Goal: Task Accomplishment & Management: Manage account settings

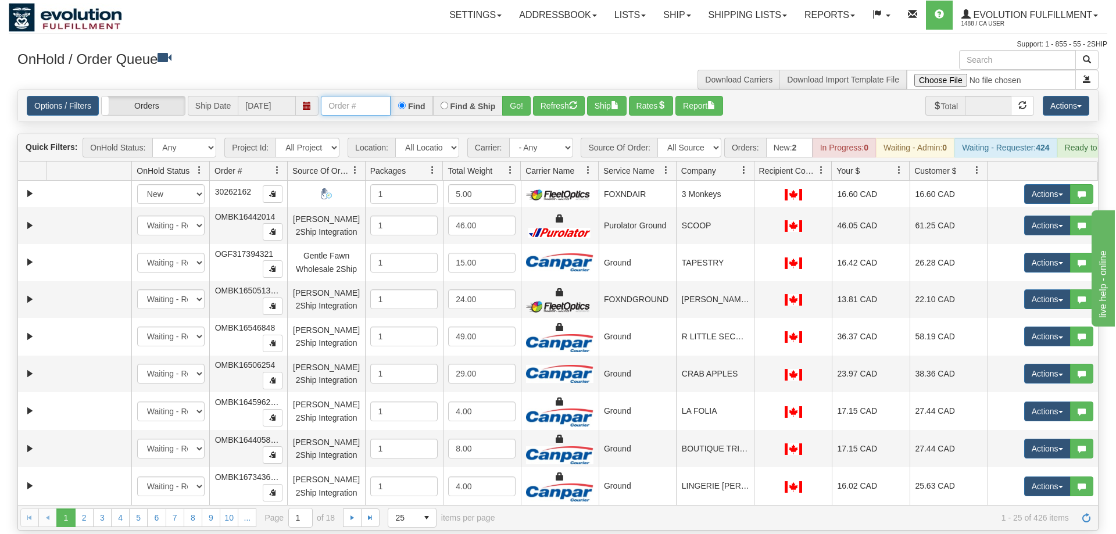
click at [364, 96] on input "text" at bounding box center [356, 106] width 70 height 20
click at [354, 96] on input "text" at bounding box center [356, 106] width 70 height 20
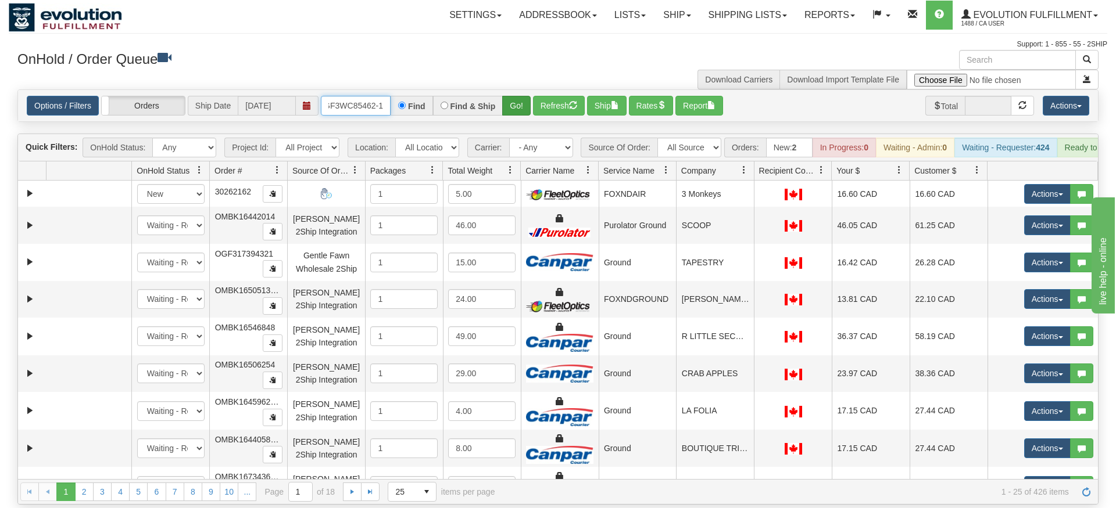
type input "OGF3WC85462-1"
drag, startPoint x: 521, startPoint y: 92, endPoint x: 518, endPoint y: 110, distance: 18.2
click at [520, 115] on div "Is equal to Is not equal to Contains Does not contains CAD USD EUR ZAR [PERSON_…" at bounding box center [558, 296] width 1098 height 415
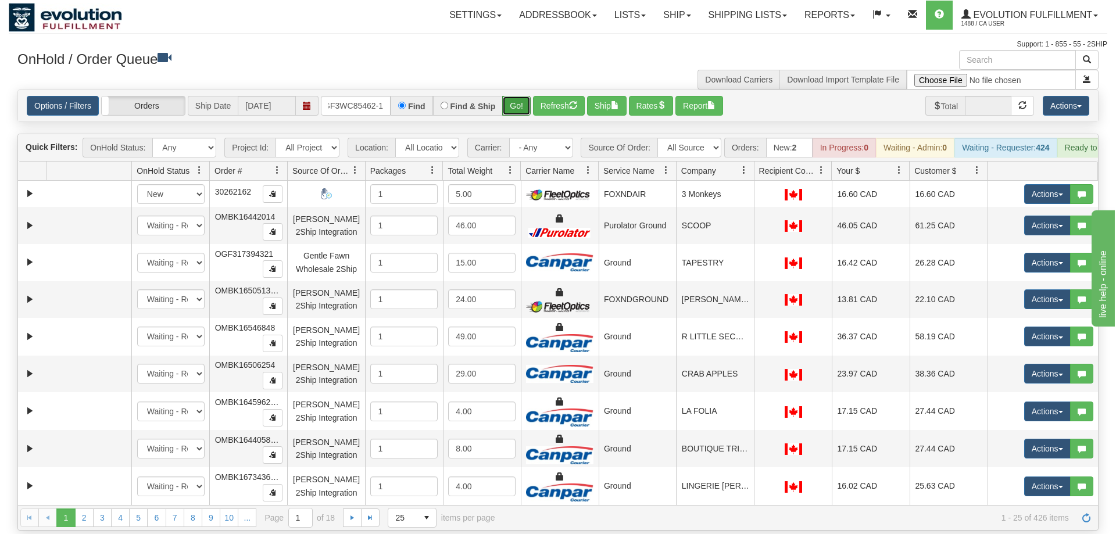
click at [520, 96] on button "Go!" at bounding box center [516, 106] width 28 height 20
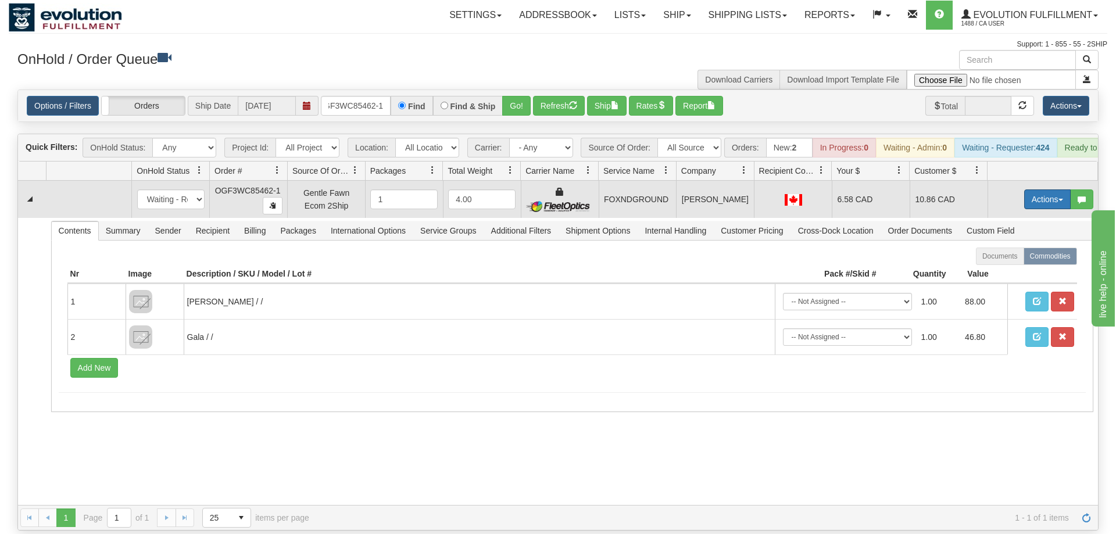
click at [1039, 189] on button "Actions" at bounding box center [1047, 199] width 46 height 20
click at [1002, 262] on span "Ship" at bounding box center [1000, 266] width 24 height 9
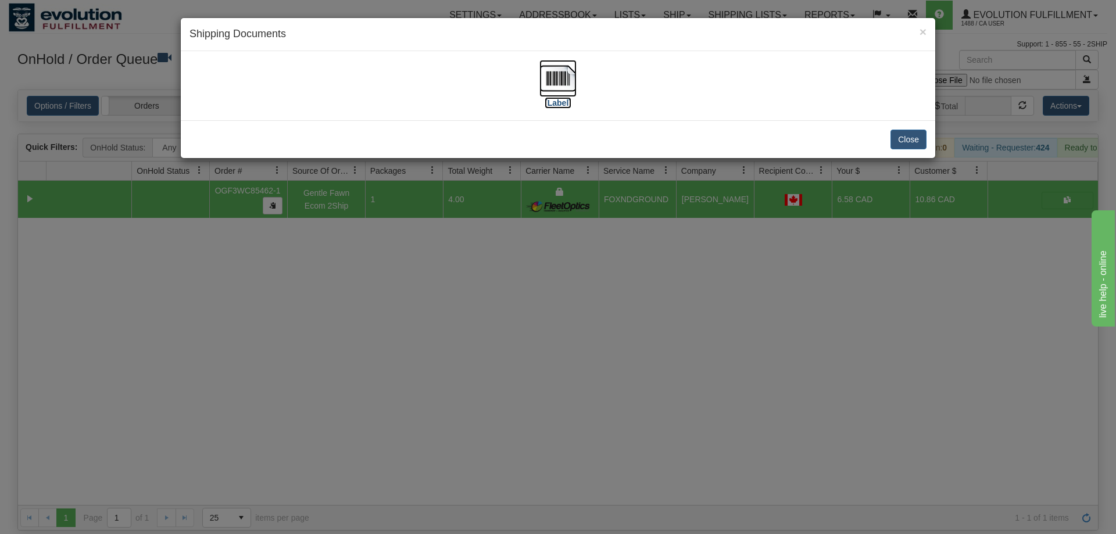
click at [547, 78] on img at bounding box center [557, 78] width 37 height 37
click at [567, 271] on div "× Shipping Documents [Label] Close" at bounding box center [558, 267] width 1116 height 534
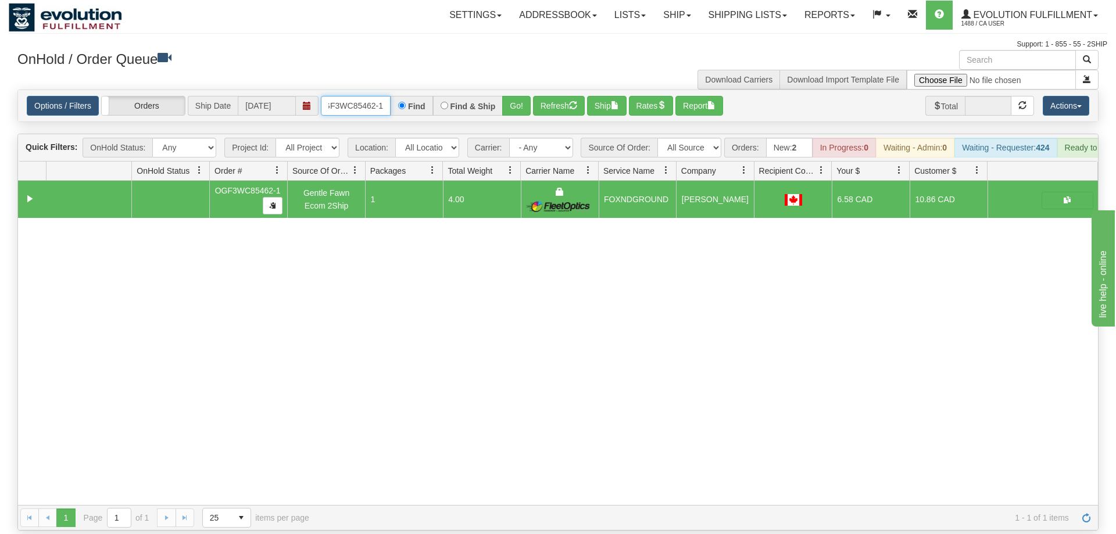
click at [345, 96] on input "OGF3WC85462-1" at bounding box center [356, 106] width 70 height 20
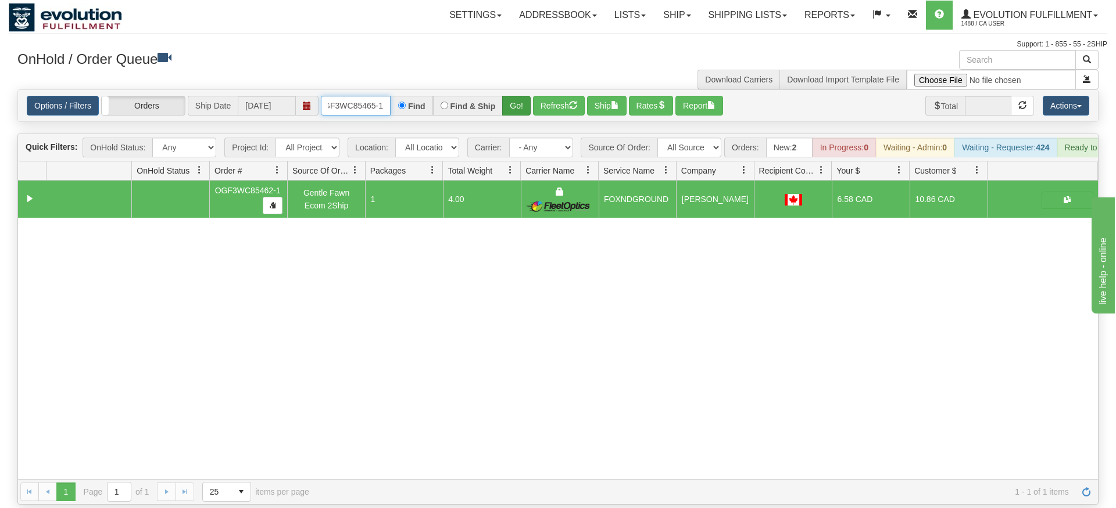
type input "OGF3WC85465-1"
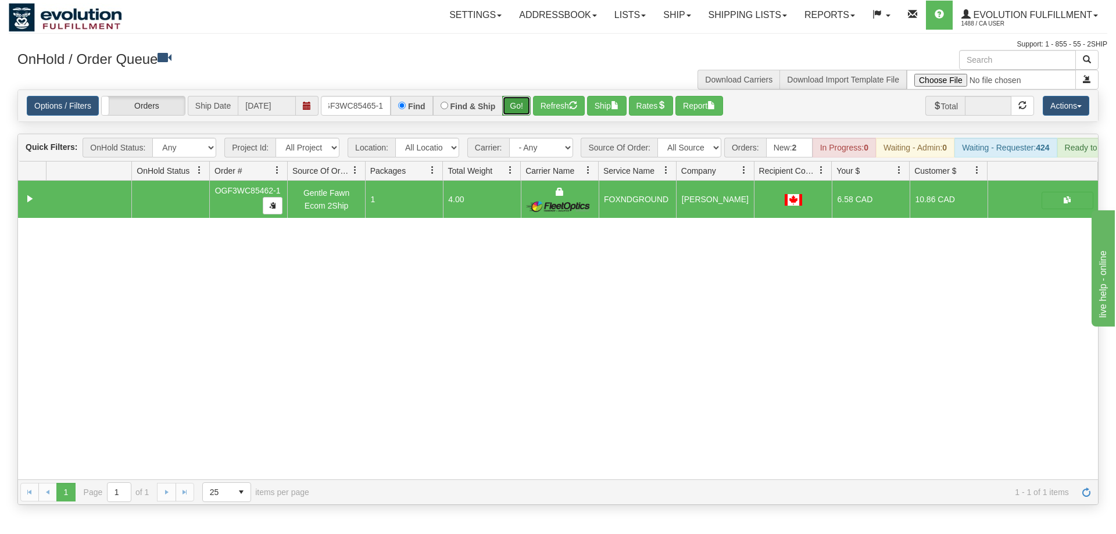
click at [511, 117] on div "Is equal to Is not equal to Contains Does not contains CAD USD EUR ZAR [PERSON_…" at bounding box center [558, 296] width 1098 height 415
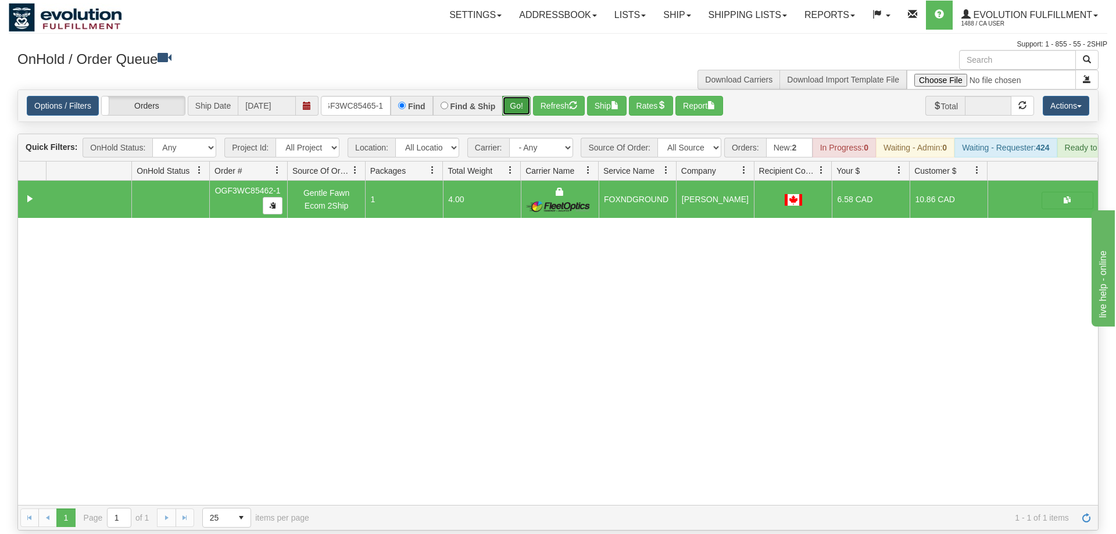
click at [520, 96] on button "Go!" at bounding box center [516, 106] width 28 height 20
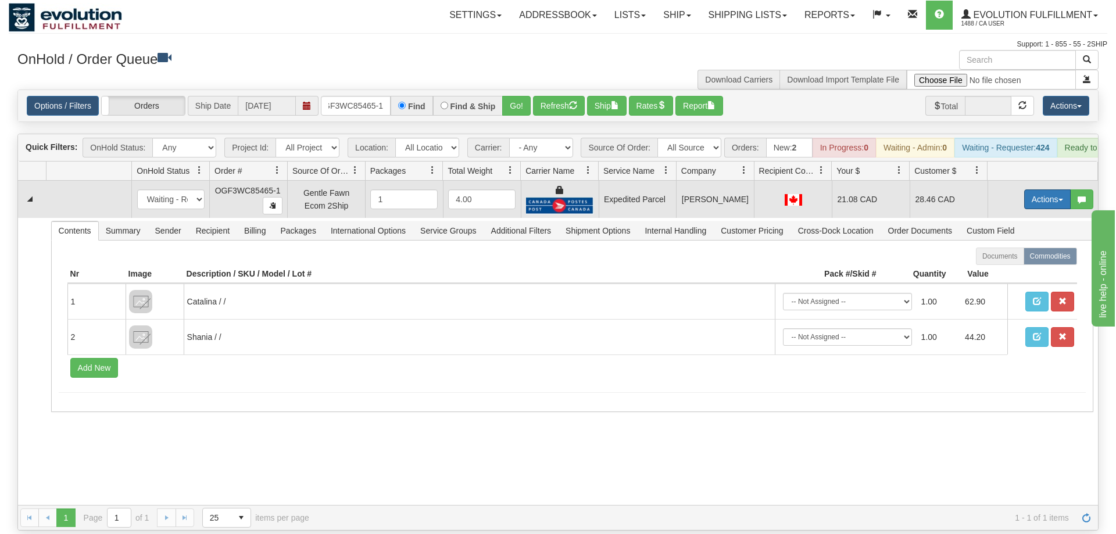
drag, startPoint x: 1041, startPoint y: 180, endPoint x: 1038, endPoint y: 189, distance: 9.2
click at [1041, 189] on button "Actions" at bounding box center [1047, 199] width 46 height 20
click at [1013, 259] on link "Ship" at bounding box center [1023, 266] width 93 height 15
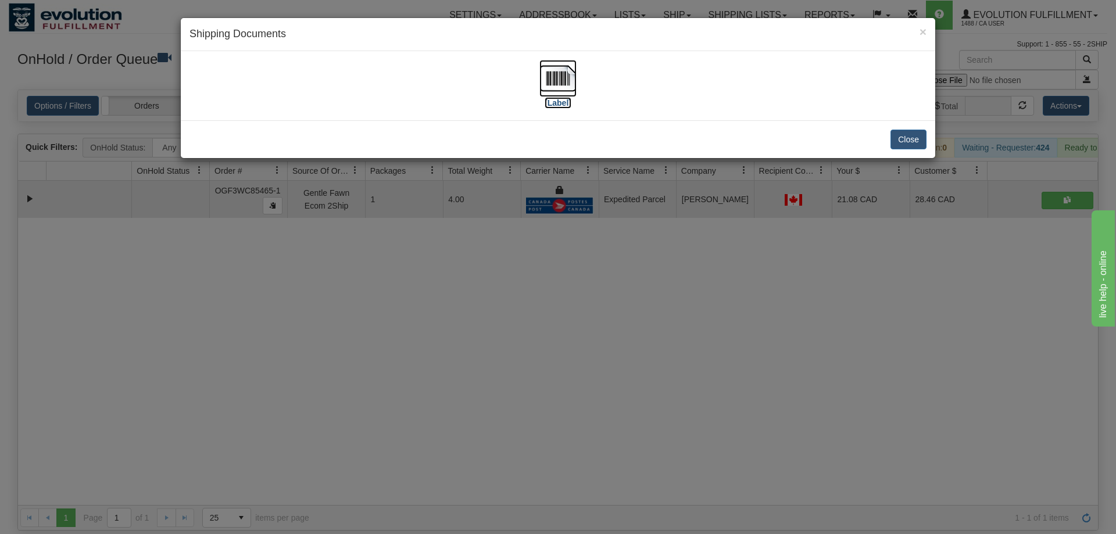
click at [550, 98] on label "[Label]" at bounding box center [557, 103] width 27 height 12
click at [686, 303] on div "× Shipping Documents [Label] Close" at bounding box center [558, 267] width 1116 height 534
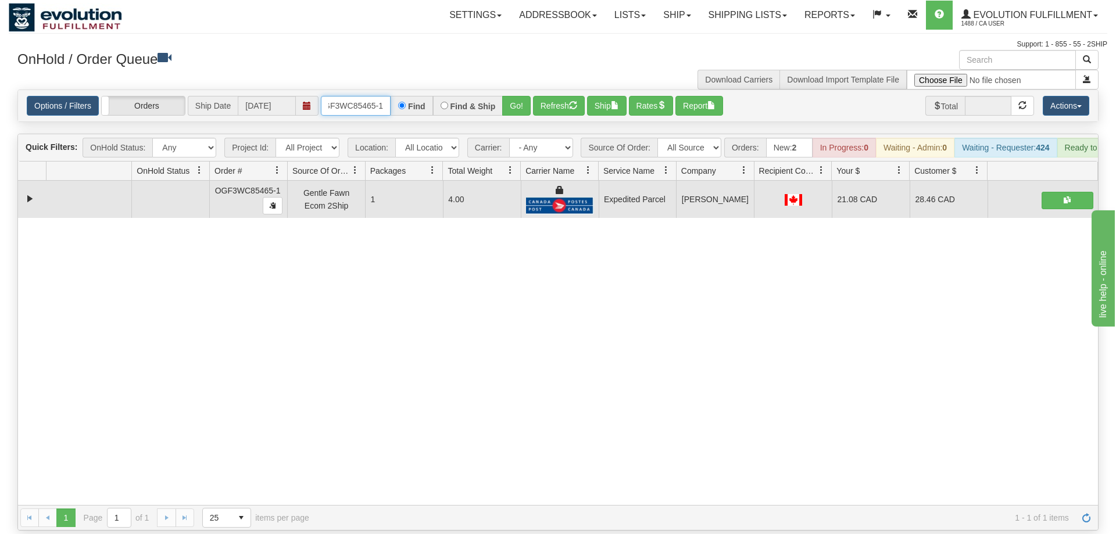
click at [357, 96] on input "OGF3WC85465-1" at bounding box center [356, 106] width 70 height 20
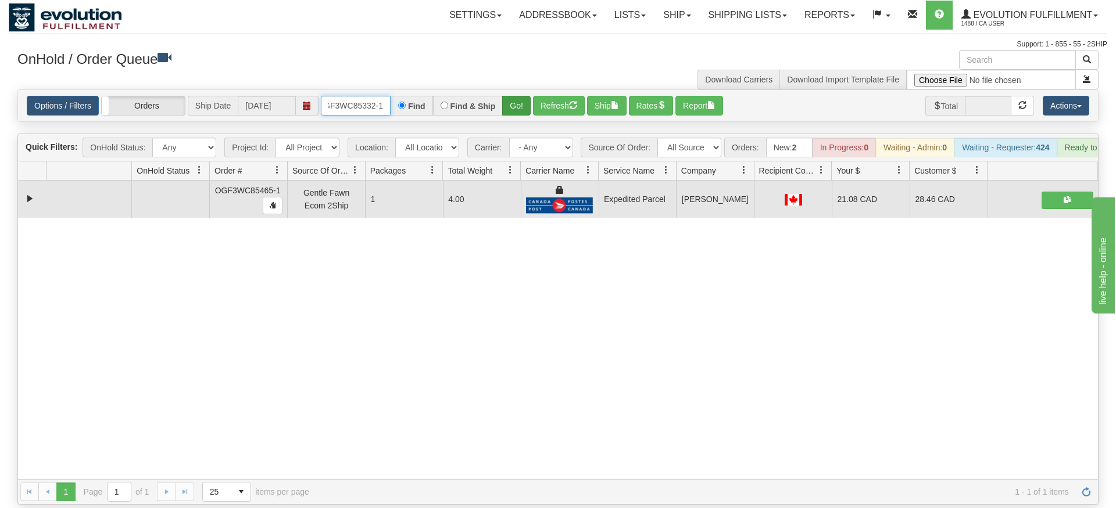
type input "OGF3WC85332-1"
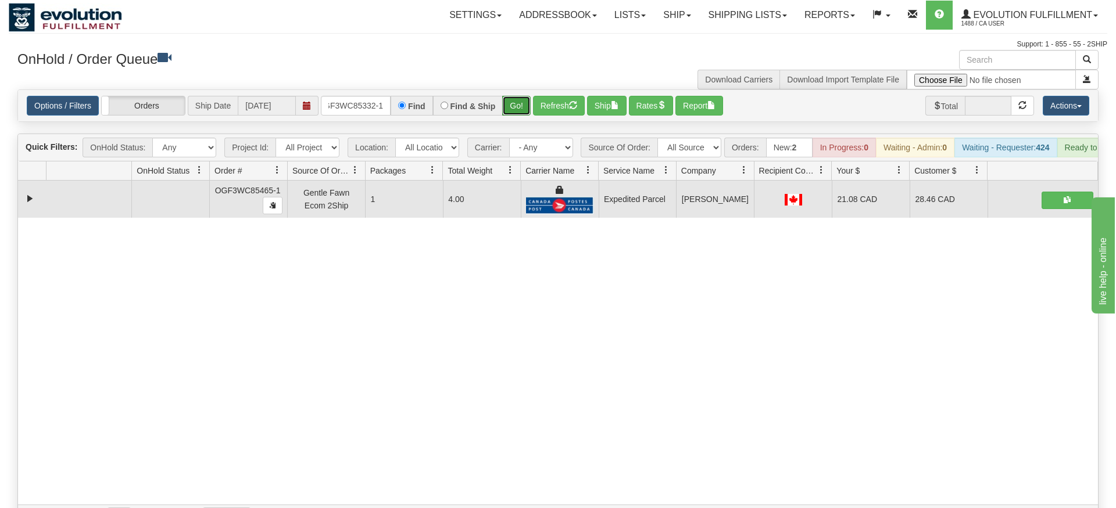
click at [511, 113] on div "Is equal to Is not equal to Contains Does not contains CAD USD EUR ZAR [PERSON_…" at bounding box center [558, 309] width 1098 height 441
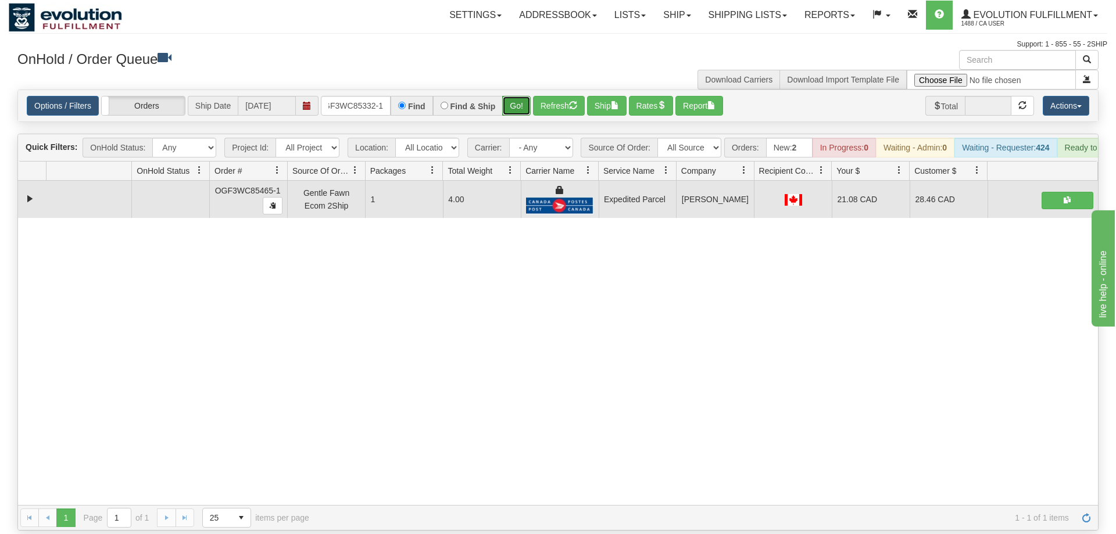
click at [513, 97] on button "Go!" at bounding box center [516, 106] width 28 height 20
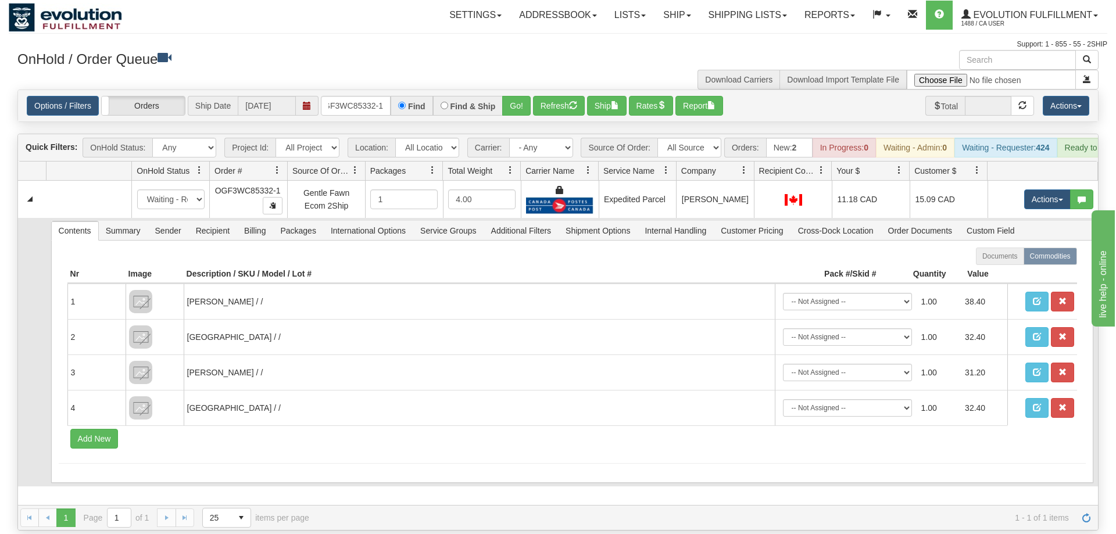
click at [40, 303] on td at bounding box center [32, 352] width 28 height 268
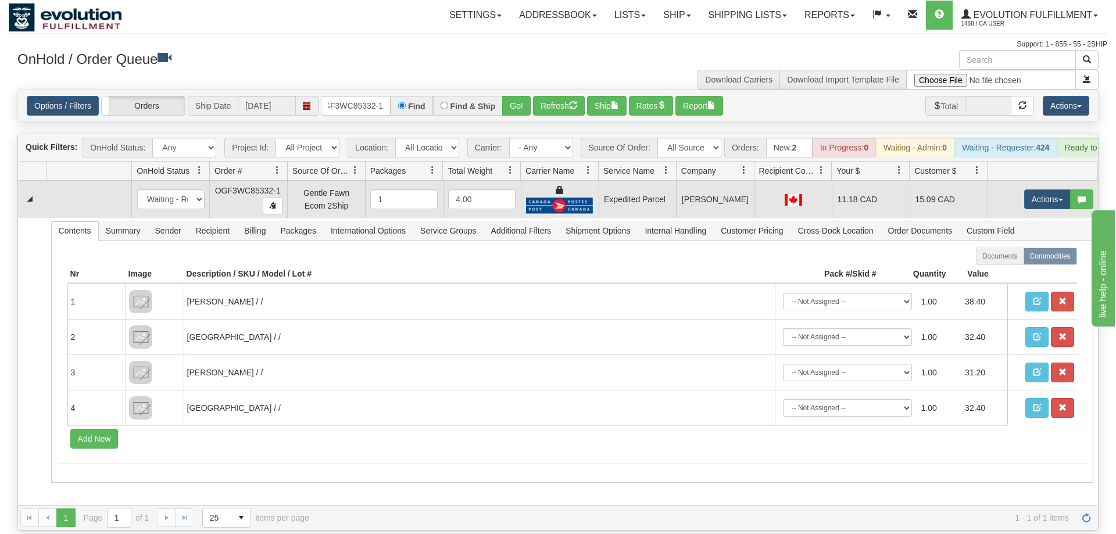
click at [1045, 200] on tbody "31541659 EVOLUTION V3 90878121 90878123 New In Progress Waiting - Admin Waiting…" at bounding box center [558, 334] width 1080 height 306
click at [1042, 189] on button "Actions" at bounding box center [1047, 199] width 46 height 20
click at [1005, 262] on span "Ship" at bounding box center [1000, 266] width 24 height 9
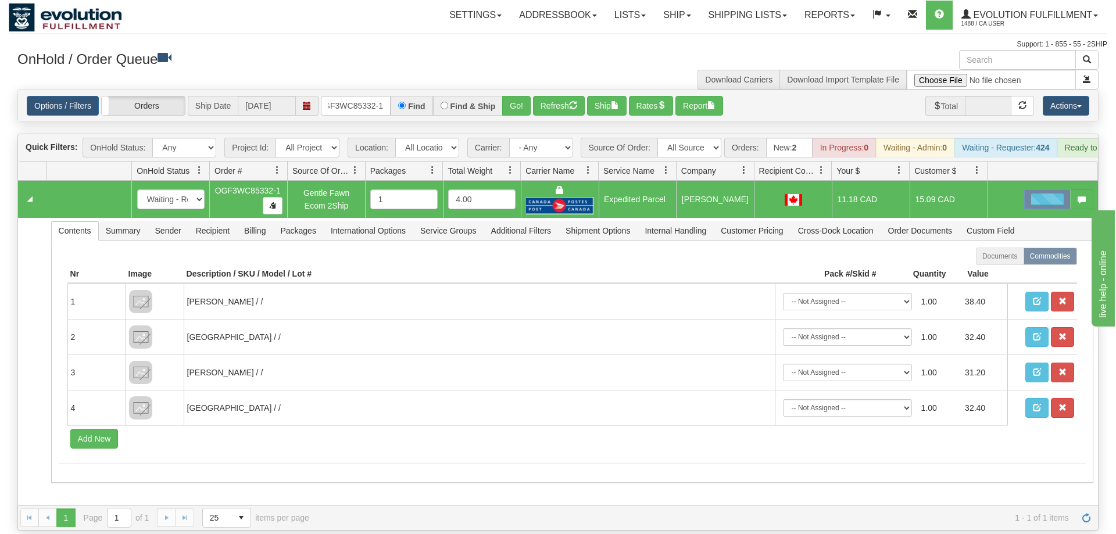
click at [401, 33] on div "Toggle navigation Settings Shipping Preferences Fields Preferences New Recipien…" at bounding box center [558, 25] width 1098 height 50
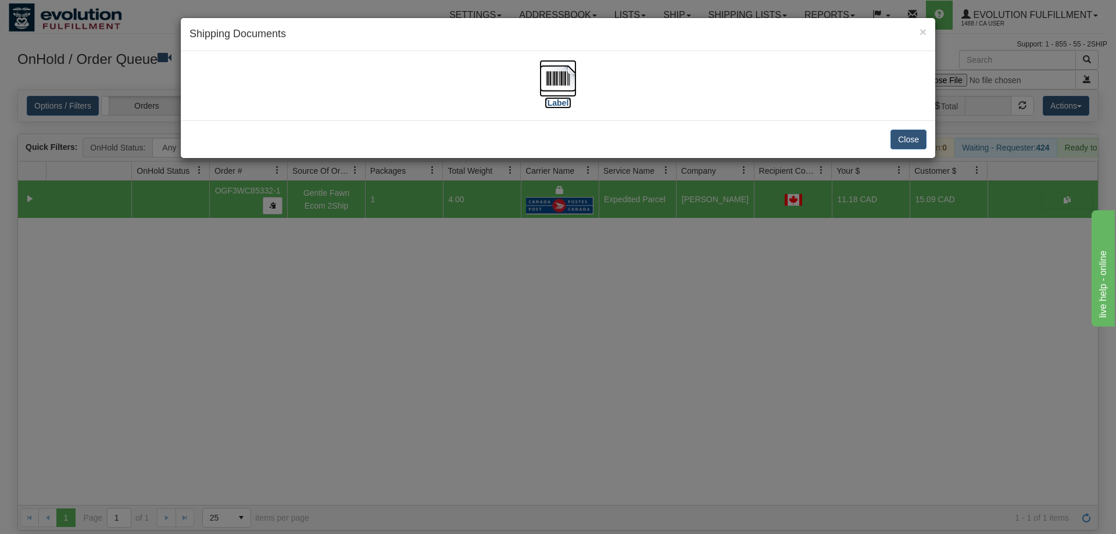
click at [561, 78] on img at bounding box center [557, 78] width 37 height 37
drag, startPoint x: 494, startPoint y: 323, endPoint x: 231, endPoint y: 13, distance: 406.0
click at [488, 318] on div "× Shipping Documents [Label] Close" at bounding box center [558, 267] width 1116 height 534
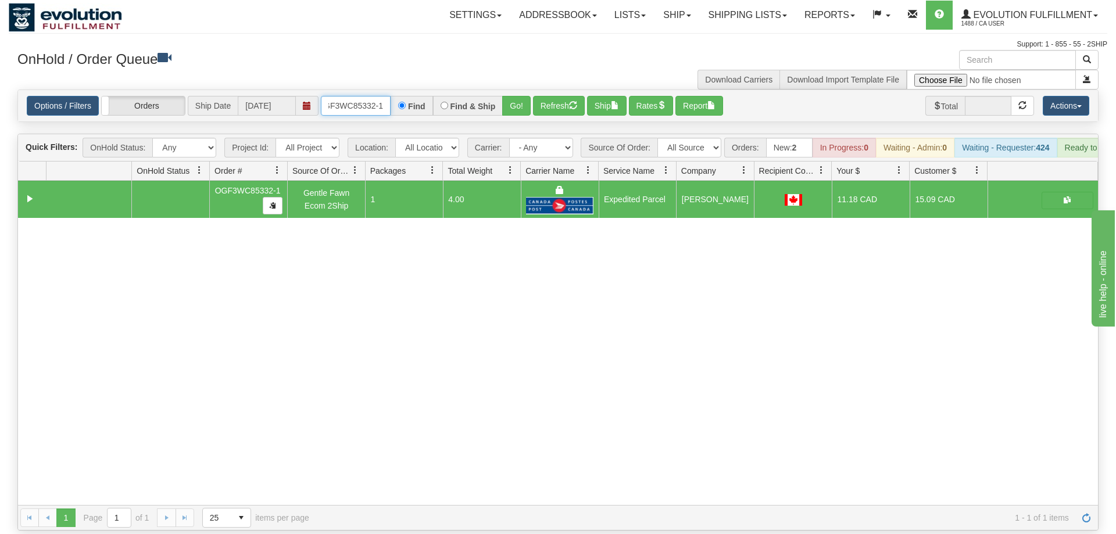
click at [346, 96] on input "OGF3WC85332-1" at bounding box center [356, 106] width 70 height 20
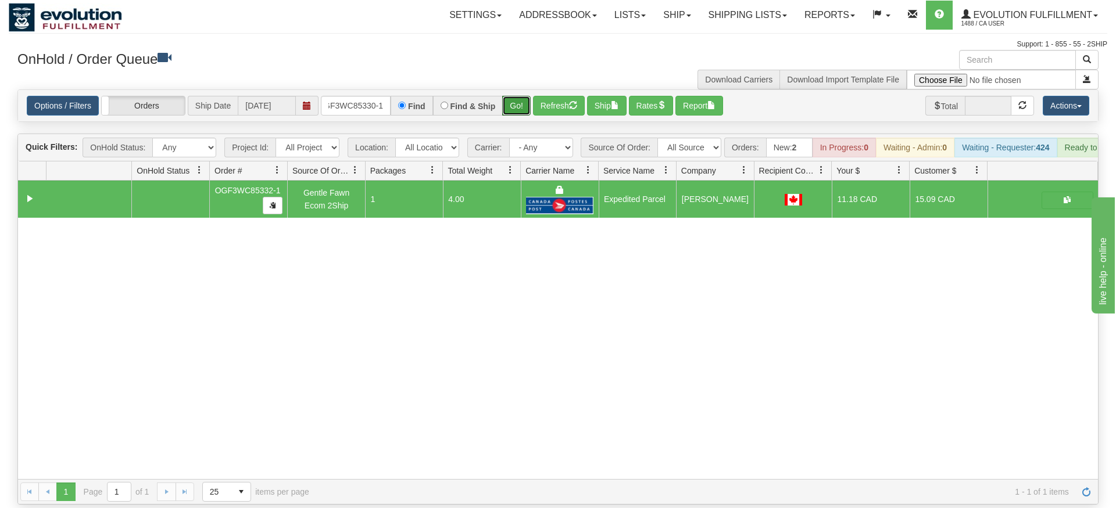
click at [506, 111] on div "Is equal to Is not equal to Contains Does not contains CAD USD EUR ZAR [PERSON_…" at bounding box center [558, 296] width 1098 height 415
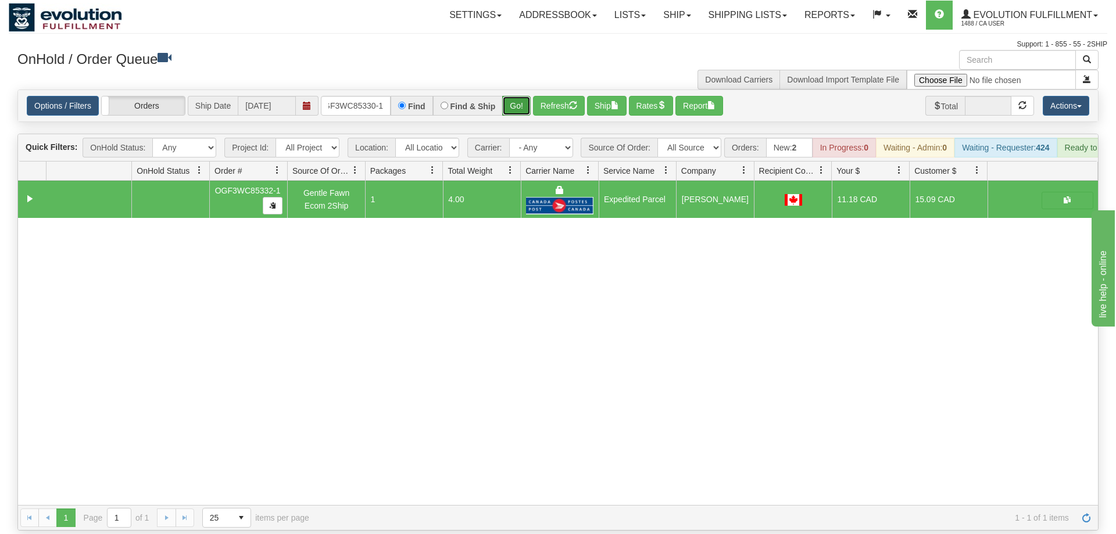
click at [521, 96] on button "Go!" at bounding box center [516, 106] width 28 height 20
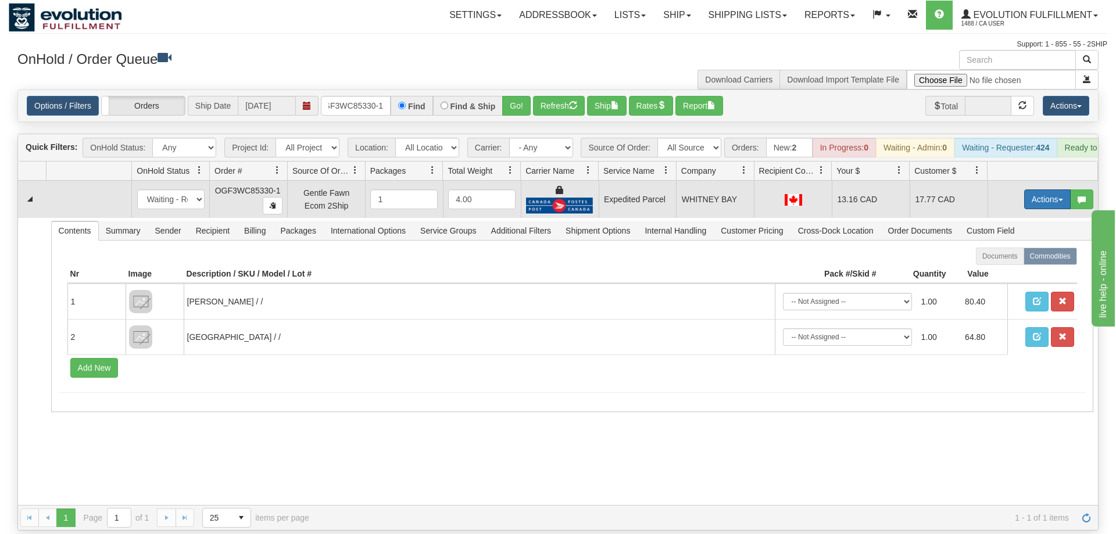
click at [1027, 189] on button "Actions" at bounding box center [1047, 199] width 46 height 20
click at [1009, 262] on span "Ship" at bounding box center [1000, 266] width 24 height 9
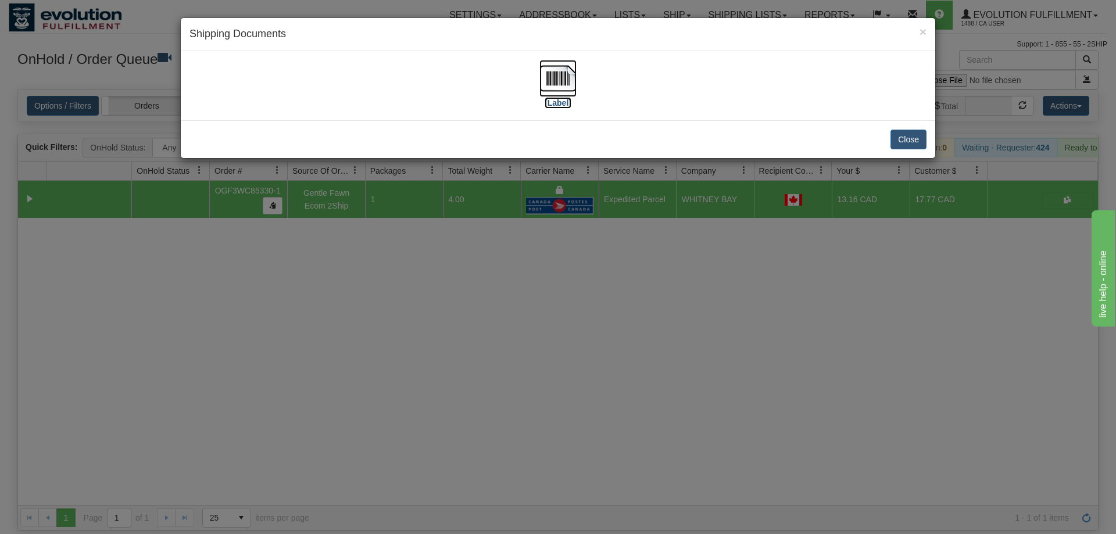
click at [562, 82] on img at bounding box center [557, 78] width 37 height 37
click at [403, 268] on div "× Shipping Documents [Label] Close" at bounding box center [558, 267] width 1116 height 534
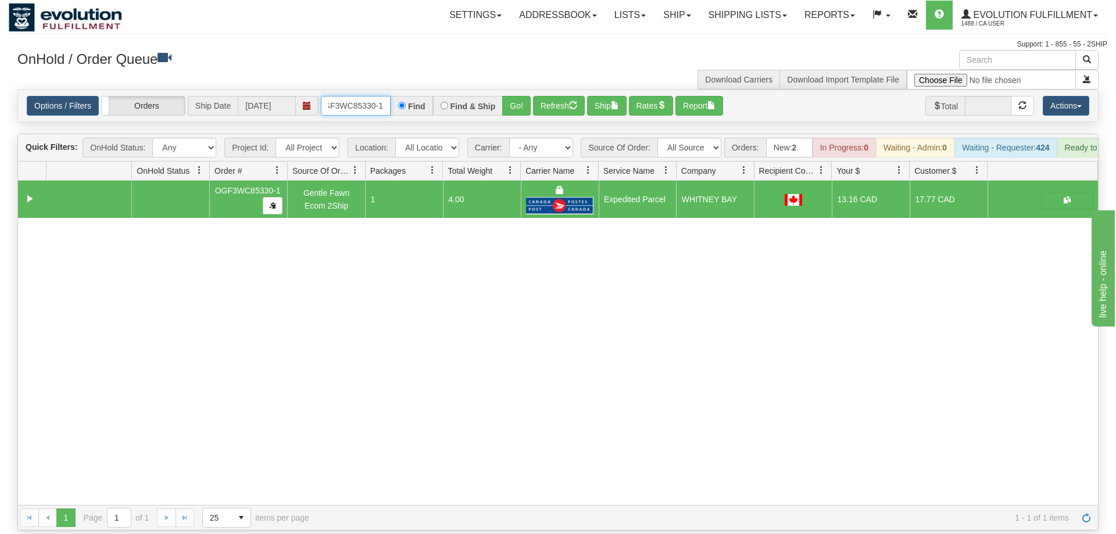
click at [349, 96] on input "OGF3WC85330-1" at bounding box center [356, 106] width 70 height 20
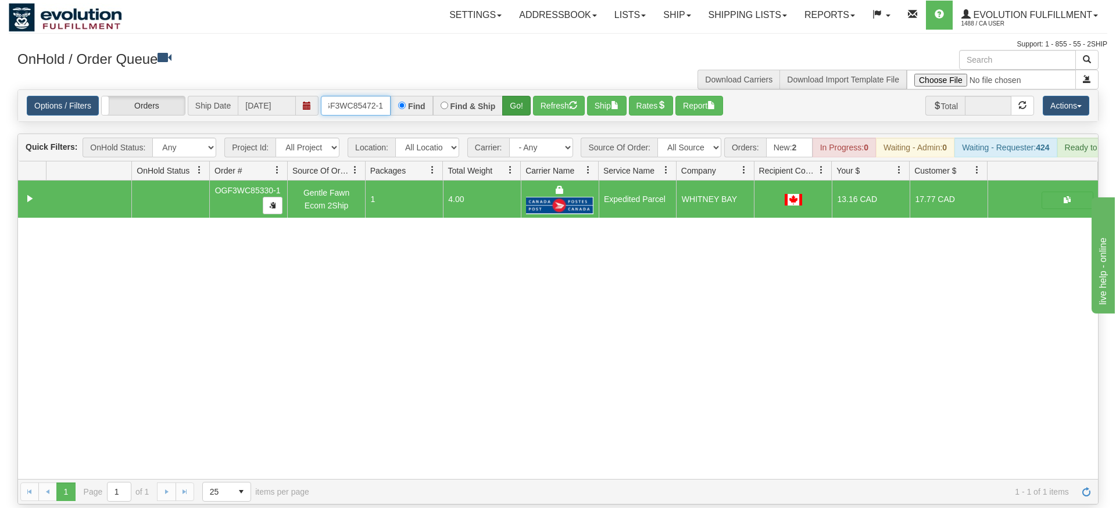
type input "OGF3WC85472-1"
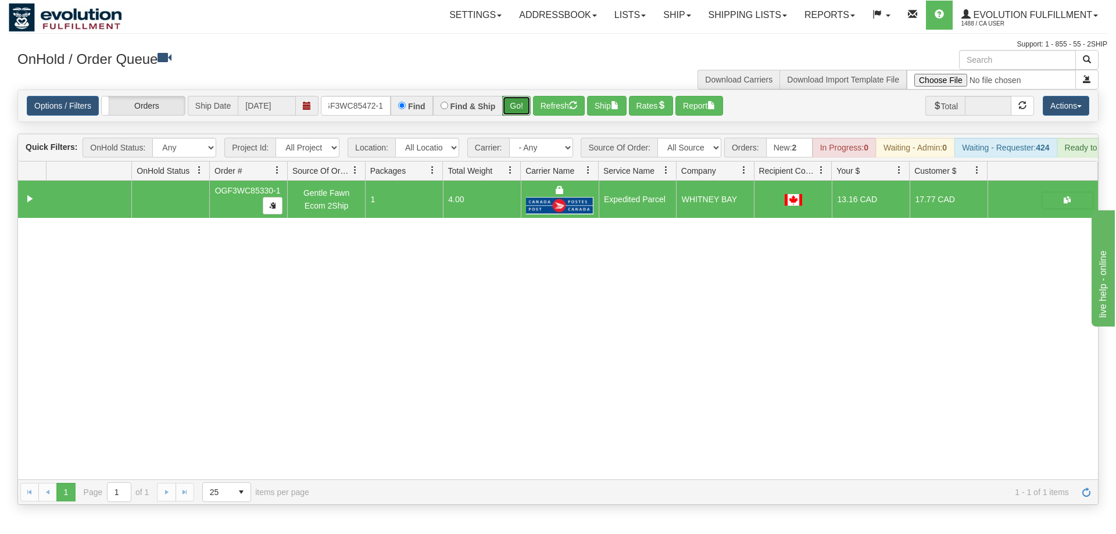
click at [517, 114] on div "Is equal to Is not equal to Contains Does not contains CAD USD EUR ZAR [PERSON_…" at bounding box center [558, 296] width 1098 height 415
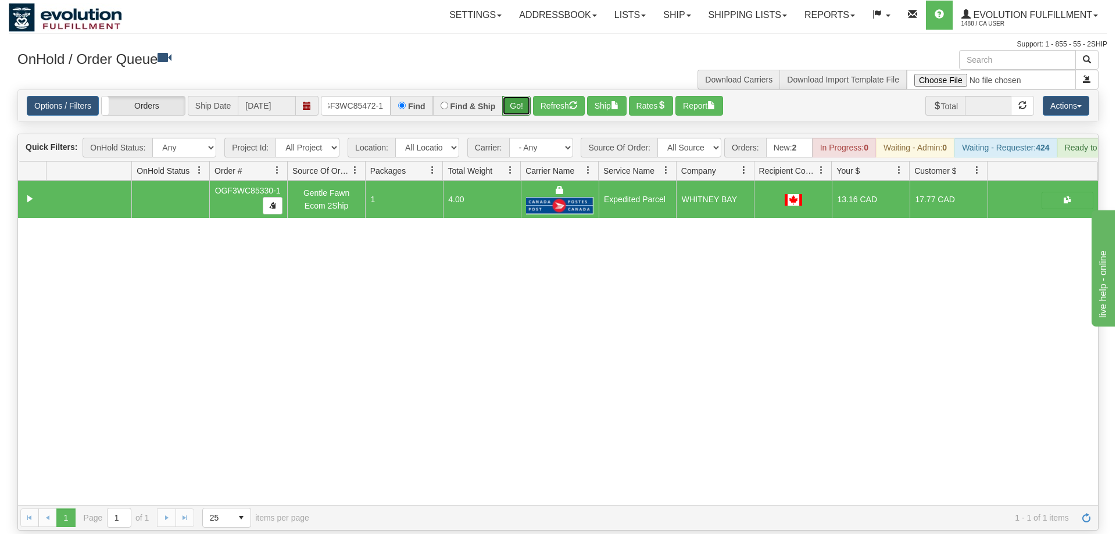
click at [513, 96] on button "Go!" at bounding box center [516, 106] width 28 height 20
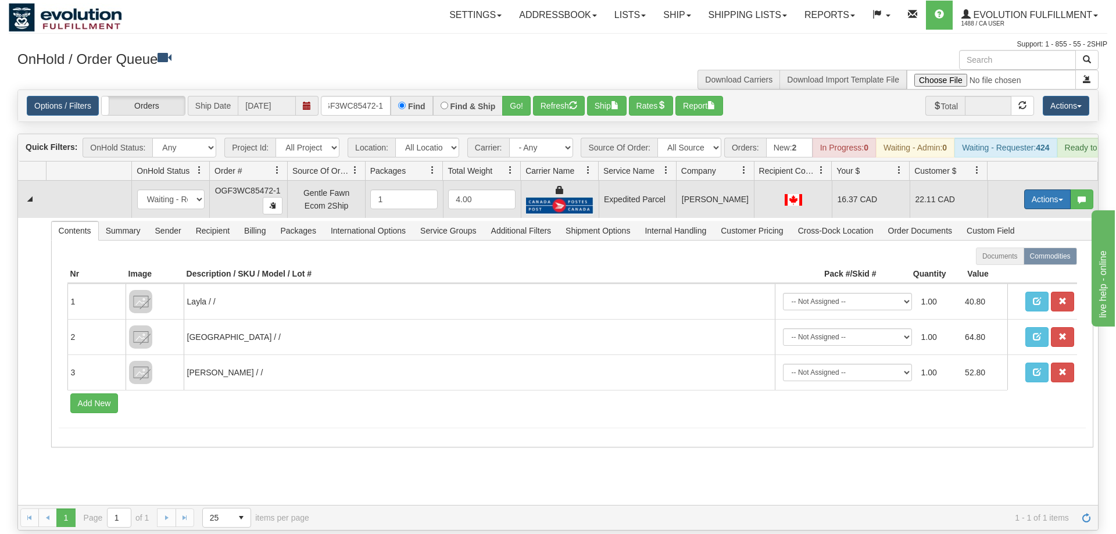
click at [1044, 189] on button "Actions" at bounding box center [1047, 199] width 46 height 20
click at [1015, 259] on link "Ship" at bounding box center [1023, 266] width 93 height 15
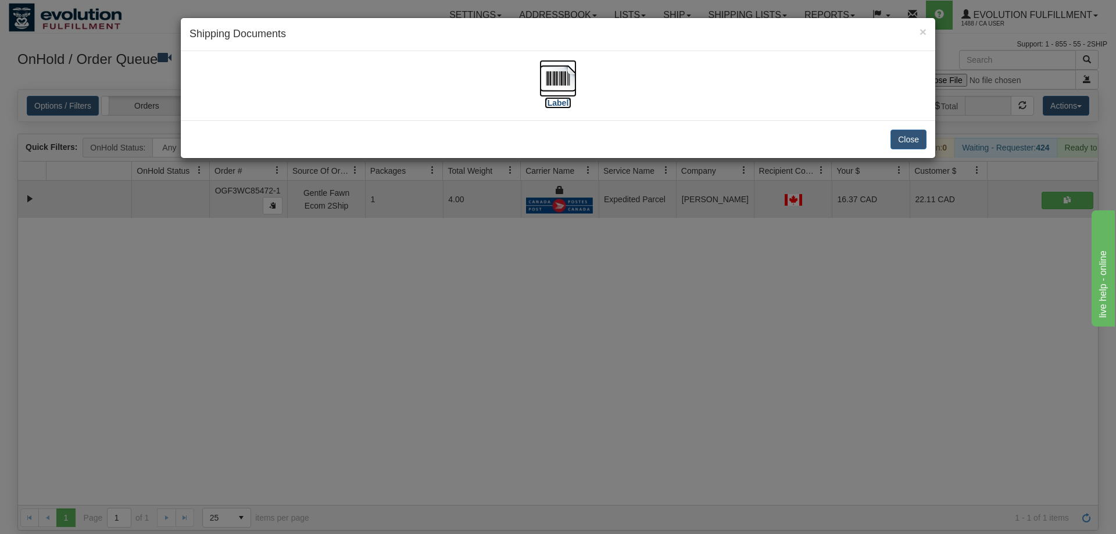
click at [558, 77] on img at bounding box center [557, 78] width 37 height 37
drag, startPoint x: 565, startPoint y: 320, endPoint x: 382, endPoint y: 22, distance: 349.6
click at [565, 319] on div "× Shipping Documents [Label] Close" at bounding box center [558, 267] width 1116 height 534
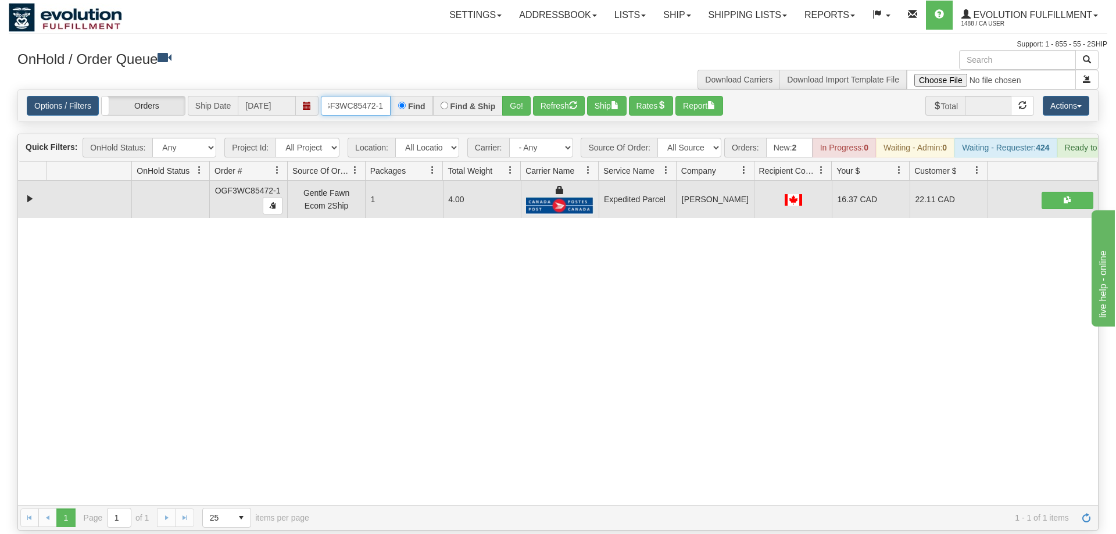
click at [350, 96] on input "OGF3WC85472-1" at bounding box center [356, 106] width 70 height 20
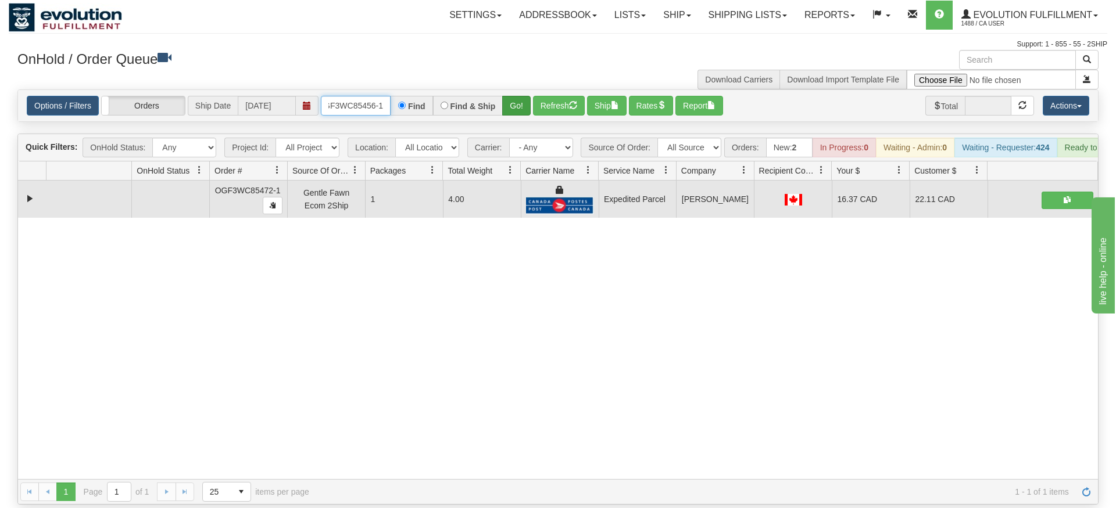
type input "OGF3WC85456-1"
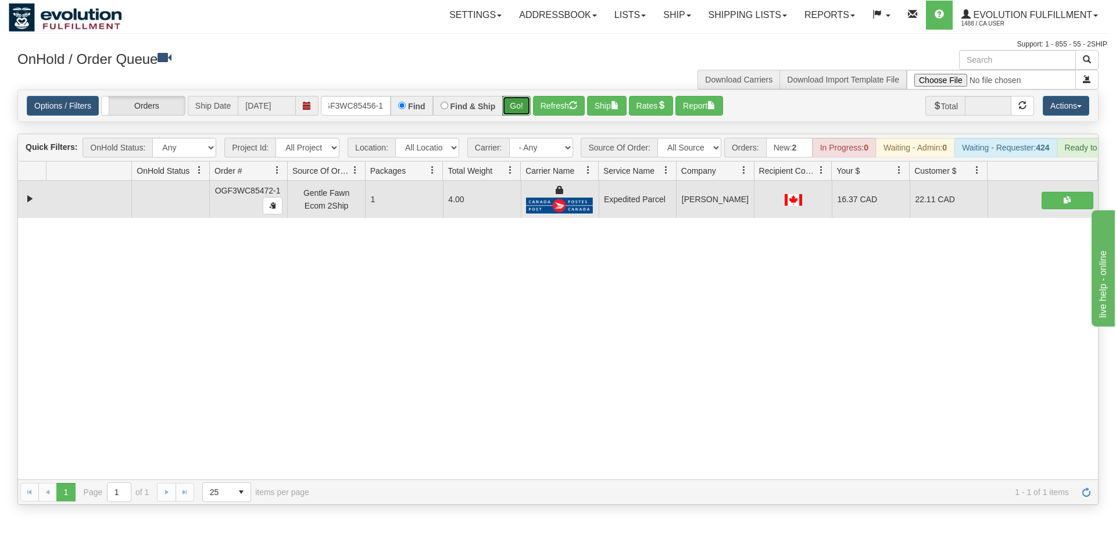
click at [506, 115] on div "Is equal to Is not equal to Contains Does not contains CAD USD EUR ZAR [PERSON_…" at bounding box center [558, 296] width 1098 height 415
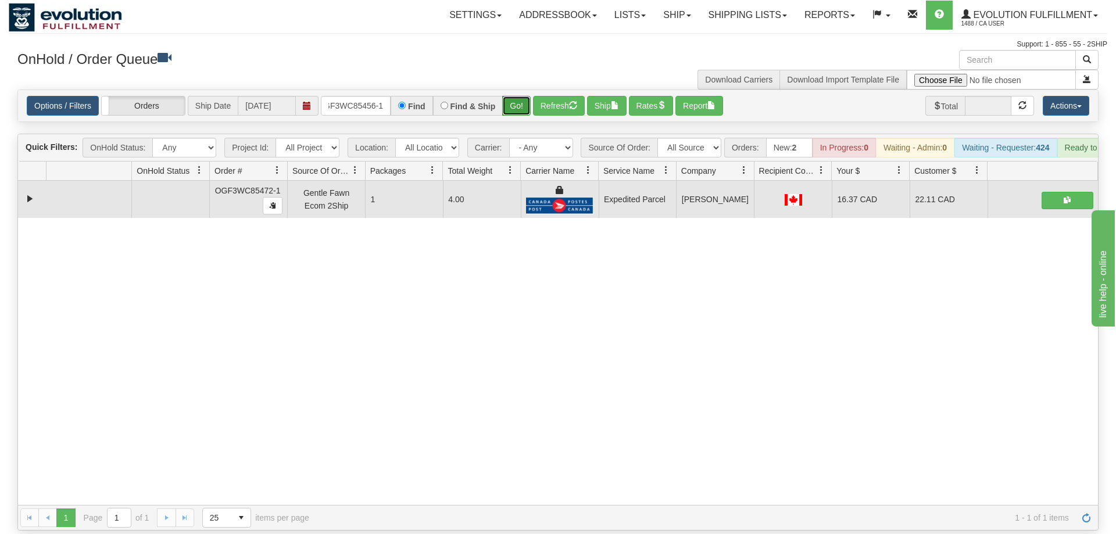
click at [518, 96] on button "Go!" at bounding box center [516, 106] width 28 height 20
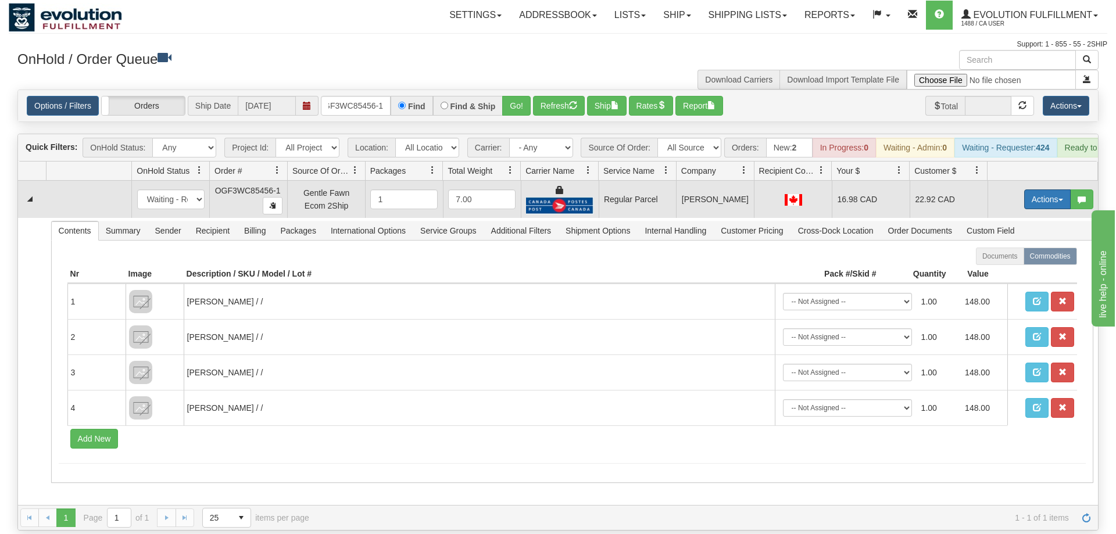
click at [1023, 181] on td "Actions Open Refresh Rates Rate All Services Ship Delete Edit Items" at bounding box center [1042, 199] width 110 height 37
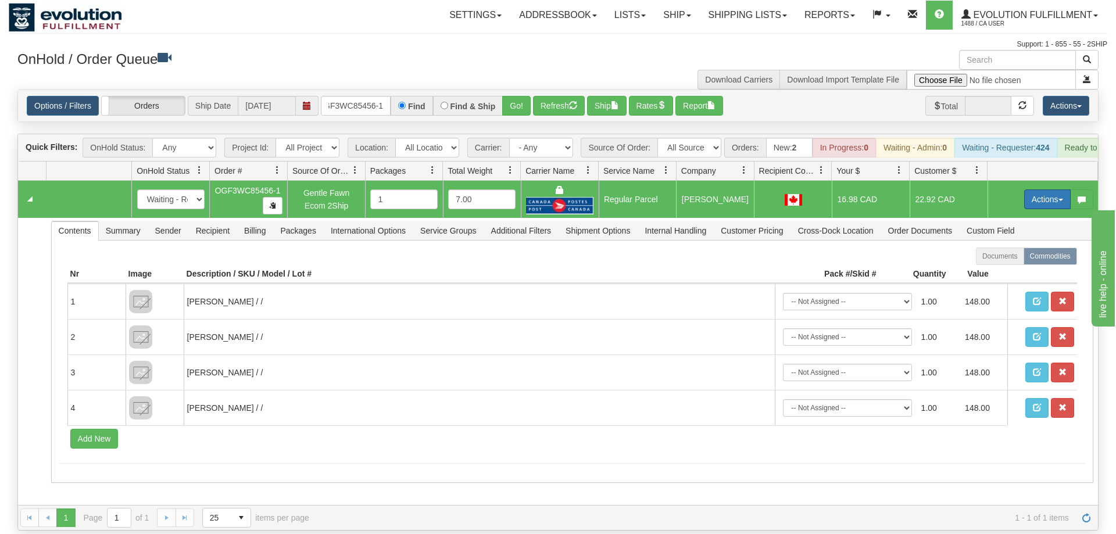
click at [1024, 189] on button "Actions" at bounding box center [1047, 199] width 46 height 20
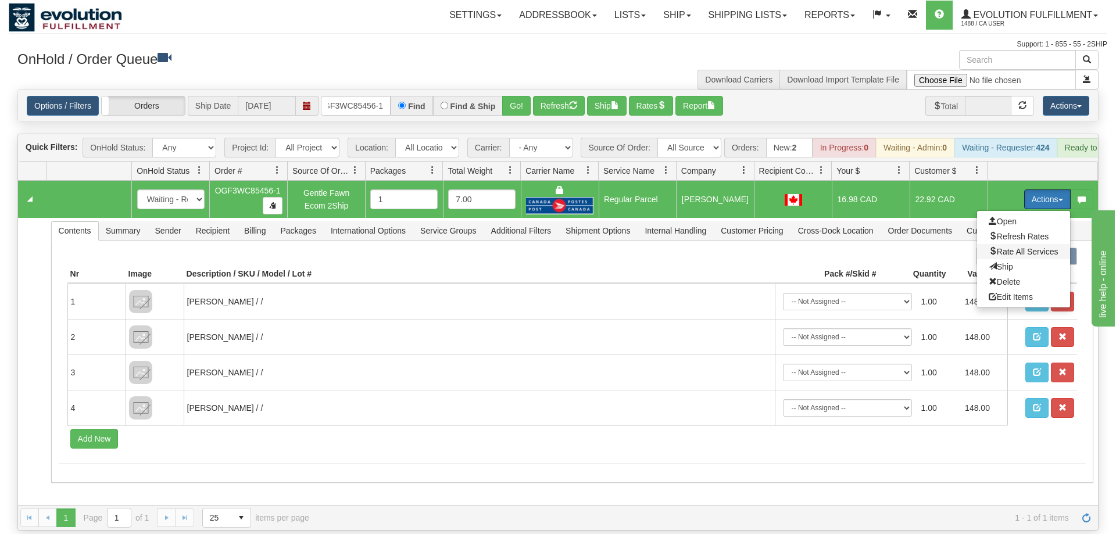
click at [1008, 247] on span "Rate All Services" at bounding box center [1023, 251] width 70 height 9
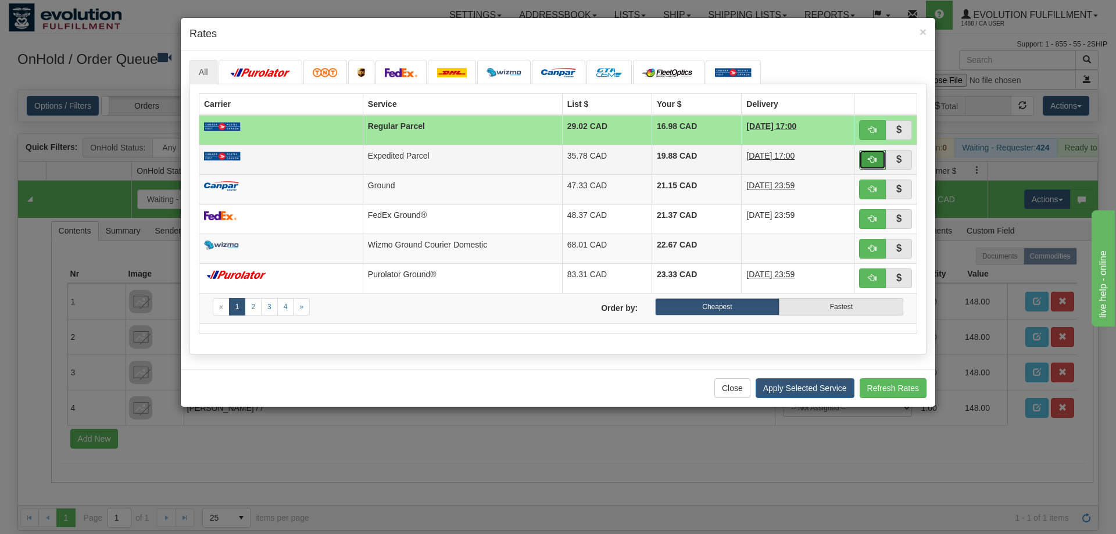
click at [876, 158] on button "button" at bounding box center [872, 160] width 27 height 20
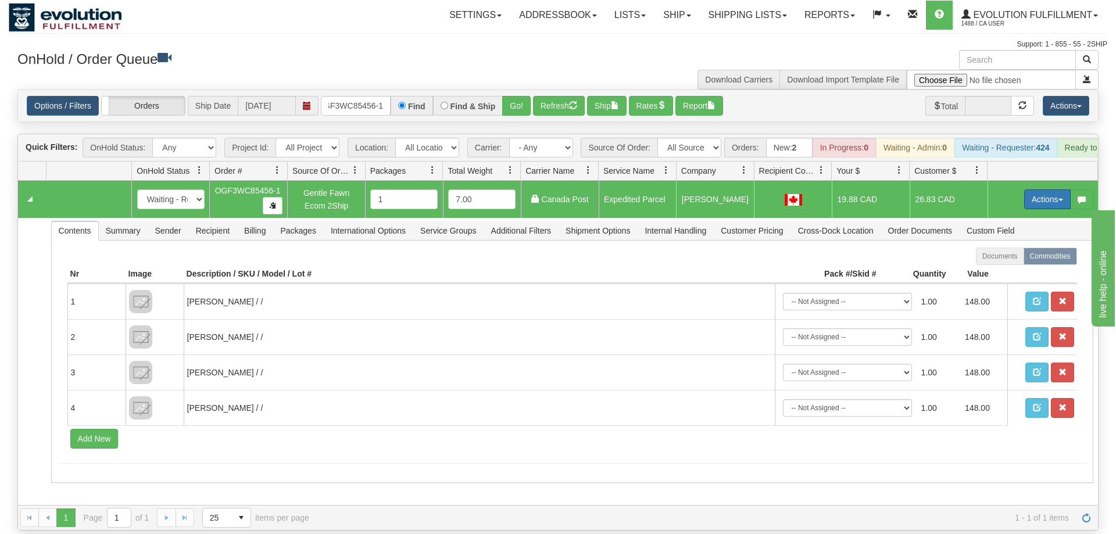
click at [1034, 189] on button "Actions" at bounding box center [1047, 199] width 46 height 20
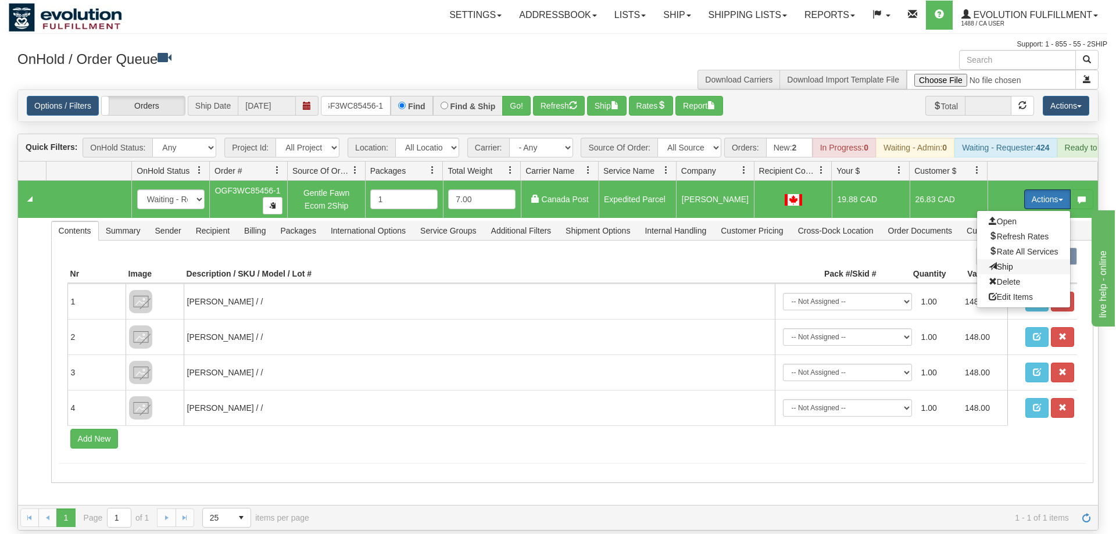
click at [1005, 262] on span "Ship" at bounding box center [1000, 266] width 24 height 9
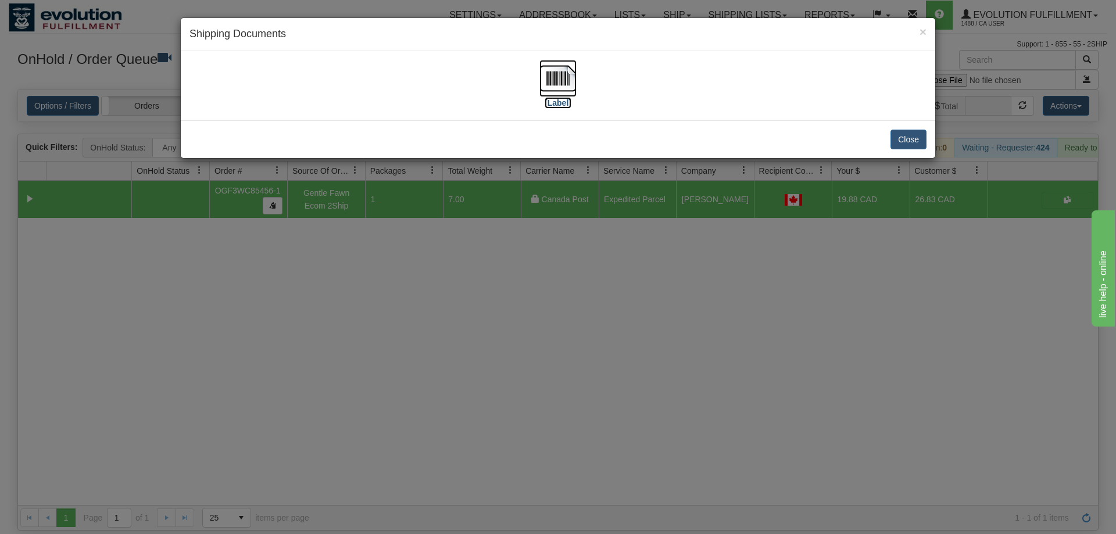
click at [557, 88] on img at bounding box center [557, 78] width 37 height 37
drag, startPoint x: 453, startPoint y: 365, endPoint x: 246, endPoint y: 71, distance: 359.5
click at [453, 360] on div "× Shipping Documents [Label] Close" at bounding box center [558, 267] width 1116 height 534
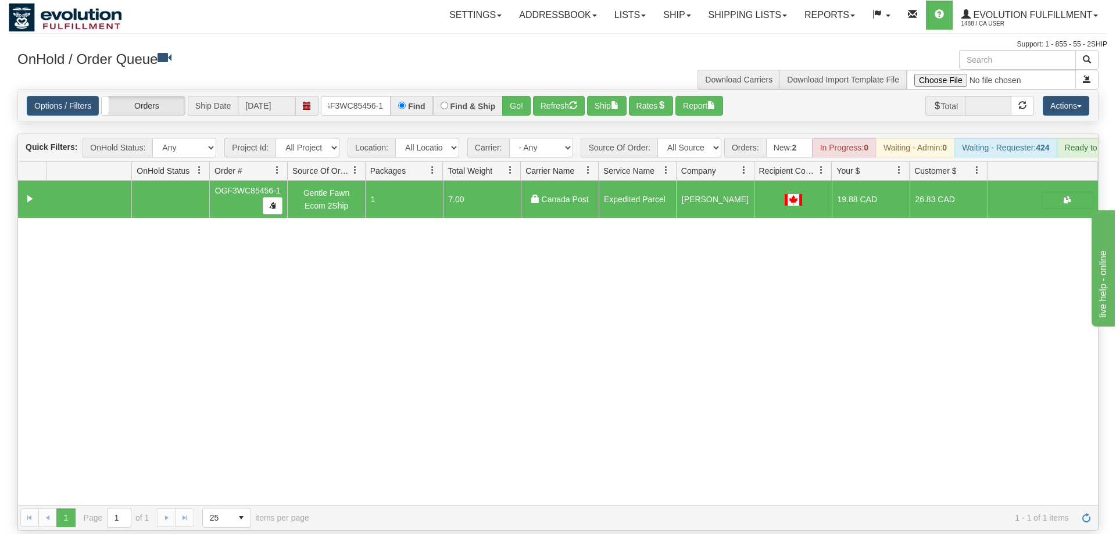
click at [352, 99] on div "Options / Filters Group Shipments Orders Ship Date [DATE] OGF3WC85456-1 Find Fi…" at bounding box center [558, 105] width 1080 height 31
click at [350, 96] on input "OGF3WC85456-1" at bounding box center [356, 106] width 70 height 20
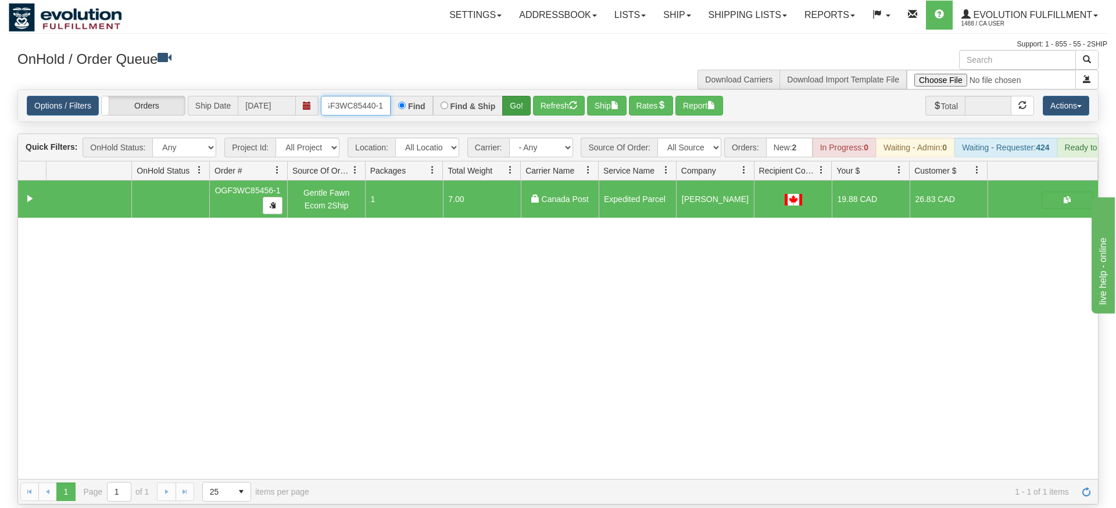
type input "OGF3WC85440-1"
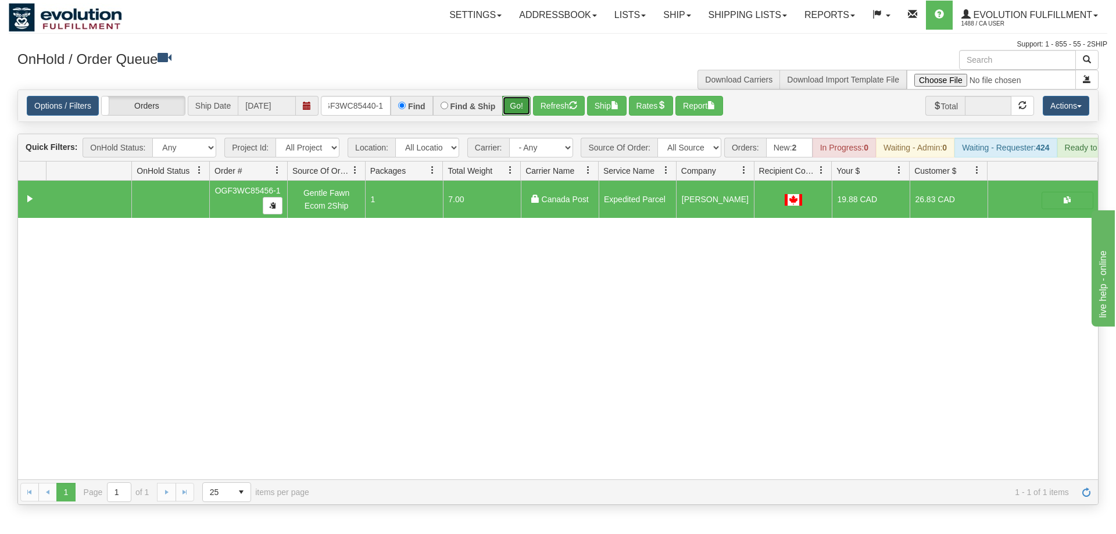
click at [525, 111] on div "Is equal to Is not equal to Contains Does not contains CAD USD EUR ZAR [PERSON_…" at bounding box center [558, 296] width 1098 height 415
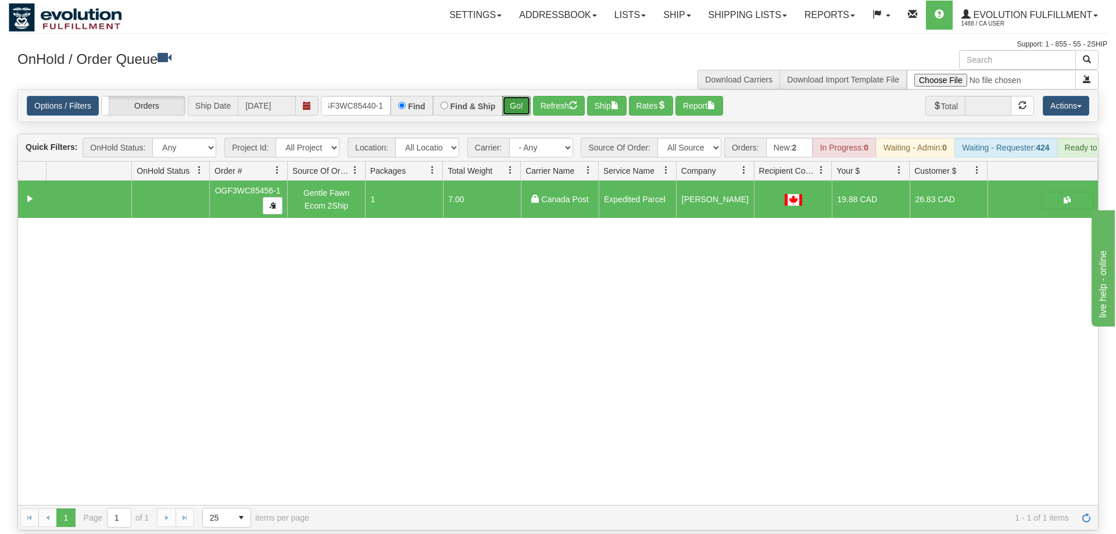
click at [524, 96] on button "Go!" at bounding box center [516, 106] width 28 height 20
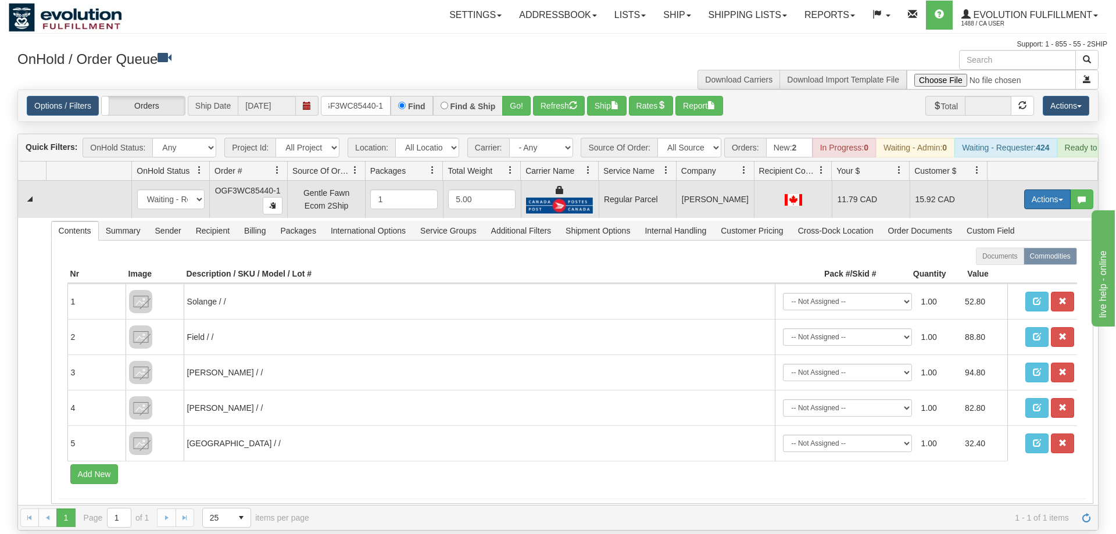
click at [1029, 189] on button "Actions" at bounding box center [1047, 199] width 46 height 20
click at [1018, 247] on span "Rate All Services" at bounding box center [1023, 251] width 70 height 9
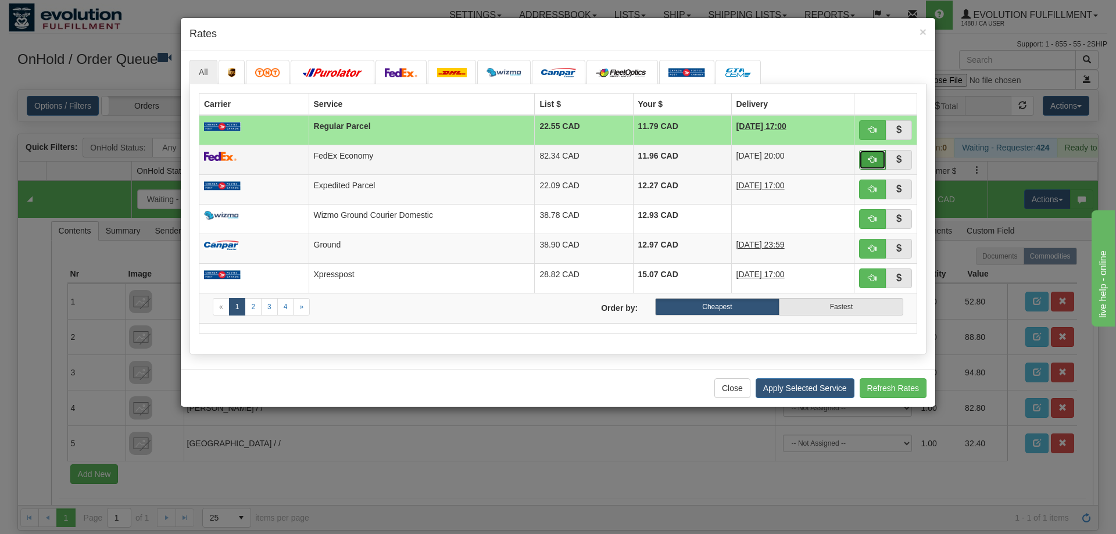
click at [875, 153] on button "button" at bounding box center [872, 160] width 27 height 20
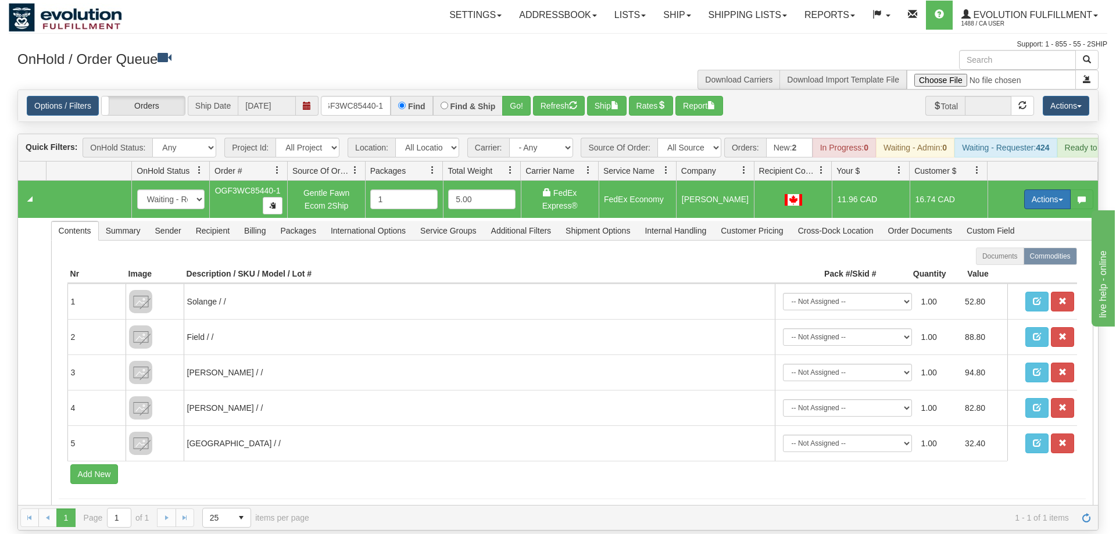
click at [1064, 189] on button "Actions" at bounding box center [1047, 199] width 46 height 20
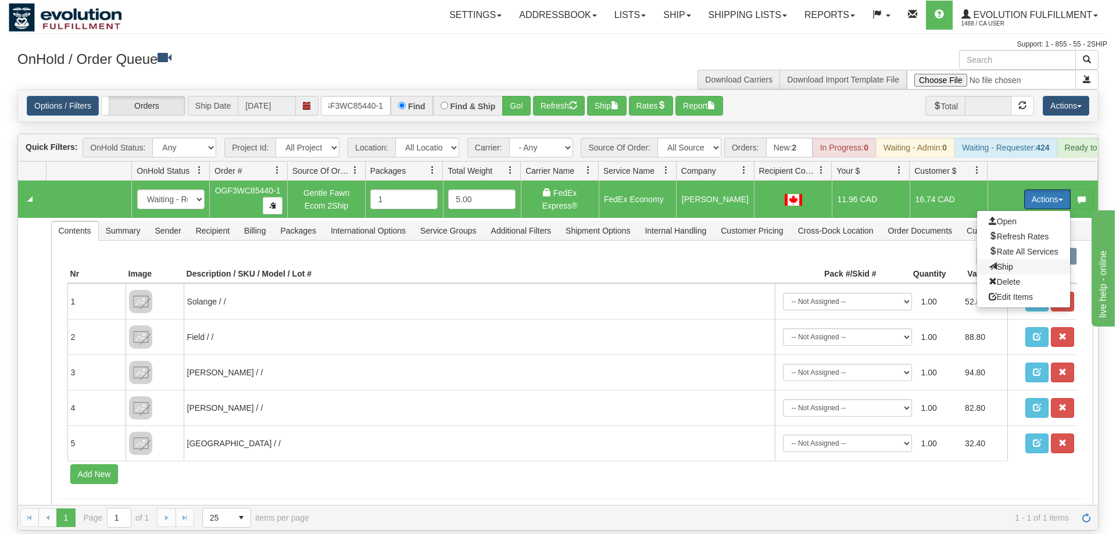
click at [1009, 262] on span "Ship" at bounding box center [1000, 266] width 24 height 9
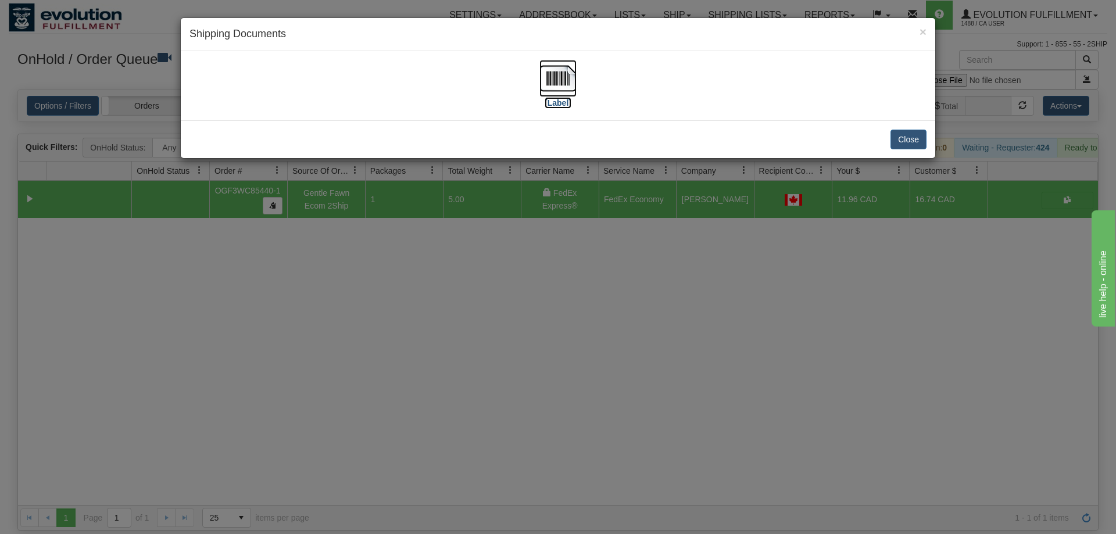
click at [553, 88] on img at bounding box center [557, 78] width 37 height 37
click at [669, 228] on div "× Shipping Documents [Label] Close" at bounding box center [558, 267] width 1116 height 534
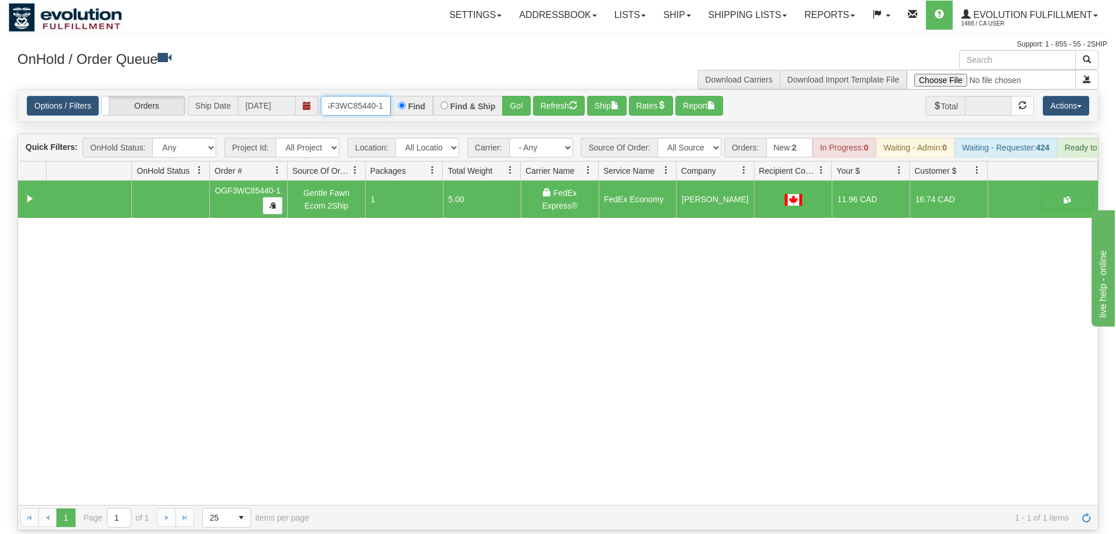
click at [368, 96] on input "OGF3WC85440-1" at bounding box center [356, 106] width 70 height 20
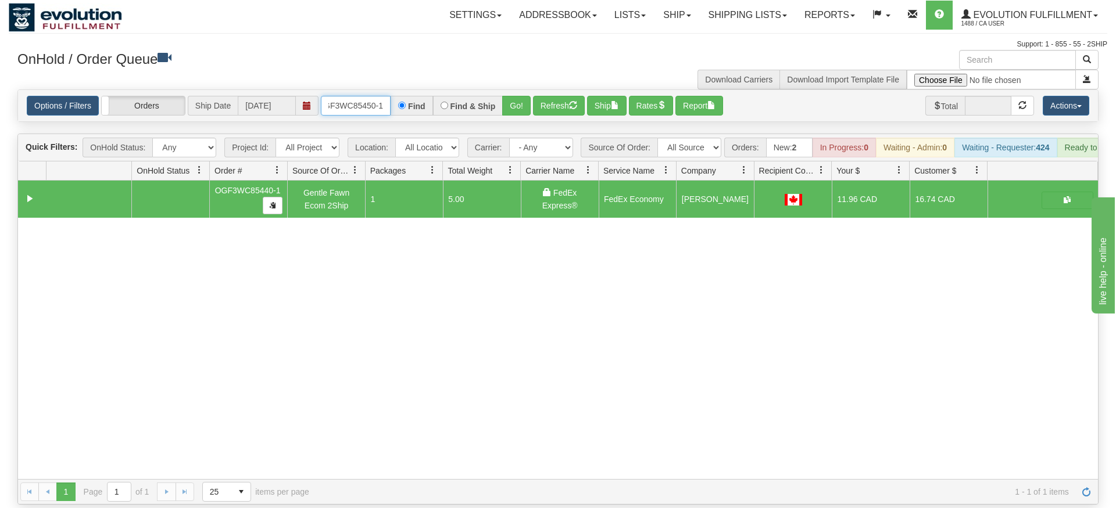
type input "OGF3WC85450-1"
click at [515, 113] on div "Is equal to Is not equal to Contains Does not contains CAD USD EUR ZAR [PERSON_…" at bounding box center [558, 296] width 1098 height 415
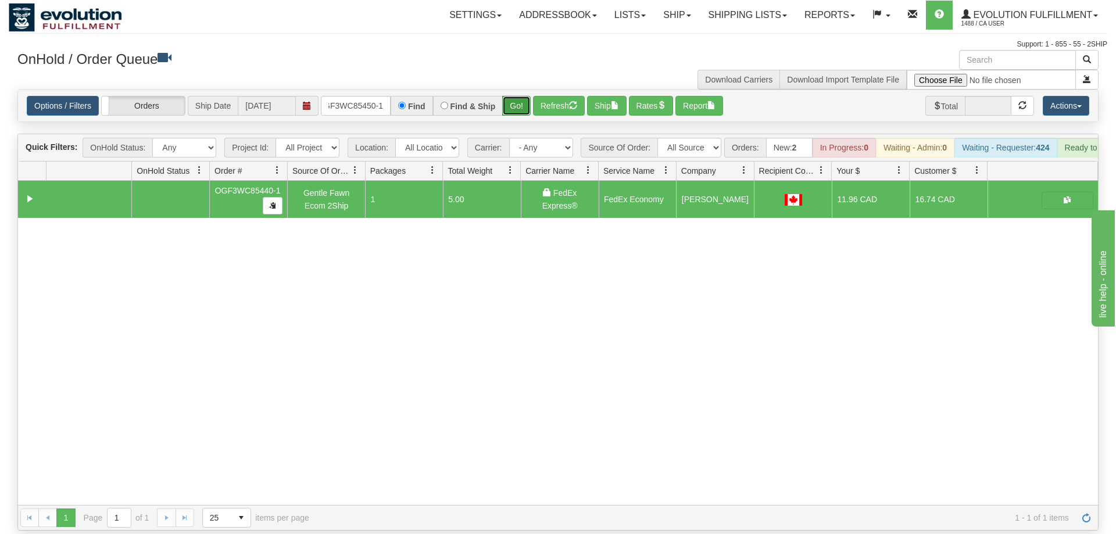
click at [512, 96] on button "Go!" at bounding box center [516, 106] width 28 height 20
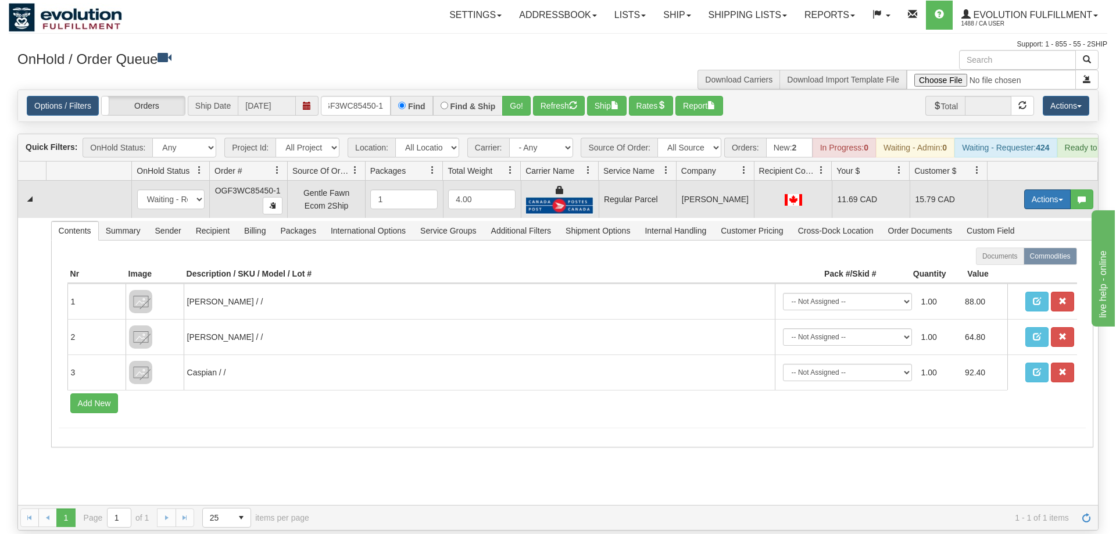
click at [1024, 189] on button "Actions" at bounding box center [1047, 199] width 46 height 20
click at [1005, 247] on span "Rate All Services" at bounding box center [1023, 251] width 70 height 9
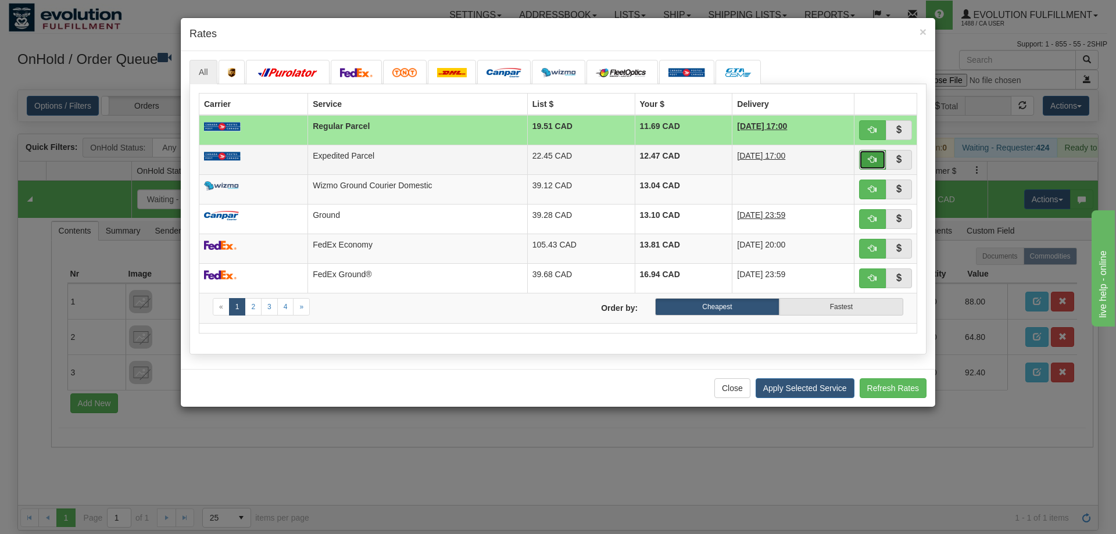
click at [866, 167] on button "button" at bounding box center [872, 160] width 27 height 20
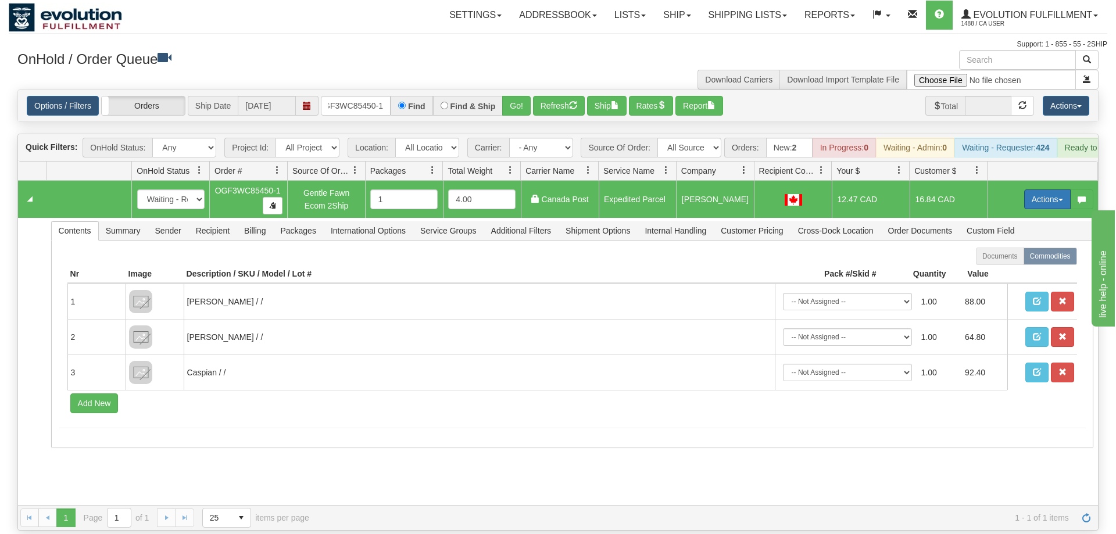
drag, startPoint x: 1041, startPoint y: 179, endPoint x: 1029, endPoint y: 178, distance: 12.3
click at [1041, 189] on button "Actions" at bounding box center [1047, 199] width 46 height 20
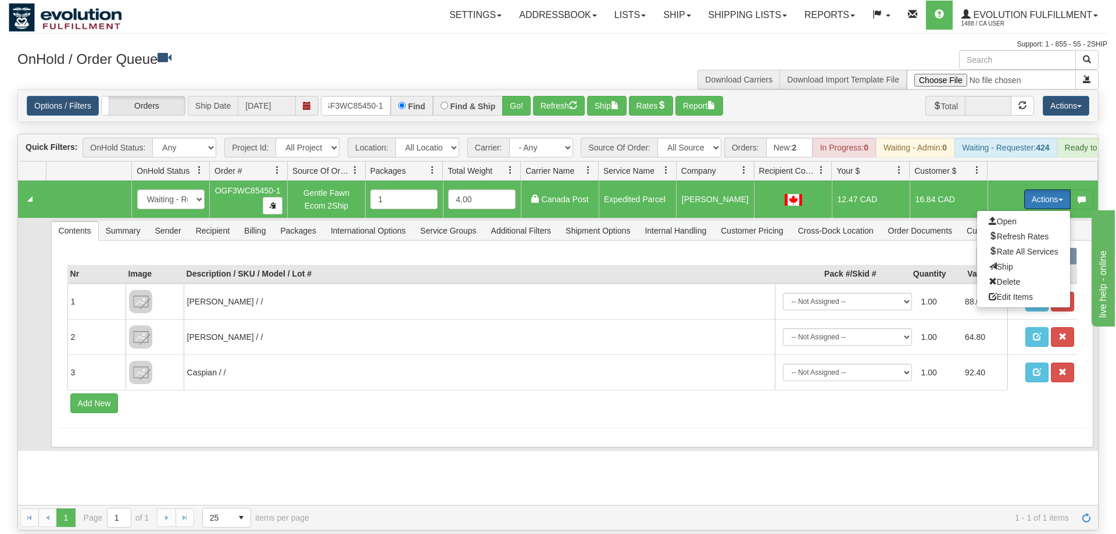
click at [995, 262] on span "Ship" at bounding box center [1000, 266] width 24 height 9
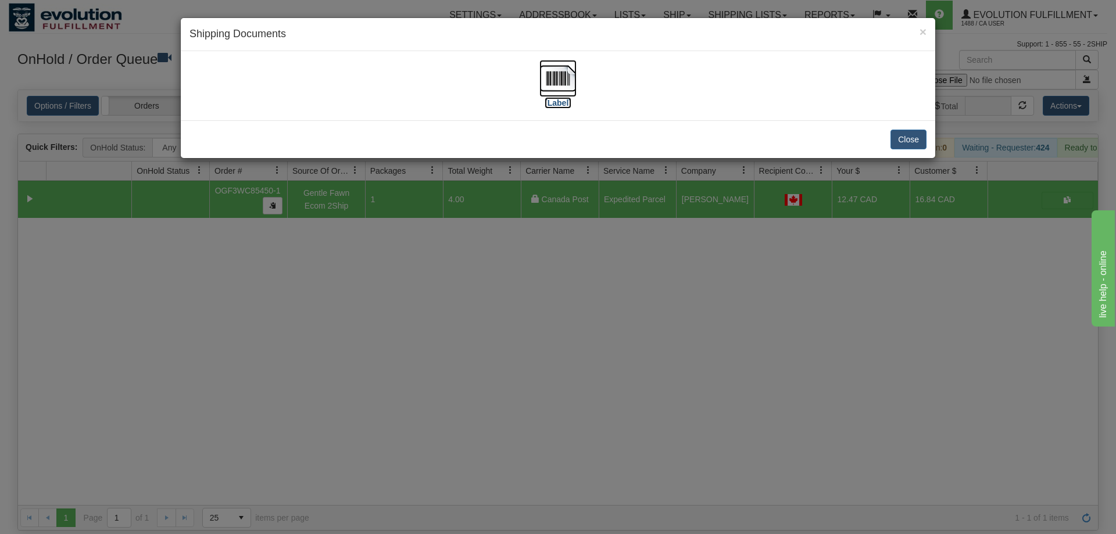
click at [559, 69] on img at bounding box center [557, 78] width 37 height 37
drag, startPoint x: 727, startPoint y: 302, endPoint x: 450, endPoint y: 165, distance: 308.7
click at [727, 300] on div "× Shipping Documents [Label] Close" at bounding box center [558, 267] width 1116 height 534
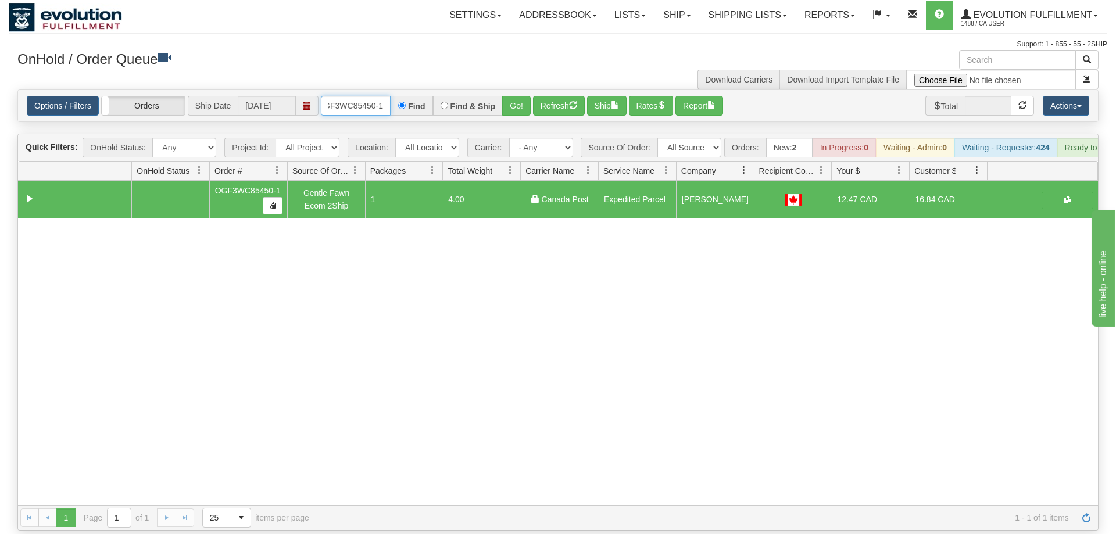
click at [369, 96] on input "OGF3WC85450-1" at bounding box center [356, 106] width 70 height 20
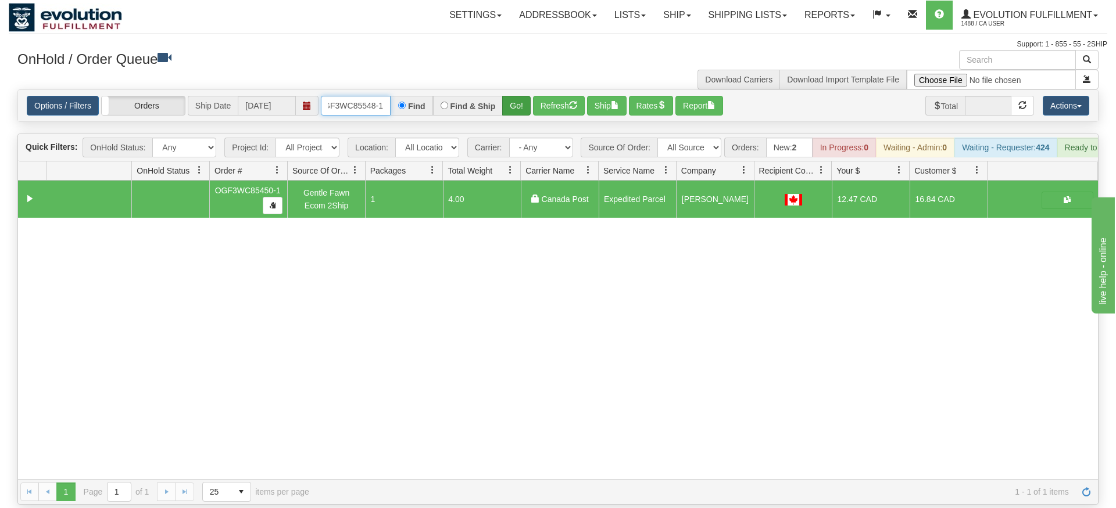
type input "OGF3WC85548-1"
click at [508, 114] on div "Is equal to Is not equal to Contains Does not contains CAD USD EUR ZAR [PERSON_…" at bounding box center [558, 296] width 1098 height 415
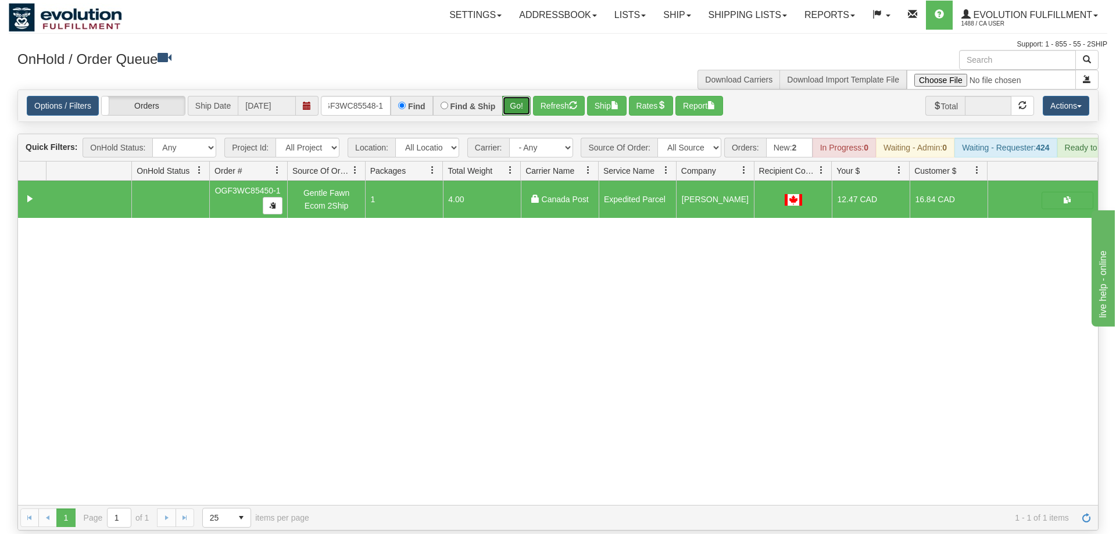
click at [514, 96] on button "Go!" at bounding box center [516, 106] width 28 height 20
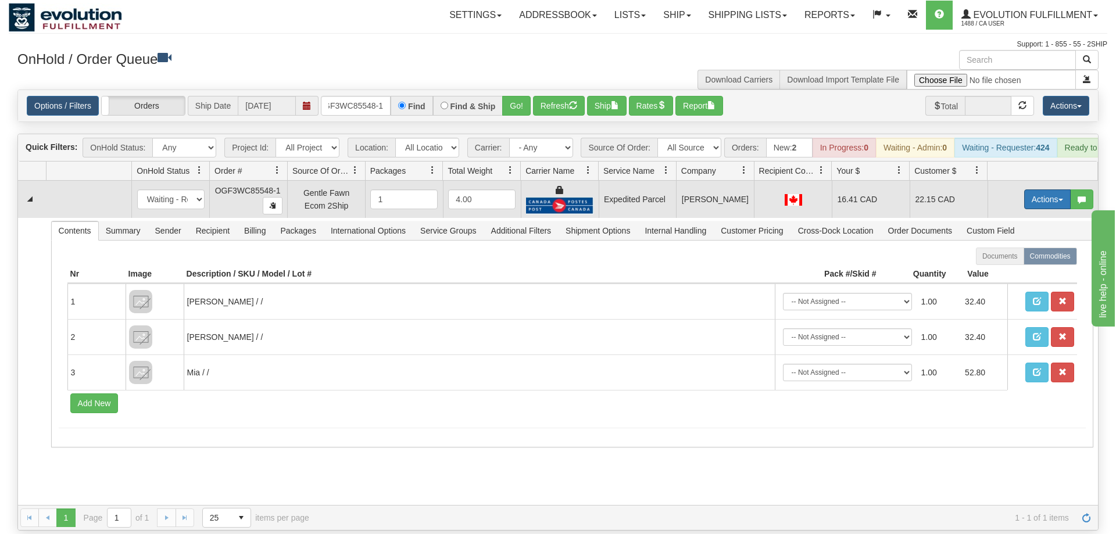
click at [1047, 189] on button "Actions" at bounding box center [1047, 199] width 46 height 20
click at [1010, 262] on span "Ship" at bounding box center [1000, 266] width 24 height 9
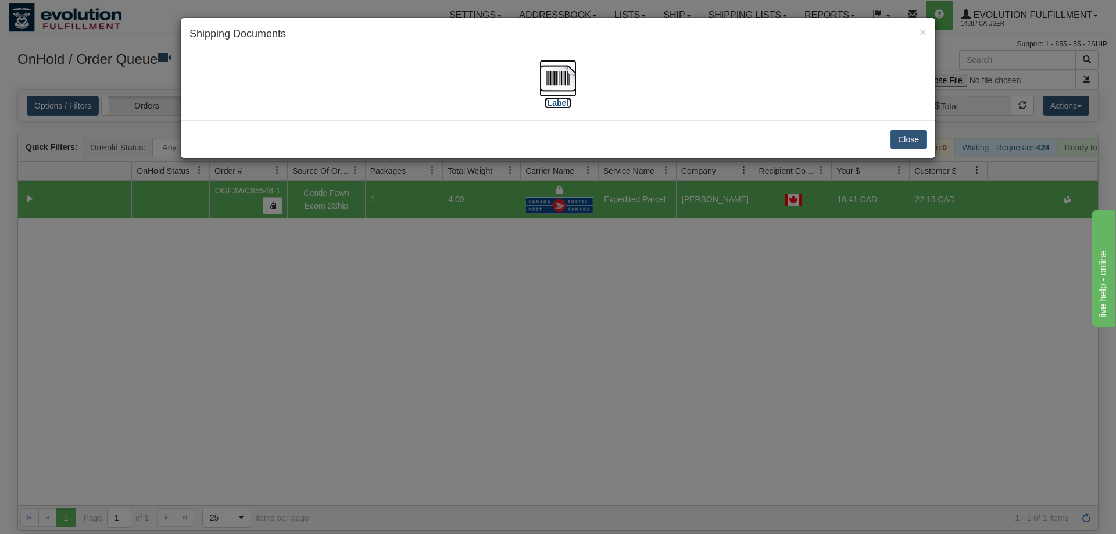
click at [573, 96] on img at bounding box center [557, 78] width 37 height 37
drag, startPoint x: 603, startPoint y: 379, endPoint x: 533, endPoint y: 228, distance: 166.2
click at [603, 375] on div "× Shipping Documents [Label] Close" at bounding box center [558, 267] width 1116 height 534
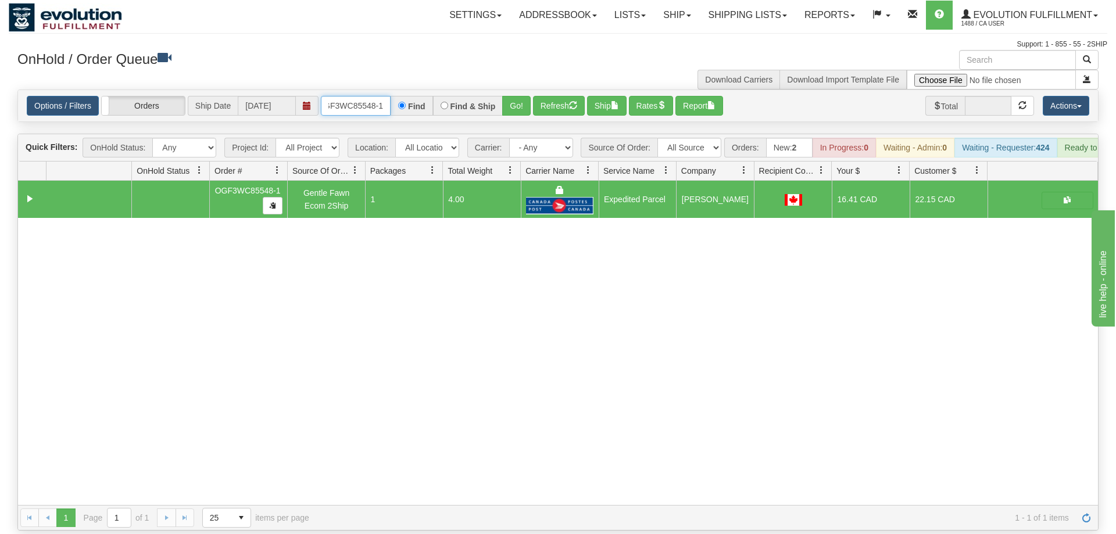
click at [361, 96] on input "OGF3WC85548-1" at bounding box center [356, 106] width 70 height 20
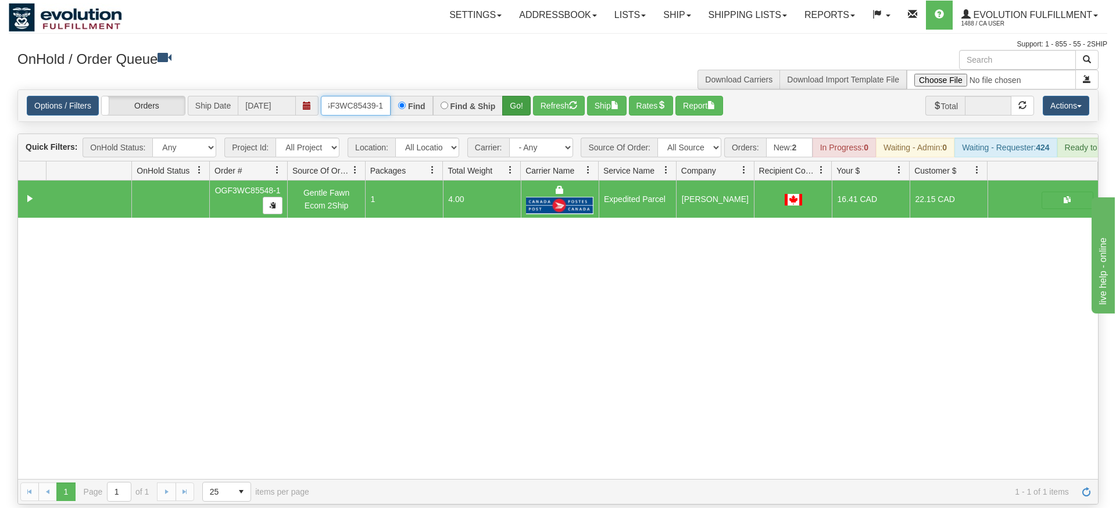
type input "OGF3WC85439-1"
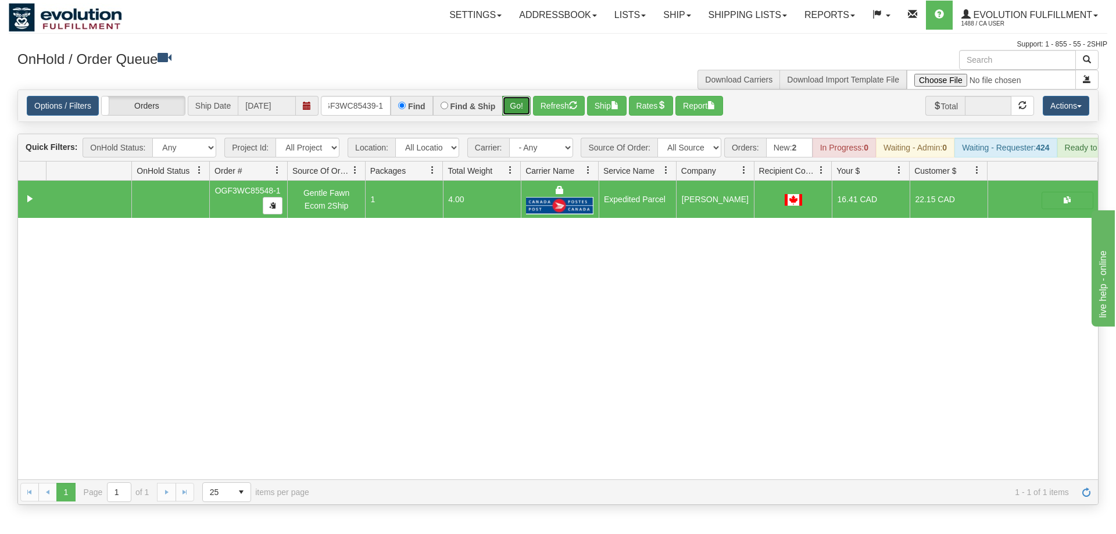
click at [520, 112] on div "Is equal to Is not equal to Contains Does not contains CAD USD EUR ZAR [PERSON_…" at bounding box center [558, 296] width 1098 height 415
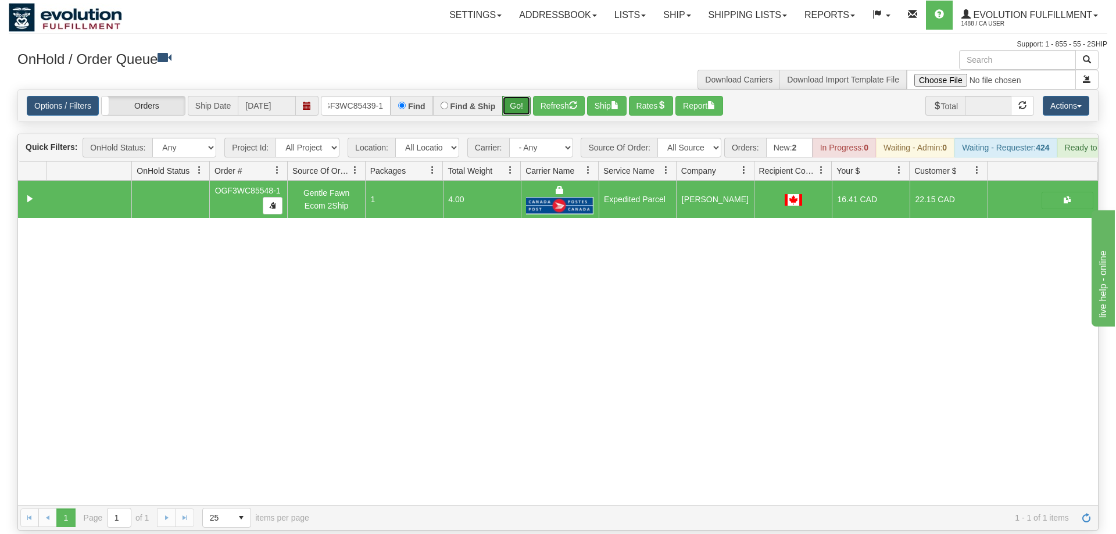
click at [517, 96] on button "Go!" at bounding box center [516, 106] width 28 height 20
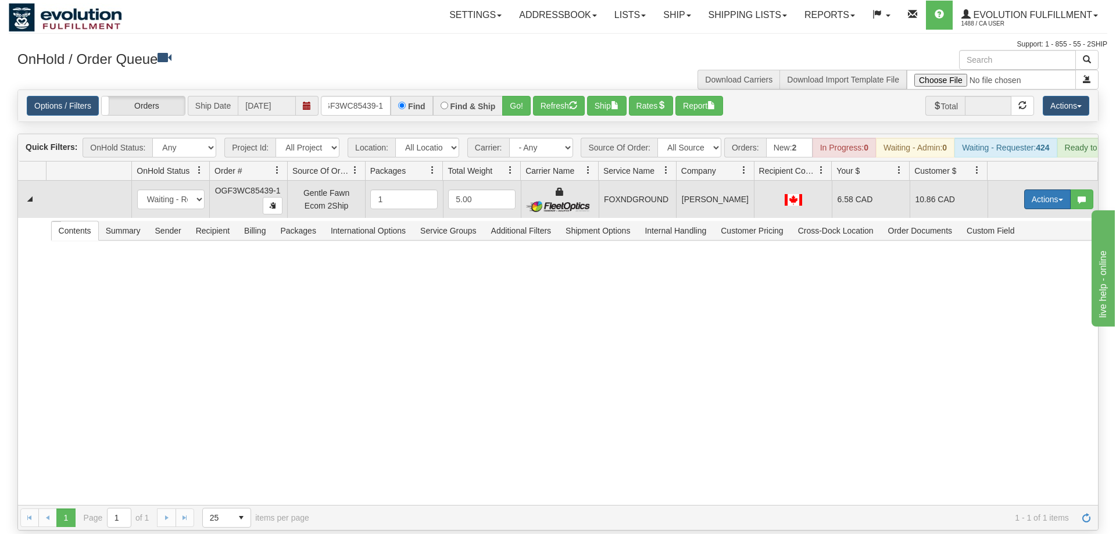
click at [1045, 189] on button "Actions" at bounding box center [1047, 199] width 46 height 20
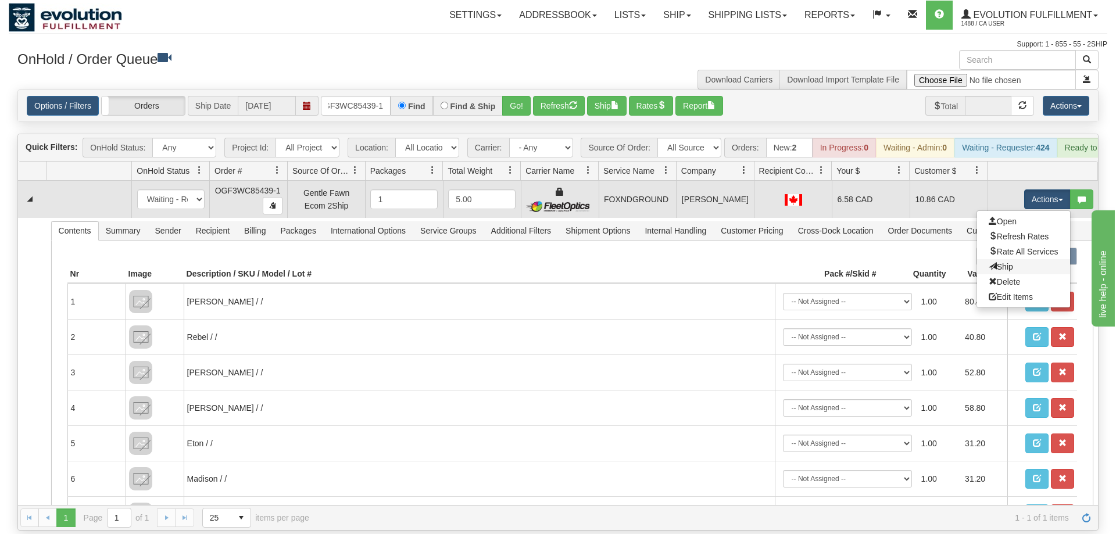
click at [1022, 259] on link "Ship" at bounding box center [1023, 266] width 93 height 15
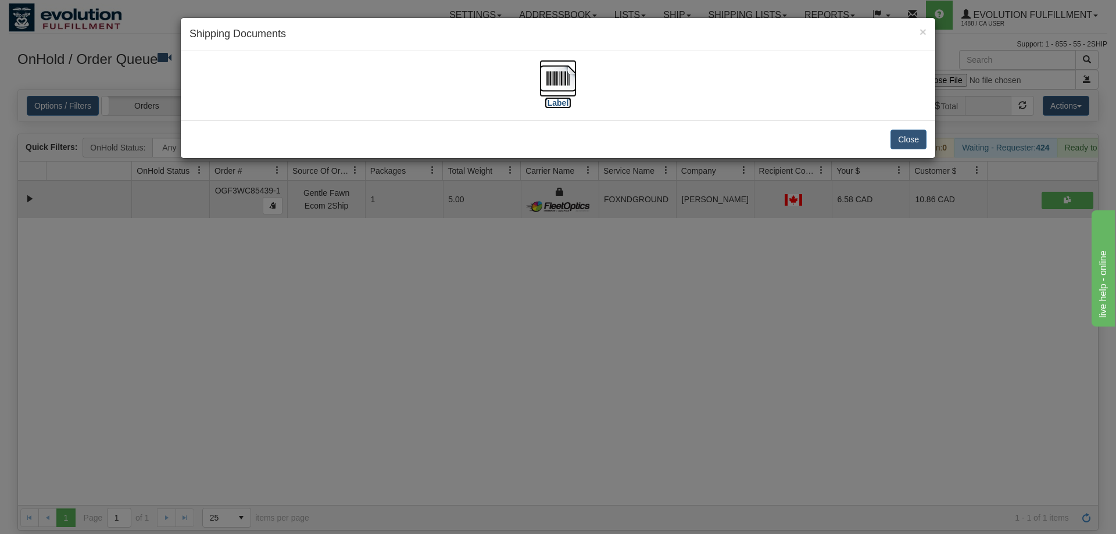
click at [572, 78] on img at bounding box center [557, 78] width 37 height 37
drag, startPoint x: 668, startPoint y: 264, endPoint x: 436, endPoint y: 115, distance: 275.3
click at [668, 264] on div "× Shipping Documents [Label] Close" at bounding box center [558, 267] width 1116 height 534
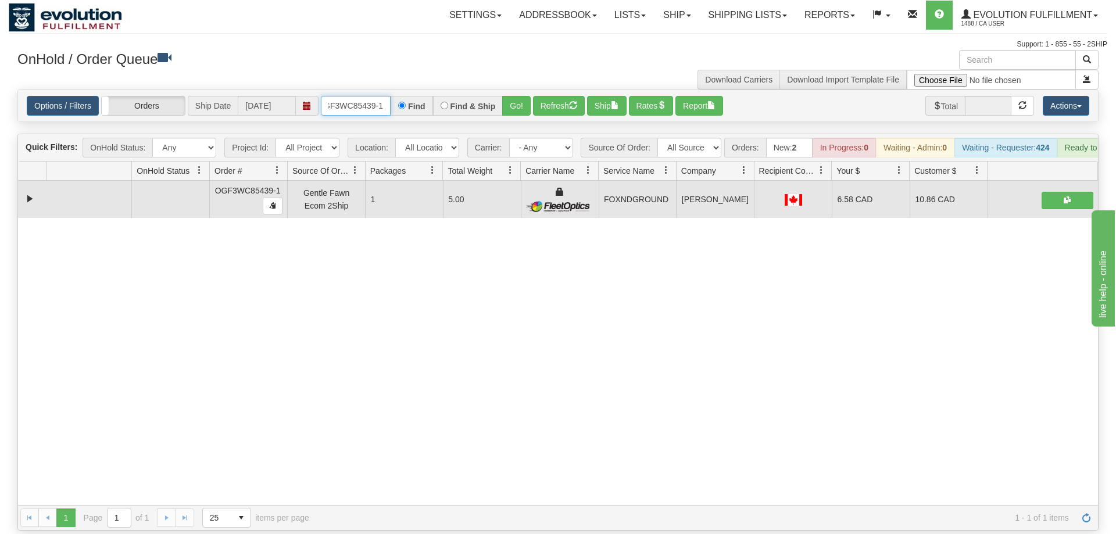
click at [352, 96] on input "OGF3WC85439-1" at bounding box center [356, 106] width 70 height 20
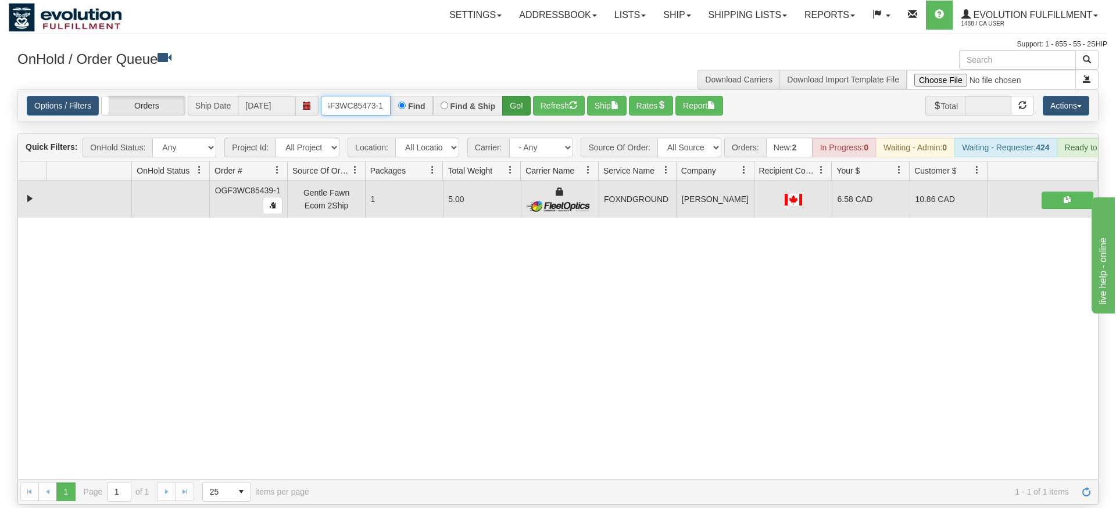
type input "OGF3WC85473-1"
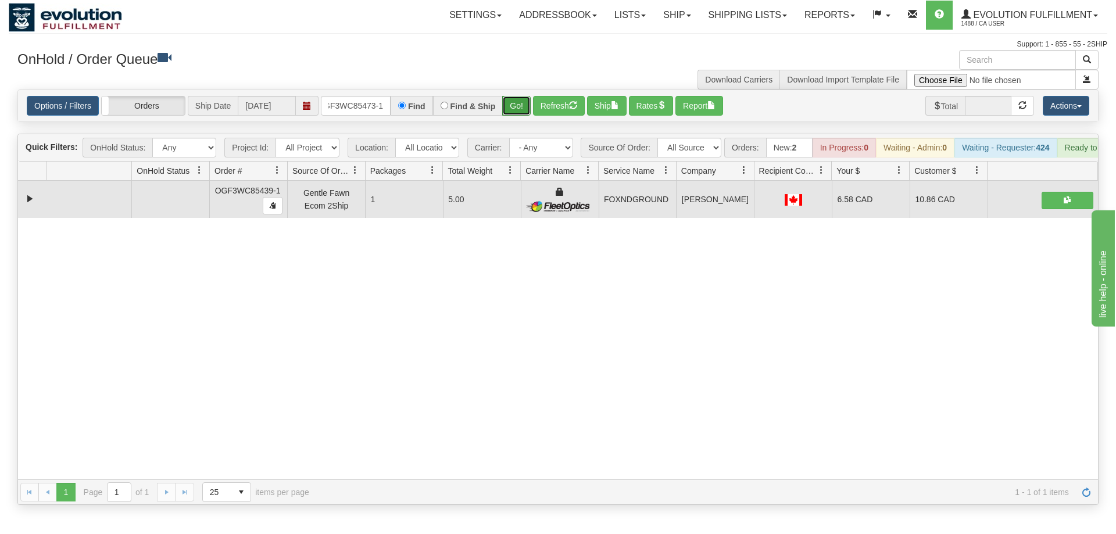
click at [517, 117] on div "Is equal to Is not equal to Contains Does not contains CAD USD EUR ZAR [PERSON_…" at bounding box center [558, 296] width 1098 height 415
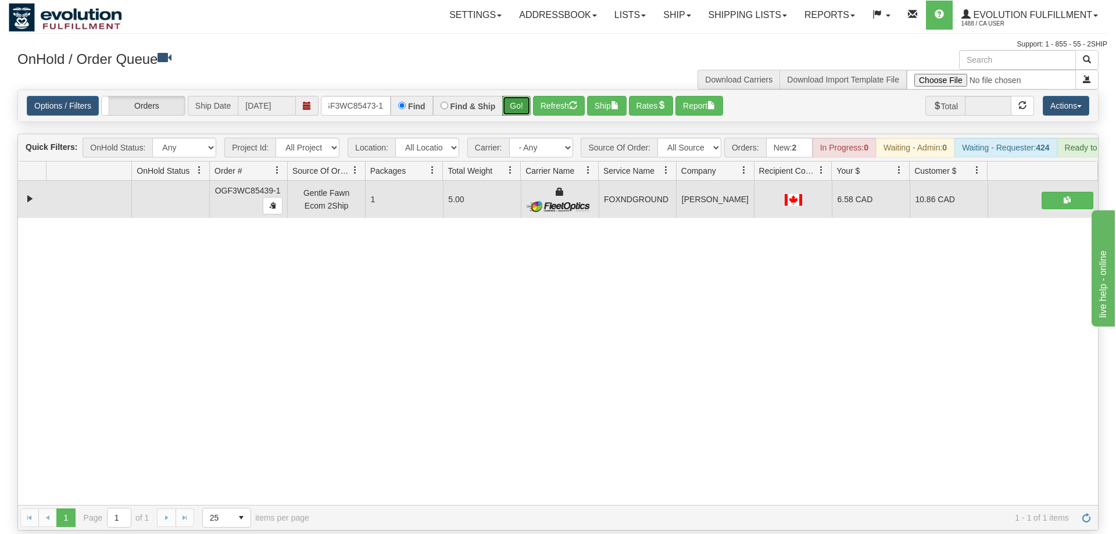
click at [521, 96] on button "Go!" at bounding box center [516, 106] width 28 height 20
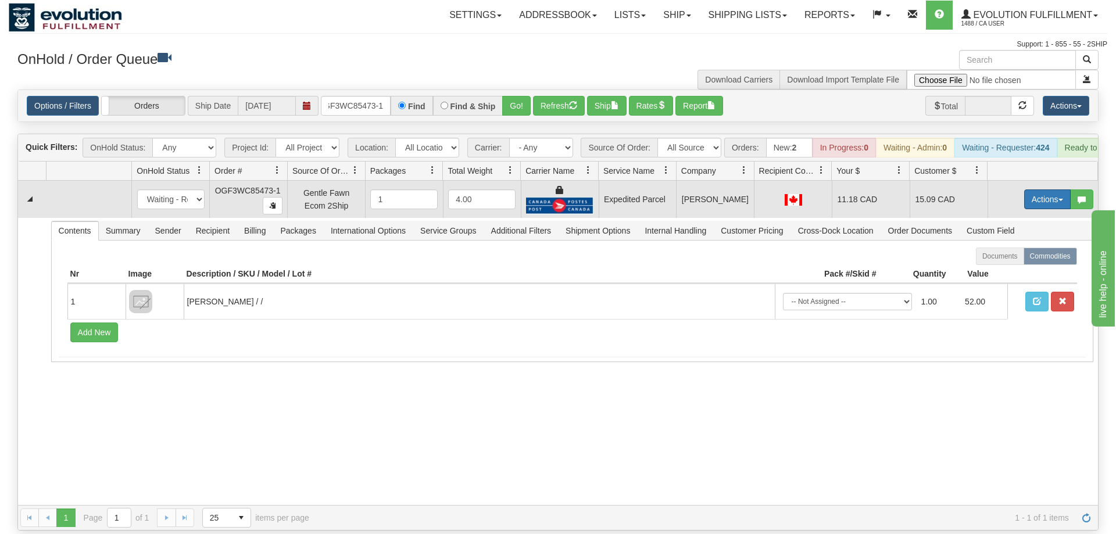
click at [1032, 189] on button "Actions" at bounding box center [1047, 199] width 46 height 20
click at [999, 262] on span "Ship" at bounding box center [1000, 266] width 24 height 9
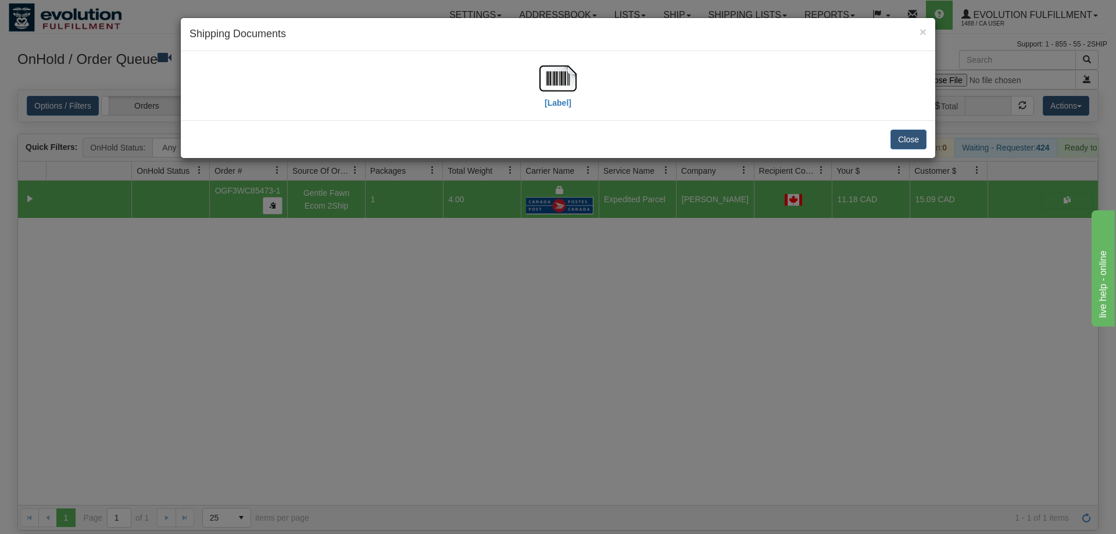
click at [589, 87] on div "[Label]" at bounding box center [557, 86] width 737 height 52
click at [566, 87] on img at bounding box center [557, 78] width 37 height 37
drag, startPoint x: 568, startPoint y: 286, endPoint x: 341, endPoint y: 180, distance: 251.1
click at [570, 280] on div "× Shipping Documents [Label] Close" at bounding box center [558, 267] width 1116 height 534
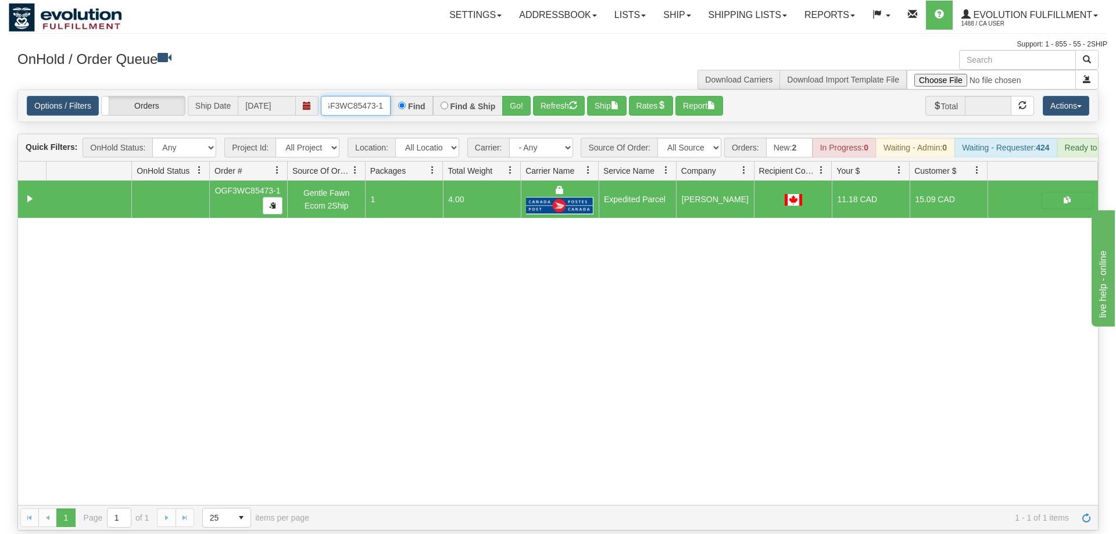
click at [372, 96] on input "OGF3WC85473-1" at bounding box center [356, 106] width 70 height 20
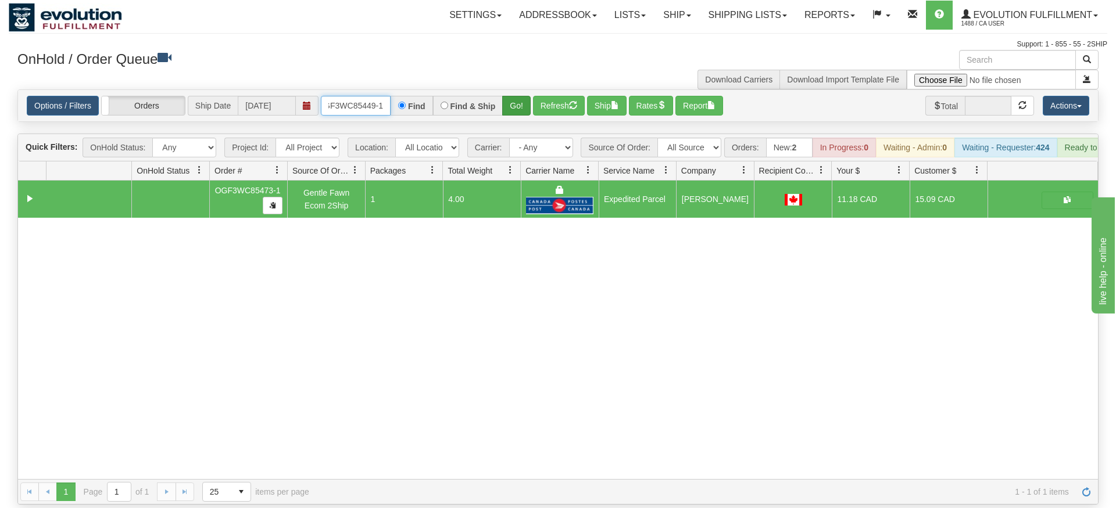
type input "OGF3WC85449-1"
click at [525, 119] on div "Is equal to Is not equal to Contains Does not contains CAD USD EUR ZAR [PERSON_…" at bounding box center [558, 296] width 1098 height 415
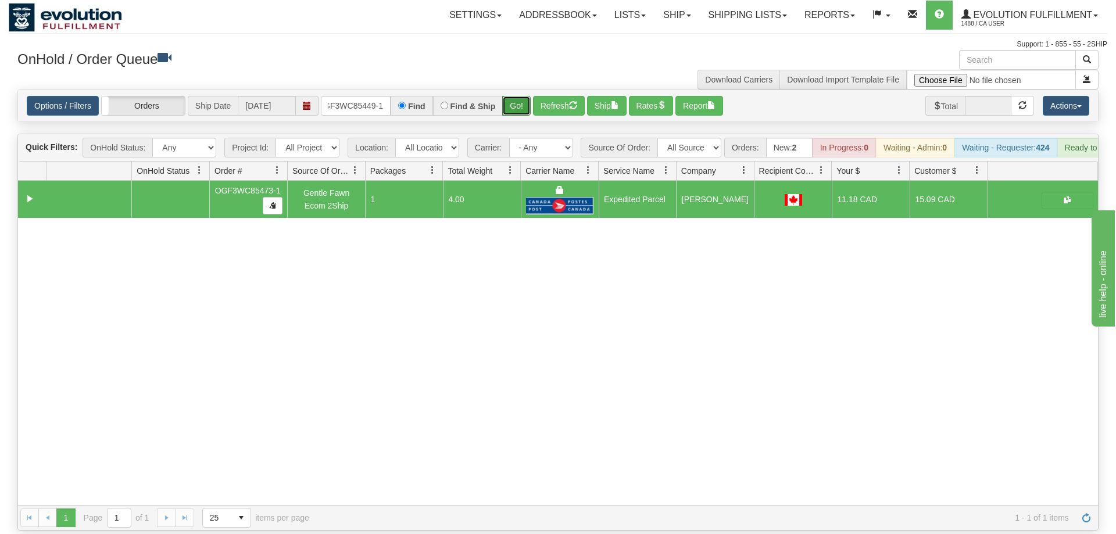
click at [519, 96] on button "Go!" at bounding box center [516, 106] width 28 height 20
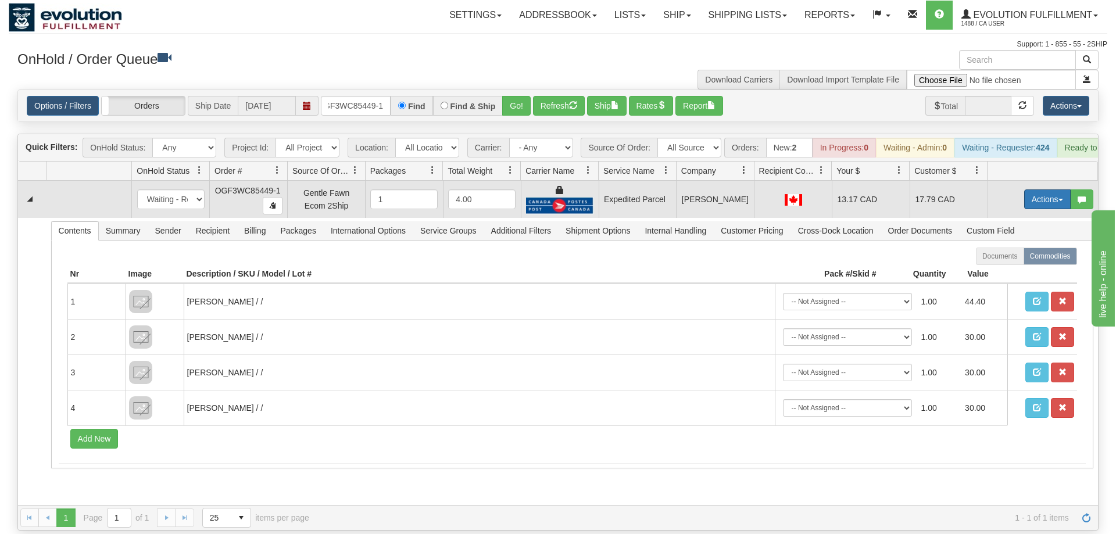
click at [1037, 189] on button "Actions" at bounding box center [1047, 199] width 46 height 20
click at [1012, 259] on link "Ship" at bounding box center [1023, 266] width 93 height 15
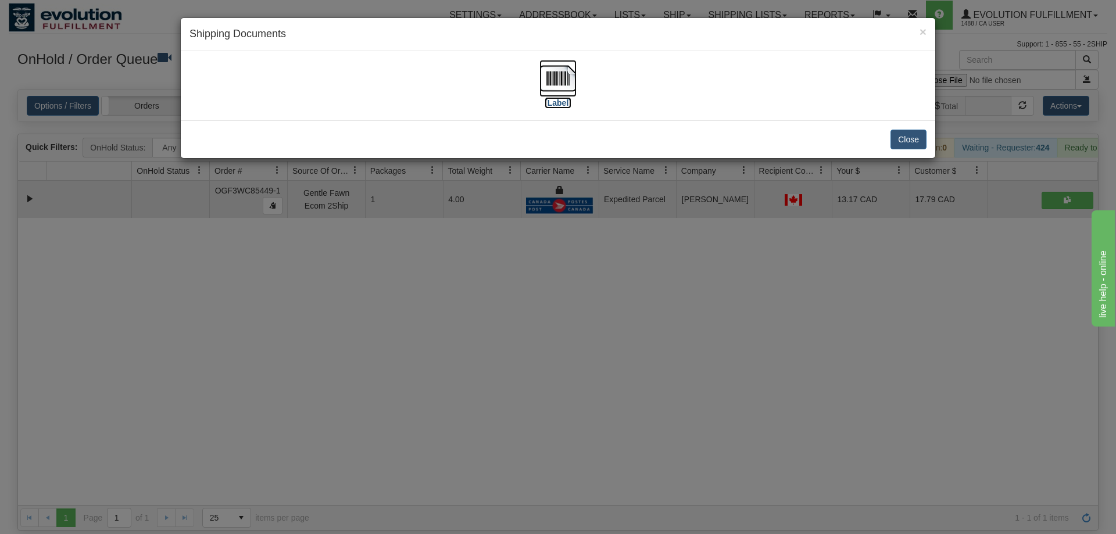
click at [545, 75] on img at bounding box center [557, 78] width 37 height 37
click at [546, 250] on div "× Shipping Documents [Label] Close" at bounding box center [558, 267] width 1116 height 534
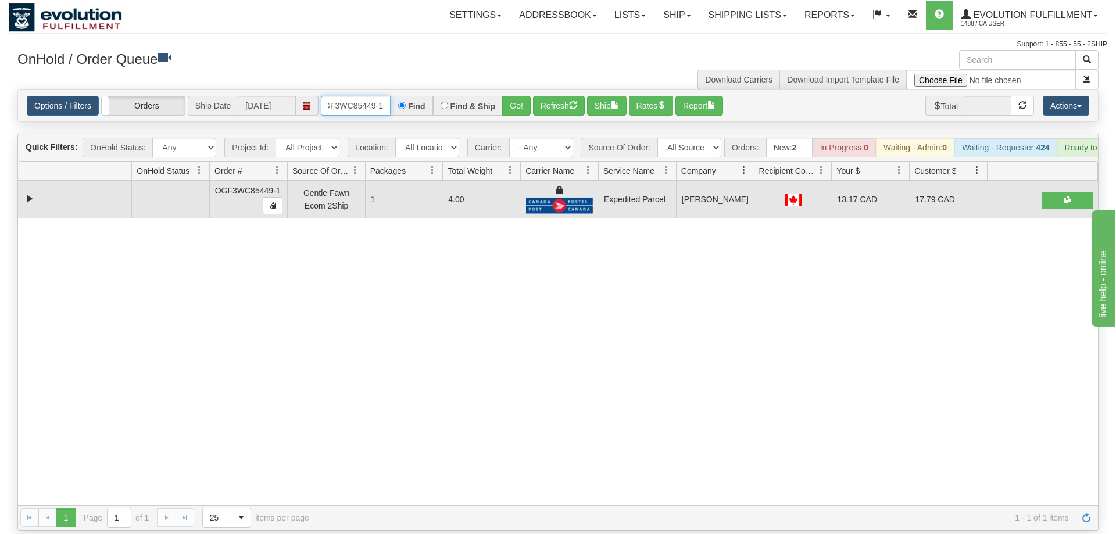
click at [375, 96] on input "OGF3WC85449-1" at bounding box center [356, 106] width 70 height 20
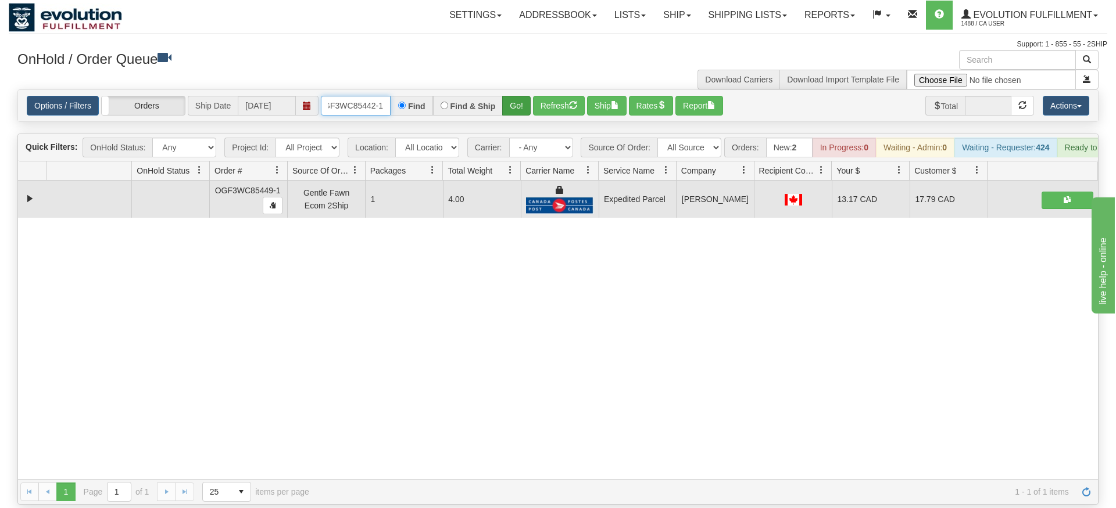
type input "OGF3WC85442-1"
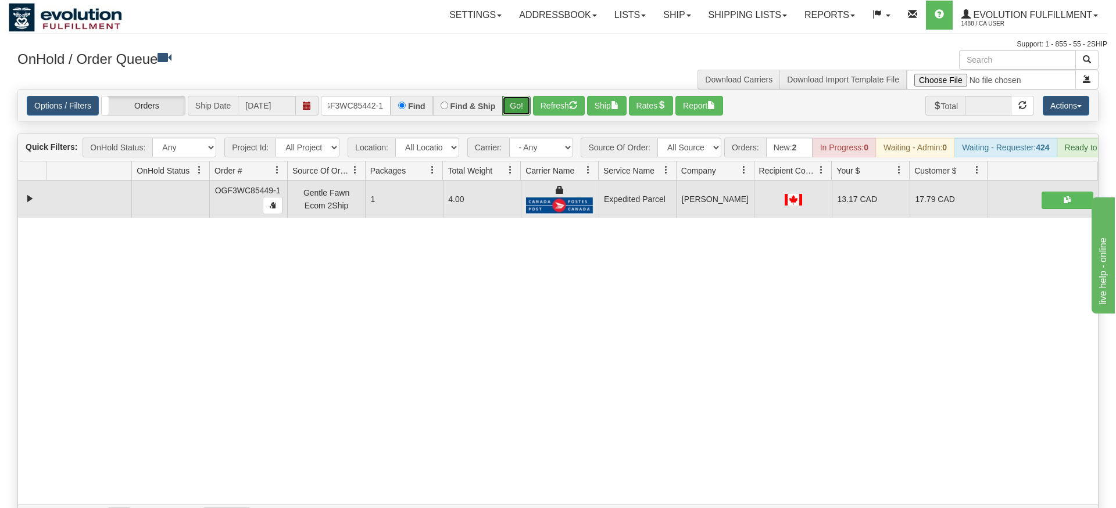
drag, startPoint x: 514, startPoint y: 84, endPoint x: 517, endPoint y: 94, distance: 10.9
click at [514, 108] on div "Is equal to Is not equal to Contains Does not contains CAD USD EUR ZAR [PERSON_…" at bounding box center [558, 309] width 1098 height 441
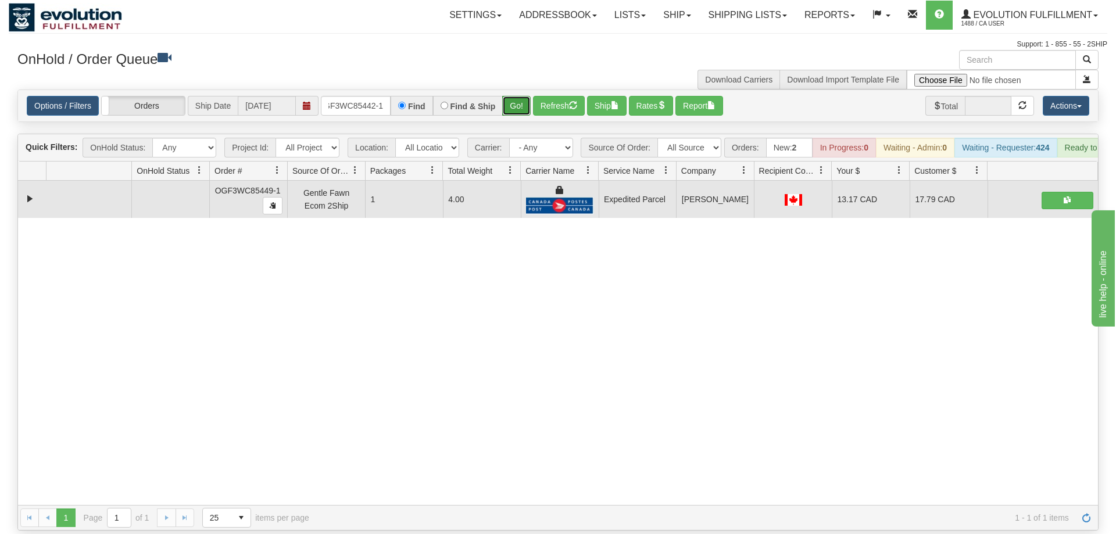
click at [517, 96] on button "Go!" at bounding box center [516, 106] width 28 height 20
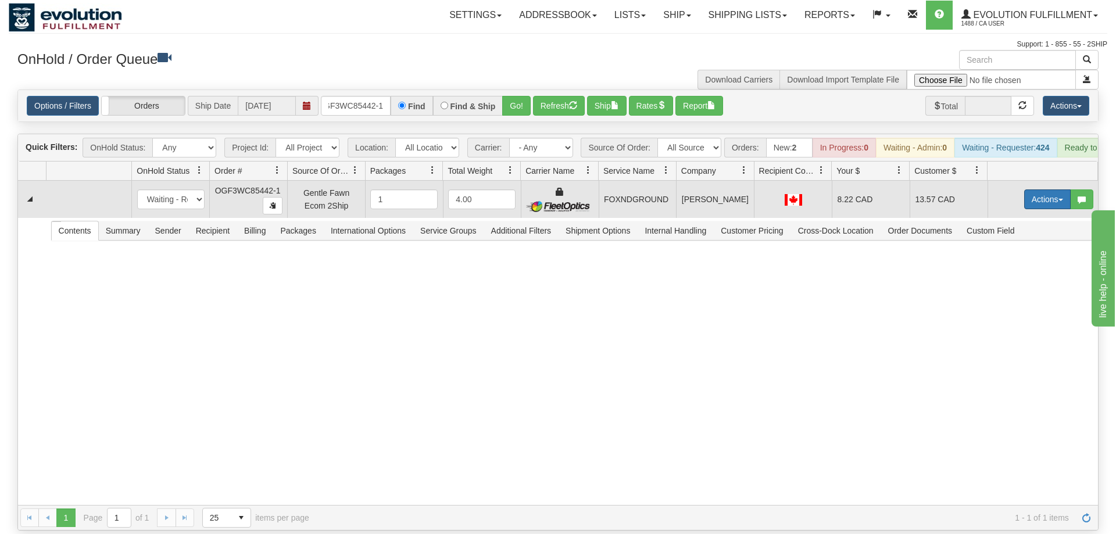
click at [1040, 189] on button "Actions" at bounding box center [1047, 199] width 46 height 20
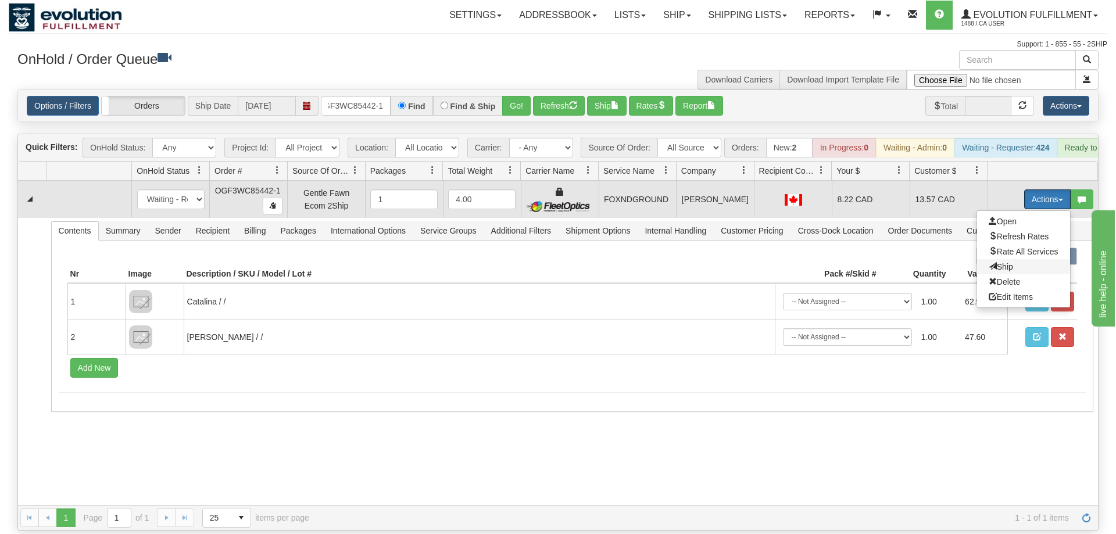
click at [999, 262] on span "Ship" at bounding box center [1000, 266] width 24 height 9
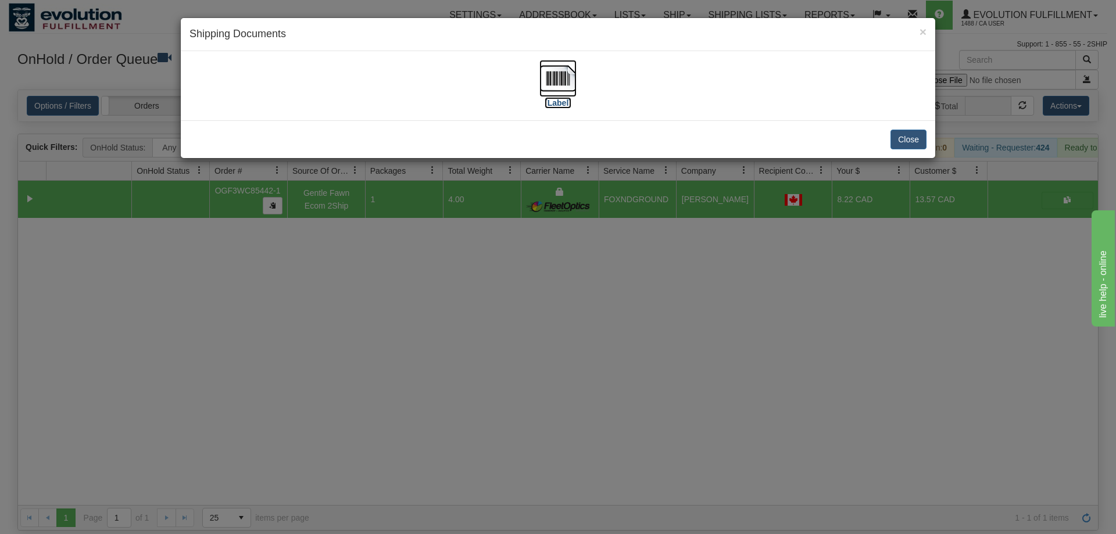
click at [549, 66] on img at bounding box center [557, 78] width 37 height 37
drag, startPoint x: 519, startPoint y: 405, endPoint x: 337, endPoint y: 169, distance: 298.4
click at [520, 404] on div "× Shipping Documents [Label] Close" at bounding box center [558, 267] width 1116 height 534
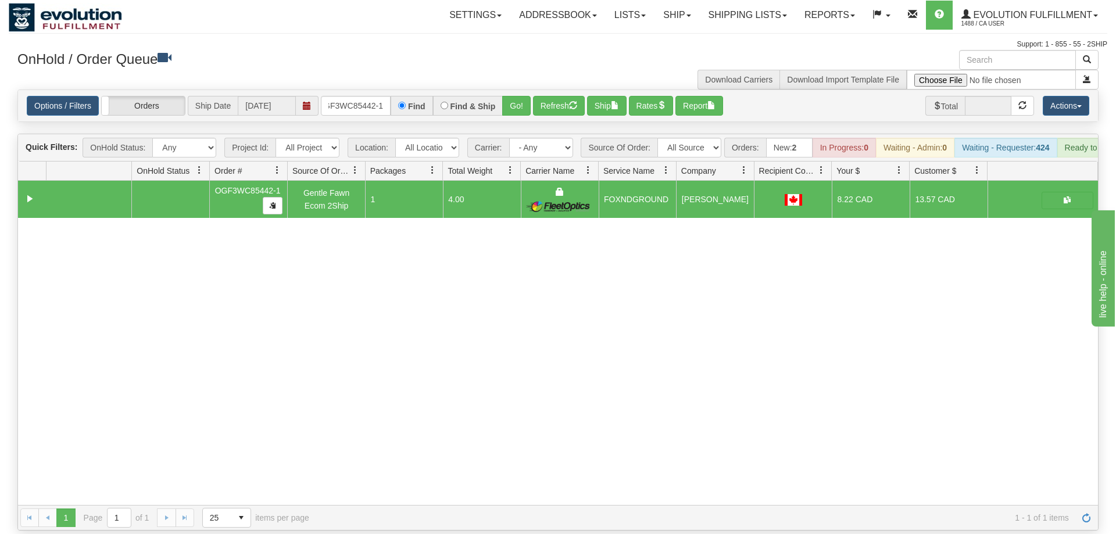
click at [363, 99] on div "Options / Filters Group Shipments Orders Ship Date [DATE] OGF3WC85442-1 Find Fi…" at bounding box center [558, 105] width 1080 height 31
click at [364, 96] on input "OGF3WC85442-1" at bounding box center [356, 106] width 70 height 20
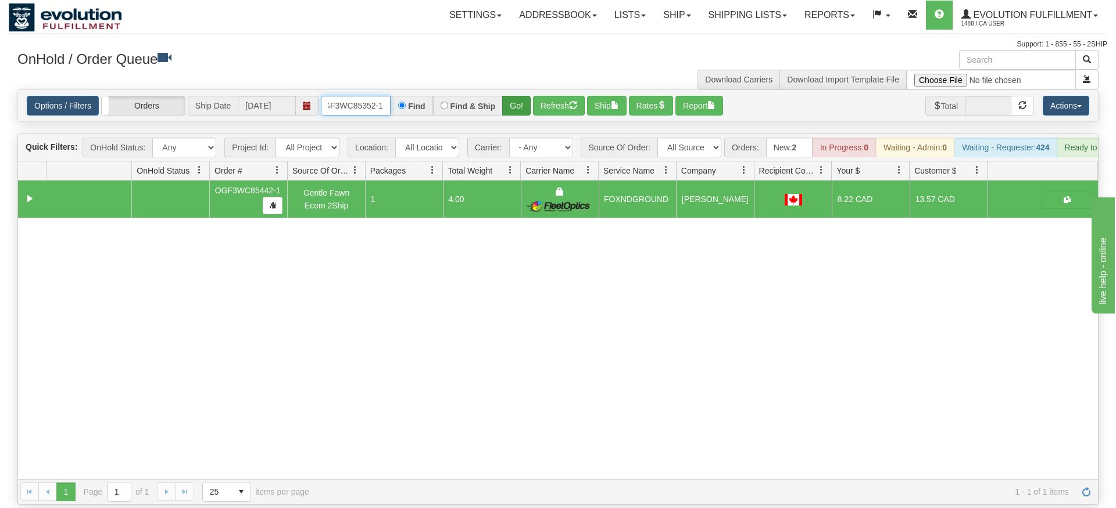
type input "OGF3WC85352-1"
drag, startPoint x: 518, startPoint y: 94, endPoint x: 529, endPoint y: 83, distance: 15.6
click at [518, 116] on div "Is equal to Is not equal to Contains Does not contains CAD USD EUR ZAR [PERSON_…" at bounding box center [558, 296] width 1098 height 415
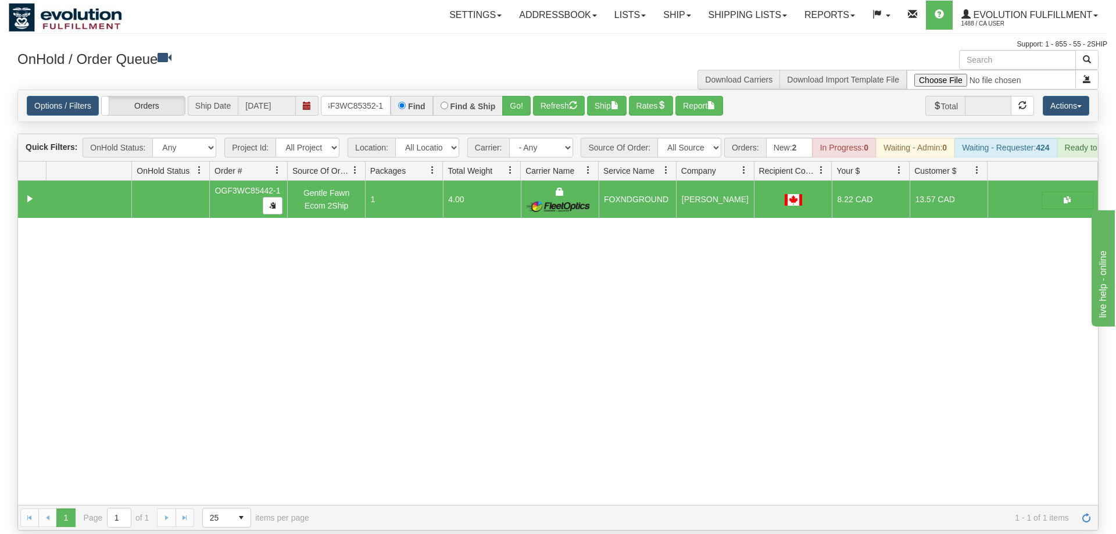
click at [530, 96] on div "Go!" at bounding box center [517, 106] width 28 height 20
click at [525, 96] on button "Go!" at bounding box center [516, 106] width 28 height 20
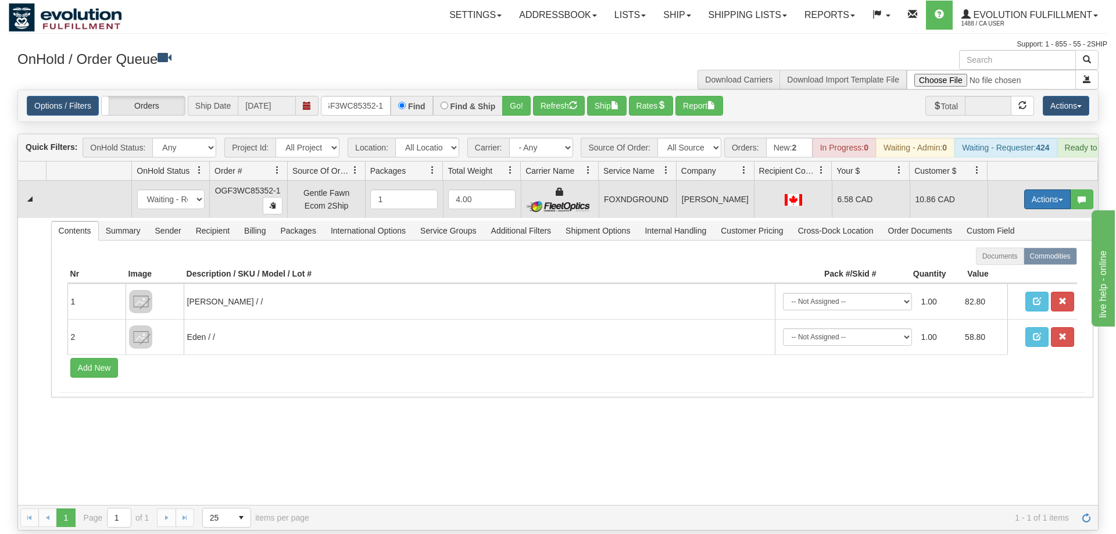
click at [1028, 189] on button "Actions" at bounding box center [1047, 199] width 46 height 20
click at [1012, 259] on link "Ship" at bounding box center [1023, 266] width 93 height 15
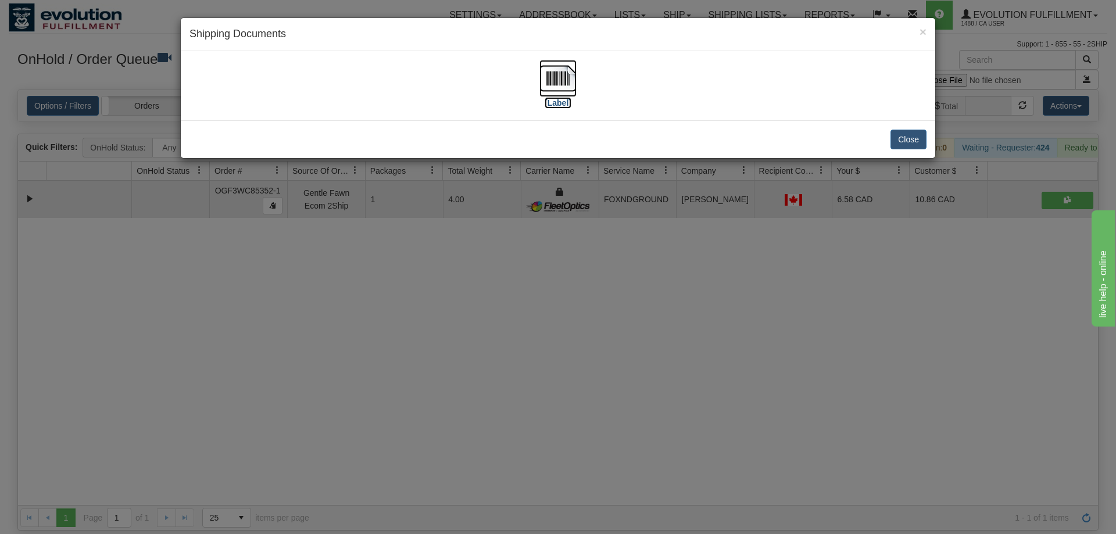
click at [569, 76] on img at bounding box center [557, 78] width 37 height 37
click at [447, 273] on div "× Shipping Documents [Label] Close" at bounding box center [558, 267] width 1116 height 534
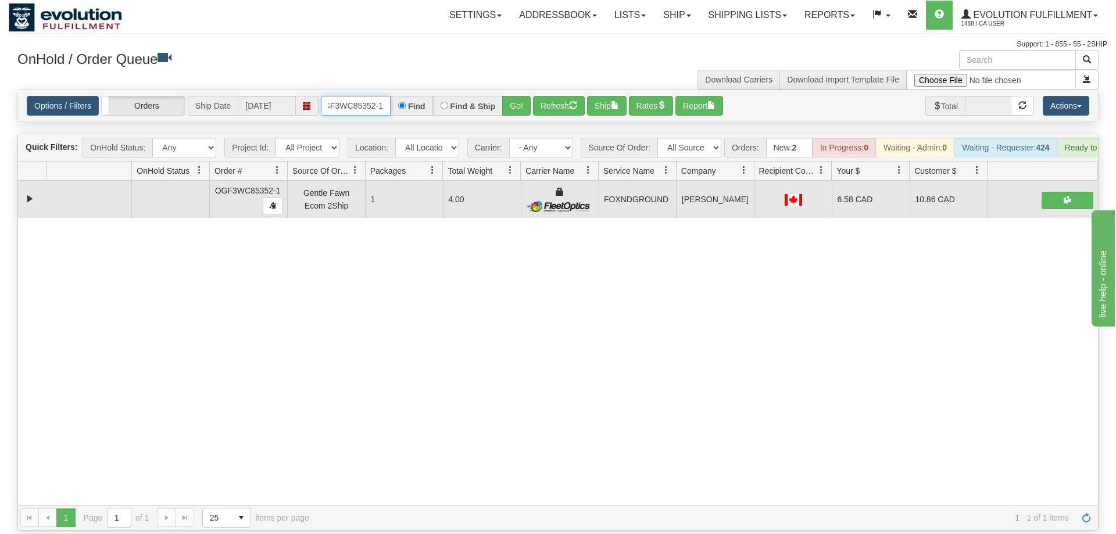
click at [369, 96] on input "OGF3WC85352-1" at bounding box center [356, 106] width 70 height 20
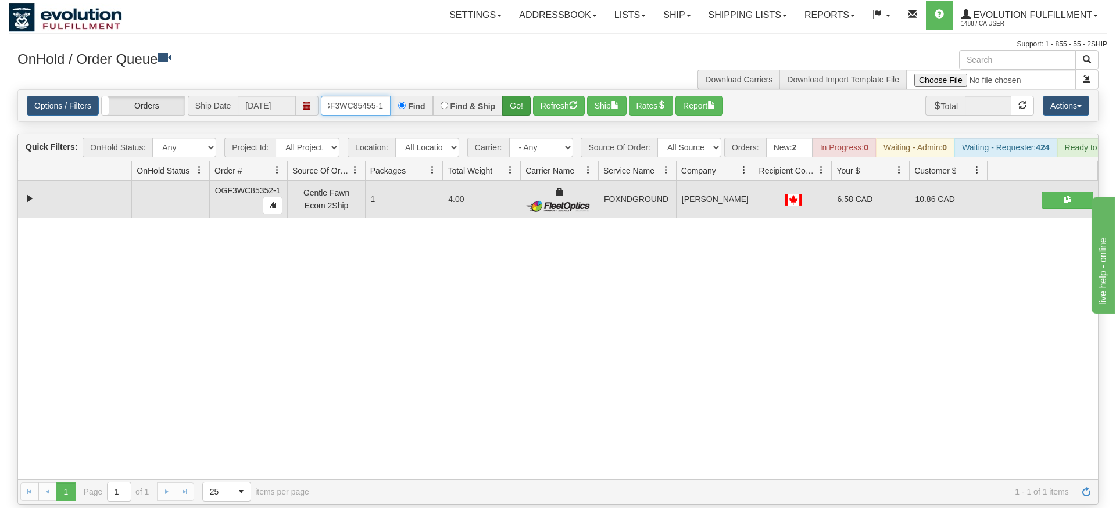
type input "OGF3WC85455-1"
click at [518, 109] on div "Is equal to Is not equal to Contains Does not contains CAD USD EUR ZAR [PERSON_…" at bounding box center [558, 296] width 1098 height 415
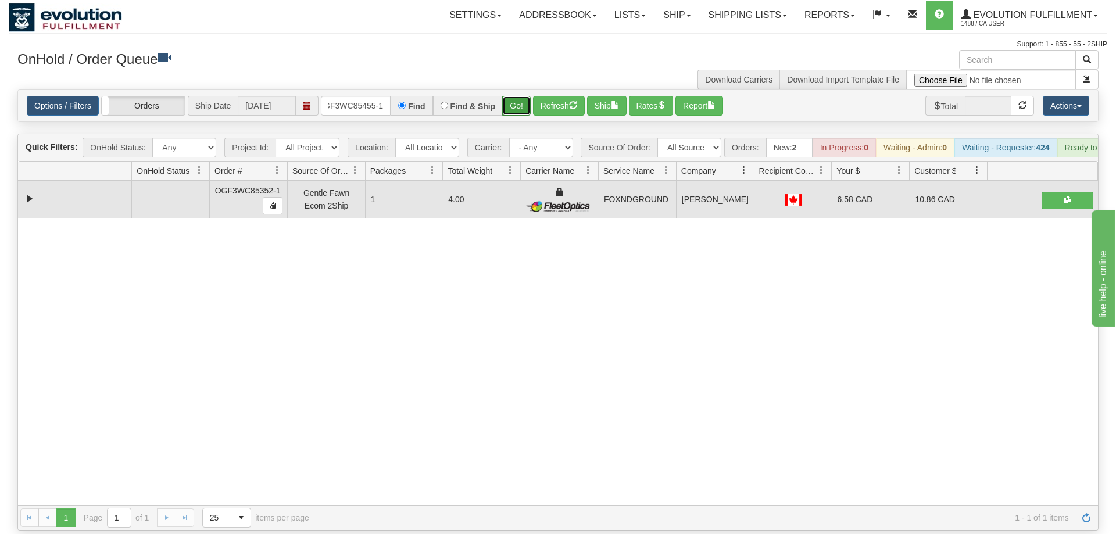
click at [518, 98] on button "Go!" at bounding box center [516, 106] width 28 height 20
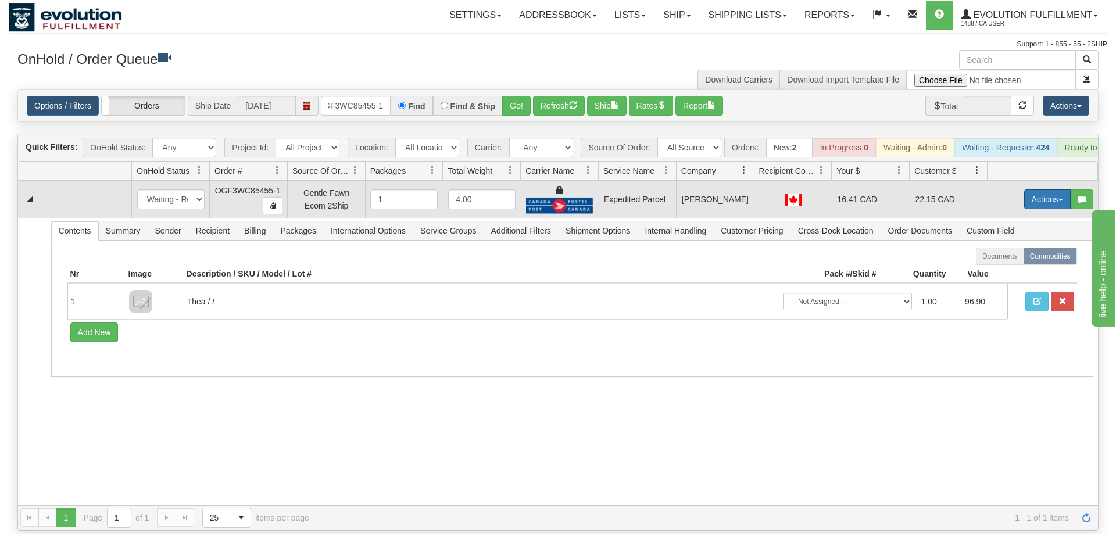
click at [1036, 189] on button "Actions" at bounding box center [1047, 199] width 46 height 20
click at [1006, 262] on span "Ship" at bounding box center [1000, 266] width 24 height 9
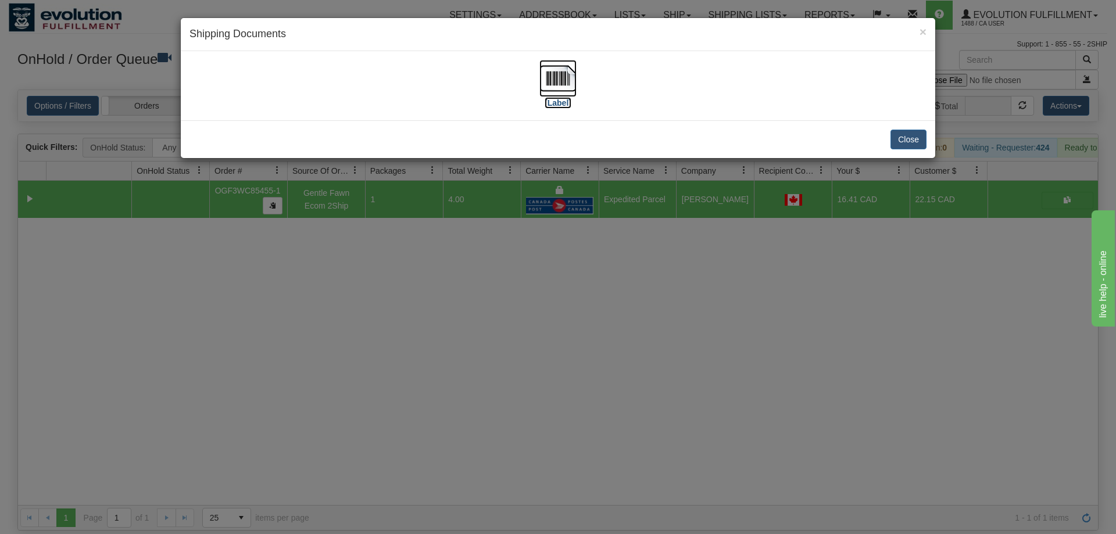
click at [558, 65] on img at bounding box center [557, 78] width 37 height 37
drag, startPoint x: 393, startPoint y: 289, endPoint x: 421, endPoint y: 112, distance: 178.8
click at [393, 288] on div "× Shipping Documents [Label] Close" at bounding box center [558, 267] width 1116 height 534
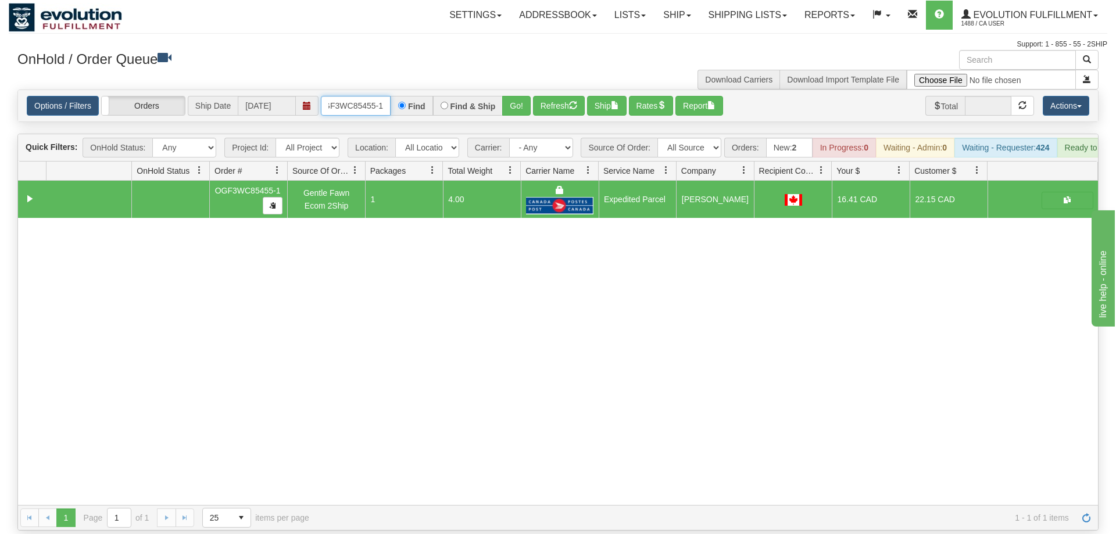
click at [379, 96] on input "OGF3WC85455-1" at bounding box center [356, 106] width 70 height 20
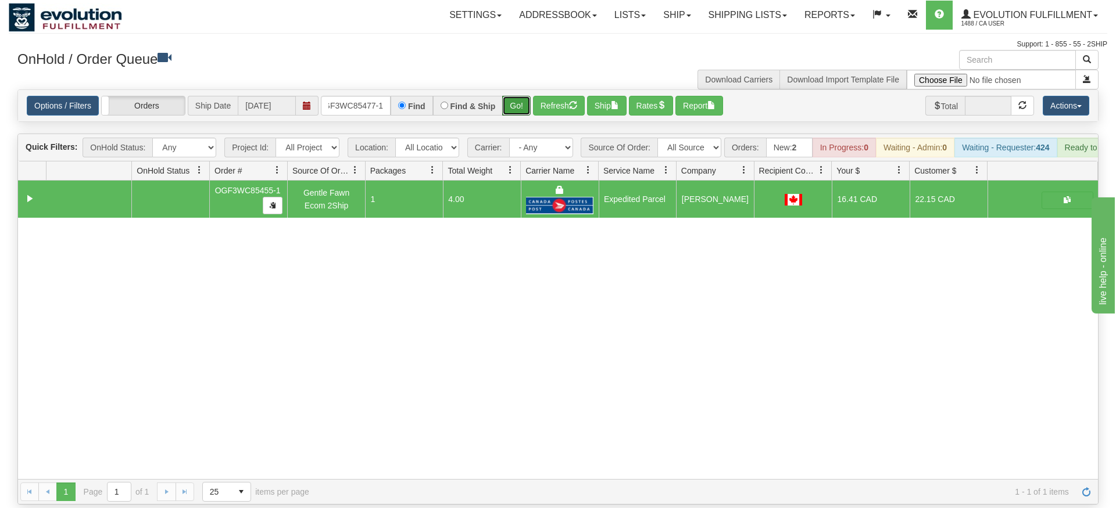
drag, startPoint x: 512, startPoint y: 91, endPoint x: 516, endPoint y: 106, distance: 15.1
click at [513, 117] on div "Is equal to Is not equal to Contains Does not contains CAD USD EUR ZAR [PERSON_…" at bounding box center [558, 296] width 1098 height 415
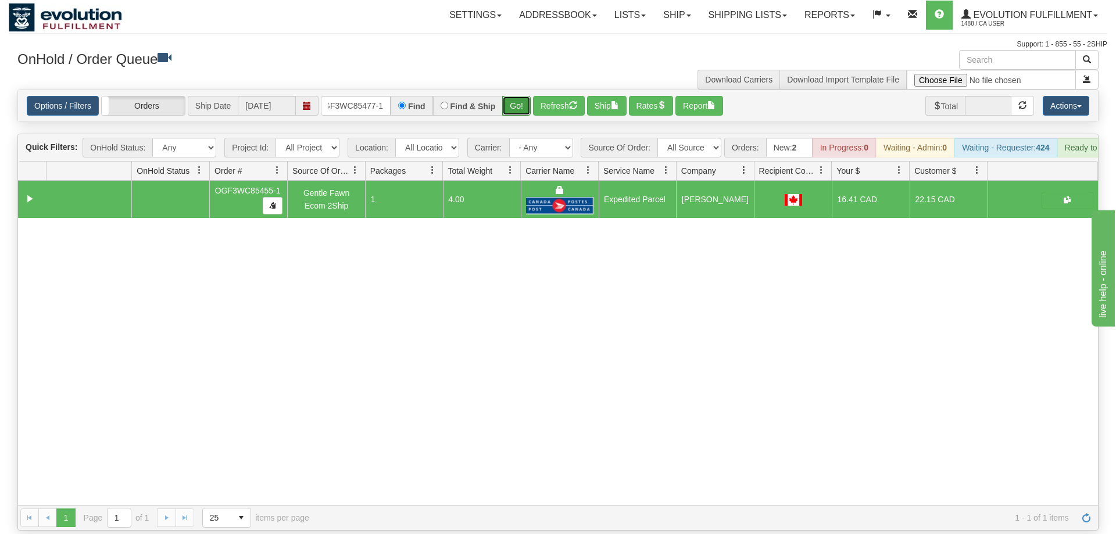
click at [523, 96] on button "Go!" at bounding box center [516, 106] width 28 height 20
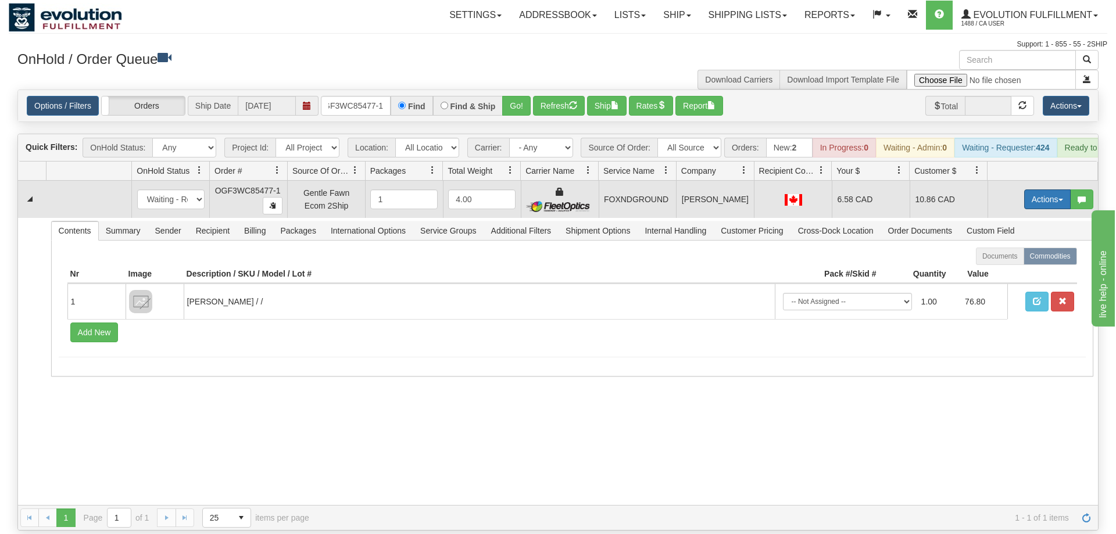
click at [1045, 189] on button "Actions" at bounding box center [1047, 199] width 46 height 20
click at [999, 262] on span "Ship" at bounding box center [1000, 266] width 24 height 9
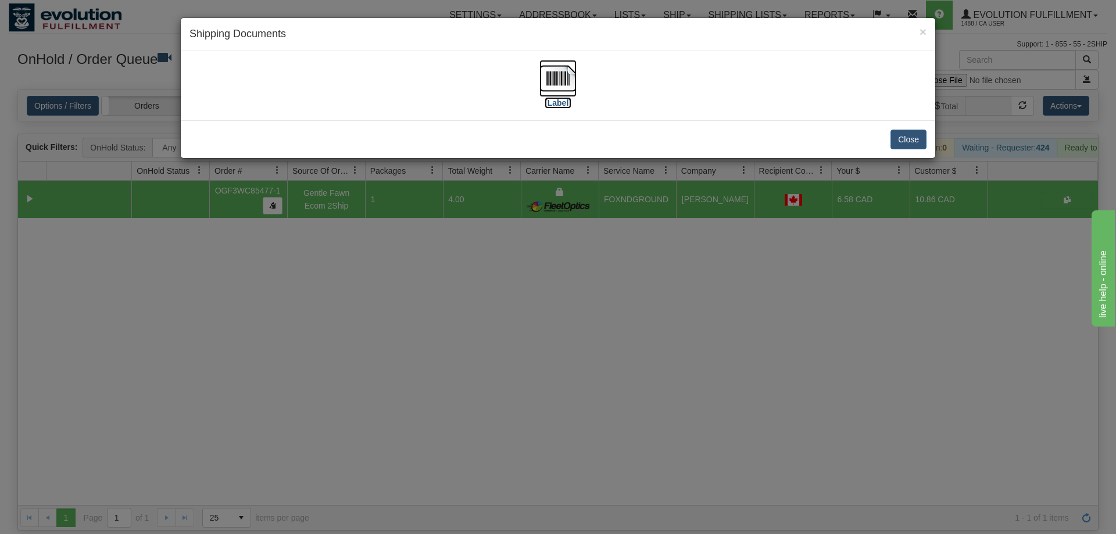
click at [557, 92] on img at bounding box center [557, 78] width 37 height 37
drag, startPoint x: 431, startPoint y: 330, endPoint x: 431, endPoint y: 311, distance: 19.2
click at [431, 311] on div "× Shipping Documents [Label] Close" at bounding box center [558, 267] width 1116 height 534
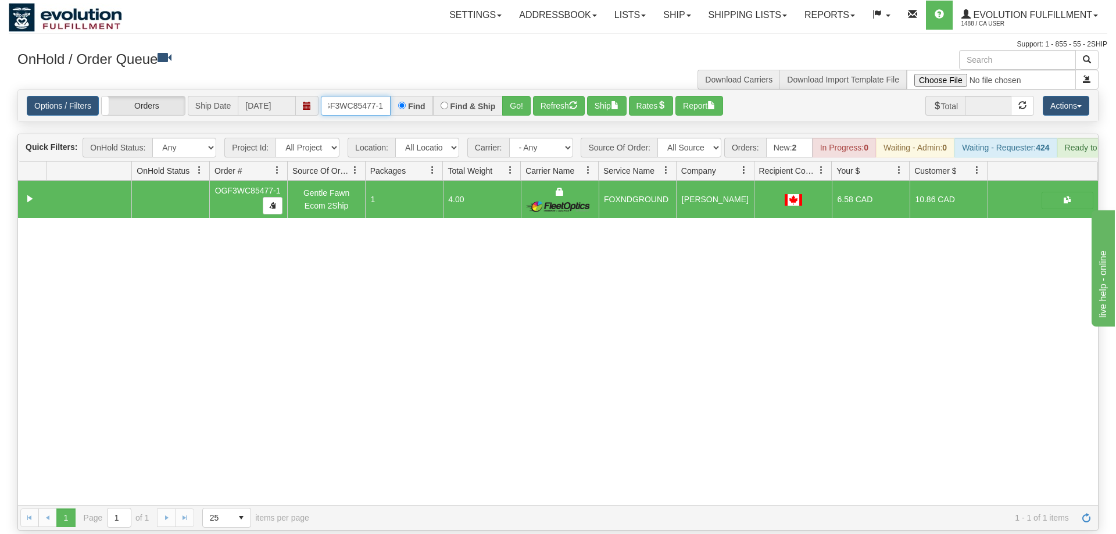
click at [353, 96] on input "OGF3WC85477-1" at bounding box center [356, 106] width 70 height 20
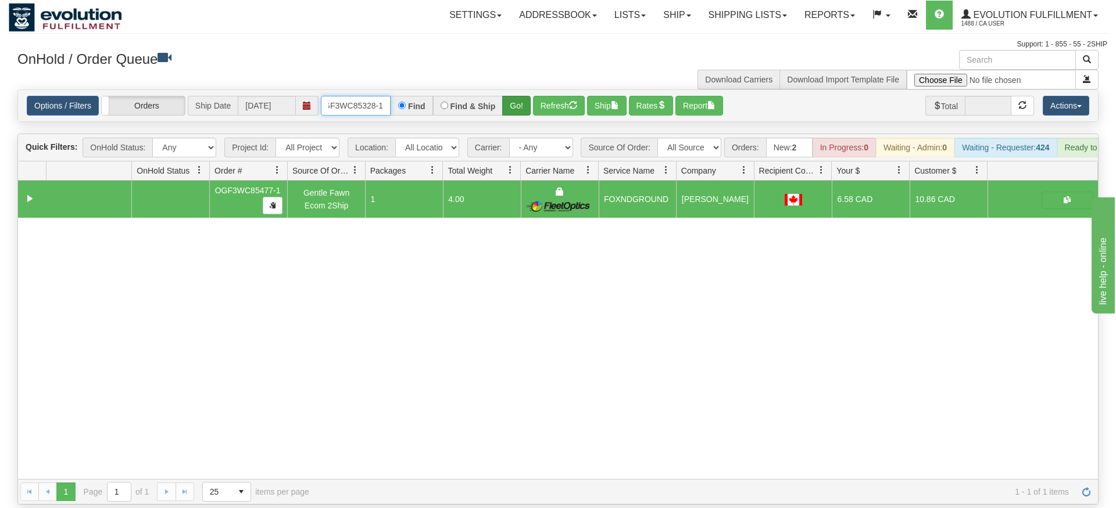
type input "OGF3WC85328-1"
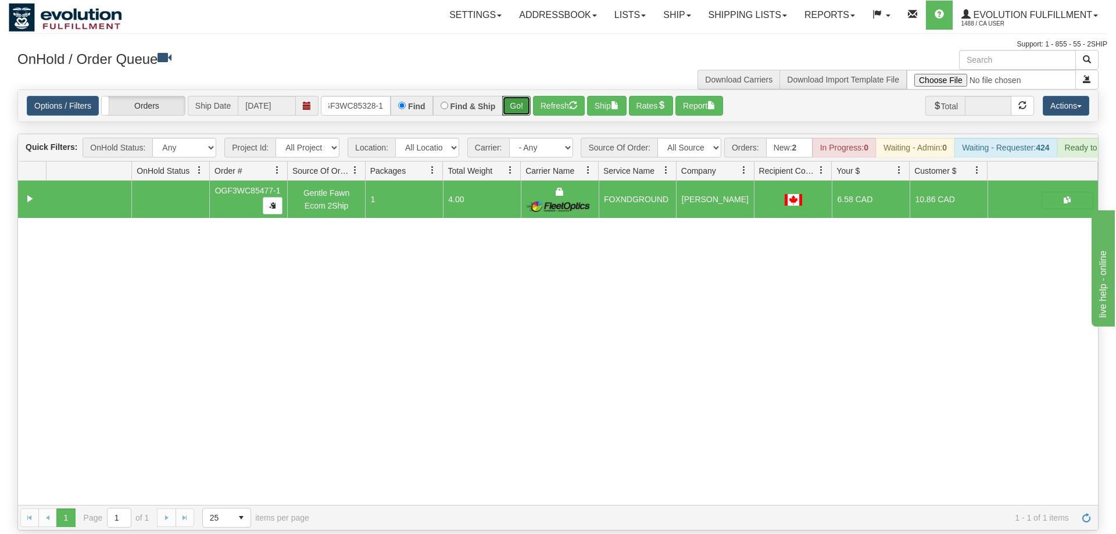
drag, startPoint x: 520, startPoint y: 92, endPoint x: 520, endPoint y: 117, distance: 25.0
click at [520, 117] on div "Is equal to Is not equal to Contains Does not contains CAD USD EUR ZAR [PERSON_…" at bounding box center [558, 309] width 1098 height 441
click at [513, 96] on button "Go!" at bounding box center [516, 106] width 28 height 20
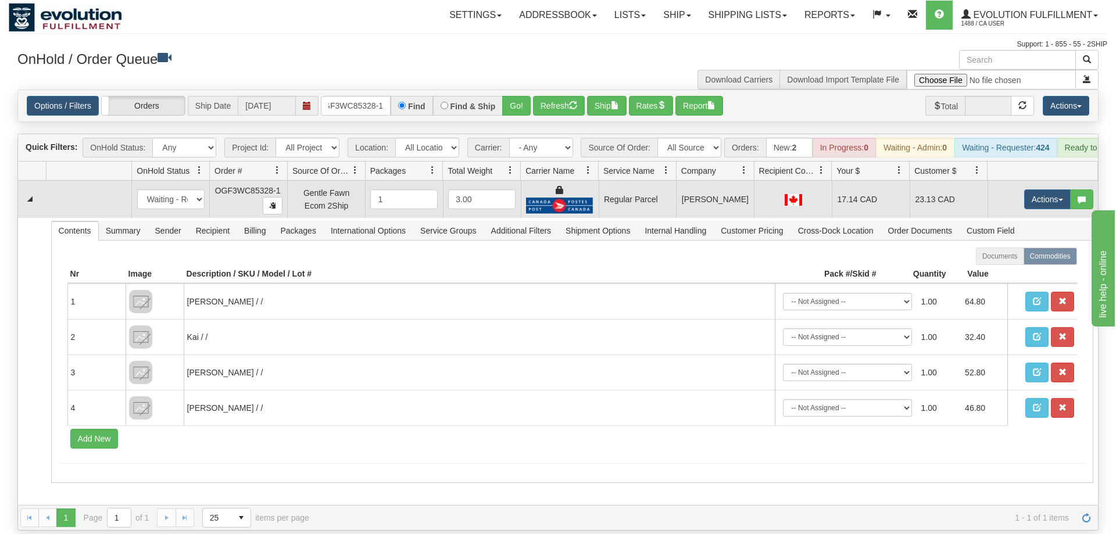
click at [1037, 193] on td "Actions Open Refresh Rates Rate All Services Ship Delete Edit Items" at bounding box center [1042, 199] width 110 height 37
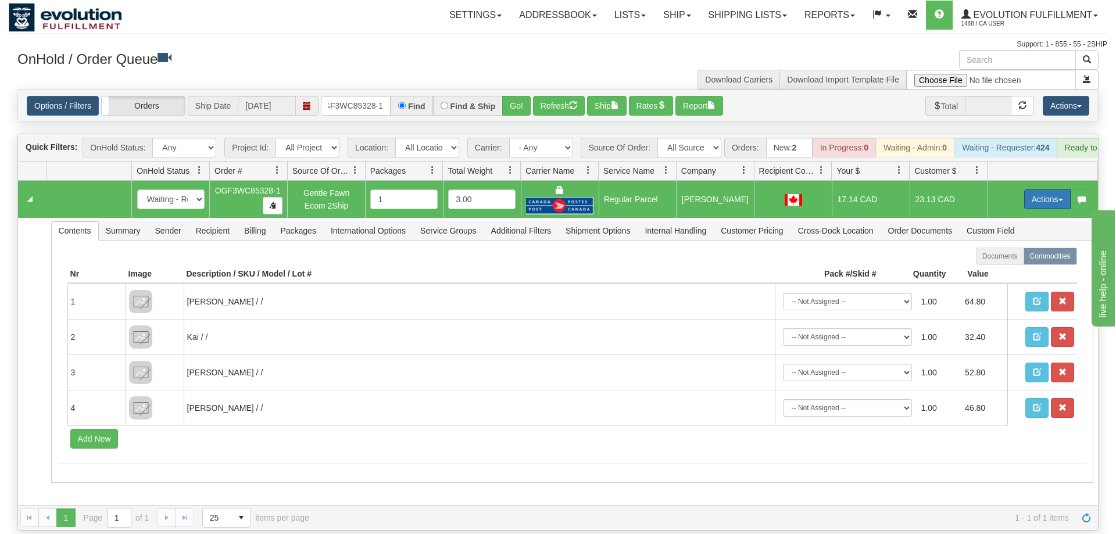
drag, startPoint x: 1037, startPoint y: 187, endPoint x: 1019, endPoint y: 206, distance: 25.5
click at [1037, 189] on button "Actions" at bounding box center [1047, 199] width 46 height 20
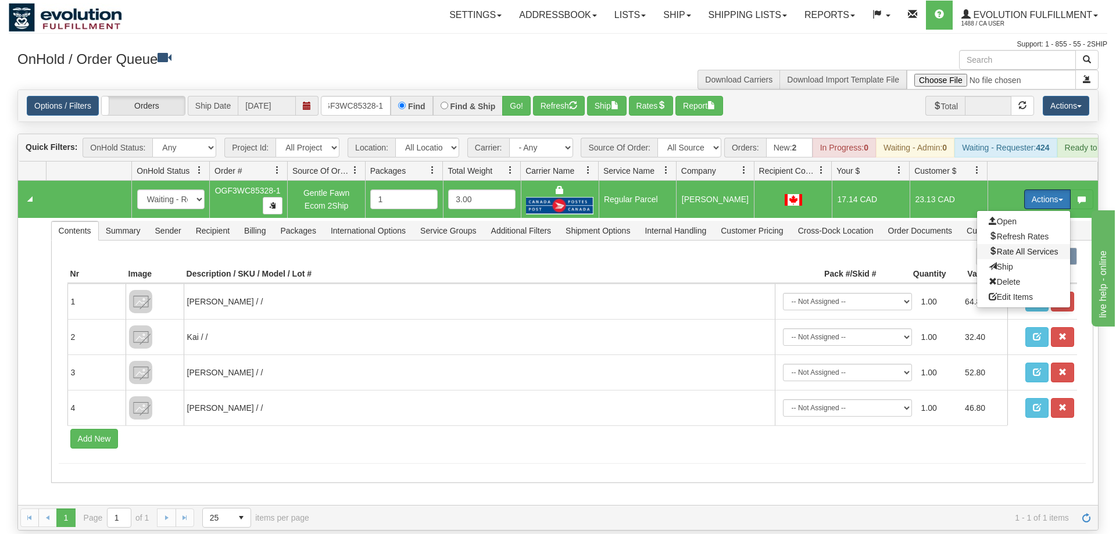
click at [1010, 247] on span "Rate All Services" at bounding box center [1023, 251] width 70 height 9
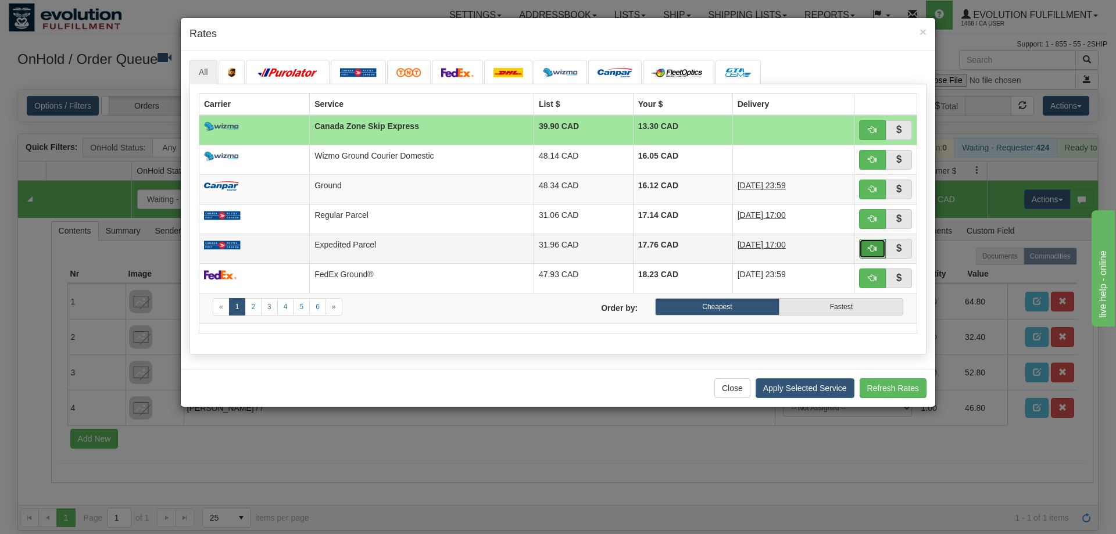
click at [871, 247] on span "button" at bounding box center [872, 248] width 8 height 8
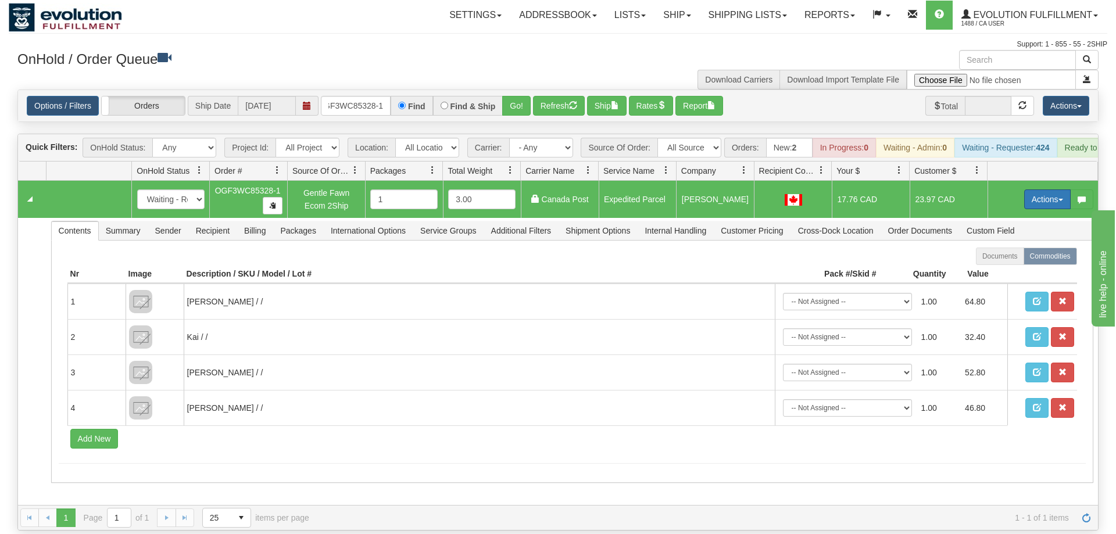
click at [1035, 189] on button "Actions" at bounding box center [1047, 199] width 46 height 20
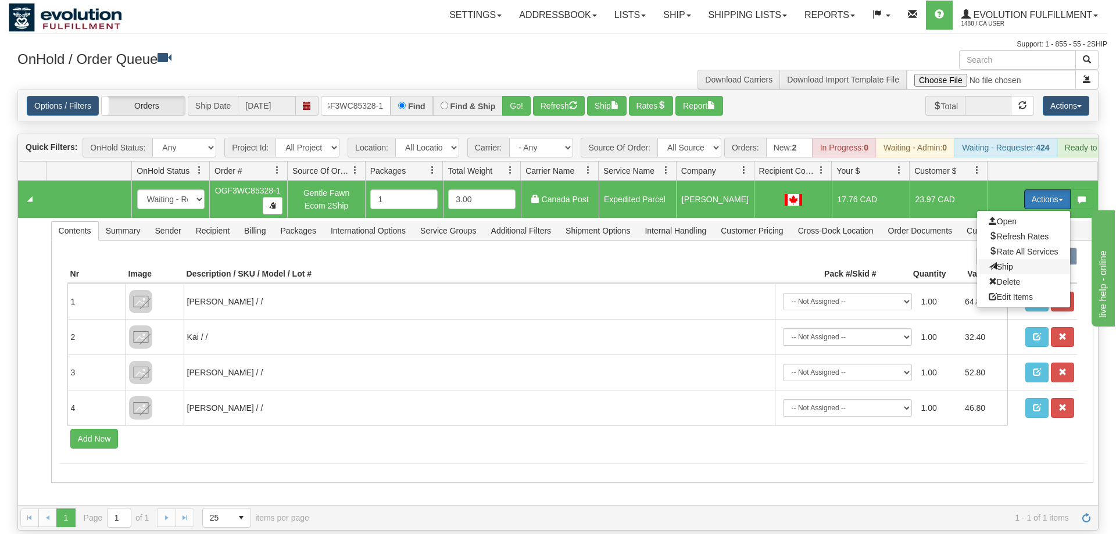
click at [1001, 262] on span "Ship" at bounding box center [1000, 266] width 24 height 9
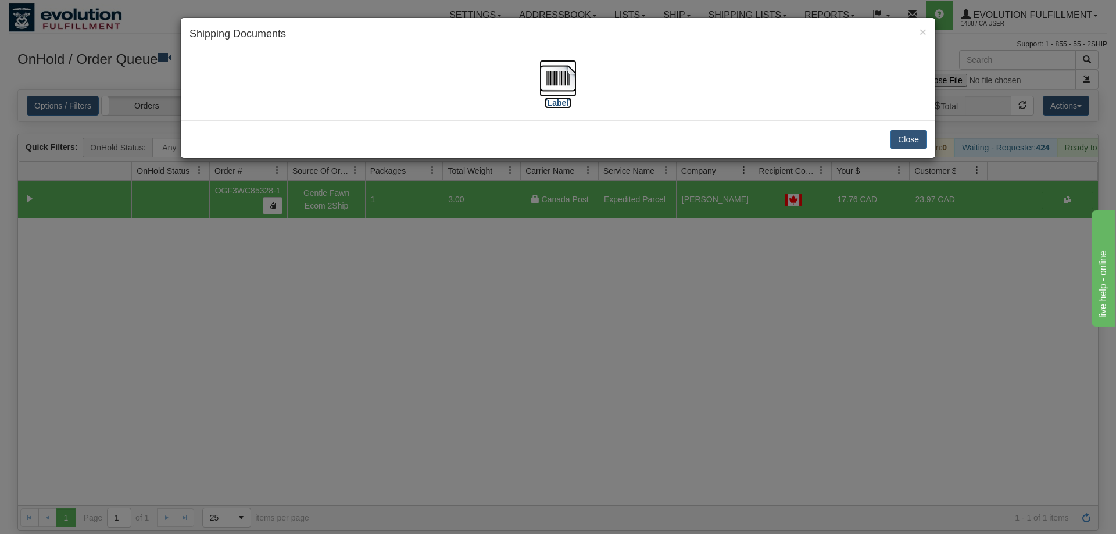
click at [560, 99] on label "[Label]" at bounding box center [557, 103] width 27 height 12
drag, startPoint x: 541, startPoint y: 358, endPoint x: 500, endPoint y: 50, distance: 310.7
click at [542, 357] on div "× Shipping Documents [Label] Close" at bounding box center [558, 267] width 1116 height 534
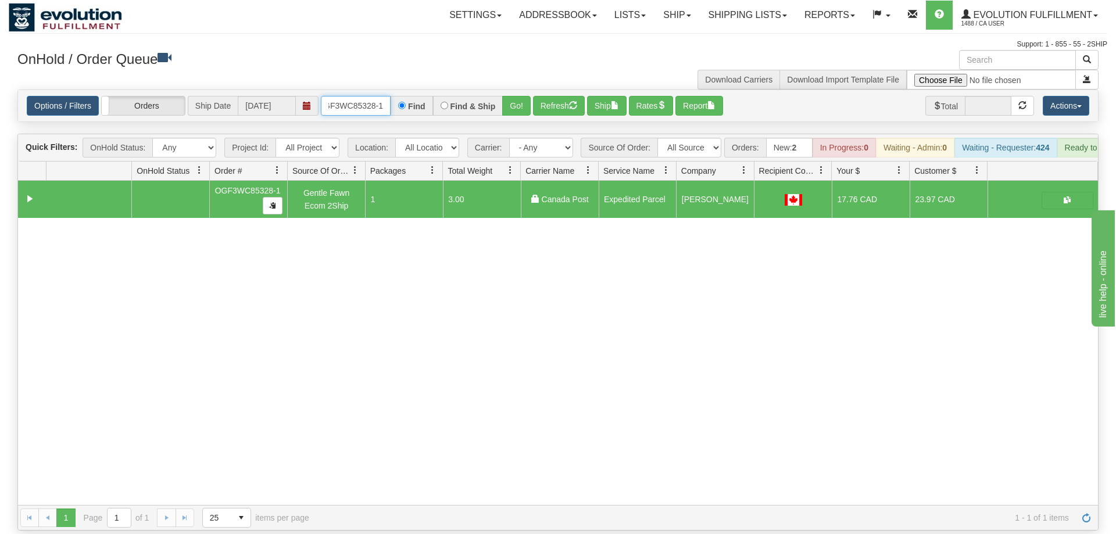
click at [363, 96] on input "OGF3WC85328-1" at bounding box center [356, 106] width 70 height 20
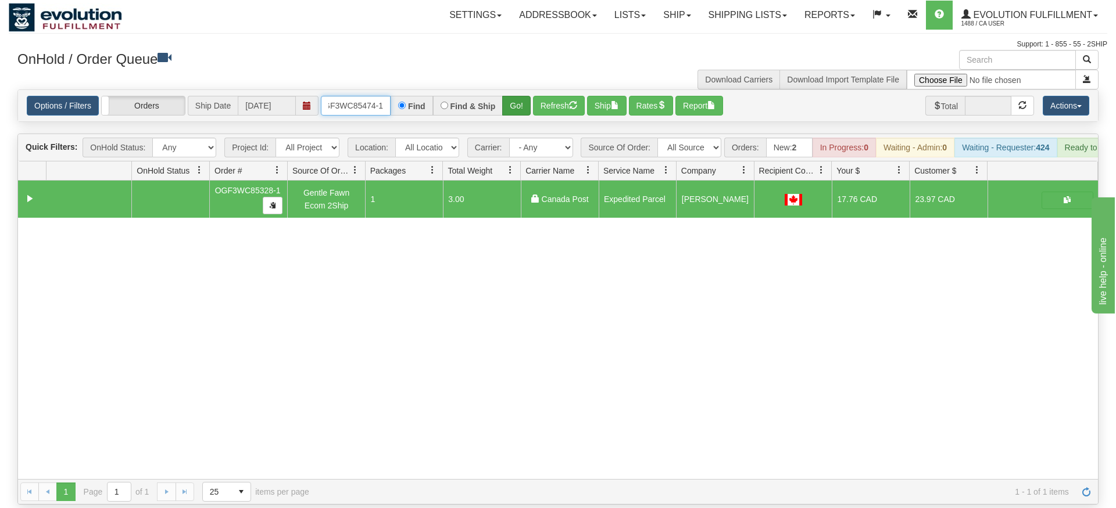
type input "OGF3WC85474-1"
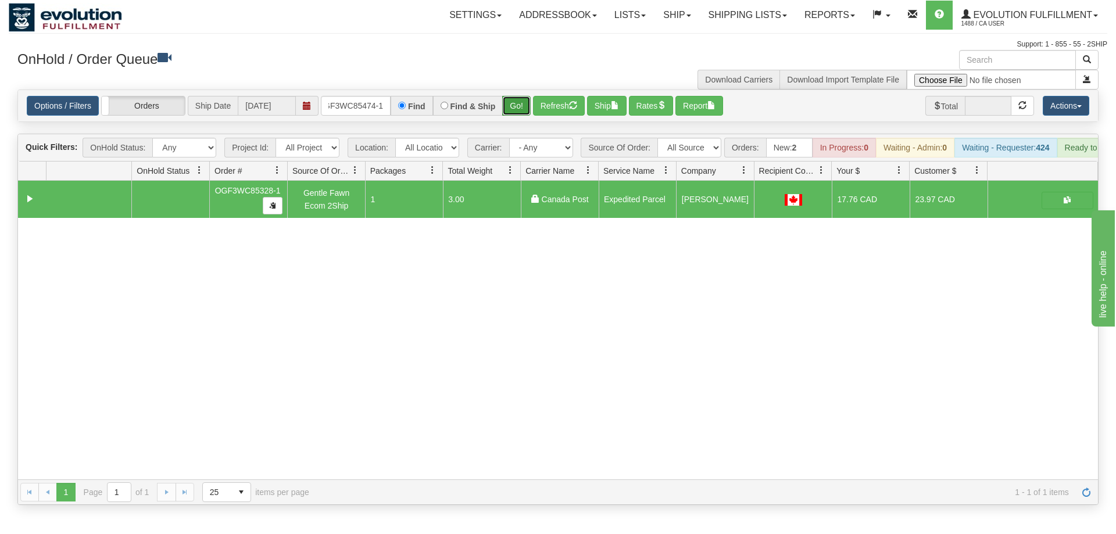
click at [516, 114] on div "Is equal to Is not equal to Contains Does not contains CAD USD EUR ZAR [PERSON_…" at bounding box center [558, 296] width 1098 height 415
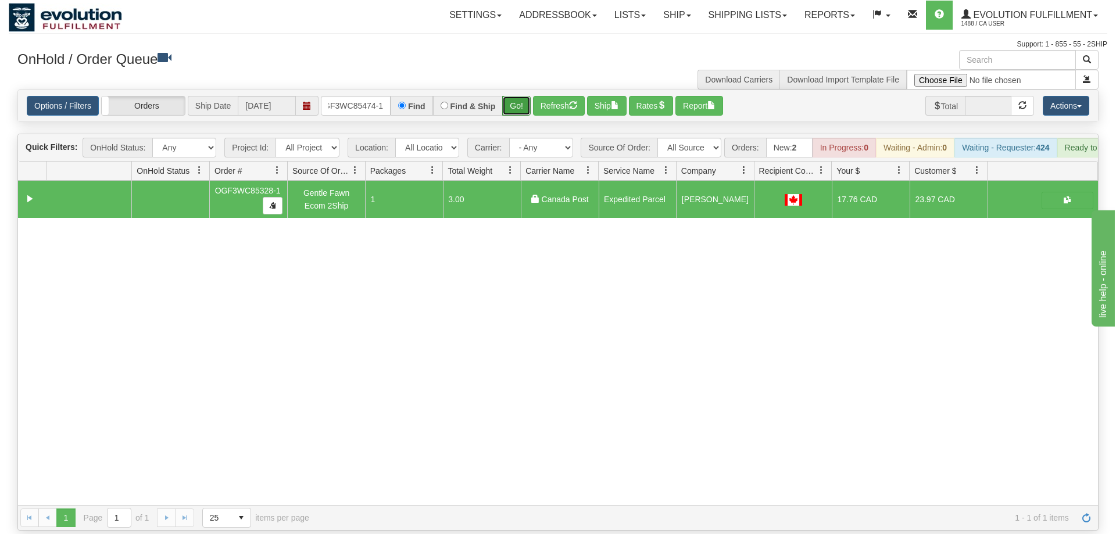
drag, startPoint x: 531, startPoint y: 89, endPoint x: 525, endPoint y: 88, distance: 5.9
click at [525, 96] on button "Go!" at bounding box center [516, 106] width 28 height 20
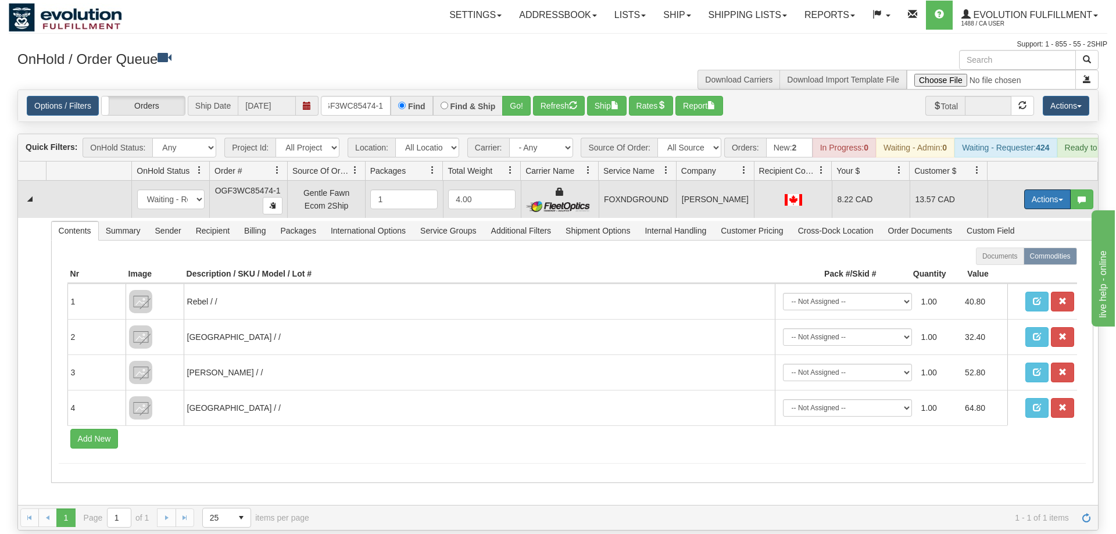
drag, startPoint x: 1030, startPoint y: 178, endPoint x: 1001, endPoint y: 211, distance: 44.0
click at [1030, 189] on button "Actions" at bounding box center [1047, 199] width 46 height 20
click at [988, 262] on span at bounding box center [992, 266] width 8 height 8
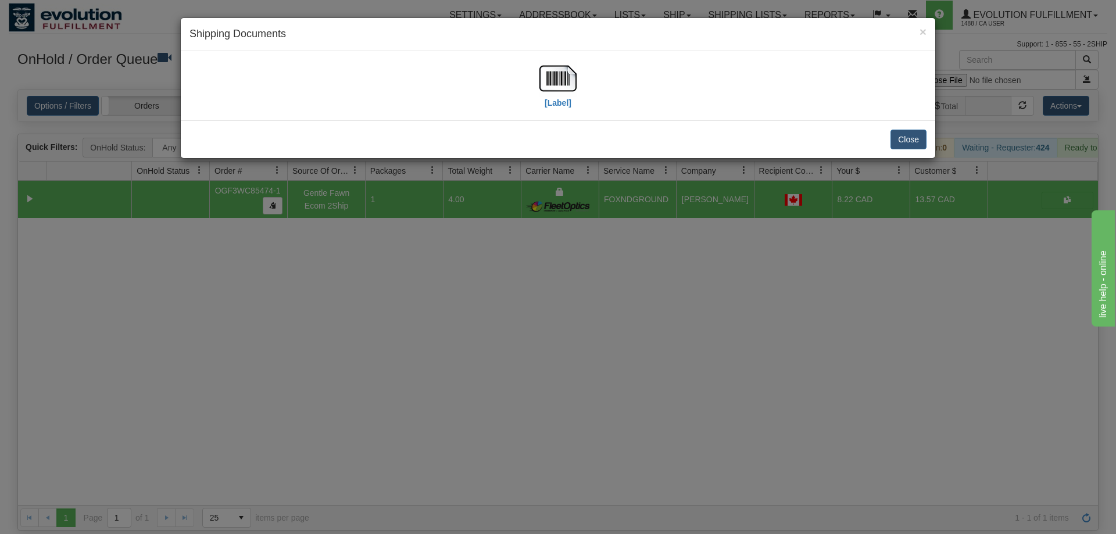
click at [535, 83] on div "[Label]" at bounding box center [557, 86] width 737 height 52
click at [540, 81] on img at bounding box center [557, 78] width 37 height 37
drag, startPoint x: 611, startPoint y: 296, endPoint x: 311, endPoint y: 1, distance: 420.0
click at [611, 294] on div "× Shipping Documents [Label] Close" at bounding box center [558, 267] width 1116 height 534
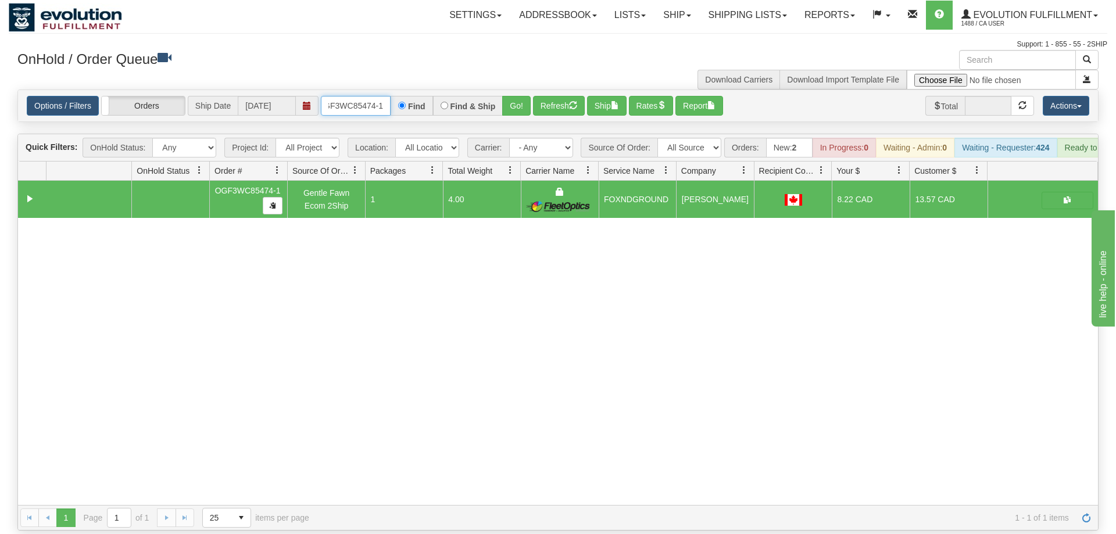
click at [360, 96] on input "OGF3WC85474-1" at bounding box center [356, 106] width 70 height 20
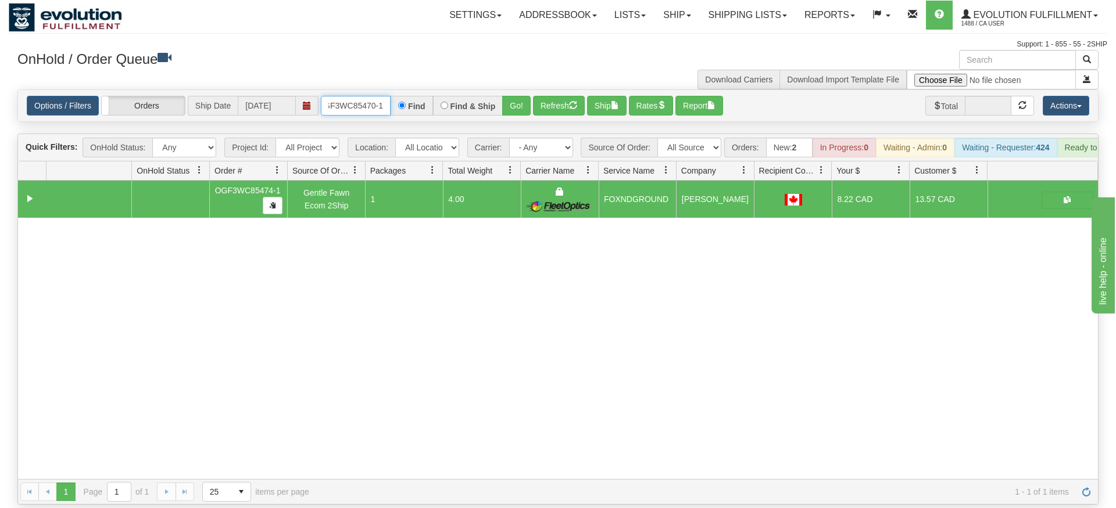
type input "OGF3WC85470-1"
click at [509, 113] on div "Is equal to Is not equal to Contains Does not contains CAD USD EUR ZAR [PERSON_…" at bounding box center [558, 296] width 1098 height 415
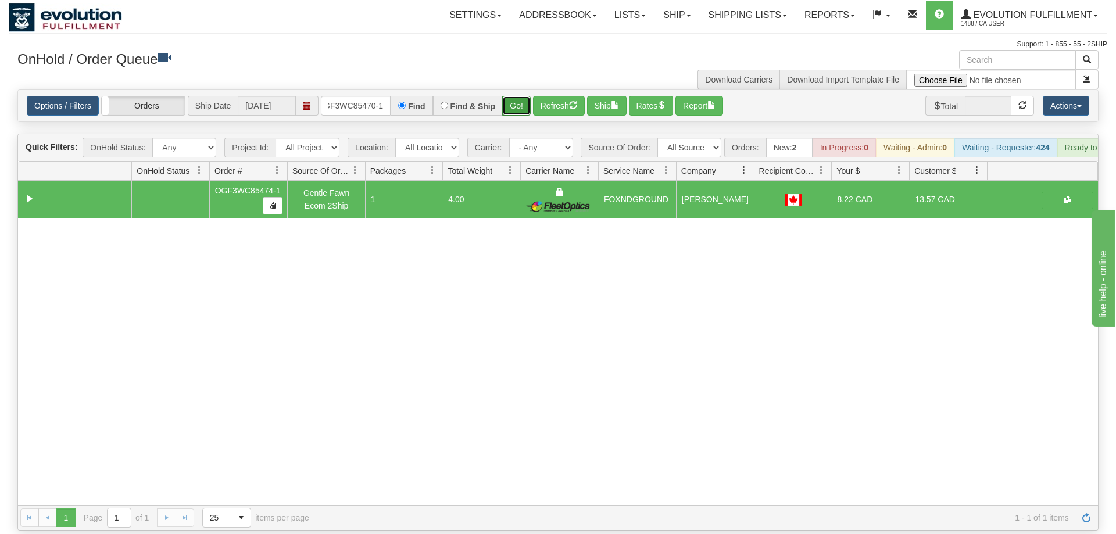
click at [517, 96] on button "Go!" at bounding box center [516, 106] width 28 height 20
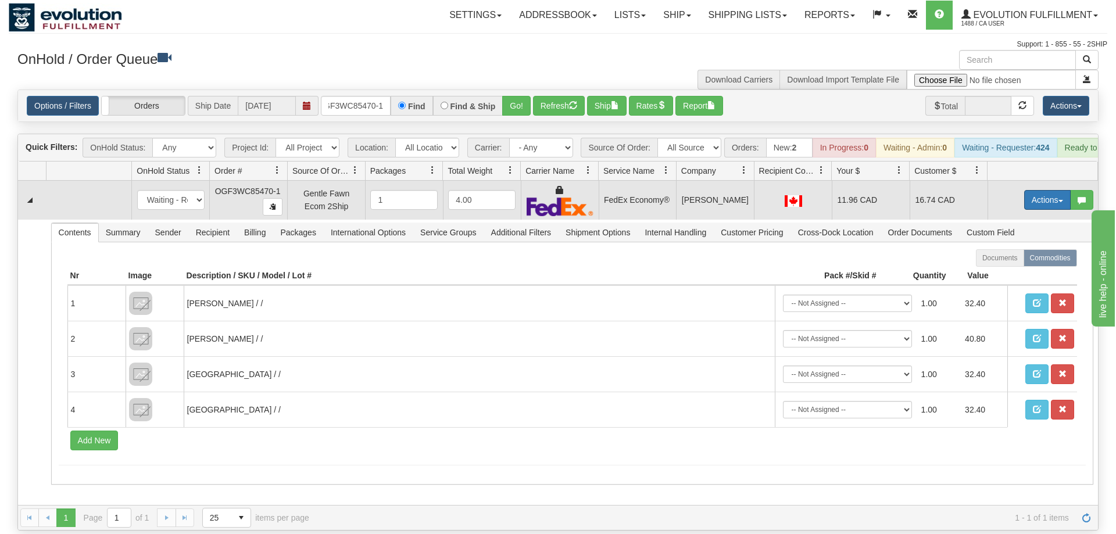
click at [1049, 190] on button "Actions" at bounding box center [1047, 200] width 46 height 20
click at [1015, 260] on link "Ship" at bounding box center [1023, 267] width 93 height 15
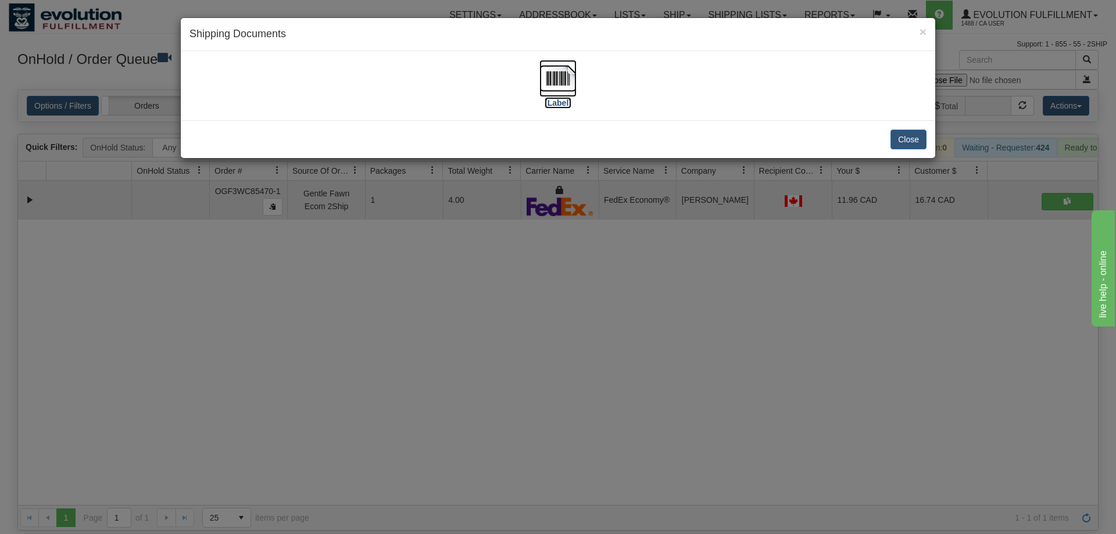
click at [547, 97] on label "[Label]" at bounding box center [557, 103] width 27 height 12
drag, startPoint x: 429, startPoint y: 414, endPoint x: 413, endPoint y: 348, distance: 67.6
click at [430, 408] on div "× Shipping Documents [Label] Close" at bounding box center [558, 267] width 1116 height 534
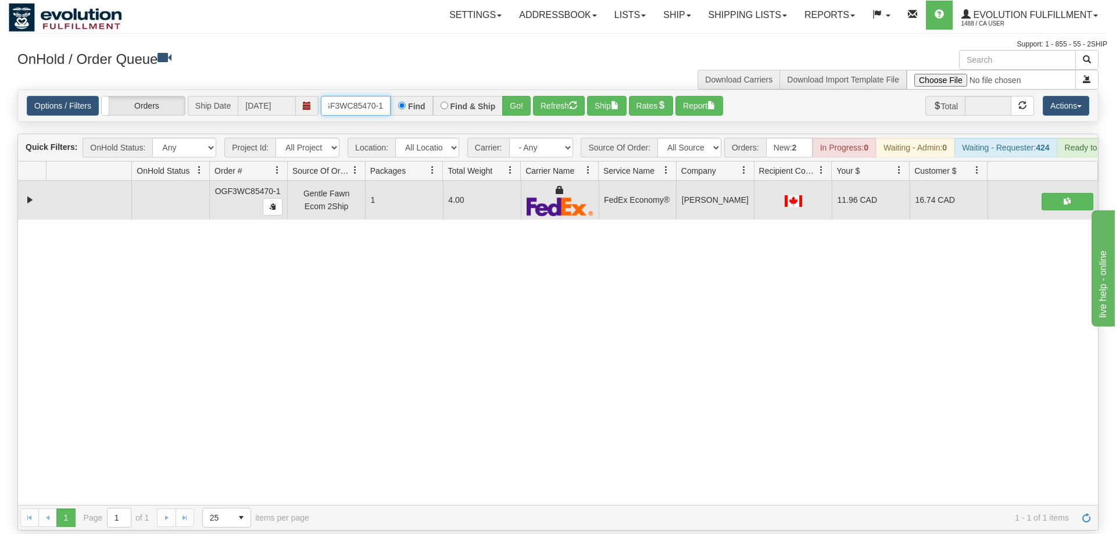
click at [353, 96] on input "OGF3WC85470-1" at bounding box center [356, 106] width 70 height 20
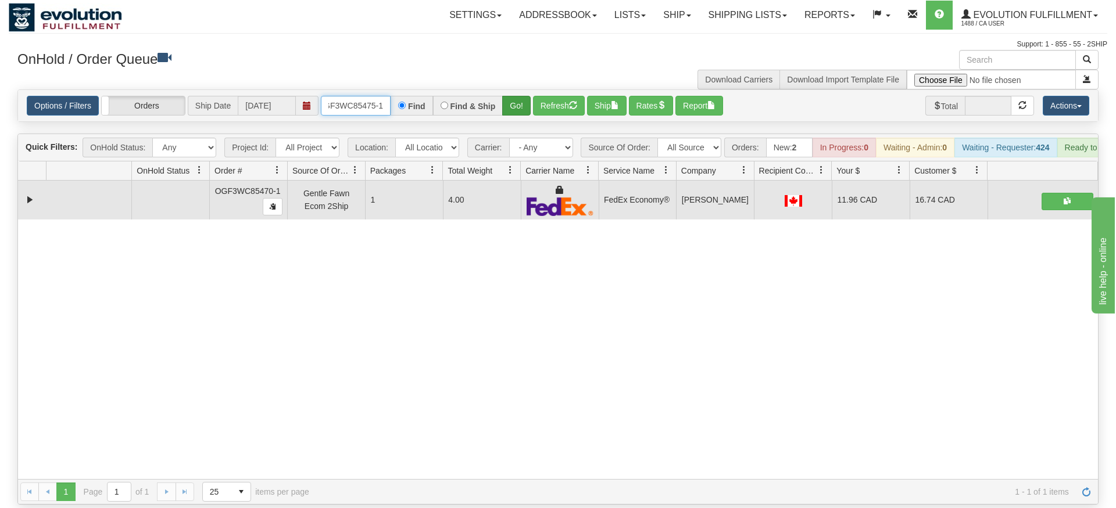
type input "OGF3WC85475-1"
click at [528, 116] on div "Is equal to Is not equal to Contains Does not contains CAD USD EUR ZAR [PERSON_…" at bounding box center [558, 296] width 1098 height 415
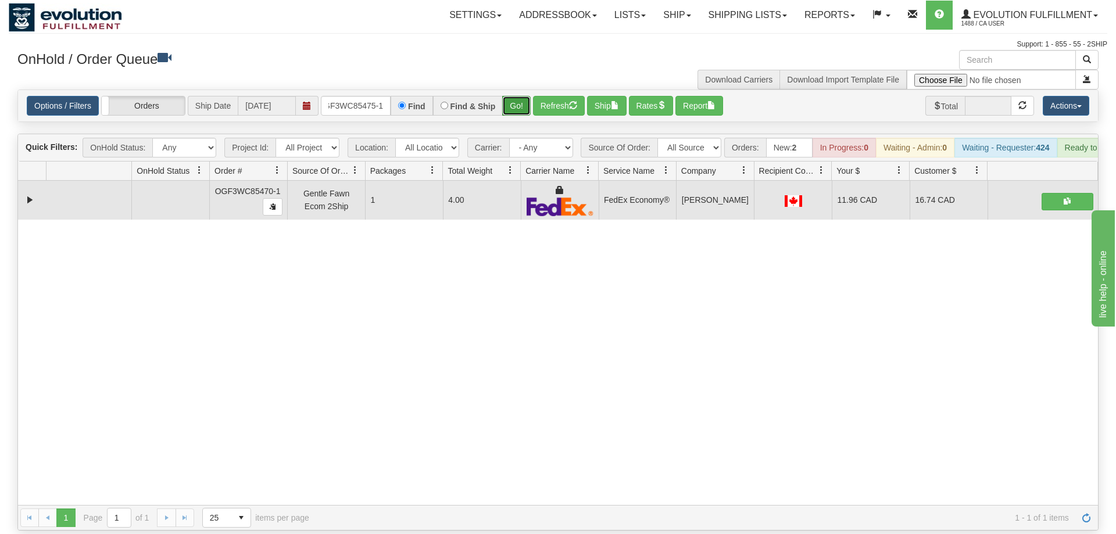
click at [530, 96] on button "Go!" at bounding box center [516, 106] width 28 height 20
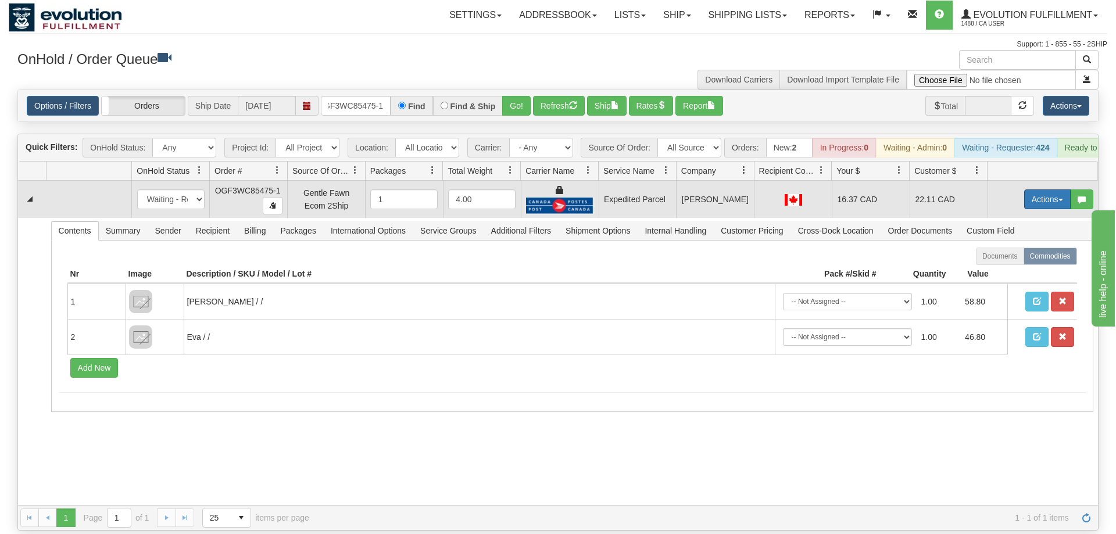
click at [1041, 189] on button "Actions" at bounding box center [1047, 199] width 46 height 20
click at [1004, 262] on span "Ship" at bounding box center [1000, 266] width 24 height 9
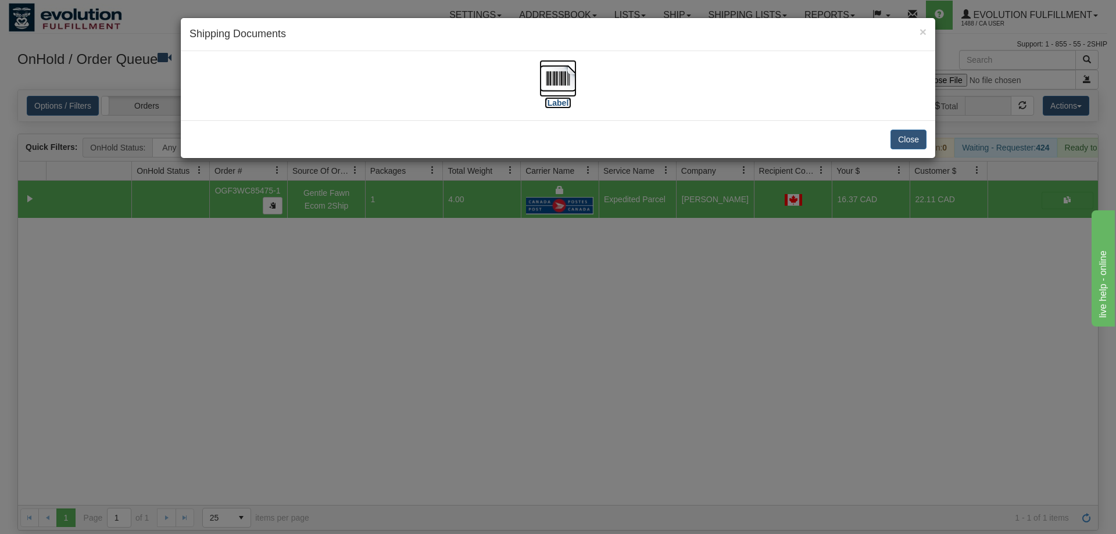
click at [563, 82] on img at bounding box center [557, 78] width 37 height 37
drag, startPoint x: 590, startPoint y: 350, endPoint x: 483, endPoint y: 198, distance: 186.4
click at [593, 345] on div "× Shipping Documents [Label] Close" at bounding box center [558, 267] width 1116 height 534
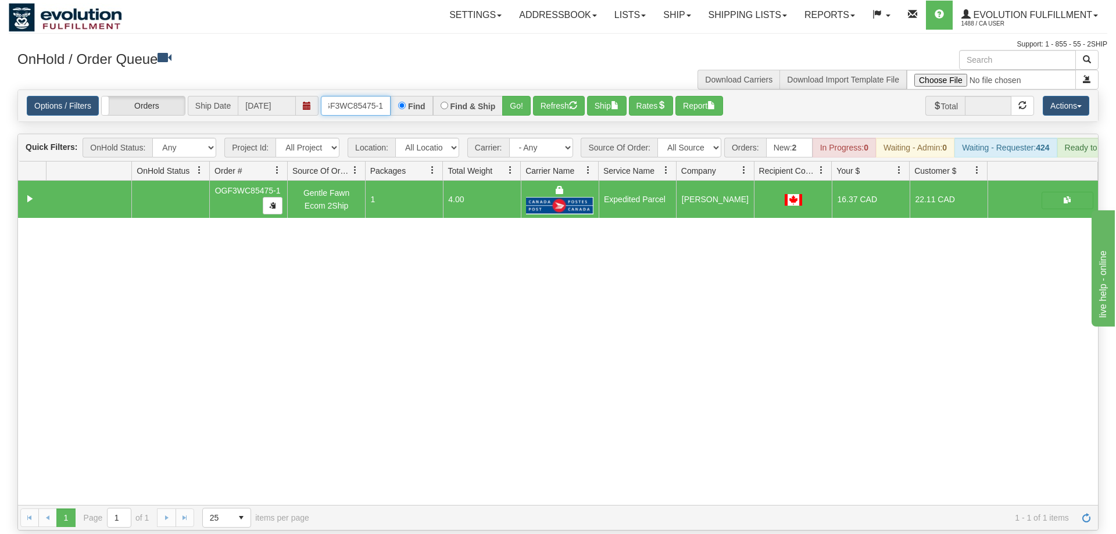
click at [366, 96] on input "OGF3WC85475-1" at bounding box center [356, 106] width 70 height 20
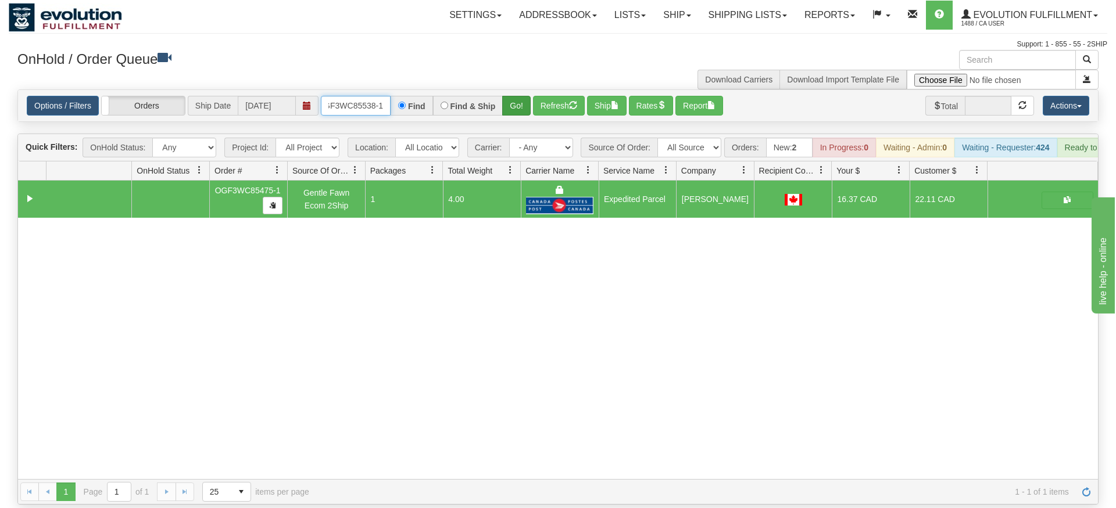
type input "OGF3WC85538-1"
click at [519, 114] on div "Is equal to Is not equal to Contains Does not contains CAD USD EUR ZAR [PERSON_…" at bounding box center [558, 296] width 1098 height 415
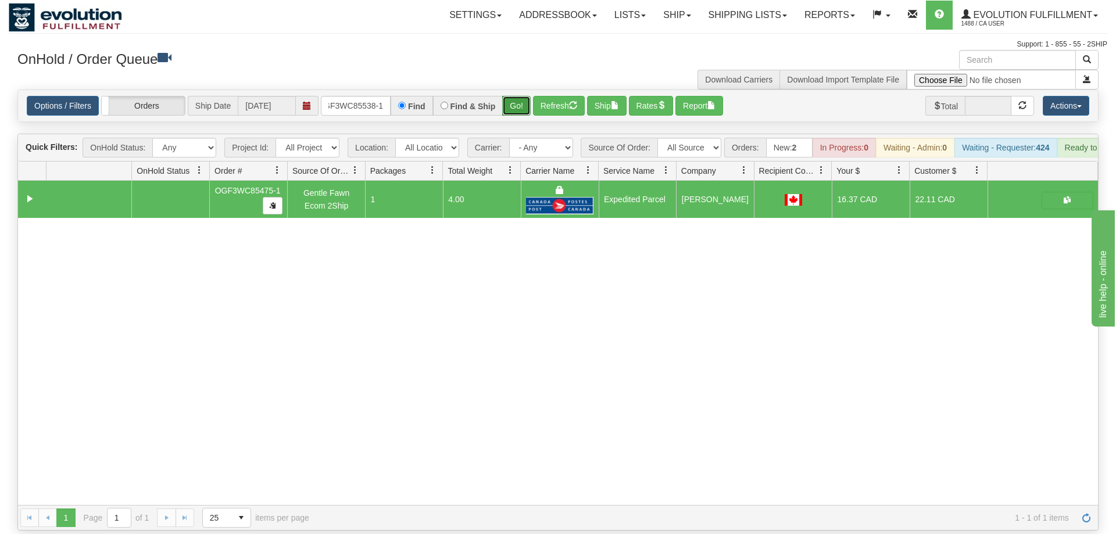
click at [512, 96] on button "Go!" at bounding box center [516, 106] width 28 height 20
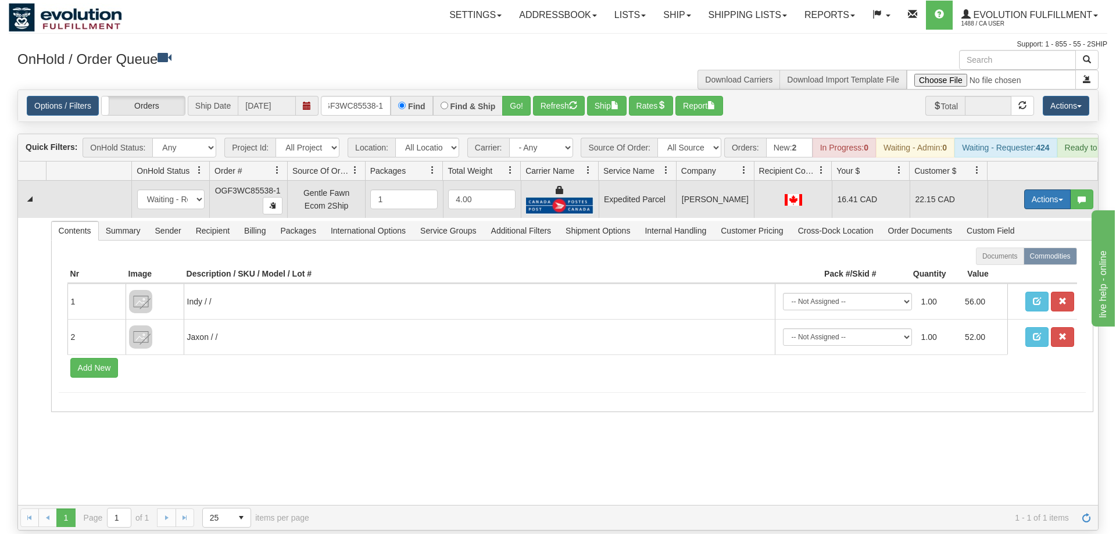
click at [1045, 189] on button "Actions" at bounding box center [1047, 199] width 46 height 20
click at [1007, 262] on span "Ship" at bounding box center [1000, 266] width 24 height 9
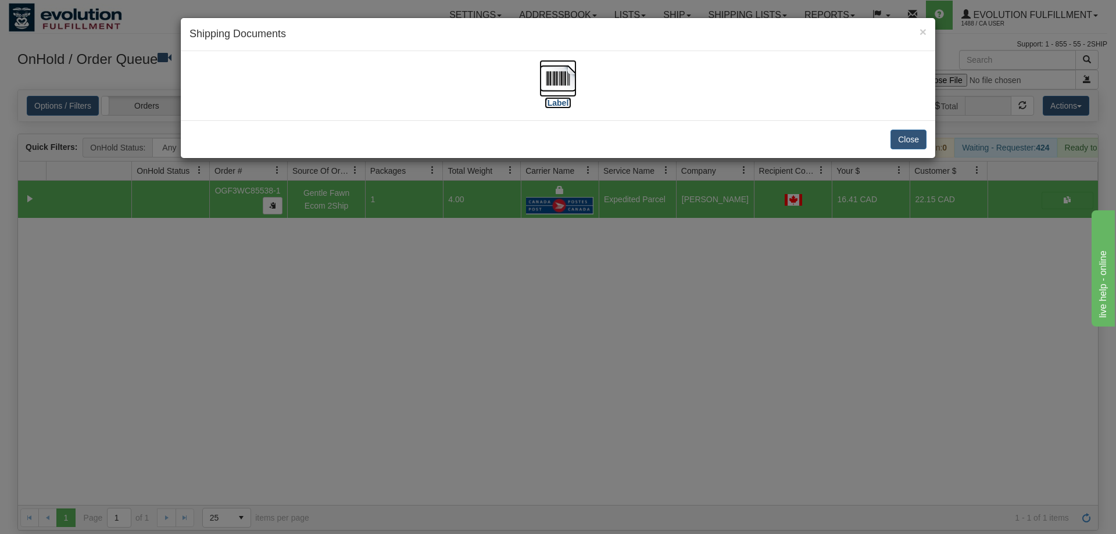
click at [550, 78] on img at bounding box center [557, 78] width 37 height 37
click at [528, 270] on div "× Shipping Documents [Label] Close" at bounding box center [558, 267] width 1116 height 534
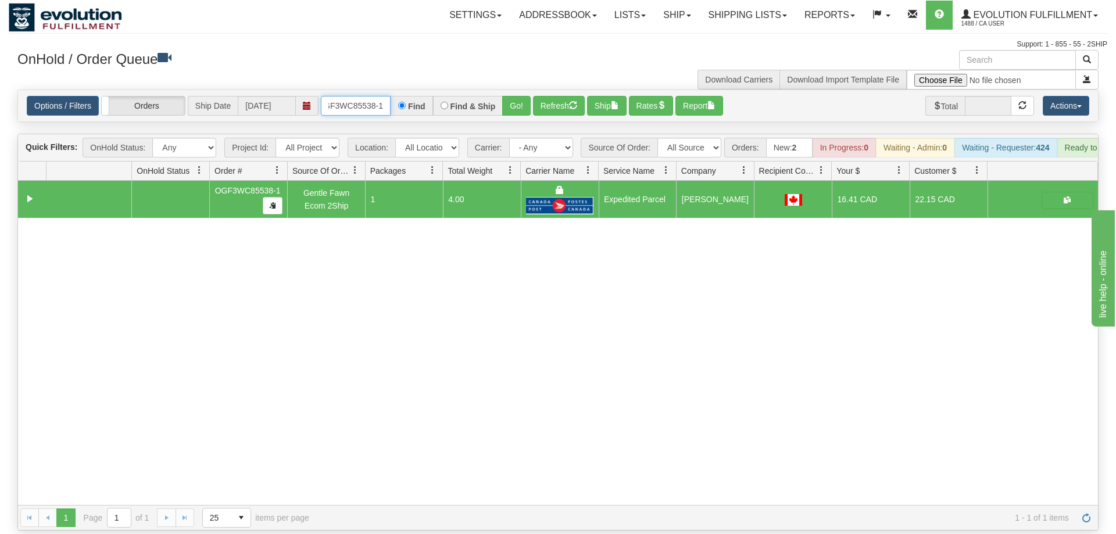
click at [372, 96] on input "OGF3WC85538-1" at bounding box center [356, 106] width 70 height 20
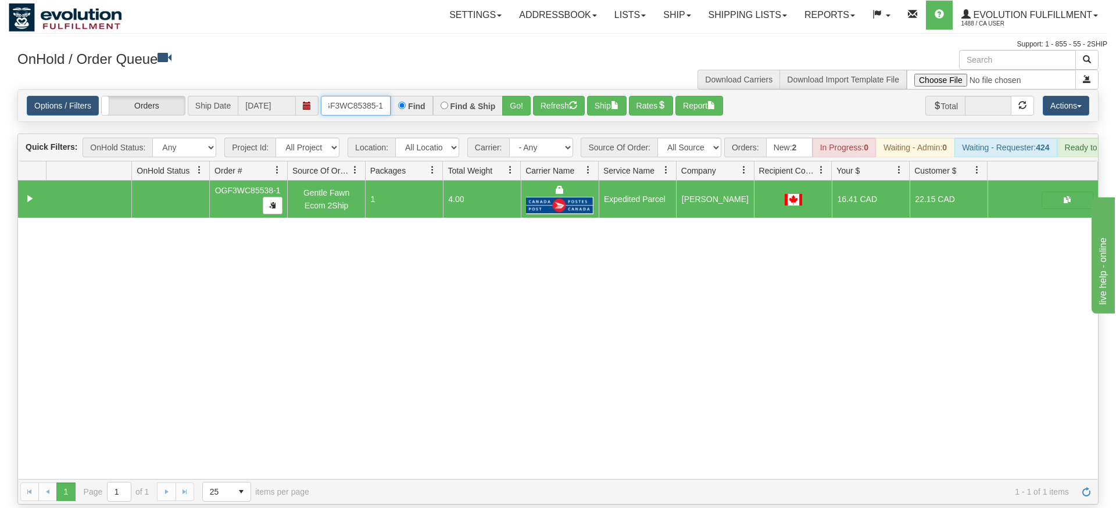
type input "OGF3WC85385-1"
drag, startPoint x: 501, startPoint y: 81, endPoint x: 510, endPoint y: 98, distance: 19.2
click at [501, 107] on div "Is equal to Is not equal to Contains Does not contains CAD USD EUR ZAR [PERSON_…" at bounding box center [558, 296] width 1098 height 415
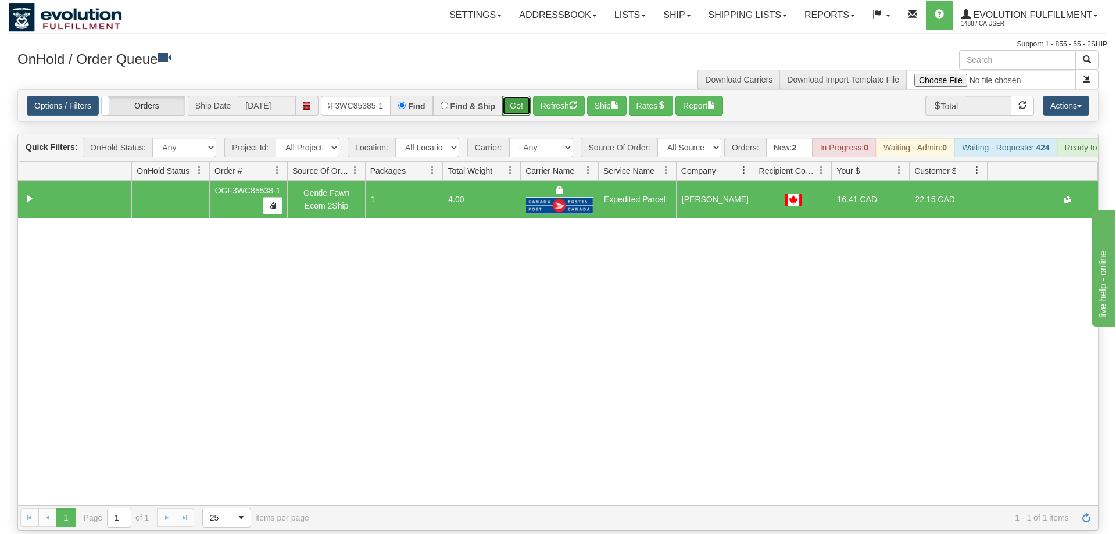
click at [529, 96] on button "Go!" at bounding box center [516, 106] width 28 height 20
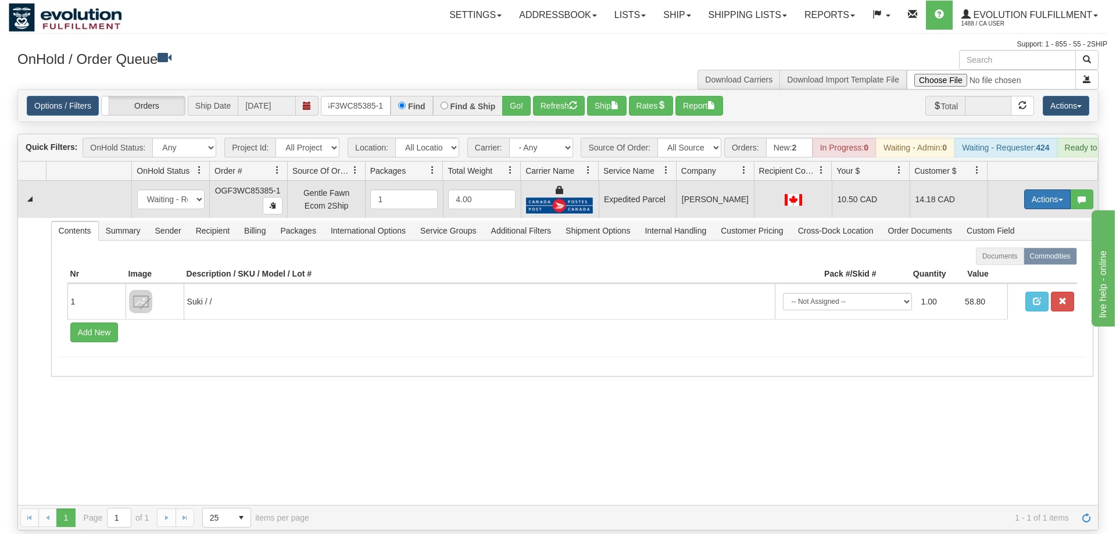
click at [1056, 189] on button "Actions" at bounding box center [1047, 199] width 46 height 20
click at [1030, 259] on link "Ship" at bounding box center [1023, 266] width 93 height 15
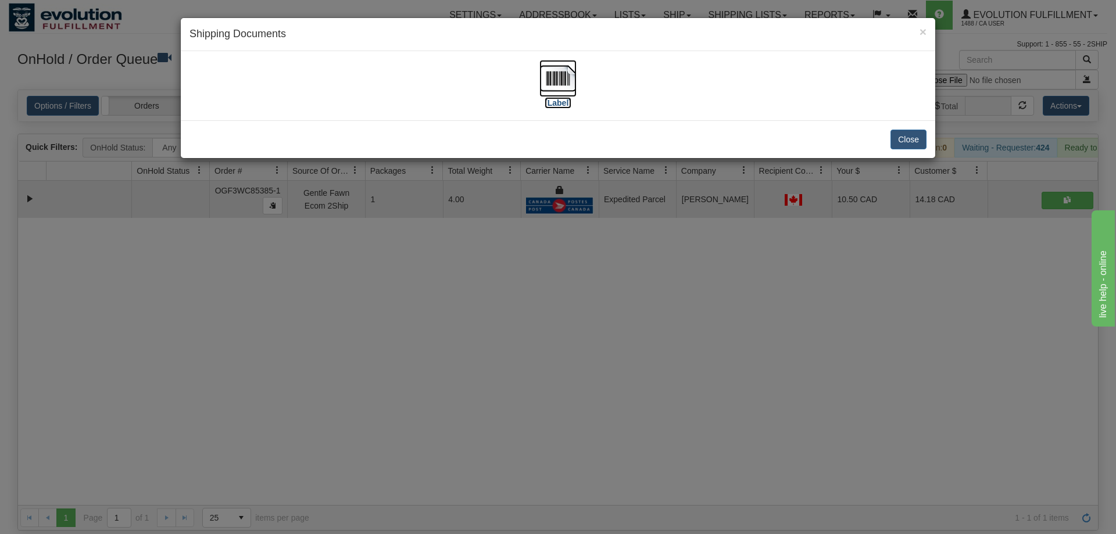
click at [560, 66] on img at bounding box center [557, 78] width 37 height 37
click at [500, 382] on div "× Shipping Documents [Label] Close" at bounding box center [558, 267] width 1116 height 534
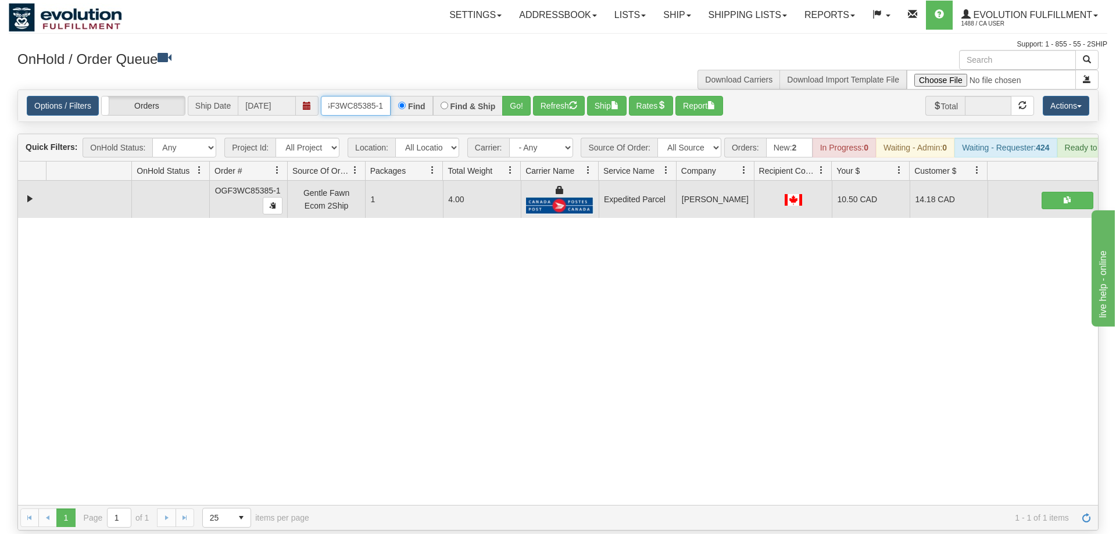
click at [352, 98] on input "OGF3WC85385-1" at bounding box center [356, 106] width 70 height 20
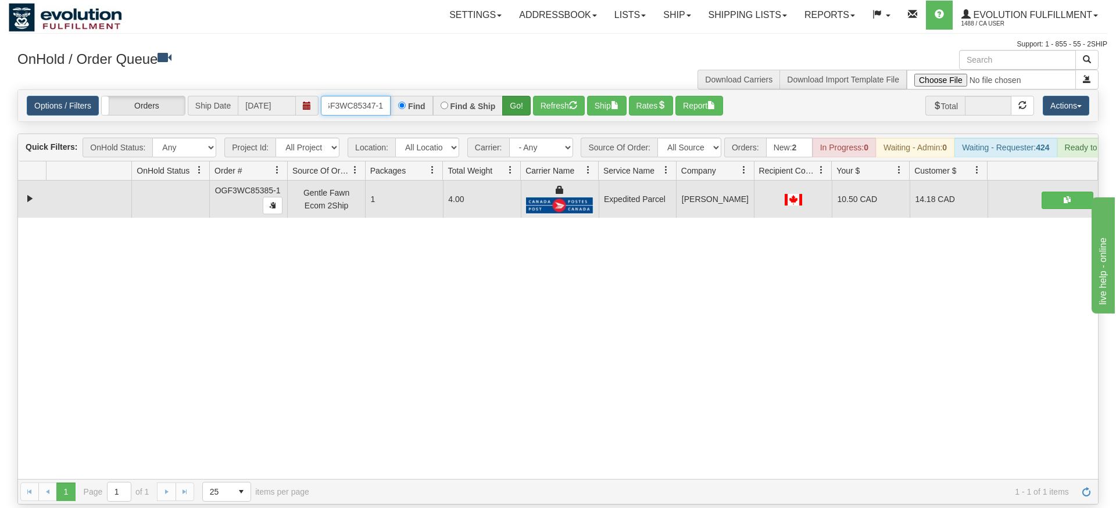
type input "OGF3WC85347-1"
drag, startPoint x: 525, startPoint y: 85, endPoint x: 524, endPoint y: 108, distance: 22.7
click at [525, 110] on div "Is equal to Is not equal to Contains Does not contains CAD USD EUR ZAR [PERSON_…" at bounding box center [558, 296] width 1098 height 415
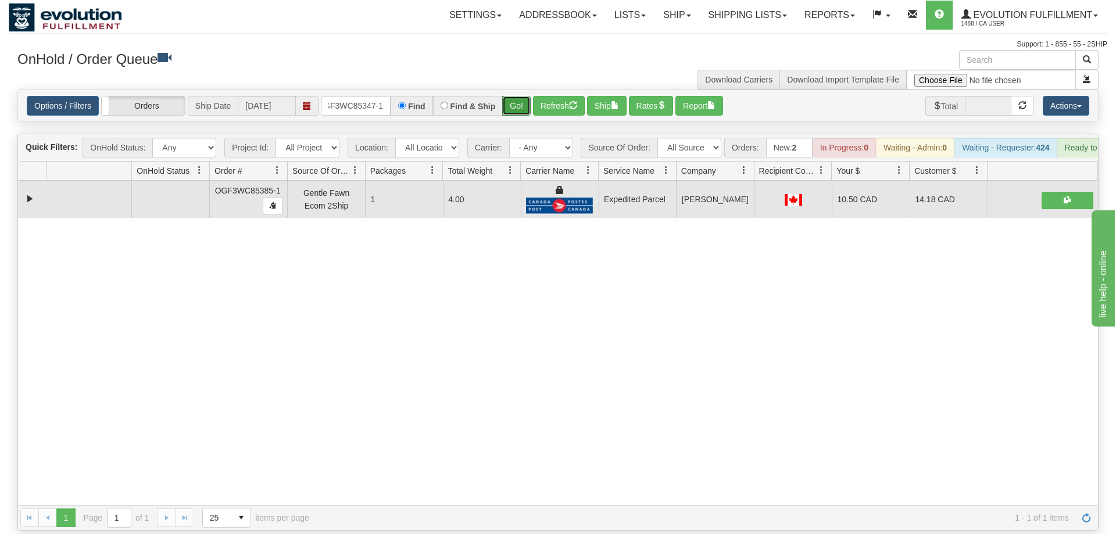
click at [520, 96] on button "Go!" at bounding box center [516, 106] width 28 height 20
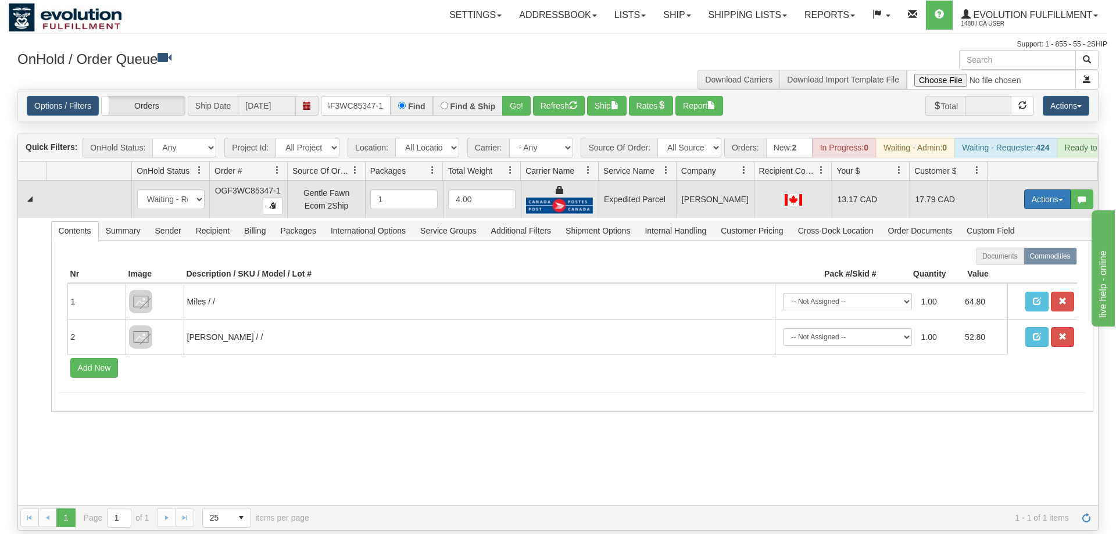
click at [1037, 189] on button "Actions" at bounding box center [1047, 199] width 46 height 20
click at [1020, 259] on link "Ship" at bounding box center [1023, 266] width 93 height 15
click at [1040, 189] on button "Actions" at bounding box center [1047, 199] width 46 height 20
click at [1022, 232] on span "Refresh Rates" at bounding box center [1018, 236] width 60 height 9
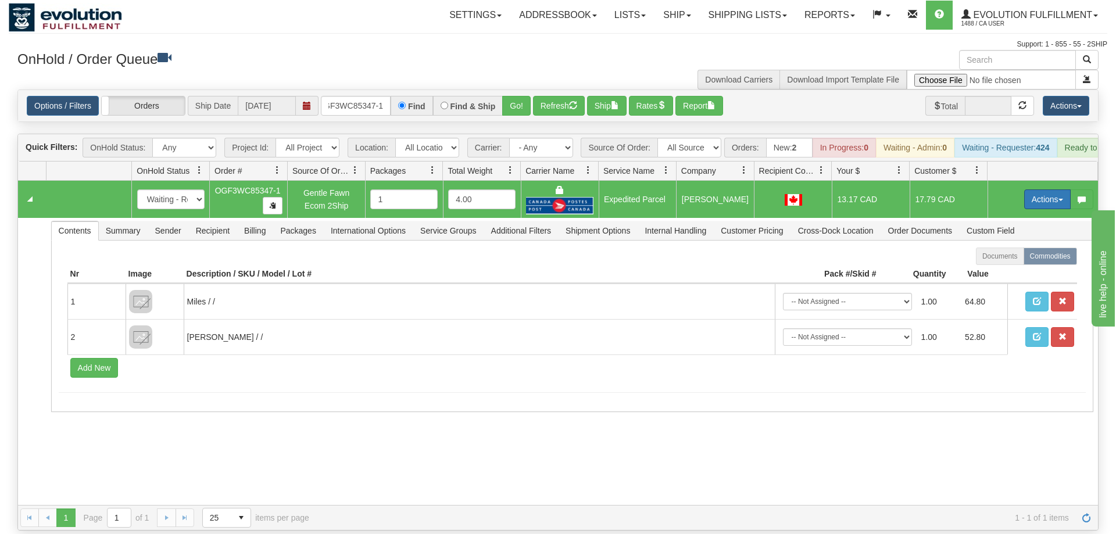
click at [1041, 189] on button "Actions" at bounding box center [1047, 199] width 46 height 20
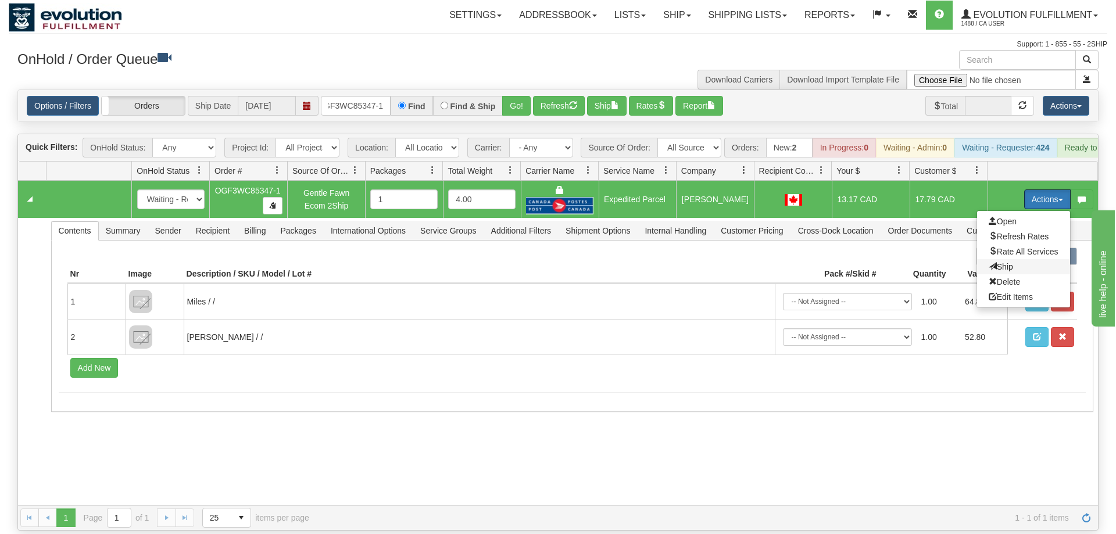
click at [999, 262] on span "Ship" at bounding box center [1000, 266] width 24 height 9
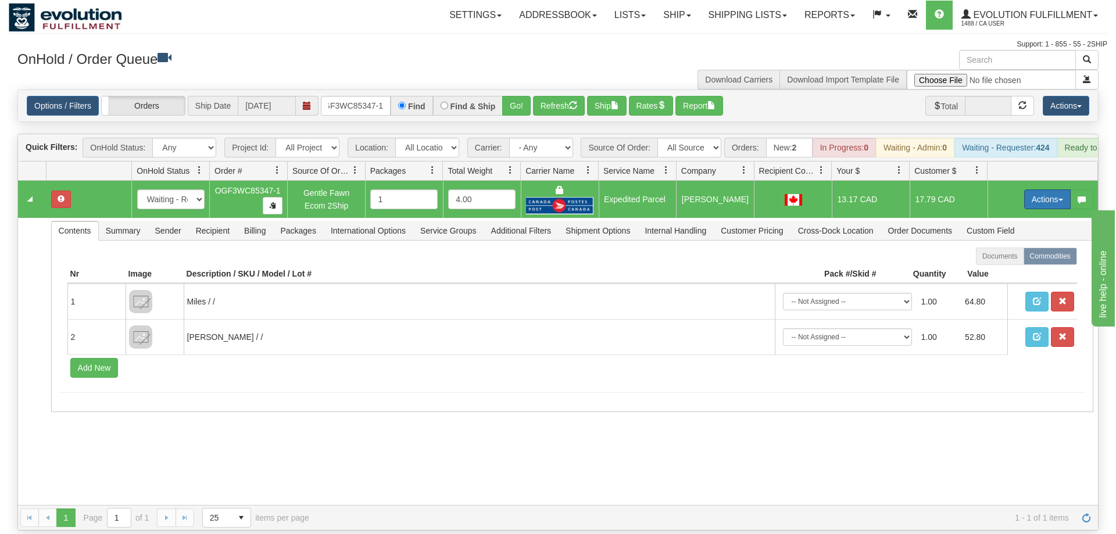
click at [1032, 189] on button "Actions" at bounding box center [1047, 199] width 46 height 20
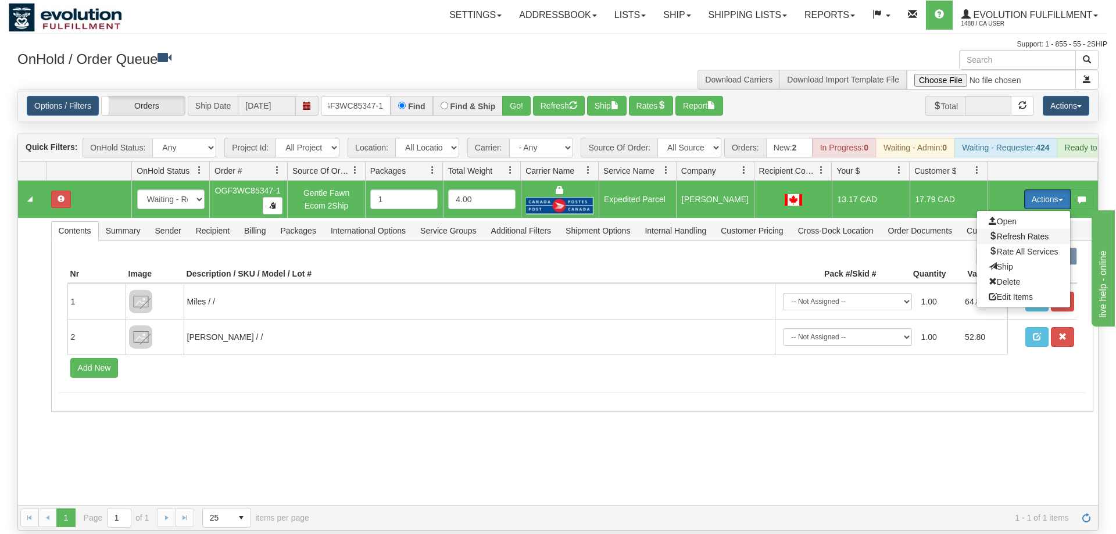
click at [1030, 232] on span "Refresh Rates" at bounding box center [1018, 236] width 60 height 9
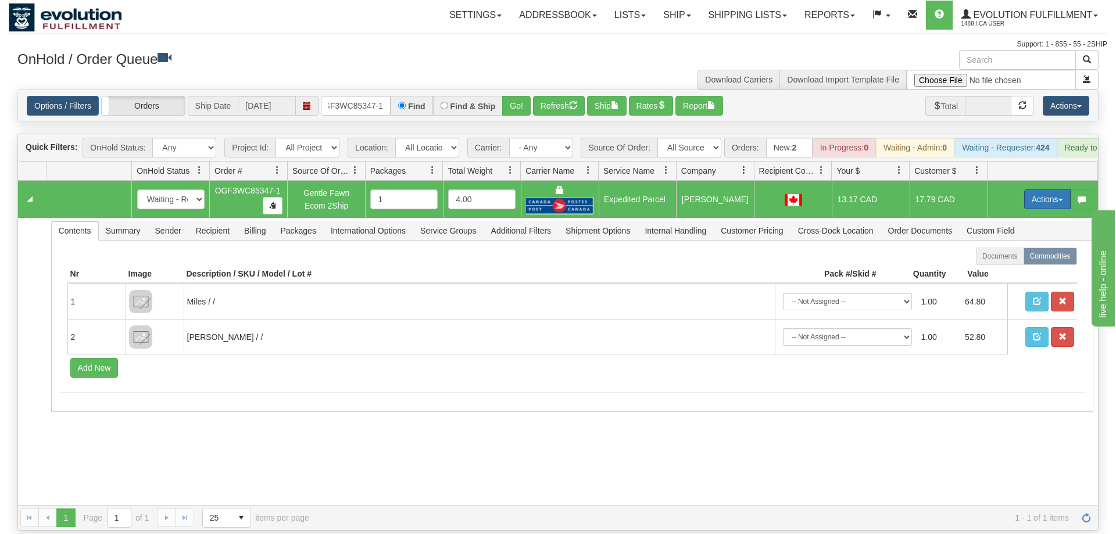
click at [1037, 189] on button "Actions" at bounding box center [1047, 199] width 46 height 20
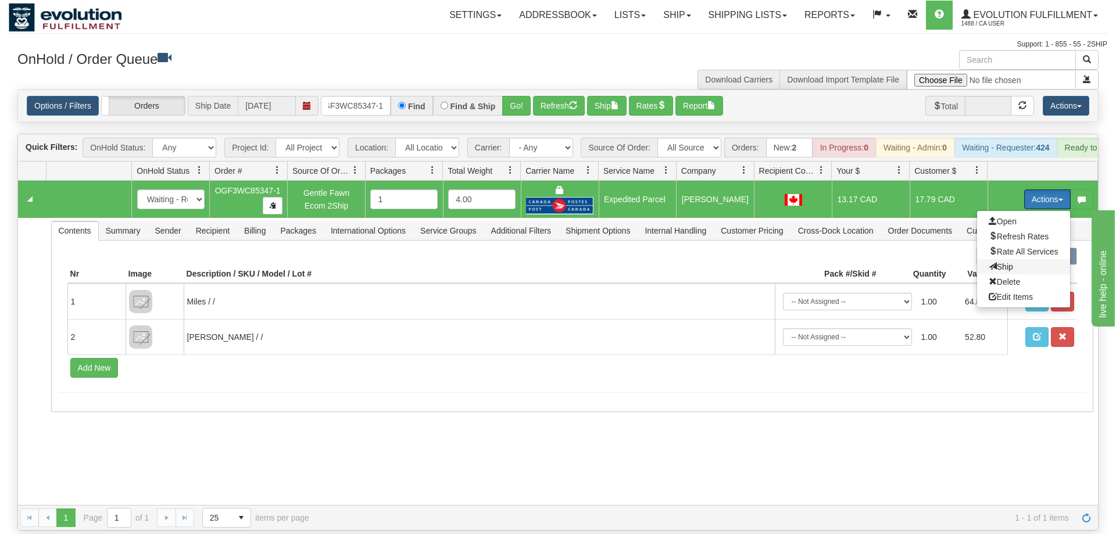
click at [1001, 262] on span "Ship" at bounding box center [1000, 266] width 24 height 9
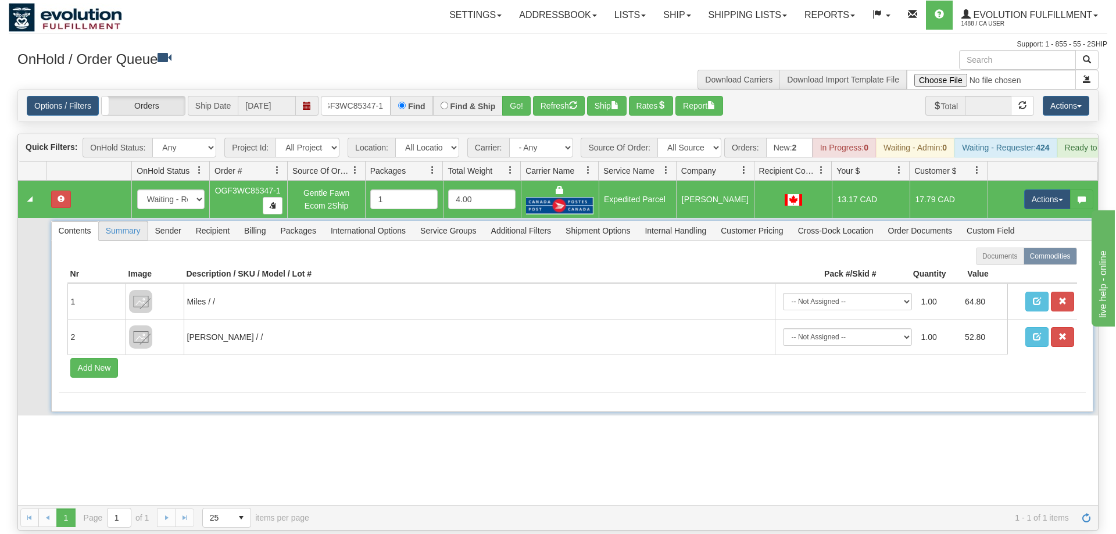
click at [121, 221] on span "Summary" at bounding box center [123, 230] width 49 height 19
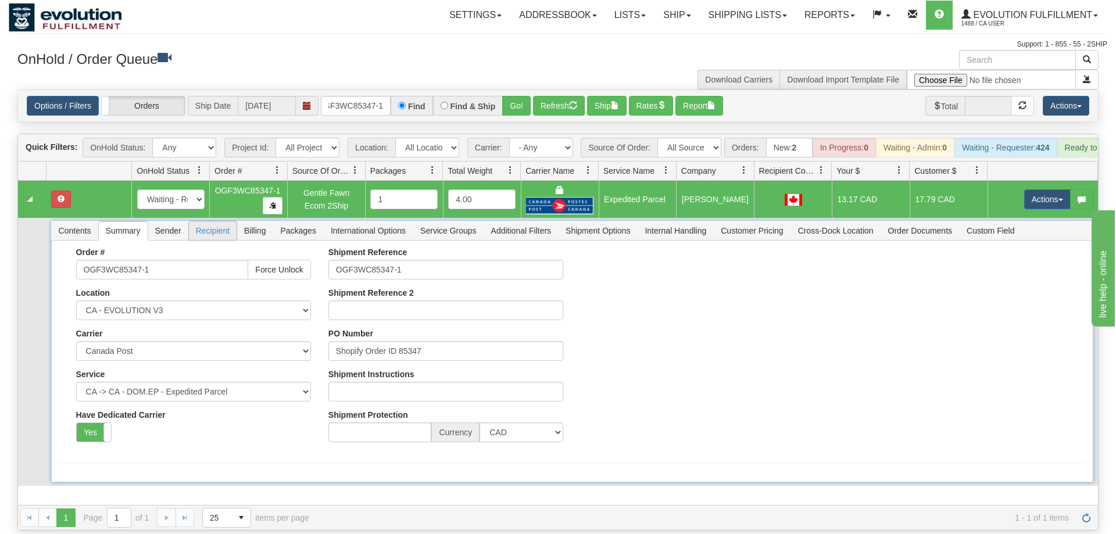
click at [205, 221] on span "Recipient" at bounding box center [213, 230] width 48 height 19
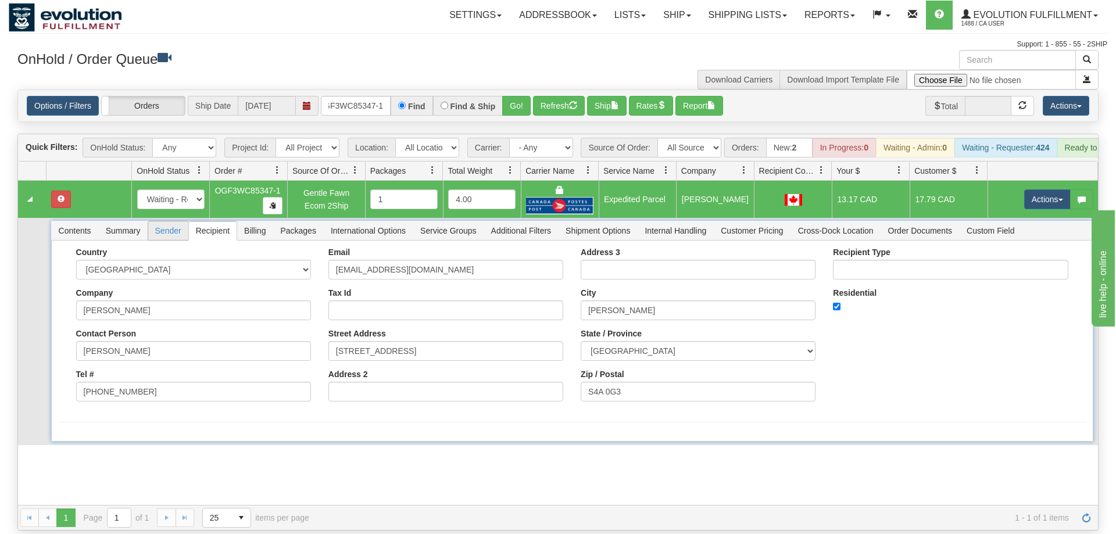
click at [169, 221] on span "Sender" at bounding box center [168, 230] width 40 height 19
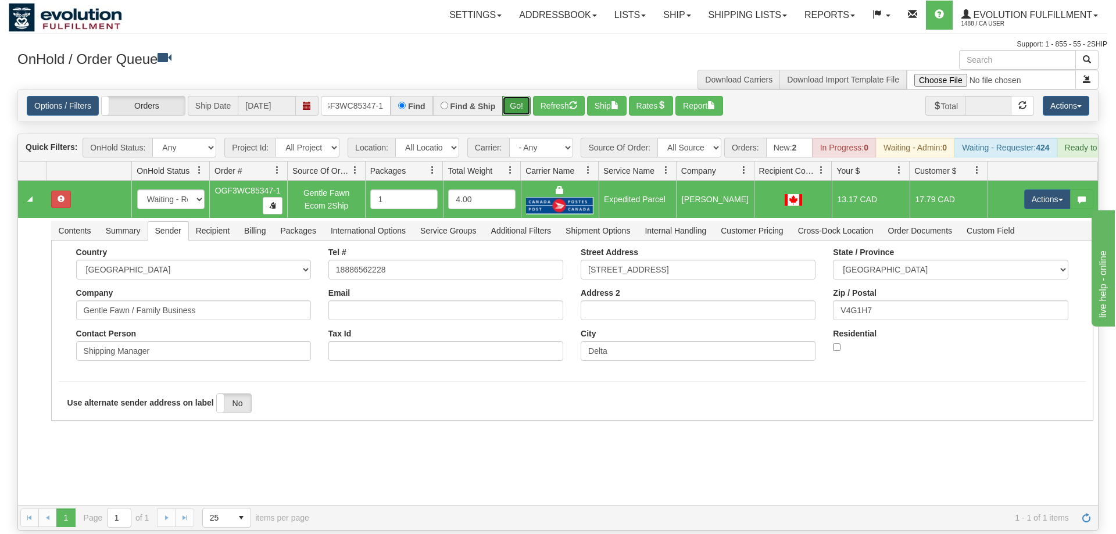
click at [523, 96] on button "Go!" at bounding box center [516, 106] width 28 height 20
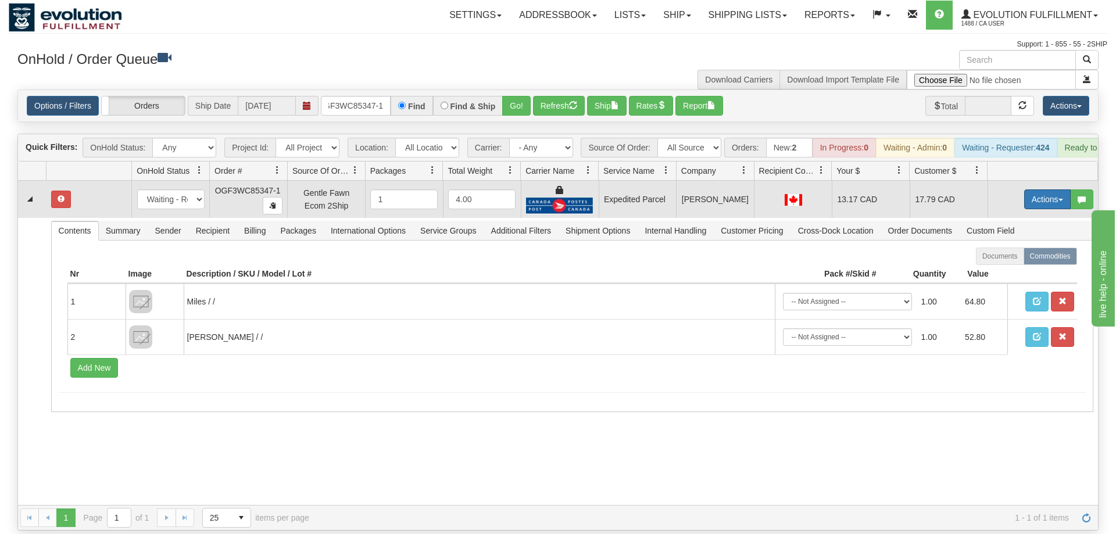
click at [1045, 189] on button "Actions" at bounding box center [1047, 199] width 46 height 20
click at [1009, 262] on span "Ship" at bounding box center [1000, 266] width 24 height 9
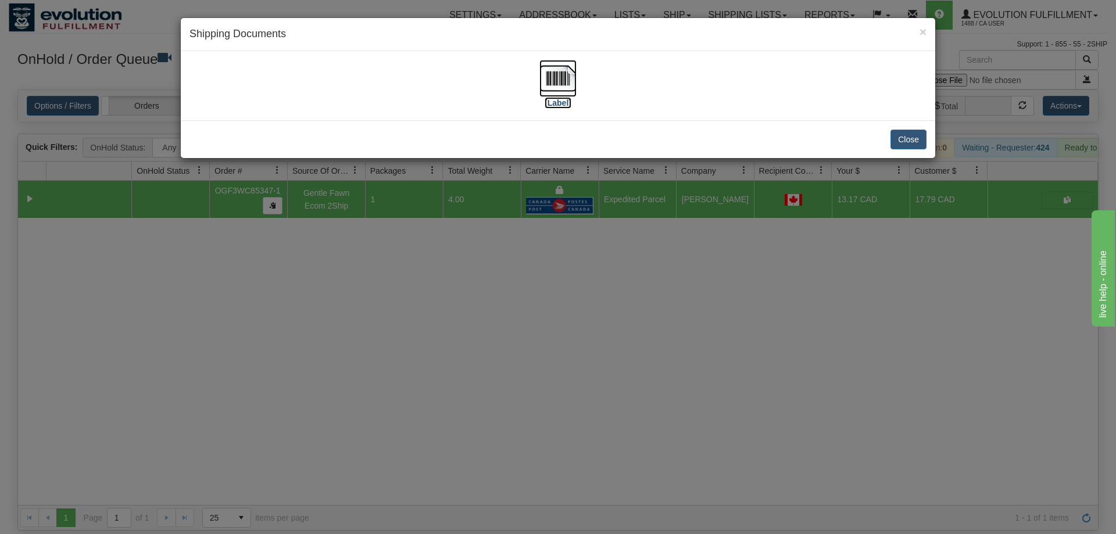
click at [558, 87] on img at bounding box center [557, 78] width 37 height 37
click at [586, 248] on div "× Shipping Documents [Label] Close" at bounding box center [558, 267] width 1116 height 534
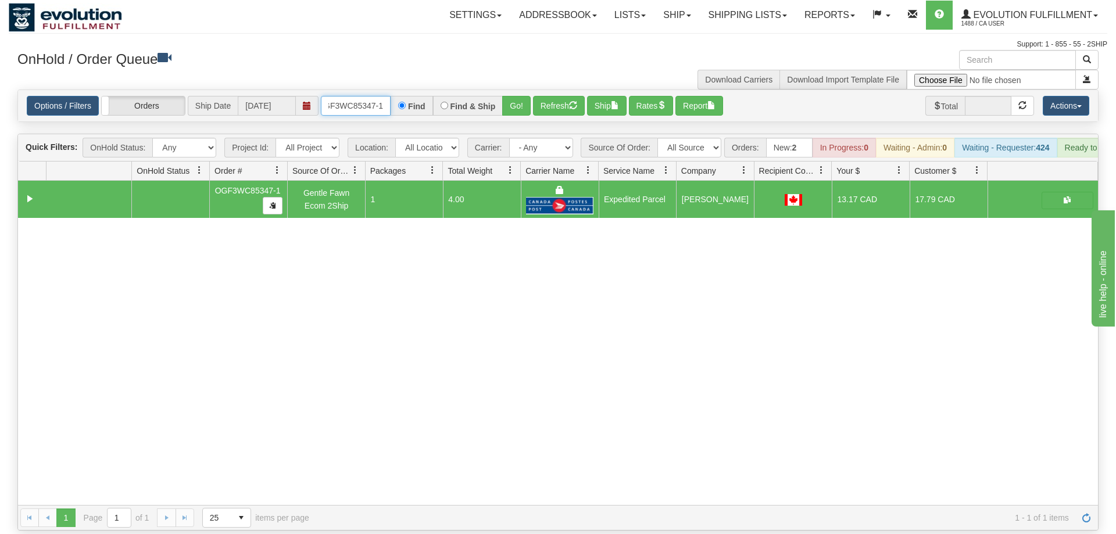
click at [363, 96] on input "OGF3WC85347-1" at bounding box center [356, 106] width 70 height 20
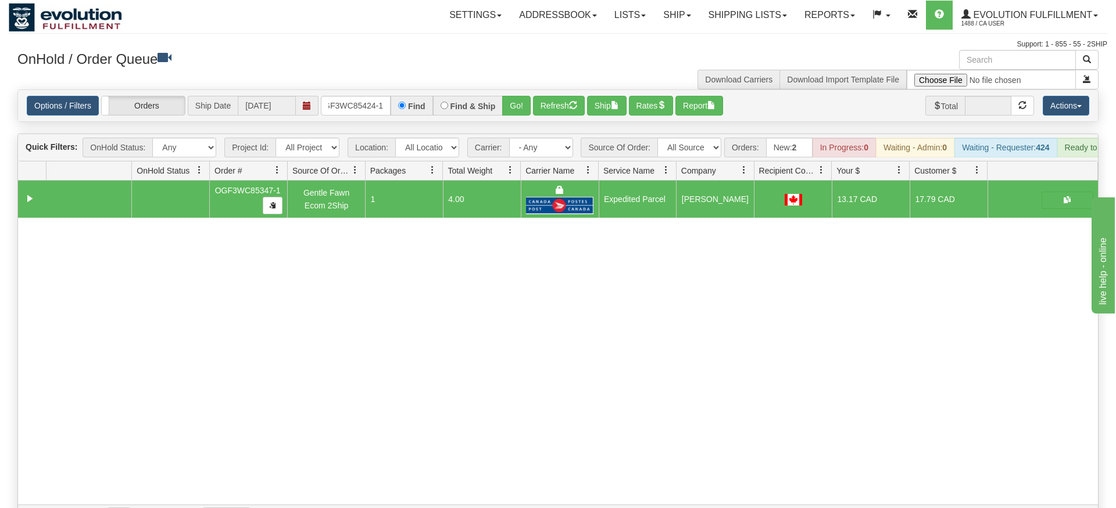
click at [502, 114] on div "Is equal to Is not equal to Contains Does not contains CAD USD EUR ZAR [PERSON_…" at bounding box center [558, 309] width 1098 height 441
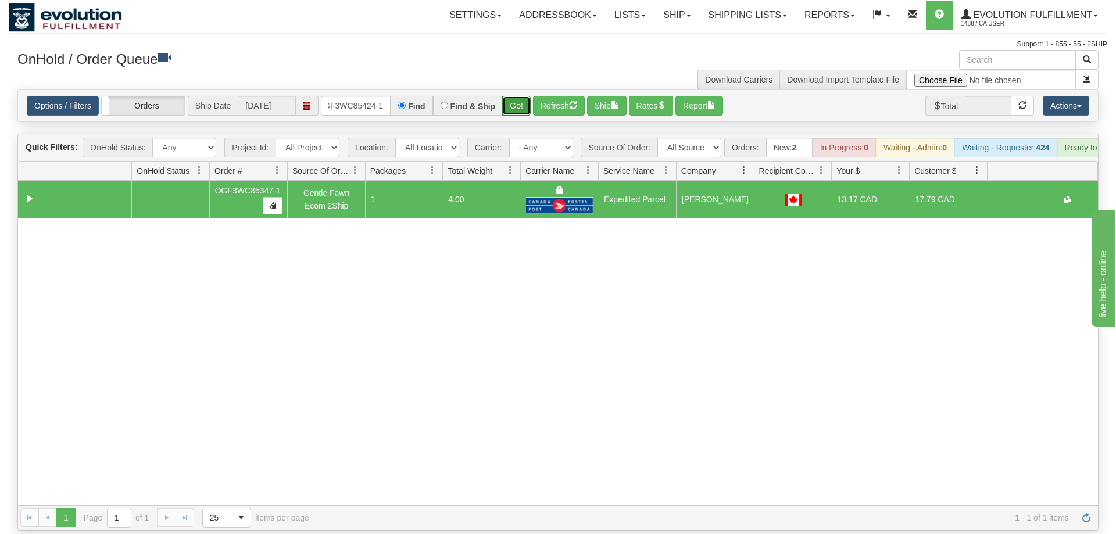
click at [509, 96] on button "Go!" at bounding box center [516, 106] width 28 height 20
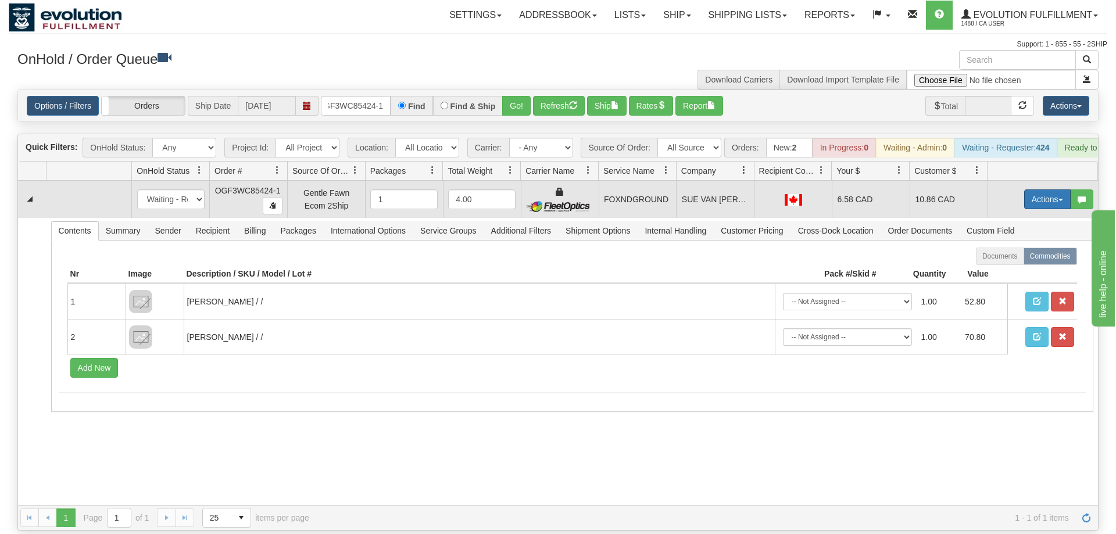
click at [1037, 189] on button "Actions" at bounding box center [1047, 199] width 46 height 20
click at [1006, 259] on link "Ship" at bounding box center [1023, 266] width 93 height 15
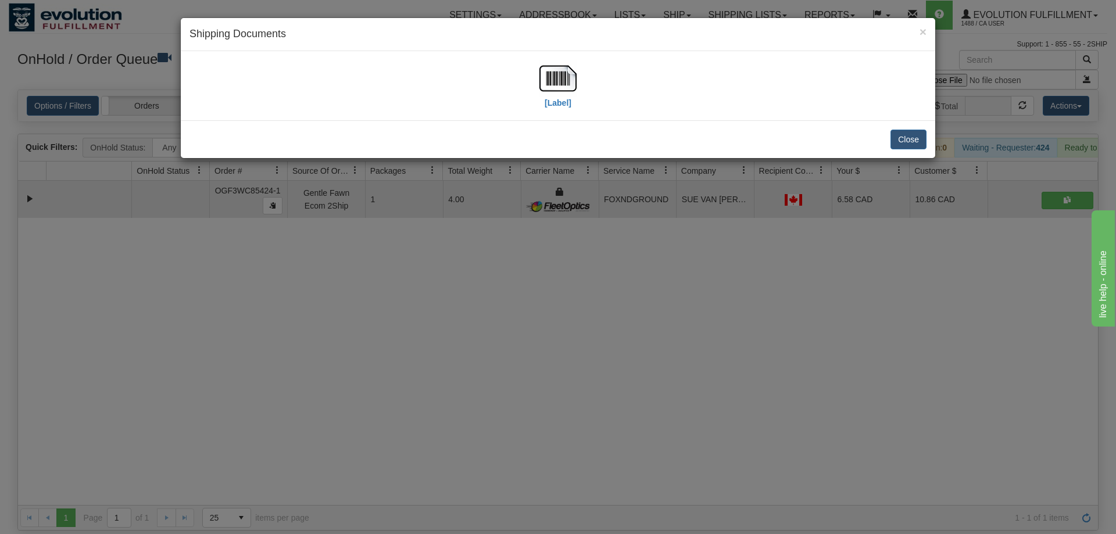
click at [579, 89] on div "[Label]" at bounding box center [557, 86] width 737 height 52
click at [569, 81] on img at bounding box center [557, 78] width 37 height 37
click at [349, 216] on div "× Shipping Documents [Label] Close" at bounding box center [558, 267] width 1116 height 534
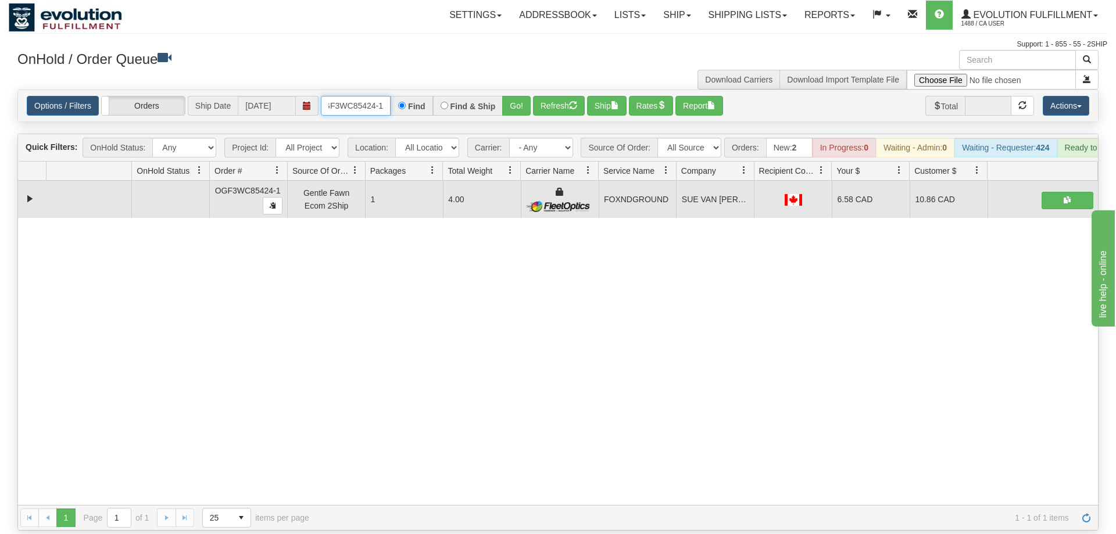
click at [343, 96] on input "OGF3WC85424-1" at bounding box center [356, 106] width 70 height 20
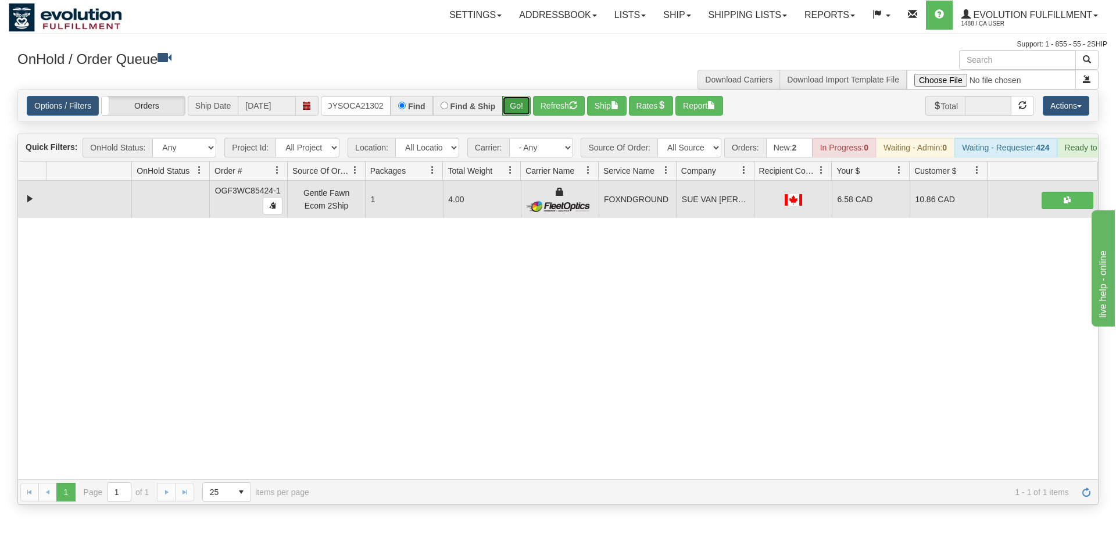
drag, startPoint x: 520, startPoint y: 87, endPoint x: 510, endPoint y: 96, distance: 13.2
click at [515, 109] on div "Is equal to Is not equal to Contains Does not contains CAD USD EUR ZAR [PERSON_…" at bounding box center [558, 296] width 1098 height 415
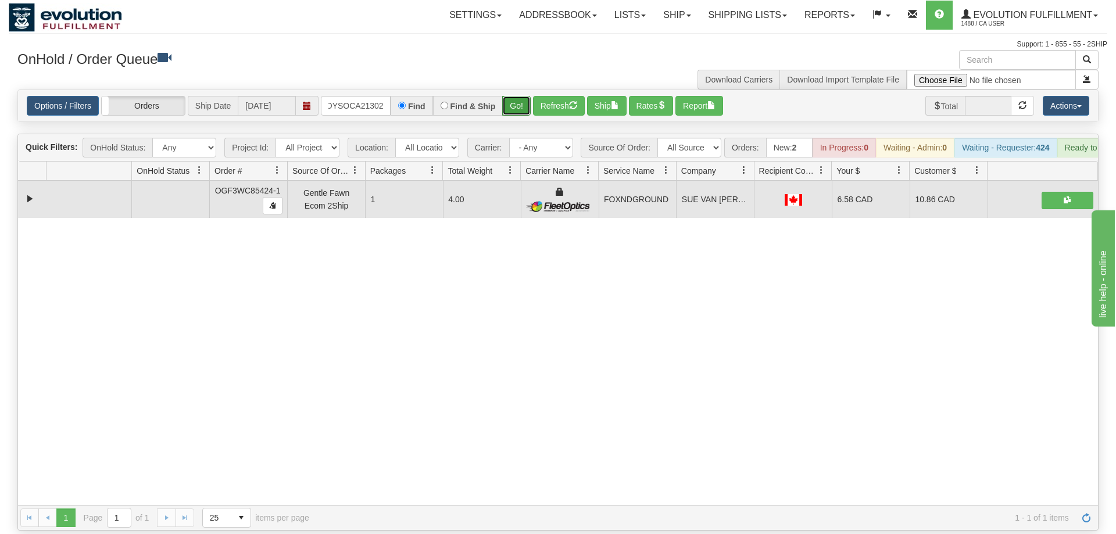
click at [510, 96] on button "Go!" at bounding box center [516, 106] width 28 height 20
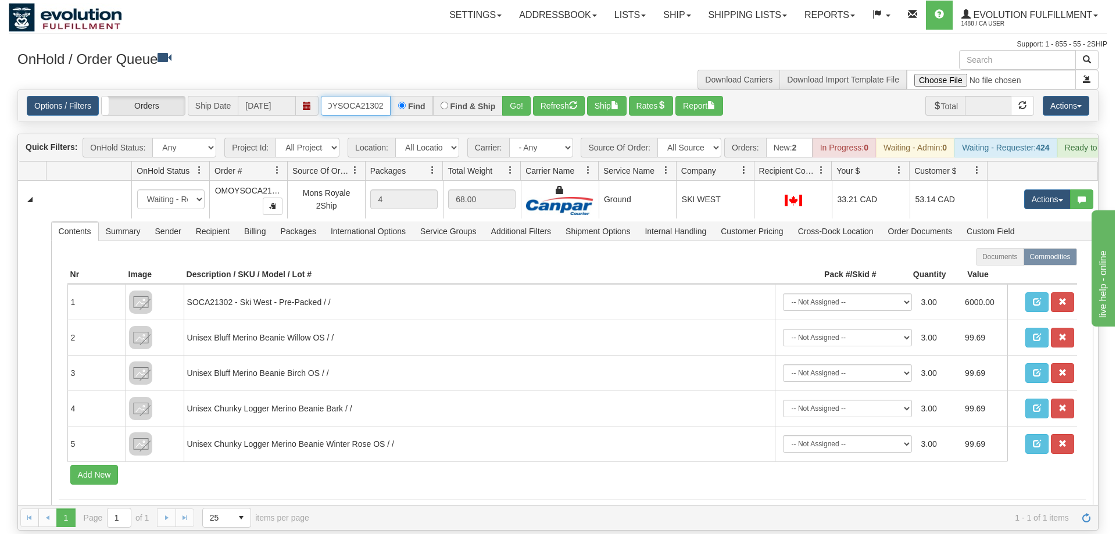
click at [366, 96] on input "OMOYSOCA21302" at bounding box center [356, 106] width 70 height 20
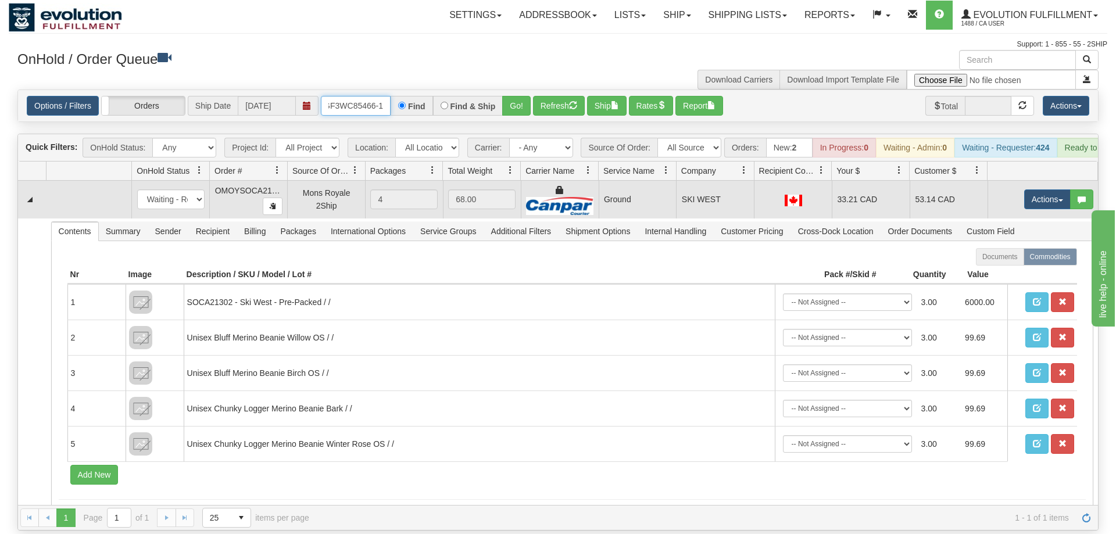
scroll to position [0, 11]
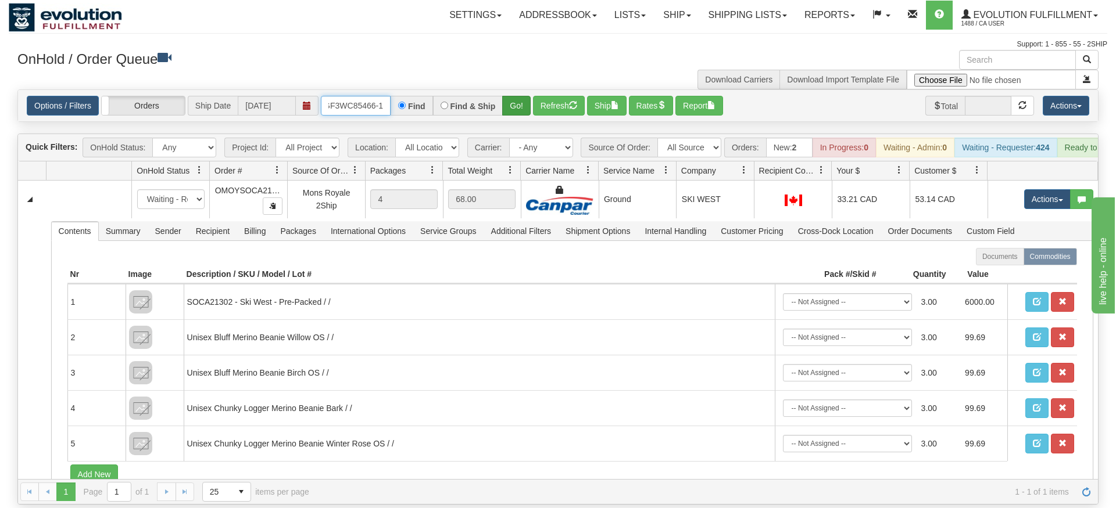
type input "OGF3WC85466-1"
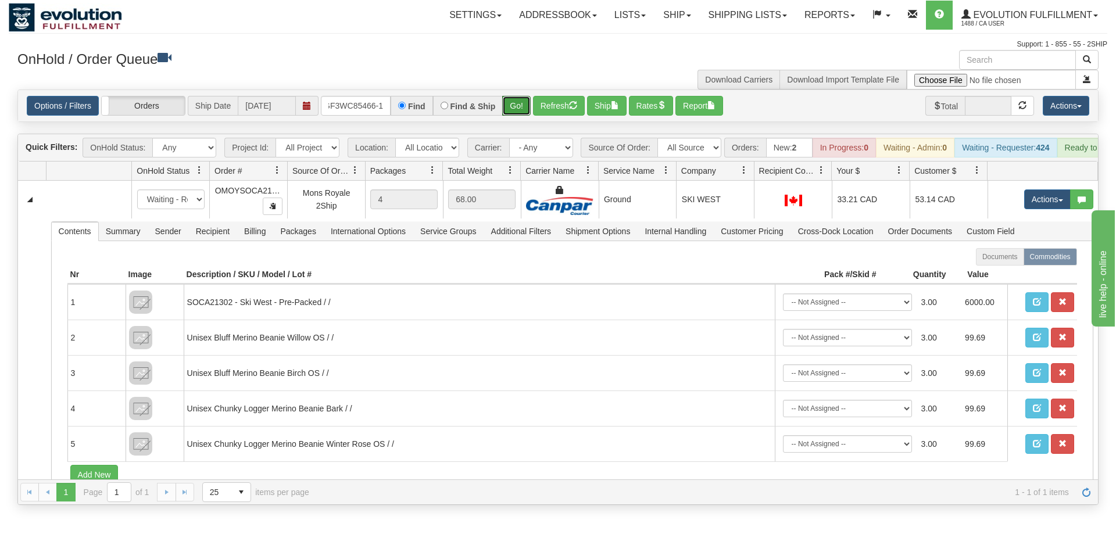
drag, startPoint x: 515, startPoint y: 96, endPoint x: 515, endPoint y: 117, distance: 21.5
click at [515, 117] on div "Is equal to Is not equal to Contains Does not contains CAD USD EUR ZAR [PERSON_…" at bounding box center [558, 296] width 1098 height 415
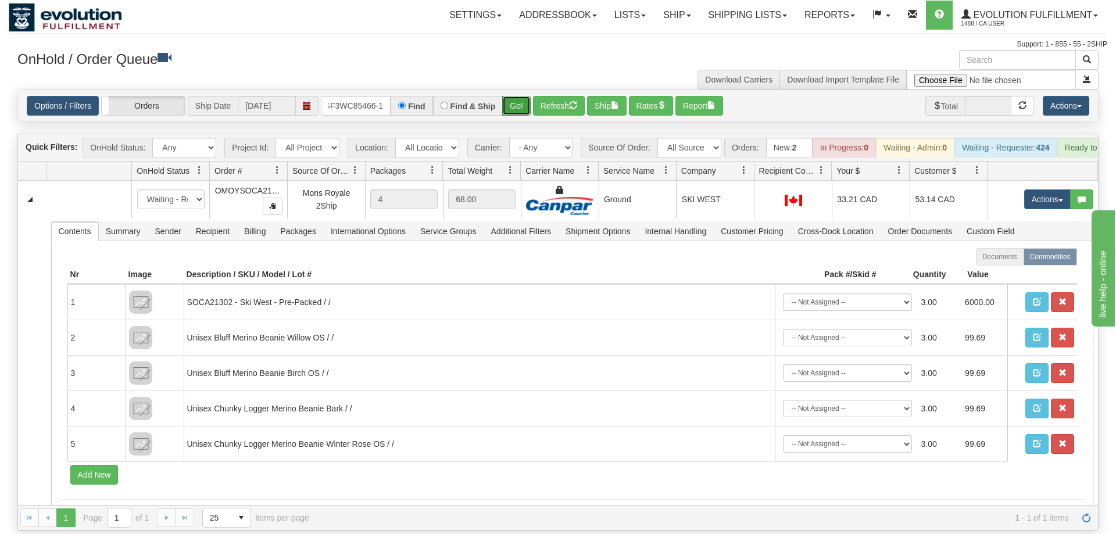
click at [516, 96] on button "Go!" at bounding box center [516, 106] width 28 height 20
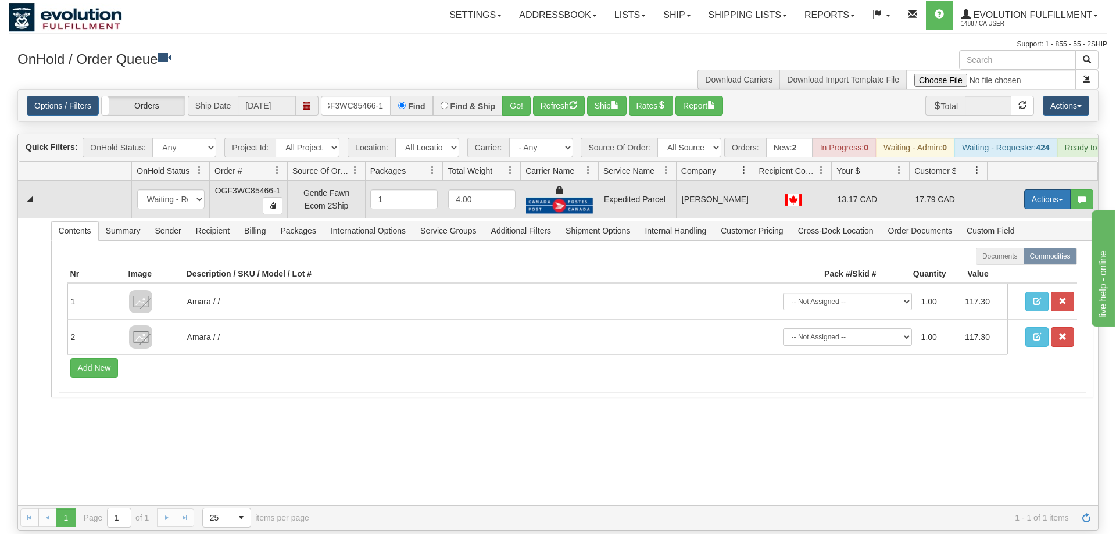
click at [1048, 189] on button "Actions" at bounding box center [1047, 199] width 46 height 20
click at [1002, 262] on span "Ship" at bounding box center [1000, 266] width 24 height 9
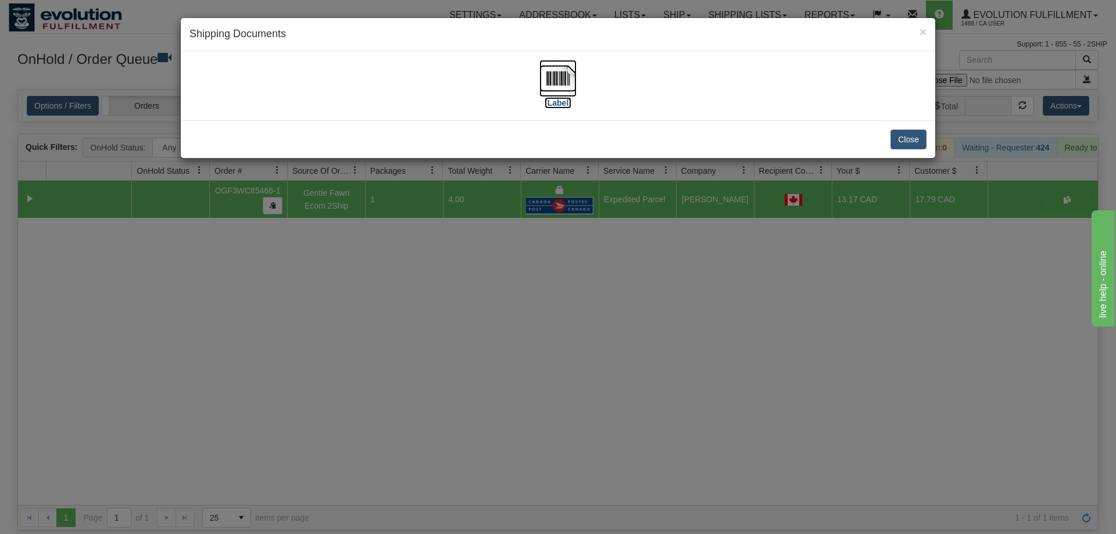
click at [575, 80] on img at bounding box center [557, 78] width 37 height 37
drag, startPoint x: 602, startPoint y: 275, endPoint x: 392, endPoint y: 102, distance: 272.0
click at [603, 275] on div "× Shipping Documents [Label] Close" at bounding box center [558, 267] width 1116 height 534
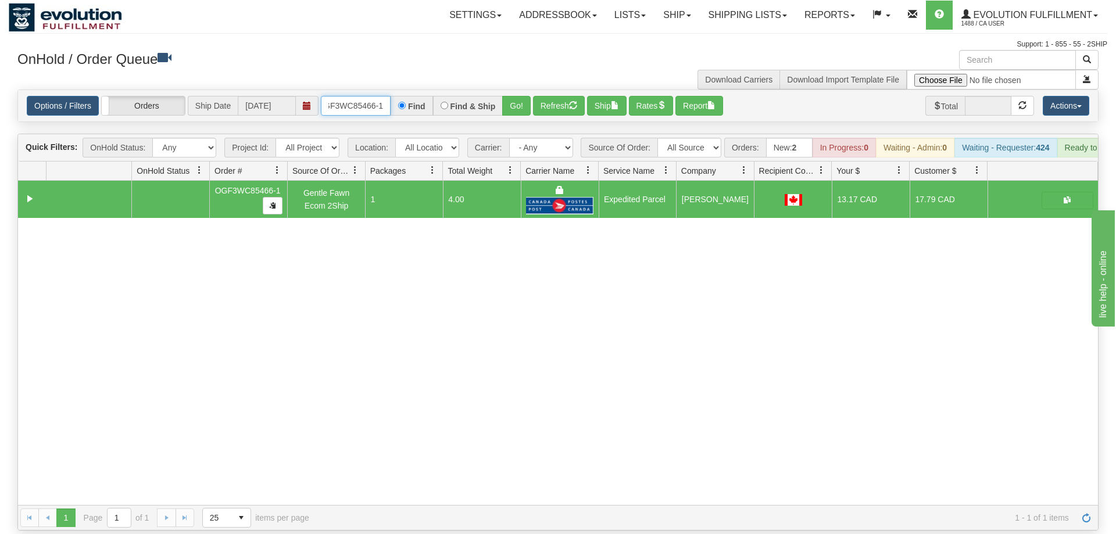
click at [346, 96] on input "OGF3WC85466-1" at bounding box center [356, 106] width 70 height 20
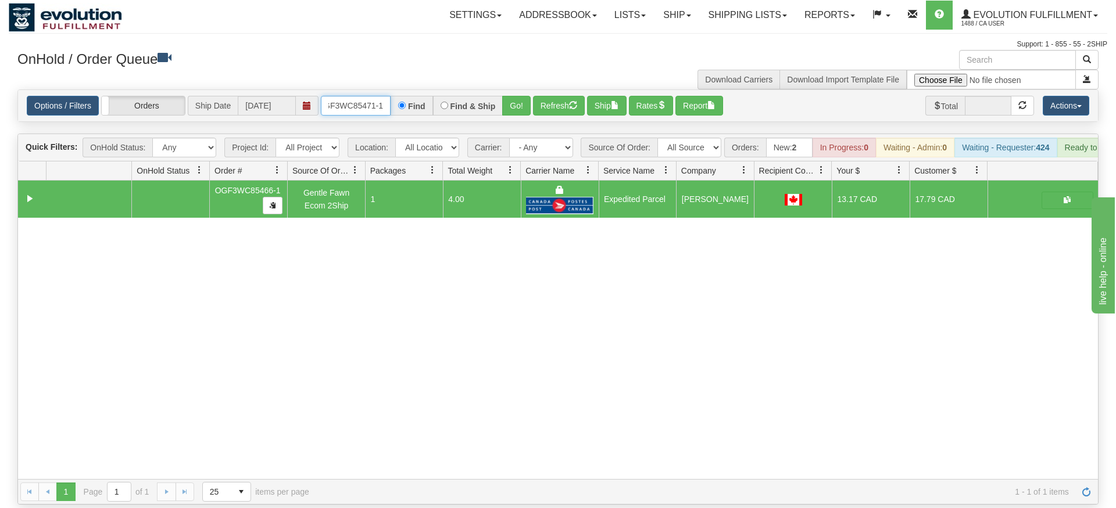
type input "OGF3WC85471-1"
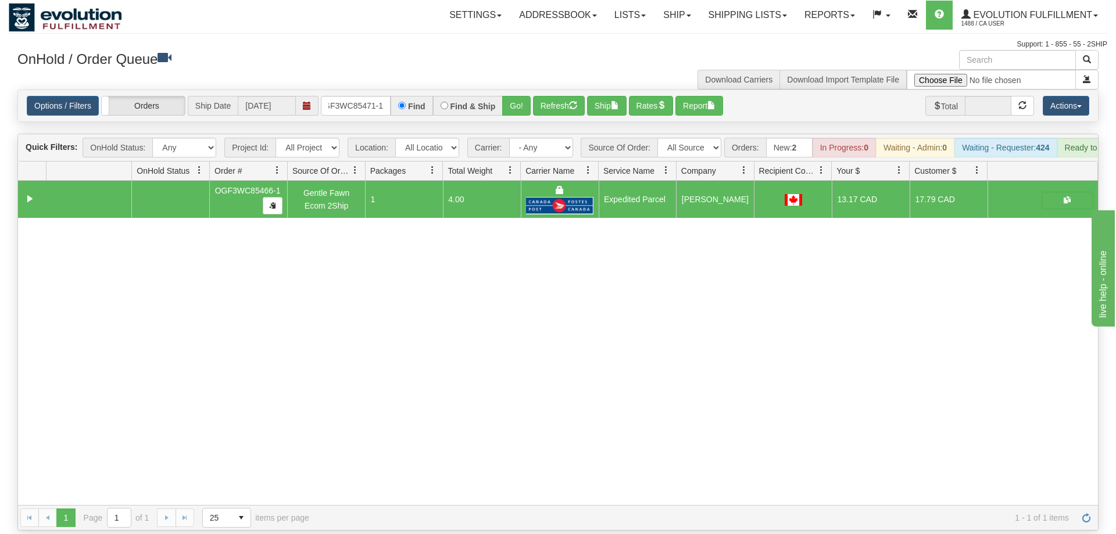
drag, startPoint x: 521, startPoint y: 102, endPoint x: 520, endPoint y: 114, distance: 11.6
click at [521, 125] on div "Is equal to Is not equal to Contains Does not contains CAD USD EUR ZAR [PERSON_…" at bounding box center [558, 309] width 1098 height 441
click at [520, 111] on div "Is equal to Is not equal to Contains Does not contains CAD USD EUR ZAR [PERSON_…" at bounding box center [558, 309] width 1098 height 441
click at [517, 96] on button "Go!" at bounding box center [516, 106] width 28 height 20
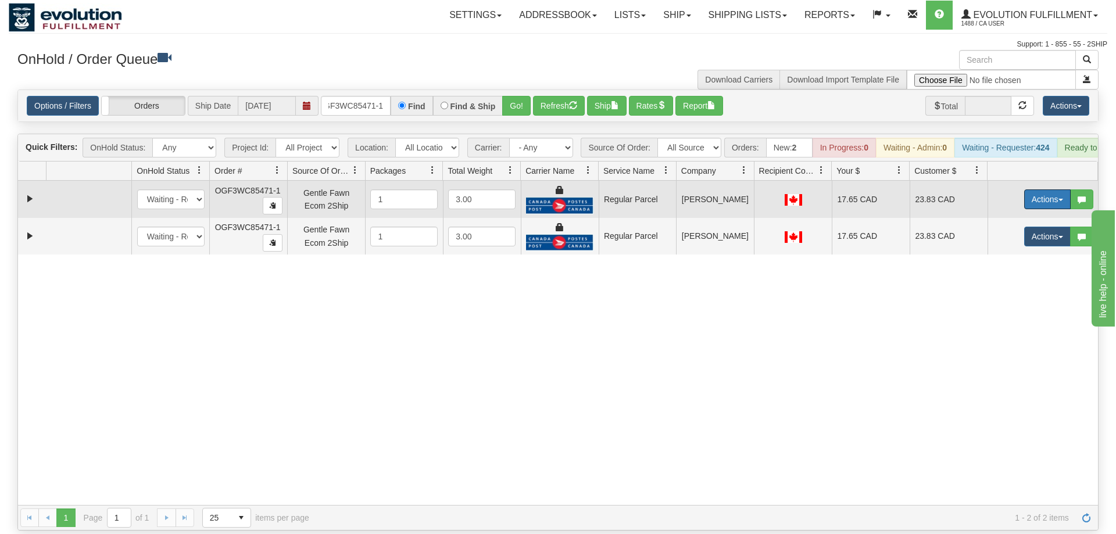
drag, startPoint x: 1036, startPoint y: 183, endPoint x: 1021, endPoint y: 195, distance: 18.6
click at [1035, 189] on button "Actions" at bounding box center [1047, 199] width 46 height 20
click at [1015, 247] on span "Rate All Services" at bounding box center [1023, 251] width 70 height 9
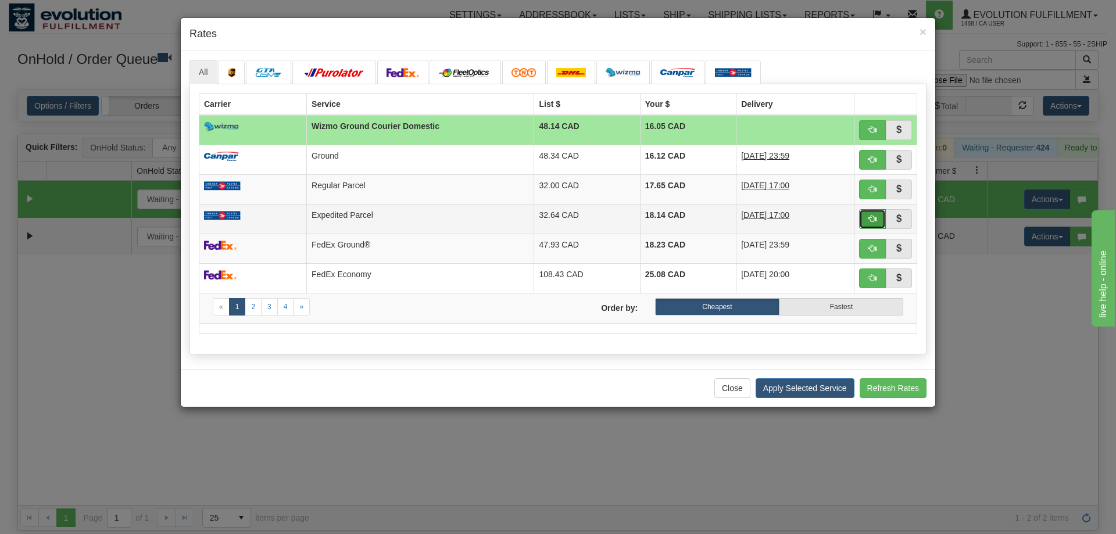
click at [876, 215] on button "button" at bounding box center [872, 219] width 27 height 20
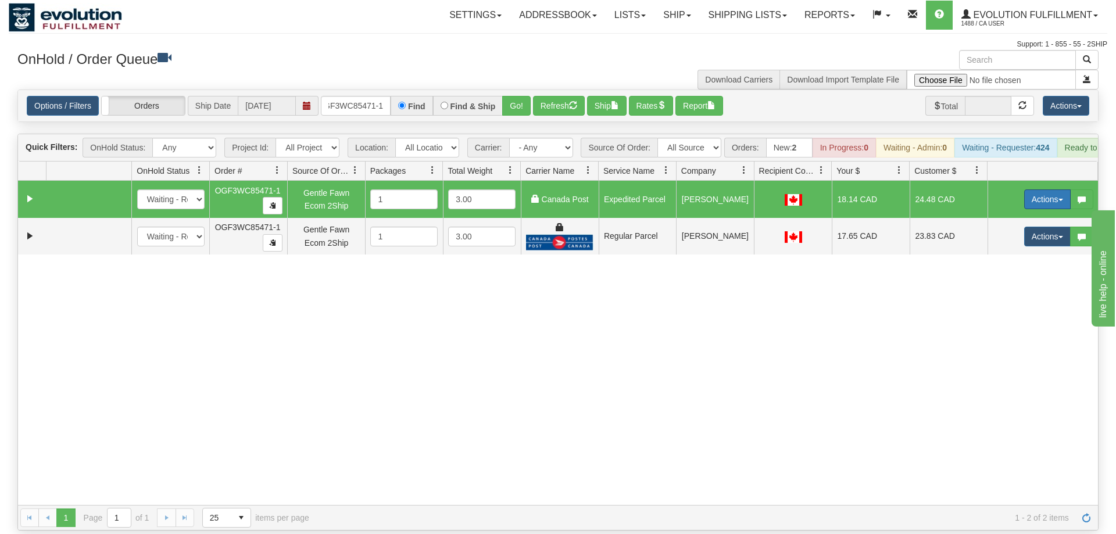
click at [1054, 189] on button "Actions" at bounding box center [1047, 199] width 46 height 20
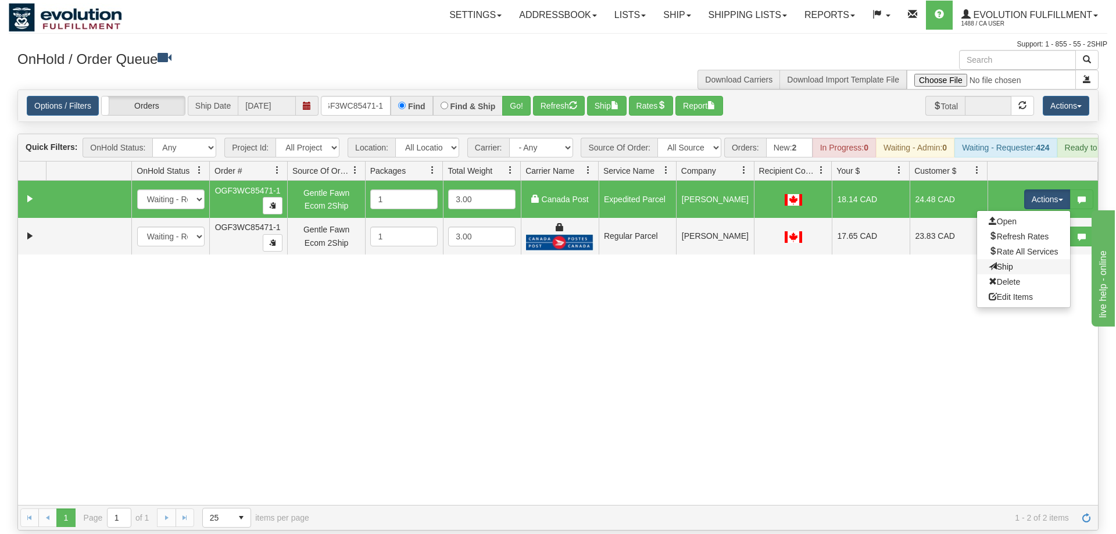
click at [1016, 259] on link "Ship" at bounding box center [1023, 266] width 93 height 15
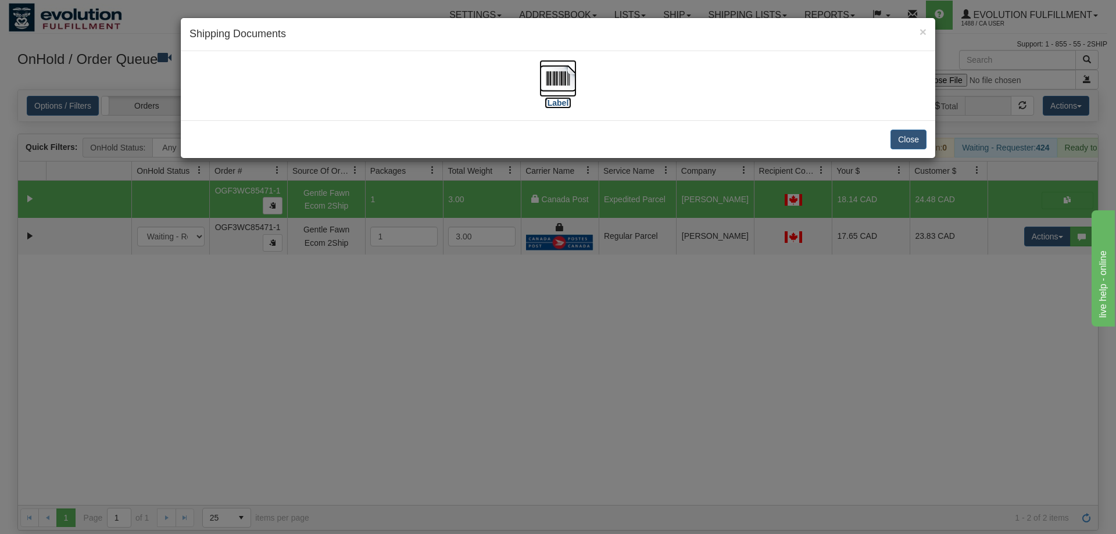
click at [544, 84] on img at bounding box center [557, 78] width 37 height 37
click at [980, 323] on div "× Shipping Documents [Label] Close" at bounding box center [558, 267] width 1116 height 534
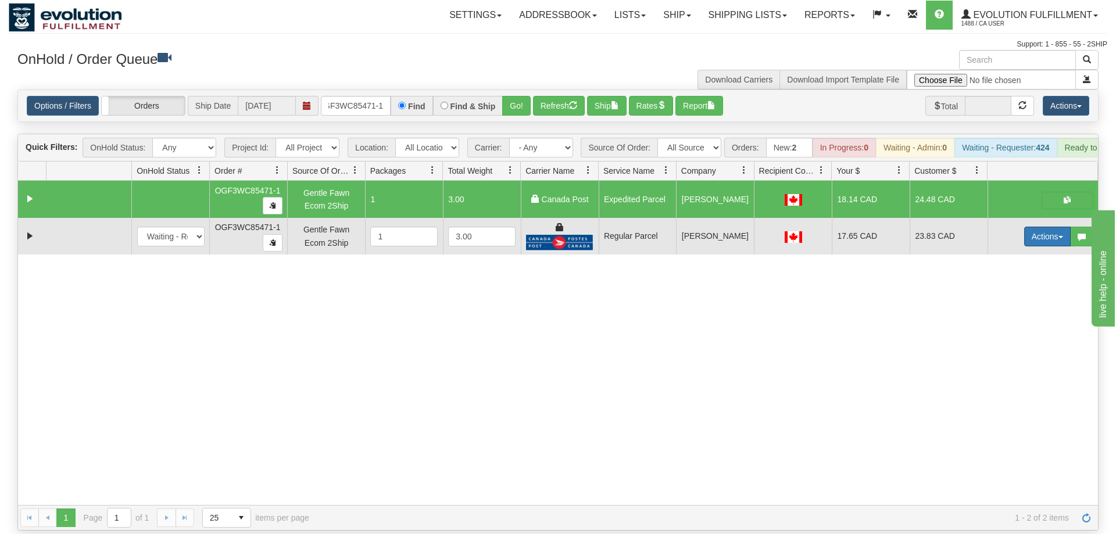
click at [1033, 227] on button "Actions" at bounding box center [1047, 237] width 46 height 20
click at [995, 314] on span "Delete" at bounding box center [1003, 318] width 31 height 9
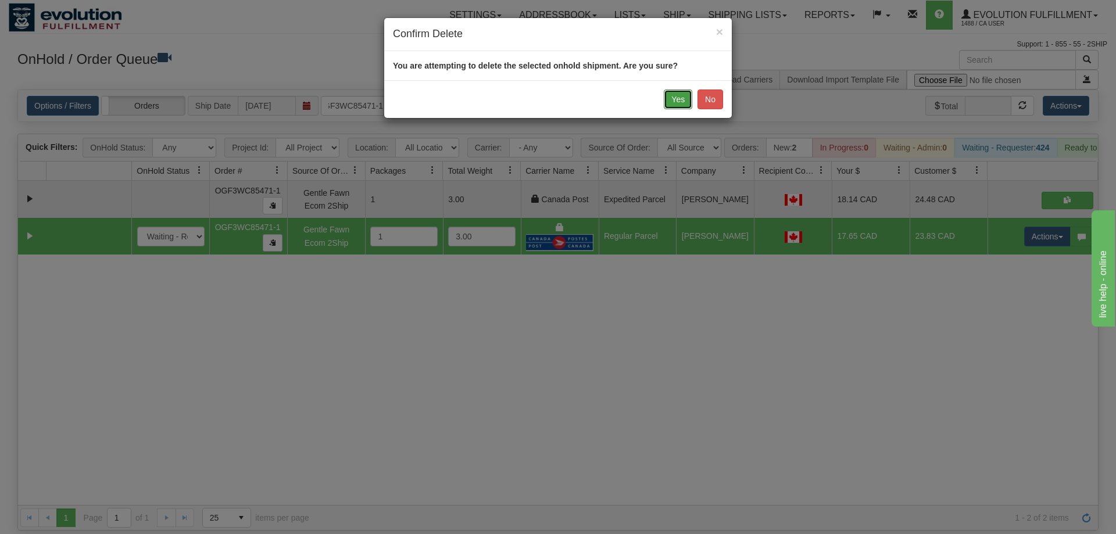
click at [676, 96] on button "Yes" at bounding box center [678, 99] width 28 height 20
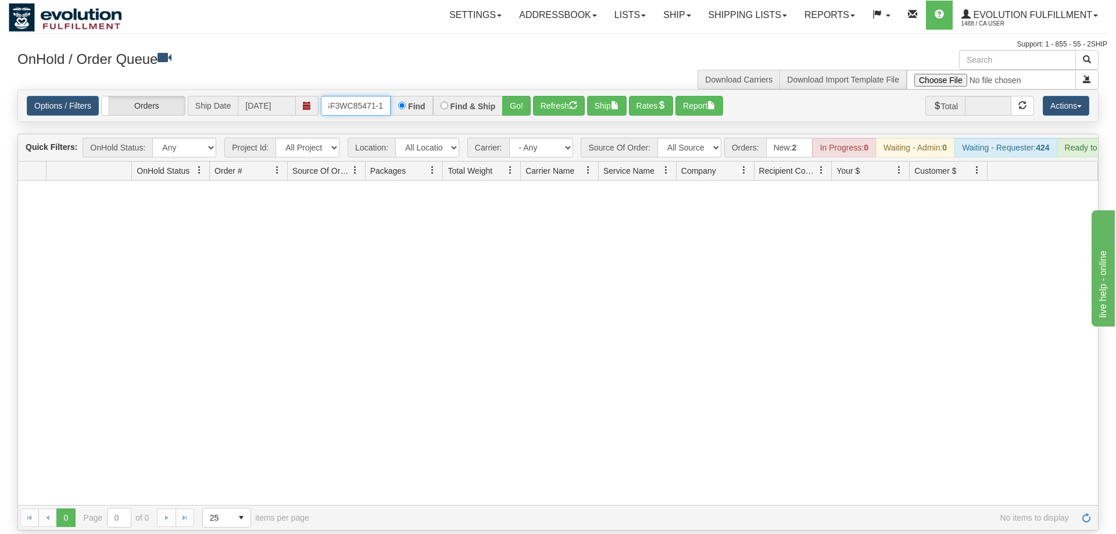
click at [361, 96] on input "OGF3WC85471-1" at bounding box center [356, 106] width 70 height 20
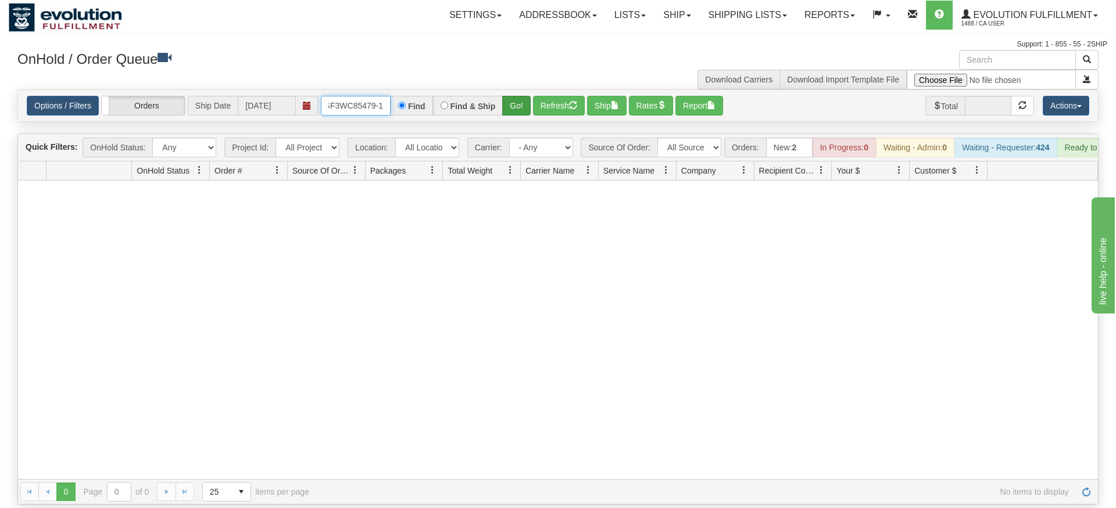
type input "OGF3WC85479-1"
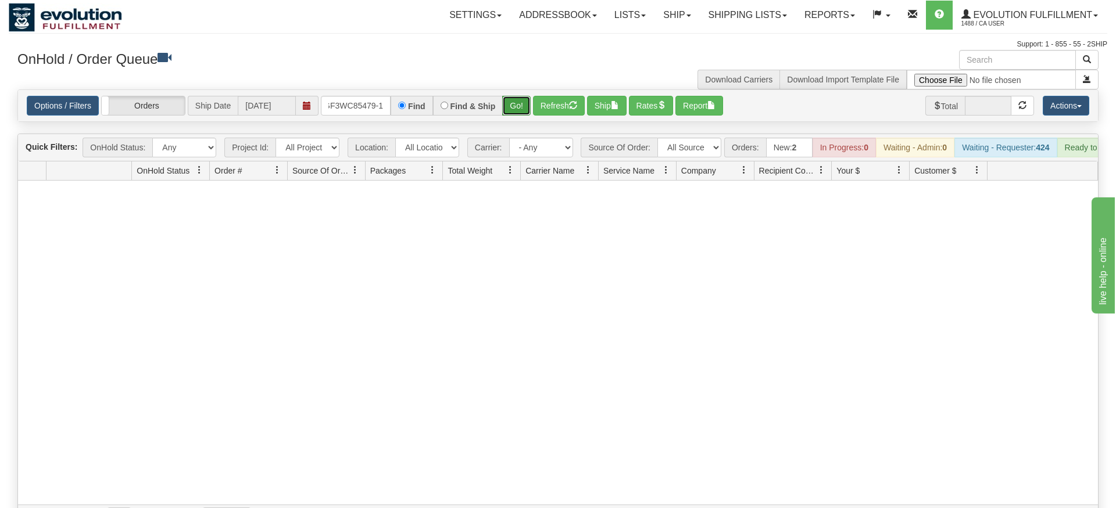
click at [513, 114] on div "Is equal to Is not equal to Contains Does not contains CAD USD EUR ZAR [PERSON_…" at bounding box center [558, 309] width 1098 height 441
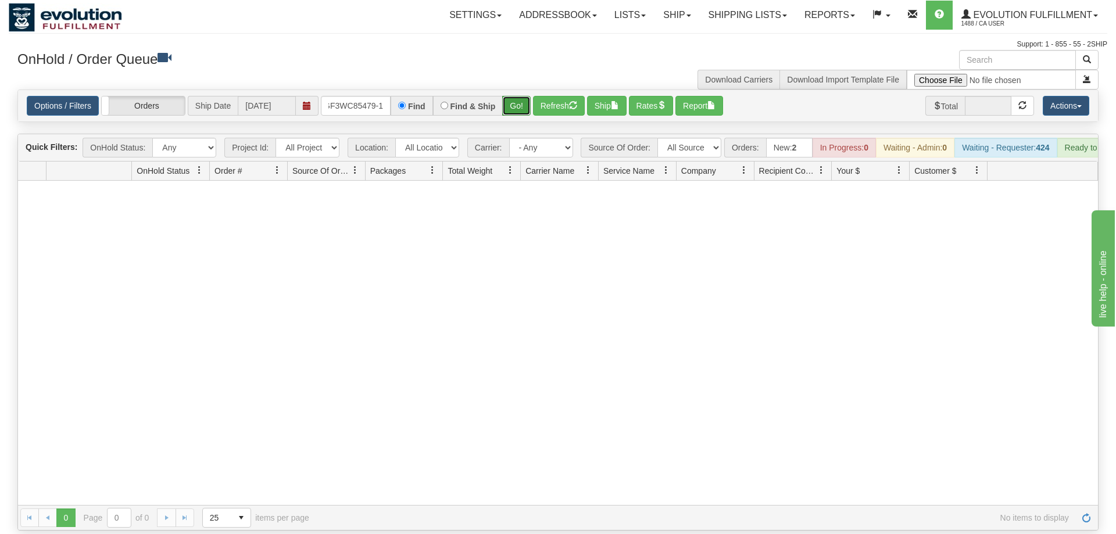
click at [513, 96] on button "Go!" at bounding box center [516, 106] width 28 height 20
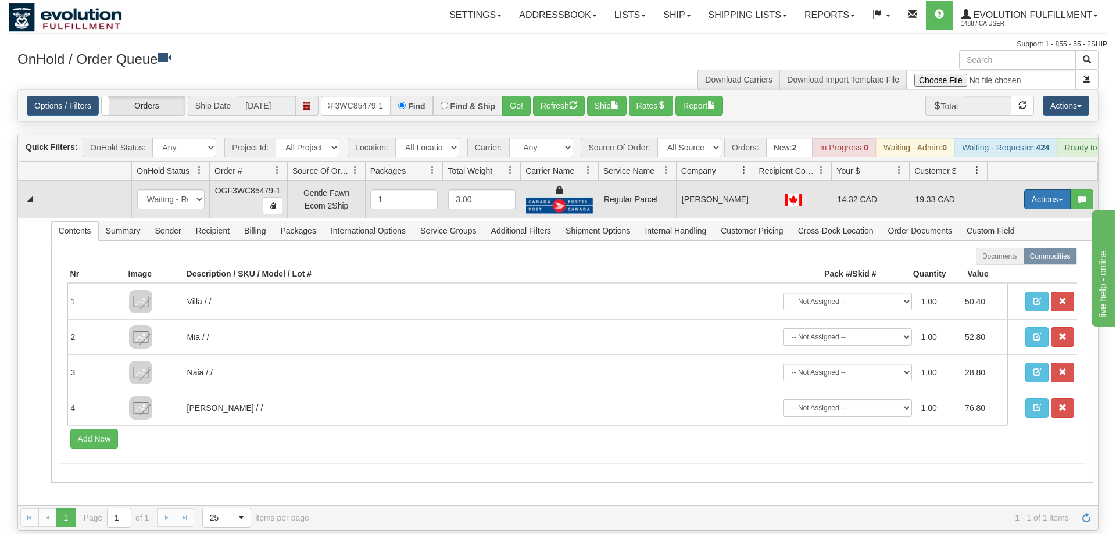
click at [1051, 189] on button "Actions" at bounding box center [1047, 199] width 46 height 20
click at [1020, 247] on span "Rate All Services" at bounding box center [1023, 251] width 70 height 9
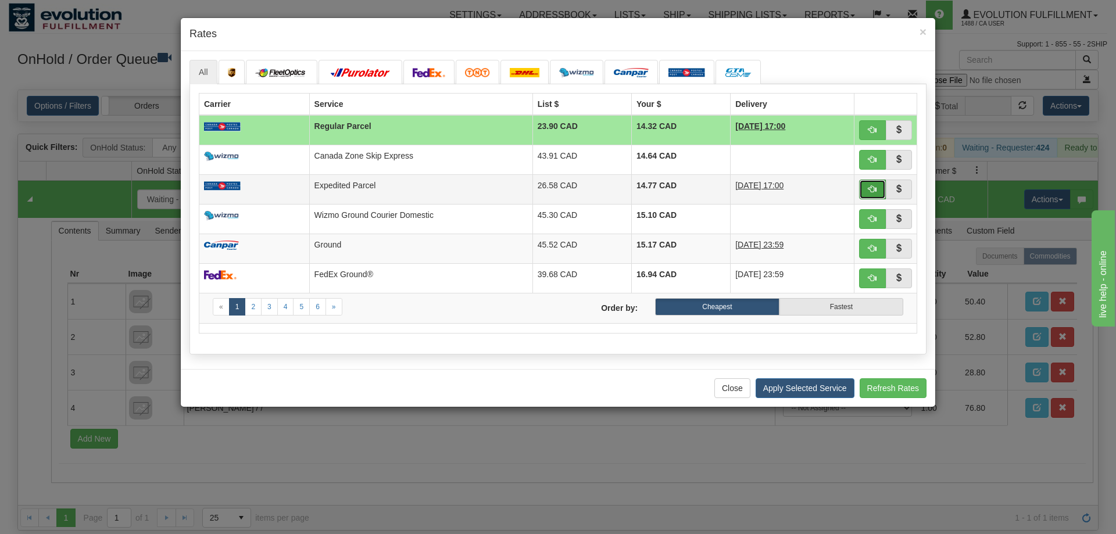
click at [878, 188] on button "button" at bounding box center [872, 190] width 27 height 20
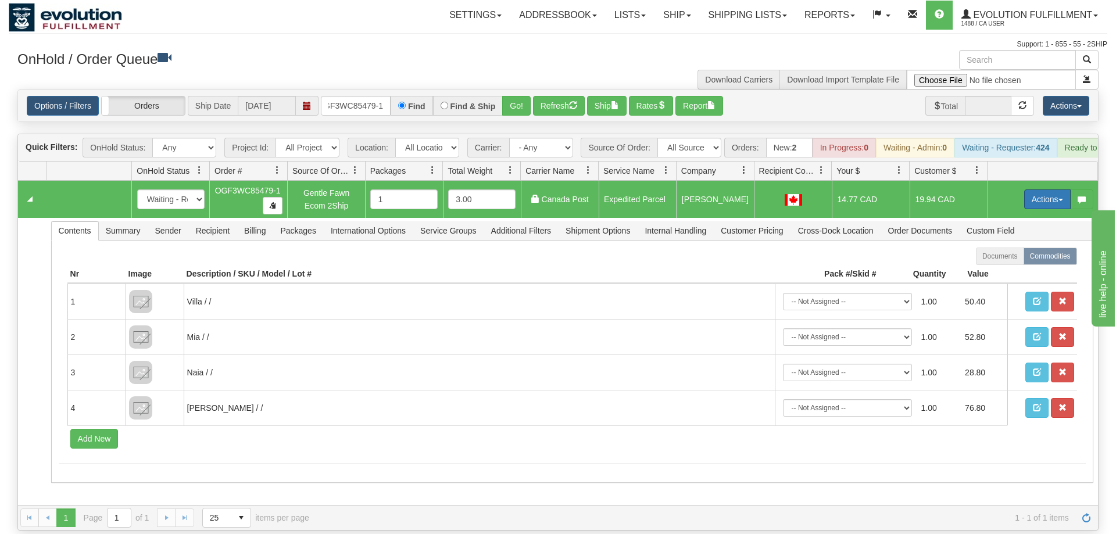
click at [1045, 189] on button "Actions" at bounding box center [1047, 199] width 46 height 20
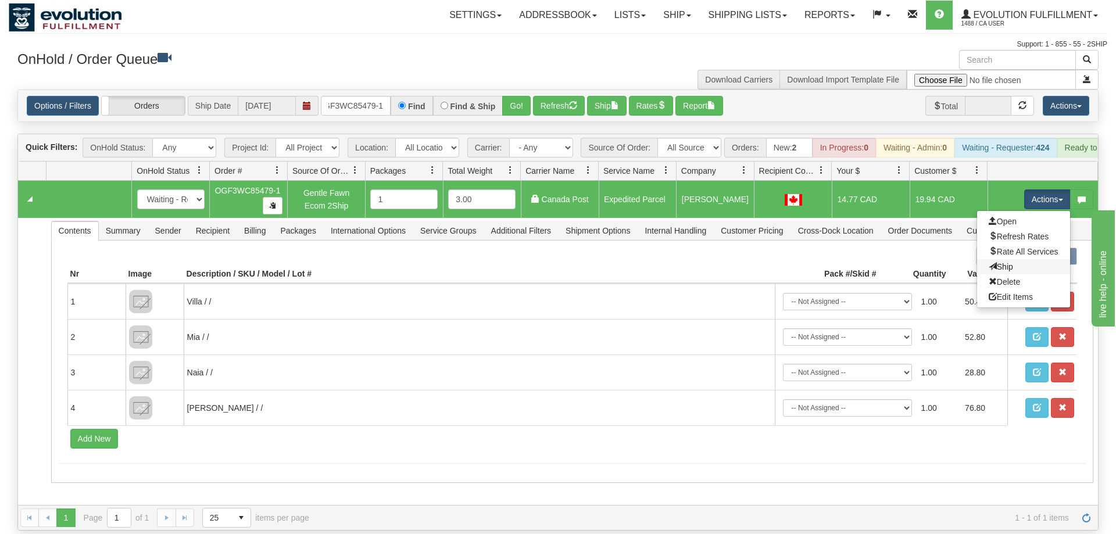
click at [1016, 259] on link "Ship" at bounding box center [1023, 266] width 93 height 15
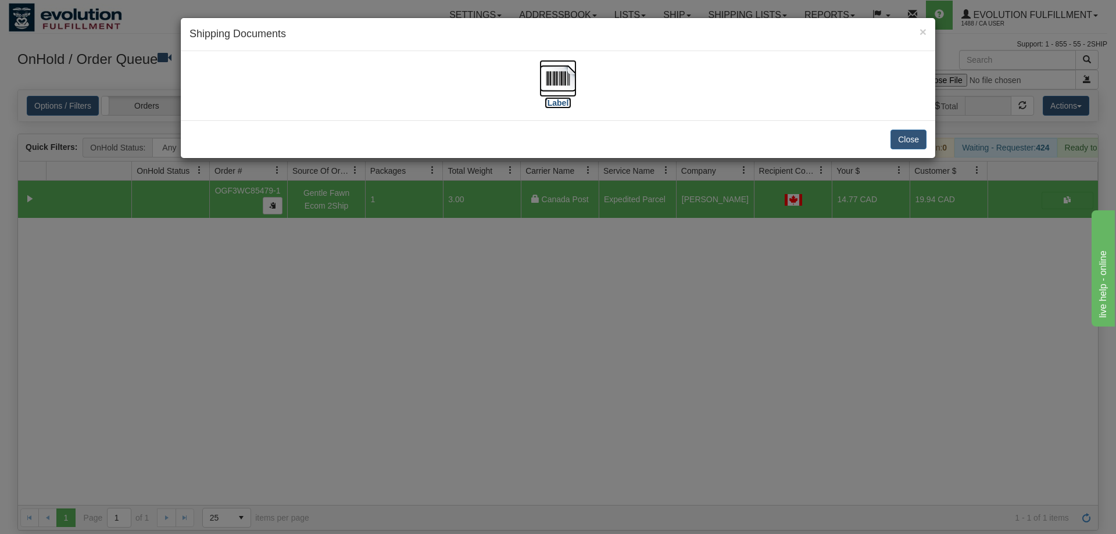
click at [550, 88] on img at bounding box center [557, 78] width 37 height 37
drag, startPoint x: 635, startPoint y: 246, endPoint x: 464, endPoint y: 93, distance: 228.8
click at [635, 245] on div "× Shipping Documents [Label] Close" at bounding box center [558, 267] width 1116 height 534
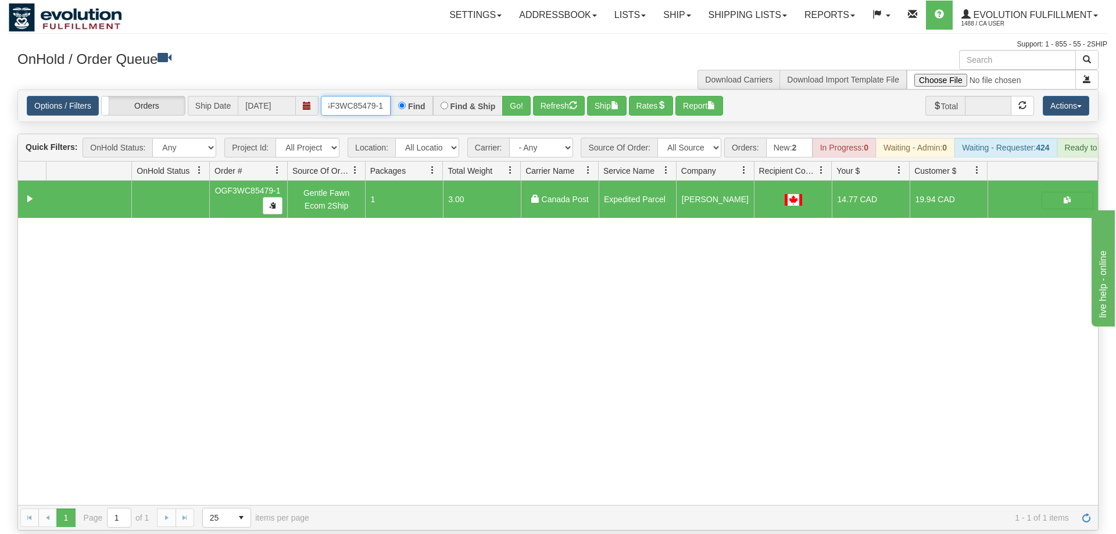
click at [331, 96] on input "OGF3WC85479-1" at bounding box center [356, 106] width 70 height 20
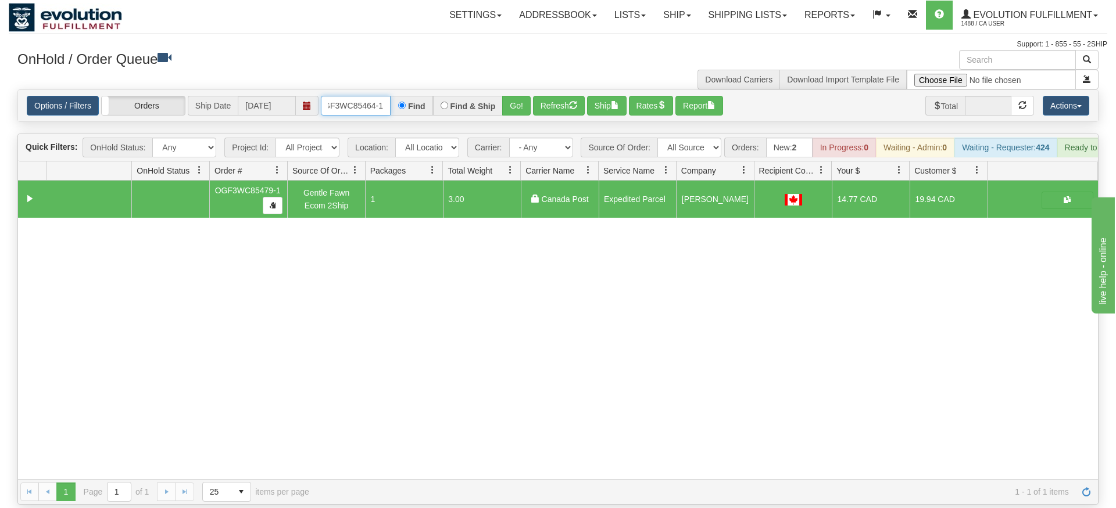
type input "OGF3WC85464-1"
click at [507, 115] on div "Is equal to Is not equal to Contains Does not contains CAD USD EUR ZAR [PERSON_…" at bounding box center [558, 296] width 1098 height 415
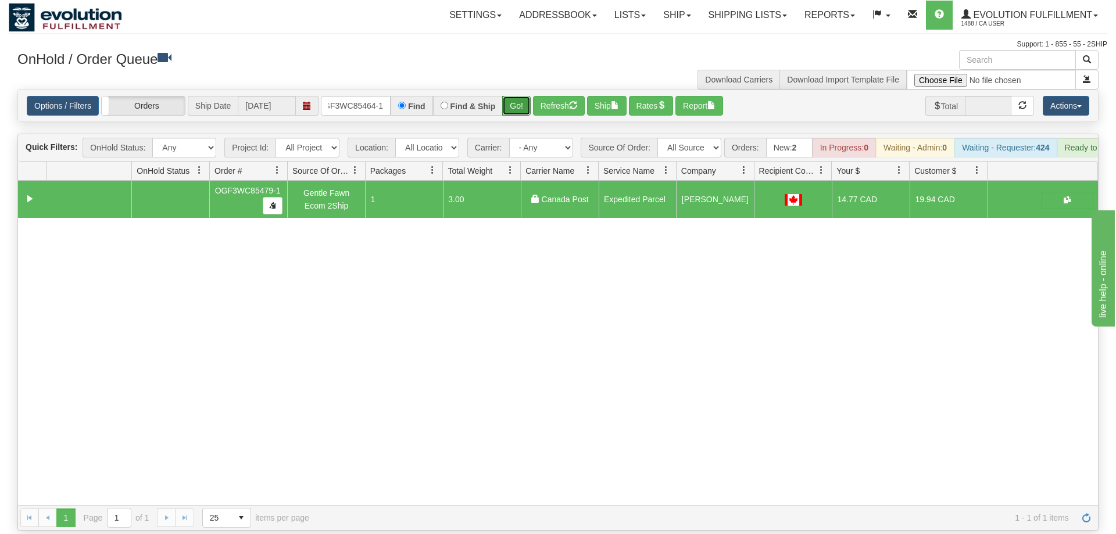
click at [516, 96] on button "Go!" at bounding box center [516, 106] width 28 height 20
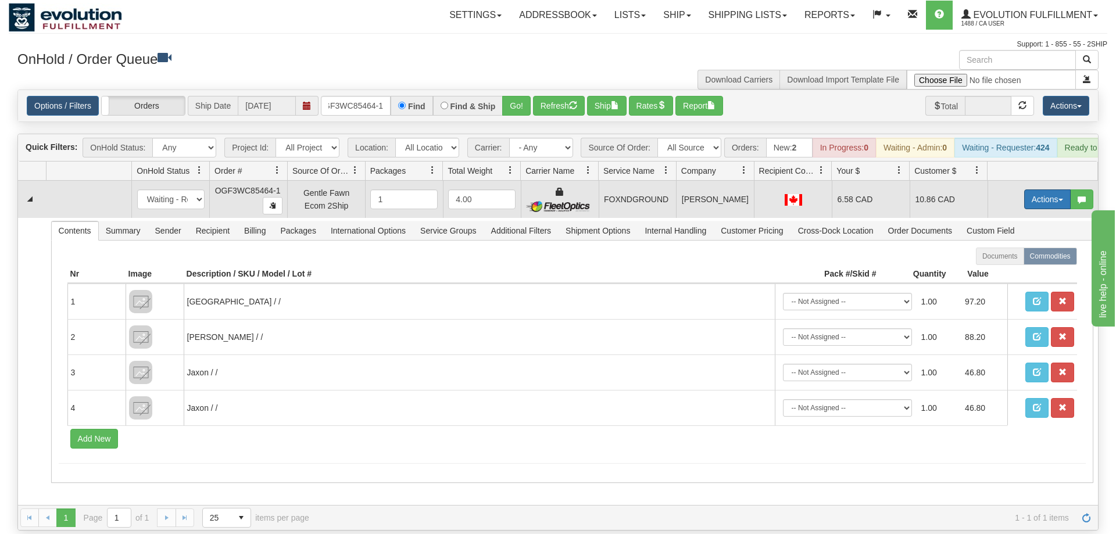
click at [1054, 189] on button "Actions" at bounding box center [1047, 199] width 46 height 20
click at [1031, 259] on link "Ship" at bounding box center [1023, 266] width 93 height 15
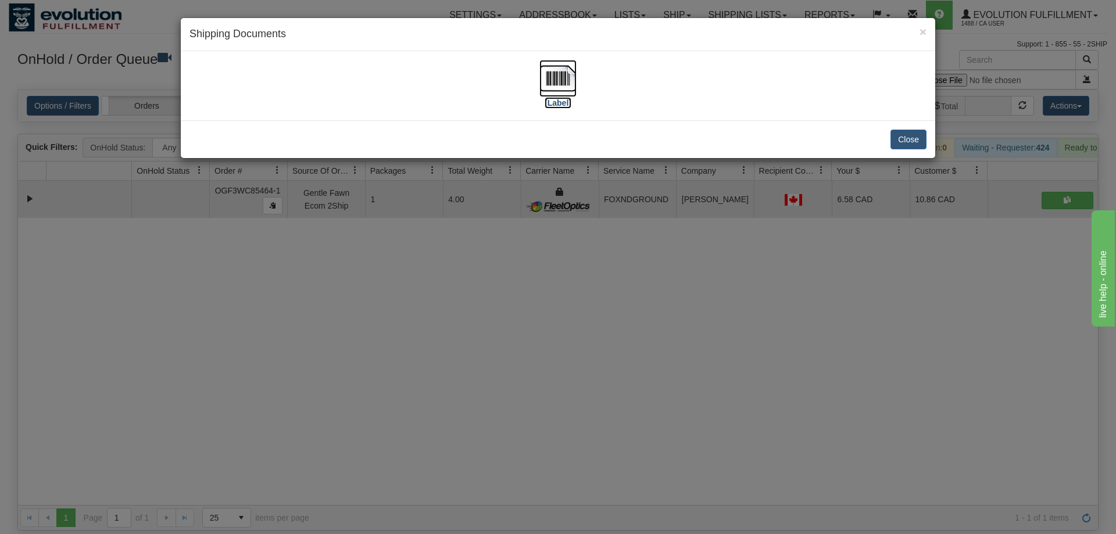
click at [568, 89] on img at bounding box center [557, 78] width 37 height 37
drag, startPoint x: 428, startPoint y: 393, endPoint x: 431, endPoint y: 362, distance: 30.9
click at [431, 385] on div "× Shipping Documents [Label] Close" at bounding box center [558, 267] width 1116 height 534
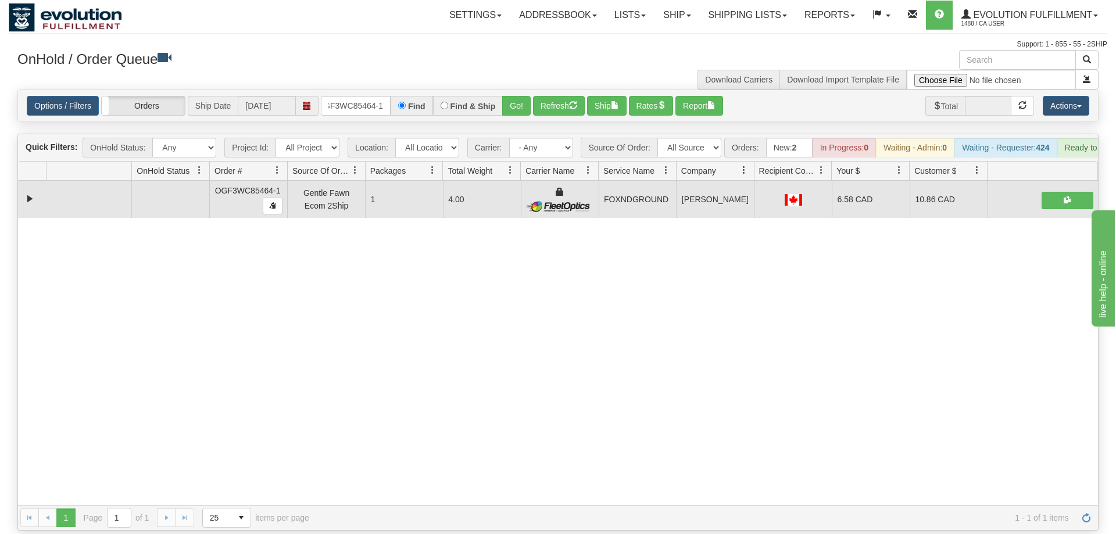
click at [371, 106] on div "Is equal to Is not equal to Contains Does not contains CAD USD EUR ZAR [PERSON_…" at bounding box center [558, 309] width 1098 height 441
click at [372, 96] on input "OGF3WC85464-1" at bounding box center [356, 106] width 70 height 20
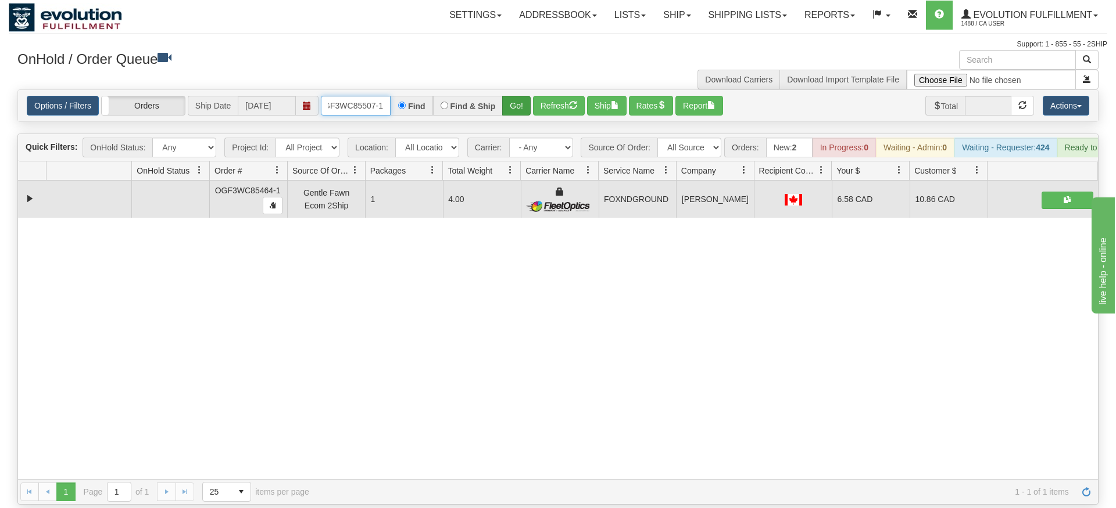
type input "OGF3WC85507-1"
click at [518, 109] on div "Is equal to Is not equal to Contains Does not contains CAD USD EUR ZAR [PERSON_…" at bounding box center [558, 296] width 1098 height 415
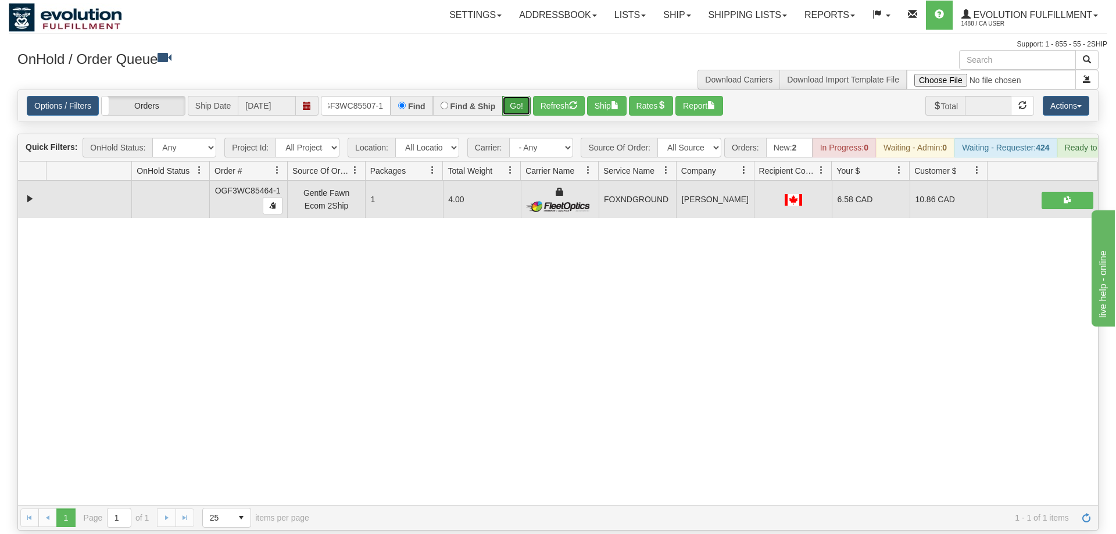
click at [518, 96] on button "Go!" at bounding box center [516, 106] width 28 height 20
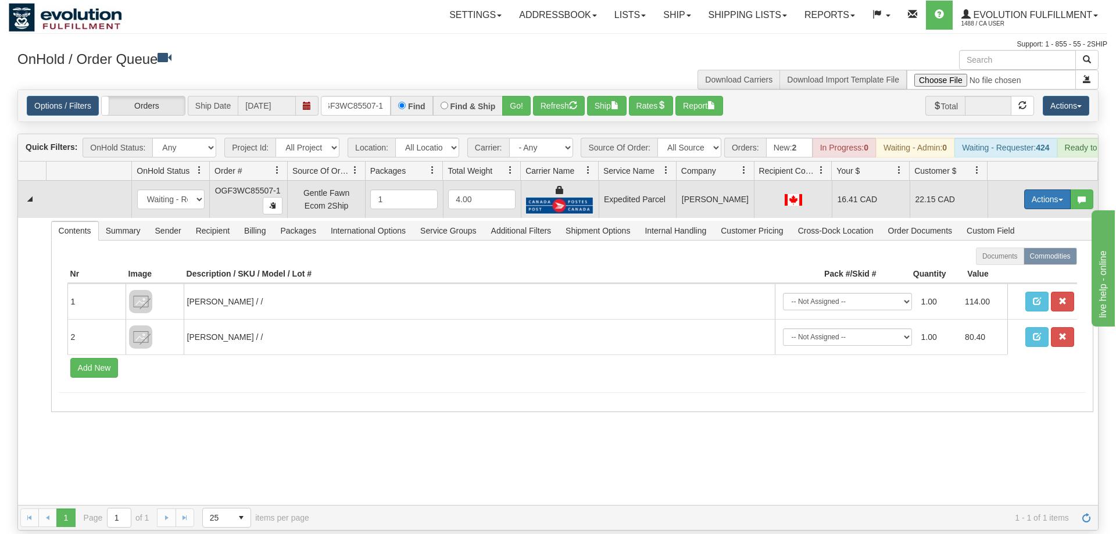
click at [1032, 189] on button "Actions" at bounding box center [1047, 199] width 46 height 20
click at [1001, 262] on span "Ship" at bounding box center [1000, 266] width 24 height 9
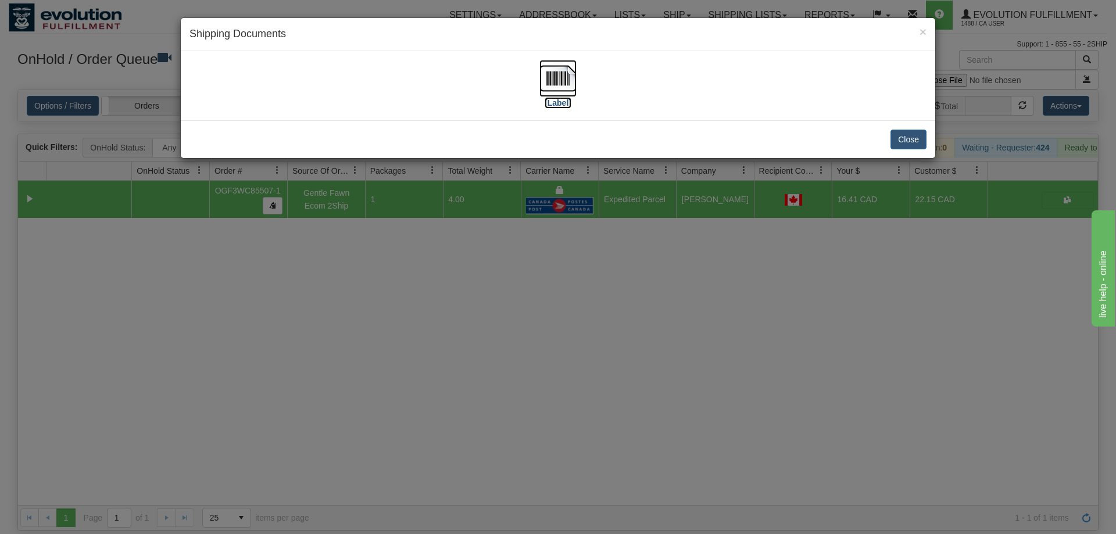
click at [573, 75] on img at bounding box center [557, 78] width 37 height 37
drag, startPoint x: 608, startPoint y: 272, endPoint x: 474, endPoint y: 137, distance: 190.7
click at [593, 252] on div "× Shipping Documents [Label] Close" at bounding box center [558, 267] width 1116 height 534
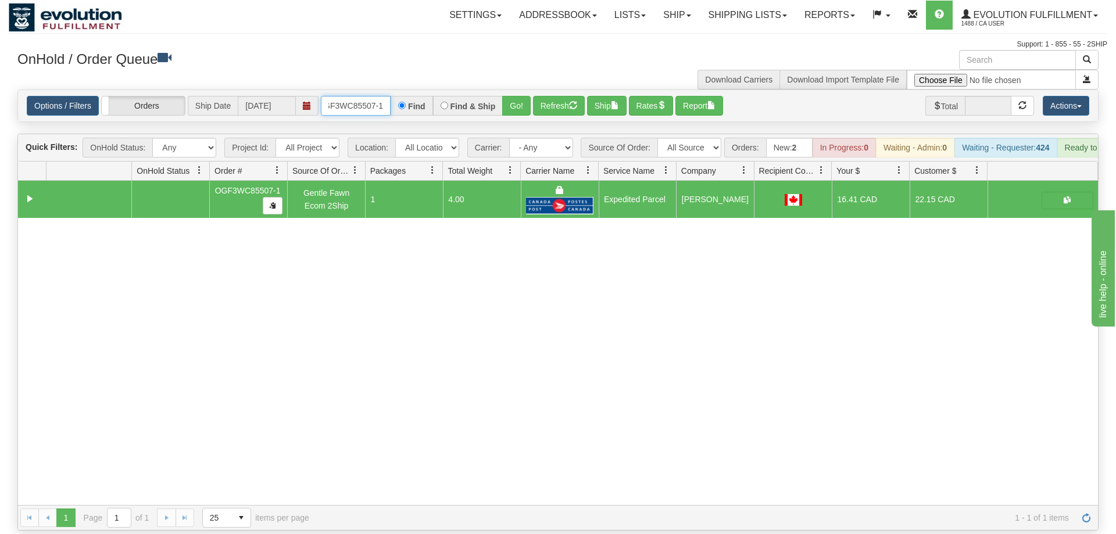
click at [361, 96] on input "OGF3WC85507-1" at bounding box center [356, 106] width 70 height 20
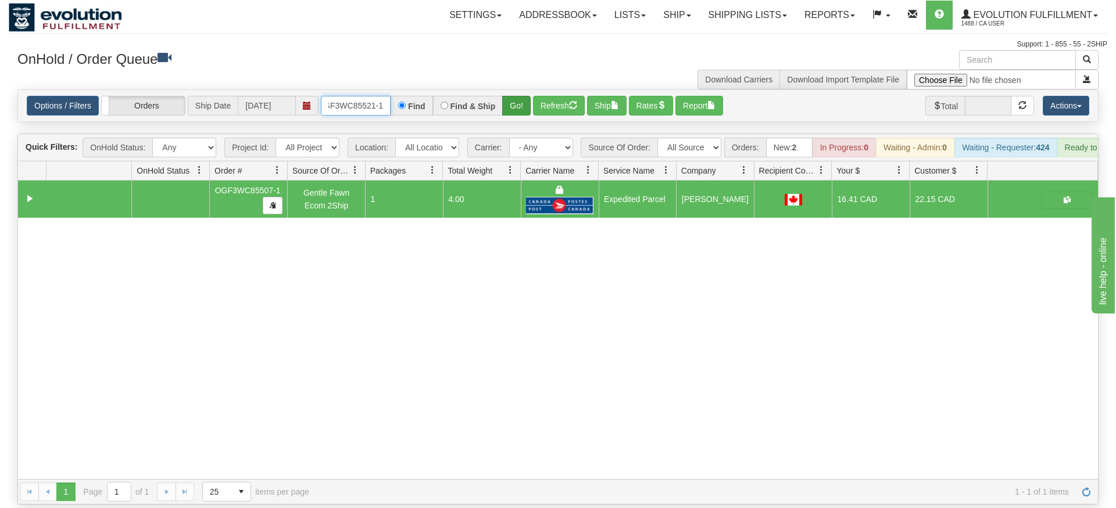
type input "OGF3WC85521-1"
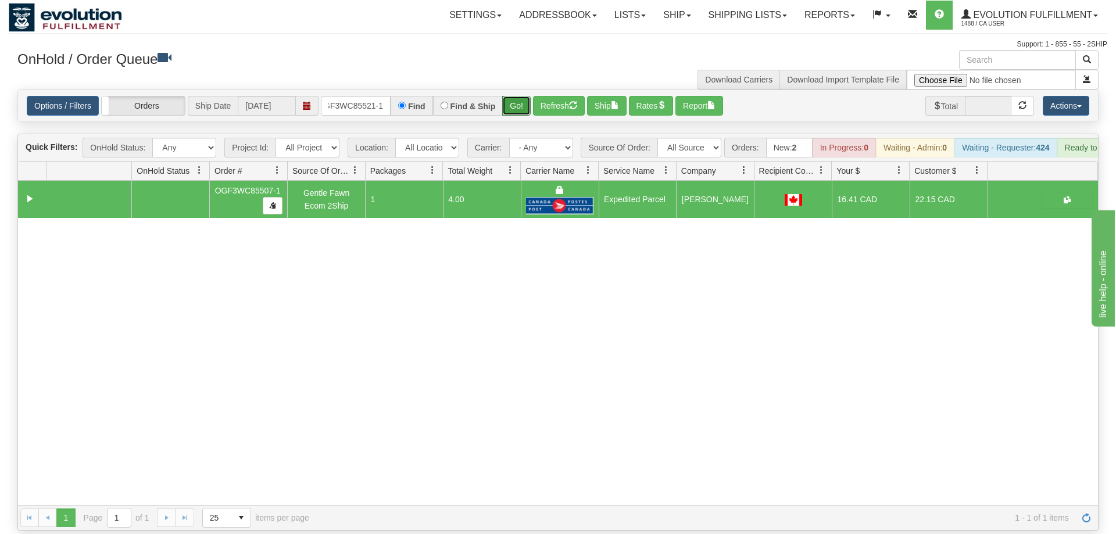
click at [525, 112] on div "Is equal to Is not equal to Contains Does not contains CAD USD EUR ZAR [PERSON_…" at bounding box center [558, 309] width 1098 height 441
click at [519, 96] on button "Go!" at bounding box center [516, 106] width 28 height 20
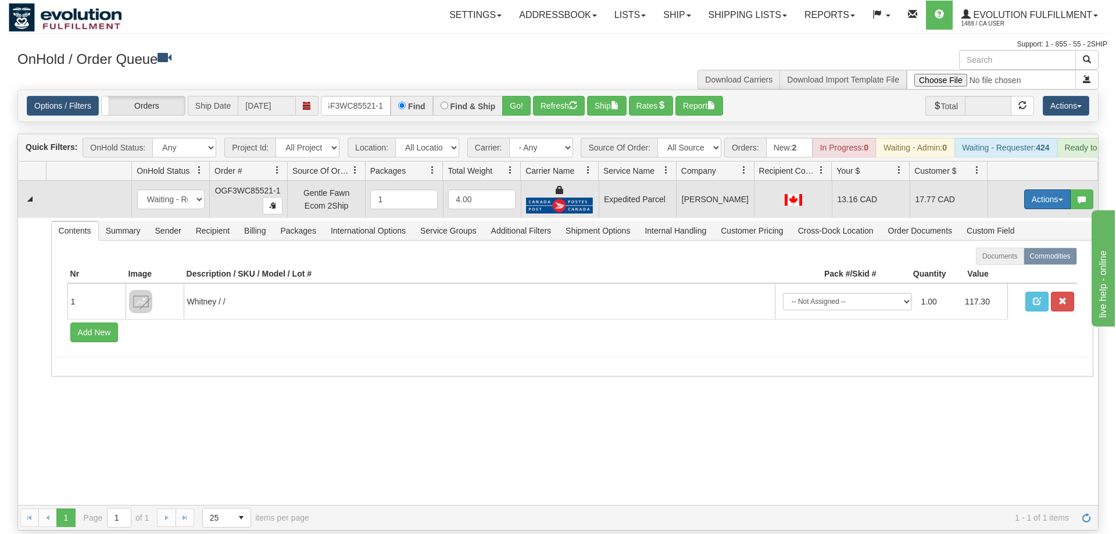
click at [1049, 189] on button "Actions" at bounding box center [1047, 199] width 46 height 20
click at [1031, 259] on link "Ship" at bounding box center [1023, 266] width 93 height 15
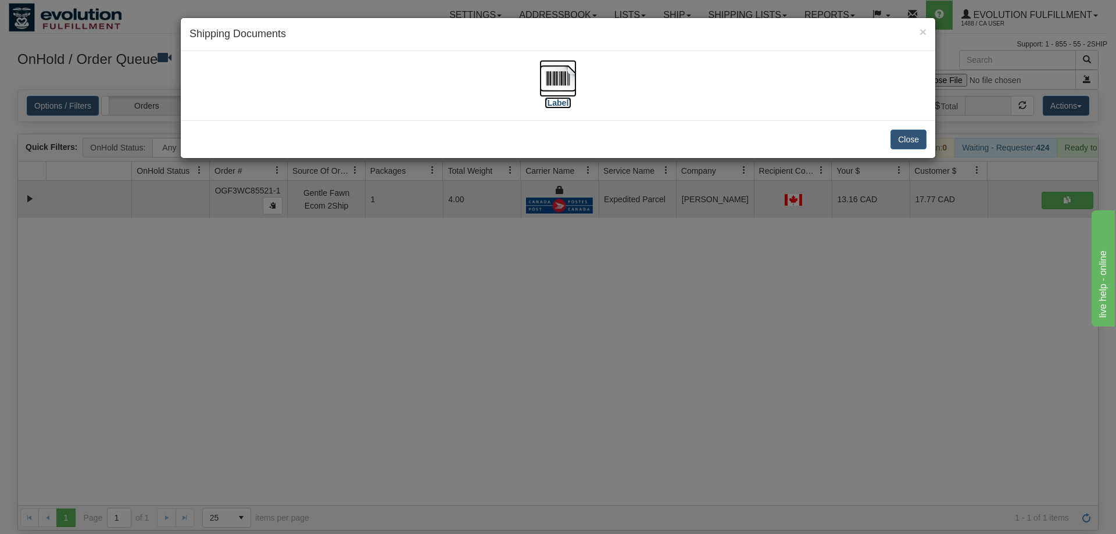
click at [554, 87] on img at bounding box center [557, 78] width 37 height 37
drag, startPoint x: 557, startPoint y: 353, endPoint x: 550, endPoint y: 245, distance: 108.3
click at [557, 353] on div "× Shipping Documents [Label] Close" at bounding box center [558, 267] width 1116 height 534
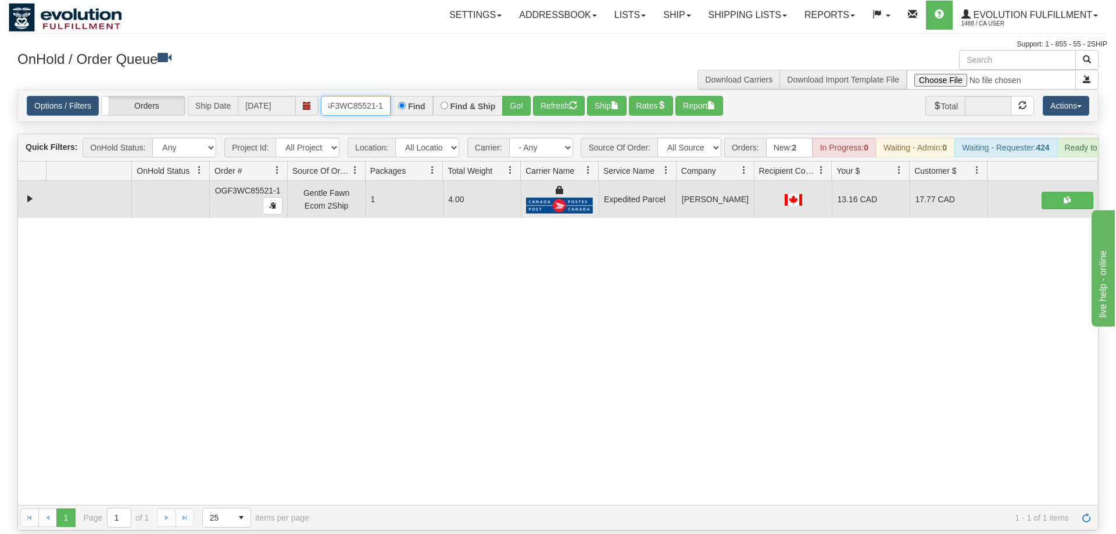
click at [344, 96] on input "OGF3WC85521-1" at bounding box center [356, 106] width 70 height 20
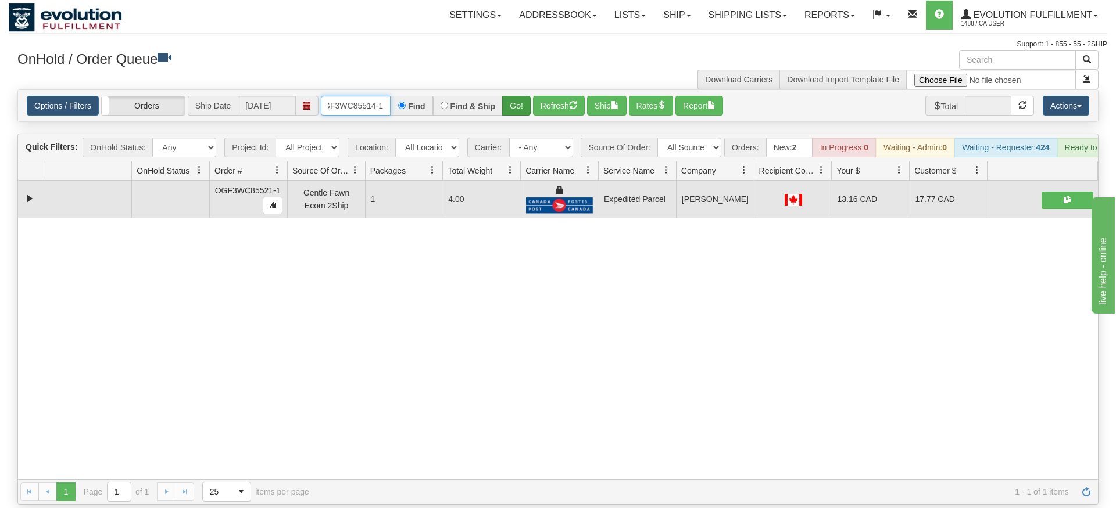
type input "OGF3WC85514-1"
click at [519, 118] on div "Is equal to Is not equal to Contains Does not contains CAD USD EUR ZAR [PERSON_…" at bounding box center [558, 296] width 1098 height 415
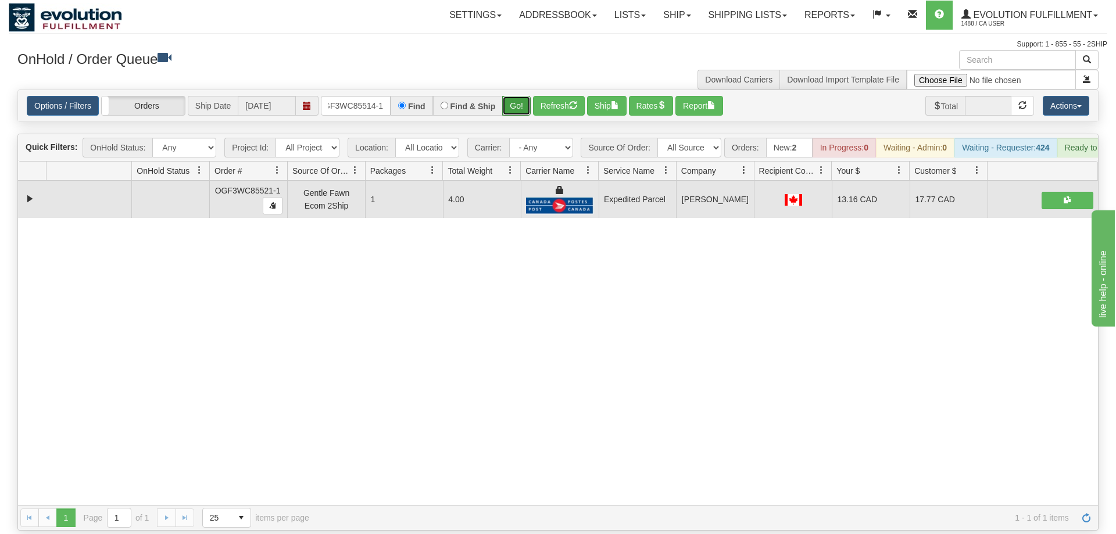
click at [521, 96] on button "Go!" at bounding box center [516, 106] width 28 height 20
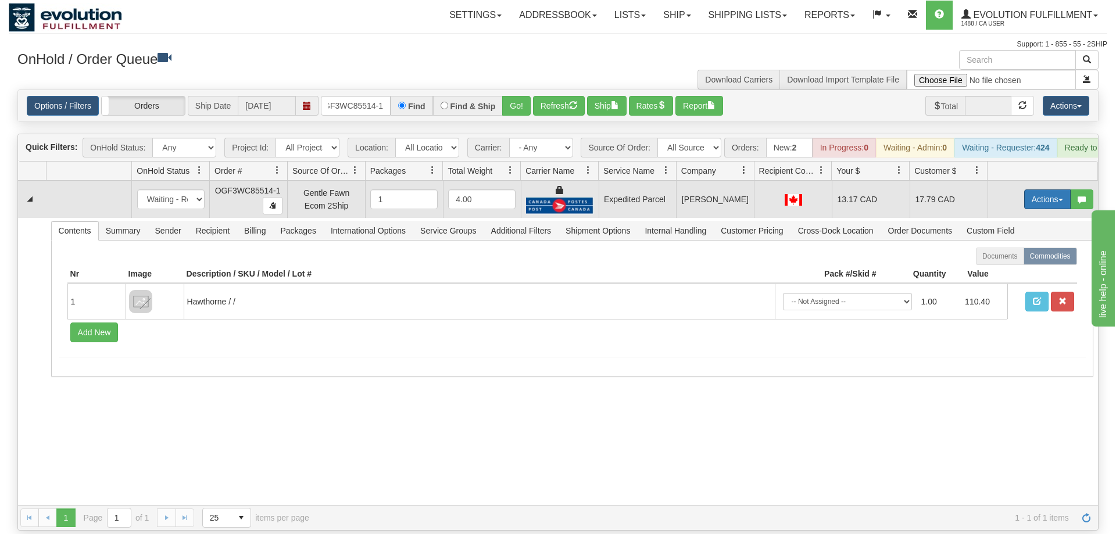
click at [1057, 189] on button "Actions" at bounding box center [1047, 199] width 46 height 20
click at [1049, 259] on link "Ship" at bounding box center [1023, 266] width 93 height 15
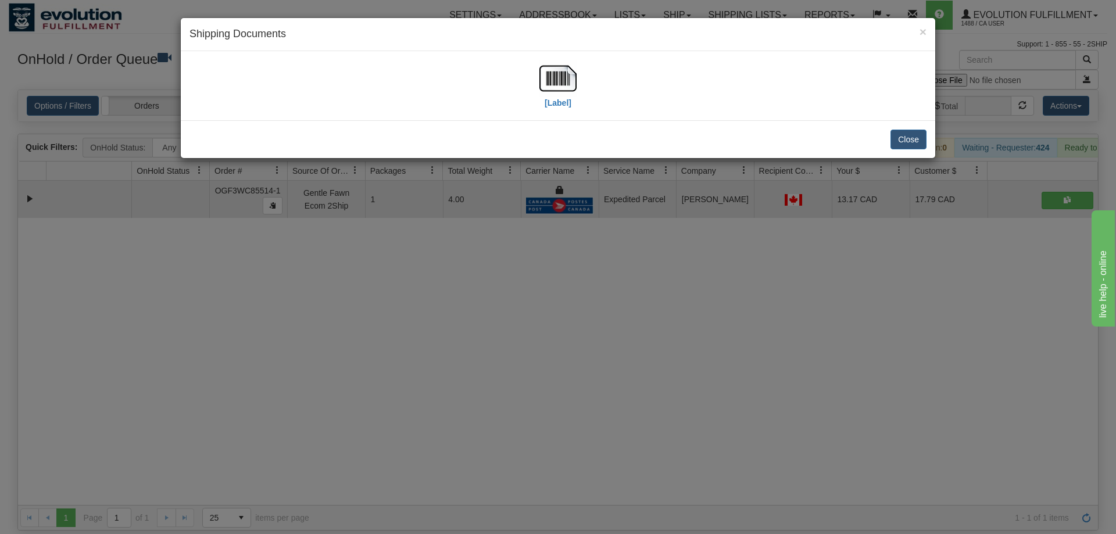
drag, startPoint x: 575, startPoint y: 101, endPoint x: 568, endPoint y: 100, distance: 6.5
click at [574, 101] on div "[Label]" at bounding box center [557, 86] width 37 height 52
click at [561, 96] on img at bounding box center [557, 78] width 37 height 37
drag, startPoint x: 602, startPoint y: 221, endPoint x: 381, endPoint y: 148, distance: 232.5
click at [597, 220] on div "× Shipping Documents [Label] Close" at bounding box center [558, 267] width 1116 height 534
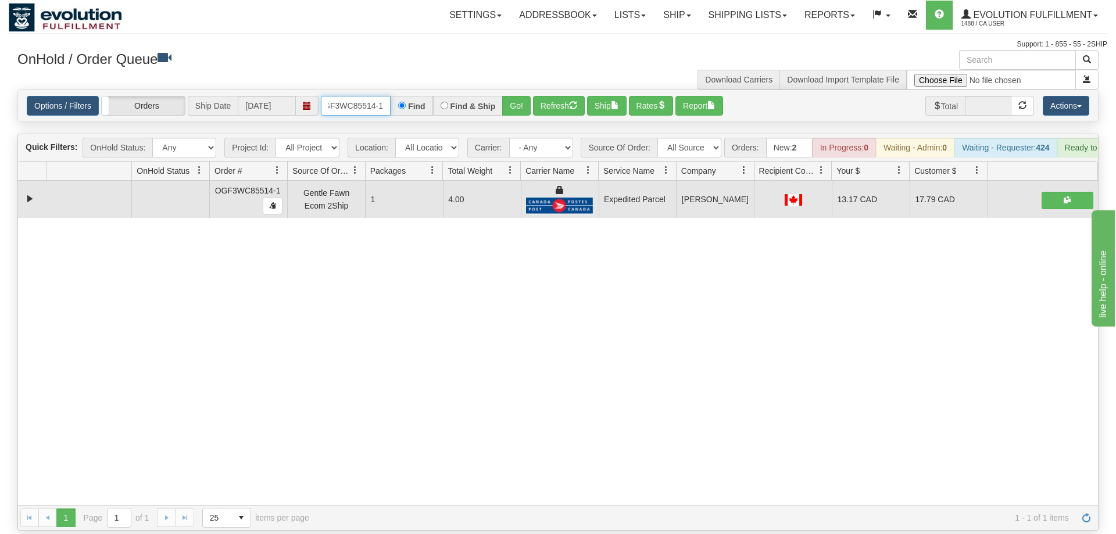
click at [370, 96] on input "OGF3WC85514-1" at bounding box center [356, 106] width 70 height 20
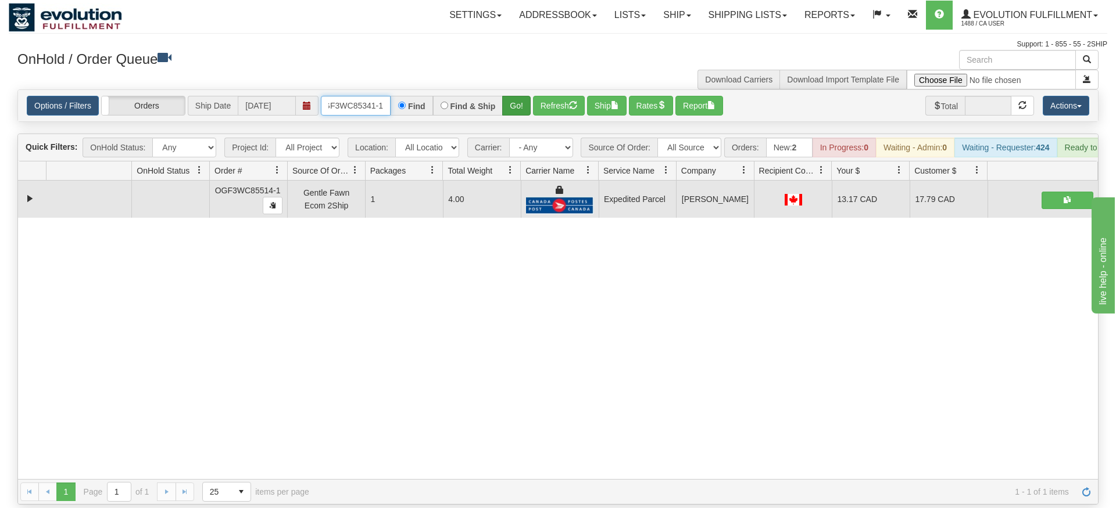
type input "OGF3WC85341-1"
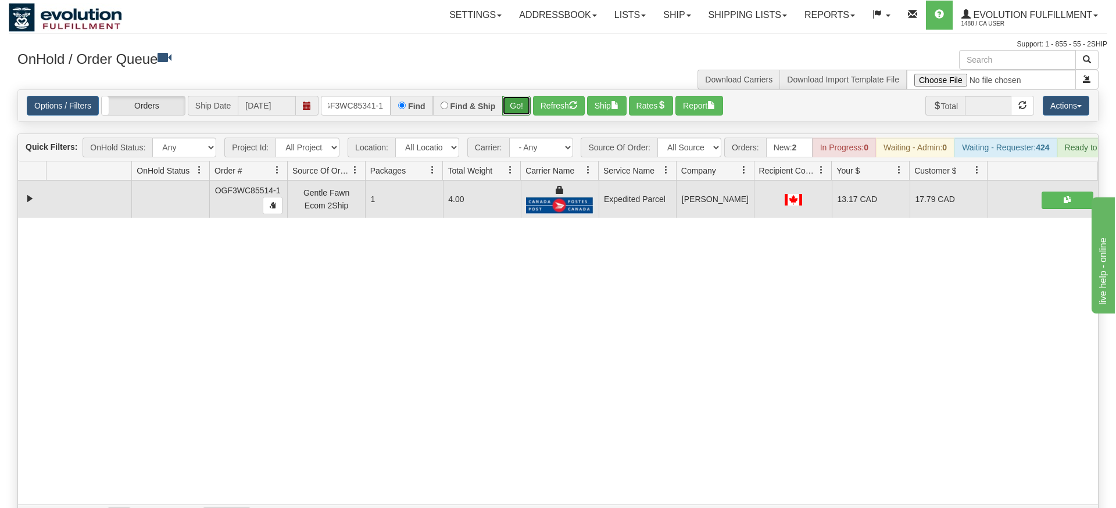
click at [511, 108] on div "Is equal to Is not equal to Contains Does not contains CAD USD EUR ZAR [PERSON_…" at bounding box center [558, 309] width 1098 height 441
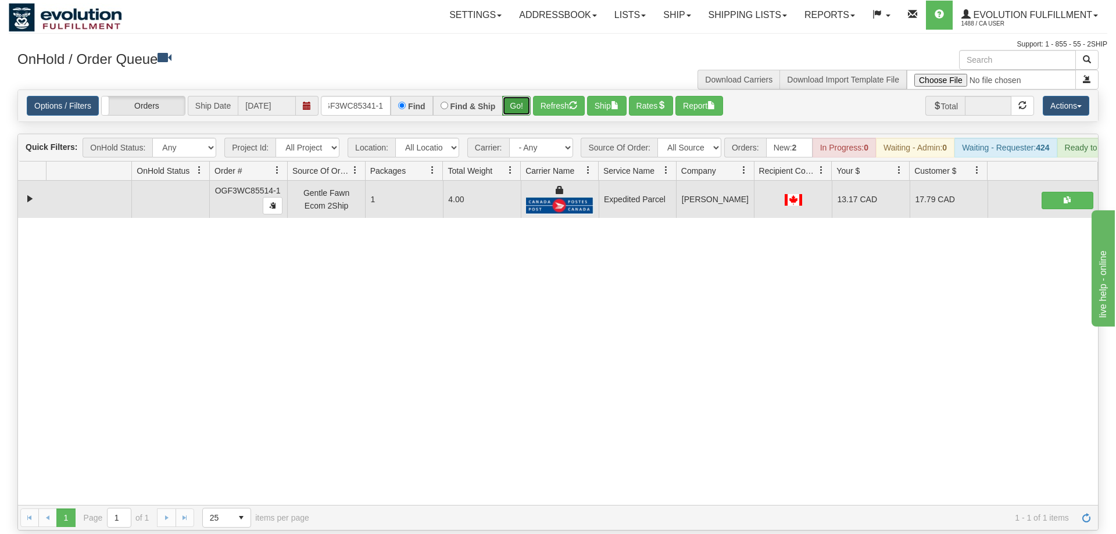
click at [517, 96] on button "Go!" at bounding box center [516, 106] width 28 height 20
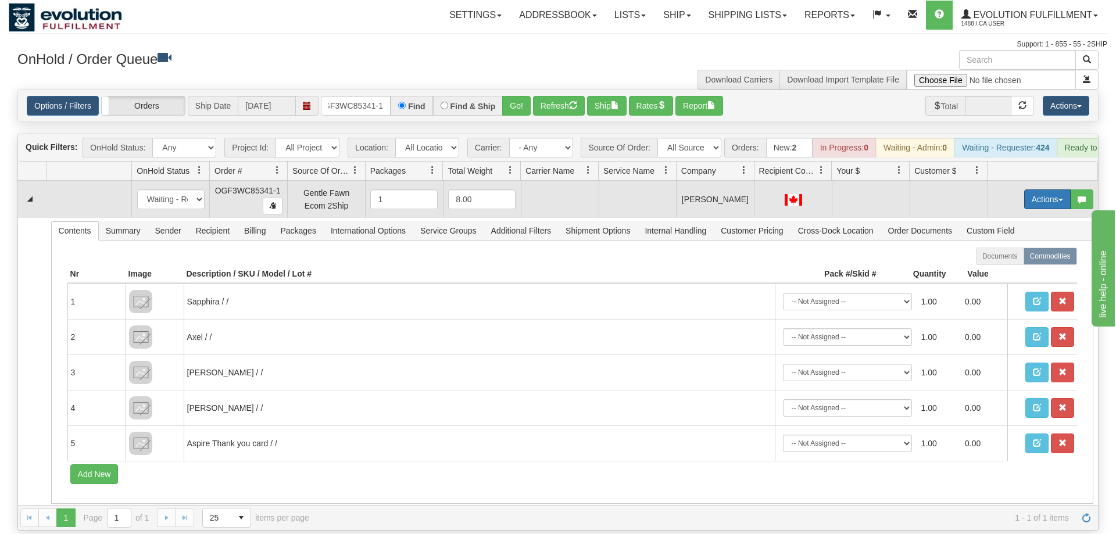
click at [1045, 189] on button "Actions" at bounding box center [1047, 199] width 46 height 20
click at [1024, 247] on span "Rate All Services" at bounding box center [1023, 251] width 70 height 9
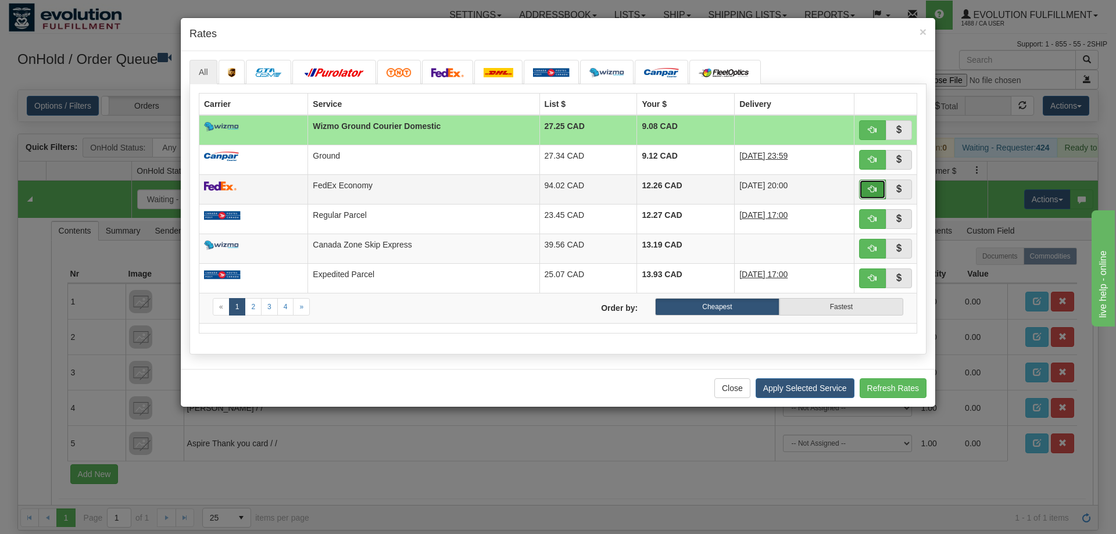
click at [869, 185] on button "button" at bounding box center [872, 190] width 27 height 20
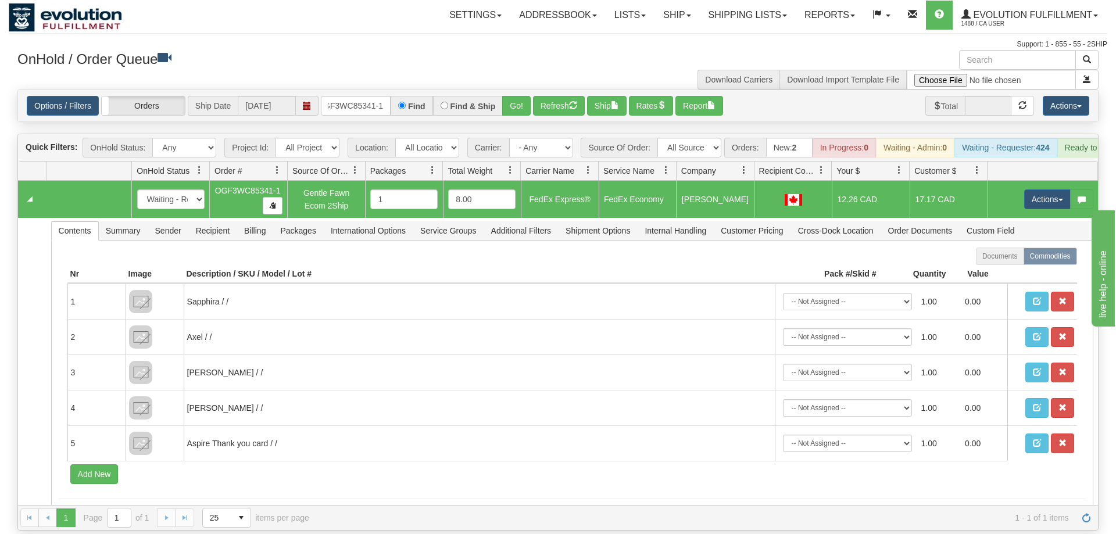
click at [1048, 181] on td "Actions Open Refresh Rates Rate All Services Ship Delete Edit Items" at bounding box center [1042, 199] width 110 height 37
click at [1044, 189] on button "Actions" at bounding box center [1047, 199] width 46 height 20
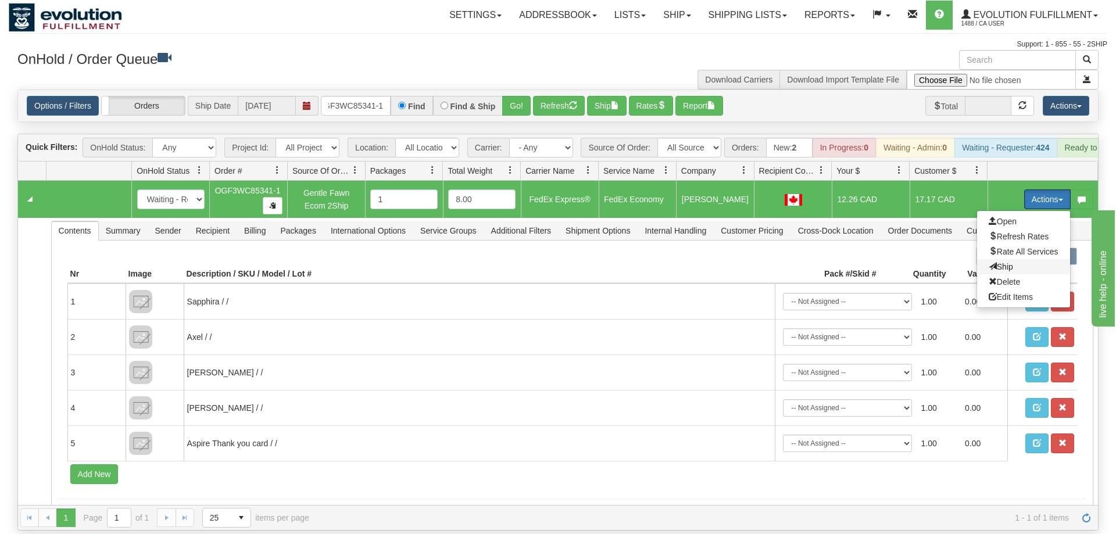
click at [1001, 262] on span "Ship" at bounding box center [1000, 266] width 24 height 9
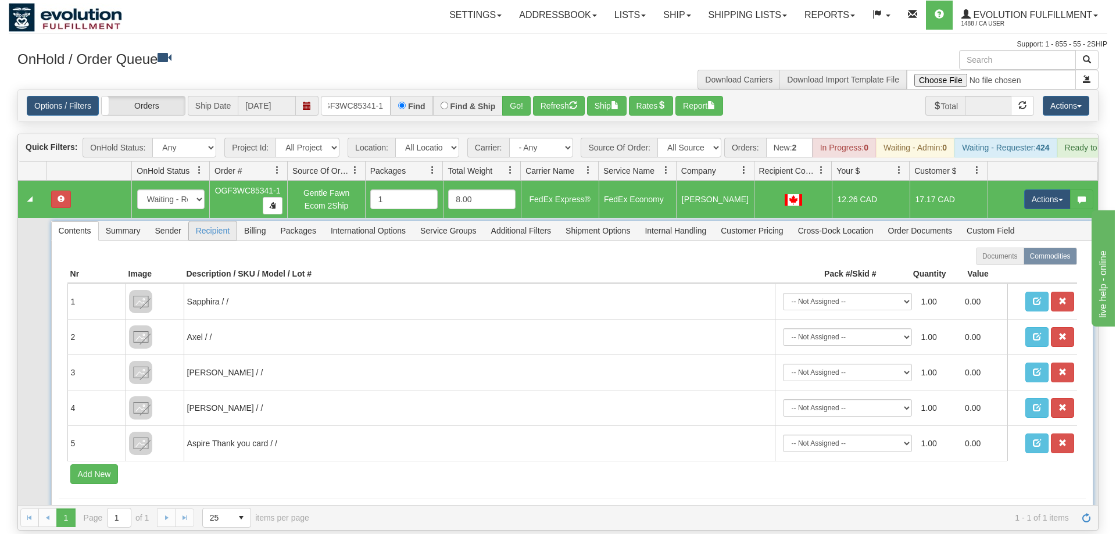
click at [217, 221] on span "Recipient" at bounding box center [213, 230] width 48 height 19
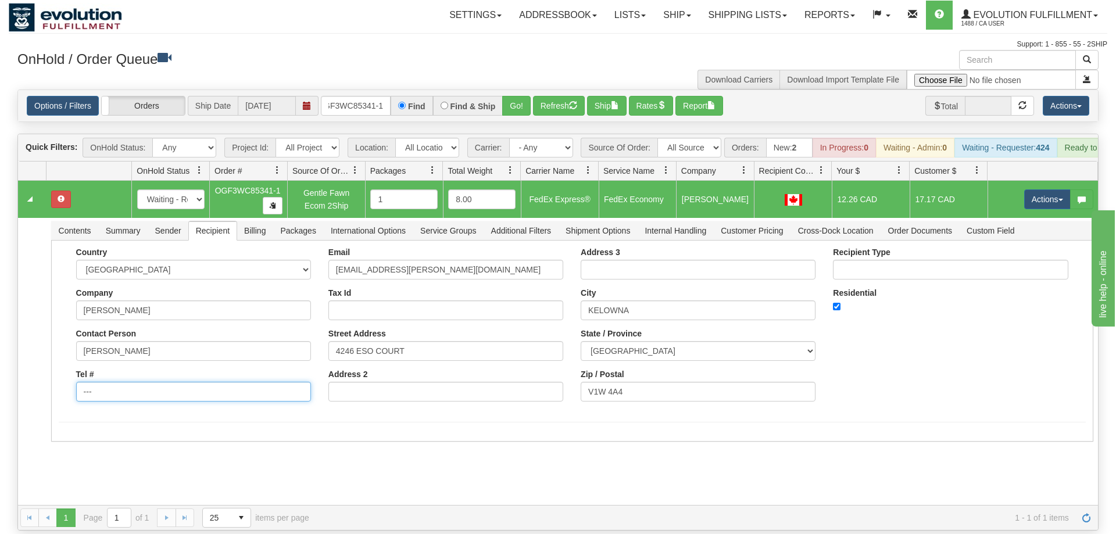
drag, startPoint x: 170, startPoint y: 378, endPoint x: 0, endPoint y: 378, distance: 170.3
click at [0, 378] on div "Toggle navigation Settings Shipping Preferences Fields Preferences New" at bounding box center [558, 267] width 1116 height 534
drag, startPoint x: 120, startPoint y: 374, endPoint x: 4, endPoint y: 385, distance: 116.1
click at [76, 386] on input "---8" at bounding box center [193, 392] width 235 height 20
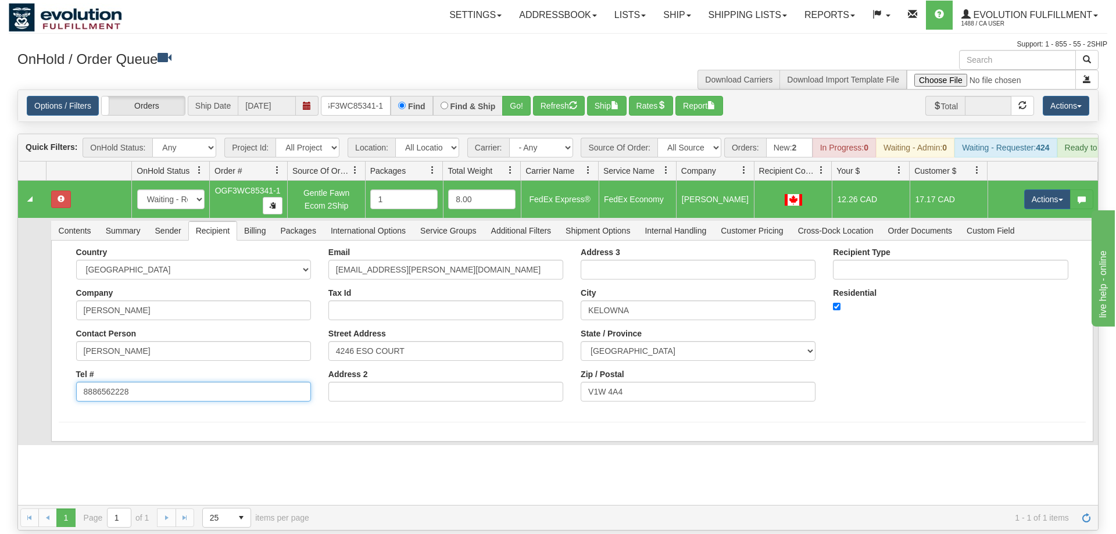
type input "8886562228"
click at [95, 417] on div "Country [GEOGRAPHIC_DATA] [GEOGRAPHIC_DATA] [GEOGRAPHIC_DATA] [GEOGRAPHIC_DATA]…" at bounding box center [572, 341] width 1042 height 201
click at [82, 434] on button "Save" at bounding box center [76, 444] width 34 height 20
click at [1036, 189] on button "Actions" at bounding box center [1047, 199] width 46 height 20
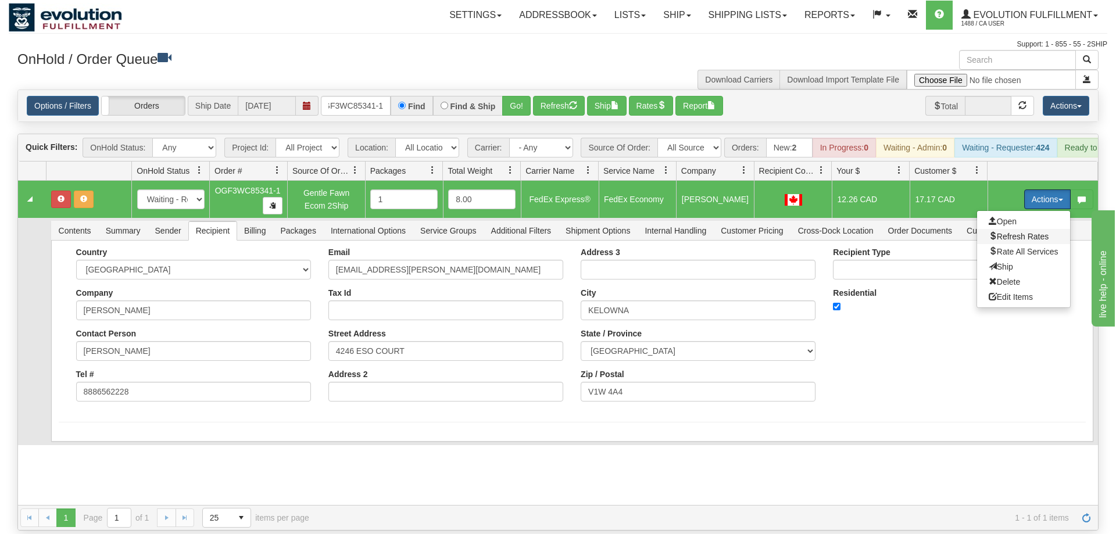
click at [1023, 232] on span "Refresh Rates" at bounding box center [1018, 236] width 60 height 9
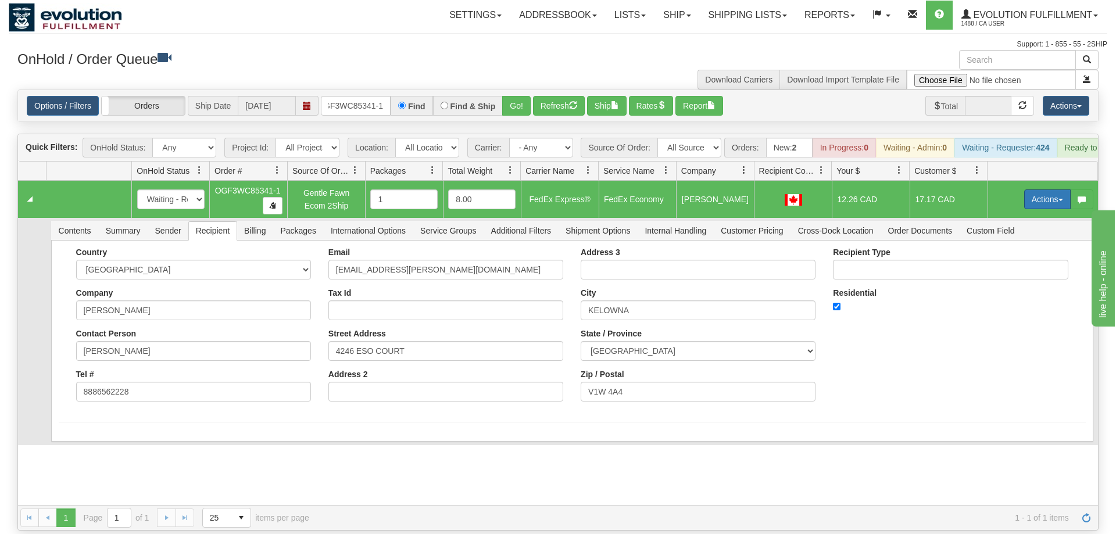
click at [1048, 189] on button "Actions" at bounding box center [1047, 199] width 46 height 20
click at [1008, 262] on span "Ship" at bounding box center [1000, 266] width 24 height 9
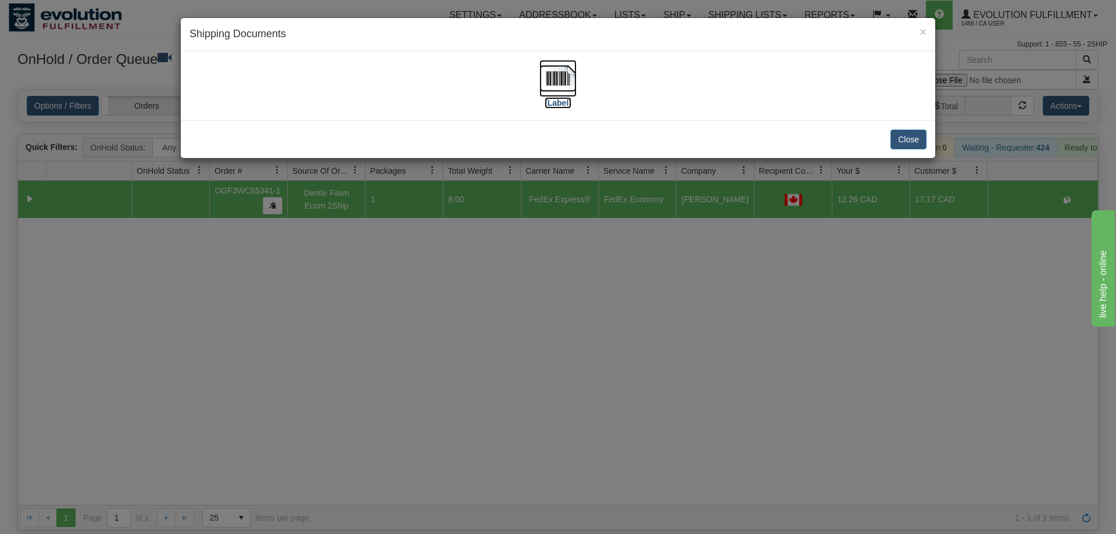
click at [556, 87] on img at bounding box center [557, 78] width 37 height 37
drag, startPoint x: 546, startPoint y: 509, endPoint x: 481, endPoint y: 375, distance: 149.2
click at [552, 493] on div "× Shipping Documents [Label] Close" at bounding box center [558, 267] width 1116 height 534
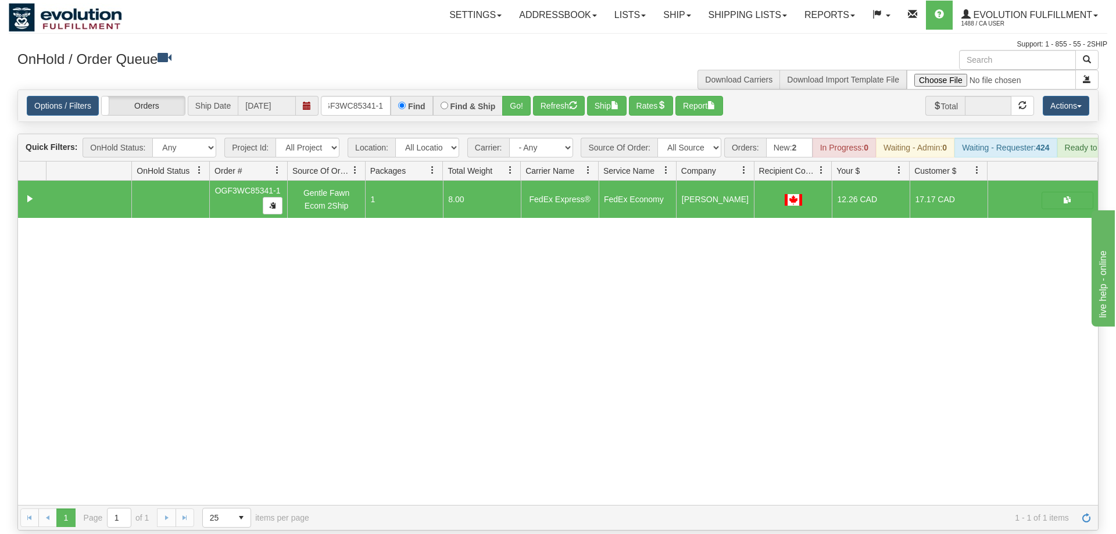
click at [875, 399] on div "31542142 EVOLUTION V3 90879440 0 OGF3WC85341-1 Gentle Fawn Ecom 2Ship 1 8.00 Fe…" at bounding box center [558, 343] width 1080 height 324
click at [377, 96] on input "OGF3WC85341-1" at bounding box center [356, 106] width 70 height 20
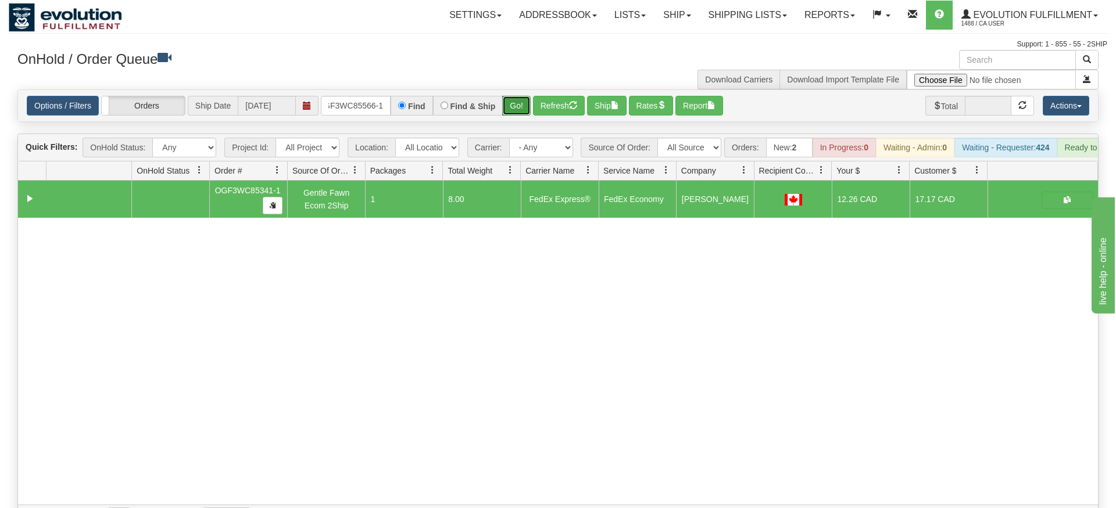
click at [524, 117] on div "Is equal to Is not equal to Contains Does not contains CAD USD EUR ZAR [PERSON_…" at bounding box center [558, 309] width 1098 height 441
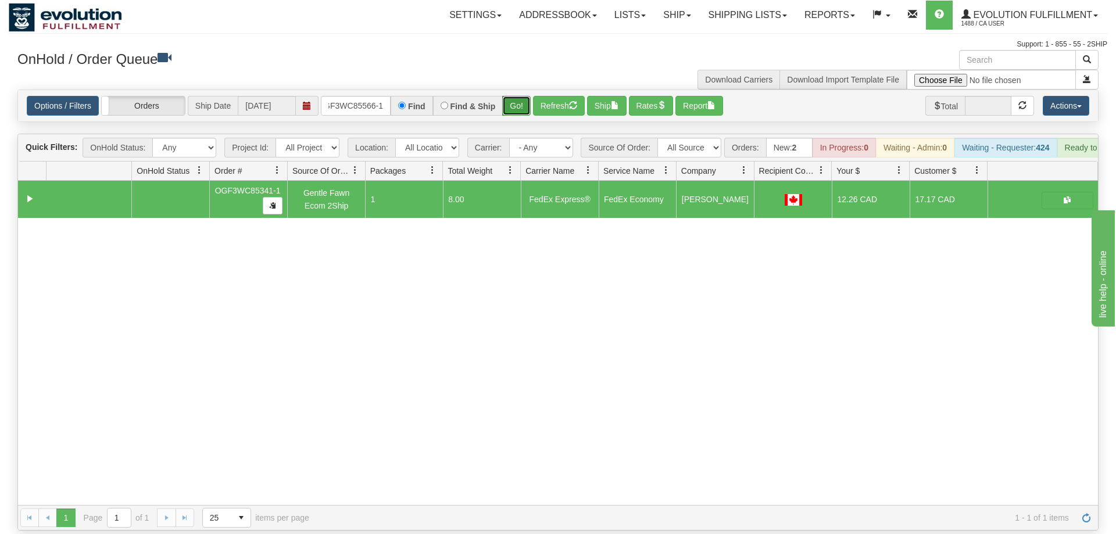
click at [523, 97] on button "Go!" at bounding box center [516, 106] width 28 height 20
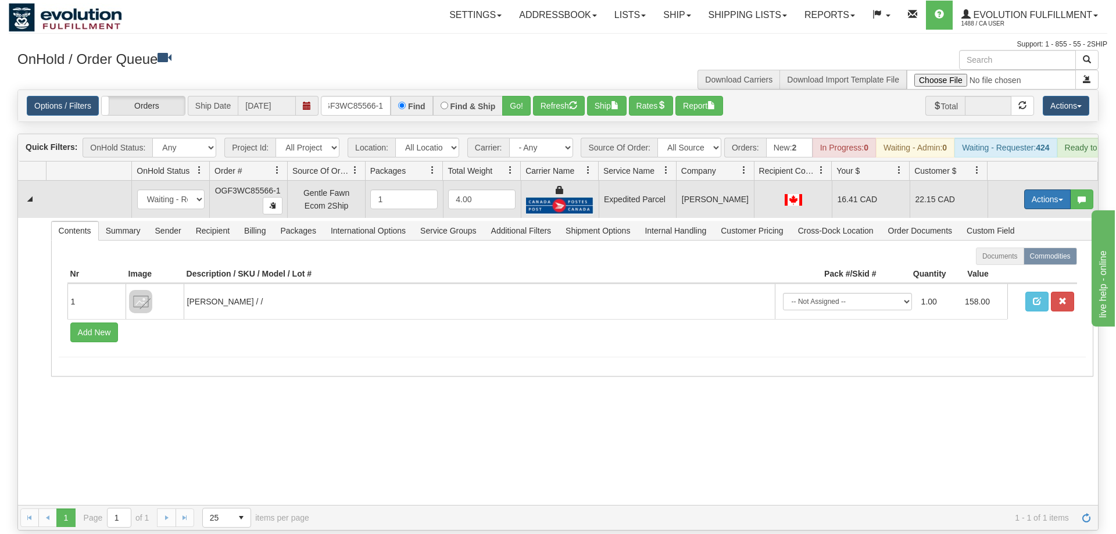
click at [1051, 189] on button "Actions" at bounding box center [1047, 199] width 46 height 20
click at [1019, 259] on link "Ship" at bounding box center [1023, 266] width 93 height 15
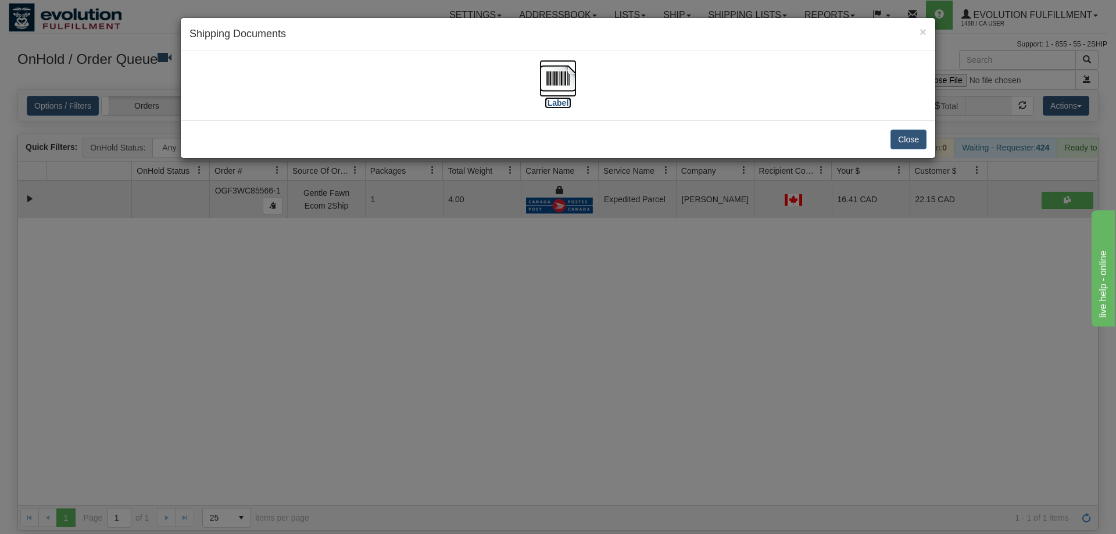
click at [540, 74] on img at bounding box center [557, 78] width 37 height 37
click at [743, 224] on div "× Shipping Documents [Label] Close" at bounding box center [558, 267] width 1116 height 534
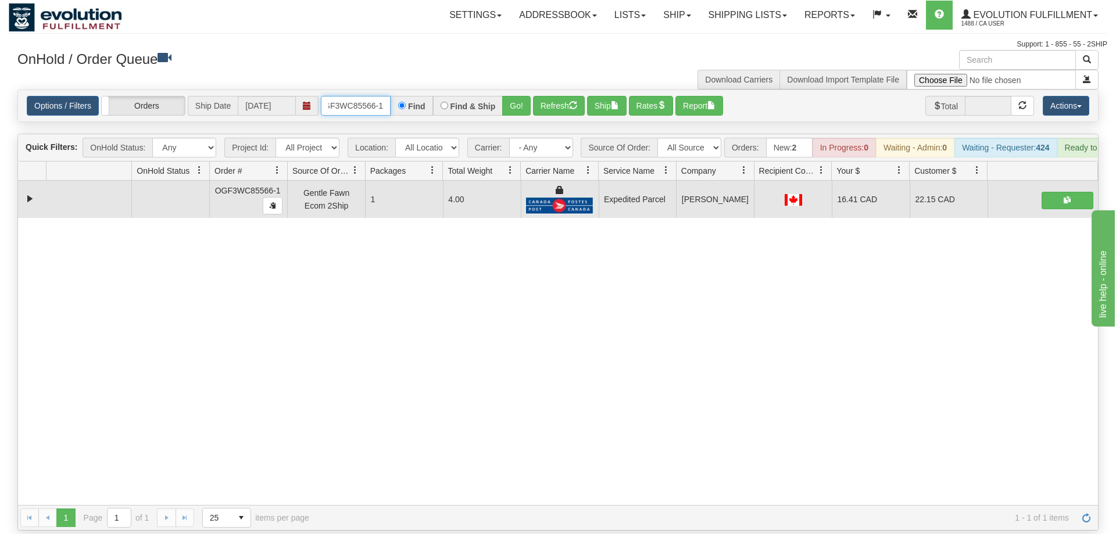
click at [376, 96] on input "OGF3WC85566-1" at bounding box center [356, 106] width 70 height 20
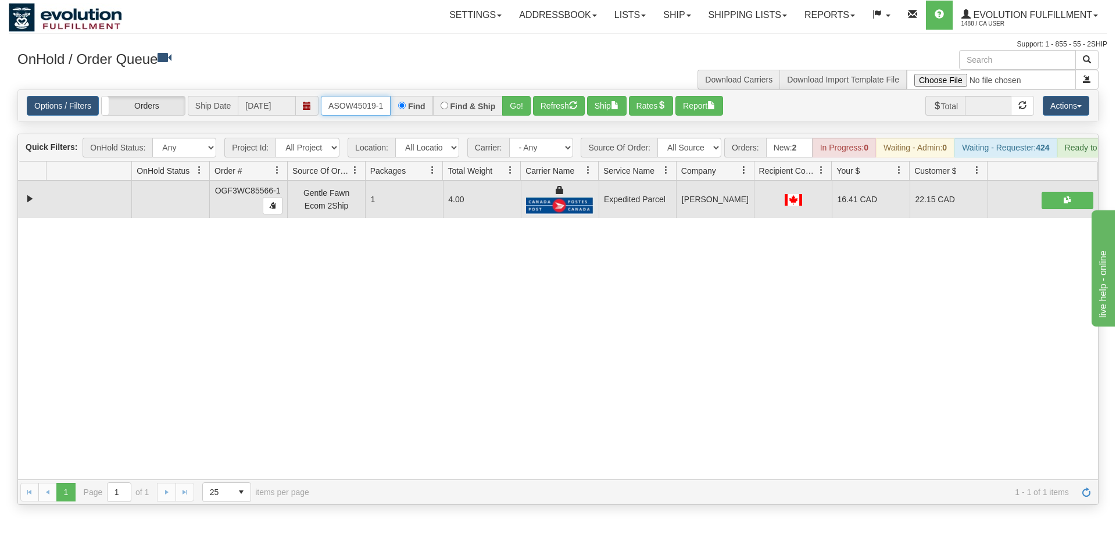
scroll to position [0, 6]
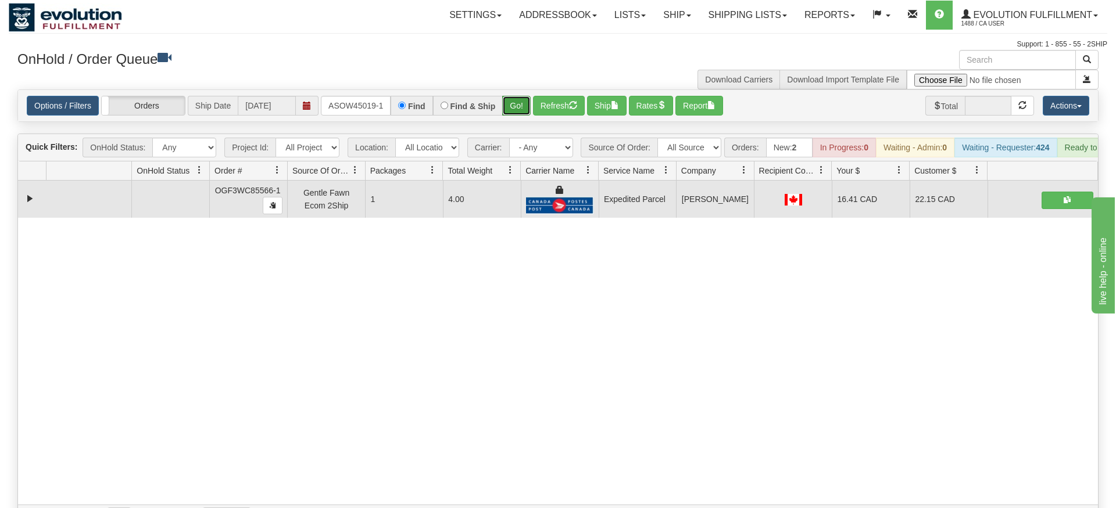
click at [521, 109] on div "Is equal to Is not equal to Contains Does not contains CAD USD EUR ZAR [PERSON_…" at bounding box center [558, 309] width 1098 height 441
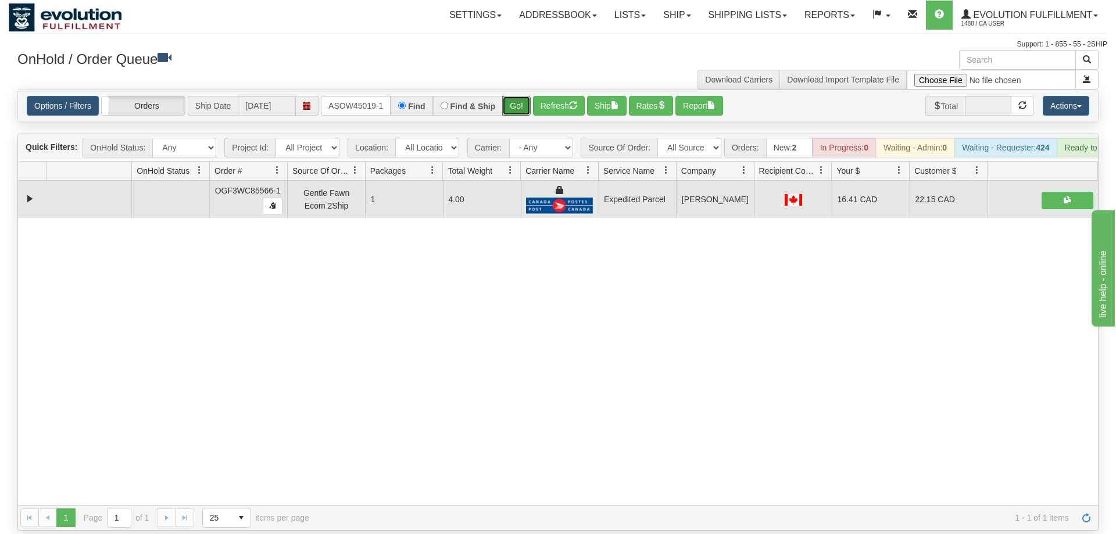
click at [521, 96] on button "Go!" at bounding box center [516, 106] width 28 height 20
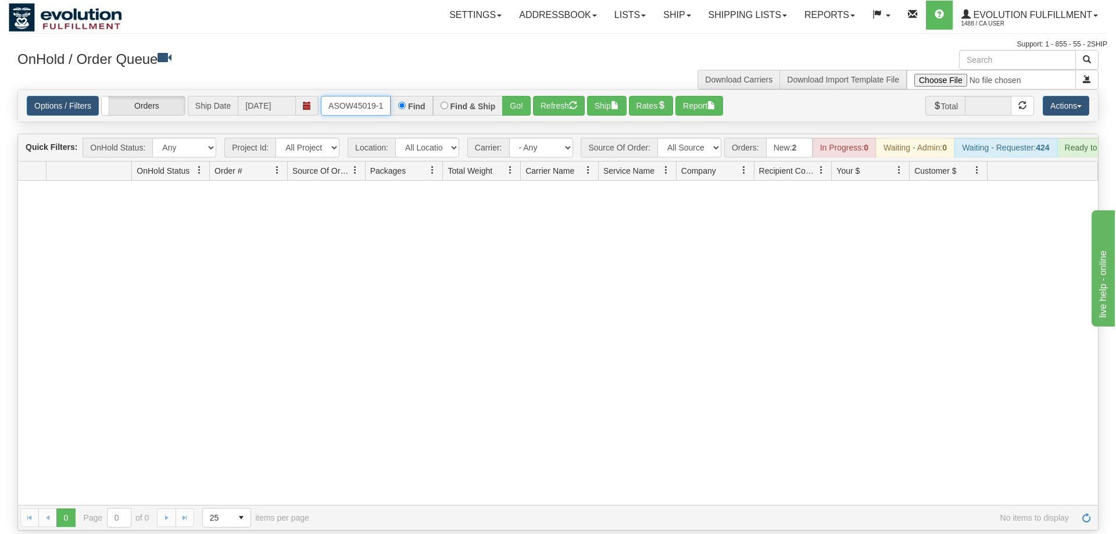
click at [374, 96] on input "OASOW45019-1" at bounding box center [356, 106] width 70 height 20
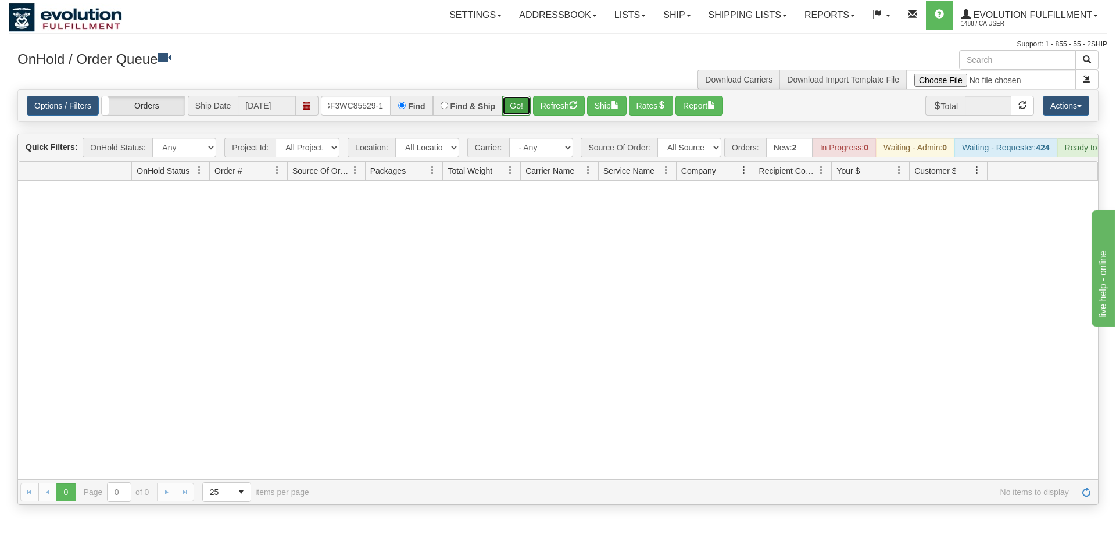
click at [519, 116] on div "Is equal to Is not equal to Contains Does not contains CAD USD EUR ZAR [PERSON_…" at bounding box center [558, 296] width 1098 height 415
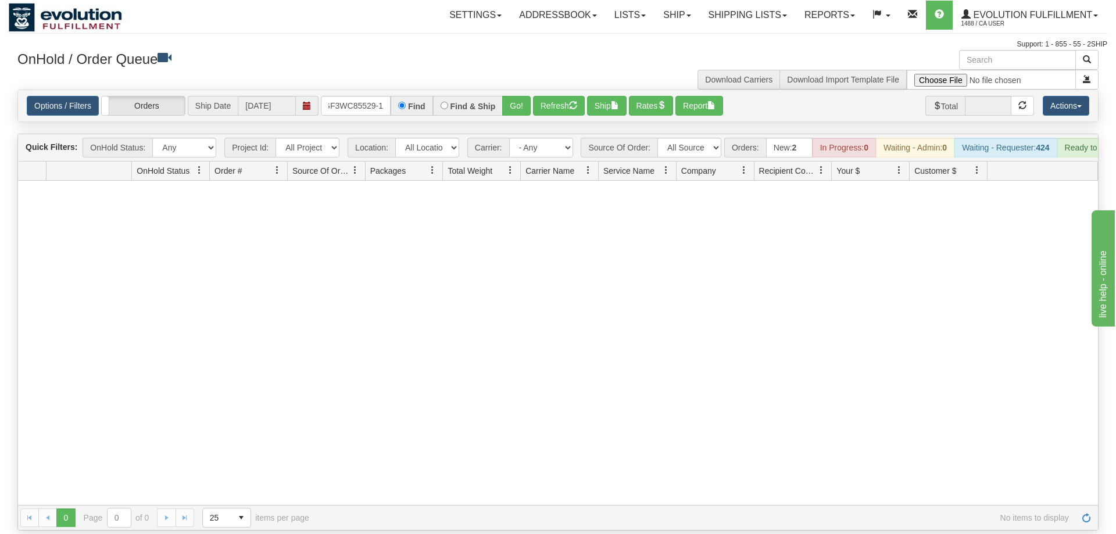
click at [528, 90] on div "Options / Filters Group Shipments Orders Ship Date [DATE] OGF3WC85529-1 Find Fi…" at bounding box center [558, 105] width 1080 height 31
click at [524, 96] on button "Go!" at bounding box center [516, 106] width 28 height 20
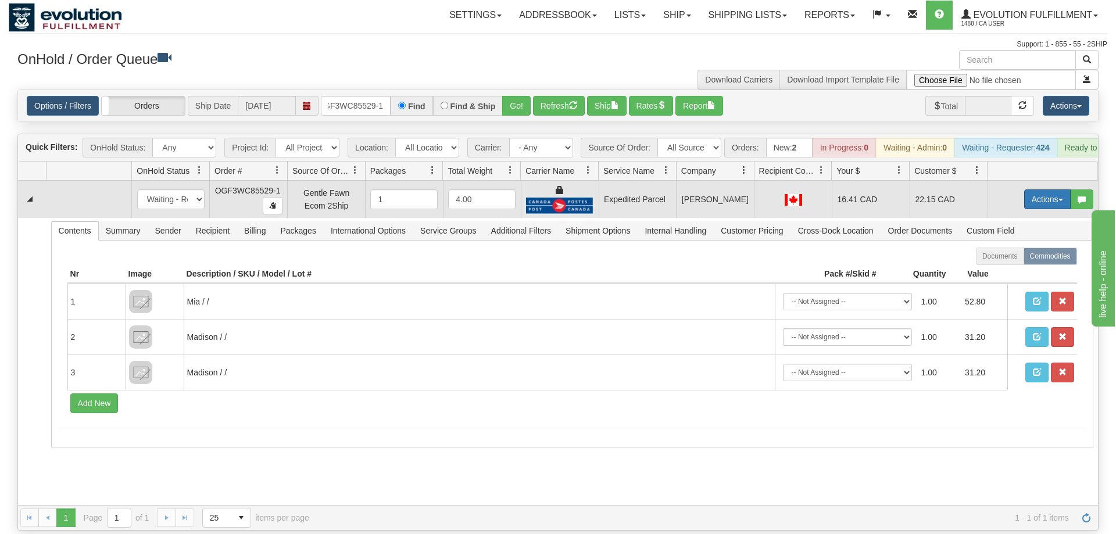
click at [1056, 189] on button "Actions" at bounding box center [1047, 199] width 46 height 20
click at [1026, 259] on link "Ship" at bounding box center [1023, 266] width 93 height 15
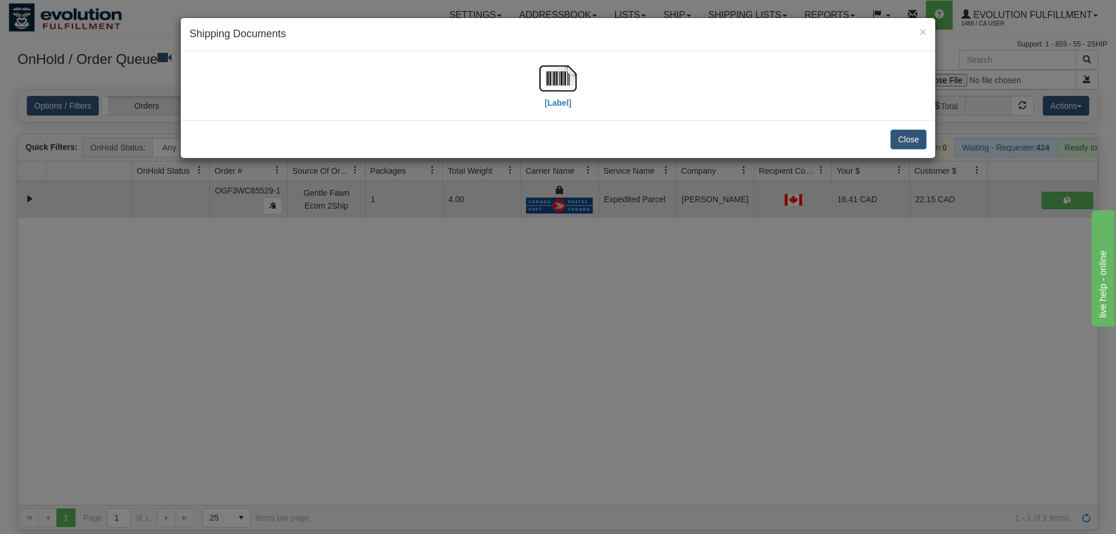
click at [578, 106] on div "[Label]" at bounding box center [557, 86] width 737 height 52
click at [564, 93] on img at bounding box center [557, 78] width 37 height 37
drag, startPoint x: 581, startPoint y: 379, endPoint x: 498, endPoint y: 103, distance: 288.6
click at [581, 379] on div "× Shipping Documents [Label] Close" at bounding box center [558, 267] width 1116 height 534
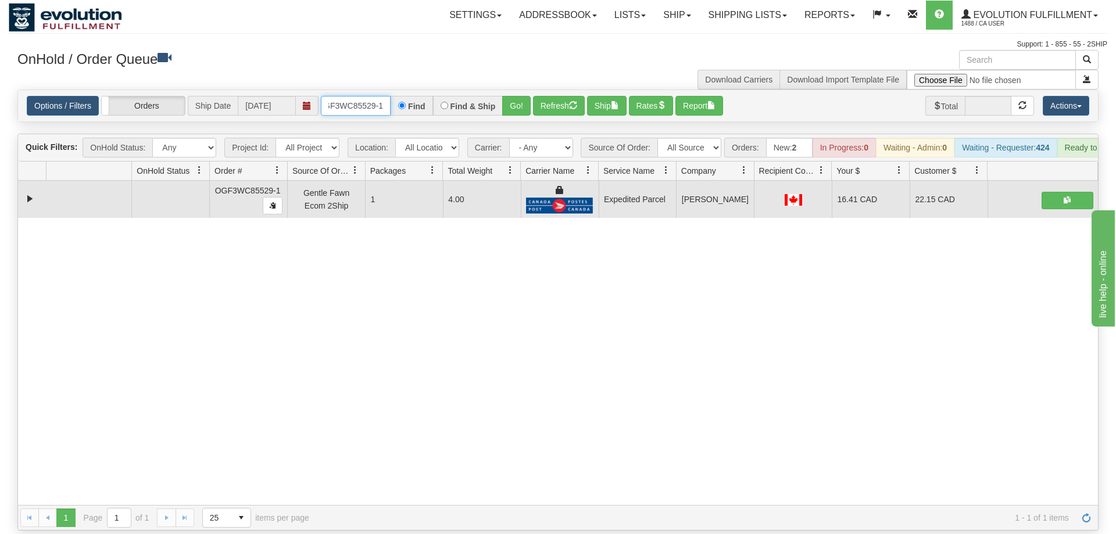
click at [367, 96] on input "OGF3WC85529-1" at bounding box center [356, 106] width 70 height 20
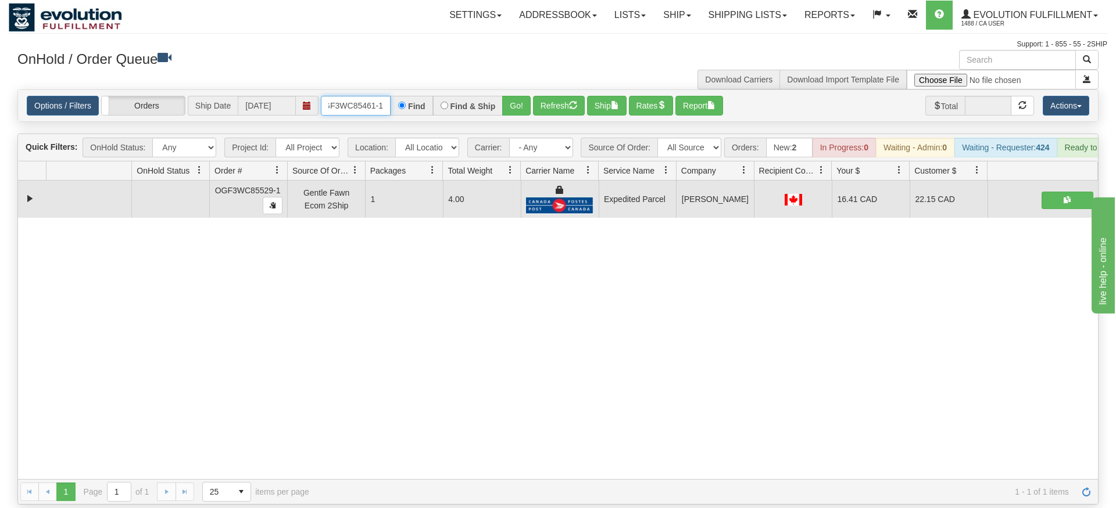
type input "OGF3WC85461-1"
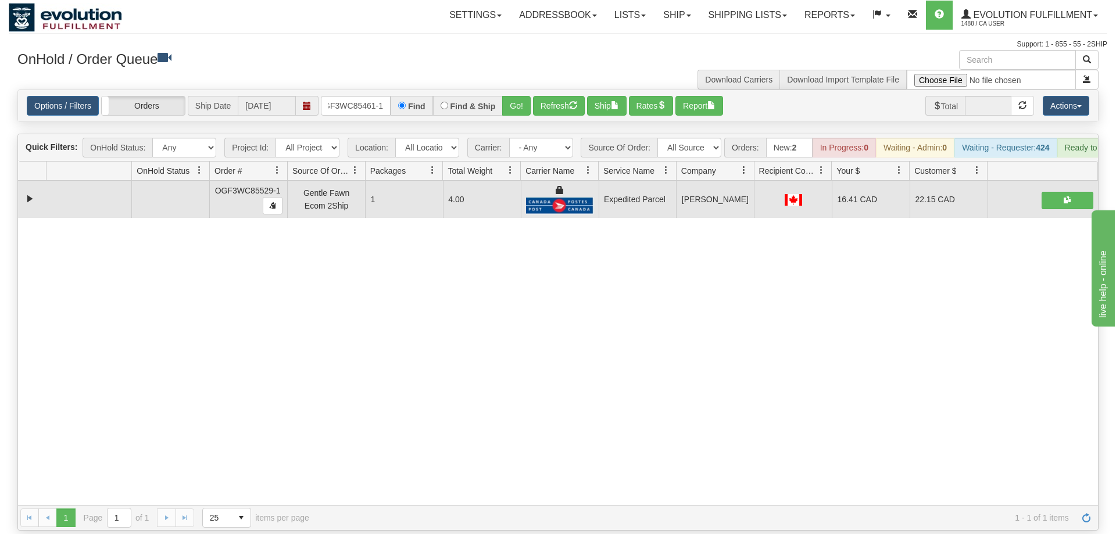
click at [520, 101] on div "Options / Filters Group Shipments Orders Ship Date [DATE] OGF3WC85461-1 Find Fi…" at bounding box center [558, 105] width 1080 height 31
click at [520, 96] on button "Go!" at bounding box center [516, 106] width 28 height 20
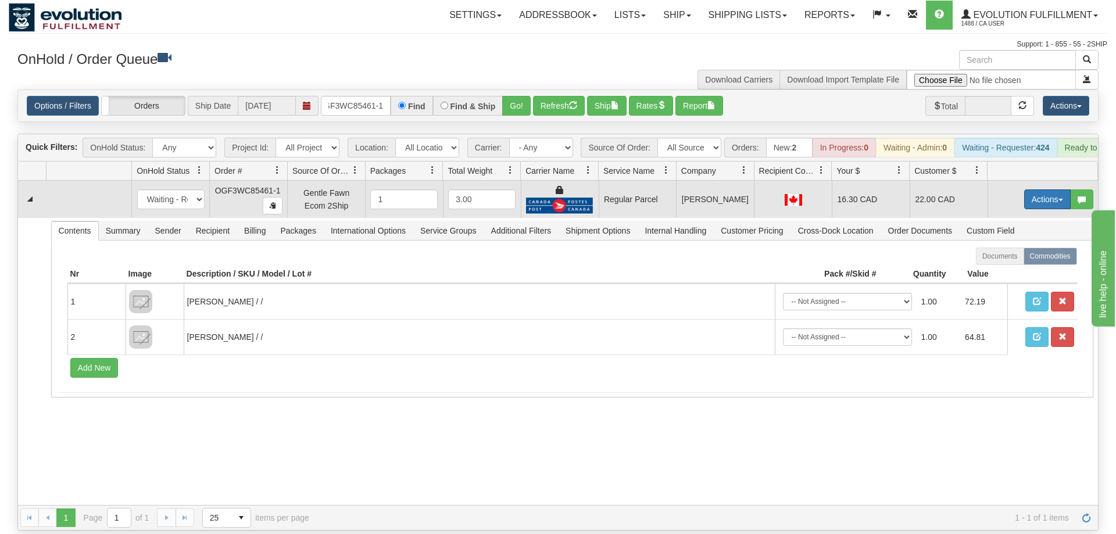
click at [1045, 189] on button "Actions" at bounding box center [1047, 199] width 46 height 20
click at [1004, 247] on span "Rate All Services" at bounding box center [1023, 251] width 70 height 9
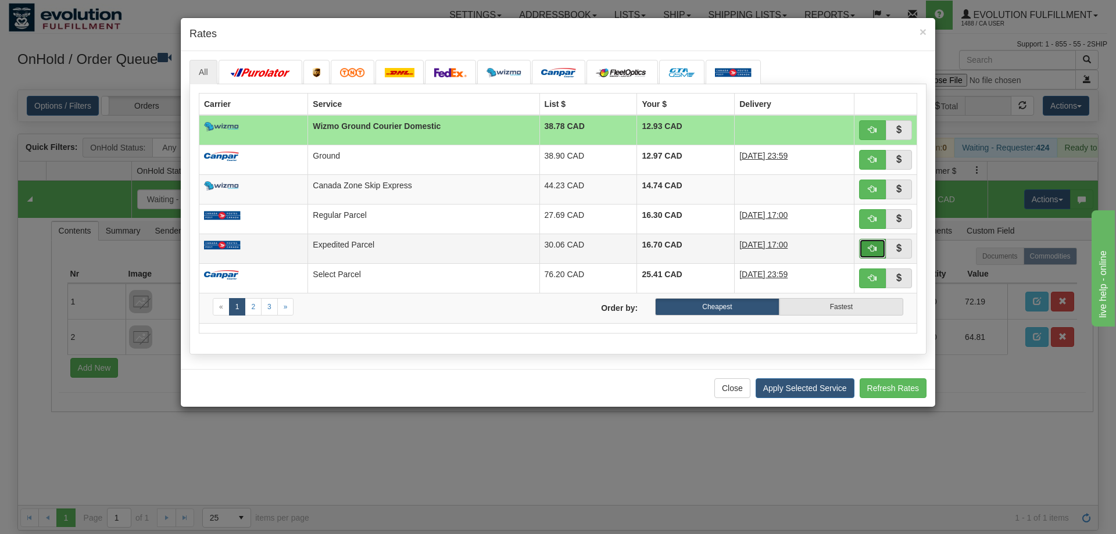
click at [865, 256] on button "button" at bounding box center [872, 249] width 27 height 20
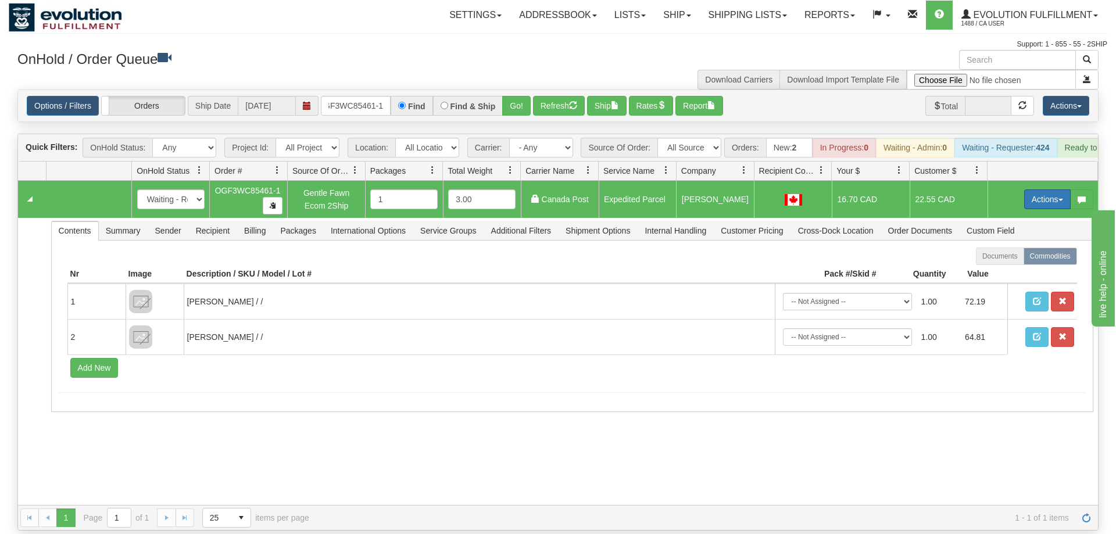
click at [1043, 189] on button "Actions" at bounding box center [1047, 199] width 46 height 20
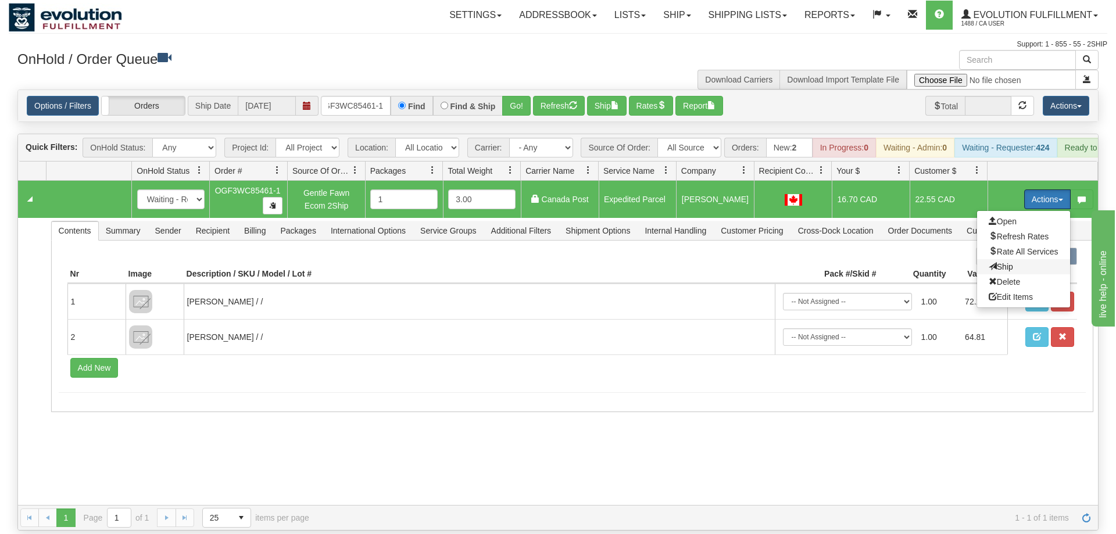
click at [997, 262] on span "Ship" at bounding box center [1000, 266] width 24 height 9
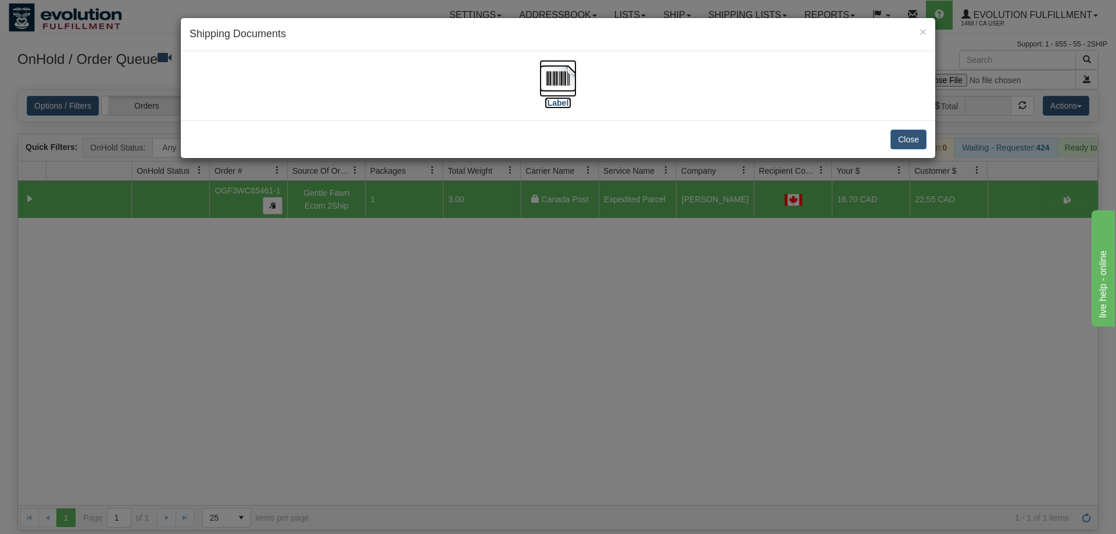
click at [562, 66] on img at bounding box center [557, 78] width 37 height 37
click at [540, 269] on div "× Shipping Documents [Label] Close" at bounding box center [558, 267] width 1116 height 534
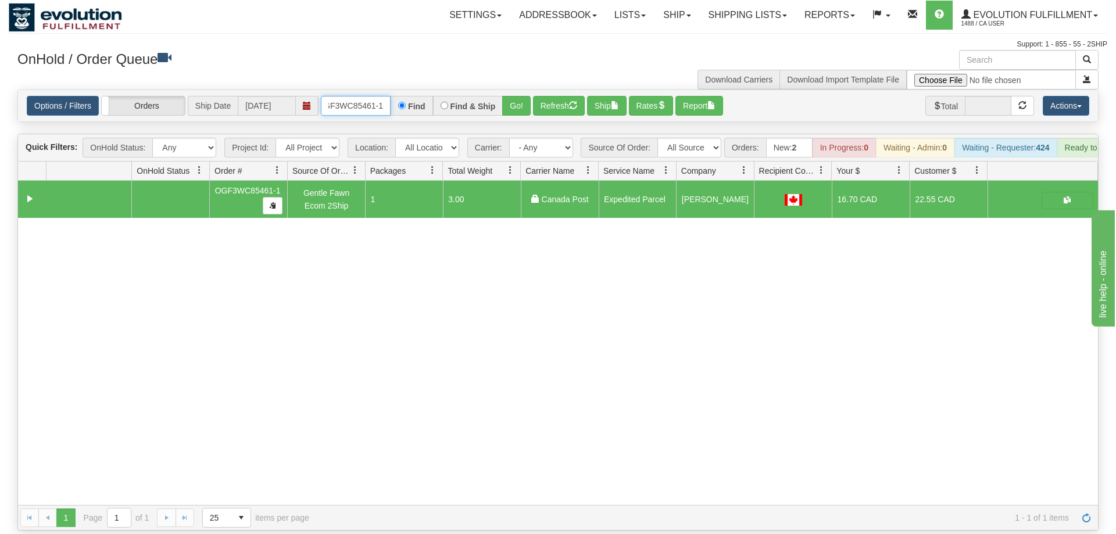
click at [367, 96] on input "OGF3WC85461-1" at bounding box center [356, 106] width 70 height 20
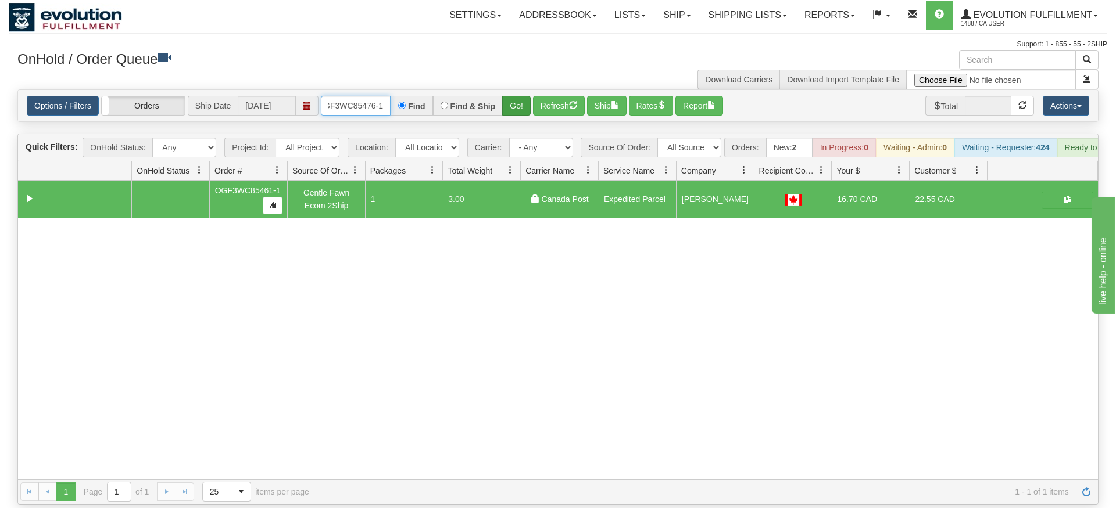
type input "OGF3WC85476-1"
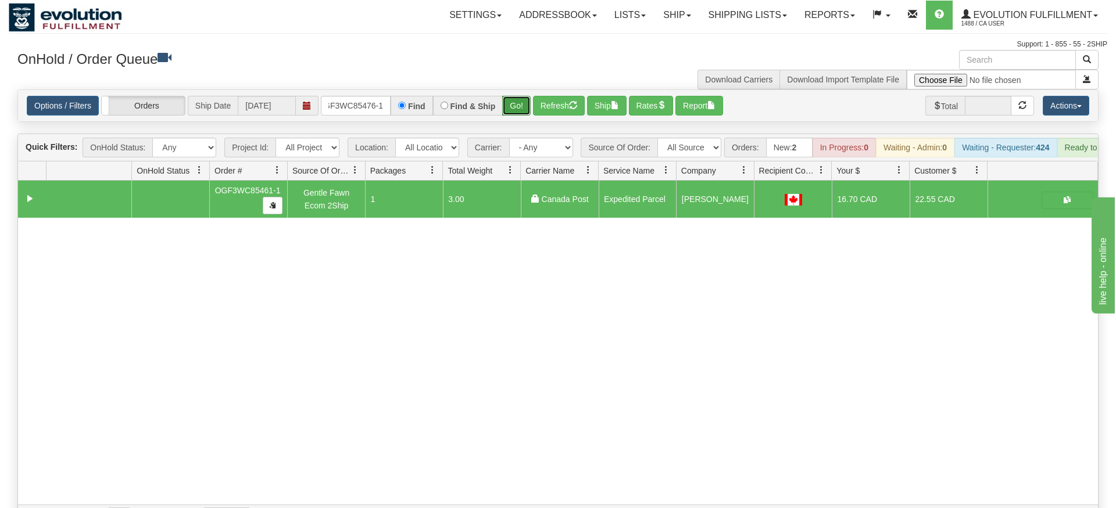
click at [518, 107] on div "Is equal to Is not equal to Contains Does not contains CAD USD EUR ZAR [PERSON_…" at bounding box center [558, 309] width 1098 height 441
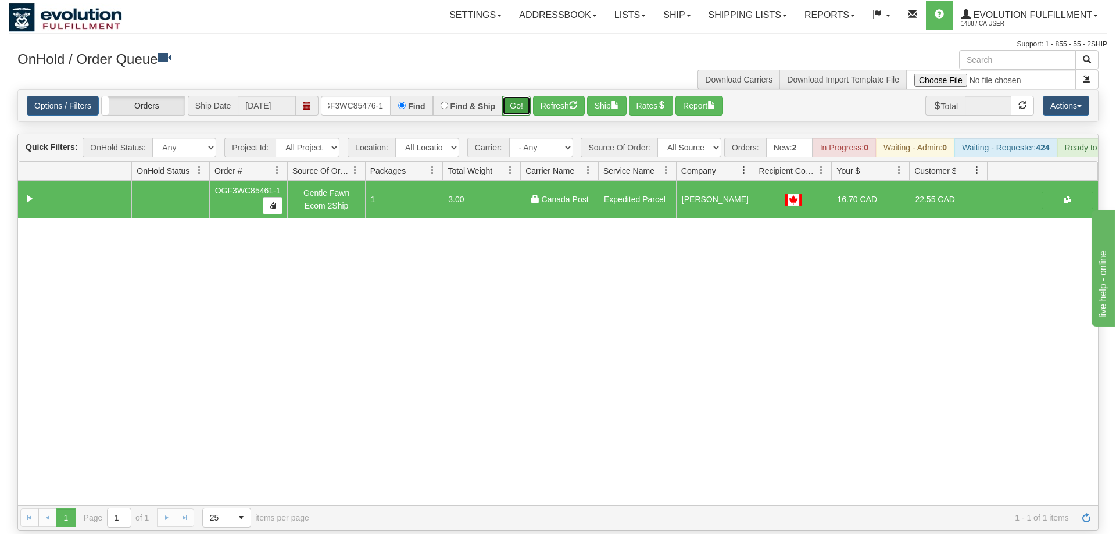
click at [517, 96] on button "Go!" at bounding box center [516, 106] width 28 height 20
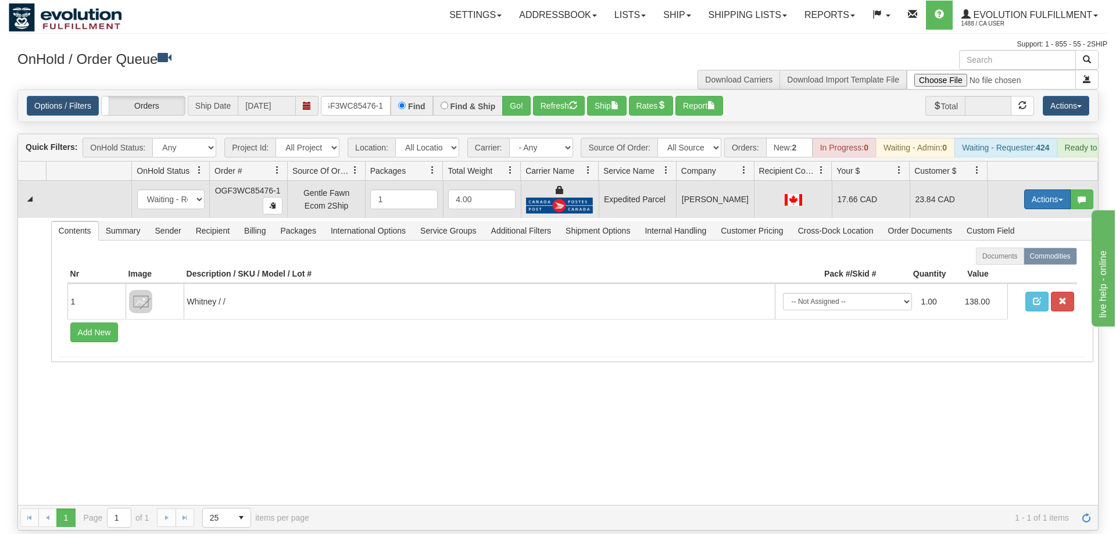
click at [1037, 189] on button "Actions" at bounding box center [1047, 199] width 46 height 20
click at [1004, 259] on link "Ship" at bounding box center [1023, 266] width 93 height 15
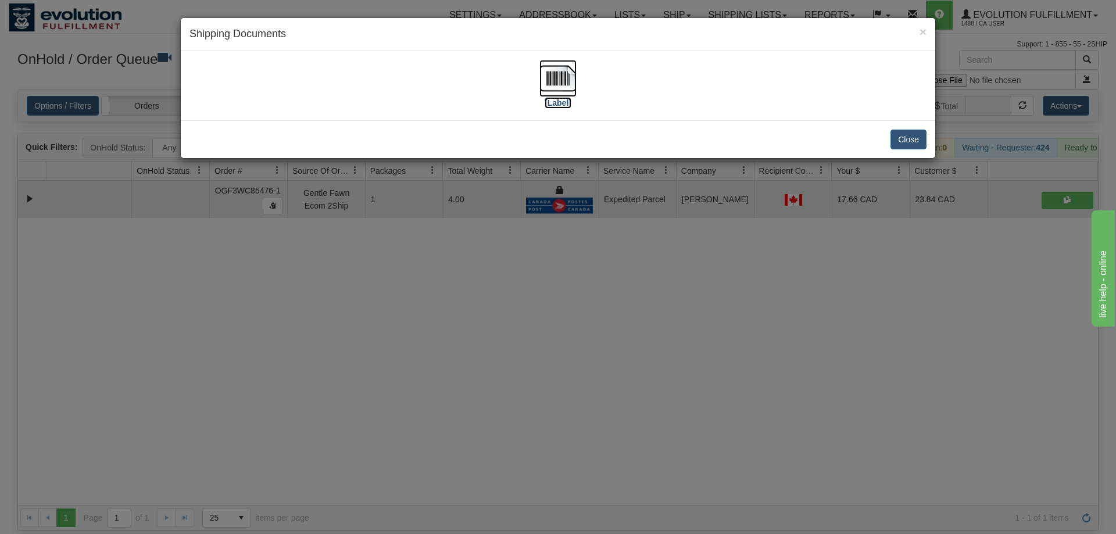
click at [561, 87] on img at bounding box center [557, 78] width 37 height 37
drag, startPoint x: 528, startPoint y: 263, endPoint x: 349, endPoint y: 39, distance: 287.3
click at [529, 257] on div "× Shipping Documents [Label] Close" at bounding box center [558, 267] width 1116 height 534
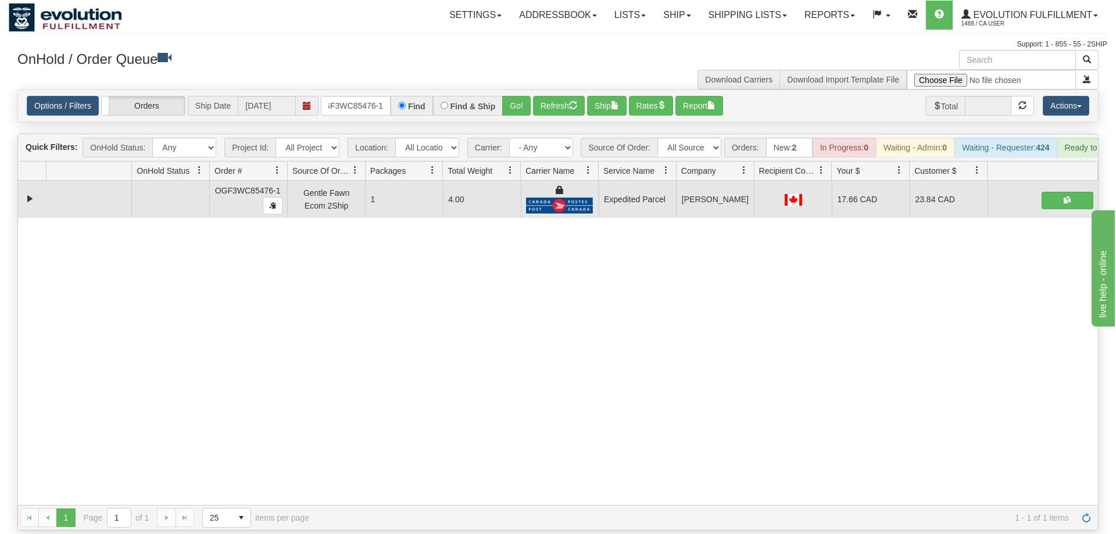
click at [356, 90] on div "Options / Filters Group Shipments Orders Ship Date [DATE] OGF3WC85476-1 Find Fi…" at bounding box center [558, 105] width 1080 height 31
click at [359, 96] on input "OGF3WC85476-1" at bounding box center [356, 106] width 70 height 20
click at [520, 109] on div "Is equal to Is not equal to Contains Does not contains CAD USD EUR ZAR [PERSON_…" at bounding box center [558, 309] width 1098 height 441
click at [512, 96] on button "Go!" at bounding box center [516, 106] width 28 height 20
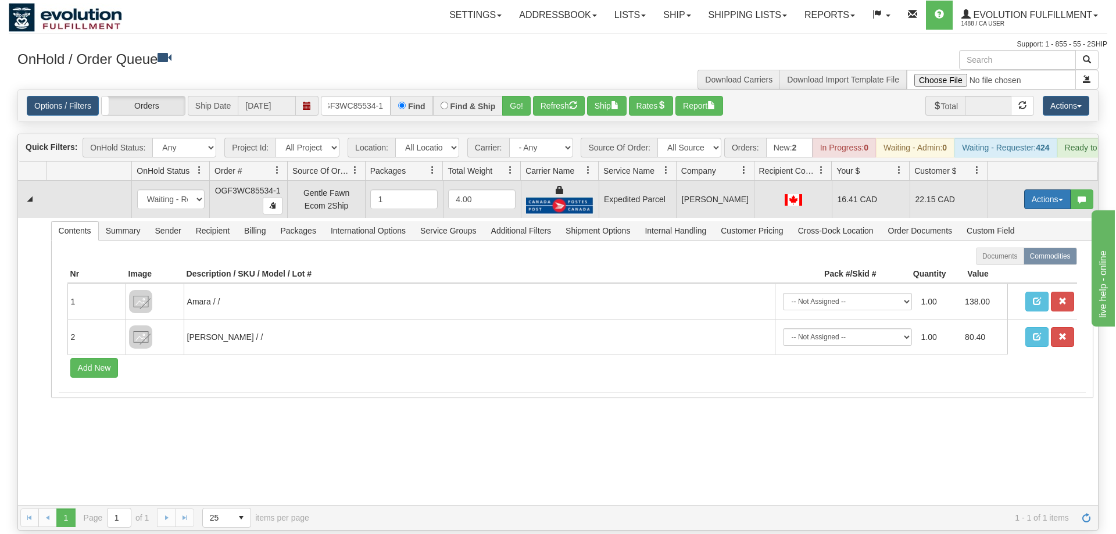
click at [1047, 189] on button "Actions" at bounding box center [1047, 199] width 46 height 20
click at [991, 262] on span "Ship" at bounding box center [1000, 266] width 24 height 9
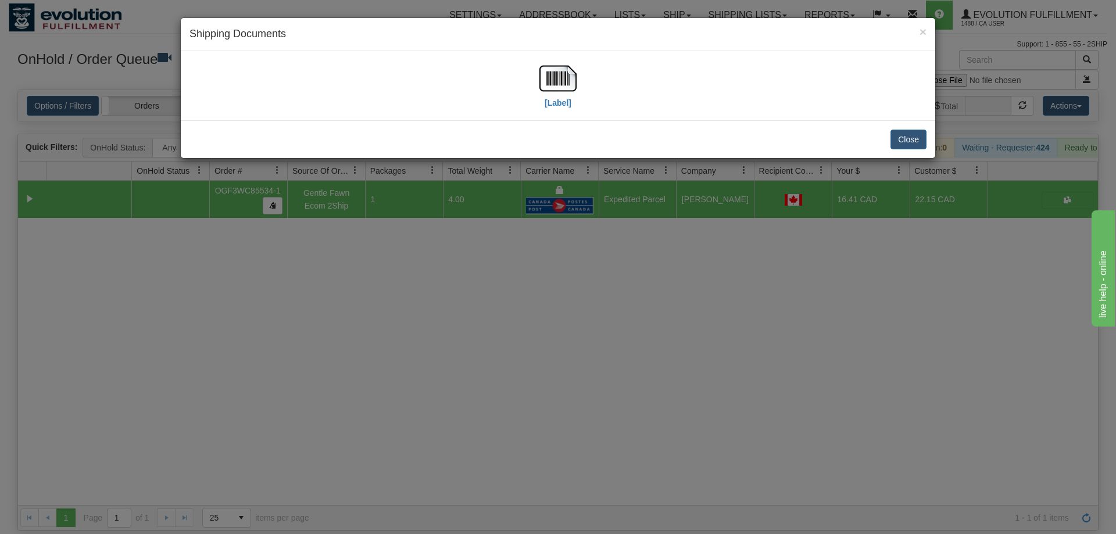
click at [578, 102] on div "[Label]" at bounding box center [557, 86] width 737 height 52
click at [553, 96] on img at bounding box center [557, 78] width 37 height 37
drag, startPoint x: 659, startPoint y: 350, endPoint x: 656, endPoint y: 339, distance: 11.4
click at [659, 351] on div "× Shipping Documents [Label] Close" at bounding box center [558, 267] width 1116 height 534
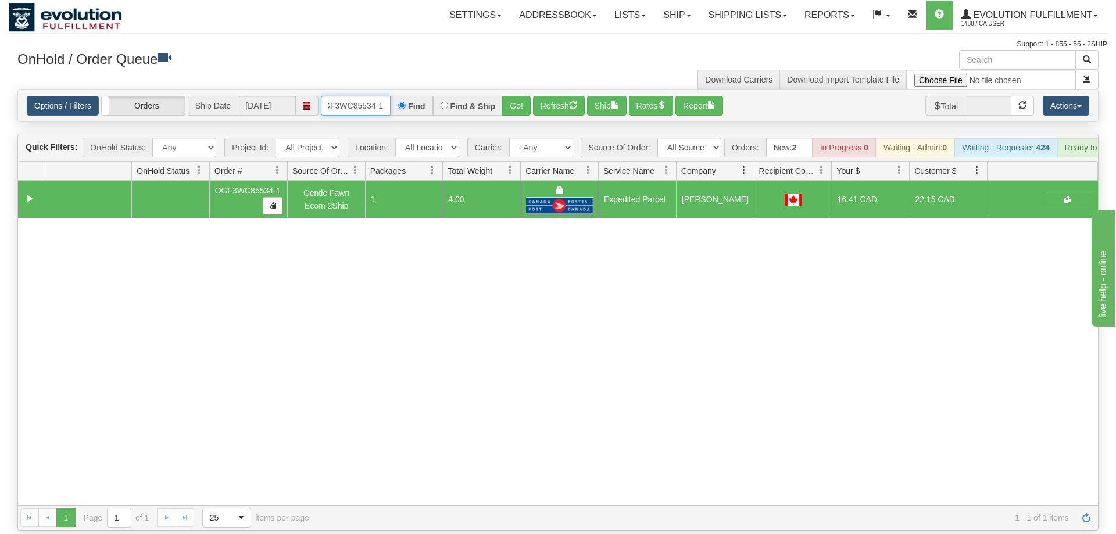
click at [357, 96] on input "OGF3WC85534-1" at bounding box center [356, 106] width 70 height 20
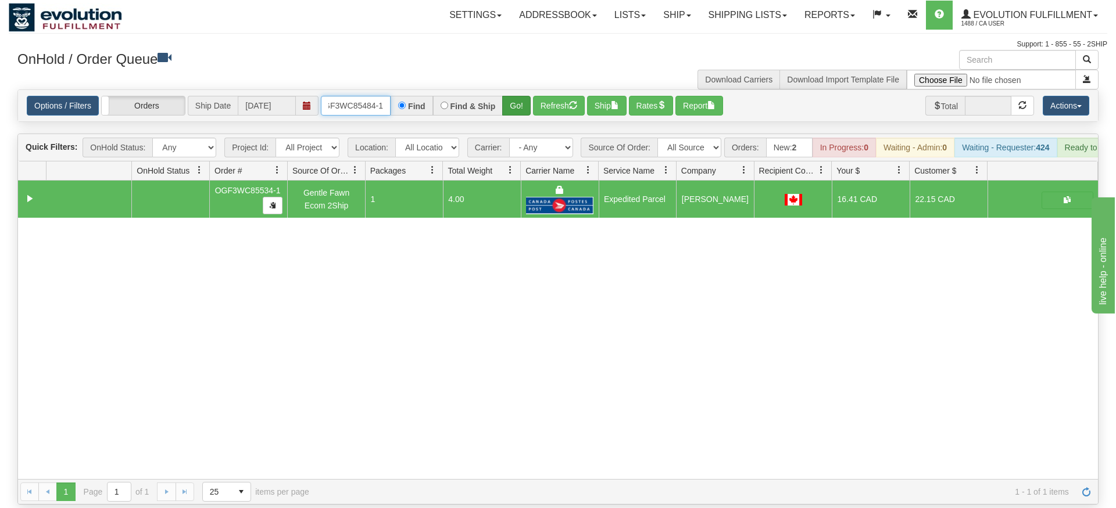
type input "OGF3WC85484-1"
click at [525, 112] on div "Is equal to Is not equal to Contains Does not contains CAD USD EUR ZAR [PERSON_…" at bounding box center [558, 296] width 1098 height 415
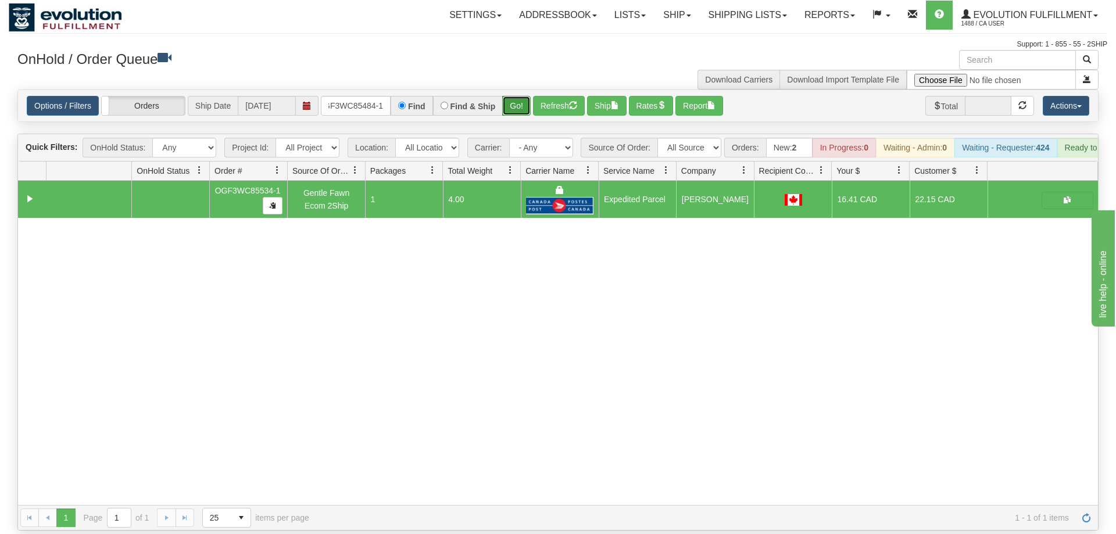
click at [522, 96] on button "Go!" at bounding box center [516, 106] width 28 height 20
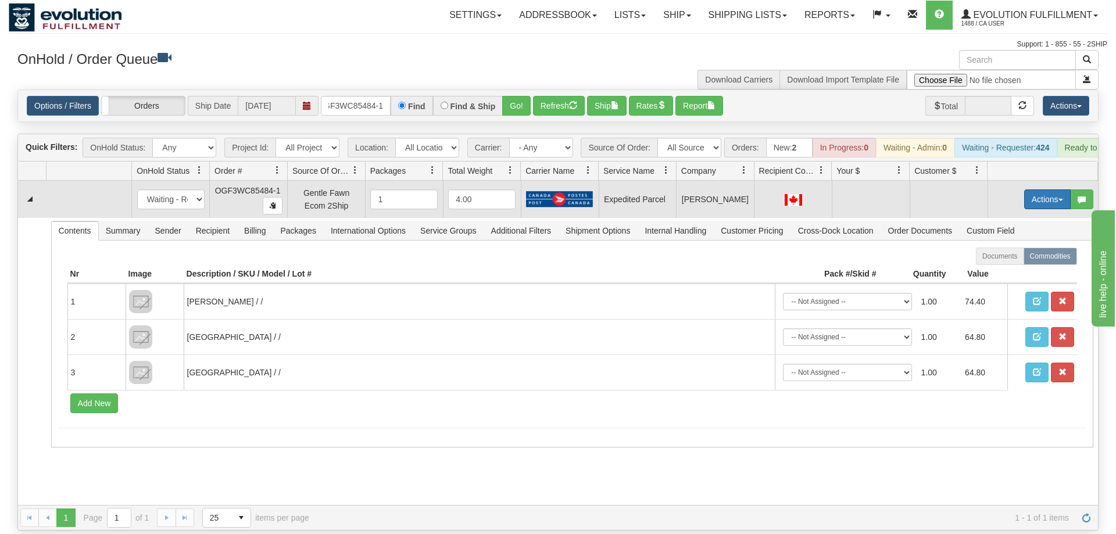
click at [1024, 189] on button "Actions" at bounding box center [1047, 199] width 46 height 20
click at [1029, 247] on span "Rate All Services" at bounding box center [1023, 251] width 70 height 9
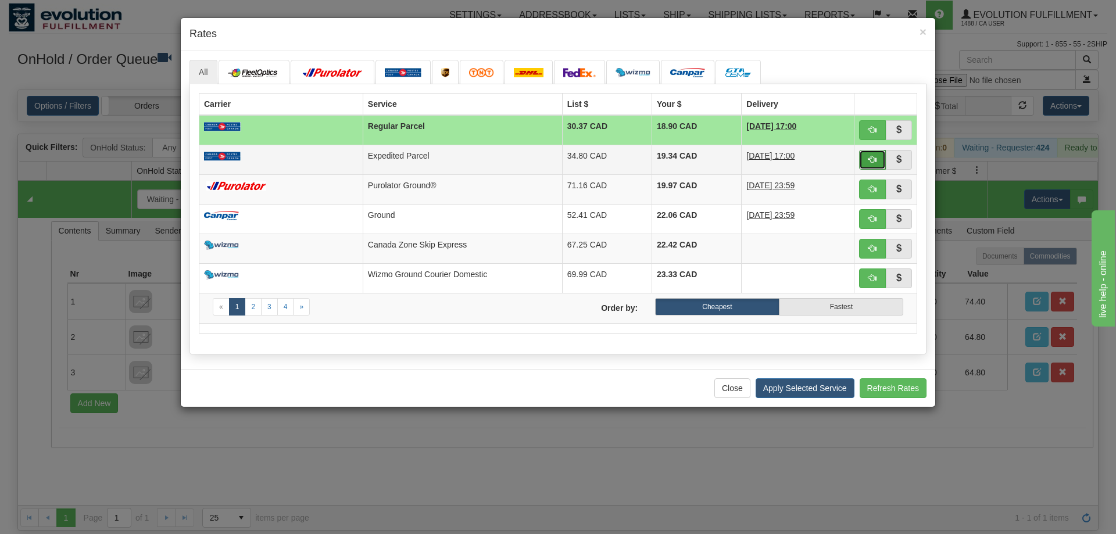
click at [871, 155] on span "button" at bounding box center [872, 159] width 8 height 8
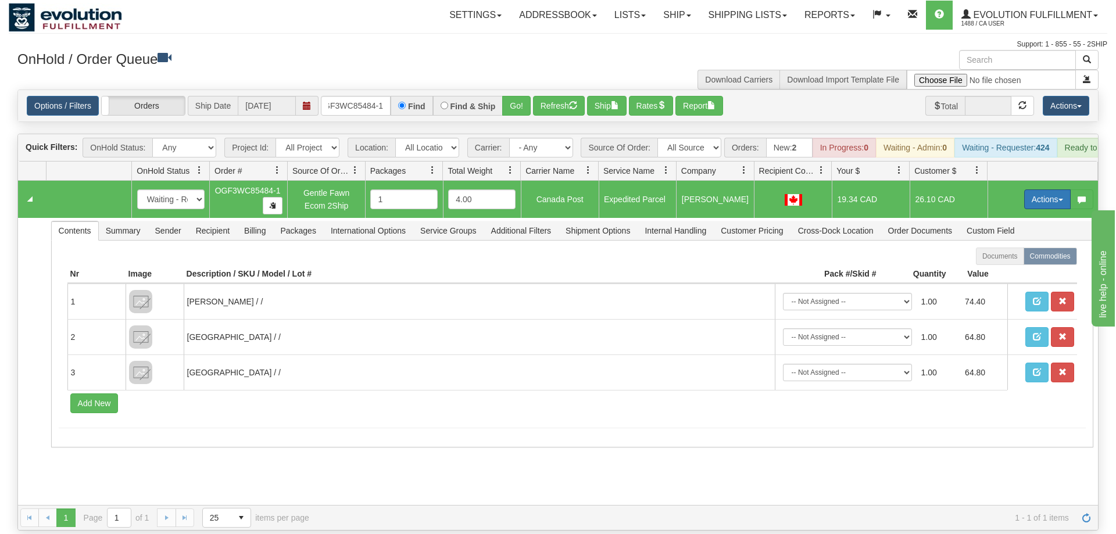
click at [1051, 189] on button "Actions" at bounding box center [1047, 199] width 46 height 20
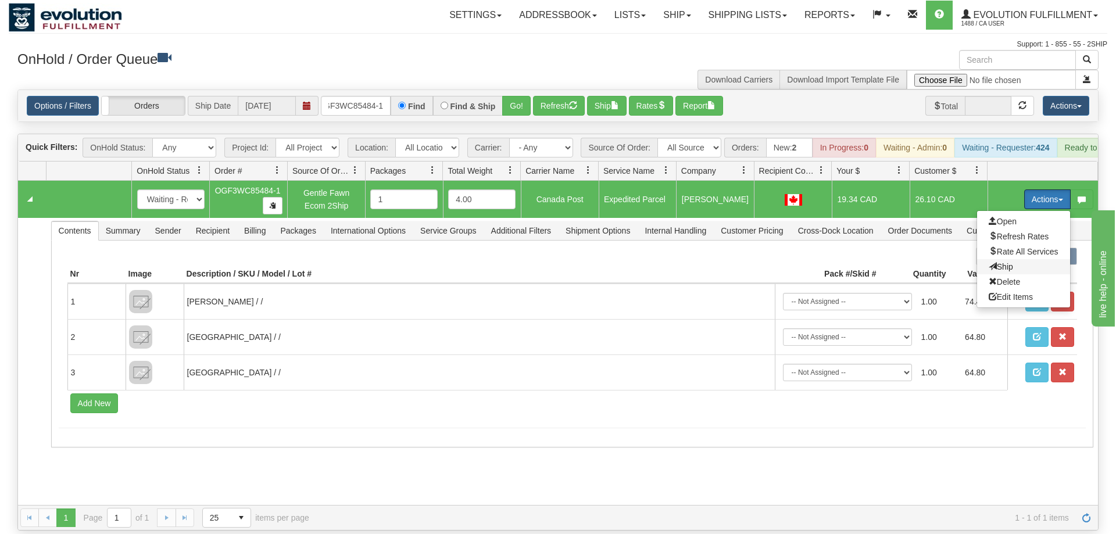
click at [1004, 262] on span "Ship" at bounding box center [1000, 266] width 24 height 9
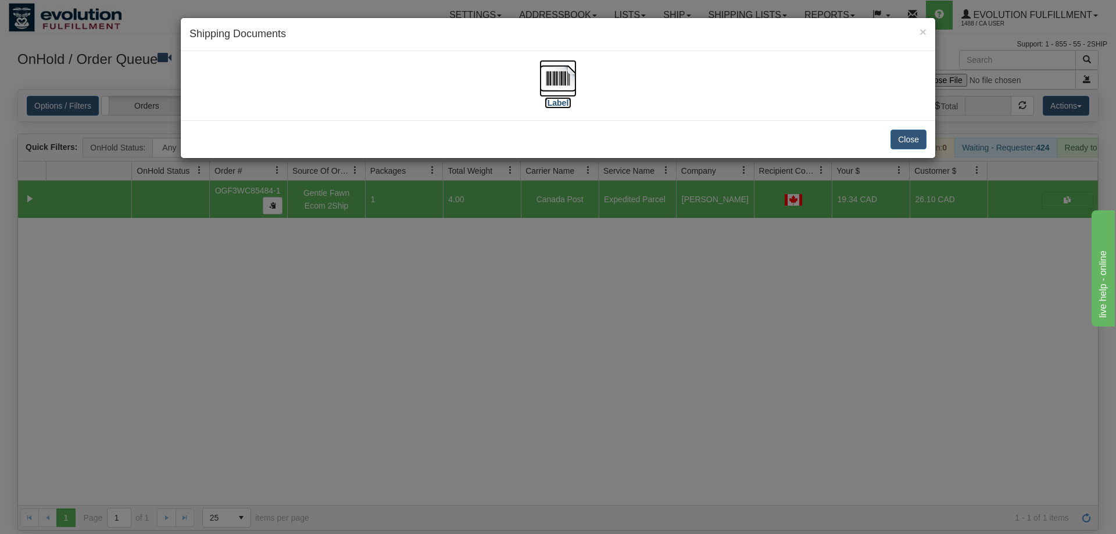
click at [569, 76] on img at bounding box center [557, 78] width 37 height 37
drag, startPoint x: 580, startPoint y: 337, endPoint x: 403, endPoint y: 26, distance: 357.6
click at [582, 325] on div "× Shipping Documents [Label] Close" at bounding box center [558, 267] width 1116 height 534
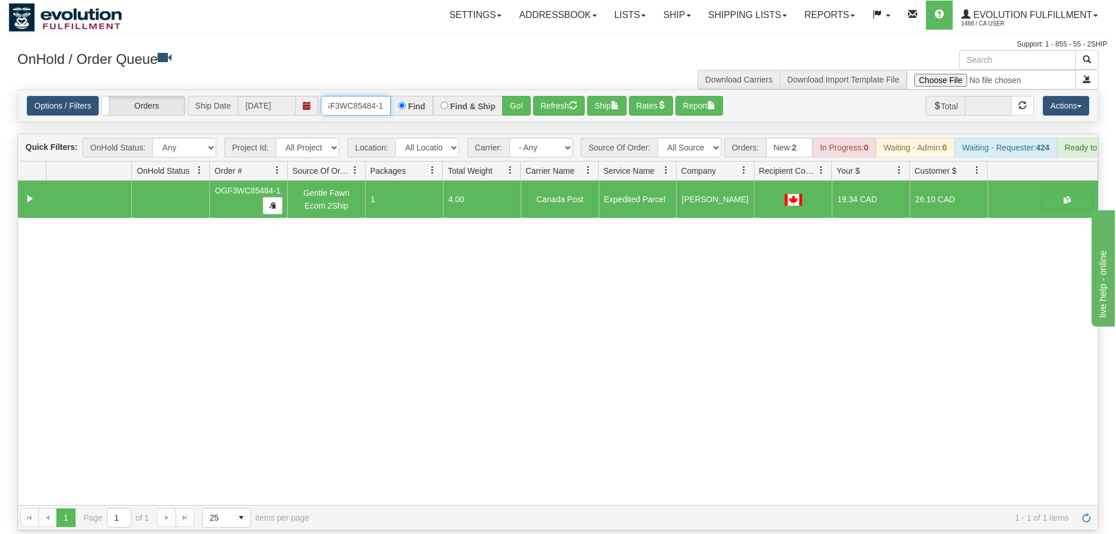
click at [377, 96] on input "OGF3WC85484-1" at bounding box center [356, 106] width 70 height 20
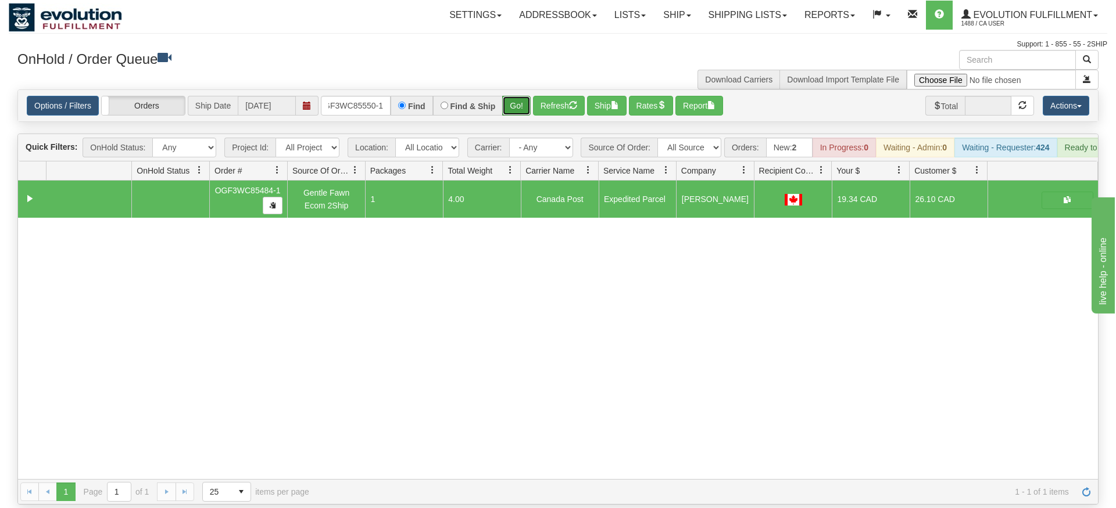
click at [513, 117] on div "Is equal to Is not equal to Contains Does not contains CAD USD EUR ZAR [PERSON_…" at bounding box center [558, 296] width 1098 height 415
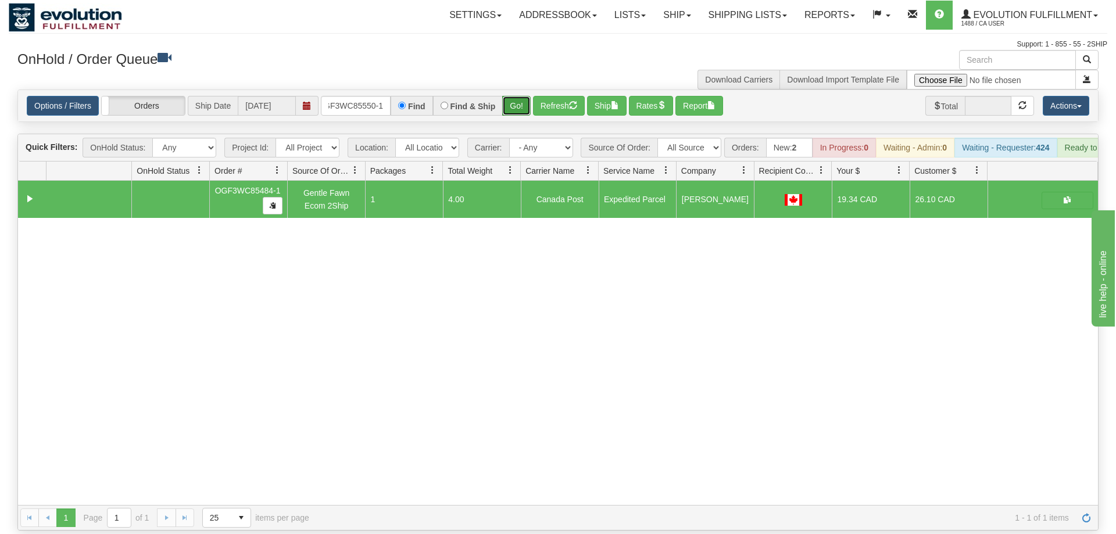
click at [521, 96] on button "Go!" at bounding box center [516, 106] width 28 height 20
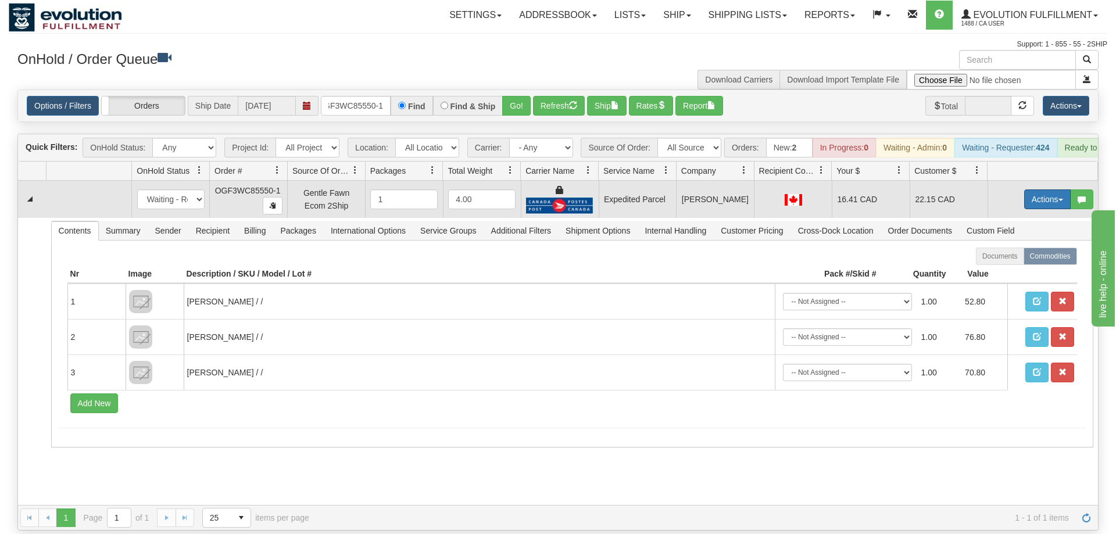
click at [1049, 189] on button "Actions" at bounding box center [1047, 199] width 46 height 20
click at [1030, 259] on link "Ship" at bounding box center [1023, 266] width 93 height 15
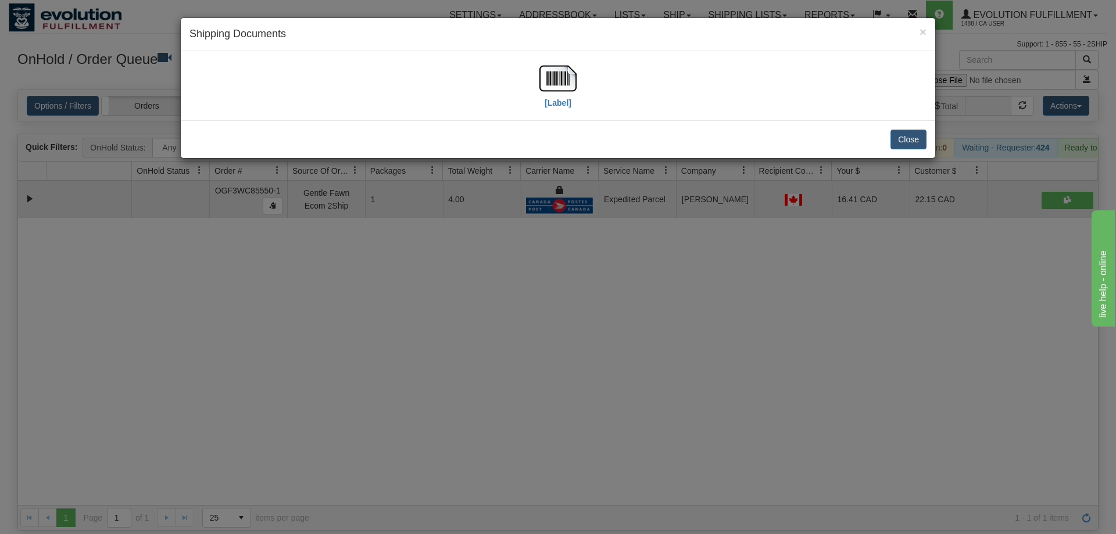
click at [525, 214] on div "× Shipping Documents [Label] Close" at bounding box center [558, 267] width 1116 height 534
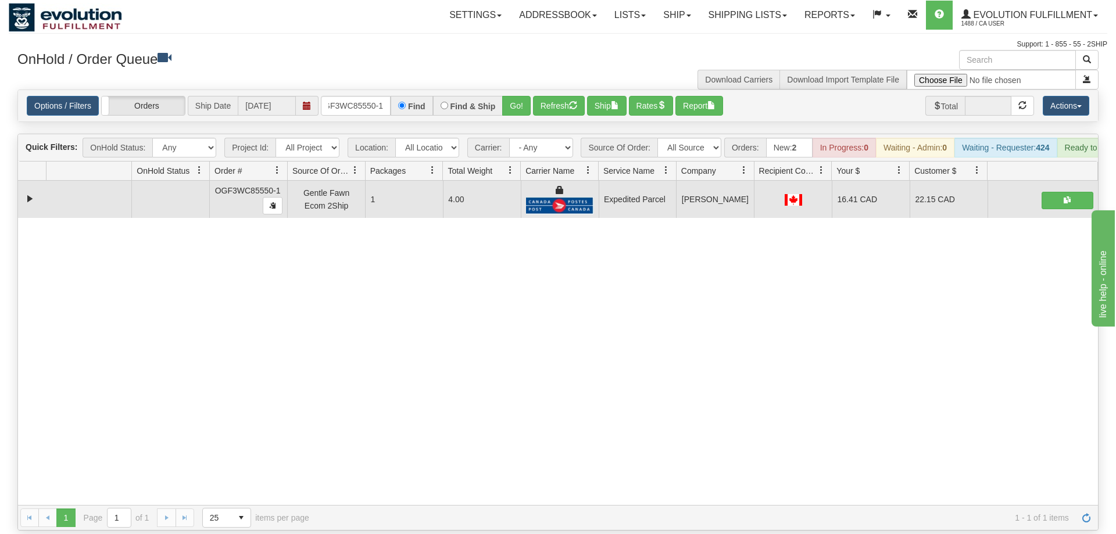
click at [1069, 181] on td at bounding box center [1042, 199] width 110 height 37
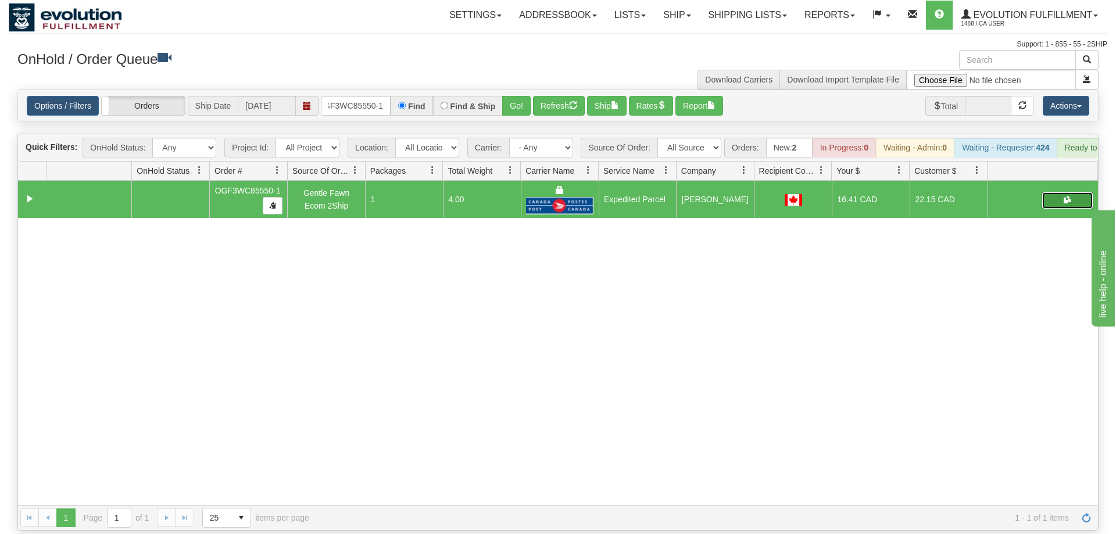
click at [1056, 192] on button "button" at bounding box center [1067, 200] width 52 height 17
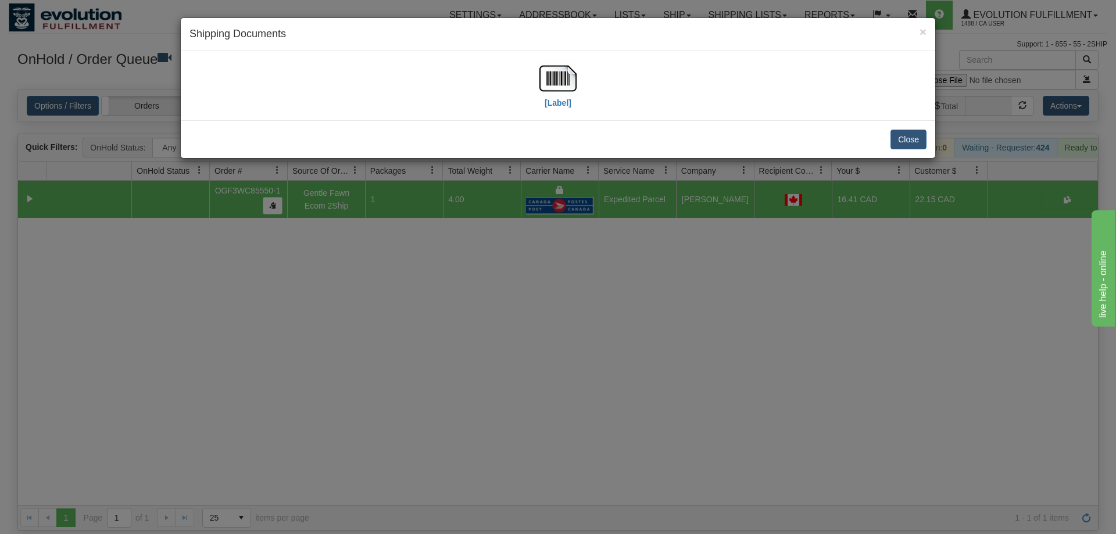
click at [578, 67] on div "[Label]" at bounding box center [557, 86] width 737 height 52
click at [567, 73] on img at bounding box center [557, 78] width 37 height 37
click at [420, 156] on div "Close" at bounding box center [558, 139] width 754 height 38
click at [457, 246] on div "× Shipping Documents [Label] Close" at bounding box center [558, 267] width 1116 height 534
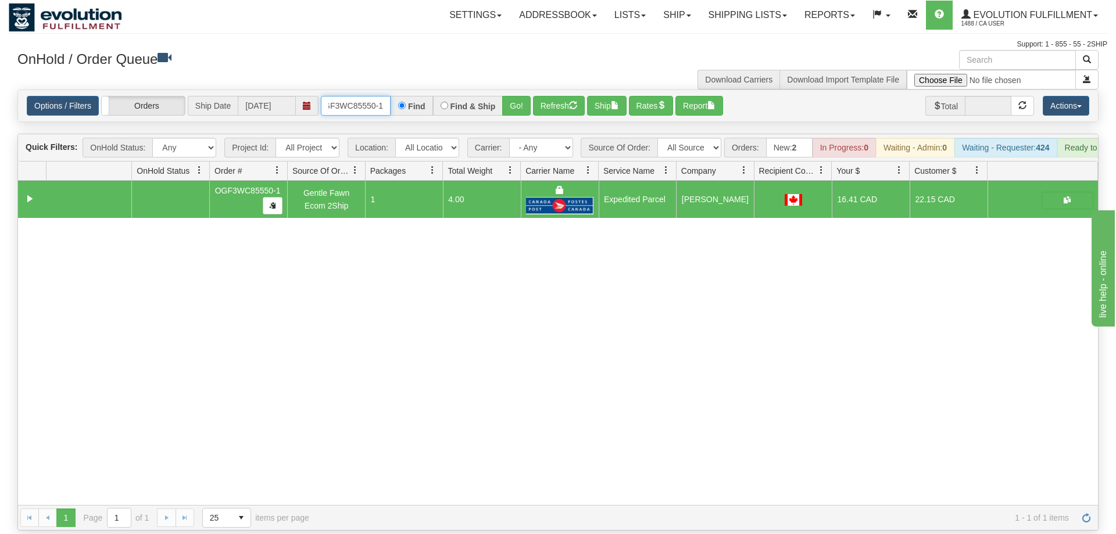
click at [366, 96] on input "OGF3WC85550-1" at bounding box center [356, 106] width 70 height 20
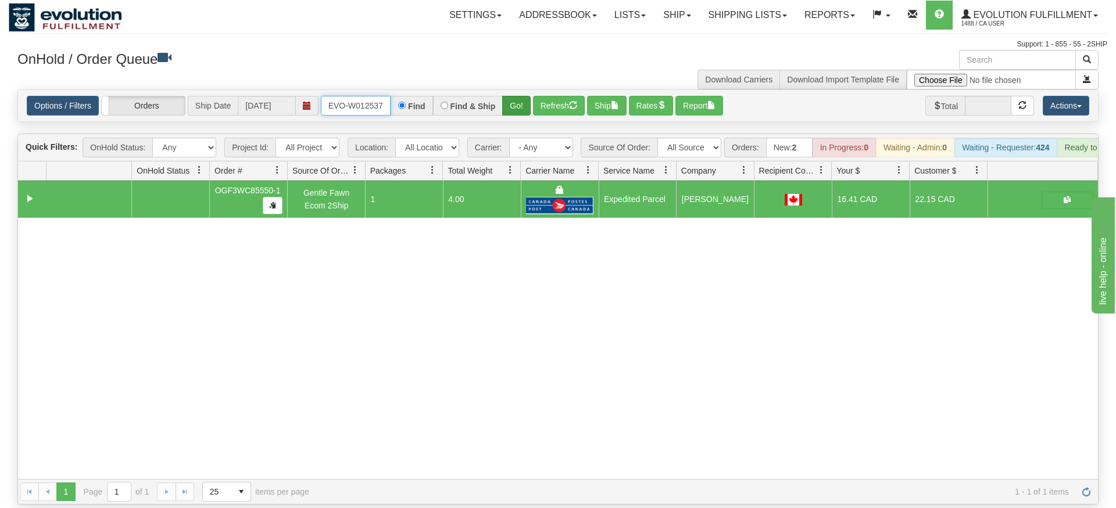
type input "ORSCEVO-W012537"
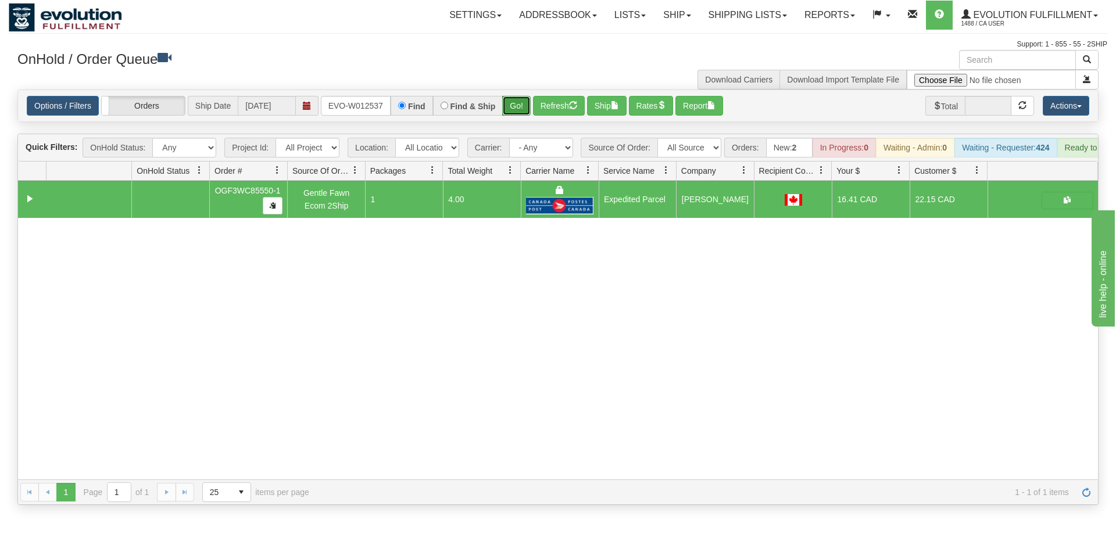
drag, startPoint x: 513, startPoint y: 81, endPoint x: 510, endPoint y: 88, distance: 7.6
click at [512, 105] on div "Options / Filters Group Shipments Orders Ship Date [DATE] ORSCEVO-W012537 Find …" at bounding box center [557, 105] width 1081 height 33
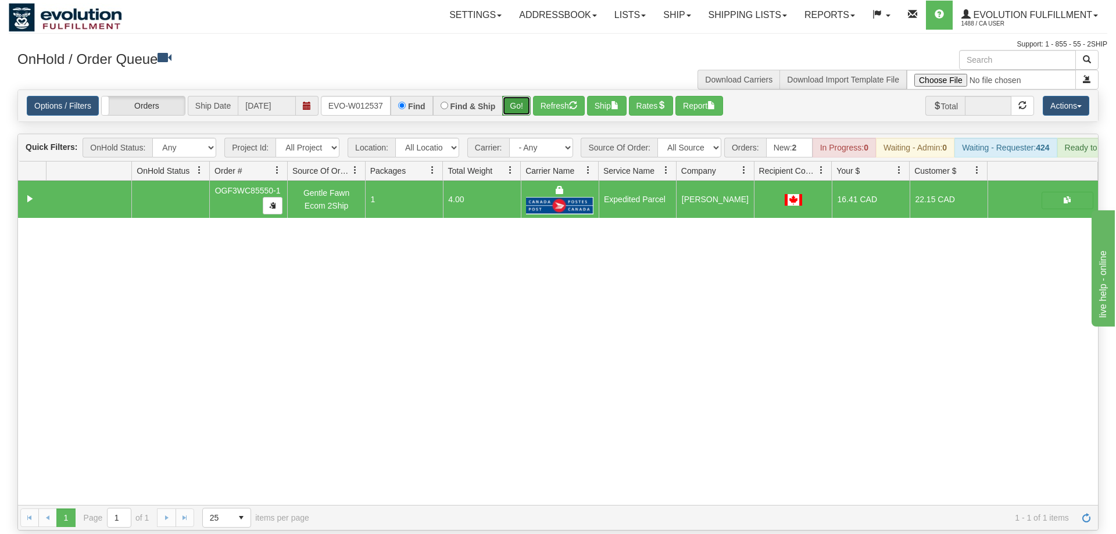
click at [511, 96] on button "Go!" at bounding box center [516, 106] width 28 height 20
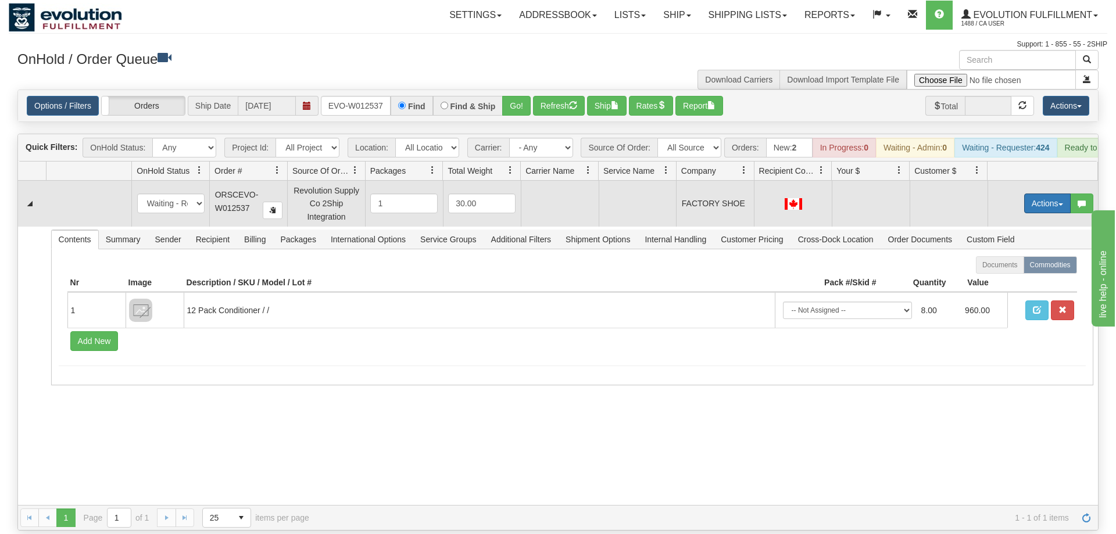
click at [1049, 194] on button "Actions" at bounding box center [1047, 204] width 46 height 20
click at [1023, 251] on span "Rate All Services" at bounding box center [1023, 255] width 70 height 9
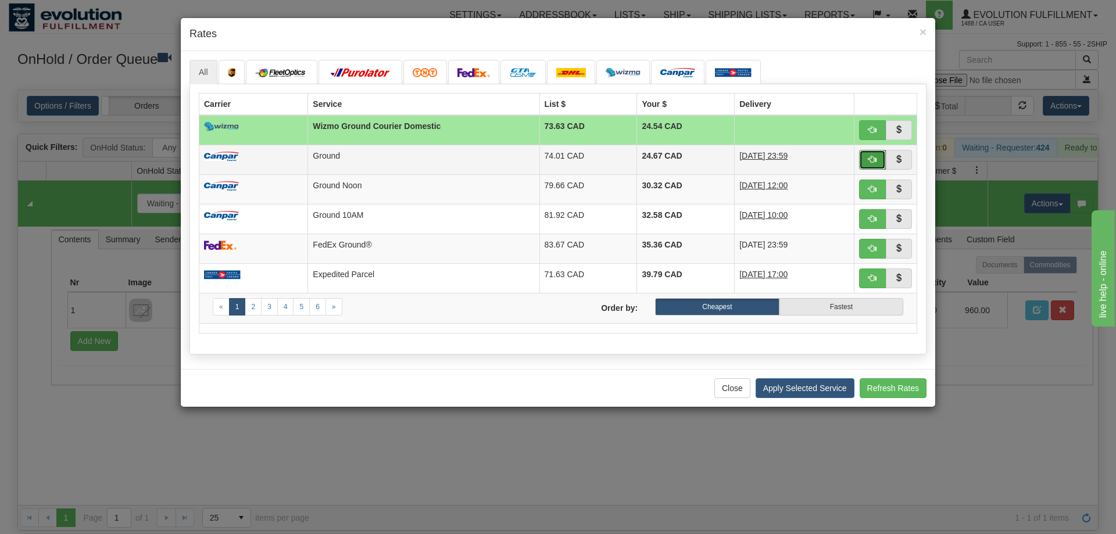
click at [869, 163] on span "button" at bounding box center [872, 159] width 8 height 8
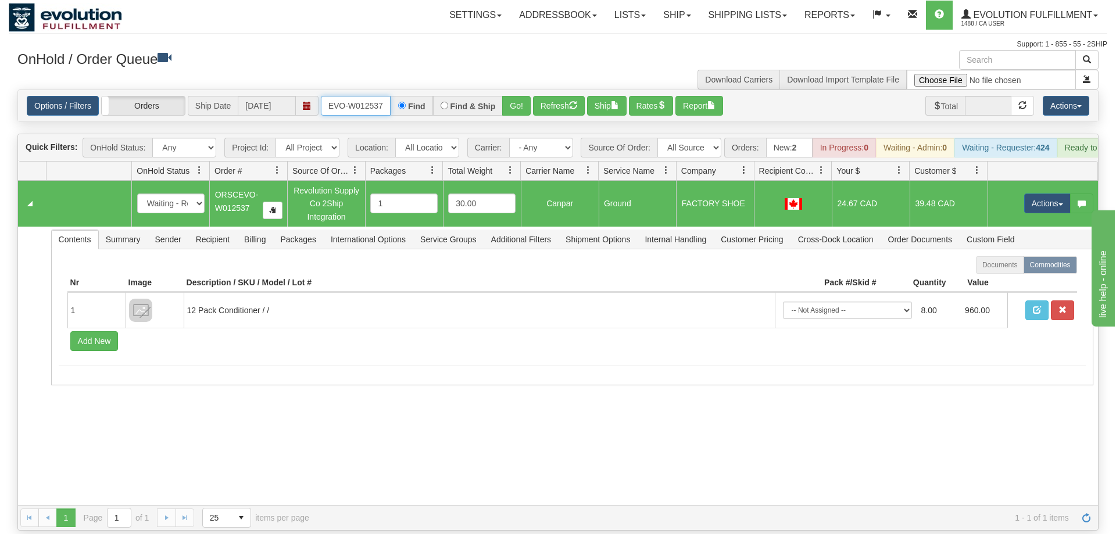
click at [349, 96] on input "ORSCEVO-W012537" at bounding box center [356, 106] width 70 height 20
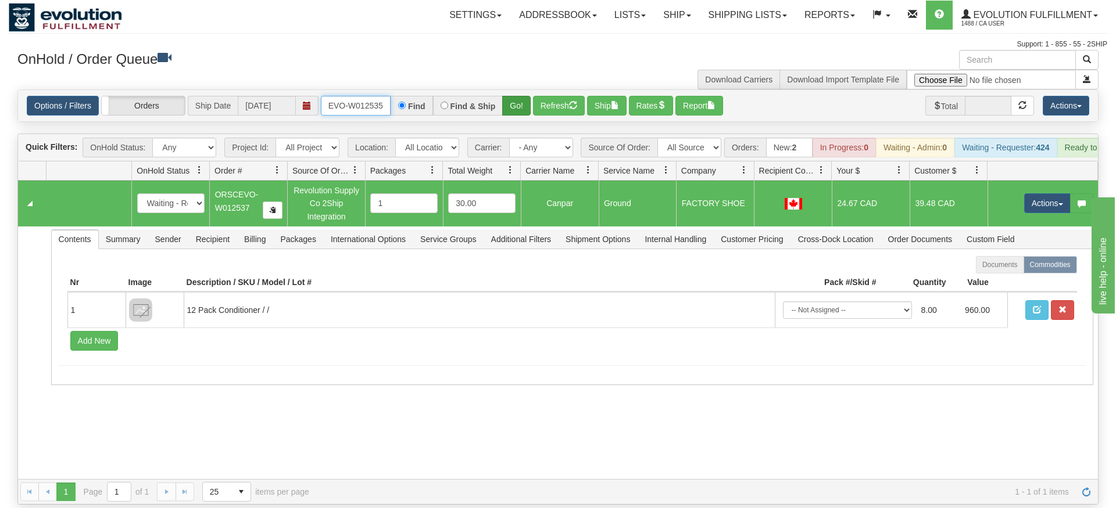
type input "ORSCEVO-W012535"
drag, startPoint x: 508, startPoint y: 89, endPoint x: 509, endPoint y: 103, distance: 13.4
click at [508, 113] on div "Is equal to Is not equal to Contains Does not contains CAD USD EUR ZAR [PERSON_…" at bounding box center [558, 296] width 1098 height 415
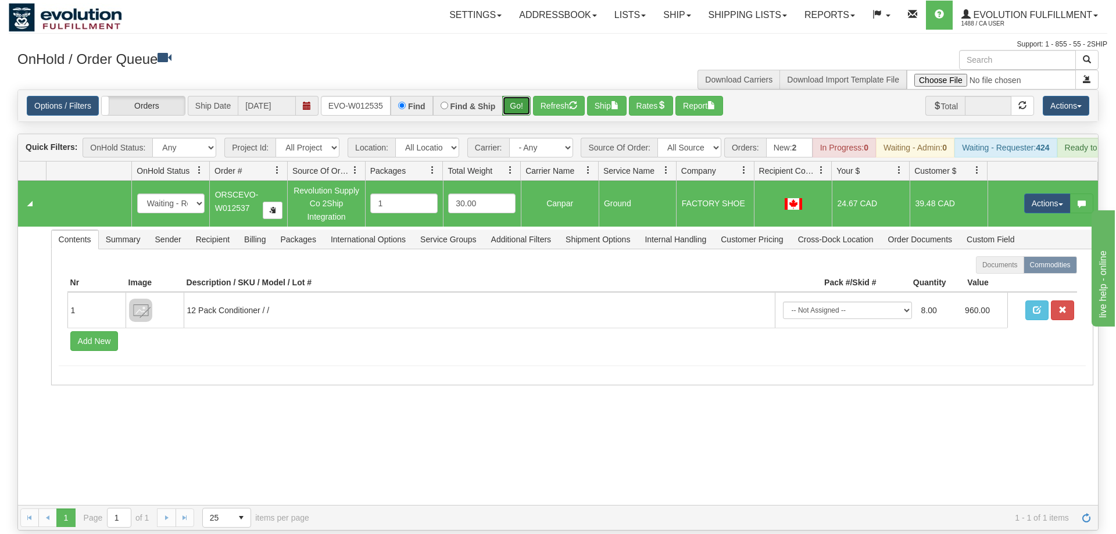
click at [515, 96] on button "Go!" at bounding box center [516, 106] width 28 height 20
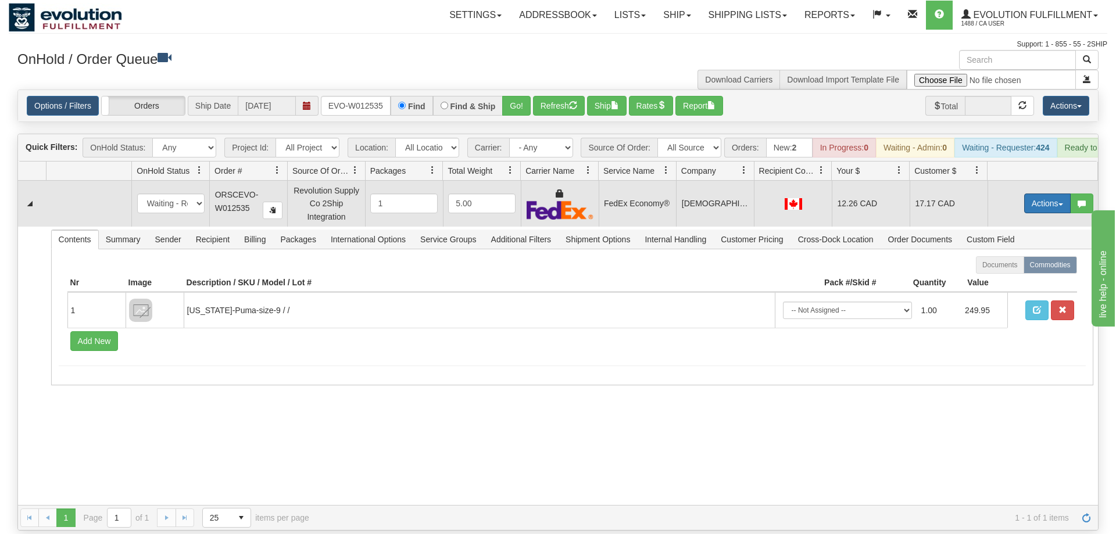
click at [1047, 194] on button "Actions" at bounding box center [1047, 204] width 46 height 20
click at [1017, 263] on link "Ship" at bounding box center [1023, 270] width 93 height 15
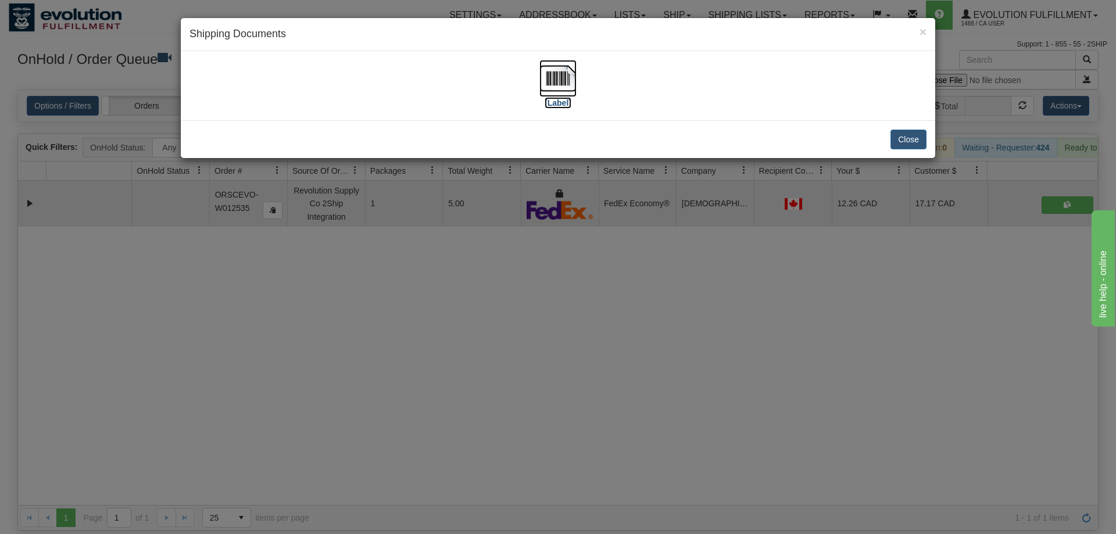
click at [567, 65] on img at bounding box center [557, 78] width 37 height 37
drag, startPoint x: 479, startPoint y: 467, endPoint x: 370, endPoint y: 44, distance: 436.8
click at [475, 454] on div "× Shipping Documents [Label] Close" at bounding box center [558, 267] width 1116 height 534
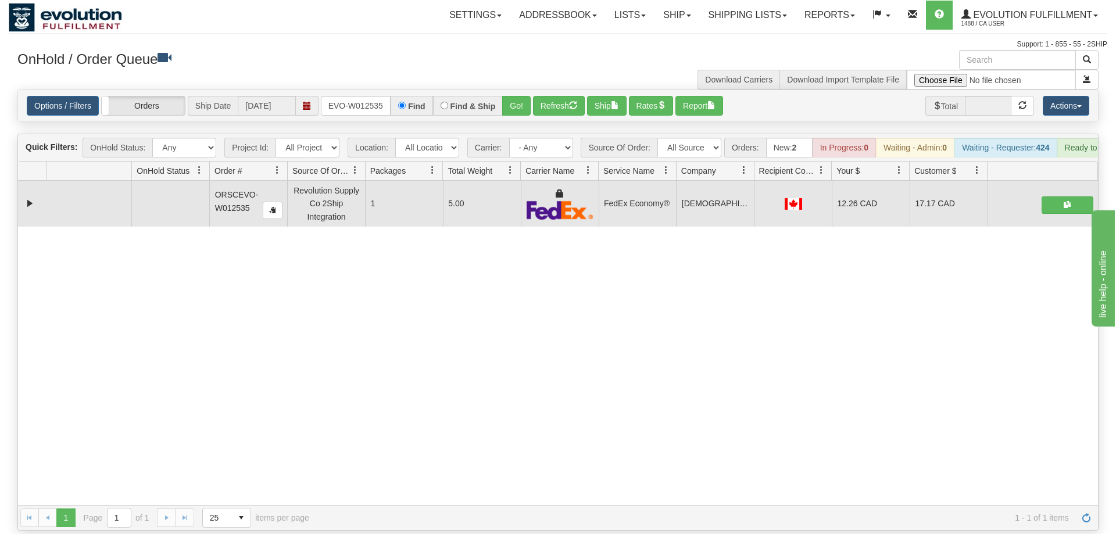
click at [346, 100] on div "Options / Filters Group Shipments Orders Ship Date [DATE] ORSCEVO-W012535 Find …" at bounding box center [558, 105] width 1080 height 31
click at [346, 96] on input "ORSCEVO-W012535" at bounding box center [356, 106] width 70 height 20
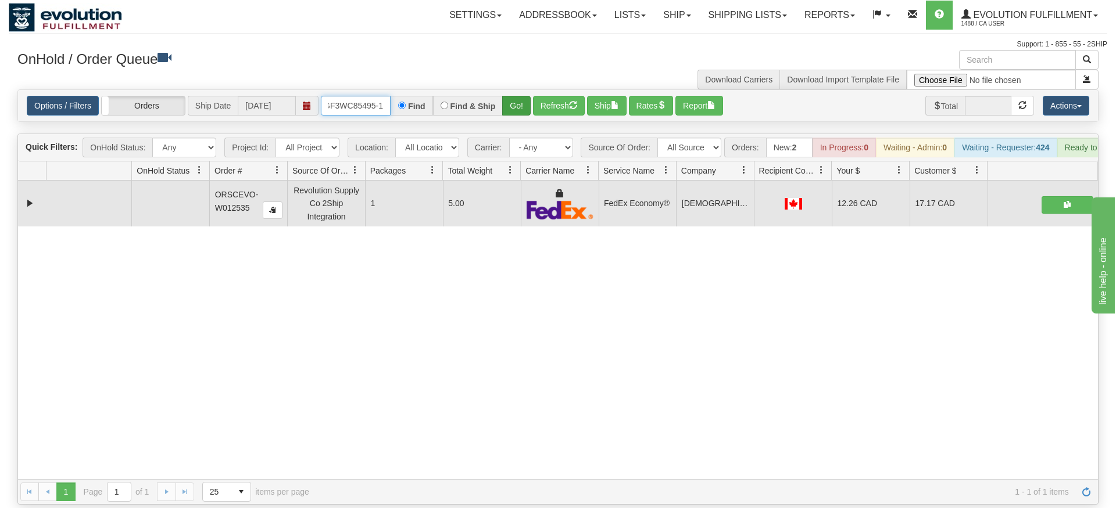
type input "OGF3WC85495-1"
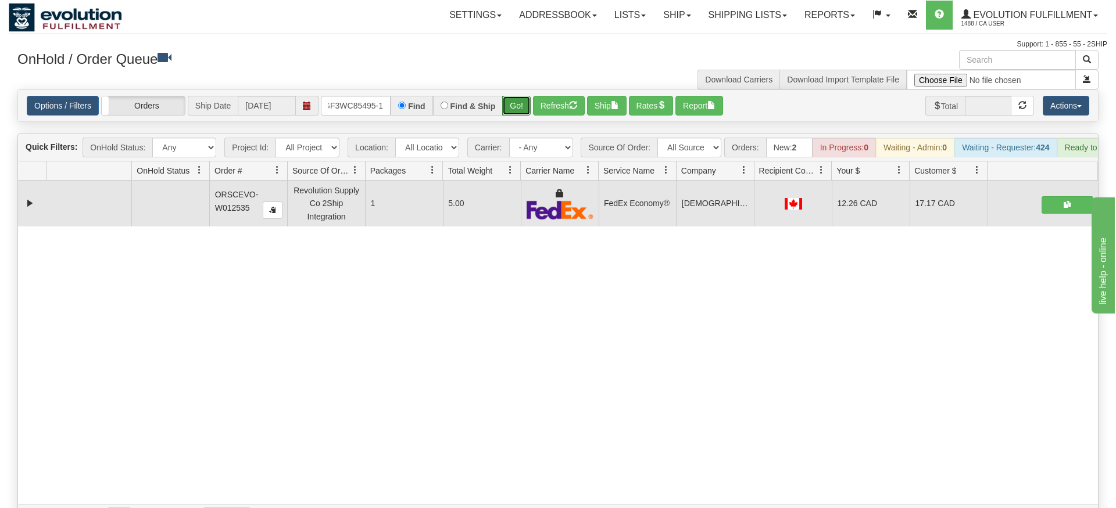
click at [519, 118] on div "Is equal to Is not equal to Contains Does not contains CAD USD EUR ZAR [PERSON_…" at bounding box center [558, 309] width 1098 height 441
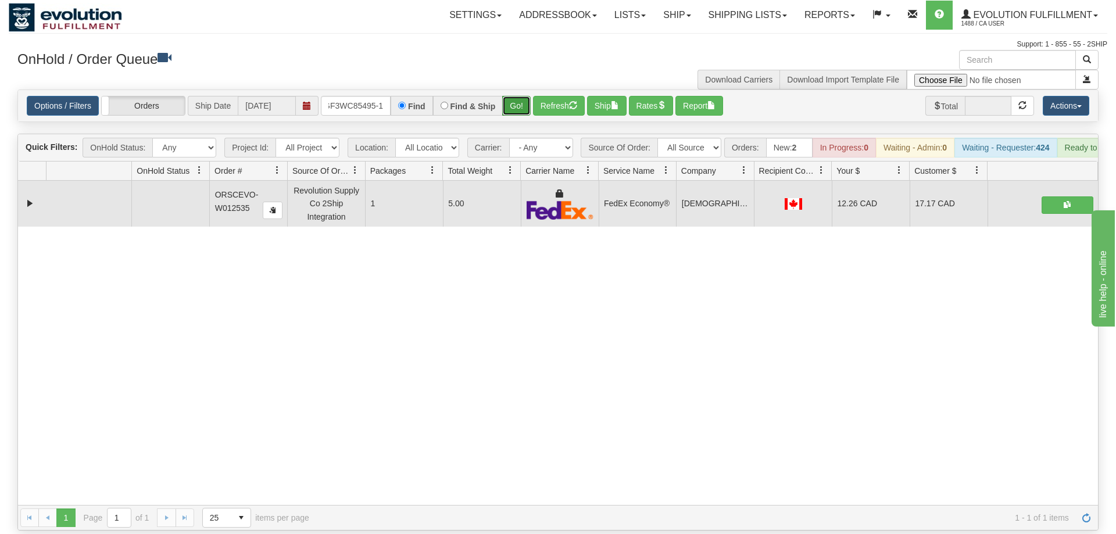
click at [514, 96] on button "Go!" at bounding box center [516, 106] width 28 height 20
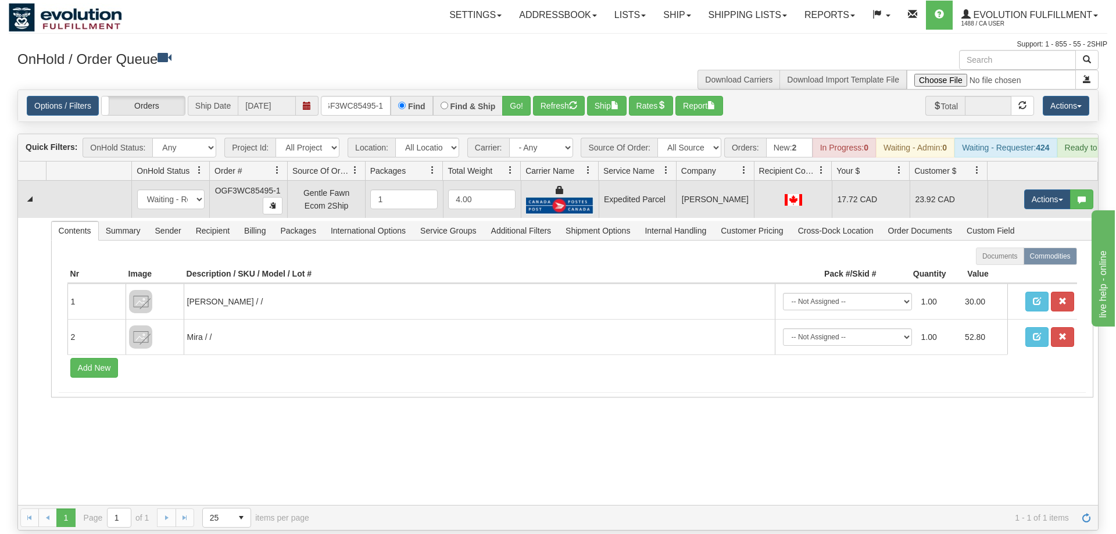
click at [1028, 181] on td "Actions Open Refresh Rates Rate All Services Ship Delete Edit Items" at bounding box center [1042, 199] width 110 height 37
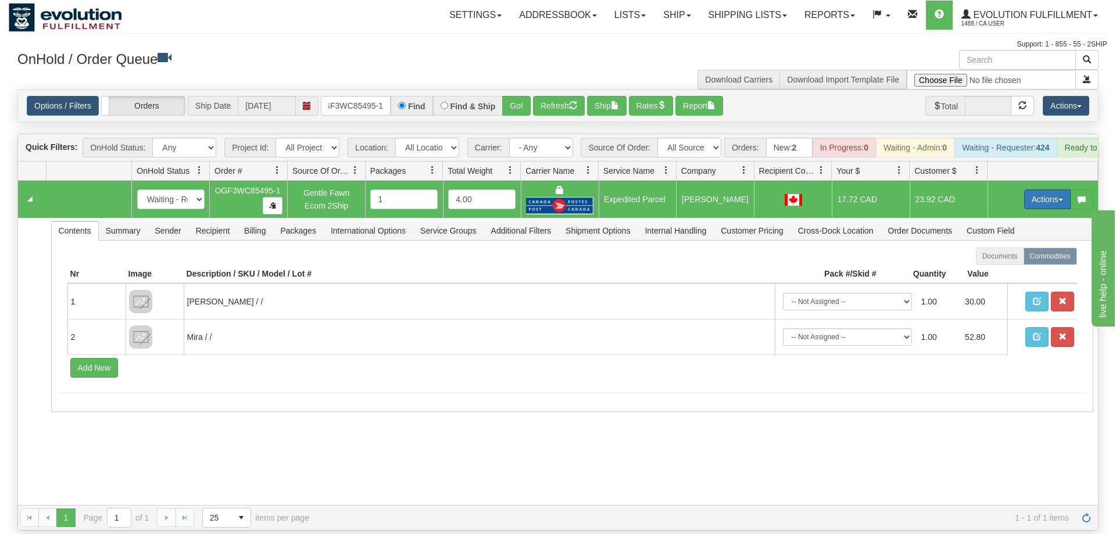
click at [1040, 189] on button "Actions" at bounding box center [1047, 199] width 46 height 20
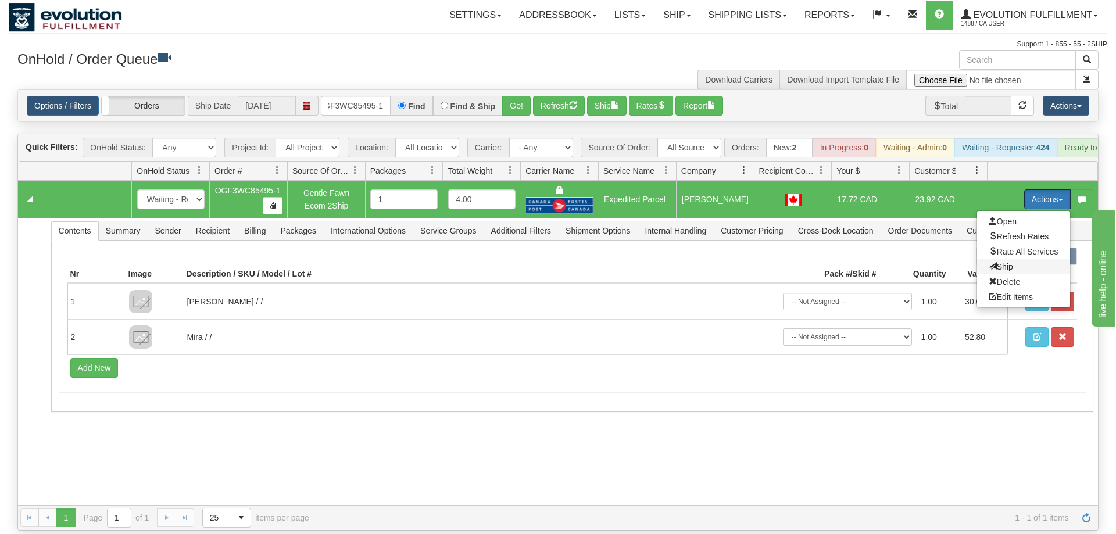
click at [1000, 262] on span "Ship" at bounding box center [1000, 266] width 24 height 9
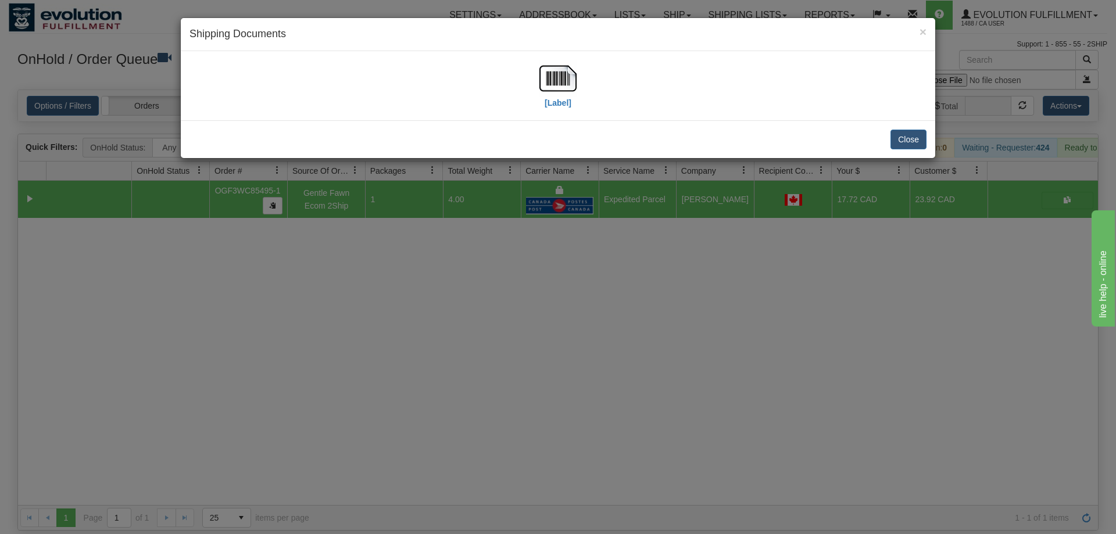
click at [528, 56] on div "[Label]" at bounding box center [558, 85] width 754 height 69
click at [569, 92] on img at bounding box center [557, 78] width 37 height 37
drag, startPoint x: 668, startPoint y: 343, endPoint x: 364, endPoint y: 116, distance: 378.6
click at [666, 342] on div "× Shipping Documents [Label] Close" at bounding box center [558, 267] width 1116 height 534
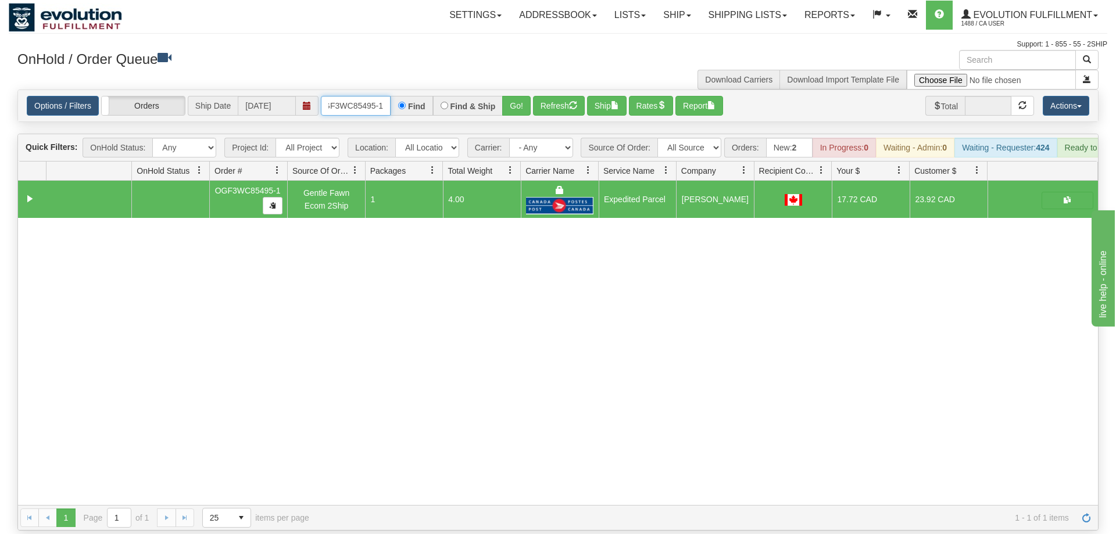
click at [378, 96] on input "OGF3WC85495-1" at bounding box center [356, 106] width 70 height 20
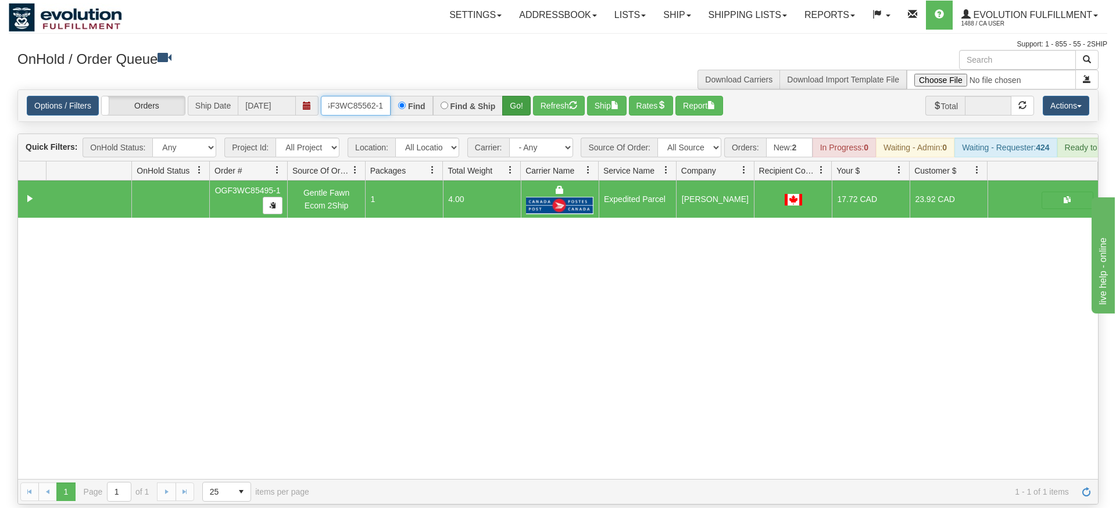
type input "OGF3WC85562-1"
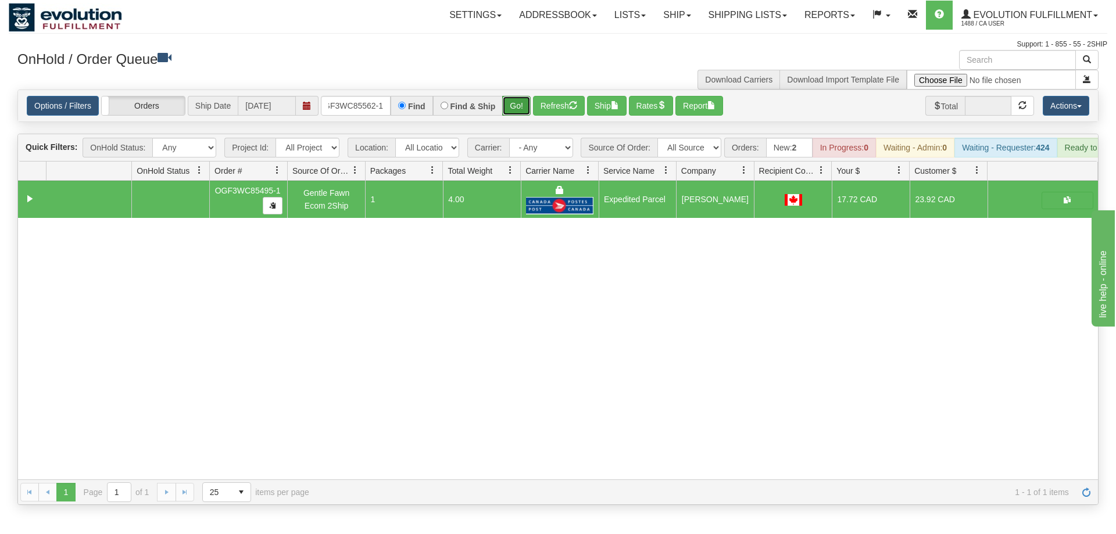
drag, startPoint x: 522, startPoint y: 85, endPoint x: 520, endPoint y: 97, distance: 12.5
click at [522, 110] on div "Is equal to Is not equal to Contains Does not contains CAD USD EUR ZAR [PERSON_…" at bounding box center [558, 296] width 1098 height 415
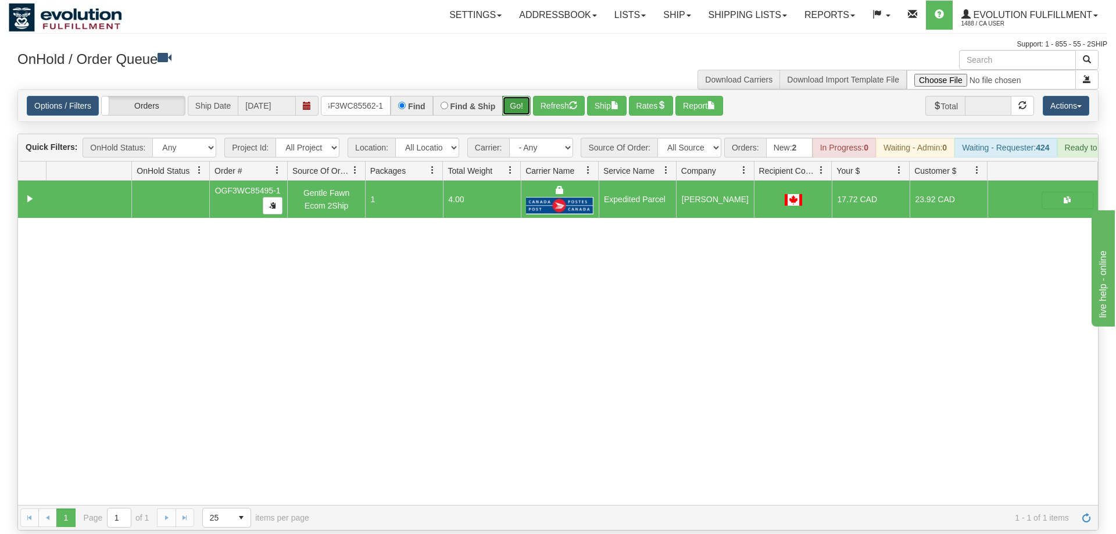
click at [514, 96] on button "Go!" at bounding box center [516, 106] width 28 height 20
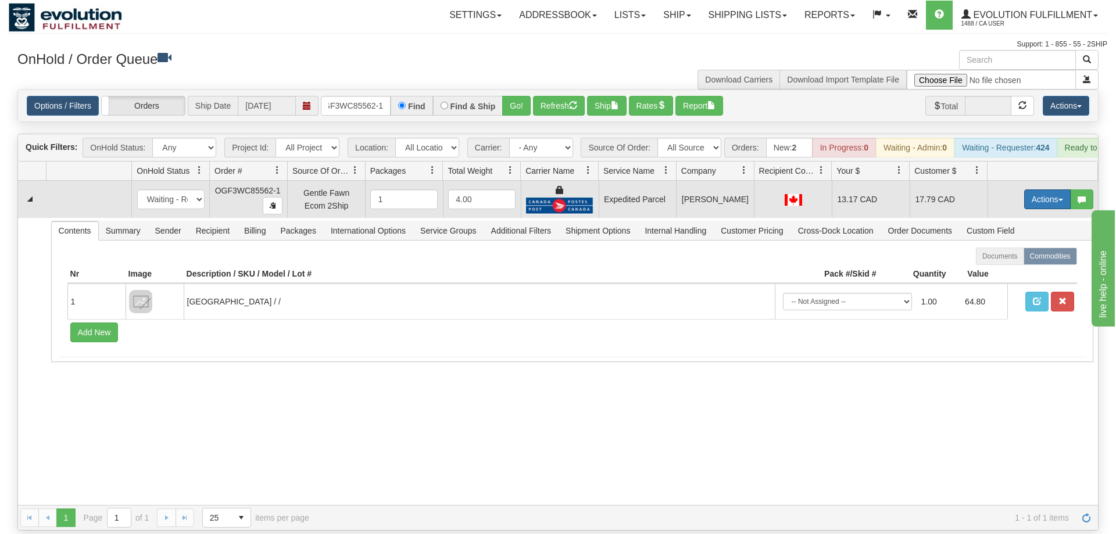
drag, startPoint x: 1046, startPoint y: 185, endPoint x: 1020, endPoint y: 235, distance: 55.6
click at [1046, 189] on button "Actions" at bounding box center [1047, 199] width 46 height 20
click at [1016, 259] on link "Ship" at bounding box center [1023, 266] width 93 height 15
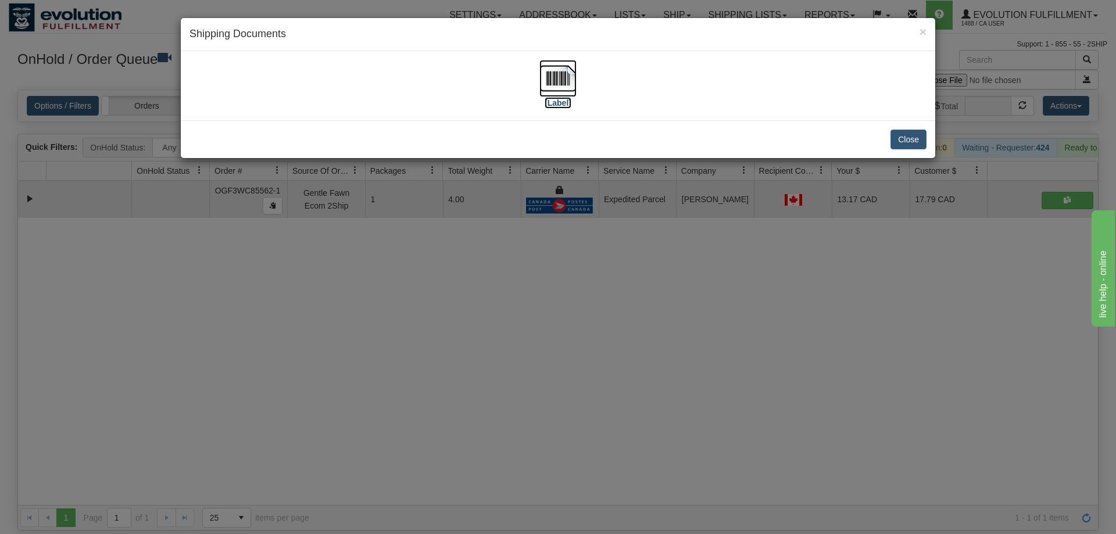
click at [559, 86] on img at bounding box center [557, 78] width 37 height 37
click at [549, 342] on div "× Shipping Documents [Label] Close" at bounding box center [558, 267] width 1116 height 534
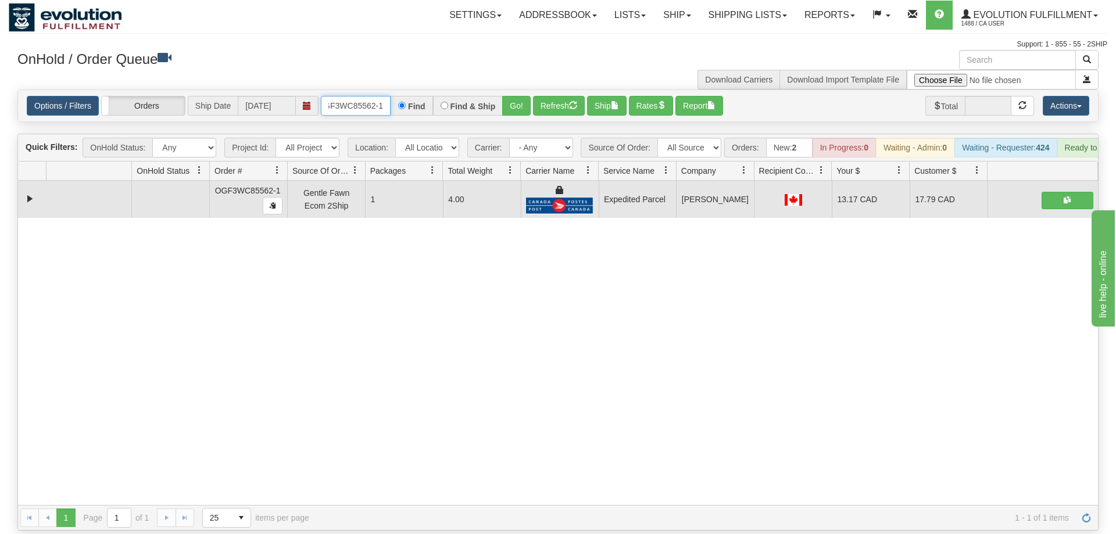
click at [347, 96] on input "OGF3WC85562-1" at bounding box center [356, 106] width 70 height 20
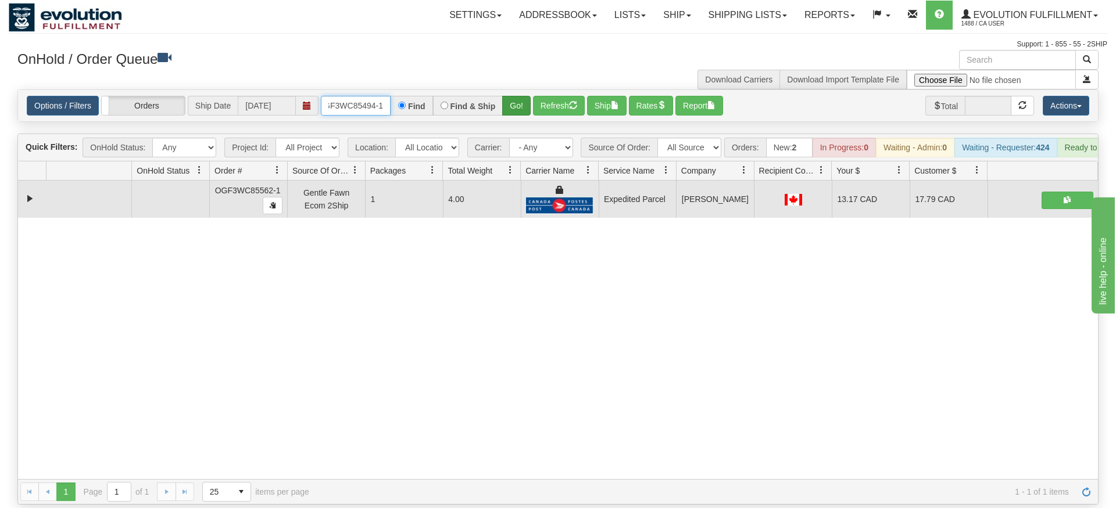
type input "OGF3WC85494-1"
drag, startPoint x: 513, startPoint y: 86, endPoint x: 513, endPoint y: 108, distance: 21.5
click at [513, 110] on div "Is equal to Is not equal to Contains Does not contains CAD USD EUR ZAR [PERSON_…" at bounding box center [558, 296] width 1098 height 415
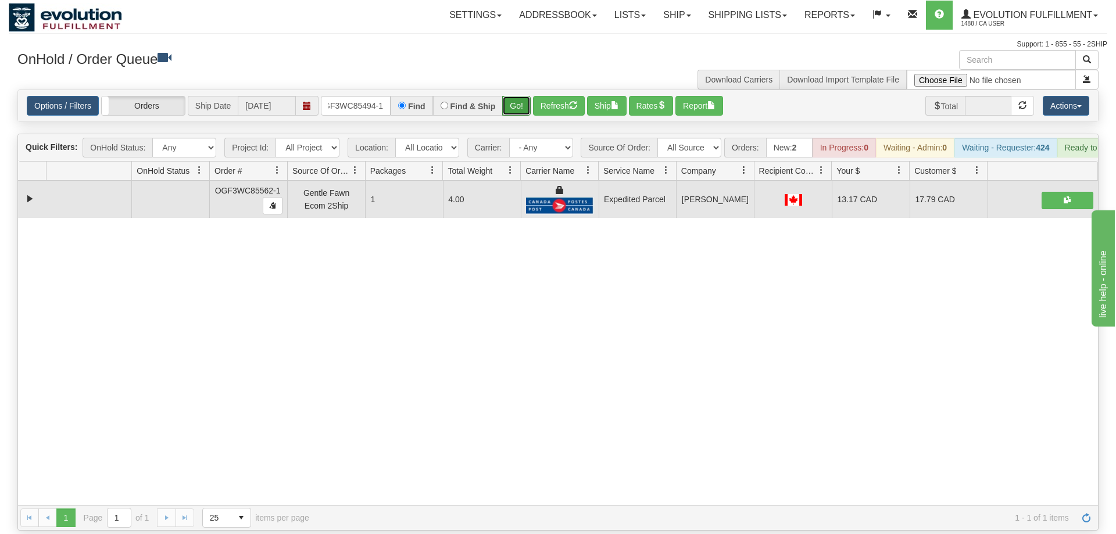
click at [518, 96] on button "Go!" at bounding box center [516, 106] width 28 height 20
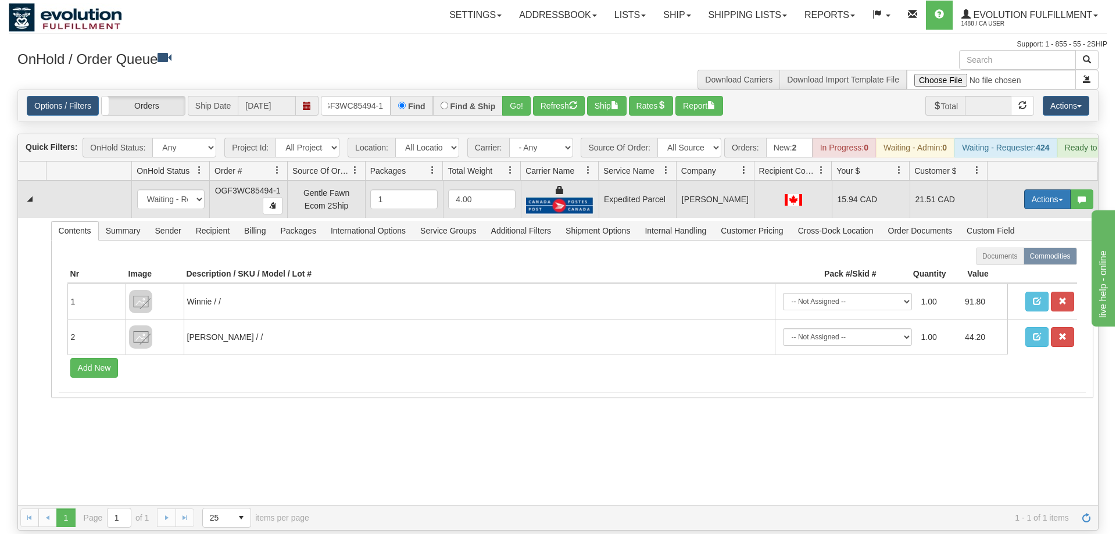
click at [1043, 189] on button "Actions" at bounding box center [1047, 199] width 46 height 20
click at [1029, 259] on link "Ship" at bounding box center [1023, 266] width 93 height 15
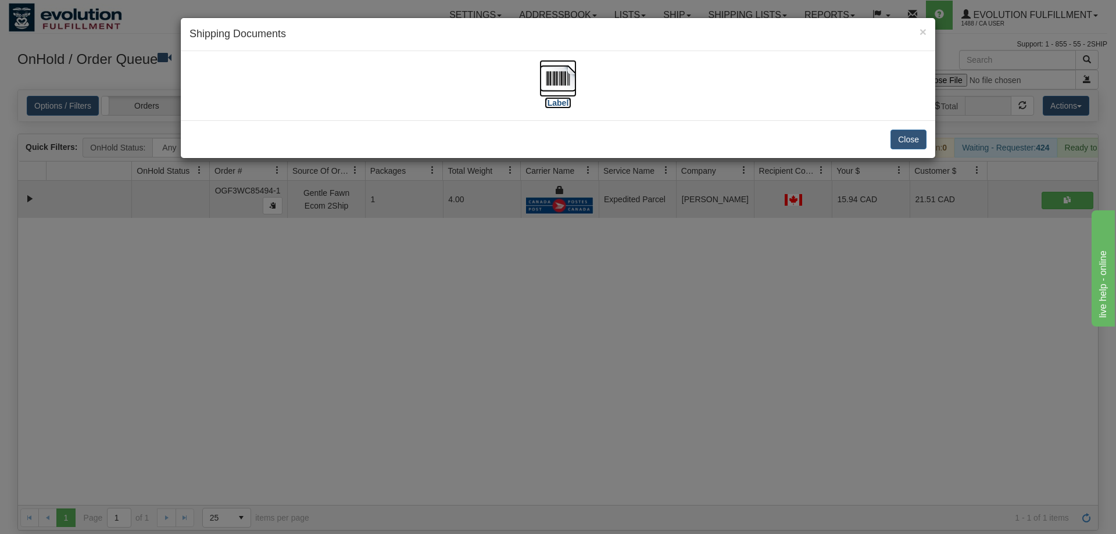
click at [542, 68] on img at bounding box center [557, 78] width 37 height 37
drag, startPoint x: 688, startPoint y: 363, endPoint x: 685, endPoint y: 356, distance: 8.3
click at [687, 359] on div "× Shipping Documents [Label] Close" at bounding box center [558, 267] width 1116 height 534
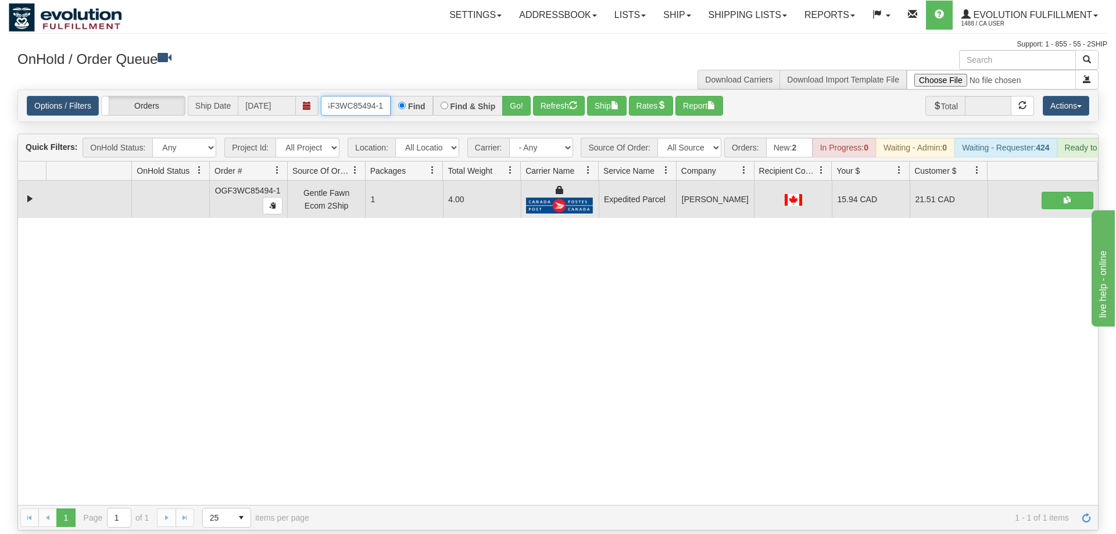
click at [377, 96] on input "OGF3WC85494-1" at bounding box center [356, 106] width 70 height 20
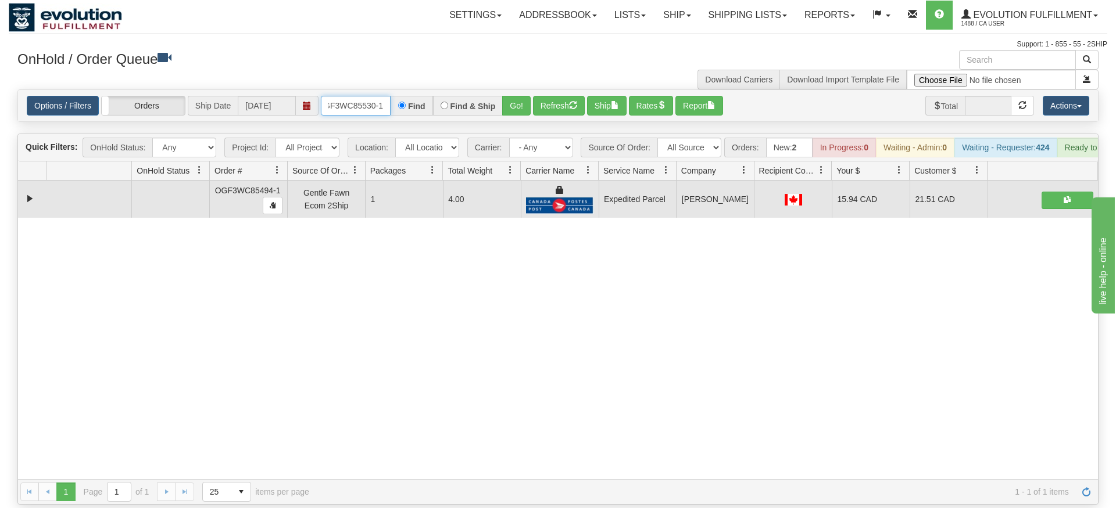
type input "OGF3WC85530-1"
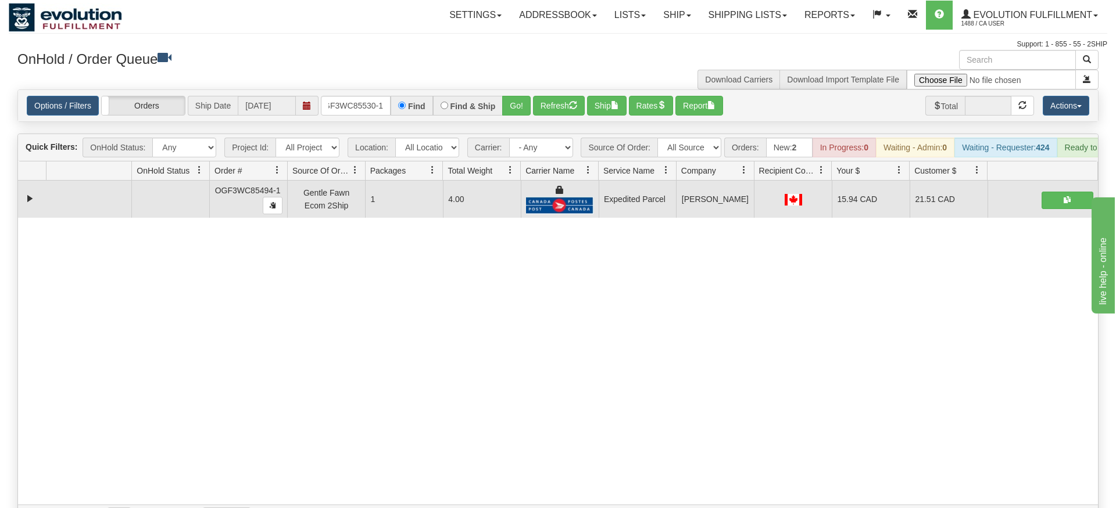
drag, startPoint x: 515, startPoint y: 102, endPoint x: 507, endPoint y: 103, distance: 8.9
click at [513, 118] on div "Is equal to Is not equal to Contains Does not contains CAD USD EUR ZAR [PERSON_…" at bounding box center [558, 309] width 1098 height 441
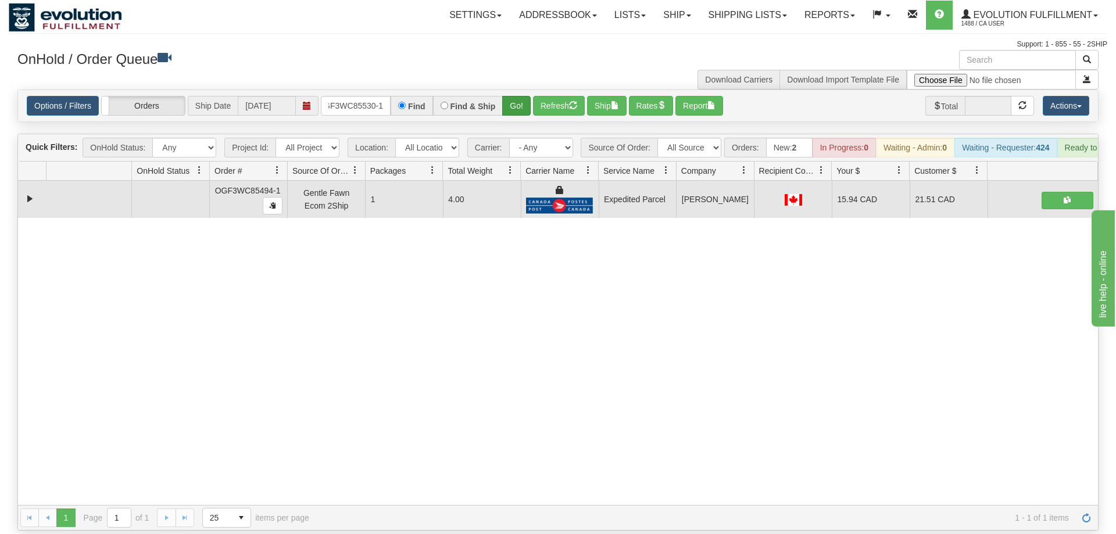
drag, startPoint x: 507, startPoint y: 103, endPoint x: 506, endPoint y: 97, distance: 6.5
click at [506, 102] on div "Options / Filters Group Shipments Orders Ship Date [DATE] OGF3WC85530-1 Find Fi…" at bounding box center [558, 105] width 1080 height 31
click at [513, 96] on button "Go!" at bounding box center [516, 106] width 28 height 20
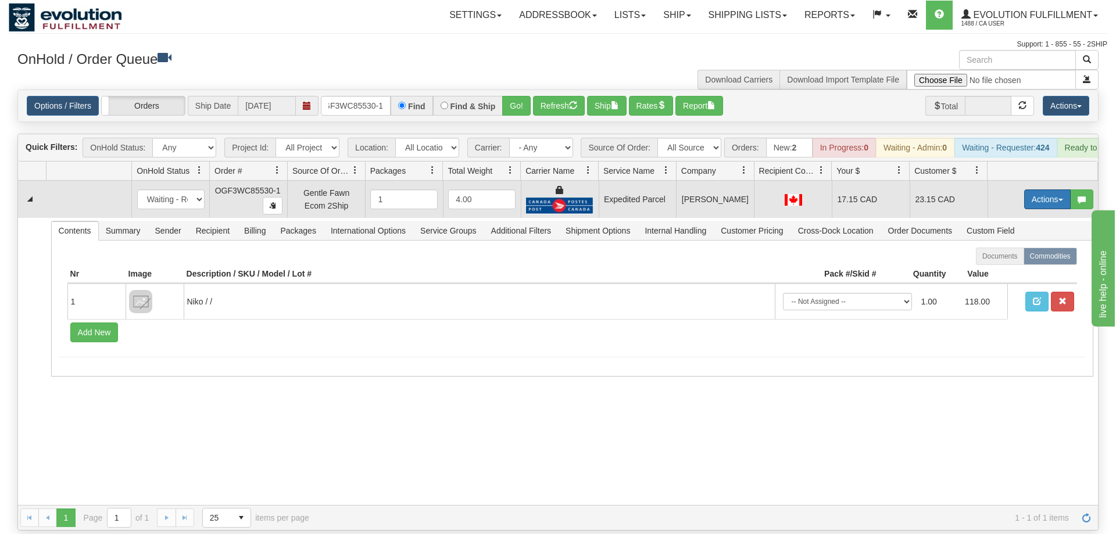
click at [1042, 189] on button "Actions" at bounding box center [1047, 199] width 46 height 20
click at [993, 259] on link "Ship" at bounding box center [1023, 266] width 93 height 15
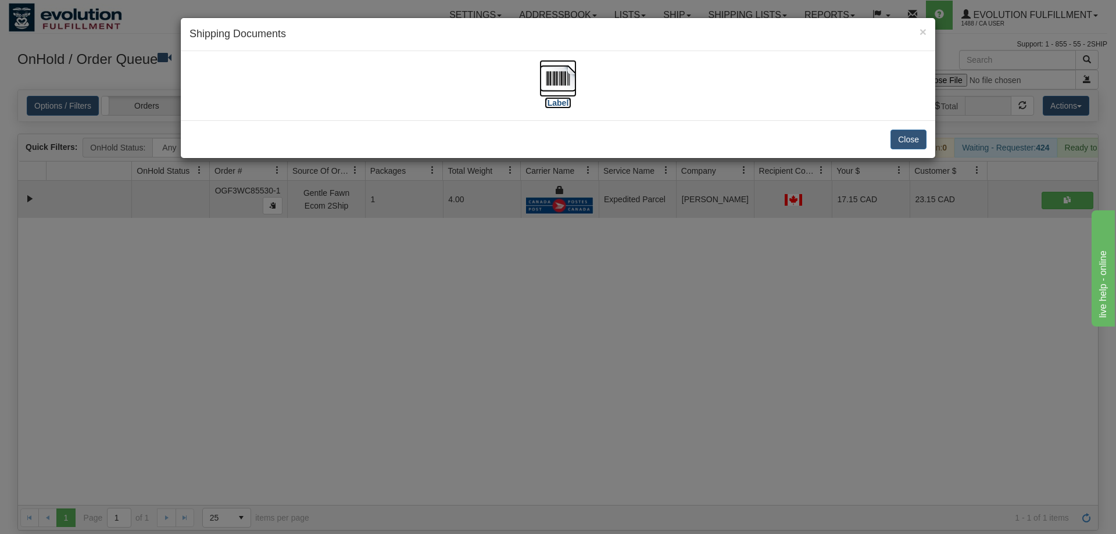
click at [551, 87] on img at bounding box center [557, 78] width 37 height 37
drag, startPoint x: 665, startPoint y: 370, endPoint x: 347, endPoint y: 138, distance: 393.0
click at [665, 370] on div "× Shipping Documents [Label] Close" at bounding box center [558, 267] width 1116 height 534
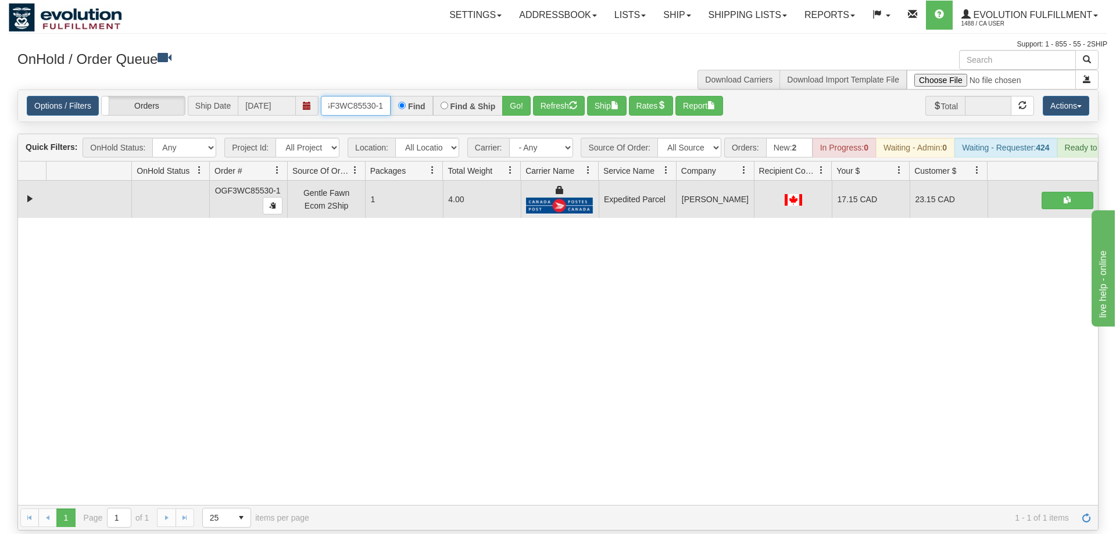
click at [367, 96] on input "OGF3WC85530-1" at bounding box center [356, 106] width 70 height 20
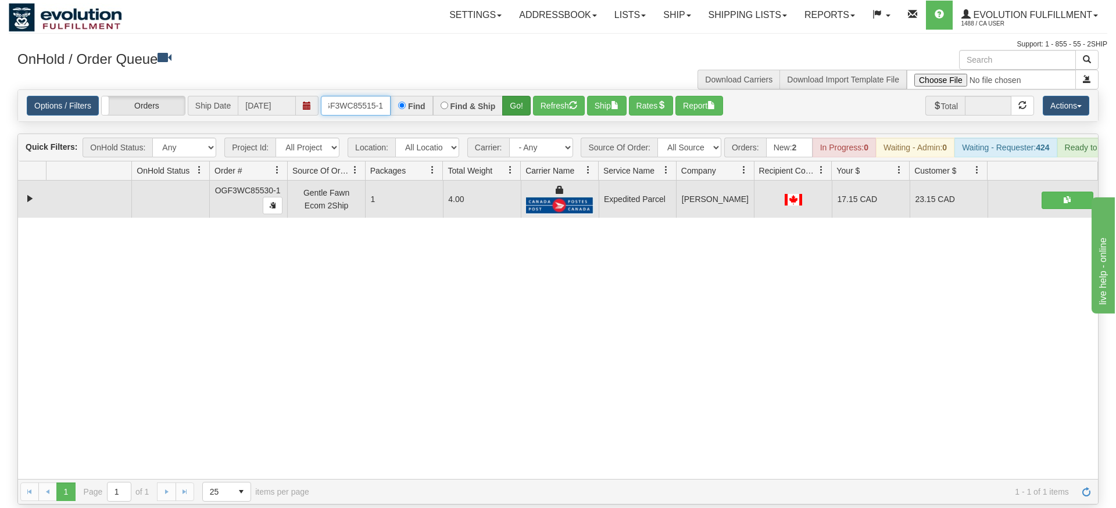
type input "OGF3WC85515-1"
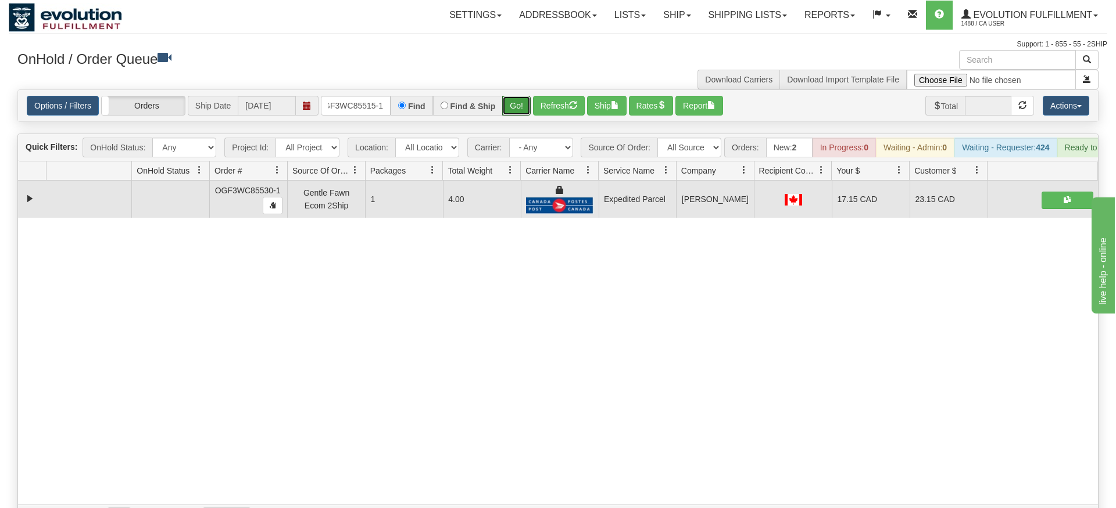
drag, startPoint x: 509, startPoint y: 92, endPoint x: 513, endPoint y: 101, distance: 9.9
click at [509, 116] on div "Is equal to Is not equal to Contains Does not contains CAD USD EUR ZAR [PERSON_…" at bounding box center [558, 309] width 1098 height 441
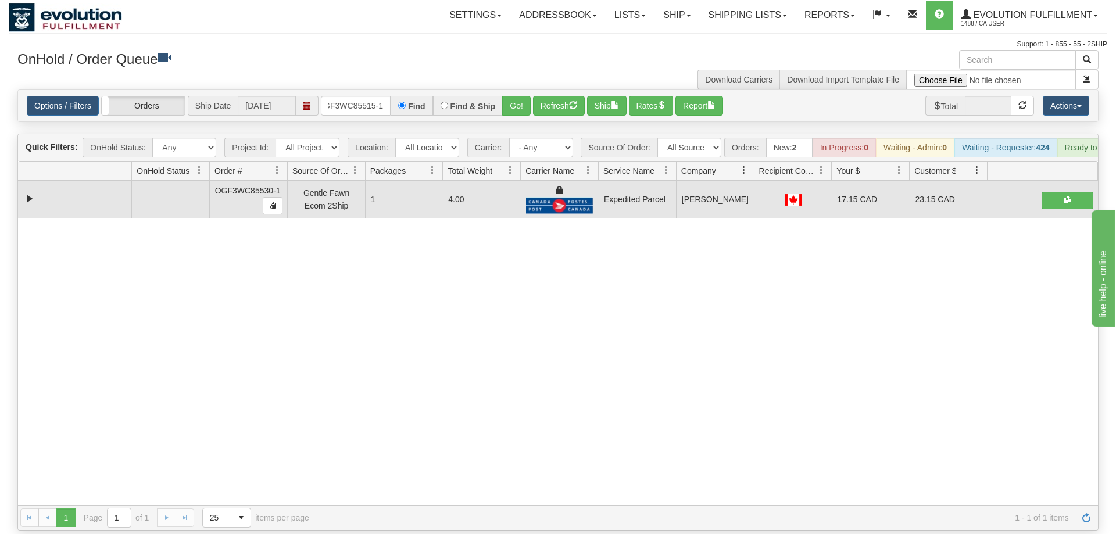
click at [513, 101] on div "Options / Filters Group Shipments Orders Ship Date [DATE] OGF3WC85515-1 Find Fi…" at bounding box center [558, 105] width 1080 height 31
click at [511, 96] on button "Go!" at bounding box center [516, 106] width 28 height 20
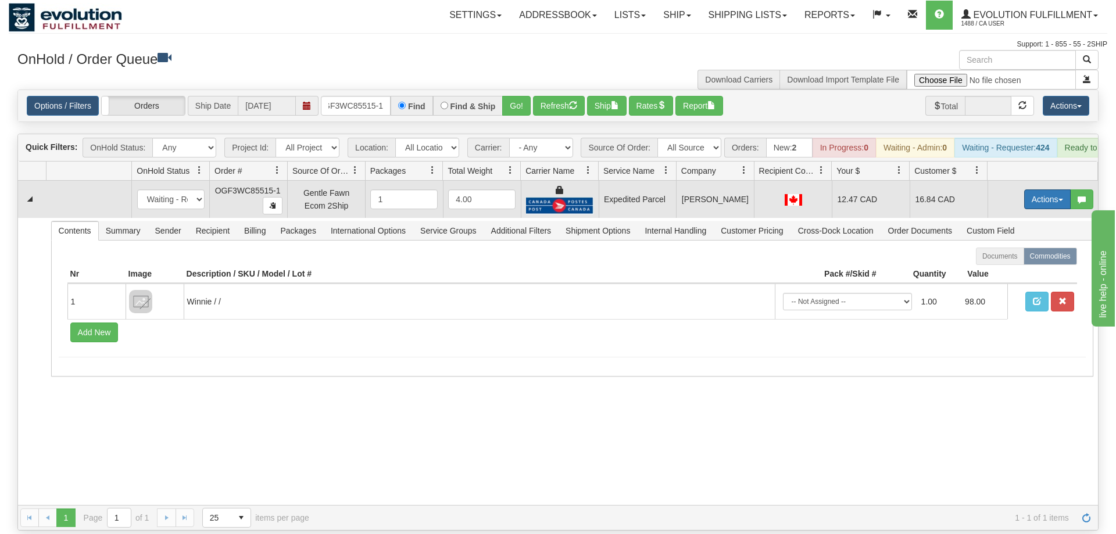
drag, startPoint x: 1029, startPoint y: 182, endPoint x: 1022, endPoint y: 182, distance: 7.0
click at [1029, 189] on button "Actions" at bounding box center [1047, 199] width 46 height 20
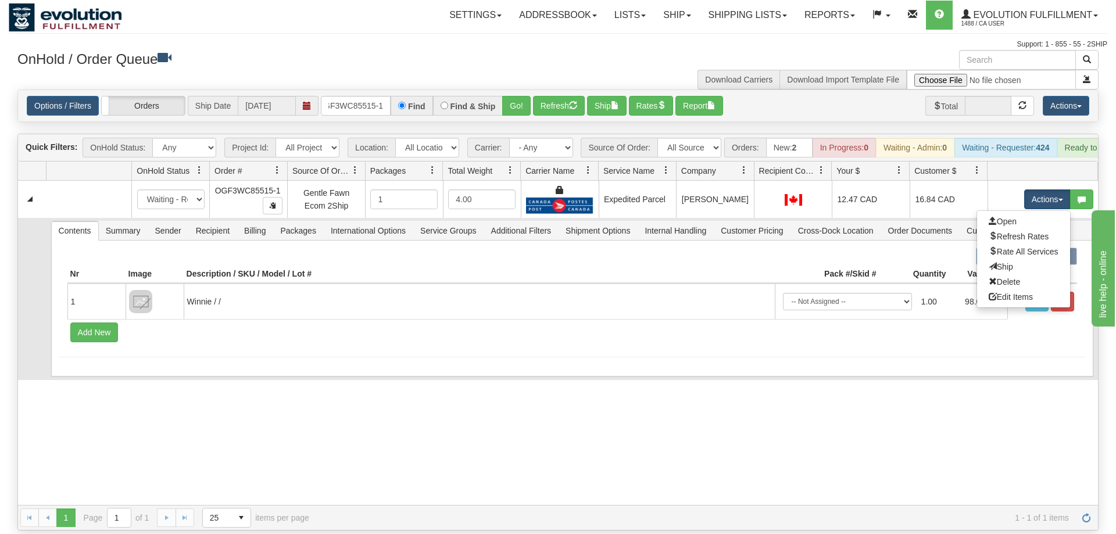
click at [1017, 259] on link "Ship" at bounding box center [1023, 266] width 93 height 15
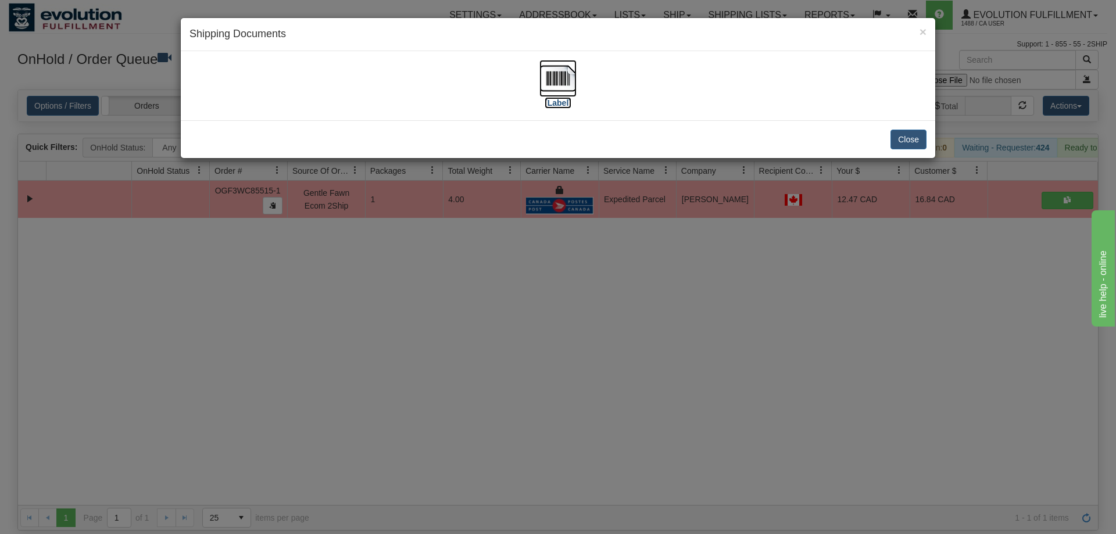
click at [574, 82] on img at bounding box center [557, 78] width 37 height 37
drag, startPoint x: 613, startPoint y: 398, endPoint x: 610, endPoint y: 386, distance: 12.7
click at [613, 397] on div "× Shipping Documents [Label] Close" at bounding box center [558, 267] width 1116 height 534
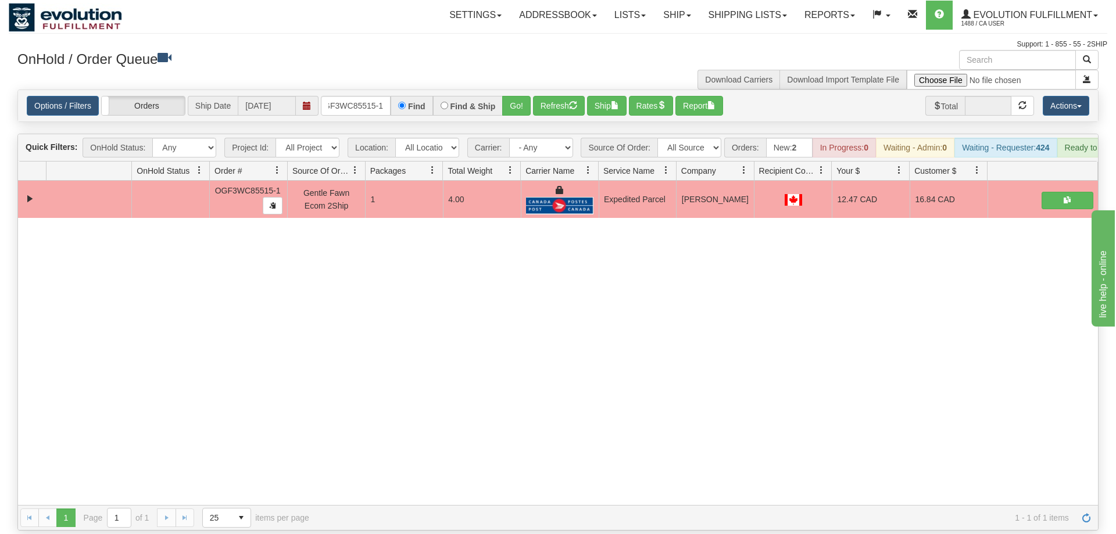
click at [354, 90] on div "Options / Filters Group Shipments Orders Ship Date [DATE] OGF3WC85515-1 Find Fi…" at bounding box center [558, 105] width 1080 height 31
click at [371, 96] on input "OGF3WC85515-1" at bounding box center [356, 106] width 70 height 20
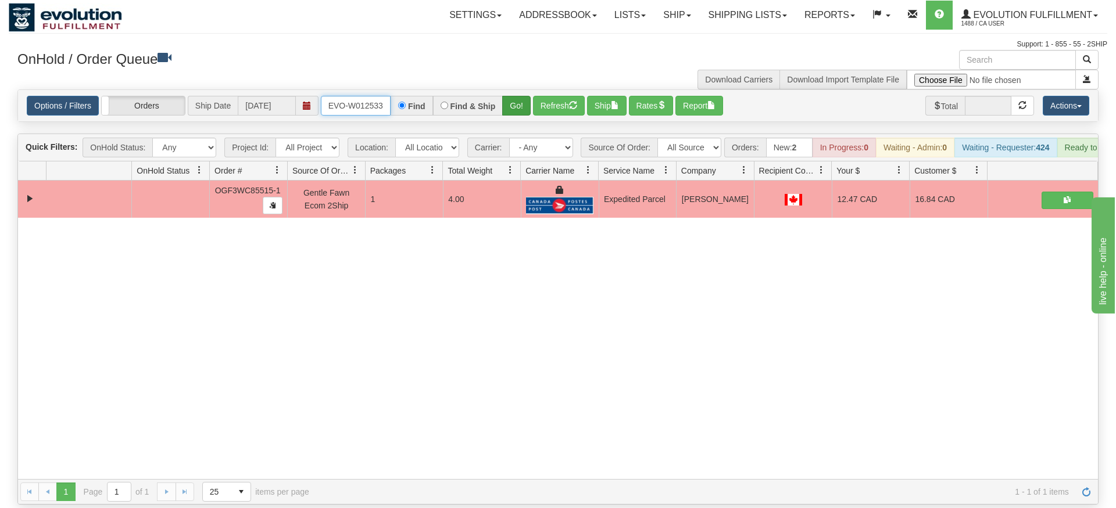
type input "ORSCEVO-W012533"
click at [518, 113] on div "Is equal to Is not equal to Contains Does not contains CAD USD EUR ZAR [PERSON_…" at bounding box center [558, 296] width 1098 height 415
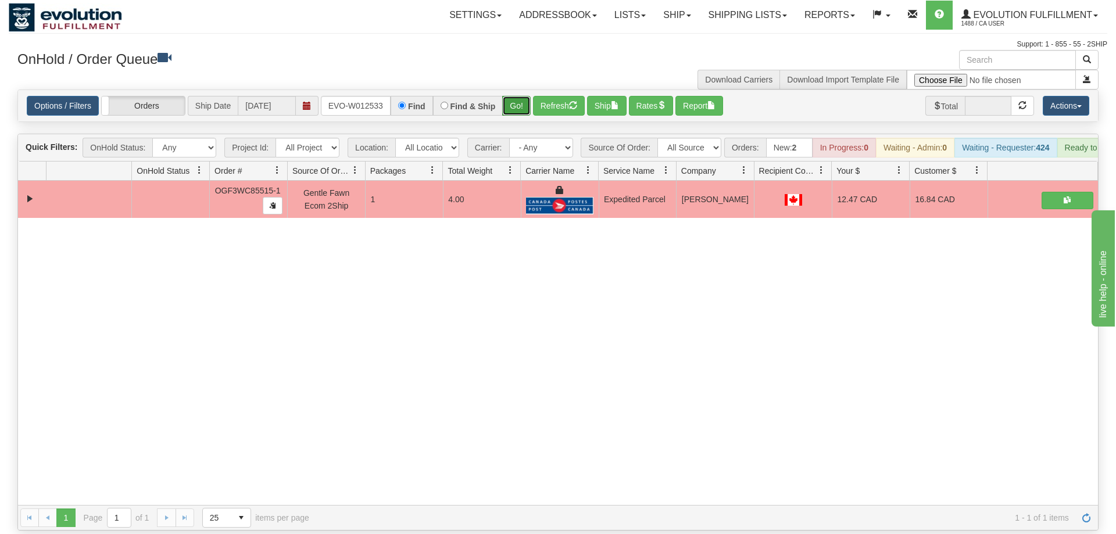
click at [514, 96] on button "Go!" at bounding box center [516, 106] width 28 height 20
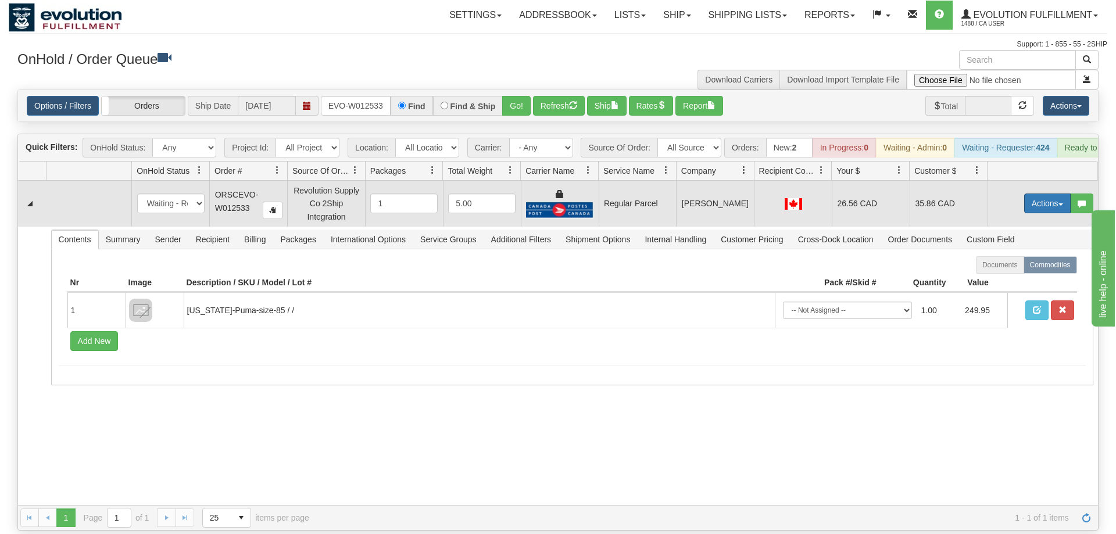
click at [1043, 194] on button "Actions" at bounding box center [1047, 204] width 46 height 20
click at [1013, 251] on span "Rate All Services" at bounding box center [1023, 255] width 70 height 9
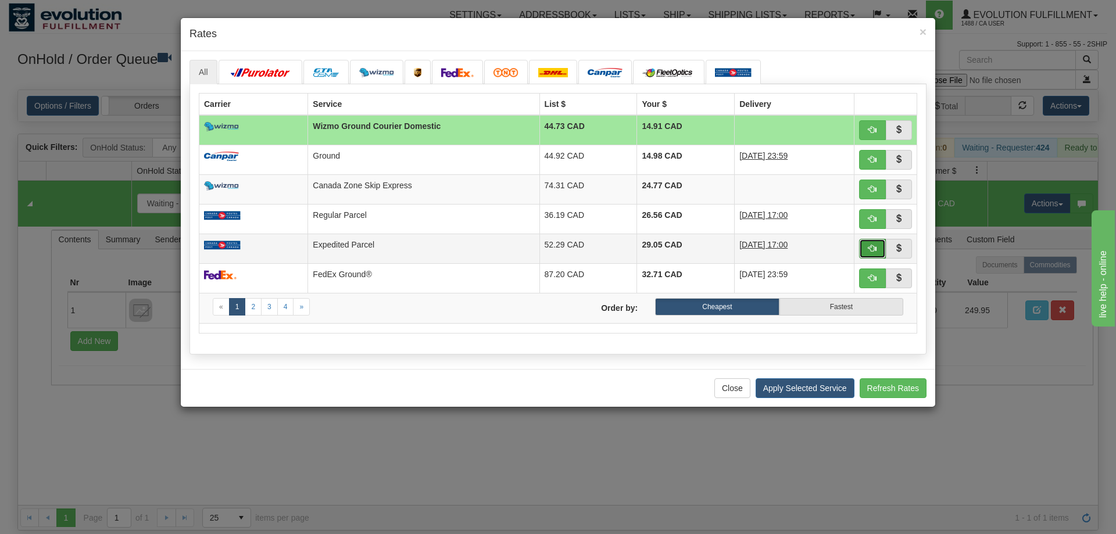
click at [872, 252] on span "button" at bounding box center [872, 248] width 8 height 8
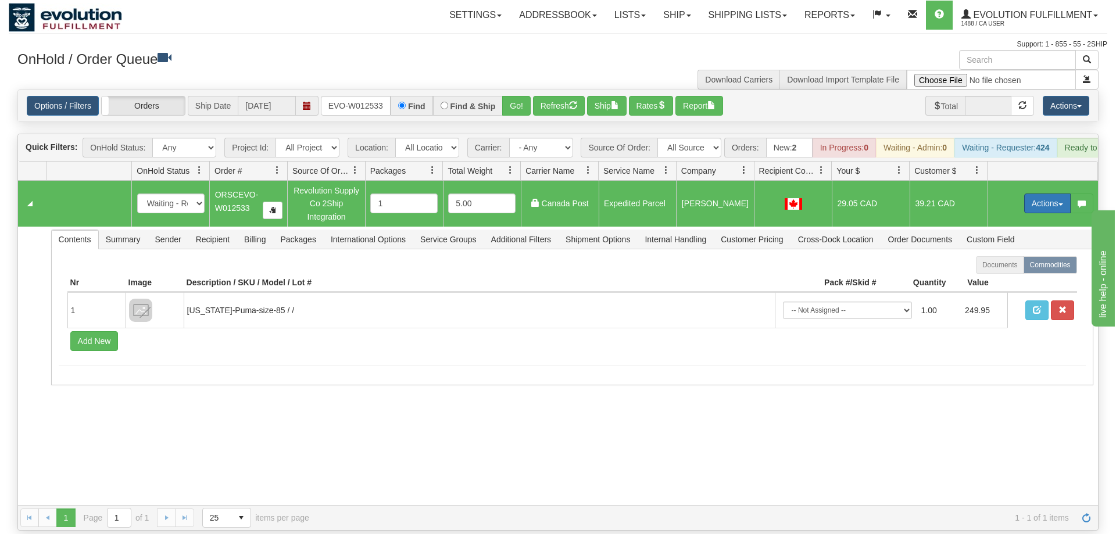
click at [1047, 194] on button "Actions" at bounding box center [1047, 204] width 46 height 20
click at [993, 266] on span "Ship" at bounding box center [1000, 270] width 24 height 9
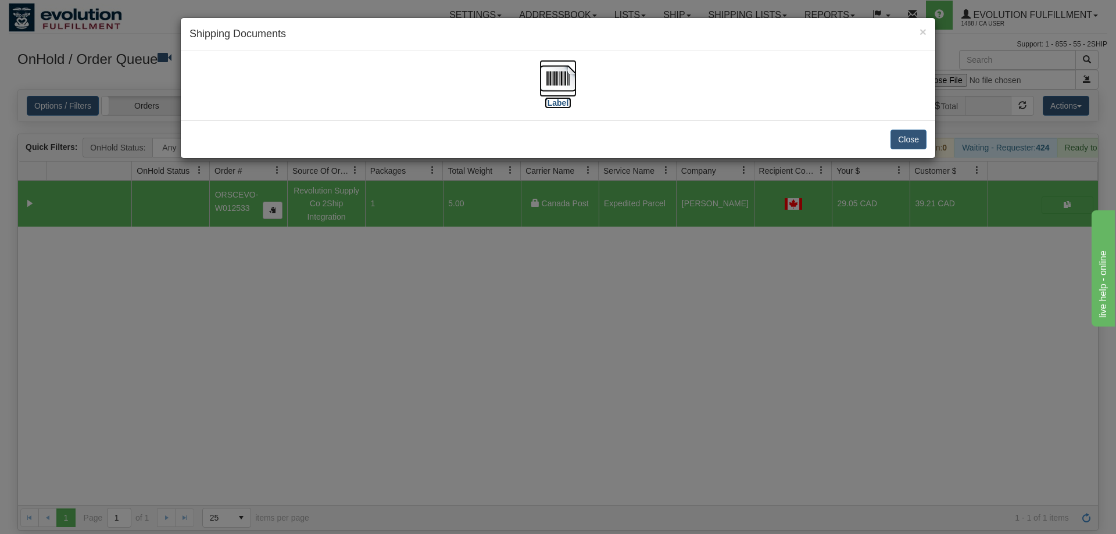
click at [569, 82] on img at bounding box center [557, 78] width 37 height 37
drag, startPoint x: 548, startPoint y: 334, endPoint x: 318, endPoint y: 48, distance: 366.6
click at [547, 333] on div "× Shipping Documents [Label] Close" at bounding box center [558, 267] width 1116 height 534
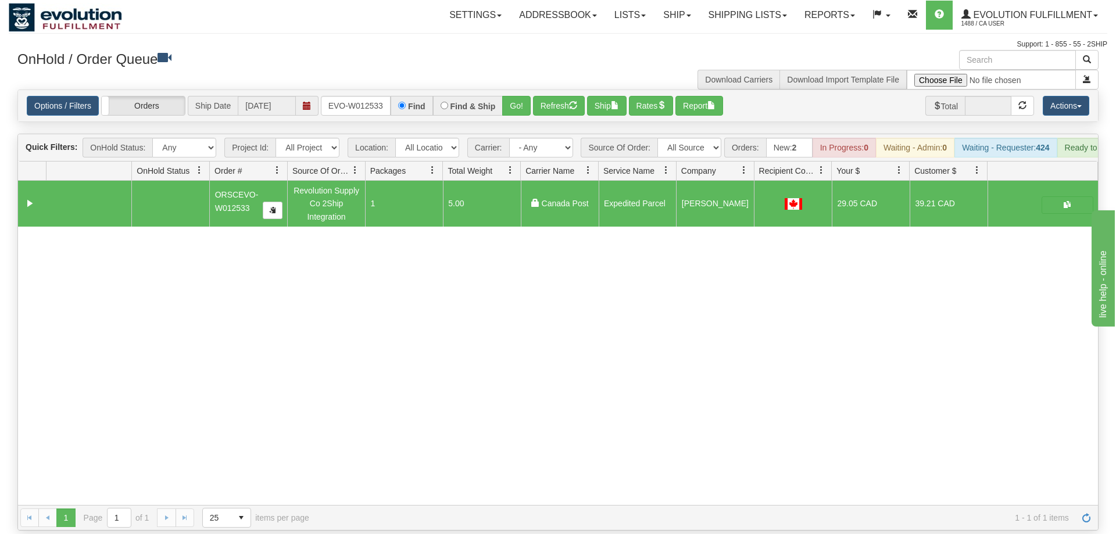
click at [342, 90] on div "Options / Filters Group Shipments Orders Ship Date [DATE] ORSCEVO-W012533 Find …" at bounding box center [558, 105] width 1080 height 31
click at [354, 96] on input "ORSCEVO-W012533" at bounding box center [356, 106] width 70 height 20
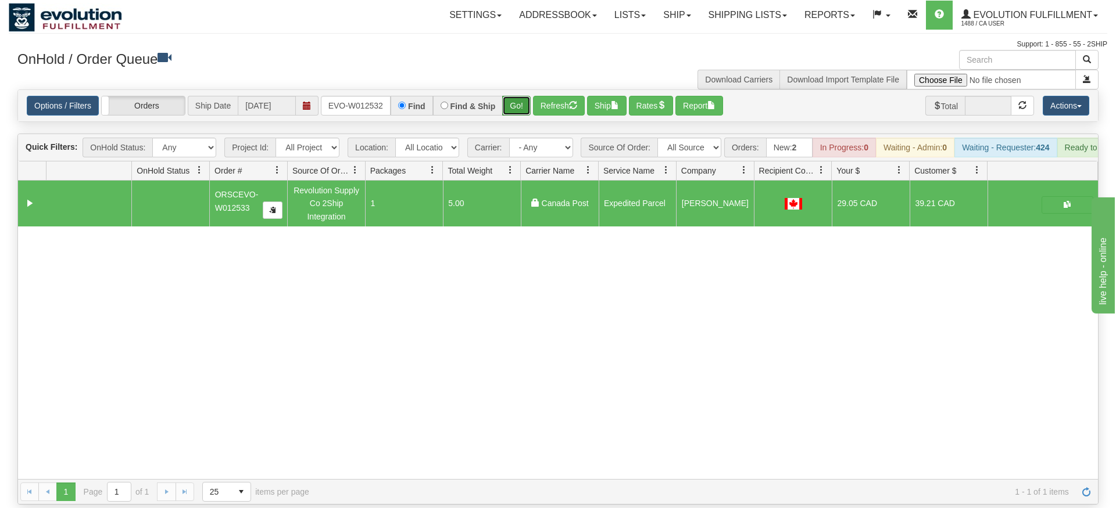
click at [513, 120] on div "Is equal to Is not equal to Contains Does not contains CAD USD EUR ZAR [PERSON_…" at bounding box center [558, 296] width 1098 height 415
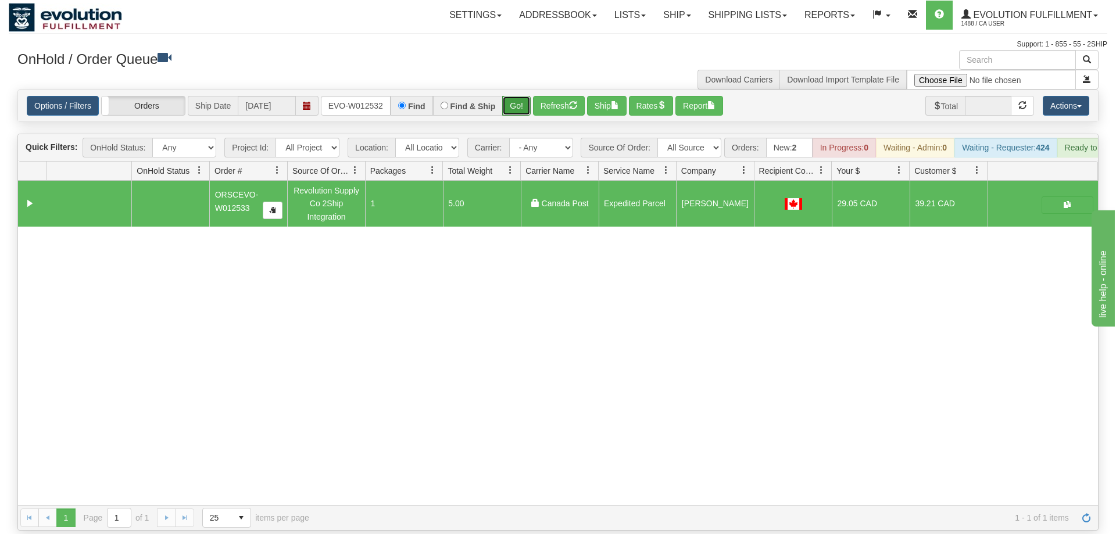
click at [518, 96] on button "Go!" at bounding box center [516, 106] width 28 height 20
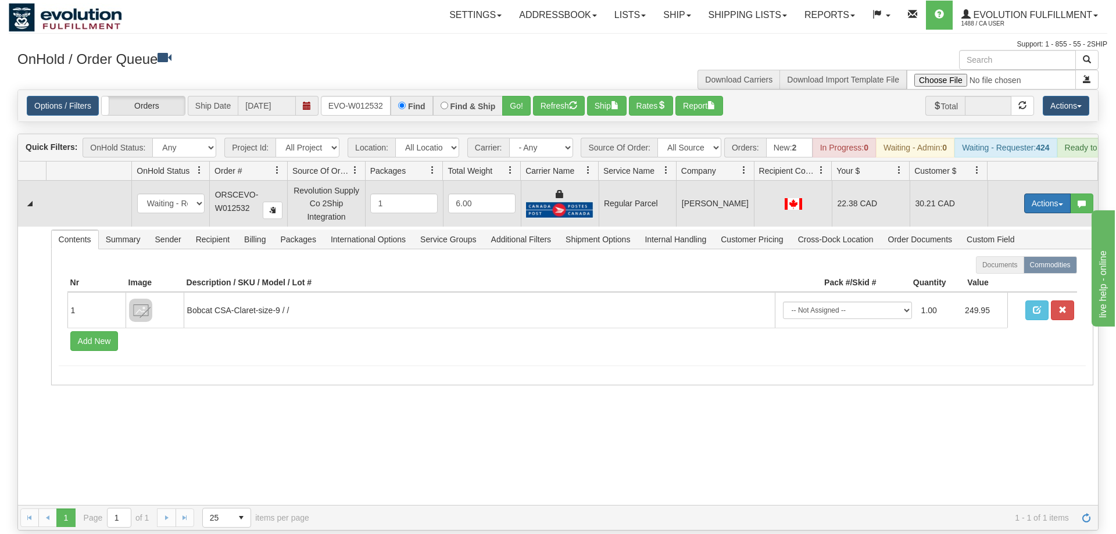
drag, startPoint x: 1048, startPoint y: 182, endPoint x: 1036, endPoint y: 185, distance: 12.7
click at [1047, 194] on button "Actions" at bounding box center [1047, 204] width 46 height 20
click at [994, 251] on span "Rate All Services" at bounding box center [1023, 255] width 70 height 9
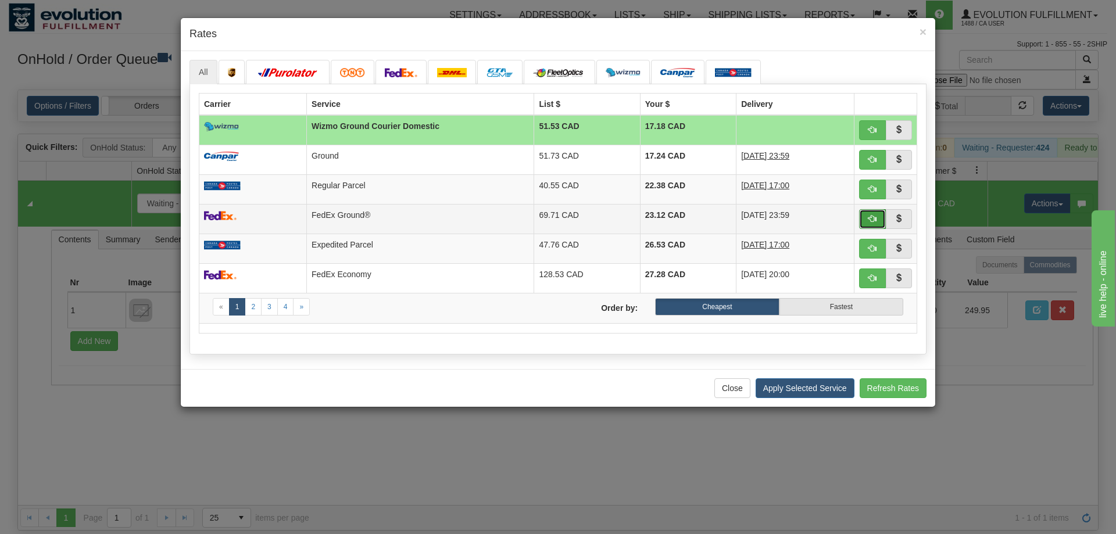
click at [876, 217] on span "button" at bounding box center [872, 218] width 8 height 8
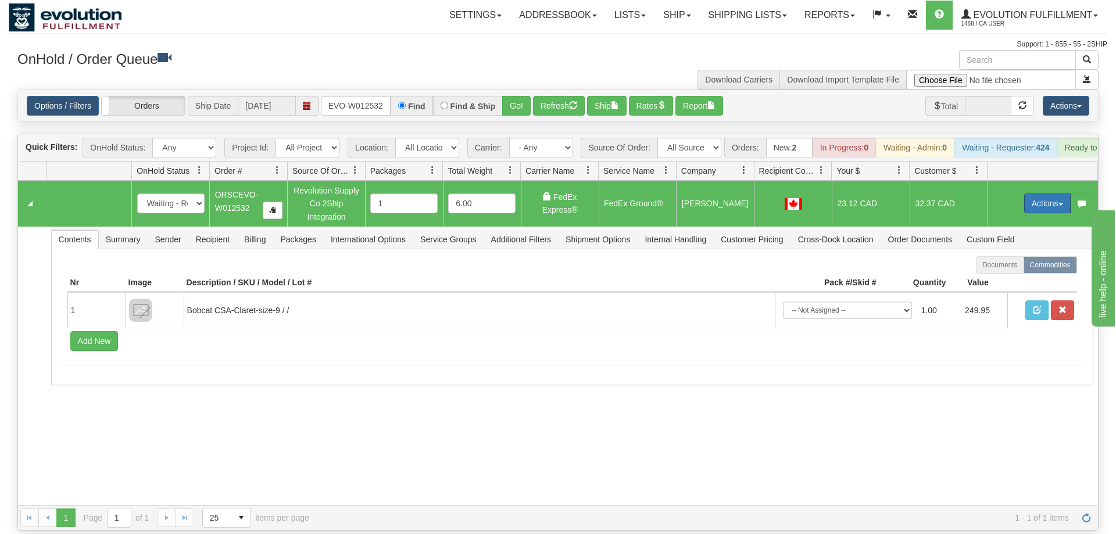
click at [1036, 194] on button "Actions" at bounding box center [1047, 204] width 46 height 20
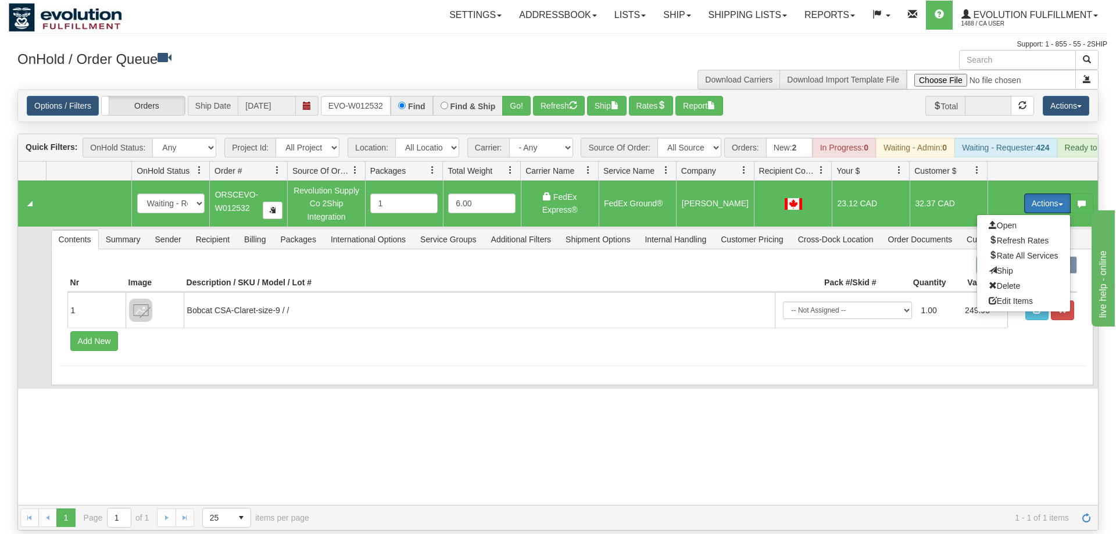
click at [1003, 266] on span "Ship" at bounding box center [1000, 270] width 24 height 9
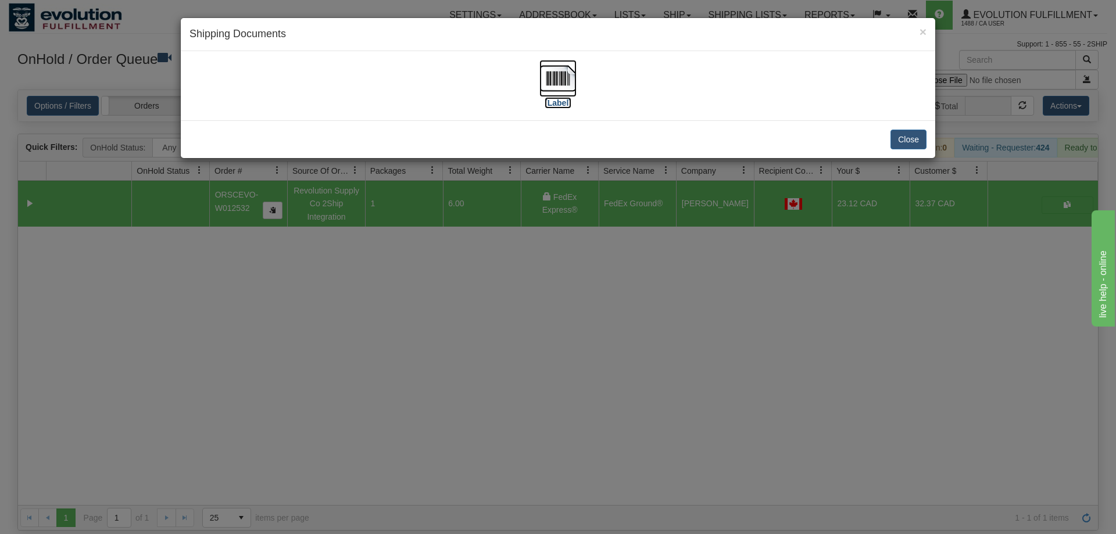
click at [558, 79] on img at bounding box center [557, 78] width 37 height 37
drag, startPoint x: 726, startPoint y: 299, endPoint x: 459, endPoint y: 87, distance: 341.1
click at [723, 297] on div "× Shipping Documents [Label] Close" at bounding box center [558, 267] width 1116 height 534
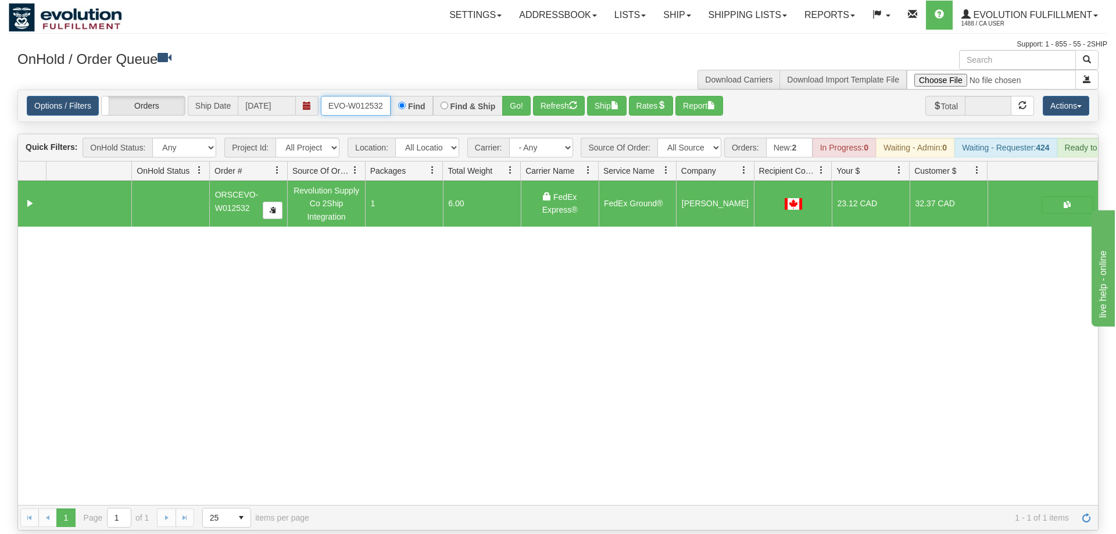
click at [361, 96] on input "ORSCEVO-W012532" at bounding box center [356, 106] width 70 height 20
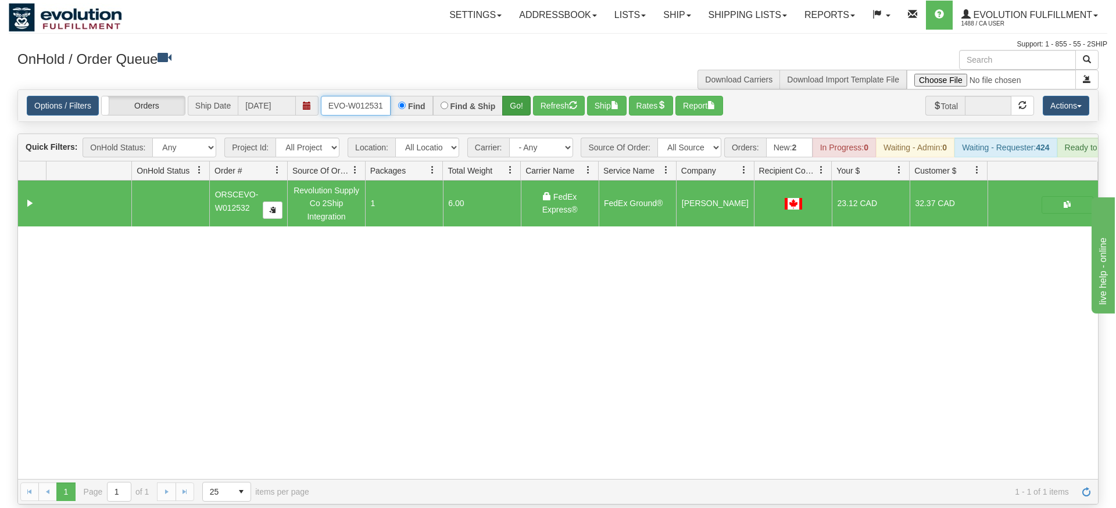
type input "ORSCEVO-W012531"
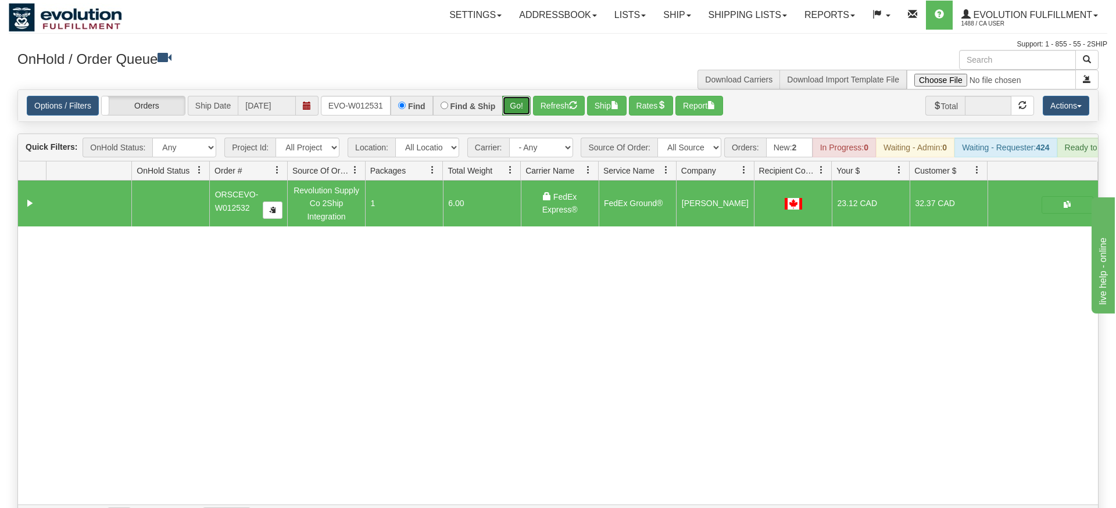
click at [520, 108] on div "Is equal to Is not equal to Contains Does not contains CAD USD EUR ZAR [PERSON_…" at bounding box center [558, 309] width 1098 height 441
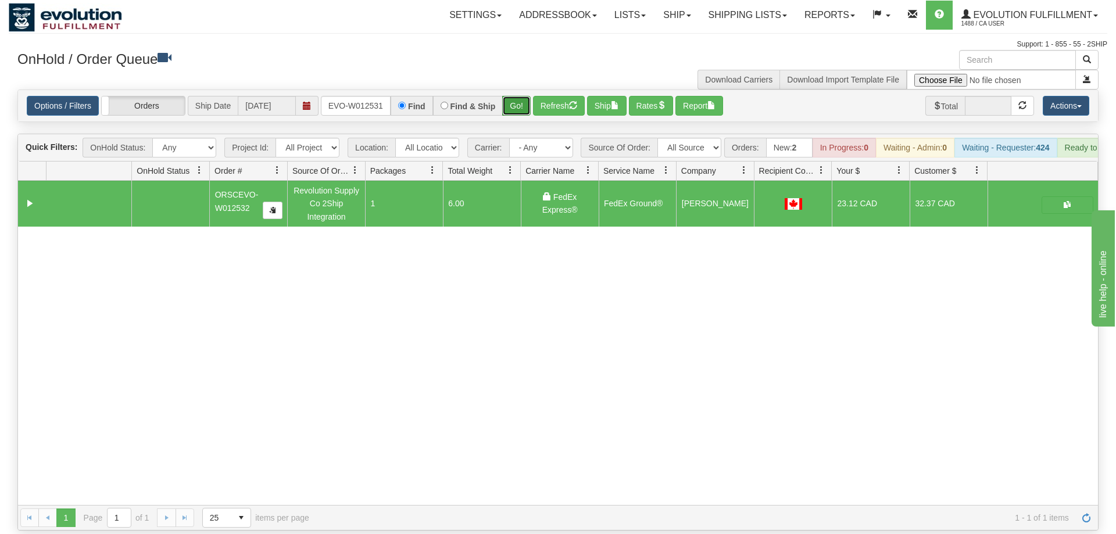
click at [512, 96] on button "Go!" at bounding box center [516, 106] width 28 height 20
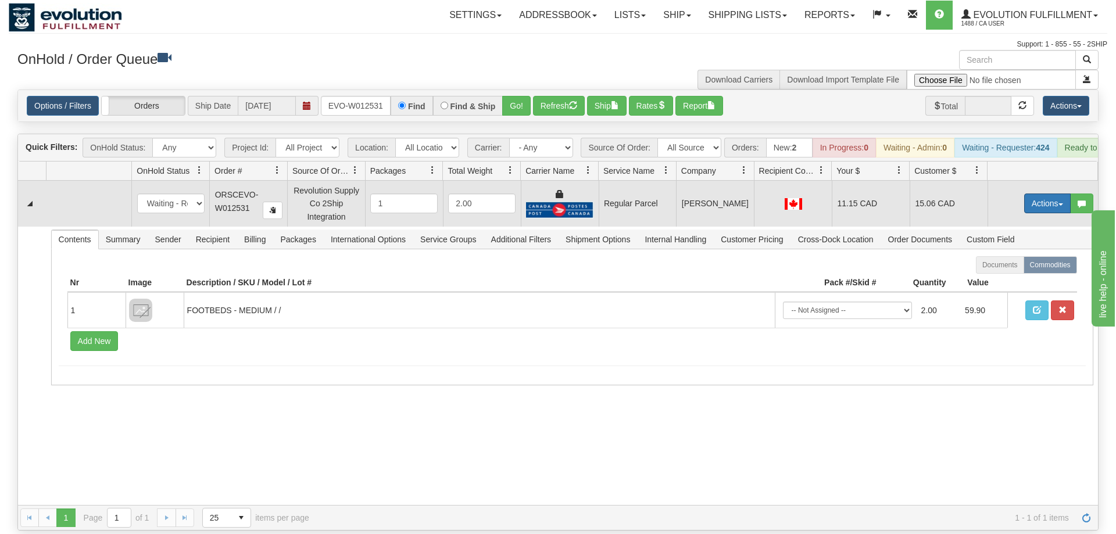
drag, startPoint x: 1046, startPoint y: 198, endPoint x: 1046, endPoint y: 191, distance: 7.6
click at [1046, 198] on td "Actions Open Refresh Rates Rate All Services Ship Delete Edit Items" at bounding box center [1042, 203] width 110 height 45
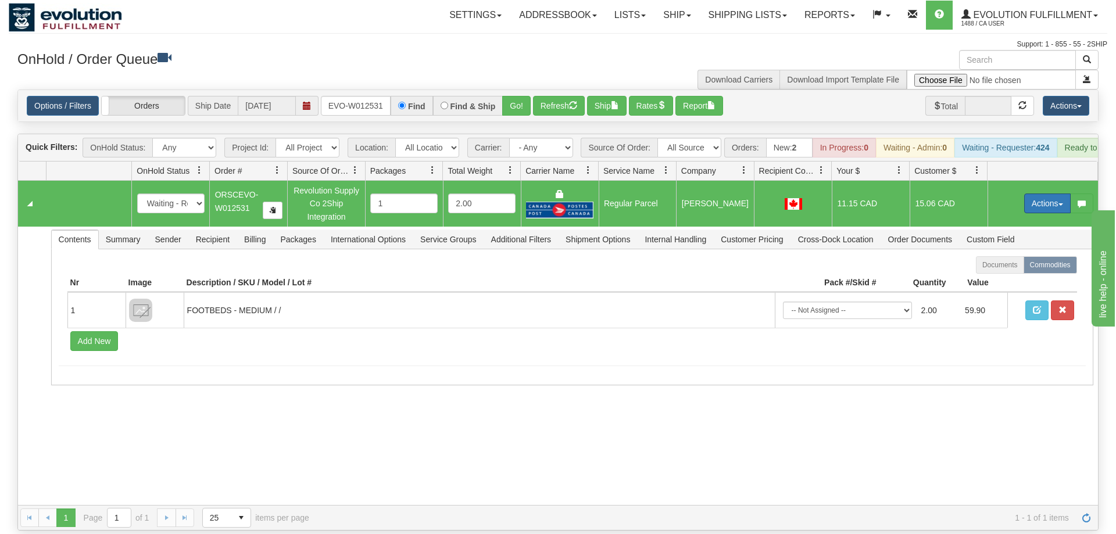
click at [1046, 194] on button "Actions" at bounding box center [1047, 204] width 46 height 20
click at [1020, 251] on span "Rate All Services" at bounding box center [1023, 255] width 70 height 9
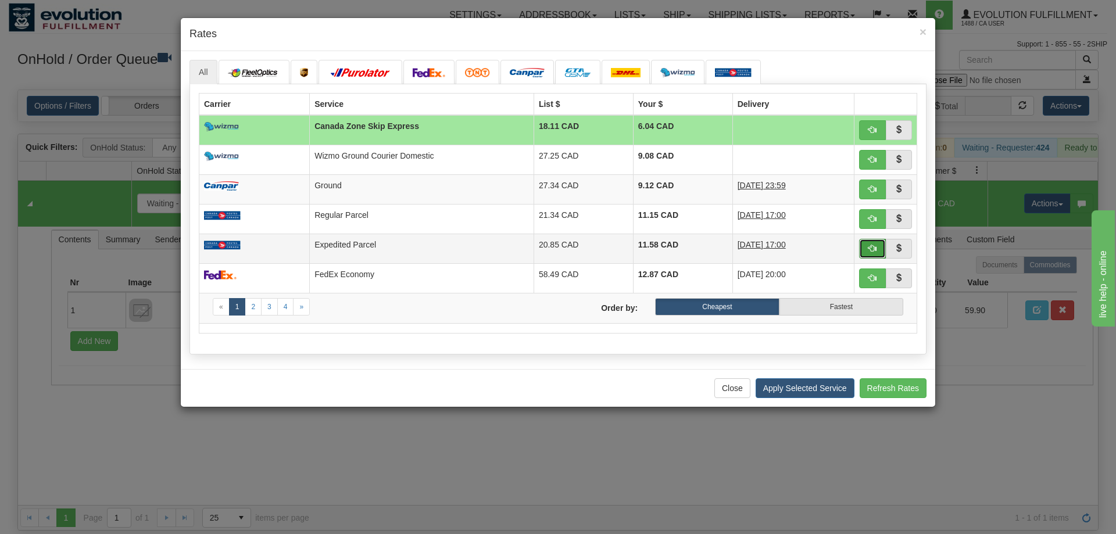
click at [870, 244] on span "button" at bounding box center [872, 248] width 8 height 8
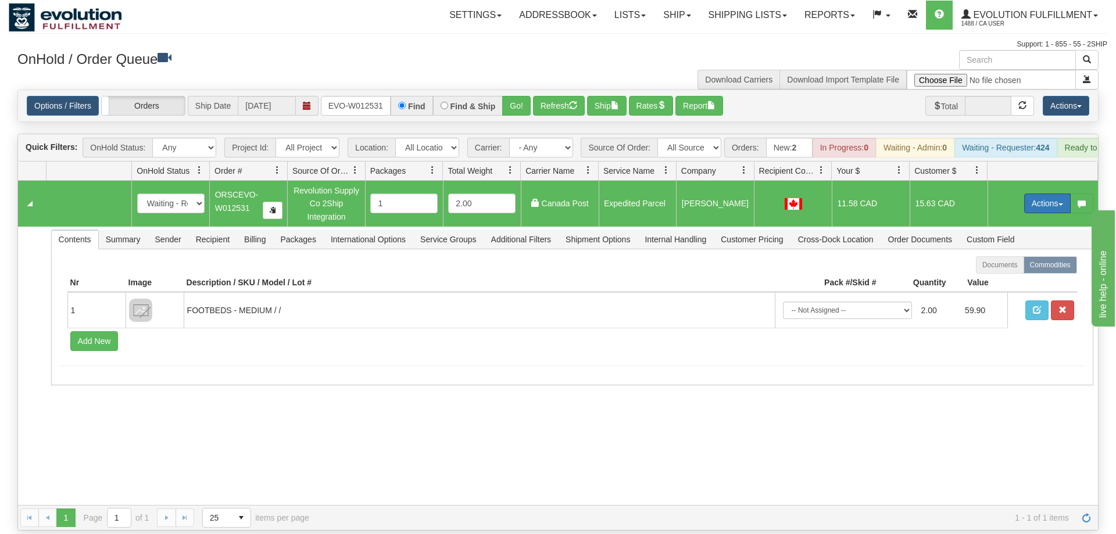
click at [1044, 194] on button "Actions" at bounding box center [1047, 204] width 46 height 20
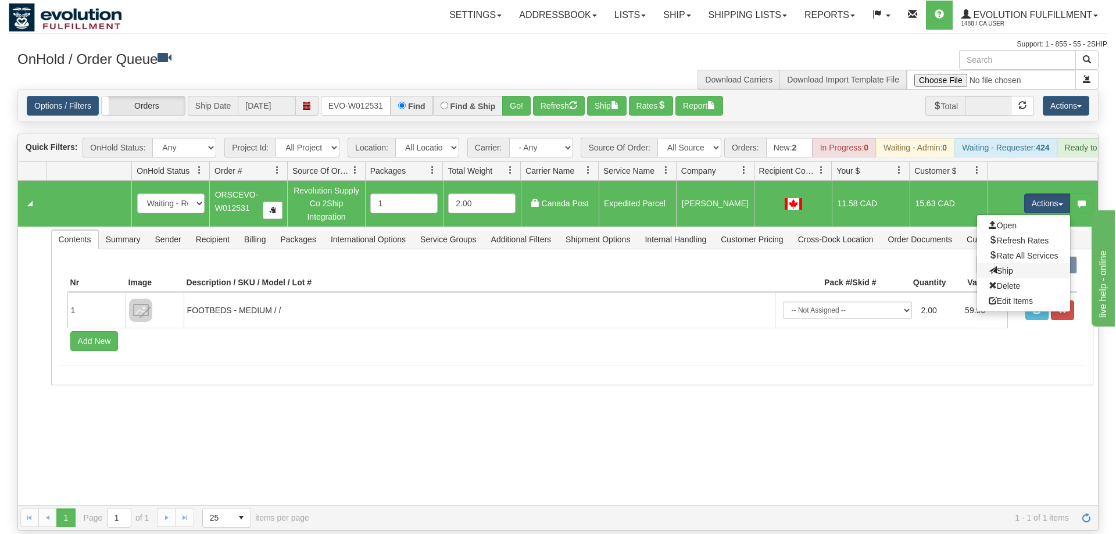
click at [1003, 263] on link "Ship" at bounding box center [1023, 270] width 93 height 15
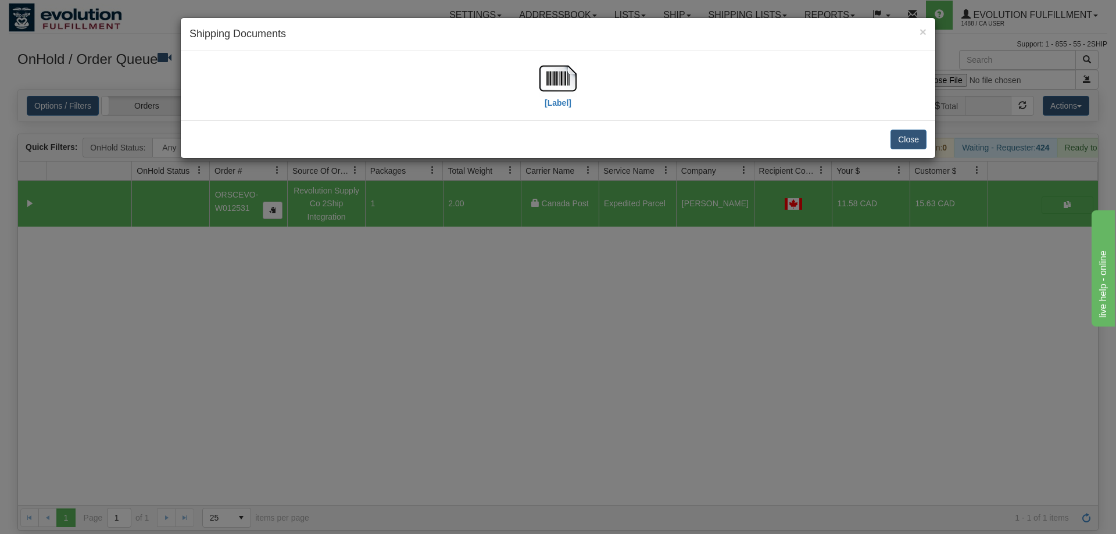
click at [589, 90] on div "[Label]" at bounding box center [557, 86] width 737 height 52
click at [569, 84] on img at bounding box center [557, 78] width 37 height 37
click at [589, 292] on div "× Shipping Documents [Label] Close" at bounding box center [558, 267] width 1116 height 534
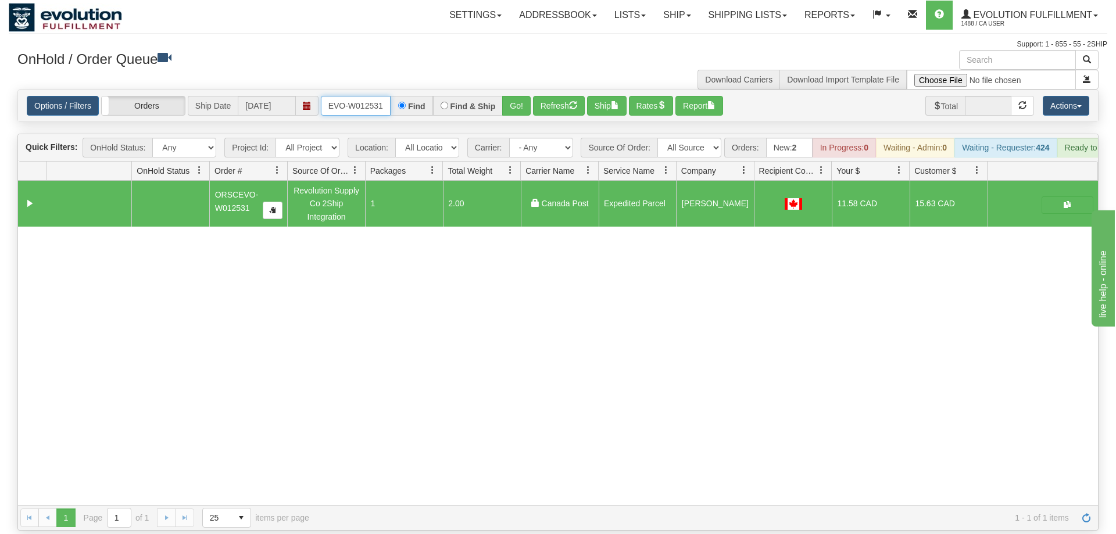
click at [352, 96] on input "ORSCEVO-W012531" at bounding box center [356, 106] width 70 height 20
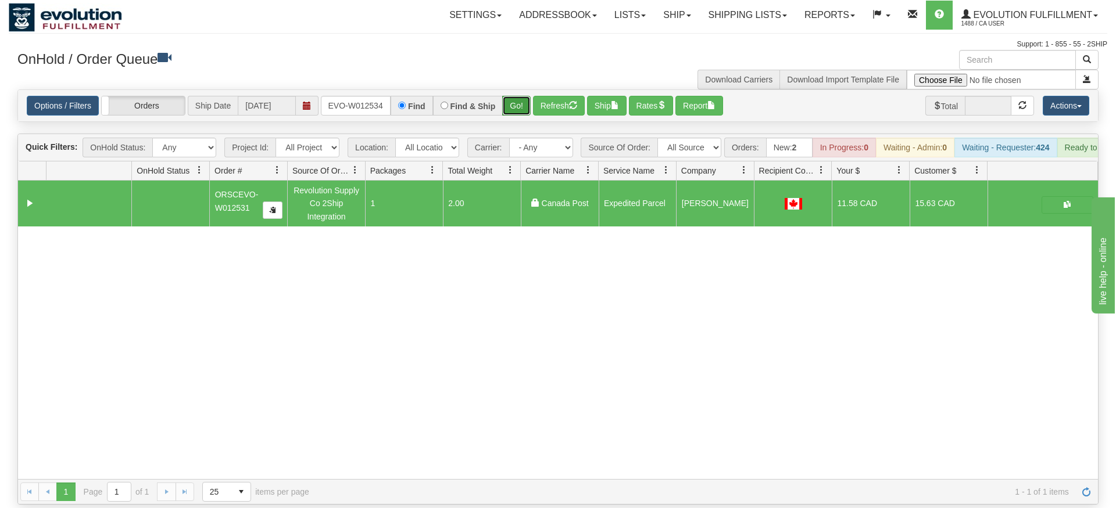
click at [515, 119] on div "Is equal to Is not equal to Contains Does not contains CAD USD EUR ZAR [PERSON_…" at bounding box center [558, 296] width 1098 height 415
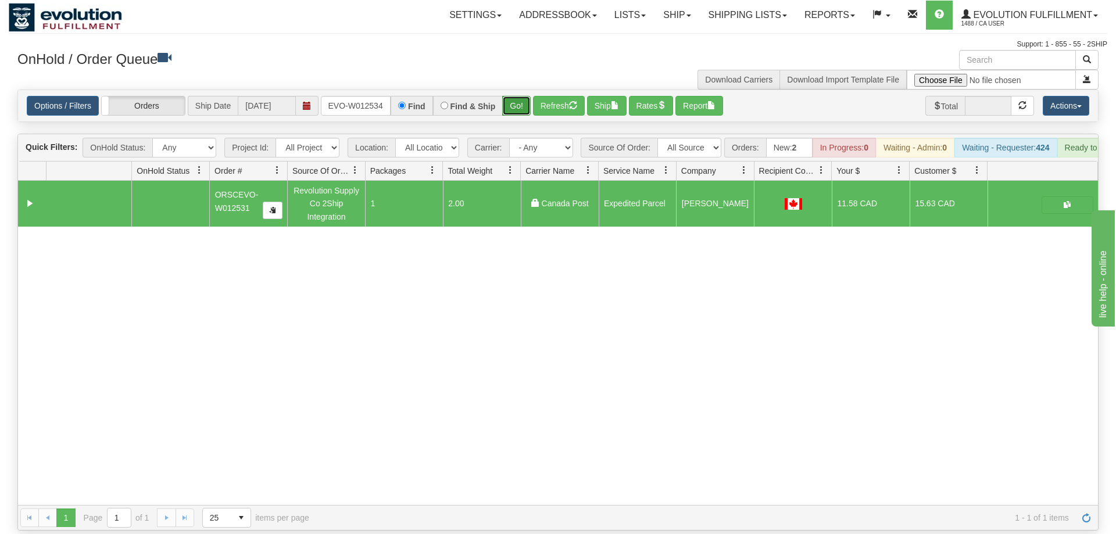
click at [514, 96] on button "Go!" at bounding box center [516, 106] width 28 height 20
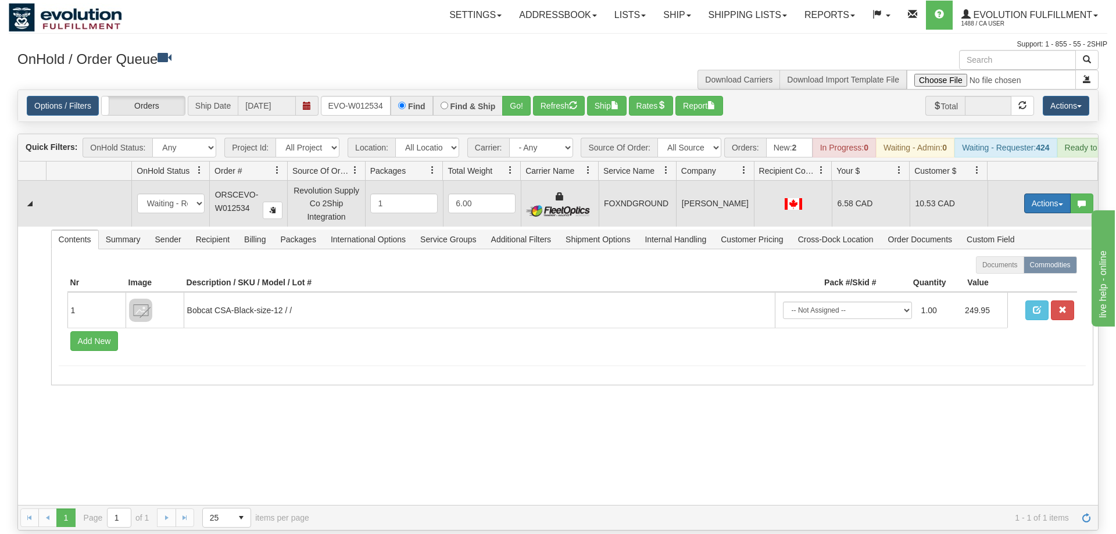
click at [1040, 194] on button "Actions" at bounding box center [1047, 204] width 46 height 20
click at [1019, 263] on link "Ship" at bounding box center [1023, 270] width 93 height 15
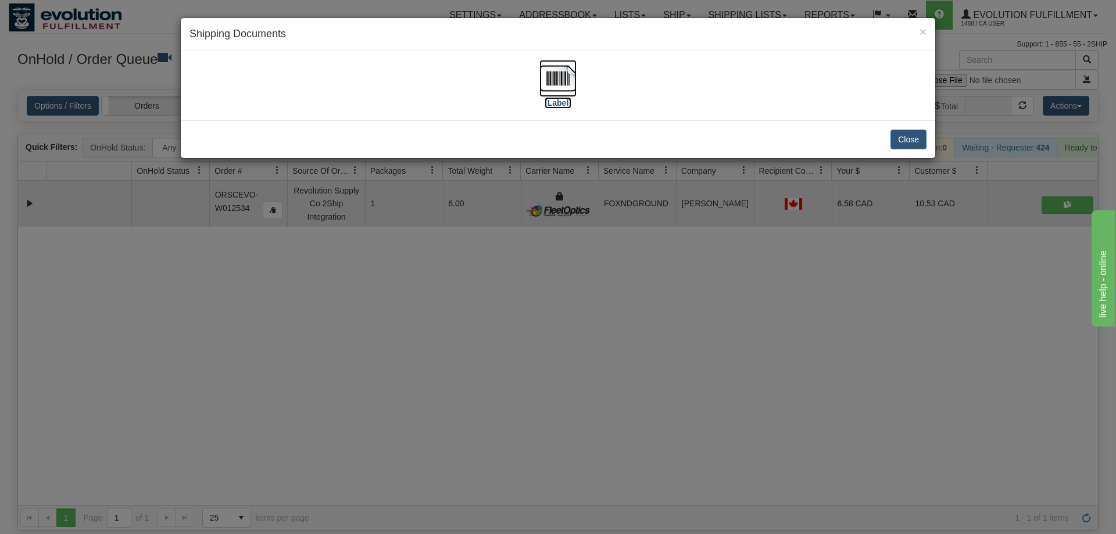
click at [564, 82] on img at bounding box center [557, 78] width 37 height 37
click at [492, 306] on div "× Shipping Documents [Label] Close" at bounding box center [558, 267] width 1116 height 534
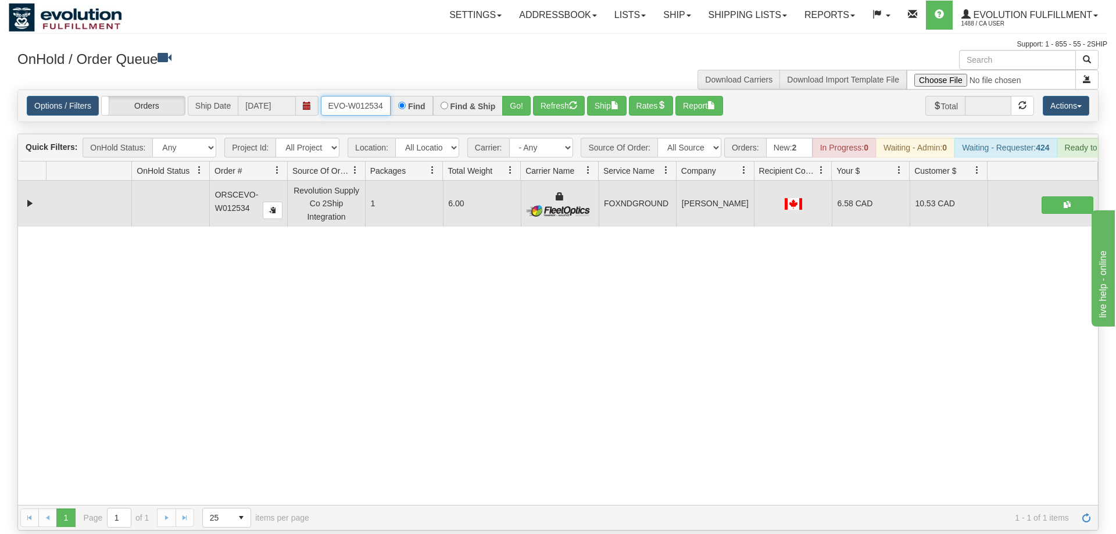
click at [349, 96] on input "oRSCEVO-W012534" at bounding box center [356, 106] width 70 height 20
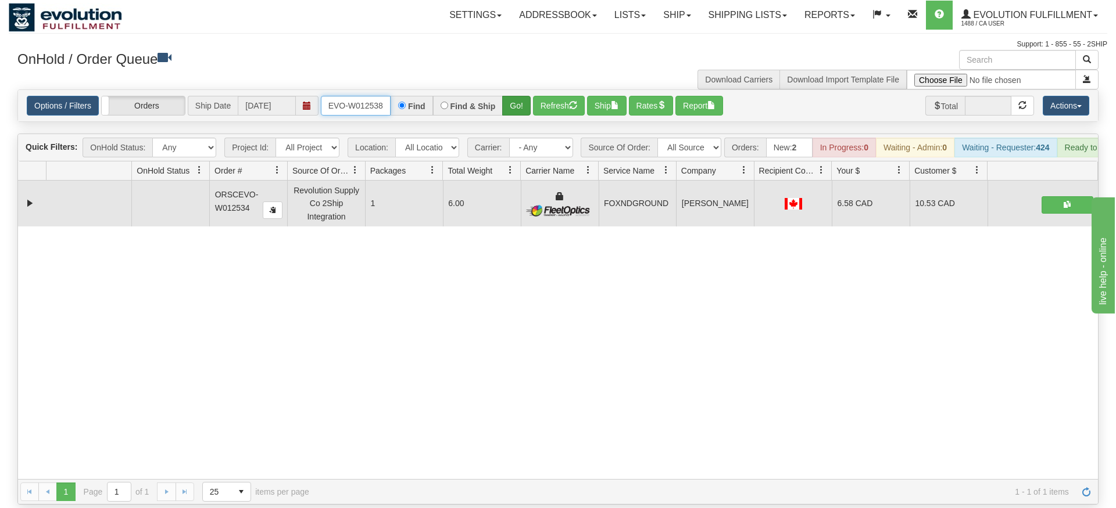
type input "ORSCEVO-W012538"
click at [509, 115] on div "Is equal to Is not equal to Contains Does not contains CAD USD EUR ZAR [PERSON_…" at bounding box center [558, 296] width 1098 height 415
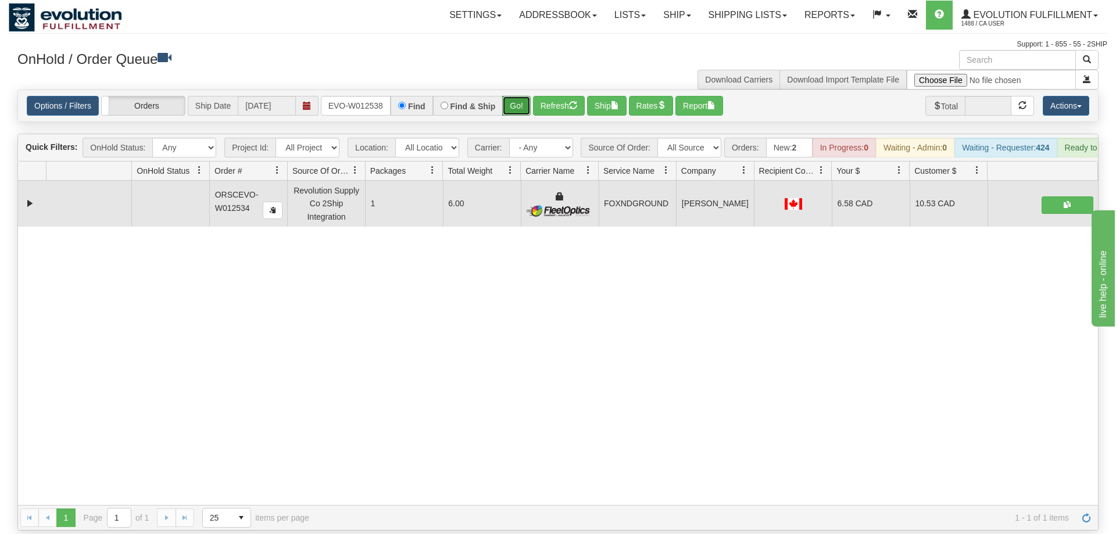
click at [517, 96] on button "Go!" at bounding box center [516, 106] width 28 height 20
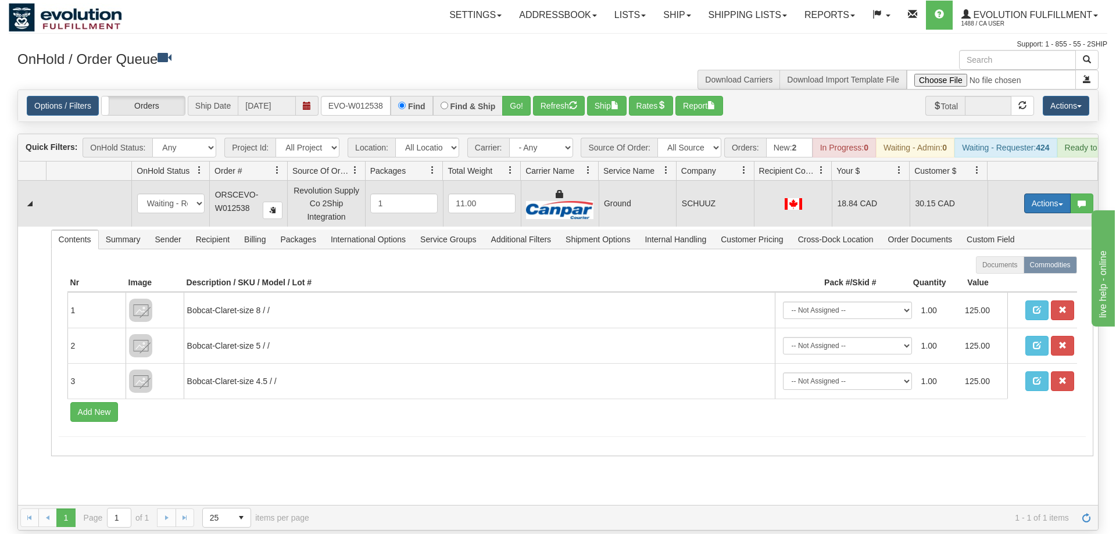
click at [1047, 194] on button "Actions" at bounding box center [1047, 204] width 46 height 20
click at [989, 266] on span at bounding box center [992, 270] width 8 height 8
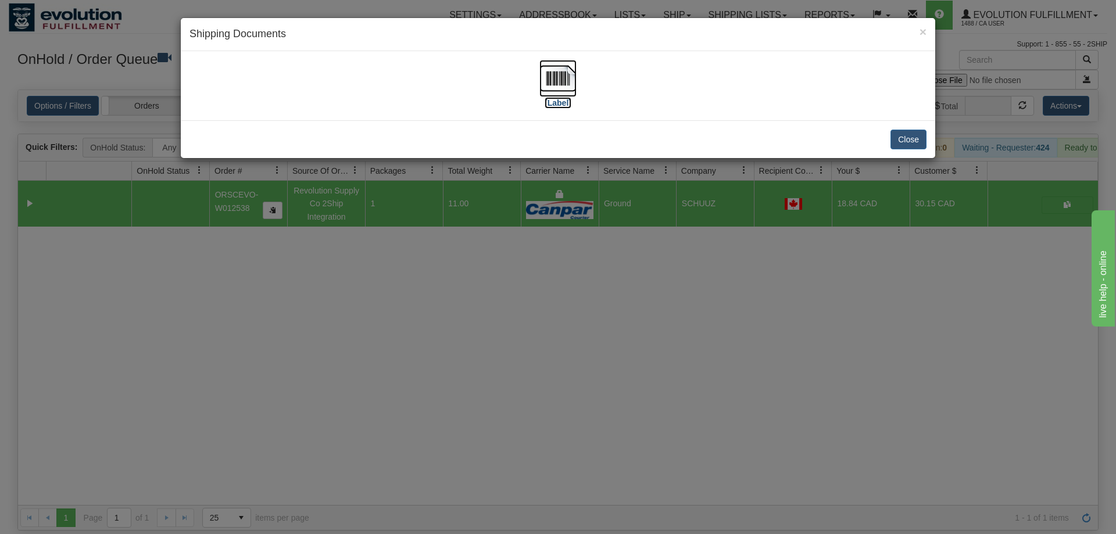
click at [565, 81] on img at bounding box center [557, 78] width 37 height 37
drag, startPoint x: 435, startPoint y: 335, endPoint x: 510, endPoint y: 44, distance: 300.5
click at [435, 335] on div "× Shipping Documents [Label] Close" at bounding box center [558, 267] width 1116 height 534
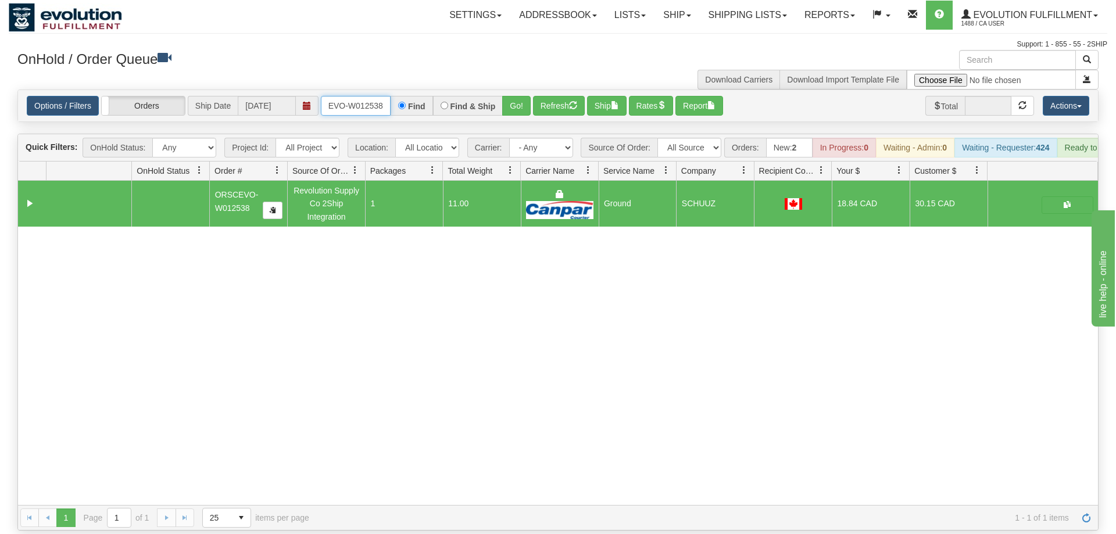
click at [368, 96] on input "ORSCEVO-W012538" at bounding box center [356, 106] width 70 height 20
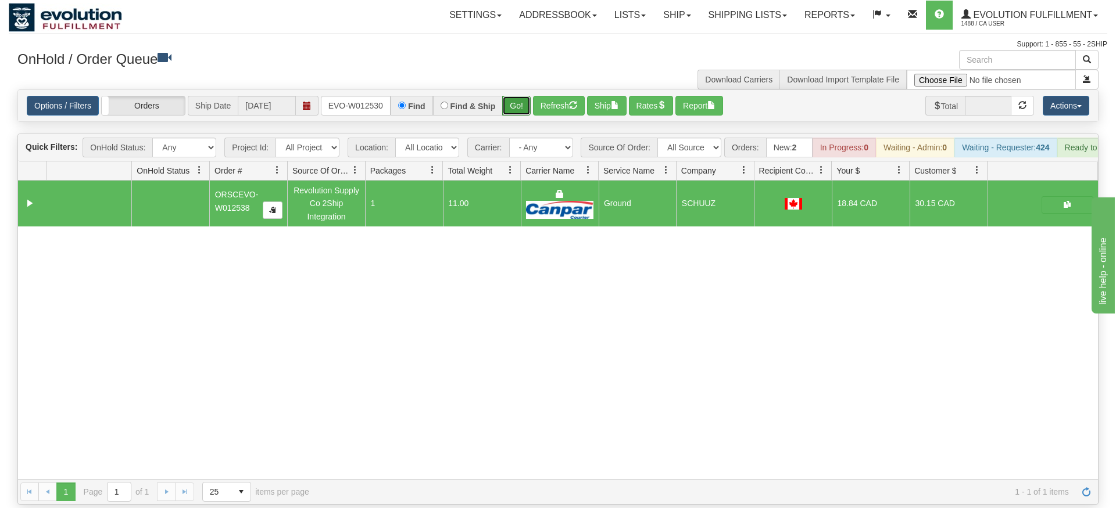
click at [529, 105] on div "Is equal to Is not equal to Contains Does not contains CAD USD EUR ZAR [PERSON_…" at bounding box center [558, 296] width 1098 height 415
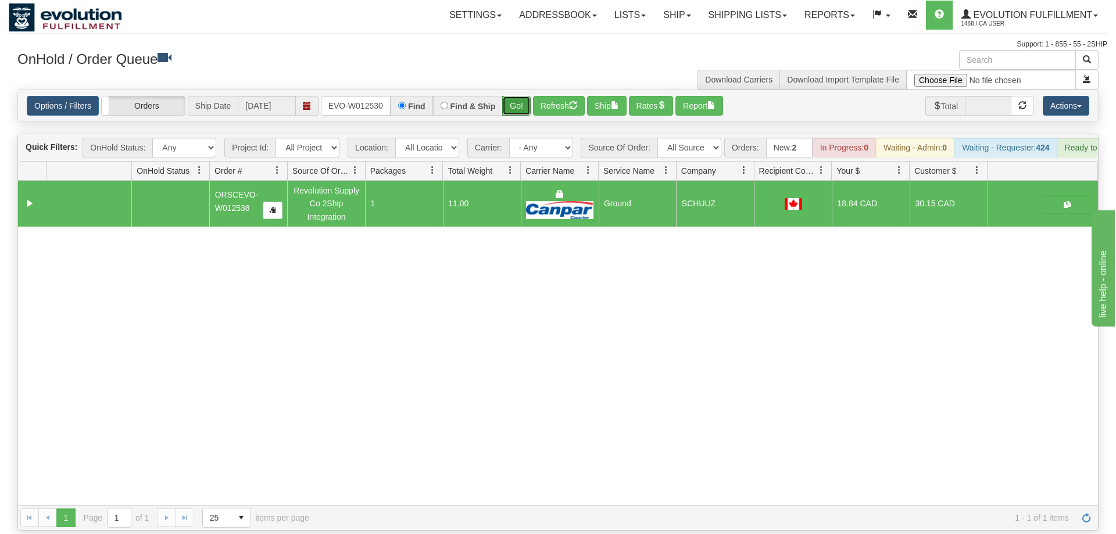
click at [520, 96] on button "Go!" at bounding box center [516, 106] width 28 height 20
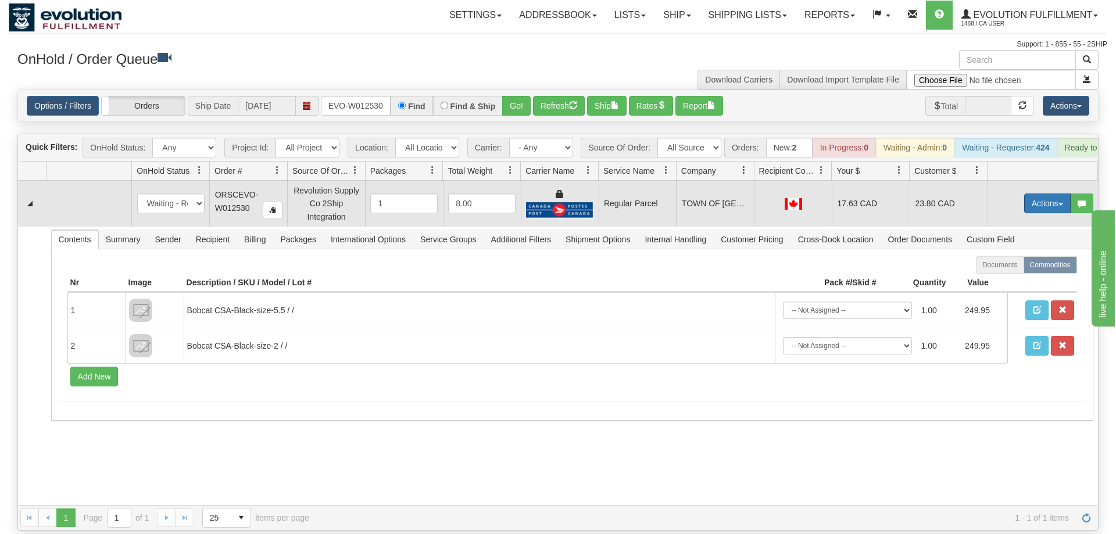
click at [1035, 194] on button "Actions" at bounding box center [1047, 204] width 46 height 20
click at [998, 251] on span "Rate All Services" at bounding box center [1023, 255] width 70 height 9
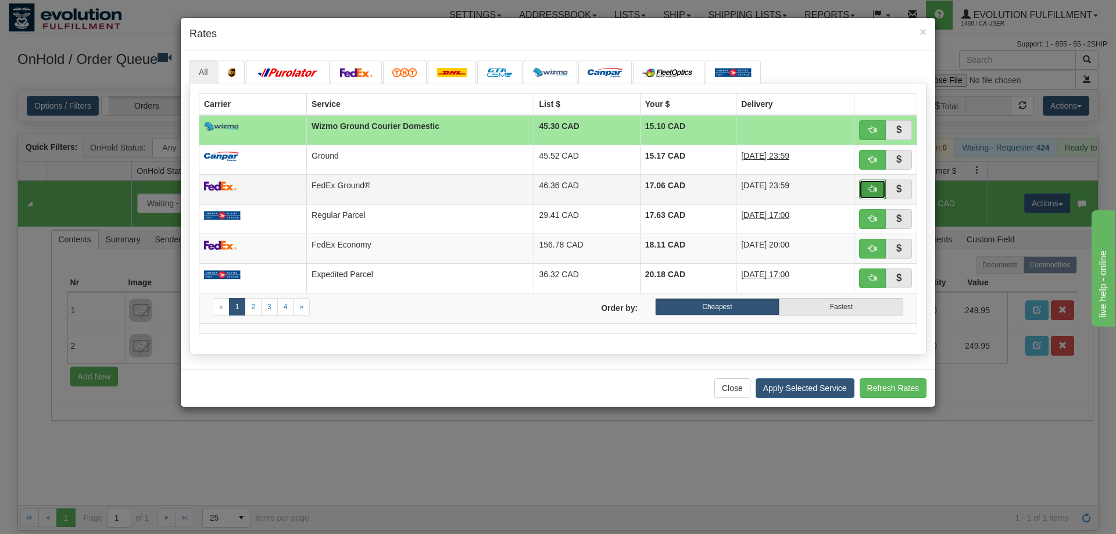
click at [867, 193] on button "button" at bounding box center [872, 190] width 27 height 20
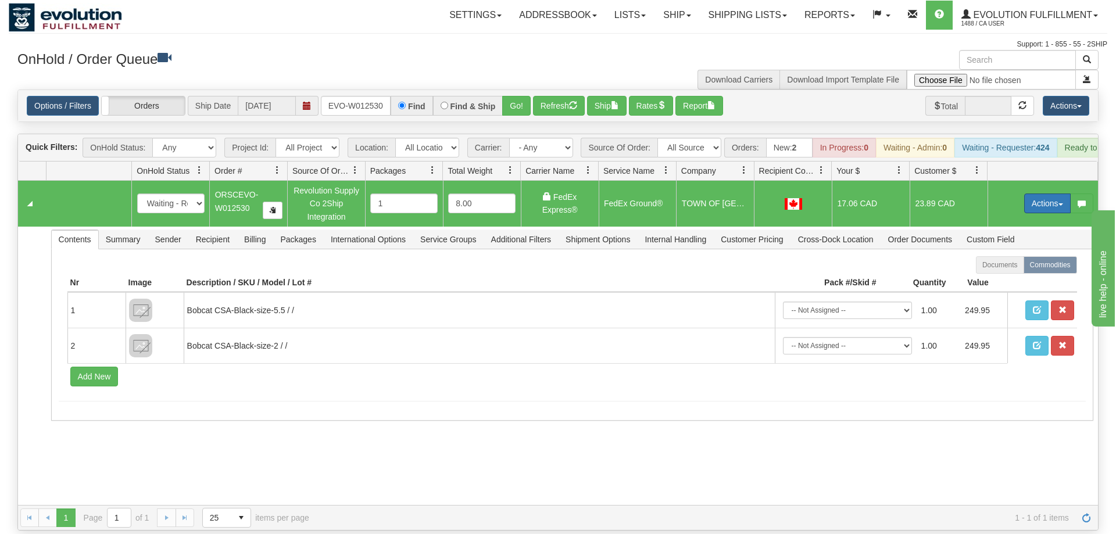
click at [1040, 194] on button "Actions" at bounding box center [1047, 204] width 46 height 20
click at [1009, 266] on span "Ship" at bounding box center [1000, 270] width 24 height 9
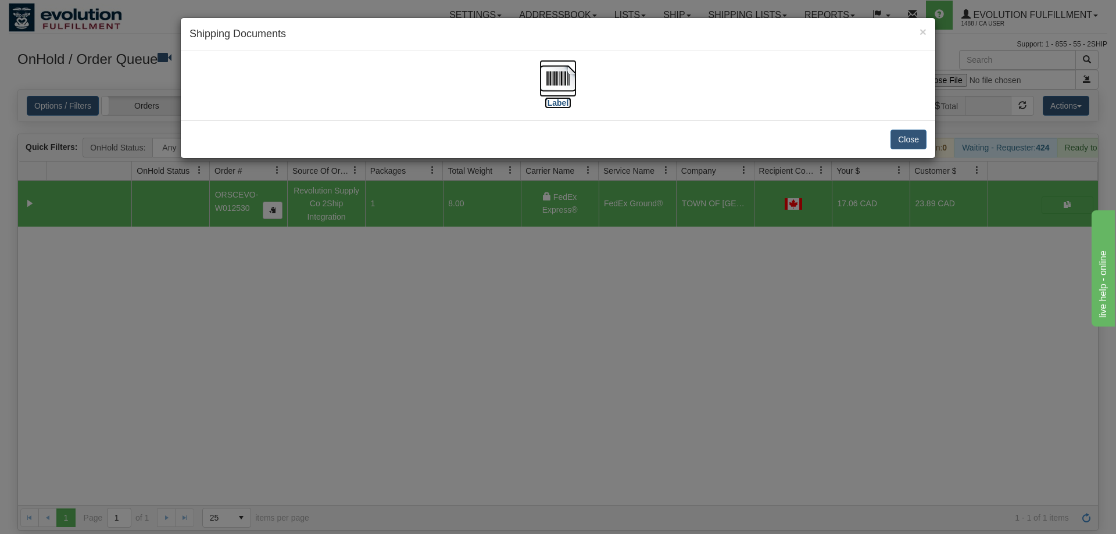
click at [559, 78] on img at bounding box center [557, 78] width 37 height 37
click at [495, 306] on div "× Shipping Documents [Label] Close" at bounding box center [558, 267] width 1116 height 534
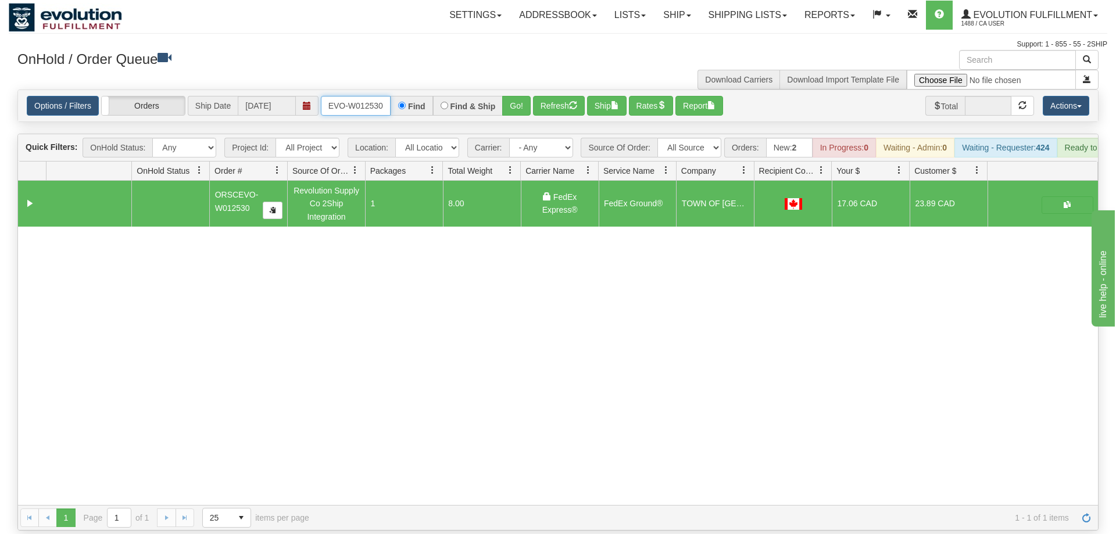
click at [345, 96] on input "ORSCEVO-W012530" at bounding box center [356, 106] width 70 height 20
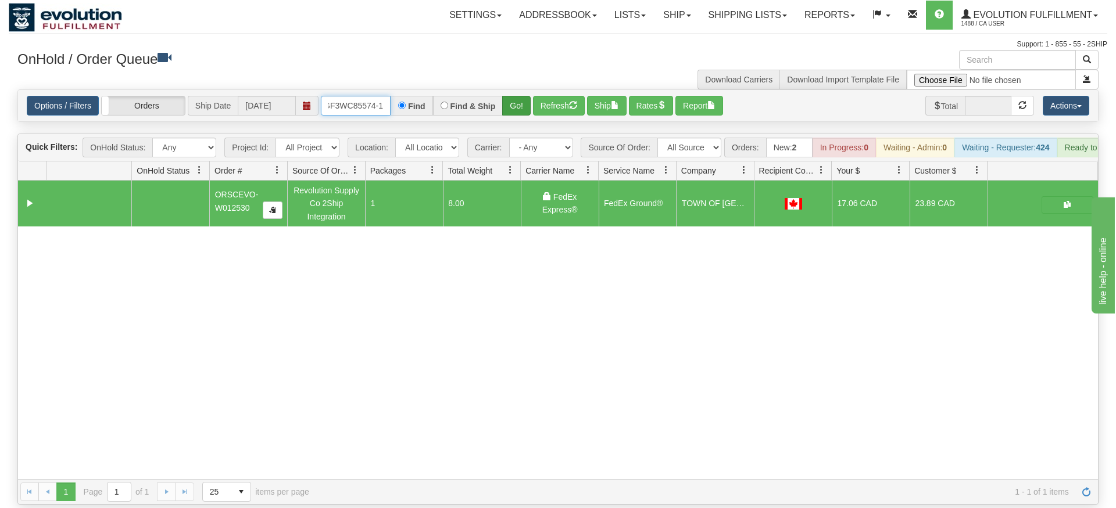
type input "OGF3WC85574-1"
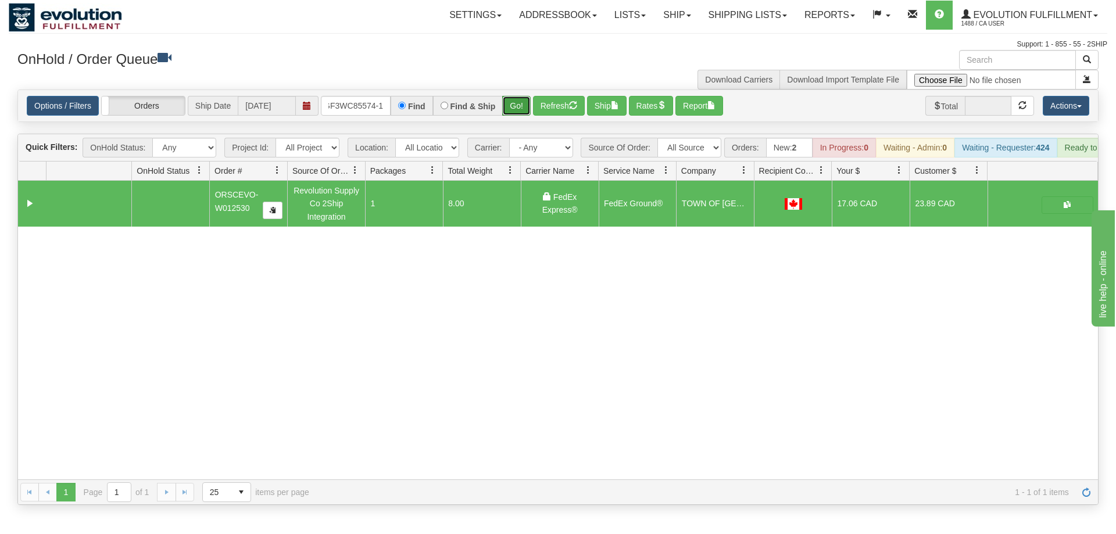
click at [516, 123] on div "Is equal to Is not equal to Contains Does not contains CAD USD EUR ZAR [PERSON_…" at bounding box center [558, 296] width 1098 height 415
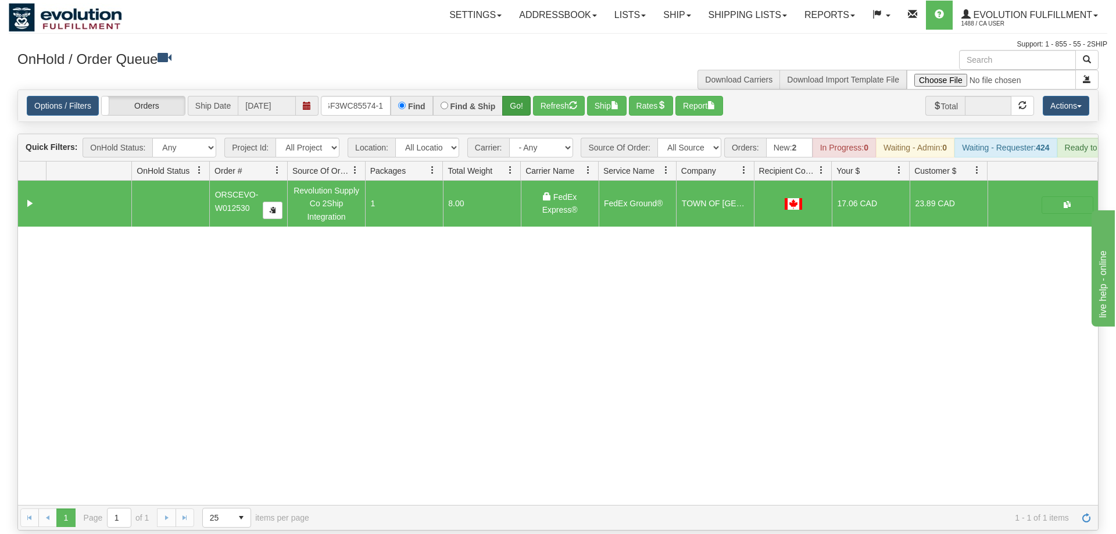
click at [515, 100] on div "Options / Filters Group Shipments Orders Ship Date [DATE] OGF3WC85574-1 Find Fi…" at bounding box center [558, 105] width 1080 height 31
click at [513, 96] on button "Go!" at bounding box center [516, 106] width 28 height 20
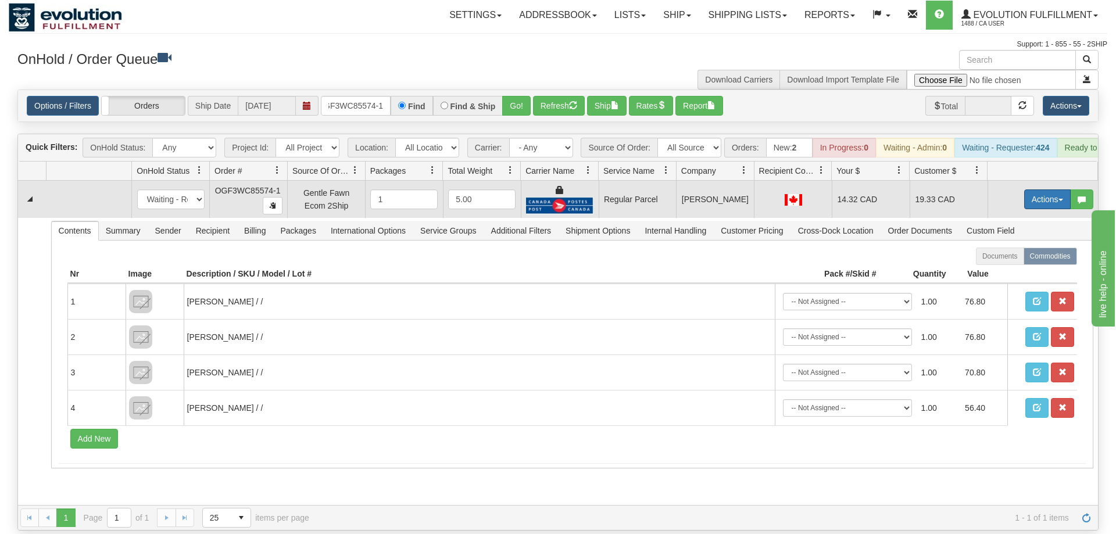
click at [1041, 189] on button "Actions" at bounding box center [1047, 199] width 46 height 20
click at [1018, 247] on span "Rate All Services" at bounding box center [1023, 251] width 70 height 9
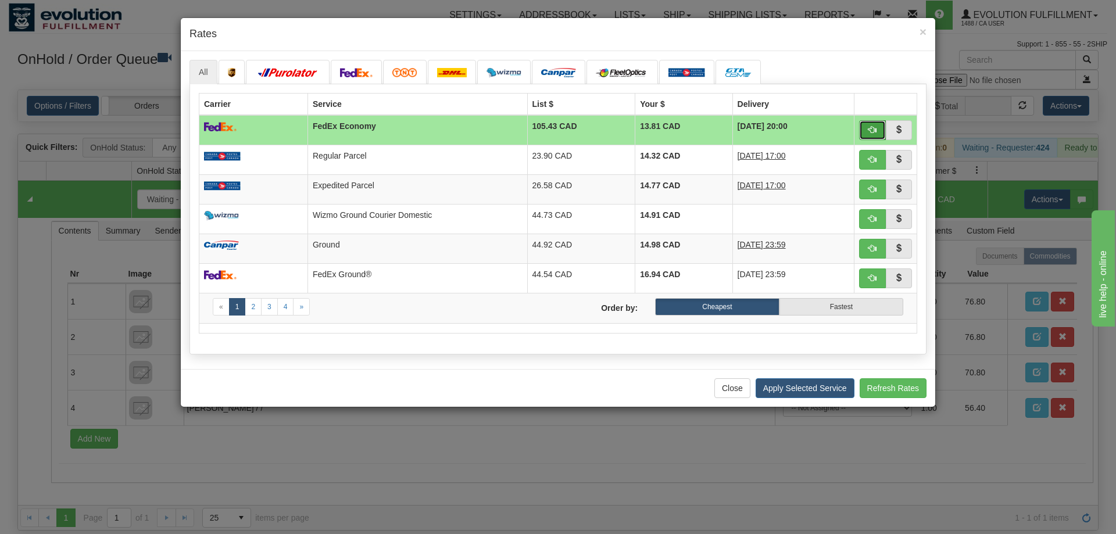
click at [870, 124] on button "button" at bounding box center [872, 130] width 27 height 20
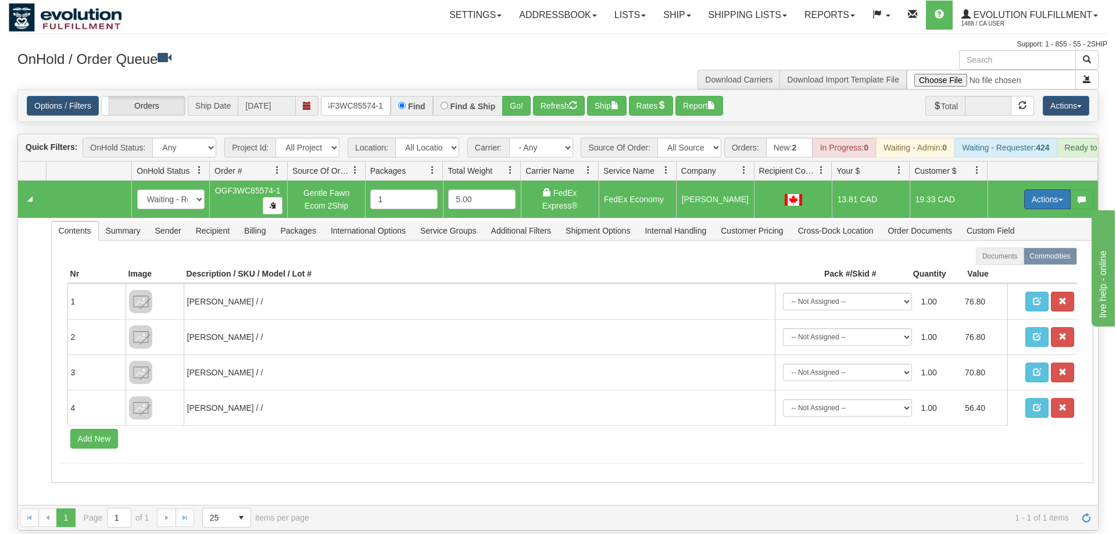
click at [1041, 189] on button "Actions" at bounding box center [1047, 199] width 46 height 20
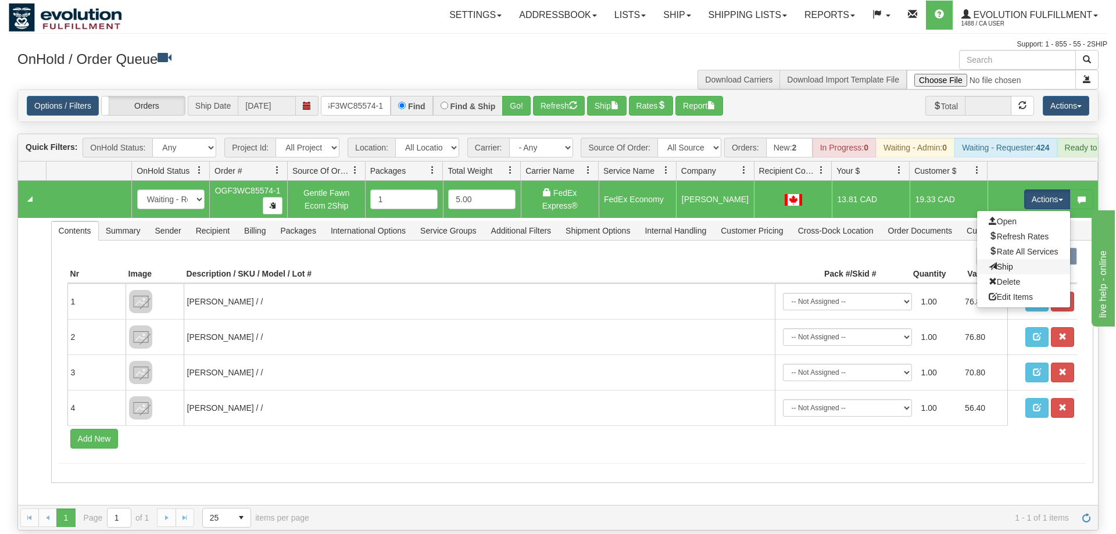
click at [1026, 259] on link "Ship" at bounding box center [1023, 266] width 93 height 15
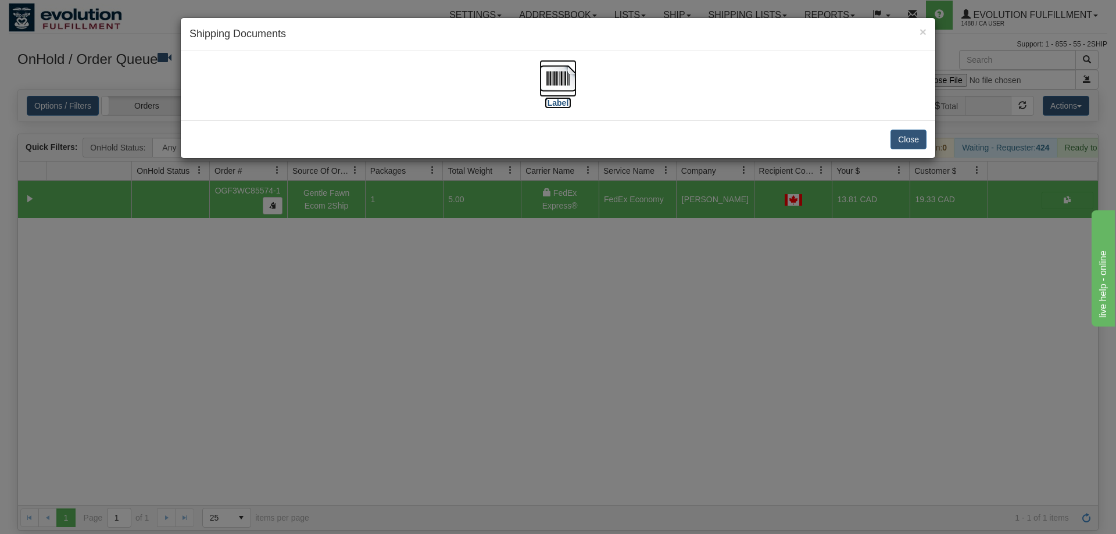
click at [564, 82] on img at bounding box center [557, 78] width 37 height 37
drag, startPoint x: 503, startPoint y: 376, endPoint x: 311, endPoint y: 83, distance: 349.8
click at [495, 359] on div "× Shipping Documents [Label] Close" at bounding box center [558, 267] width 1116 height 534
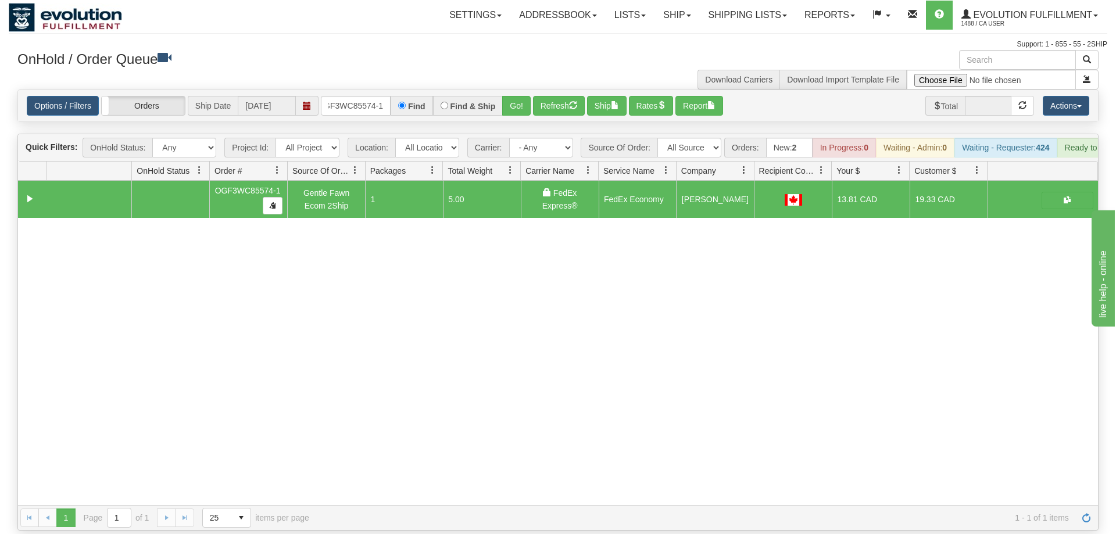
click at [359, 95] on div "Options / Filters Group Shipments Orders Ship Date [DATE] OGF3WC85574-1 Find Fi…" at bounding box center [558, 105] width 1080 height 31
click at [365, 96] on input "OGF3WC85574-1" at bounding box center [356, 106] width 70 height 20
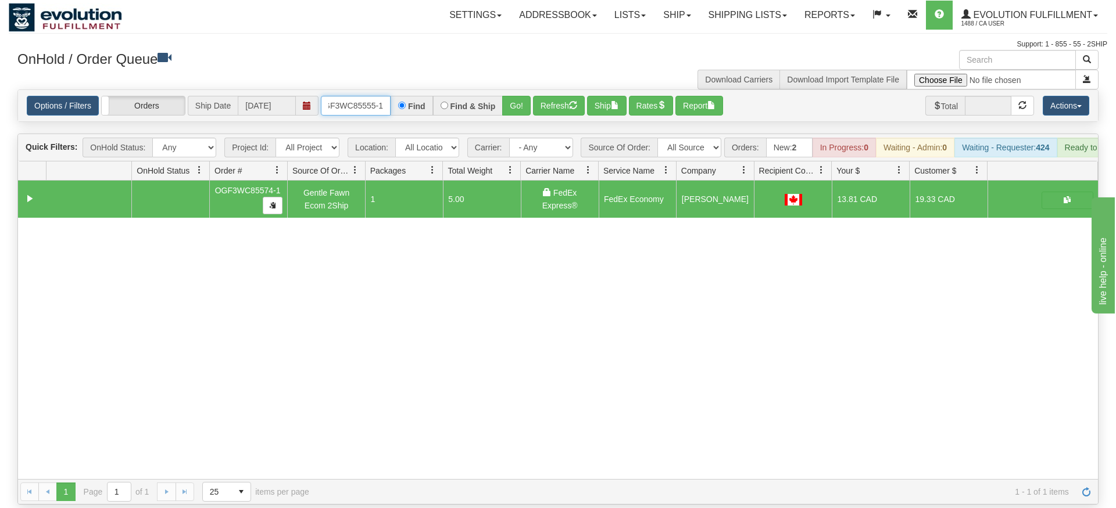
type input "OGF3WC85555-1"
drag, startPoint x: 508, startPoint y: 111, endPoint x: 513, endPoint y: 103, distance: 9.4
click at [509, 110] on div "Is equal to Is not equal to Contains Does not contains CAD USD EUR ZAR [PERSON_…" at bounding box center [558, 296] width 1098 height 415
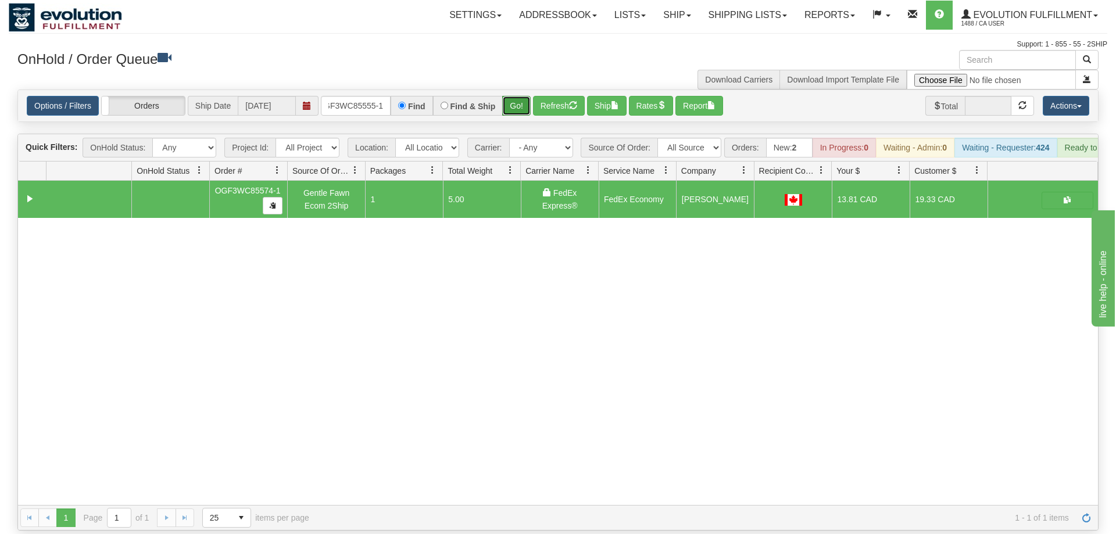
click at [528, 96] on button "Go!" at bounding box center [516, 106] width 28 height 20
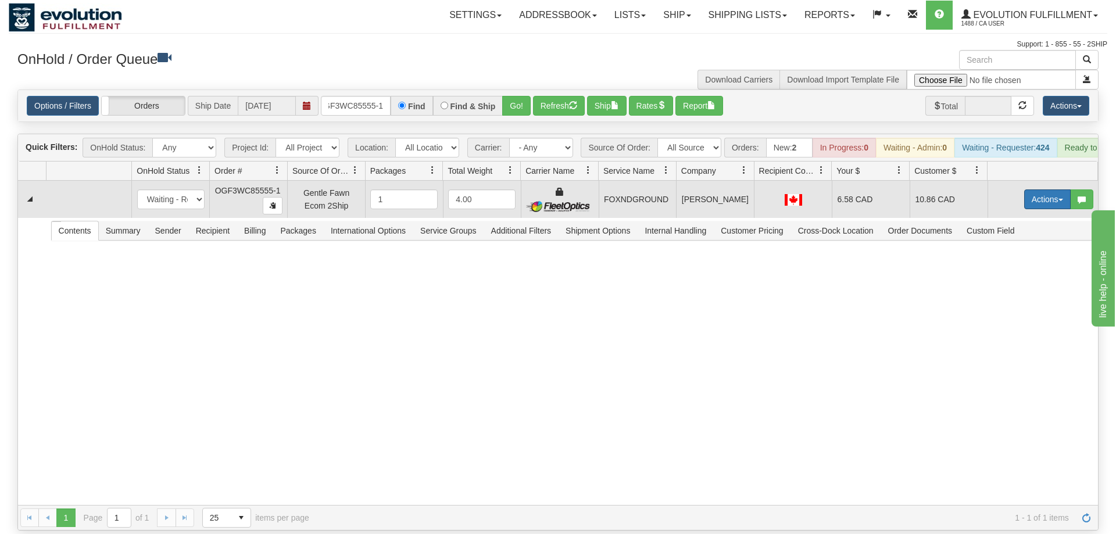
click at [1051, 189] on button "Actions" at bounding box center [1047, 199] width 46 height 20
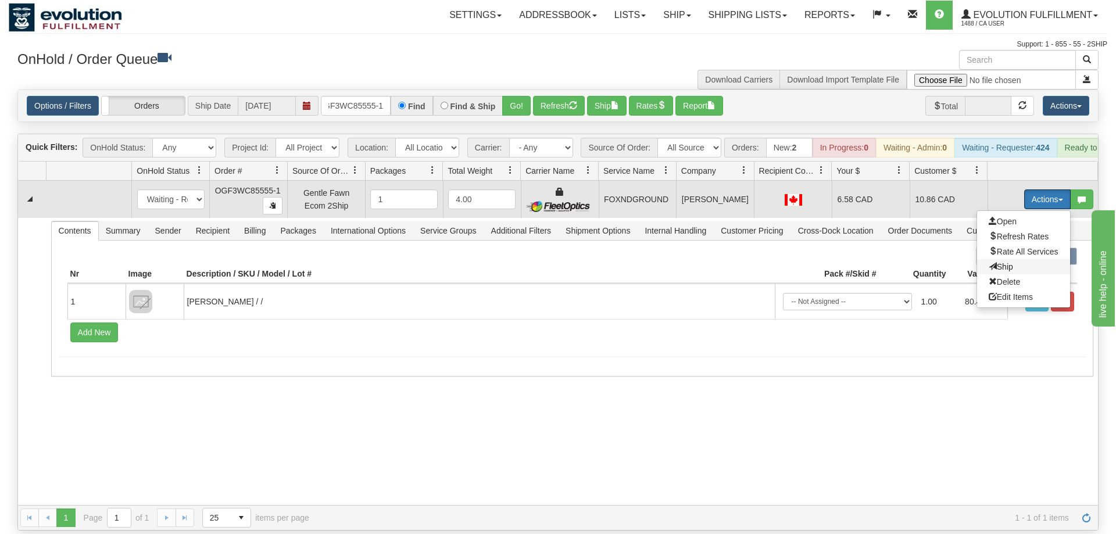
click at [1008, 262] on span "Ship" at bounding box center [1000, 266] width 24 height 9
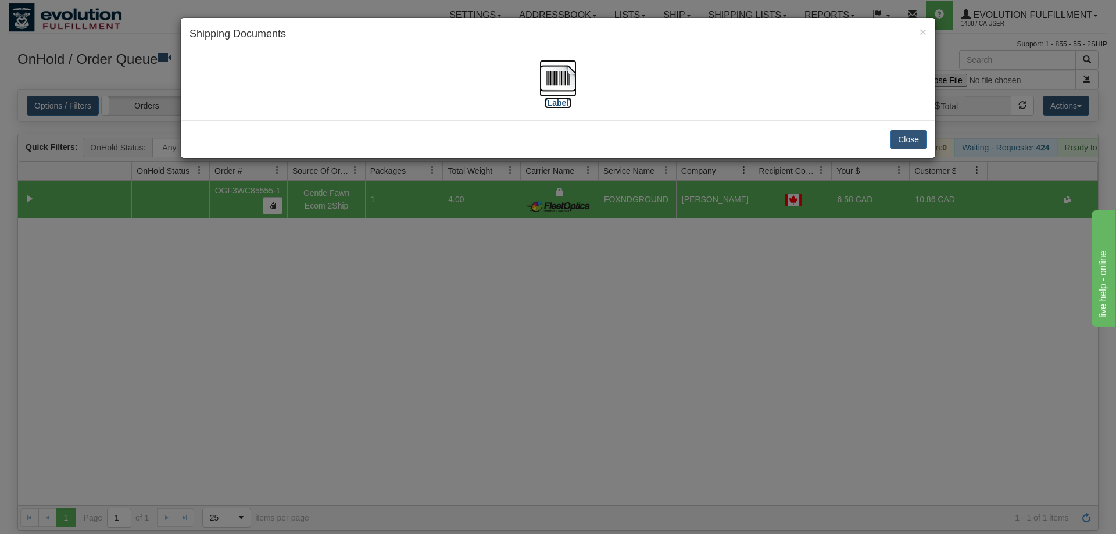
click at [564, 81] on img at bounding box center [557, 78] width 37 height 37
click at [603, 331] on div "× Shipping Documents [Label] Close" at bounding box center [558, 267] width 1116 height 534
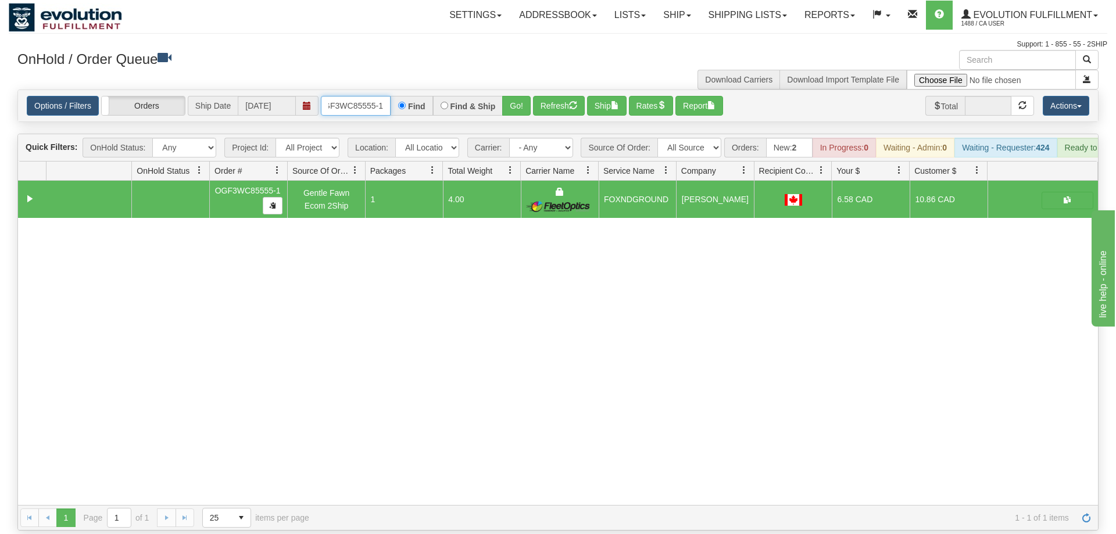
click at [352, 96] on input "OGF3WC85555-1" at bounding box center [356, 106] width 70 height 20
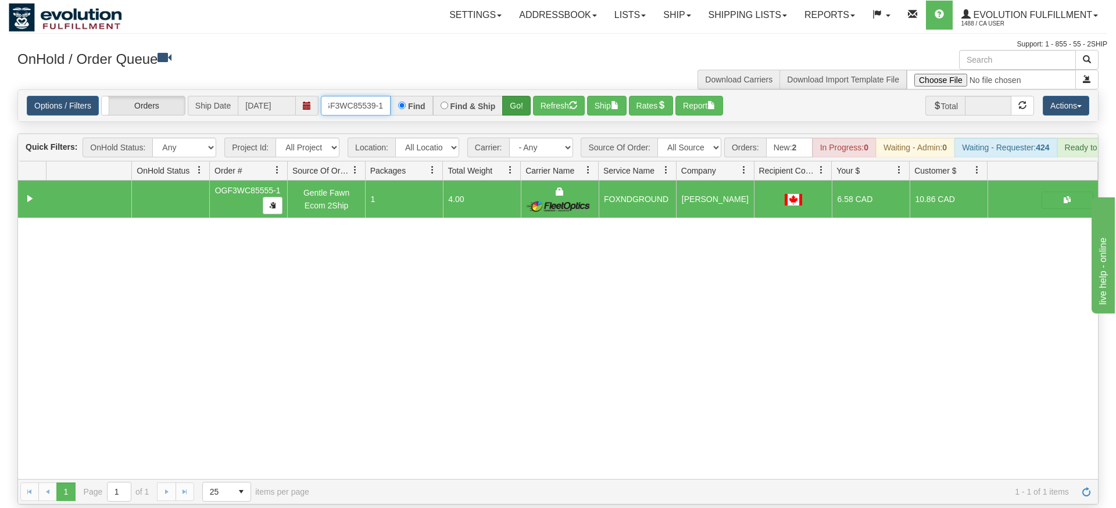
type input "OGF3WC85539-1"
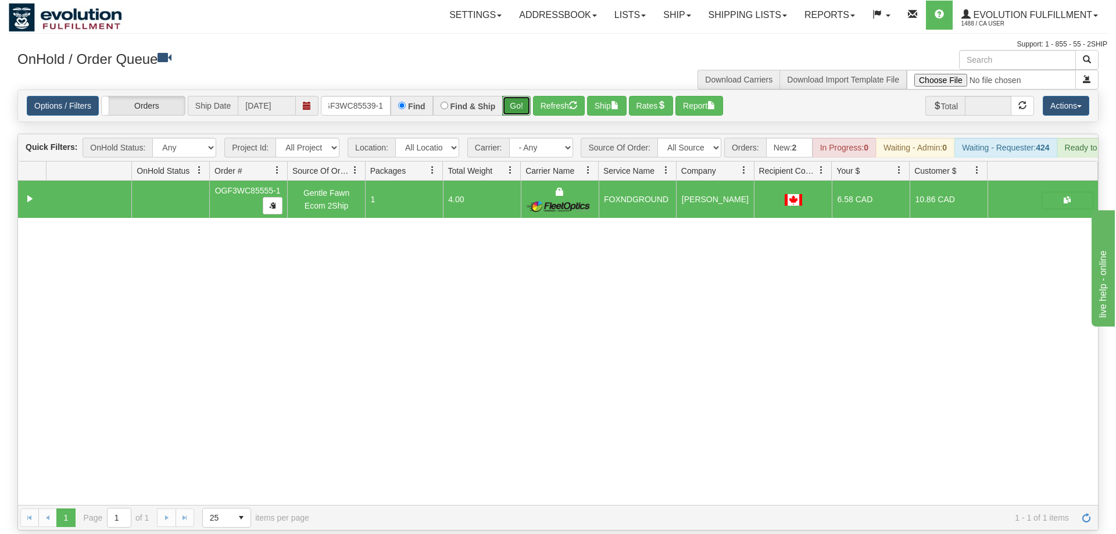
click at [507, 106] on div "Is equal to Is not equal to Contains Does not contains CAD USD EUR ZAR [PERSON_…" at bounding box center [558, 309] width 1098 height 441
click at [518, 96] on button "Go!" at bounding box center [516, 106] width 28 height 20
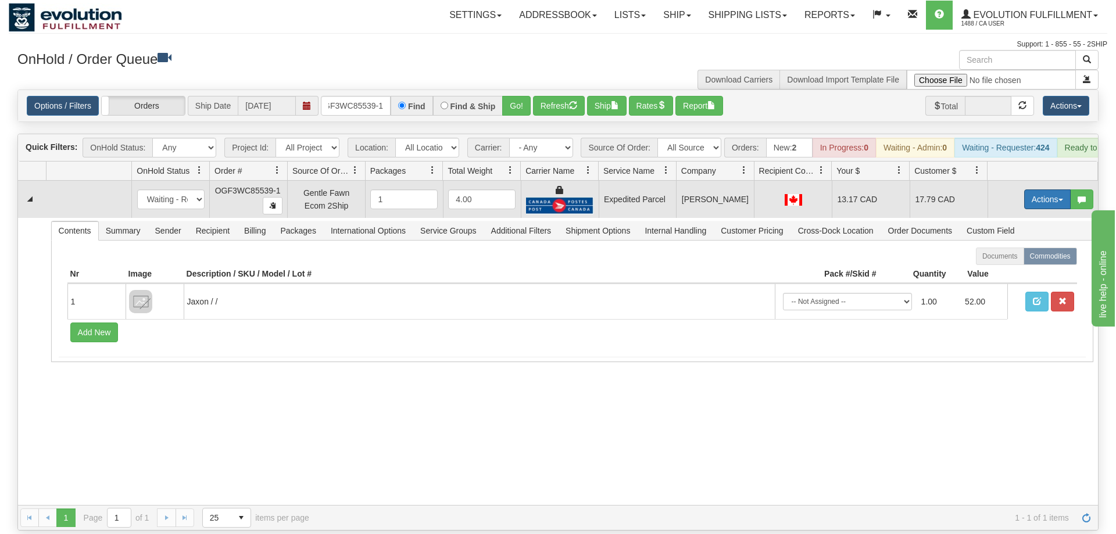
click at [1056, 189] on button "Actions" at bounding box center [1047, 199] width 46 height 20
click at [1018, 259] on link "Ship" at bounding box center [1023, 266] width 93 height 15
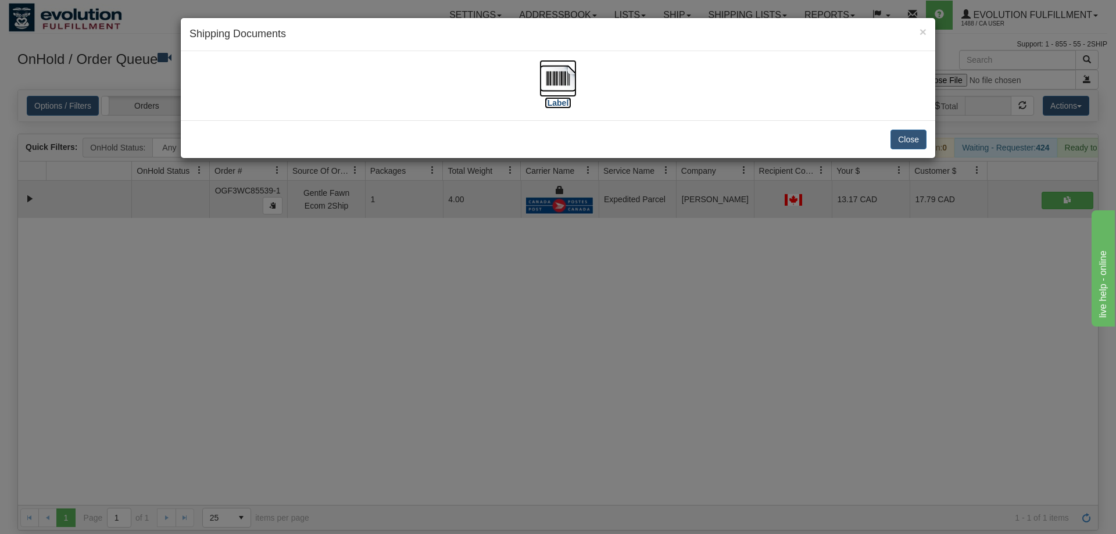
click at [568, 95] on img at bounding box center [557, 78] width 37 height 37
drag, startPoint x: 489, startPoint y: 359, endPoint x: 343, endPoint y: 112, distance: 286.3
click at [489, 358] on div "× Shipping Documents [Label] Close" at bounding box center [558, 267] width 1116 height 534
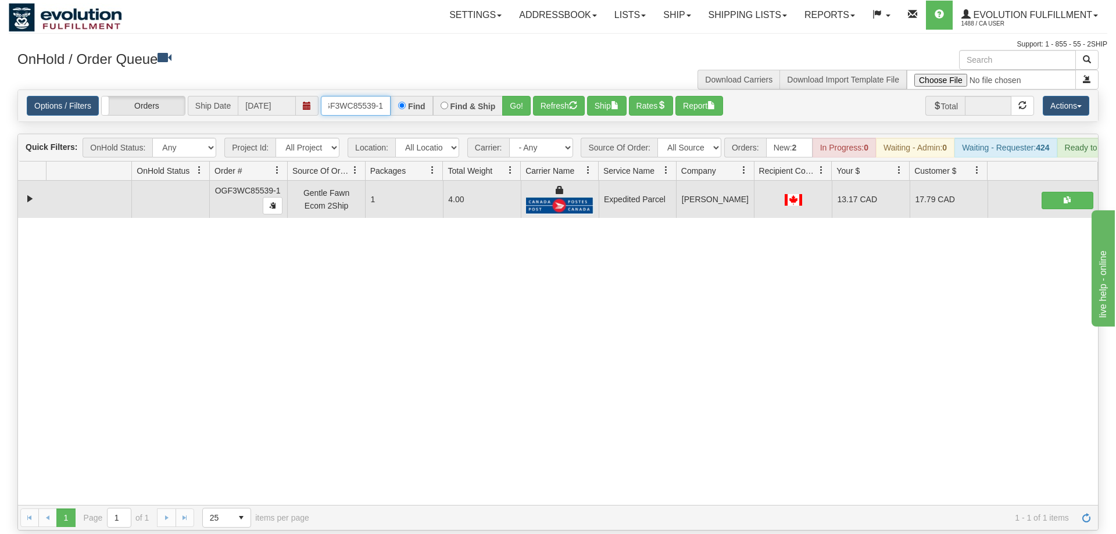
click at [354, 96] on input "OGF3WC85539-1" at bounding box center [356, 106] width 70 height 20
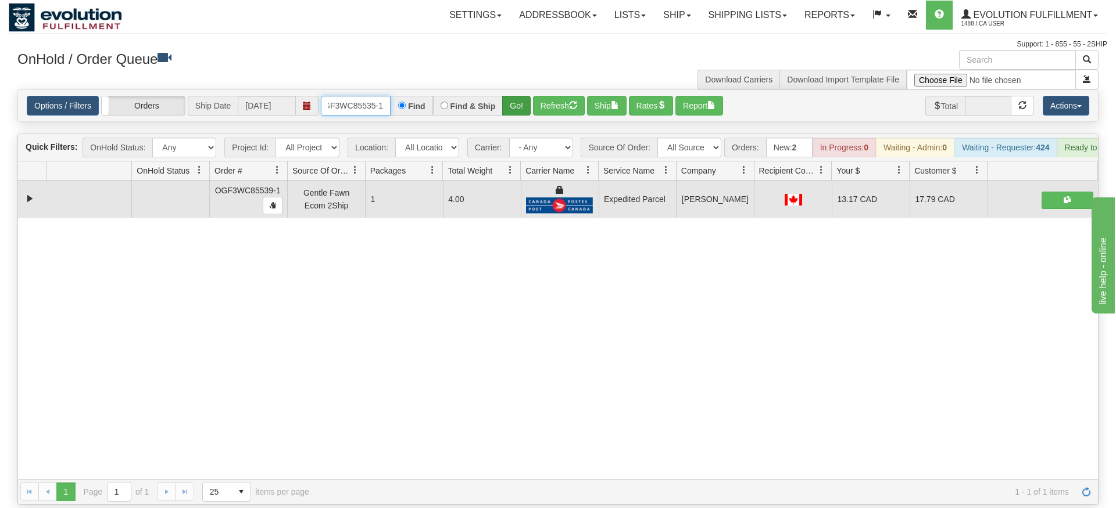
type input "OGF3WC85535-1"
drag, startPoint x: 517, startPoint y: 80, endPoint x: 513, endPoint y: 102, distance: 21.8
click at [515, 106] on div "Is equal to Is not equal to Contains Does not contains CAD USD EUR ZAR [PERSON_…" at bounding box center [558, 296] width 1098 height 415
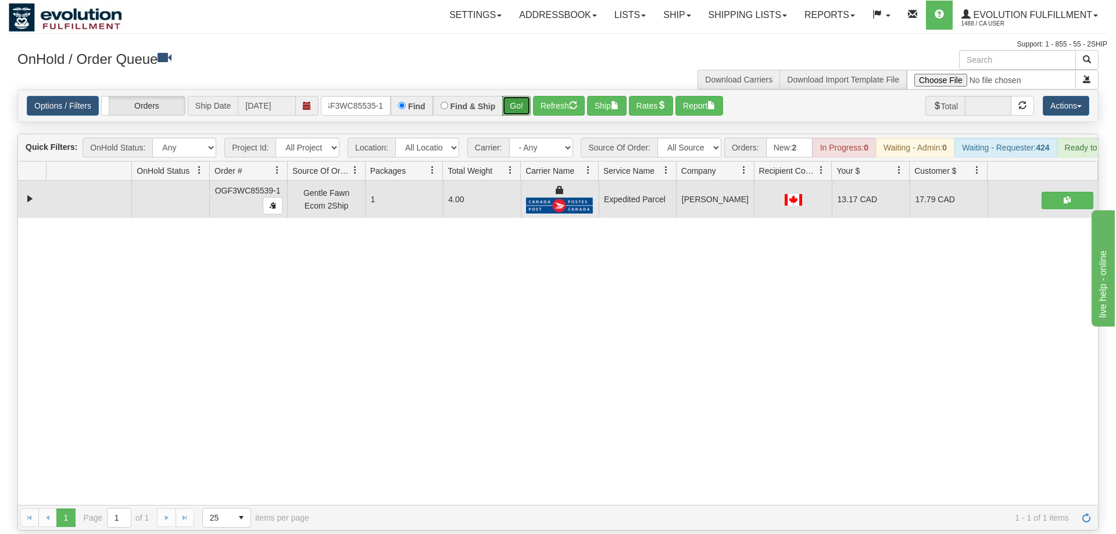
click at [515, 96] on button "Go!" at bounding box center [516, 106] width 28 height 20
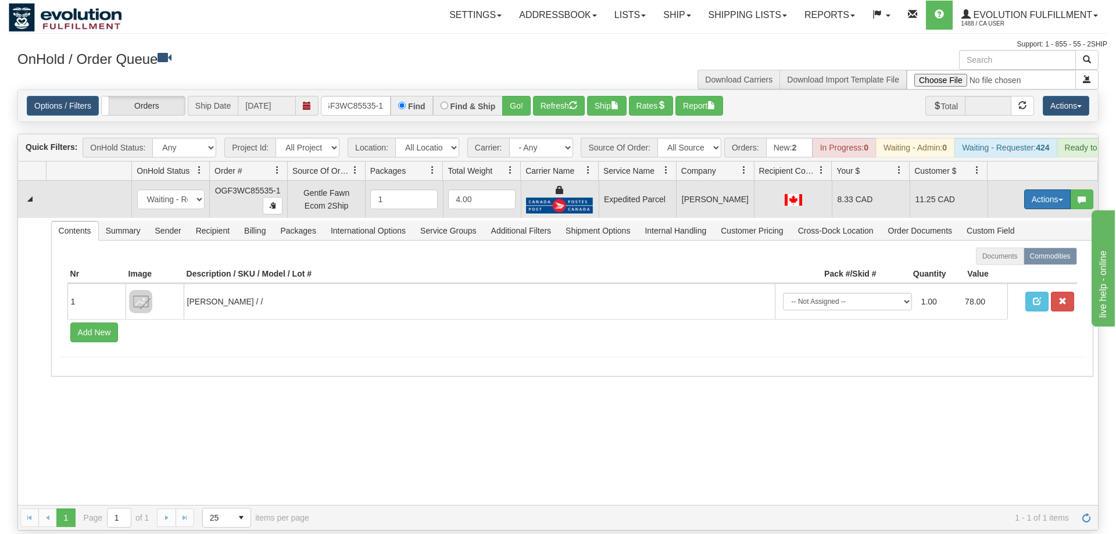
click at [1031, 189] on button "Actions" at bounding box center [1047, 199] width 46 height 20
click at [1007, 262] on span "Ship" at bounding box center [1000, 266] width 24 height 9
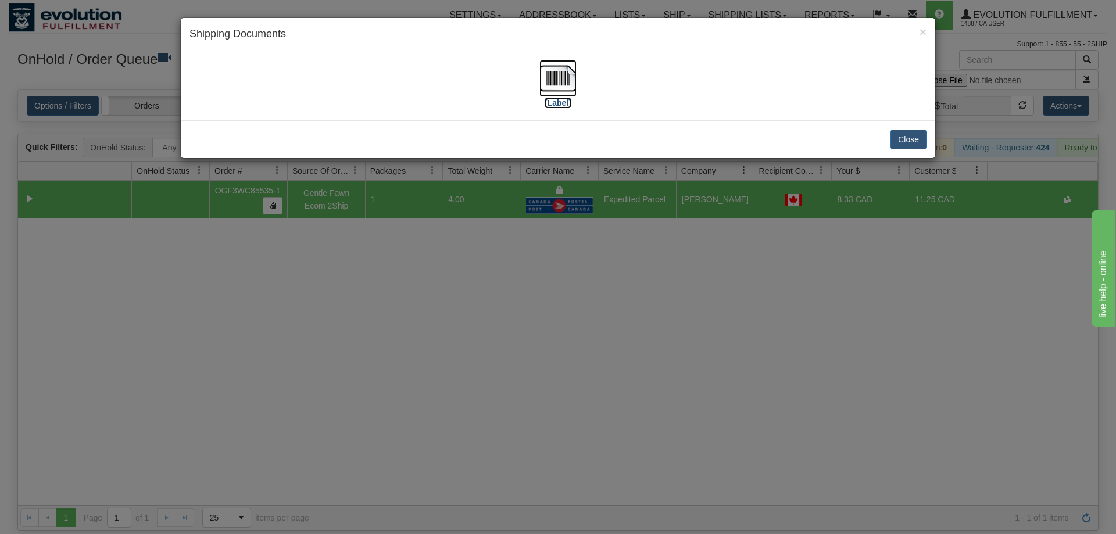
click at [548, 94] on img at bounding box center [557, 78] width 37 height 37
drag, startPoint x: 431, startPoint y: 425, endPoint x: 424, endPoint y: 374, distance: 51.7
click at [431, 411] on div "× Shipping Documents [Label] Close" at bounding box center [558, 267] width 1116 height 534
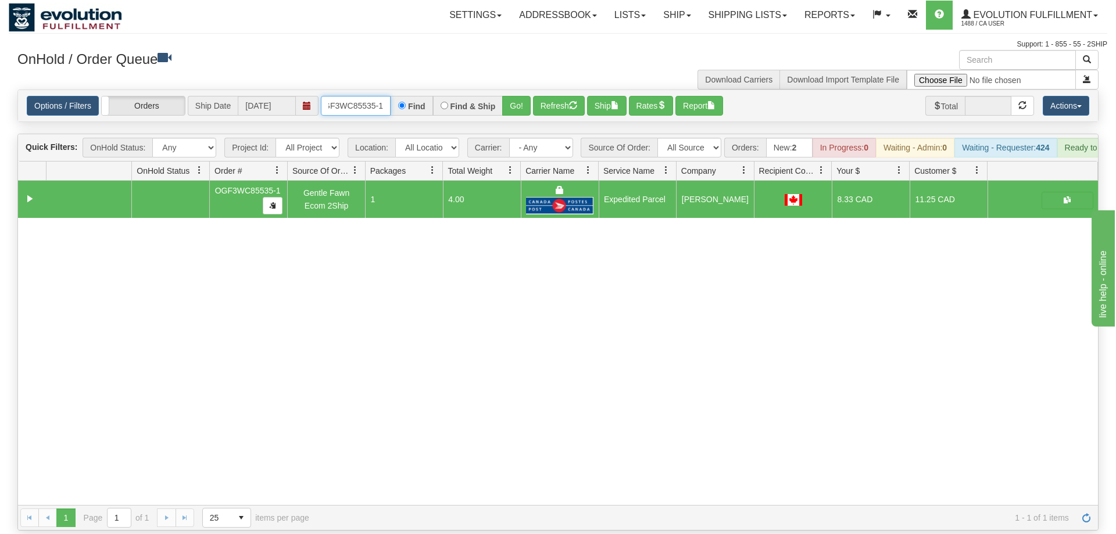
click at [353, 96] on input "OGF3WC85535-1" at bounding box center [356, 106] width 70 height 20
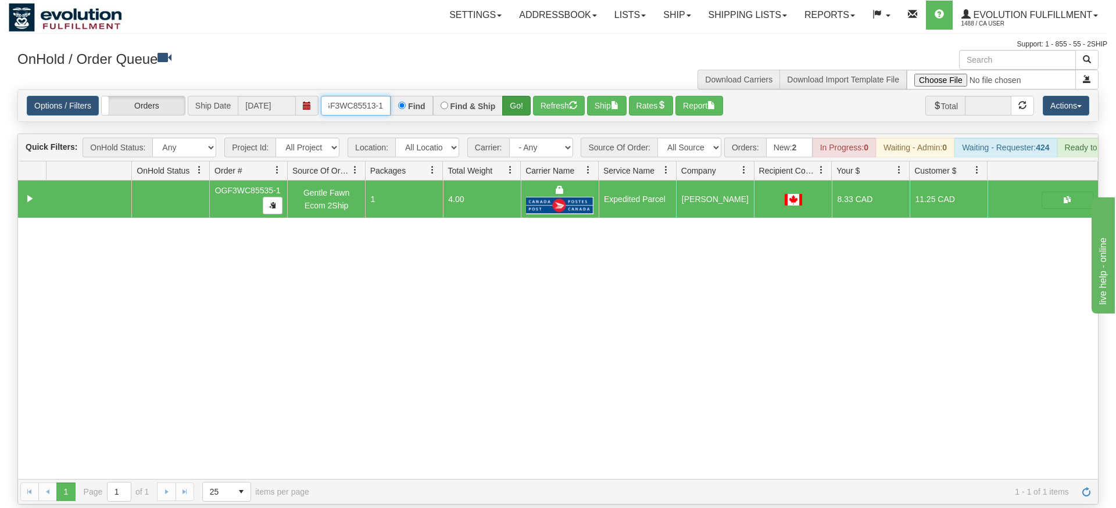
type input "OGF3WC85513-1"
click at [524, 109] on div "Is equal to Is not equal to Contains Does not contains CAD USD EUR ZAR [PERSON_…" at bounding box center [558, 296] width 1098 height 415
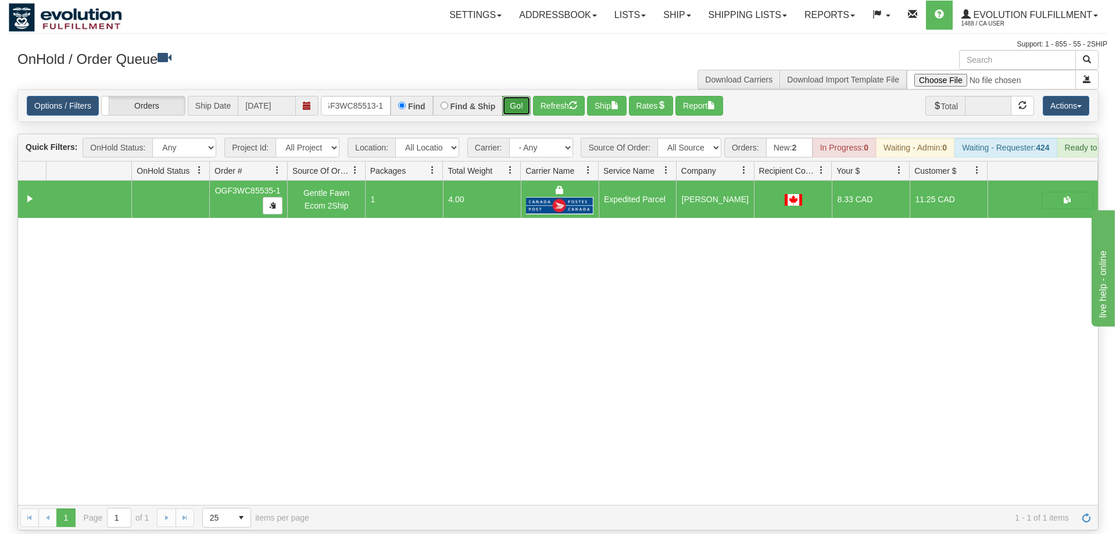
click at [518, 96] on button "Go!" at bounding box center [516, 106] width 28 height 20
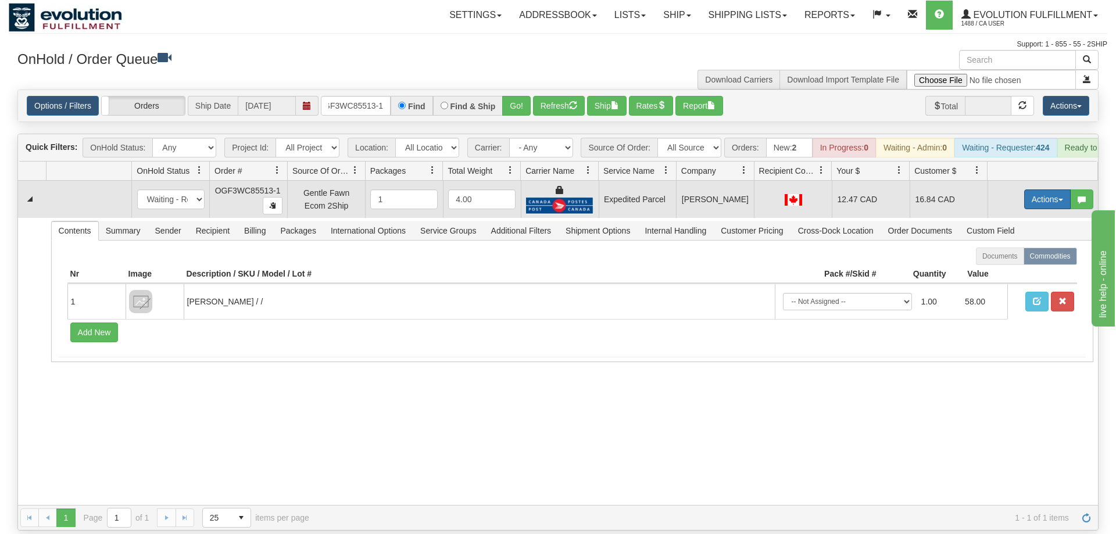
click at [1038, 189] on button "Actions" at bounding box center [1047, 199] width 46 height 20
click at [1003, 262] on span "Ship" at bounding box center [1000, 266] width 24 height 9
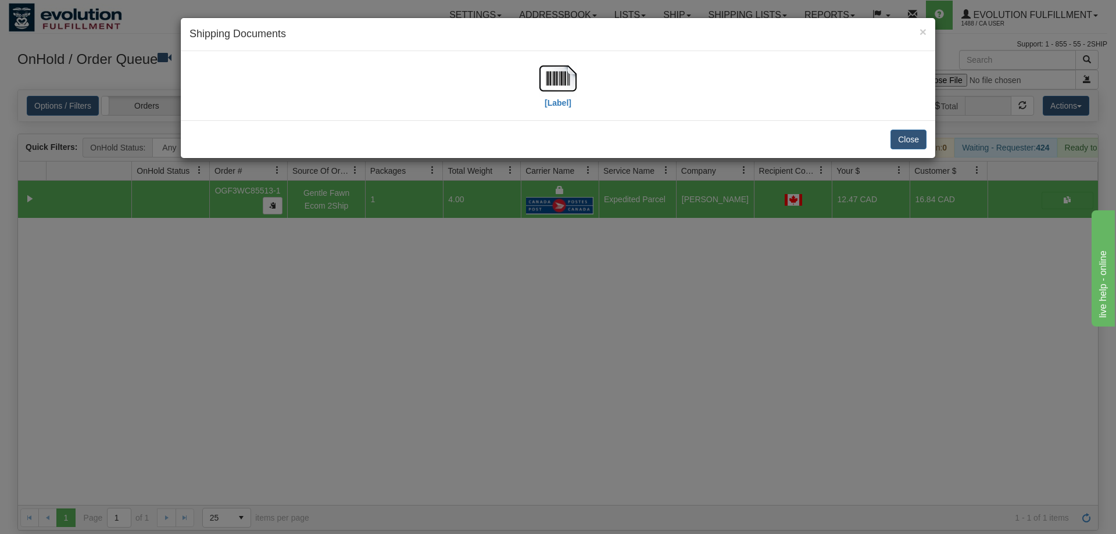
click at [568, 109] on div "[Label]" at bounding box center [557, 86] width 37 height 52
click at [567, 109] on div "[Label]" at bounding box center [557, 86] width 37 height 52
click at [560, 80] on img at bounding box center [557, 78] width 37 height 37
drag, startPoint x: 567, startPoint y: 339, endPoint x: 456, endPoint y: 72, distance: 289.4
click at [568, 339] on div "× Shipping Documents [Label] Close" at bounding box center [558, 267] width 1116 height 534
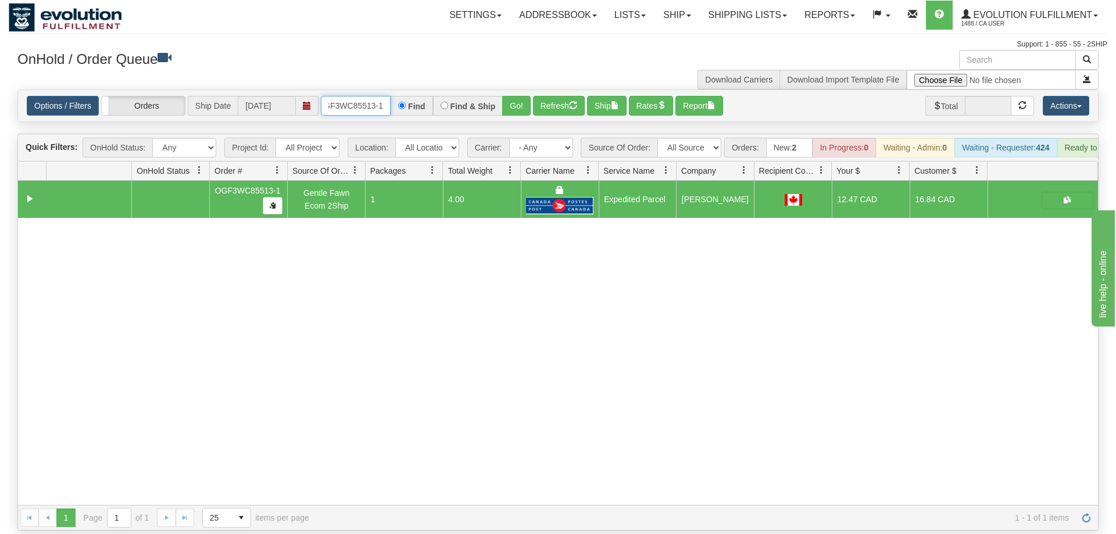
click at [379, 96] on input "OGF3WC85513-1" at bounding box center [356, 106] width 70 height 20
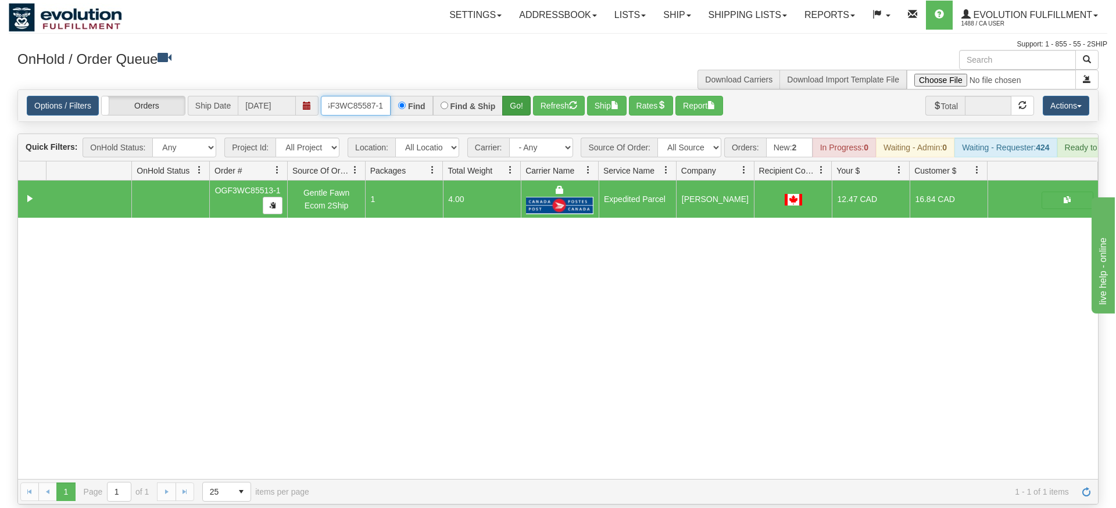
type input "OGF3WC85587-1"
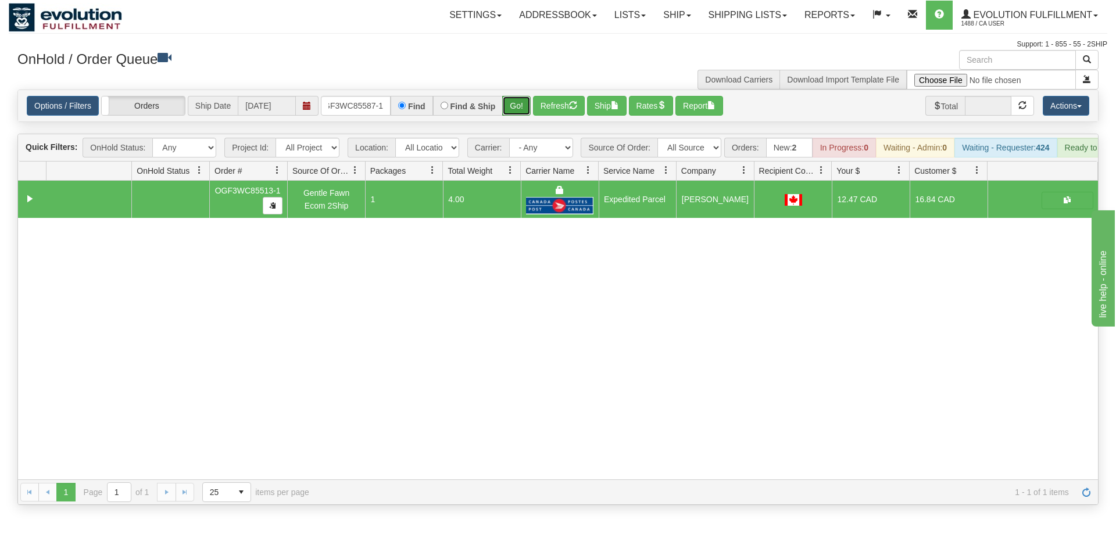
click at [510, 113] on div "Is equal to Is not equal to Contains Does not contains CAD USD EUR ZAR [PERSON_…" at bounding box center [558, 296] width 1098 height 415
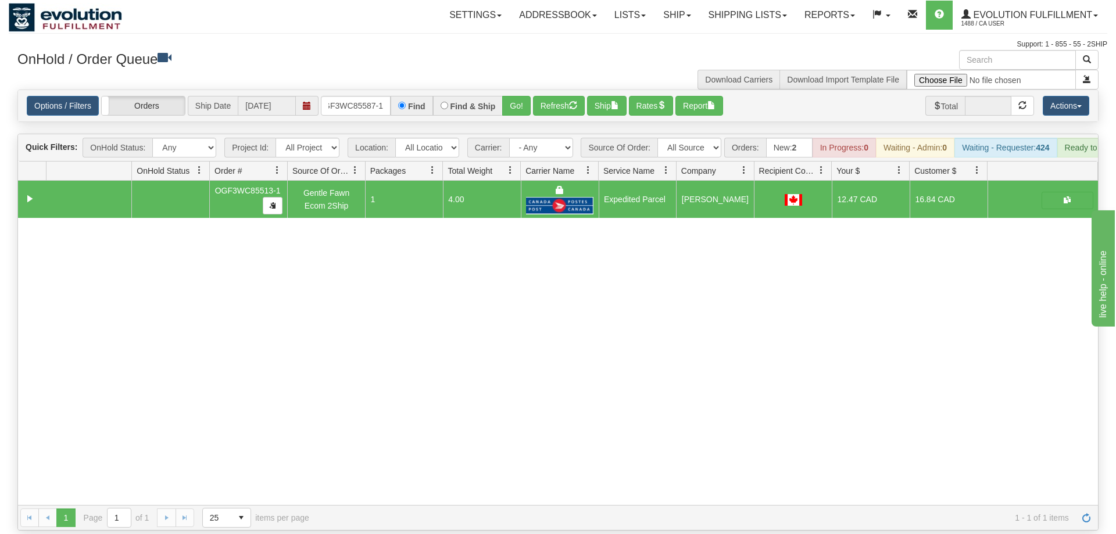
click at [523, 71] on div "OnHold / Order Queue" at bounding box center [283, 61] width 549 height 23
click at [514, 96] on button "Go!" at bounding box center [516, 106] width 28 height 20
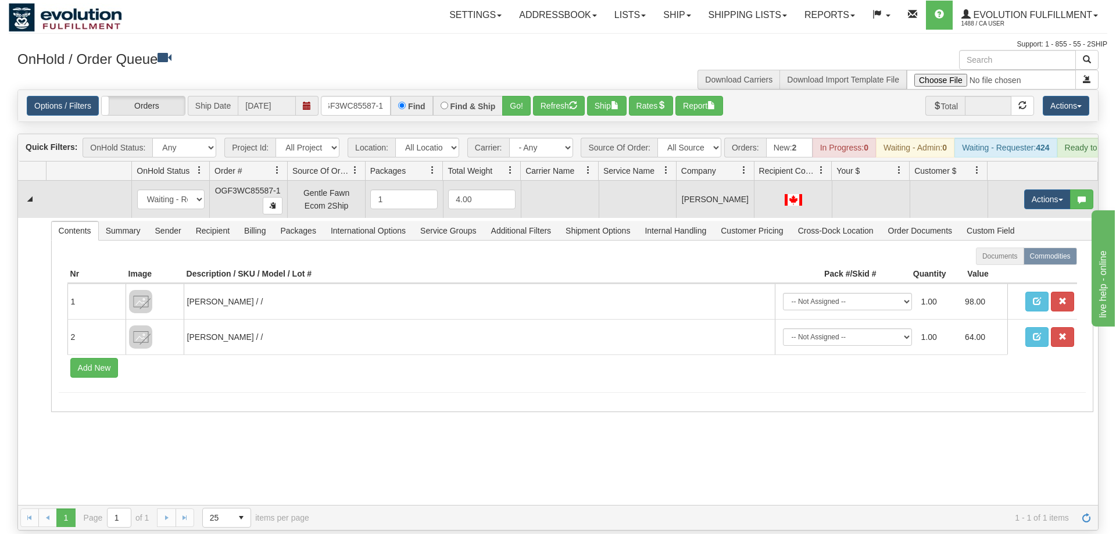
click at [1055, 195] on td "Actions Open Refresh Rates Rate All Services Ship Delete Edit Items" at bounding box center [1042, 199] width 110 height 37
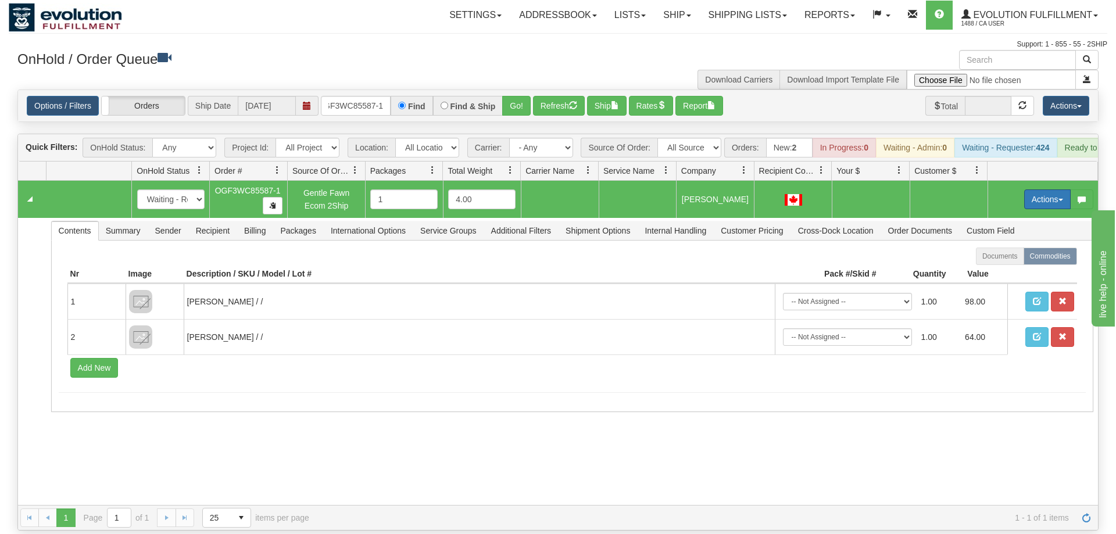
click at [1052, 189] on button "Actions" at bounding box center [1047, 199] width 46 height 20
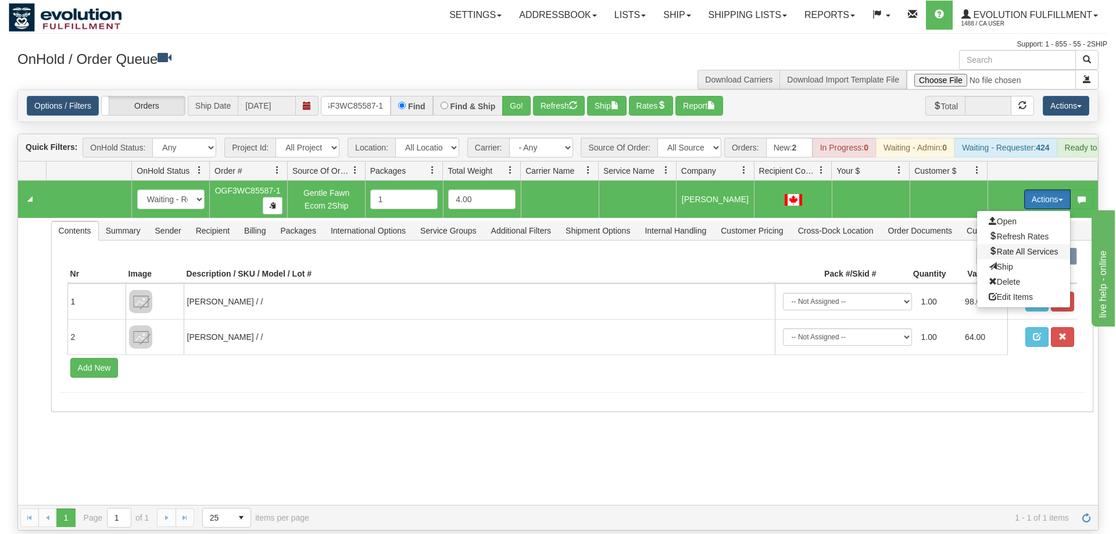
click at [1012, 247] on span "Rate All Services" at bounding box center [1023, 251] width 70 height 9
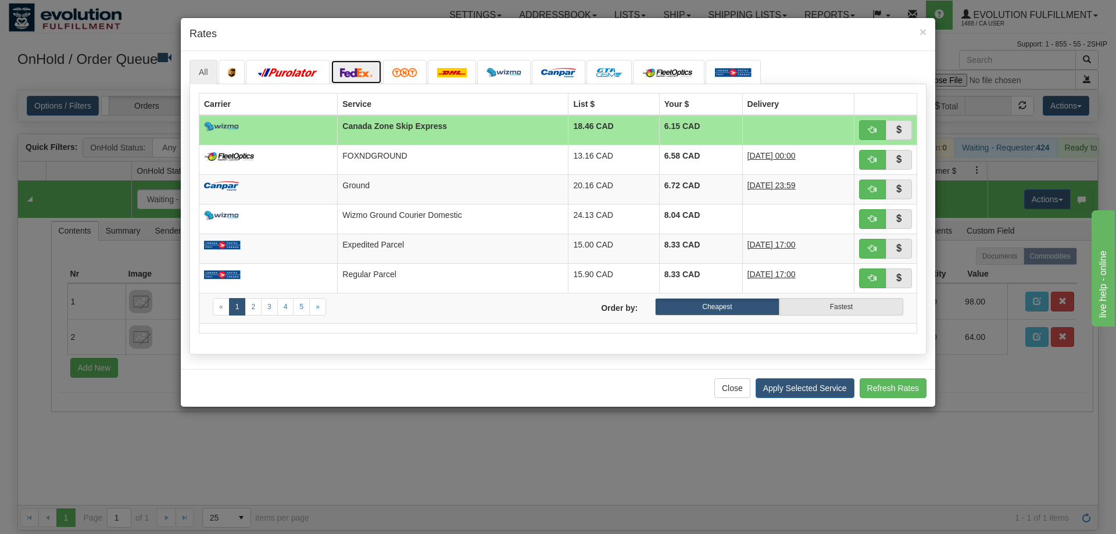
click at [357, 74] on img at bounding box center [356, 72] width 33 height 9
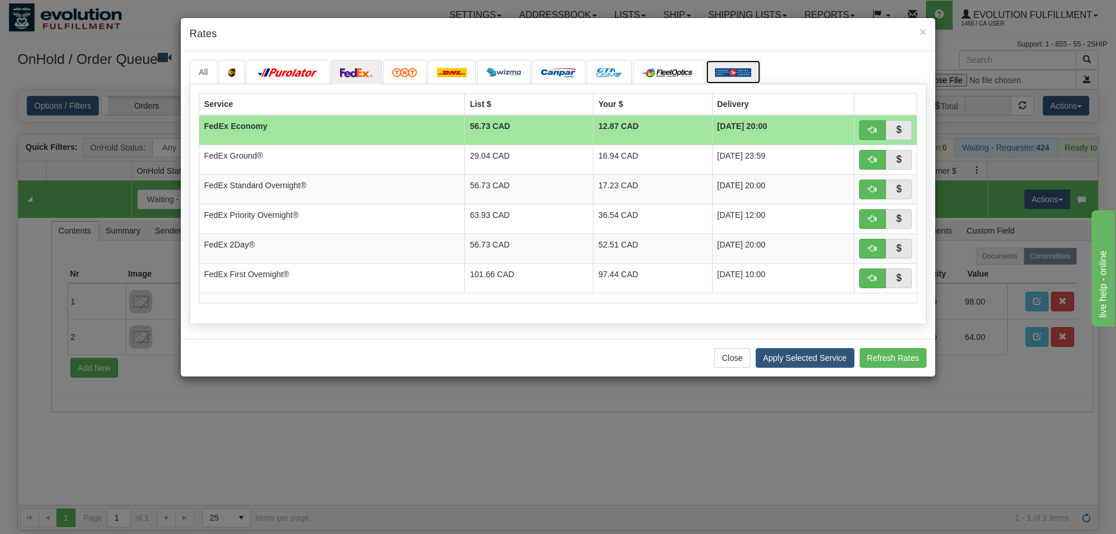
click at [716, 65] on link at bounding box center [732, 72] width 55 height 24
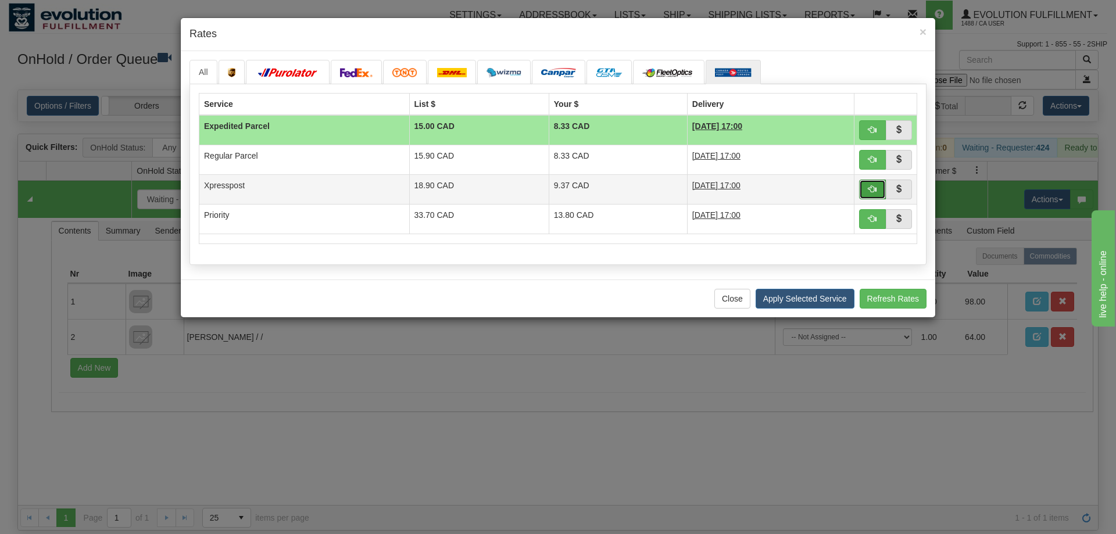
click at [859, 189] on button "button" at bounding box center [872, 190] width 27 height 20
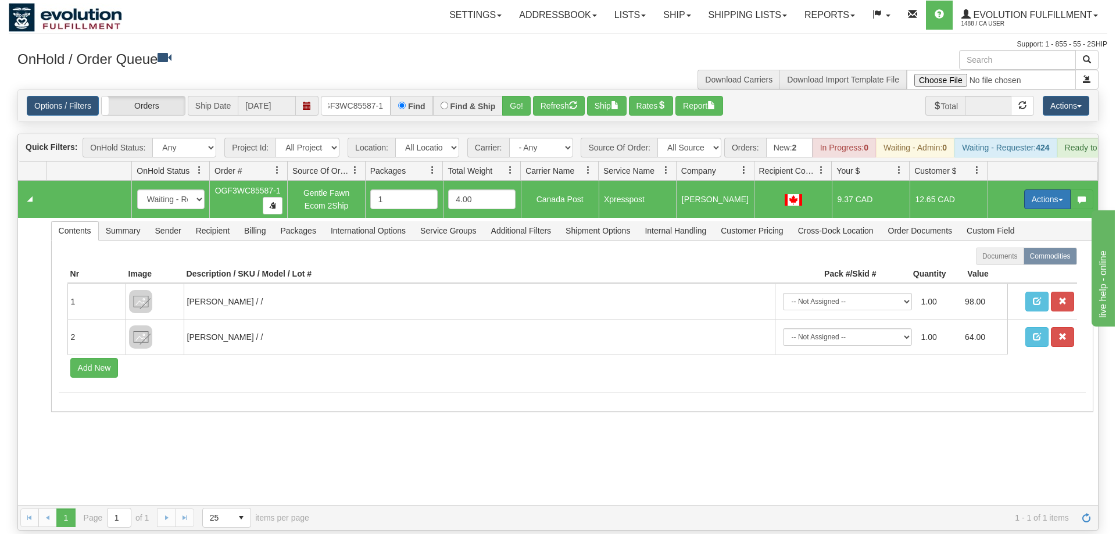
click at [1040, 189] on button "Actions" at bounding box center [1047, 199] width 46 height 20
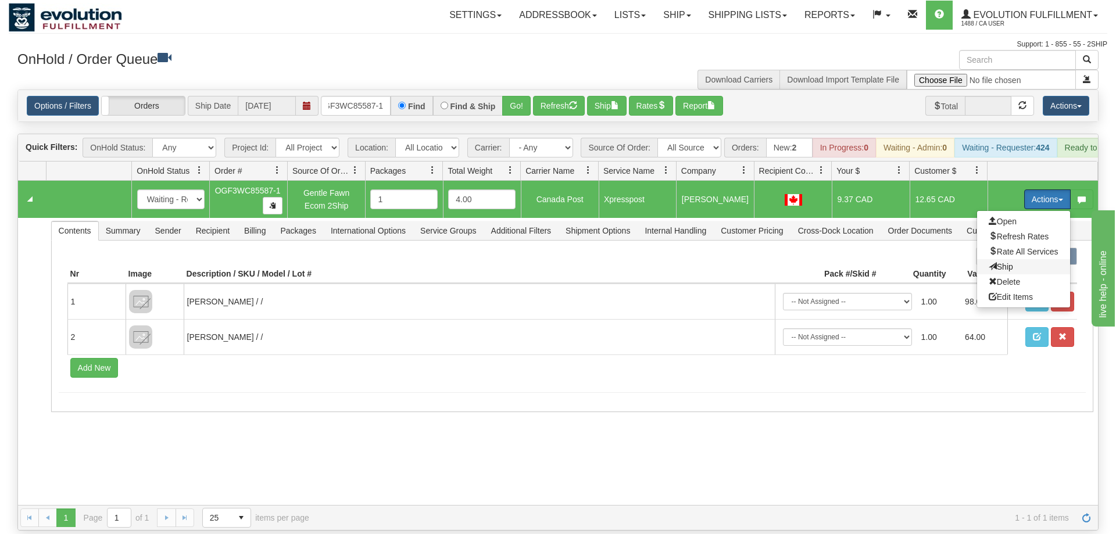
click at [999, 262] on span "Ship" at bounding box center [1000, 266] width 24 height 9
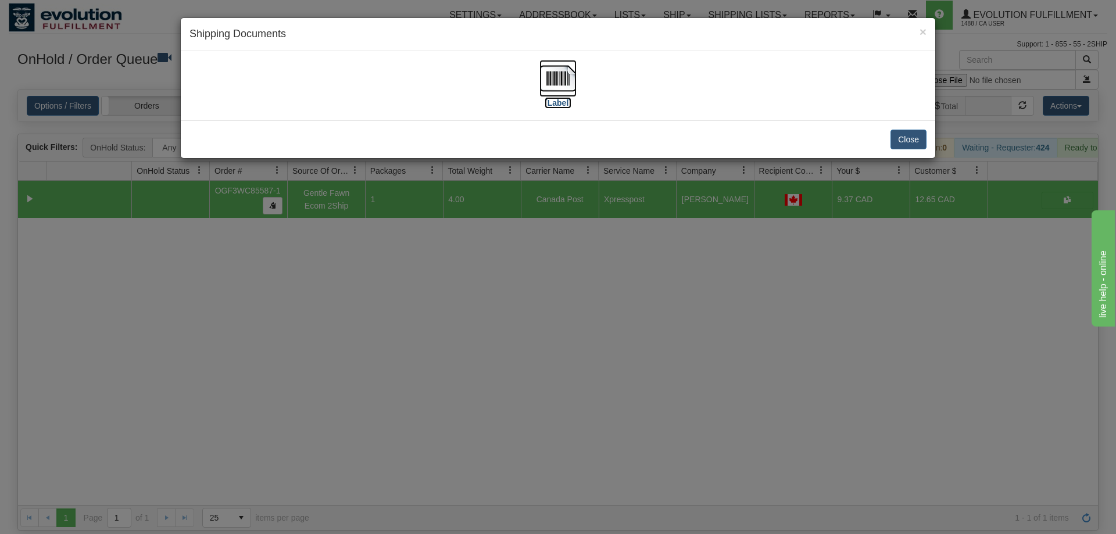
click at [558, 88] on img at bounding box center [557, 78] width 37 height 37
drag, startPoint x: 550, startPoint y: 383, endPoint x: 232, endPoint y: 6, distance: 492.4
click at [512, 337] on div "× Shipping Documents [Label] Close" at bounding box center [558, 267] width 1116 height 534
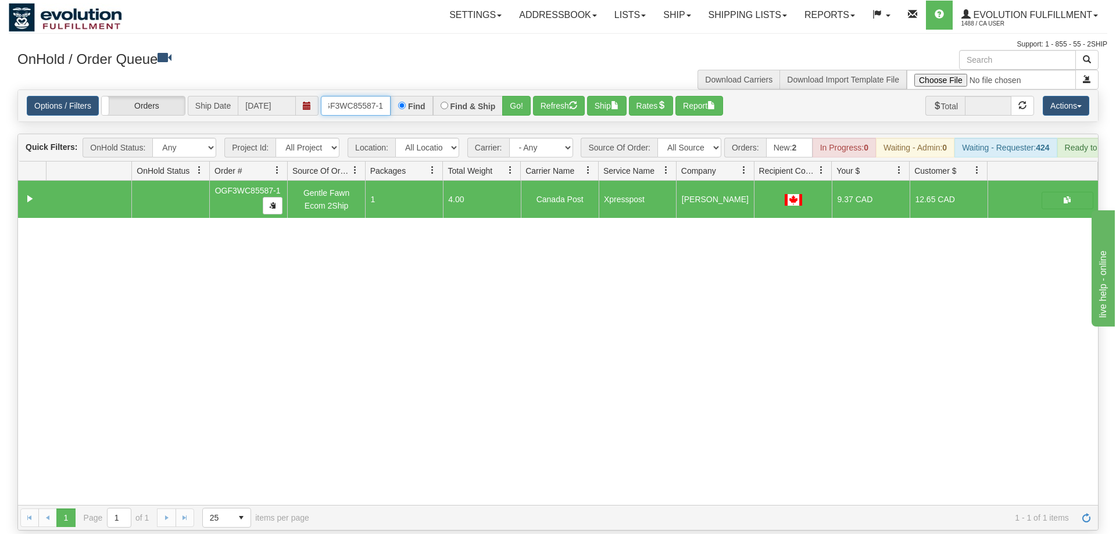
click at [342, 96] on input "OGF3WC85587-1" at bounding box center [356, 106] width 70 height 20
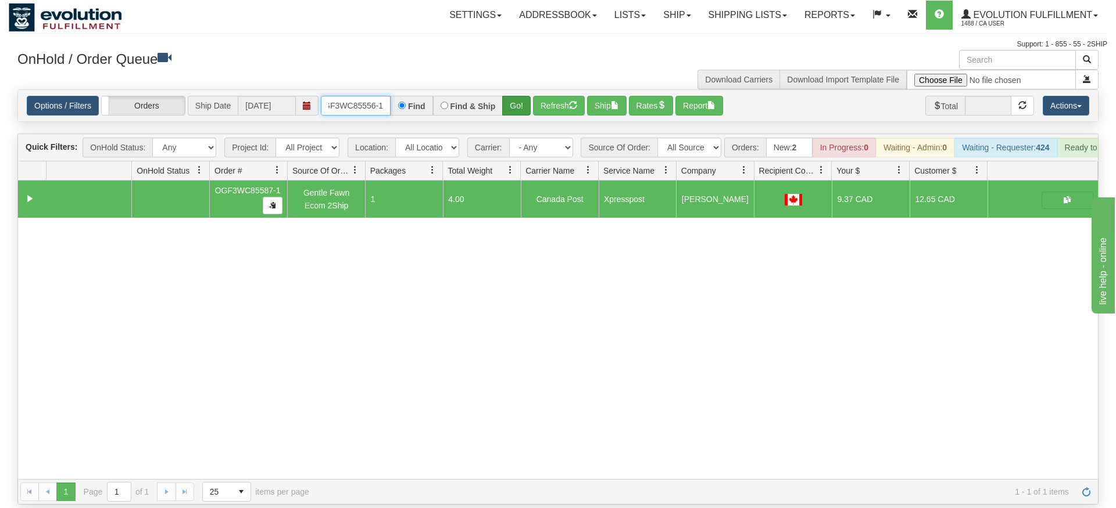
type input "OGF3WC85556-1"
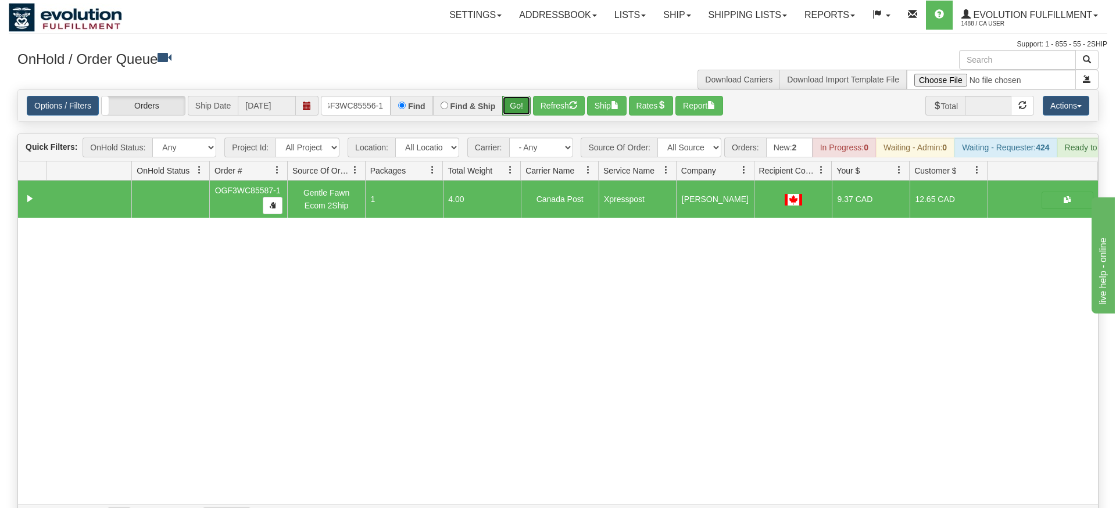
drag, startPoint x: 515, startPoint y: 85, endPoint x: 513, endPoint y: 111, distance: 25.6
click at [514, 111] on div "Is equal to Is not equal to Contains Does not contains CAD USD EUR ZAR [PERSON_…" at bounding box center [558, 309] width 1098 height 441
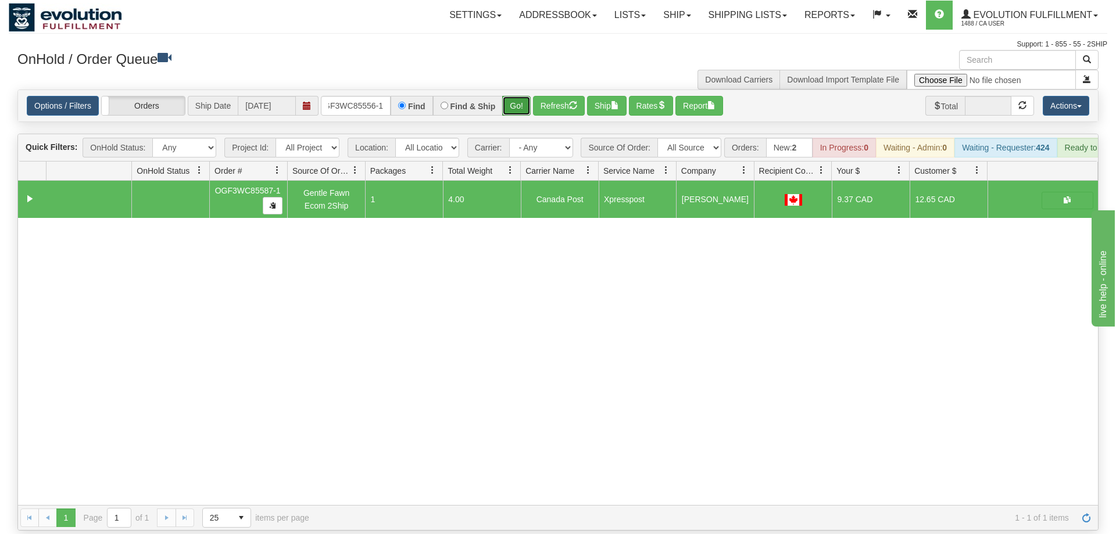
click at [517, 96] on button "Go!" at bounding box center [516, 106] width 28 height 20
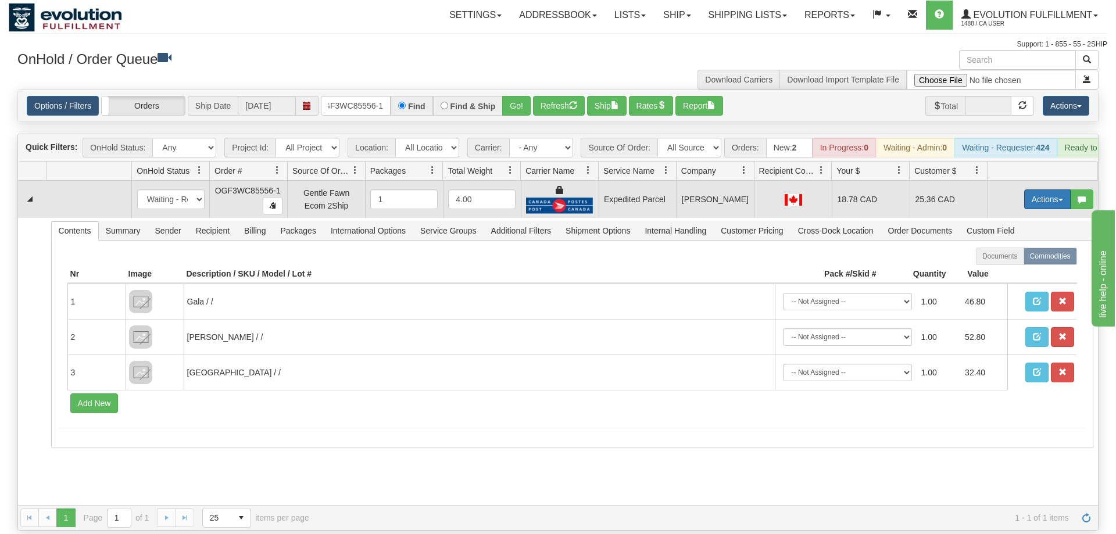
click at [1032, 189] on button "Actions" at bounding box center [1047, 199] width 46 height 20
click at [1013, 259] on link "Ship" at bounding box center [1023, 266] width 93 height 15
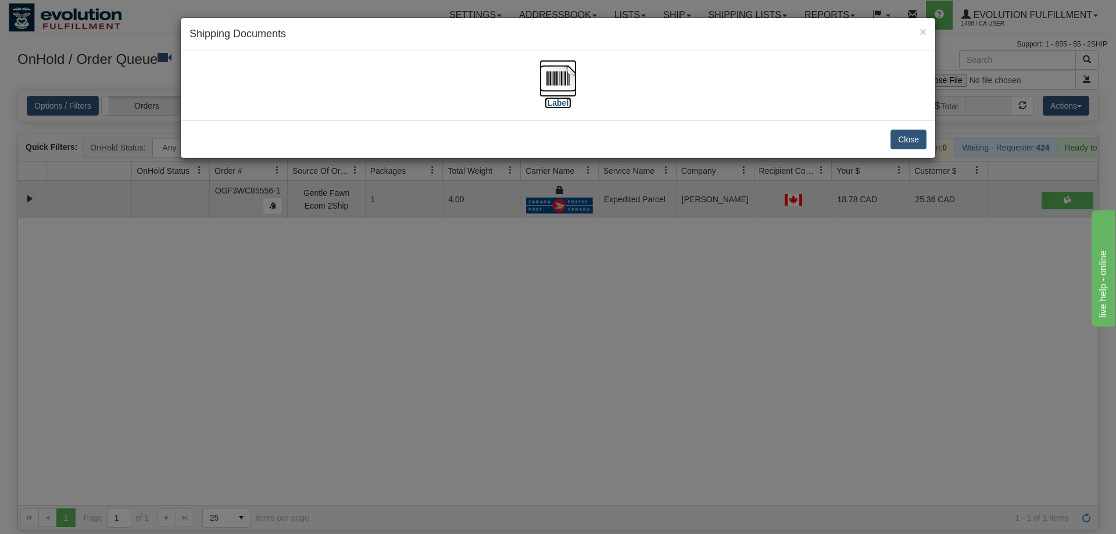
click at [550, 91] on img at bounding box center [557, 78] width 37 height 37
drag, startPoint x: 584, startPoint y: 371, endPoint x: 405, endPoint y: 47, distance: 369.9
click at [587, 356] on div "× Shipping Documents [Label] Close" at bounding box center [558, 267] width 1116 height 534
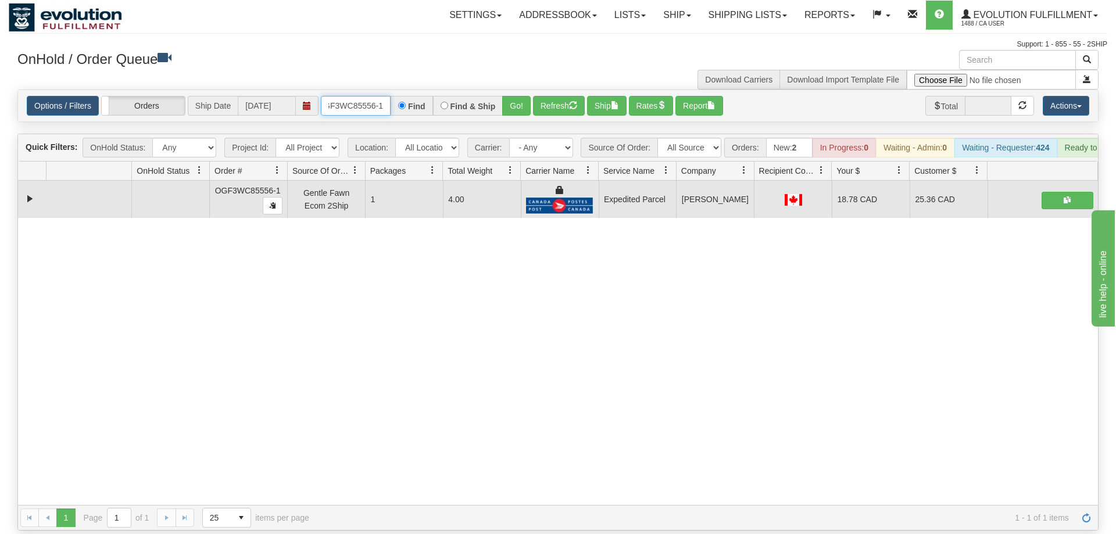
click at [347, 96] on input "OGF3WC85556-1" at bounding box center [356, 106] width 70 height 20
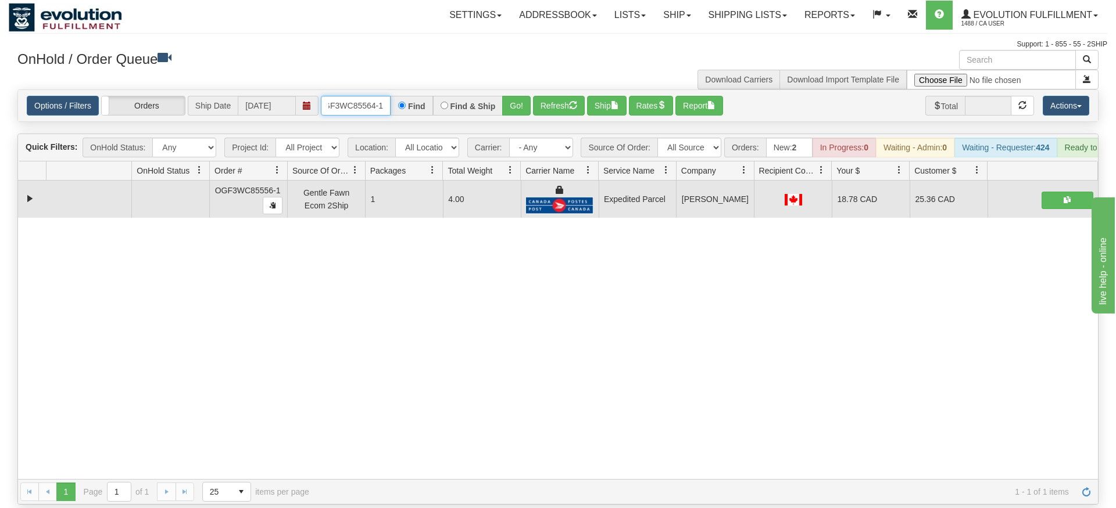
type input "OGF3WC85564-1"
click at [511, 114] on div "Is equal to Is not equal to Contains Does not contains CAD USD EUR ZAR [PERSON_…" at bounding box center [558, 296] width 1098 height 415
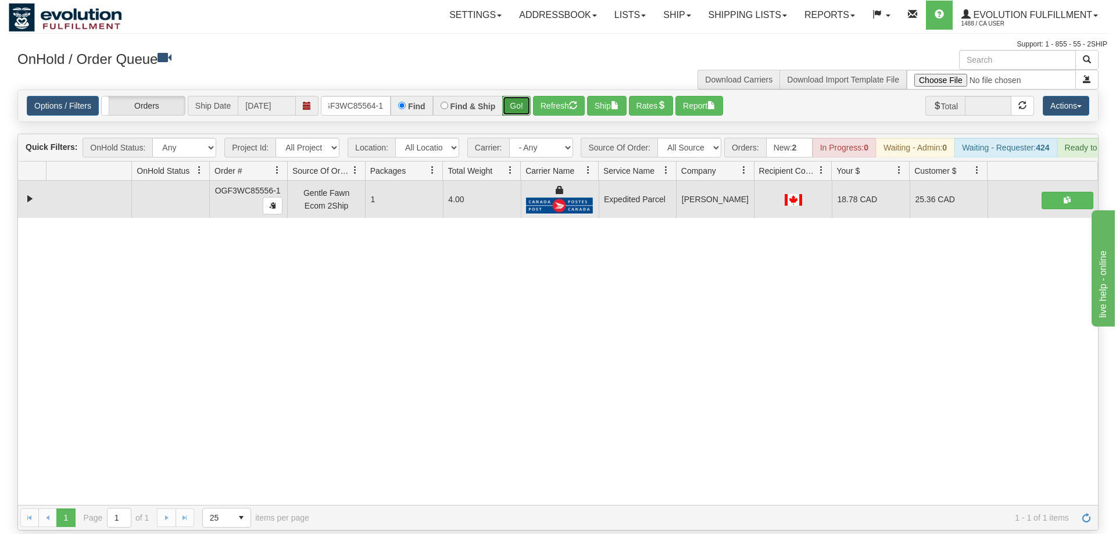
click at [510, 96] on button "Go!" at bounding box center [516, 106] width 28 height 20
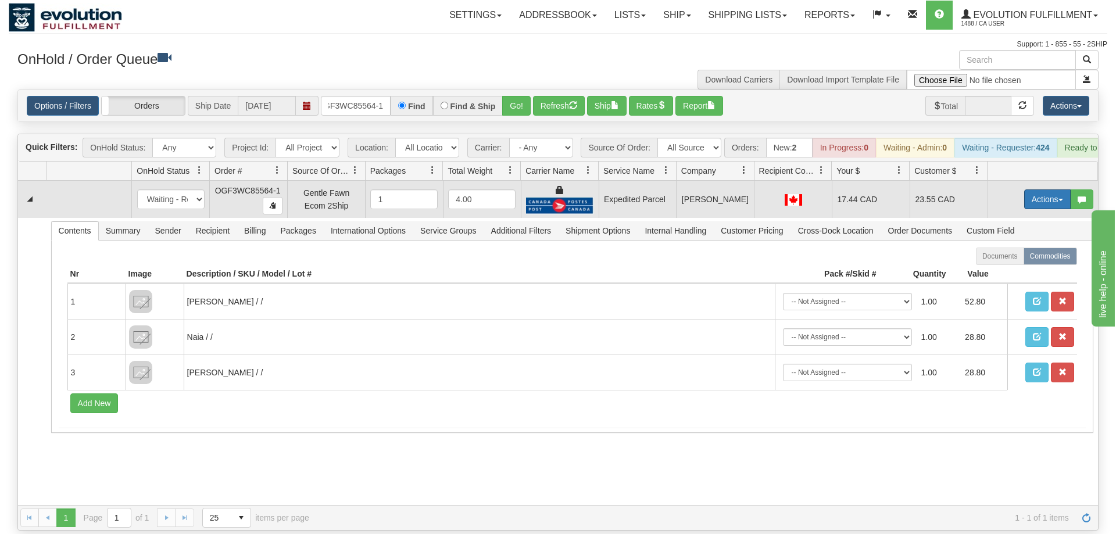
click at [1045, 189] on button "Actions" at bounding box center [1047, 199] width 46 height 20
click at [1015, 259] on link "Ship" at bounding box center [1023, 266] width 93 height 15
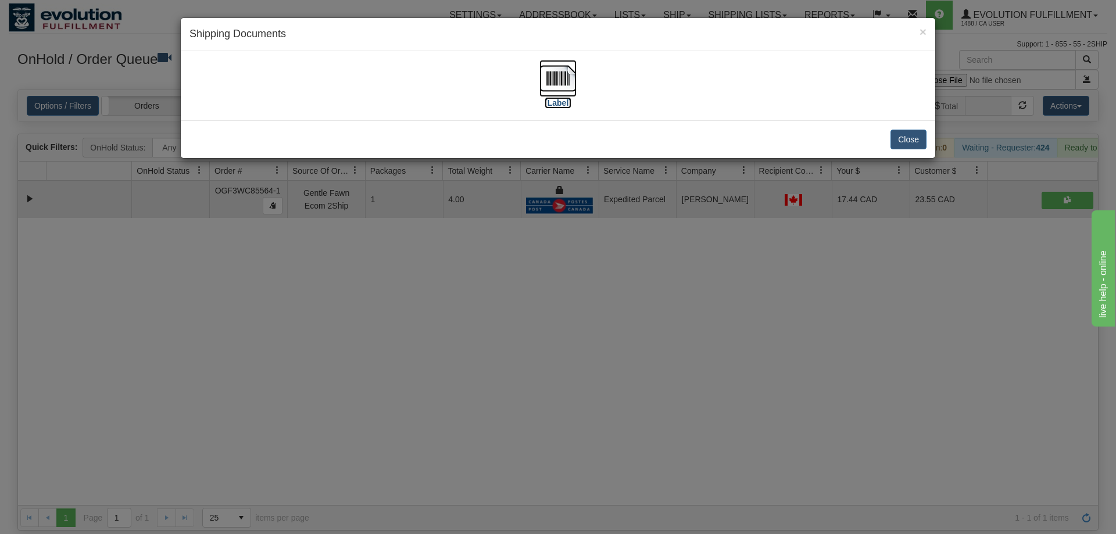
click at [562, 74] on img at bounding box center [557, 78] width 37 height 37
drag, startPoint x: 582, startPoint y: 388, endPoint x: 346, endPoint y: 92, distance: 378.0
click at [579, 385] on div "× Shipping Documents [Label] Close" at bounding box center [558, 267] width 1116 height 534
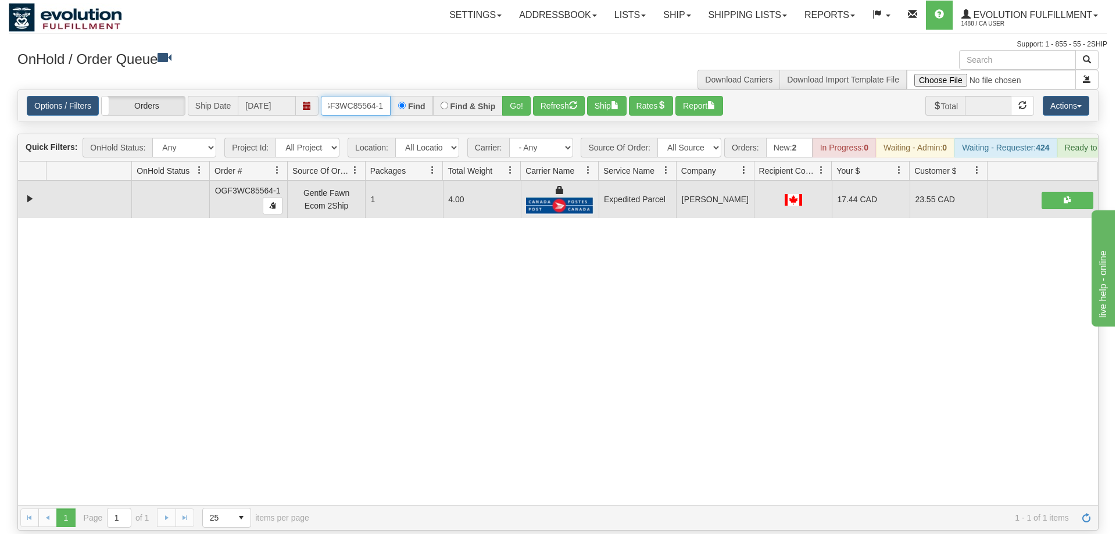
click at [352, 96] on input "OGF3WC85564-1" at bounding box center [356, 106] width 70 height 20
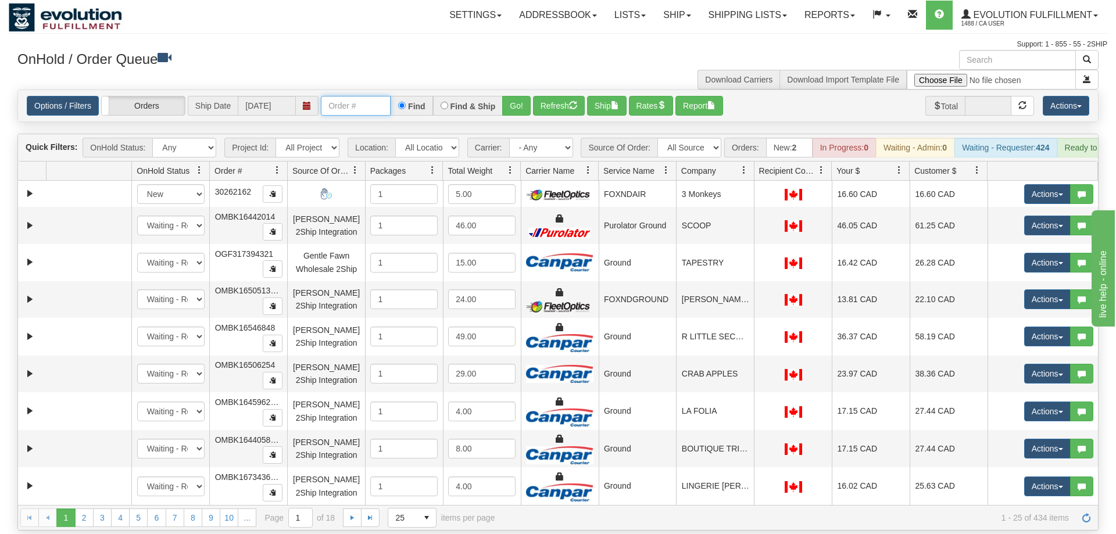
click at [354, 96] on input "text" at bounding box center [356, 106] width 70 height 20
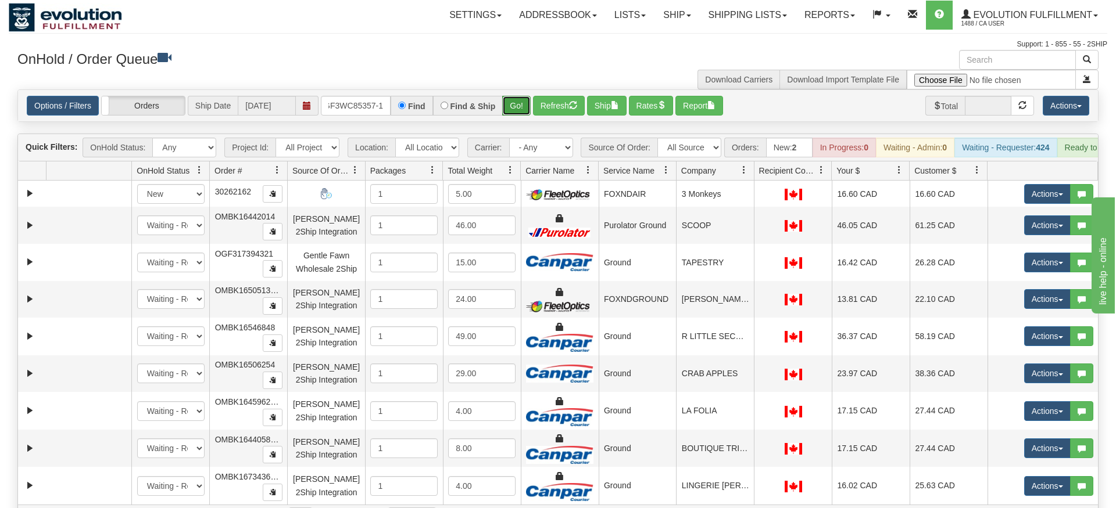
click at [506, 113] on div "Is equal to Is not equal to Contains Does not contains CAD USD EUR ZAR [PERSON_…" at bounding box center [558, 309] width 1098 height 441
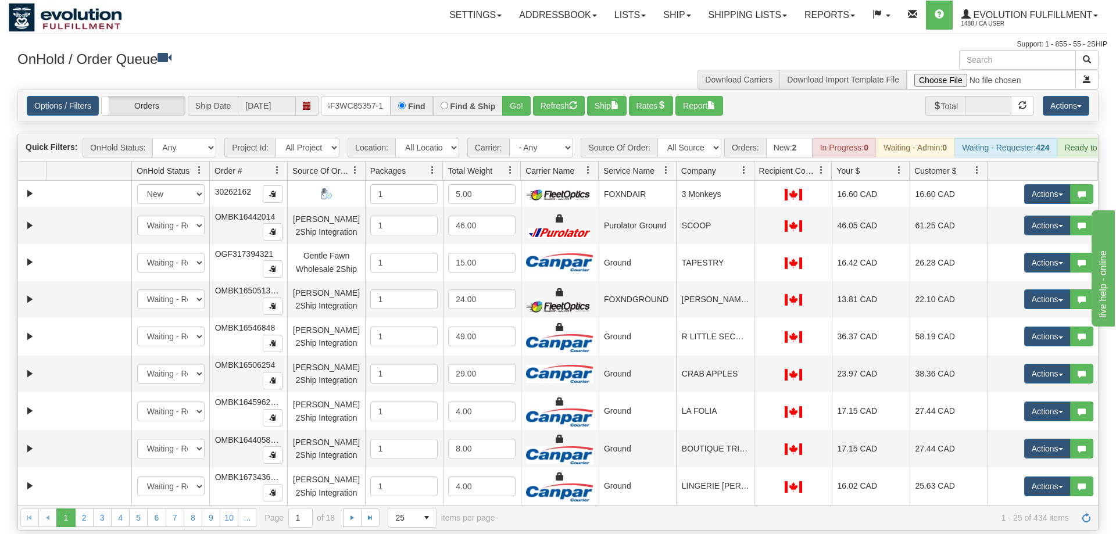
click at [513, 99] on div "Options / Filters Group Shipments Orders Ship Date [DATE] OGF3WC85357-1 Find Fi…" at bounding box center [558, 105] width 1080 height 31
click at [516, 96] on button "Go!" at bounding box center [516, 106] width 28 height 20
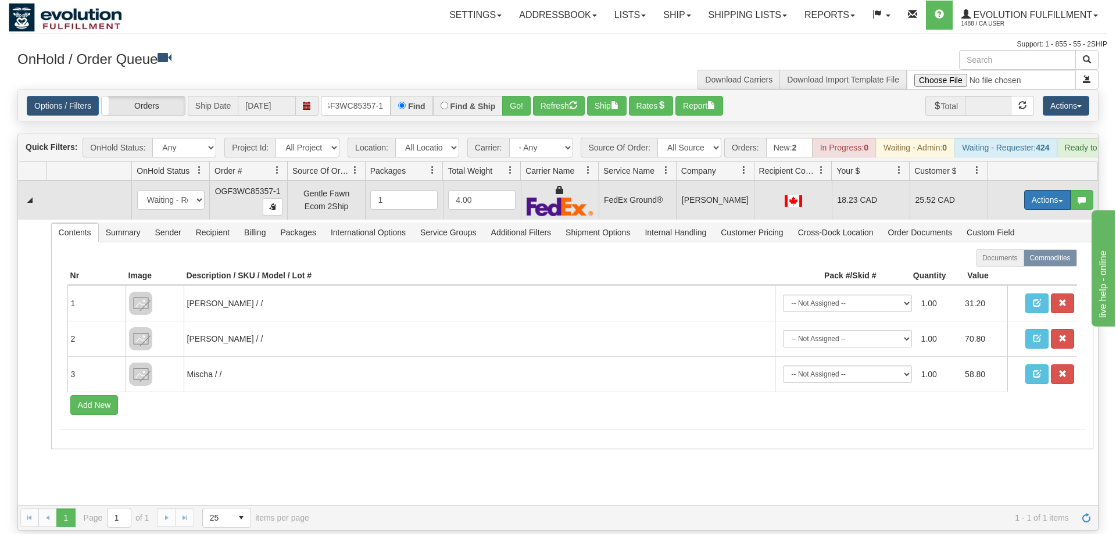
click at [1031, 190] on button "Actions" at bounding box center [1047, 200] width 46 height 20
click at [1003, 263] on span "Ship" at bounding box center [1000, 267] width 24 height 9
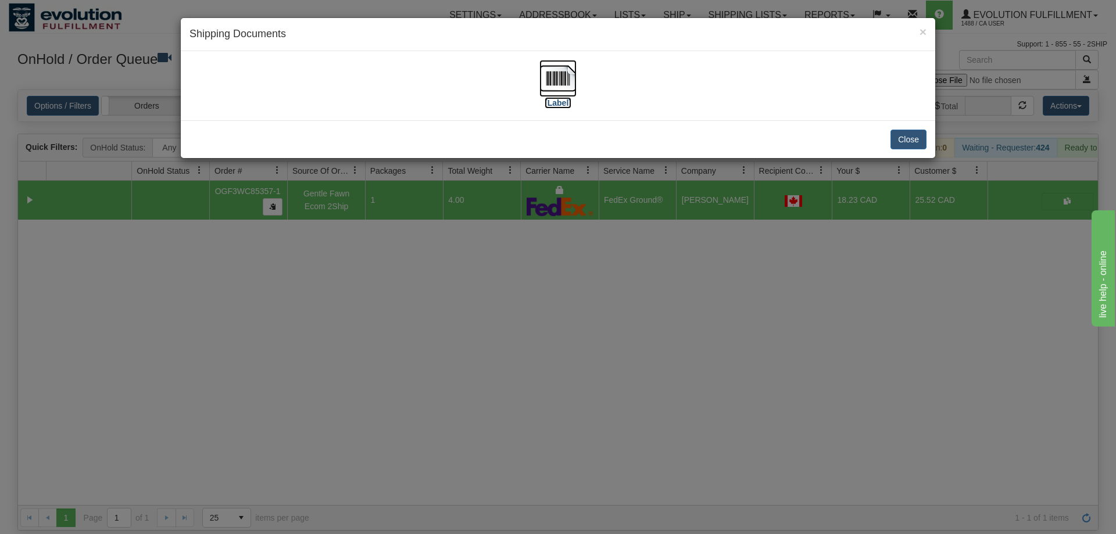
click at [561, 71] on img at bounding box center [557, 78] width 37 height 37
drag, startPoint x: 665, startPoint y: 248, endPoint x: 323, endPoint y: 161, distance: 353.2
click at [664, 246] on div "× Shipping Documents [Label] Close" at bounding box center [558, 267] width 1116 height 534
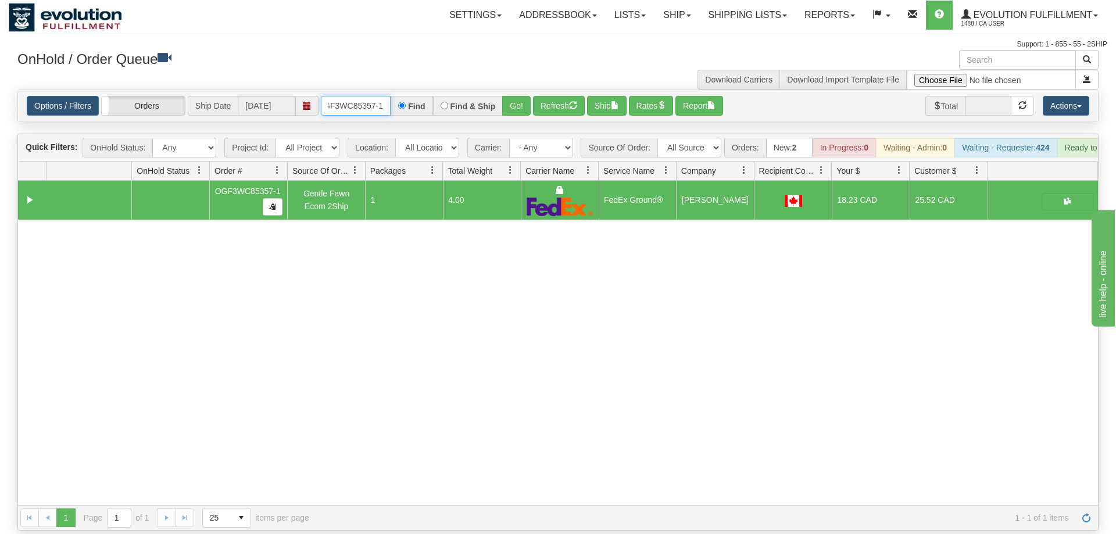
click at [359, 96] on input "OGF3WC85357-1" at bounding box center [356, 106] width 70 height 20
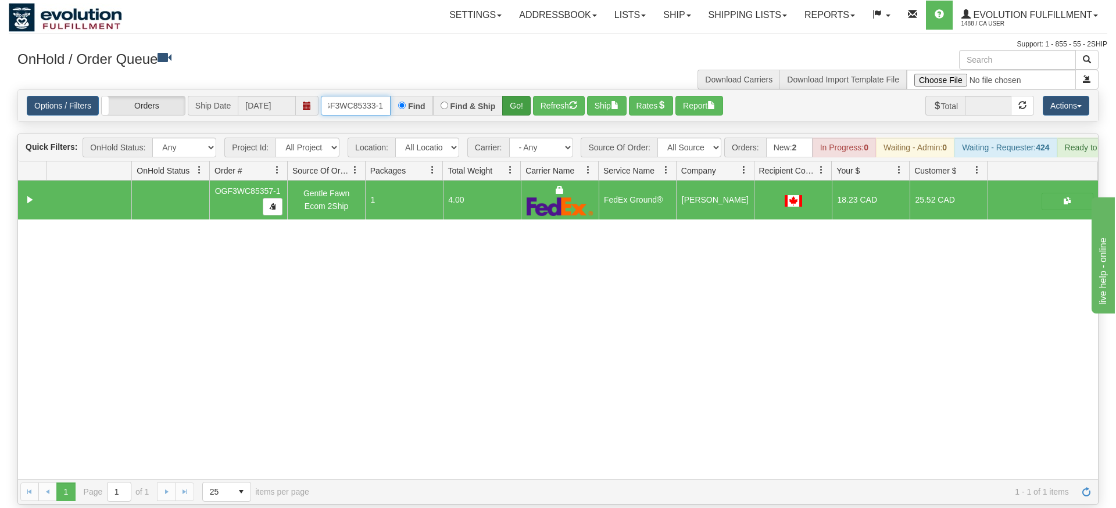
type input "OGF3WC85333-1"
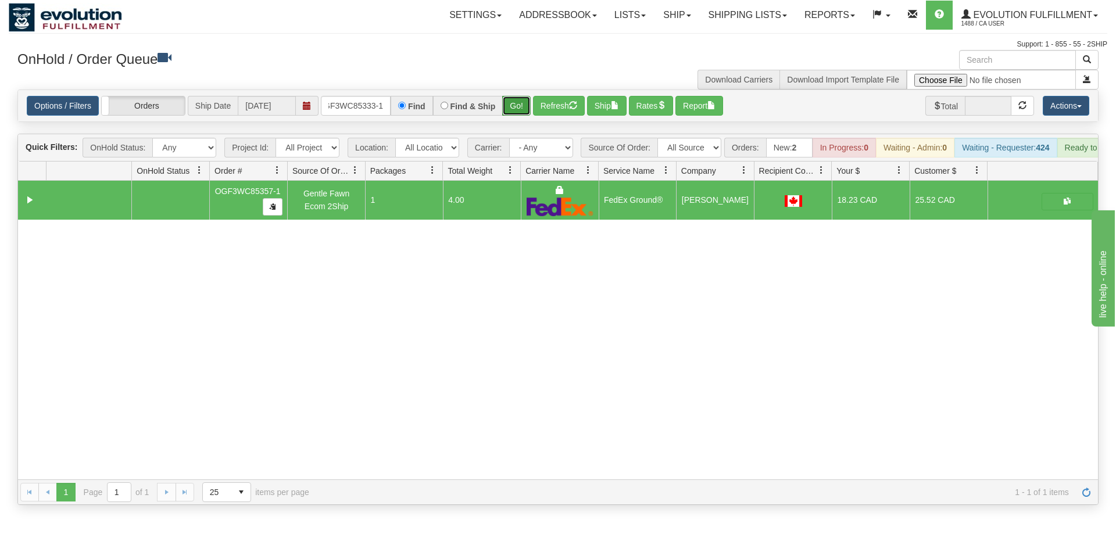
click at [521, 113] on div "Is equal to Is not equal to Contains Does not contains CAD USD EUR ZAR [PERSON_…" at bounding box center [558, 296] width 1098 height 415
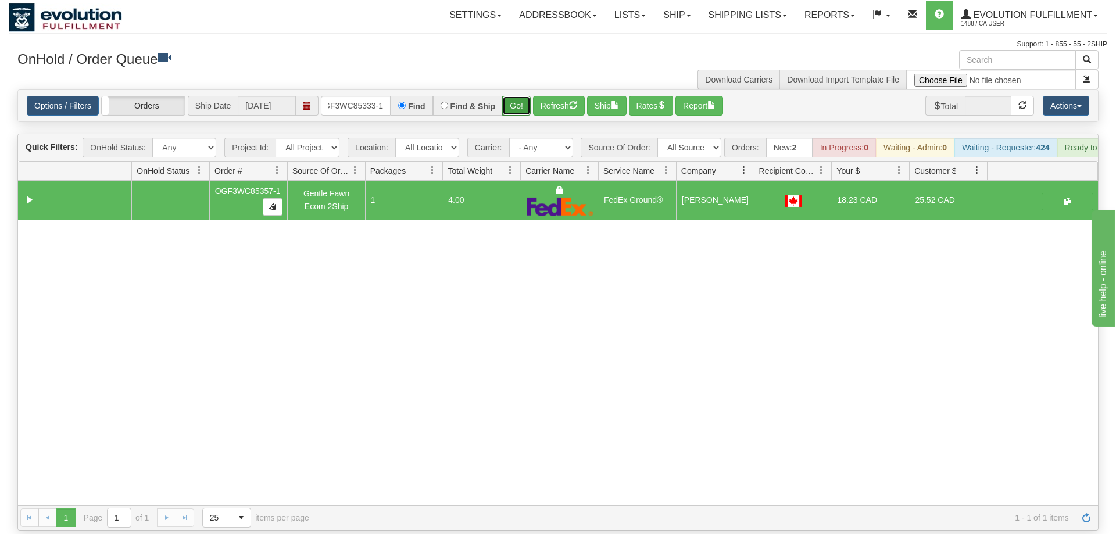
click at [514, 96] on button "Go!" at bounding box center [516, 106] width 28 height 20
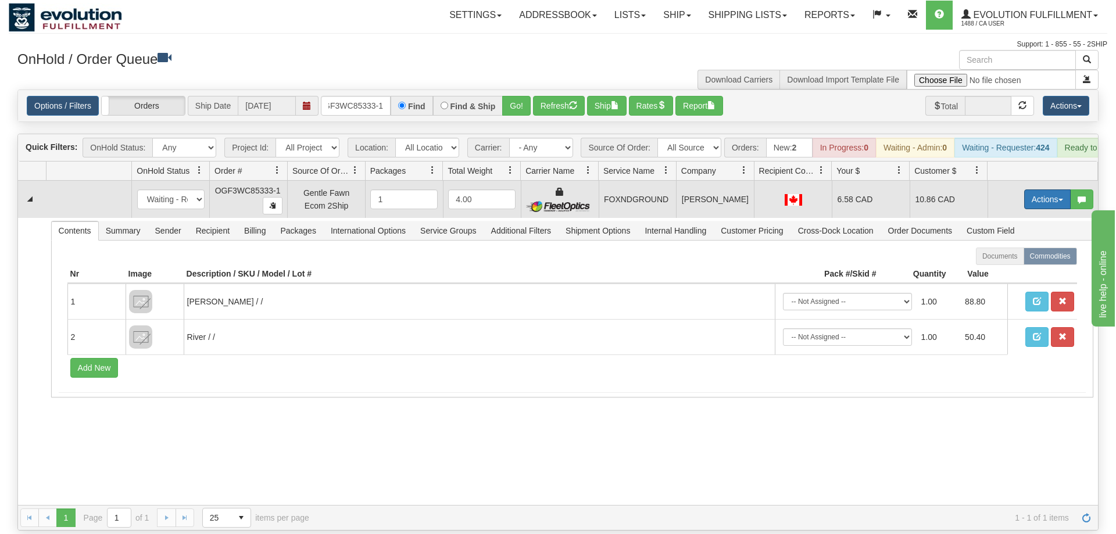
click at [1048, 189] on button "Actions" at bounding box center [1047, 199] width 46 height 20
click at [1034, 259] on link "Ship" at bounding box center [1023, 266] width 93 height 15
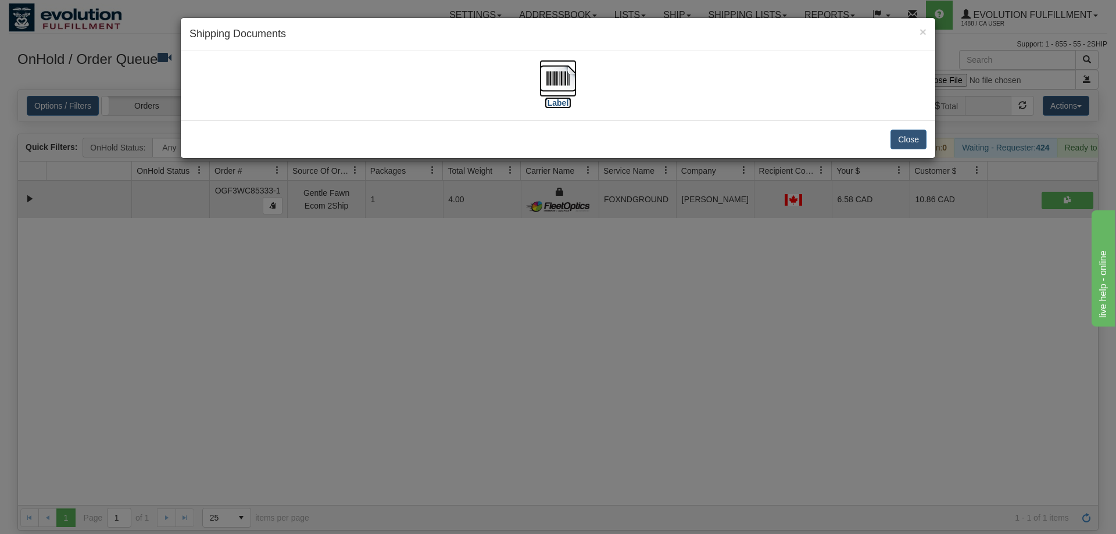
click at [571, 93] on img at bounding box center [557, 78] width 37 height 37
drag, startPoint x: 457, startPoint y: 339, endPoint x: 346, endPoint y: 128, distance: 239.1
click at [459, 333] on div "× Shipping Documents [Label] Close" at bounding box center [558, 267] width 1116 height 534
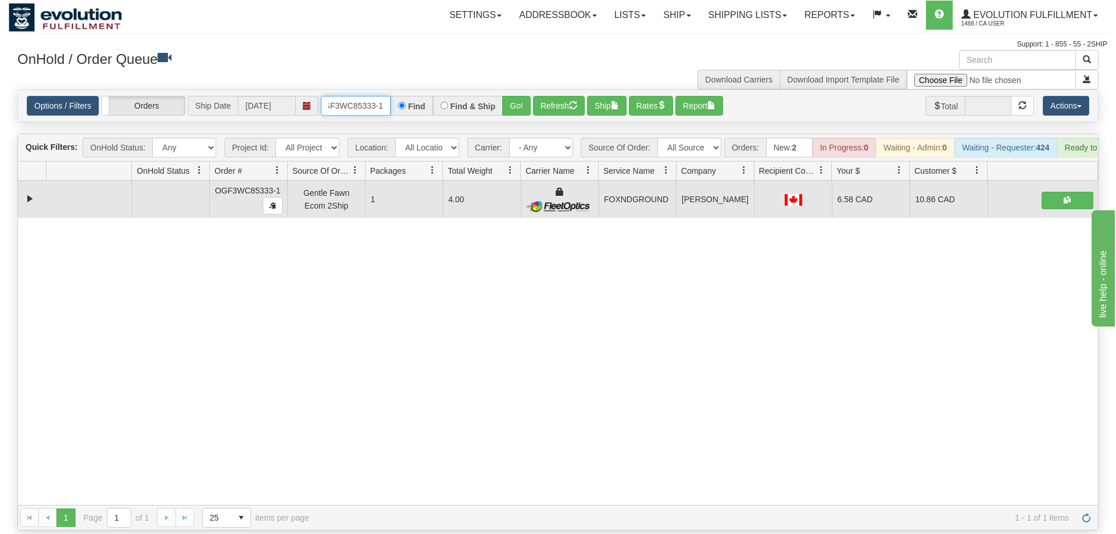
click at [366, 96] on input "OGF3WC85333-1" at bounding box center [356, 106] width 70 height 20
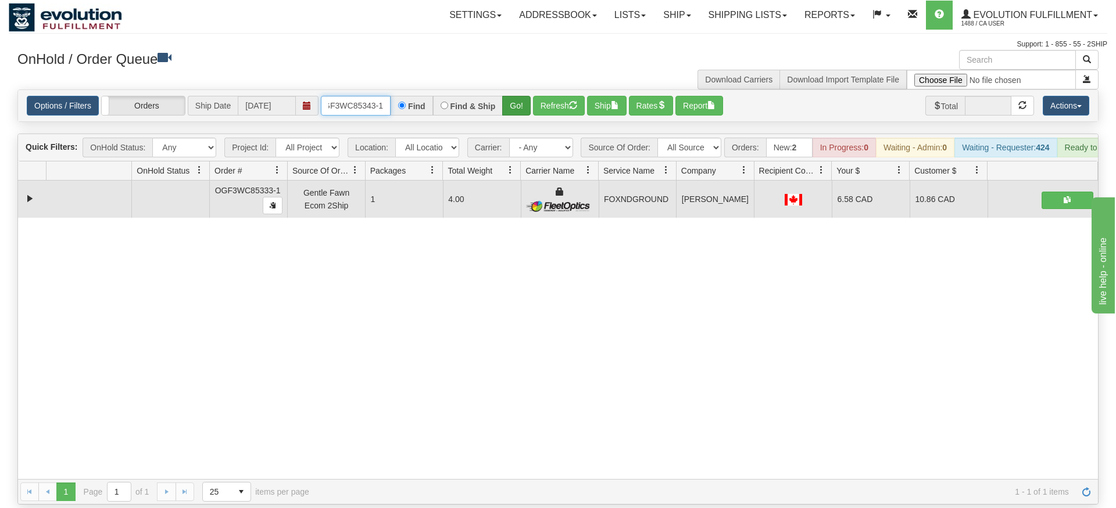
type input "OGF3WC85343-1"
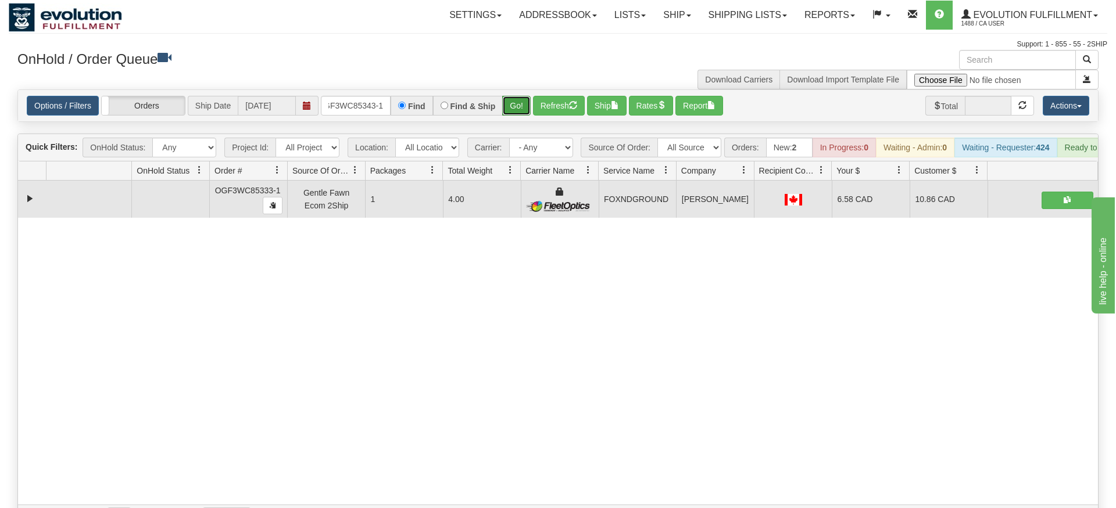
click at [515, 110] on div "Is equal to Is not equal to Contains Does not contains CAD USD EUR ZAR [PERSON_…" at bounding box center [558, 309] width 1098 height 441
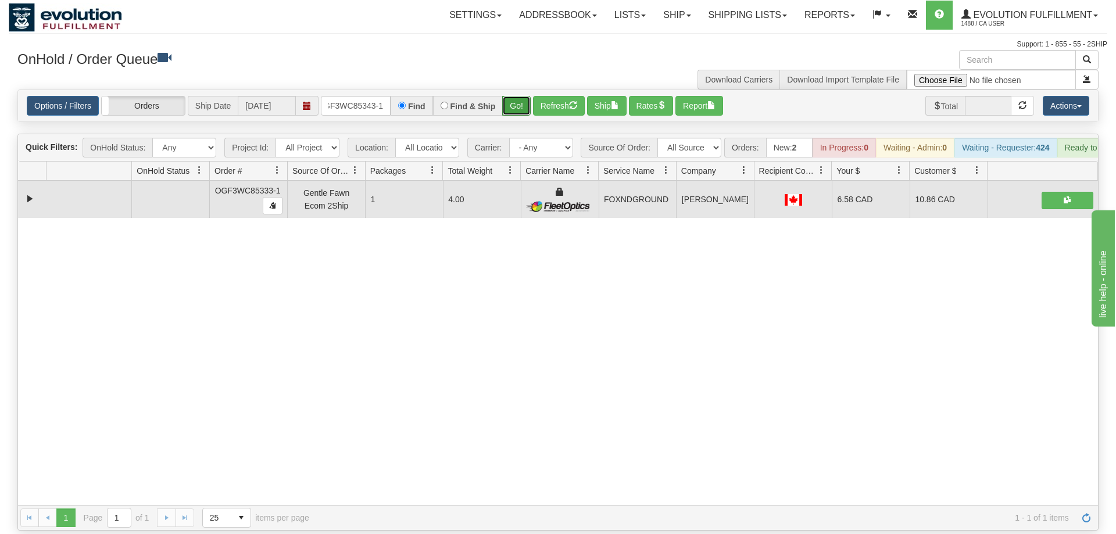
click at [518, 96] on button "Go!" at bounding box center [516, 106] width 28 height 20
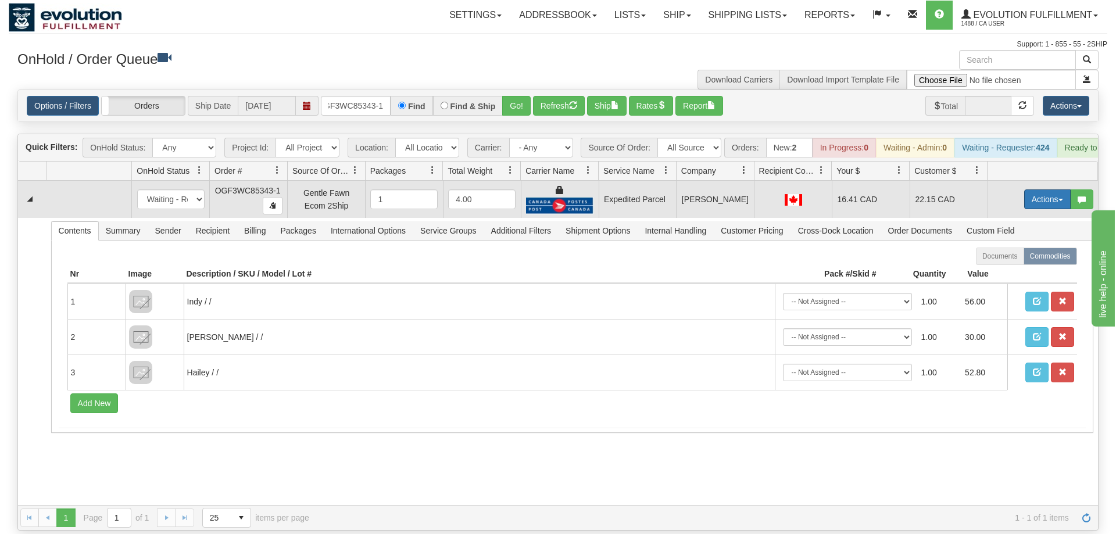
click at [1027, 189] on button "Actions" at bounding box center [1047, 199] width 46 height 20
click at [1006, 262] on span "Ship" at bounding box center [1000, 266] width 24 height 9
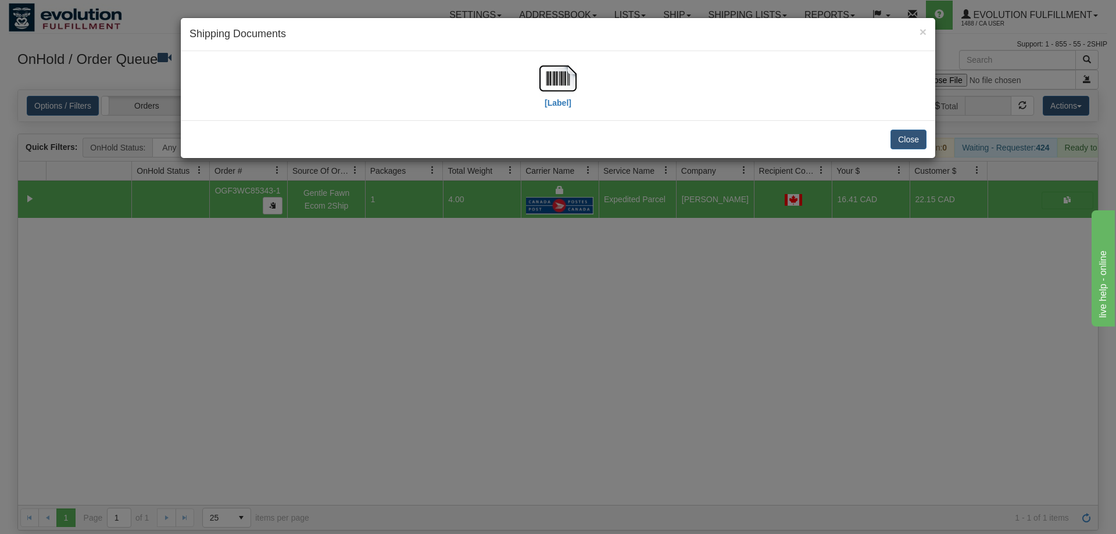
click at [546, 109] on div "[Label]" at bounding box center [557, 86] width 37 height 52
click at [547, 97] on label "[Label]" at bounding box center [557, 103] width 27 height 12
drag, startPoint x: 456, startPoint y: 374, endPoint x: 360, endPoint y: 91, distance: 299.0
click at [458, 371] on div "× Shipping Documents [Label] Close" at bounding box center [558, 267] width 1116 height 534
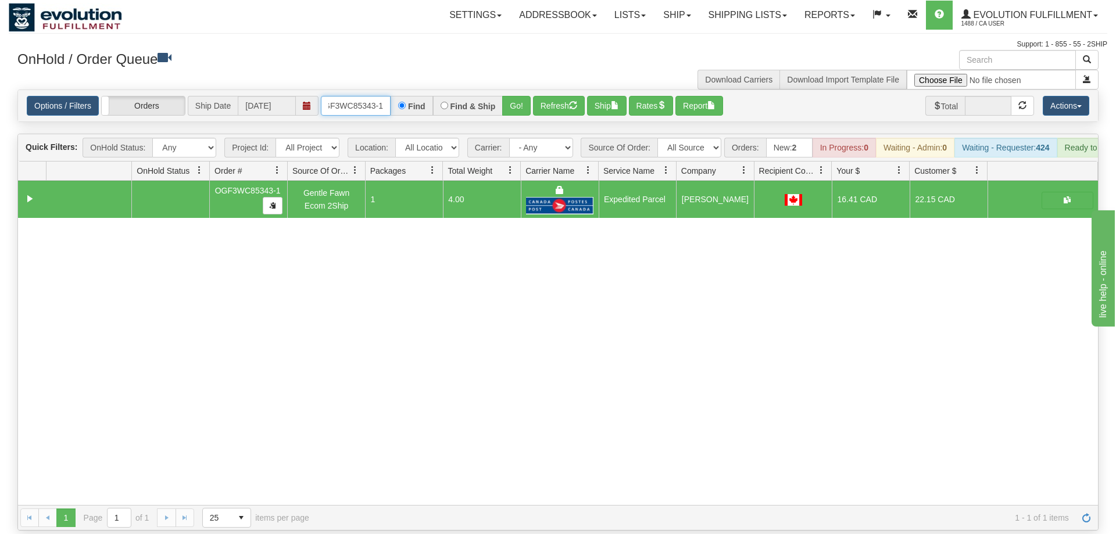
click at [347, 96] on input "OGF3WC85343-1" at bounding box center [356, 106] width 70 height 20
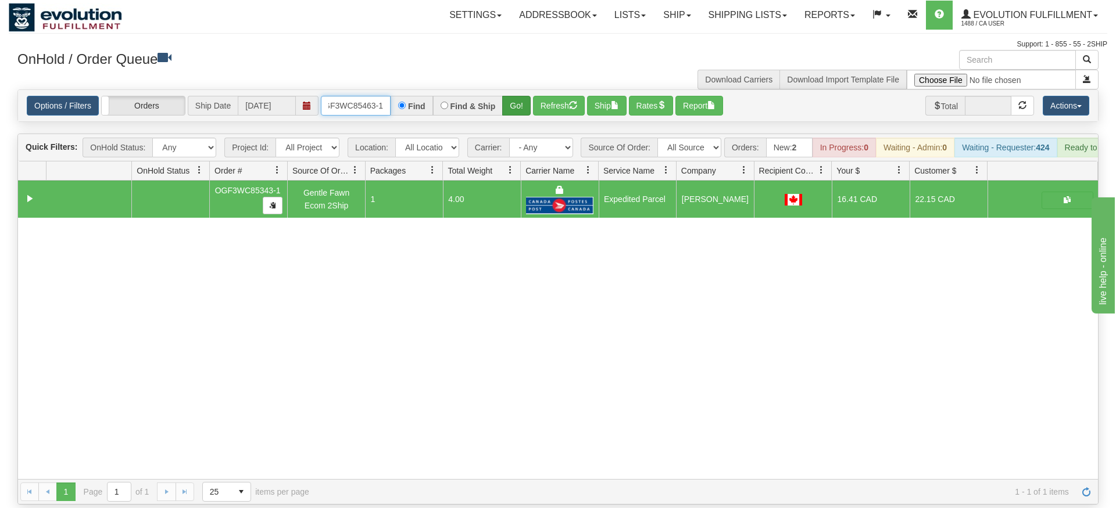
type input "OGF3WC85463-1"
click at [512, 112] on div "Is equal to Is not equal to Contains Does not contains CAD USD EUR ZAR [PERSON_…" at bounding box center [558, 296] width 1098 height 415
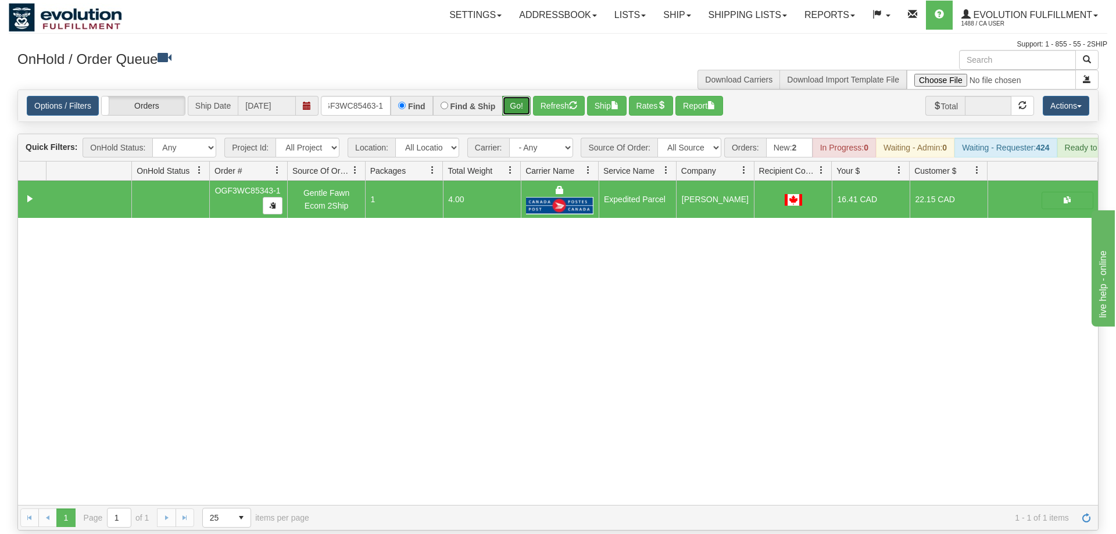
click at [509, 96] on button "Go!" at bounding box center [516, 106] width 28 height 20
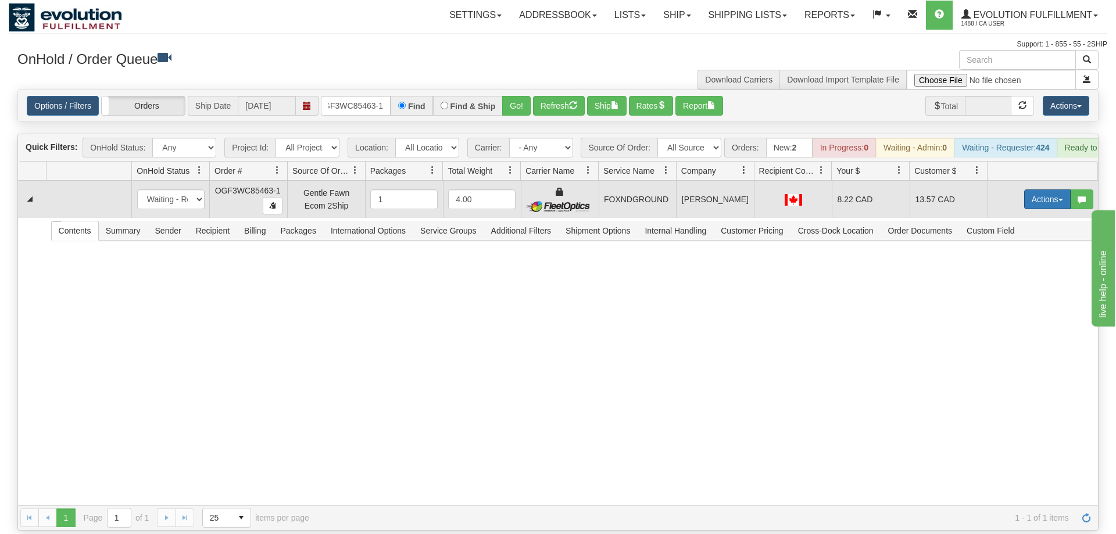
click at [1032, 189] on button "Actions" at bounding box center [1047, 199] width 46 height 20
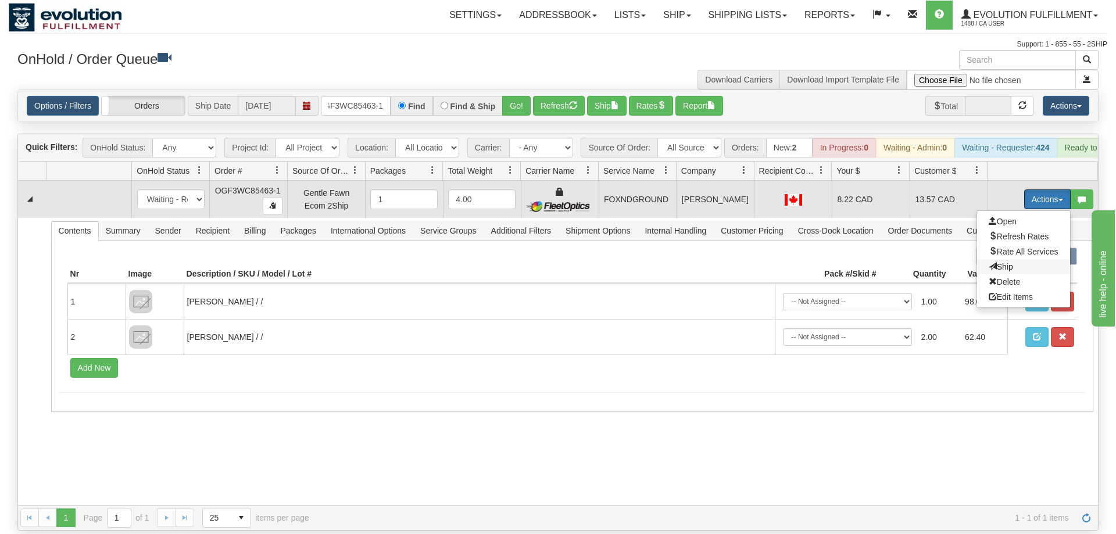
click at [995, 262] on span "Ship" at bounding box center [1000, 266] width 24 height 9
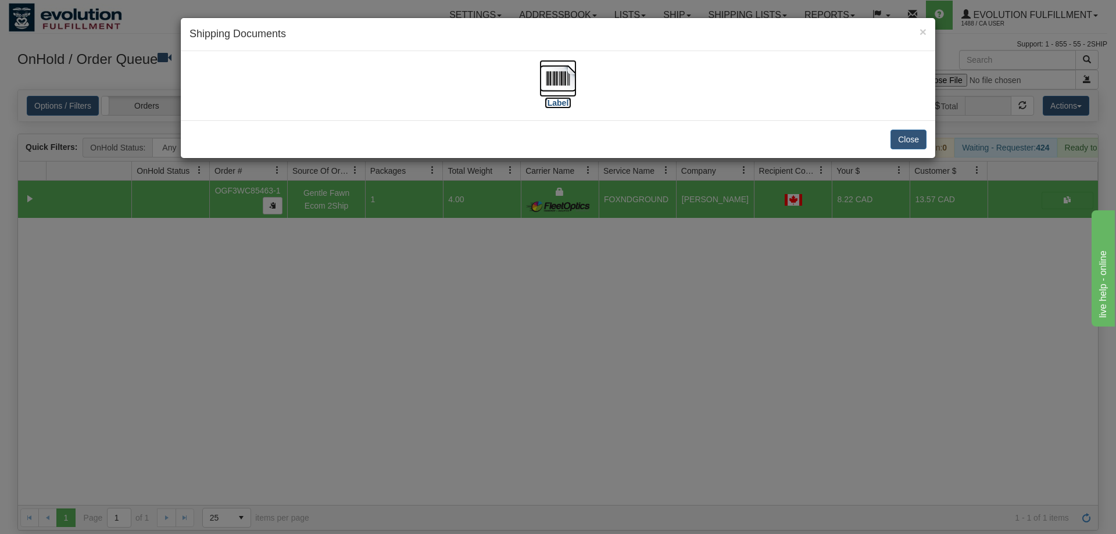
click at [546, 83] on img at bounding box center [557, 78] width 37 height 37
click at [531, 310] on div "× Shipping Documents [Label] Close" at bounding box center [558, 267] width 1116 height 534
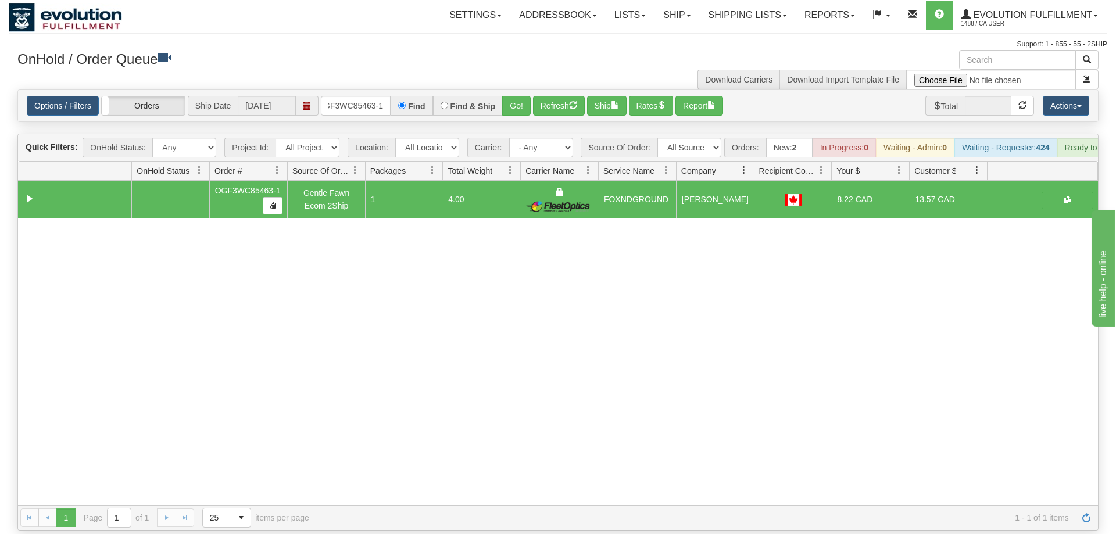
click at [356, 101] on div "Options / Filters Group Shipments Orders Ship Date [DATE] OGF3WC85463-1 Find Fi…" at bounding box center [558, 105] width 1080 height 31
click at [356, 96] on input "OGF3WC85463-1" at bounding box center [356, 106] width 70 height 20
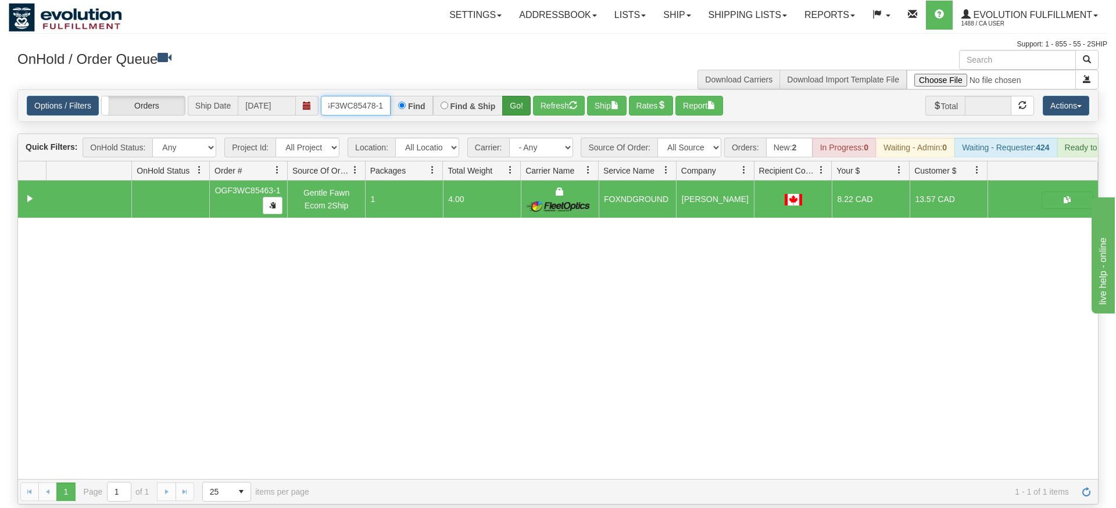
type input "OGF3WC85478-1"
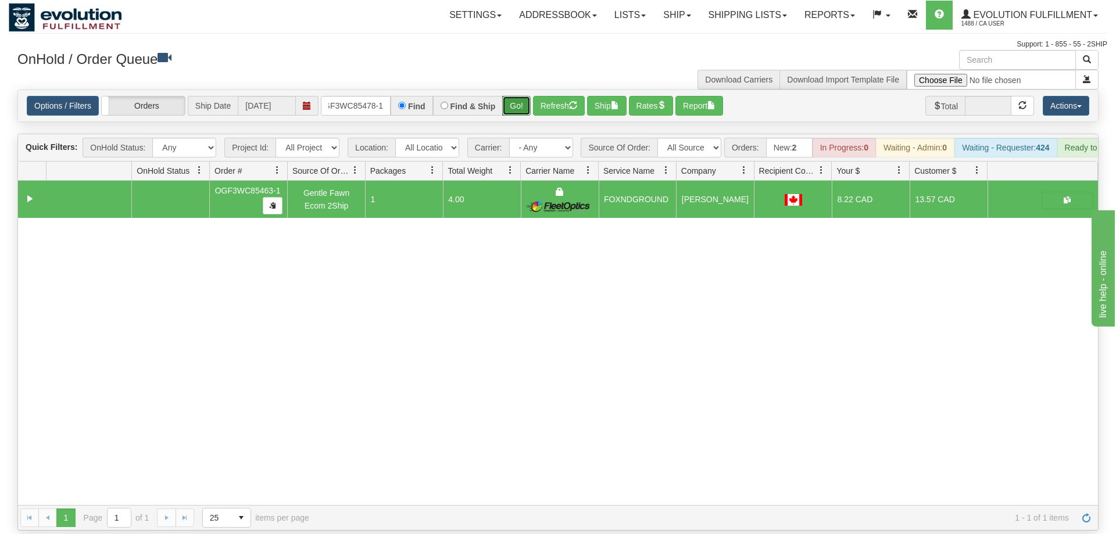
drag, startPoint x: 525, startPoint y: 85, endPoint x: 512, endPoint y: 94, distance: 15.6
click at [524, 111] on div "Is equal to Is not equal to Contains Does not contains CAD USD EUR ZAR [PERSON_…" at bounding box center [558, 309] width 1098 height 441
click at [512, 96] on button "Go!" at bounding box center [516, 106] width 28 height 20
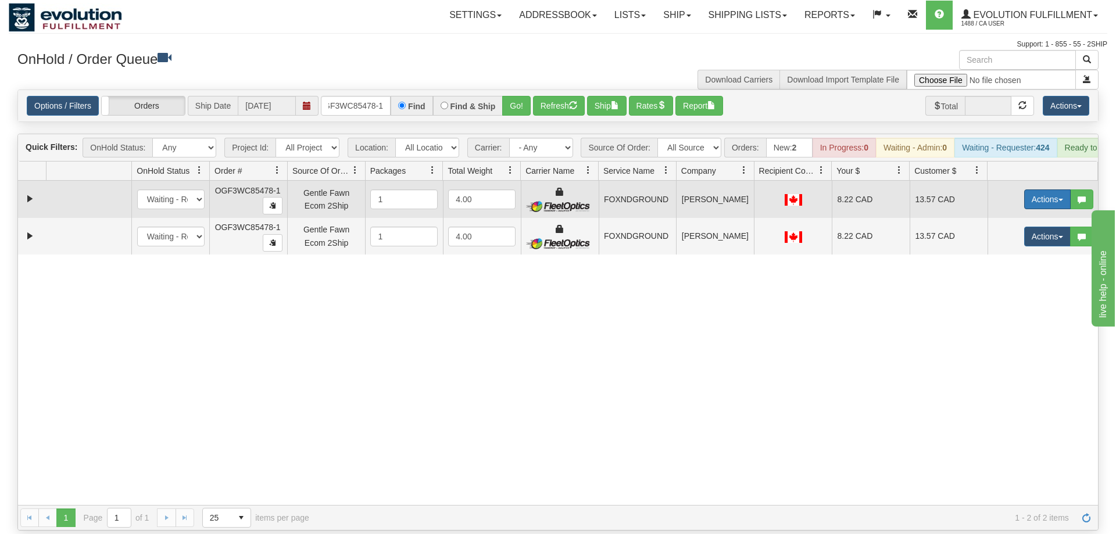
click at [1037, 189] on button "Actions" at bounding box center [1047, 199] width 46 height 20
click at [994, 262] on span "Ship" at bounding box center [1000, 266] width 24 height 9
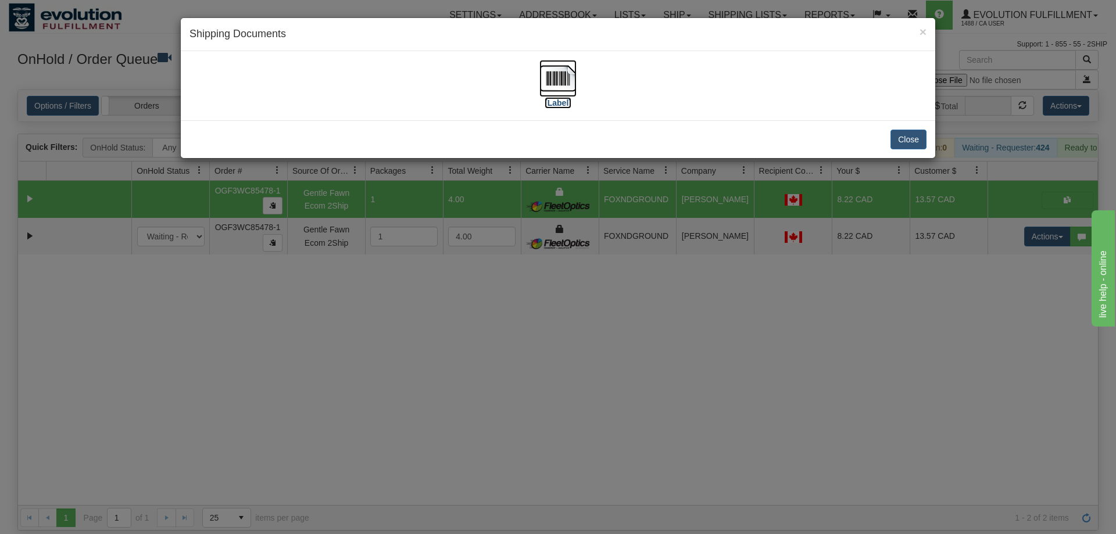
click at [567, 81] on img at bounding box center [557, 78] width 37 height 37
click at [1004, 248] on div "× Shipping Documents [Label] Close" at bounding box center [558, 267] width 1116 height 534
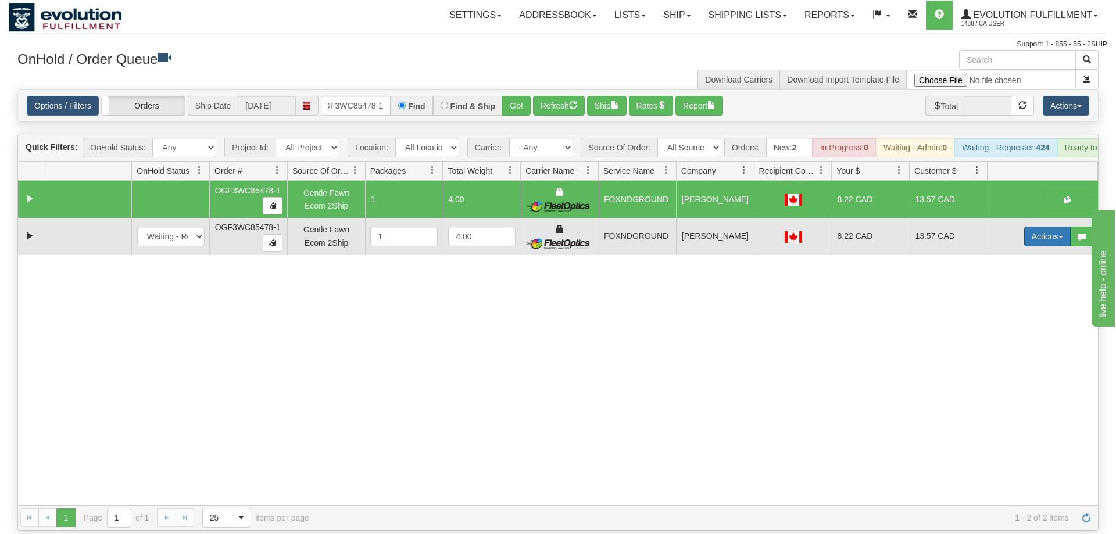
drag, startPoint x: 1034, startPoint y: 220, endPoint x: 1027, endPoint y: 224, distance: 7.6
click at [1035, 227] on button "Actions" at bounding box center [1047, 237] width 46 height 20
click at [1009, 314] on span "Delete" at bounding box center [1003, 318] width 31 height 9
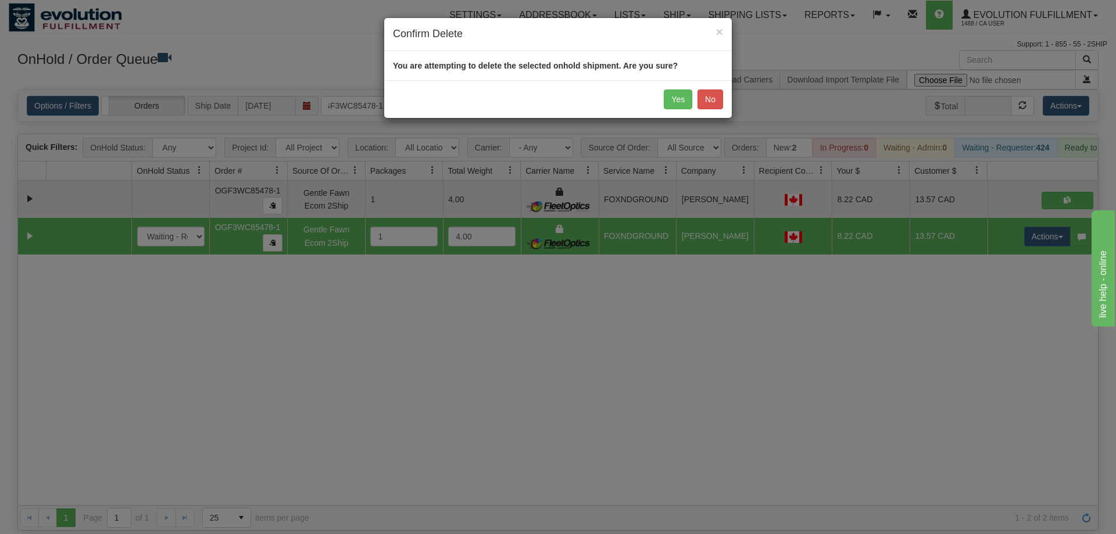
click at [690, 88] on div "Yes No" at bounding box center [557, 99] width 347 height 38
click at [684, 93] on button "Yes" at bounding box center [678, 99] width 28 height 20
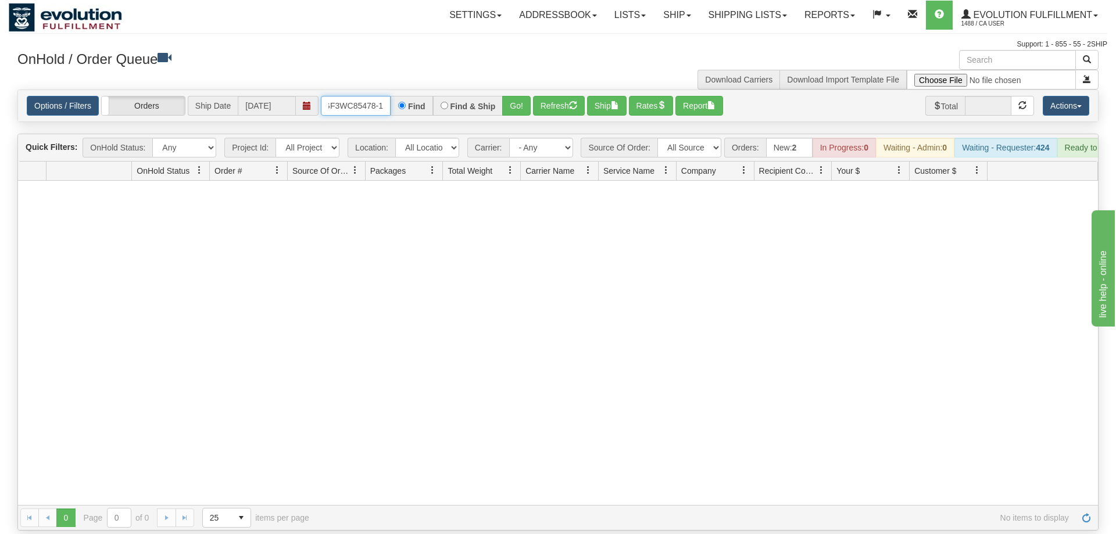
click at [350, 96] on input "OGF3WC85478-1" at bounding box center [356, 106] width 70 height 20
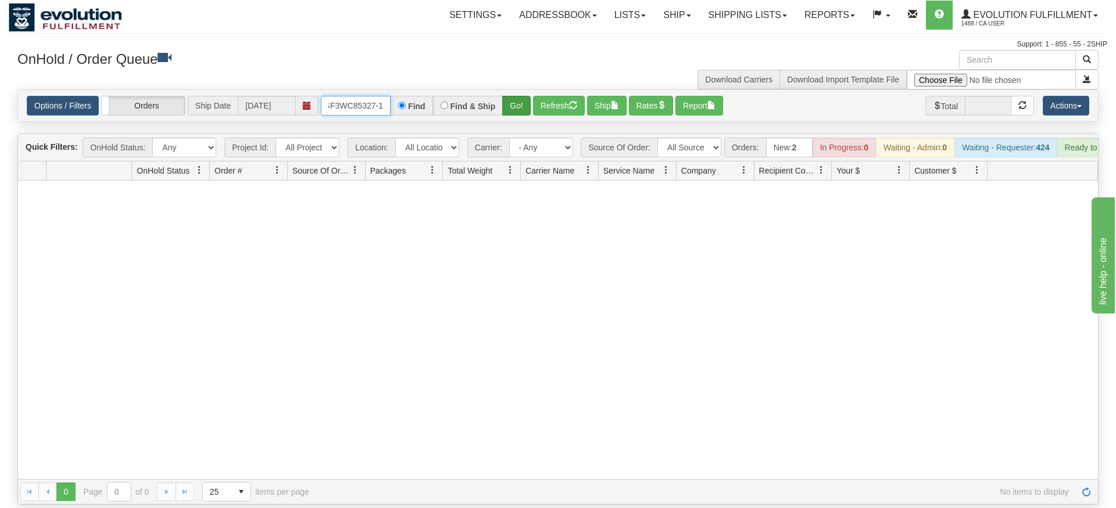
type input "OGF3WC85327-1"
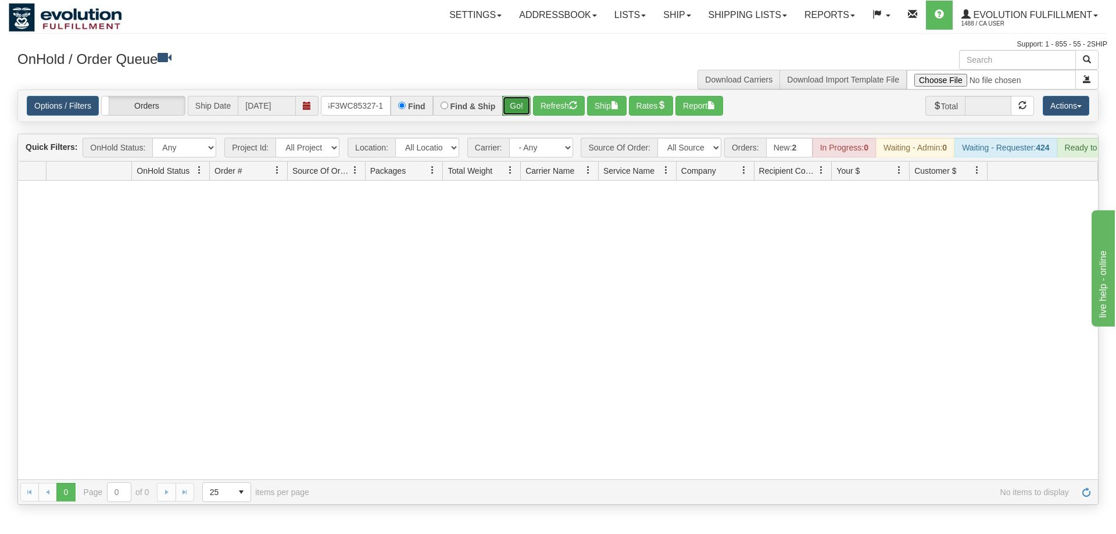
drag, startPoint x: 520, startPoint y: 89, endPoint x: 518, endPoint y: 106, distance: 16.3
click at [519, 113] on div "Is equal to Is not equal to Contains Does not contains CAD USD EUR ZAR [PERSON_…" at bounding box center [558, 296] width 1098 height 415
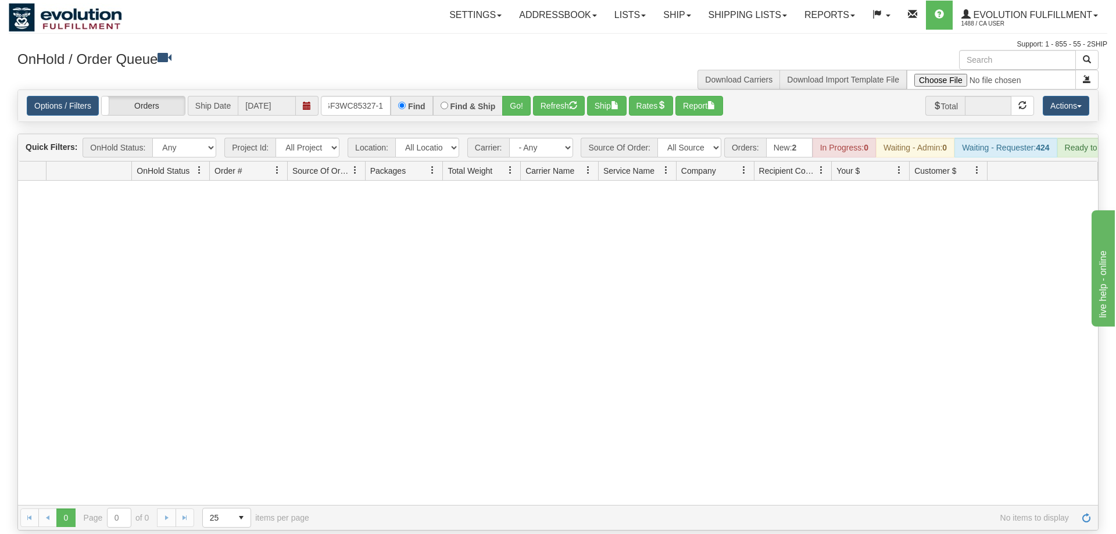
click at [518, 99] on div "Options / Filters Group Shipments Orders Ship Date [DATE] OGF3WC85327-1 Find Fi…" at bounding box center [558, 105] width 1080 height 31
click at [521, 96] on button "Go!" at bounding box center [516, 106] width 28 height 20
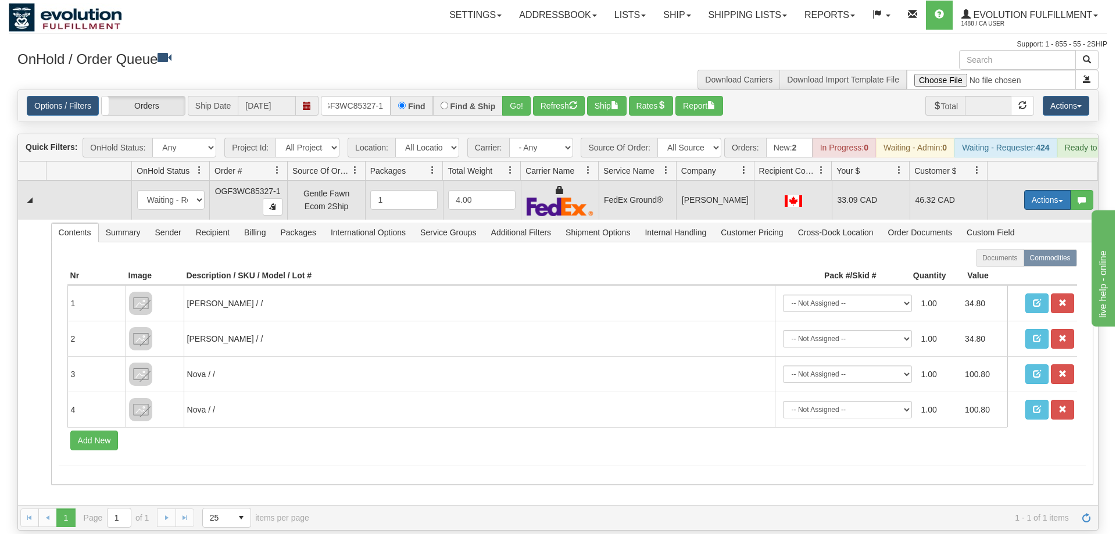
click at [1033, 190] on button "Actions" at bounding box center [1047, 200] width 46 height 20
click at [1010, 263] on span "Ship" at bounding box center [1000, 267] width 24 height 9
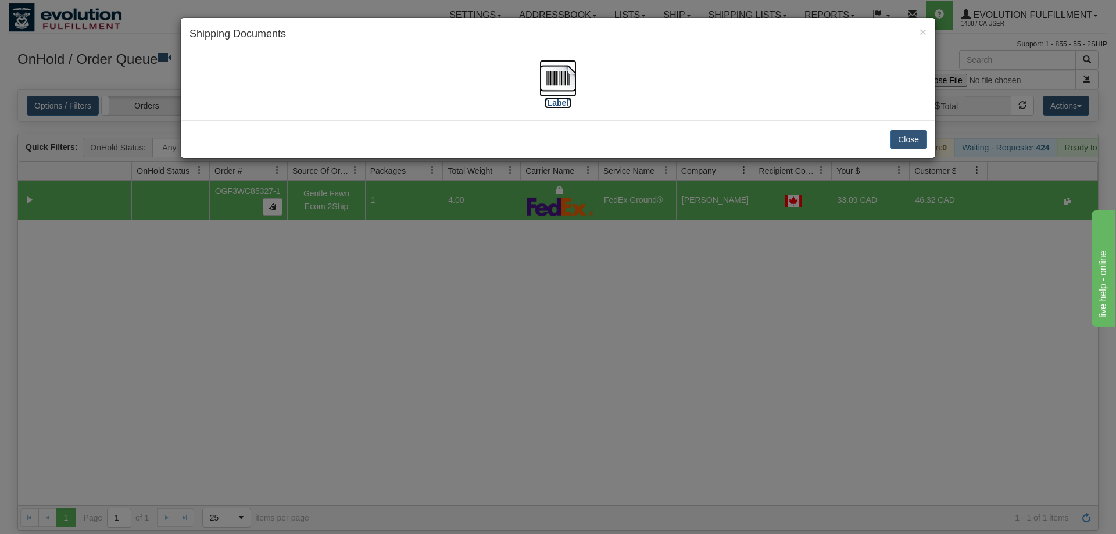
click at [544, 89] on img at bounding box center [557, 78] width 37 height 37
drag, startPoint x: 569, startPoint y: 338, endPoint x: 544, endPoint y: 285, distance: 58.8
click at [570, 338] on div "× Shipping Documents [Label] Close" at bounding box center [558, 267] width 1116 height 534
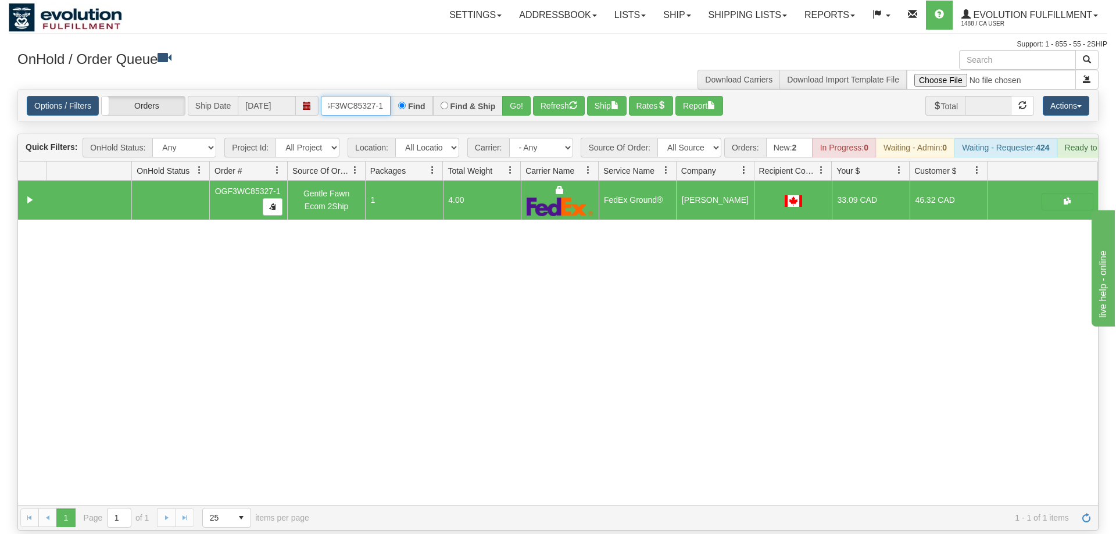
click at [356, 96] on input "OGF3WC85327-1" at bounding box center [356, 106] width 70 height 20
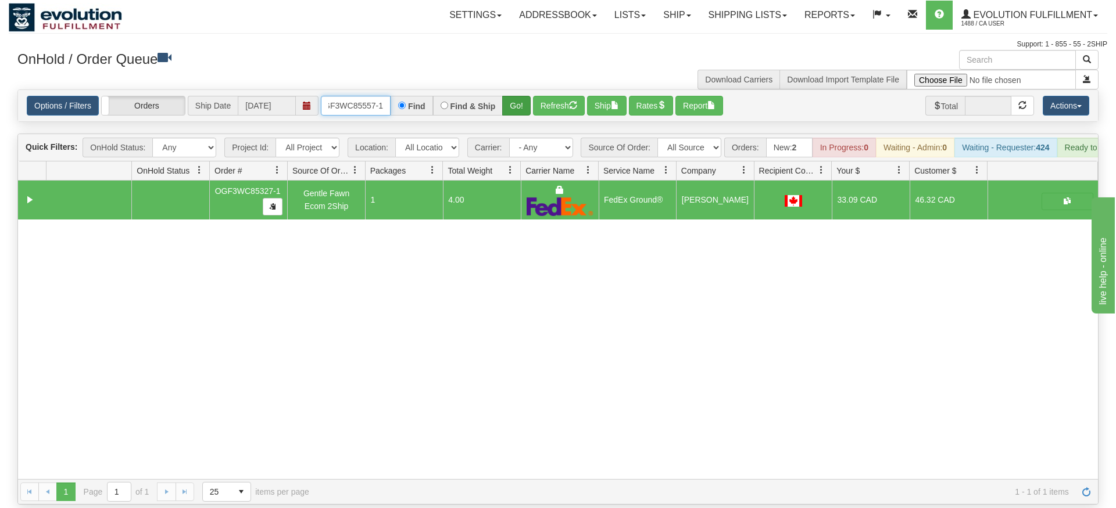
type input "OGF3WC85557-1"
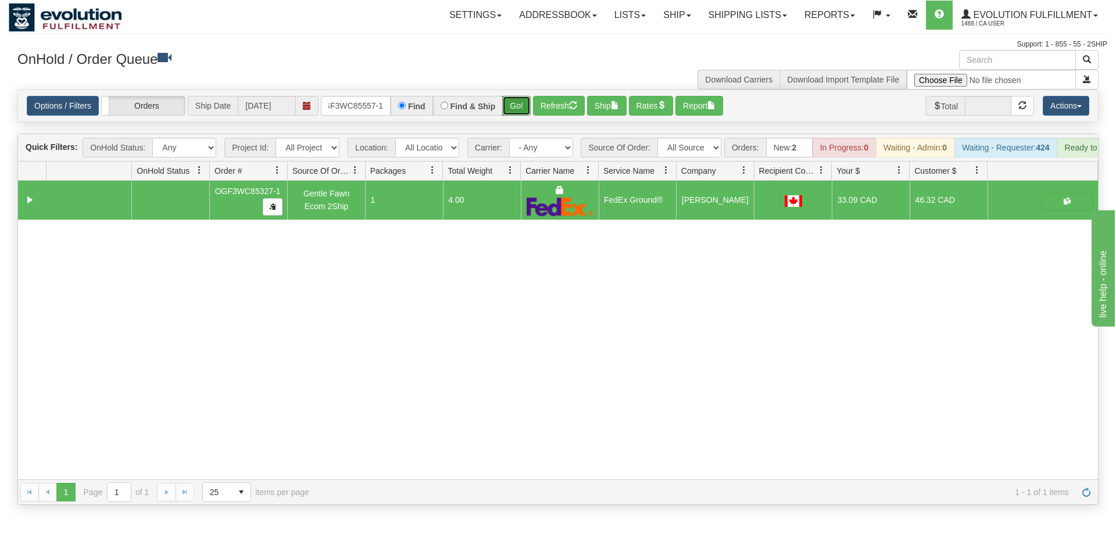
click at [511, 109] on div "Is equal to Is not equal to Contains Does not contains CAD USD EUR ZAR [PERSON_…" at bounding box center [558, 296] width 1098 height 415
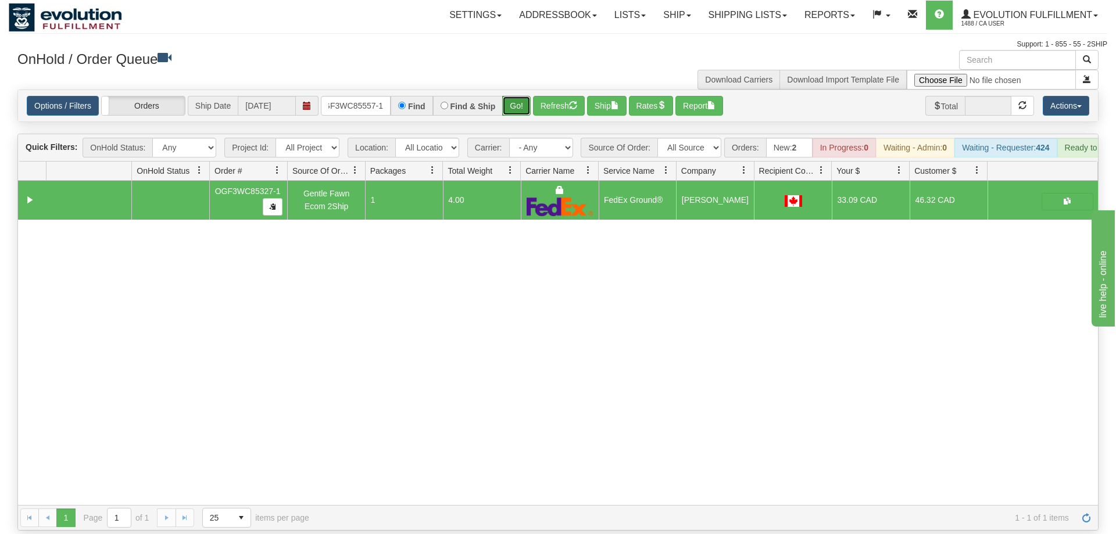
click at [512, 96] on button "Go!" at bounding box center [516, 106] width 28 height 20
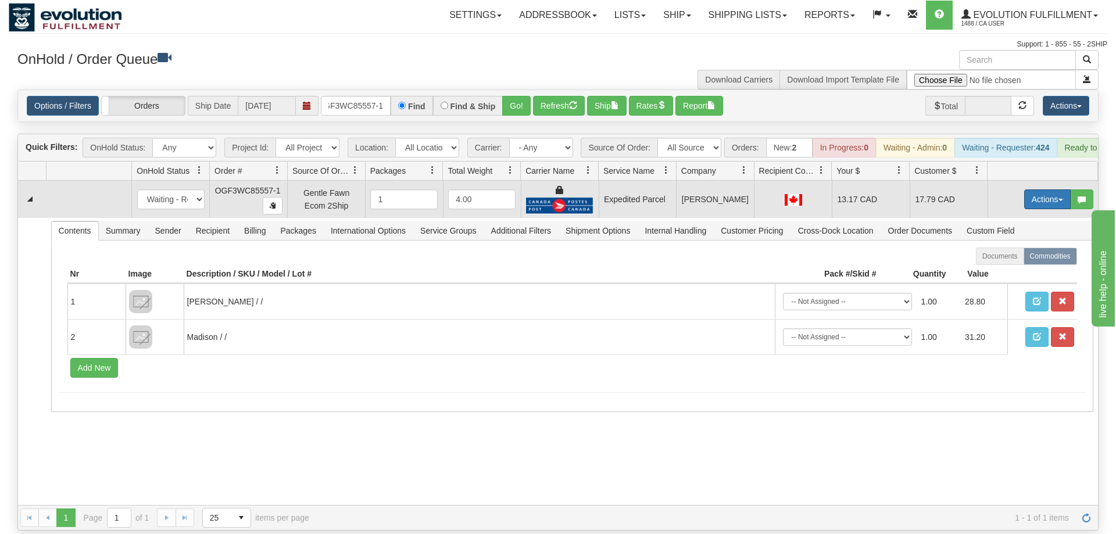
click at [1035, 189] on button "Actions" at bounding box center [1047, 199] width 46 height 20
click at [999, 262] on span "Ship" at bounding box center [1000, 266] width 24 height 9
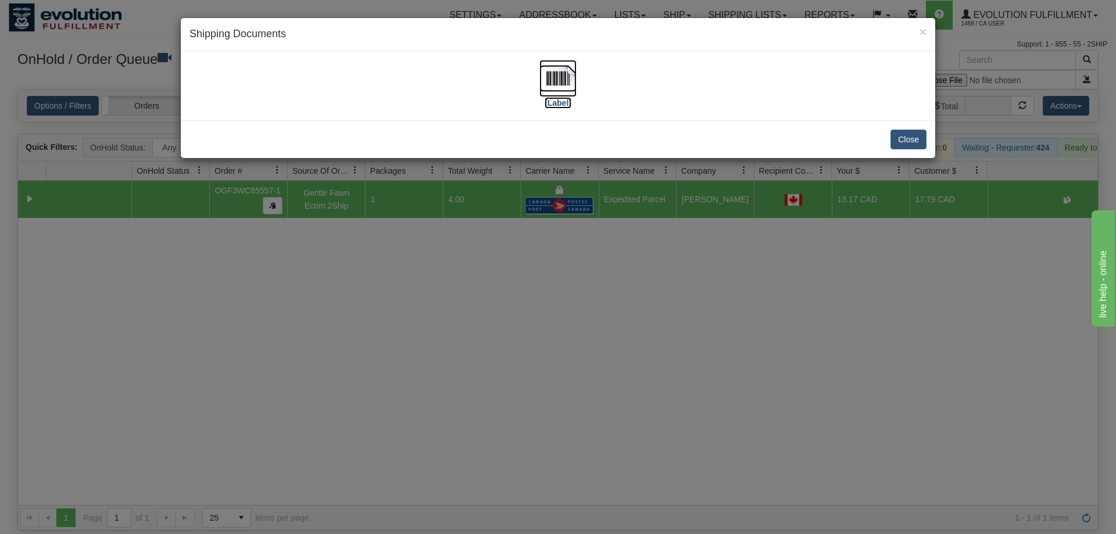
click at [554, 65] on img at bounding box center [557, 78] width 37 height 37
drag, startPoint x: 456, startPoint y: 298, endPoint x: 428, endPoint y: 180, distance: 121.2
click at [456, 298] on div "× Shipping Documents [Label] Close" at bounding box center [558, 267] width 1116 height 534
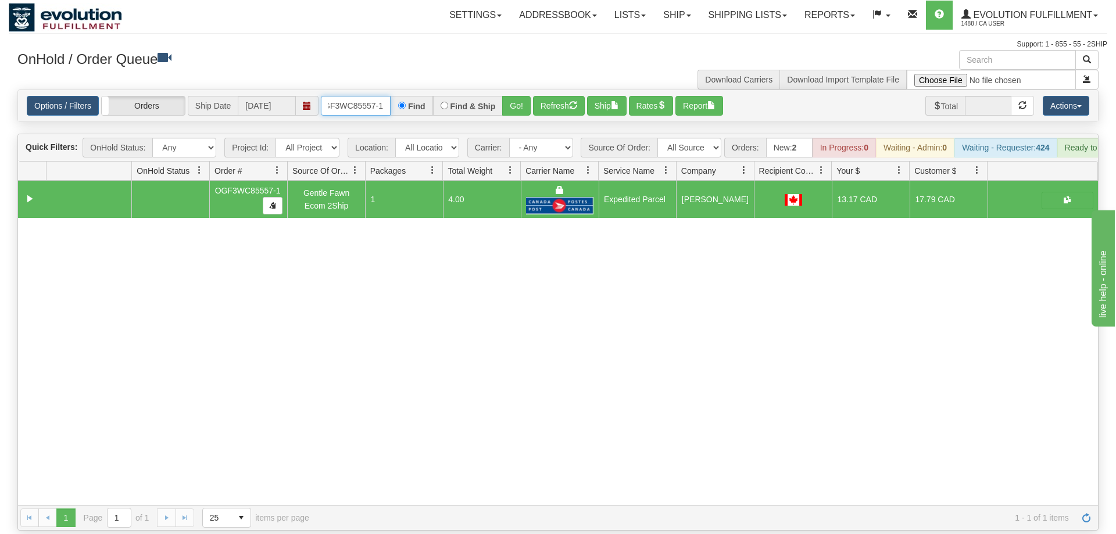
click at [350, 96] on input "OGF3WC85557-1" at bounding box center [356, 106] width 70 height 20
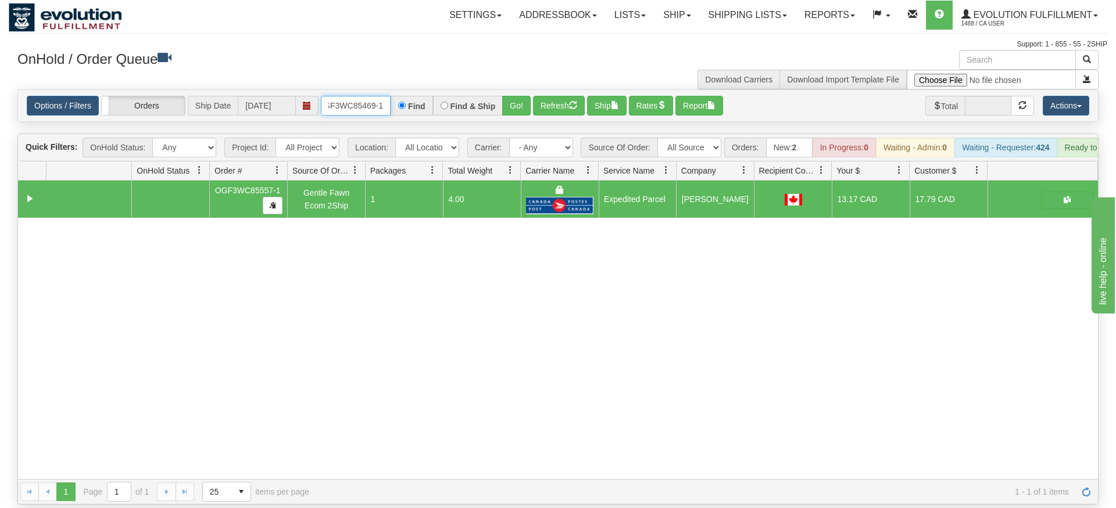
type input "OGF3WC85469-1"
click at [524, 116] on div "Is equal to Is not equal to Contains Does not contains CAD USD EUR ZAR [PERSON_…" at bounding box center [558, 296] width 1098 height 415
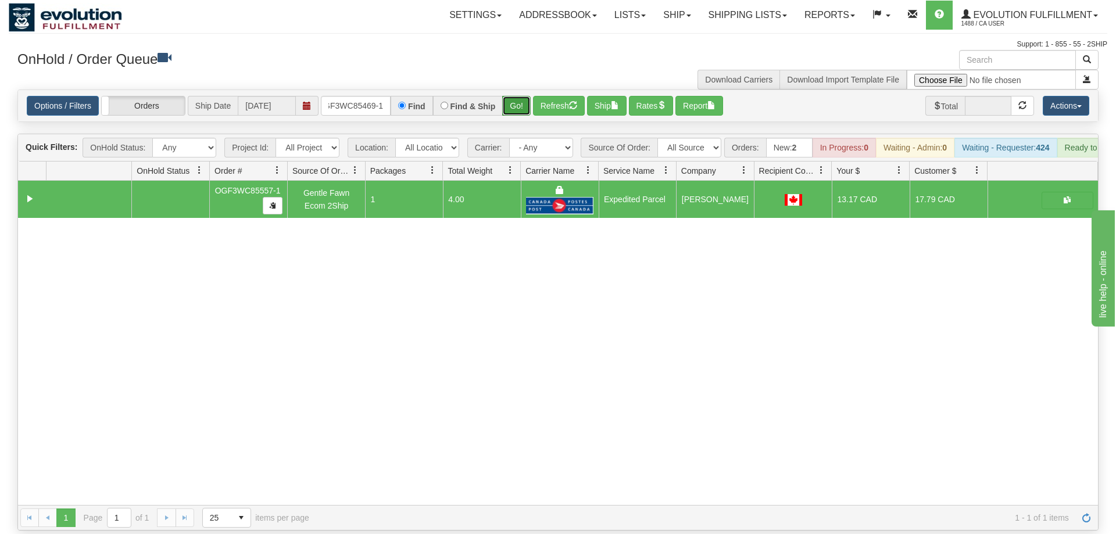
click at [521, 96] on button "Go!" at bounding box center [516, 106] width 28 height 20
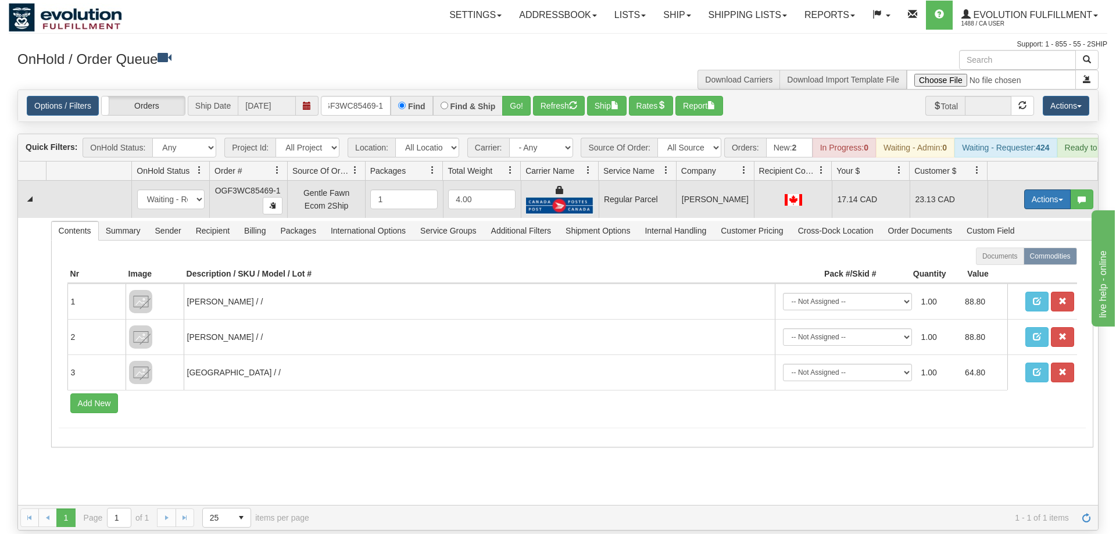
click at [1042, 189] on button "Actions" at bounding box center [1047, 199] width 46 height 20
click at [1033, 247] on span "Rate All Services" at bounding box center [1023, 251] width 70 height 9
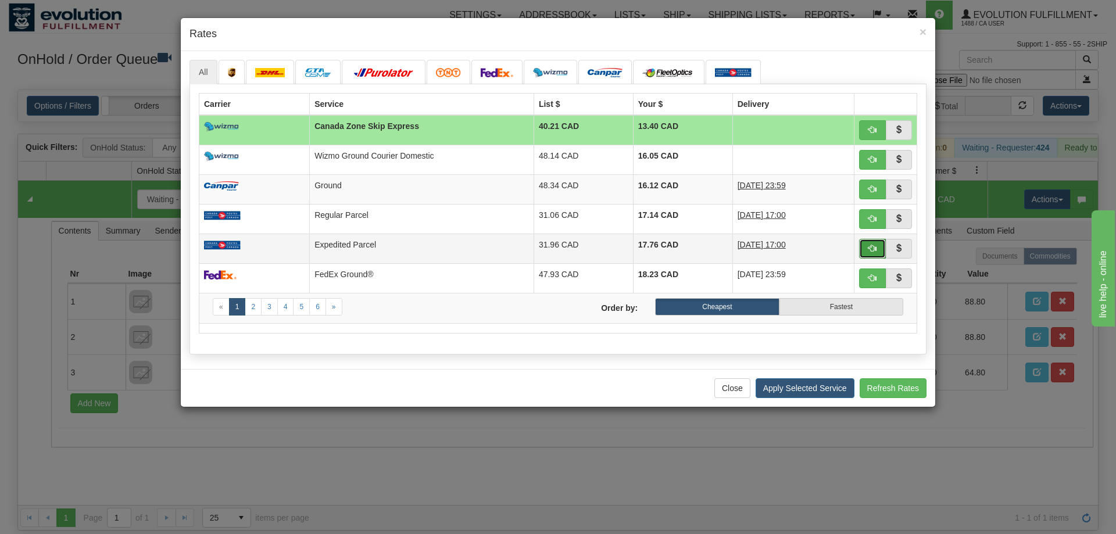
click at [872, 247] on span "button" at bounding box center [872, 248] width 8 height 8
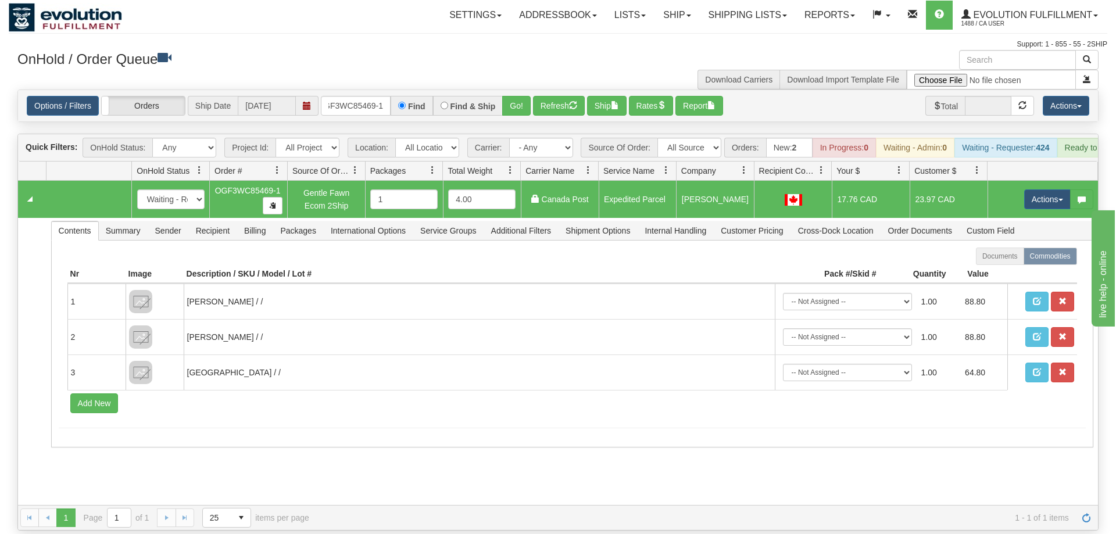
click at [1015, 181] on td "Actions Open Refresh Rates Rate All Services Ship Delete Edit Items" at bounding box center [1042, 199] width 110 height 37
click at [1038, 189] on button "Actions" at bounding box center [1047, 199] width 46 height 20
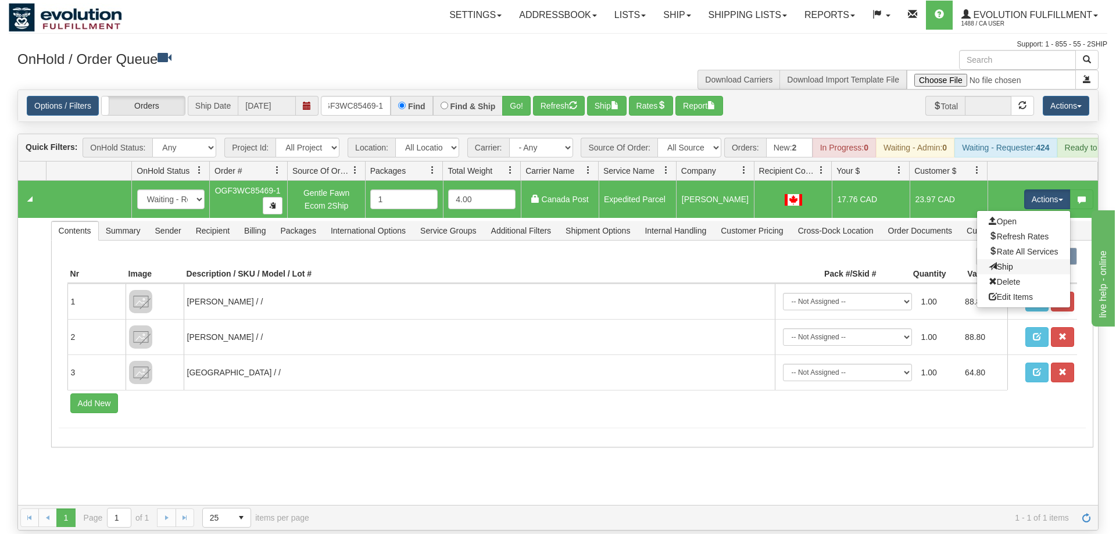
click at [1022, 259] on link "Ship" at bounding box center [1023, 266] width 93 height 15
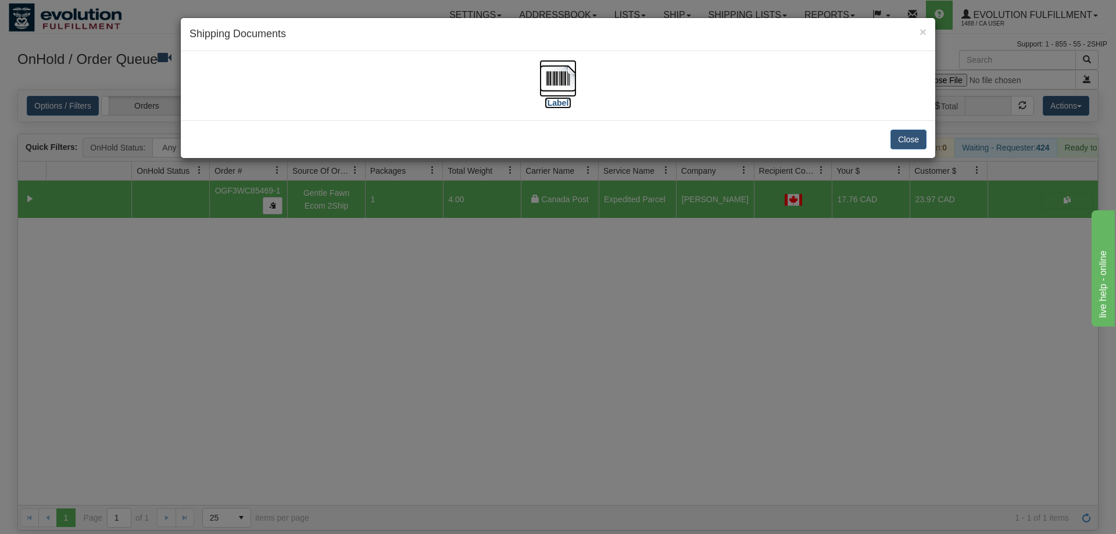
click at [549, 77] on img at bounding box center [557, 78] width 37 height 37
drag, startPoint x: 499, startPoint y: 341, endPoint x: 314, endPoint y: 138, distance: 274.8
click at [499, 340] on div "× Shipping Documents [Label] Close" at bounding box center [558, 267] width 1116 height 534
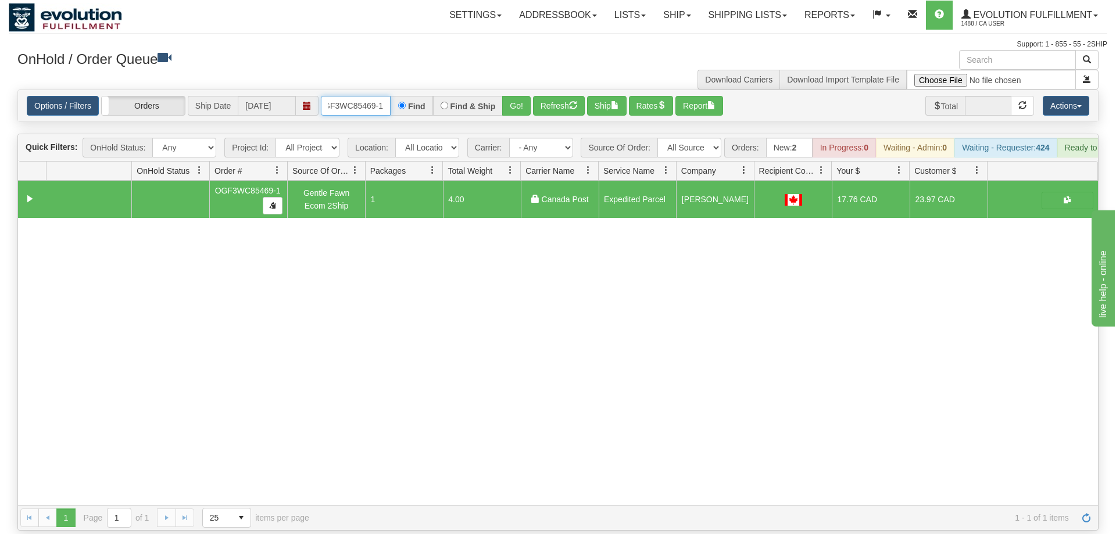
click at [366, 96] on input "OGF3WC85469-1" at bounding box center [356, 106] width 70 height 20
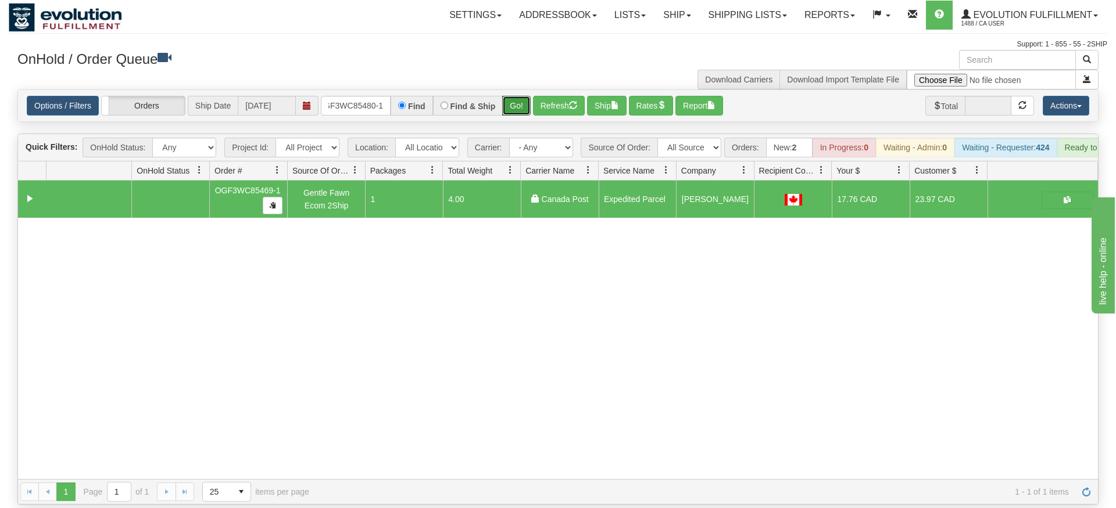
drag, startPoint x: 517, startPoint y: 84, endPoint x: 516, endPoint y: 101, distance: 16.3
click at [517, 109] on div "Is equal to Is not equal to Contains Does not contains CAD USD EUR ZAR [PERSON_…" at bounding box center [558, 296] width 1098 height 415
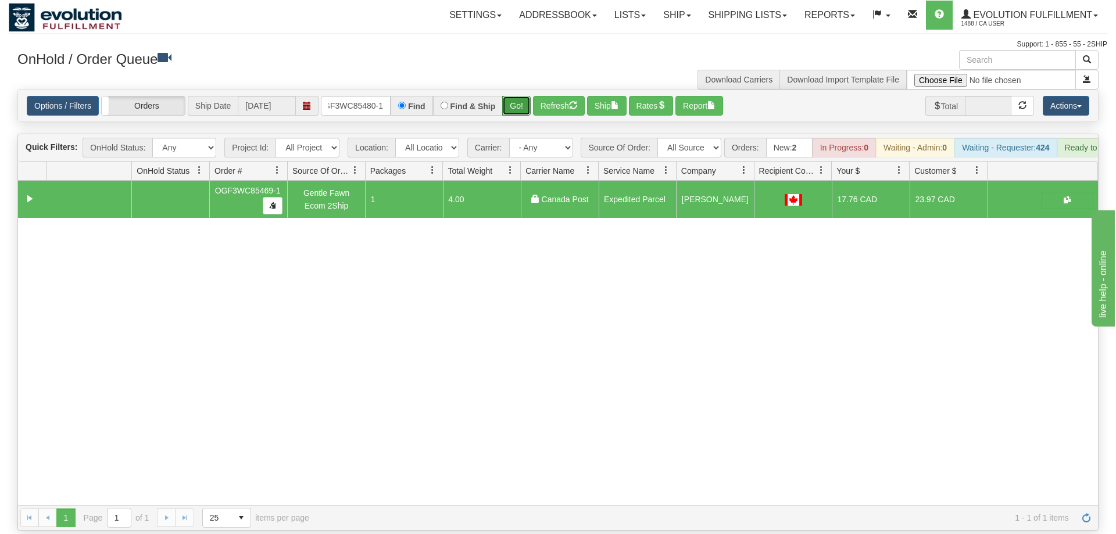
click at [512, 96] on button "Go!" at bounding box center [516, 106] width 28 height 20
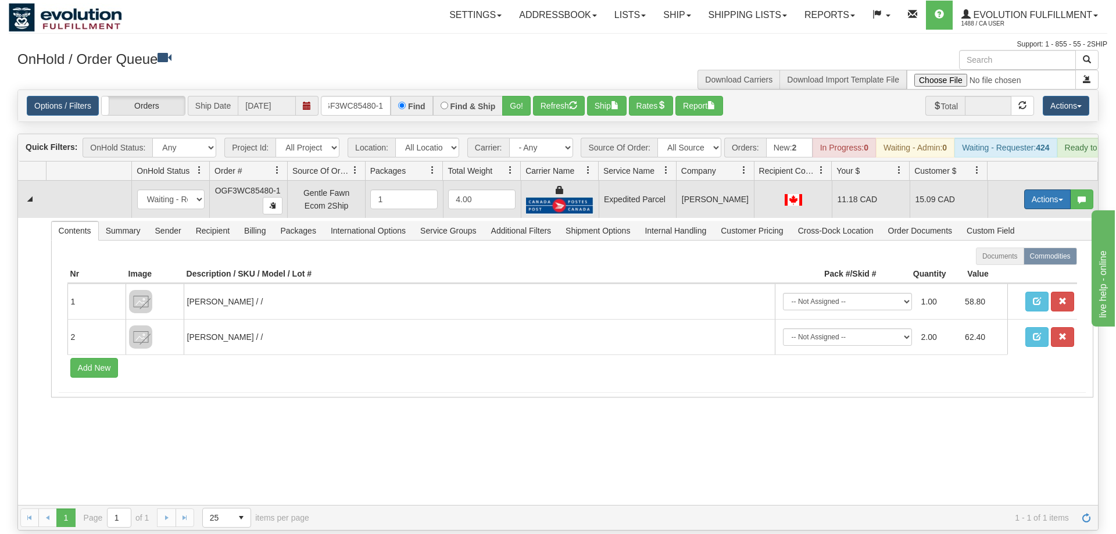
drag, startPoint x: 1049, startPoint y: 175, endPoint x: 1037, endPoint y: 176, distance: 12.3
click at [1049, 189] on button "Actions" at bounding box center [1047, 199] width 46 height 20
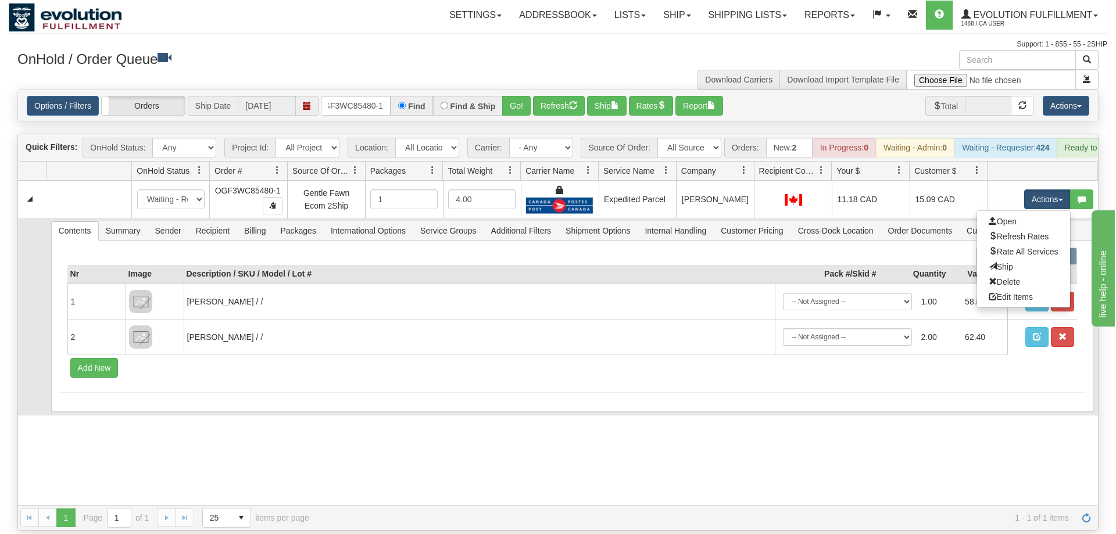
drag, startPoint x: 1015, startPoint y: 254, endPoint x: 997, endPoint y: 257, distance: 17.7
click at [1013, 259] on link "Ship" at bounding box center [1023, 266] width 93 height 15
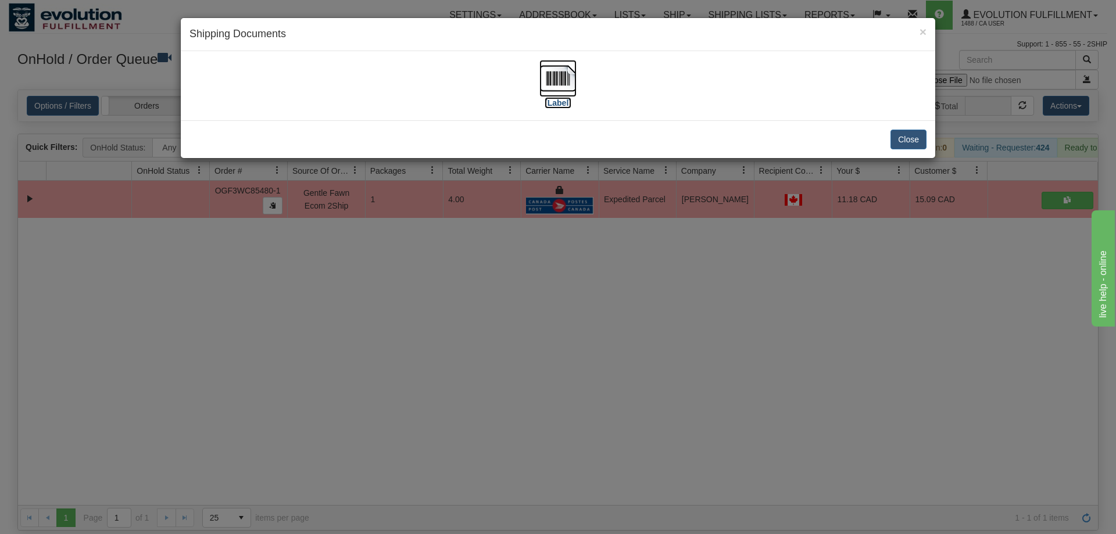
click at [549, 80] on img at bounding box center [557, 78] width 37 height 37
click at [462, 413] on div "× Shipping Documents [Label] Close" at bounding box center [558, 267] width 1116 height 534
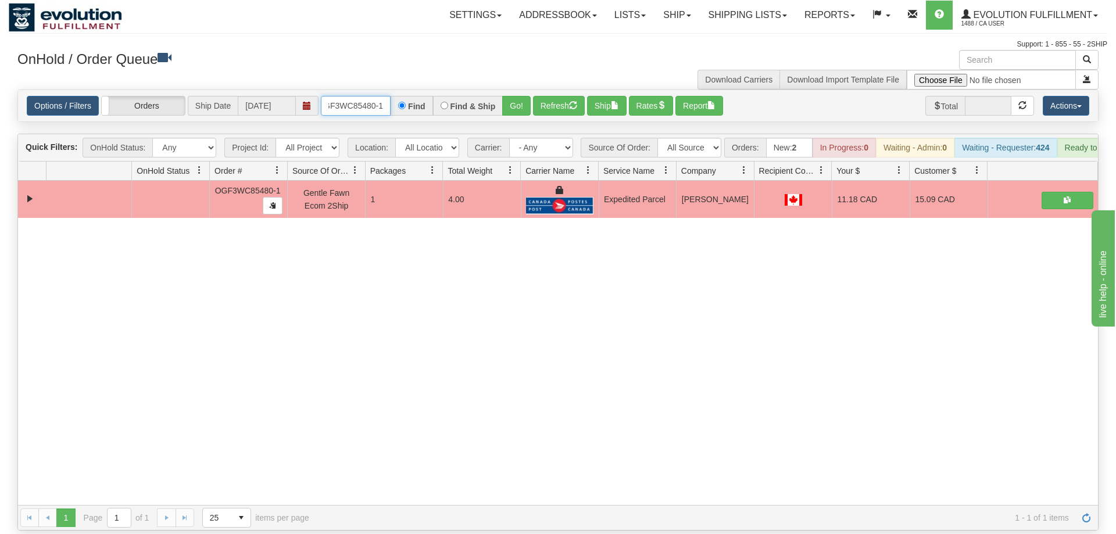
click at [362, 96] on input "OGF3WC85480-1" at bounding box center [356, 106] width 70 height 20
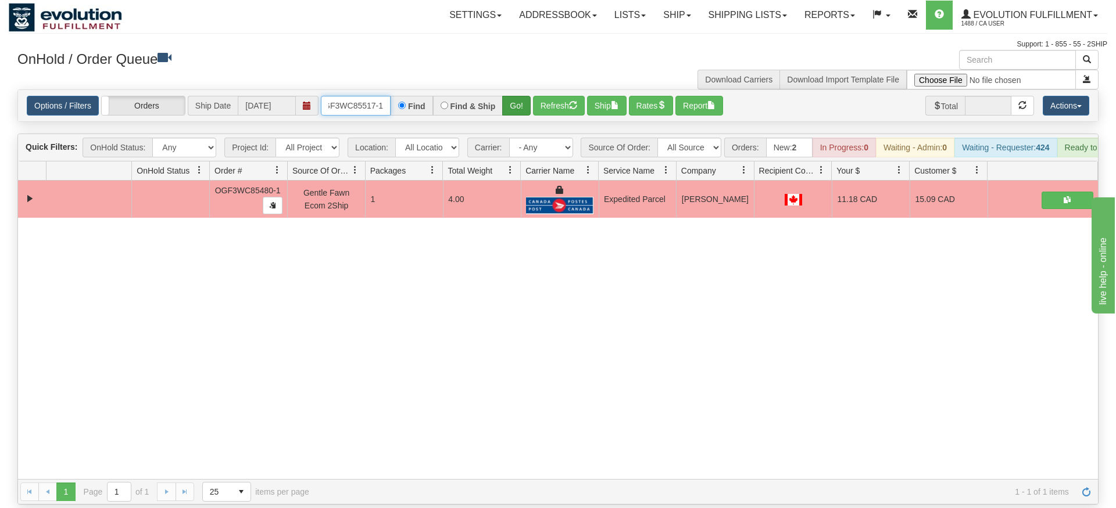
type input "OGF3WC85517-1"
drag, startPoint x: 529, startPoint y: 93, endPoint x: 518, endPoint y: 101, distance: 12.9
click at [525, 116] on div "Is equal to Is not equal to Contains Does not contains CAD USD EUR ZAR [PERSON_…" at bounding box center [558, 296] width 1098 height 415
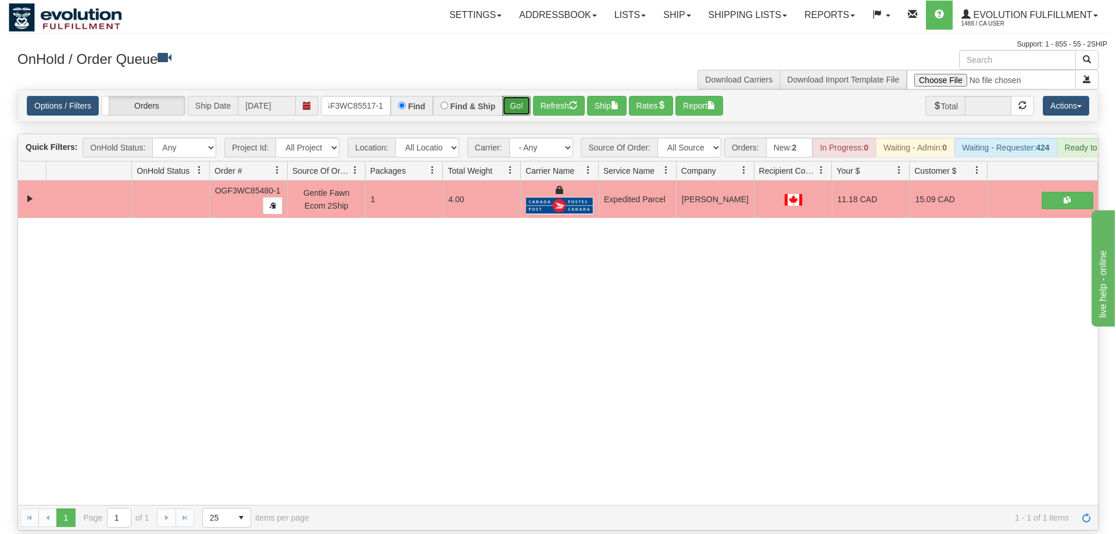
click at [517, 96] on button "Go!" at bounding box center [516, 106] width 28 height 20
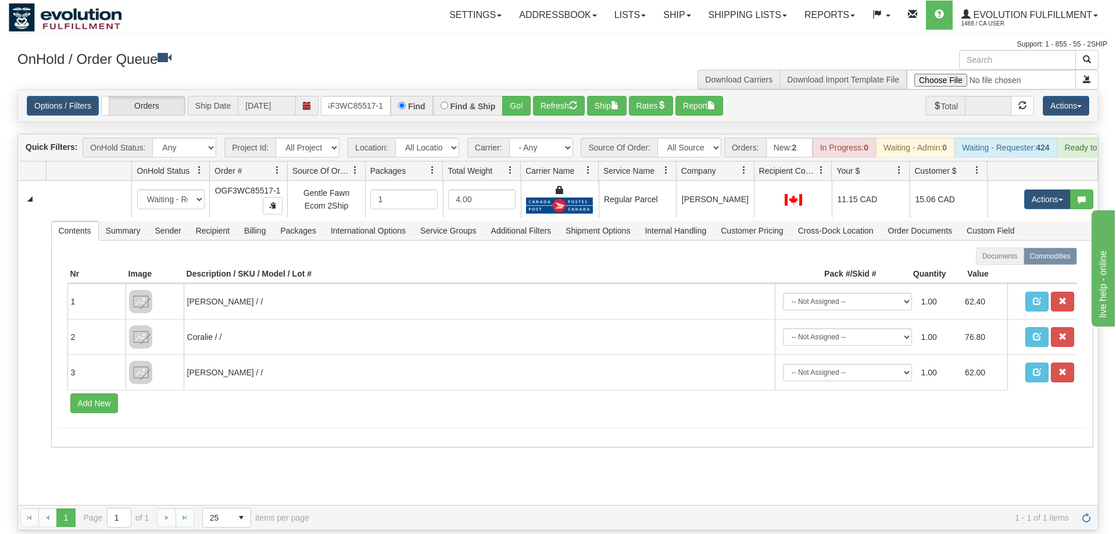
click at [284, 478] on div "31544004 EVOLUTION V3 90883389 90883390 New In Progress Waiting - Admin Waiting…" at bounding box center [558, 343] width 1080 height 324
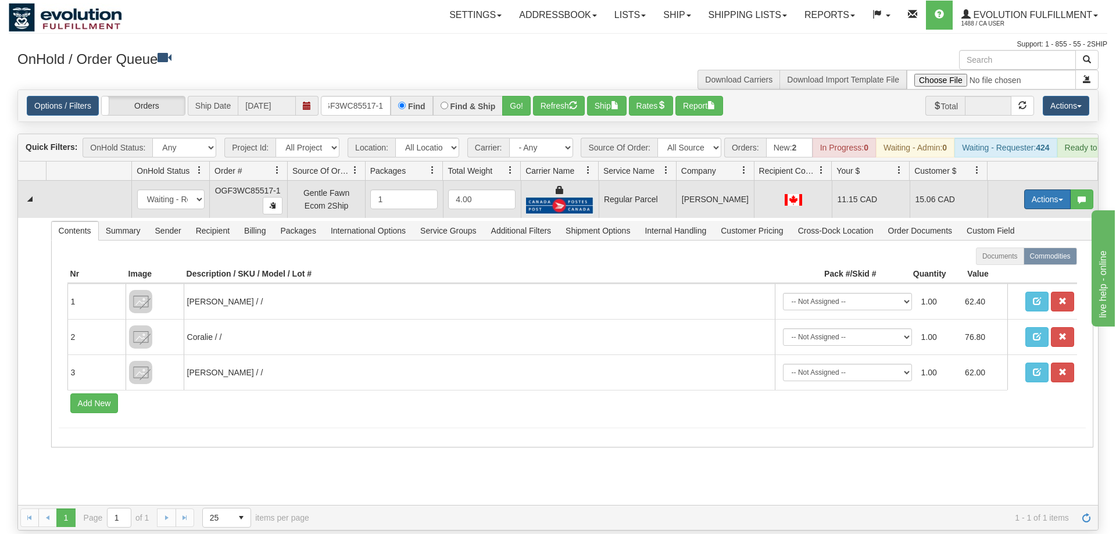
click at [1033, 189] on button "Actions" at bounding box center [1047, 199] width 46 height 20
click at [1012, 247] on span "Rate All Services" at bounding box center [1023, 251] width 70 height 9
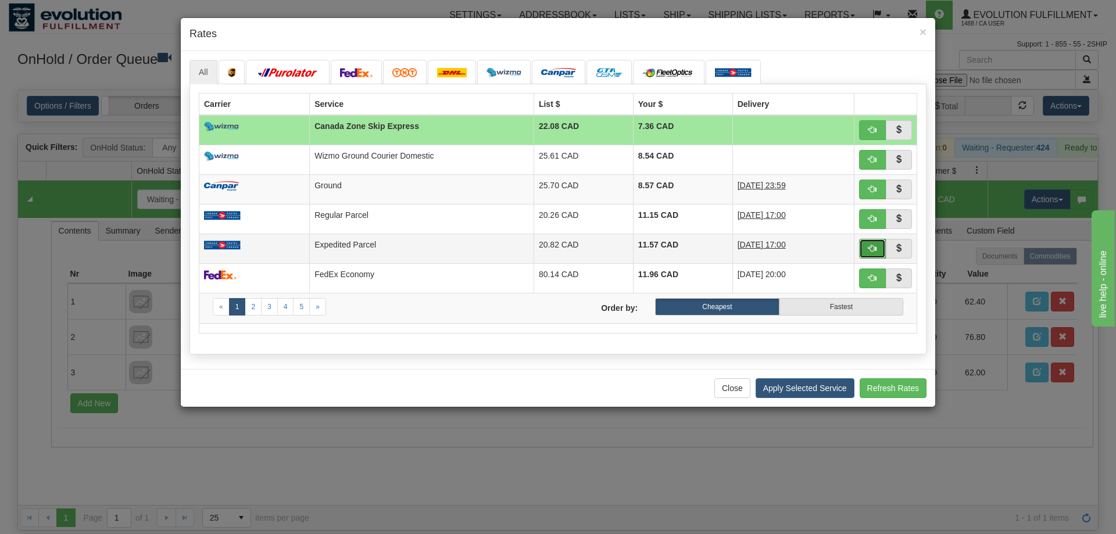
click at [869, 250] on span "button" at bounding box center [872, 248] width 8 height 8
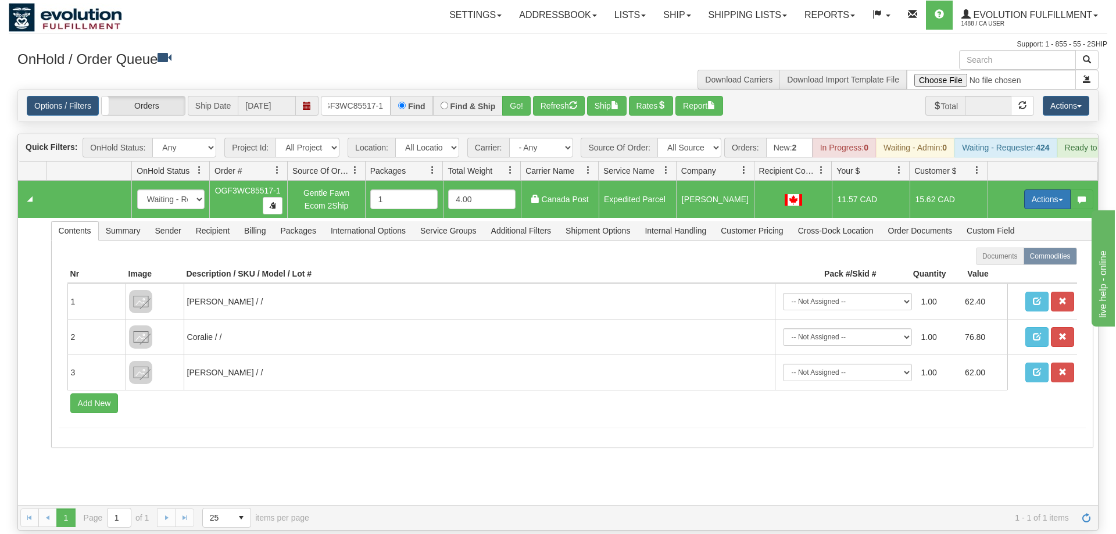
click at [1033, 190] on button "Actions" at bounding box center [1047, 199] width 46 height 20
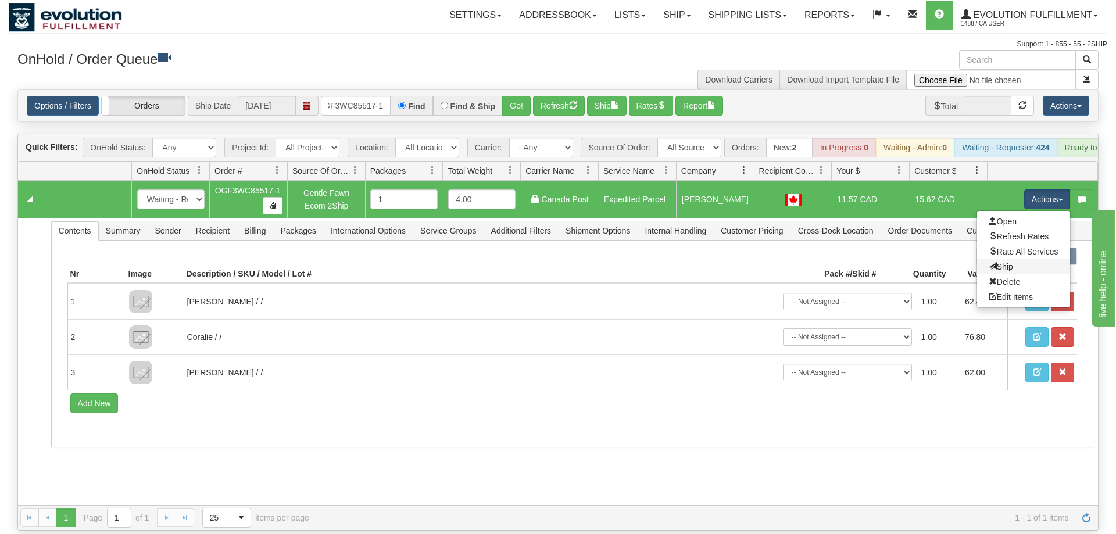
click at [1018, 259] on link "Ship" at bounding box center [1023, 266] width 93 height 15
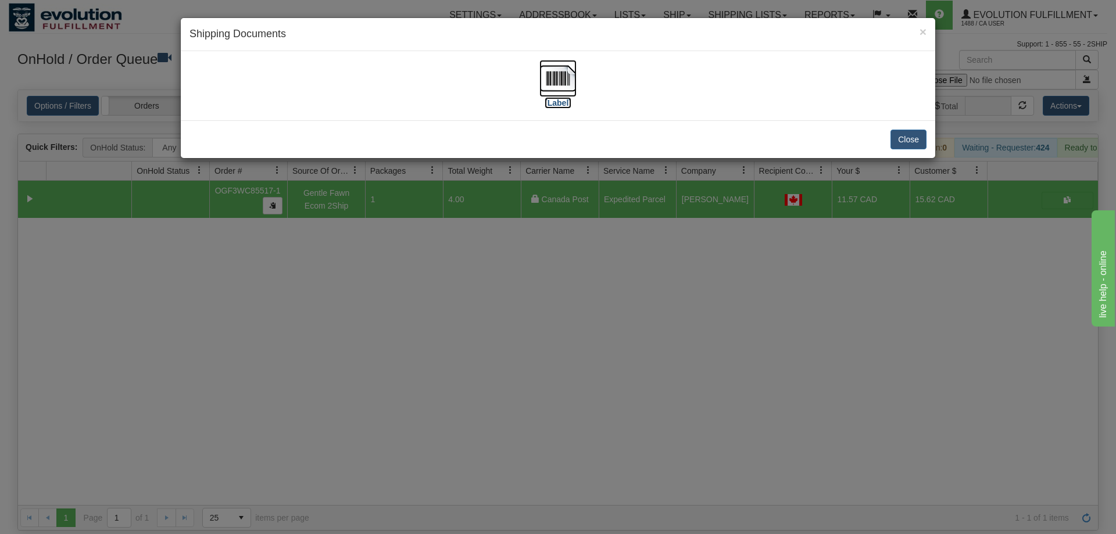
click at [569, 85] on img at bounding box center [557, 78] width 37 height 37
click at [726, 286] on div "× Shipping Documents [Label] Close" at bounding box center [558, 267] width 1116 height 534
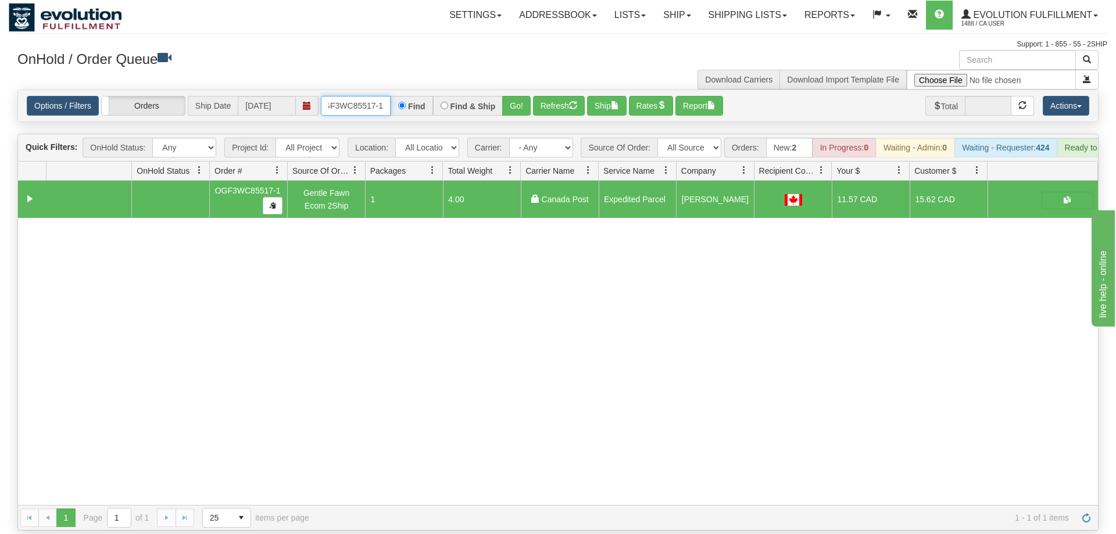
click at [374, 96] on input "OGF3WC85517-1" at bounding box center [356, 106] width 70 height 20
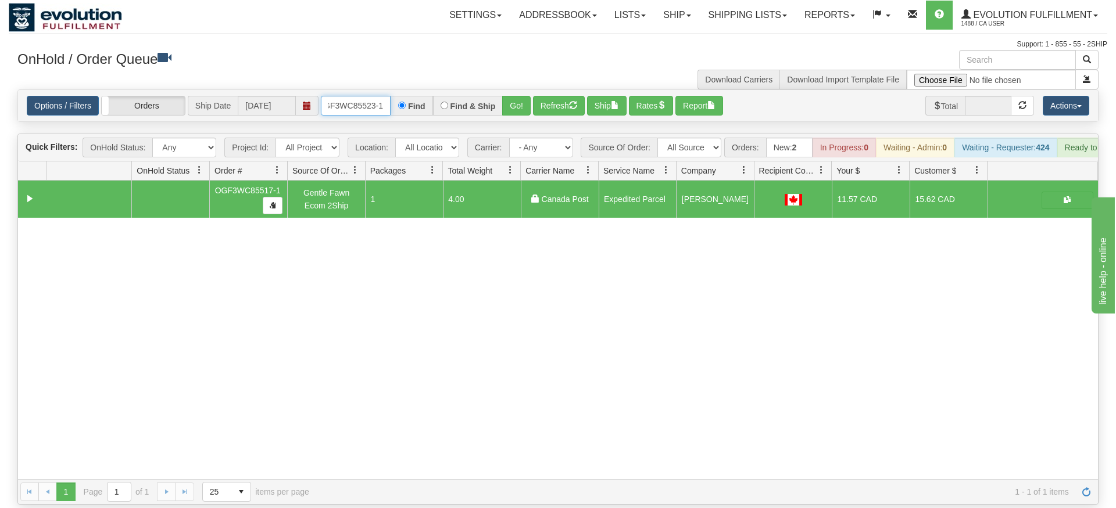
type input "OGF3WC85523-1"
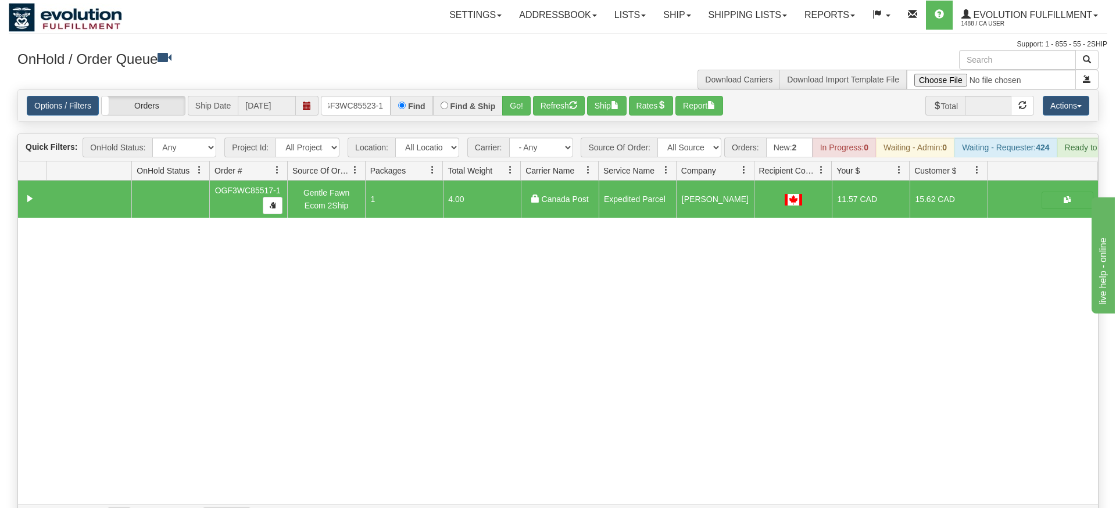
click at [511, 104] on div "Options / Filters Group Shipments Orders Ship Date [DATE] OGF3WC85523-1 Find Fi…" at bounding box center [558, 105] width 1080 height 31
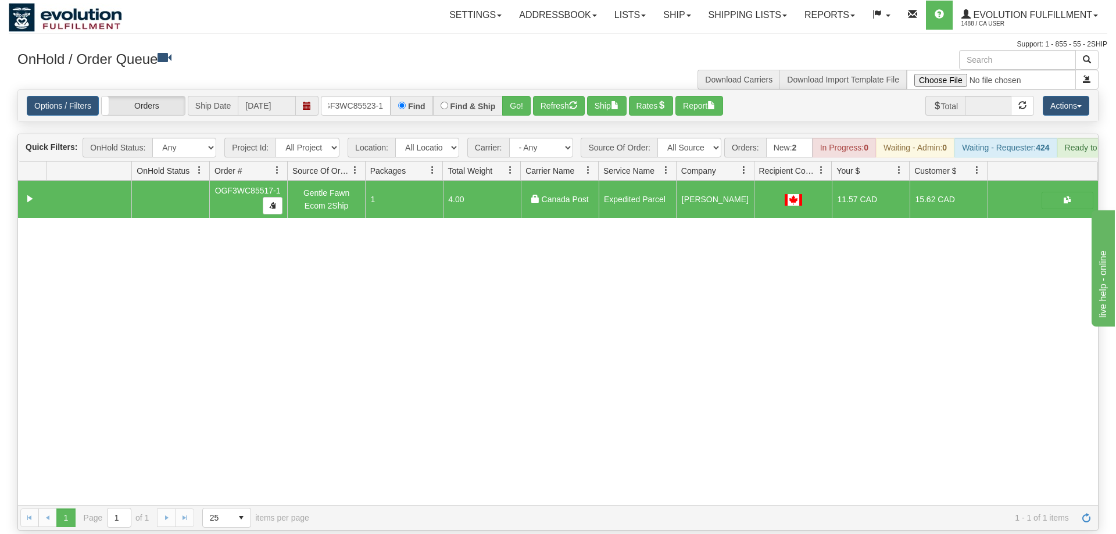
click at [512, 90] on div "Options / Filters Group Shipments Orders Ship Date [DATE] OGF3WC85523-1 Find Fi…" at bounding box center [558, 105] width 1080 height 31
click at [518, 98] on button "Go!" at bounding box center [516, 106] width 28 height 20
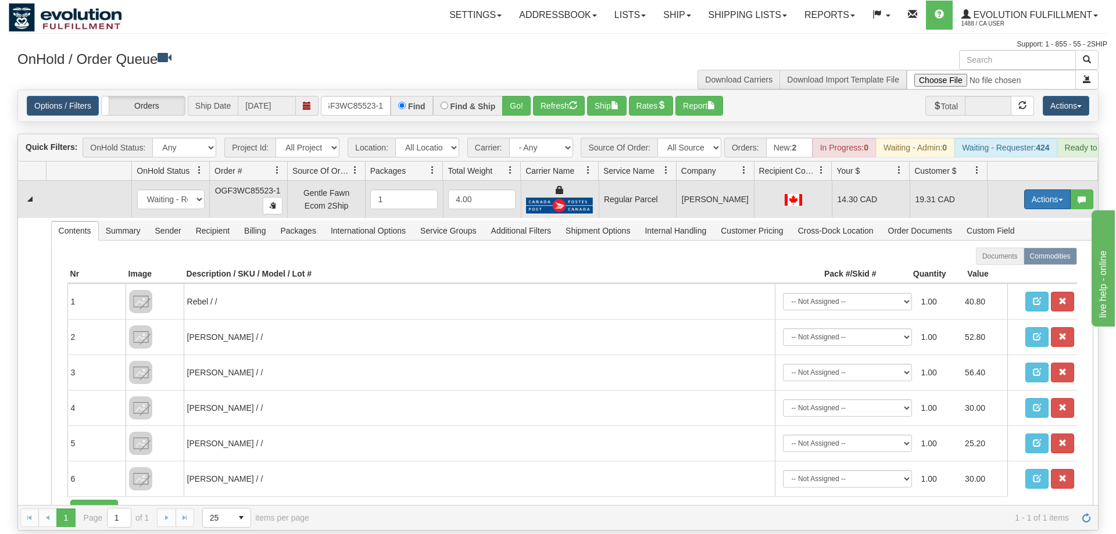
click at [1039, 189] on button "Actions" at bounding box center [1047, 199] width 46 height 20
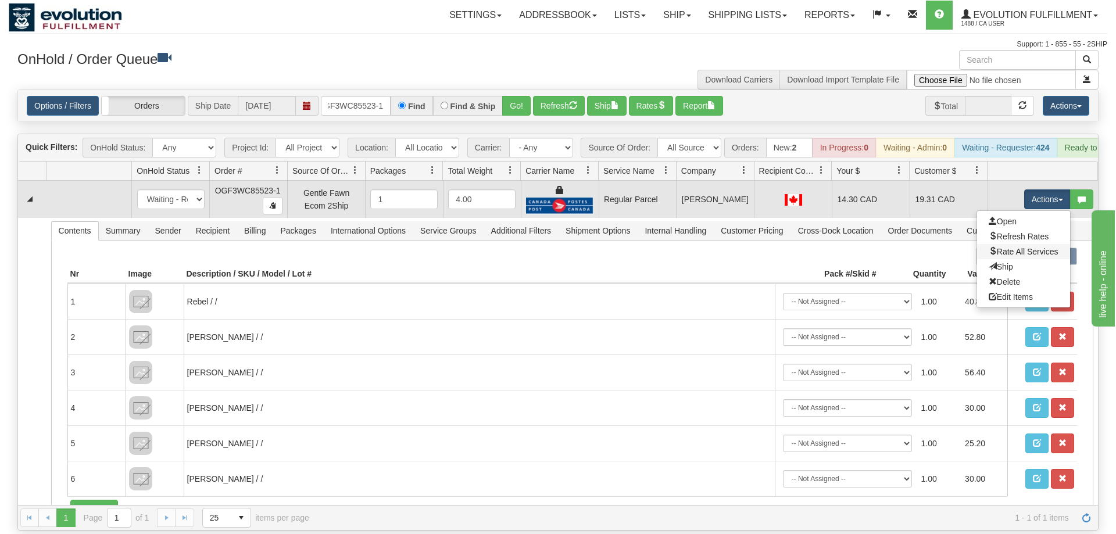
click at [1020, 244] on link "Rate All Services" at bounding box center [1023, 251] width 93 height 15
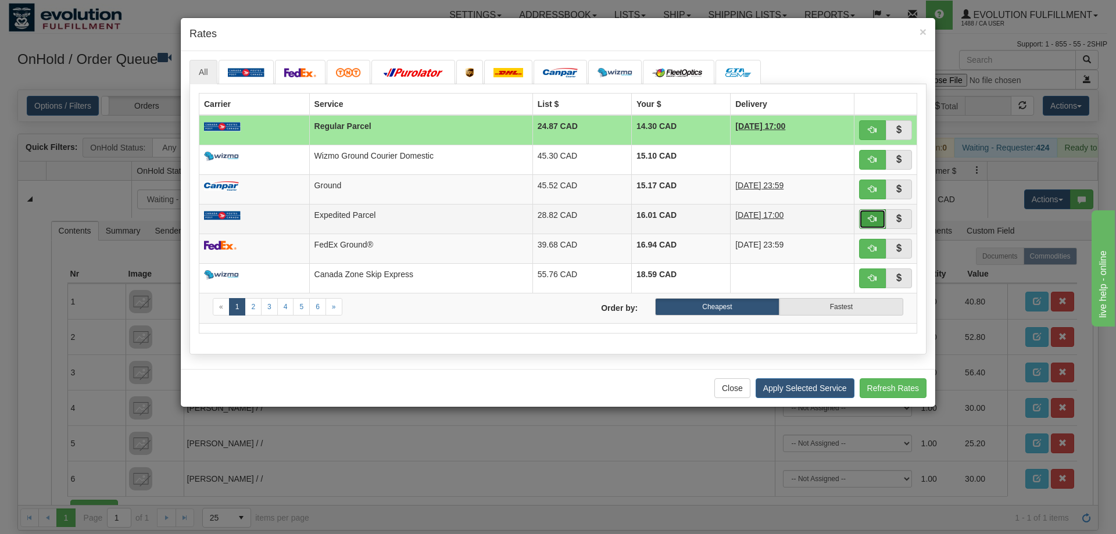
click at [873, 220] on span "button" at bounding box center [872, 218] width 8 height 8
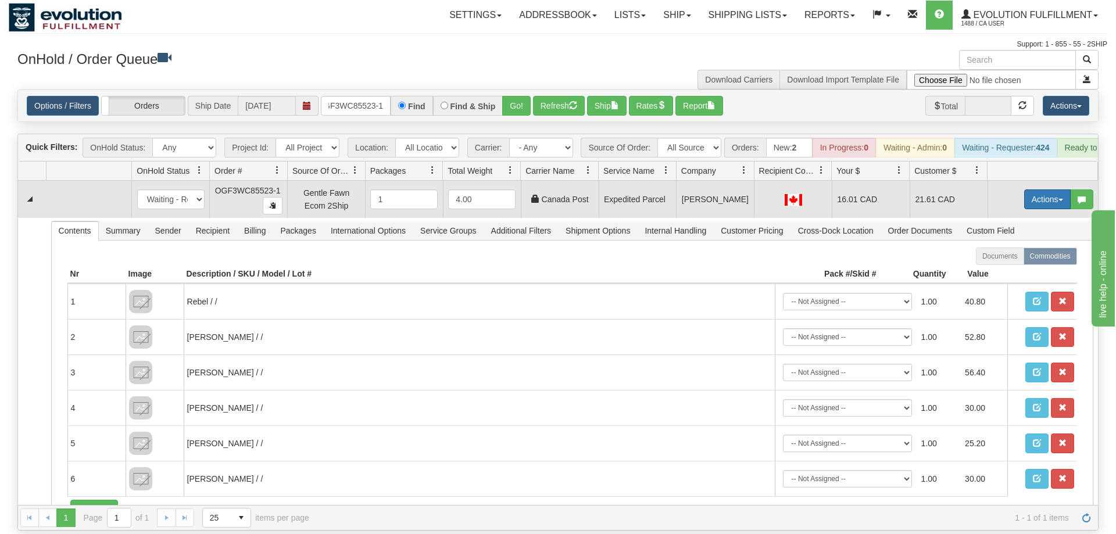
click at [1047, 189] on button "Actions" at bounding box center [1047, 199] width 46 height 20
click at [1018, 259] on link "Ship" at bounding box center [1023, 266] width 93 height 15
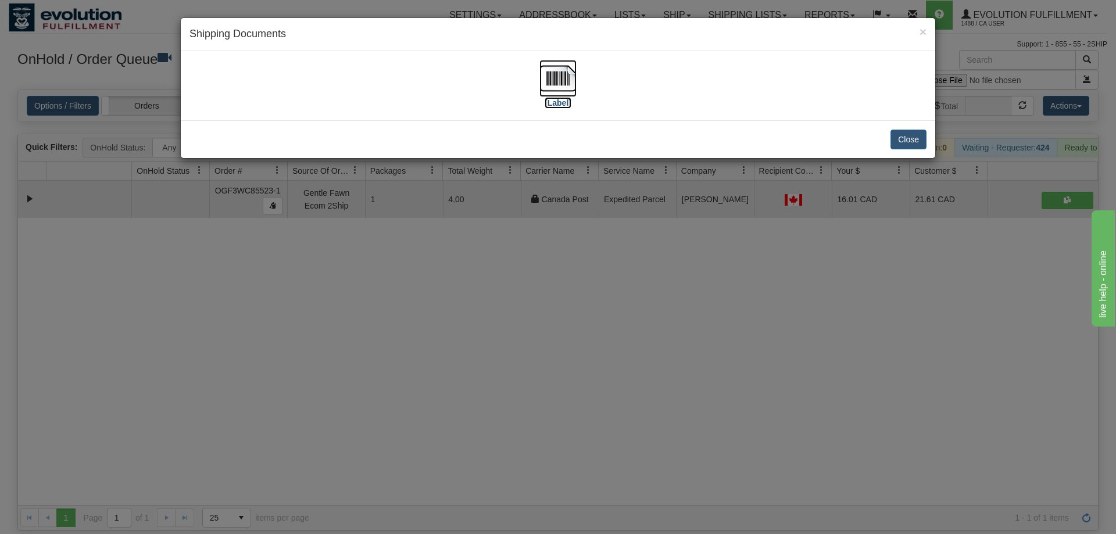
click at [547, 92] on img at bounding box center [557, 78] width 37 height 37
click at [583, 323] on div "× Shipping Documents [Label] Close" at bounding box center [558, 267] width 1116 height 534
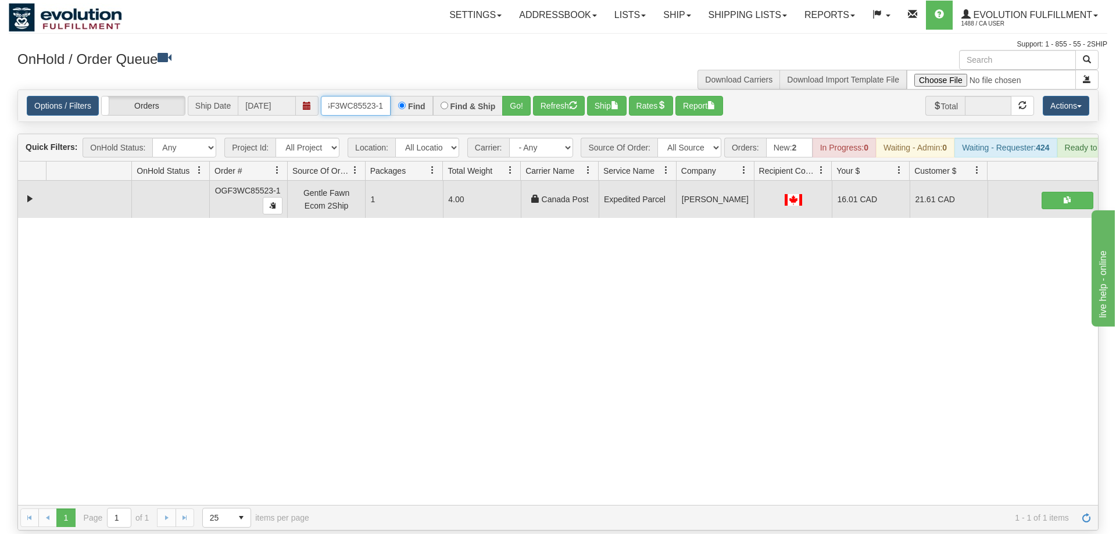
click at [370, 96] on input "OGF3WC85523-1" at bounding box center [356, 106] width 70 height 20
click at [440, 505] on div "1 1 Page 1 of 1 25 15 25 50 100 items per page 1 - 1 of 1 items" at bounding box center [558, 517] width 1080 height 25
click at [368, 96] on input "text" at bounding box center [356, 106] width 70 height 20
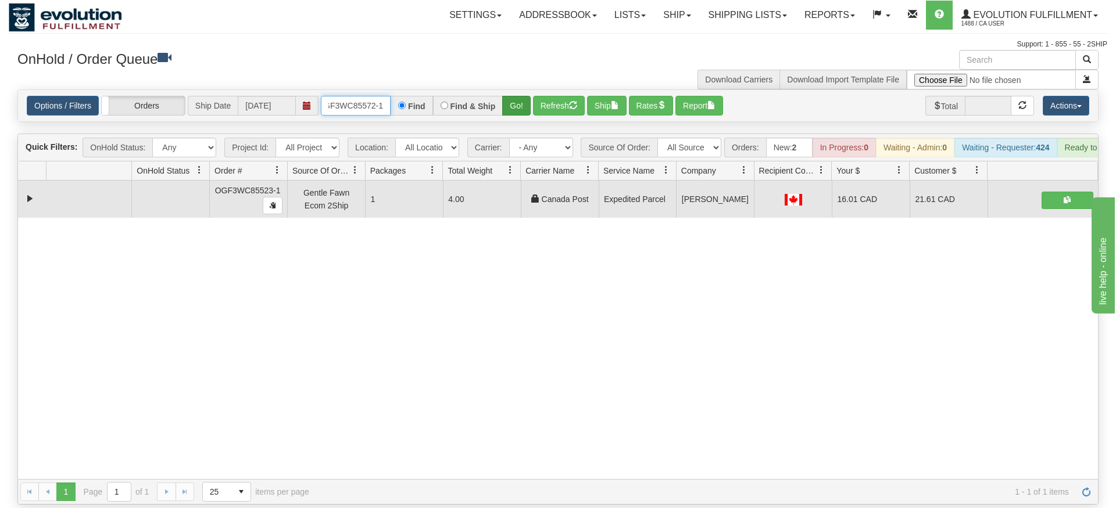
type input "OGF3WC85572-1"
click at [511, 120] on div "Is equal to Is not equal to Contains Does not contains CAD USD EUR ZAR [PERSON_…" at bounding box center [558, 296] width 1098 height 415
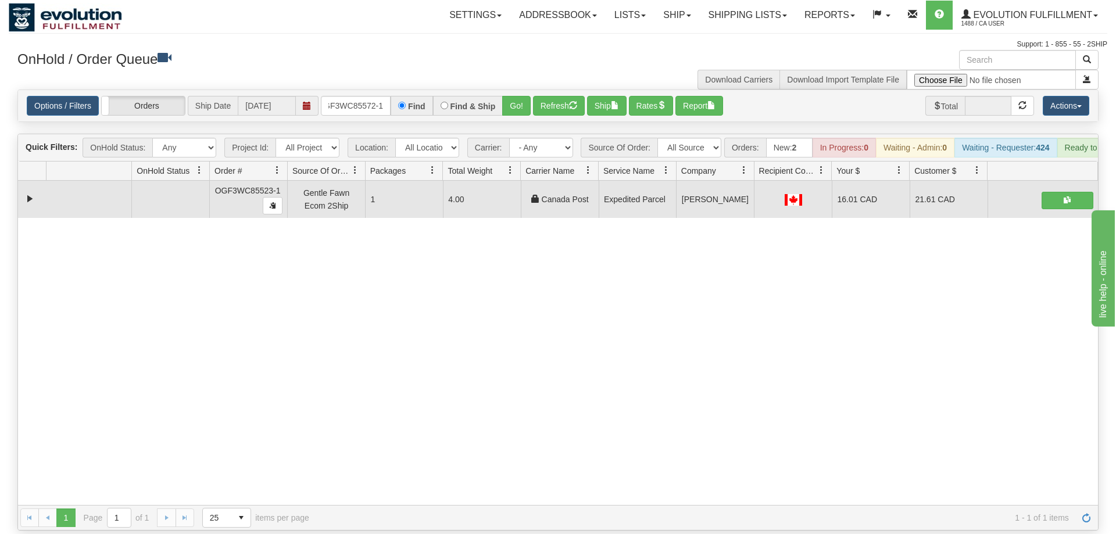
click at [510, 99] on div "Options / Filters Group Shipments Orders Ship Date [DATE] OGF3WC85572-1 Find Fi…" at bounding box center [558, 105] width 1080 height 31
click at [515, 96] on button "Go!" at bounding box center [516, 106] width 28 height 20
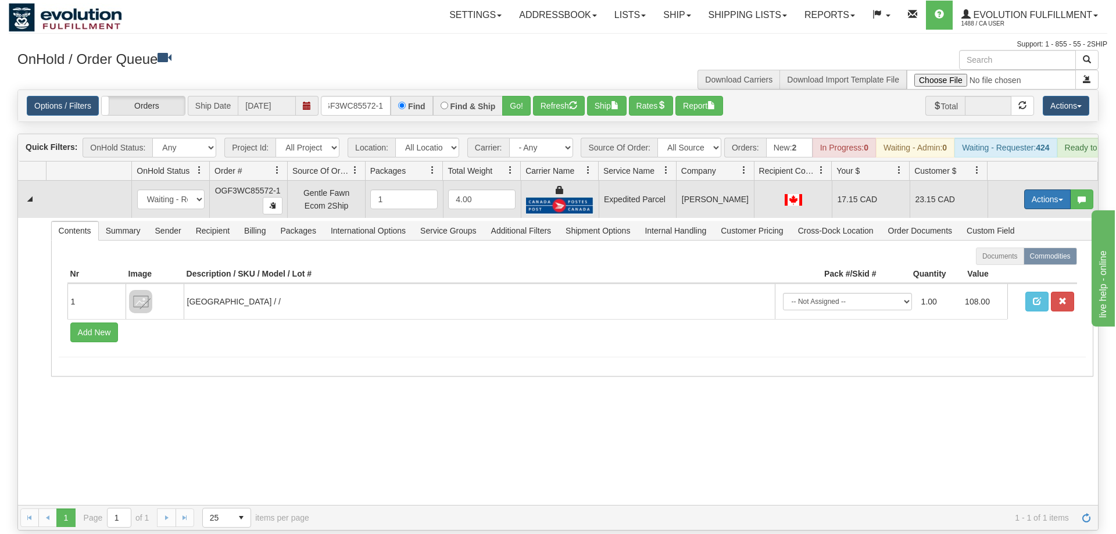
click at [1040, 189] on button "Actions" at bounding box center [1047, 199] width 46 height 20
click at [1015, 259] on link "Ship" at bounding box center [1023, 266] width 93 height 15
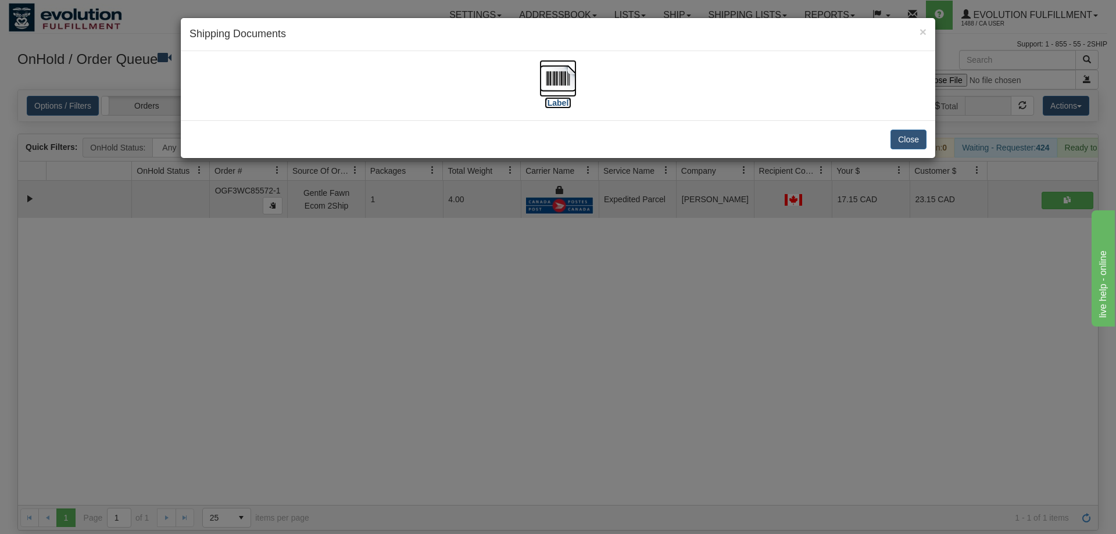
click at [557, 74] on img at bounding box center [557, 78] width 37 height 37
drag, startPoint x: 593, startPoint y: 416, endPoint x: 289, endPoint y: 167, distance: 392.6
click at [592, 411] on div "× Shipping Documents [Label] Close" at bounding box center [558, 267] width 1116 height 534
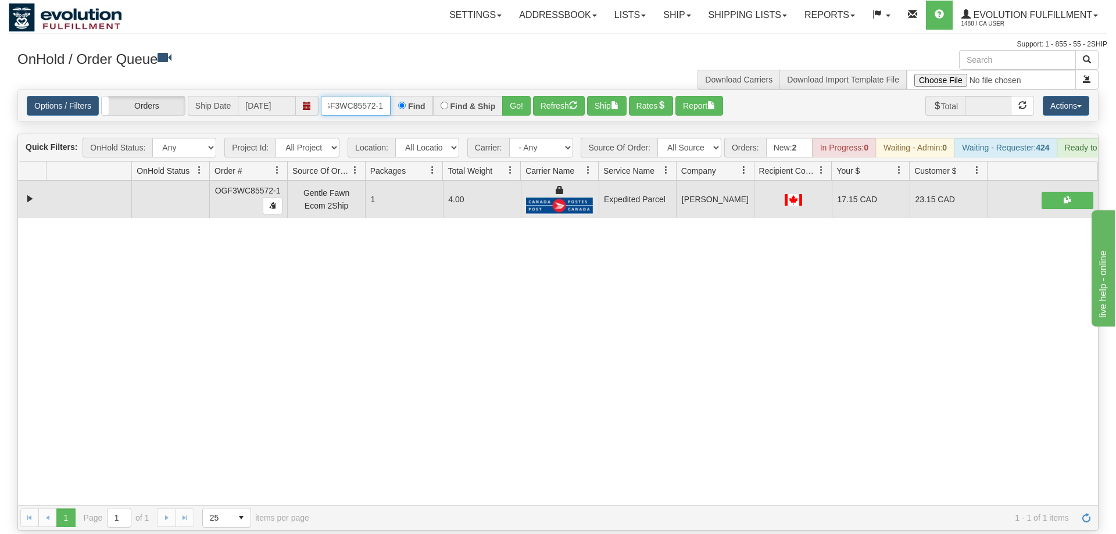
click at [358, 97] on input "OGF3WC85572-1" at bounding box center [356, 106] width 70 height 20
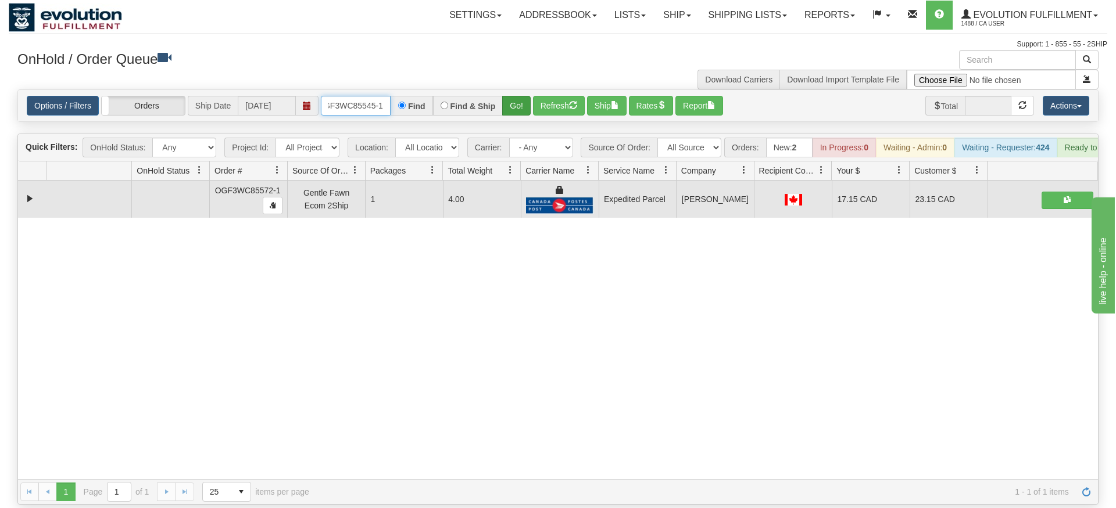
type input "oGF3WC85545-1"
click at [514, 108] on div "Is equal to Is not equal to Contains Does not contains CAD USD EUR ZAR [PERSON_…" at bounding box center [558, 296] width 1098 height 415
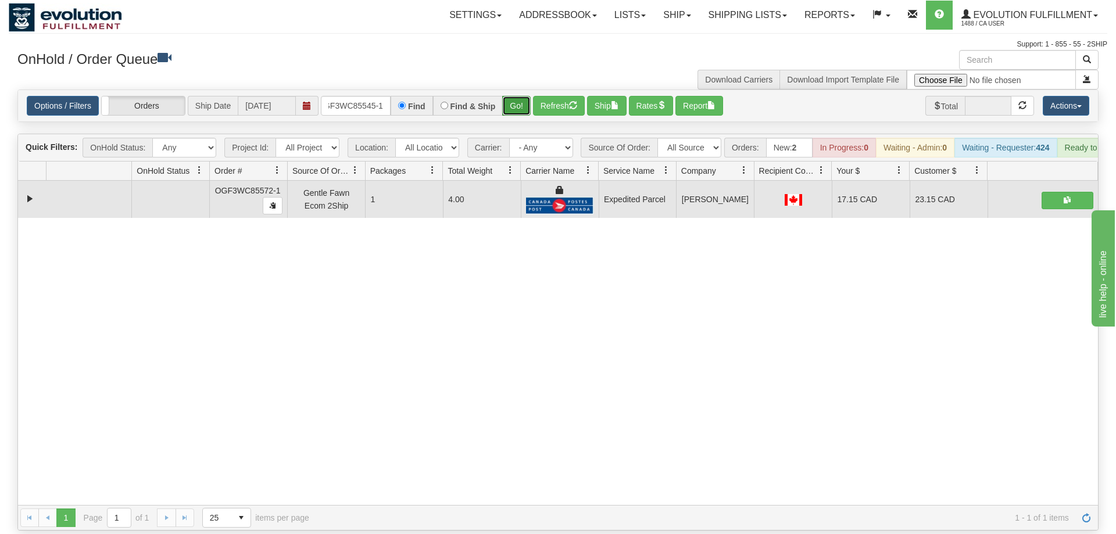
click at [517, 96] on button "Go!" at bounding box center [516, 106] width 28 height 20
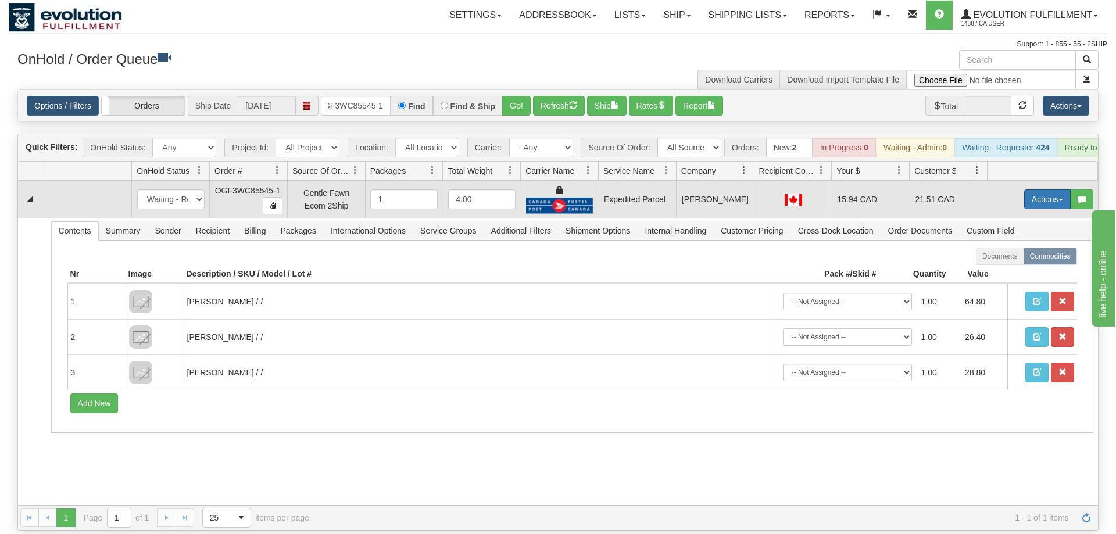
click at [1029, 189] on button "Actions" at bounding box center [1047, 199] width 46 height 20
click at [1027, 259] on link "Ship" at bounding box center [1023, 266] width 93 height 15
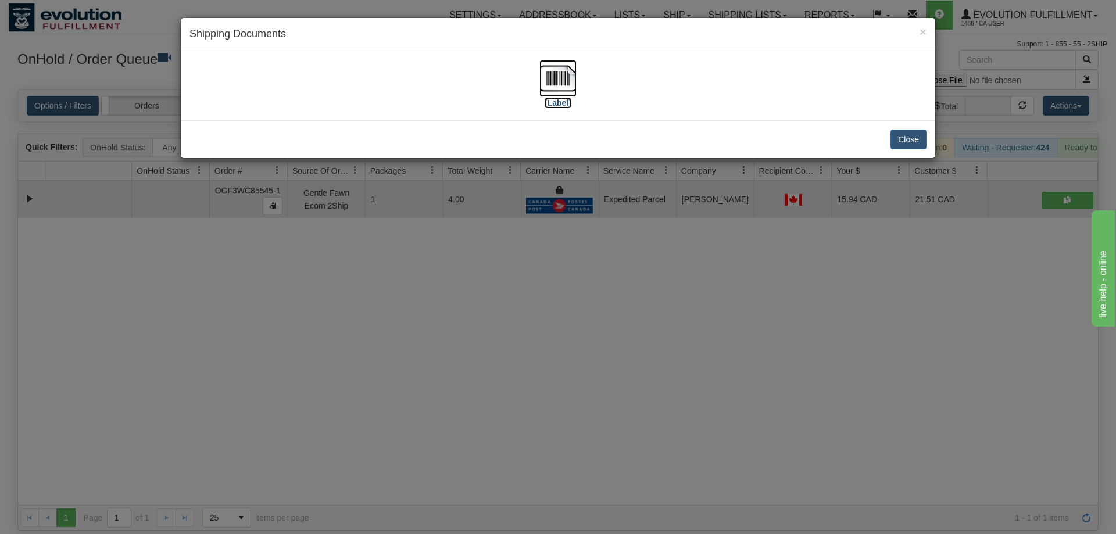
click at [568, 70] on img at bounding box center [557, 78] width 37 height 37
drag, startPoint x: 521, startPoint y: 466, endPoint x: 509, endPoint y: 371, distance: 96.0
click at [525, 462] on div "× Shipping Documents [Label] Close" at bounding box center [558, 267] width 1116 height 534
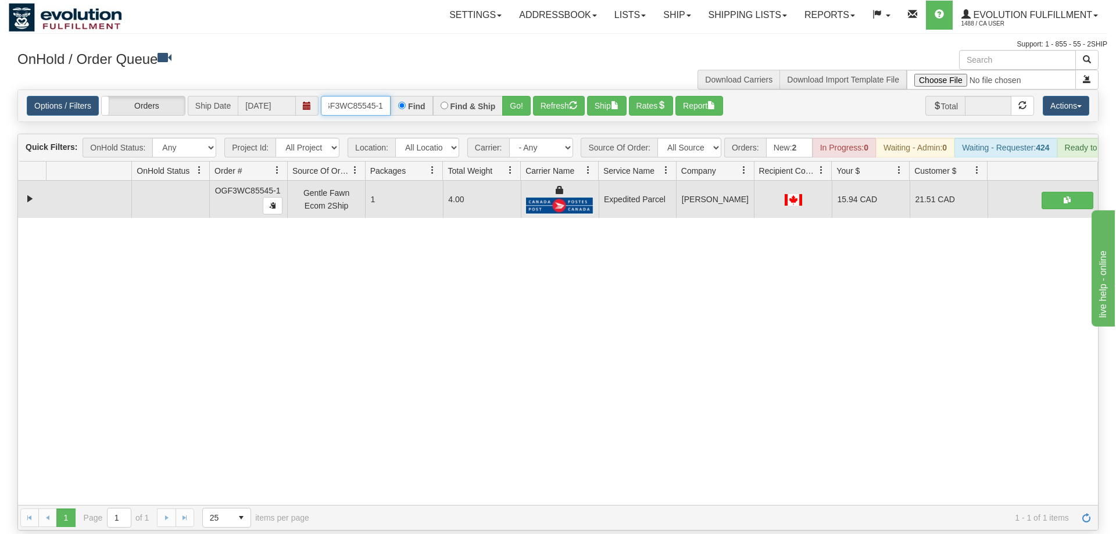
click at [353, 96] on input "oGF3WC85545-1" at bounding box center [356, 106] width 70 height 20
click at [932, 388] on div "31543973 EVOLUTION V3 90883337 90883338 OGF3WC85545-1 Gentle Fawn Ecom 2Ship 1 …" at bounding box center [558, 343] width 1080 height 324
click at [369, 96] on input "oGF3WC85545-1" at bounding box center [356, 106] width 70 height 20
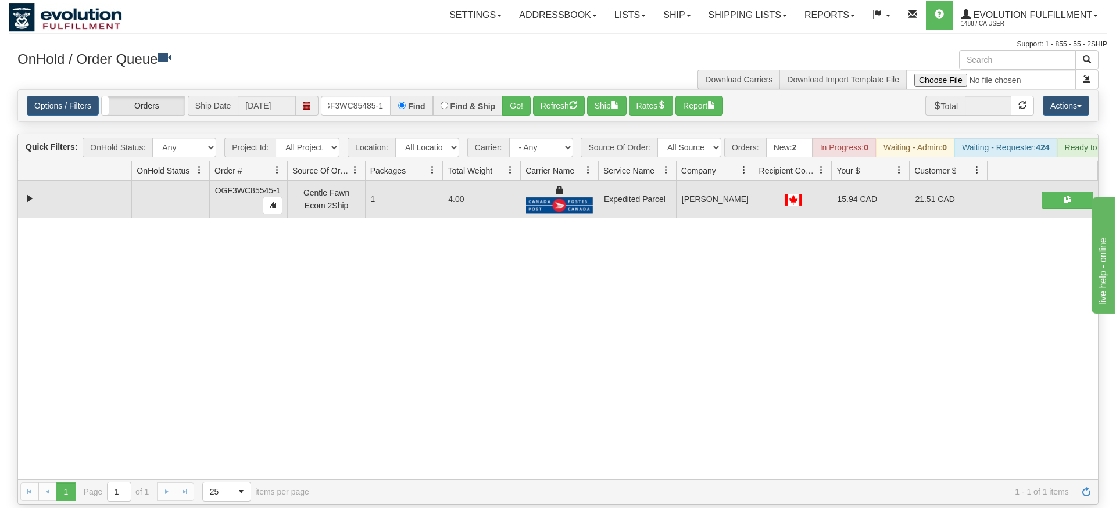
click at [513, 98] on div "× Get OnHold Shipments fields - load dt: 399 Get OnHold Shipments fields - tran…" at bounding box center [558, 277] width 1098 height 455
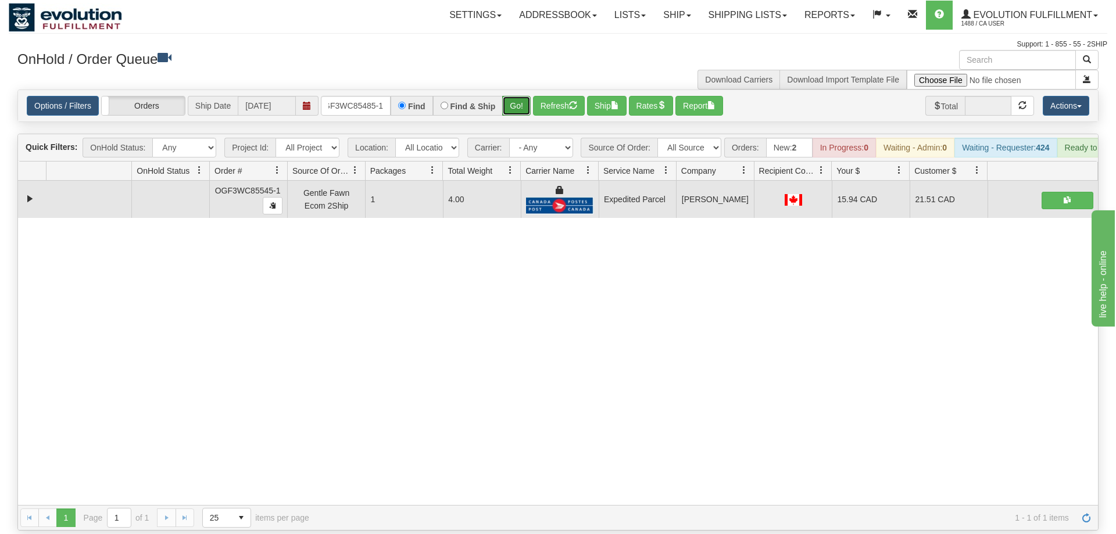
click at [518, 96] on button "Go!" at bounding box center [516, 106] width 28 height 20
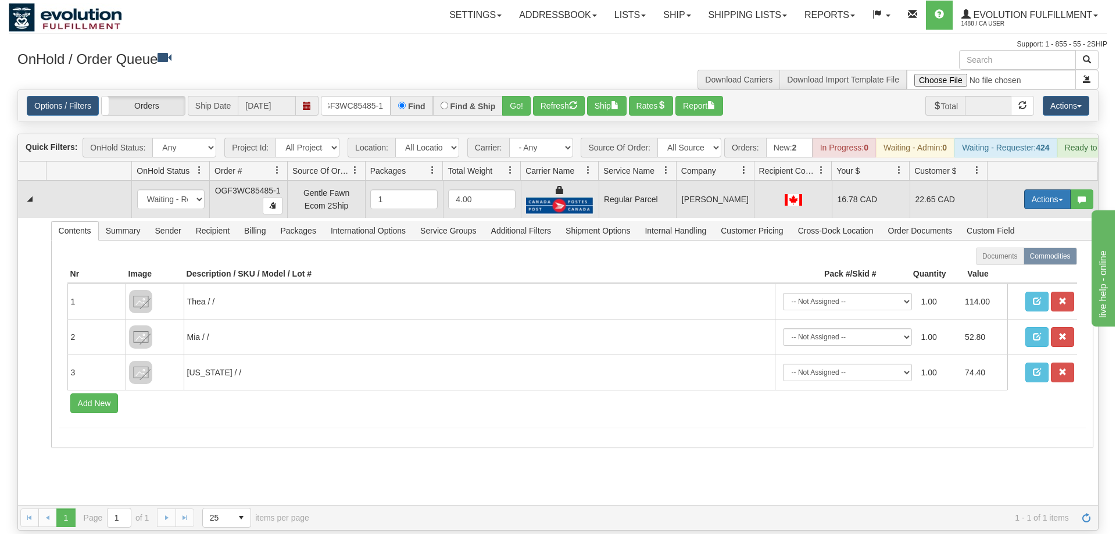
click at [1056, 189] on button "Actions" at bounding box center [1047, 199] width 46 height 20
click at [1021, 247] on span "Rate All Services" at bounding box center [1023, 251] width 70 height 9
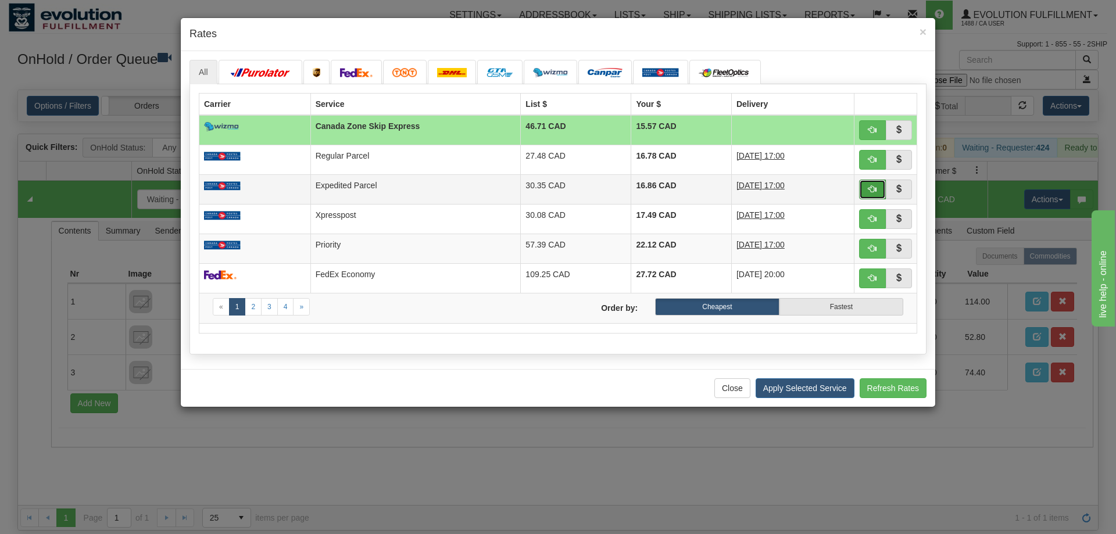
click at [872, 188] on span "button" at bounding box center [872, 189] width 8 height 8
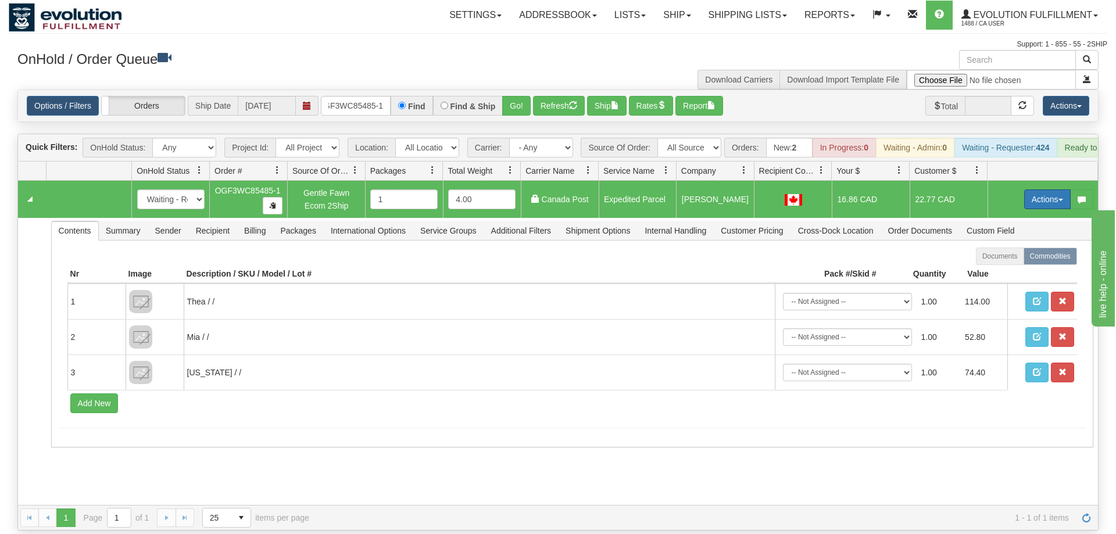
click at [1063, 189] on button "Actions" at bounding box center [1047, 199] width 46 height 20
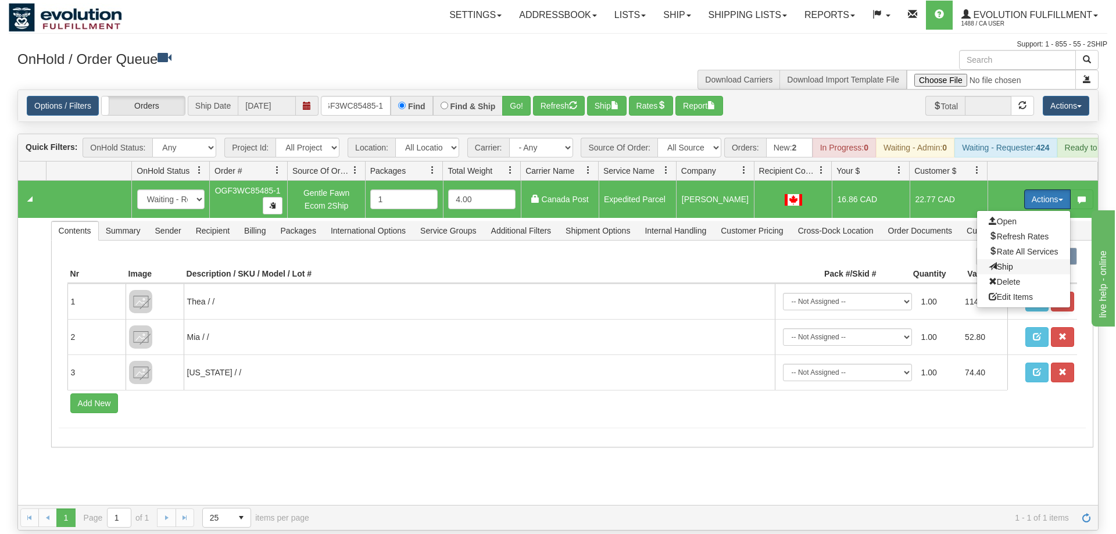
click at [1005, 262] on span "Ship" at bounding box center [1000, 266] width 24 height 9
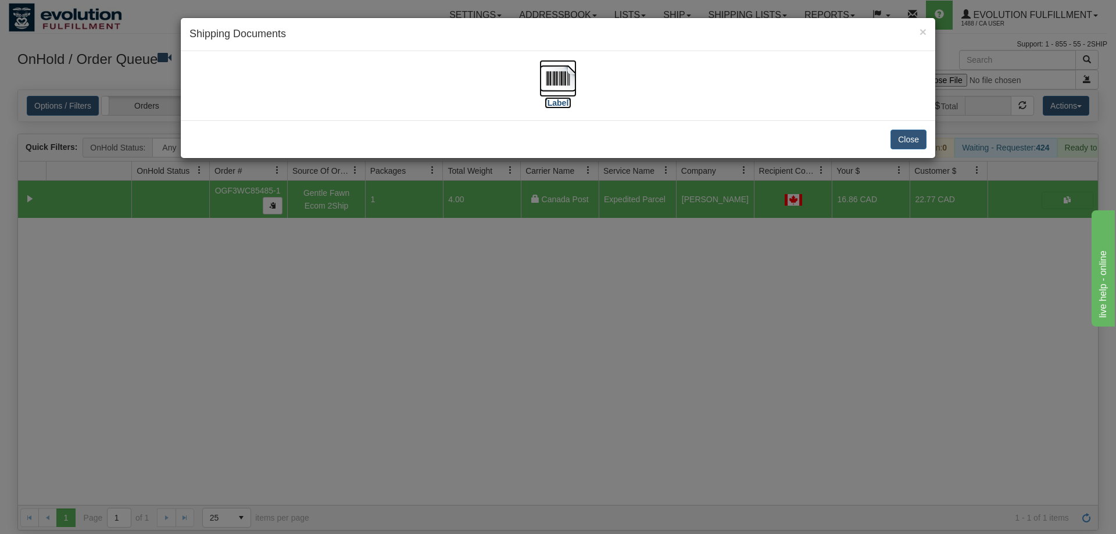
click at [568, 70] on img at bounding box center [557, 78] width 37 height 37
drag, startPoint x: 566, startPoint y: 444, endPoint x: 571, endPoint y: 403, distance: 40.9
click at [571, 432] on div "× Shipping Documents [Label] Close" at bounding box center [558, 267] width 1116 height 534
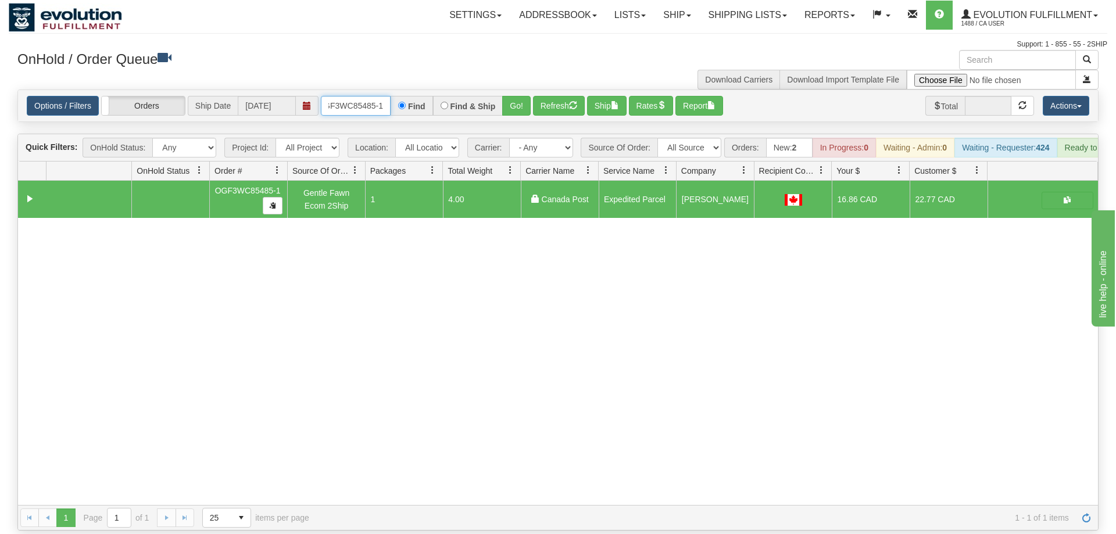
click at [360, 96] on input "OGF3WC85485-1" at bounding box center [356, 106] width 70 height 20
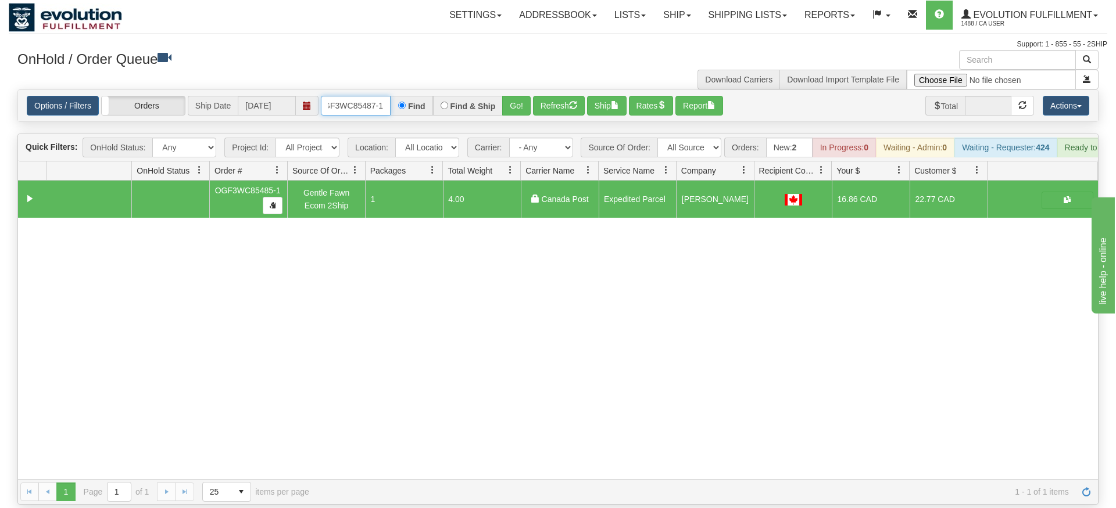
type input "OGF3WC85487-1"
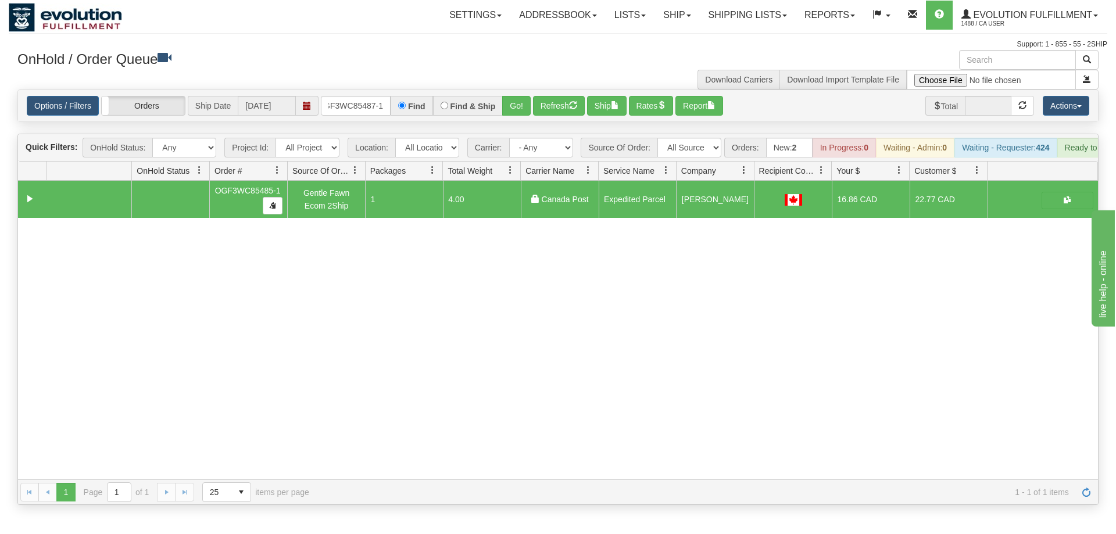
click at [522, 103] on div "Options / Filters Group Shipments Orders Ship Date [DATE] OGF3WC85487-1 Find Fi…" at bounding box center [558, 105] width 1080 height 31
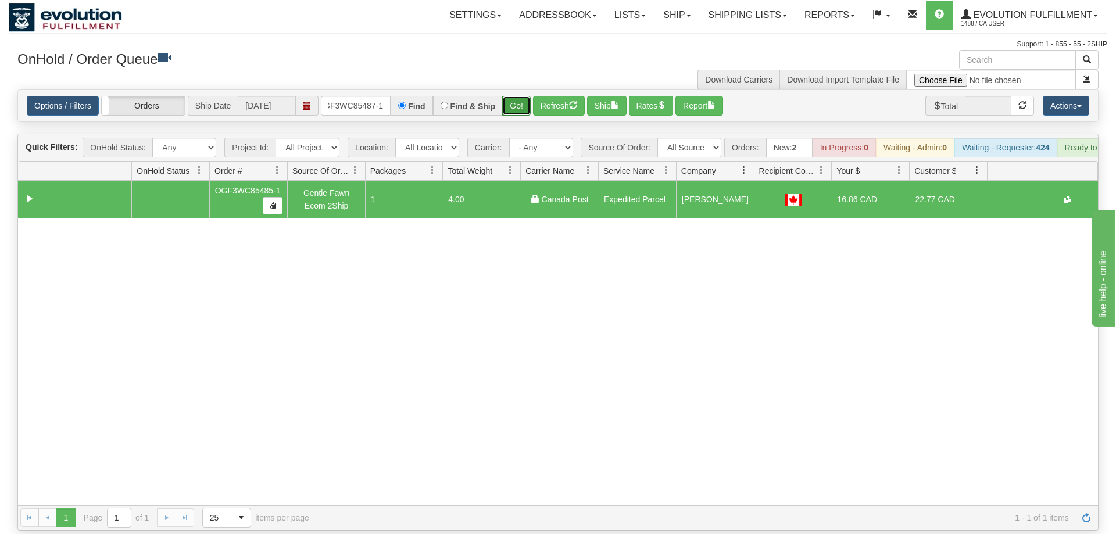
click at [517, 96] on button "Go!" at bounding box center [516, 106] width 28 height 20
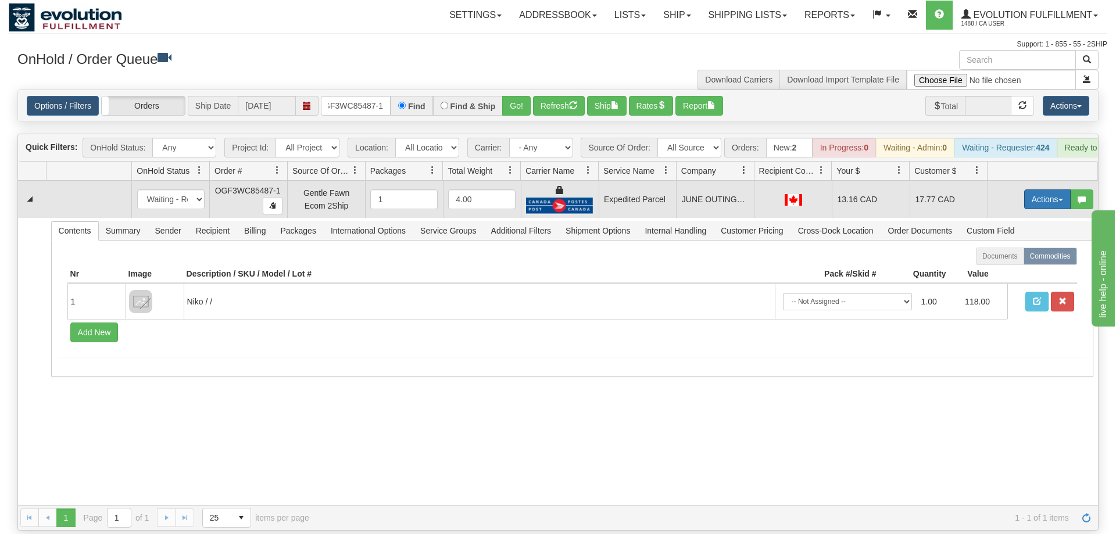
click at [1029, 189] on button "Actions" at bounding box center [1047, 199] width 46 height 20
click at [997, 259] on link "Ship" at bounding box center [1023, 266] width 93 height 15
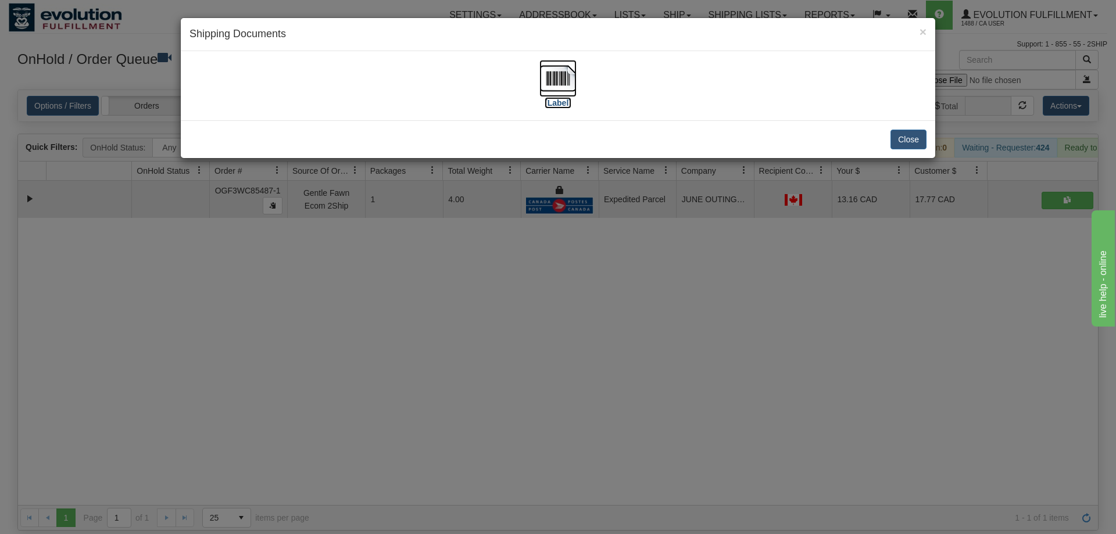
click at [558, 94] on img at bounding box center [557, 78] width 37 height 37
drag, startPoint x: 533, startPoint y: 371, endPoint x: 420, endPoint y: 184, distance: 219.2
click at [533, 370] on div "× Shipping Documents [Label] Close" at bounding box center [558, 267] width 1116 height 534
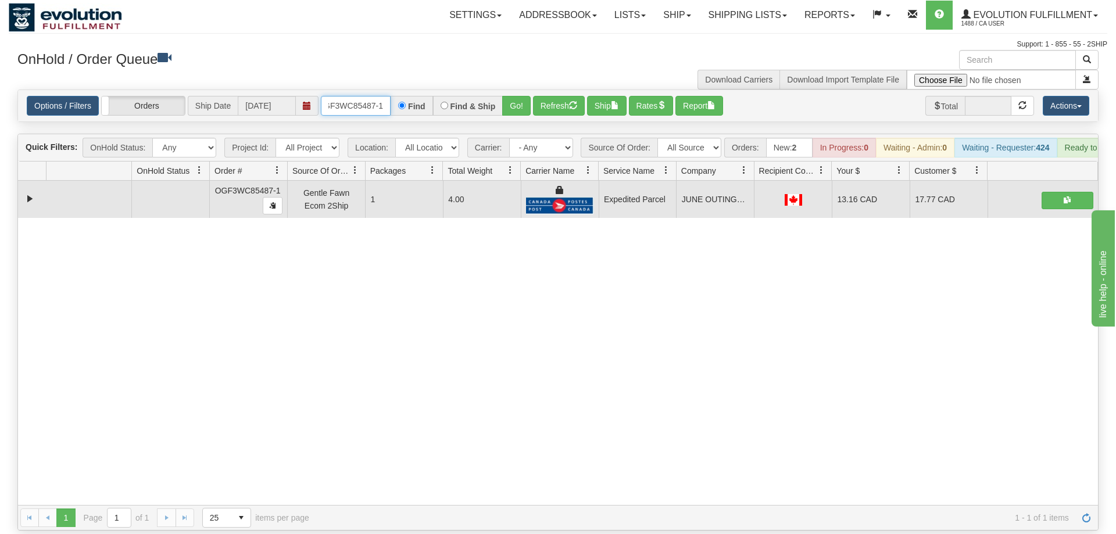
click at [354, 96] on input "OGF3WC85487-1" at bounding box center [356, 106] width 70 height 20
click at [603, 428] on div "31543983 EVOLUTION V3 90883357 90883360 OGF3WC85487-1 Gentle Fawn Ecom 2Ship 1 …" at bounding box center [558, 343] width 1080 height 324
click at [357, 96] on input "OGF3WC85487-1" at bounding box center [356, 106] width 70 height 20
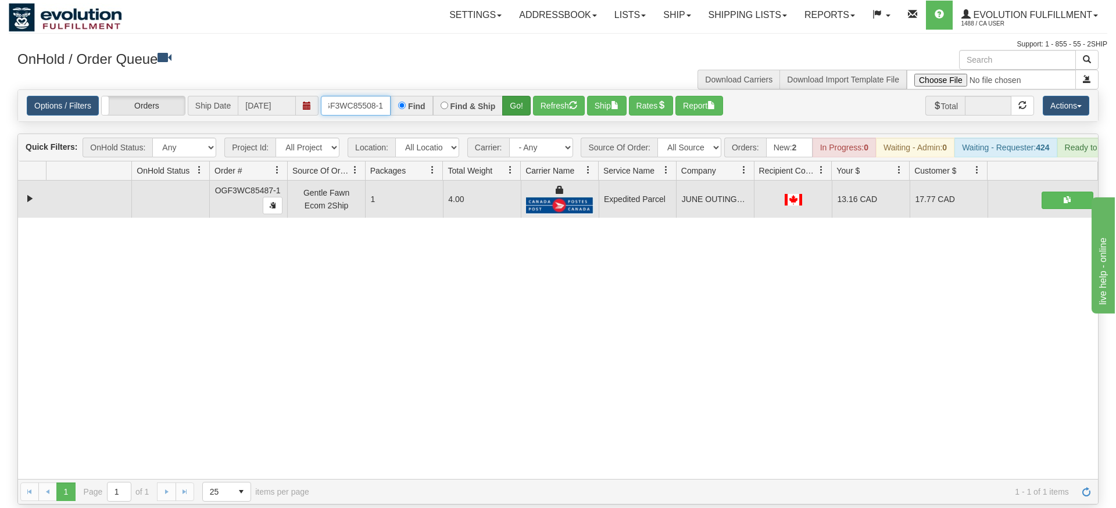
type input "OGF3WC85508-1"
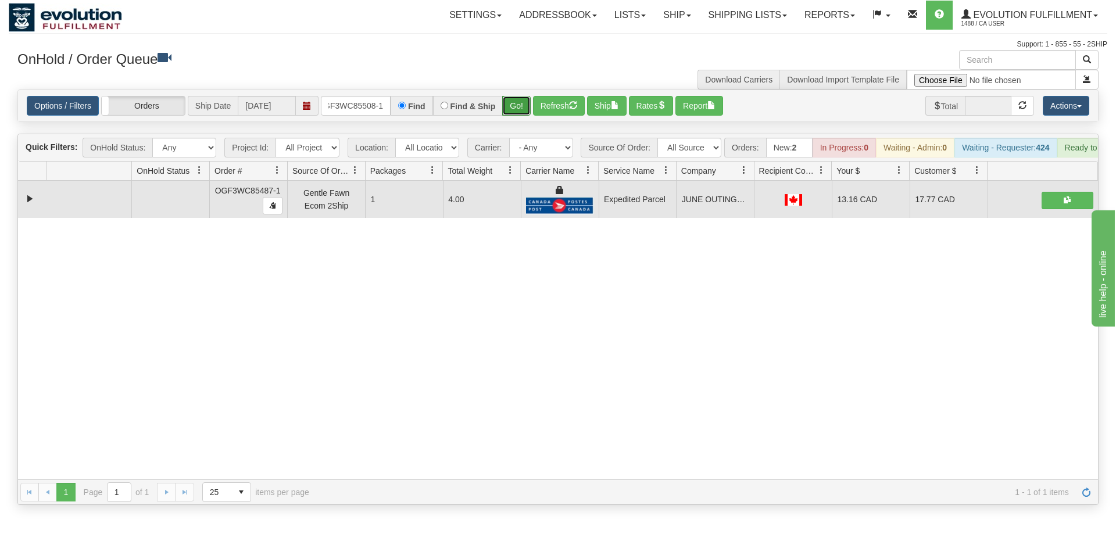
click at [506, 114] on div "Is equal to Is not equal to Contains Does not contains CAD USD EUR ZAR [PERSON_…" at bounding box center [558, 296] width 1098 height 415
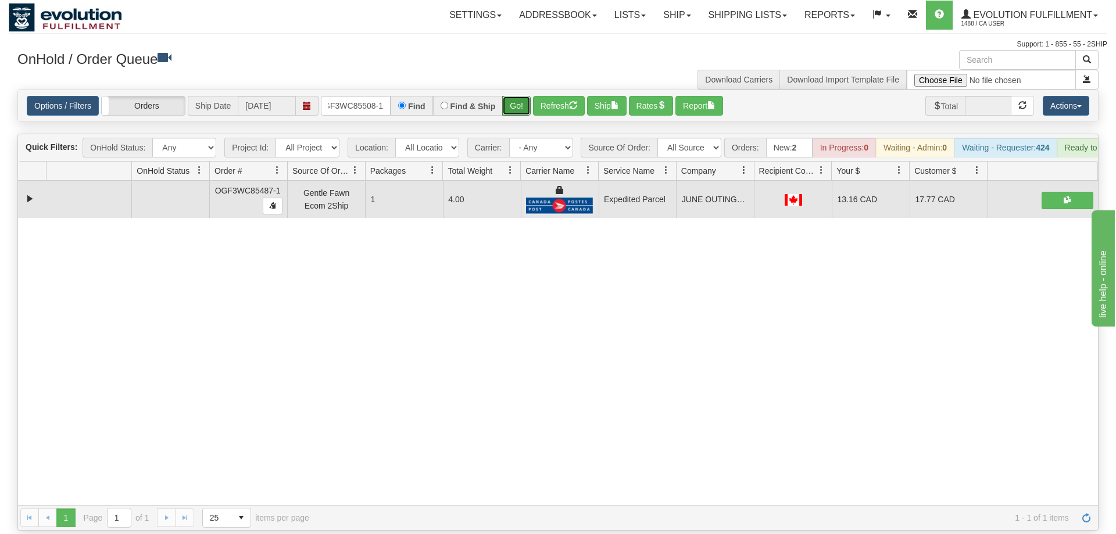
click at [516, 96] on button "Go!" at bounding box center [516, 106] width 28 height 20
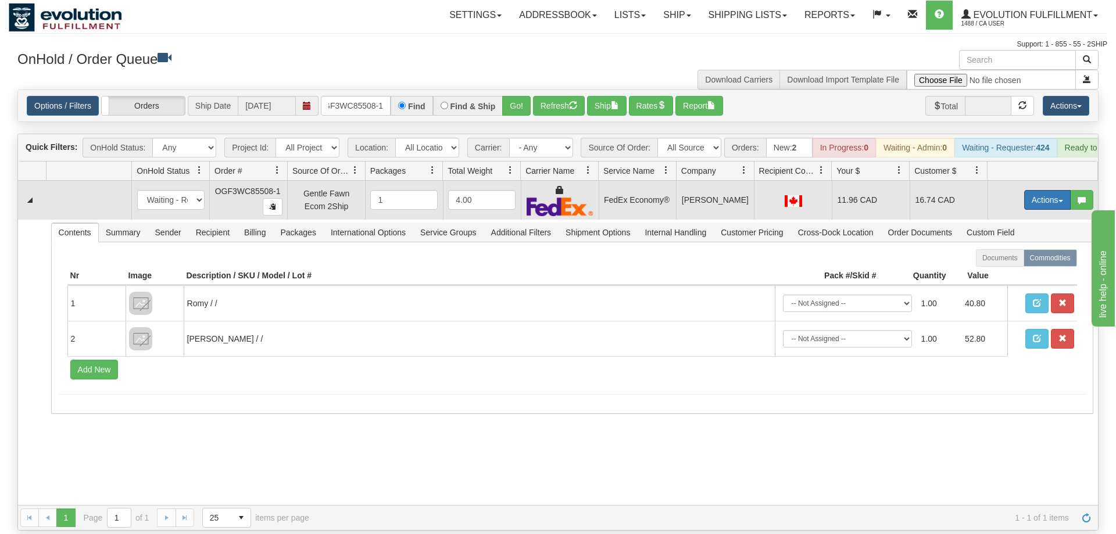
click at [1038, 190] on button "Actions" at bounding box center [1047, 200] width 46 height 20
click at [988, 263] on span at bounding box center [992, 267] width 8 height 8
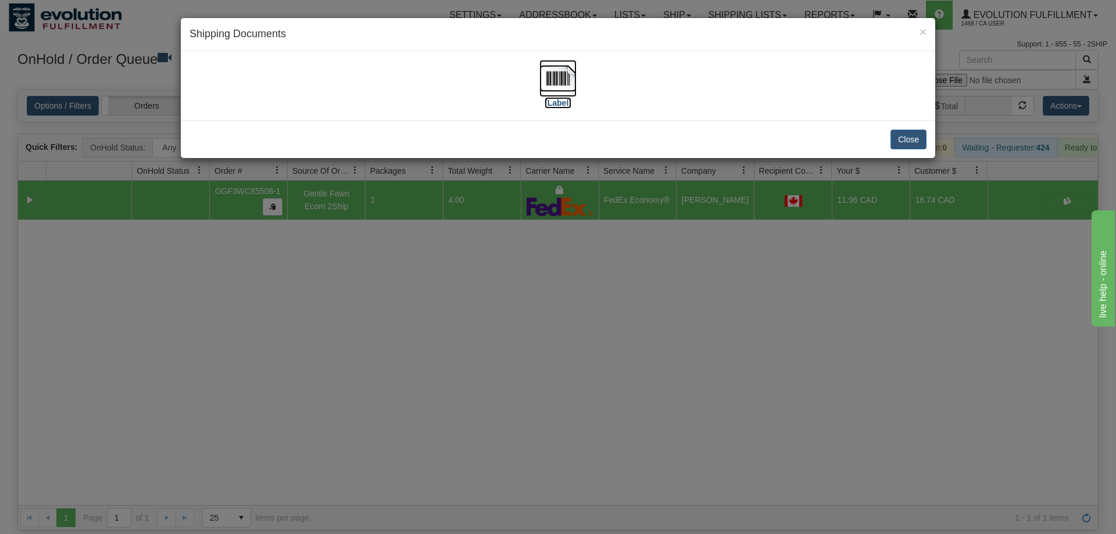
click at [562, 84] on img at bounding box center [557, 78] width 37 height 37
drag, startPoint x: 678, startPoint y: 247, endPoint x: 526, endPoint y: 126, distance: 193.9
click at [677, 246] on div "× Shipping Documents [Label] Close" at bounding box center [558, 267] width 1116 height 534
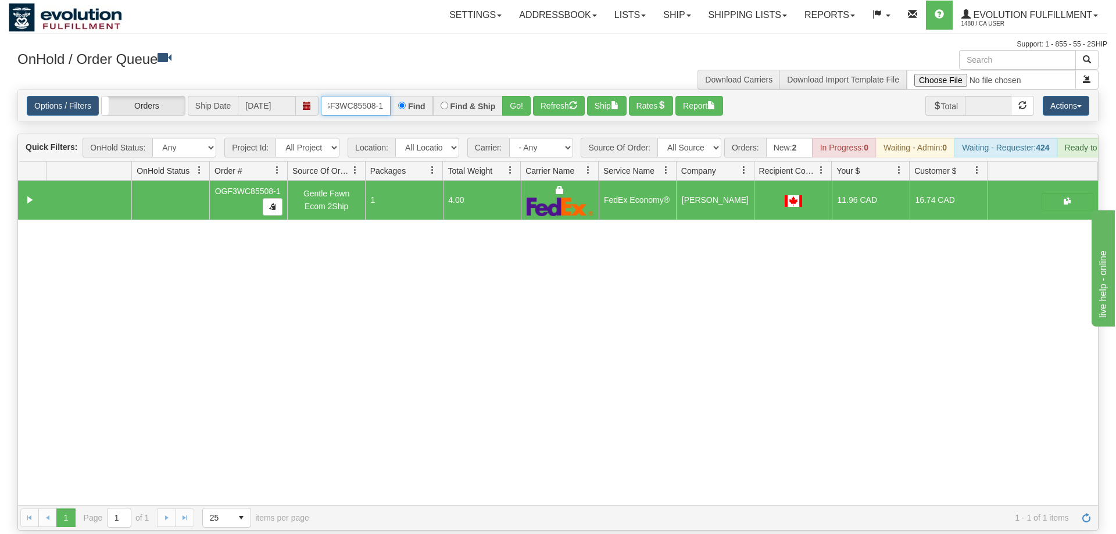
click at [371, 96] on input "OGF3WC85508-1" at bounding box center [356, 106] width 70 height 20
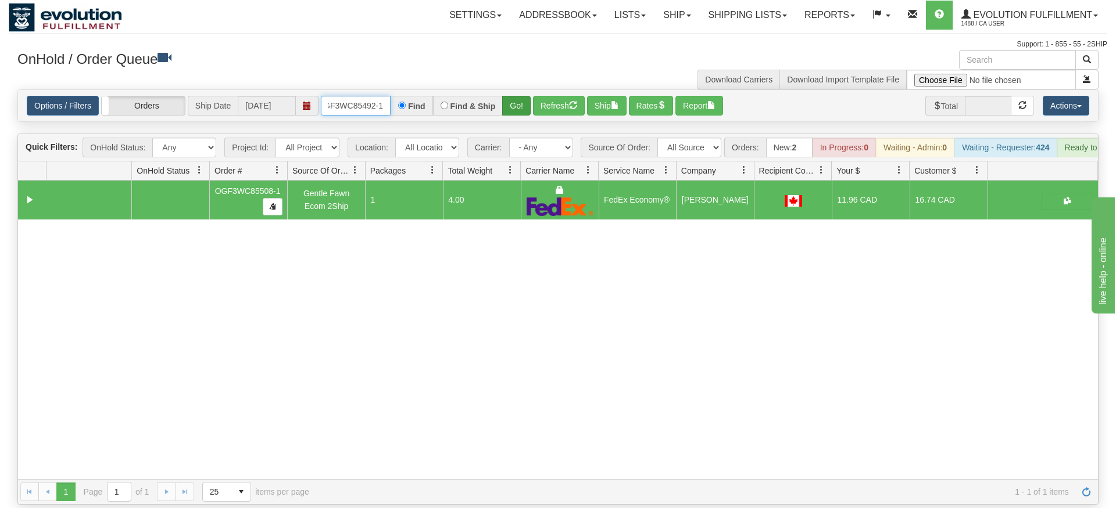
type input "OGF3WC85492-1"
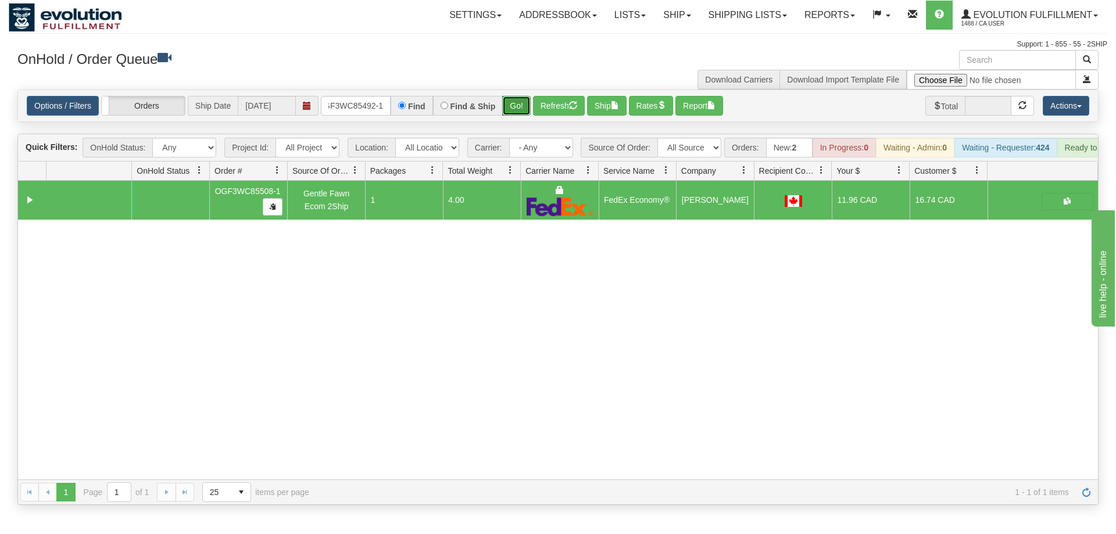
click at [509, 112] on div "Is equal to Is not equal to Contains Does not contains CAD USD EUR ZAR [PERSON_…" at bounding box center [558, 296] width 1098 height 415
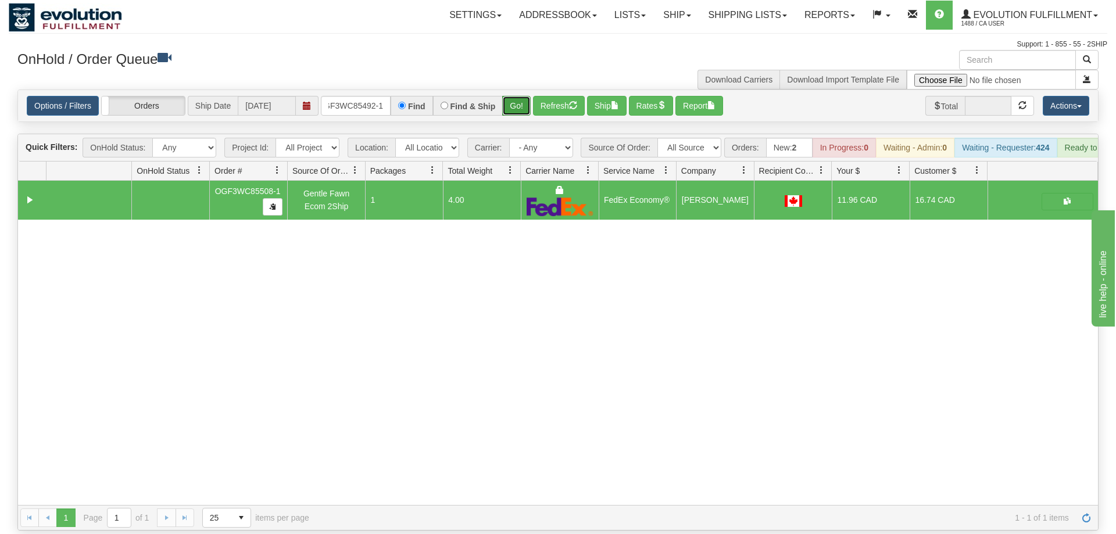
click at [516, 96] on button "Go!" at bounding box center [516, 106] width 28 height 20
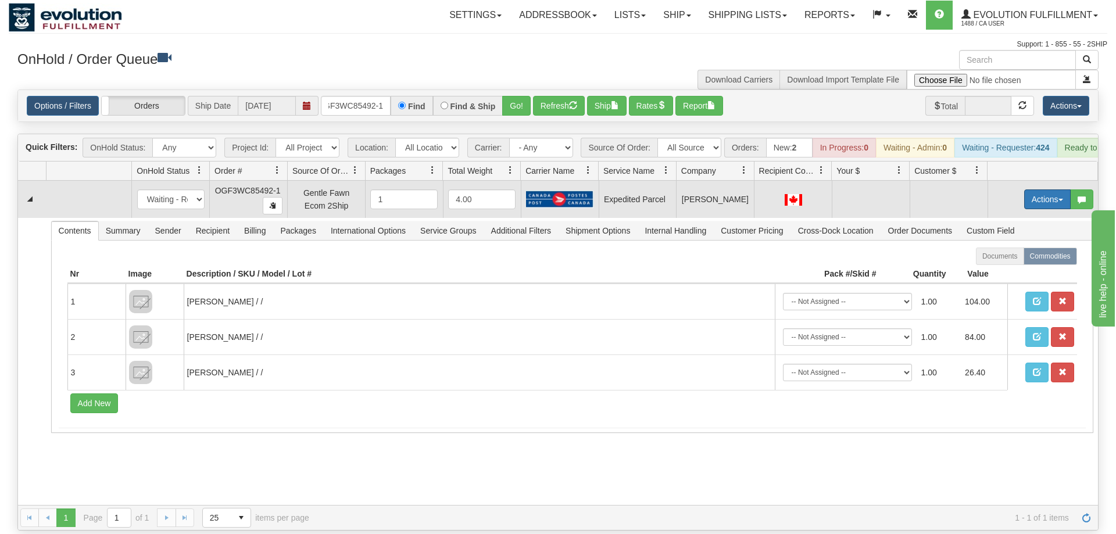
click at [1036, 189] on button "Actions" at bounding box center [1047, 199] width 46 height 20
click at [1031, 247] on span "Rate All Services" at bounding box center [1023, 251] width 70 height 9
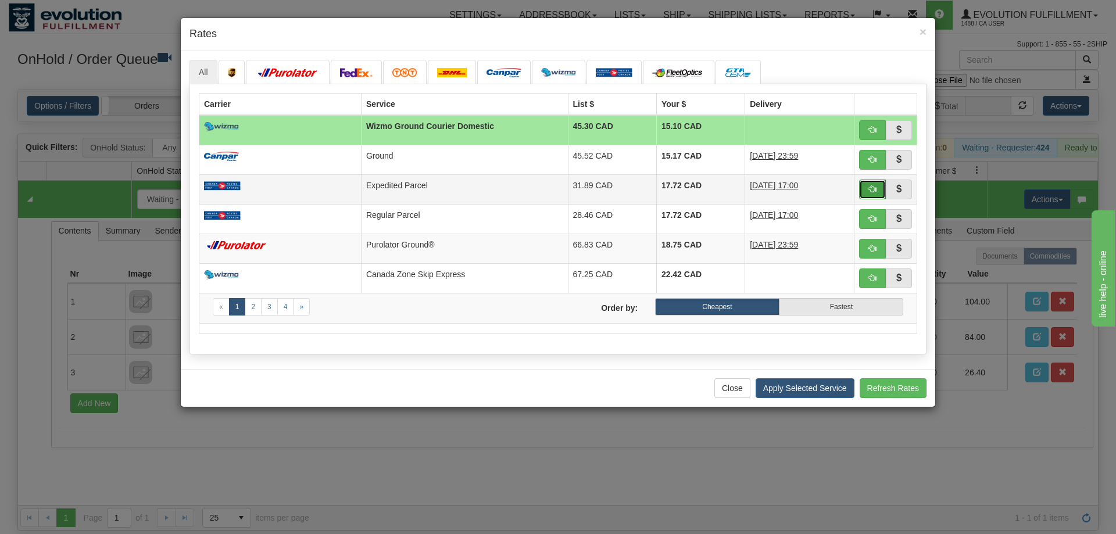
click at [875, 193] on span "button" at bounding box center [872, 189] width 8 height 8
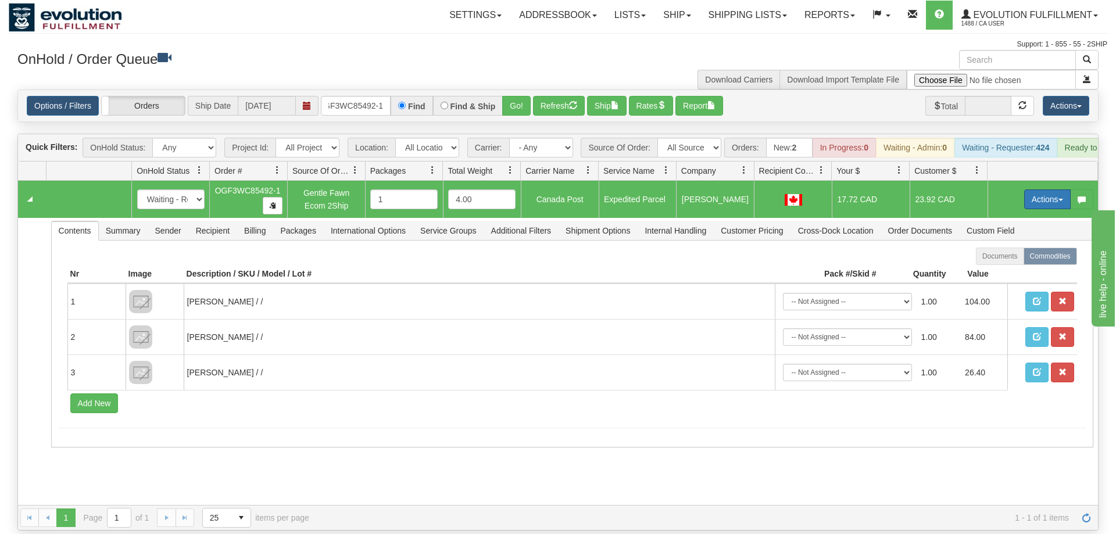
click at [1040, 189] on button "Actions" at bounding box center [1047, 199] width 46 height 20
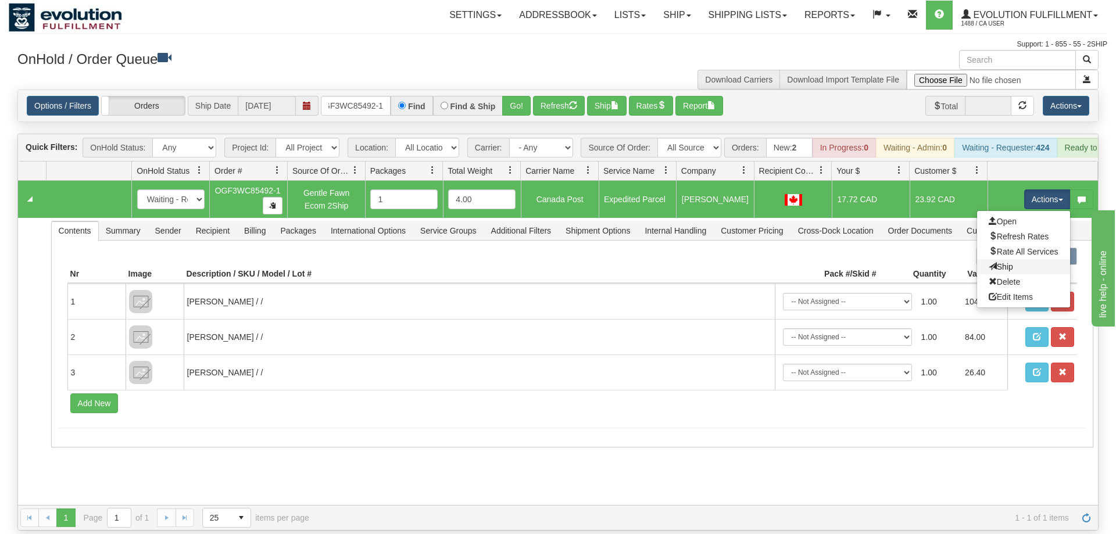
click at [1008, 259] on link "Ship" at bounding box center [1023, 266] width 93 height 15
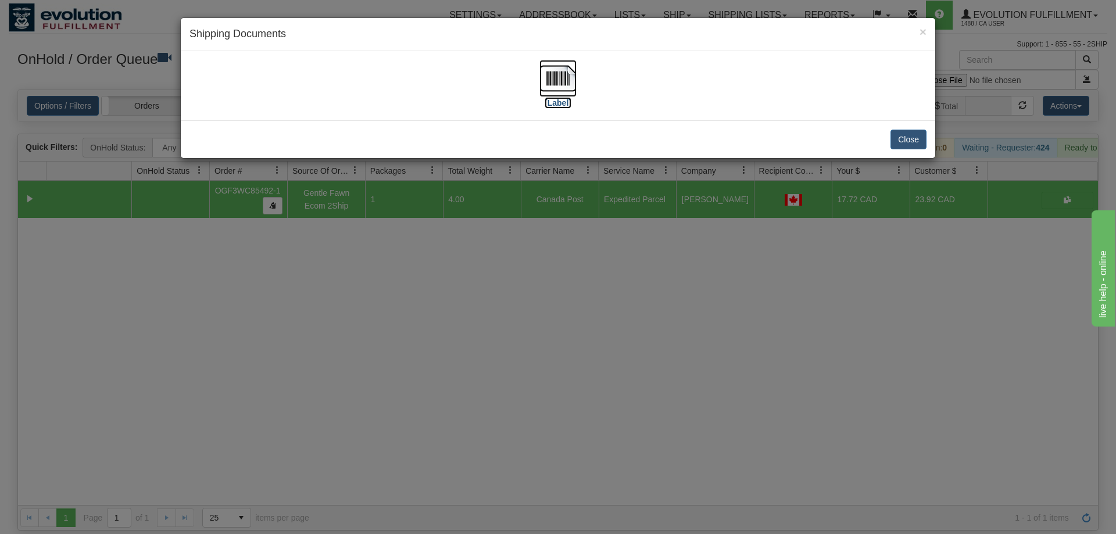
click at [572, 74] on img at bounding box center [557, 78] width 37 height 37
drag, startPoint x: 633, startPoint y: 317, endPoint x: 432, endPoint y: 96, distance: 297.8
click at [627, 313] on div "× Shipping Documents [Label] Close" at bounding box center [558, 267] width 1116 height 534
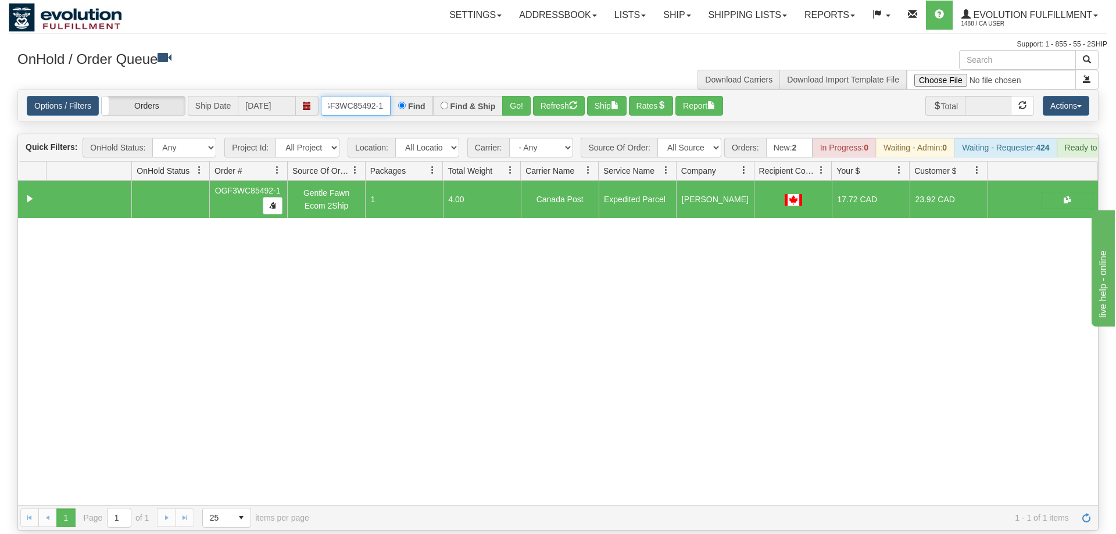
click at [377, 96] on input "OGF3WC85492-1" at bounding box center [356, 106] width 70 height 20
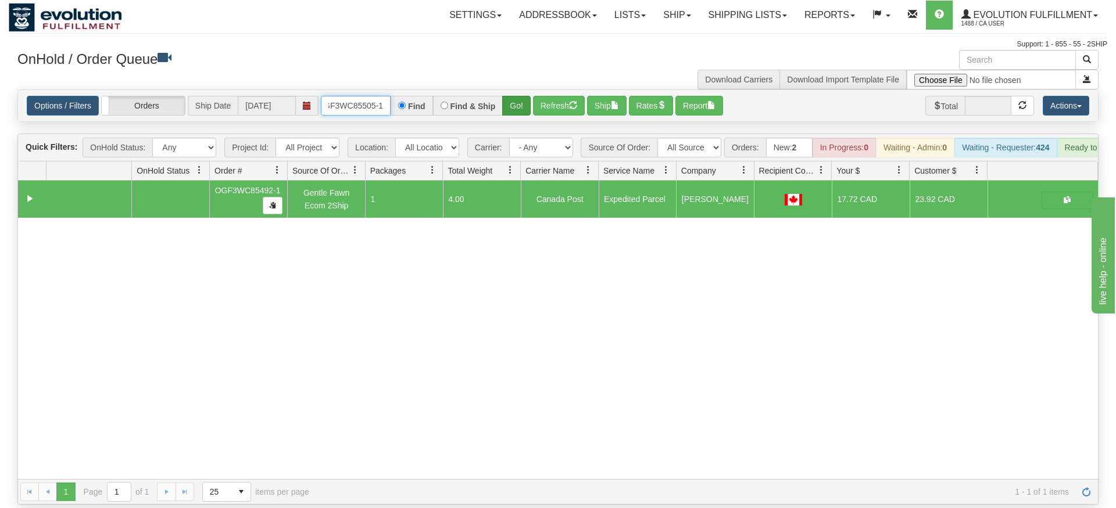
type input "OGF3WC85505-1"
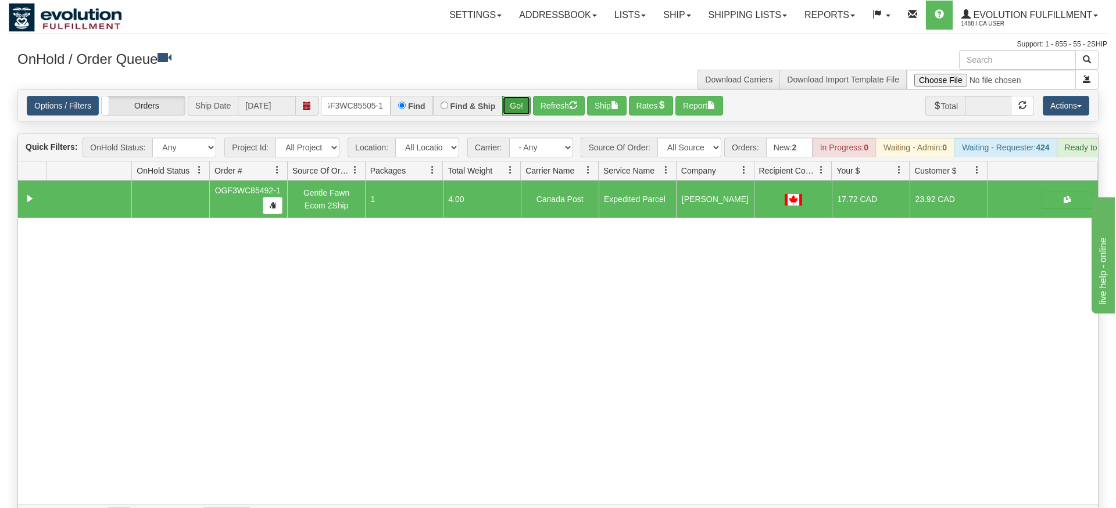
click at [515, 110] on div "Is equal to Is not equal to Contains Does not contains CAD USD EUR ZAR [PERSON_…" at bounding box center [558, 309] width 1098 height 441
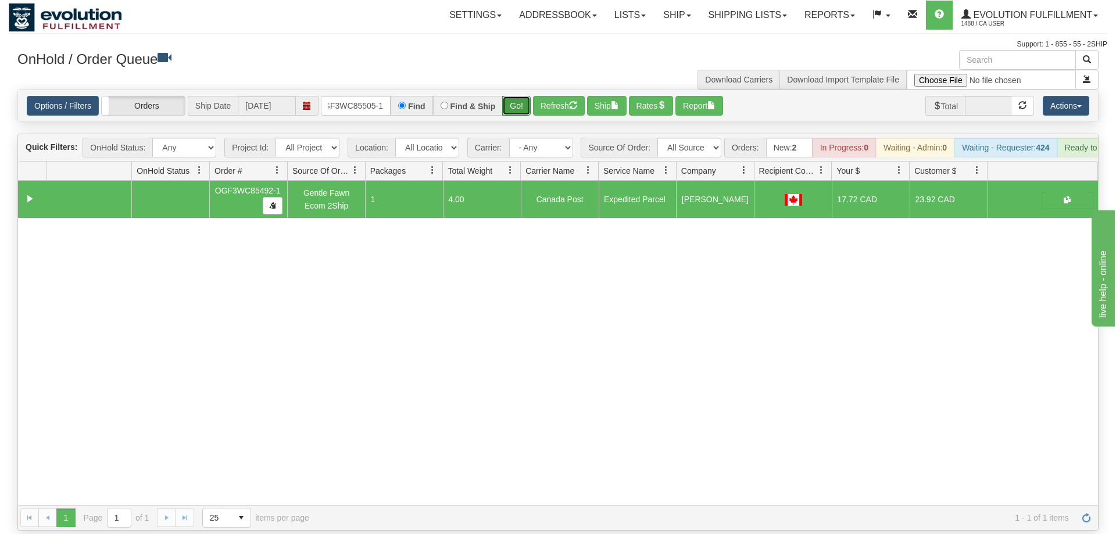
click at [517, 96] on button "Go!" at bounding box center [516, 106] width 28 height 20
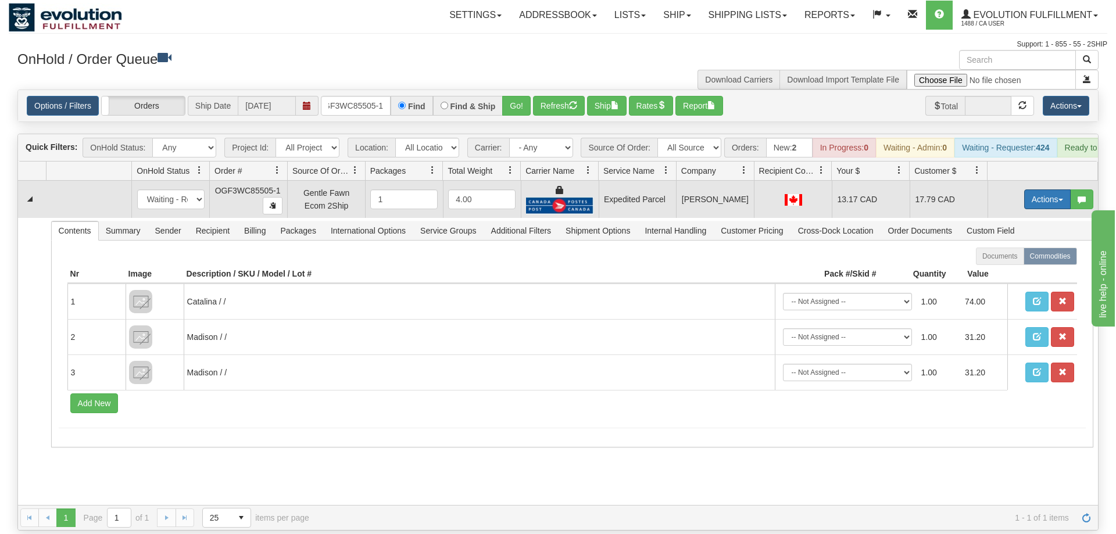
click at [1063, 189] on button "Actions" at bounding box center [1047, 199] width 46 height 20
click at [988, 262] on span at bounding box center [992, 266] width 8 height 8
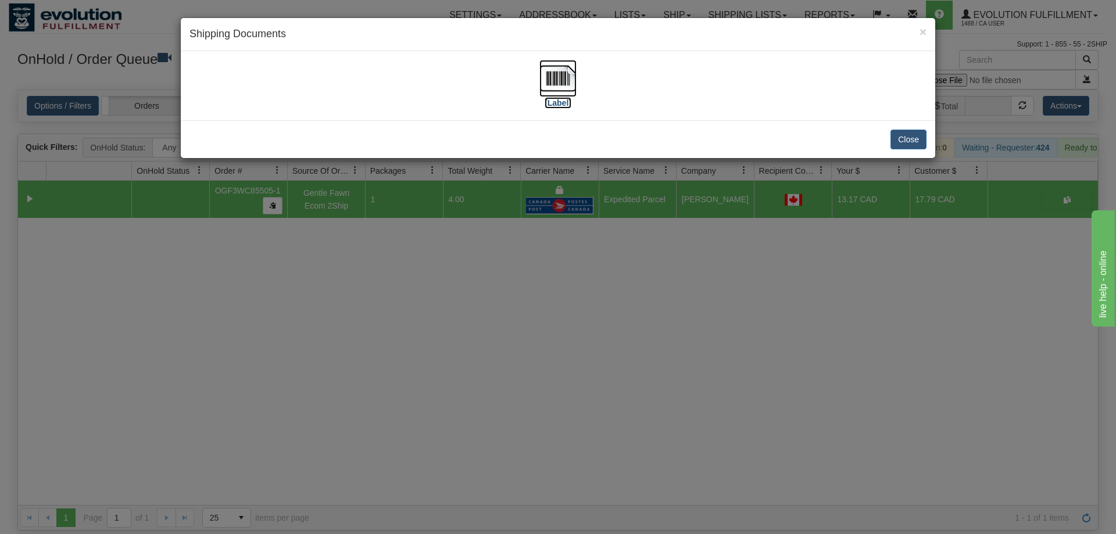
click at [574, 70] on img at bounding box center [557, 78] width 37 height 37
click at [549, 295] on div "× Shipping Documents [Label] Close" at bounding box center [558, 267] width 1116 height 534
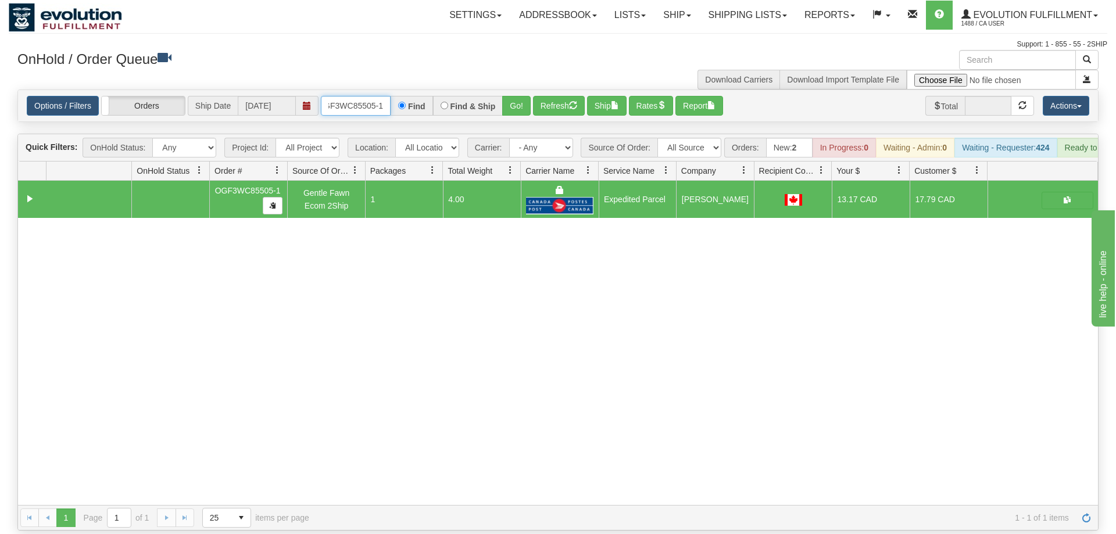
click at [353, 96] on input "OGF3WC85505-1" at bounding box center [356, 106] width 70 height 20
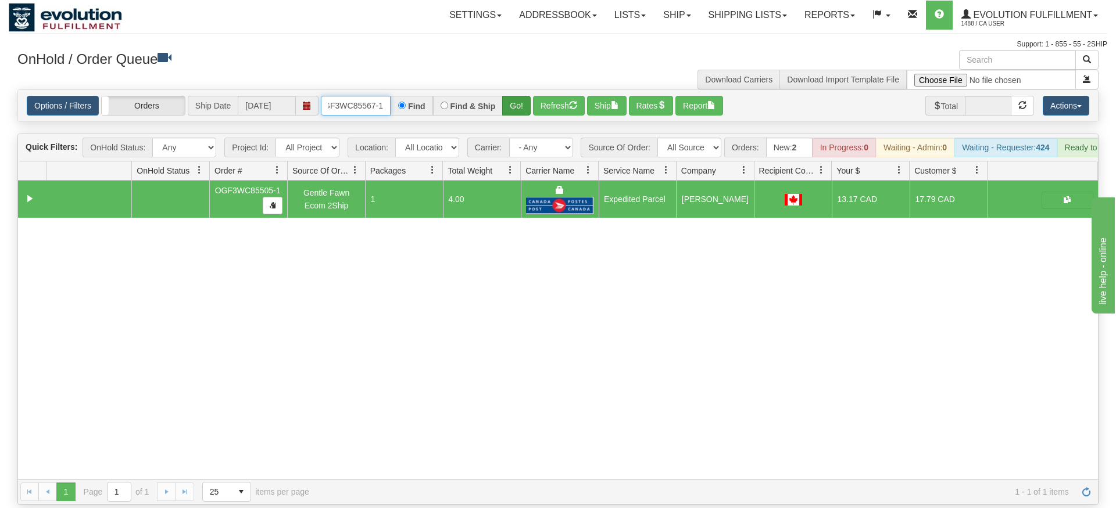
type input "OGF3WC85567-1"
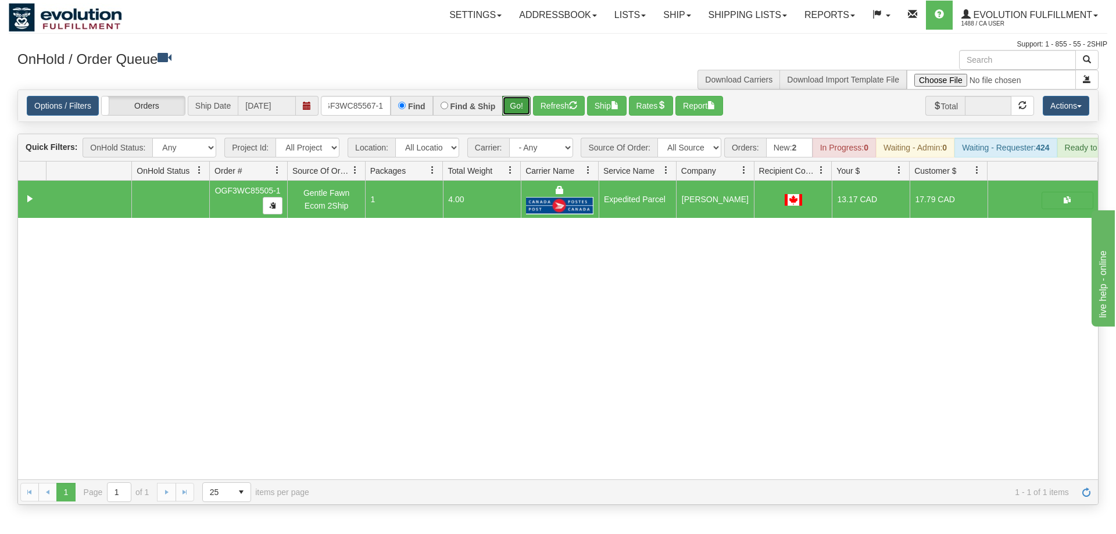
drag, startPoint x: 514, startPoint y: 85, endPoint x: 518, endPoint y: 100, distance: 14.9
click at [515, 111] on div "Is equal to Is not equal to Contains Does not contains CAD USD EUR ZAR [PERSON_…" at bounding box center [558, 296] width 1098 height 415
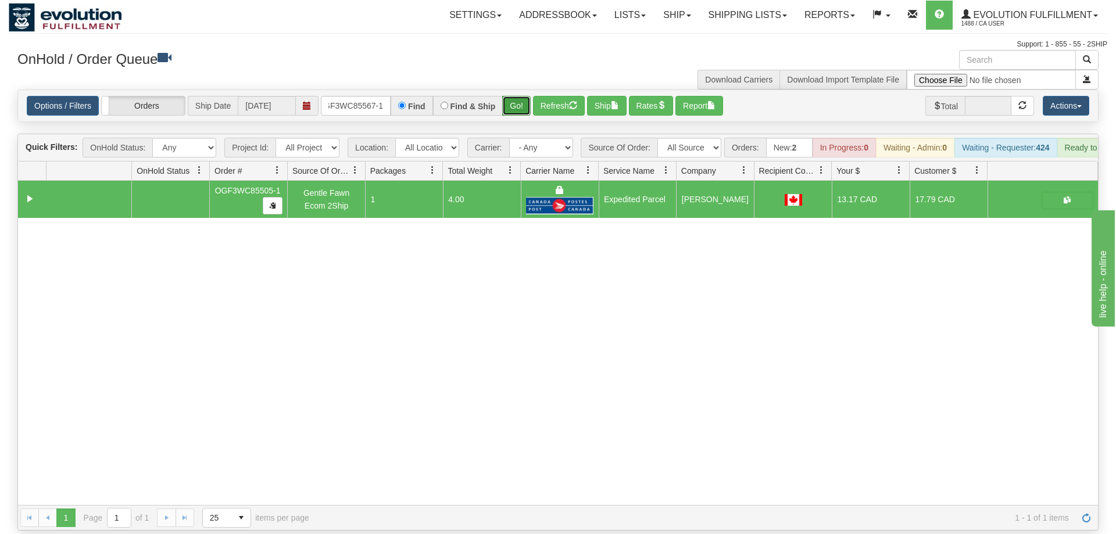
click at [517, 96] on button "Go!" at bounding box center [516, 106] width 28 height 20
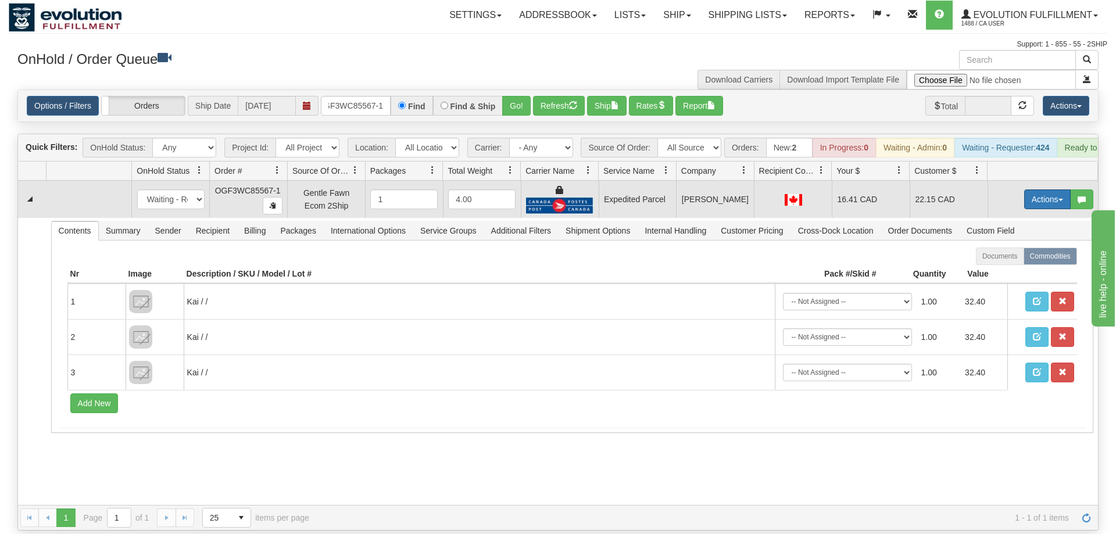
click at [1036, 189] on button "Actions" at bounding box center [1047, 199] width 46 height 20
click at [1011, 259] on link "Ship" at bounding box center [1023, 266] width 93 height 15
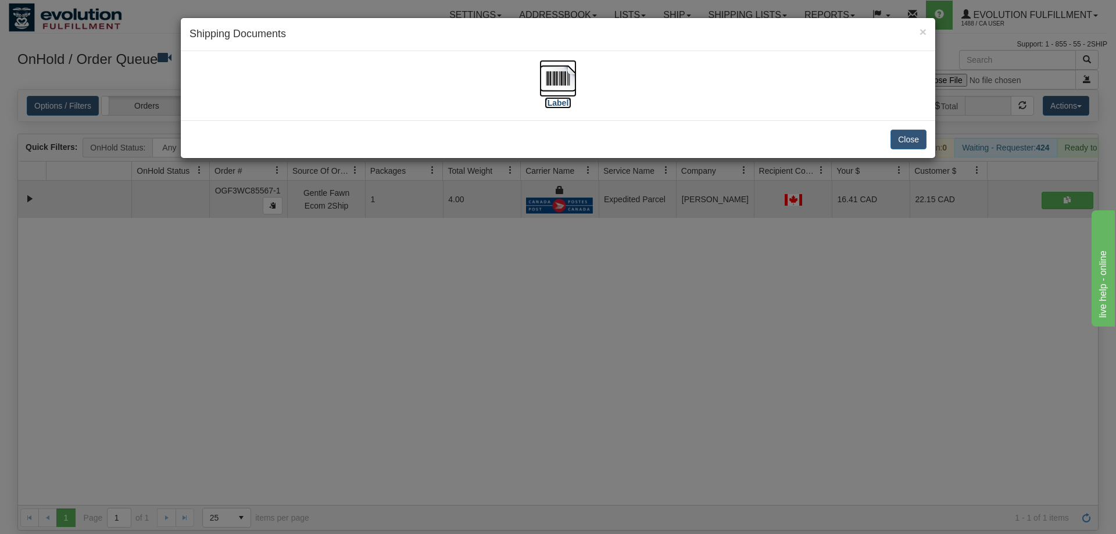
click at [549, 106] on label "[Label]" at bounding box center [557, 103] width 27 height 12
drag, startPoint x: 523, startPoint y: 377, endPoint x: 424, endPoint y: 85, distance: 308.0
click at [520, 363] on div "× Shipping Documents [Label] Close" at bounding box center [558, 267] width 1116 height 534
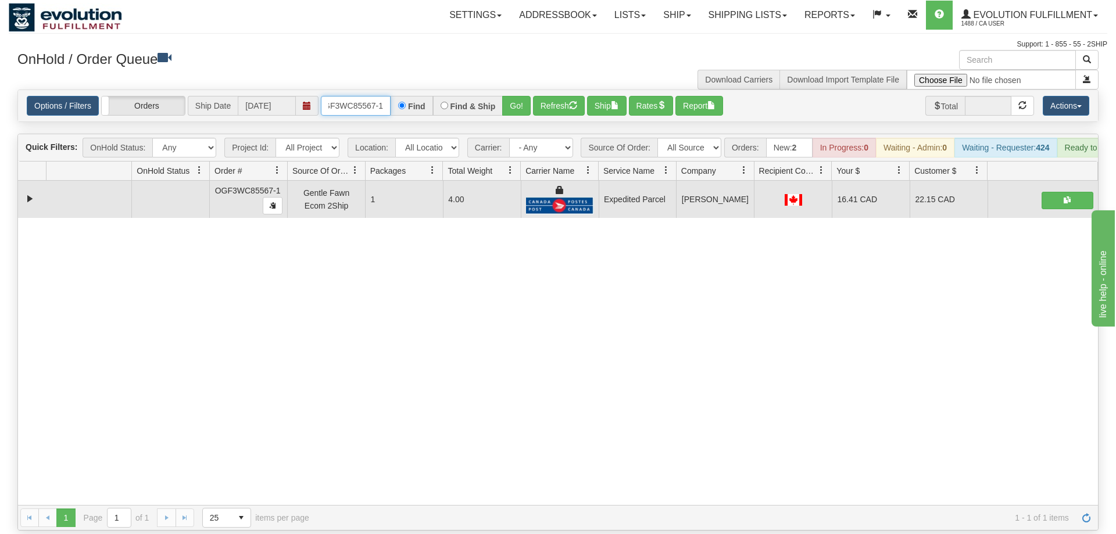
click at [368, 96] on input "OGF3WC85567-1" at bounding box center [356, 106] width 70 height 20
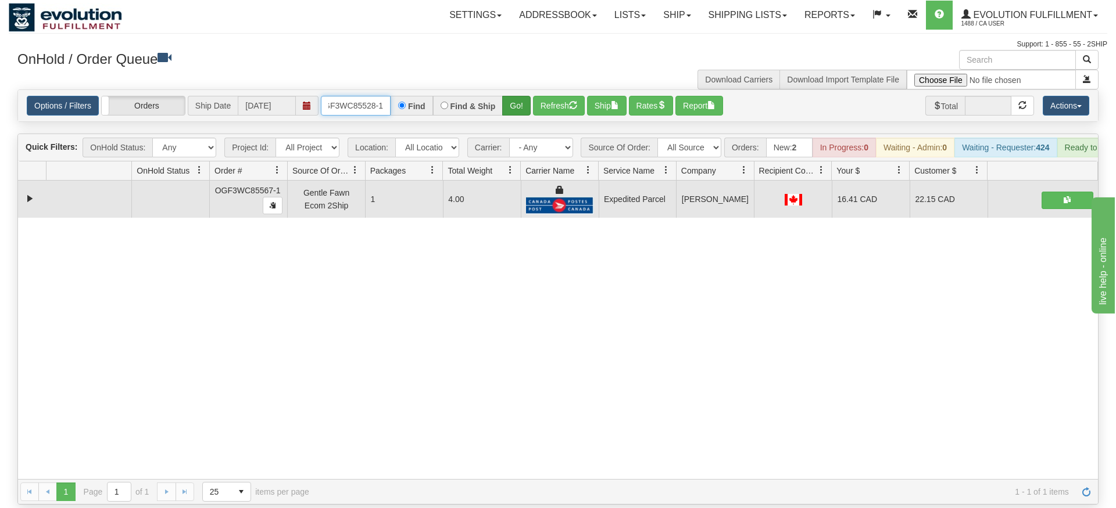
type input "OGF3WC85528-1"
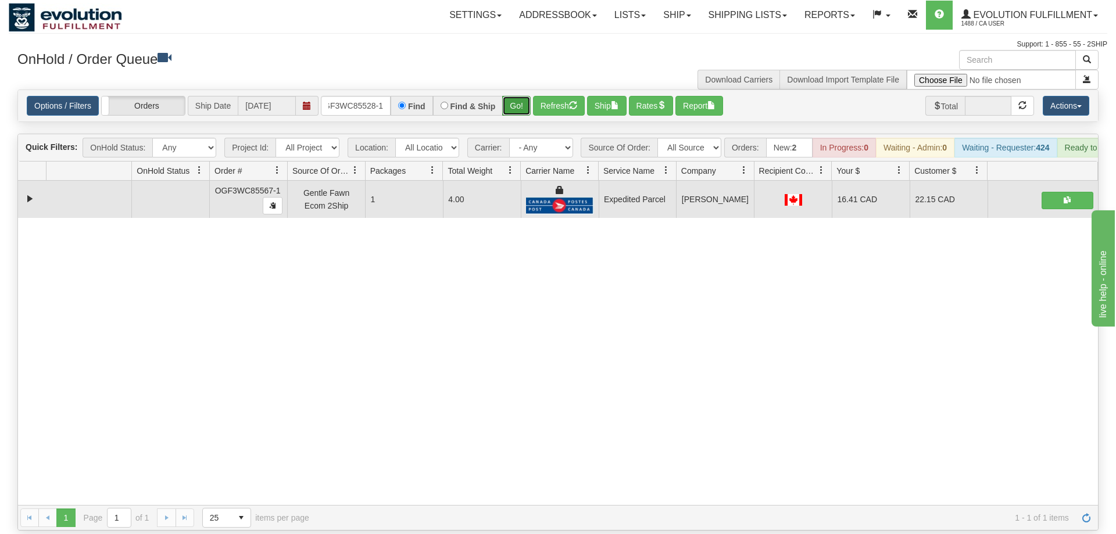
drag, startPoint x: 505, startPoint y: 88, endPoint x: 511, endPoint y: 96, distance: 10.3
click at [506, 109] on div "Is equal to Is not equal to Contains Does not contains CAD USD EUR ZAR [PERSON_…" at bounding box center [558, 309] width 1098 height 441
click at [513, 96] on button "Go!" at bounding box center [516, 106] width 28 height 20
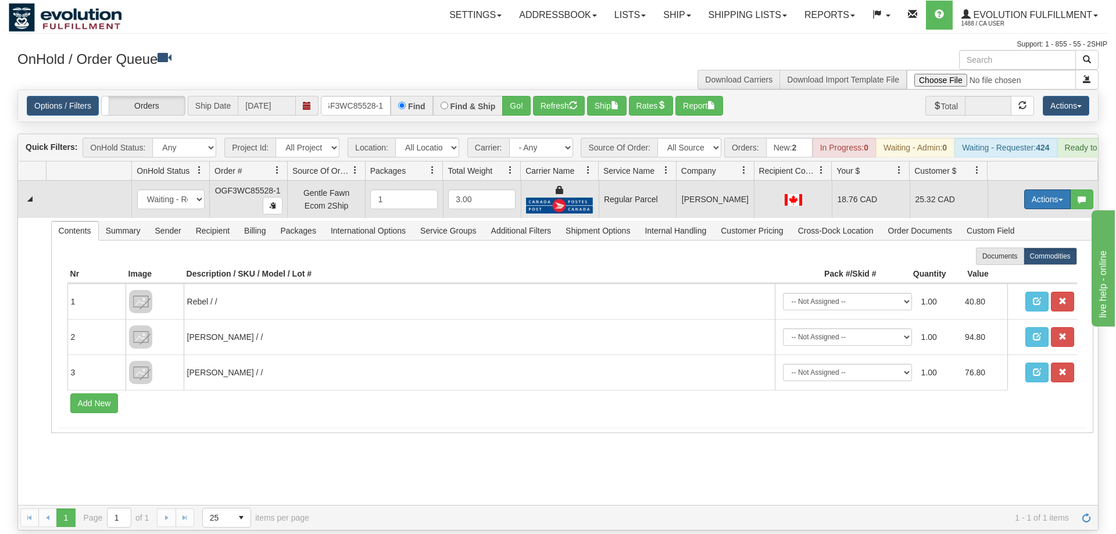
click at [1042, 189] on button "Actions" at bounding box center [1047, 199] width 46 height 20
click at [1014, 247] on span "Rate All Services" at bounding box center [1023, 251] width 70 height 9
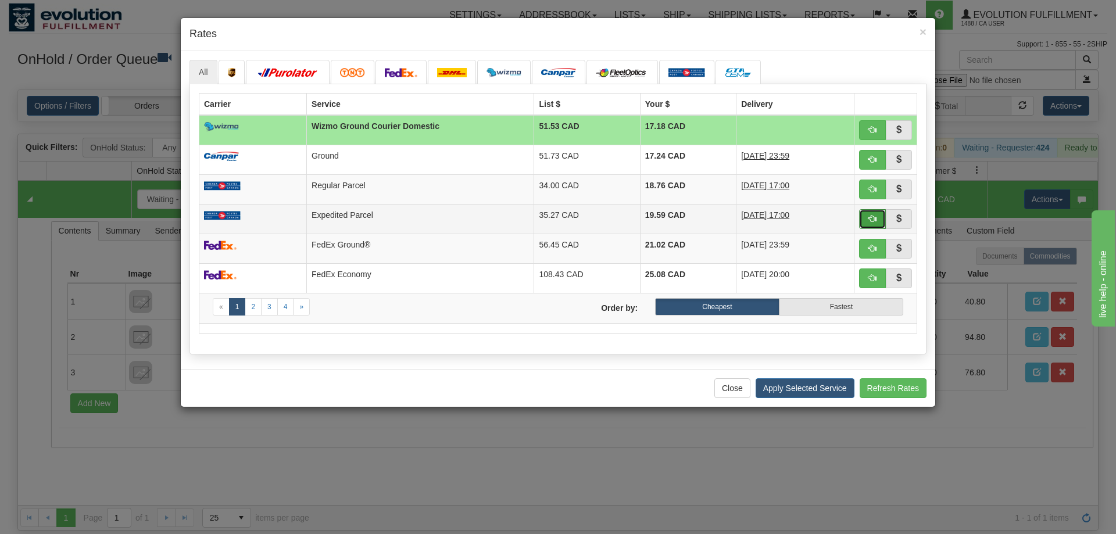
click at [872, 215] on button "button" at bounding box center [872, 219] width 27 height 20
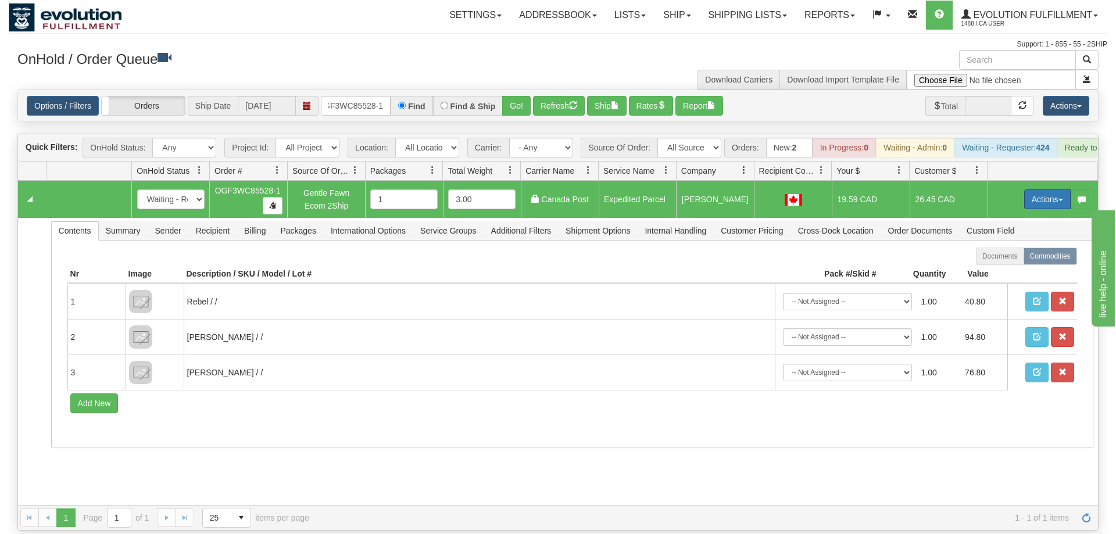
click at [1041, 189] on button "Actions" at bounding box center [1047, 199] width 46 height 20
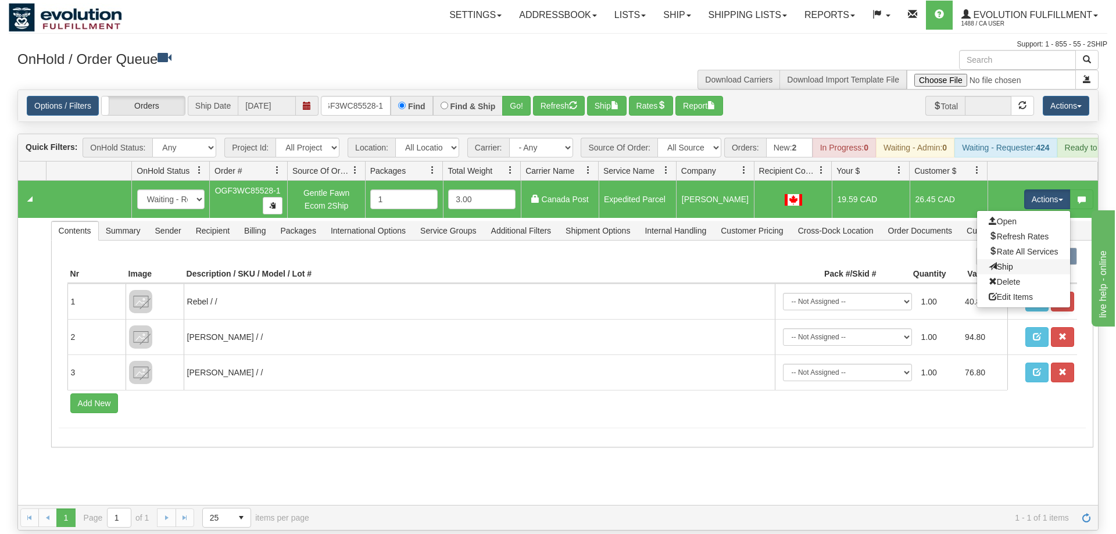
click at [1017, 259] on link "Ship" at bounding box center [1023, 266] width 93 height 15
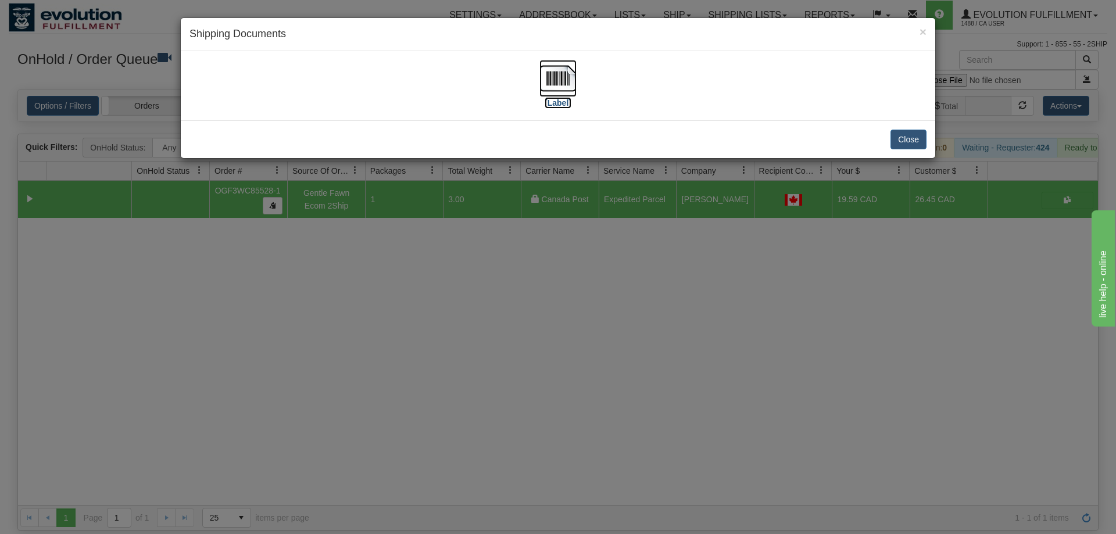
click at [542, 96] on img at bounding box center [557, 78] width 37 height 37
drag, startPoint x: 409, startPoint y: 307, endPoint x: 387, endPoint y: 171, distance: 138.2
click at [409, 306] on div "× Shipping Documents [Label] Close" at bounding box center [558, 267] width 1116 height 534
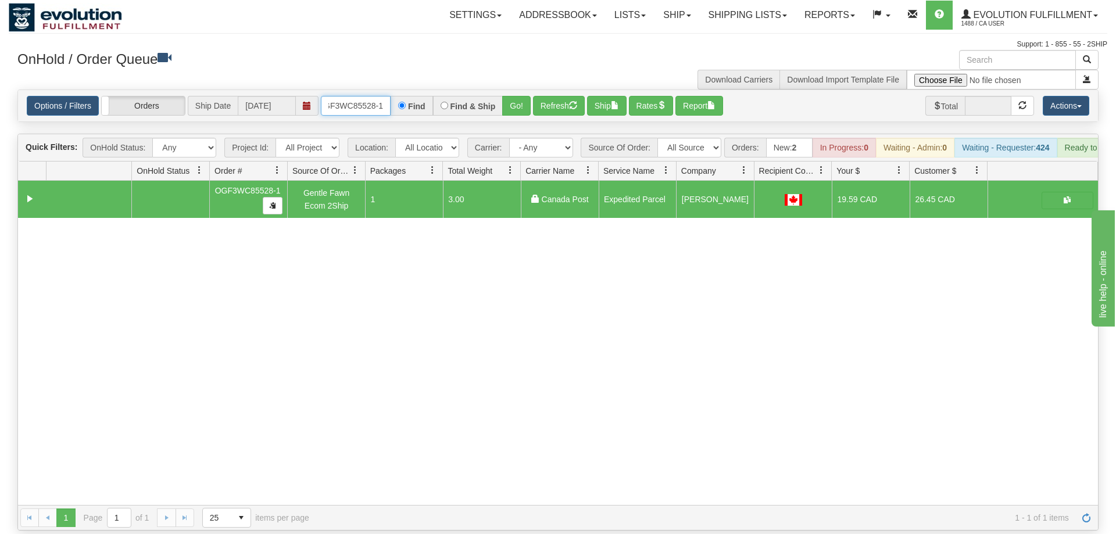
click at [324, 96] on input "OGF3WC85528-1" at bounding box center [356, 106] width 70 height 20
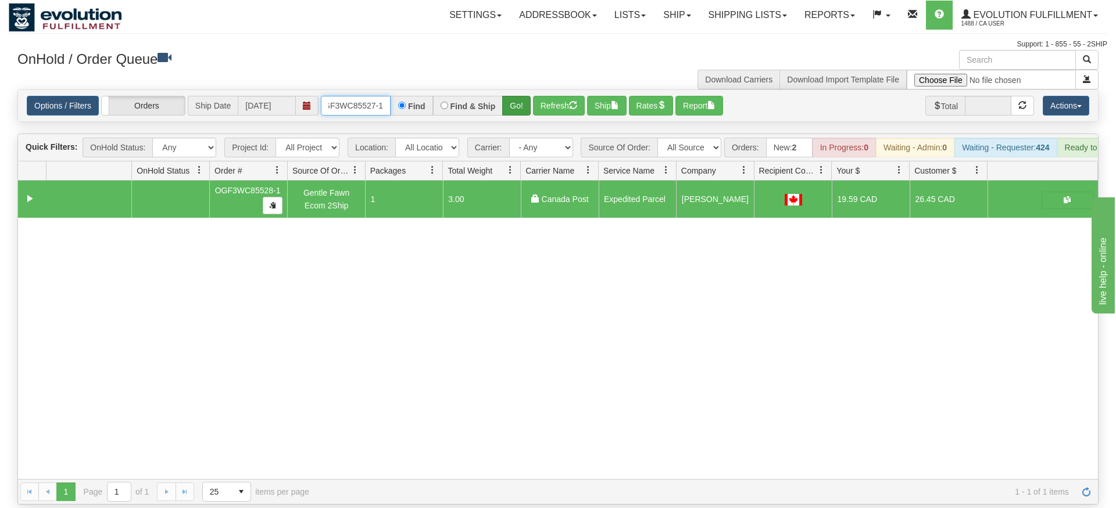
type input "OGF3WC85527-1"
drag, startPoint x: 513, startPoint y: 94, endPoint x: 514, endPoint y: 110, distance: 15.8
click at [514, 110] on div "Is equal to Is not equal to Contains Does not contains CAD USD EUR ZAR [PERSON_…" at bounding box center [558, 296] width 1098 height 415
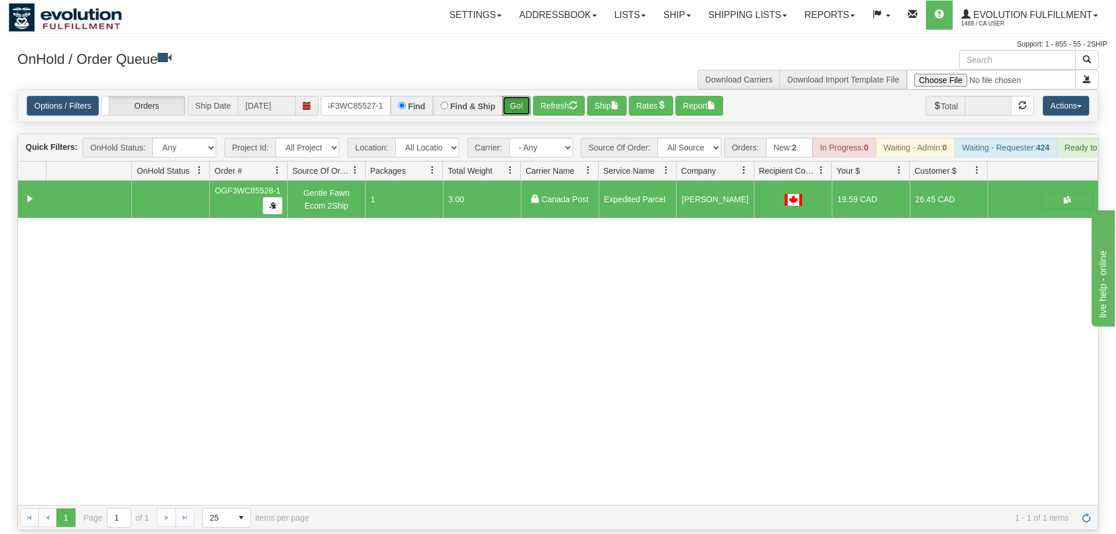
click at [517, 96] on button "Go!" at bounding box center [516, 106] width 28 height 20
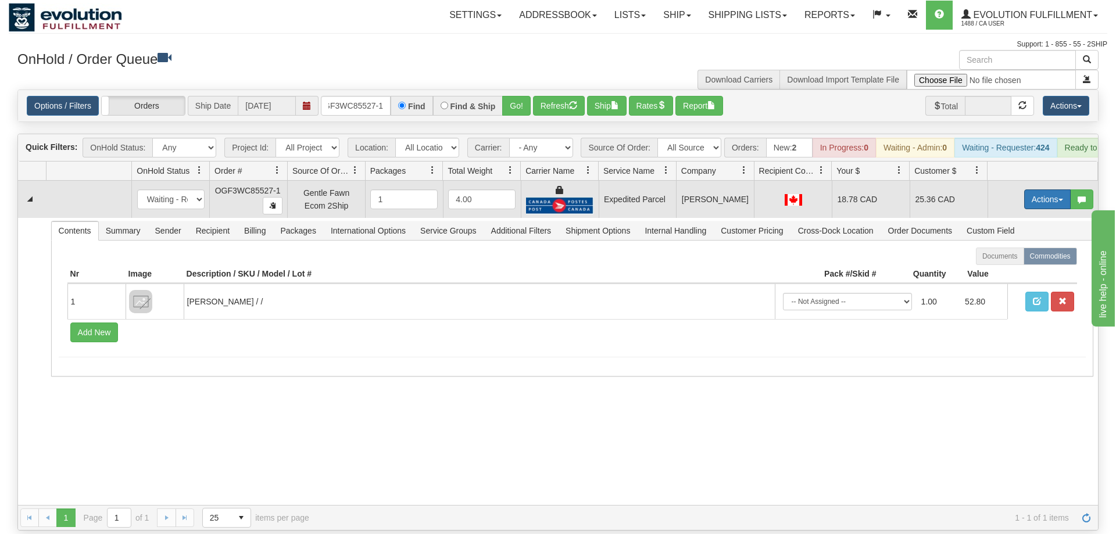
drag, startPoint x: 1044, startPoint y: 171, endPoint x: 1034, endPoint y: 178, distance: 12.6
click at [1040, 181] on td "Actions Open Refresh Rates Rate All Services Ship Delete Edit Items" at bounding box center [1042, 199] width 110 height 37
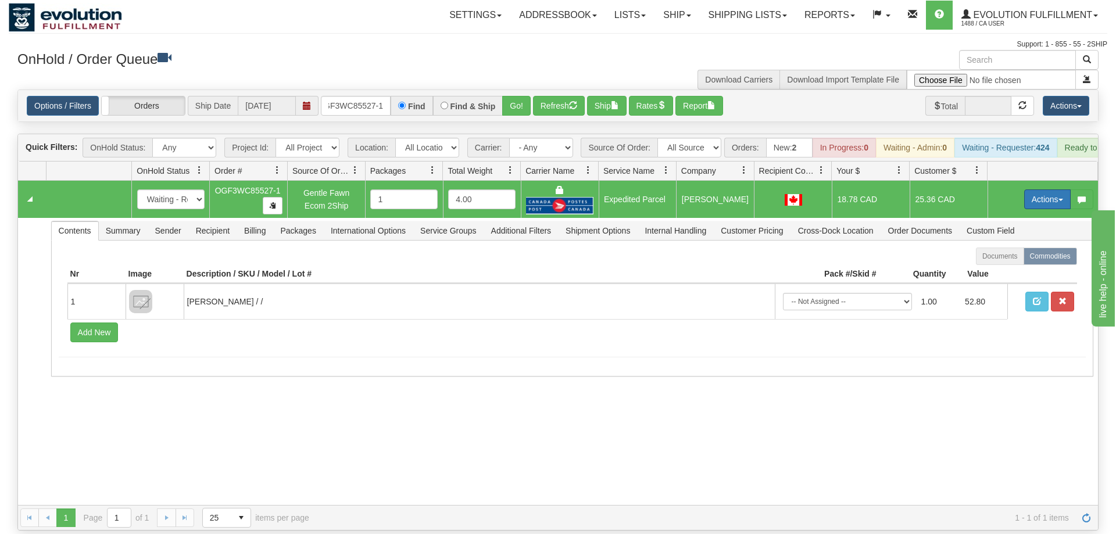
drag, startPoint x: 1034, startPoint y: 178, endPoint x: 1030, endPoint y: 185, distance: 8.6
click at [1034, 189] on button "Actions" at bounding box center [1047, 199] width 46 height 20
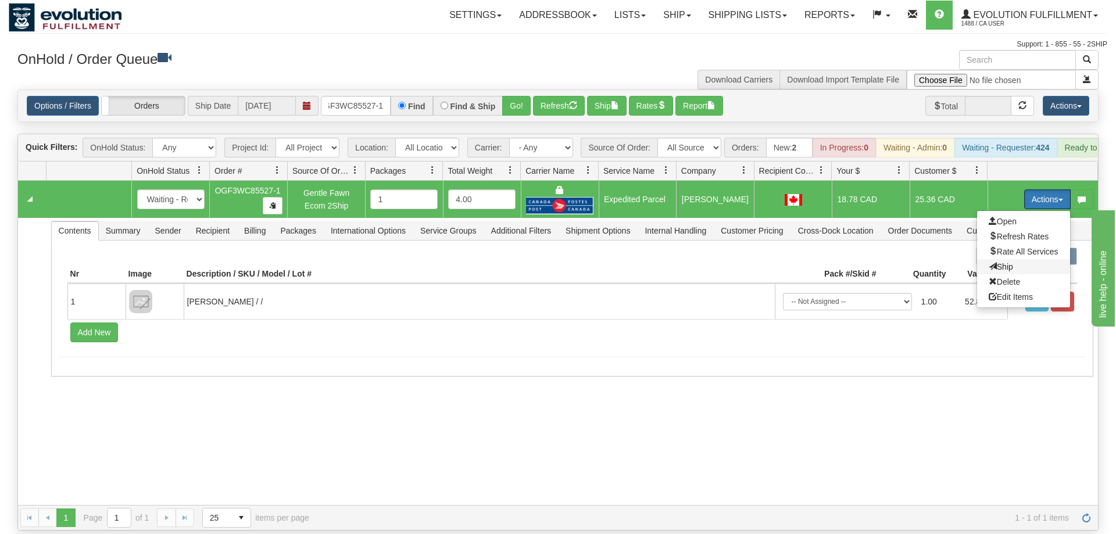
click at [1007, 262] on span "Ship" at bounding box center [1000, 266] width 24 height 9
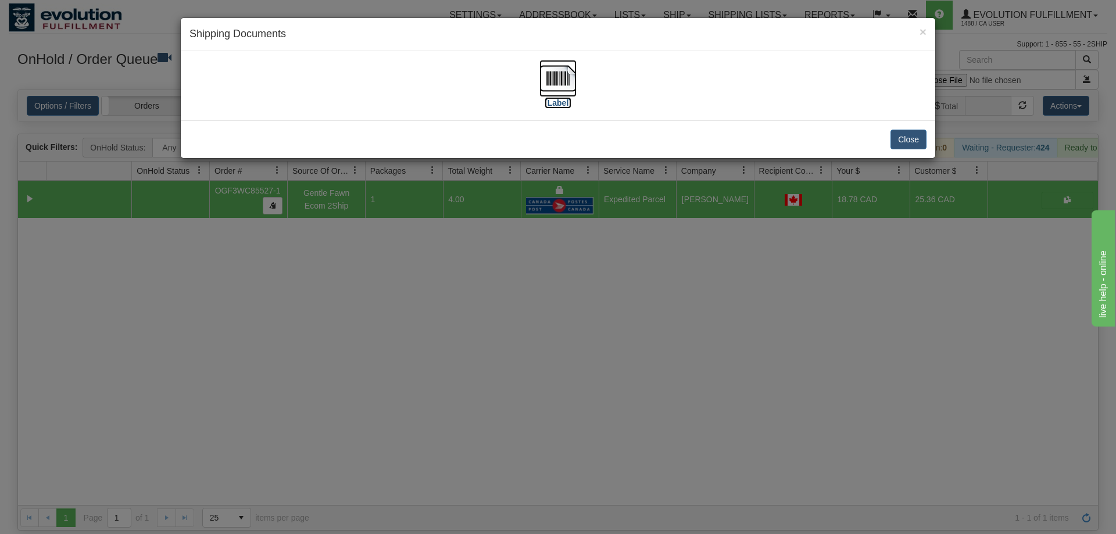
click at [566, 79] on img at bounding box center [557, 78] width 37 height 37
drag, startPoint x: 538, startPoint y: 358, endPoint x: 375, endPoint y: 196, distance: 229.7
click at [538, 357] on div "× Shipping Documents [Label] Close" at bounding box center [558, 267] width 1116 height 534
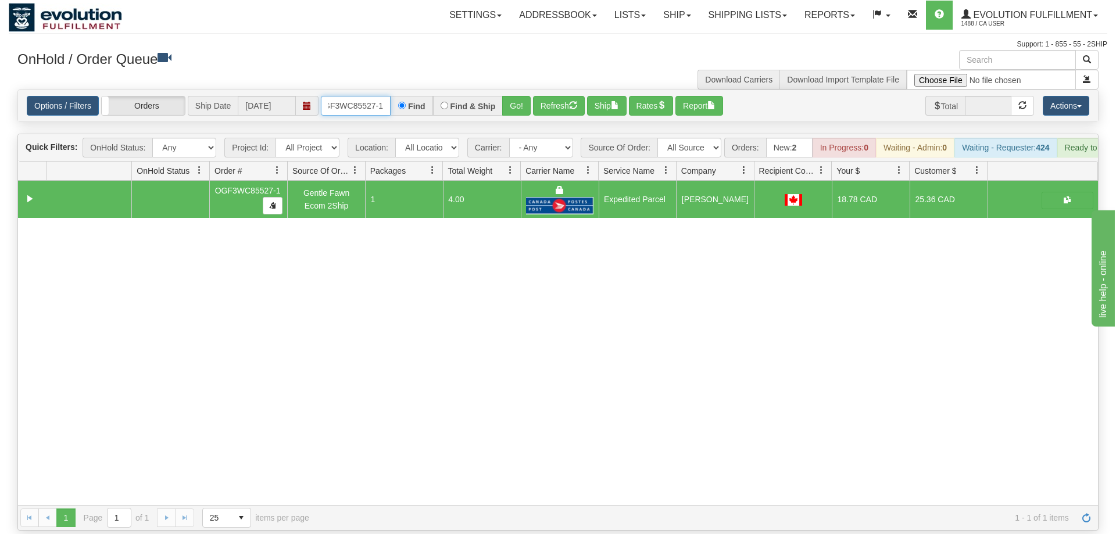
click at [377, 97] on input "OGF3WC85527-1" at bounding box center [356, 106] width 70 height 20
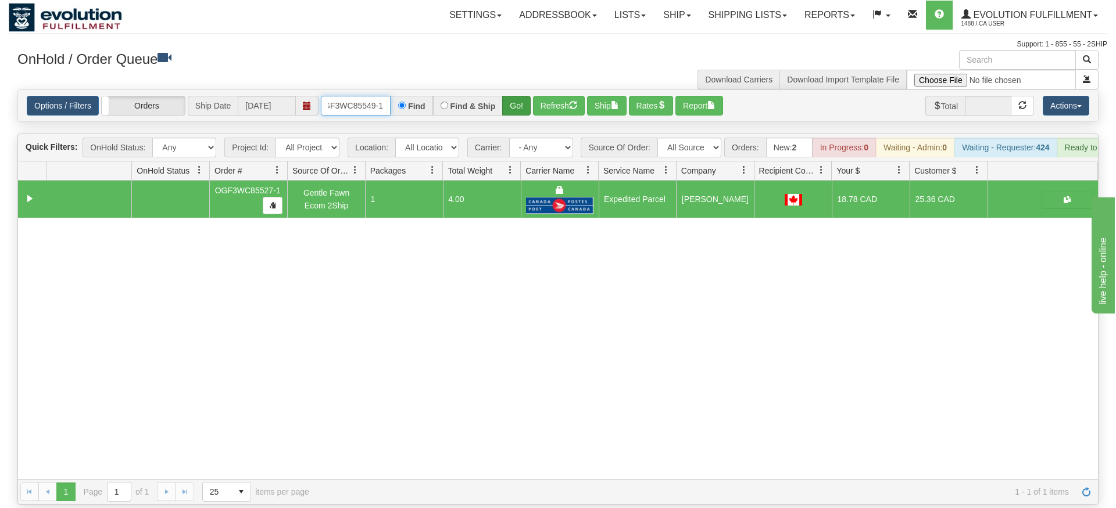
type input "OGF3WC85549-1"
click at [523, 113] on div "Is equal to Is not equal to Contains Does not contains CAD USD EUR ZAR [PERSON_…" at bounding box center [558, 296] width 1098 height 415
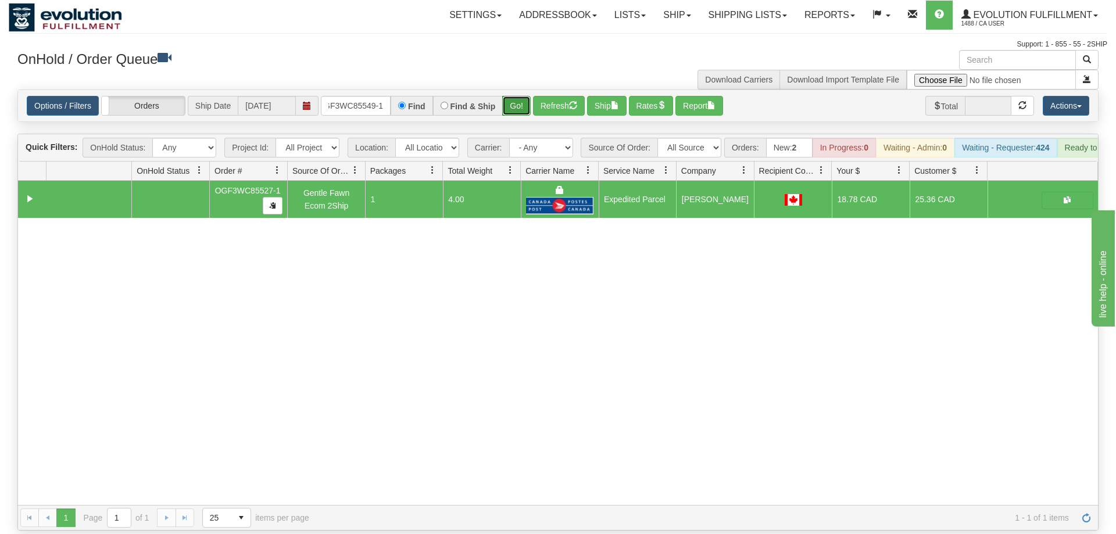
click at [526, 98] on button "Go!" at bounding box center [516, 106] width 28 height 20
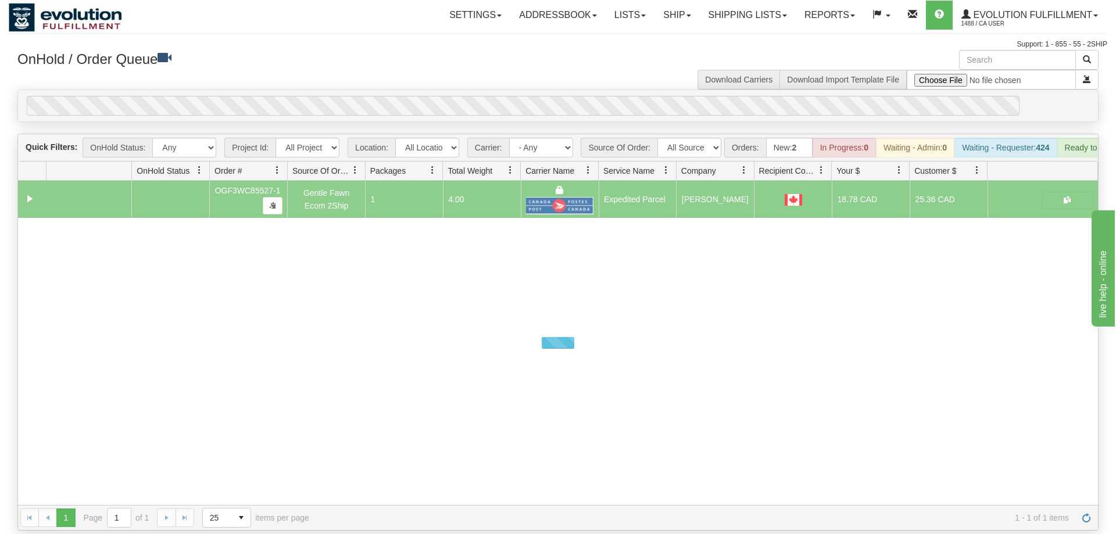
click at [521, 96] on div "0" at bounding box center [523, 106] width 993 height 20
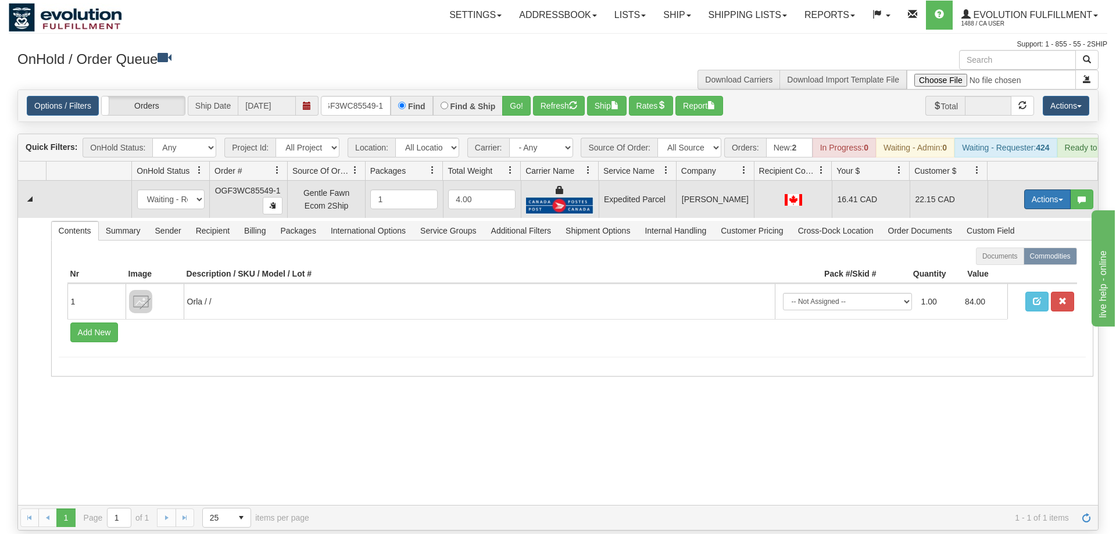
click at [1044, 189] on button "Actions" at bounding box center [1047, 199] width 46 height 20
click at [1001, 262] on span "Ship" at bounding box center [1000, 266] width 24 height 9
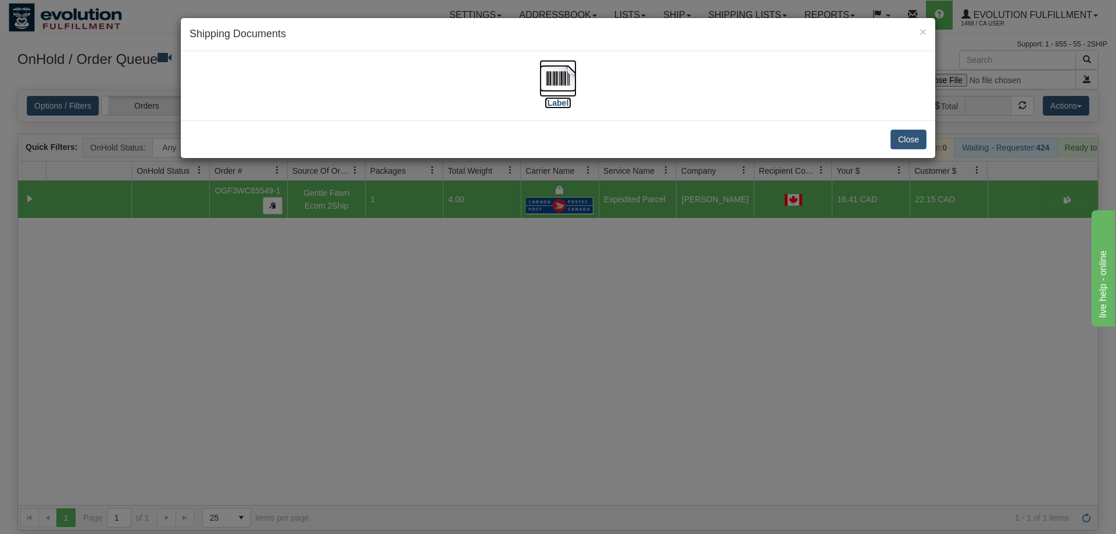
click at [550, 94] on img at bounding box center [557, 78] width 37 height 37
drag, startPoint x: 427, startPoint y: 262, endPoint x: 427, endPoint y: 237, distance: 25.6
click at [427, 259] on div "× Shipping Documents [Label] Close" at bounding box center [558, 267] width 1116 height 534
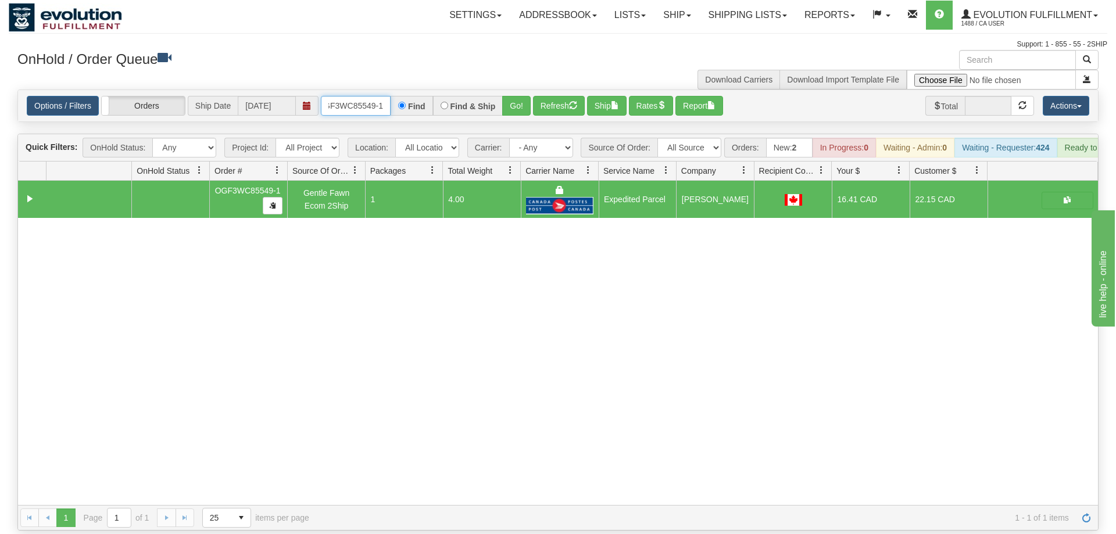
click at [367, 96] on input "OGF3WC85549-1" at bounding box center [356, 106] width 70 height 20
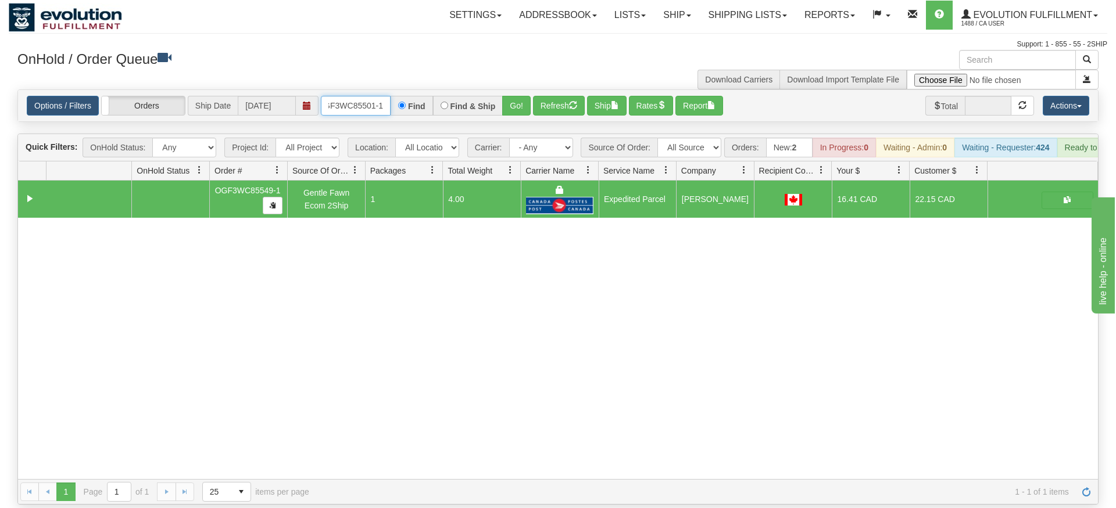
type input "OGF3WC85501-1"
click at [530, 110] on div "Is equal to Is not equal to Contains Does not contains CAD USD EUR ZAR [PERSON_…" at bounding box center [558, 296] width 1098 height 415
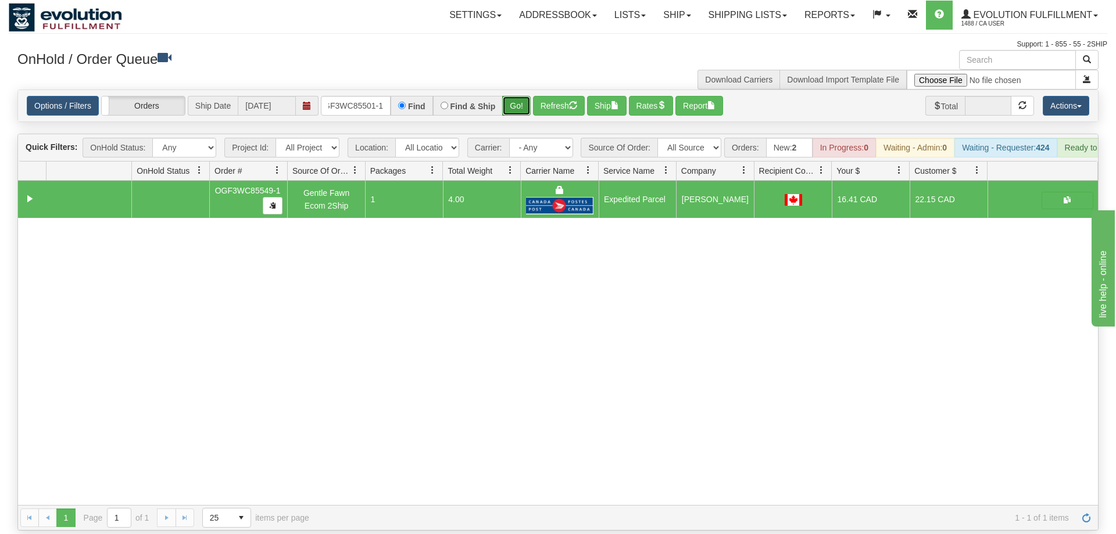
click at [515, 96] on button "Go!" at bounding box center [516, 106] width 28 height 20
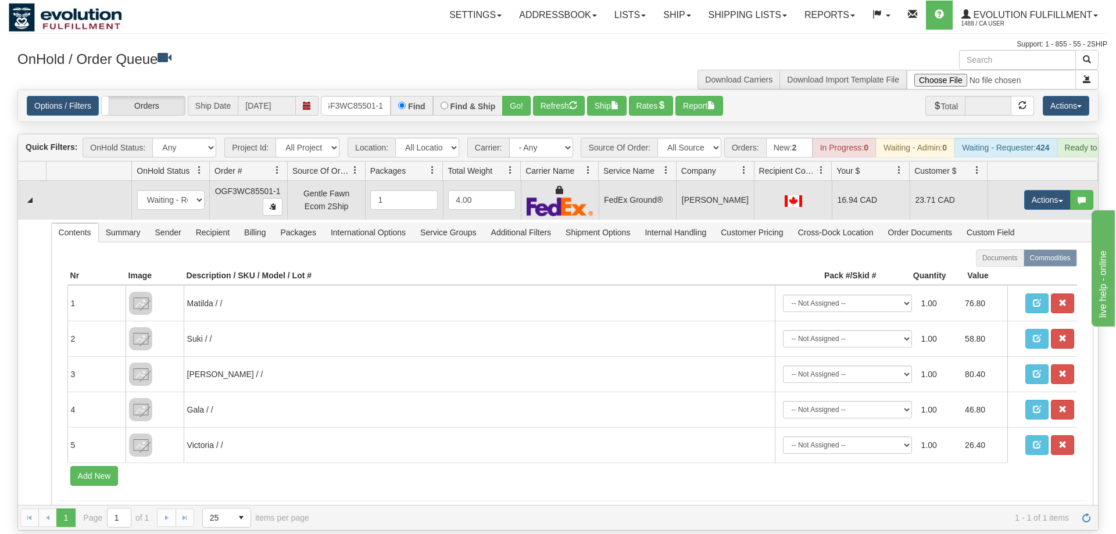
click at [1033, 199] on td "Actions Open Refresh Rates Rate All Services Ship Delete Edit Items" at bounding box center [1042, 200] width 110 height 39
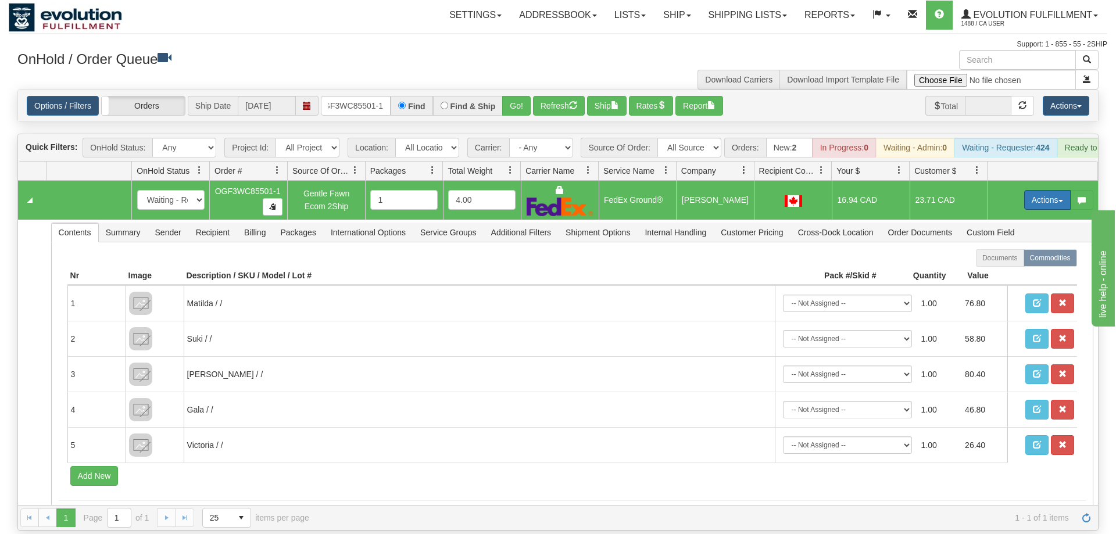
drag, startPoint x: 1031, startPoint y: 186, endPoint x: 1019, endPoint y: 212, distance: 28.6
click at [1030, 190] on button "Actions" at bounding box center [1047, 200] width 46 height 20
click at [1008, 263] on span "Ship" at bounding box center [1000, 267] width 24 height 9
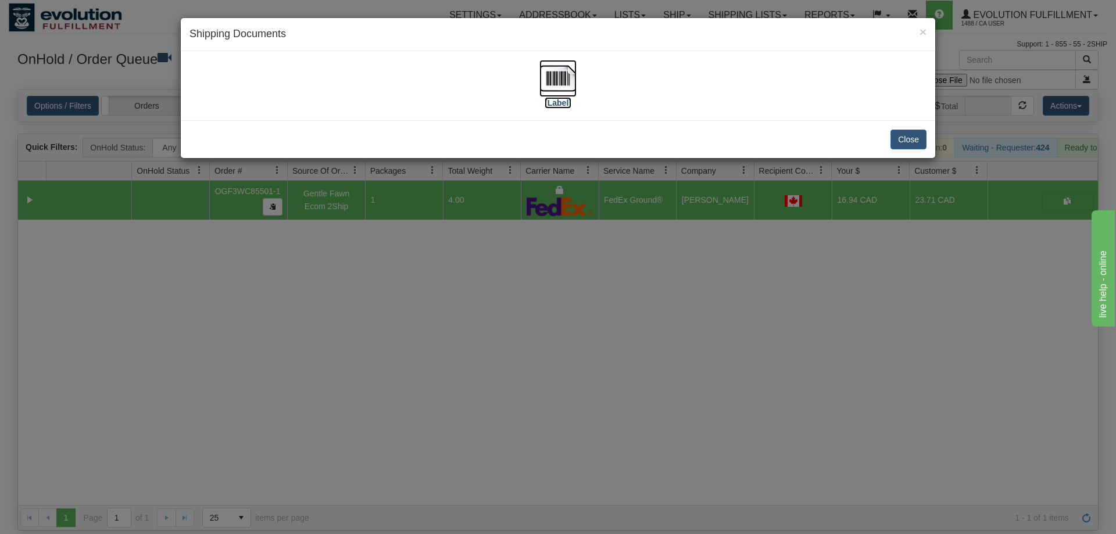
click at [556, 77] on img at bounding box center [557, 78] width 37 height 37
click at [754, 233] on div "× Shipping Documents [Label] Close" at bounding box center [558, 267] width 1116 height 534
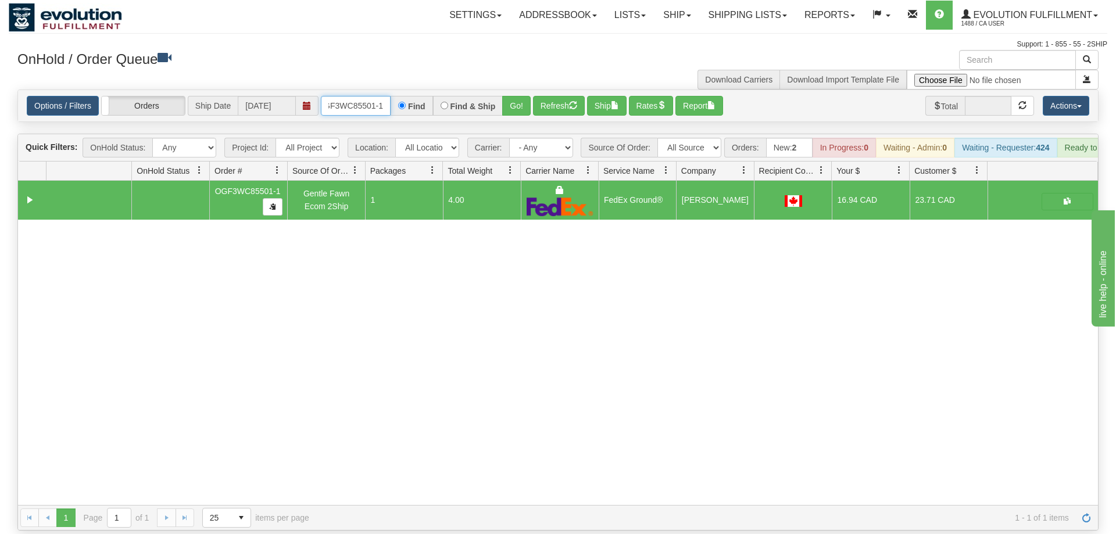
click at [370, 96] on input "OGF3WC85501-1" at bounding box center [356, 106] width 70 height 20
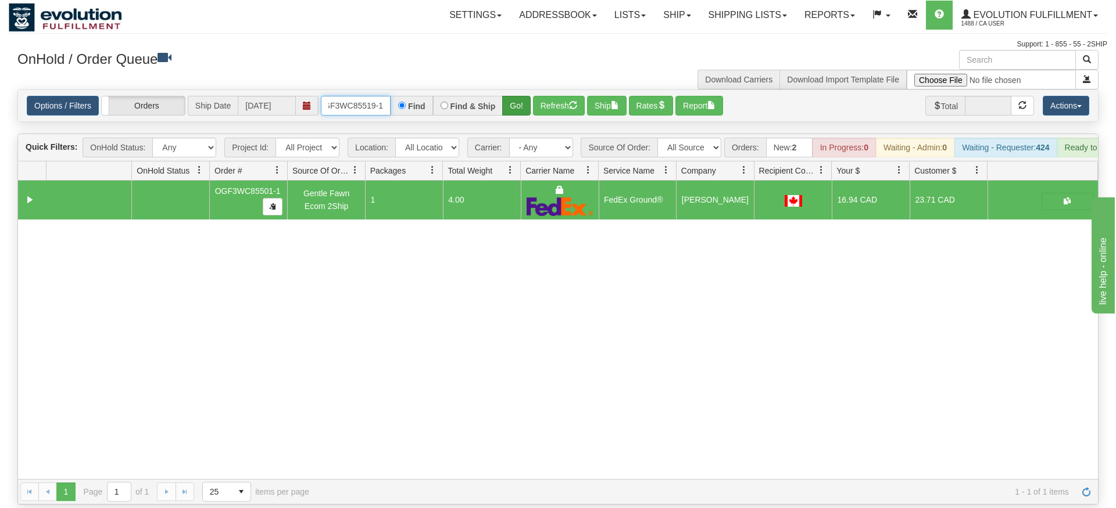
type input "OGF3WC85519-1"
click at [517, 108] on div "Is equal to Is not equal to Contains Does not contains CAD USD EUR ZAR [PERSON_…" at bounding box center [558, 296] width 1098 height 415
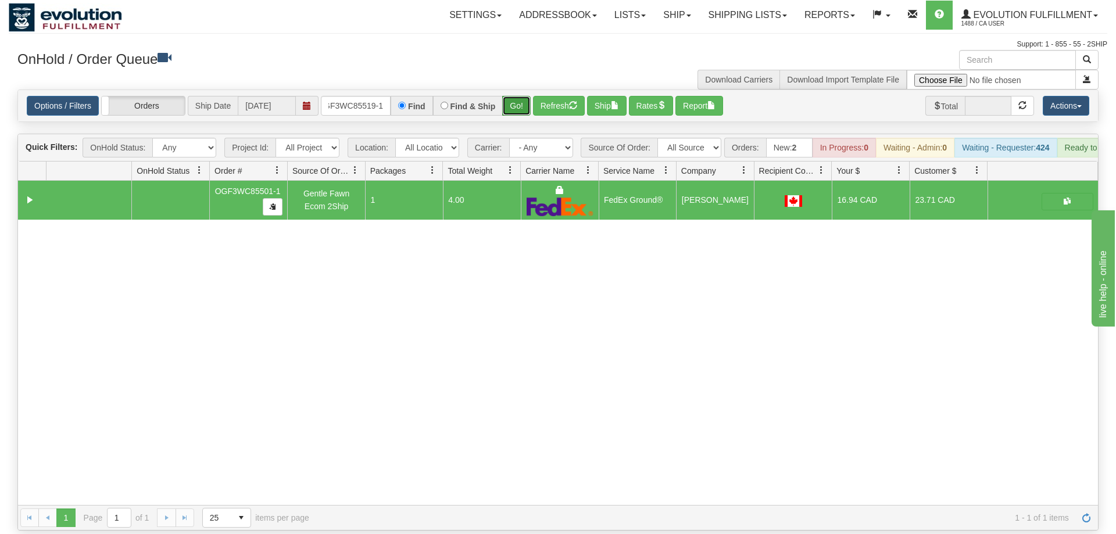
click at [524, 96] on button "Go!" at bounding box center [516, 106] width 28 height 20
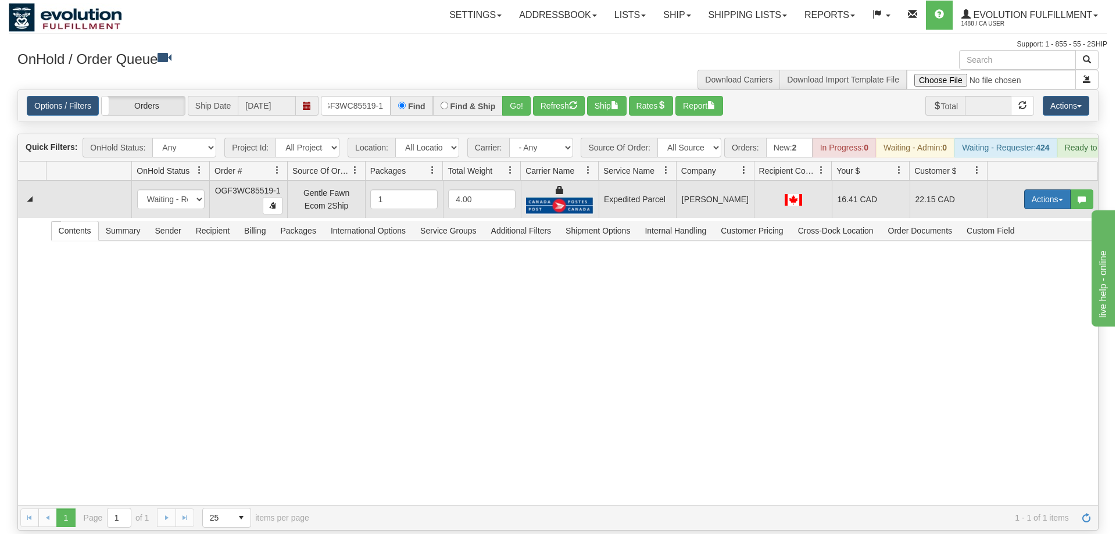
click at [1049, 189] on button "Actions" at bounding box center [1047, 199] width 46 height 20
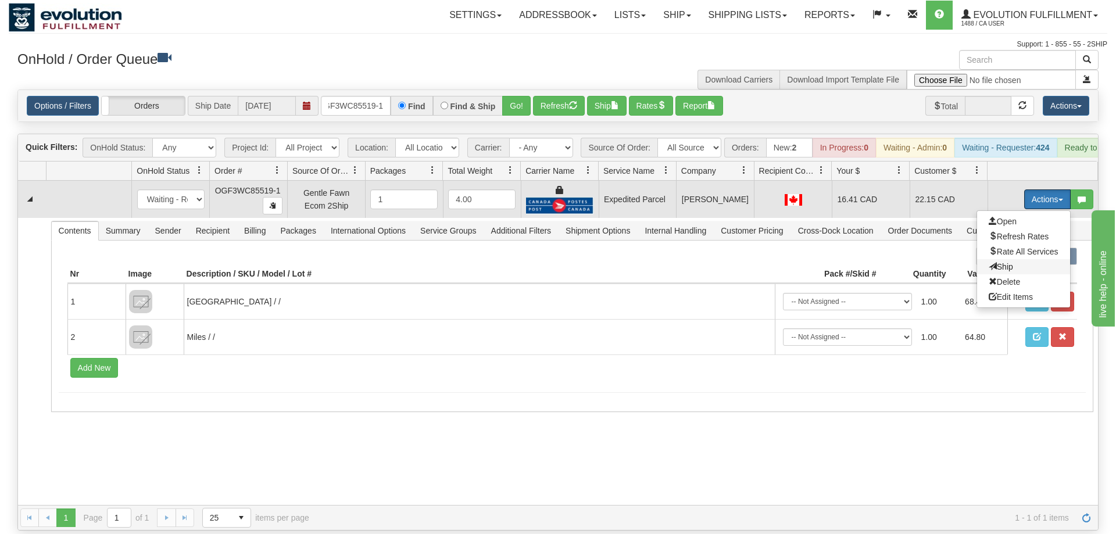
click at [993, 262] on span "Ship" at bounding box center [1000, 266] width 24 height 9
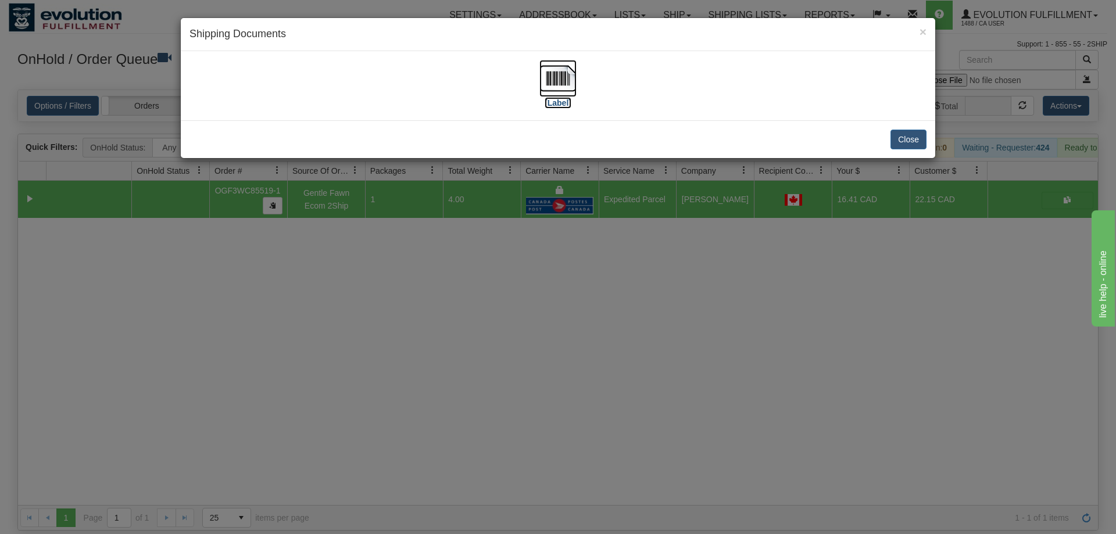
click at [557, 83] on img at bounding box center [557, 78] width 37 height 37
click at [588, 282] on div "× Shipping Documents [Label] Close" at bounding box center [558, 267] width 1116 height 534
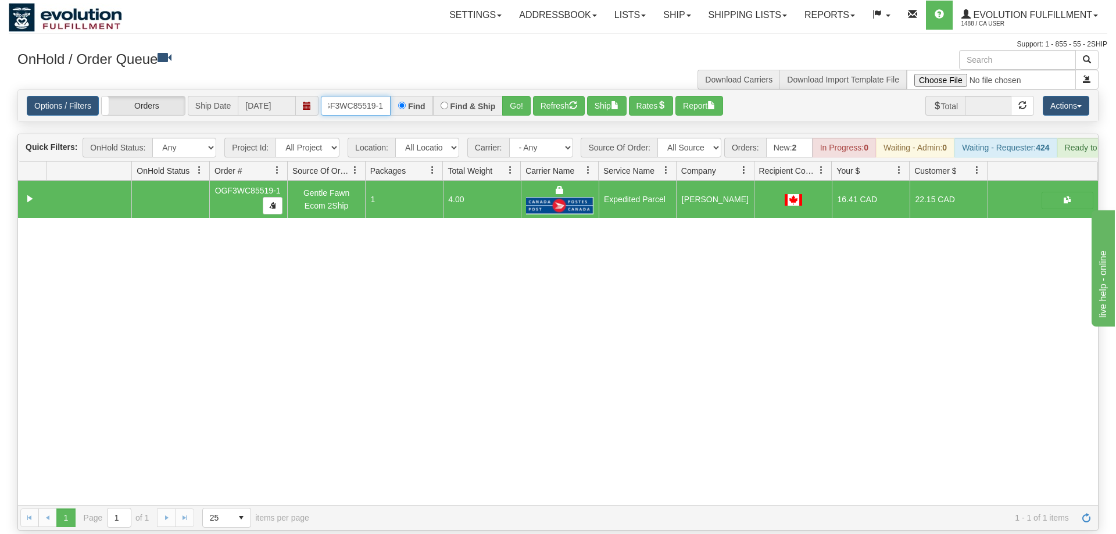
click at [356, 96] on input "OGF3WC85519-1" at bounding box center [356, 106] width 70 height 20
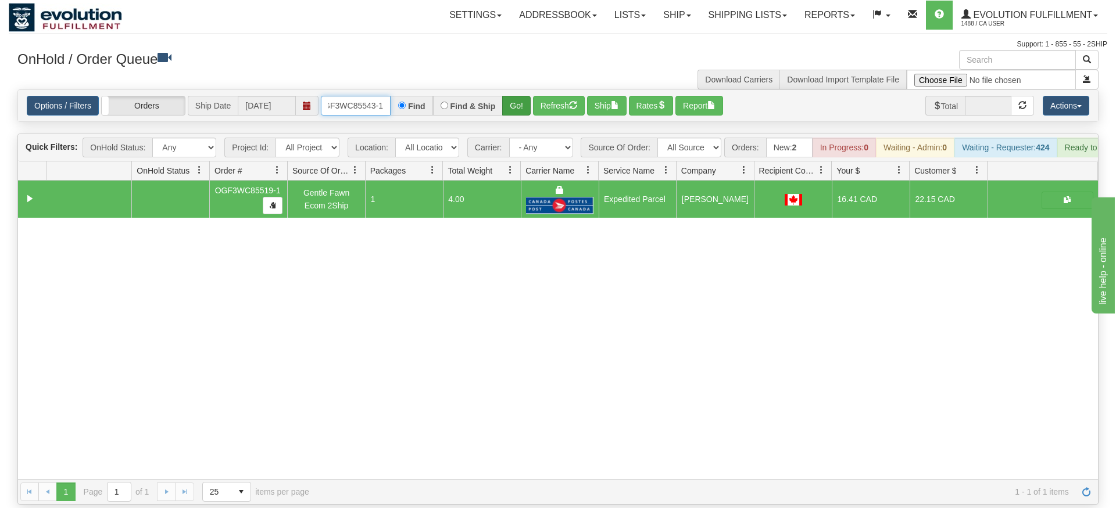
type input "OGF3WC85543-1"
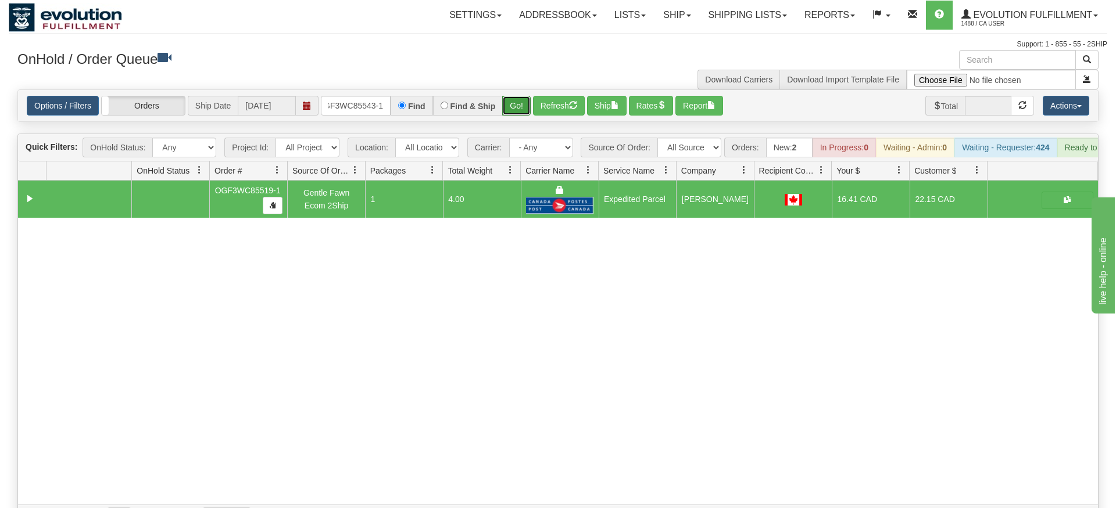
click at [517, 115] on div "Is equal to Is not equal to Contains Does not contains CAD USD EUR ZAR [PERSON_…" at bounding box center [558, 309] width 1098 height 441
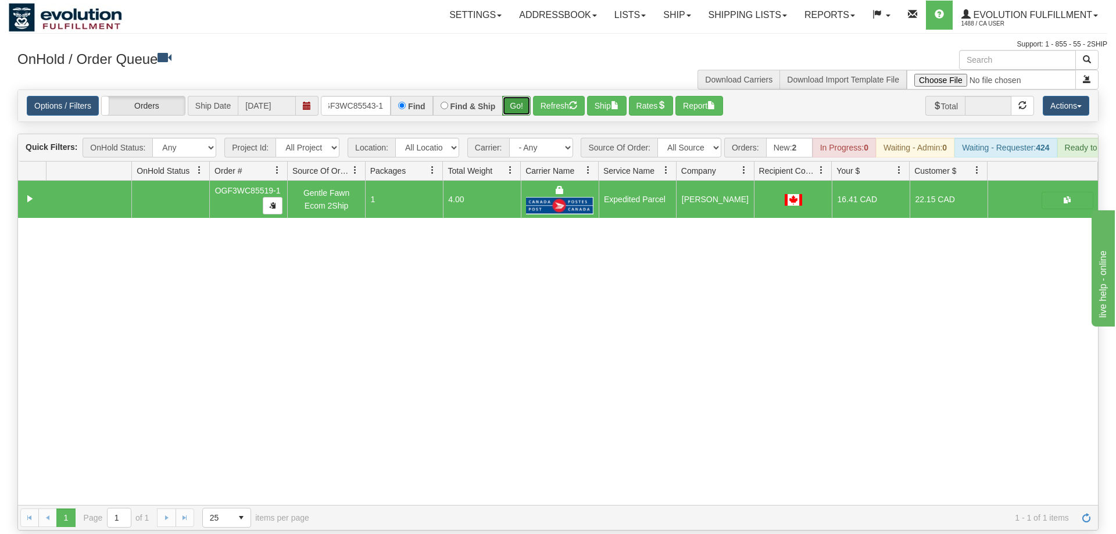
click at [513, 96] on button "Go!" at bounding box center [516, 106] width 28 height 20
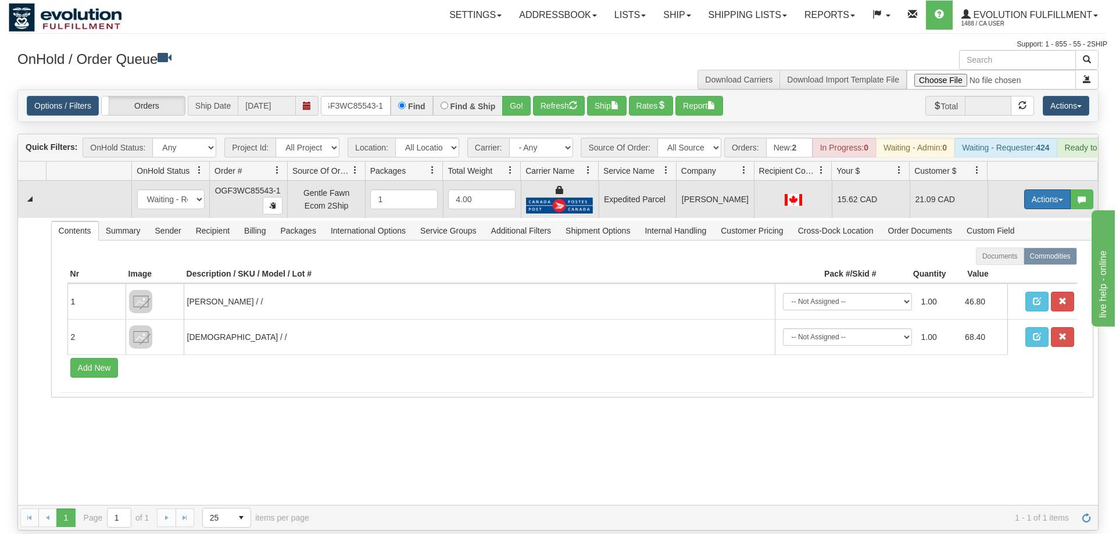
click at [1029, 189] on button "Actions" at bounding box center [1047, 199] width 46 height 20
click at [1009, 262] on span "Ship" at bounding box center [1000, 266] width 24 height 9
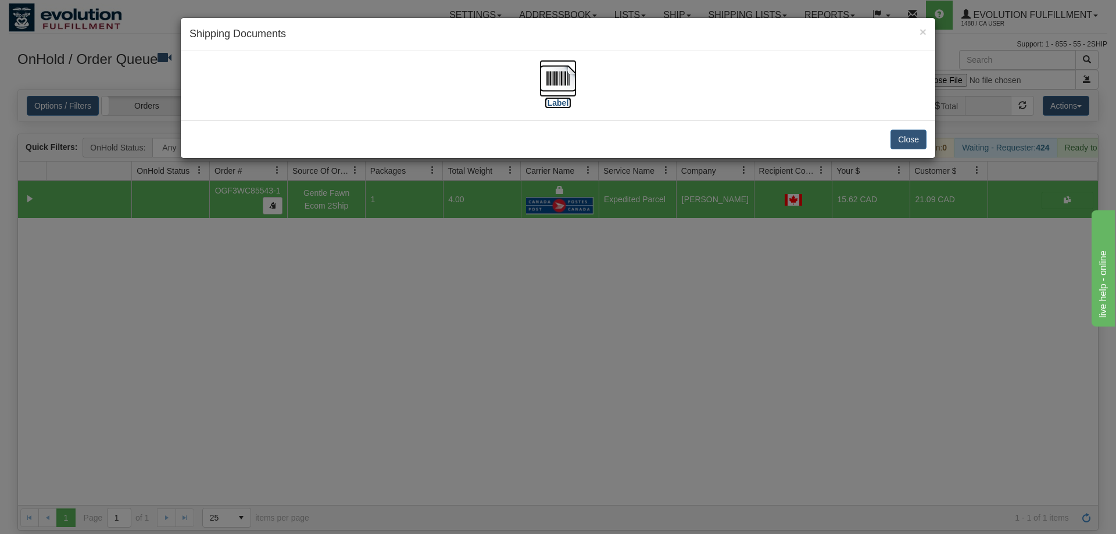
click at [544, 88] on img at bounding box center [557, 78] width 37 height 37
click at [470, 316] on div "× Shipping Documents [Label] Close" at bounding box center [558, 267] width 1116 height 534
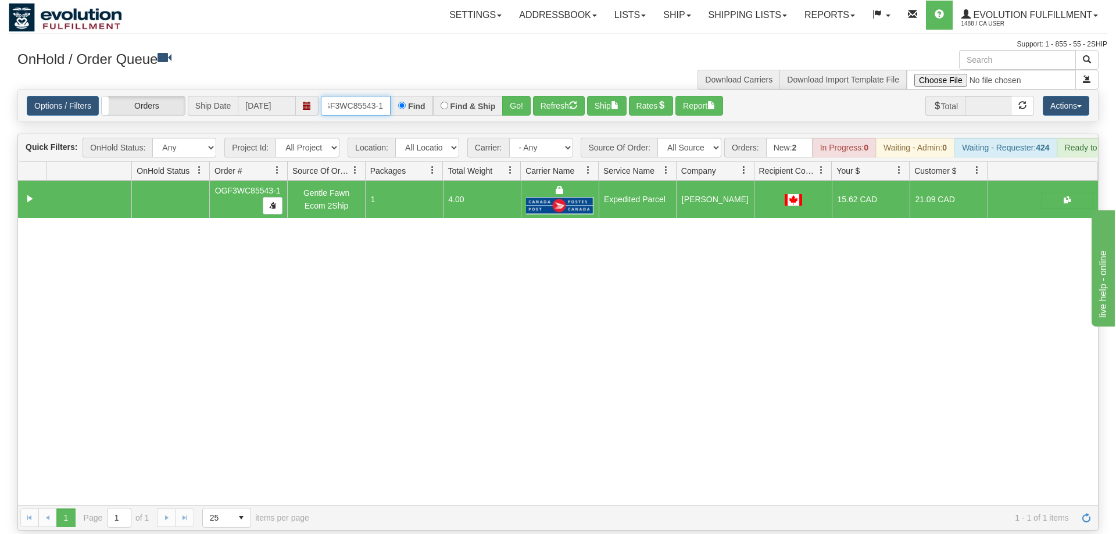
click at [364, 96] on input "OGF3WC85543-1" at bounding box center [356, 106] width 70 height 20
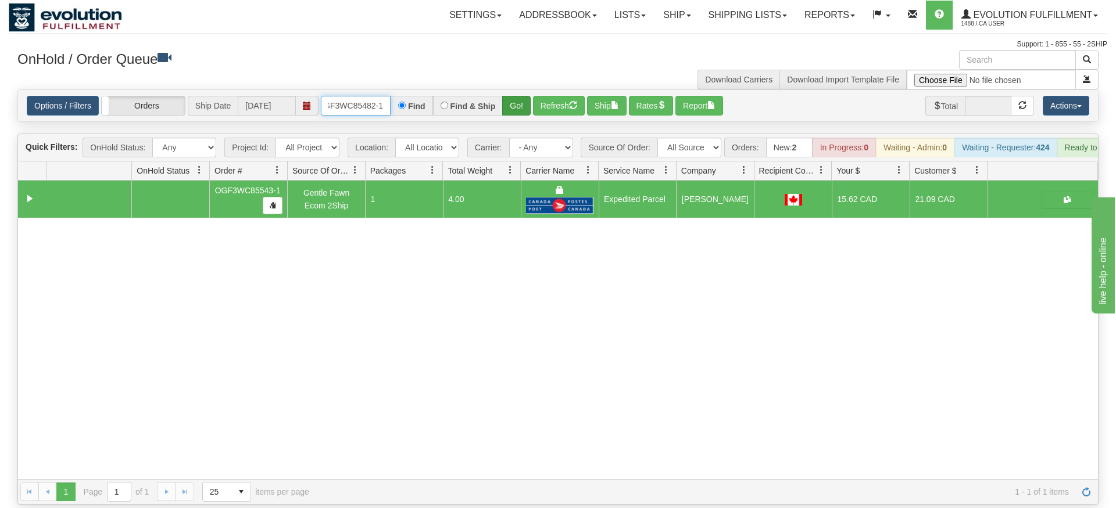
type input "OGF3WC85482-1"
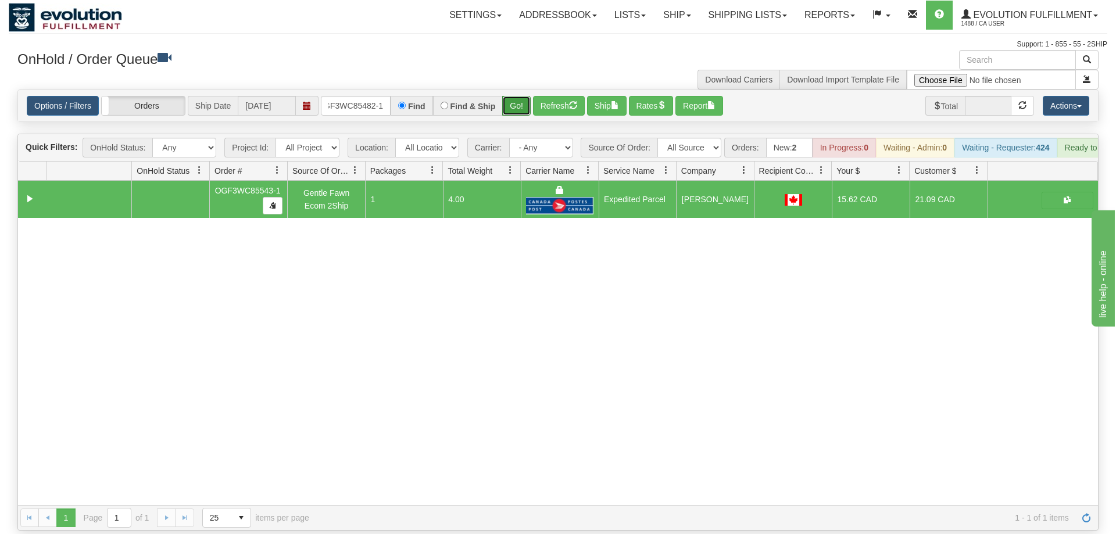
click at [522, 115] on div "Is equal to Is not equal to Contains Does not contains CAD USD EUR ZAR [PERSON_…" at bounding box center [558, 309] width 1098 height 441
click at [516, 96] on button "Go!" at bounding box center [516, 106] width 28 height 20
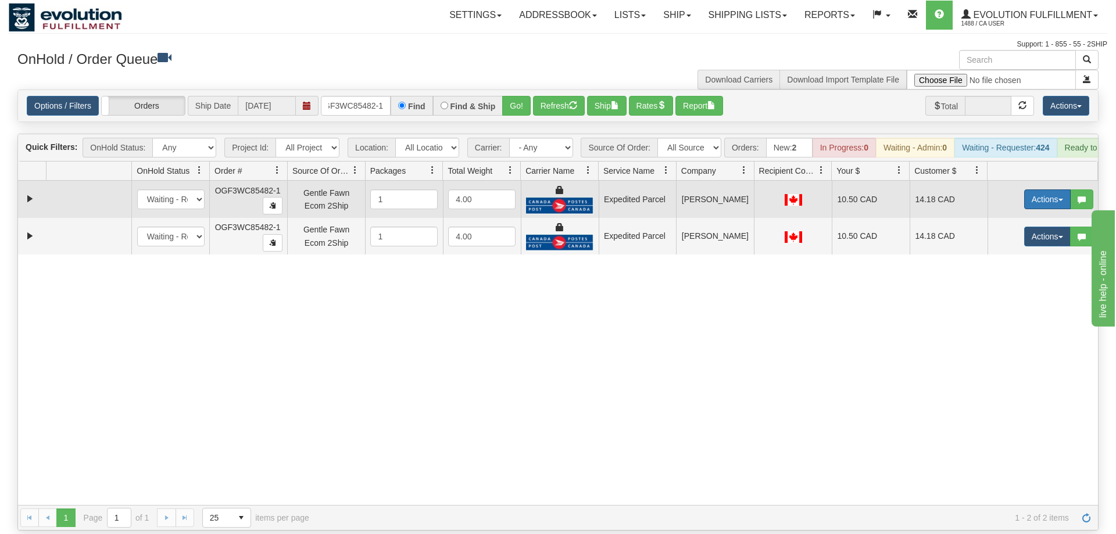
click at [1039, 189] on button "Actions" at bounding box center [1047, 199] width 46 height 20
click at [1009, 262] on span "Ship" at bounding box center [1000, 266] width 24 height 9
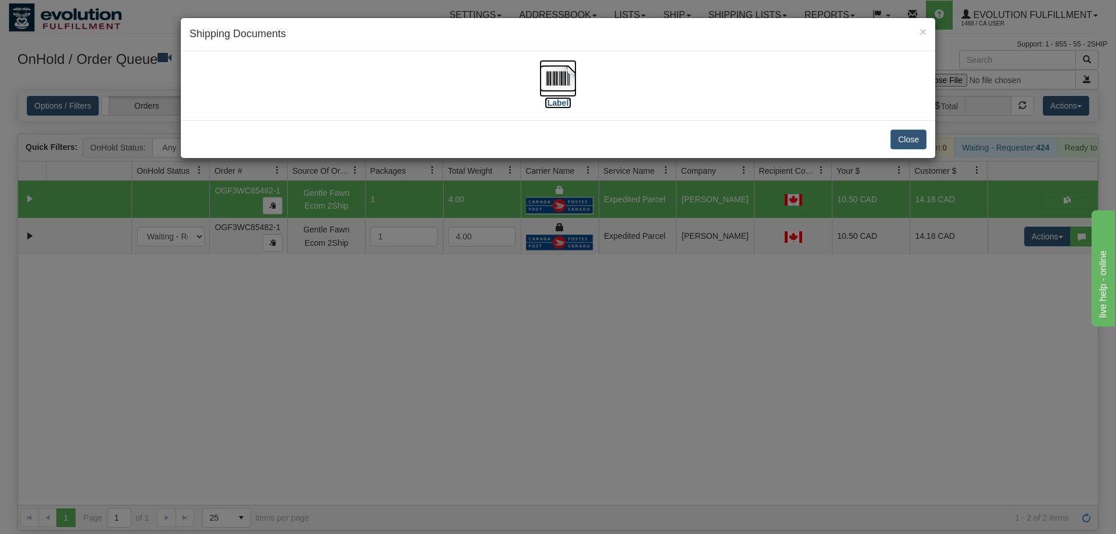
click at [549, 74] on img at bounding box center [557, 78] width 37 height 37
click at [983, 218] on div "× Shipping Documents [Label] Close" at bounding box center [558, 267] width 1116 height 534
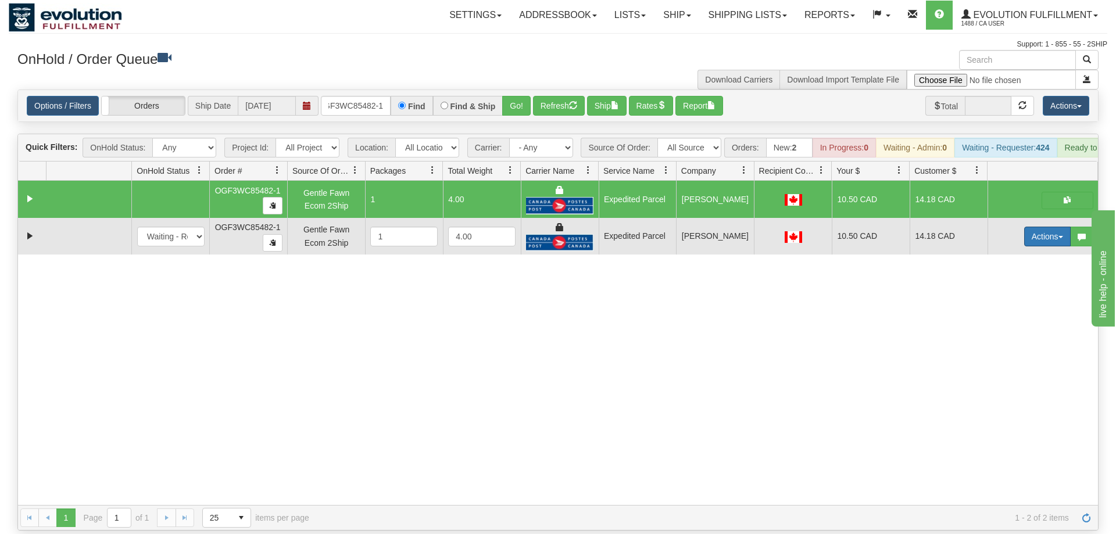
click at [1047, 227] on button "Actions" at bounding box center [1047, 237] width 46 height 20
click at [1016, 311] on link "Delete" at bounding box center [1023, 318] width 93 height 15
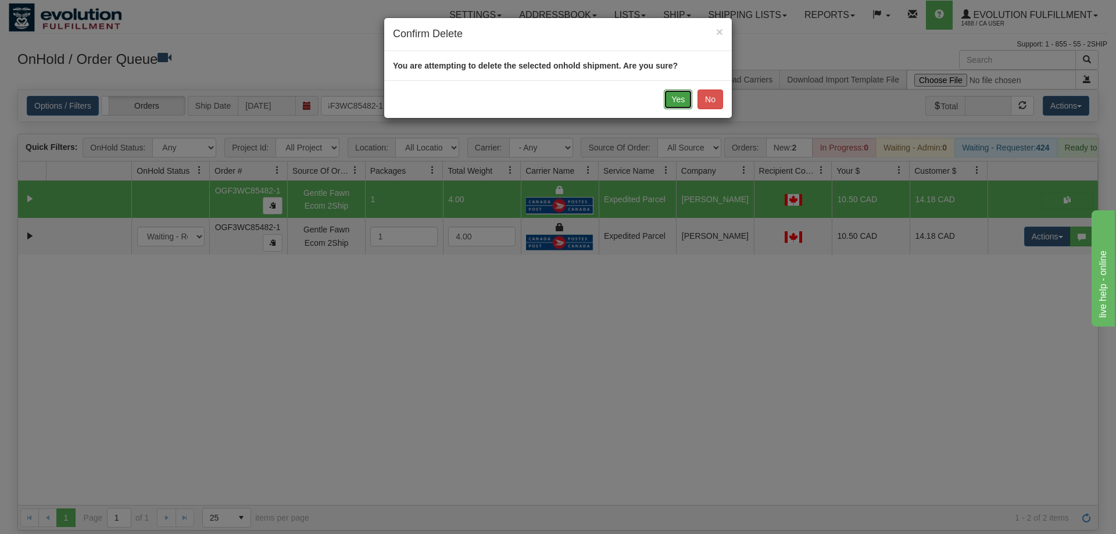
click at [687, 95] on button "Yes" at bounding box center [678, 99] width 28 height 20
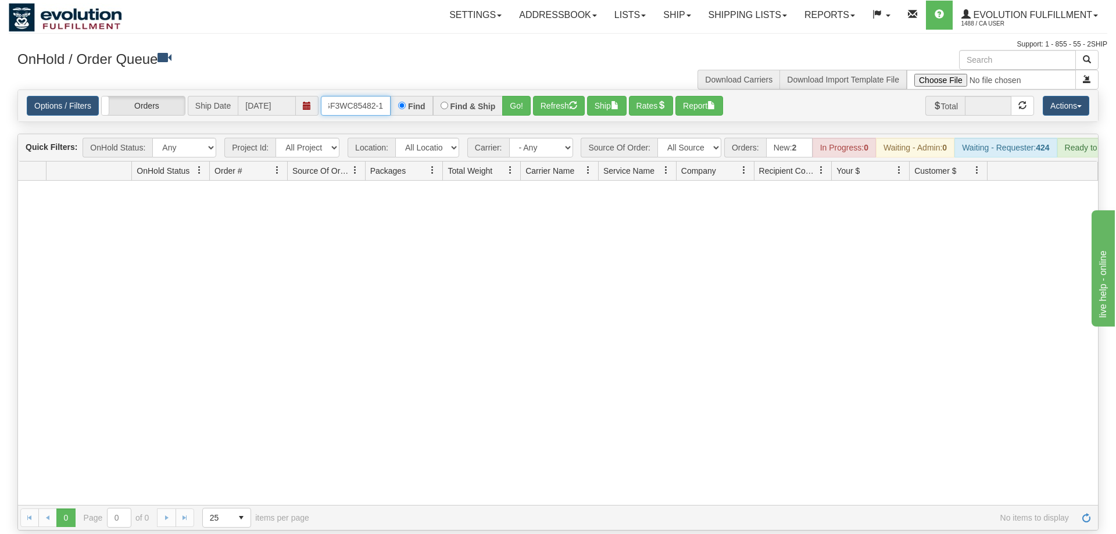
click at [363, 96] on input "OGF3WC85482-1" at bounding box center [356, 106] width 70 height 20
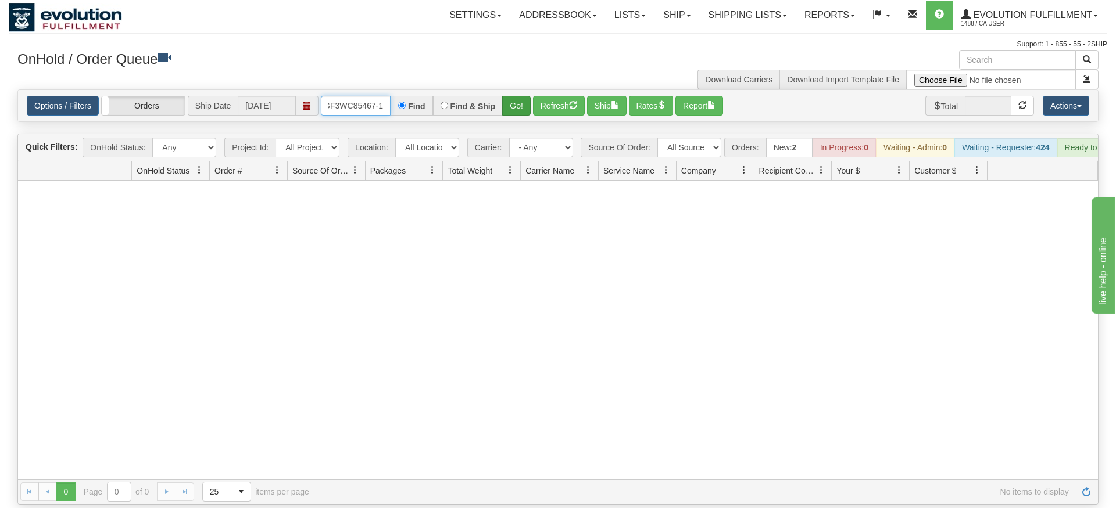
type input "OGF3WC85467-1"
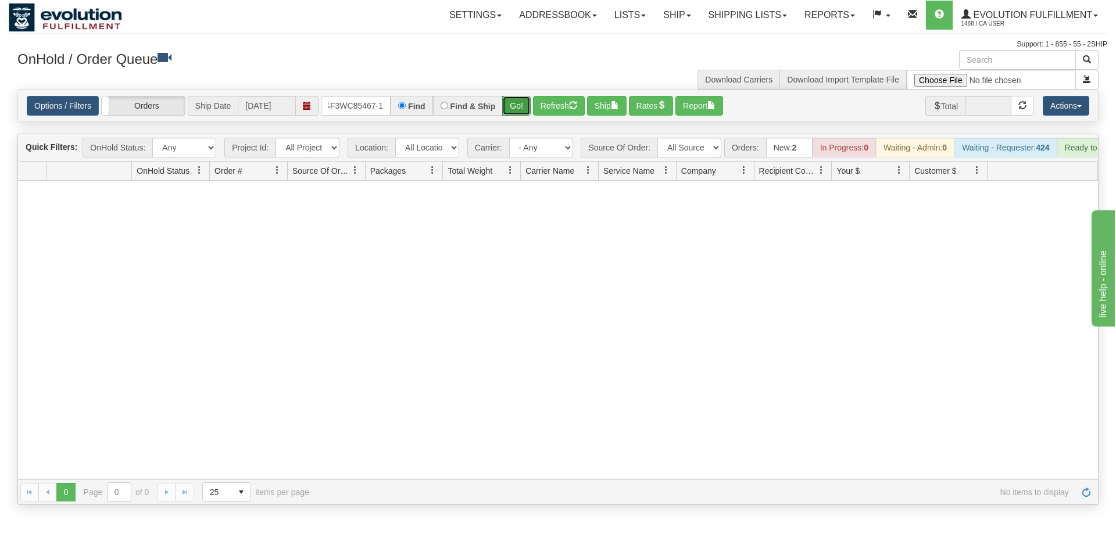
click at [517, 114] on div "Is equal to Is not equal to Contains Does not contains CAD USD EUR ZAR [PERSON_…" at bounding box center [558, 296] width 1098 height 415
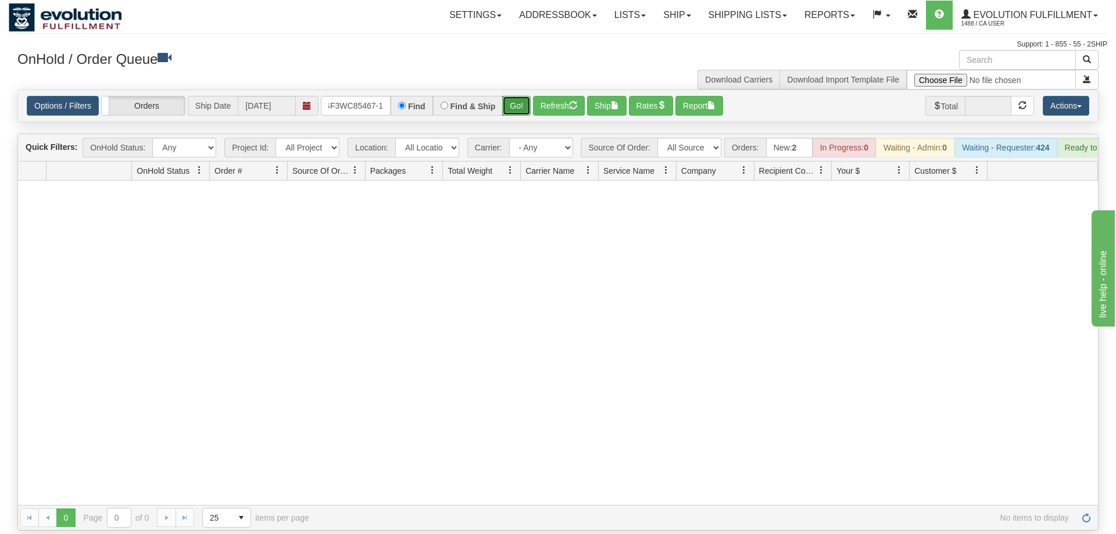
click at [518, 96] on button "Go!" at bounding box center [516, 106] width 28 height 20
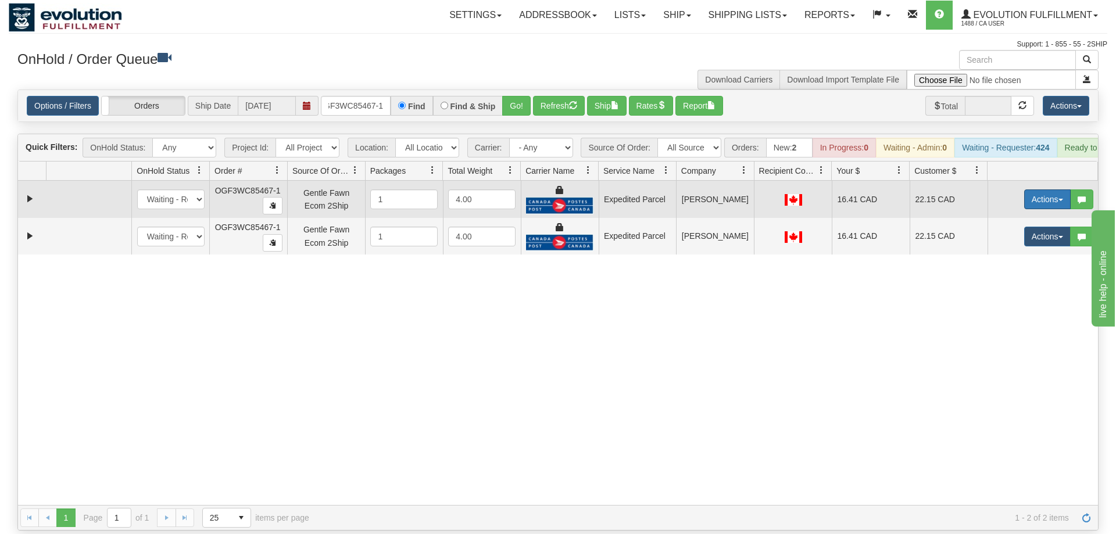
click at [1047, 189] on button "Actions" at bounding box center [1047, 199] width 46 height 20
click at [1009, 262] on span "Ship" at bounding box center [1000, 266] width 24 height 9
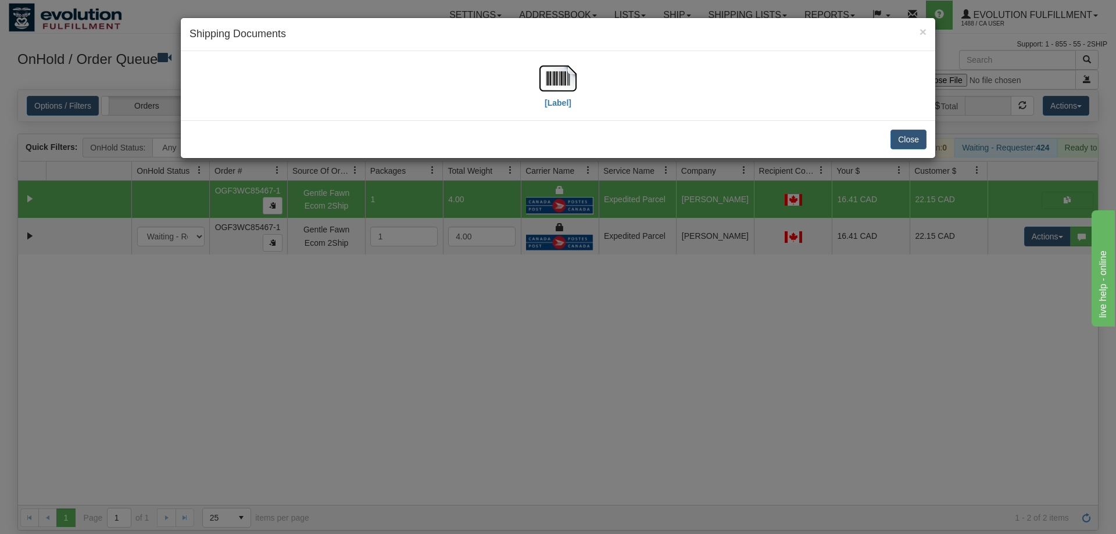
click at [576, 84] on div "[Label]" at bounding box center [557, 86] width 737 height 52
click at [571, 87] on img at bounding box center [557, 78] width 37 height 37
click at [968, 255] on div "× Shipping Documents [Label] Close" at bounding box center [558, 267] width 1116 height 534
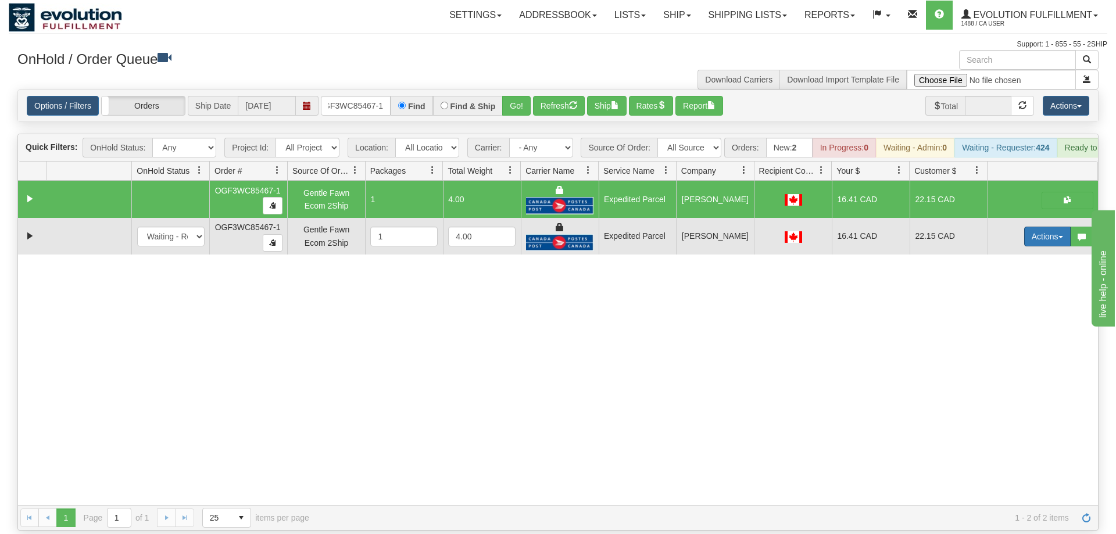
click at [1026, 227] on button "Actions" at bounding box center [1047, 237] width 46 height 20
click at [1007, 314] on span "Delete" at bounding box center [1003, 318] width 31 height 9
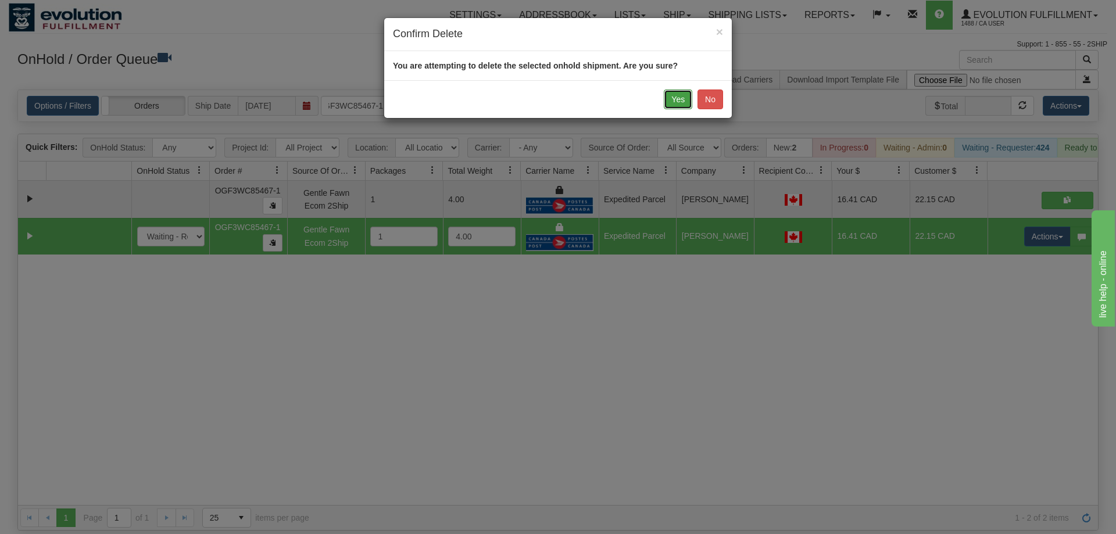
click at [683, 98] on button "Yes" at bounding box center [678, 99] width 28 height 20
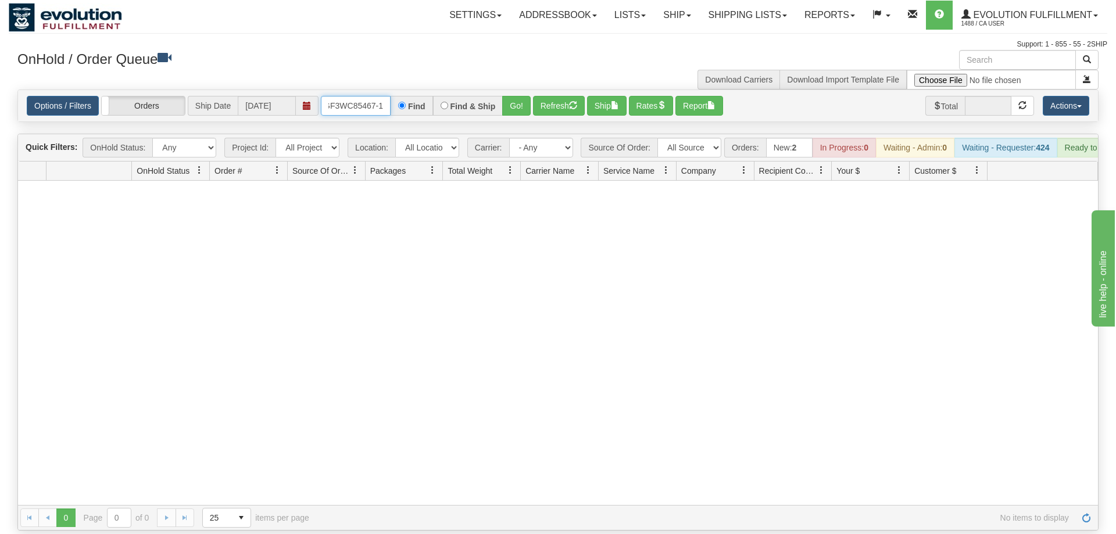
click at [359, 96] on input "OGF3WC85467-1" at bounding box center [356, 106] width 70 height 20
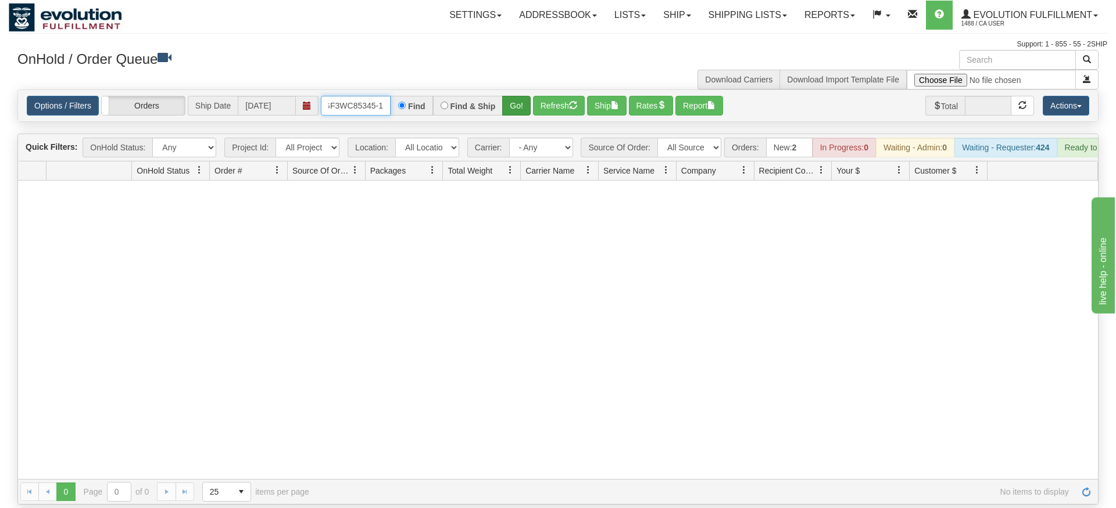
type input "OGF3WC85345-1"
click at [510, 112] on div "Is equal to Is not equal to Contains Does not contains CAD USD EUR ZAR [PERSON_…" at bounding box center [558, 296] width 1098 height 415
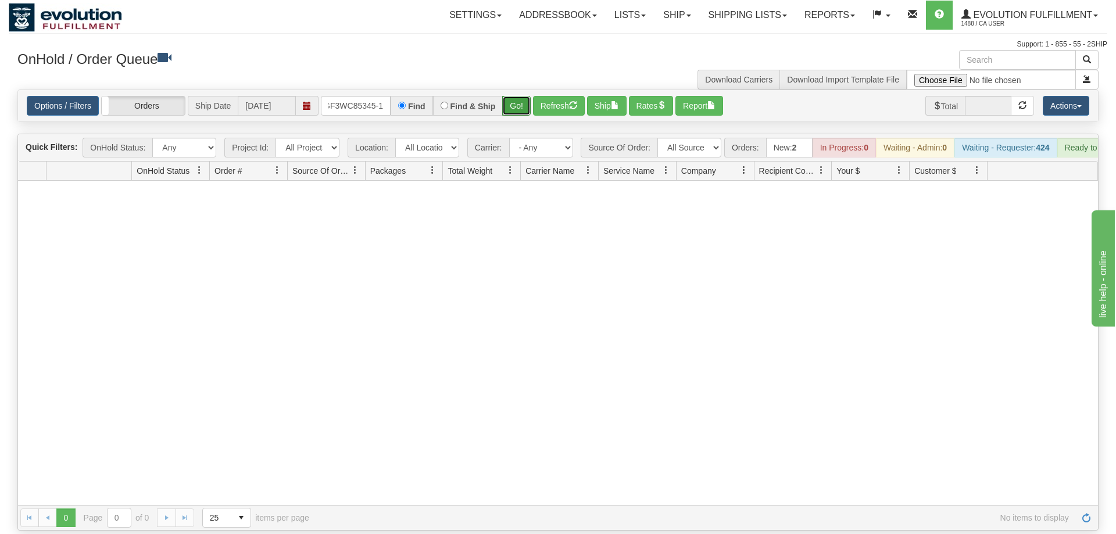
click at [515, 96] on button "Go!" at bounding box center [516, 106] width 28 height 20
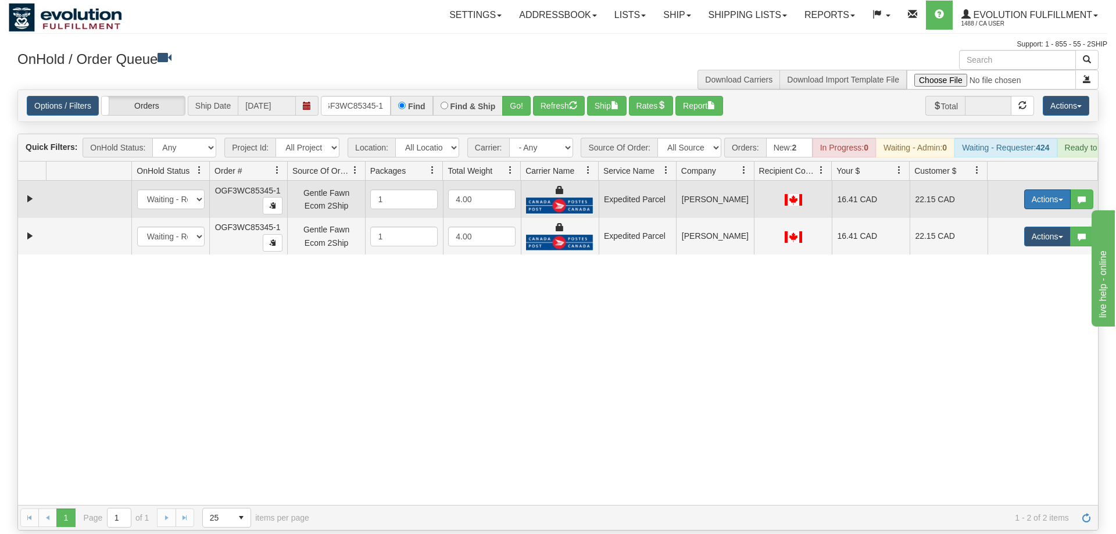
click at [1044, 190] on button "Actions" at bounding box center [1047, 199] width 46 height 20
click at [1017, 259] on link "Ship" at bounding box center [1023, 266] width 93 height 15
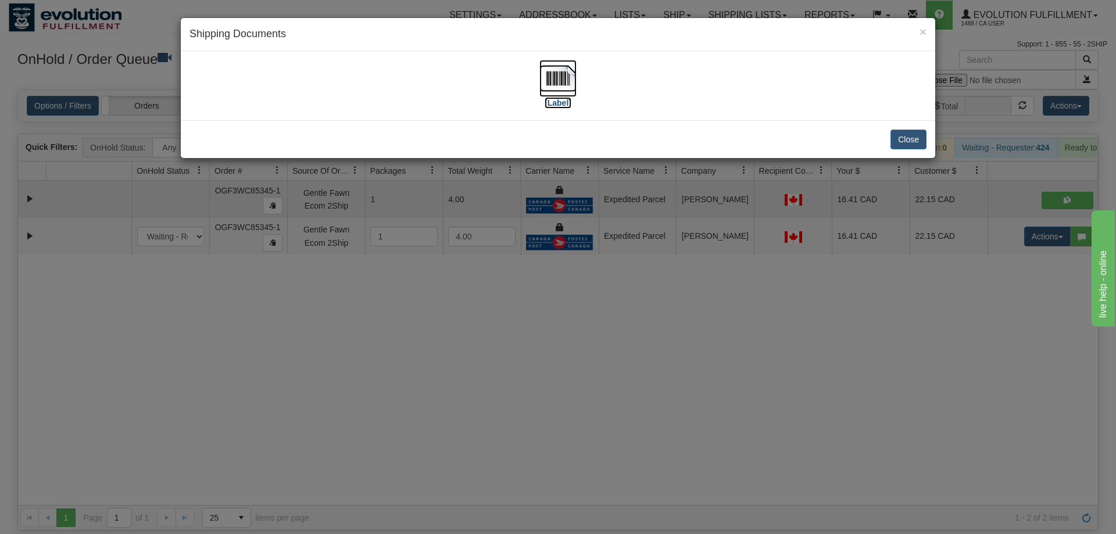
click at [557, 73] on img at bounding box center [557, 78] width 37 height 37
drag, startPoint x: 455, startPoint y: 387, endPoint x: 323, endPoint y: 19, distance: 390.8
click at [462, 366] on div "× Shipping Documents [Label] Close" at bounding box center [558, 267] width 1116 height 534
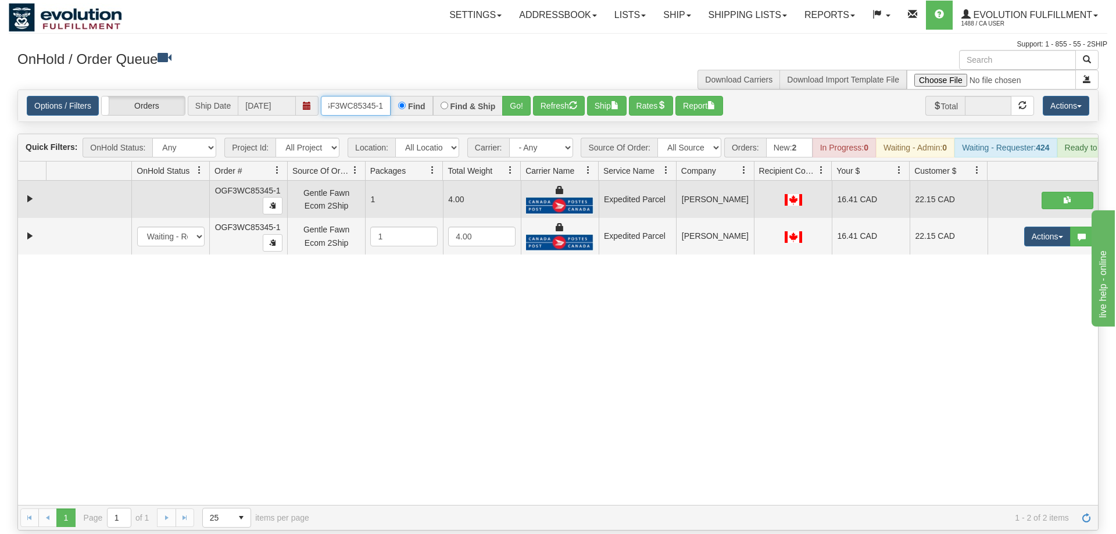
drag, startPoint x: 356, startPoint y: 90, endPoint x: 366, endPoint y: 95, distance: 11.4
click at [356, 96] on input "OGF3WC85345-1" at bounding box center [356, 106] width 70 height 20
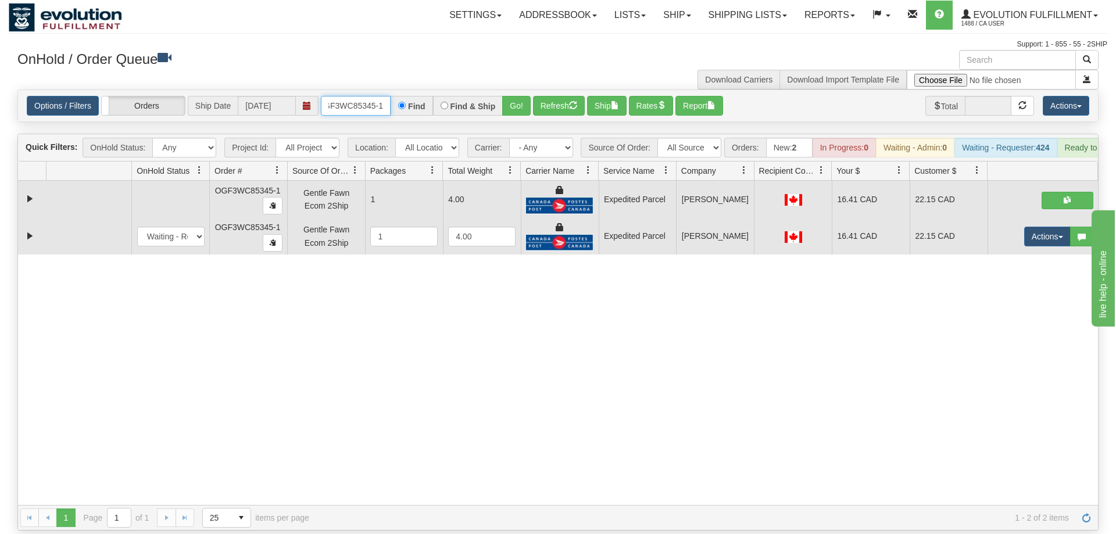
click at [1064, 230] on td "Actions Open Refresh Rates Rate All Services Ship Delete Edit Items" at bounding box center [1042, 236] width 110 height 37
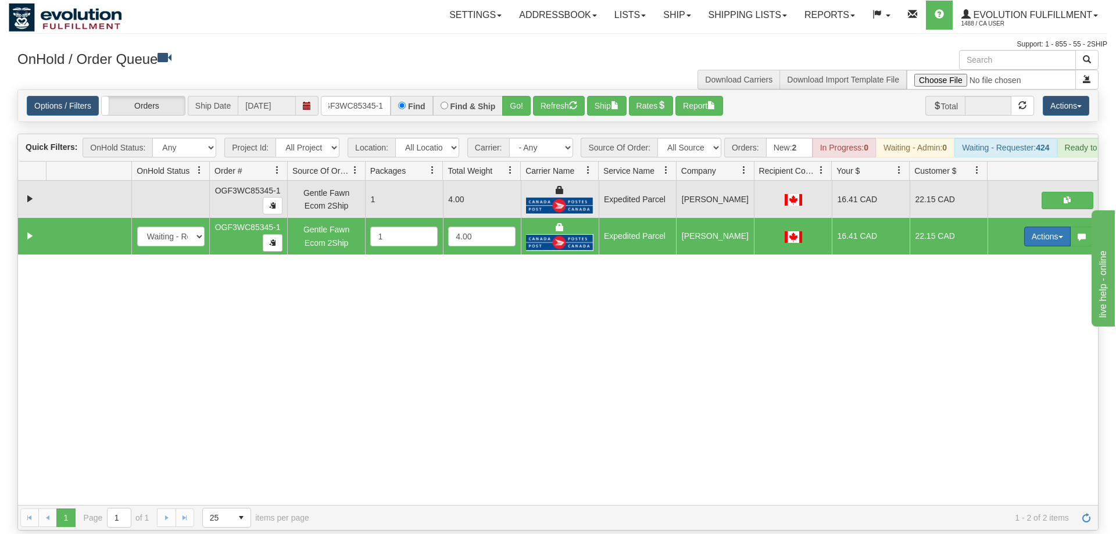
click at [1052, 227] on button "Actions" at bounding box center [1047, 237] width 46 height 20
click at [1002, 311] on link "Delete" at bounding box center [1023, 318] width 93 height 15
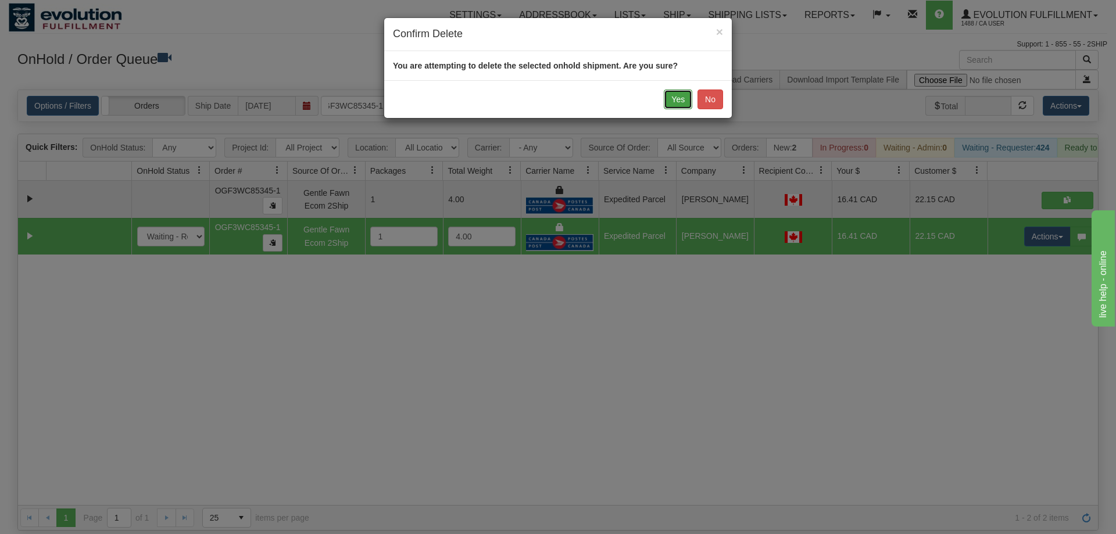
click at [674, 105] on button "Yes" at bounding box center [678, 99] width 28 height 20
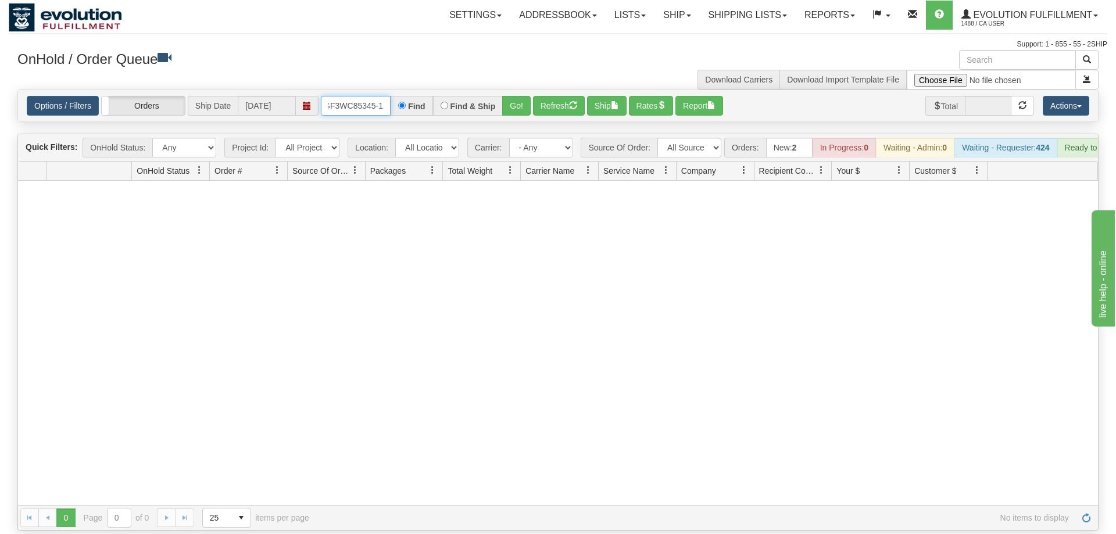
click at [366, 96] on input "OGF3WC85345-1" at bounding box center [356, 106] width 70 height 20
drag, startPoint x: 195, startPoint y: 338, endPoint x: 518, endPoint y: 35, distance: 442.4
click at [196, 338] on div at bounding box center [558, 343] width 1080 height 324
click at [331, 100] on div "Options / Filters Group Shipments Orders Ship Date [DATE] Find Find & Ship Go! …" at bounding box center [558, 105] width 1080 height 31
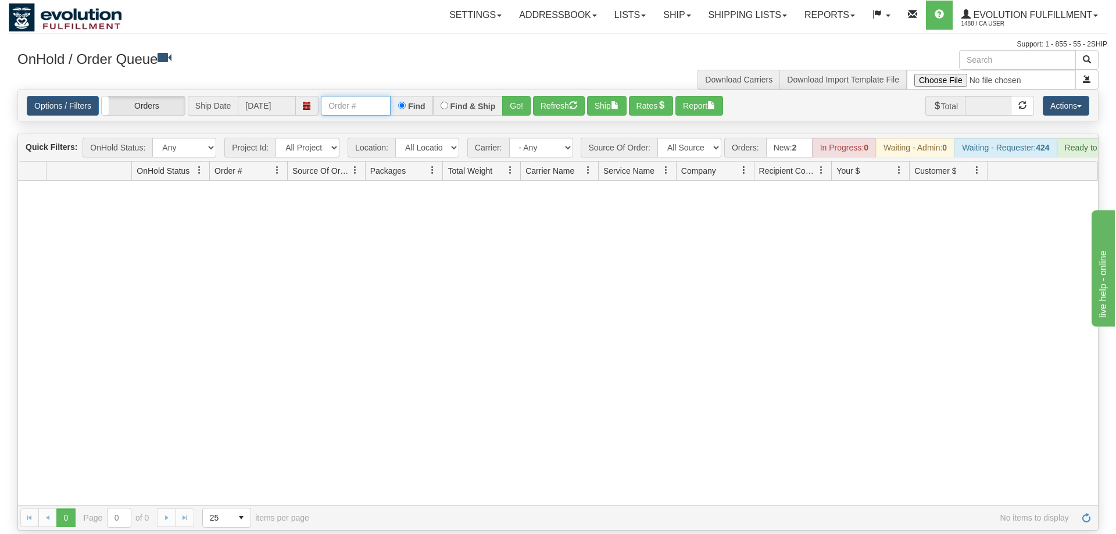
click at [347, 96] on input "text" at bounding box center [356, 106] width 70 height 20
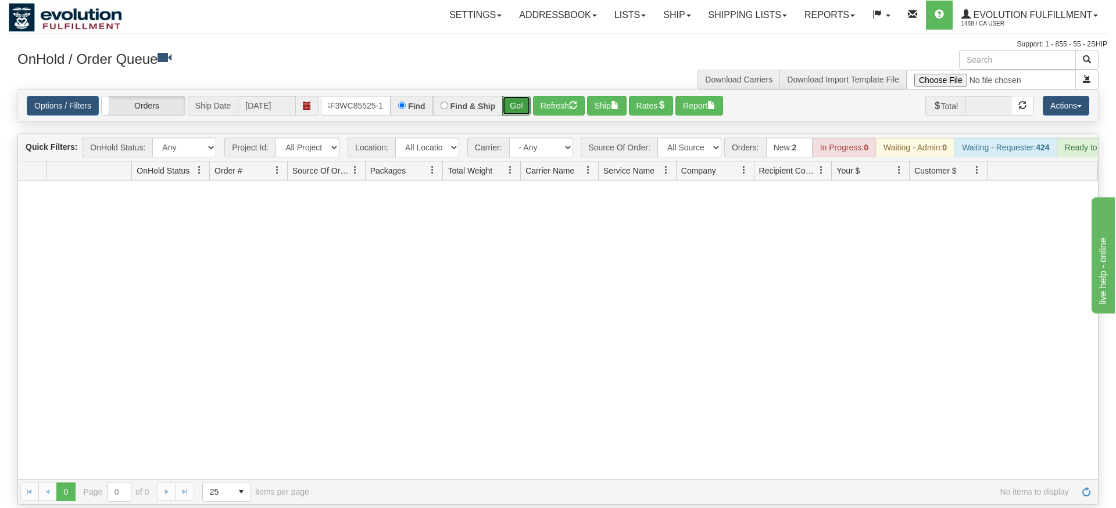
drag, startPoint x: 516, startPoint y: 80, endPoint x: 517, endPoint y: 95, distance: 15.2
click at [517, 105] on div "Is equal to Is not equal to Contains Does not contains CAD USD EUR ZAR [PERSON_…" at bounding box center [558, 296] width 1098 height 415
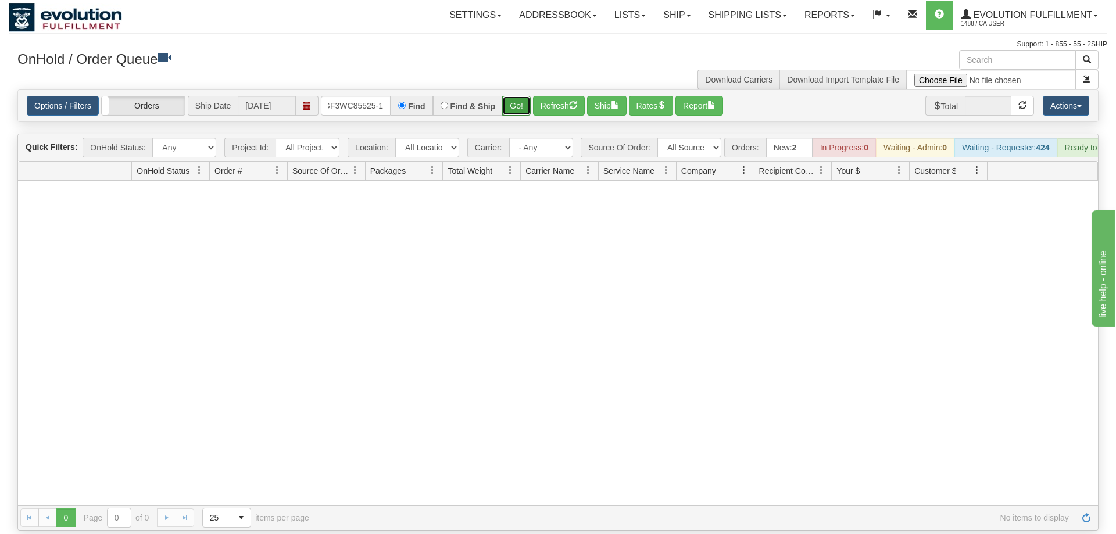
click at [521, 96] on button "Go!" at bounding box center [516, 106] width 28 height 20
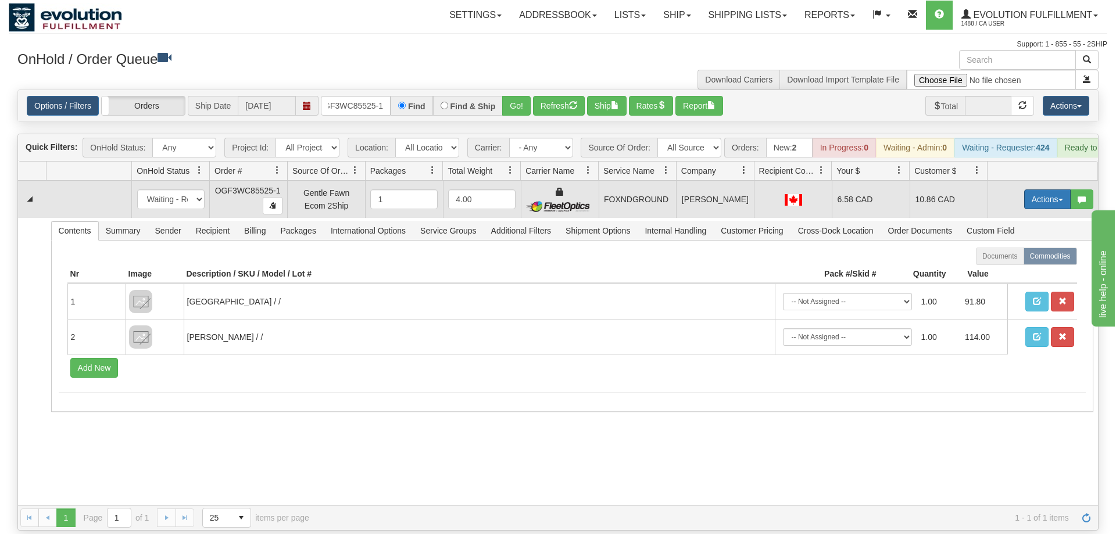
click at [1042, 189] on button "Actions" at bounding box center [1047, 199] width 46 height 20
click at [1026, 259] on link "Ship" at bounding box center [1023, 266] width 93 height 15
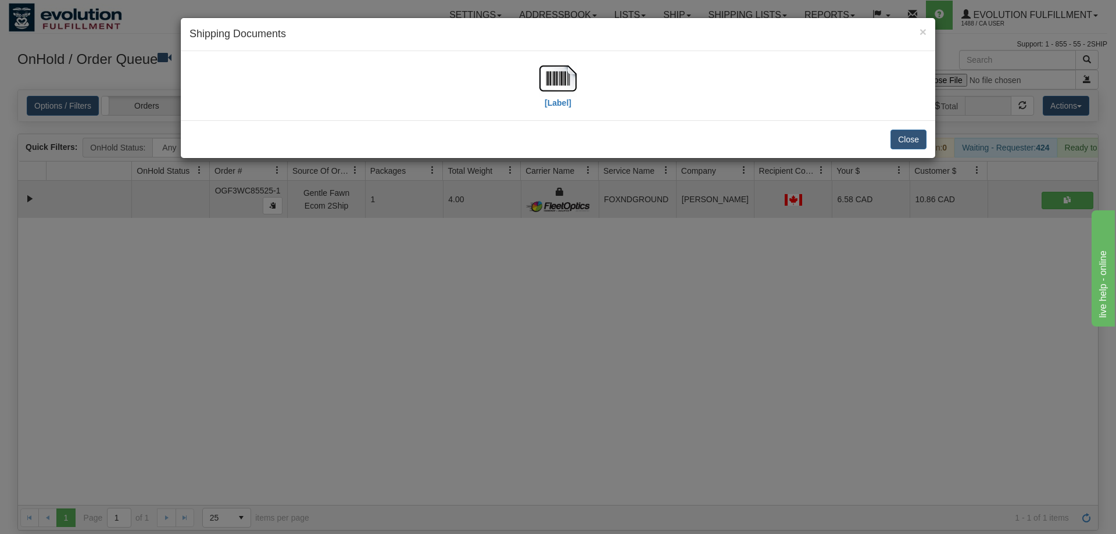
click at [517, 77] on div "[Label]" at bounding box center [557, 86] width 737 height 52
click at [565, 96] on img at bounding box center [557, 78] width 37 height 37
click at [485, 273] on div "× Shipping Documents [Label] Close" at bounding box center [558, 267] width 1116 height 534
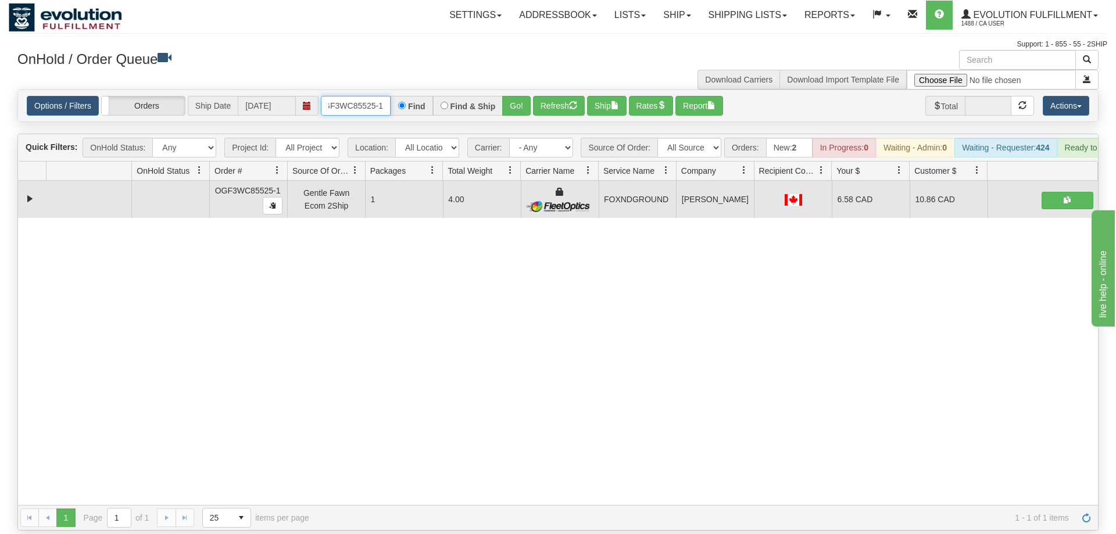
click at [356, 96] on input "OGF3WC85525-1" at bounding box center [356, 106] width 70 height 20
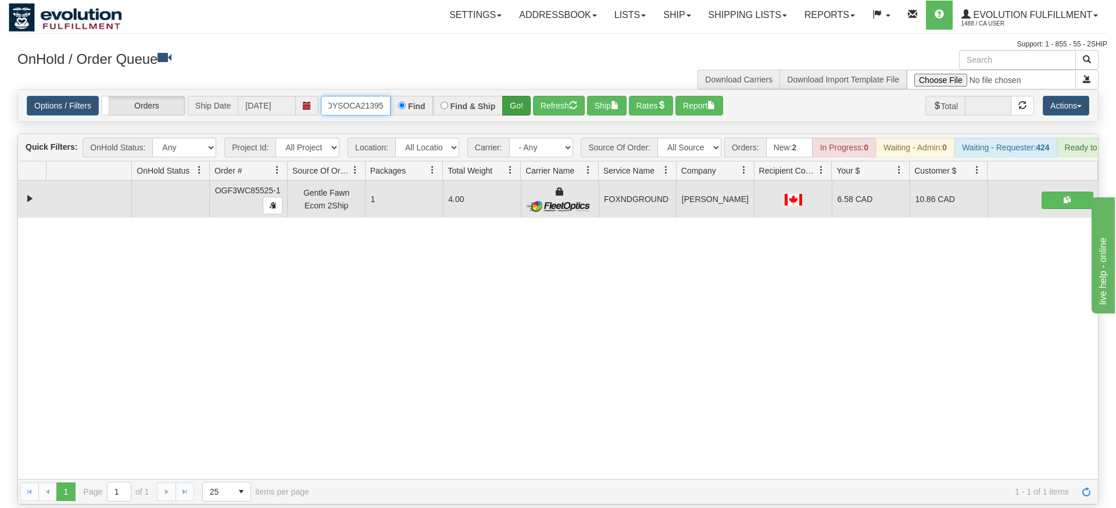
type input "OMOYSOCA21395"
click at [521, 112] on div "Is equal to Is not equal to Contains Does not contains CAD USD EUR ZAR [PERSON_…" at bounding box center [558, 296] width 1098 height 415
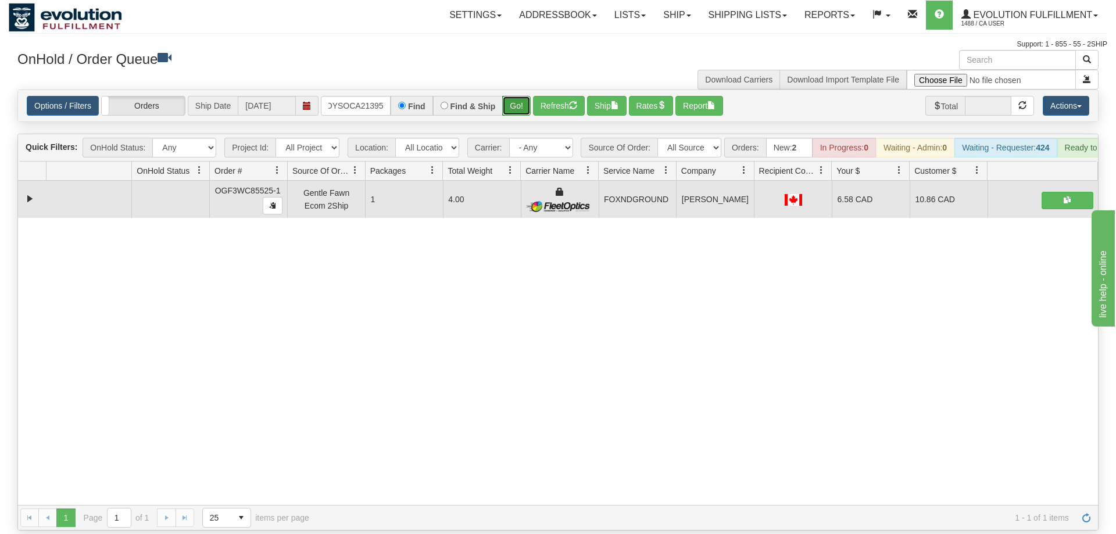
click at [525, 96] on button "Go!" at bounding box center [516, 106] width 28 height 20
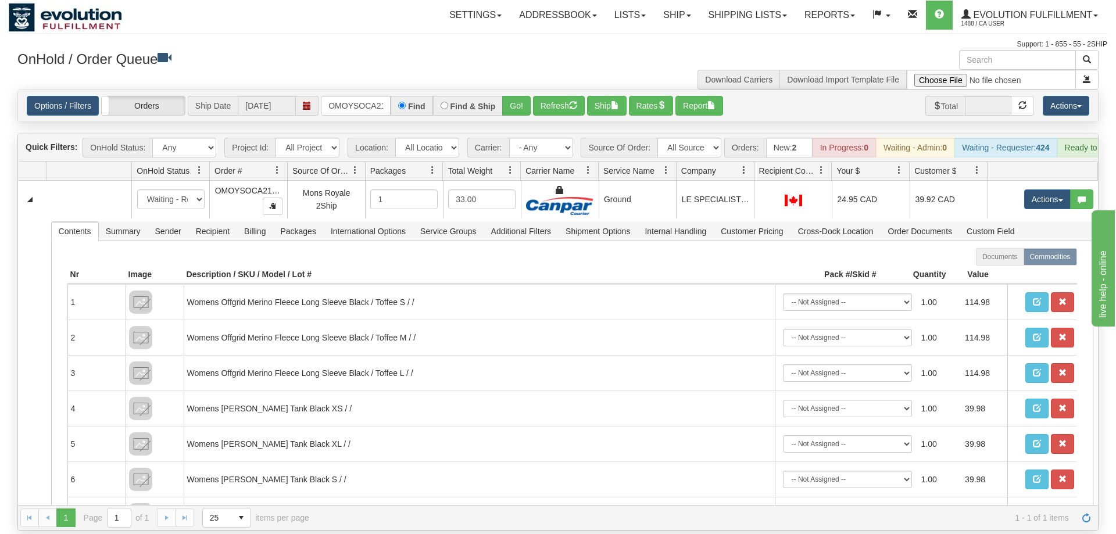
scroll to position [0, 16]
click at [374, 96] on input "OMOYSOCA21395" at bounding box center [356, 106] width 70 height 20
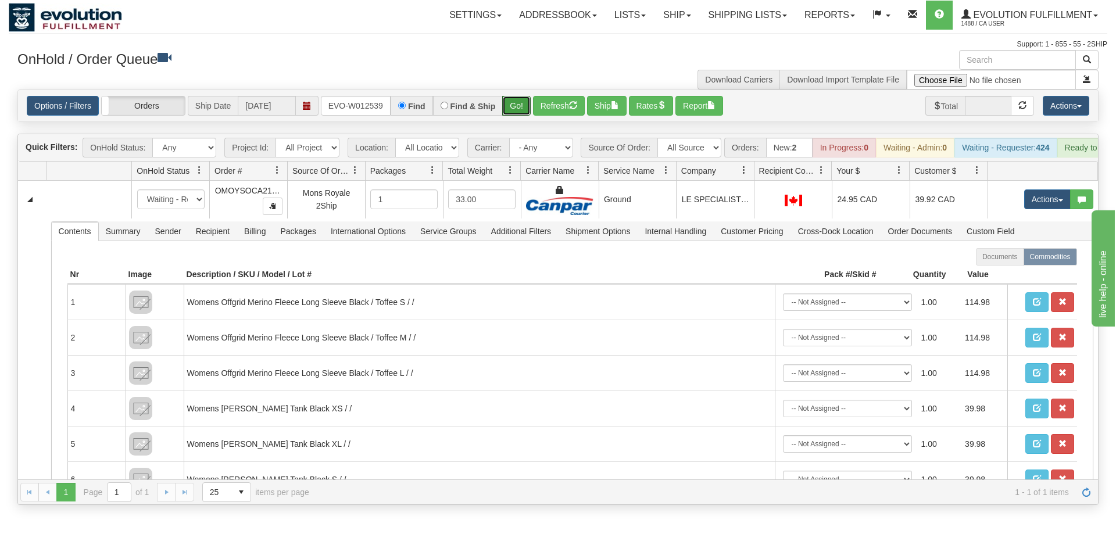
click at [514, 114] on div "Is equal to Is not equal to Contains Does not contains CAD USD EUR ZAR [PERSON_…" at bounding box center [558, 296] width 1098 height 415
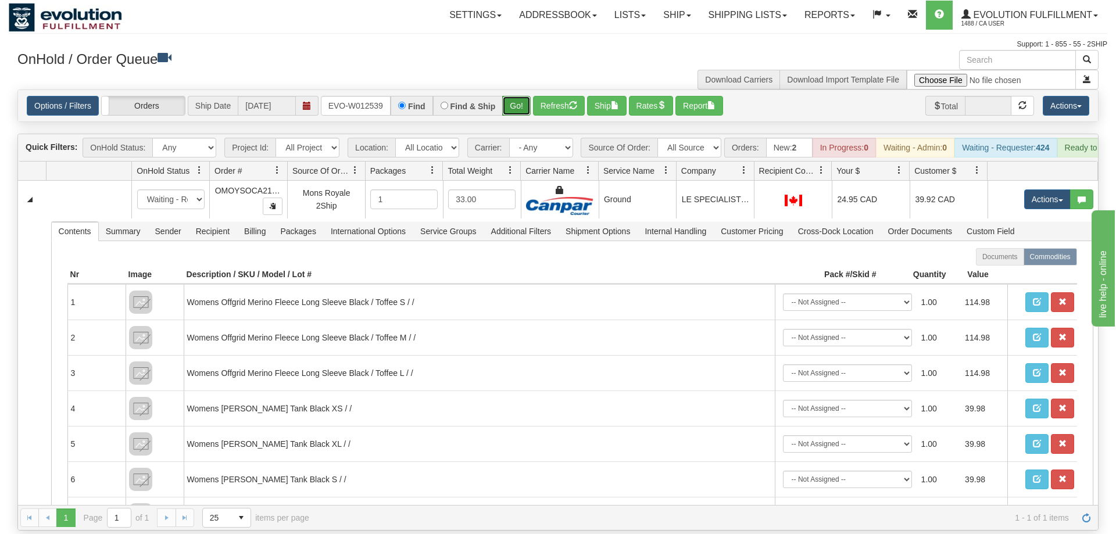
click at [525, 96] on button "Go!" at bounding box center [516, 106] width 28 height 20
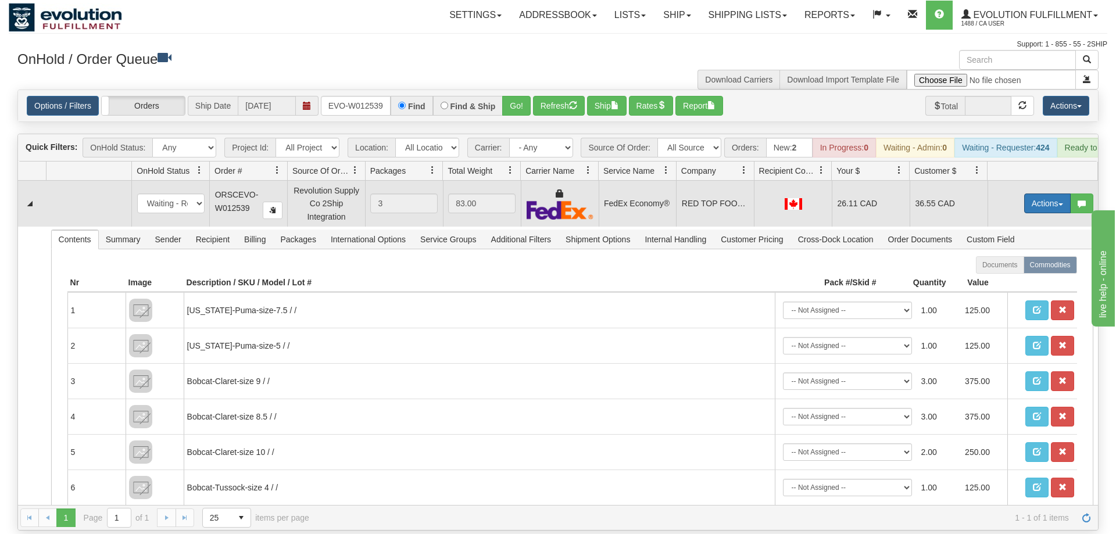
click at [1025, 194] on button "Actions" at bounding box center [1047, 204] width 46 height 20
click at [1009, 263] on link "Ship" at bounding box center [1023, 270] width 93 height 15
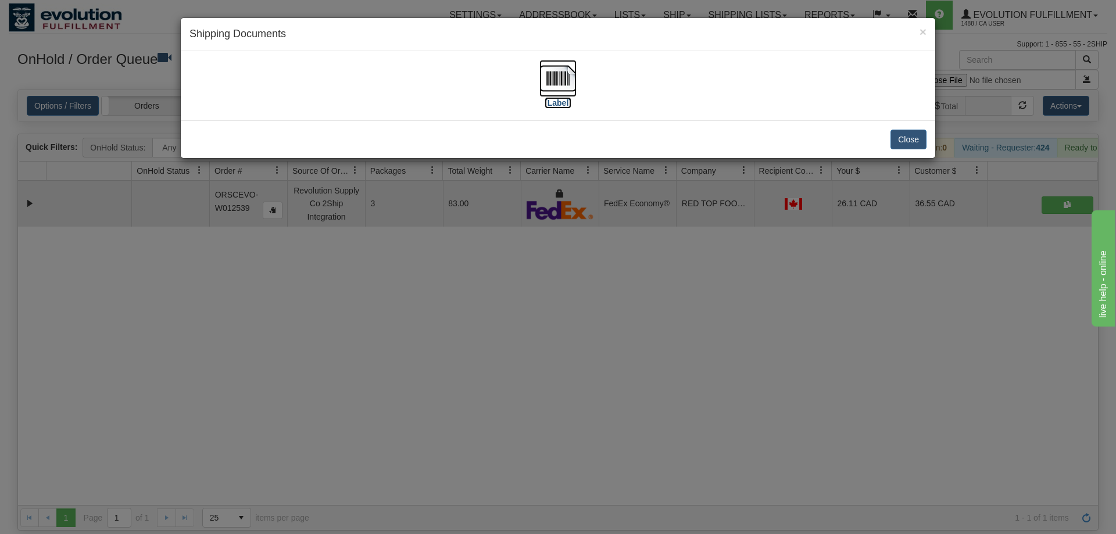
click at [556, 73] on img at bounding box center [557, 78] width 37 height 37
click at [746, 293] on div "× Shipping Documents [Label] Close" at bounding box center [558, 267] width 1116 height 534
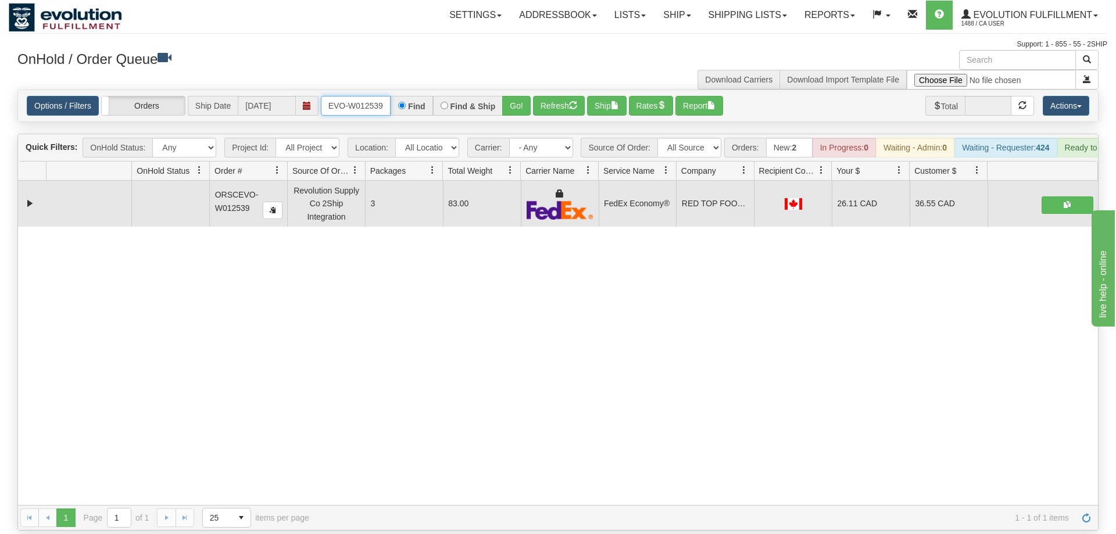
click at [368, 96] on input "ORSCEVO-W012539" at bounding box center [356, 106] width 70 height 20
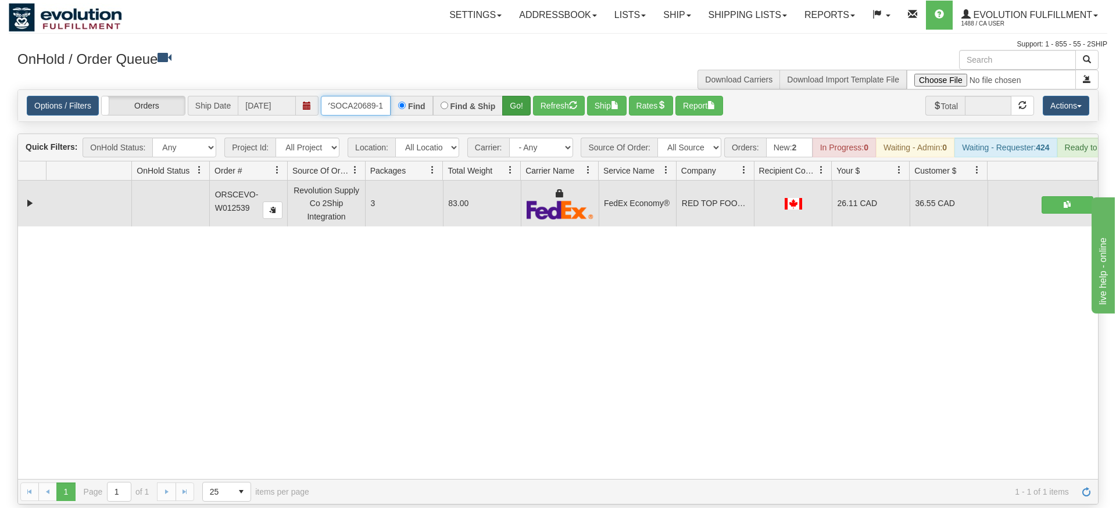
type input "OMOYSOCA20689-1"
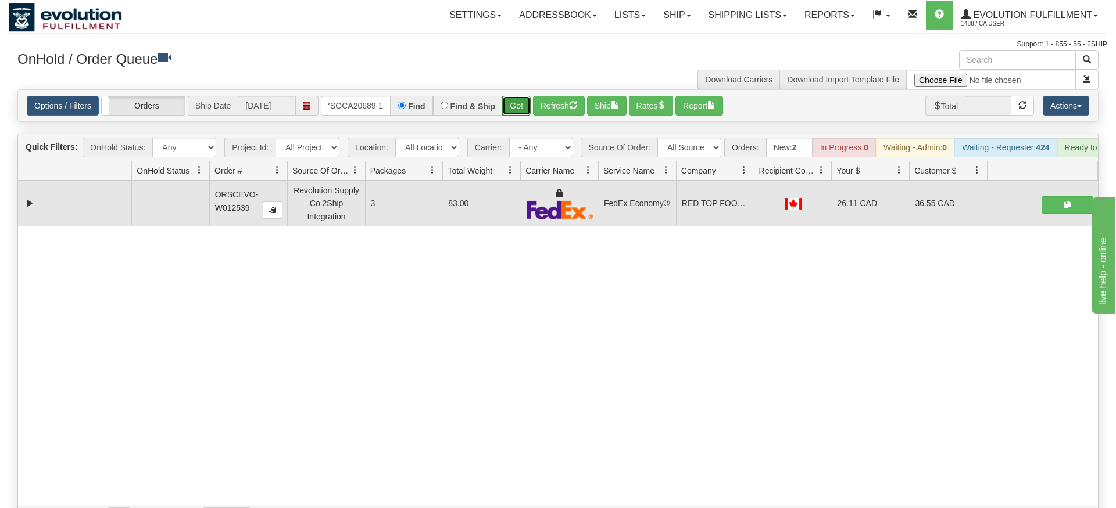
click at [522, 113] on div "Is equal to Is not equal to Contains Does not contains CAD USD EUR ZAR [PERSON_…" at bounding box center [558, 309] width 1098 height 441
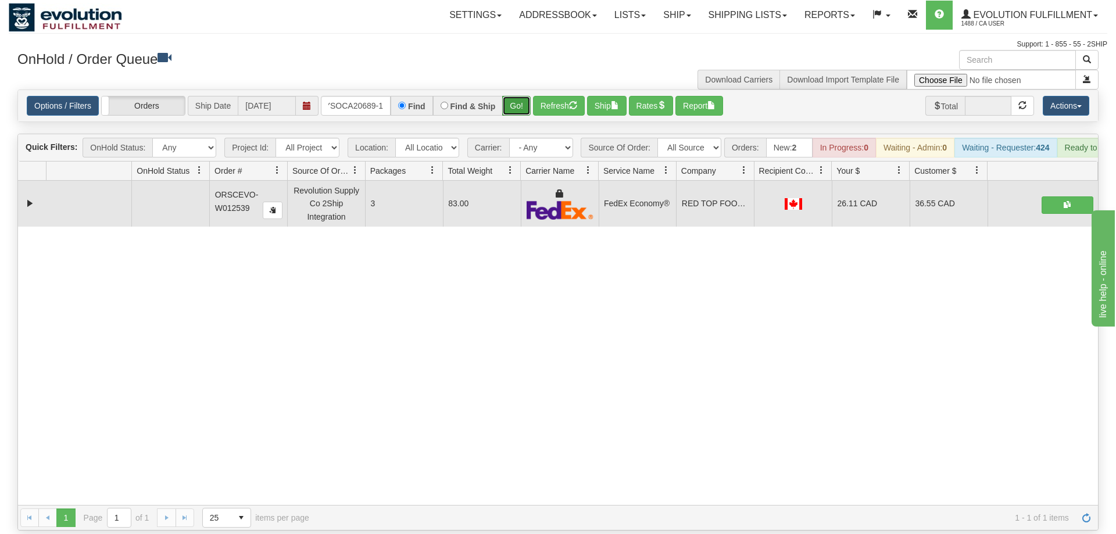
click at [513, 96] on button "Go!" at bounding box center [516, 106] width 28 height 20
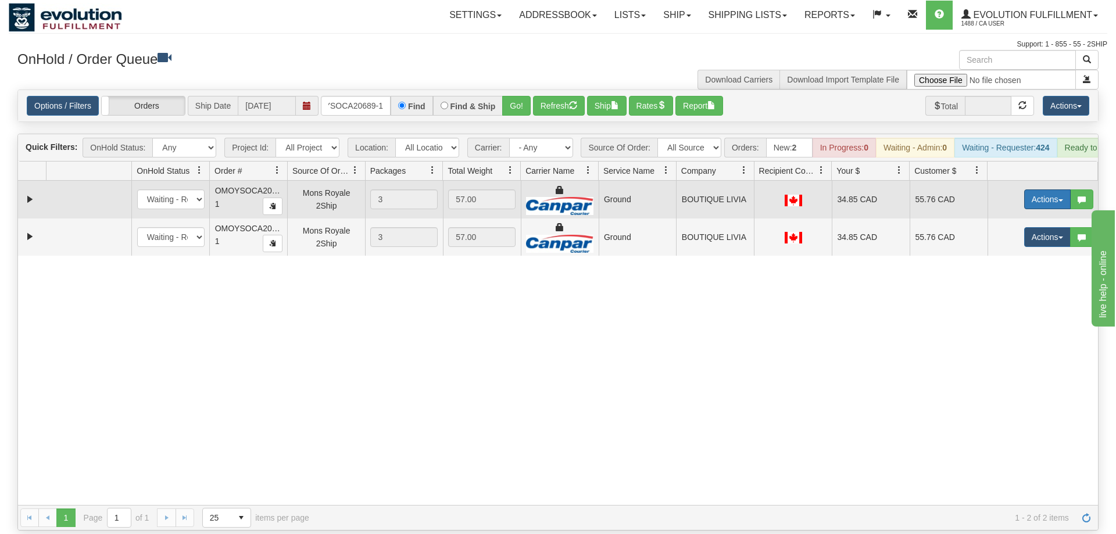
click at [1035, 189] on button "Actions" at bounding box center [1047, 199] width 46 height 20
click at [994, 262] on span "Ship" at bounding box center [1000, 266] width 24 height 9
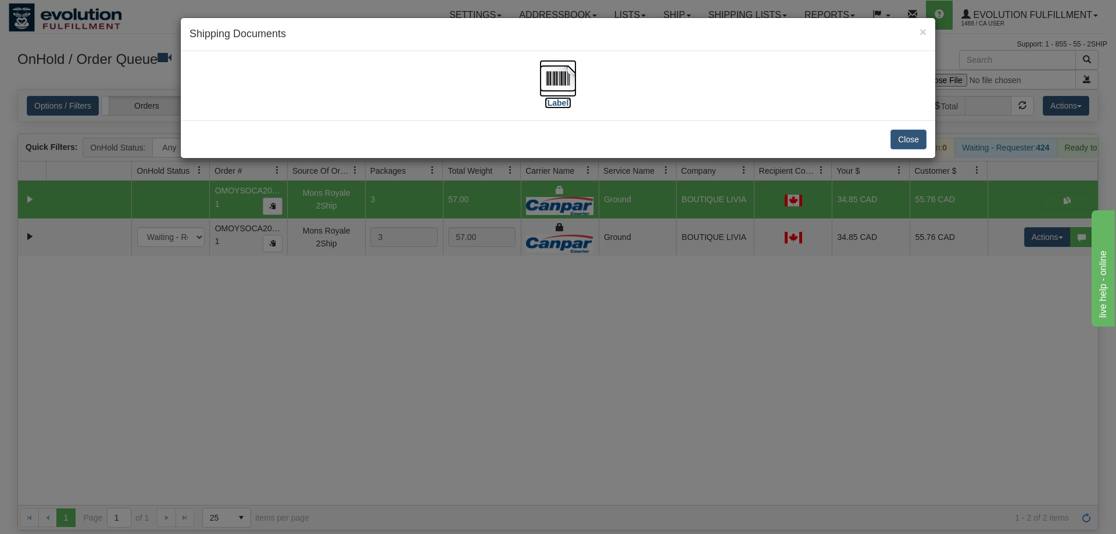
click at [569, 77] on img at bounding box center [557, 78] width 37 height 37
click at [486, 384] on div "× Shipping Documents [Label] Close" at bounding box center [558, 267] width 1116 height 534
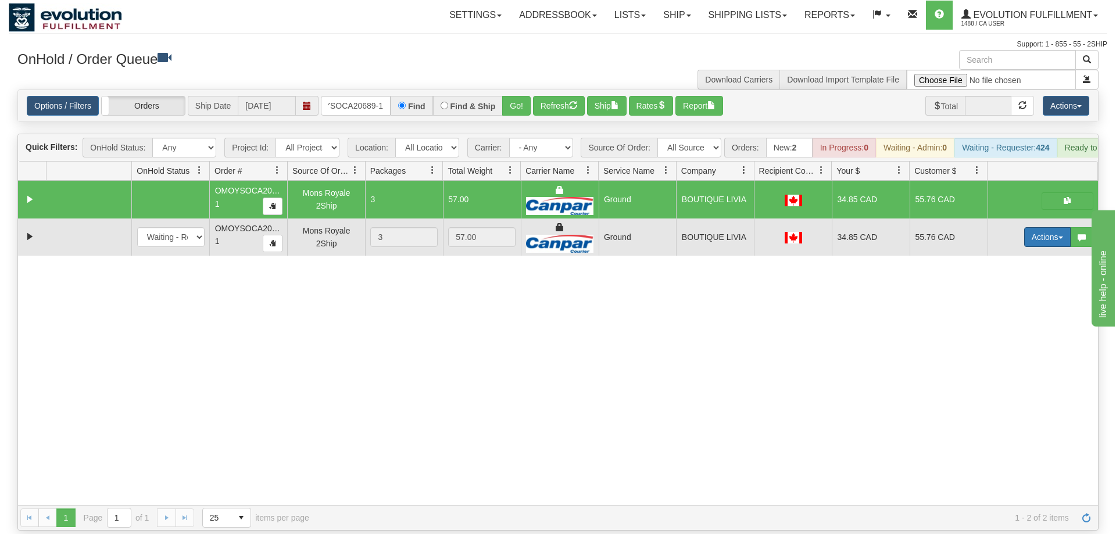
click at [1037, 227] on button "Actions" at bounding box center [1047, 237] width 46 height 20
click at [1014, 312] on link "Delete" at bounding box center [1023, 319] width 93 height 15
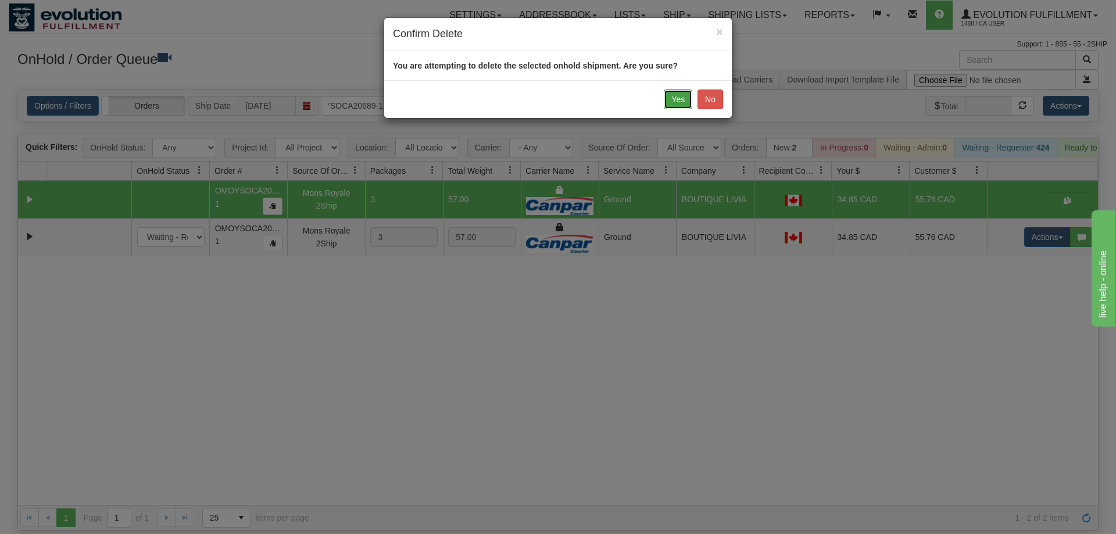
click at [685, 101] on button "Yes" at bounding box center [678, 99] width 28 height 20
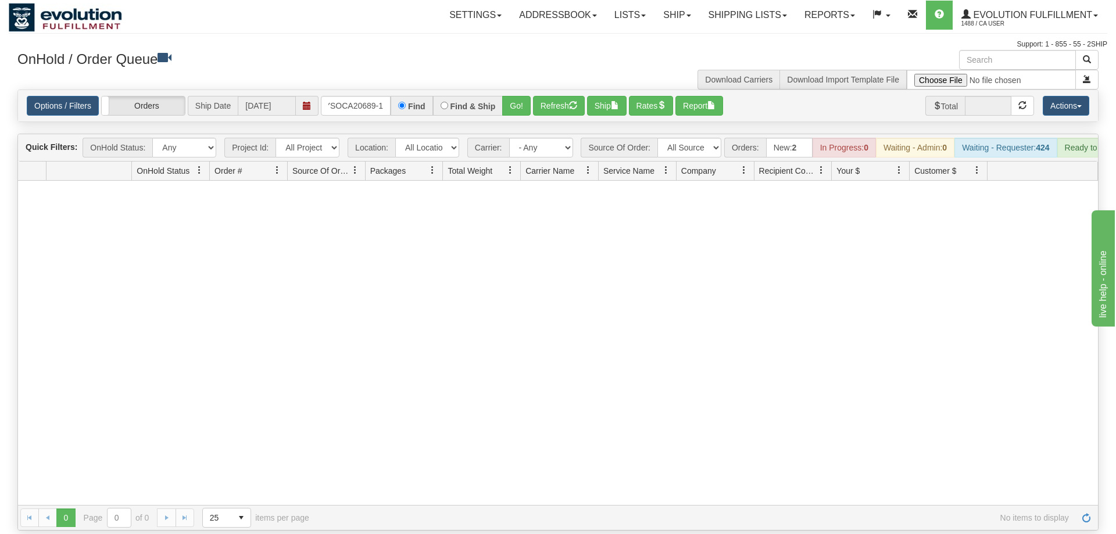
drag, startPoint x: 358, startPoint y: 108, endPoint x: 359, endPoint y: 98, distance: 9.9
click at [358, 105] on div "Is equal to Is not equal to Contains Does not contains CAD USD EUR ZAR [PERSON_…" at bounding box center [558, 309] width 1098 height 441
click at [359, 98] on input "OMOYSOCA20689-1" at bounding box center [356, 106] width 70 height 20
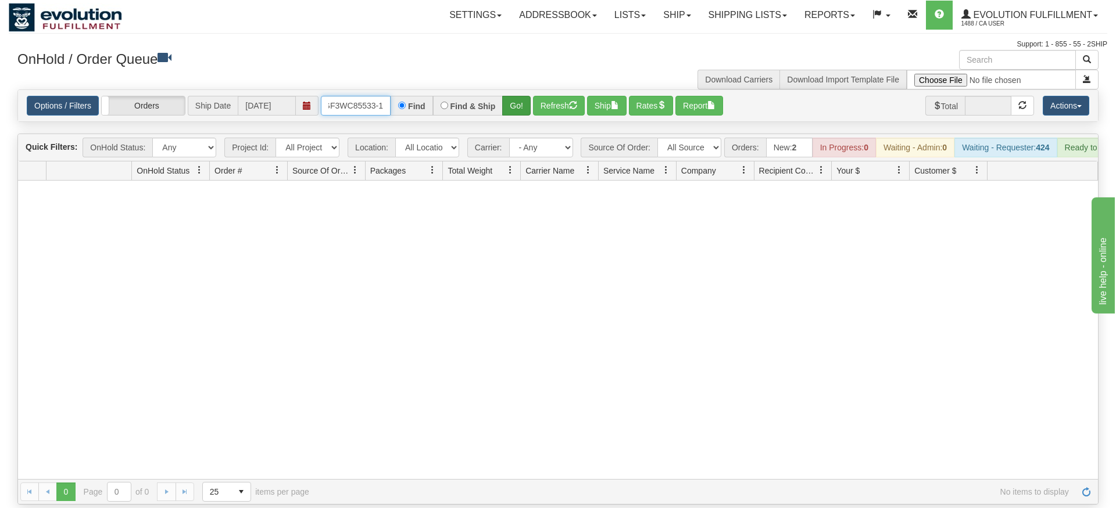
type input "OGF3WC85533-1"
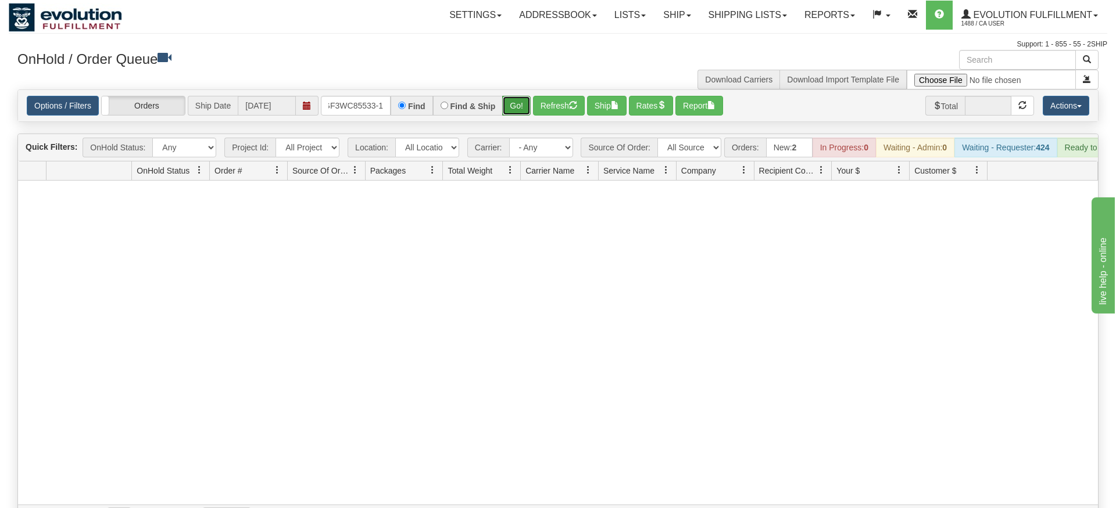
click at [521, 114] on div "Is equal to Is not equal to Contains Does not contains CAD USD EUR ZAR [PERSON_…" at bounding box center [558, 309] width 1098 height 441
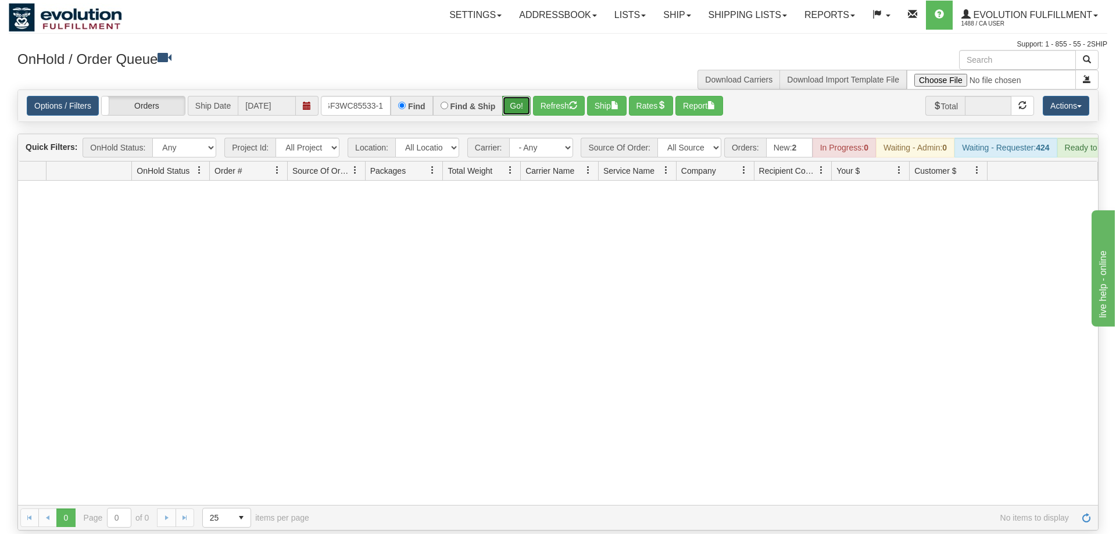
click at [517, 96] on button "Go!" at bounding box center [516, 106] width 28 height 20
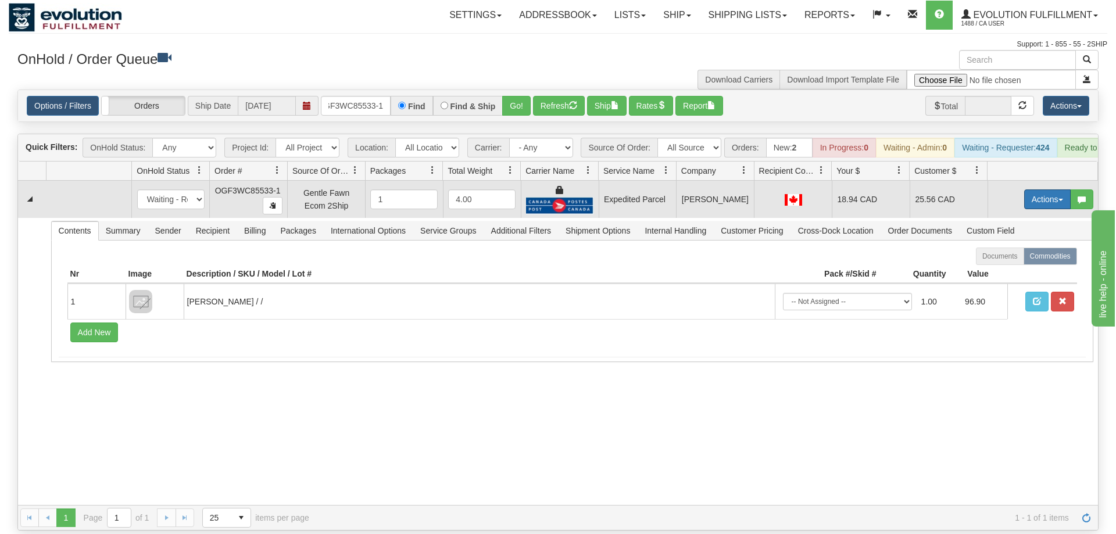
click at [1030, 189] on button "Actions" at bounding box center [1047, 199] width 46 height 20
click at [1009, 262] on span "Ship" at bounding box center [1000, 266] width 24 height 9
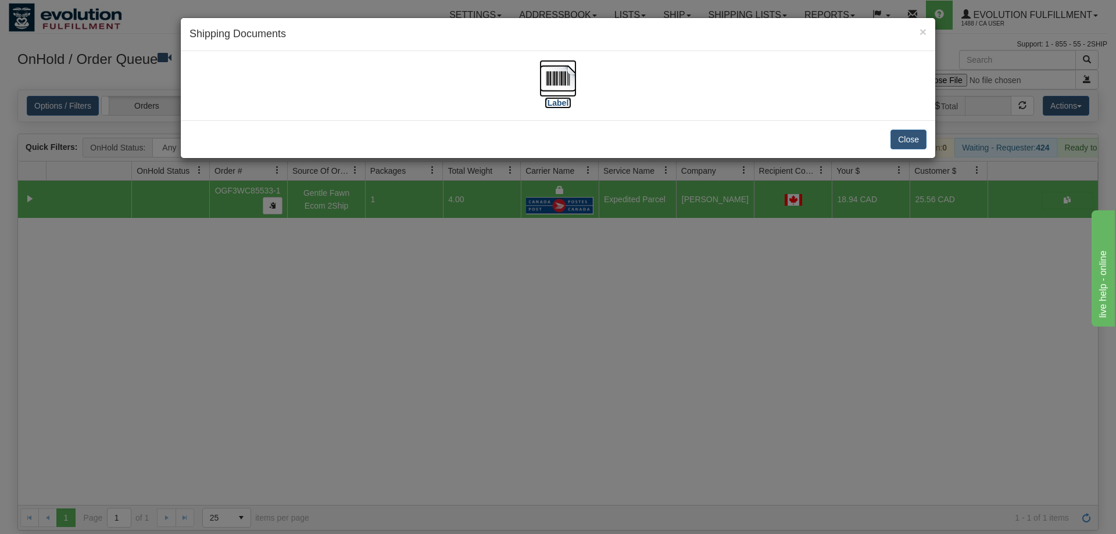
click at [559, 87] on img at bounding box center [557, 78] width 37 height 37
drag, startPoint x: 504, startPoint y: 297, endPoint x: 400, endPoint y: 116, distance: 209.3
click at [505, 299] on div "× Shipping Documents [Label] Close" at bounding box center [558, 267] width 1116 height 534
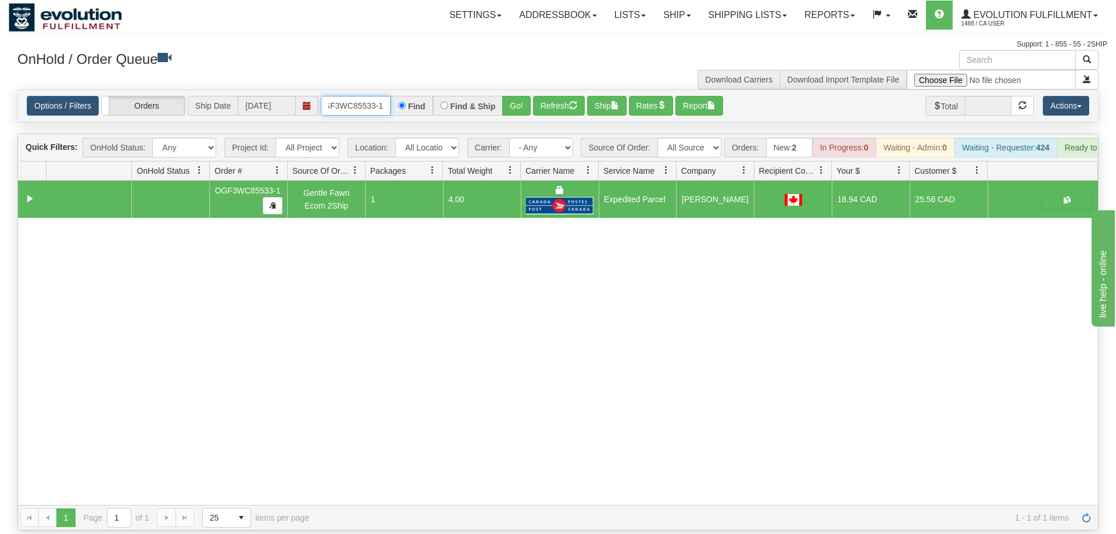
click at [354, 96] on input "OGF3WC85533-1" at bounding box center [356, 106] width 70 height 20
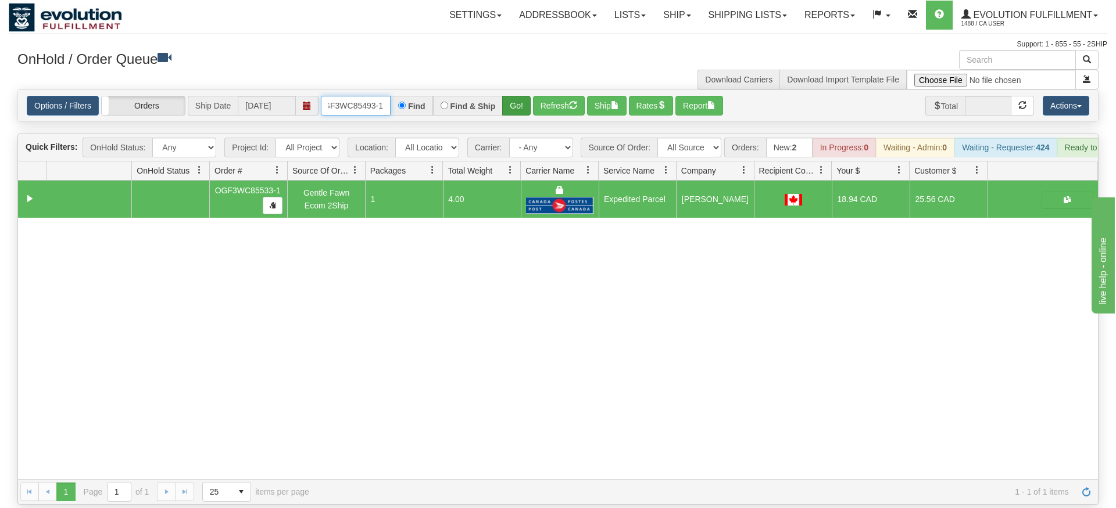
type input "OGF3WC85493-1"
click at [516, 108] on div "Is equal to Is not equal to Contains Does not contains CAD USD EUR ZAR [PERSON_…" at bounding box center [558, 296] width 1098 height 415
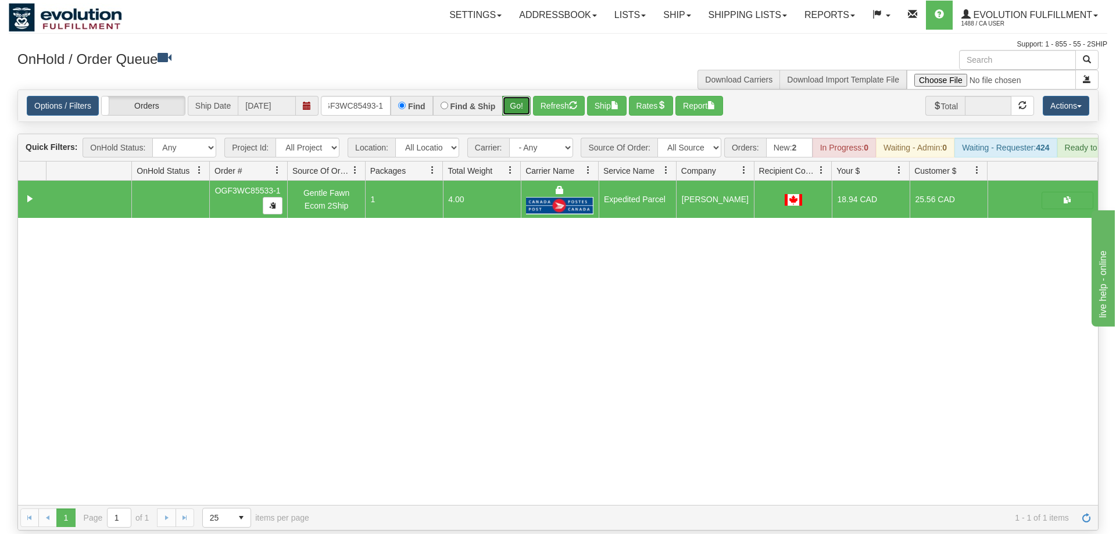
click at [516, 96] on button "Go!" at bounding box center [516, 106] width 28 height 20
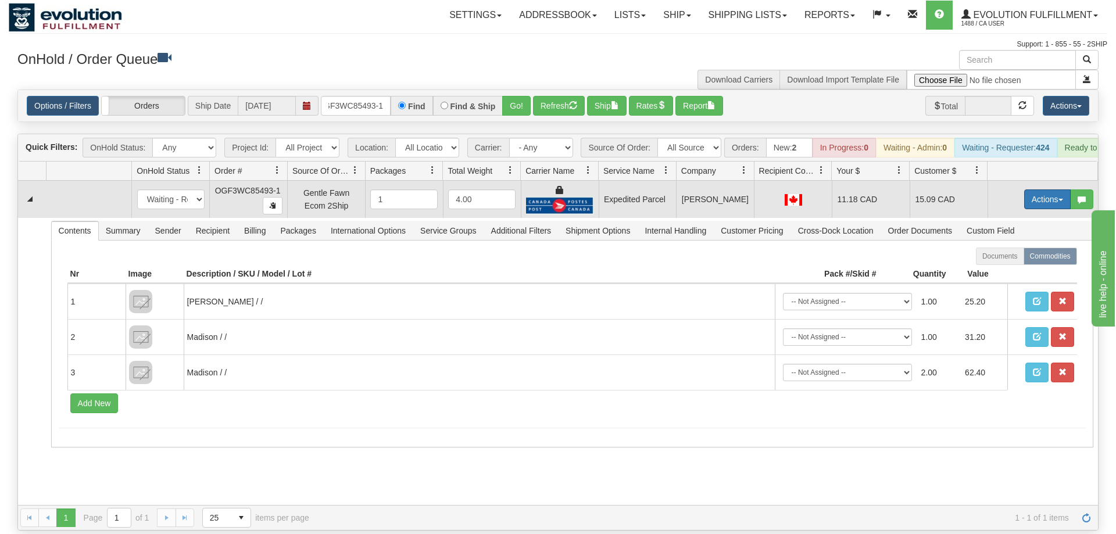
click at [1055, 189] on button "Actions" at bounding box center [1047, 199] width 46 height 20
click at [1003, 262] on span "Ship" at bounding box center [1000, 266] width 24 height 9
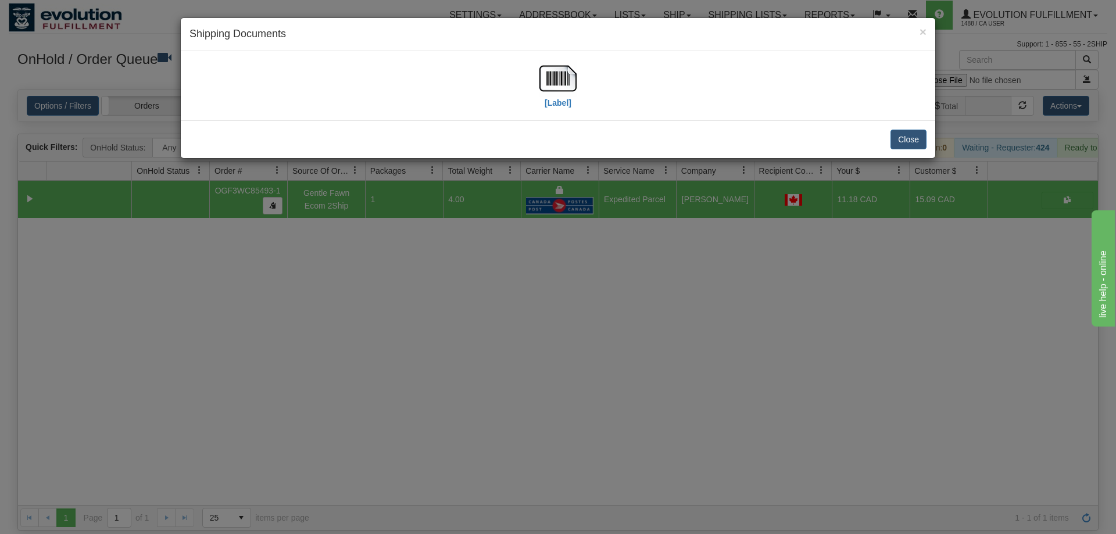
click at [577, 85] on div "[Label]" at bounding box center [557, 86] width 737 height 52
click at [564, 110] on div "[Label]" at bounding box center [557, 86] width 37 height 52
click at [562, 70] on img at bounding box center [557, 78] width 37 height 37
click at [654, 327] on div "× Shipping Documents [Label] Close" at bounding box center [558, 267] width 1116 height 534
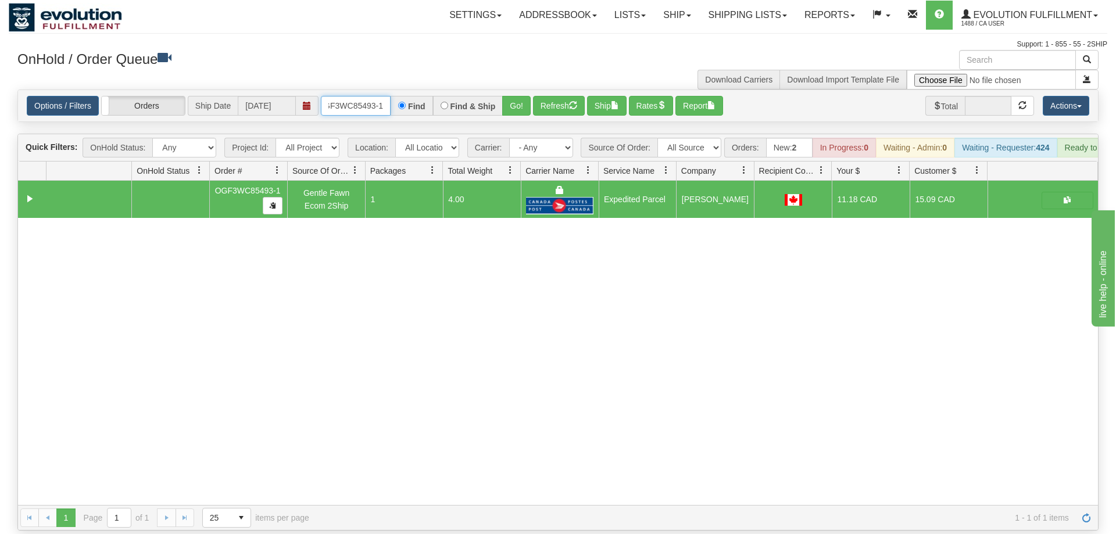
click at [376, 96] on input "OGF3WC85493-1" at bounding box center [356, 106] width 70 height 20
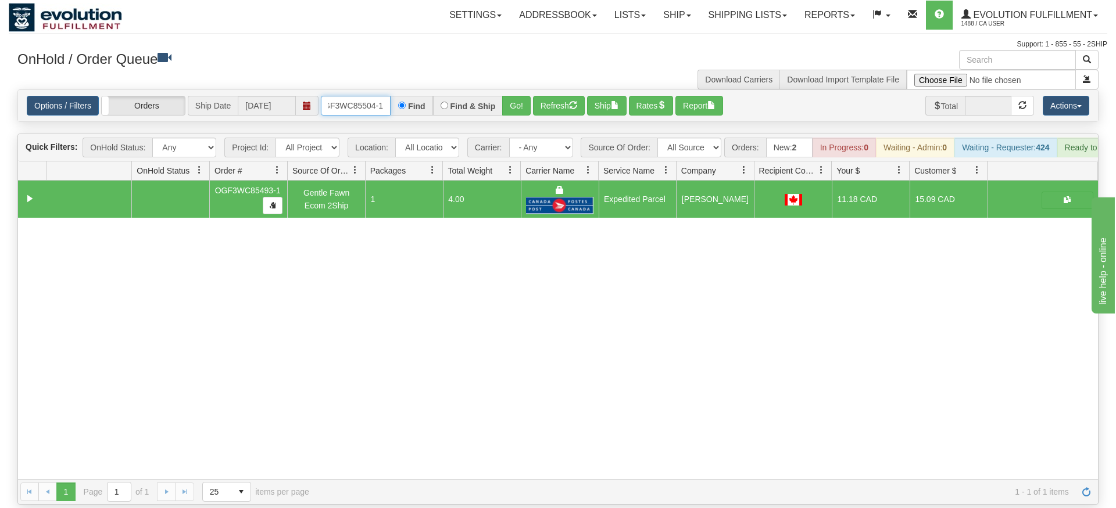
type input "OGF3WC85504-1"
click at [496, 116] on div "Is equal to Is not equal to Contains Does not contains CAD USD EUR ZAR [PERSON_…" at bounding box center [558, 296] width 1098 height 415
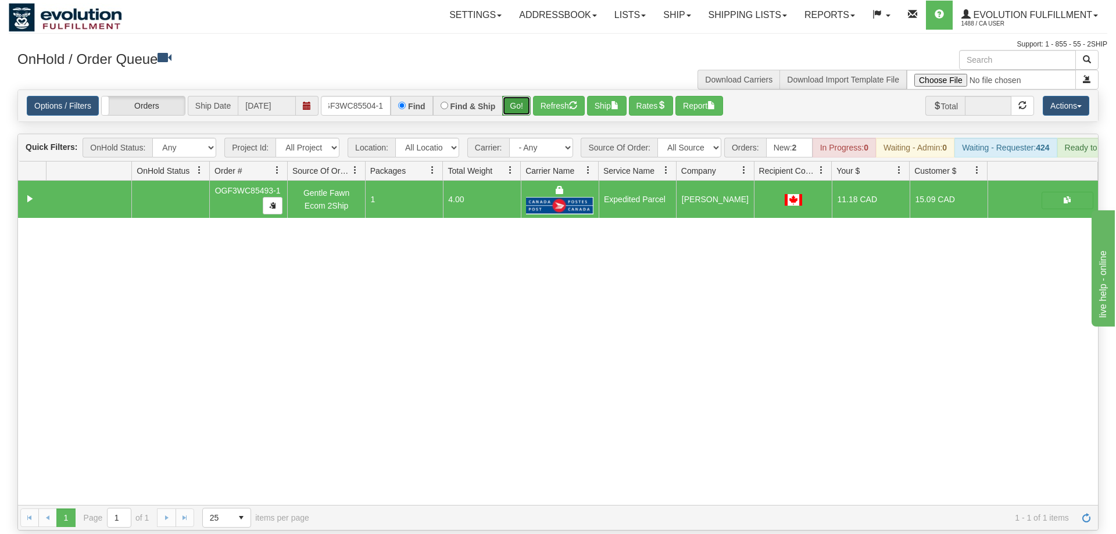
click at [514, 96] on button "Go!" at bounding box center [516, 106] width 28 height 20
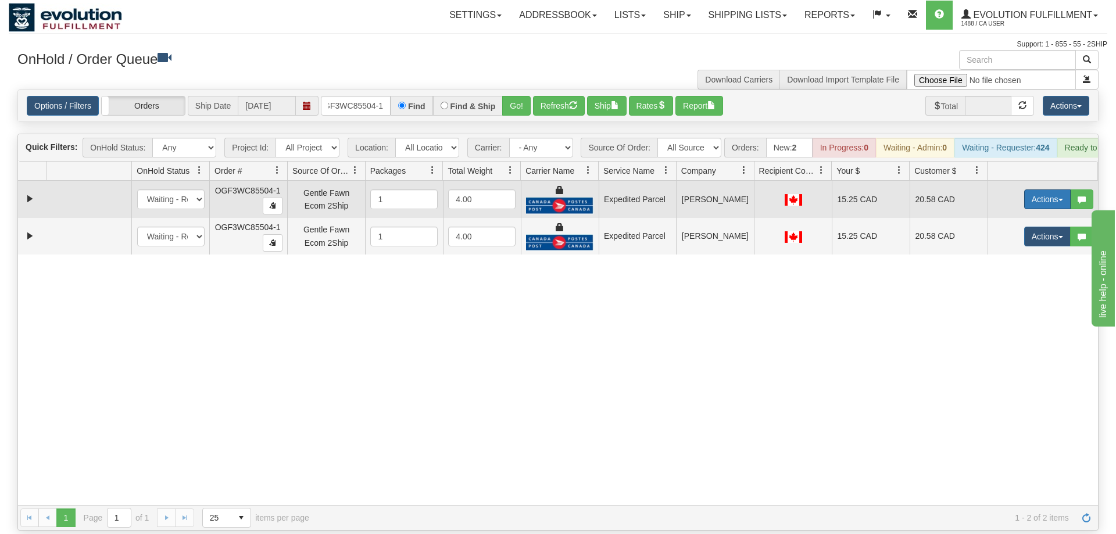
click at [1042, 189] on button "Actions" at bounding box center [1047, 199] width 46 height 20
click at [1001, 262] on span "Ship" at bounding box center [1000, 266] width 24 height 9
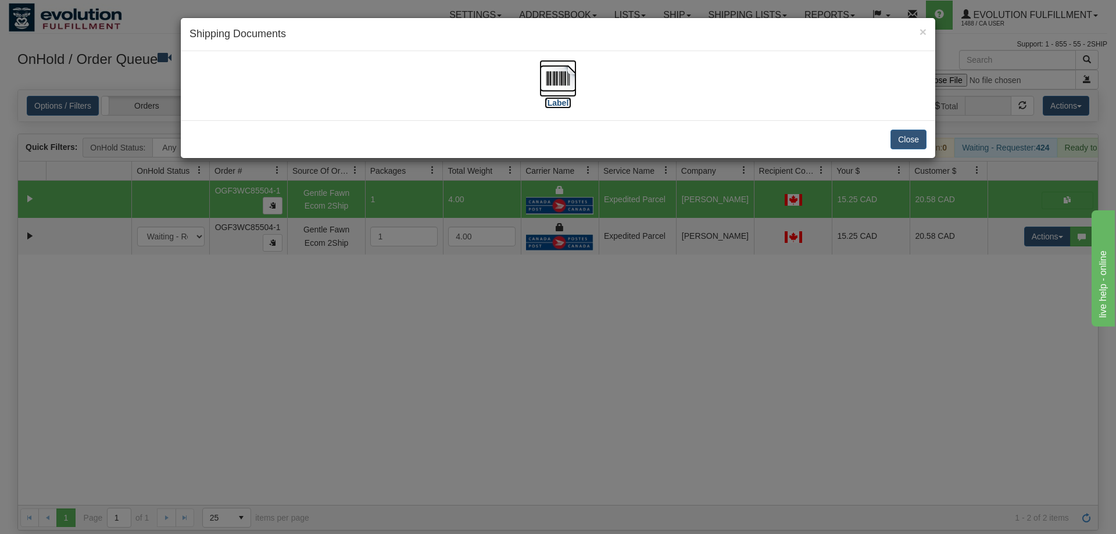
click at [550, 79] on img at bounding box center [557, 78] width 37 height 37
drag, startPoint x: 775, startPoint y: 327, endPoint x: 849, endPoint y: 267, distance: 95.1
click at [776, 324] on div "× Shipping Documents [Label] Close" at bounding box center [558, 267] width 1116 height 534
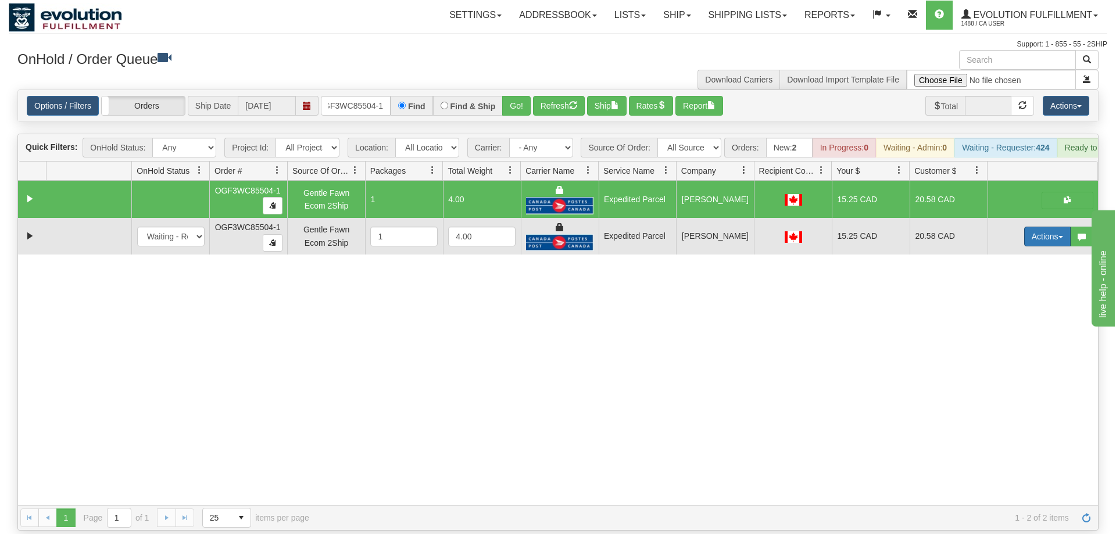
click at [1037, 227] on button "Actions" at bounding box center [1047, 237] width 46 height 20
click at [1008, 314] on span "Delete" at bounding box center [1003, 318] width 31 height 9
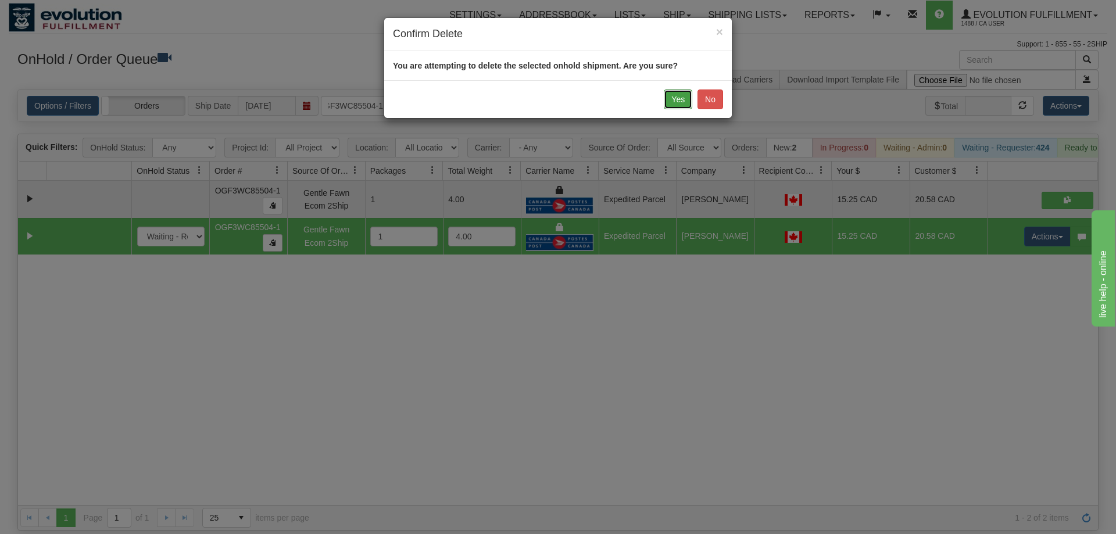
click at [671, 101] on button "Yes" at bounding box center [678, 99] width 28 height 20
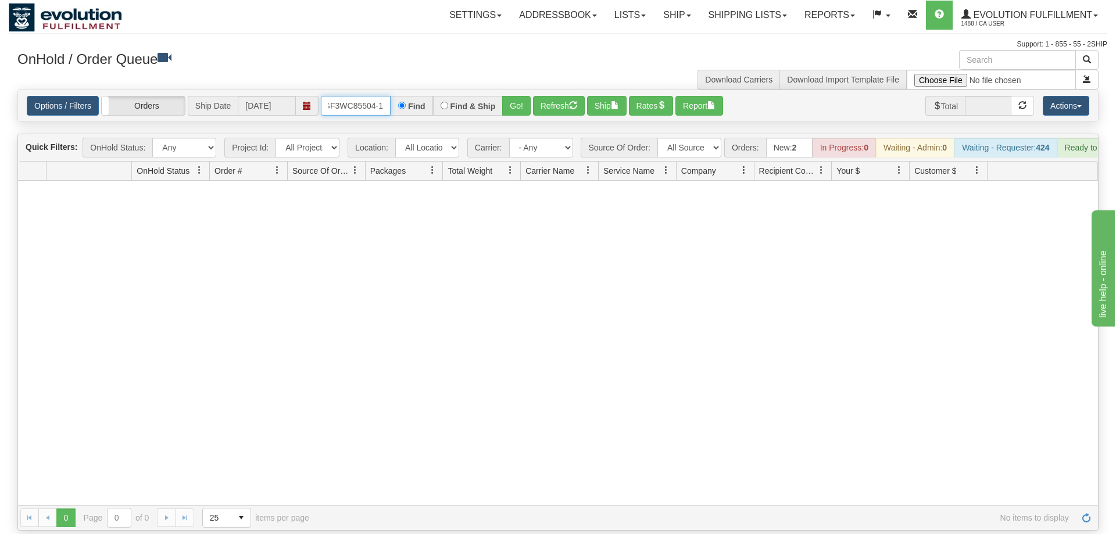
click at [364, 96] on input "OGF3WC85504-1" at bounding box center [356, 106] width 70 height 20
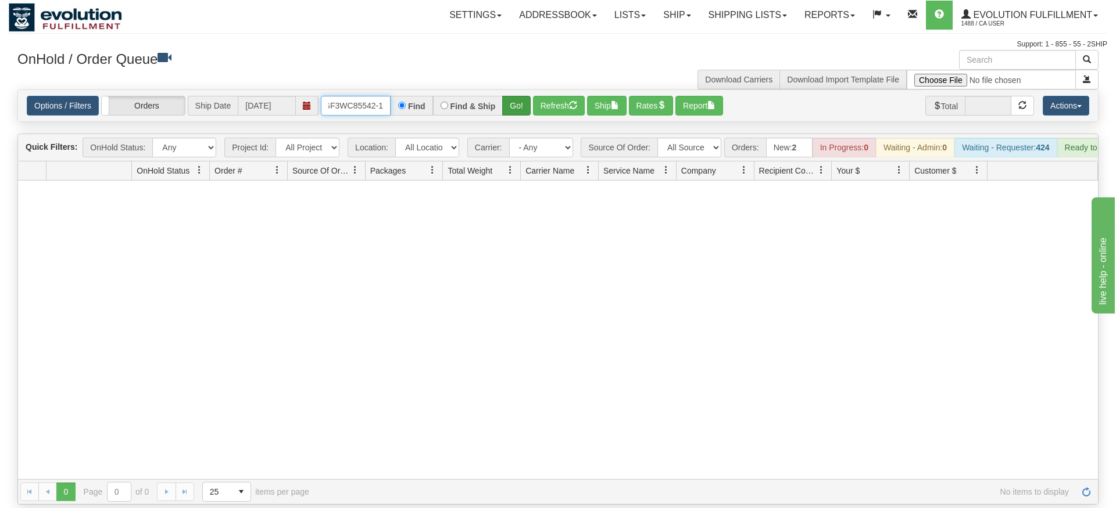
type input "OGF3WC85542-1"
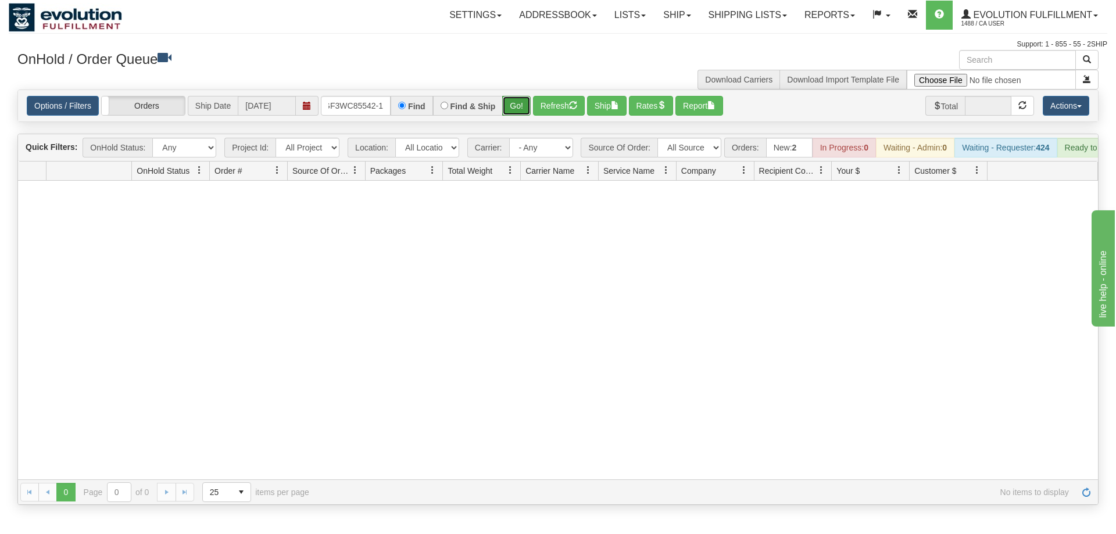
drag, startPoint x: 518, startPoint y: 91, endPoint x: 515, endPoint y: 111, distance: 20.0
click at [517, 116] on div "Is equal to Is not equal to Contains Does not contains CAD USD EUR ZAR [PERSON_…" at bounding box center [558, 296] width 1098 height 415
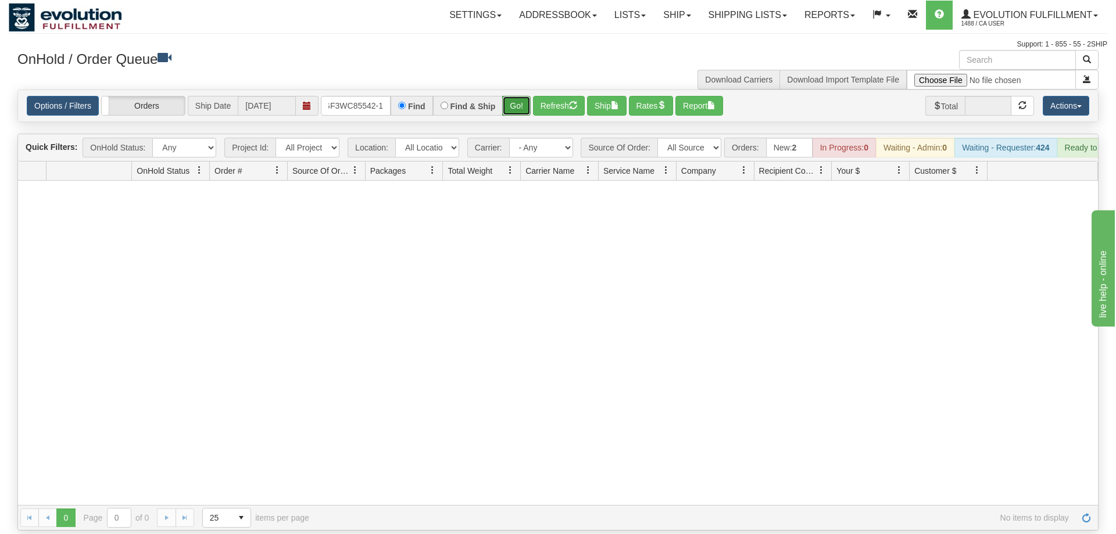
click at [513, 96] on button "Go!" at bounding box center [516, 106] width 28 height 20
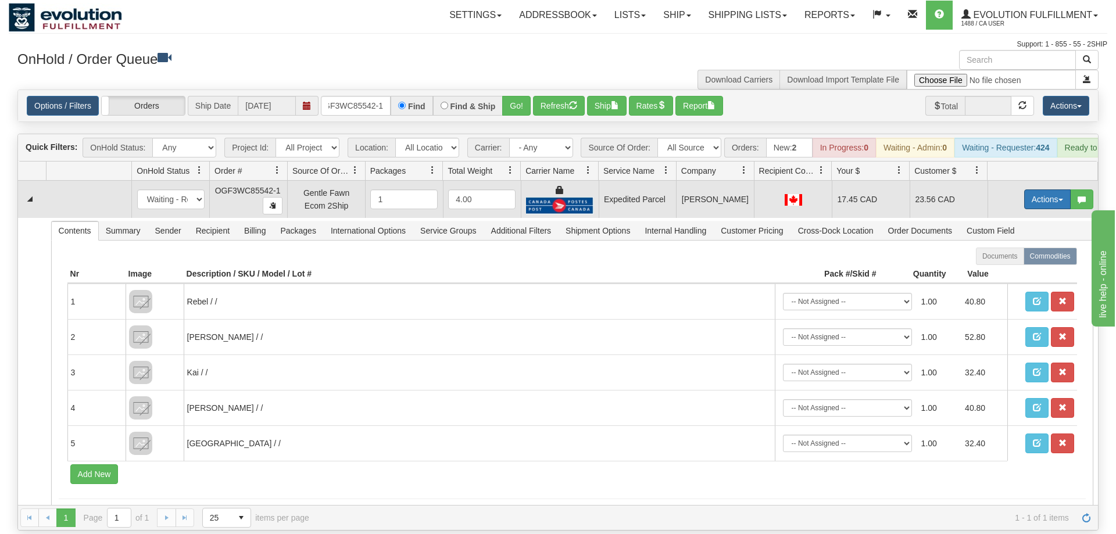
click at [1034, 189] on button "Actions" at bounding box center [1047, 199] width 46 height 20
click at [1014, 259] on link "Ship" at bounding box center [1023, 266] width 93 height 15
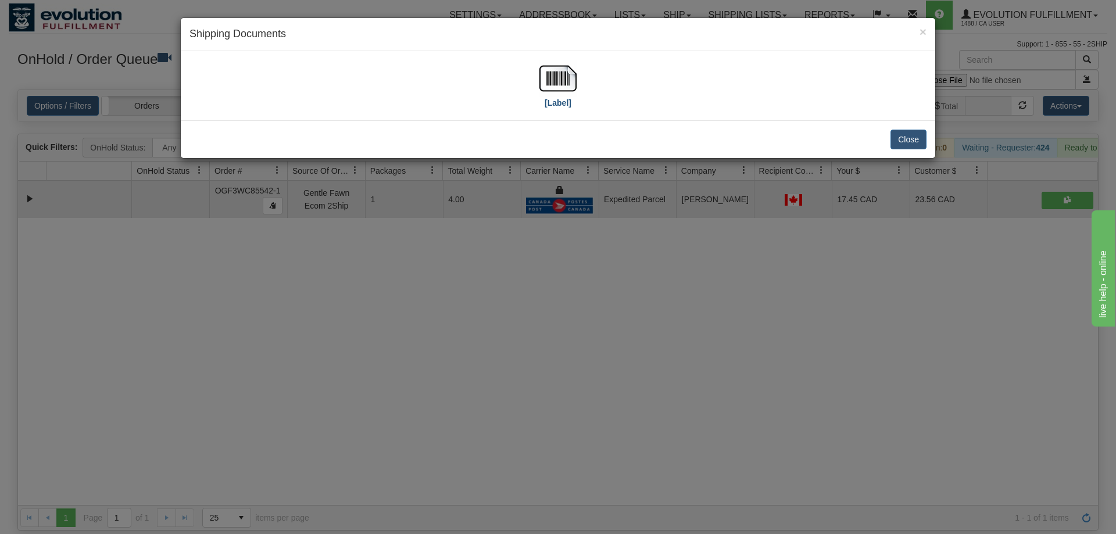
drag, startPoint x: 592, startPoint y: 83, endPoint x: 540, endPoint y: 83, distance: 51.1
click at [589, 83] on div "[Label]" at bounding box center [557, 86] width 737 height 52
click at [540, 83] on img at bounding box center [557, 78] width 37 height 37
click at [432, 386] on div "× Shipping Documents [Label] Close" at bounding box center [558, 267] width 1116 height 534
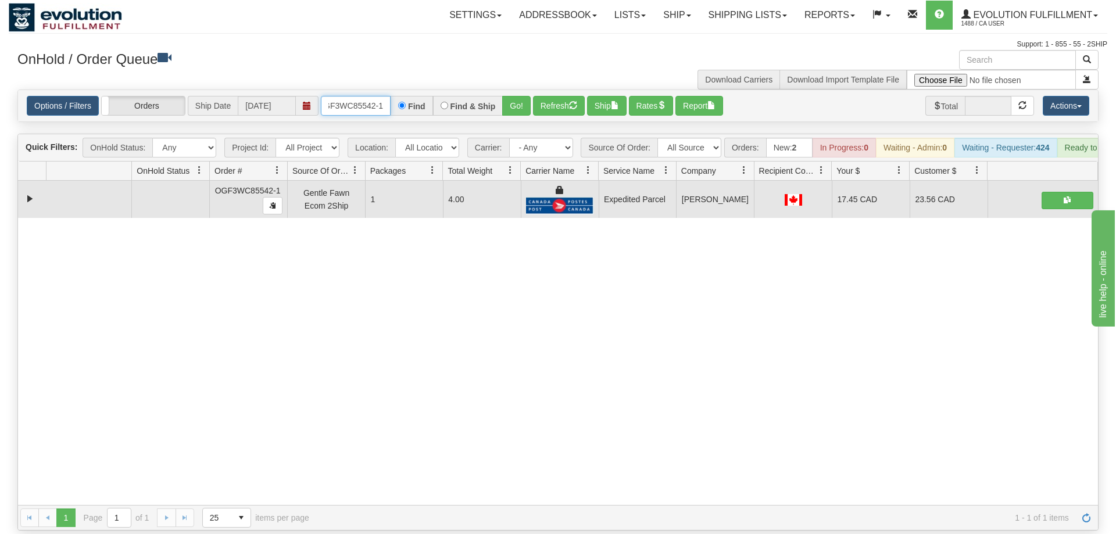
click at [351, 96] on input "OGF3WC85542-1" at bounding box center [356, 106] width 70 height 20
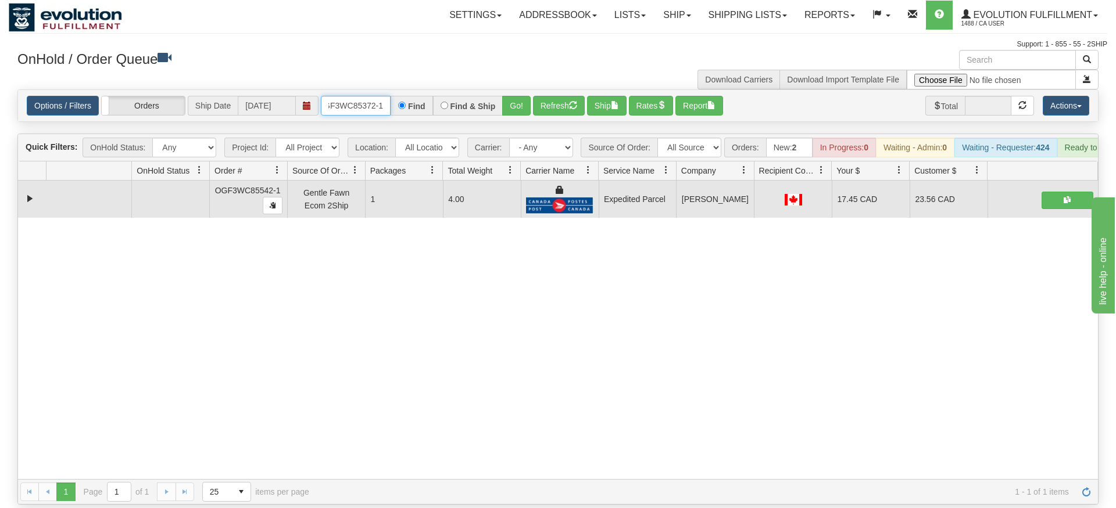
type input "OGF3WC85372-1"
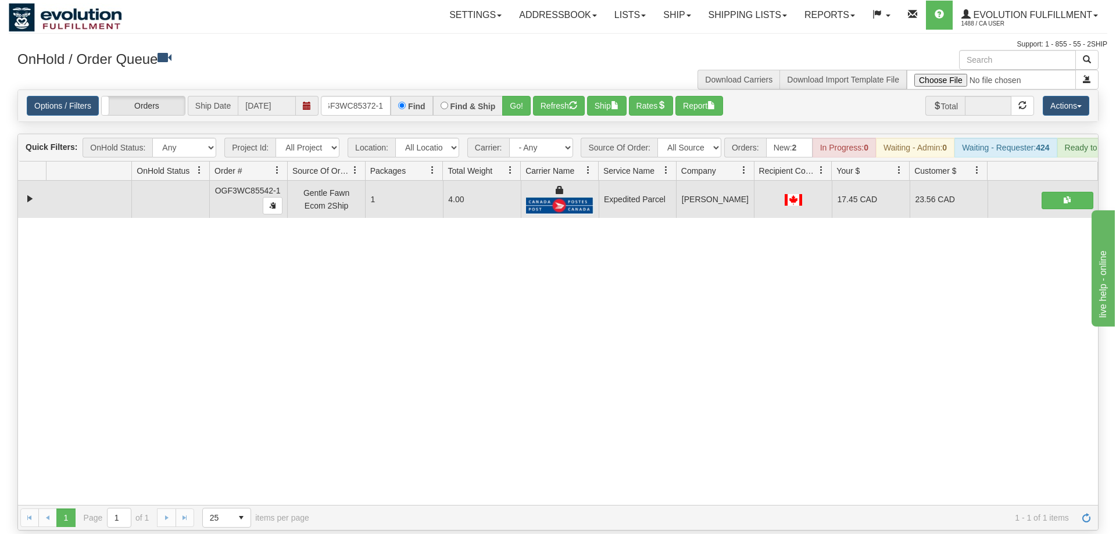
click at [508, 103] on div "Options / Filters Group Shipments Orders Ship Date 08/28/2025 OGF3WC85372-1 Fin…" at bounding box center [558, 105] width 1080 height 31
click at [513, 96] on button "Go!" at bounding box center [516, 106] width 28 height 20
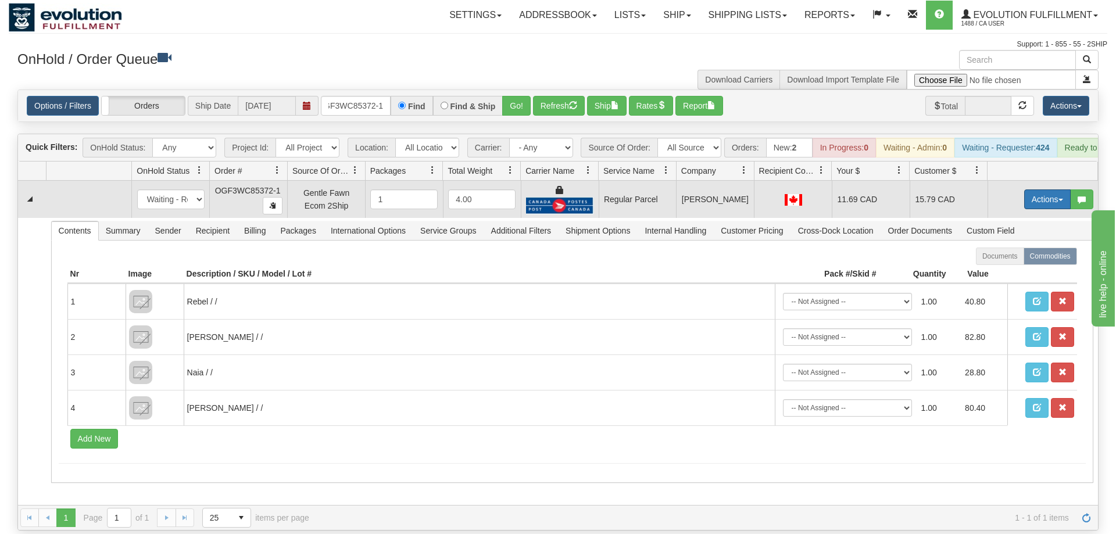
click at [1025, 189] on button "Actions" at bounding box center [1047, 199] width 46 height 20
click at [997, 247] on span "Rate All Services" at bounding box center [1023, 251] width 70 height 9
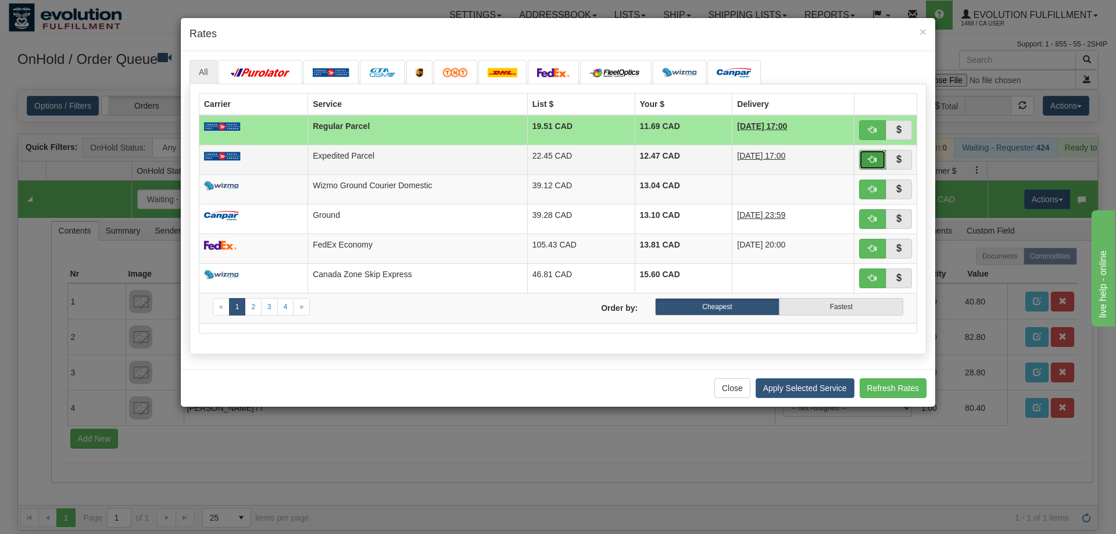
click at [872, 153] on button "button" at bounding box center [872, 160] width 27 height 20
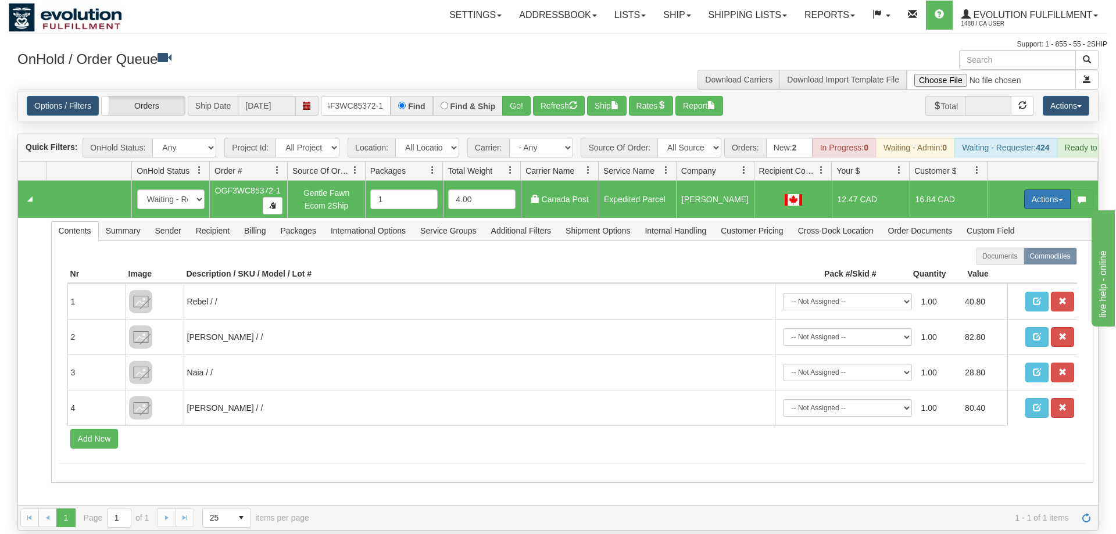
click at [1034, 189] on button "Actions" at bounding box center [1047, 199] width 46 height 20
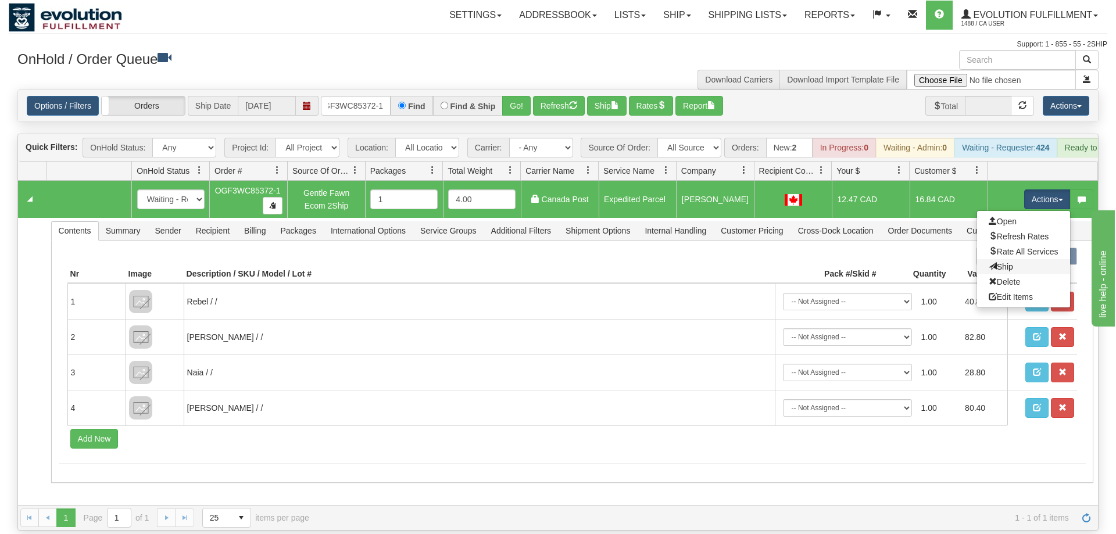
click at [1016, 259] on link "Ship" at bounding box center [1023, 266] width 93 height 15
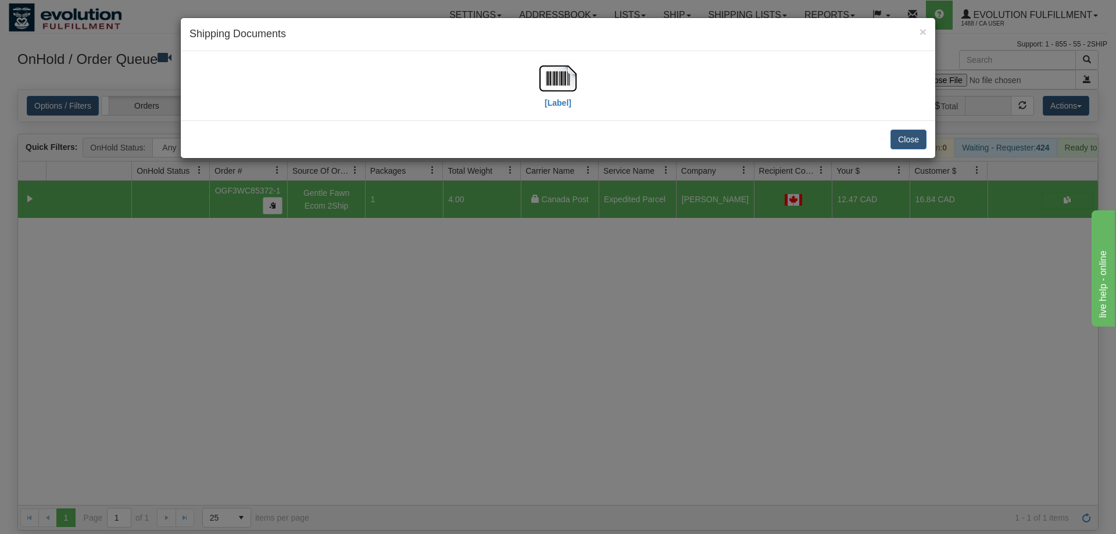
click at [540, 55] on div "[Label]" at bounding box center [558, 85] width 754 height 69
click at [557, 94] on img at bounding box center [557, 78] width 37 height 37
click at [543, 277] on div "× Shipping Documents [Label] Close" at bounding box center [558, 267] width 1116 height 534
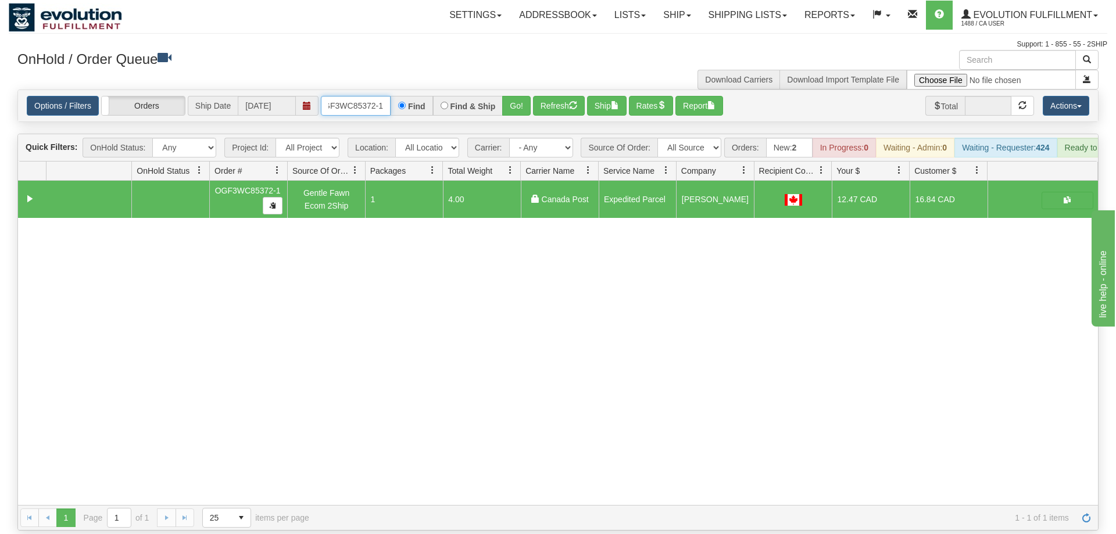
click at [363, 96] on input "OGF3WC85372-1" at bounding box center [356, 106] width 70 height 20
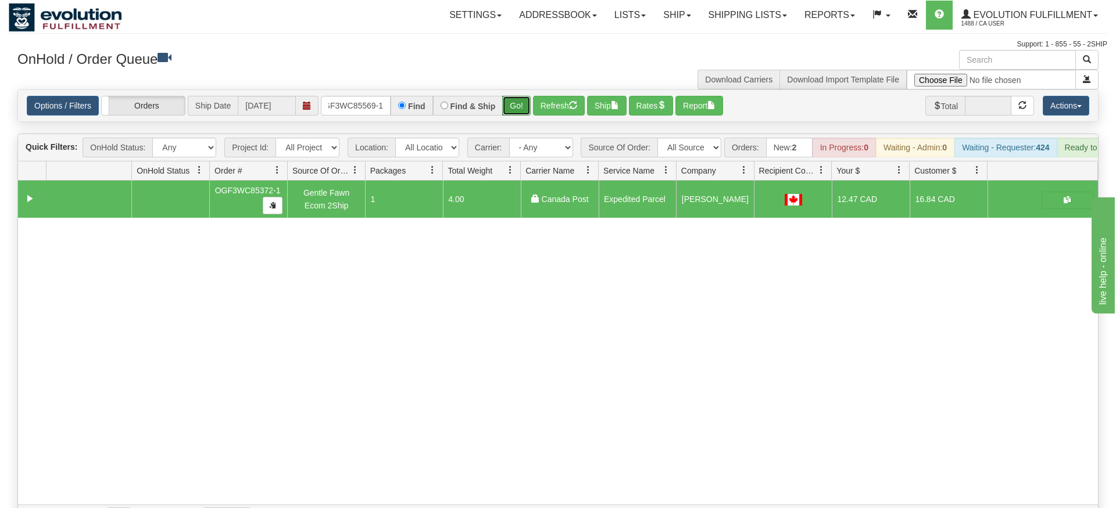
click at [519, 112] on div "Is equal to Is not equal to Contains Does not contains CAD USD EUR ZAR [PERSON_…" at bounding box center [558, 309] width 1098 height 441
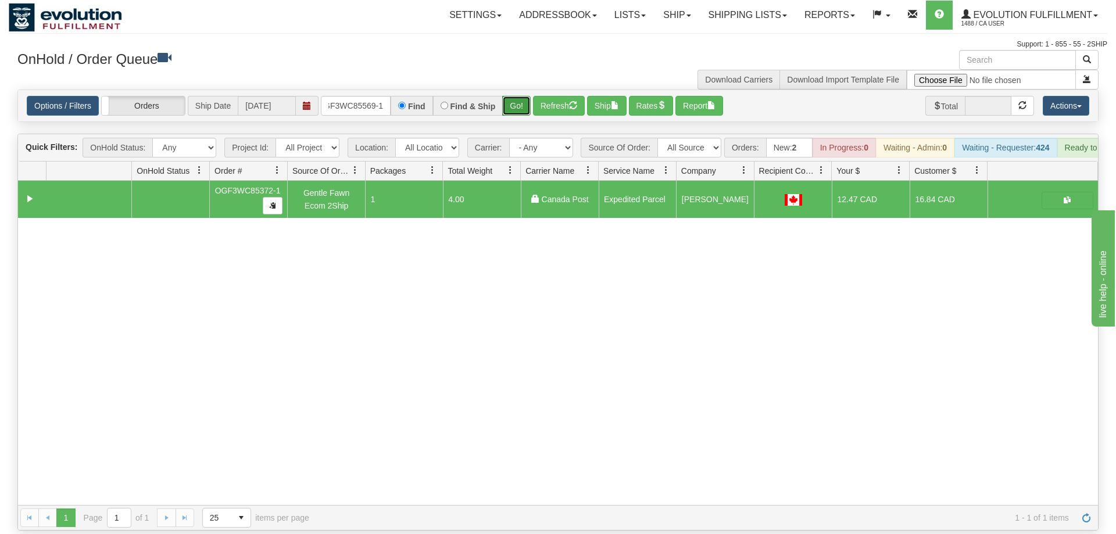
click at [509, 96] on button "Go!" at bounding box center [516, 106] width 28 height 20
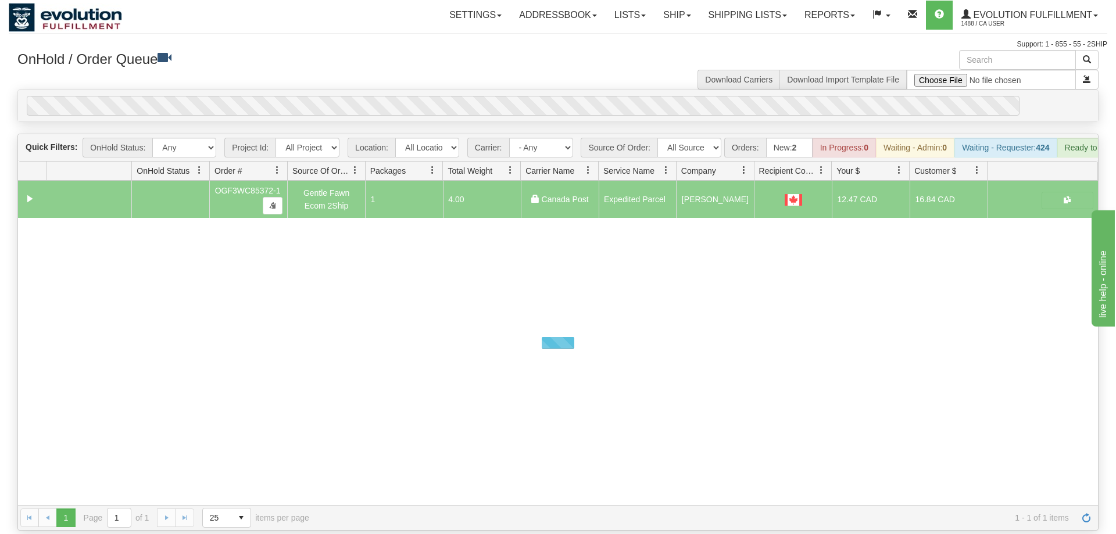
click at [520, 96] on div "0" at bounding box center [523, 106] width 993 height 20
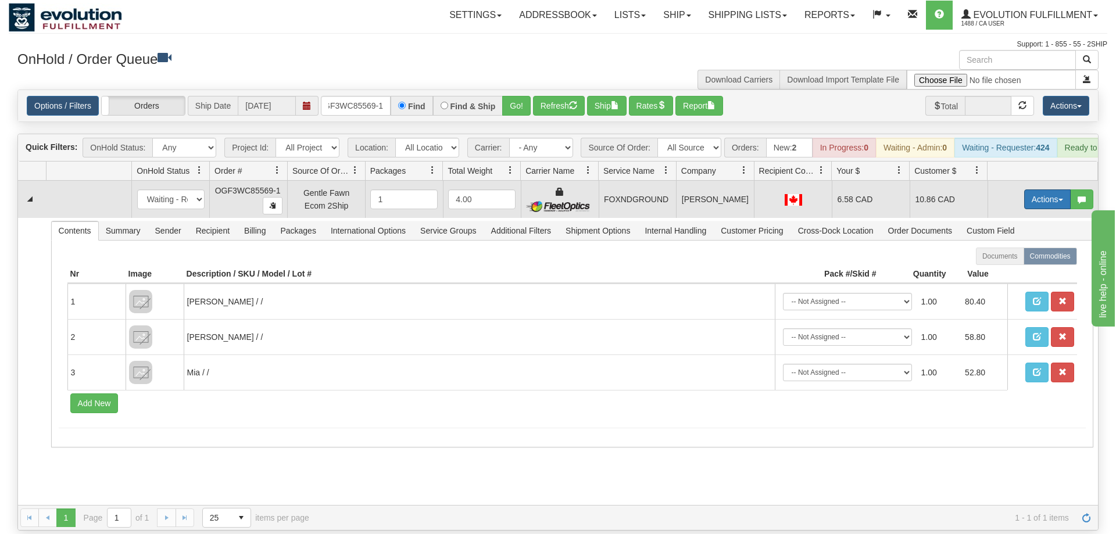
click at [1062, 189] on button "Actions" at bounding box center [1047, 199] width 46 height 20
click at [1005, 262] on span "Ship" at bounding box center [1000, 266] width 24 height 9
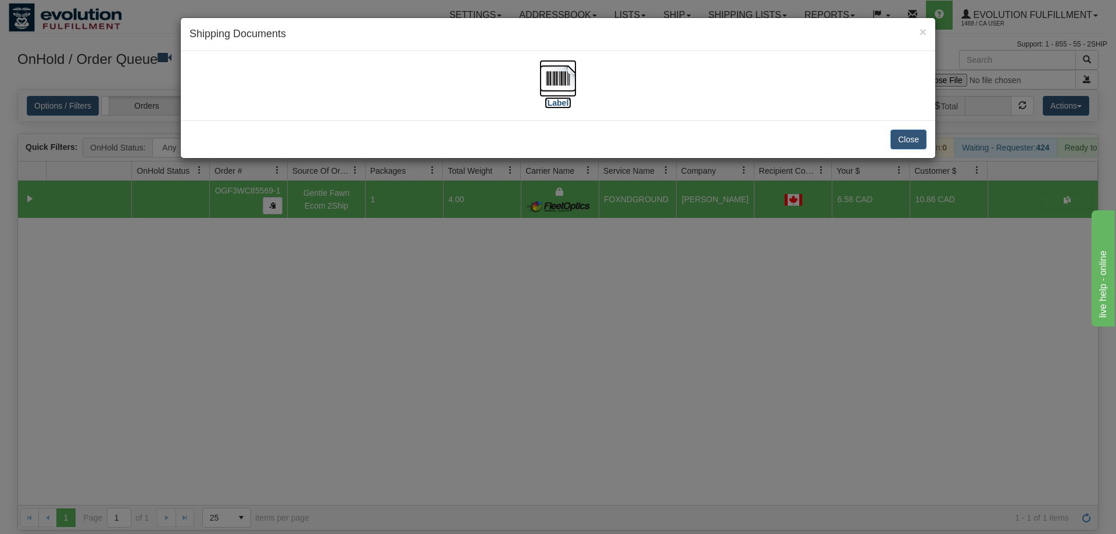
click at [576, 77] on img at bounding box center [557, 78] width 37 height 37
click at [665, 246] on div "× Shipping Documents [Label] Close" at bounding box center [558, 267] width 1116 height 534
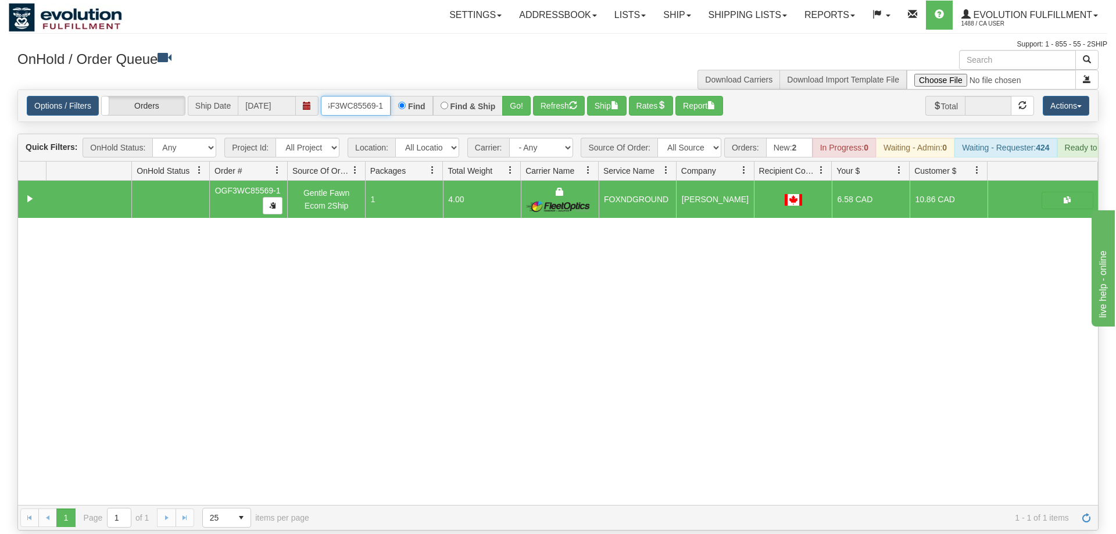
click at [360, 96] on input "OGF3WC85569-1" at bounding box center [356, 106] width 70 height 20
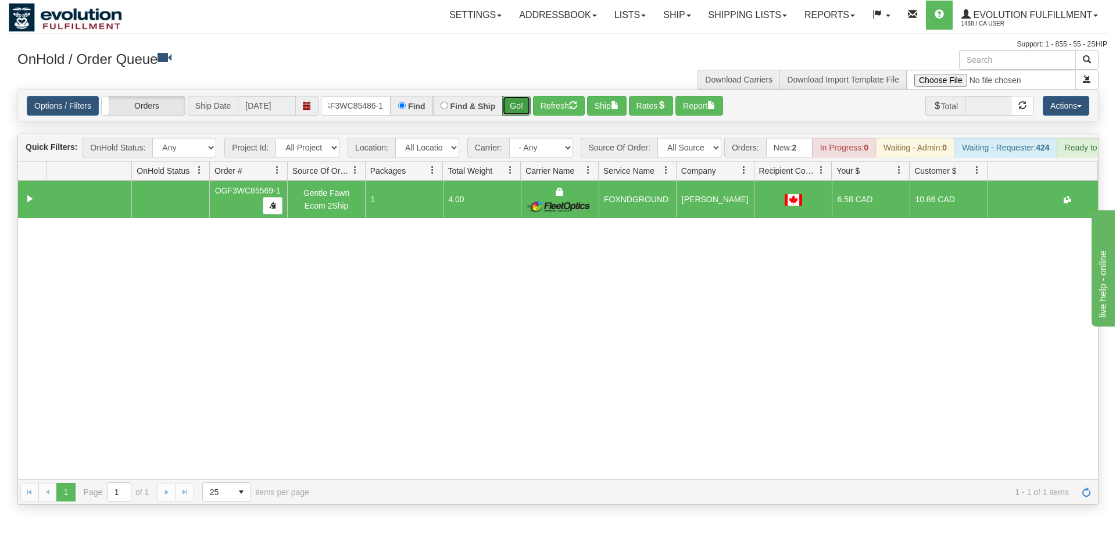
drag, startPoint x: 509, startPoint y: 88, endPoint x: 511, endPoint y: 95, distance: 7.2
click at [510, 113] on div "Is equal to Is not equal to Contains Does not contains CAD USD EUR ZAR [PERSON_…" at bounding box center [558, 296] width 1098 height 415
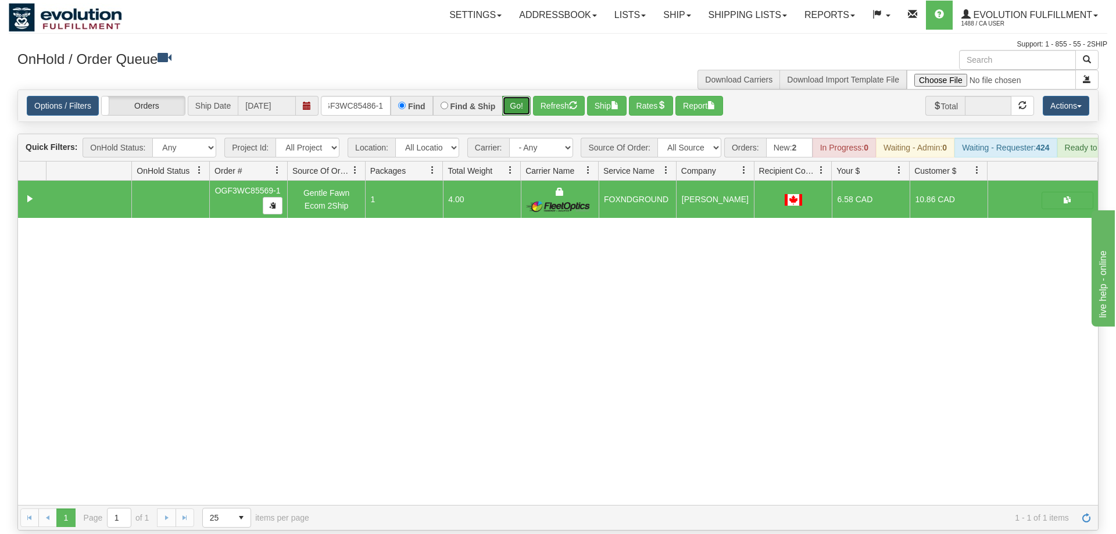
click at [512, 96] on button "Go!" at bounding box center [516, 106] width 28 height 20
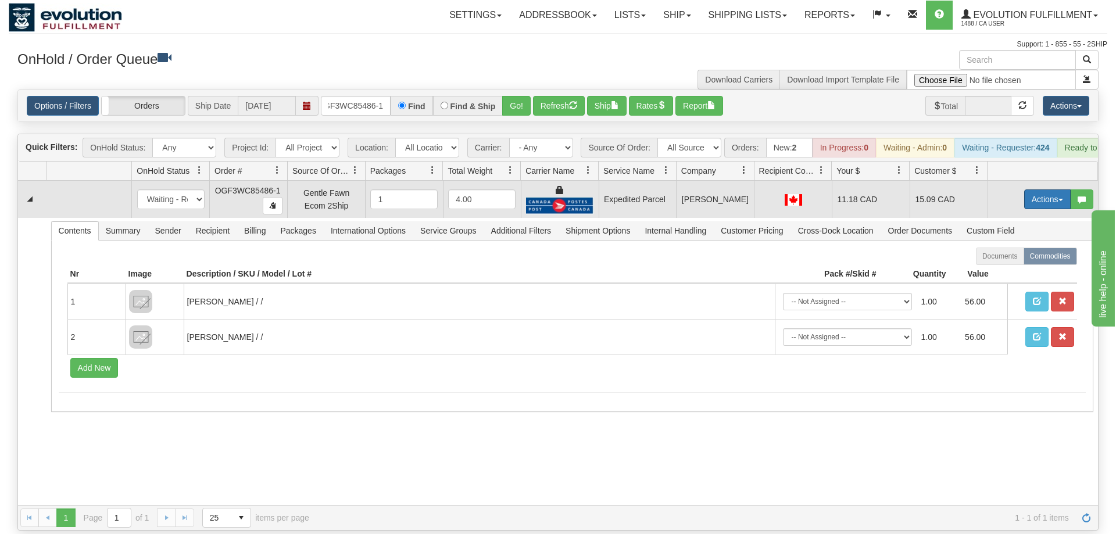
click at [1036, 189] on button "Actions" at bounding box center [1047, 199] width 46 height 20
click at [1014, 247] on span "Rate All Services" at bounding box center [1023, 251] width 70 height 9
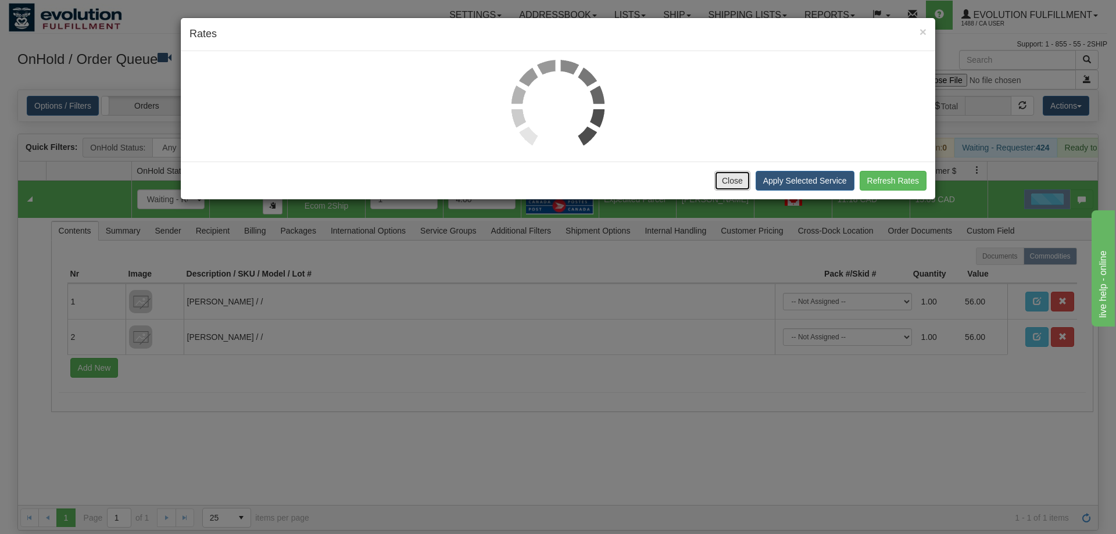
click at [719, 179] on button "Close" at bounding box center [732, 181] width 36 height 20
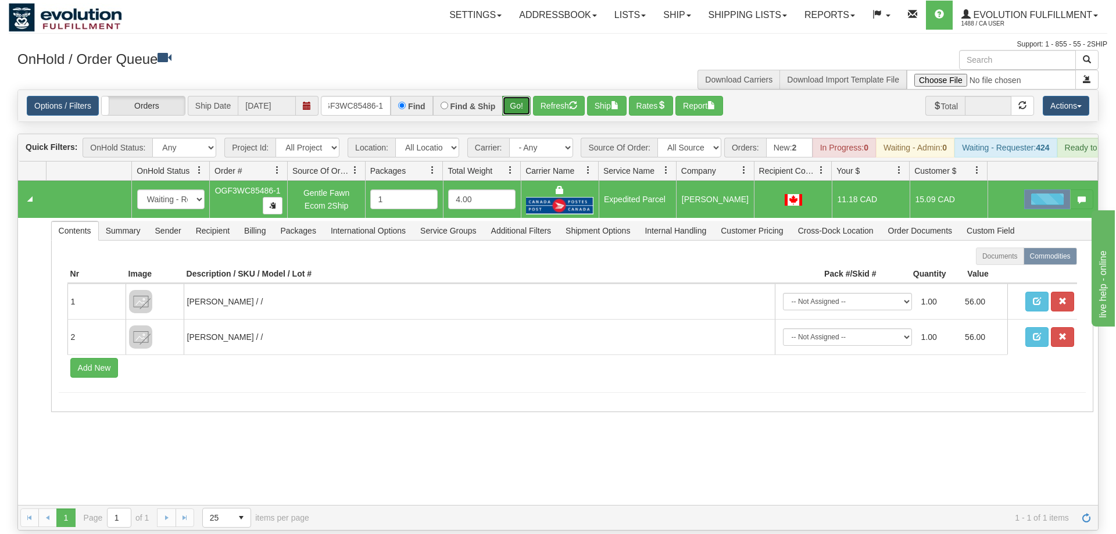
click at [521, 96] on button "Go!" at bounding box center [516, 106] width 28 height 20
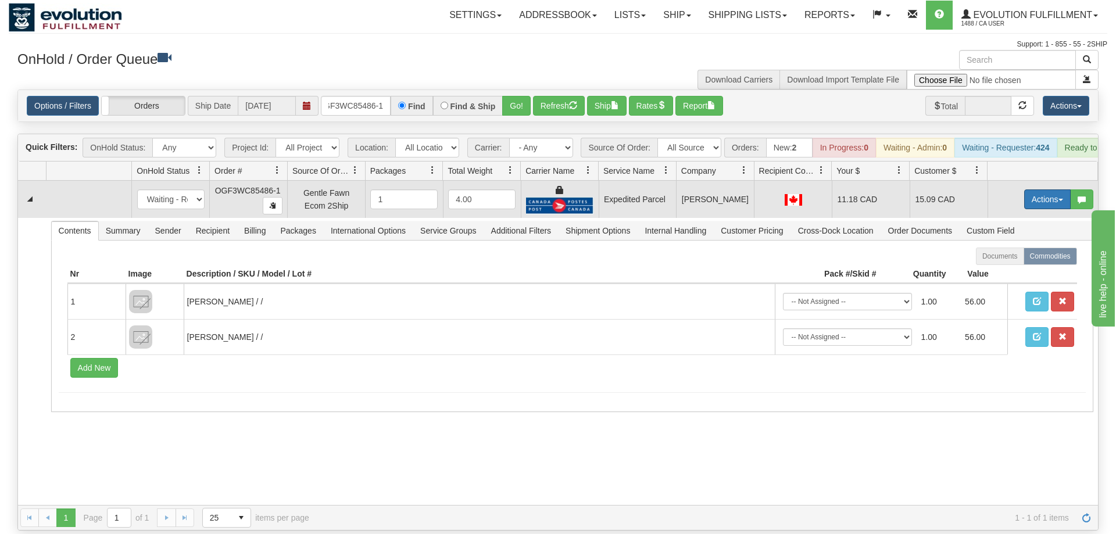
drag, startPoint x: 1031, startPoint y: 185, endPoint x: 1023, endPoint y: 187, distance: 9.0
click at [1032, 189] on button "Actions" at bounding box center [1047, 199] width 46 height 20
click at [1003, 262] on span "Ship" at bounding box center [1000, 266] width 24 height 9
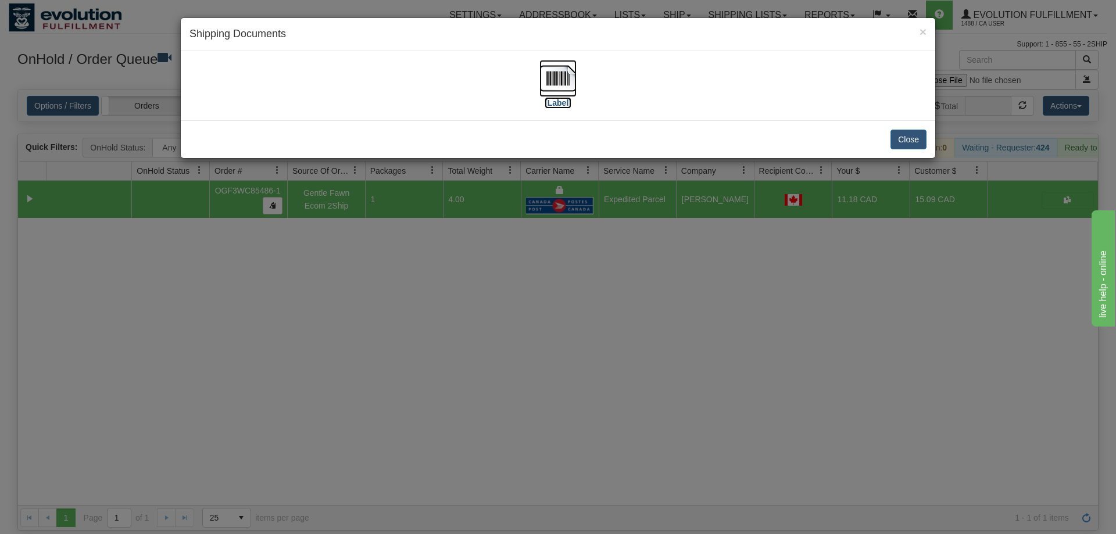
click at [542, 87] on img at bounding box center [557, 78] width 37 height 37
drag, startPoint x: 451, startPoint y: 266, endPoint x: 428, endPoint y: 217, distance: 54.1
click at [450, 264] on div "× Shipping Documents [Label] Close" at bounding box center [558, 267] width 1116 height 534
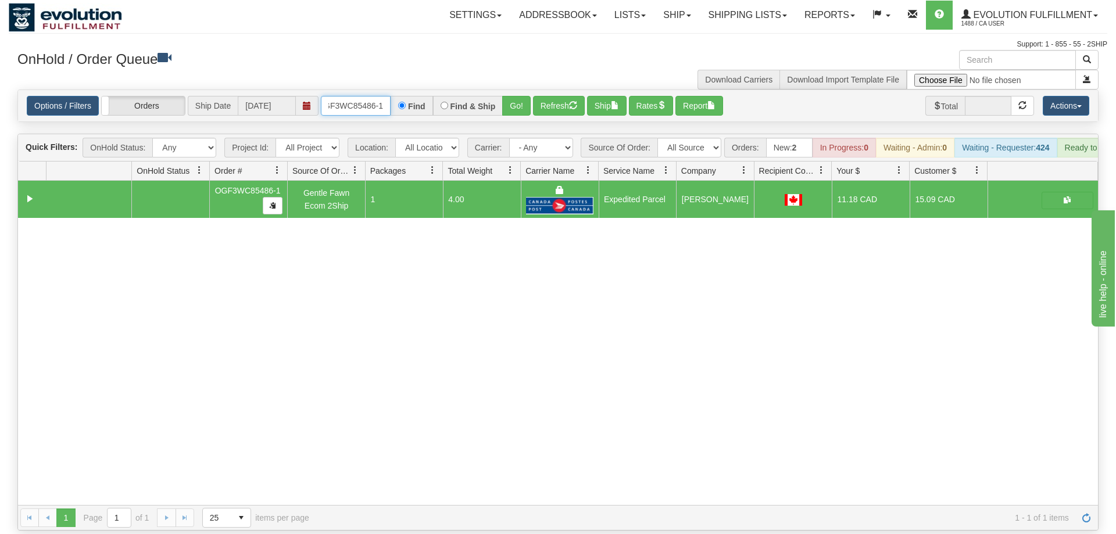
click at [372, 96] on input "OGF3WC85486-1" at bounding box center [356, 106] width 70 height 20
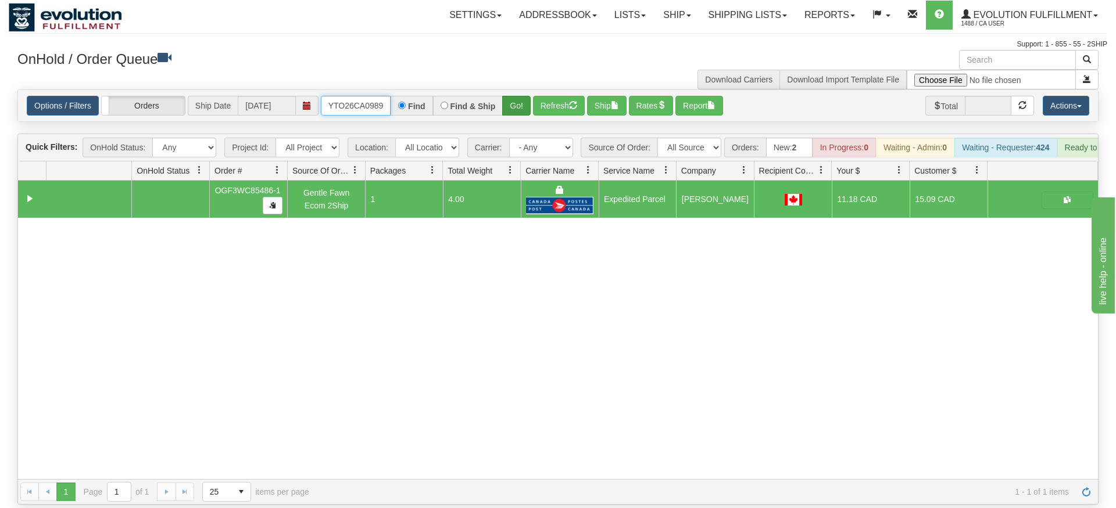
type input "OMOYTO26CA0989"
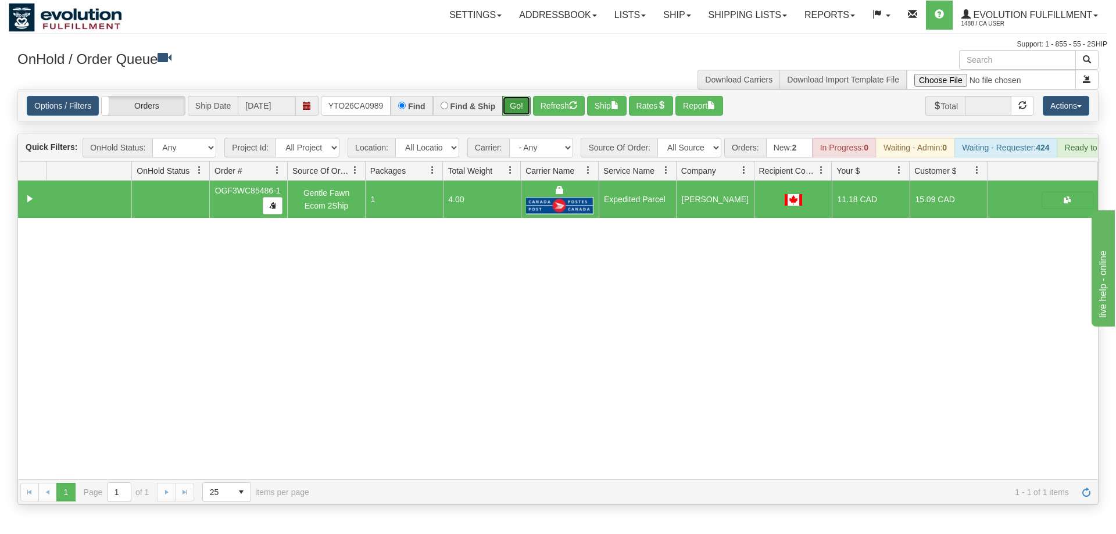
click at [514, 114] on div "Is equal to Is not equal to Contains Does not contains CAD USD EUR ZAR [PERSON_…" at bounding box center [558, 296] width 1098 height 415
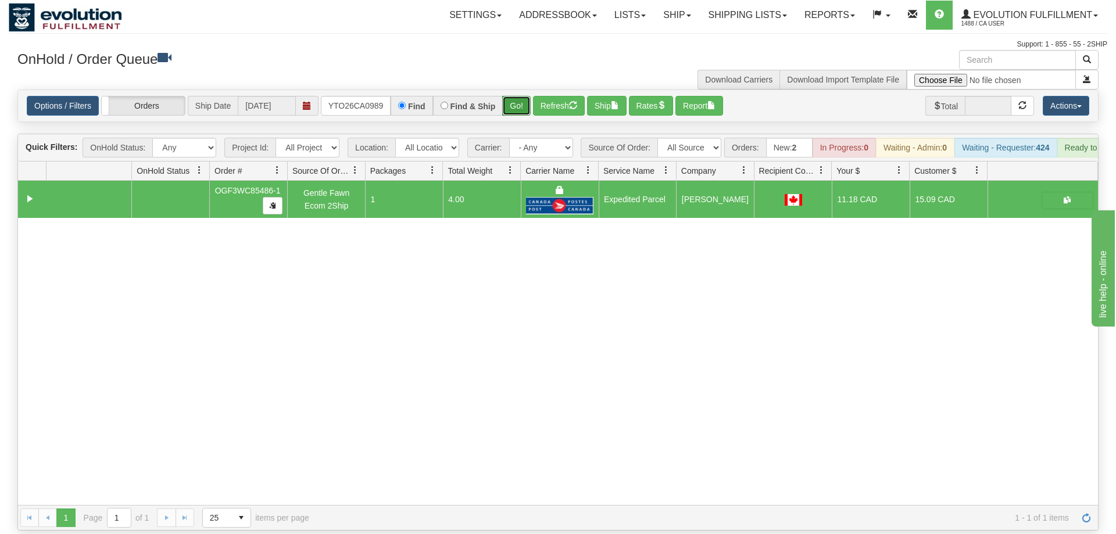
click at [519, 96] on button "Go!" at bounding box center [516, 106] width 28 height 20
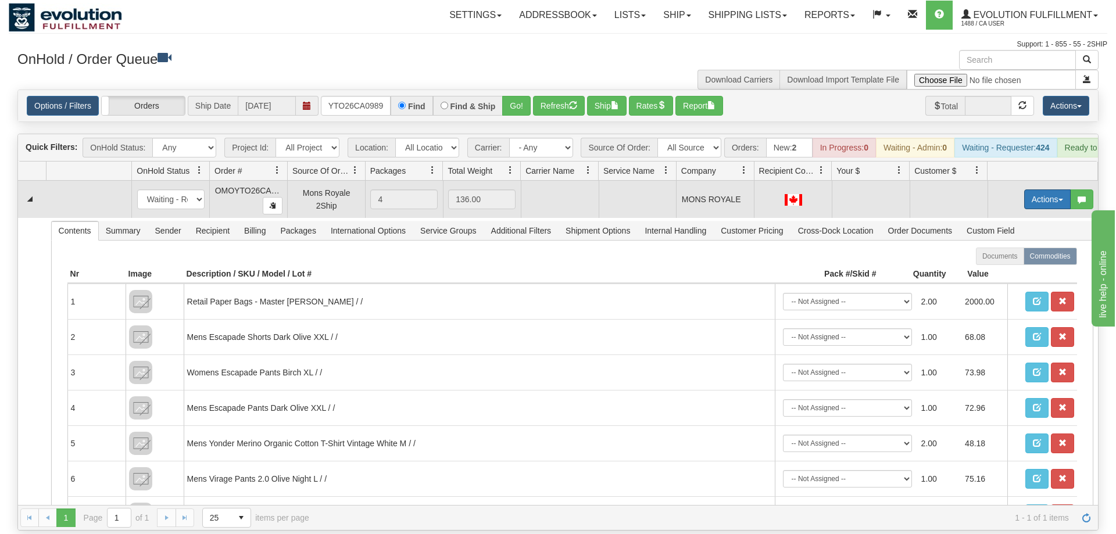
click at [1044, 189] on button "Actions" at bounding box center [1047, 199] width 46 height 20
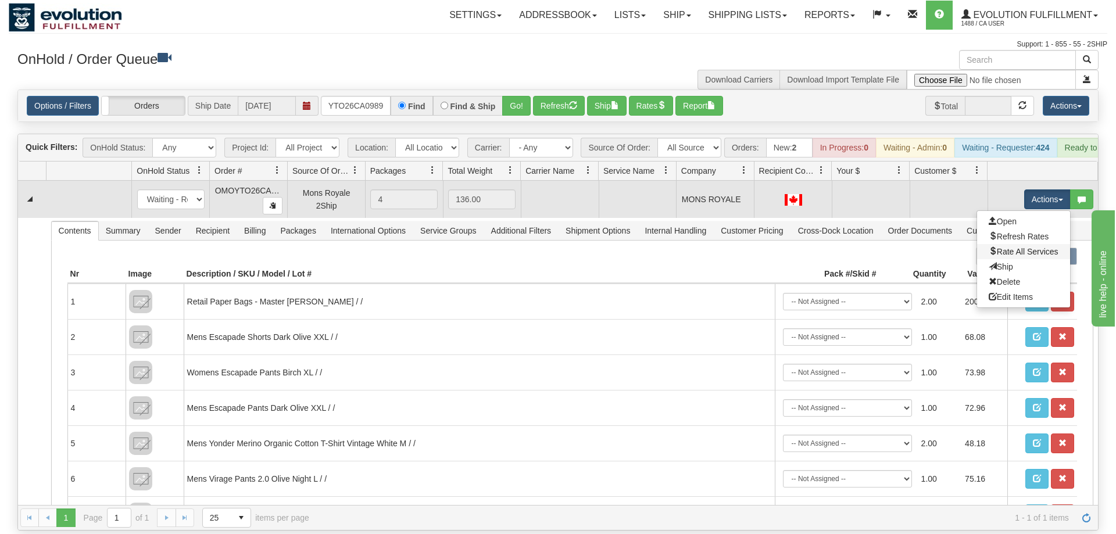
click at [1015, 244] on link "Rate All Services" at bounding box center [1023, 251] width 93 height 15
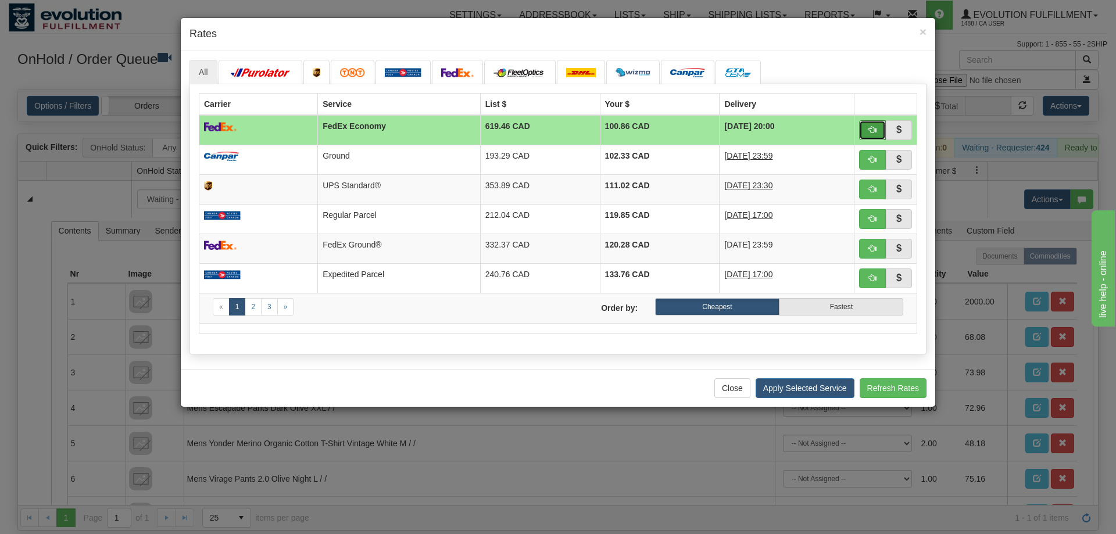
click at [869, 129] on span "button" at bounding box center [872, 130] width 8 height 8
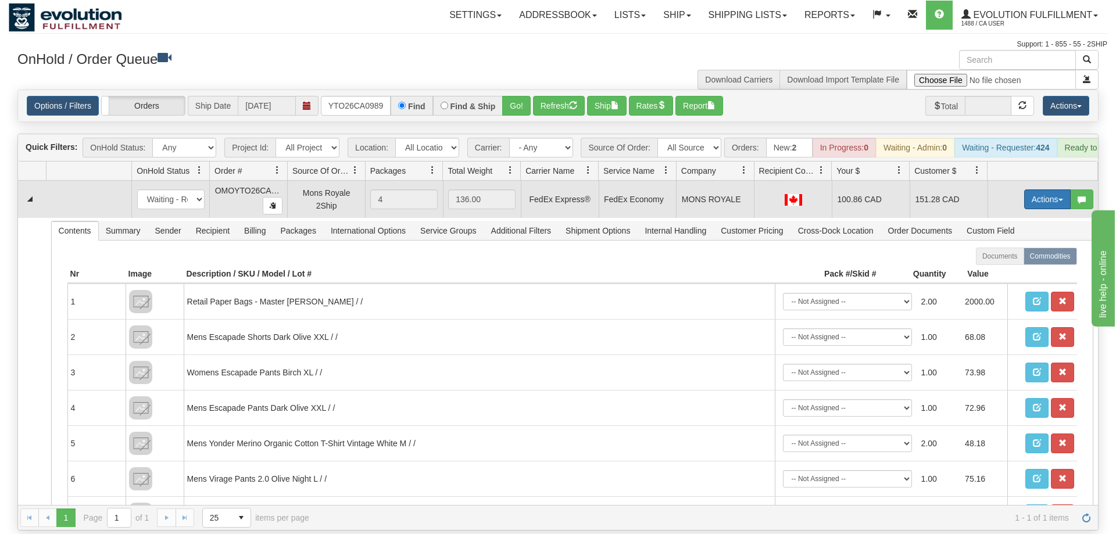
click at [1052, 189] on button "Actions" at bounding box center [1047, 199] width 46 height 20
click at [1015, 259] on link "Ship" at bounding box center [1023, 266] width 93 height 15
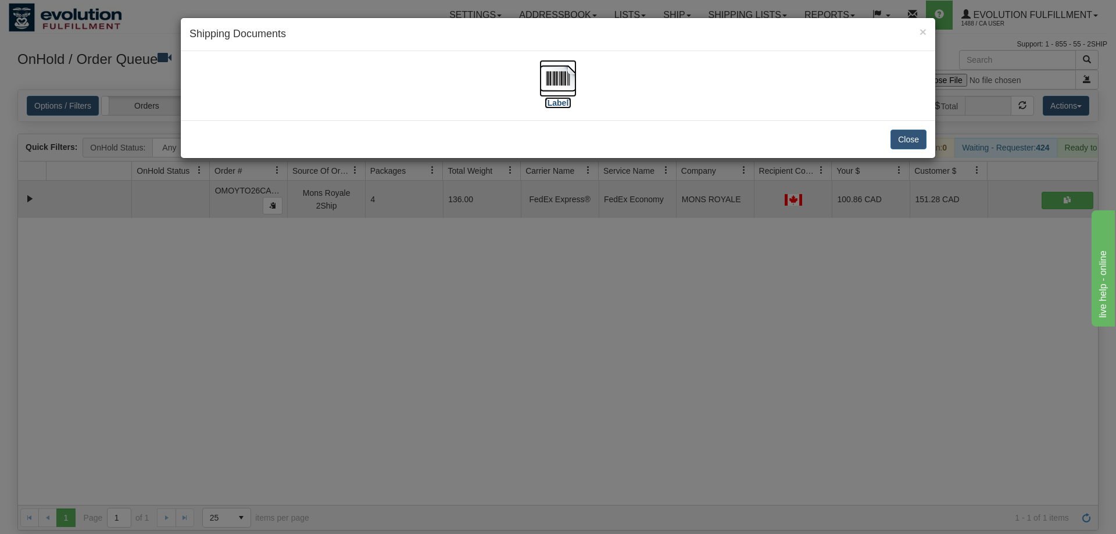
click at [569, 92] on img at bounding box center [557, 78] width 37 height 37
click at [440, 239] on div "× Shipping Documents [Label] Close" at bounding box center [558, 267] width 1116 height 534
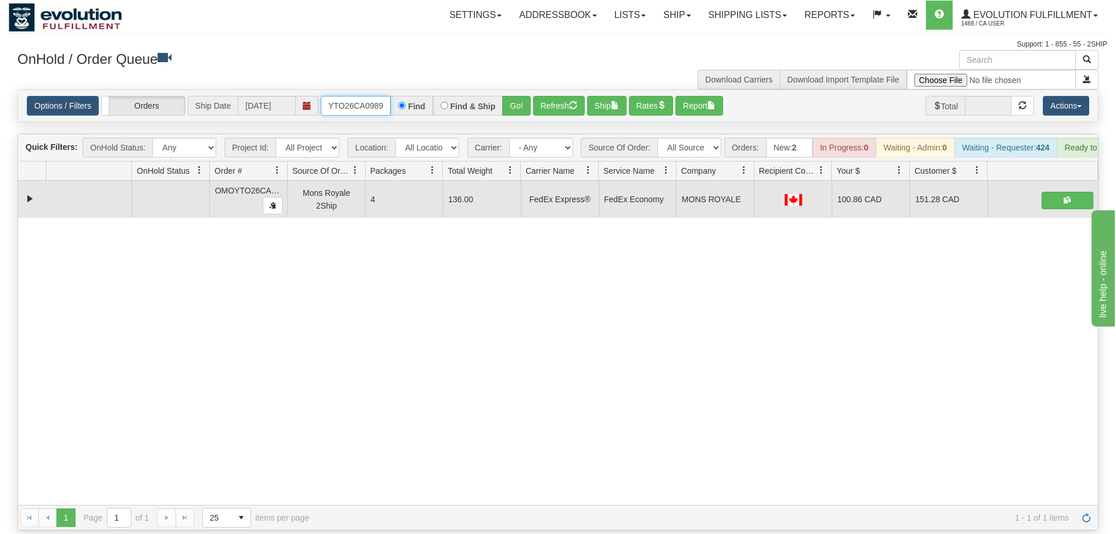
click at [357, 96] on input "OMOYTO26CA0989" at bounding box center [356, 106] width 70 height 20
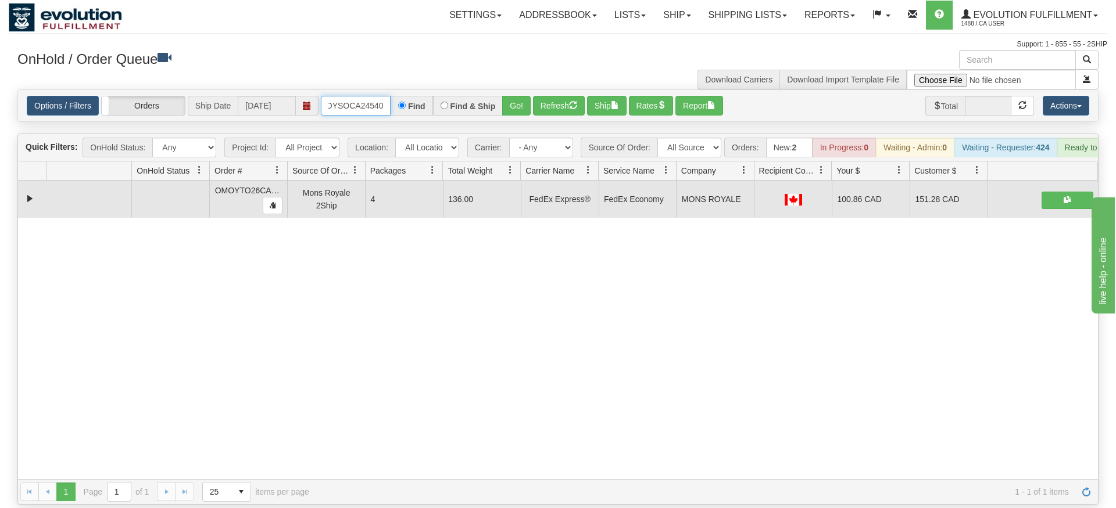
type input "OMOYSOCA24540"
drag, startPoint x: 533, startPoint y: 94, endPoint x: 519, endPoint y: 109, distance: 21.0
click at [531, 119] on div "Is equal to Is not equal to Contains Does not contains CAD USD EUR ZAR [PERSON_…" at bounding box center [558, 296] width 1098 height 415
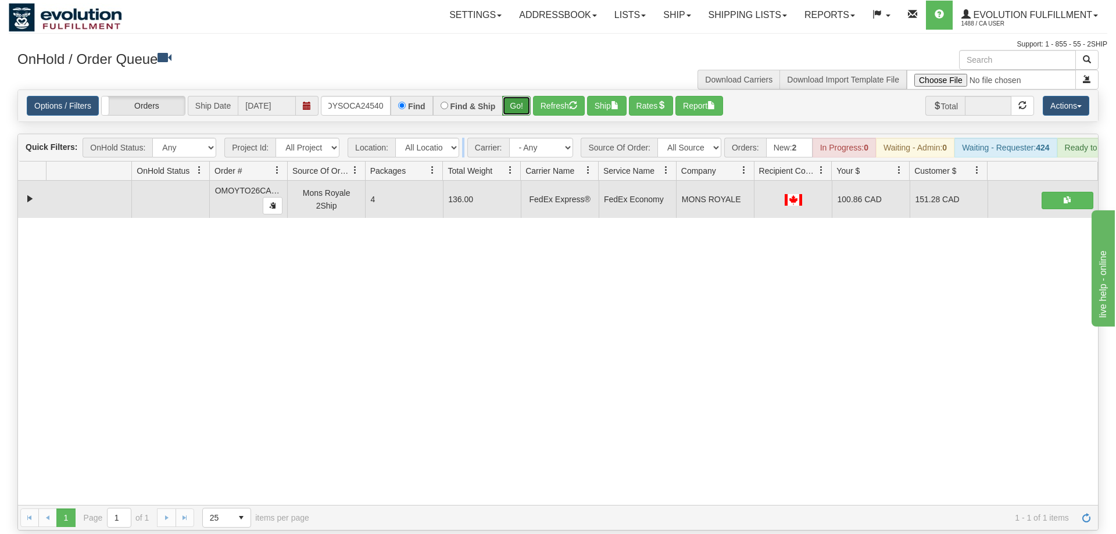
click at [513, 96] on button "Go!" at bounding box center [516, 106] width 28 height 20
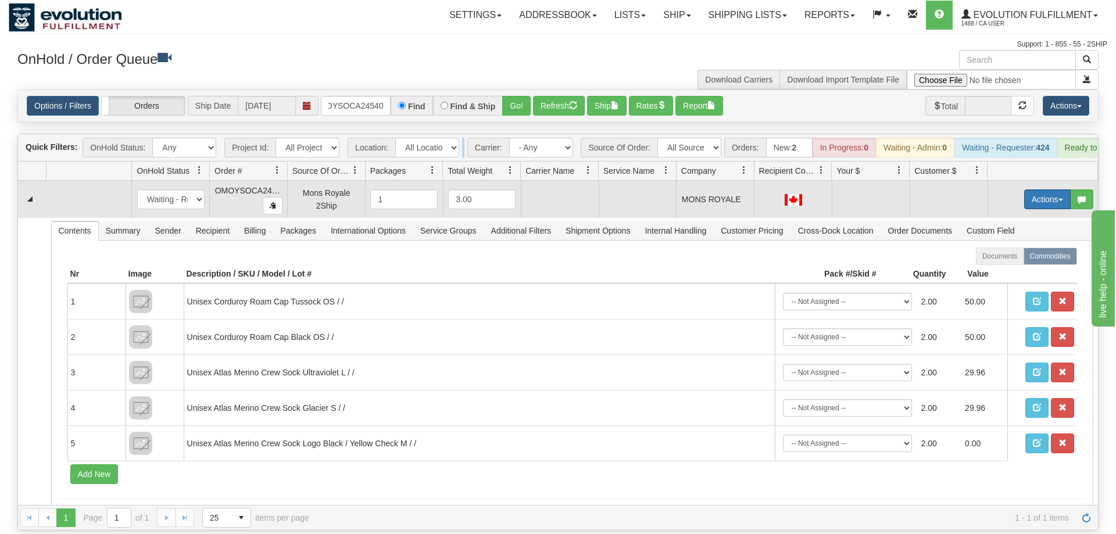
click at [1036, 189] on button "Actions" at bounding box center [1047, 199] width 46 height 20
click at [1037, 247] on span "Rate All Services" at bounding box center [1023, 251] width 70 height 9
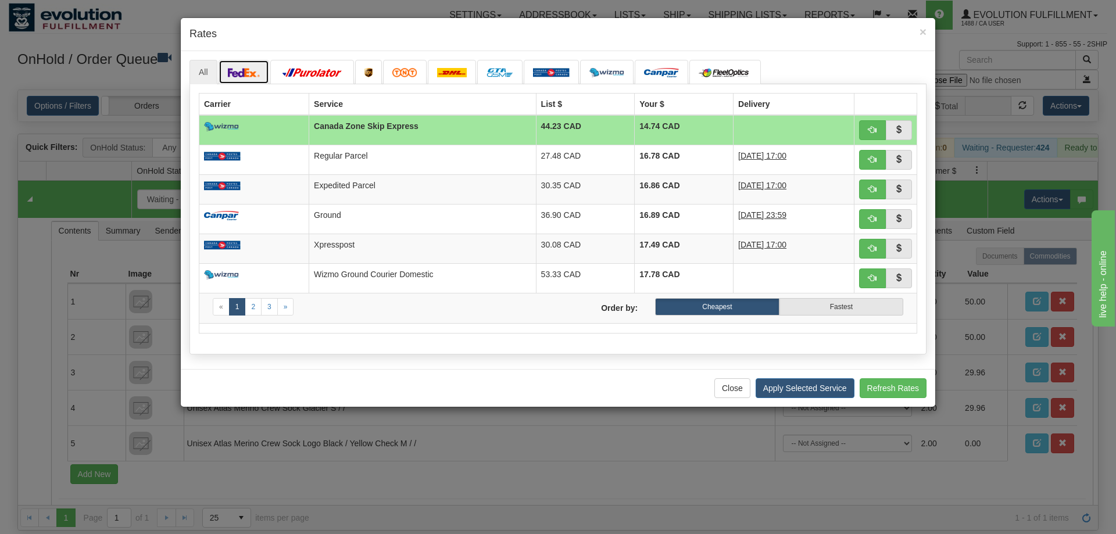
click at [242, 73] on img at bounding box center [244, 72] width 33 height 9
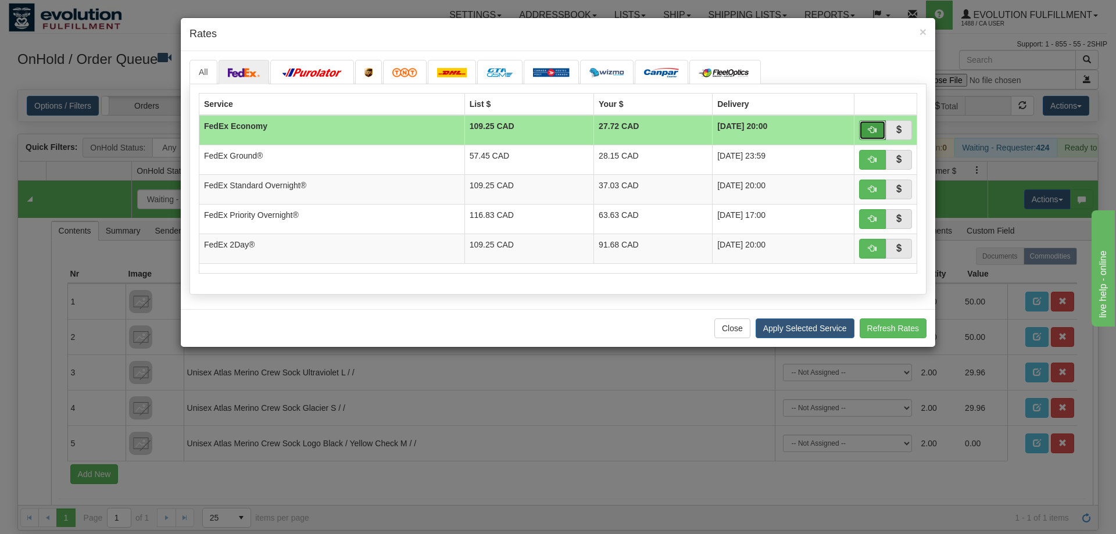
click at [869, 126] on span "button" at bounding box center [872, 130] width 8 height 8
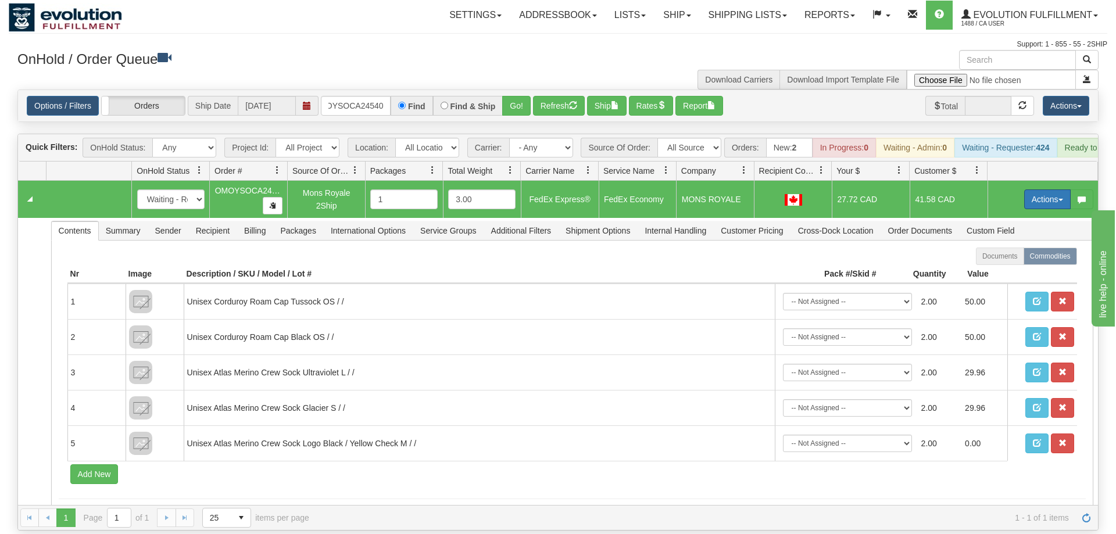
click at [1047, 189] on button "Actions" at bounding box center [1047, 199] width 46 height 20
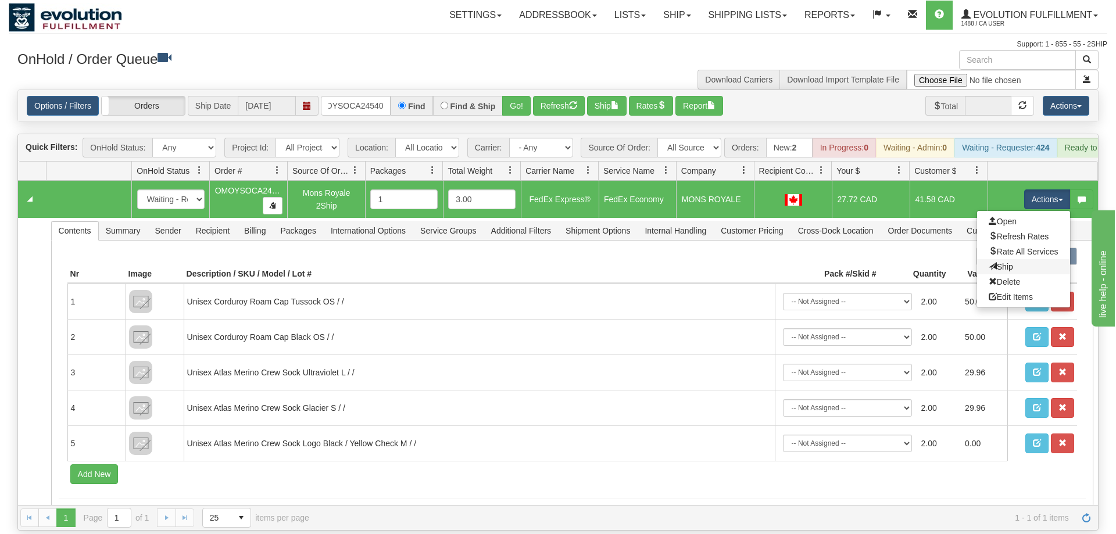
click at [1027, 259] on link "Ship" at bounding box center [1023, 266] width 93 height 15
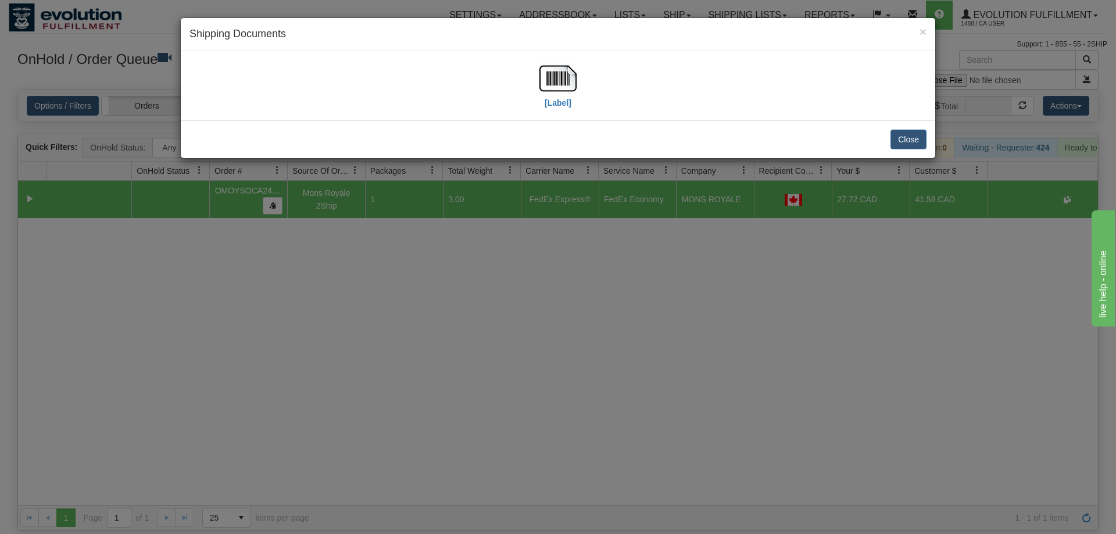
click at [577, 71] on div "[Label]" at bounding box center [557, 86] width 737 height 52
click at [553, 74] on img at bounding box center [557, 78] width 37 height 37
click at [457, 414] on div "× Shipping Documents [Label] Close" at bounding box center [558, 267] width 1116 height 534
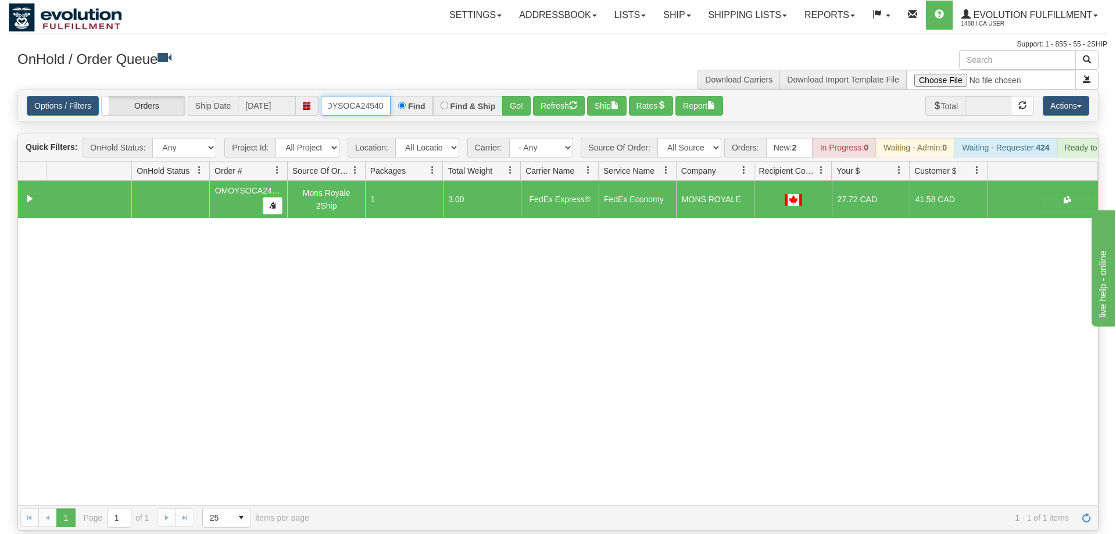
click at [367, 96] on input "OMOYSOCA24540" at bounding box center [356, 106] width 70 height 20
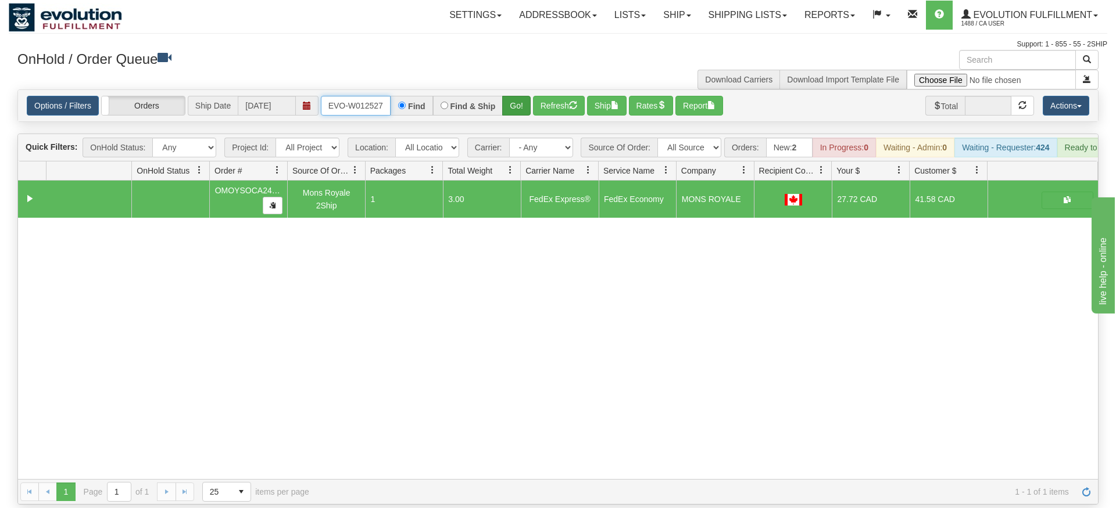
type input "ORSCEVO-W012527"
click at [511, 112] on div "Is equal to Is not equal to Contains Does not contains CAD USD EUR ZAR [PERSON_…" at bounding box center [558, 296] width 1098 height 415
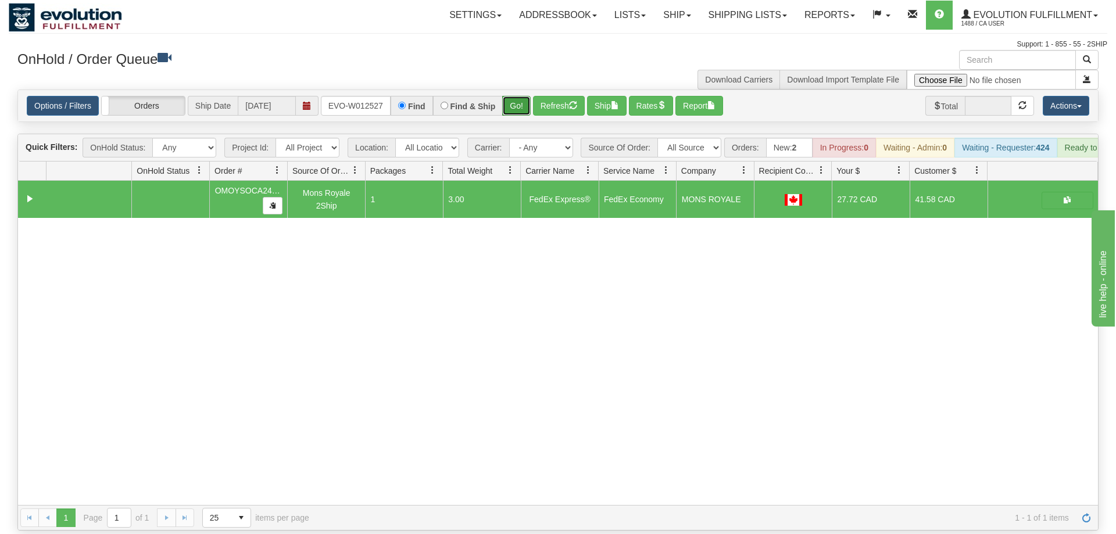
click at [515, 96] on button "Go!" at bounding box center [516, 106] width 28 height 20
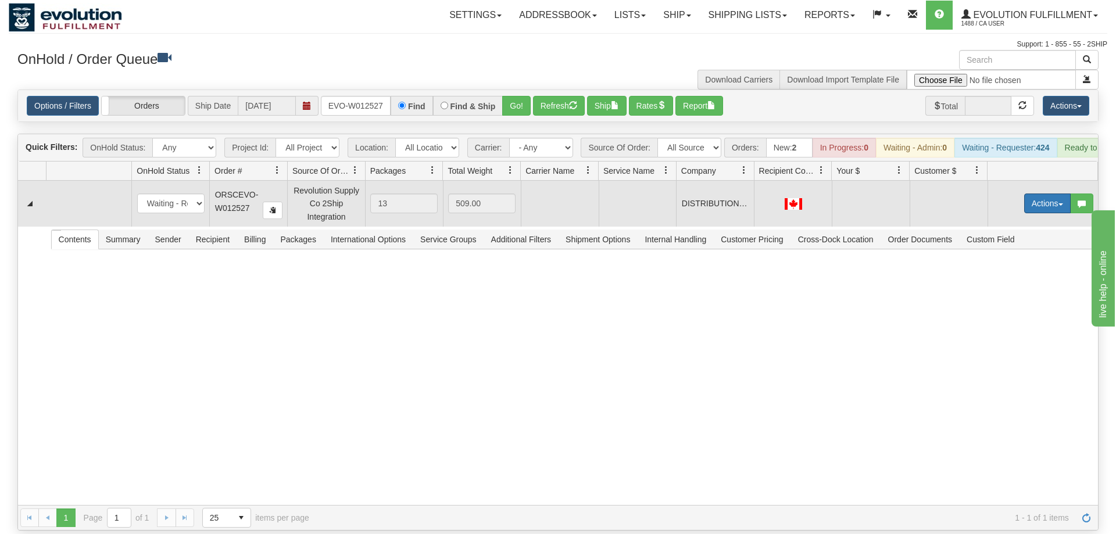
click at [1049, 194] on button "Actions" at bounding box center [1047, 204] width 46 height 20
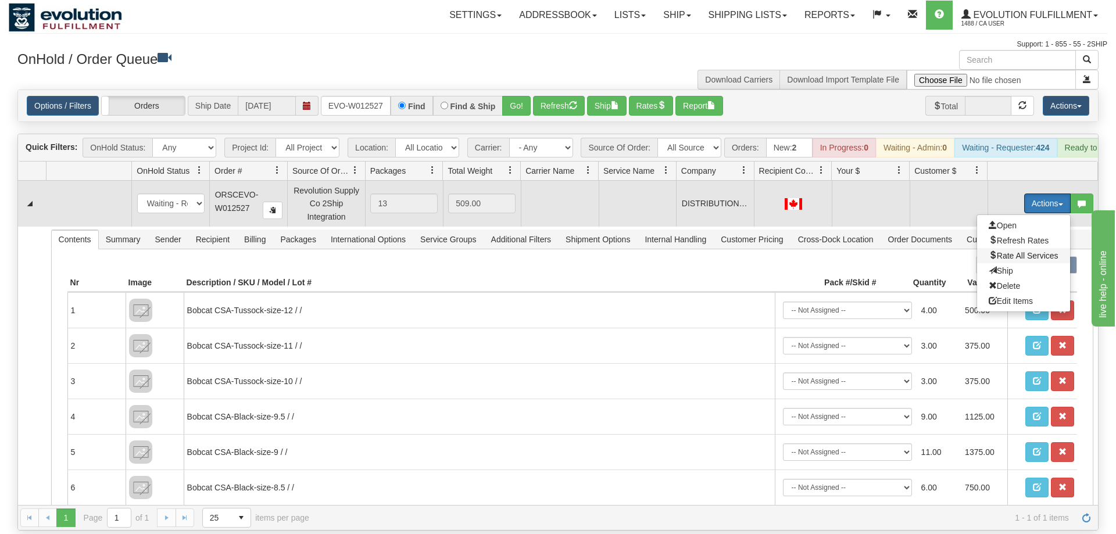
click at [1022, 251] on span "Rate All Services" at bounding box center [1023, 255] width 70 height 9
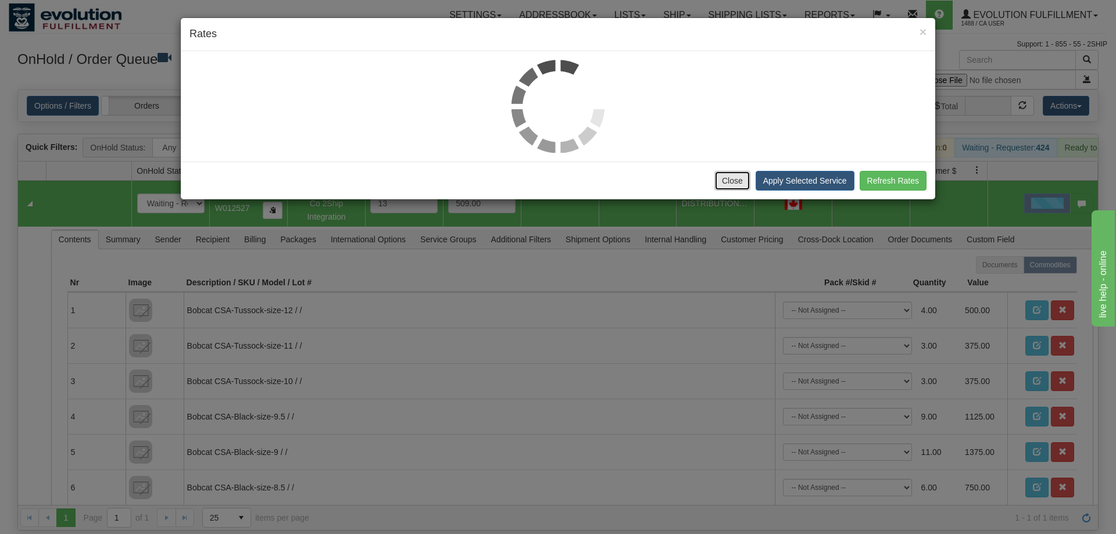
drag, startPoint x: 732, startPoint y: 182, endPoint x: 1059, endPoint y: 224, distance: 329.2
click at [733, 182] on button "Close" at bounding box center [732, 181] width 36 height 20
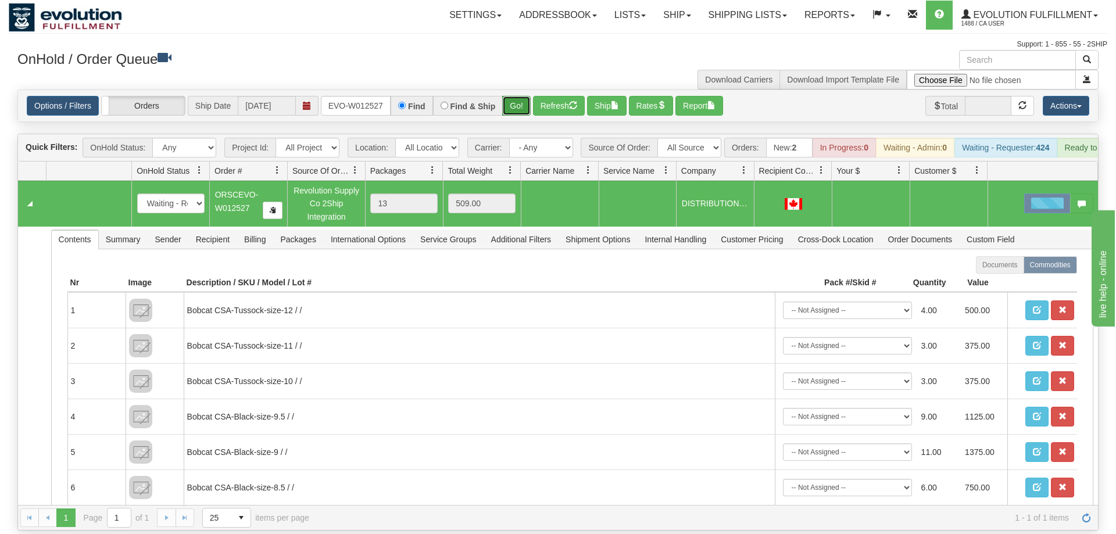
click at [528, 96] on button "Go!" at bounding box center [516, 106] width 28 height 20
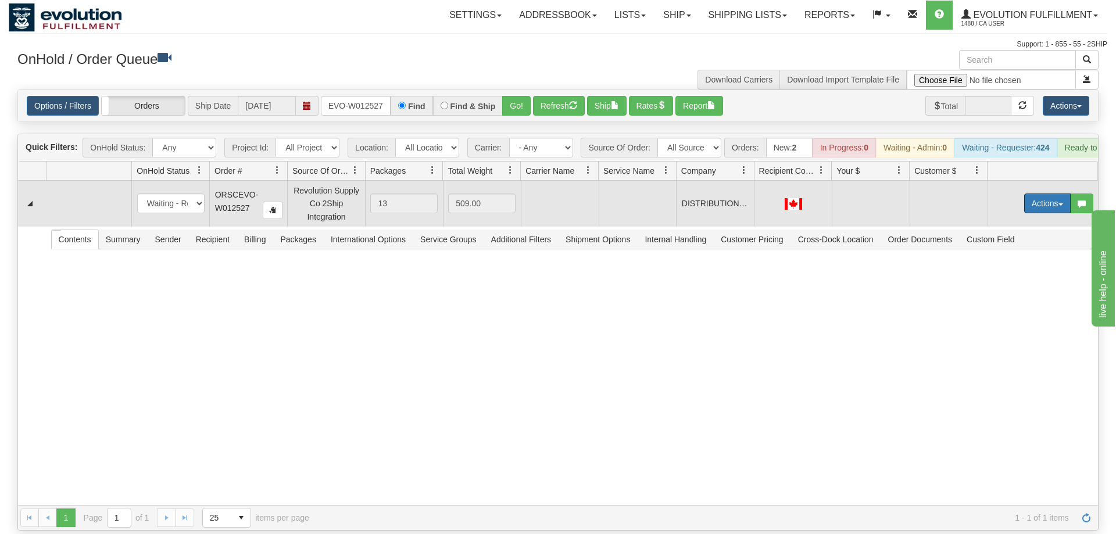
click at [1035, 194] on button "Actions" at bounding box center [1047, 204] width 46 height 20
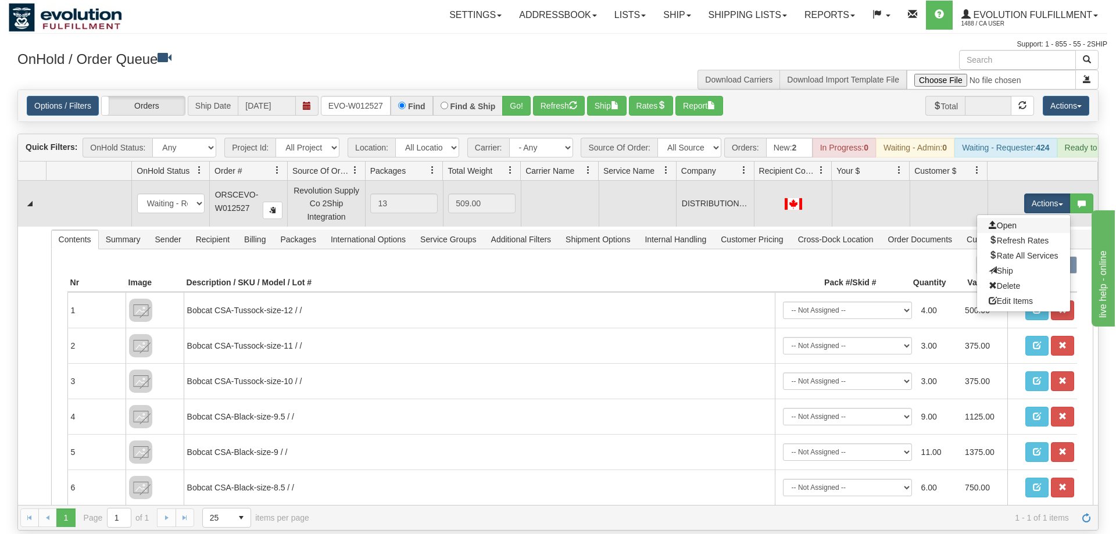
click at [1026, 218] on link "Open" at bounding box center [1023, 225] width 93 height 15
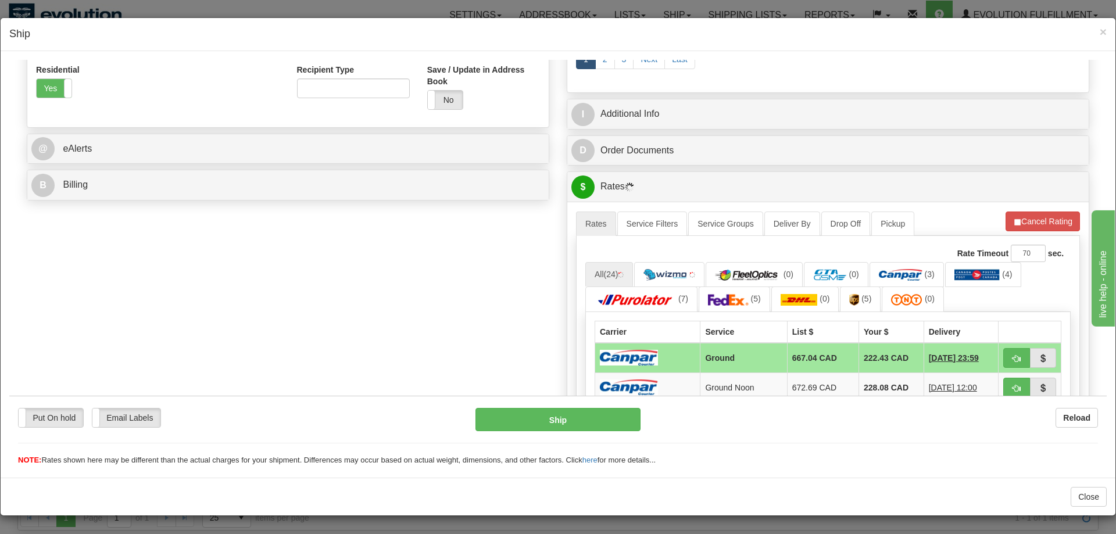
scroll to position [356, 0]
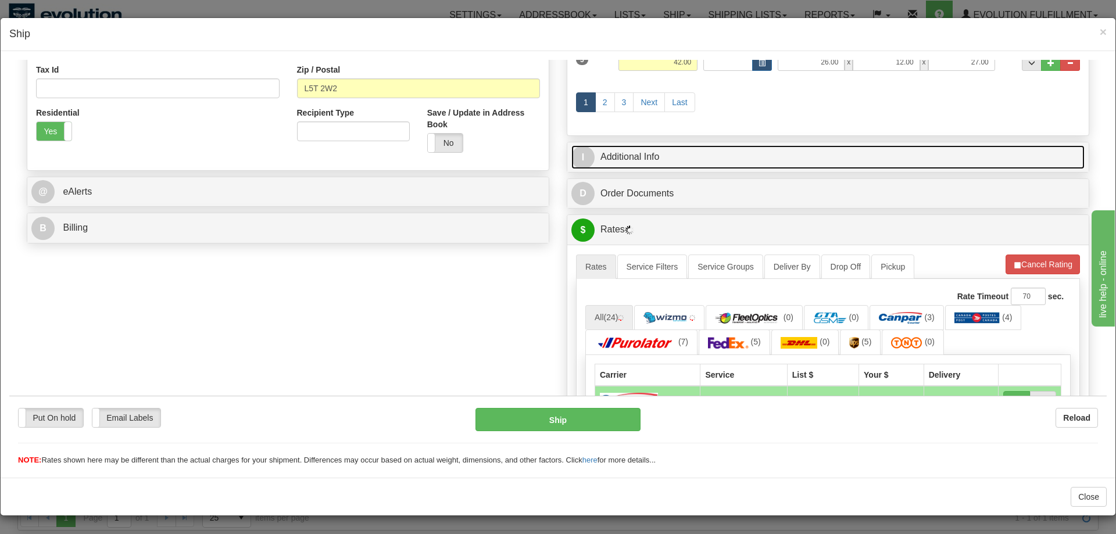
click at [668, 155] on link "I Additional Info" at bounding box center [827, 157] width 513 height 24
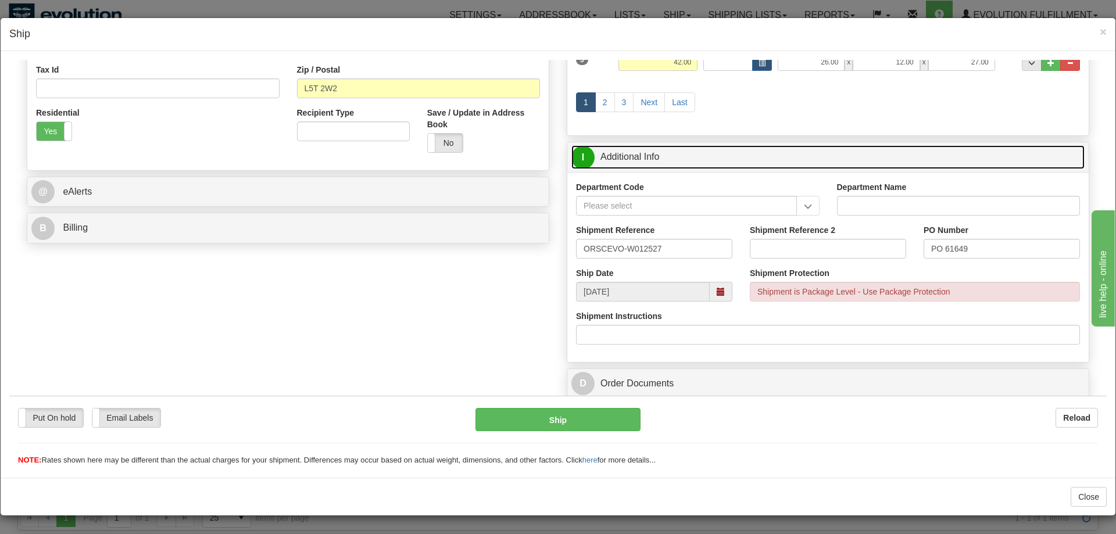
scroll to position [593, 0]
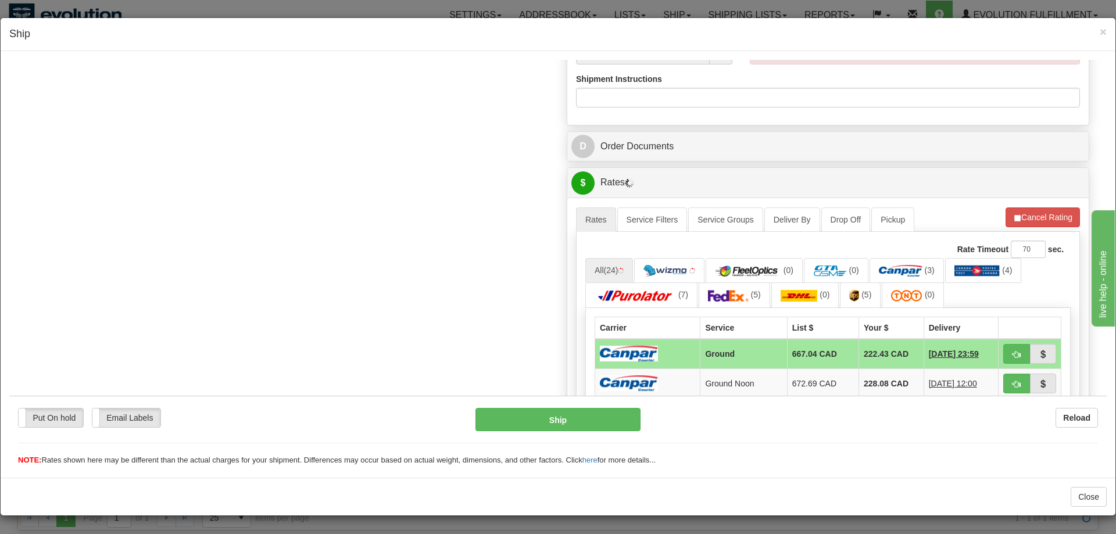
click at [894, 257] on div "Rate Timeout 70 sec." at bounding box center [827, 248] width 485 height 17
click at [898, 270] on img at bounding box center [901, 270] width 44 height 12
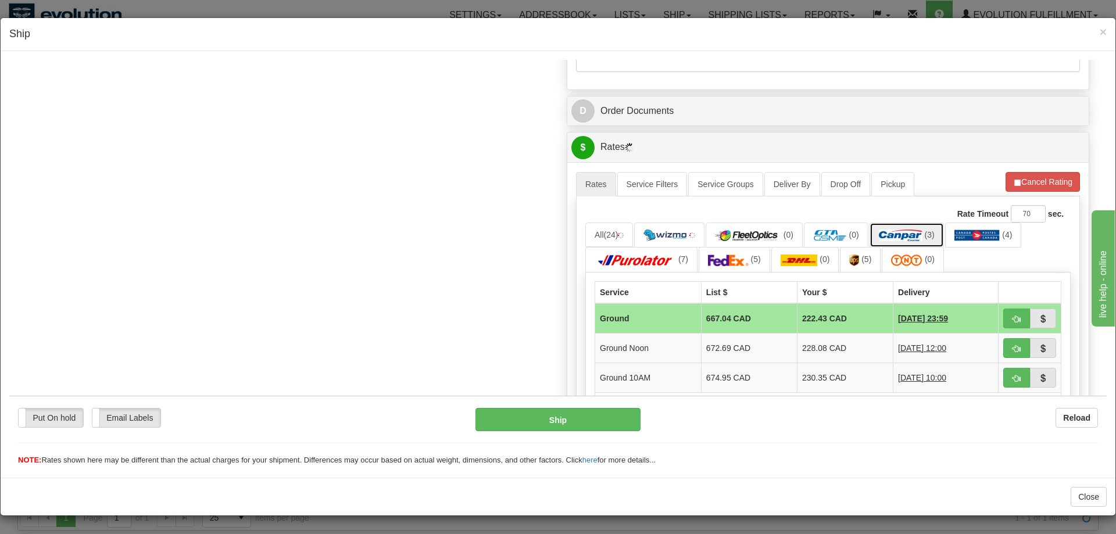
scroll to position [652, 0]
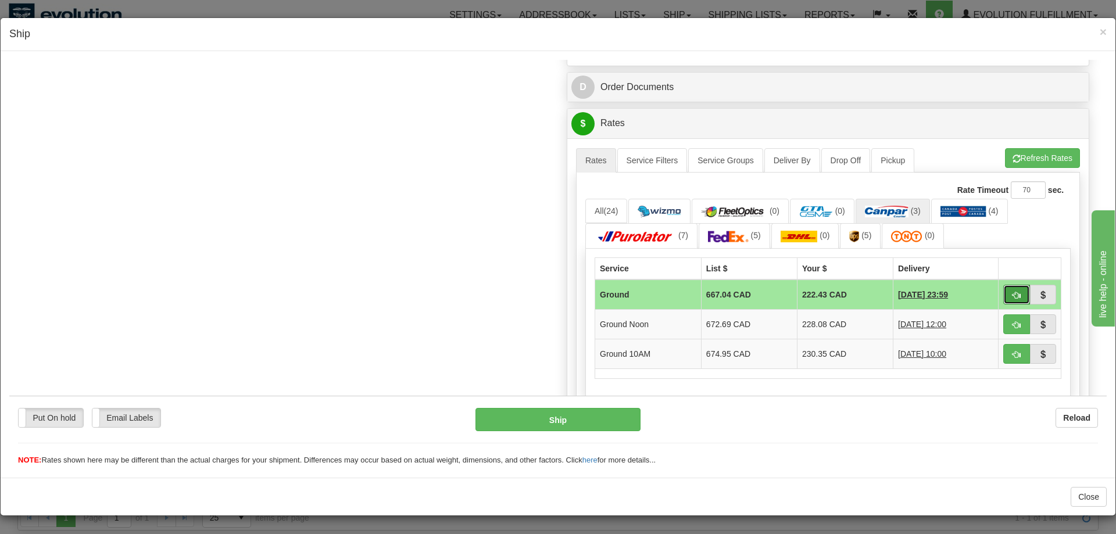
click at [1014, 292] on span "button" at bounding box center [1016, 295] width 8 height 8
type input "1"
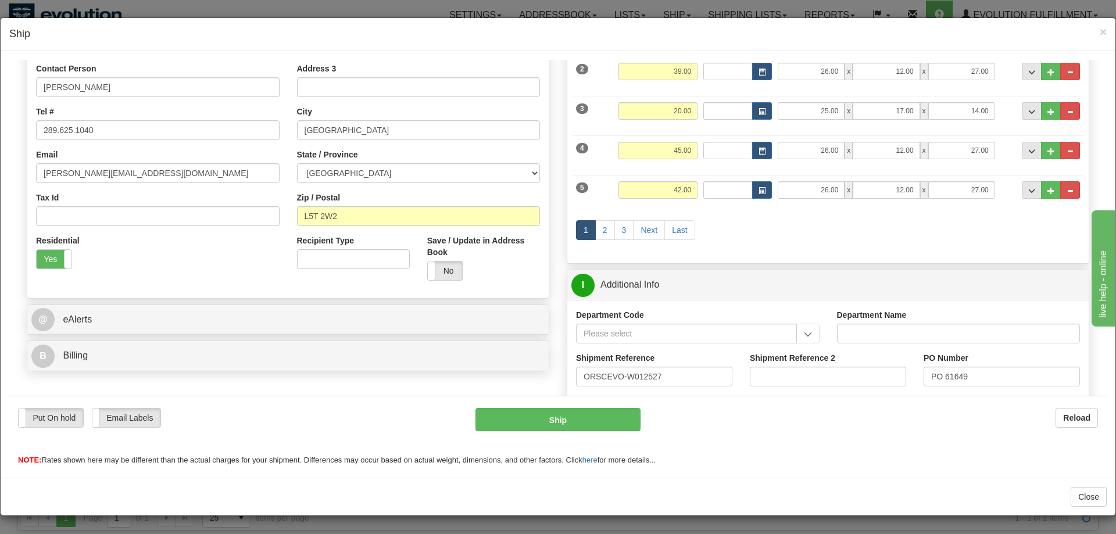
scroll to position [465, 0]
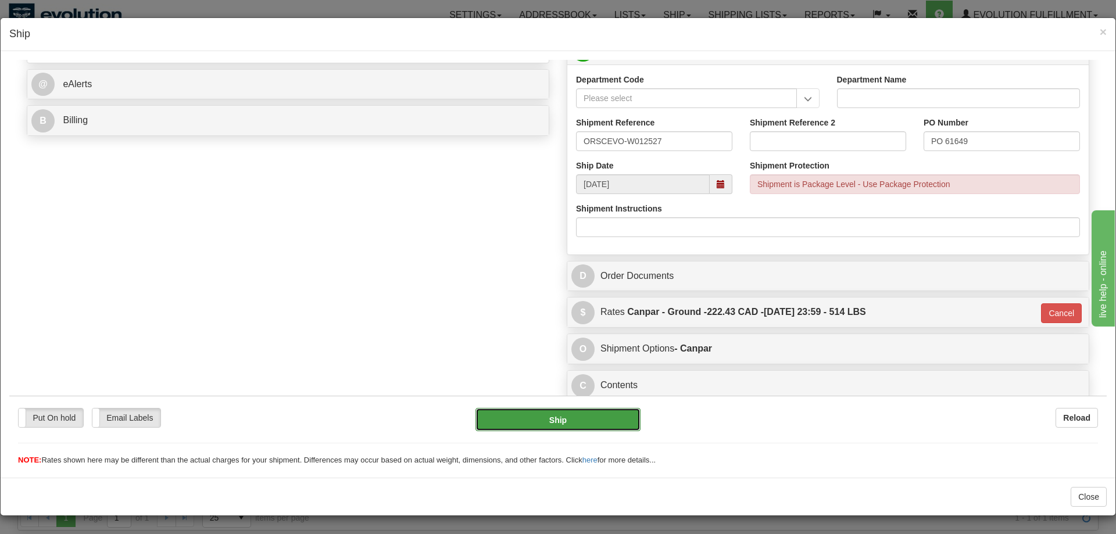
click at [556, 422] on button "Ship" at bounding box center [558, 418] width 166 height 23
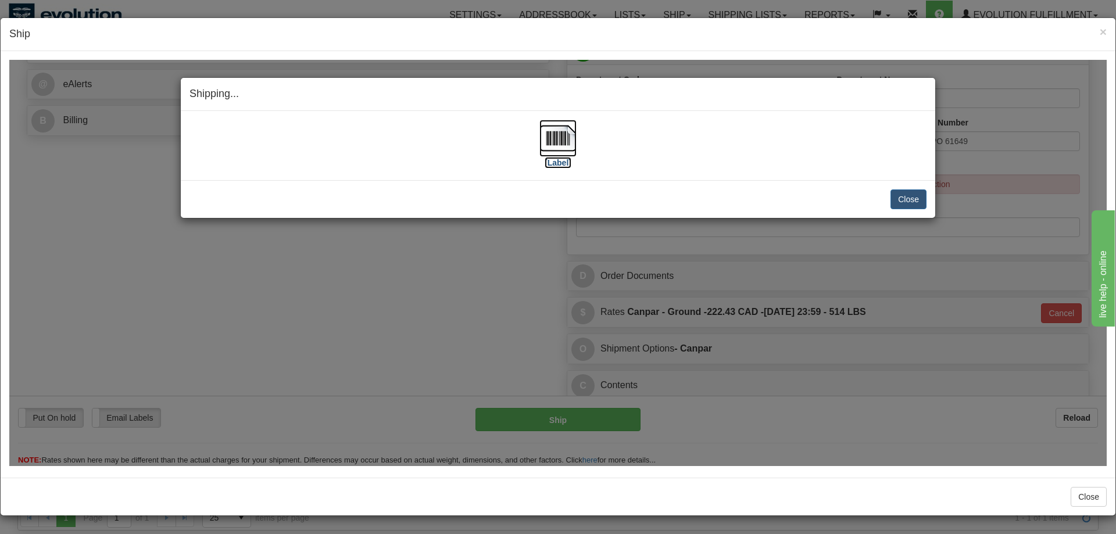
click at [552, 143] on img at bounding box center [557, 137] width 37 height 37
click at [908, 204] on button "Close" at bounding box center [908, 199] width 36 height 20
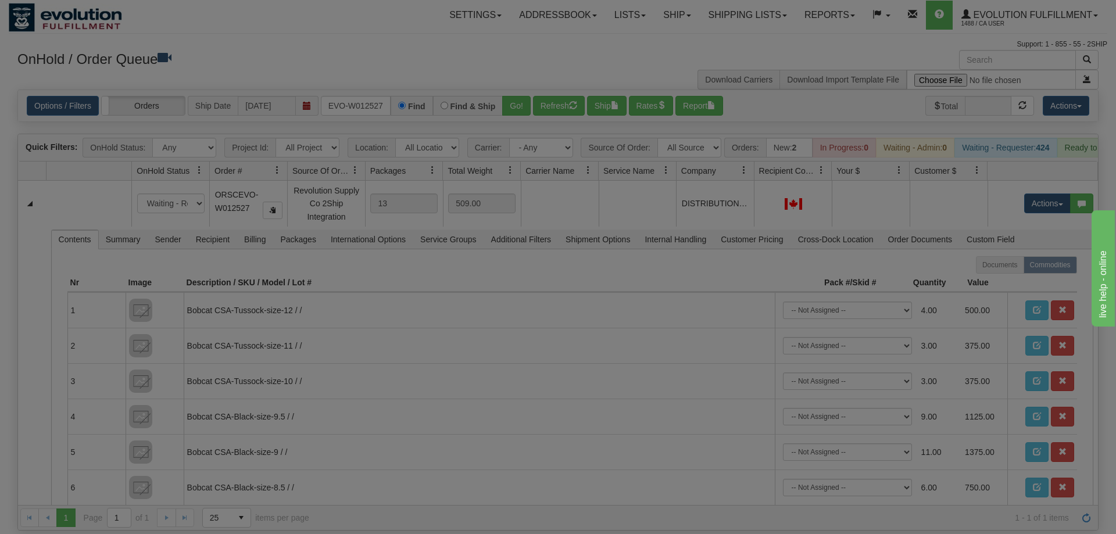
scroll to position [0, 0]
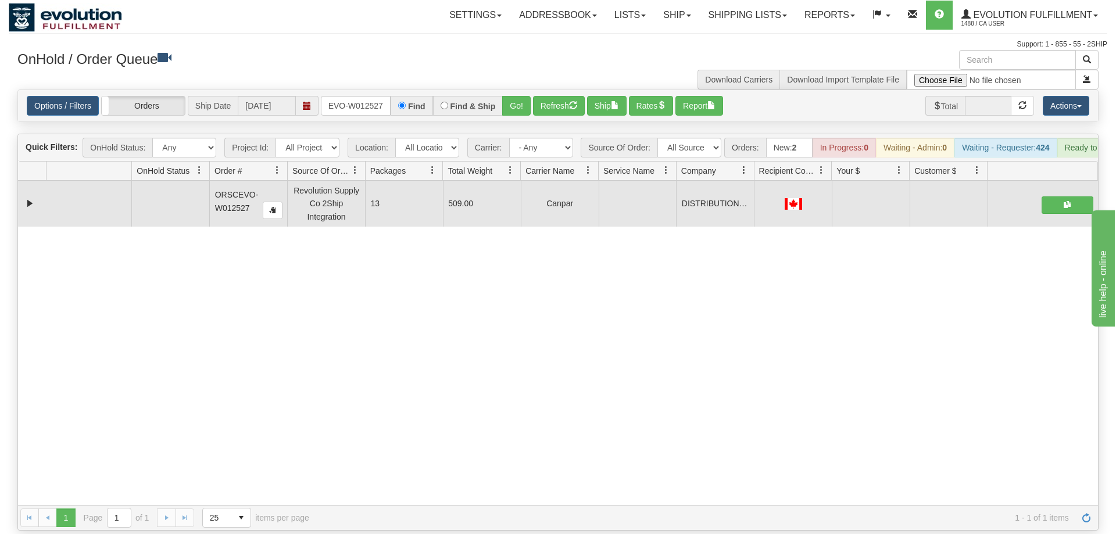
drag, startPoint x: 429, startPoint y: 321, endPoint x: 378, endPoint y: 172, distance: 157.9
click at [428, 324] on div "31539770 EVOLUTION V3 90873498 0 ORSCEVO-W012527 Revolution Supply Co 2Ship Int…" at bounding box center [558, 343] width 1080 height 324
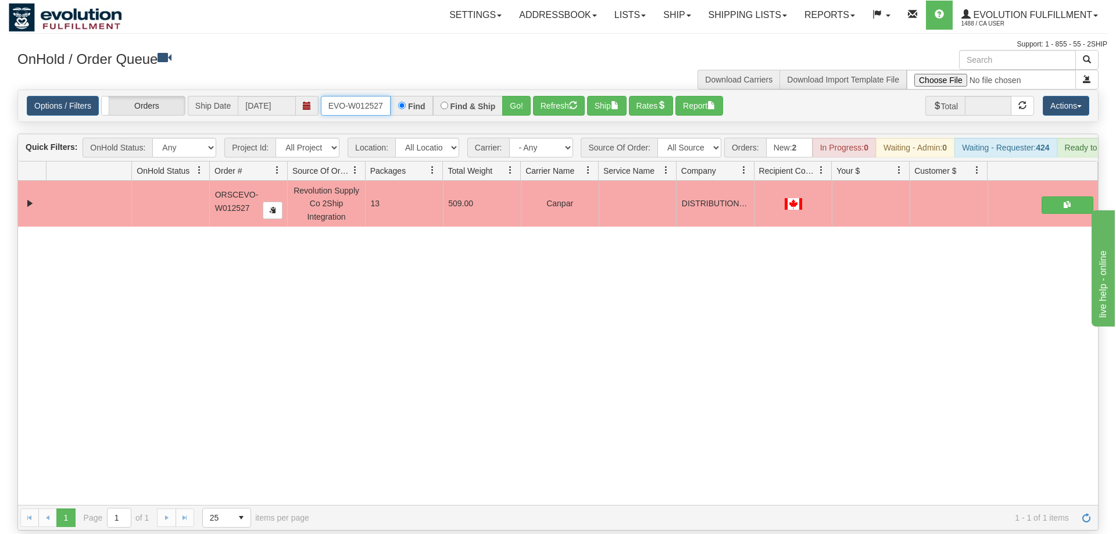
click at [377, 96] on input "ORSCEVO-W012527" at bounding box center [356, 106] width 70 height 20
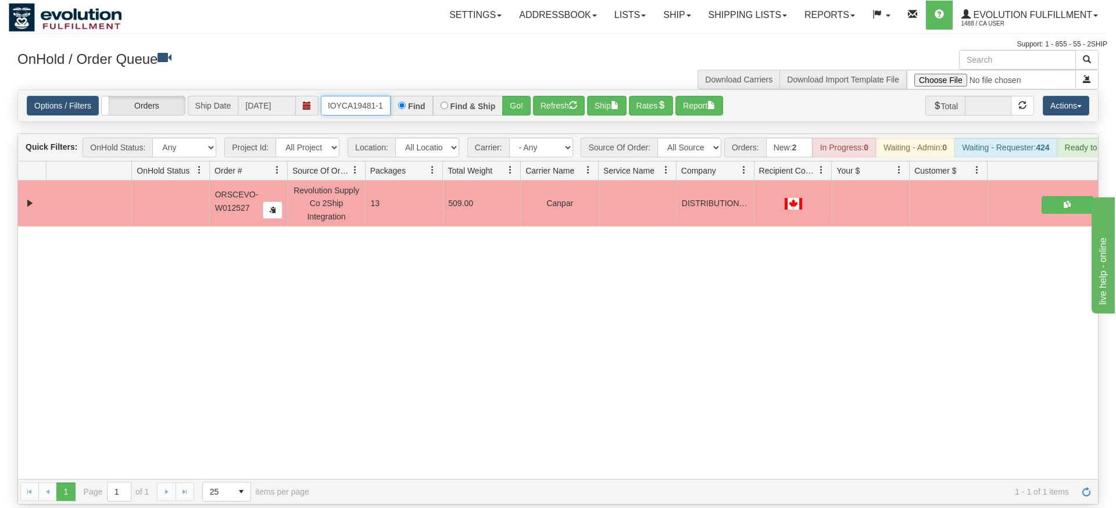
type input "oMOYCA19481-1"
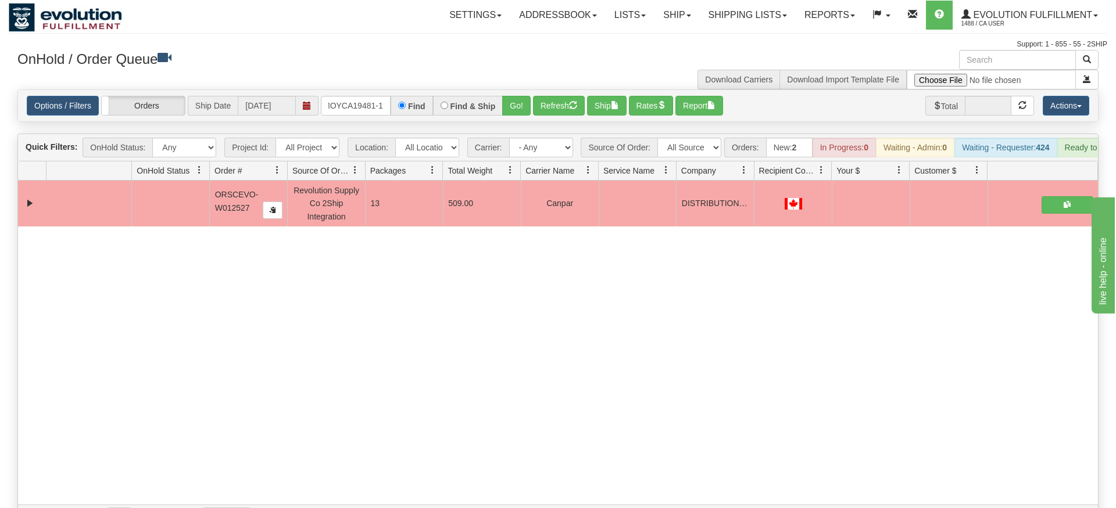
click at [514, 98] on div "Options / Filters Group Shipments Orders Ship Date 08/28/2025 oMOYCA19481-1 Fin…" at bounding box center [557, 105] width 1081 height 33
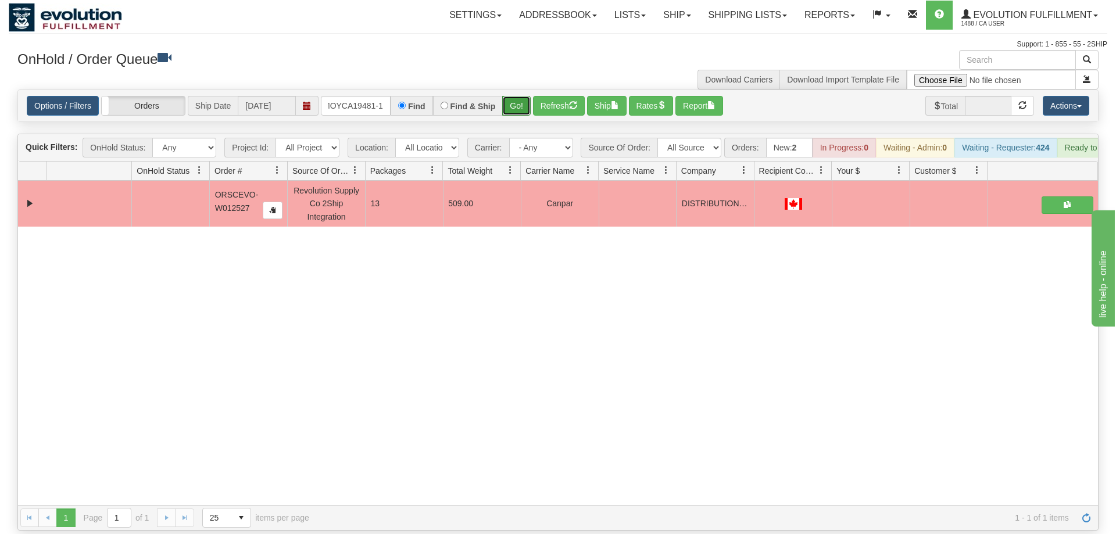
click at [515, 96] on button "Go!" at bounding box center [516, 106] width 28 height 20
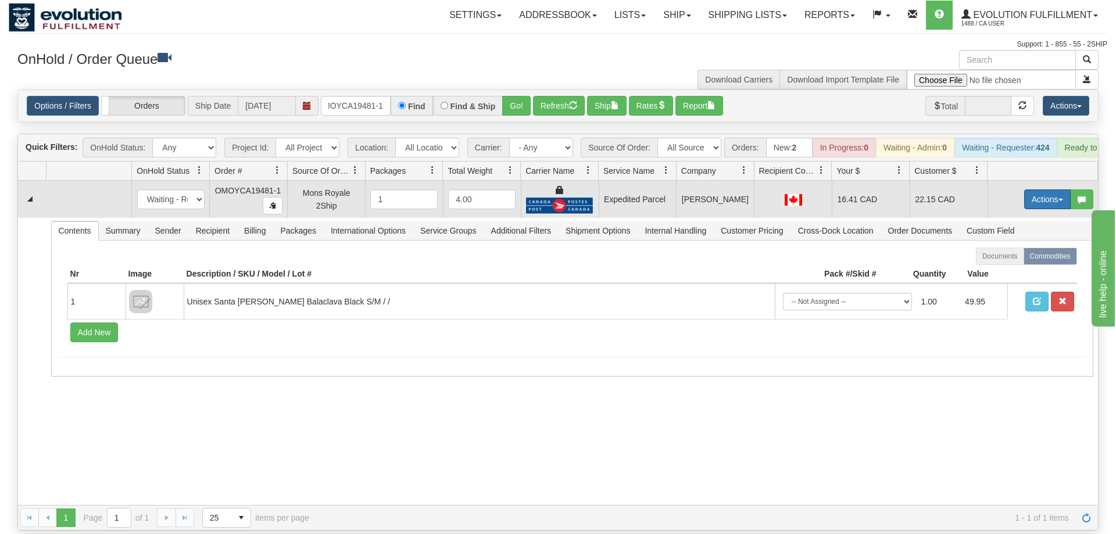
click at [1029, 189] on button "Actions" at bounding box center [1047, 199] width 46 height 20
click at [1001, 262] on span "Ship" at bounding box center [1000, 266] width 24 height 9
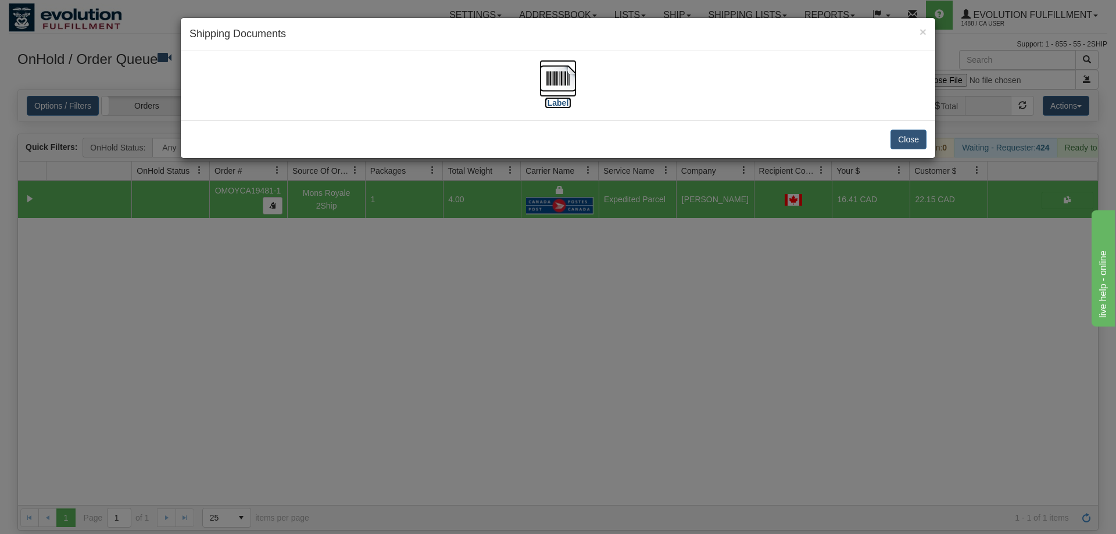
click at [566, 66] on img at bounding box center [557, 78] width 37 height 37
click at [513, 366] on div "× Shipping Documents [Label] Close" at bounding box center [558, 267] width 1116 height 534
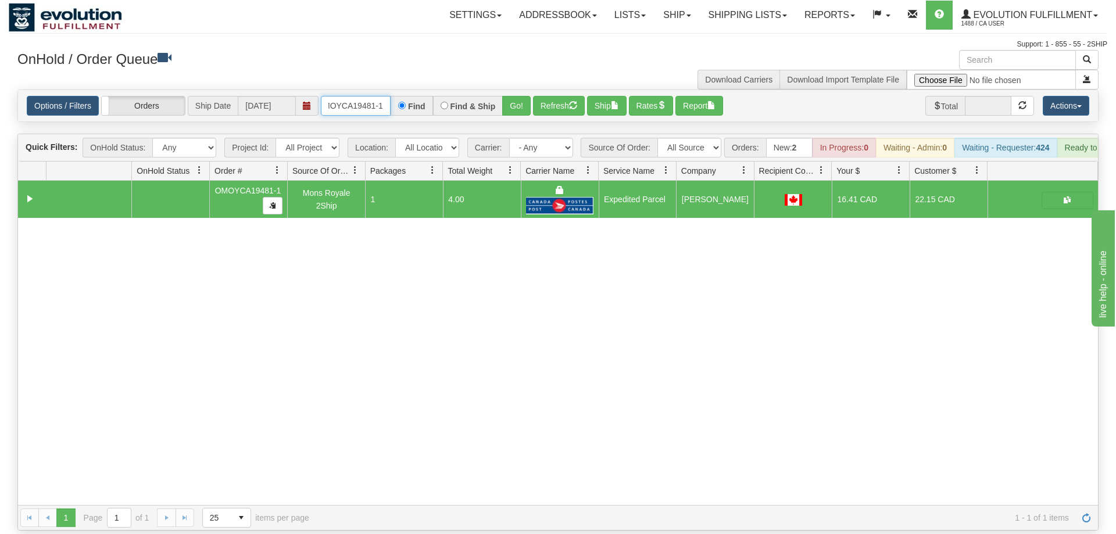
click at [351, 96] on input "oMOYCA19481-1" at bounding box center [356, 106] width 70 height 20
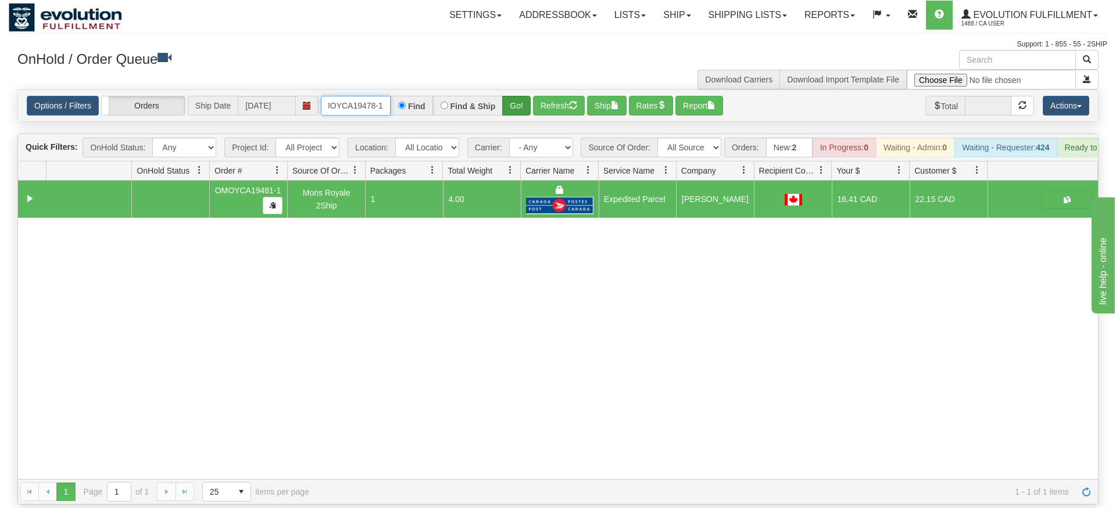
type input "OMOYCA19478-1"
click at [514, 109] on div "Is equal to Is not equal to Contains Does not contains CAD USD EUR ZAR [PERSON_…" at bounding box center [558, 296] width 1098 height 415
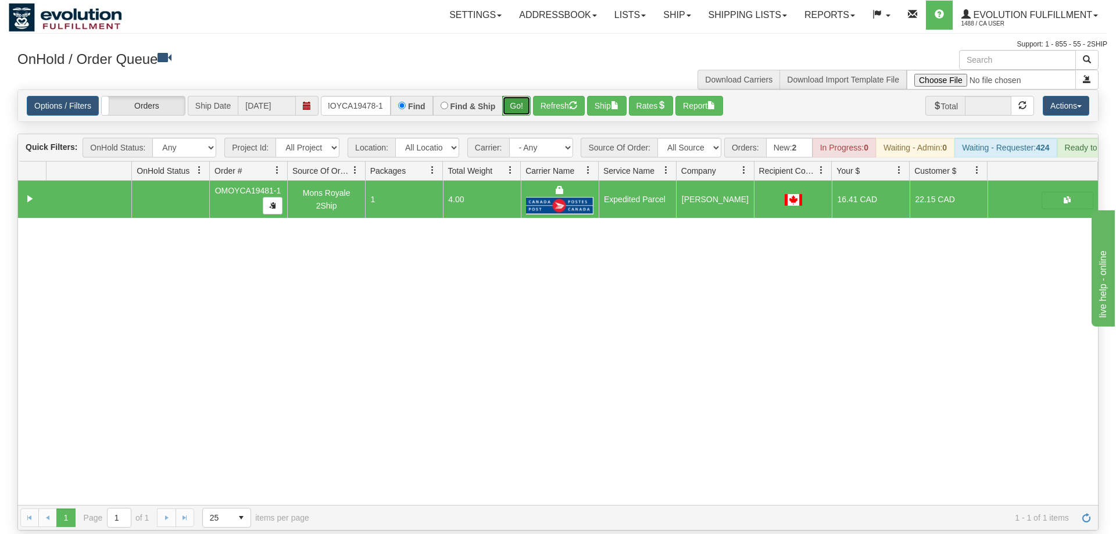
click at [517, 96] on button "Go!" at bounding box center [516, 106] width 28 height 20
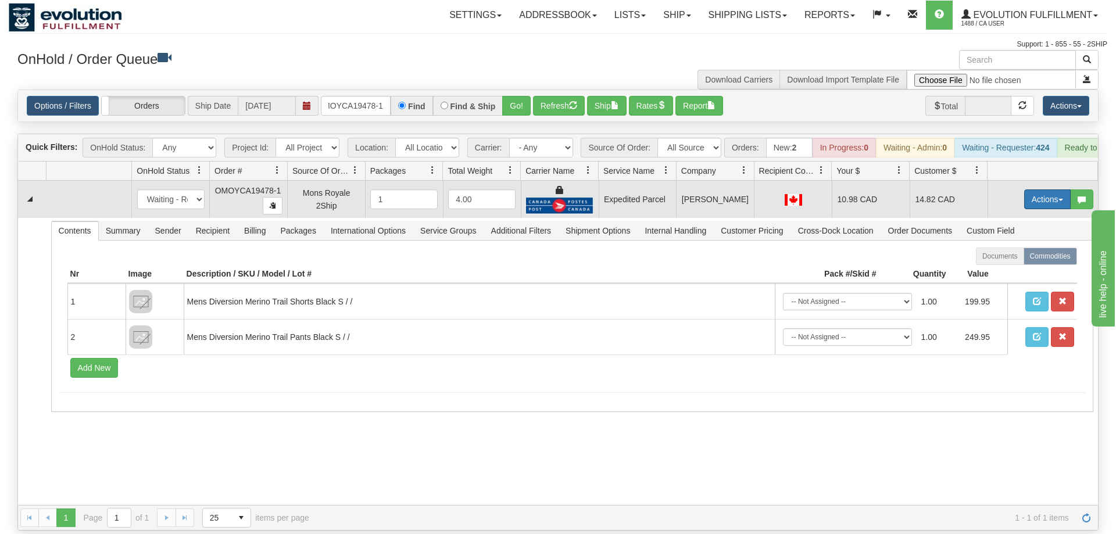
click at [1038, 189] on button "Actions" at bounding box center [1047, 199] width 46 height 20
click at [1003, 259] on link "Ship" at bounding box center [1023, 266] width 93 height 15
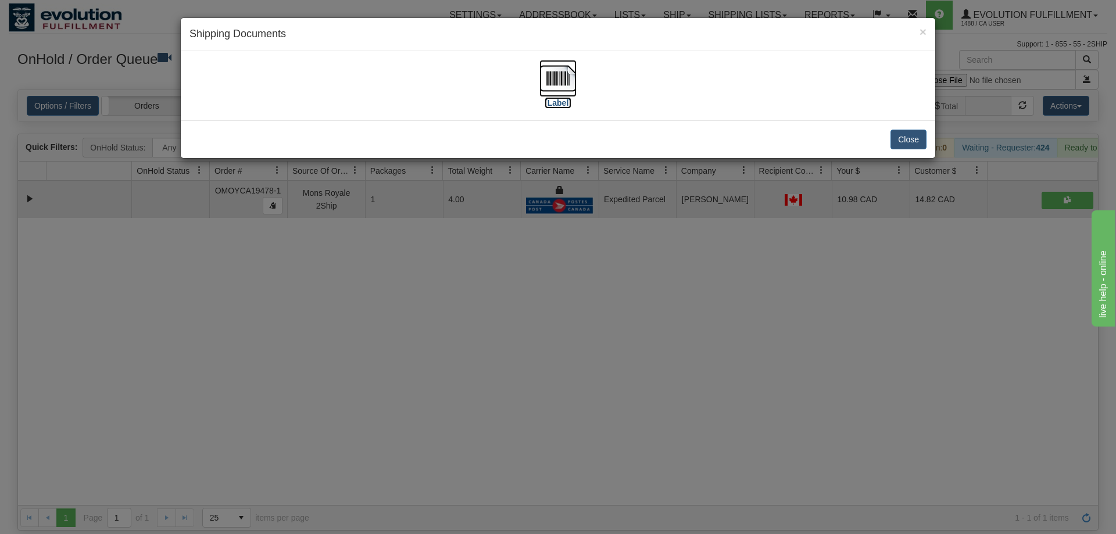
click at [569, 87] on img at bounding box center [557, 78] width 37 height 37
drag, startPoint x: 608, startPoint y: 385, endPoint x: 457, endPoint y: 218, distance: 225.4
click at [608, 384] on div "× Shipping Documents [Label] Close" at bounding box center [558, 267] width 1116 height 534
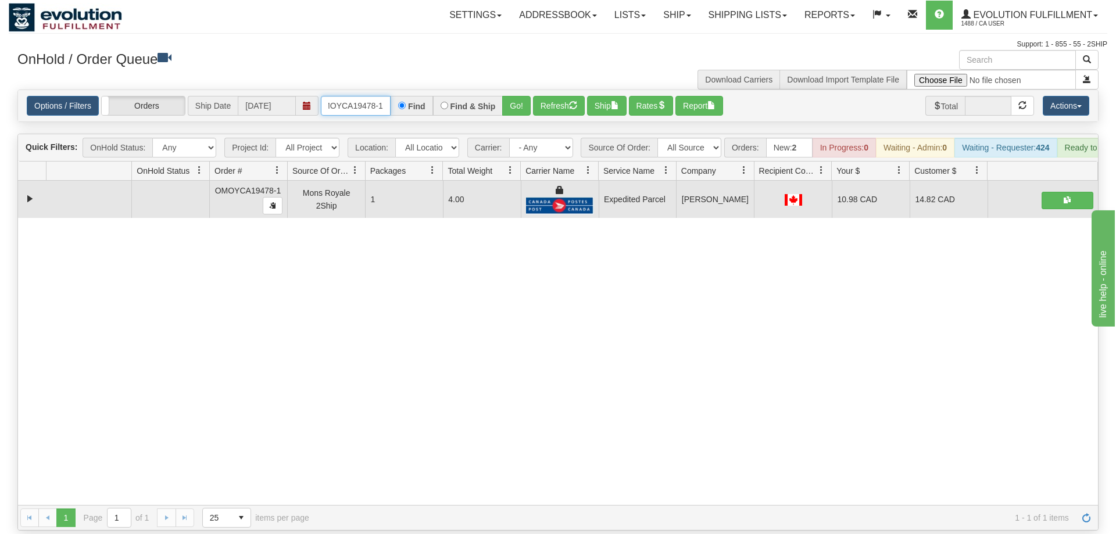
click at [371, 96] on input "OMOYCA19478-1" at bounding box center [356, 106] width 70 height 20
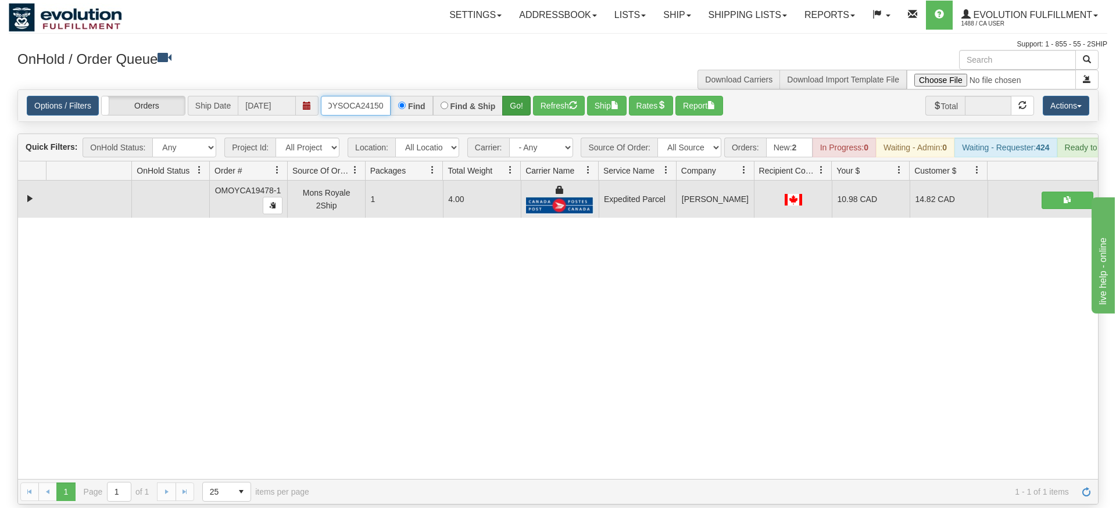
type input "OMOYSOCA24150"
drag, startPoint x: 521, startPoint y: 89, endPoint x: 521, endPoint y: 111, distance: 22.1
click at [521, 111] on div "Is equal to Is not equal to Contains Does not contains CAD USD EUR ZAR [PERSON_…" at bounding box center [558, 296] width 1098 height 415
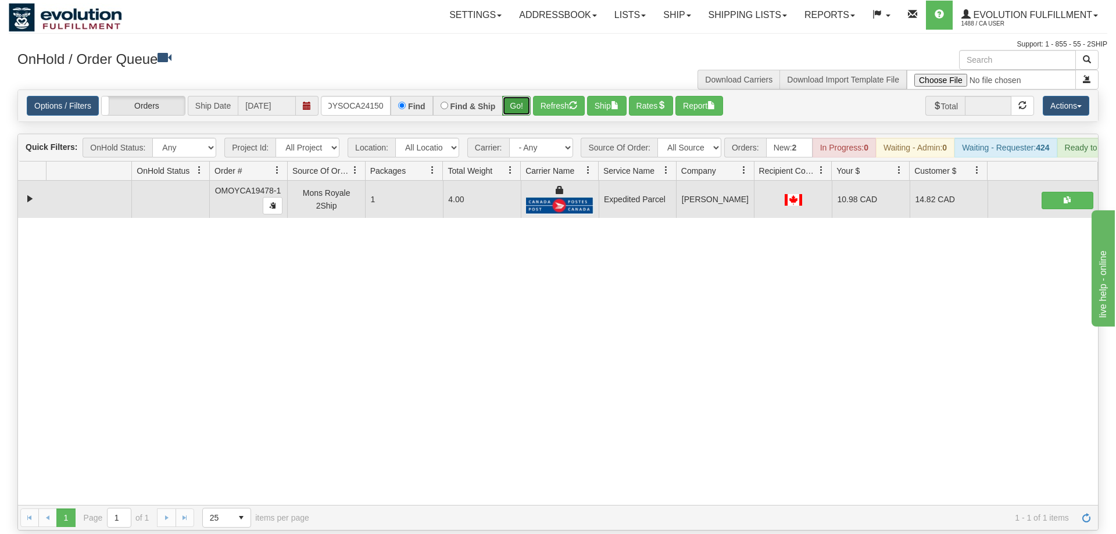
click at [517, 96] on button "Go!" at bounding box center [516, 106] width 28 height 20
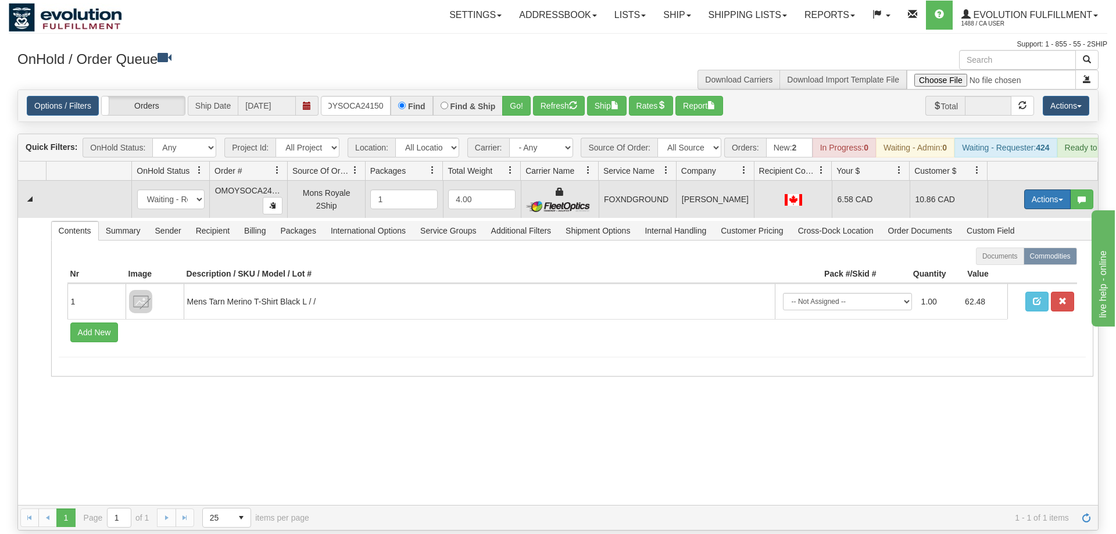
click at [1033, 192] on button "Actions" at bounding box center [1047, 199] width 46 height 20
click at [1001, 262] on span "Ship" at bounding box center [1000, 266] width 24 height 9
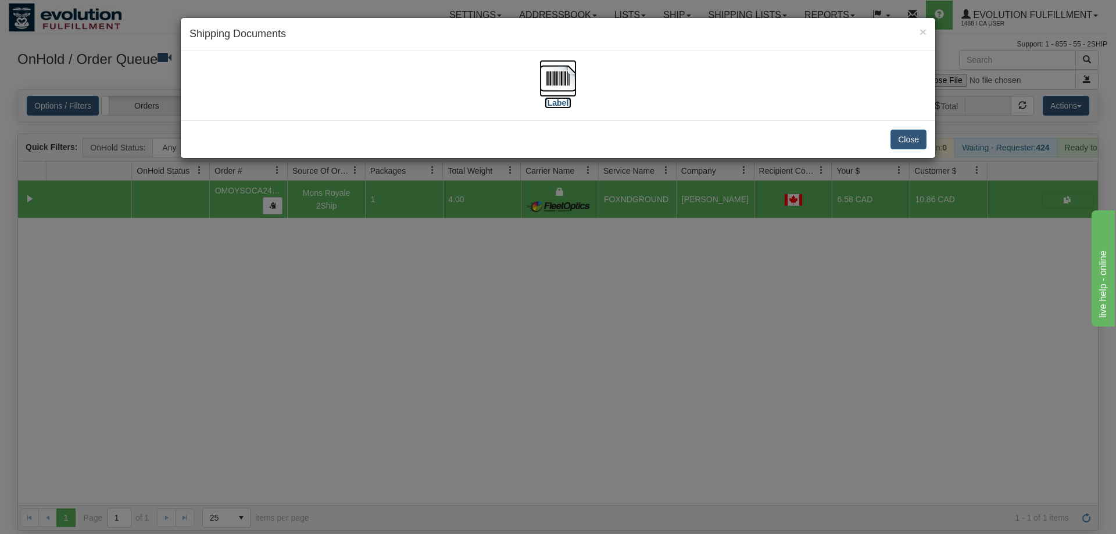
click at [551, 91] on img at bounding box center [557, 78] width 37 height 37
click at [603, 374] on div "× Shipping Documents [Label] Close" at bounding box center [558, 267] width 1116 height 534
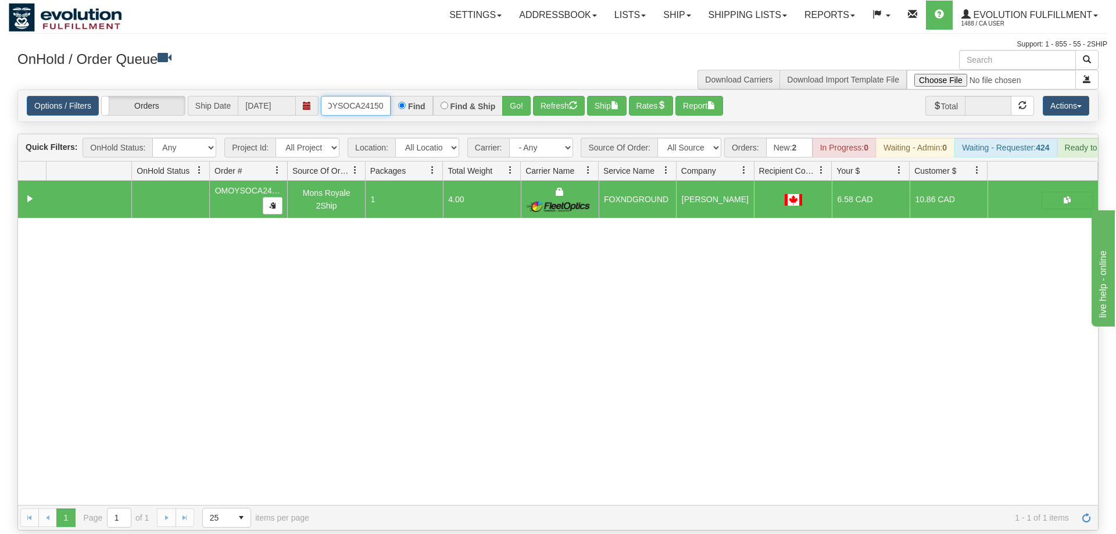
click at [352, 96] on input "OMOYSOCA24150" at bounding box center [356, 106] width 70 height 20
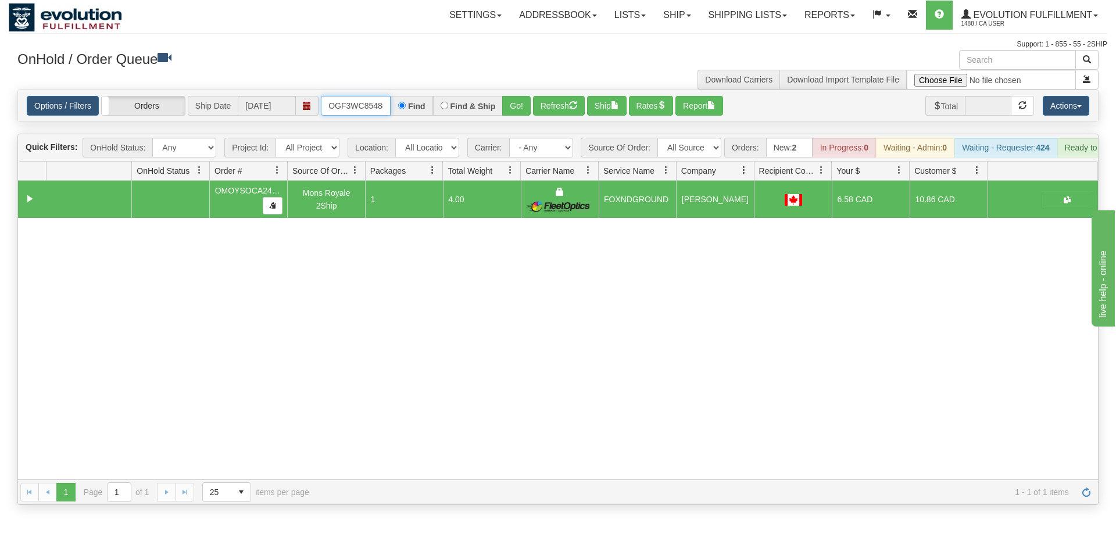
scroll to position [0, 11]
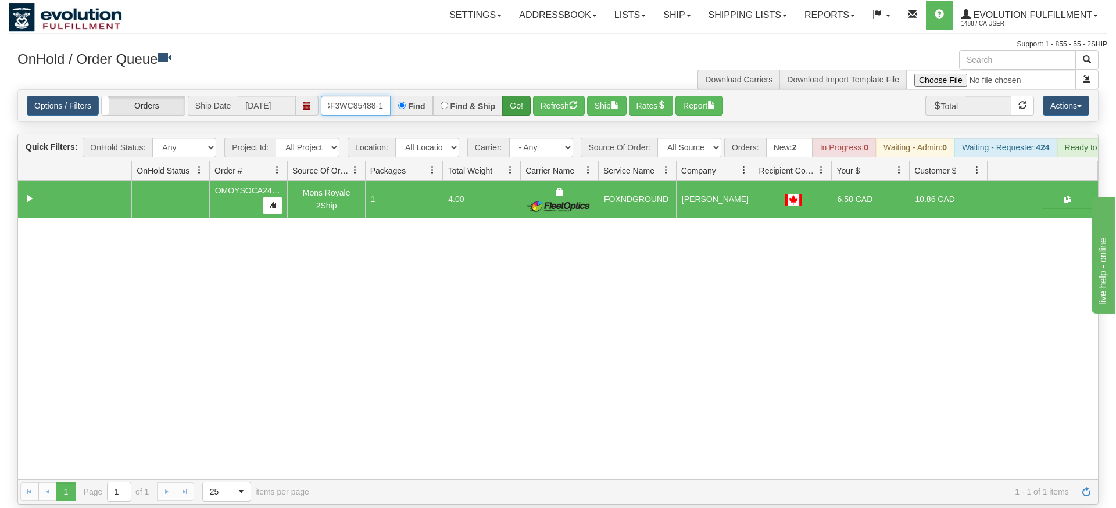
type input "OGF3WC85488-1"
drag, startPoint x: 507, startPoint y: 90, endPoint x: 507, endPoint y: 113, distance: 23.2
click at [507, 114] on div "Is equal to Is not equal to Contains Does not contains CAD USD EUR ZAR [PERSON_…" at bounding box center [558, 296] width 1098 height 415
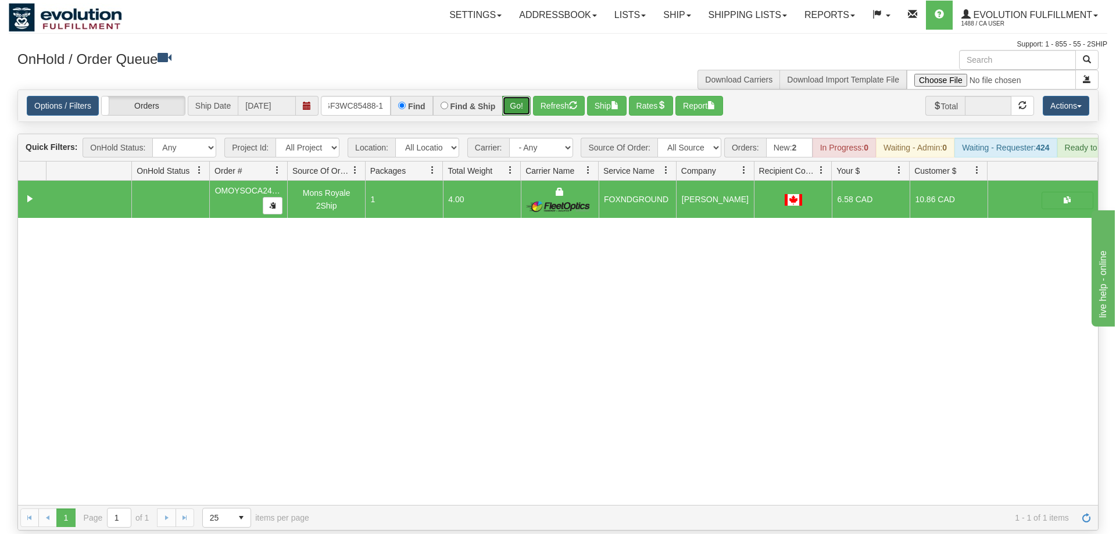
click at [512, 96] on button "Go!" at bounding box center [516, 106] width 28 height 20
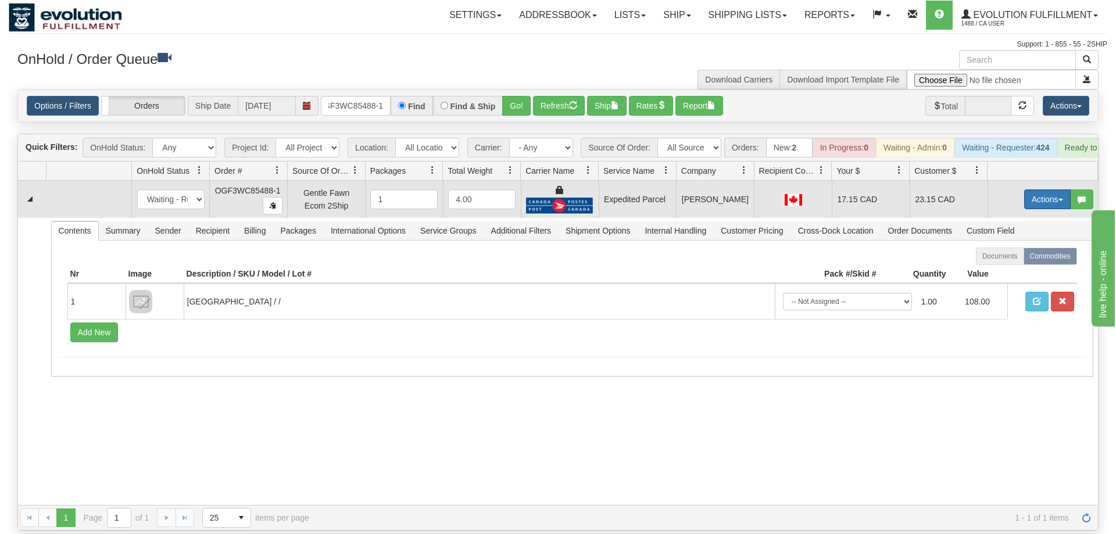
click at [1051, 189] on button "Actions" at bounding box center [1047, 199] width 46 height 20
click at [1006, 259] on link "Ship" at bounding box center [1023, 266] width 93 height 15
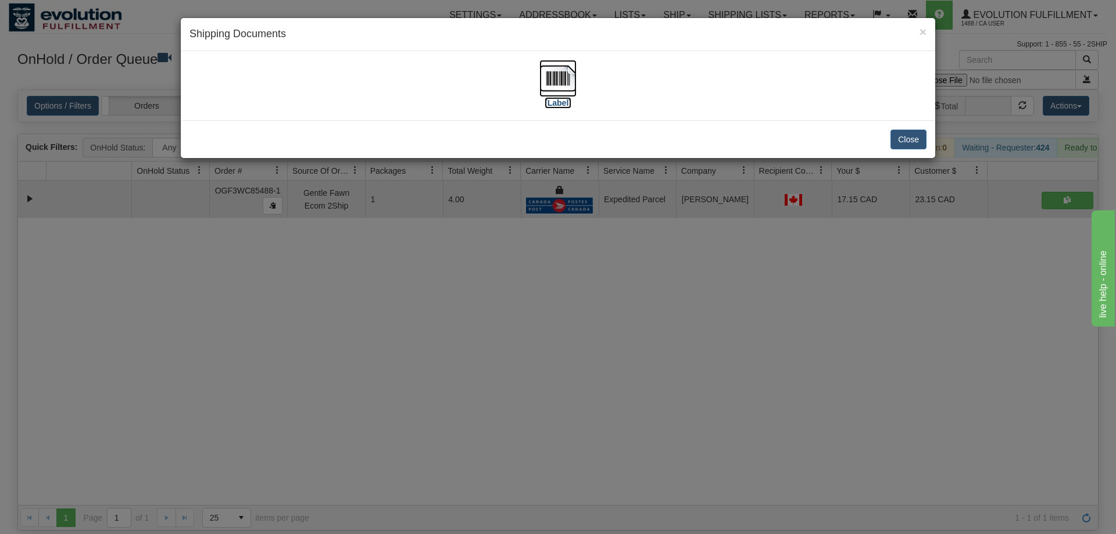
click at [553, 87] on img at bounding box center [557, 78] width 37 height 37
drag, startPoint x: 487, startPoint y: 374, endPoint x: 340, endPoint y: 112, distance: 300.5
click at [487, 373] on div "× Shipping Documents [Label] Close" at bounding box center [558, 267] width 1116 height 534
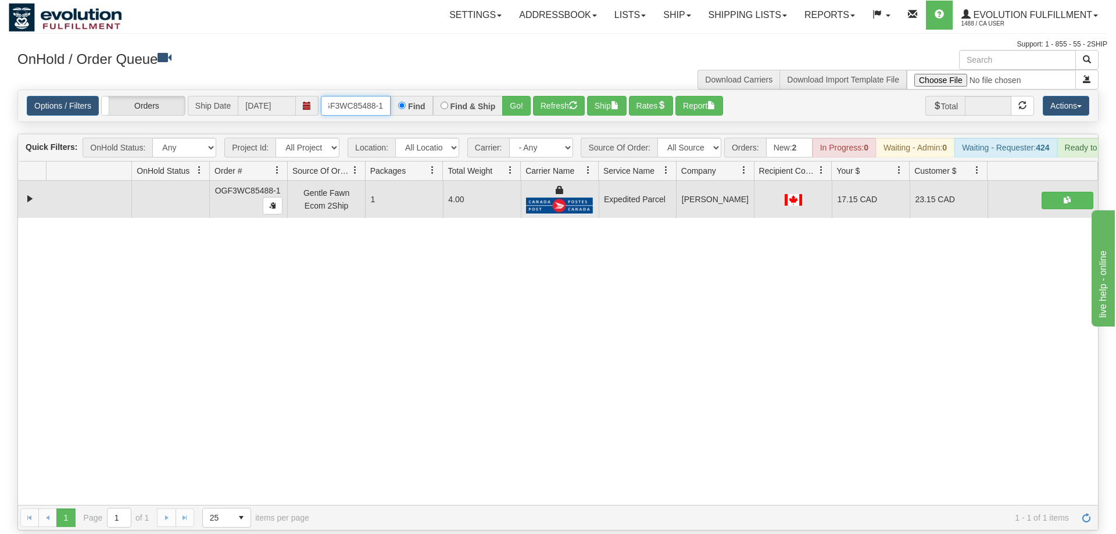
click at [381, 96] on input "OGF3WC85488-1" at bounding box center [356, 106] width 70 height 20
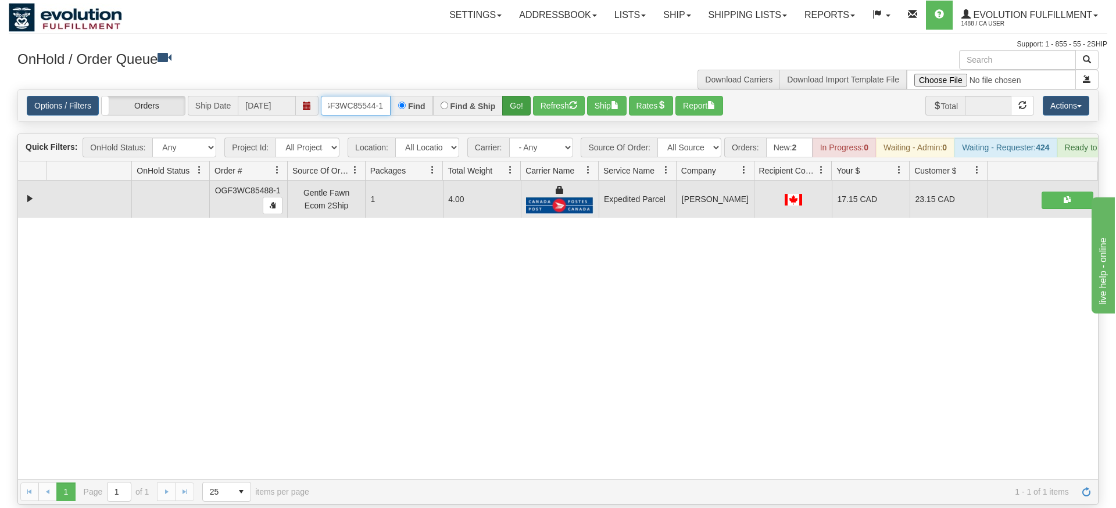
type input "OGF3WC85544-1"
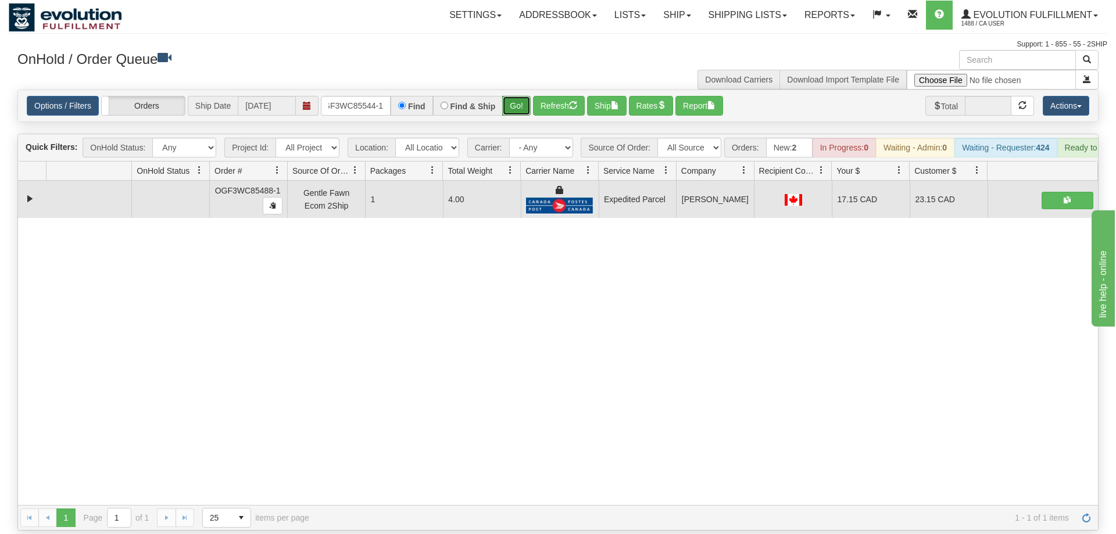
click at [509, 112] on div "Is equal to Is not equal to Contains Does not contains CAD USD EUR ZAR [PERSON_…" at bounding box center [558, 309] width 1098 height 441
click at [517, 96] on button "Go!" at bounding box center [516, 106] width 28 height 20
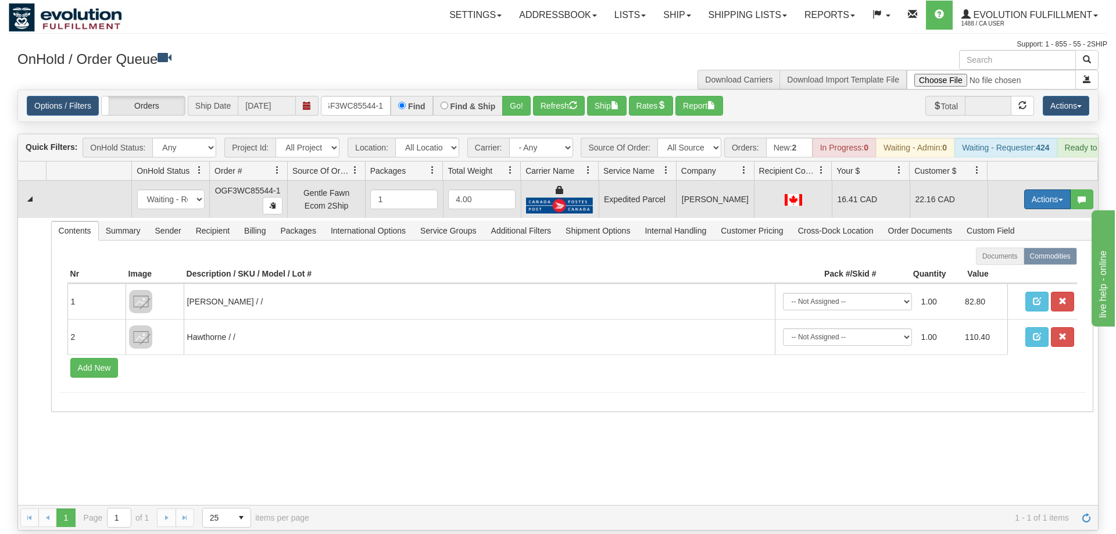
click at [1052, 189] on button "Actions" at bounding box center [1047, 199] width 46 height 20
click at [994, 262] on span "Ship" at bounding box center [1000, 266] width 24 height 9
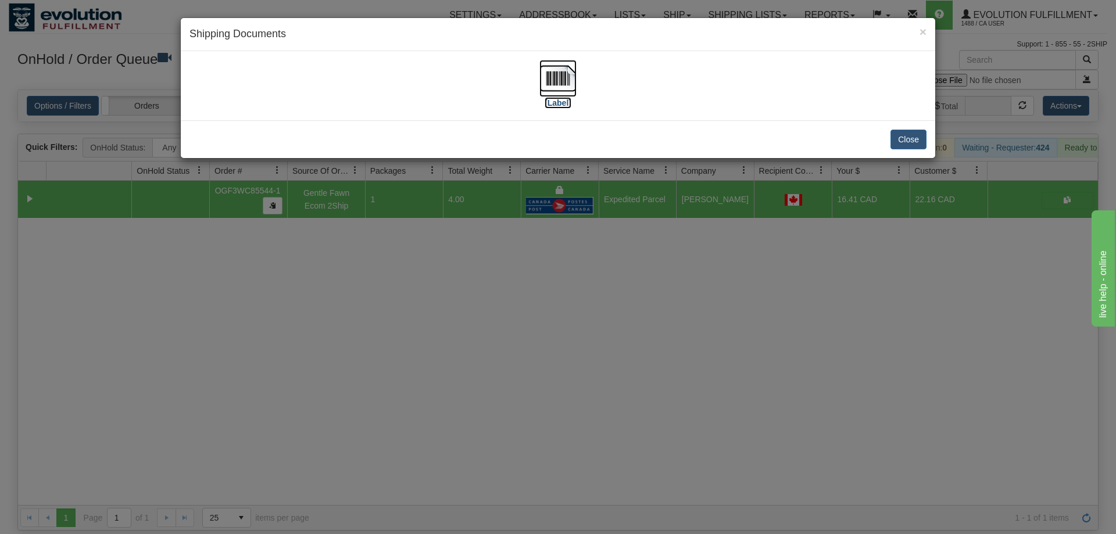
click at [572, 76] on img at bounding box center [557, 78] width 37 height 37
drag, startPoint x: 592, startPoint y: 302, endPoint x: 481, endPoint y: 181, distance: 164.1
click at [589, 300] on div "× Shipping Documents [Label] Close" at bounding box center [558, 267] width 1116 height 534
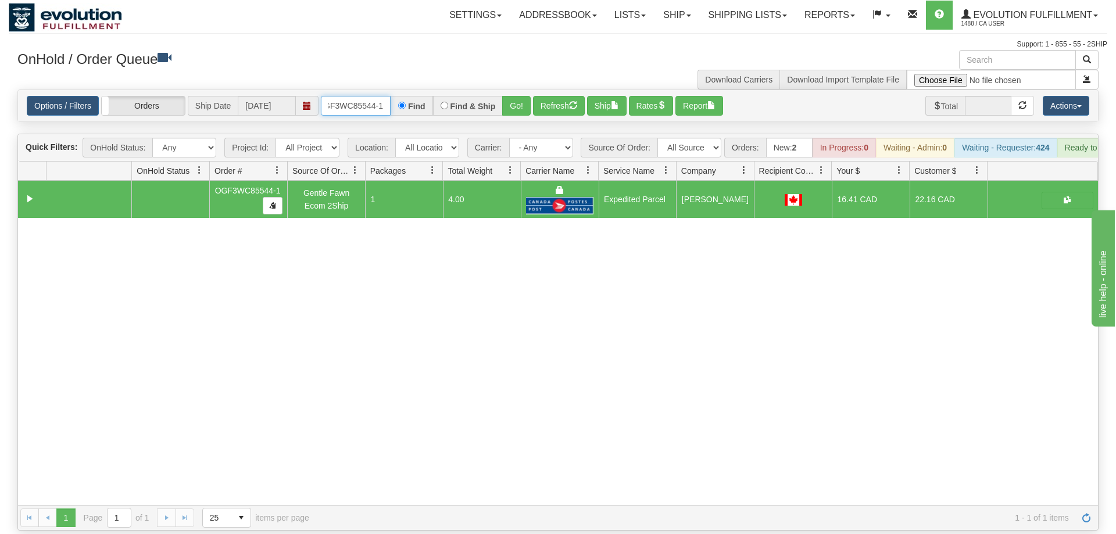
click at [346, 96] on input "OGF3WC85544-1" at bounding box center [356, 106] width 70 height 20
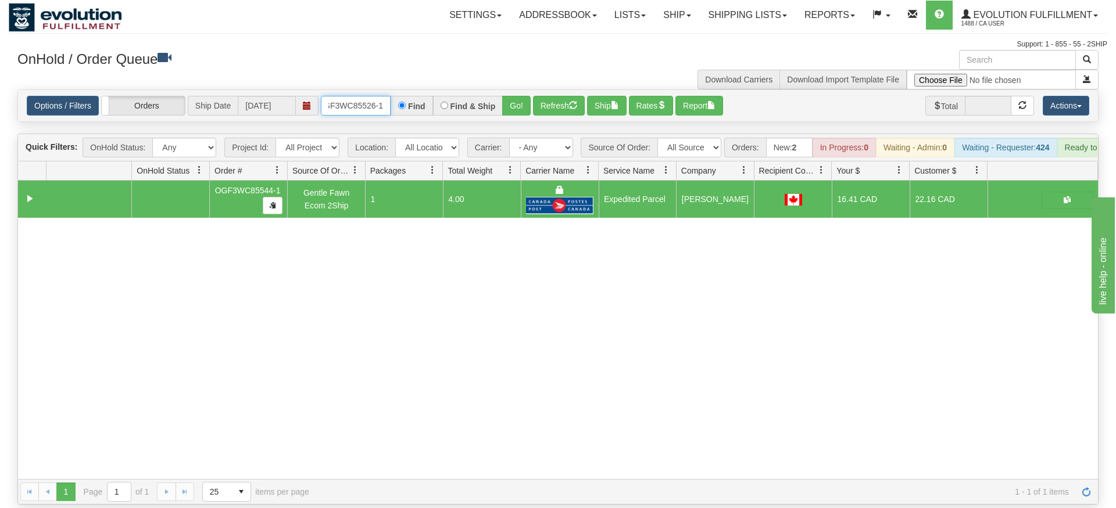
type input "OGF3WC85526-1"
click at [508, 110] on div "Is equal to Is not equal to Contains Does not contains CAD USD EUR ZAR [PERSON_…" at bounding box center [558, 296] width 1098 height 415
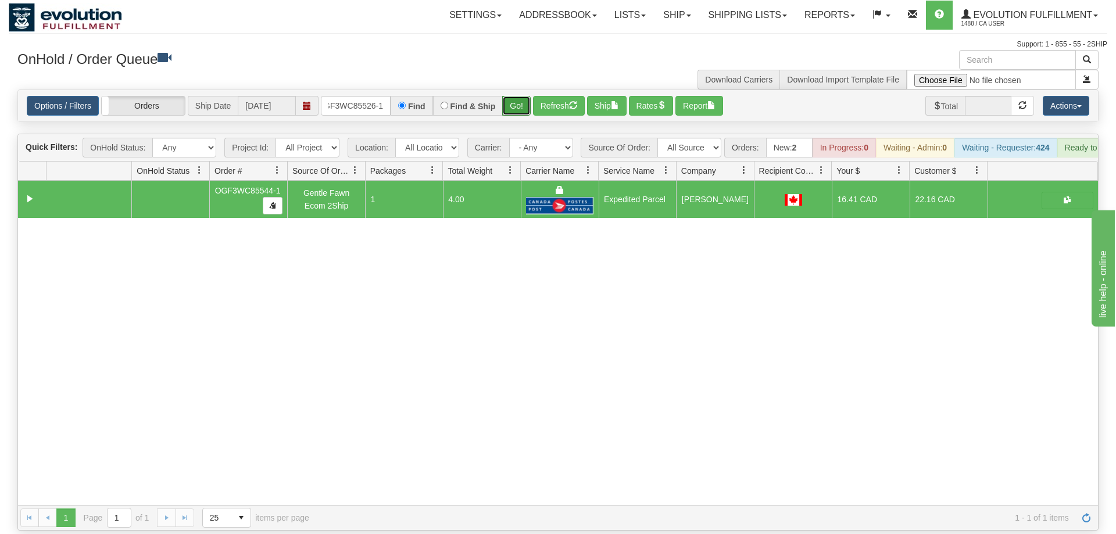
click at [515, 96] on button "Go!" at bounding box center [516, 106] width 28 height 20
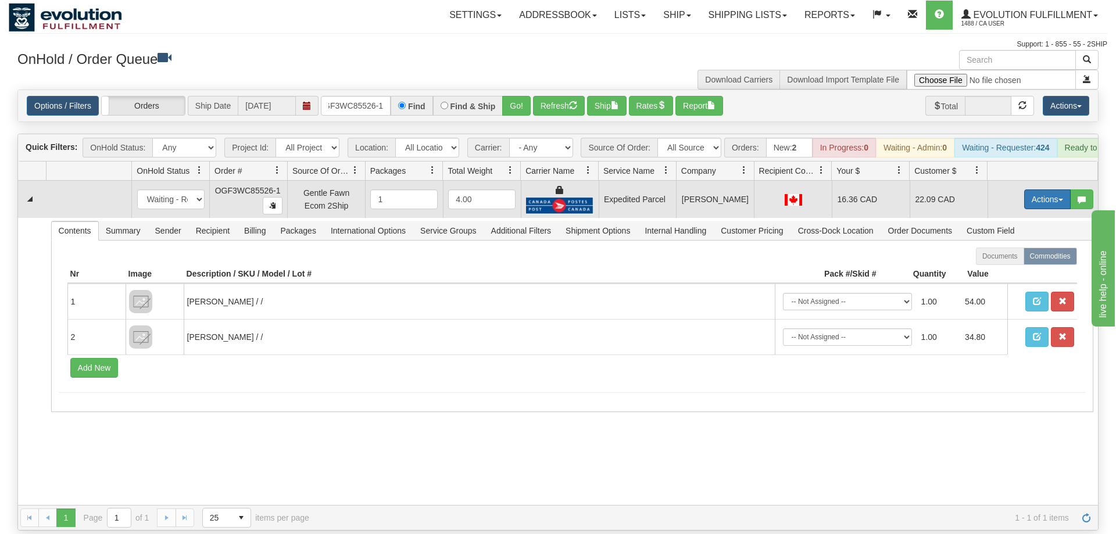
click at [1062, 189] on button "Actions" at bounding box center [1047, 199] width 46 height 20
click at [1020, 259] on link "Ship" at bounding box center [1023, 266] width 93 height 15
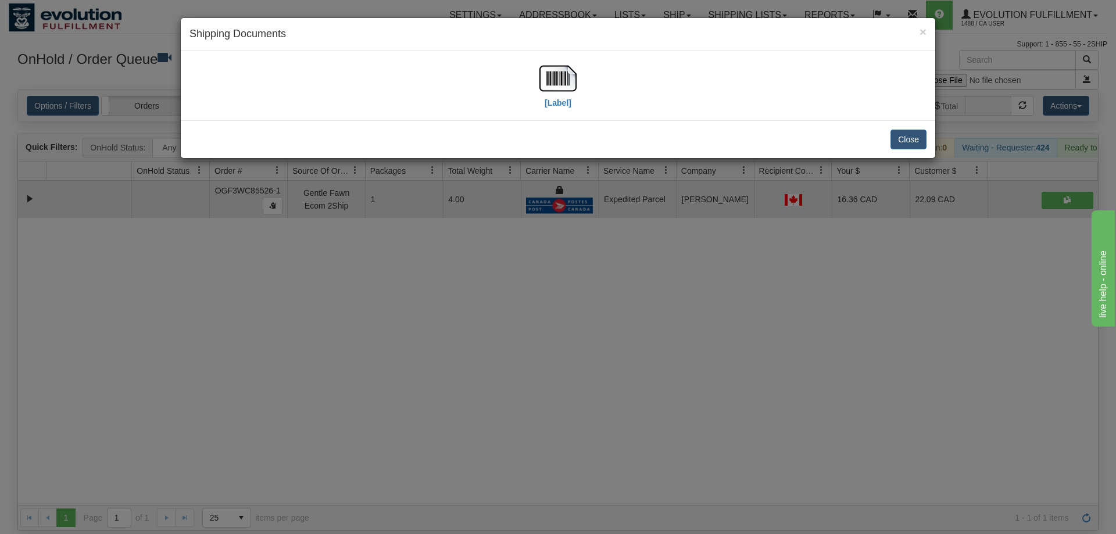
click at [581, 91] on div "[Label]" at bounding box center [557, 86] width 737 height 52
click at [548, 80] on img at bounding box center [557, 78] width 37 height 37
click at [535, 307] on div "× Shipping Documents [Label] Close" at bounding box center [558, 267] width 1116 height 534
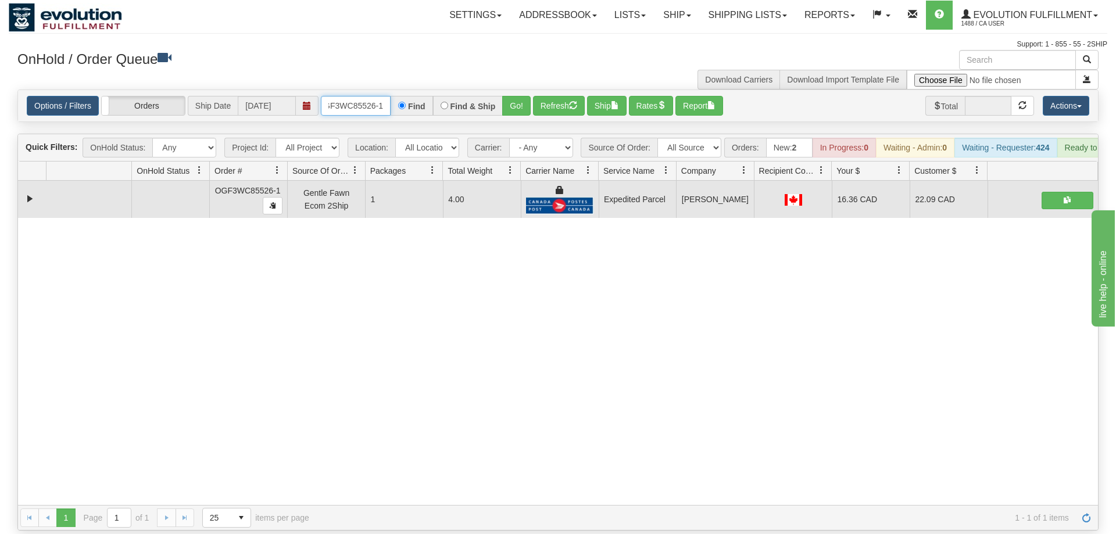
click at [372, 96] on input "OGF3WC85526-1" at bounding box center [356, 106] width 70 height 20
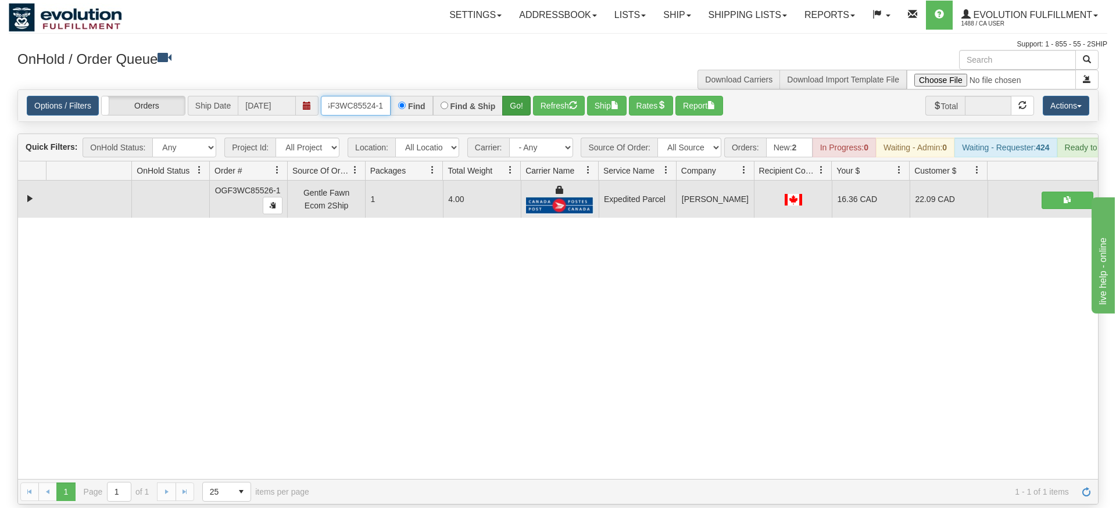
type input "OGF3WC85524-1"
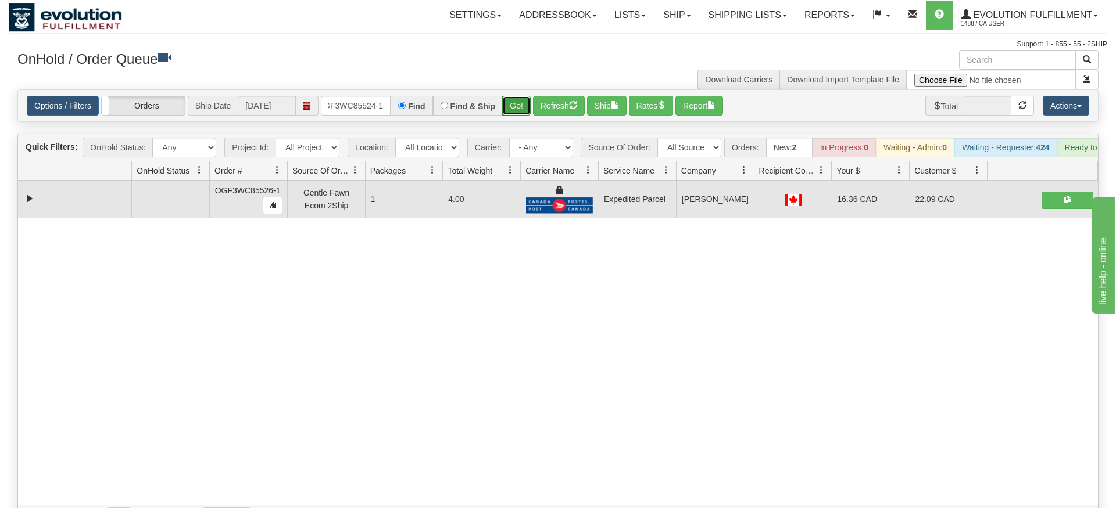
click at [507, 115] on div "Is equal to Is not equal to Contains Does not contains CAD USD EUR ZAR [PERSON_…" at bounding box center [558, 309] width 1098 height 441
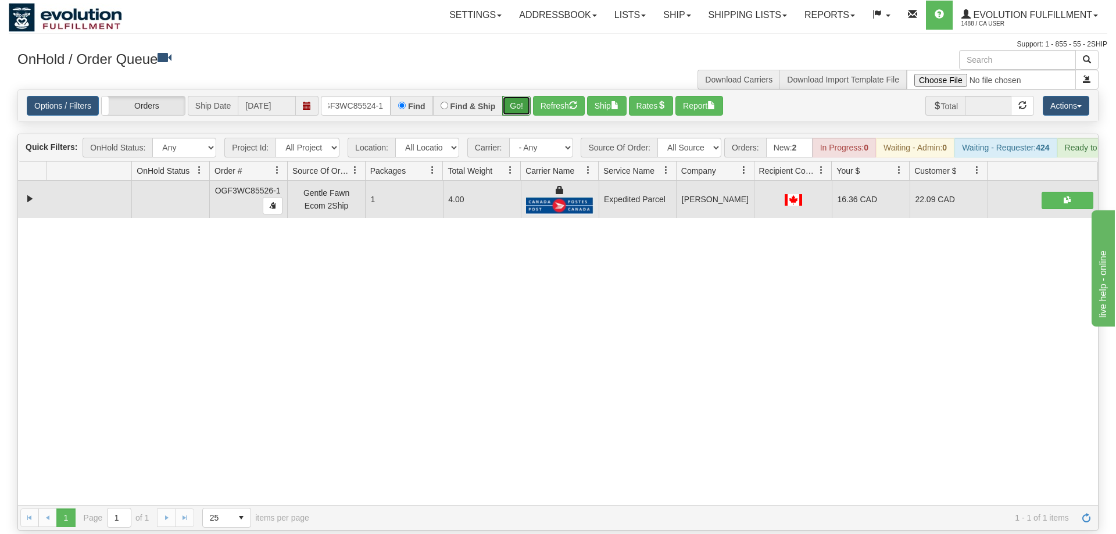
click at [515, 96] on button "Go!" at bounding box center [516, 106] width 28 height 20
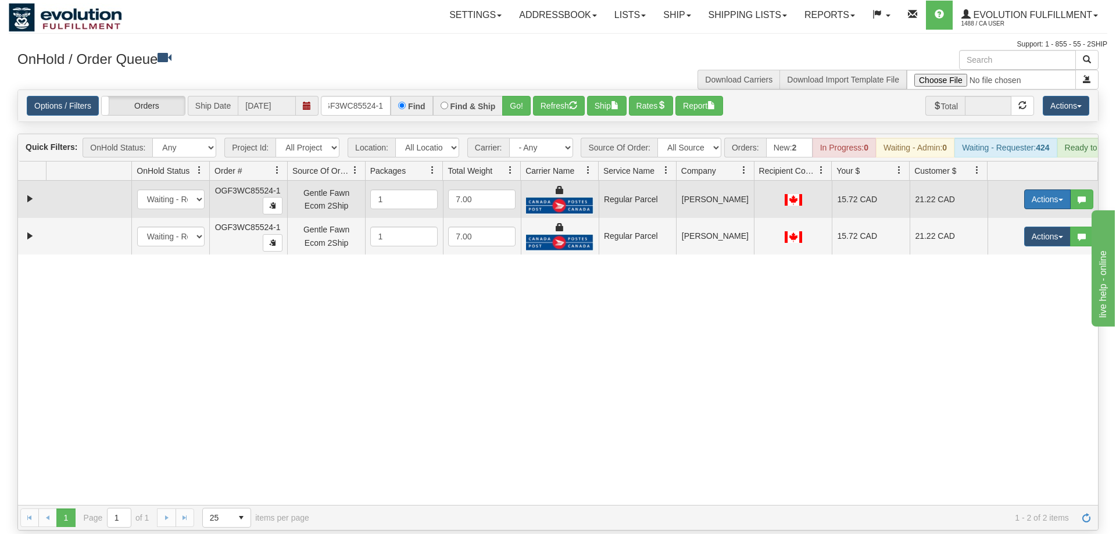
click at [1034, 189] on button "Actions" at bounding box center [1047, 199] width 46 height 20
click at [1021, 247] on span "Rate All Services" at bounding box center [1023, 251] width 70 height 9
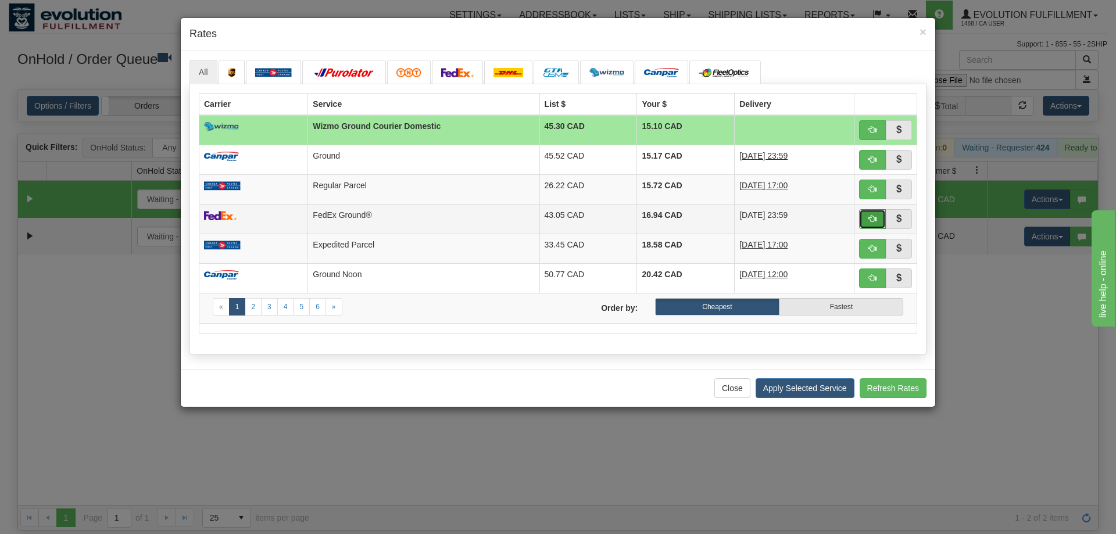
click at [872, 221] on span "button" at bounding box center [872, 218] width 8 height 8
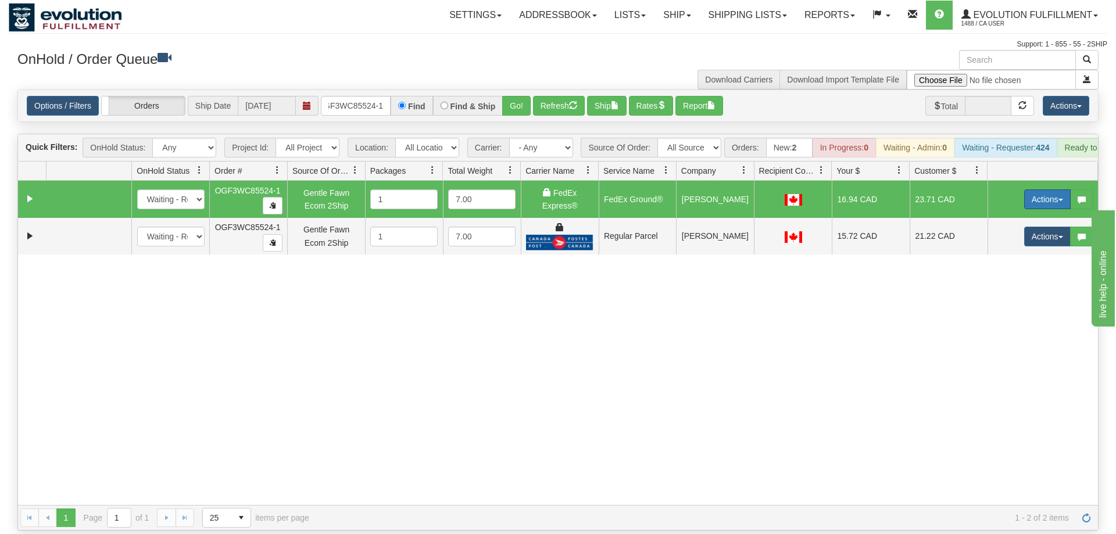
click at [1031, 189] on button "Actions" at bounding box center [1047, 199] width 46 height 20
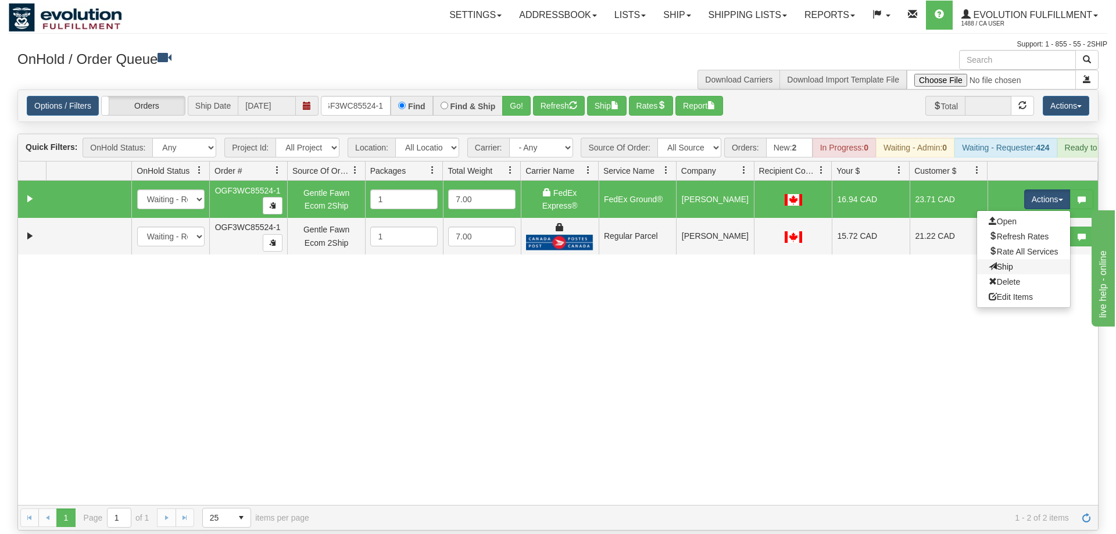
click at [1015, 259] on link "Ship" at bounding box center [1023, 266] width 93 height 15
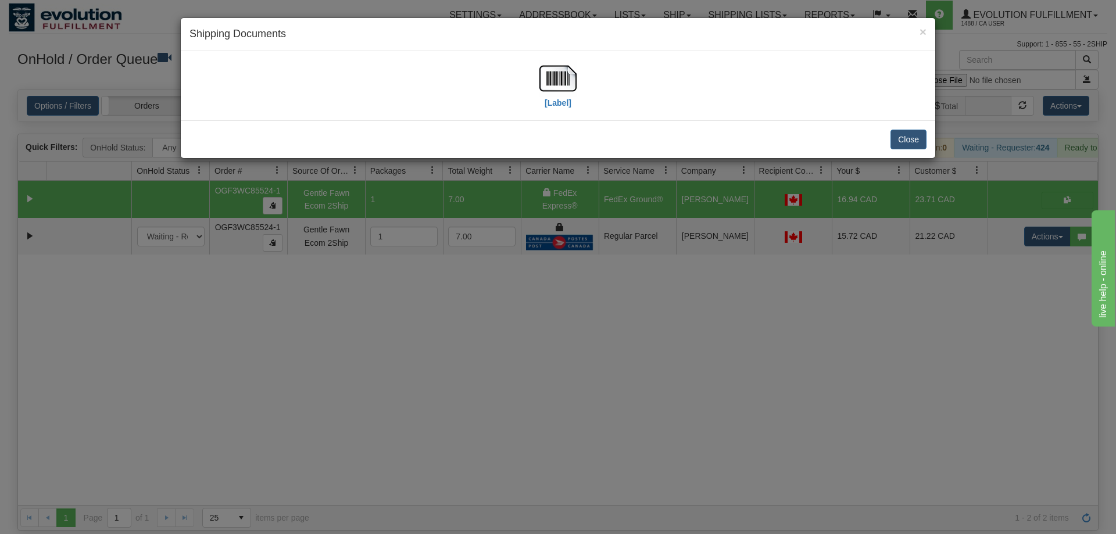
drag, startPoint x: 582, startPoint y: 56, endPoint x: 578, endPoint y: 60, distance: 6.2
click at [582, 56] on div "[Label]" at bounding box center [558, 85] width 754 height 69
click at [553, 94] on img at bounding box center [557, 78] width 37 height 37
click at [662, 344] on div "× Shipping Documents [Label] Close" at bounding box center [558, 267] width 1116 height 534
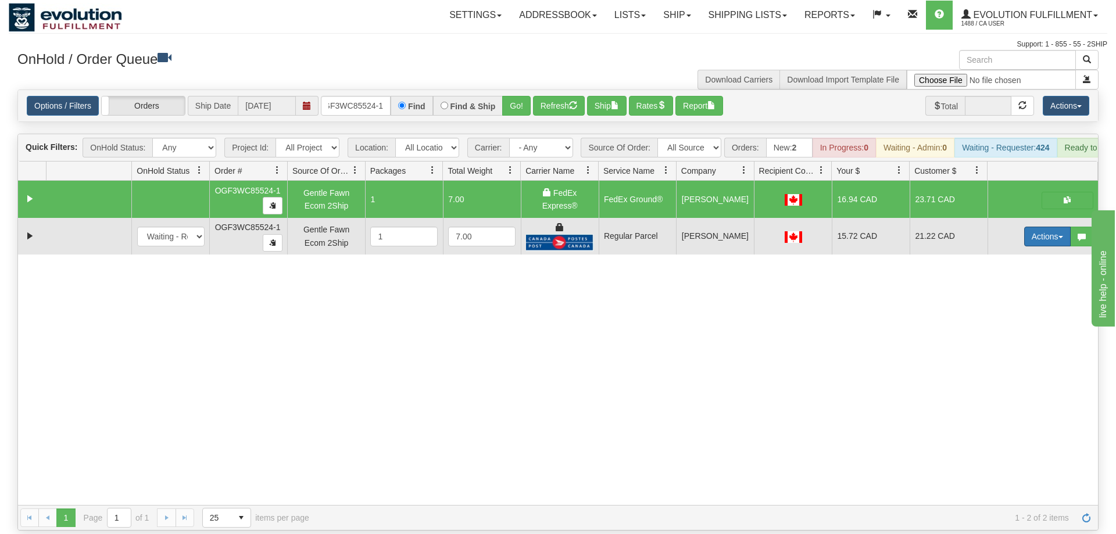
click at [1037, 227] on button "Actions" at bounding box center [1047, 237] width 46 height 20
click at [1010, 314] on span "Delete" at bounding box center [1003, 318] width 31 height 9
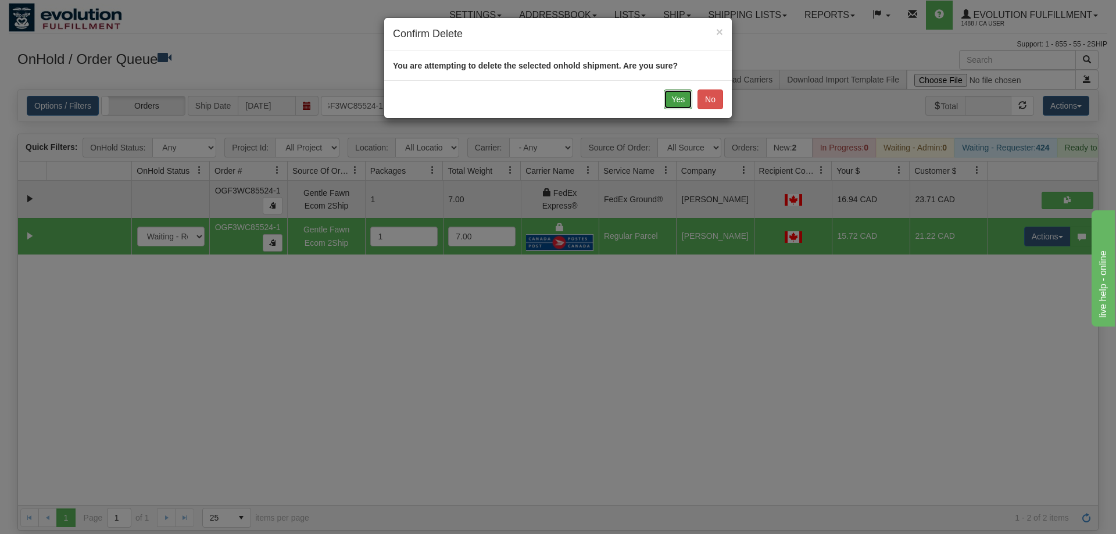
click at [685, 98] on button "Yes" at bounding box center [678, 99] width 28 height 20
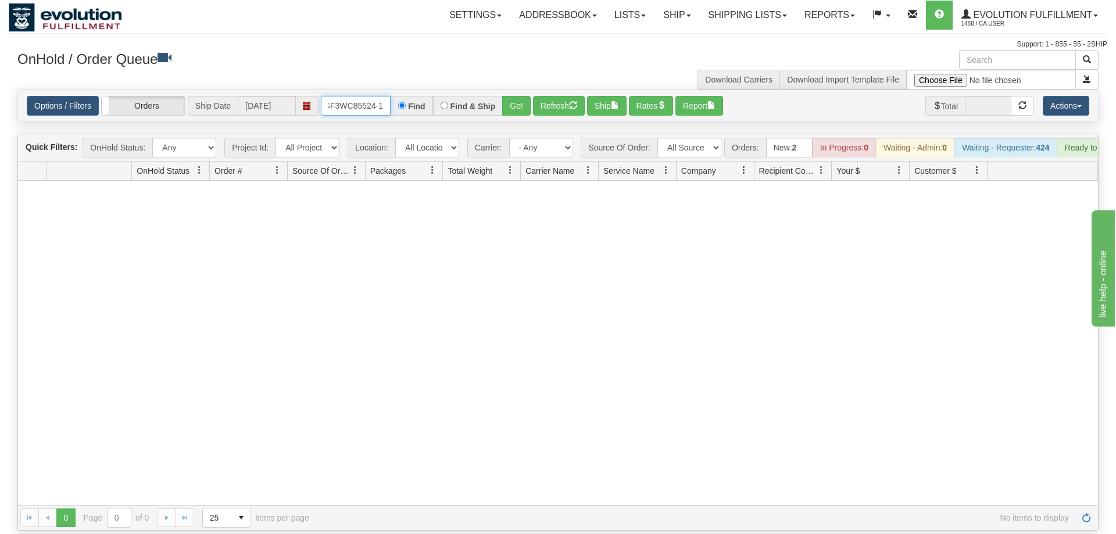
click at [354, 96] on input "OGF3WC85524-1" at bounding box center [356, 106] width 70 height 20
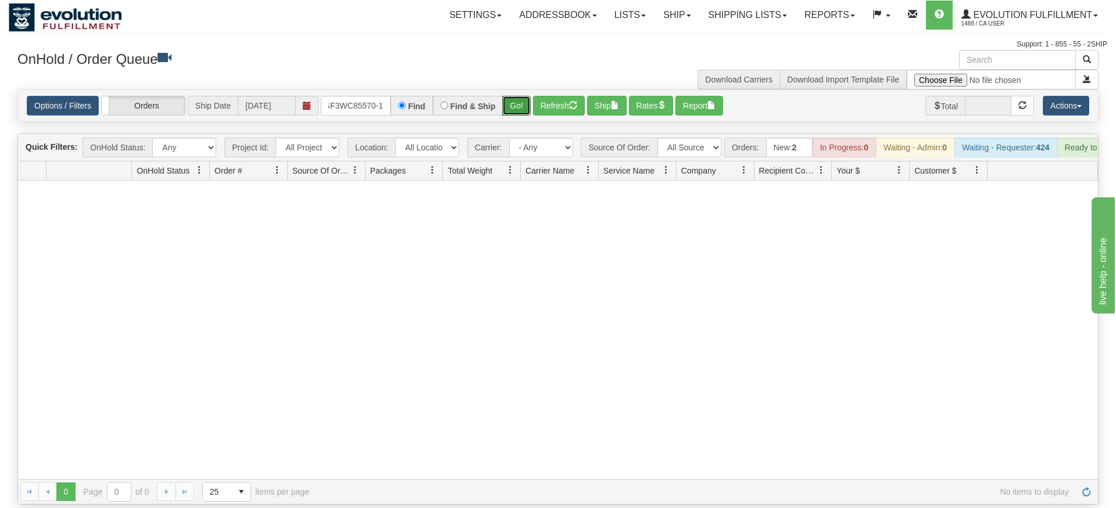
drag, startPoint x: 519, startPoint y: 94, endPoint x: 520, endPoint y: 120, distance: 25.6
click at [520, 120] on div "Is equal to Is not equal to Contains Does not contains CAD USD EUR ZAR [PERSON_…" at bounding box center [558, 296] width 1098 height 415
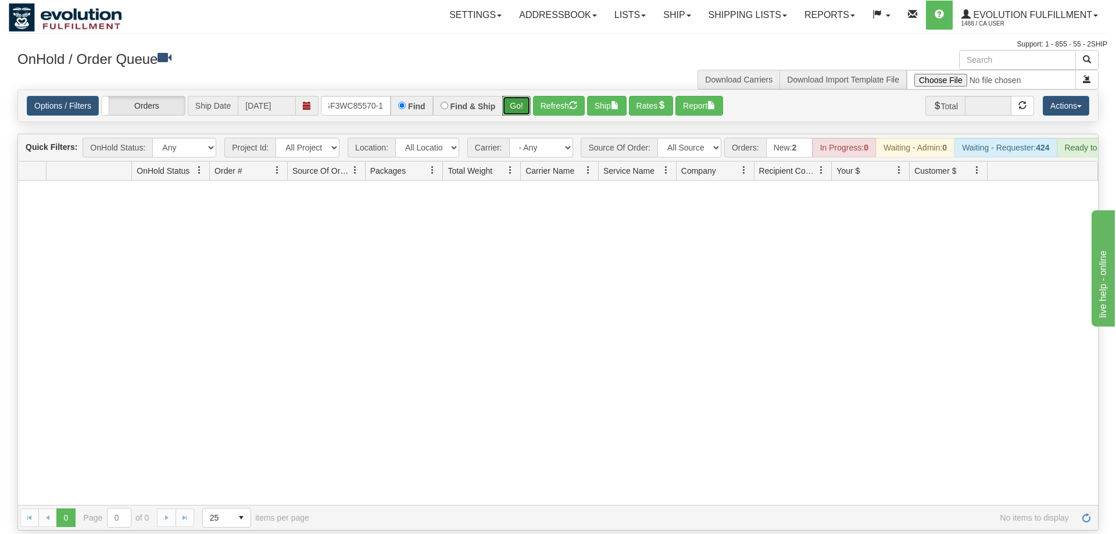
click at [521, 97] on button "Go!" at bounding box center [516, 106] width 28 height 20
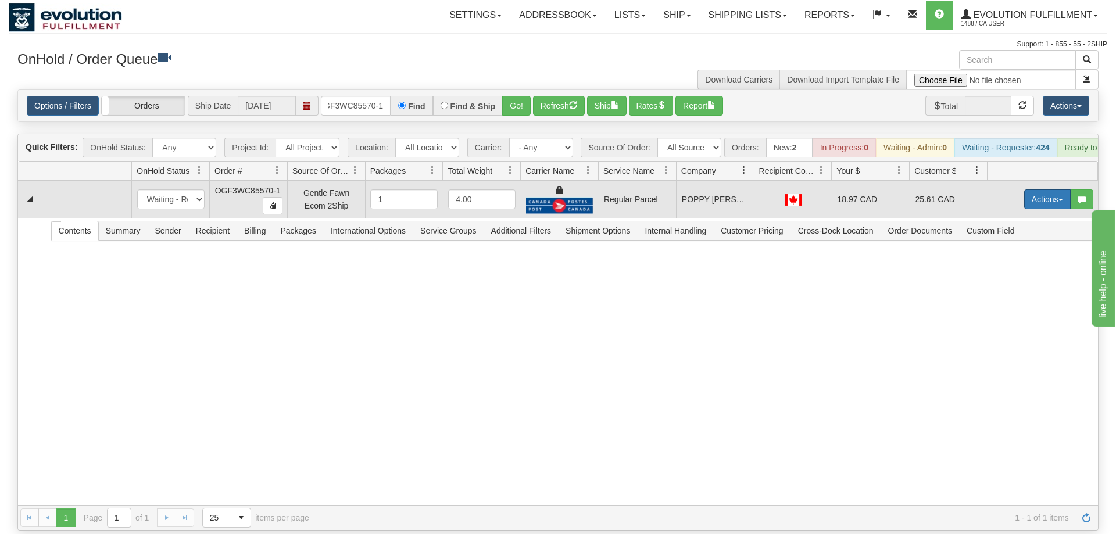
click at [1045, 189] on button "Actions" at bounding box center [1047, 199] width 46 height 20
click at [1016, 247] on span "Rate All Services" at bounding box center [1023, 251] width 70 height 9
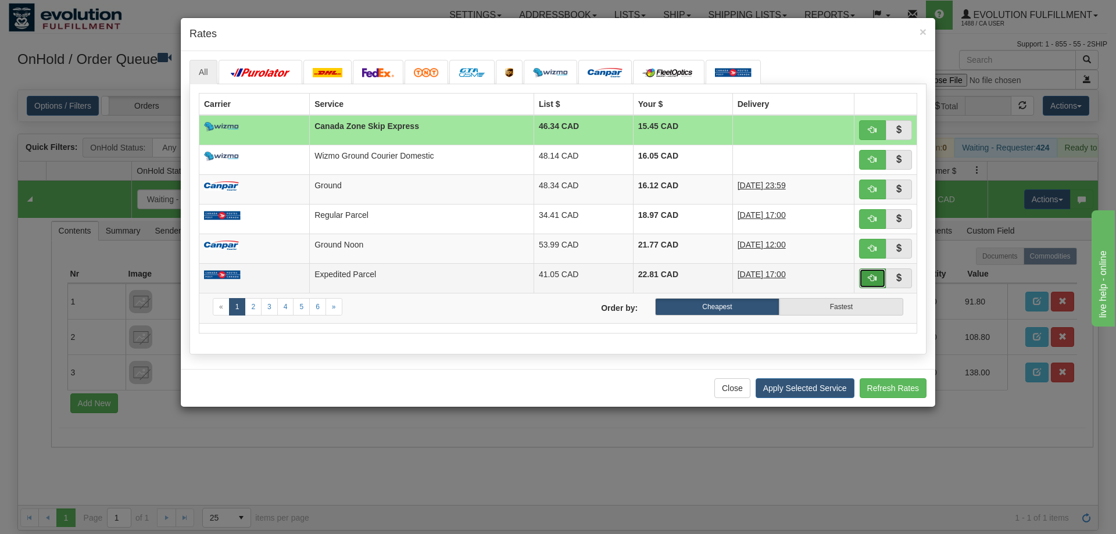
click at [876, 274] on button "button" at bounding box center [872, 278] width 27 height 20
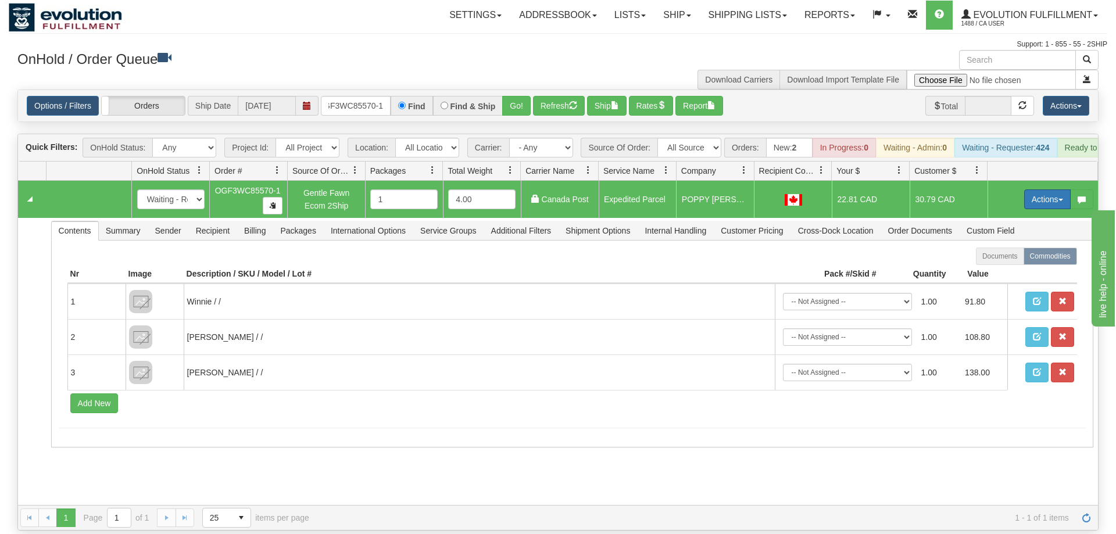
click at [1027, 189] on button "Actions" at bounding box center [1047, 199] width 46 height 20
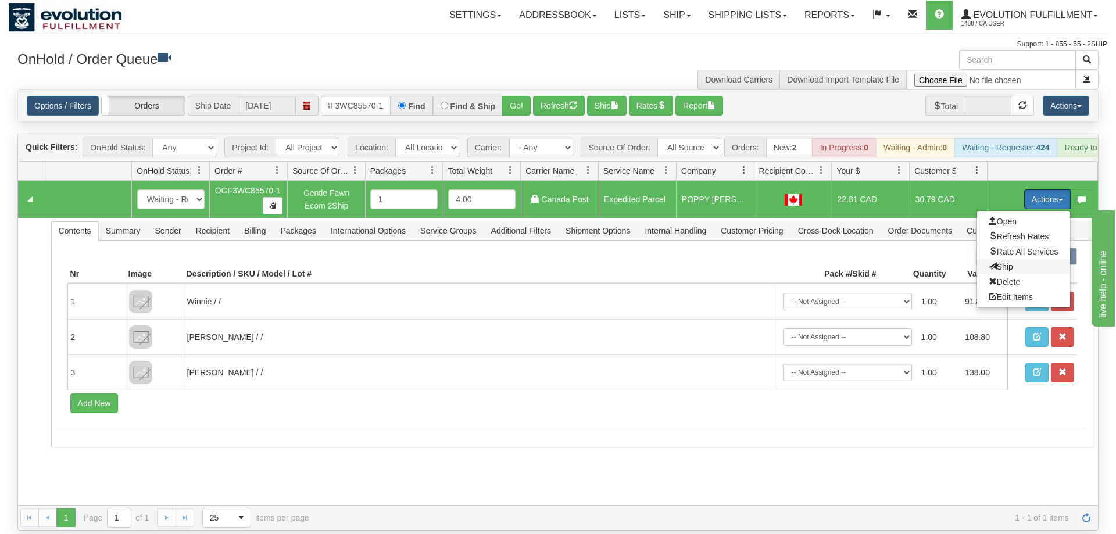
click at [988, 262] on span at bounding box center [992, 266] width 8 height 8
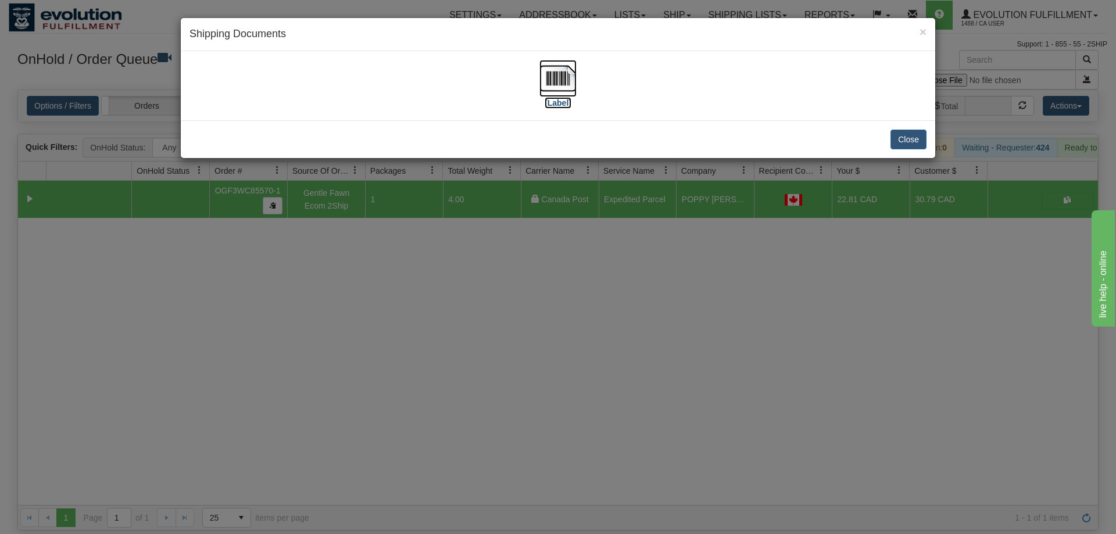
click at [543, 84] on img at bounding box center [557, 78] width 37 height 37
click at [685, 341] on div "× Shipping Documents [Label] Close" at bounding box center [558, 267] width 1116 height 534
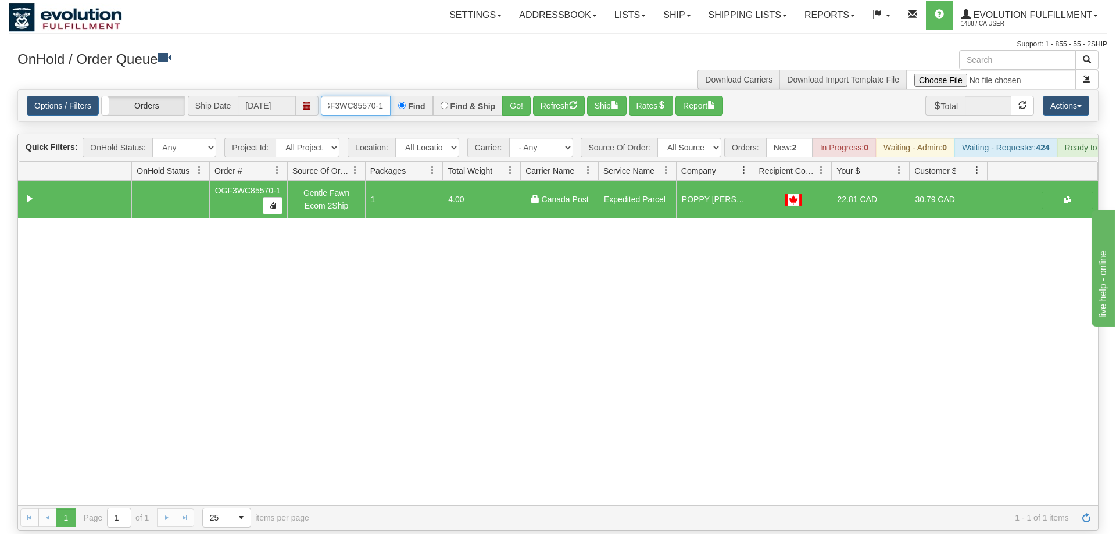
click at [343, 96] on input "OGF3WC85570-1" at bounding box center [356, 106] width 70 height 20
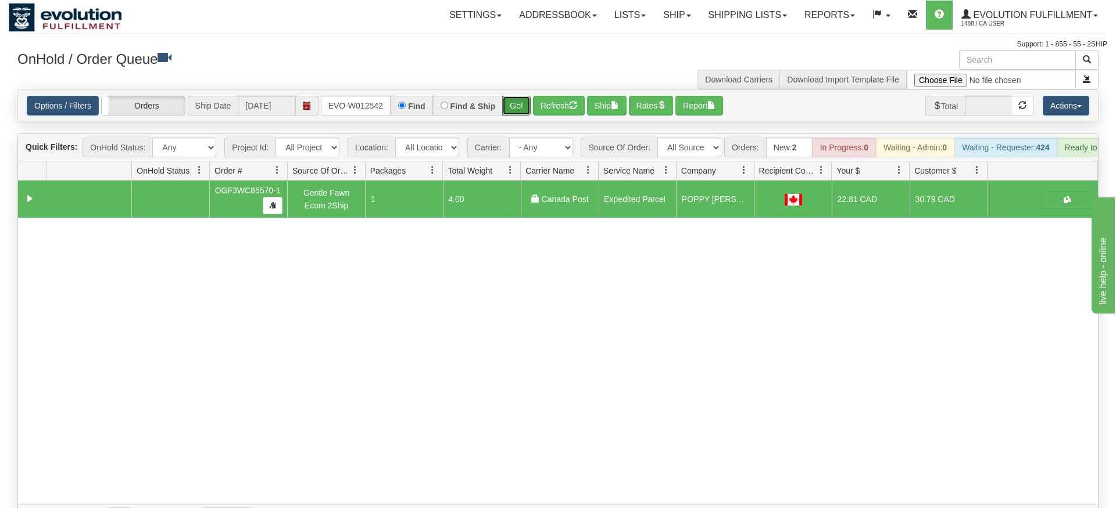
click at [510, 114] on div "Is equal to Is not equal to Contains Does not contains CAD USD EUR ZAR [PERSON_…" at bounding box center [558, 309] width 1098 height 441
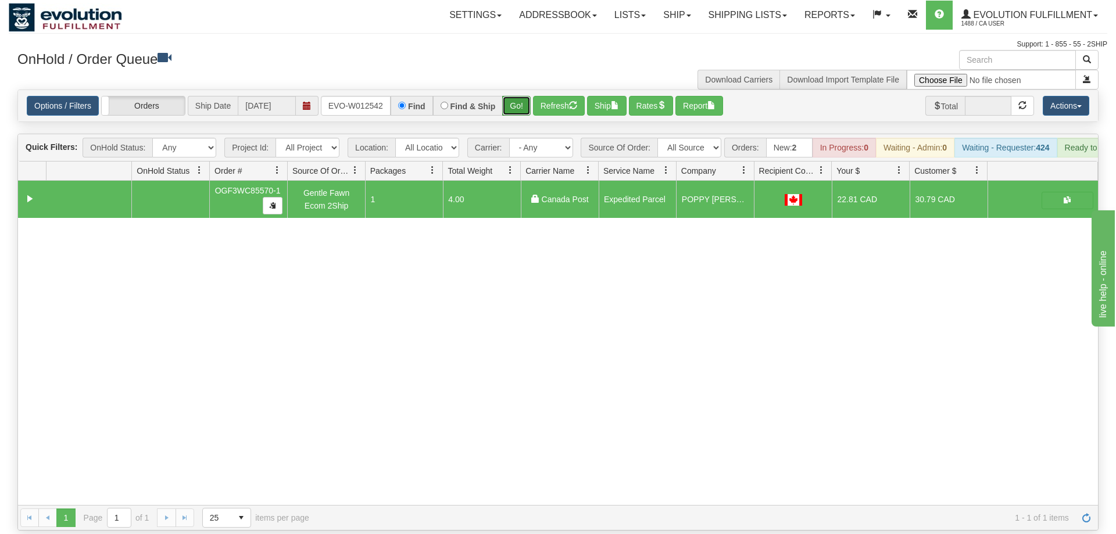
click at [510, 96] on button "Go!" at bounding box center [516, 106] width 28 height 20
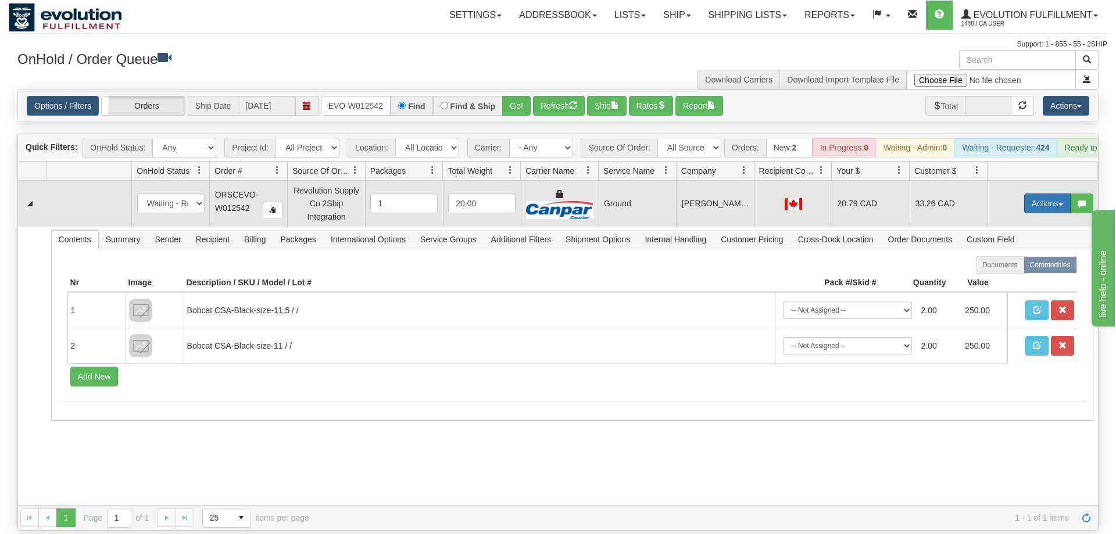
click at [1029, 194] on button "Actions" at bounding box center [1047, 204] width 46 height 20
click at [1005, 266] on span "Ship" at bounding box center [1000, 270] width 24 height 9
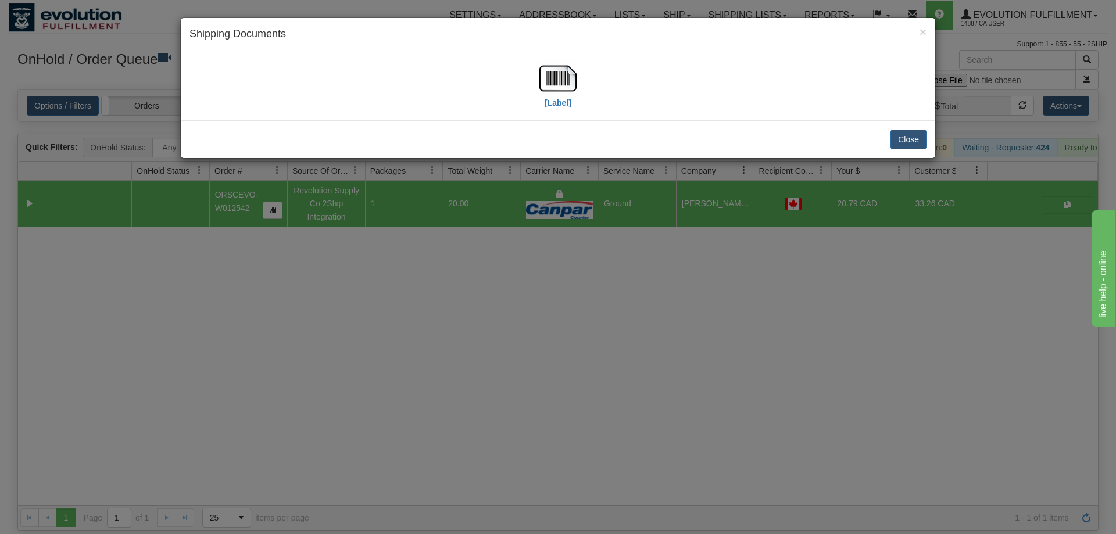
drag, startPoint x: 338, startPoint y: 299, endPoint x: 362, endPoint y: 113, distance: 187.0
click at [338, 295] on div "× Shipping Documents [Label] Close" at bounding box center [558, 267] width 1116 height 534
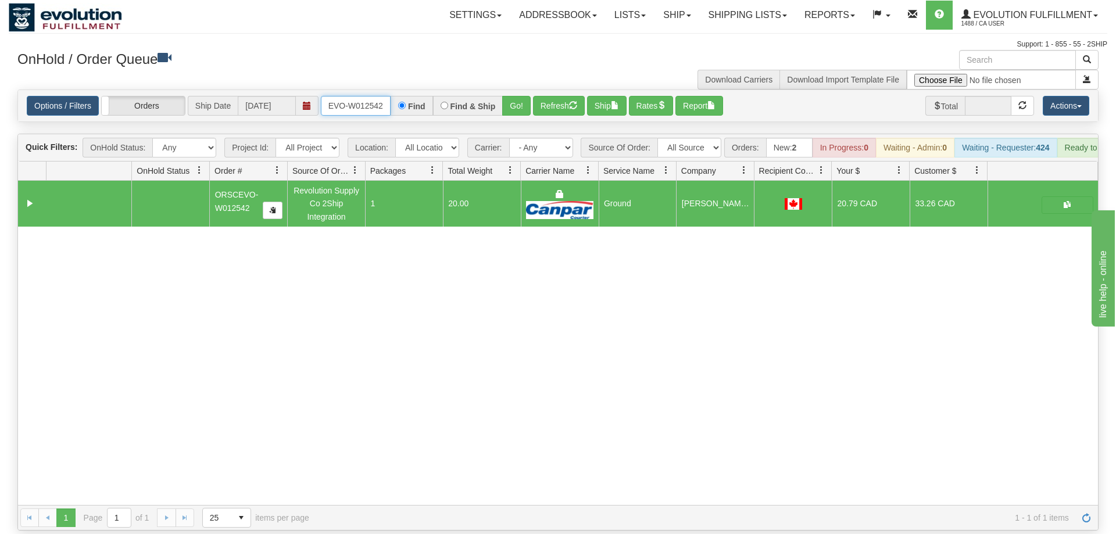
click at [364, 96] on input "ORSCEVO-W012542" at bounding box center [356, 106] width 70 height 20
click at [1077, 196] on button "button" at bounding box center [1067, 204] width 52 height 17
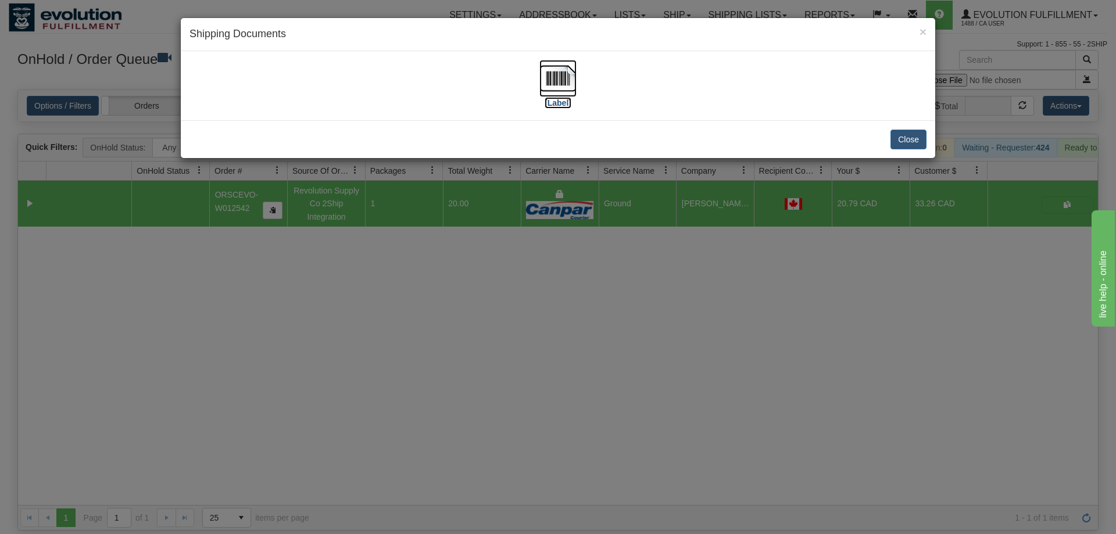
click at [560, 73] on img at bounding box center [557, 78] width 37 height 37
drag, startPoint x: 647, startPoint y: 320, endPoint x: 602, endPoint y: 270, distance: 67.1
click at [643, 317] on div "× Shipping Documents [Label] Close" at bounding box center [558, 267] width 1116 height 534
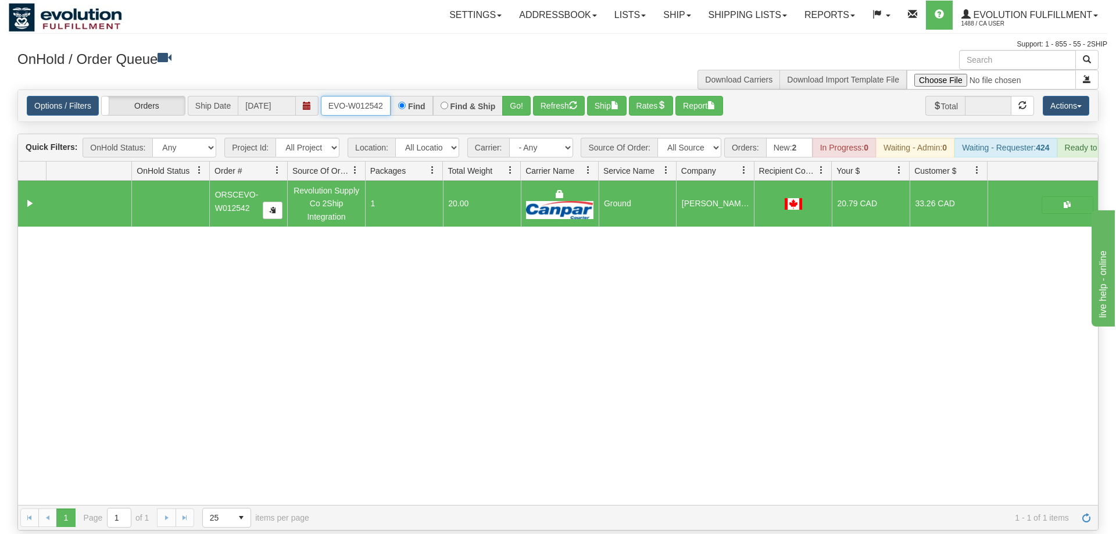
click at [370, 96] on input "ORSCEVO-W012542" at bounding box center [356, 106] width 70 height 20
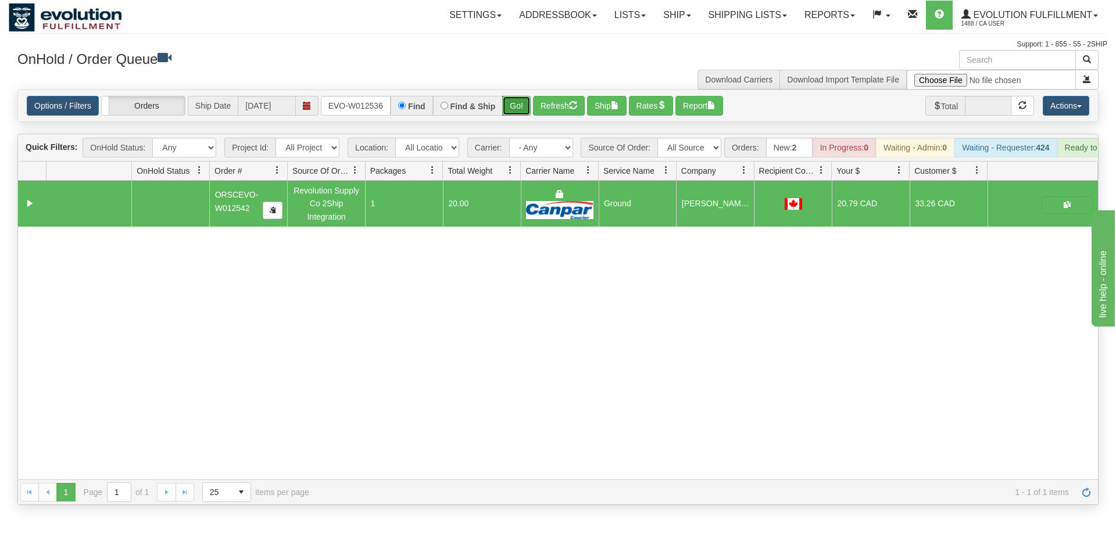
click at [513, 117] on div "Is equal to Is not equal to Contains Does not contains CAD USD EUR ZAR [PERSON_…" at bounding box center [558, 296] width 1098 height 415
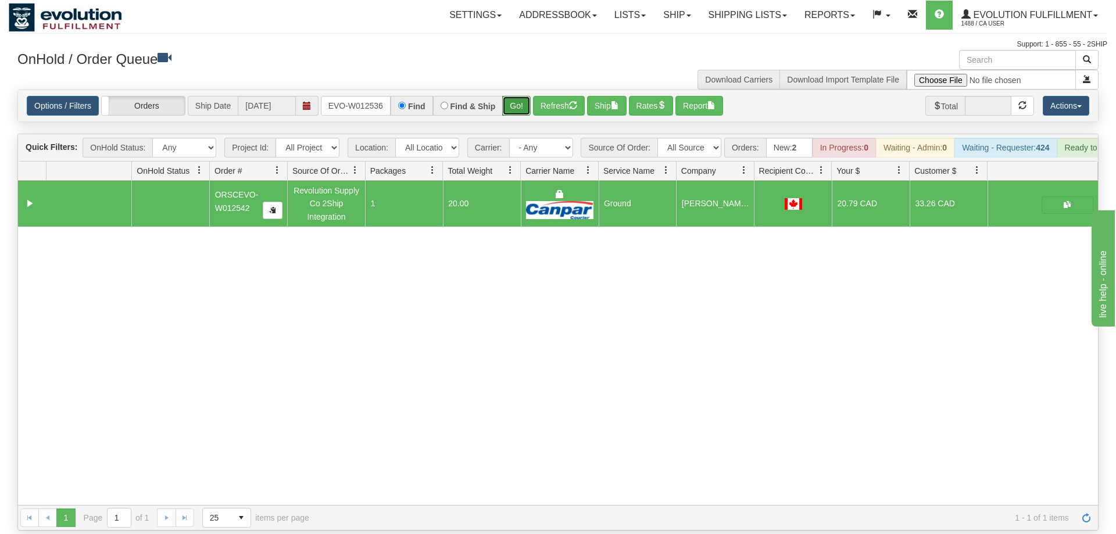
click at [515, 96] on button "Go!" at bounding box center [516, 106] width 28 height 20
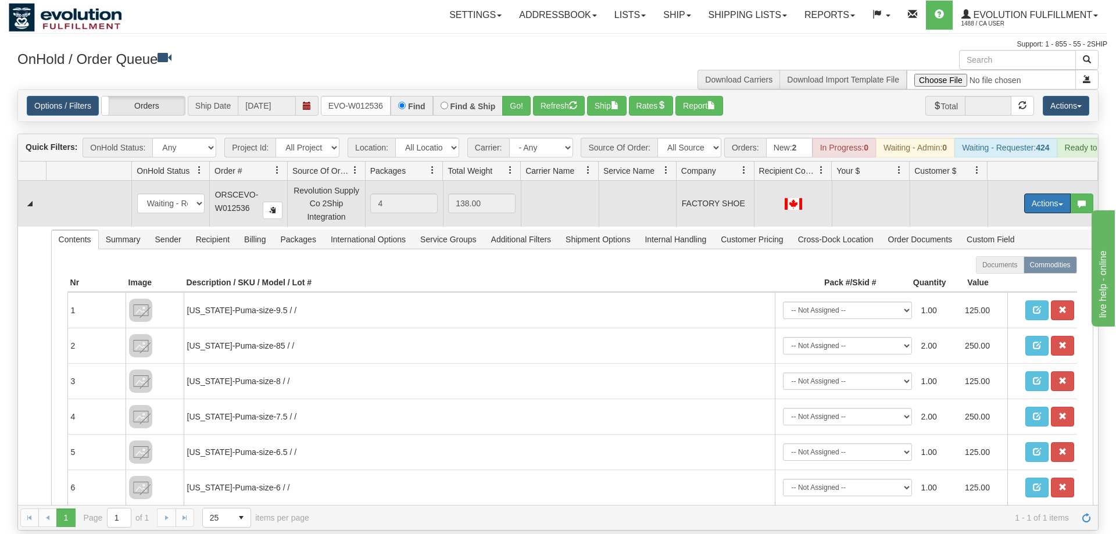
click at [1034, 194] on button "Actions" at bounding box center [1047, 204] width 46 height 20
click at [1008, 251] on span "Rate All Services" at bounding box center [1023, 255] width 70 height 9
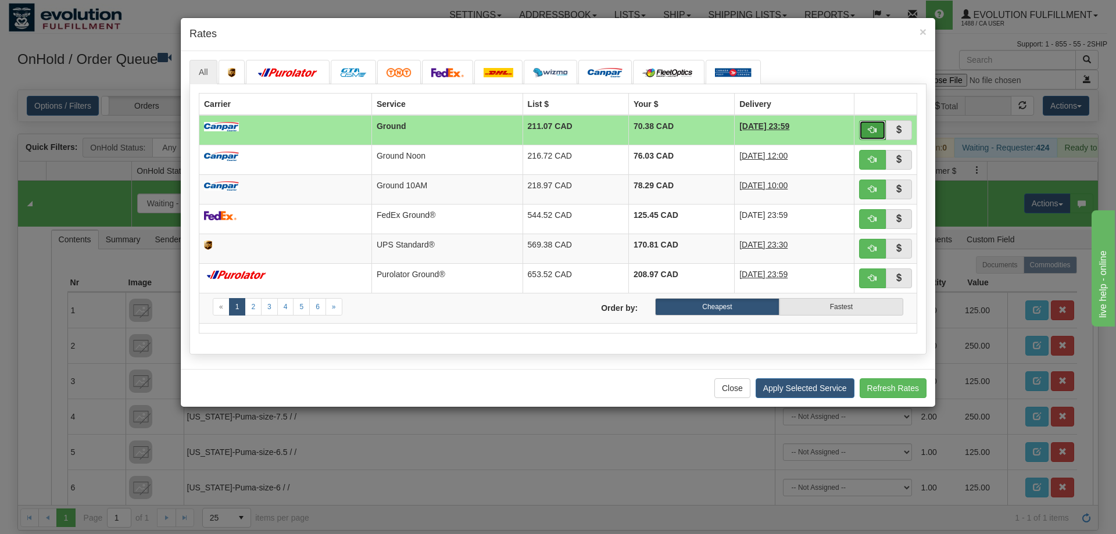
click at [866, 133] on button "button" at bounding box center [872, 130] width 27 height 20
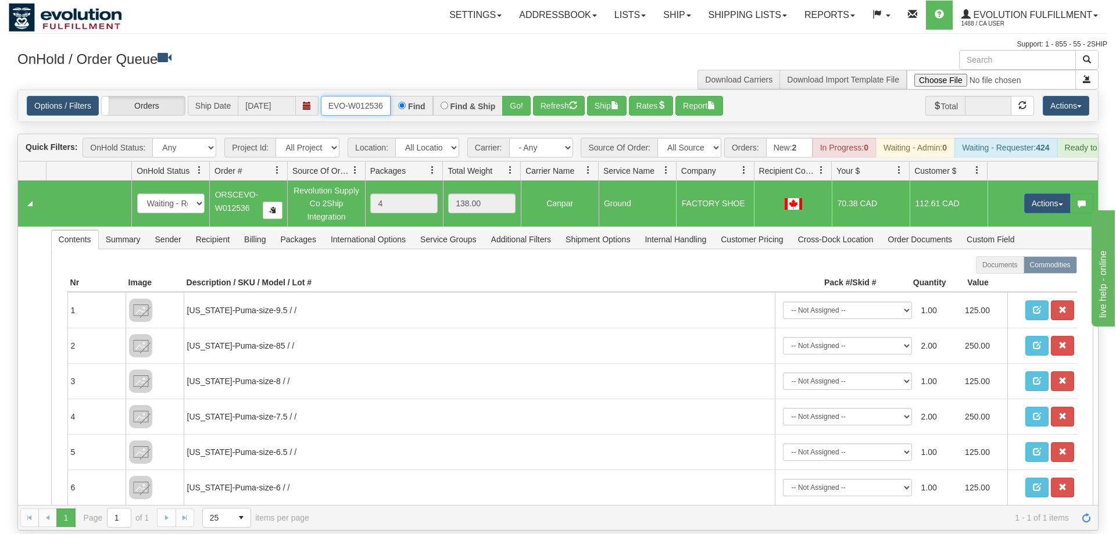
click at [378, 96] on input "ORSCEVO-W012536" at bounding box center [356, 106] width 70 height 20
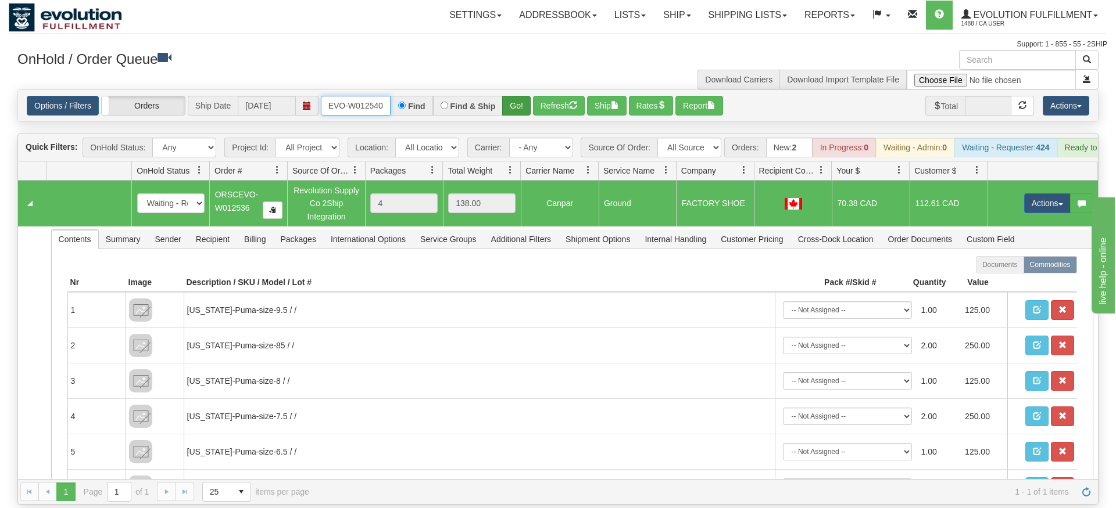
type input "ORSCEVO-W012540"
click at [504, 112] on div "Is equal to Is not equal to Contains Does not contains CAD USD EUR ZAR [PERSON_…" at bounding box center [558, 296] width 1098 height 415
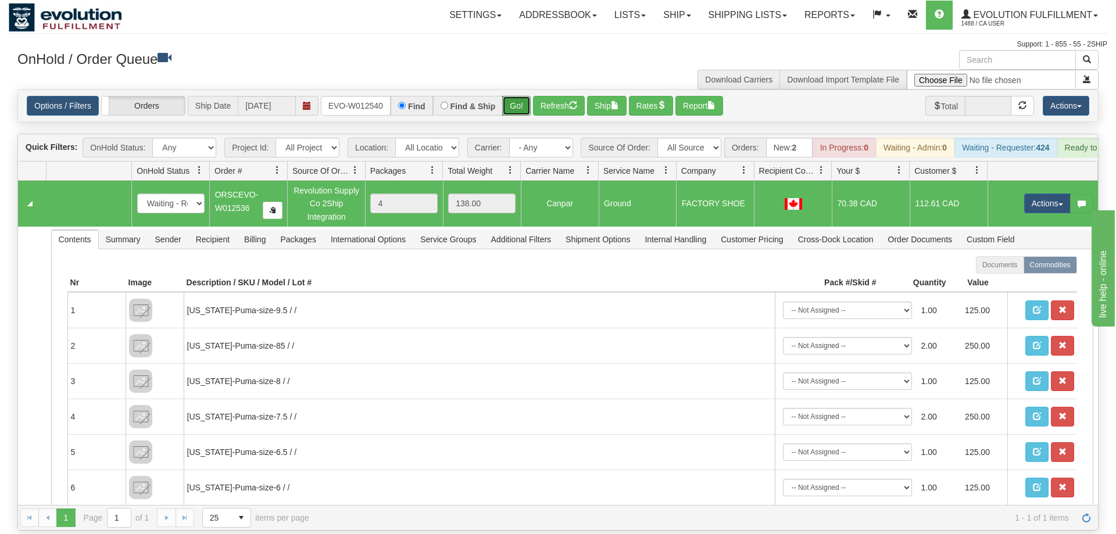
click at [518, 96] on button "Go!" at bounding box center [516, 106] width 28 height 20
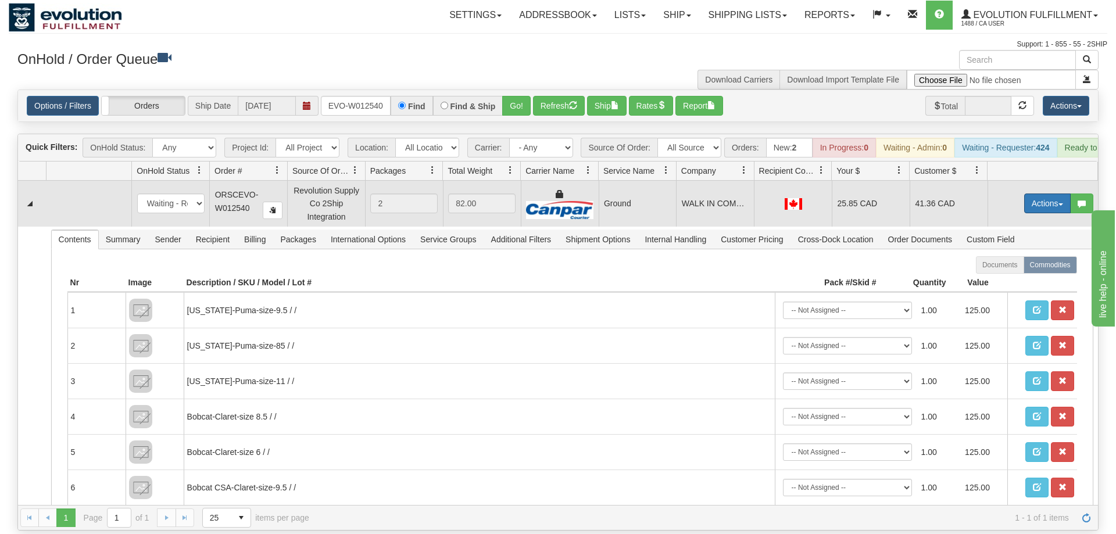
click at [1038, 194] on button "Actions" at bounding box center [1047, 204] width 46 height 20
click at [1028, 263] on link "Ship" at bounding box center [1023, 270] width 93 height 15
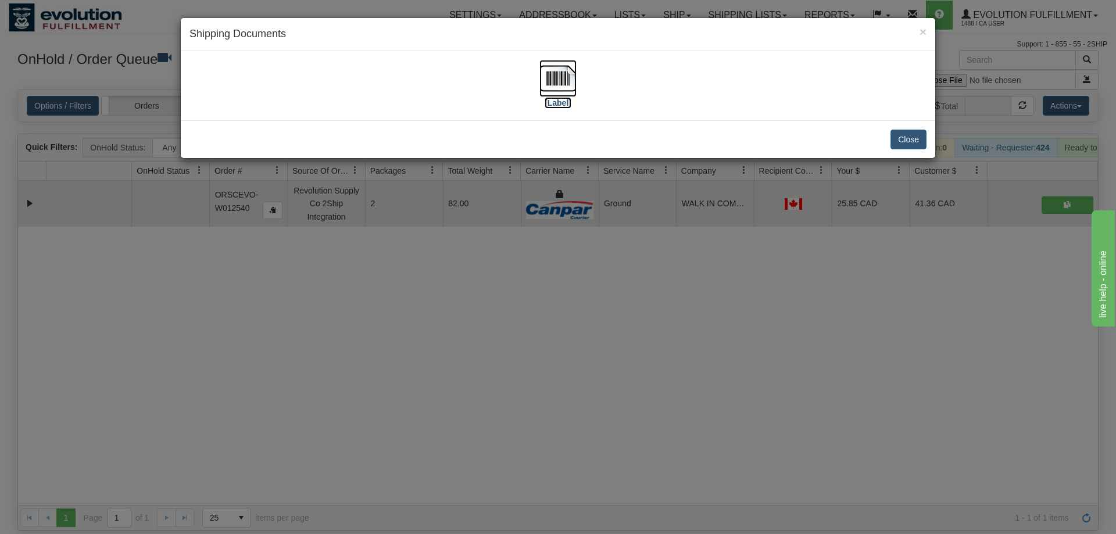
click at [553, 85] on img at bounding box center [557, 78] width 37 height 37
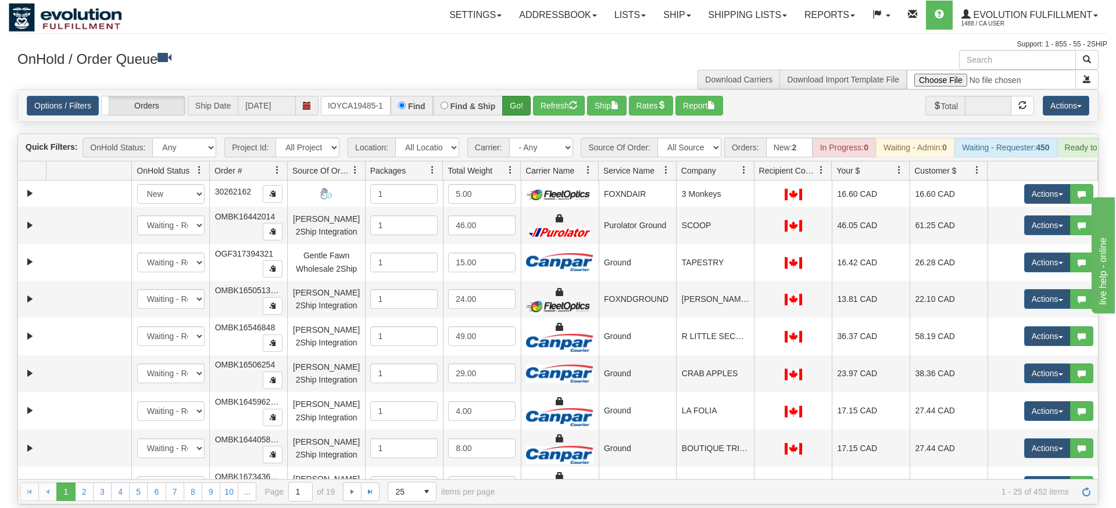
type input "OMOYCA19485-1"
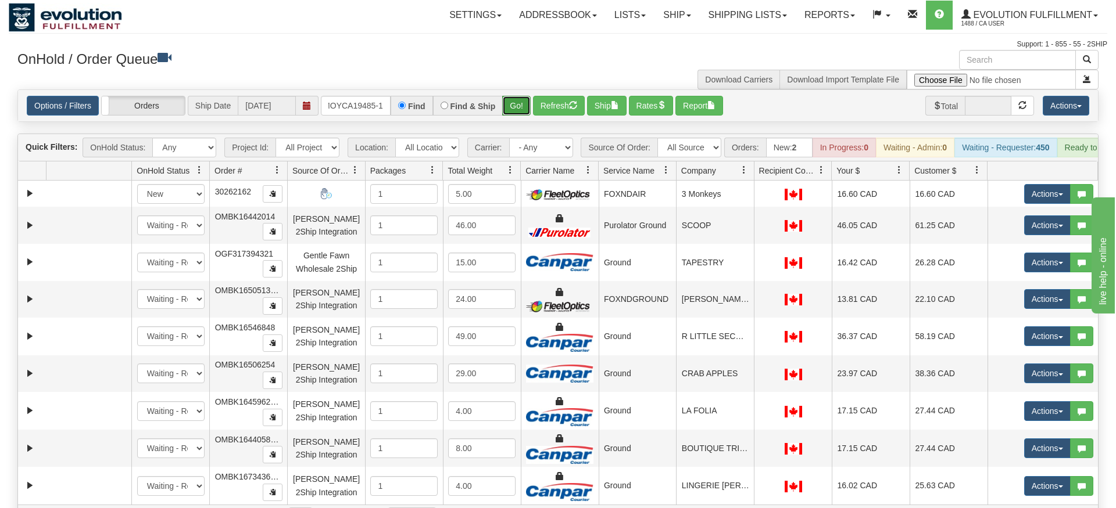
click at [510, 109] on div "Is equal to Is not equal to Contains Does not contains CAD USD EUR ZAR [PERSON_…" at bounding box center [558, 309] width 1098 height 441
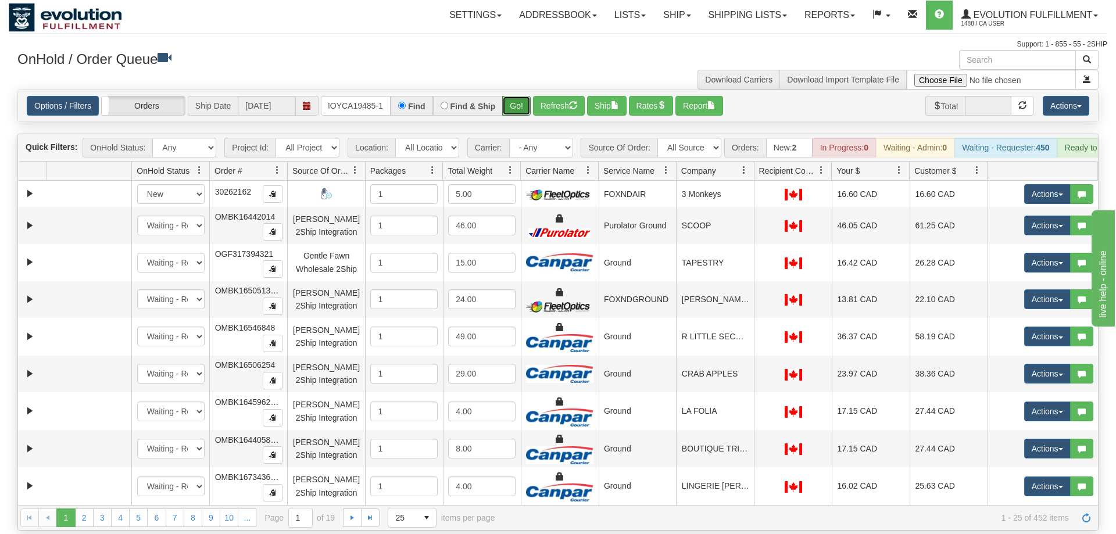
click at [518, 96] on button "Go!" at bounding box center [516, 106] width 28 height 20
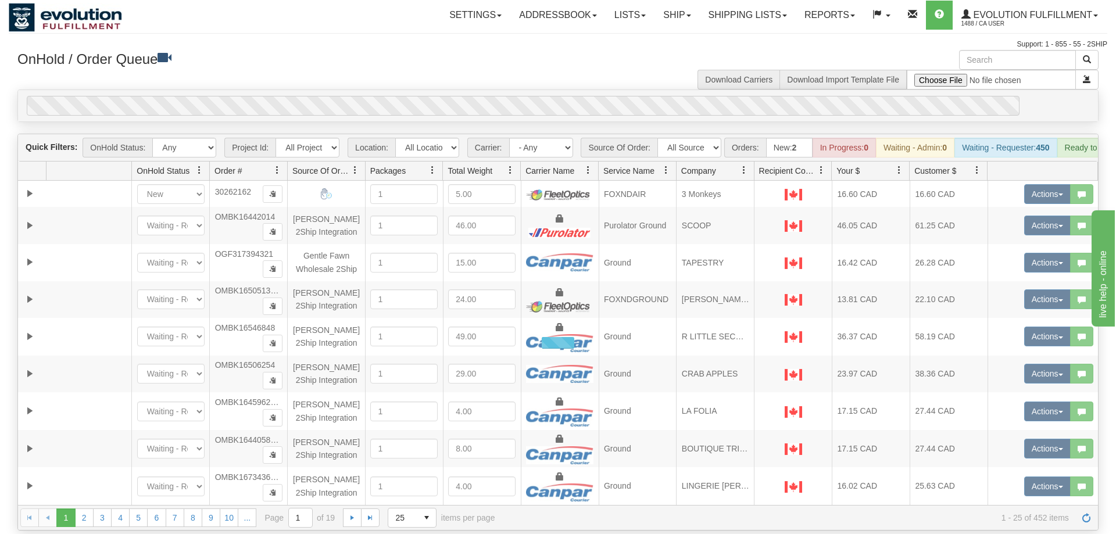
scroll to position [0, 12]
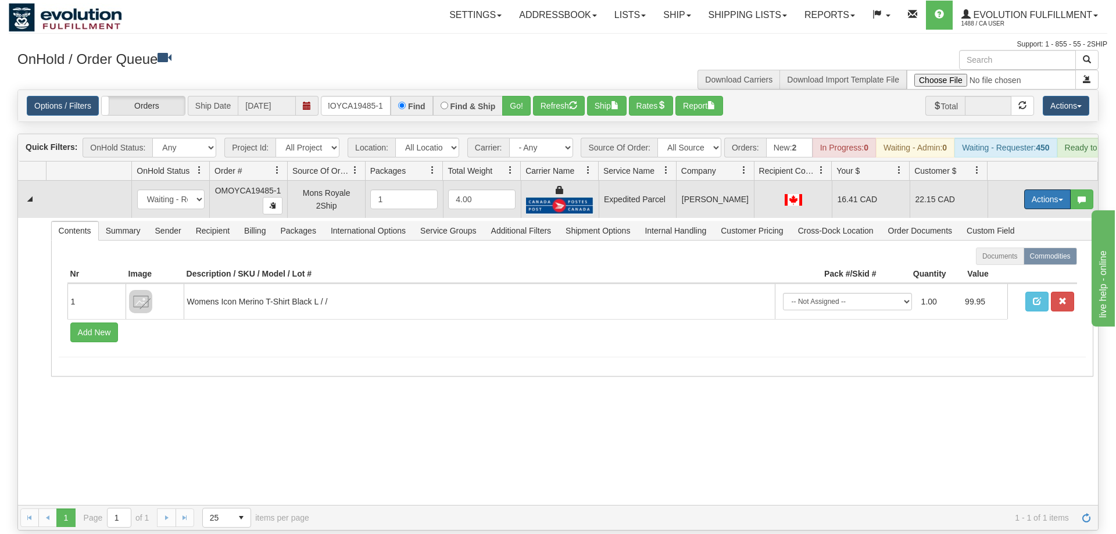
drag, startPoint x: 1050, startPoint y: 185, endPoint x: 1018, endPoint y: 241, distance: 64.1
click at [1048, 189] on button "Actions" at bounding box center [1047, 199] width 46 height 20
click at [1013, 259] on link "Ship" at bounding box center [1023, 266] width 93 height 15
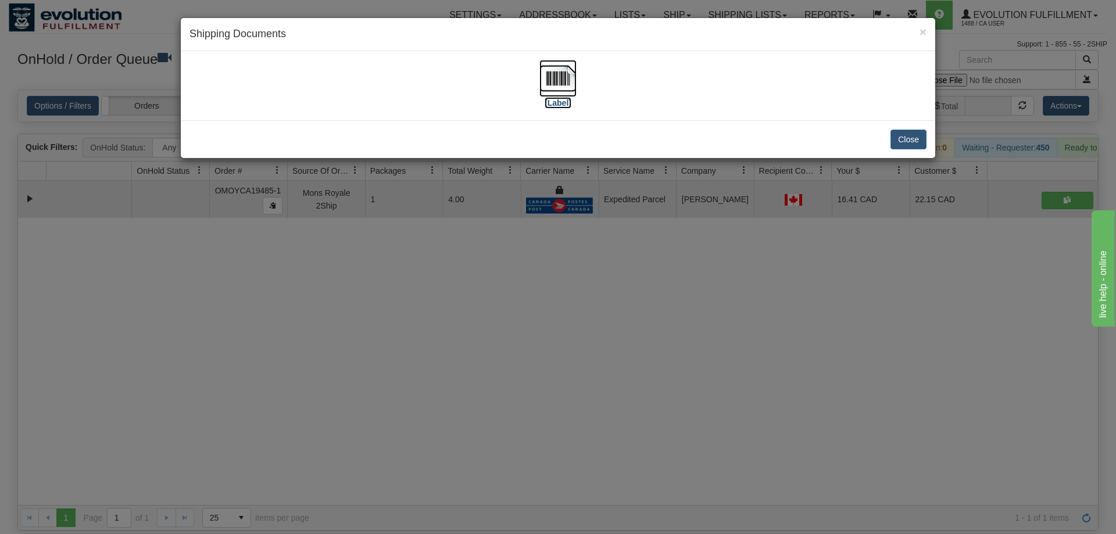
click at [553, 89] on img at bounding box center [557, 78] width 37 height 37
drag, startPoint x: 564, startPoint y: 347, endPoint x: 314, endPoint y: 78, distance: 366.8
click at [564, 345] on div "× Shipping Documents [Label] Close" at bounding box center [558, 267] width 1116 height 534
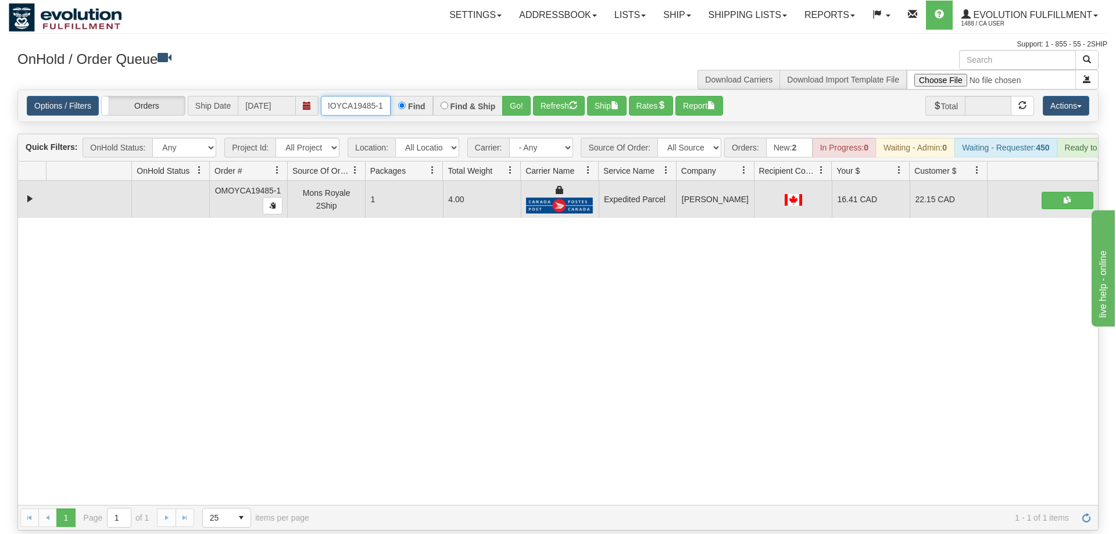
click at [369, 96] on input "OMOYCA19485-1" at bounding box center [356, 106] width 70 height 20
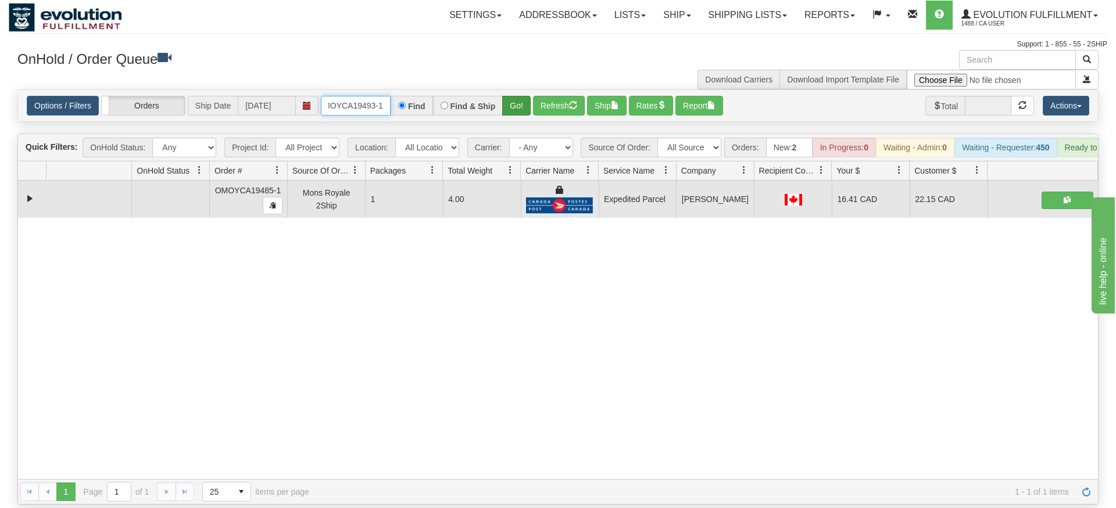
type input "OMOYCA19493-1"
click at [522, 115] on div "Is equal to Is not equal to Contains Does not contains CAD USD EUR ZAR [PERSON_…" at bounding box center [558, 296] width 1098 height 415
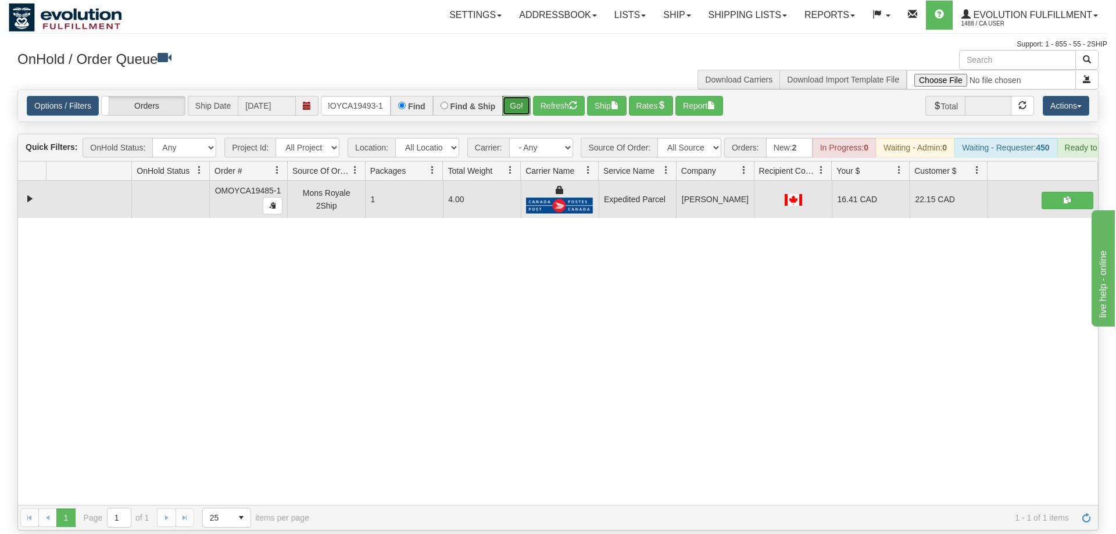
click at [521, 96] on button "Go!" at bounding box center [516, 106] width 28 height 20
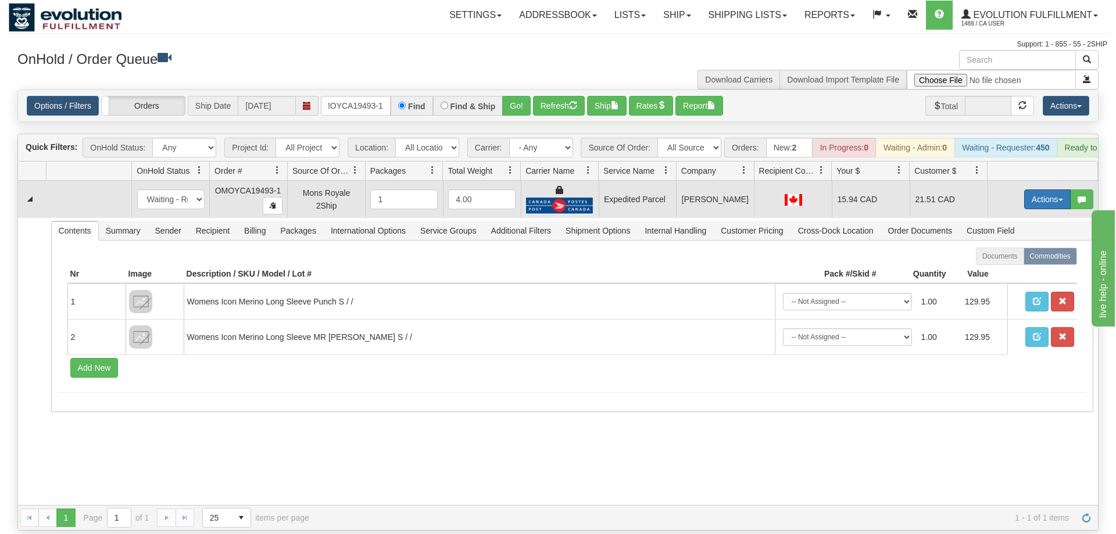
click at [1030, 189] on button "Actions" at bounding box center [1047, 199] width 46 height 20
click at [997, 262] on span "Ship" at bounding box center [1000, 266] width 24 height 9
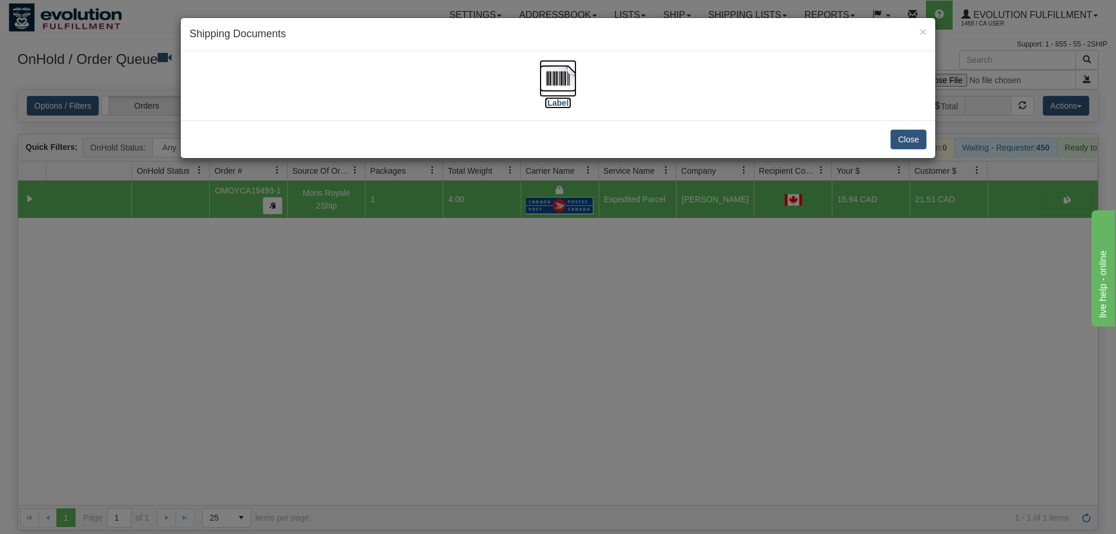
click at [560, 78] on img at bounding box center [557, 78] width 37 height 37
click at [877, 121] on div "× Shipping Documents [Label] Close" at bounding box center [557, 87] width 755 height 141
click at [524, 225] on div "× Shipping Documents [Label] Close" at bounding box center [558, 267] width 1116 height 534
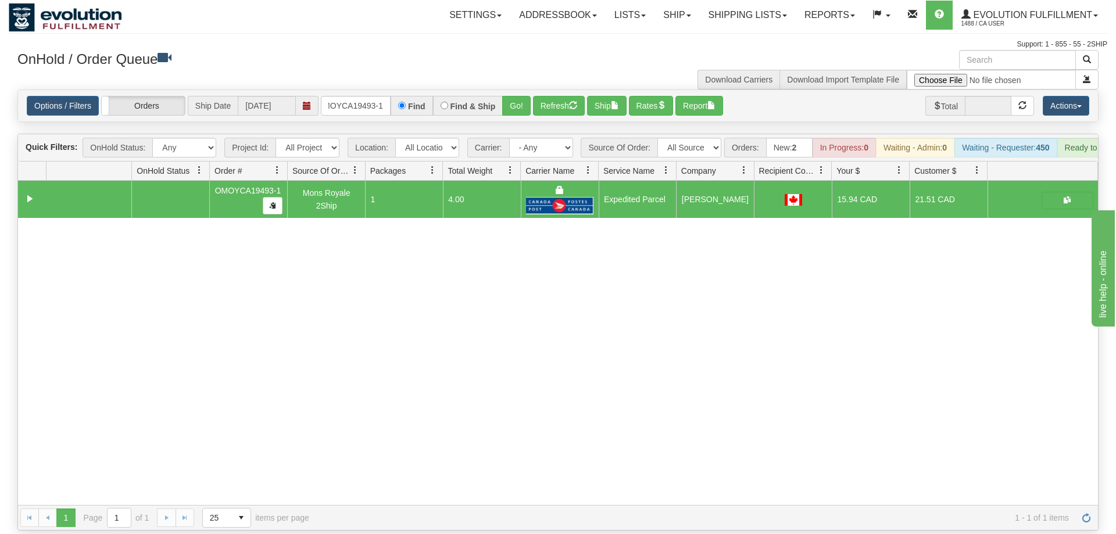
click at [364, 99] on div "Options / Filters Group Shipments Orders Ship Date 08/28/2025 OMOYCA19493-1 Fin…" at bounding box center [558, 105] width 1080 height 31
click at [373, 96] on input "OMOYCA19493-1" at bounding box center [356, 106] width 70 height 20
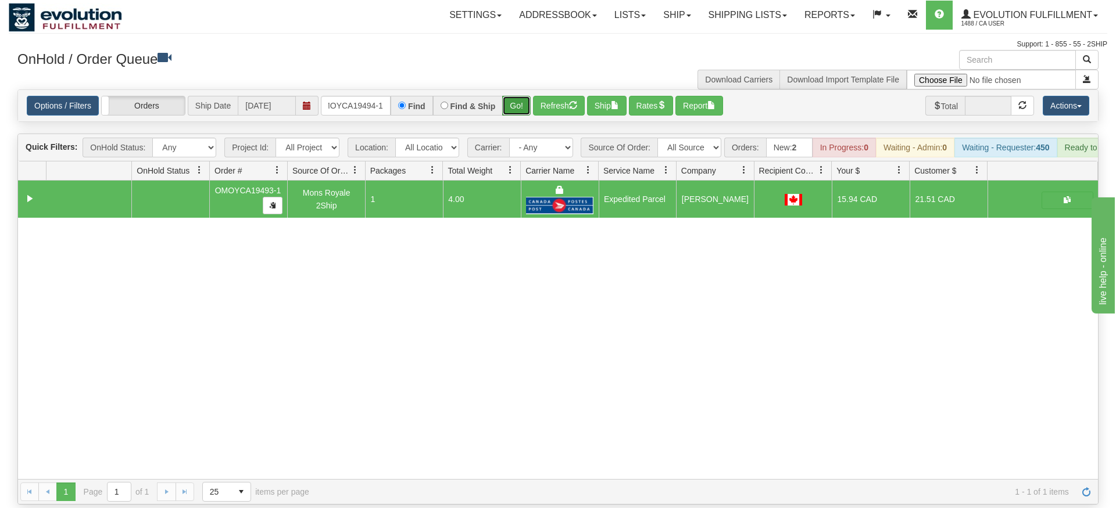
click at [519, 114] on div "Is equal to Is not equal to Contains Does not contains CAD USD EUR ZAR [PERSON_…" at bounding box center [558, 296] width 1098 height 415
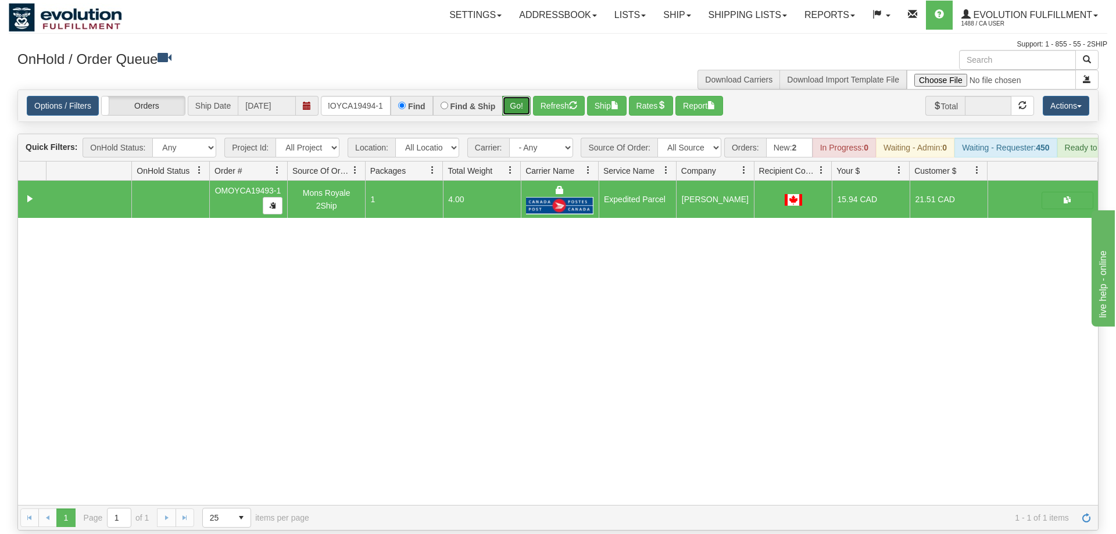
click at [522, 96] on button "Go!" at bounding box center [516, 106] width 28 height 20
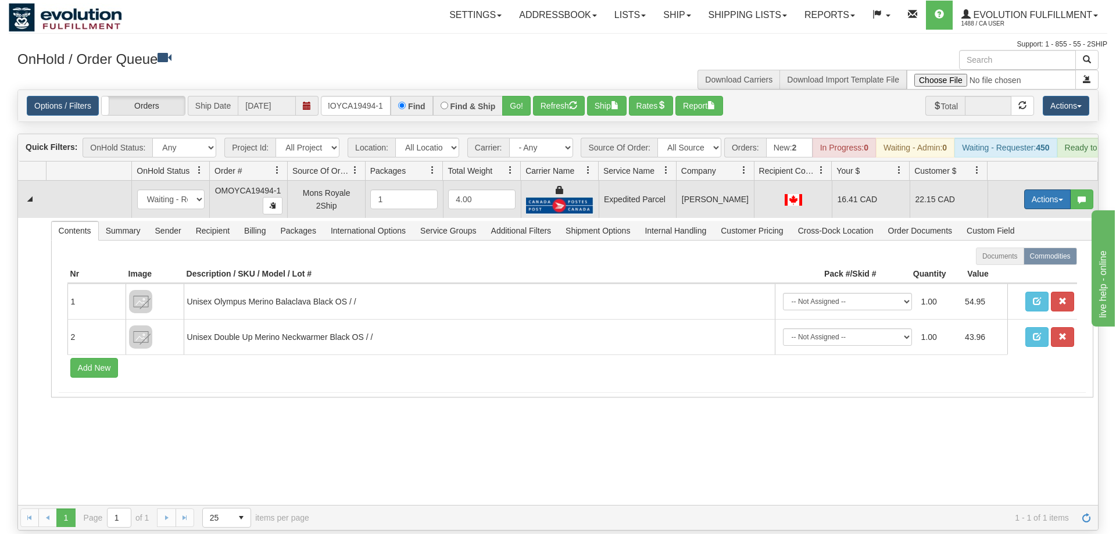
click at [1033, 189] on button "Actions" at bounding box center [1047, 199] width 46 height 20
click at [1012, 259] on link "Ship" at bounding box center [1023, 266] width 93 height 15
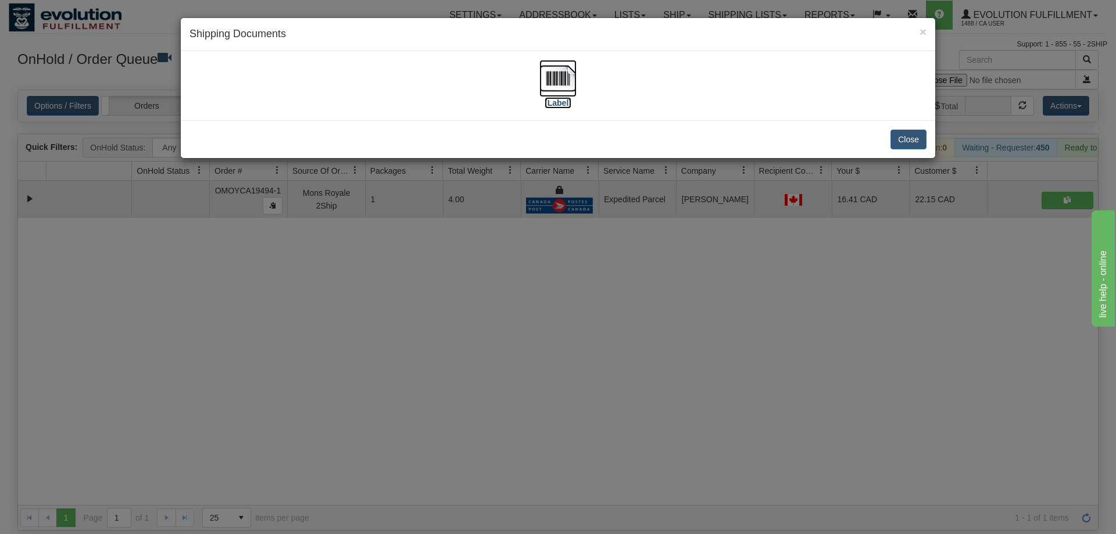
click at [565, 98] on label "[Label]" at bounding box center [557, 103] width 27 height 12
drag, startPoint x: 622, startPoint y: 495, endPoint x: 568, endPoint y: 291, distance: 210.3
click at [625, 490] on div "× Shipping Documents [Label] Close" at bounding box center [558, 267] width 1116 height 534
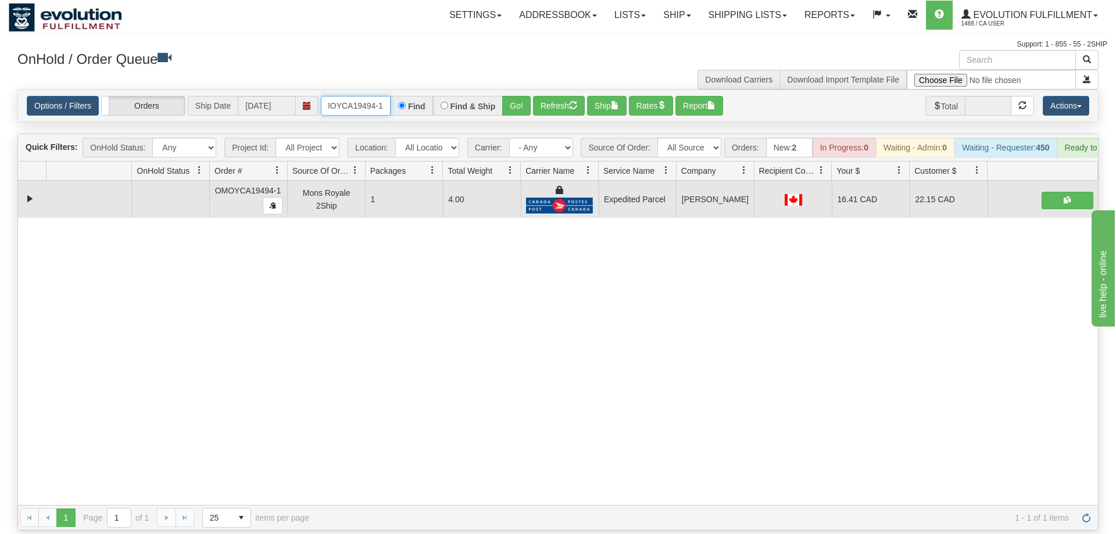
click at [374, 96] on input "OMOYCA19494-1" at bounding box center [356, 106] width 70 height 20
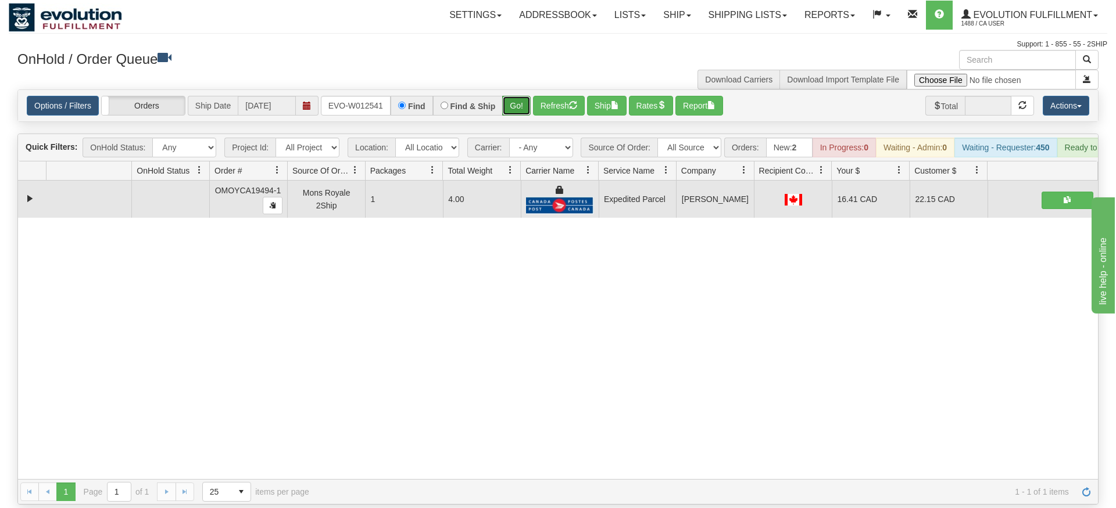
click at [522, 112] on div "Is equal to Is not equal to Contains Does not contains CAD USD EUR ZAR [PERSON_…" at bounding box center [558, 296] width 1098 height 415
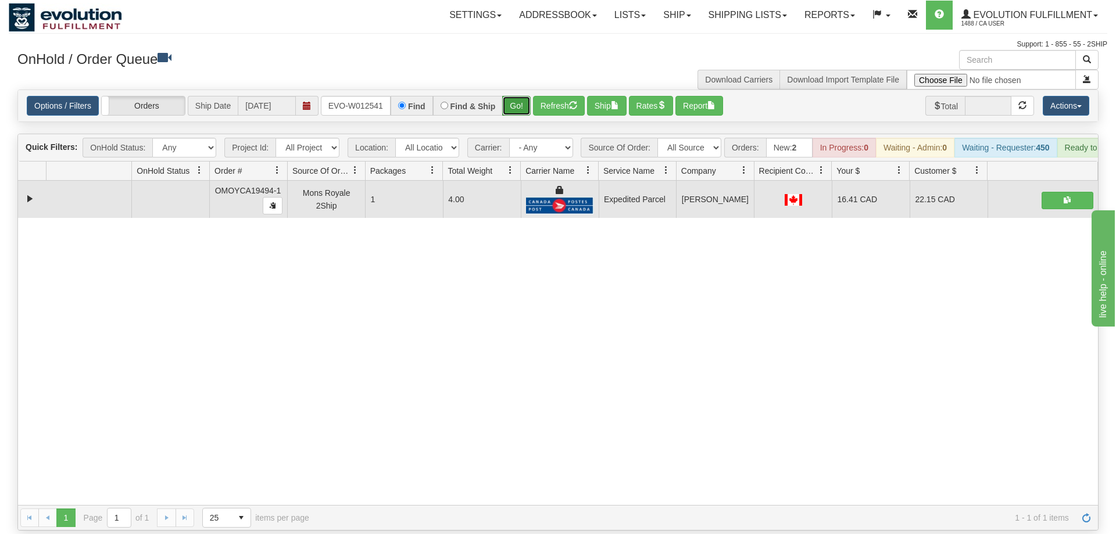
click at [517, 96] on button "Go!" at bounding box center [516, 106] width 28 height 20
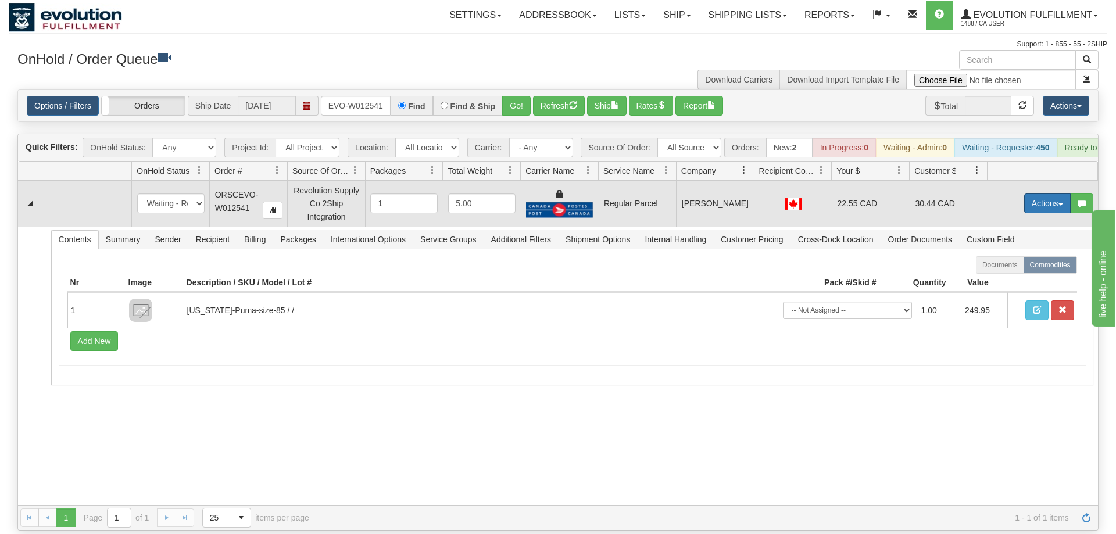
click at [1031, 194] on button "Actions" at bounding box center [1047, 204] width 46 height 20
click at [1009, 251] on span "Rate All Services" at bounding box center [1023, 255] width 70 height 9
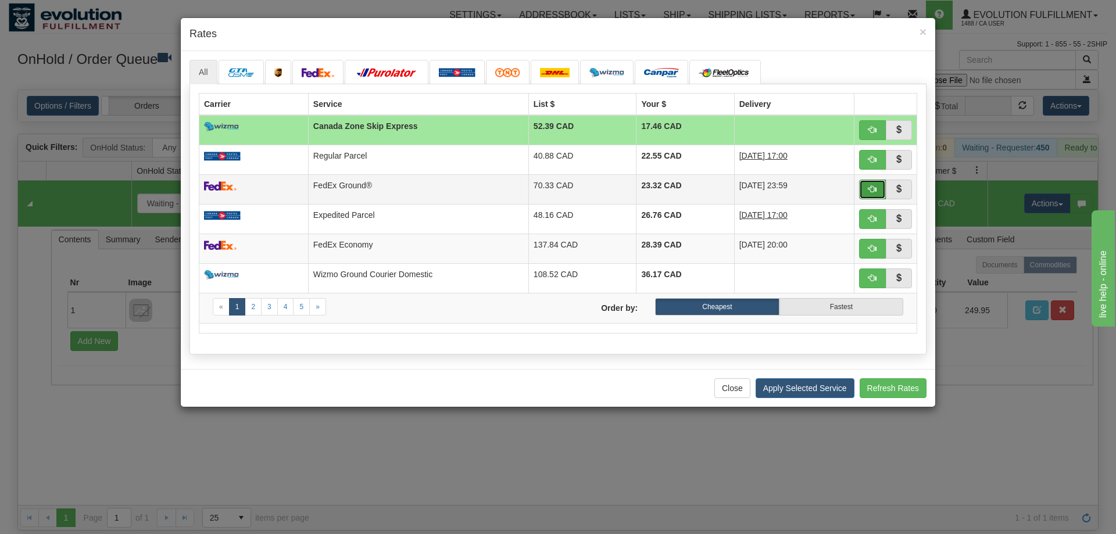
click at [875, 182] on button "button" at bounding box center [872, 190] width 27 height 20
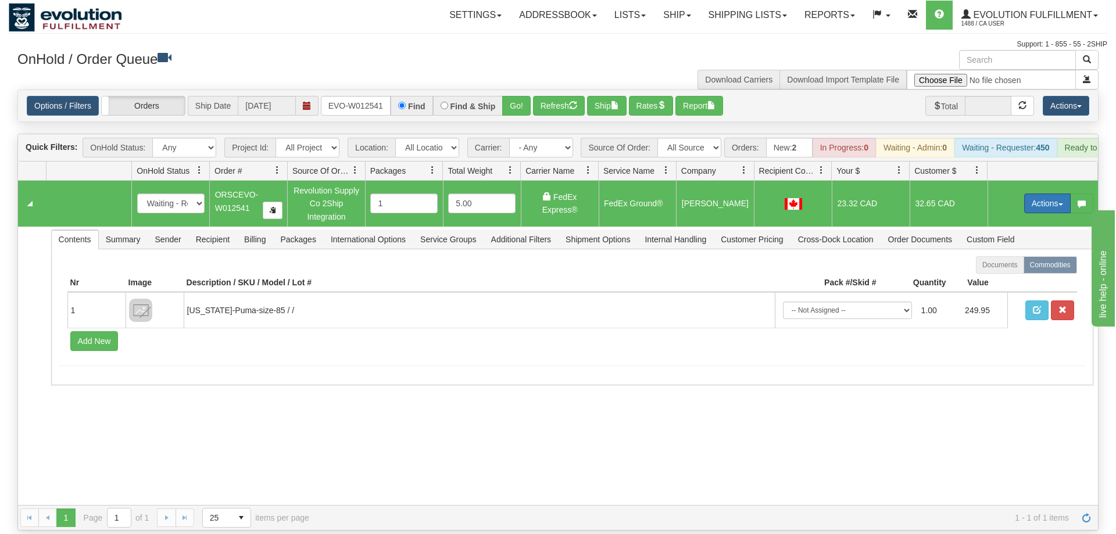
click at [1037, 194] on button "Actions" at bounding box center [1047, 204] width 46 height 20
click at [1005, 266] on span "Ship" at bounding box center [1000, 270] width 24 height 9
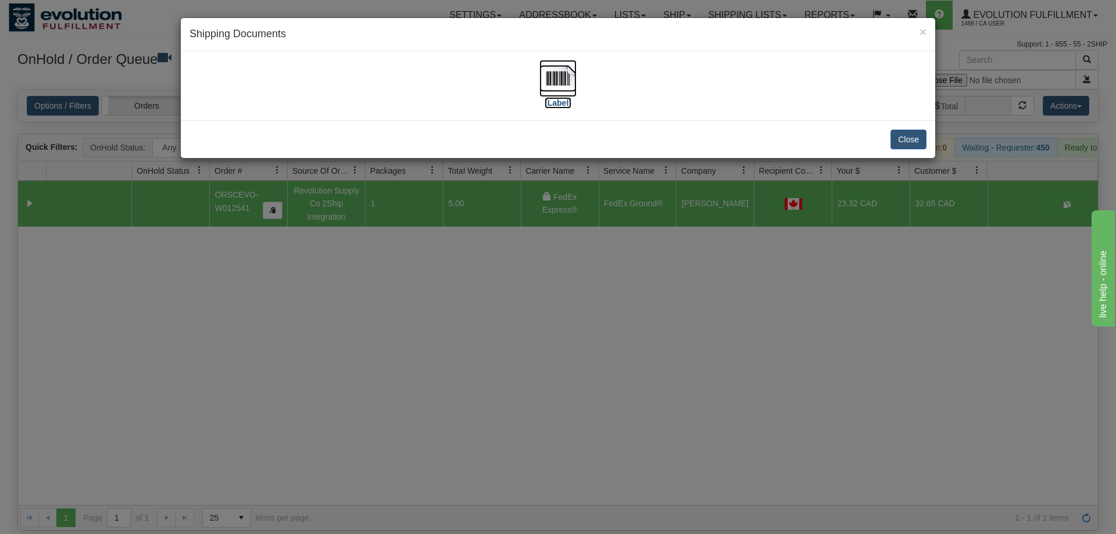
click at [547, 73] on img at bounding box center [557, 78] width 37 height 37
click at [321, 285] on div "× Shipping Documents [Label] Close" at bounding box center [558, 267] width 1116 height 534
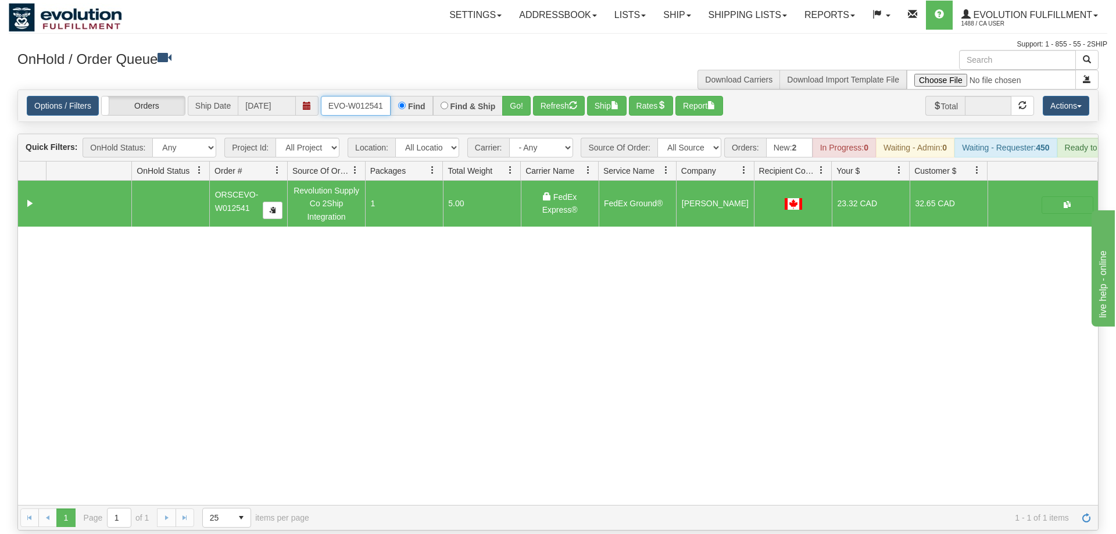
click at [367, 96] on input "ORSCEVO-W012541" at bounding box center [356, 106] width 70 height 20
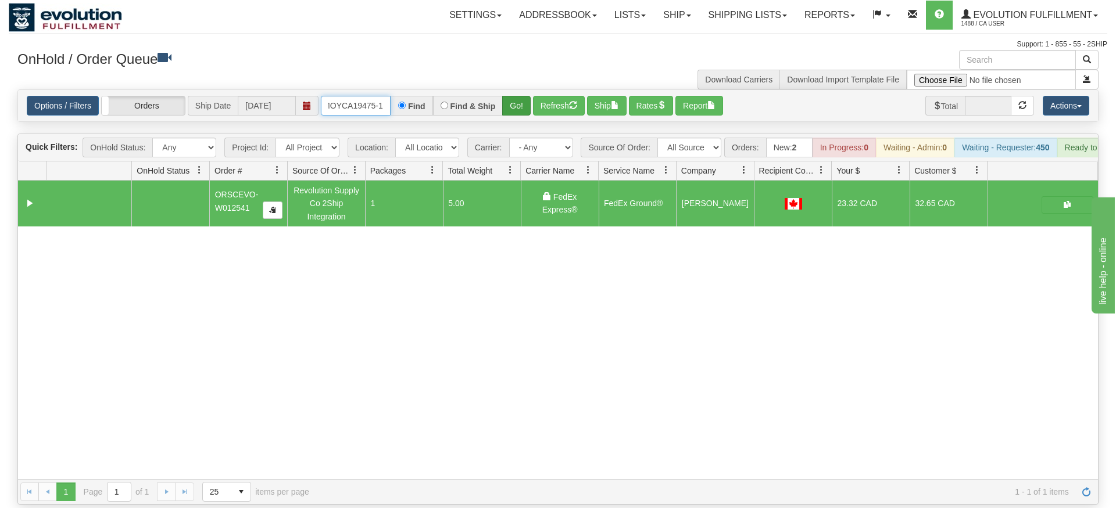
type input "OMOYCA19475-1"
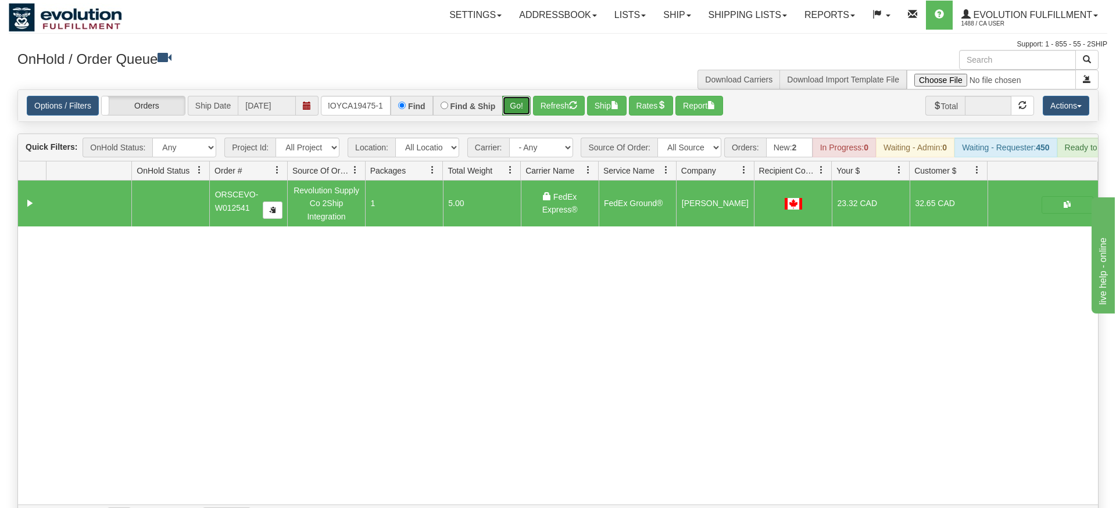
click at [514, 116] on div "Is equal to Is not equal to Contains Does not contains CAD USD EUR ZAR [PERSON_…" at bounding box center [558, 309] width 1098 height 441
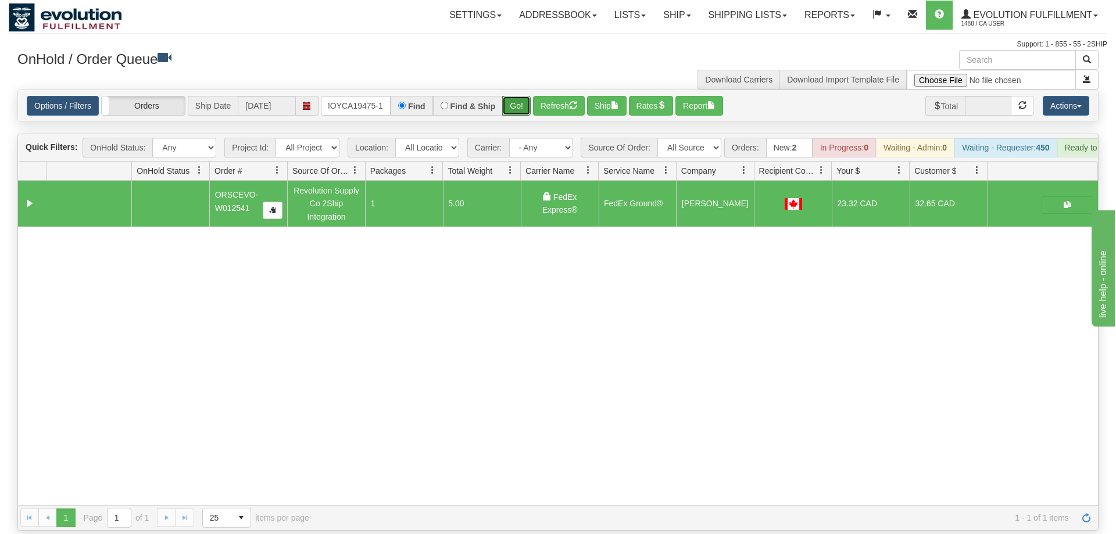
click at [521, 96] on button "Go!" at bounding box center [516, 106] width 28 height 20
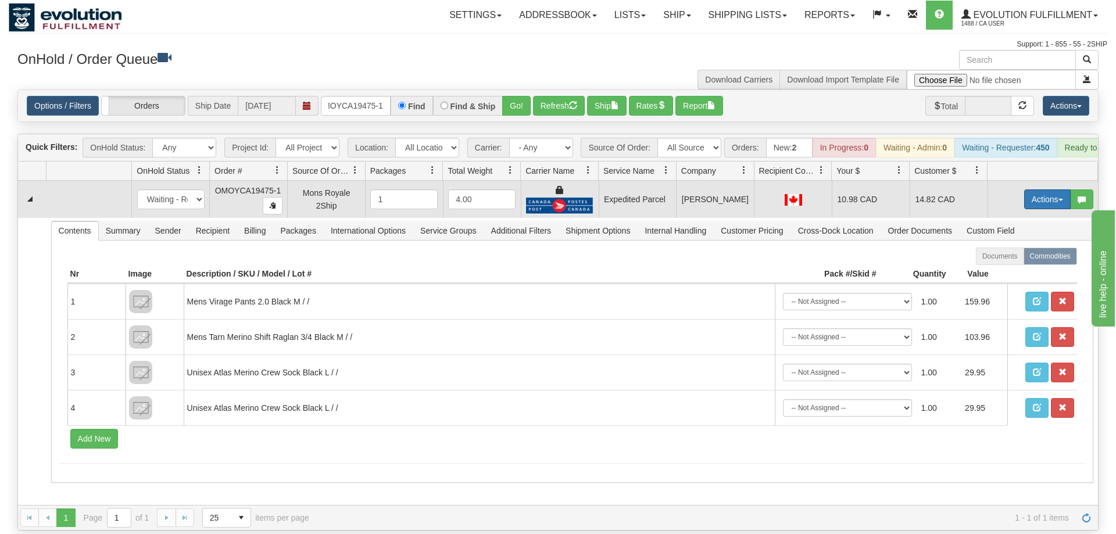
click at [1056, 189] on button "Actions" at bounding box center [1047, 199] width 46 height 20
click at [1008, 262] on span "Ship" at bounding box center [1000, 266] width 24 height 9
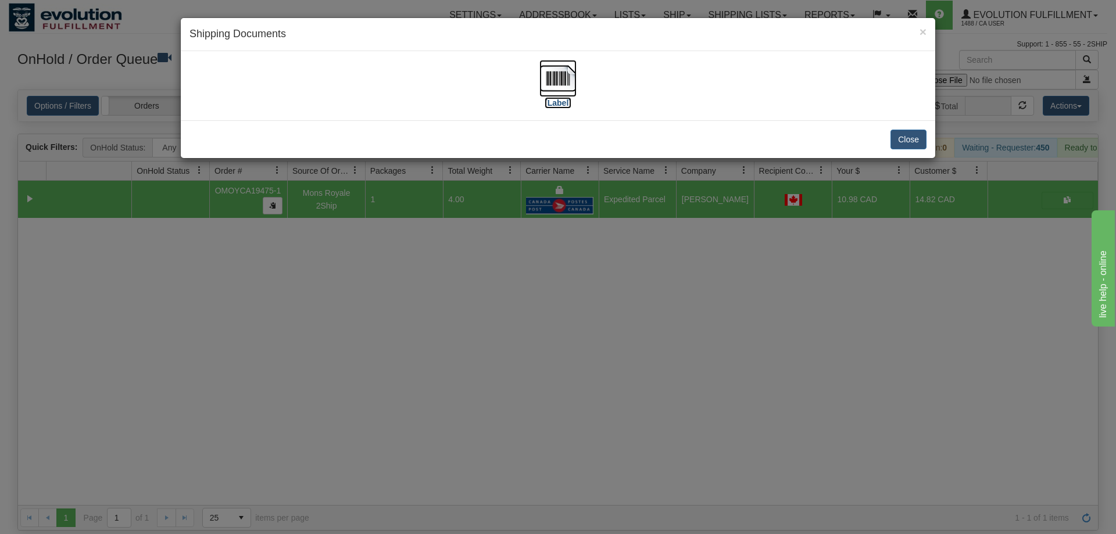
click at [561, 83] on img at bounding box center [557, 78] width 37 height 37
drag, startPoint x: 509, startPoint y: 428, endPoint x: 401, endPoint y: 20, distance: 421.4
click at [504, 409] on div "× Shipping Documents [Label] Close" at bounding box center [558, 267] width 1116 height 534
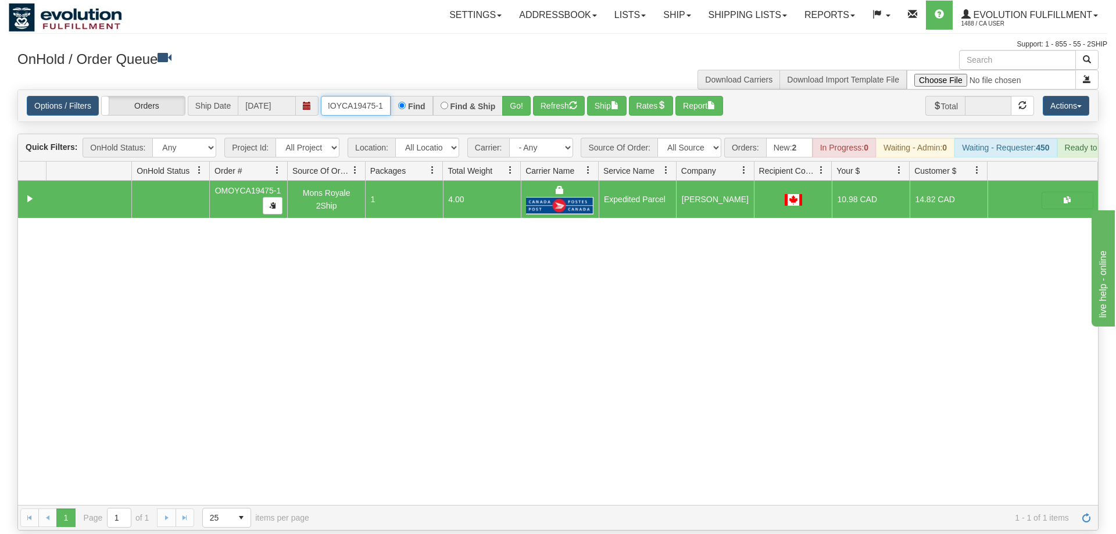
click at [368, 96] on input "OMOYCA19475-1" at bounding box center [356, 106] width 70 height 20
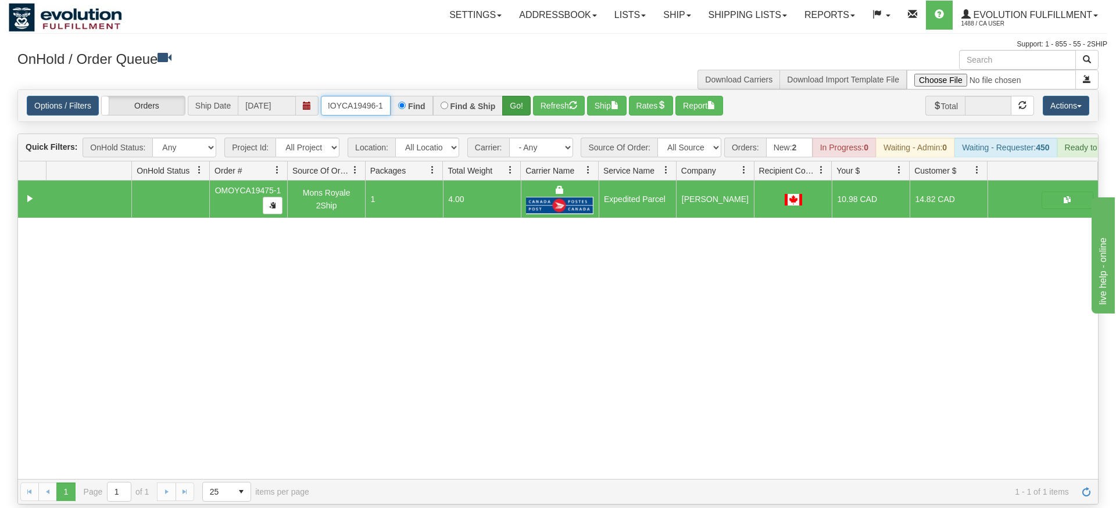
type input "OMOYCA19496-1"
click at [515, 112] on div "Is equal to Is not equal to Contains Does not contains CAD USD EUR ZAR [PERSON_…" at bounding box center [558, 296] width 1098 height 415
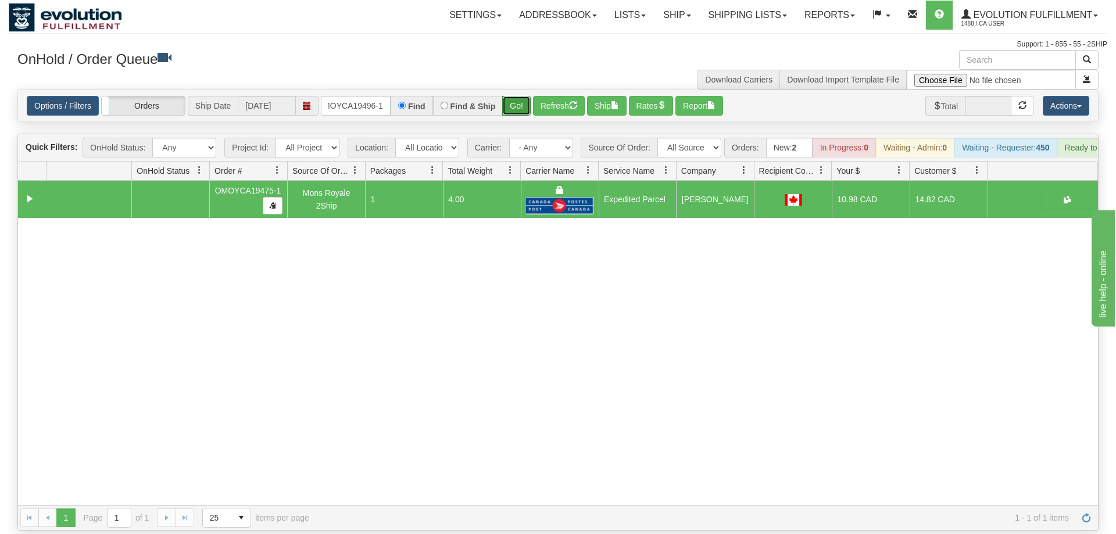
click at [520, 96] on button "Go!" at bounding box center [516, 106] width 28 height 20
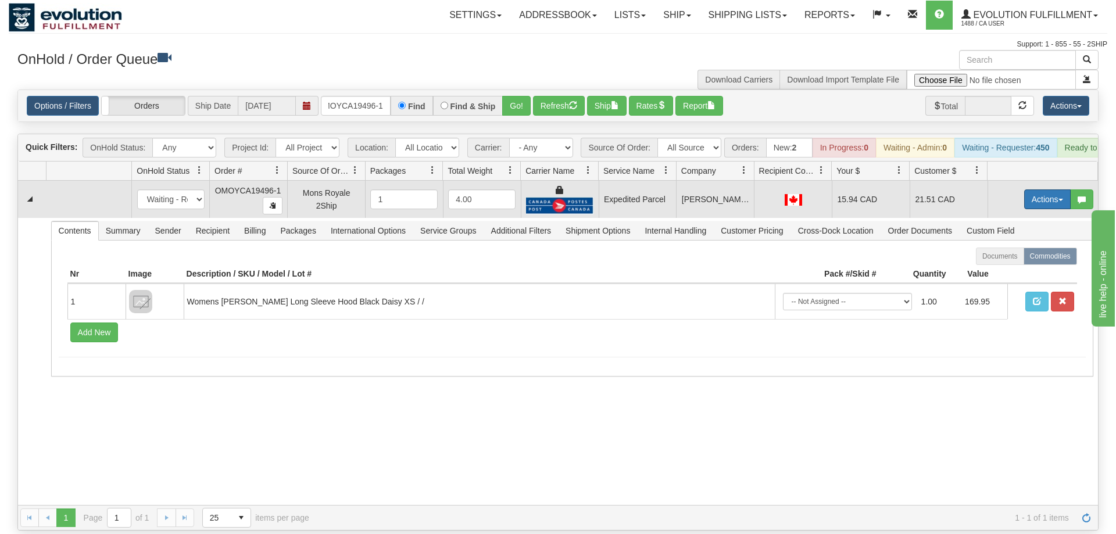
click at [1034, 189] on button "Actions" at bounding box center [1047, 199] width 46 height 20
click at [1002, 262] on span "Ship" at bounding box center [1000, 266] width 24 height 9
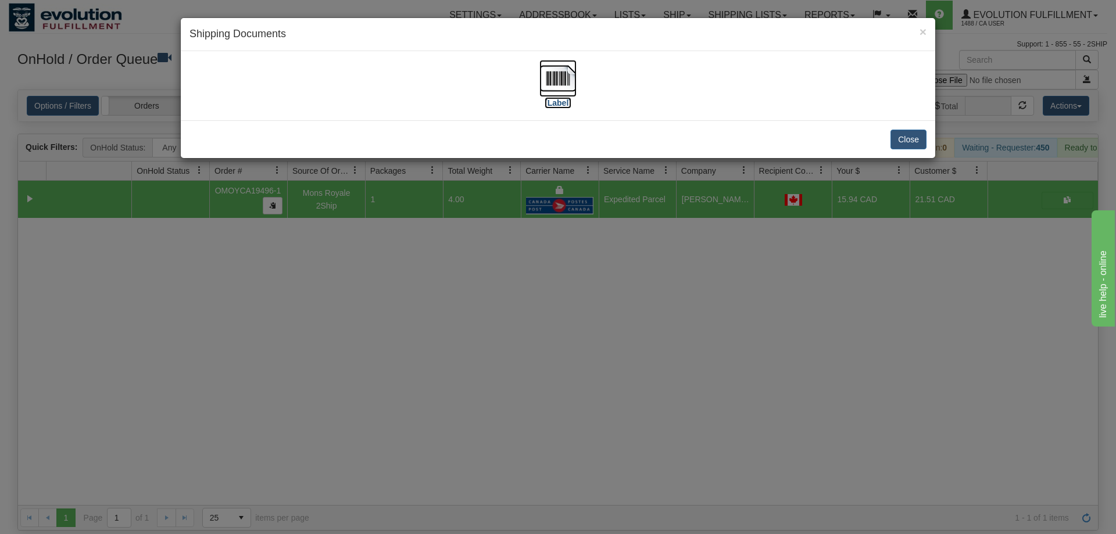
click at [560, 83] on img at bounding box center [557, 78] width 37 height 37
click at [517, 287] on div "× Shipping Documents [Label] Close" at bounding box center [558, 267] width 1116 height 534
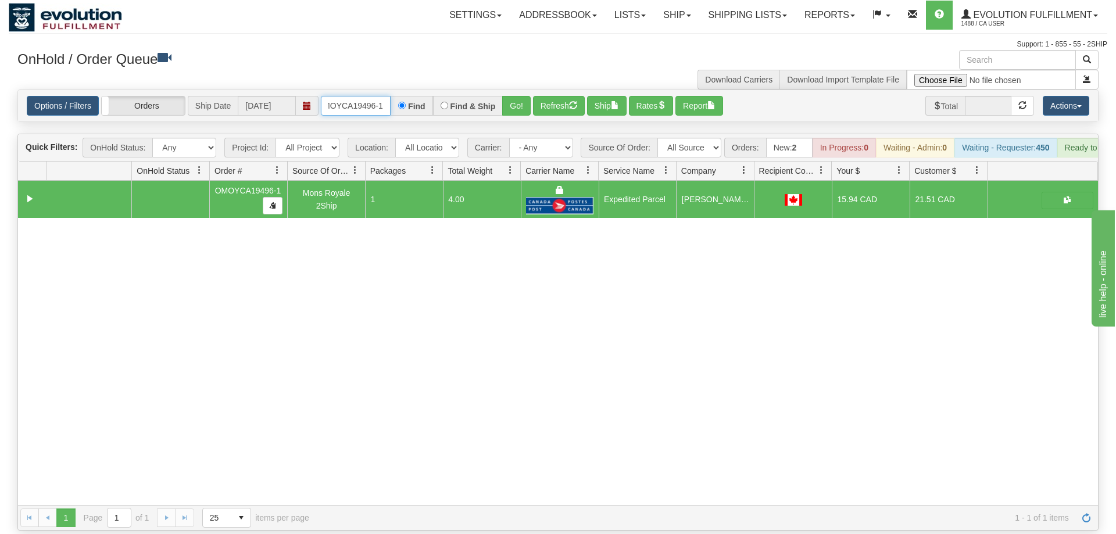
click at [369, 96] on input "OMOYCA19496-1" at bounding box center [356, 106] width 70 height 20
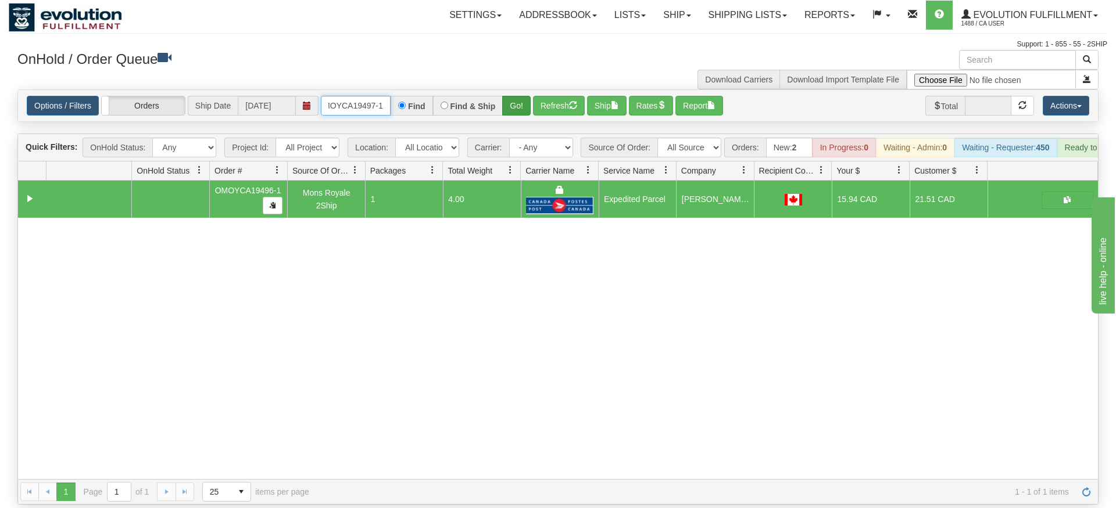
type input "OMOYCA19497-1"
drag, startPoint x: 521, startPoint y: 81, endPoint x: 518, endPoint y: 96, distance: 14.8
click at [521, 106] on div "Is equal to Is not equal to Contains Does not contains CAD USD EUR ZAR [PERSON_…" at bounding box center [558, 296] width 1098 height 415
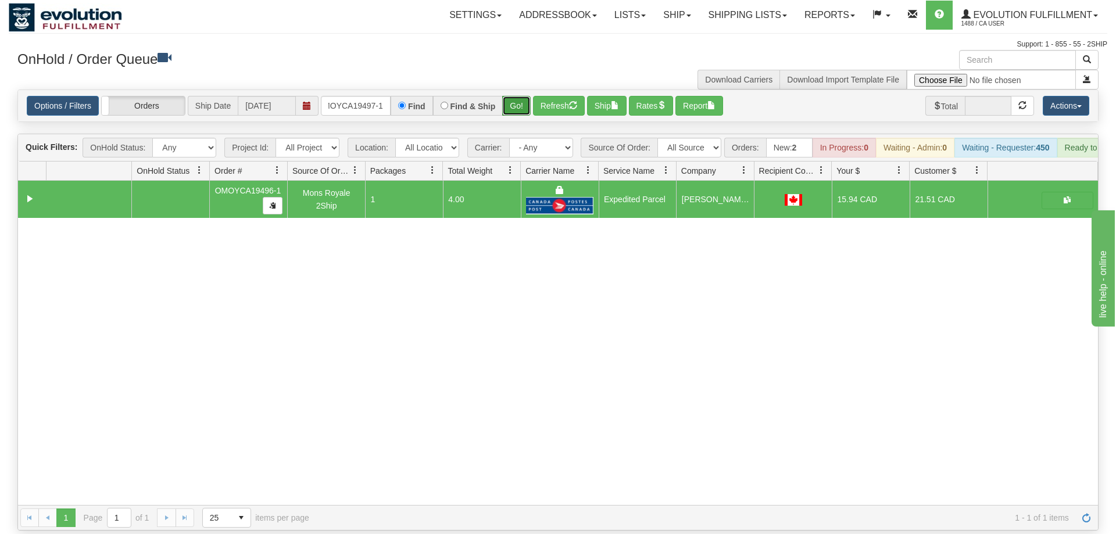
click at [518, 96] on button "Go!" at bounding box center [516, 106] width 28 height 20
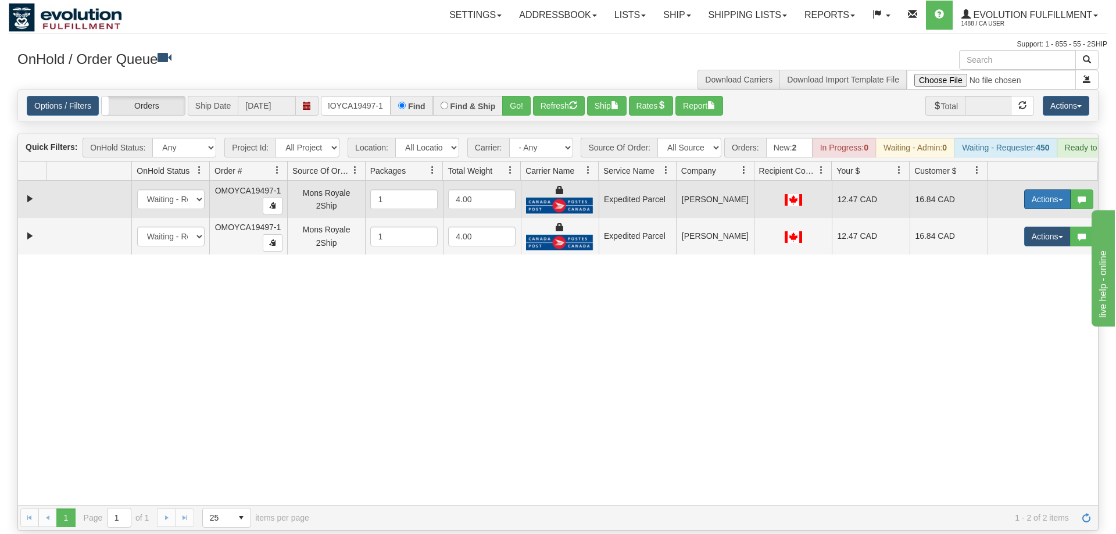
click at [1038, 189] on button "Actions" at bounding box center [1047, 199] width 46 height 20
click at [1008, 262] on span "Ship" at bounding box center [1000, 266] width 24 height 9
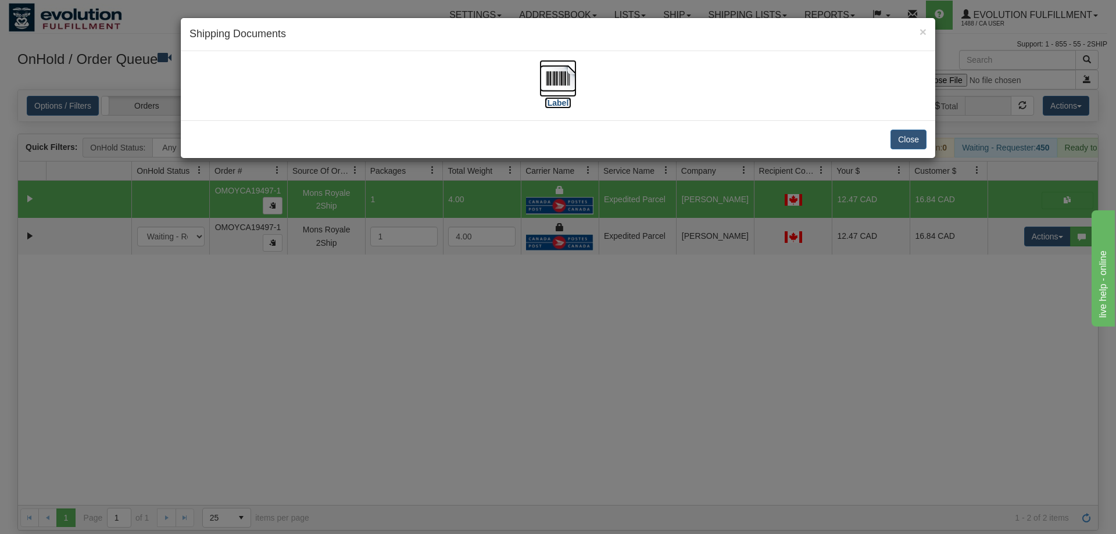
click at [551, 62] on img at bounding box center [557, 78] width 37 height 37
click at [944, 249] on div "× Shipping Documents [Label] Close" at bounding box center [558, 267] width 1116 height 534
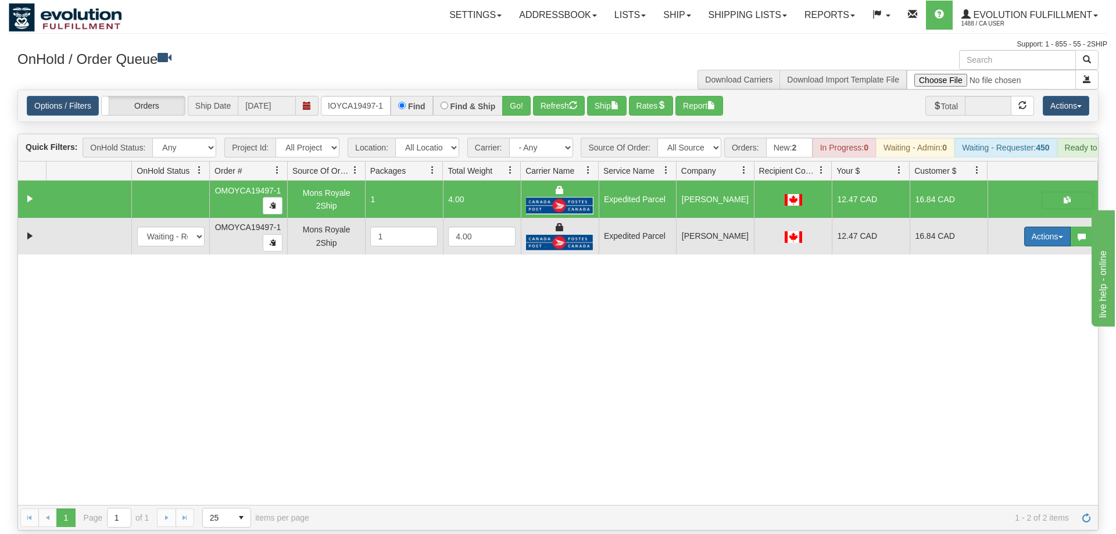
click at [1051, 227] on button "Actions" at bounding box center [1047, 237] width 46 height 20
click at [1022, 311] on link "Delete" at bounding box center [1023, 318] width 93 height 15
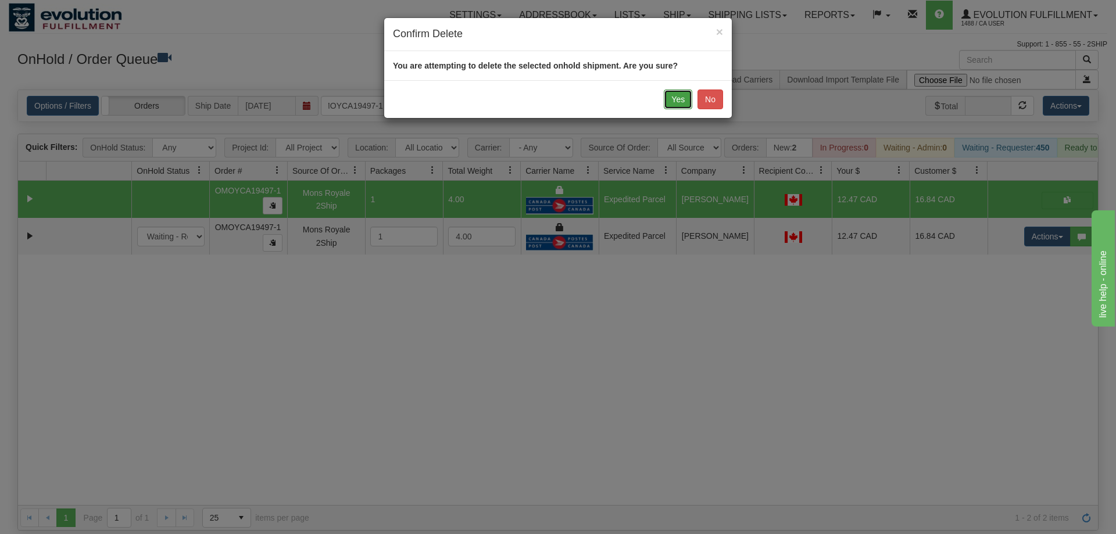
click at [673, 90] on button "Yes" at bounding box center [678, 99] width 28 height 20
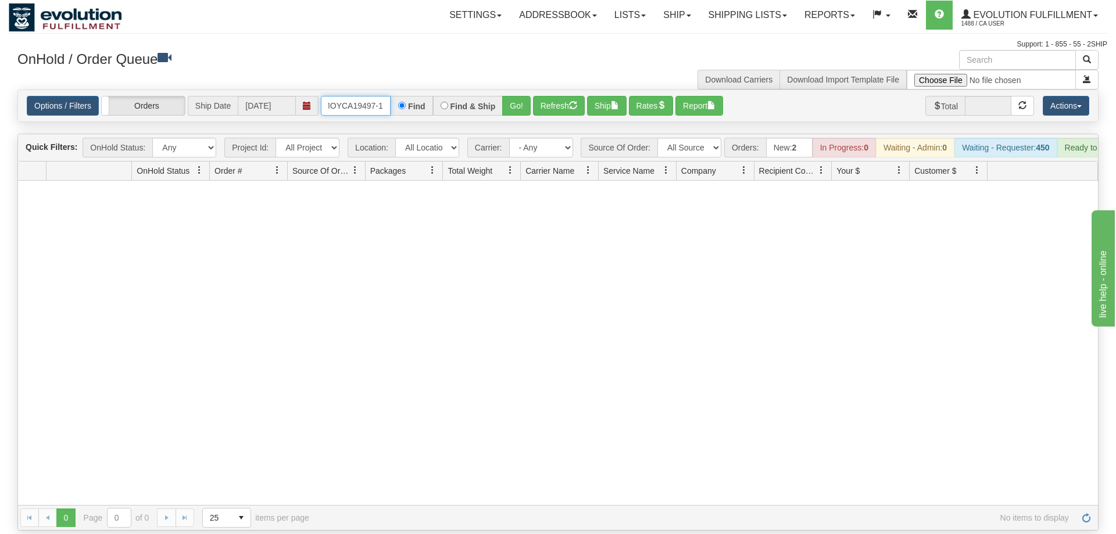
drag, startPoint x: 368, startPoint y: 91, endPoint x: 674, endPoint y: 212, distance: 329.2
click at [372, 96] on input "OMOYCA19497-1" at bounding box center [356, 106] width 70 height 20
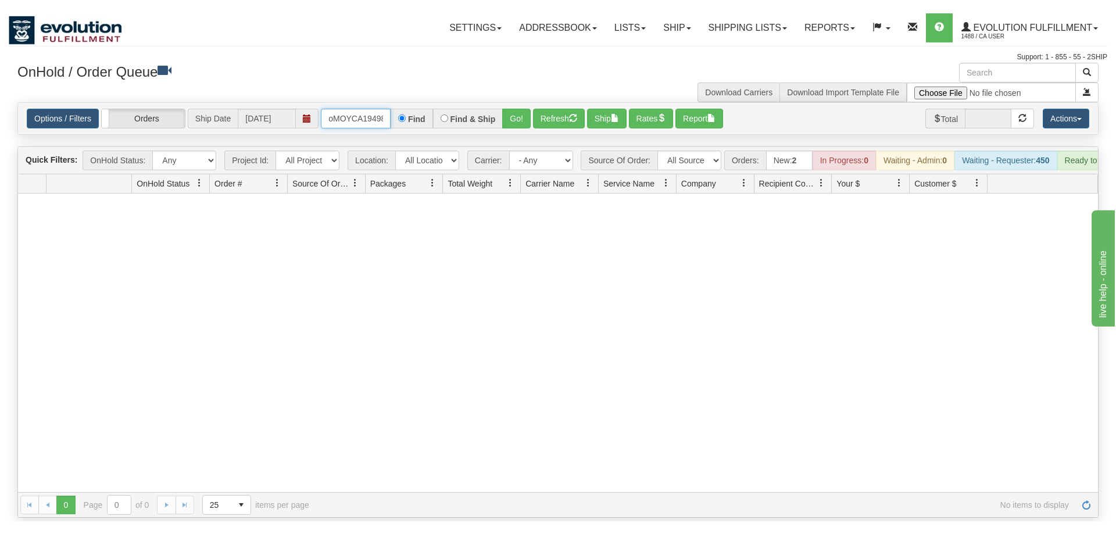
scroll to position [0, 10]
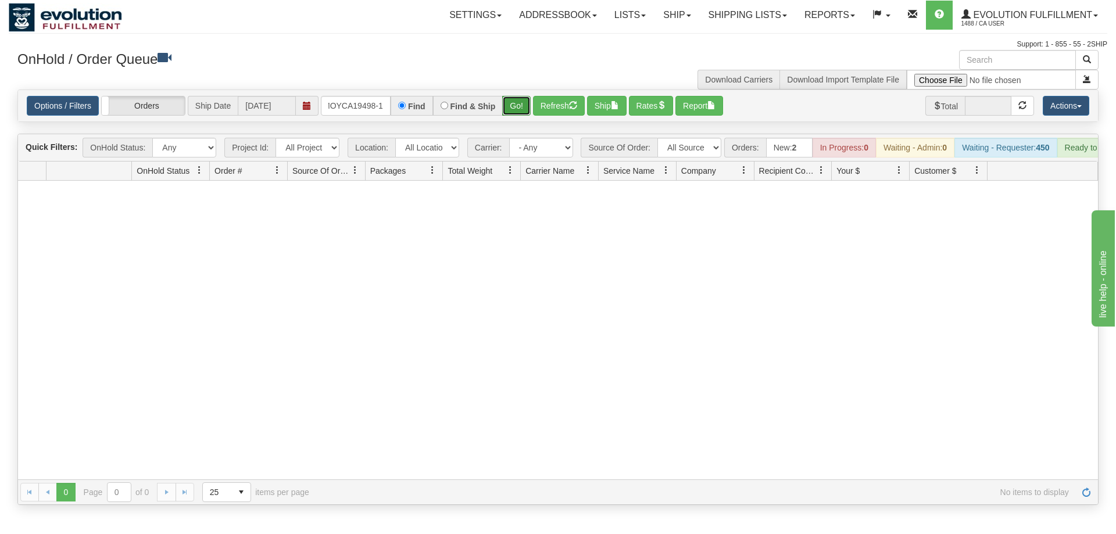
click at [518, 105] on div "Is equal to Is not equal to Contains Does not contains CAD USD EUR ZAR [PERSON_…" at bounding box center [558, 296] width 1098 height 415
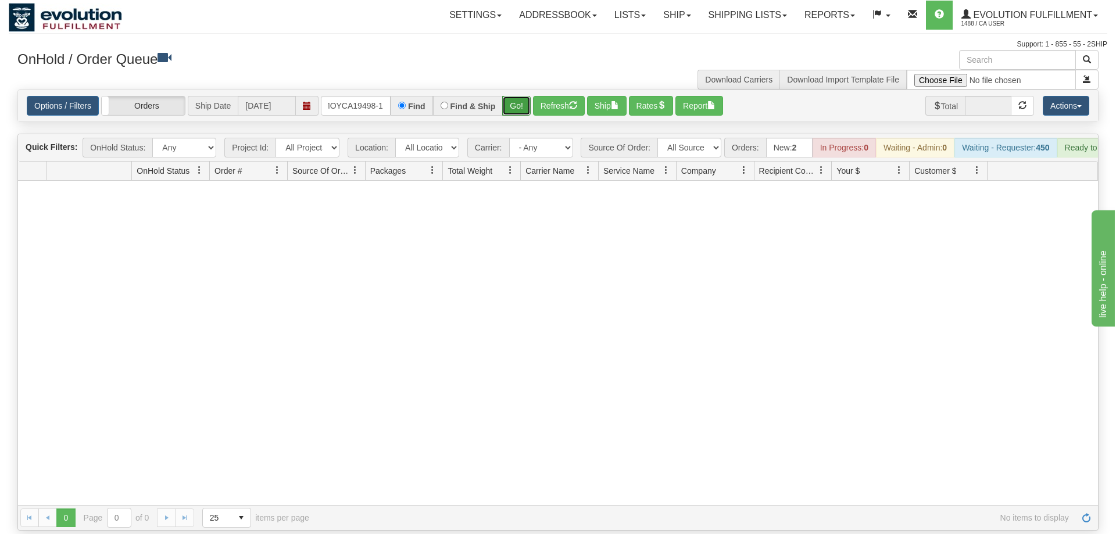
click at [520, 96] on button "Go!" at bounding box center [516, 106] width 28 height 20
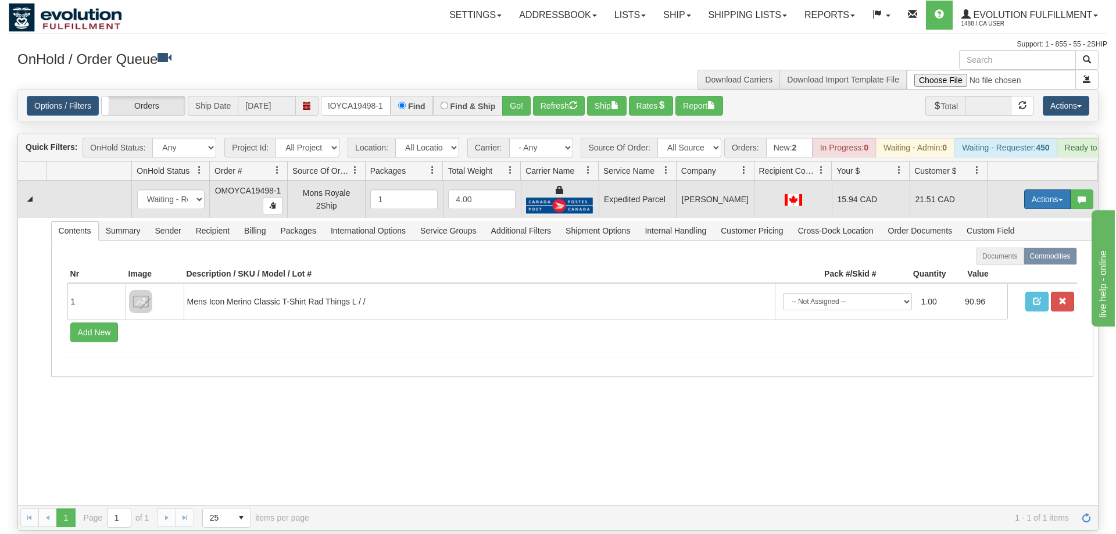
click at [1050, 189] on button "Actions" at bounding box center [1047, 199] width 46 height 20
click at [1016, 259] on link "Ship" at bounding box center [1023, 266] width 93 height 15
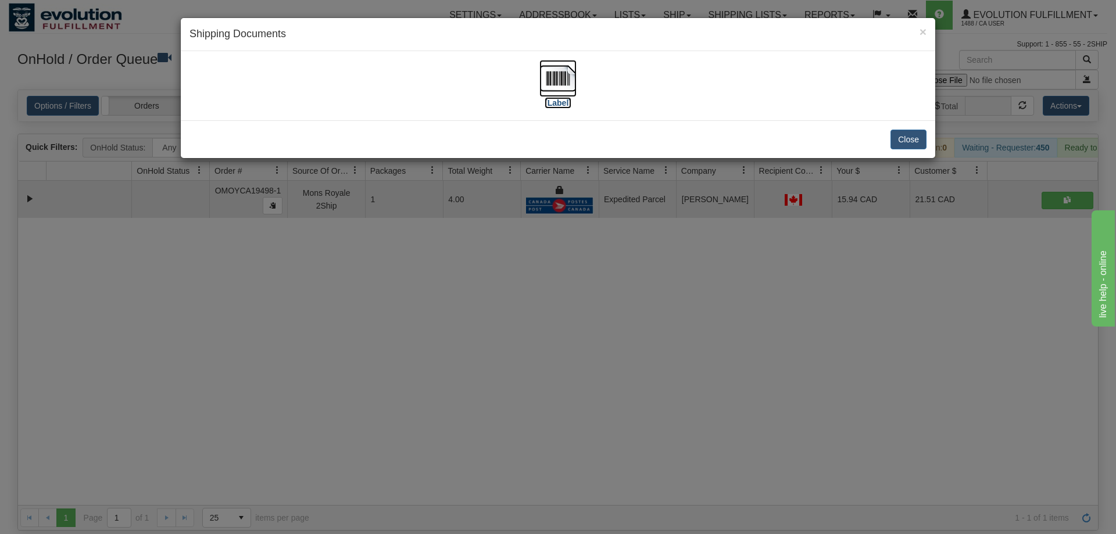
click at [553, 79] on img at bounding box center [557, 78] width 37 height 37
click at [635, 280] on div "× Shipping Documents [Label] Close" at bounding box center [558, 267] width 1116 height 534
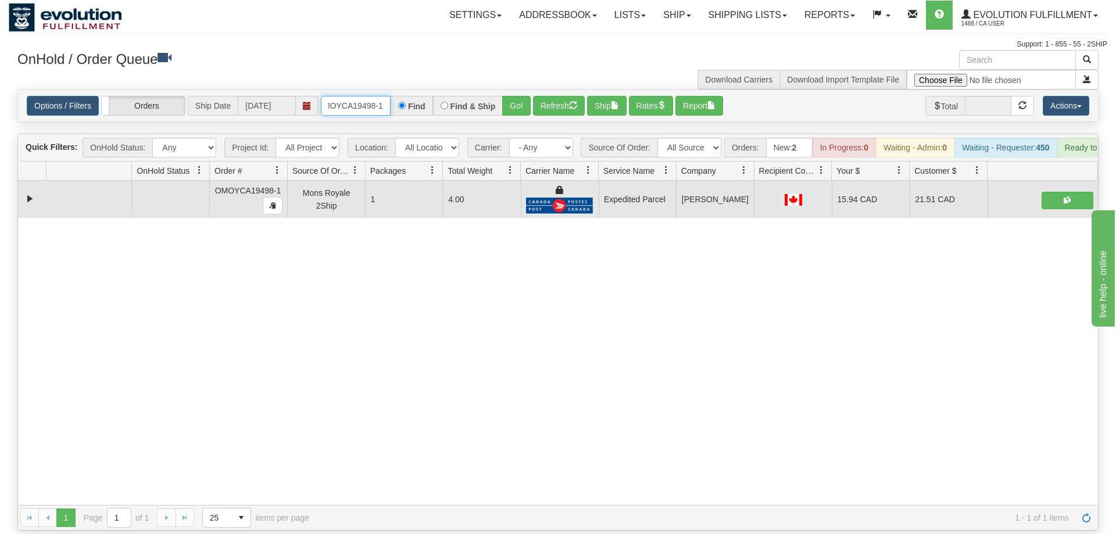
click at [359, 96] on input "oMOYCA19498-1" at bounding box center [356, 106] width 70 height 20
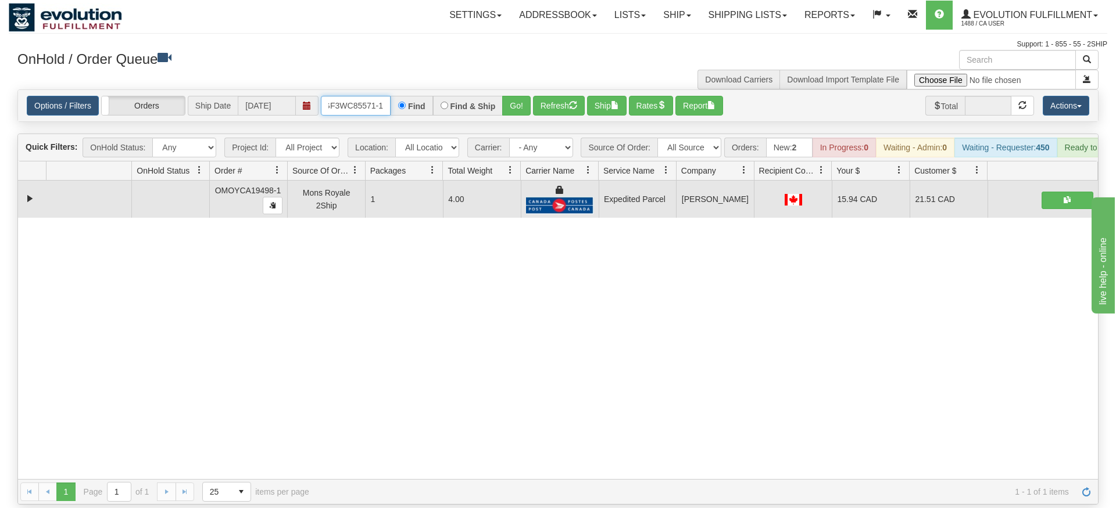
type input "OGF3WC85571-1"
click at [512, 120] on div "Is equal to Is not equal to Contains Does not contains CAD USD EUR ZAR [PERSON_…" at bounding box center [558, 296] width 1098 height 415
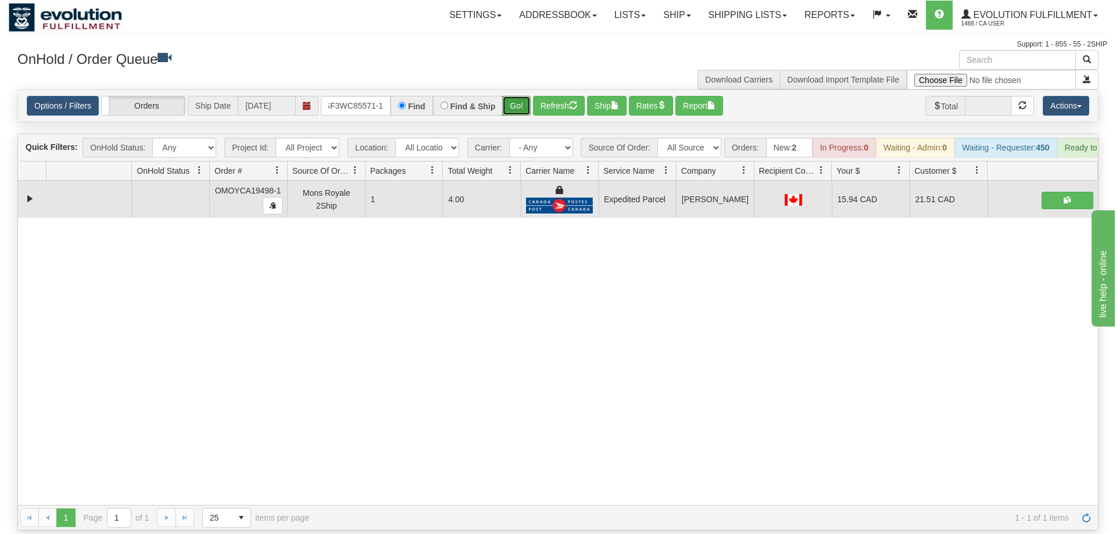
click at [512, 96] on button "Go!" at bounding box center [516, 106] width 28 height 20
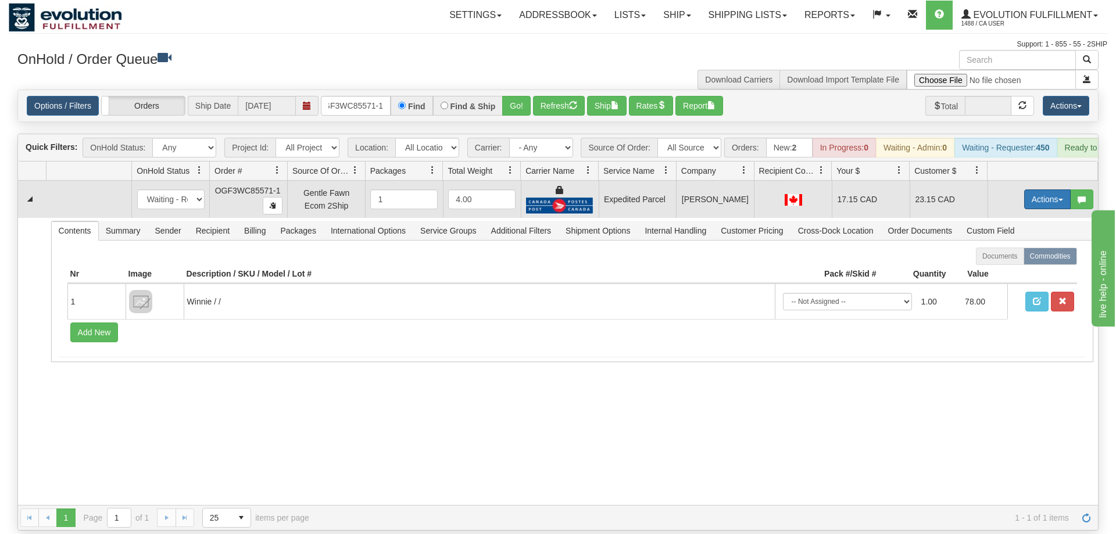
click at [1042, 189] on button "Actions" at bounding box center [1047, 199] width 46 height 20
click at [994, 262] on span "Ship" at bounding box center [1000, 266] width 24 height 9
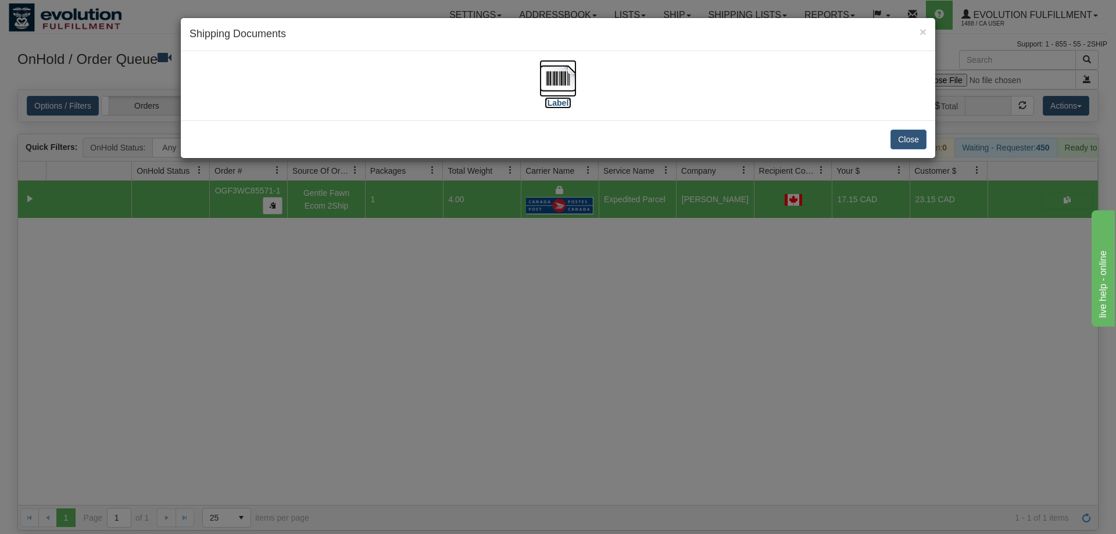
click at [556, 89] on img at bounding box center [557, 78] width 37 height 37
click at [675, 323] on div "× Shipping Documents [Label] Close" at bounding box center [558, 267] width 1116 height 534
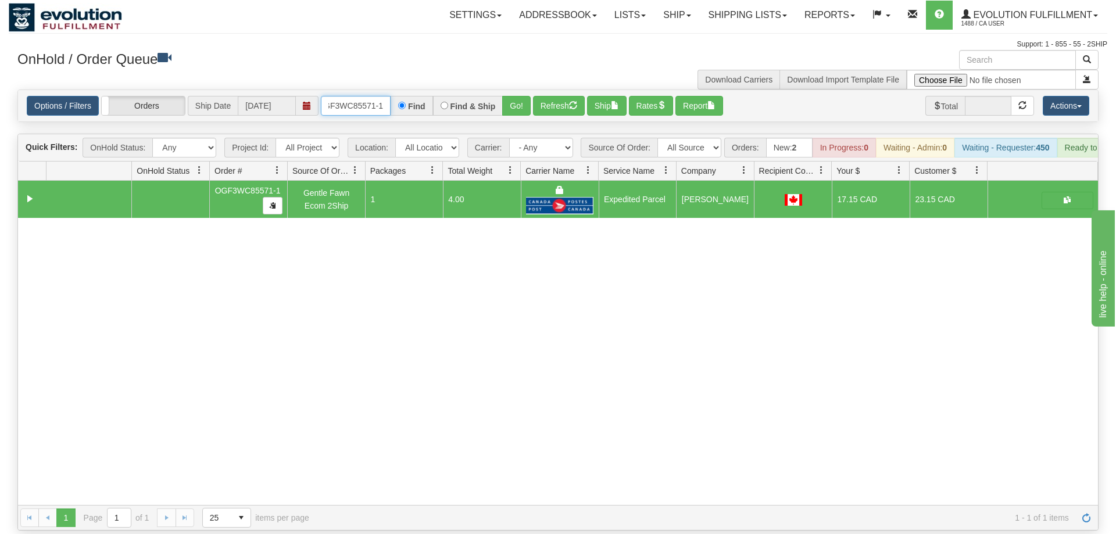
click at [370, 96] on input "OGF3WC85571-1" at bounding box center [356, 106] width 70 height 20
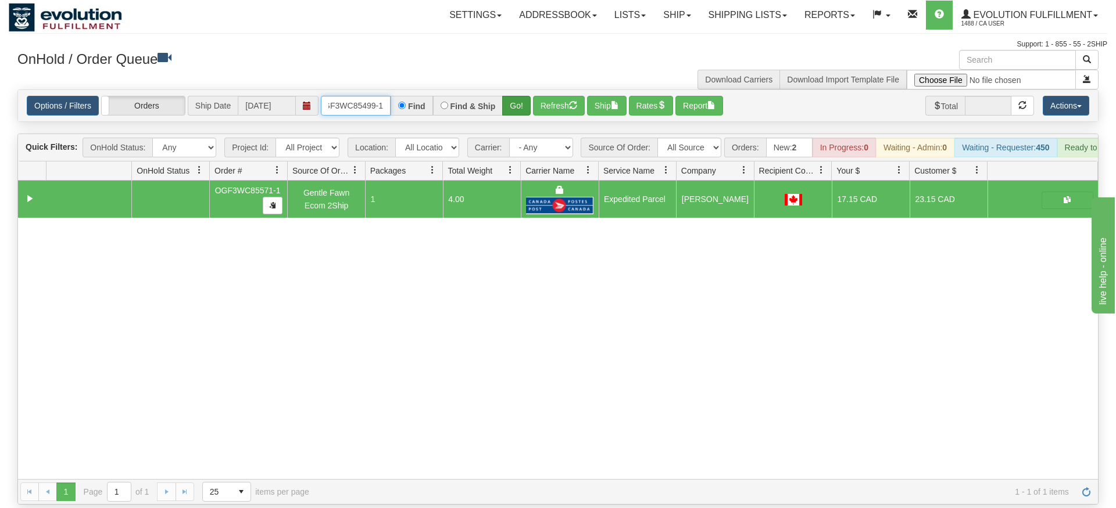
type input "OGF3WC85499-1"
click at [522, 116] on div "Is equal to Is not equal to Contains Does not contains CAD USD EUR ZAR [PERSON_…" at bounding box center [558, 296] width 1098 height 415
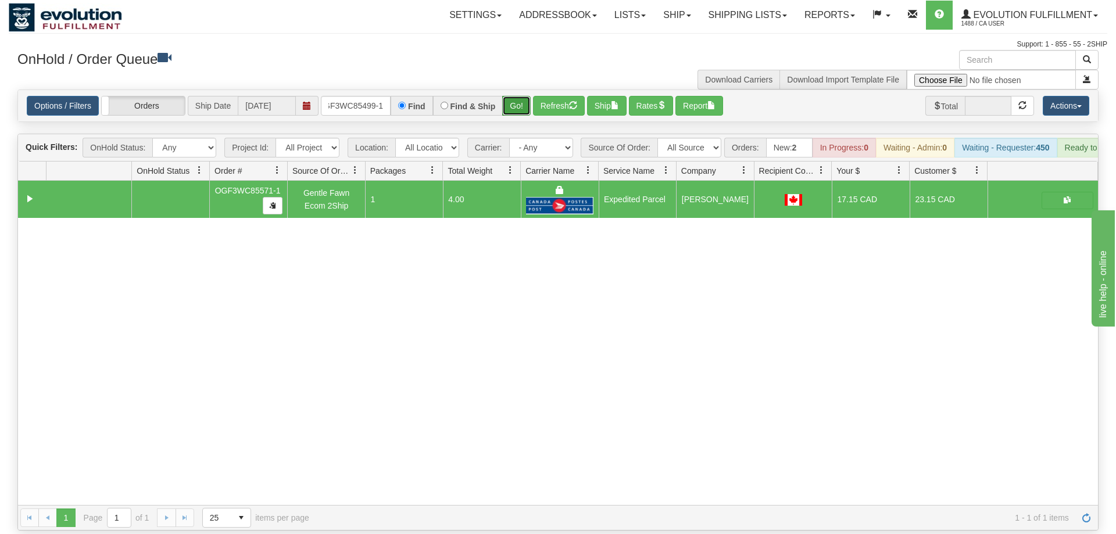
click at [515, 96] on button "Go!" at bounding box center [516, 106] width 28 height 20
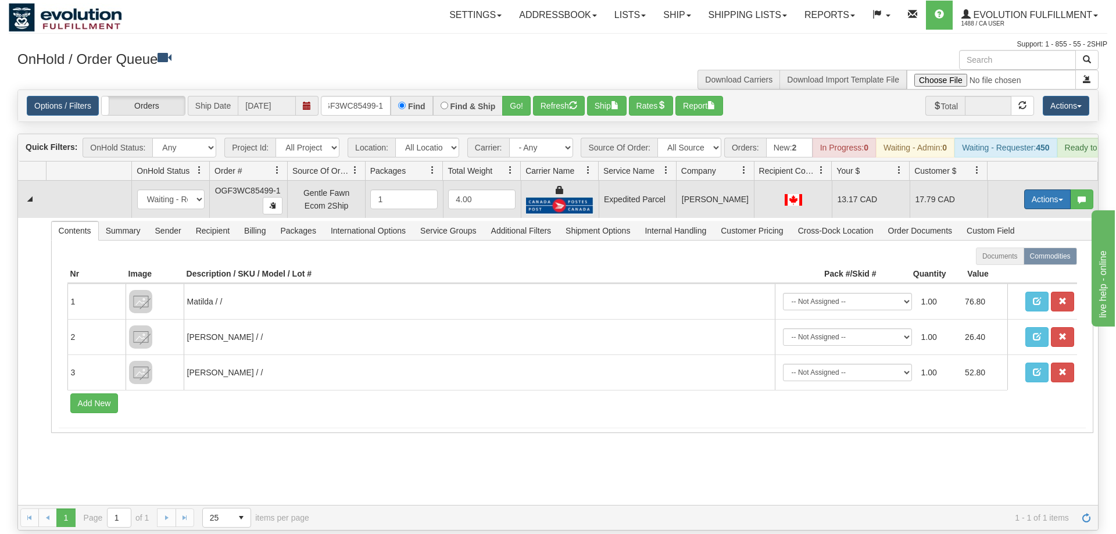
click at [1057, 190] on button "Actions" at bounding box center [1047, 199] width 46 height 20
click at [998, 262] on span "Ship" at bounding box center [1000, 266] width 24 height 9
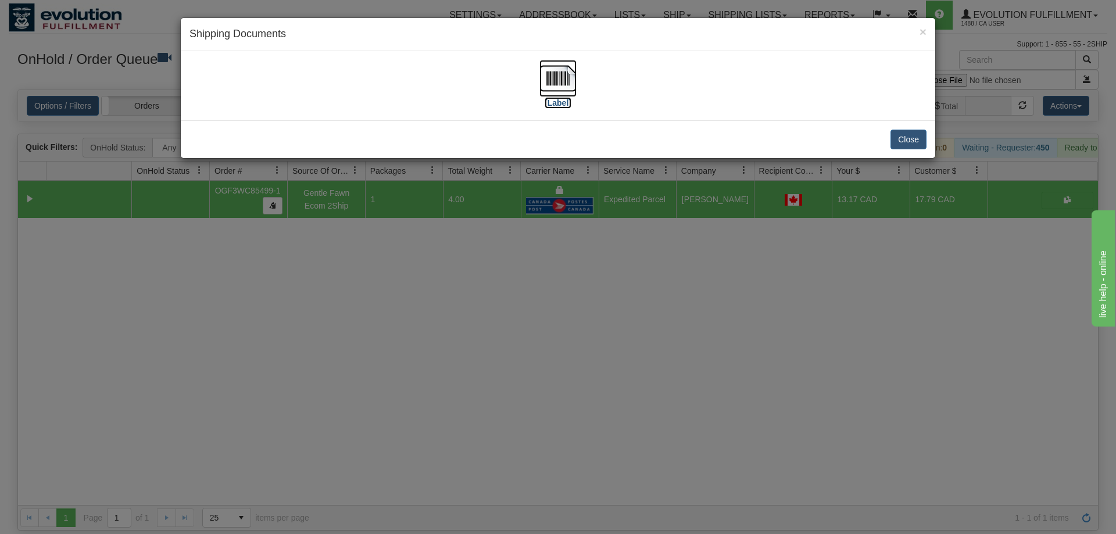
click at [564, 106] on label "[Label]" at bounding box center [557, 103] width 27 height 12
drag, startPoint x: 481, startPoint y: 377, endPoint x: 397, endPoint y: 123, distance: 267.2
click at [480, 375] on div "× Shipping Documents [Label] Close" at bounding box center [558, 267] width 1116 height 534
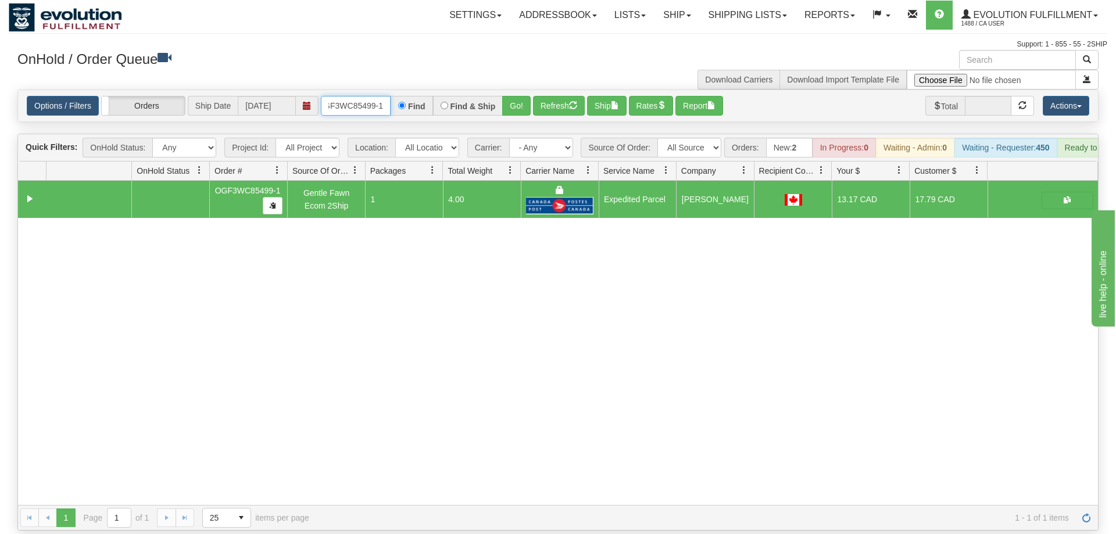
click at [367, 96] on input "OGF3WC85499-1" at bounding box center [356, 106] width 70 height 20
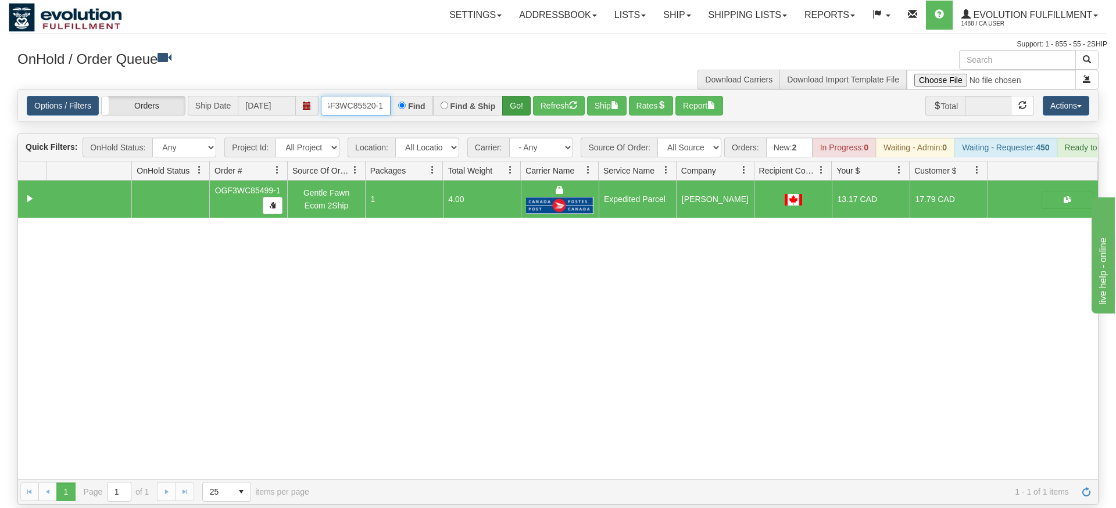
type input "OGF3WC85520-1"
click at [521, 105] on div "Is equal to Is not equal to Contains Does not contains CAD USD EUR ZAR [PERSON_…" at bounding box center [558, 296] width 1098 height 415
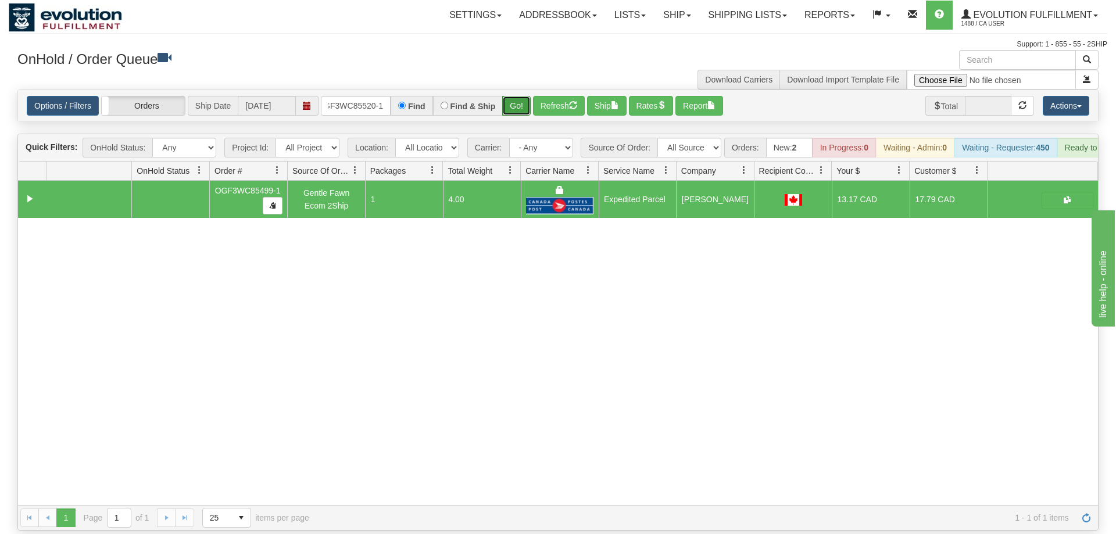
click at [511, 96] on button "Go!" at bounding box center [516, 106] width 28 height 20
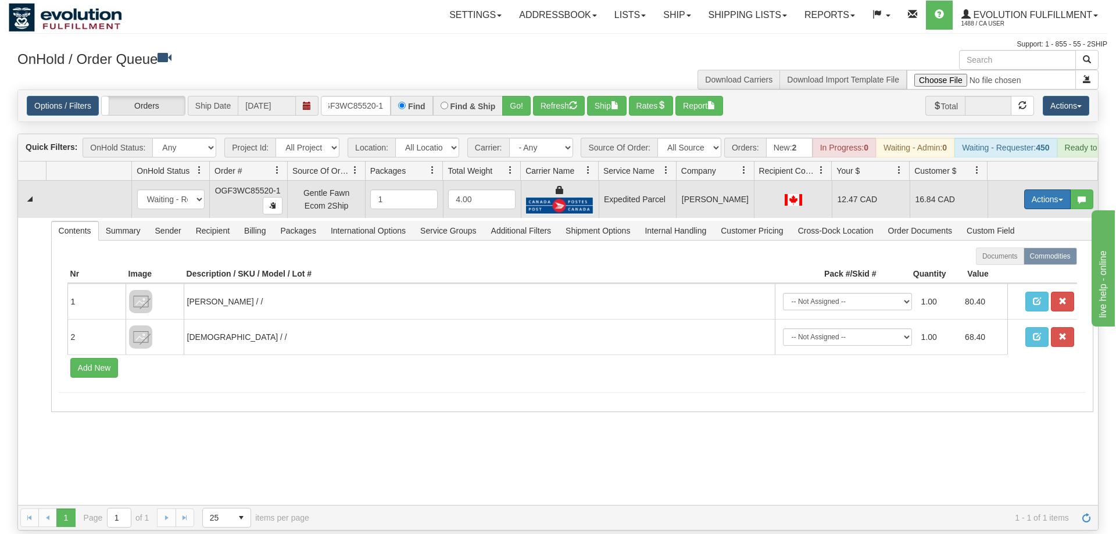
click at [1033, 189] on button "Actions" at bounding box center [1047, 199] width 46 height 20
click at [1012, 259] on link "Ship" at bounding box center [1023, 266] width 93 height 15
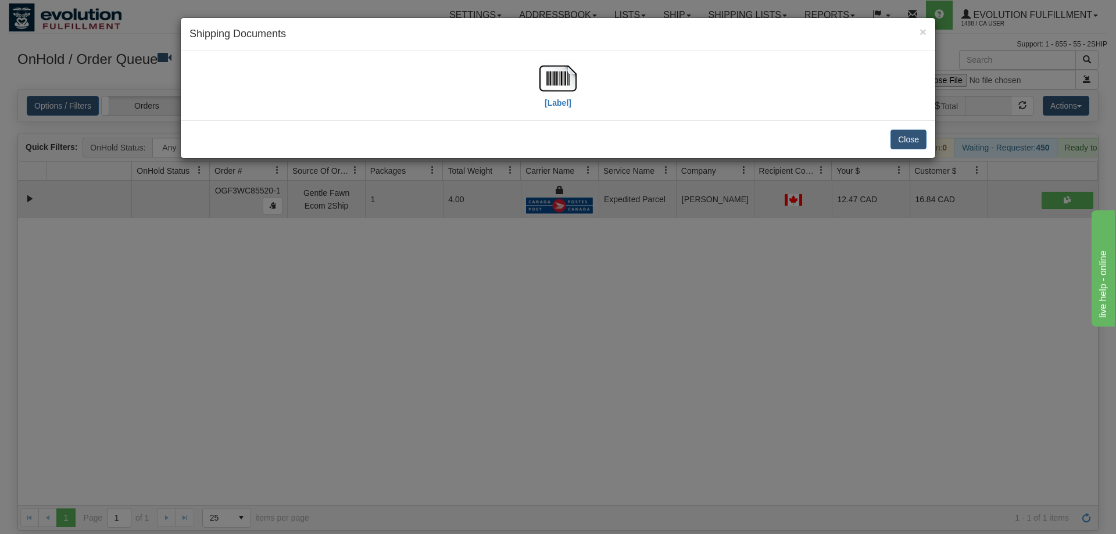
click at [582, 86] on div "[Label]" at bounding box center [557, 86] width 737 height 52
click at [565, 81] on img at bounding box center [557, 78] width 37 height 37
click at [487, 296] on div "× Shipping Documents [Label] Close" at bounding box center [558, 267] width 1116 height 534
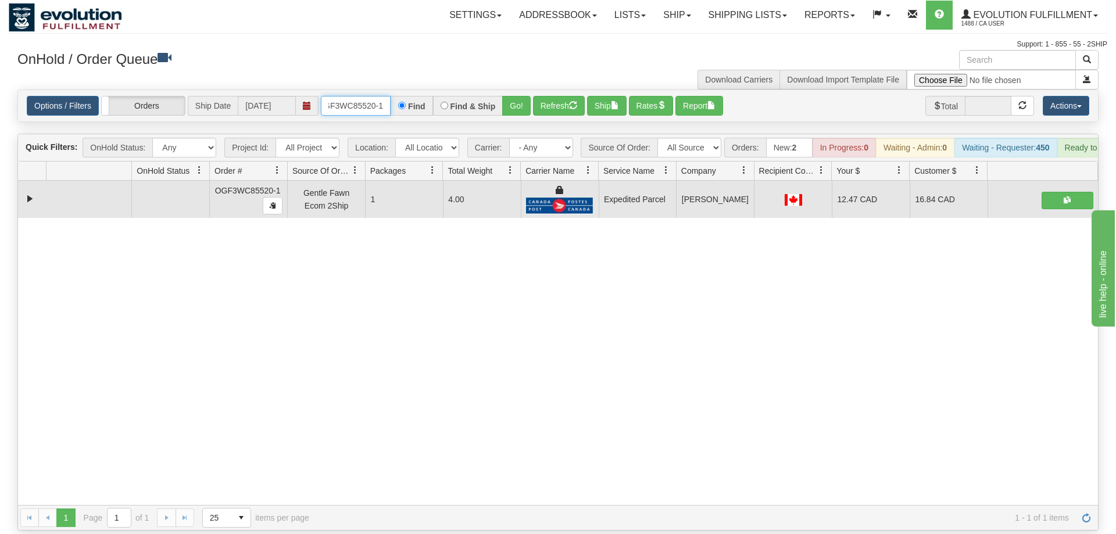
click at [349, 96] on input "OGF3WC85520-1" at bounding box center [356, 106] width 70 height 20
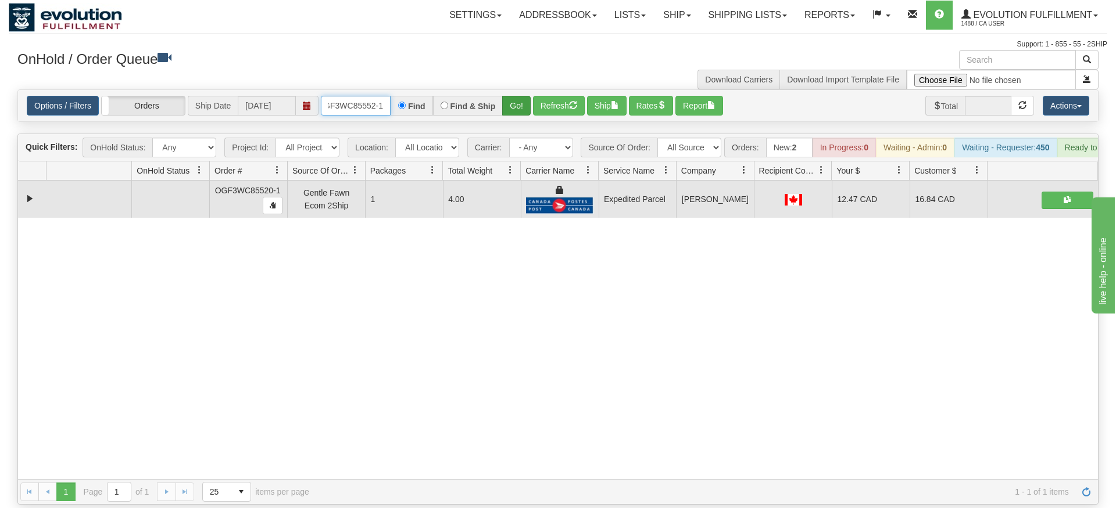
type input "OGF3WC85552-1"
drag, startPoint x: 528, startPoint y: 96, endPoint x: 526, endPoint y: 108, distance: 11.7
click at [528, 117] on div "Is equal to Is not equal to Contains Does not contains CAD USD EUR ZAR [PERSON_…" at bounding box center [558, 296] width 1098 height 415
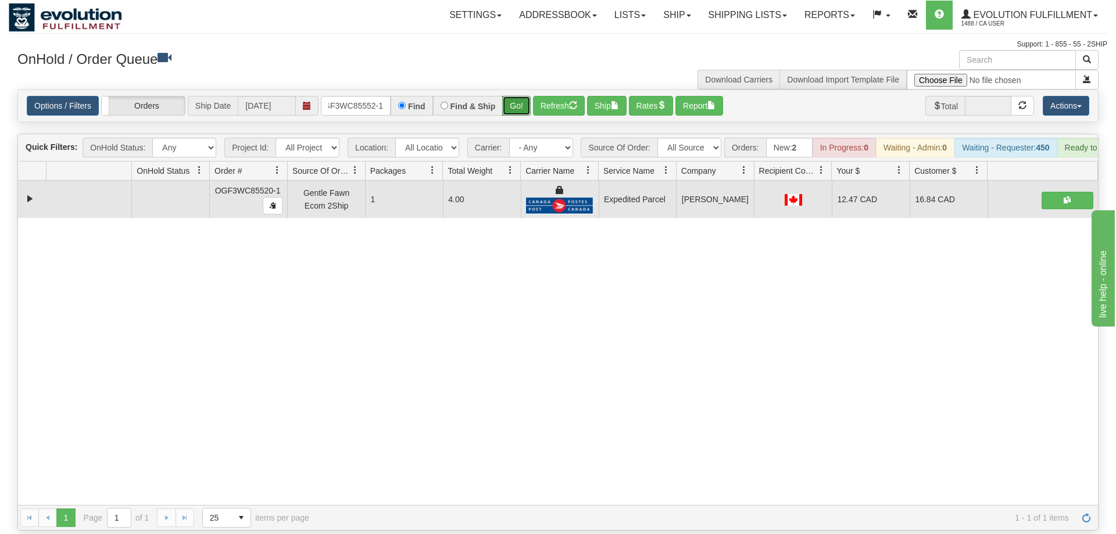
click at [520, 96] on button "Go!" at bounding box center [516, 106] width 28 height 20
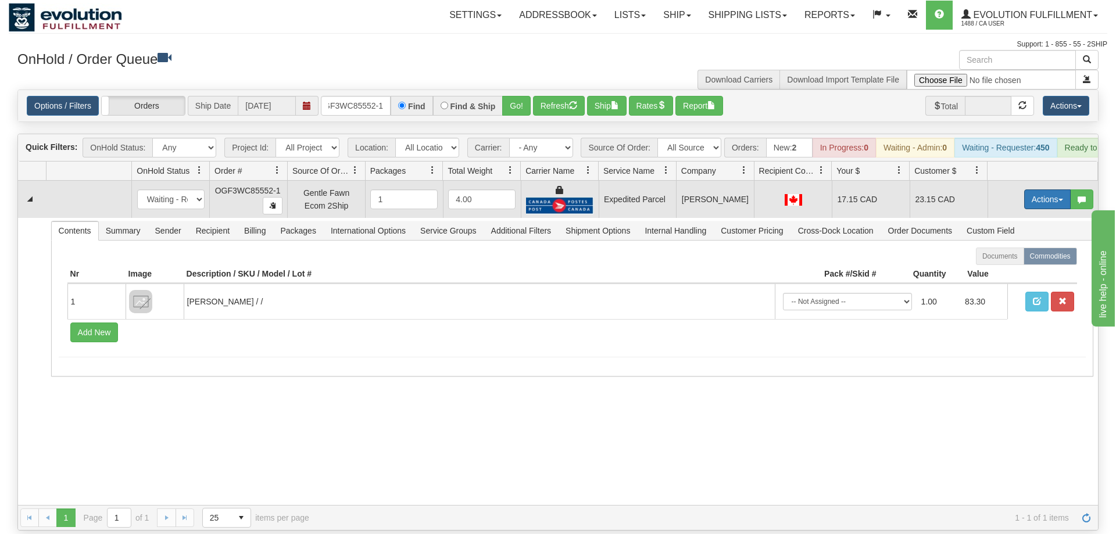
click at [1049, 189] on button "Actions" at bounding box center [1047, 199] width 46 height 20
click at [1016, 259] on link "Ship" at bounding box center [1023, 266] width 93 height 15
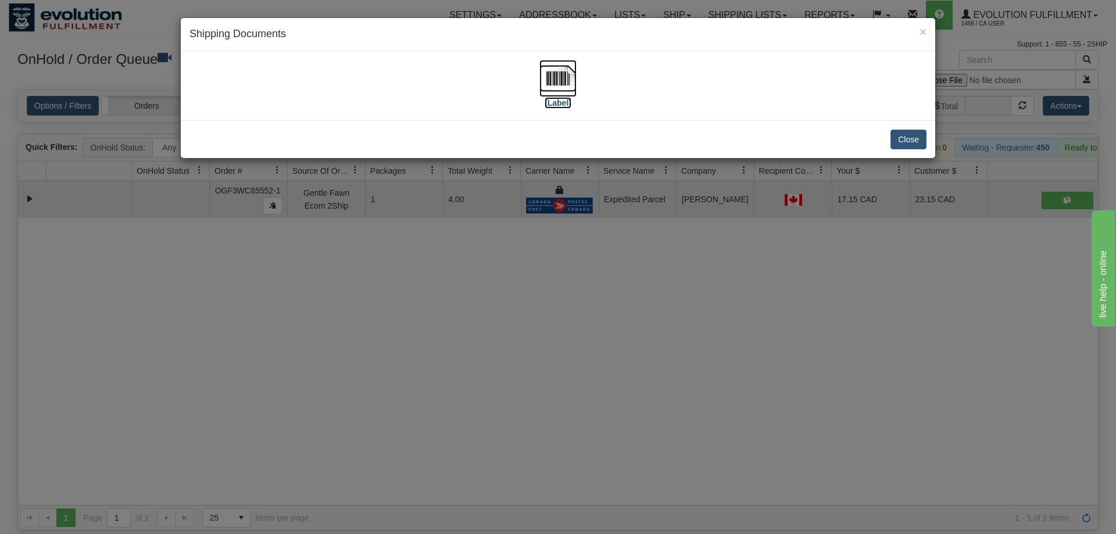
click at [573, 85] on img at bounding box center [557, 78] width 37 height 37
click at [560, 259] on div "× Shipping Documents [Label] Close" at bounding box center [558, 267] width 1116 height 534
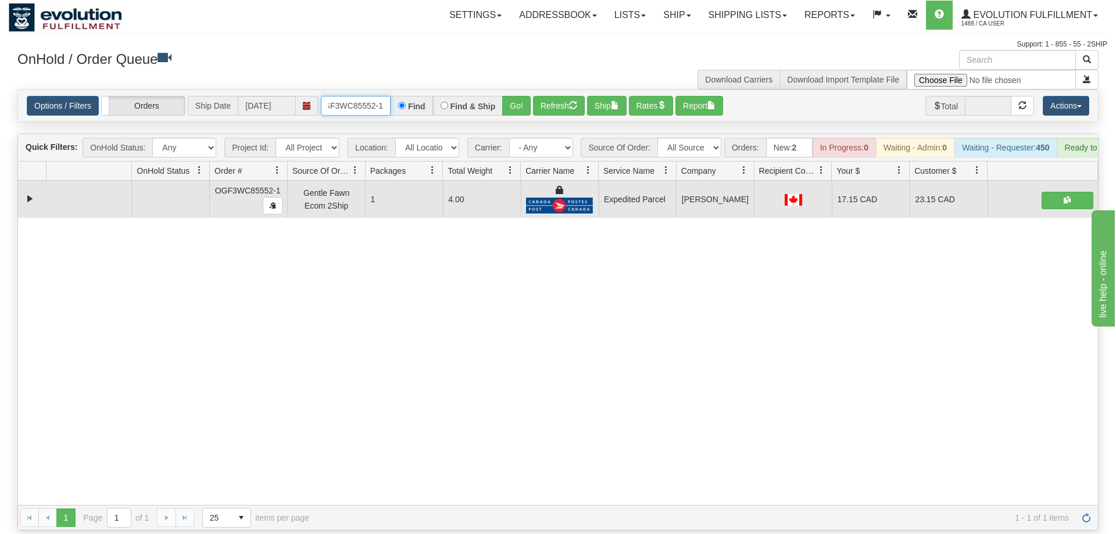
click at [372, 96] on input "OGF3WC85552-1" at bounding box center [356, 106] width 70 height 20
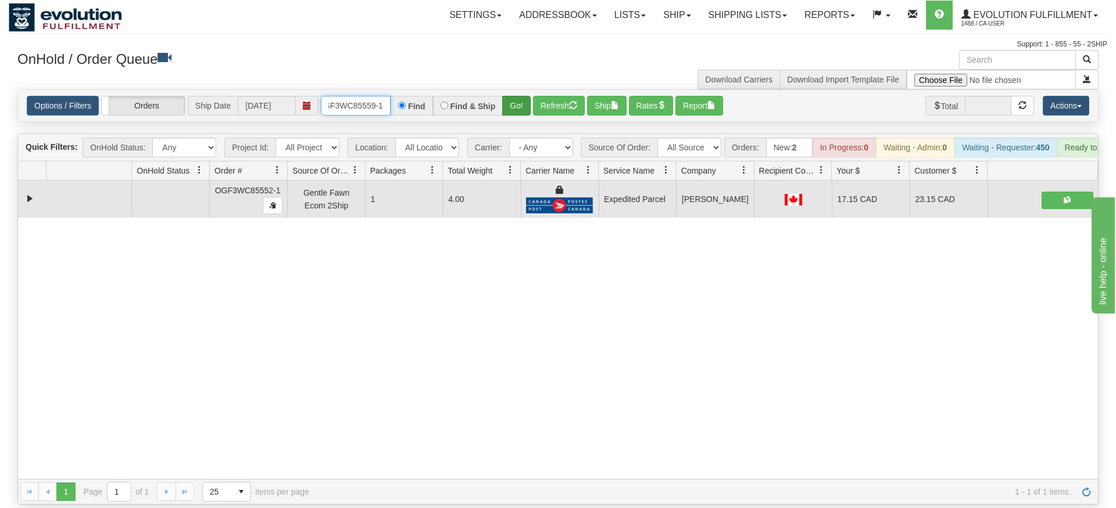
type input "oGF3WC85559-1"
click at [522, 108] on div "Is equal to Is not equal to Contains Does not contains CAD USD EUR ZAR [PERSON_…" at bounding box center [558, 296] width 1098 height 415
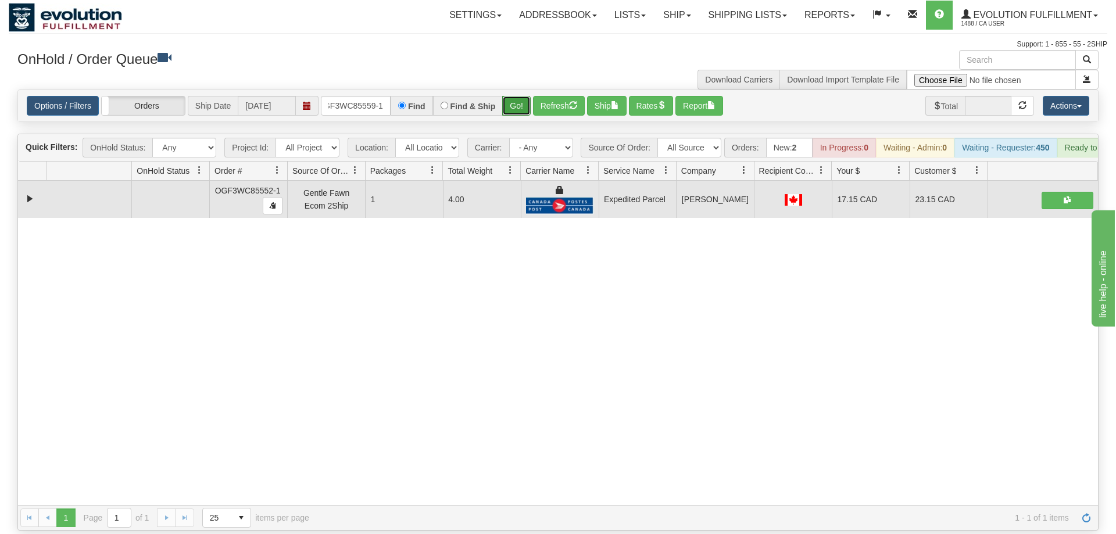
click at [518, 96] on button "Go!" at bounding box center [516, 106] width 28 height 20
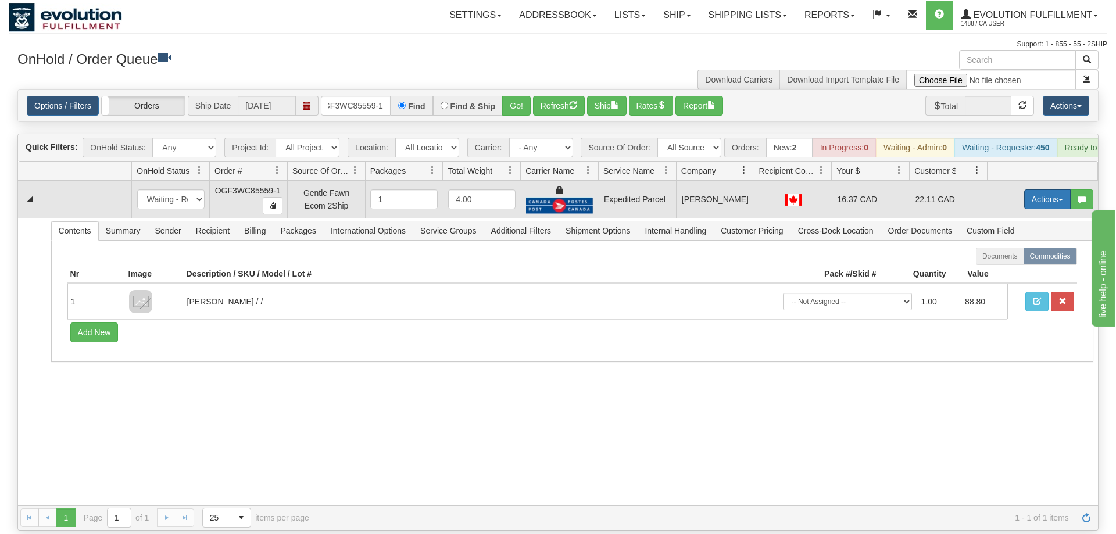
click at [1036, 189] on button "Actions" at bounding box center [1047, 199] width 46 height 20
click at [1009, 262] on span "Ship" at bounding box center [1000, 266] width 24 height 9
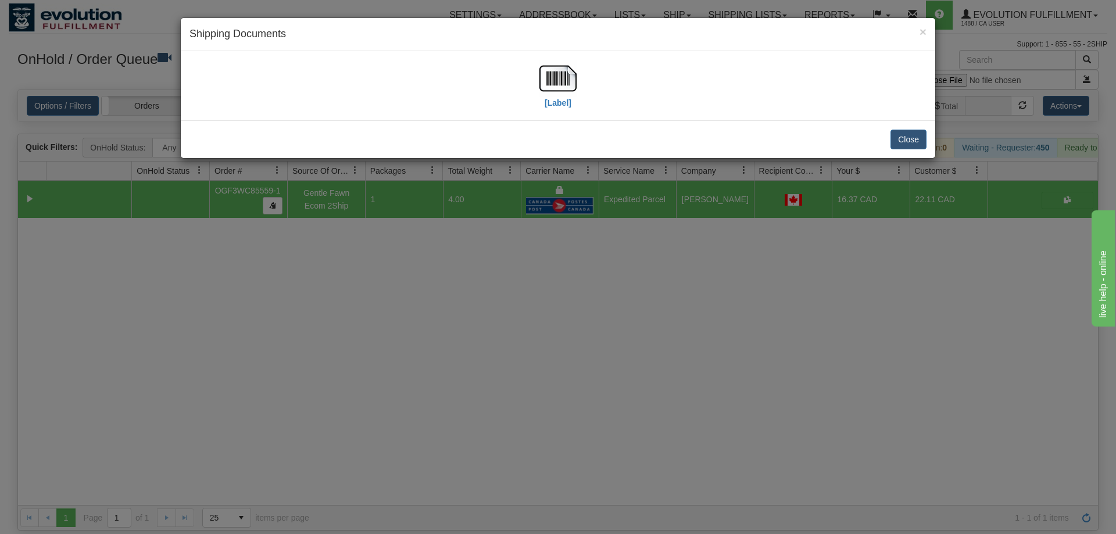
click at [532, 70] on div "[Label]" at bounding box center [557, 86] width 737 height 52
click at [547, 76] on img at bounding box center [557, 78] width 37 height 37
drag, startPoint x: 531, startPoint y: 357, endPoint x: 422, endPoint y: 11, distance: 362.8
click at [529, 343] on div "× Shipping Documents [Label] Close" at bounding box center [558, 267] width 1116 height 534
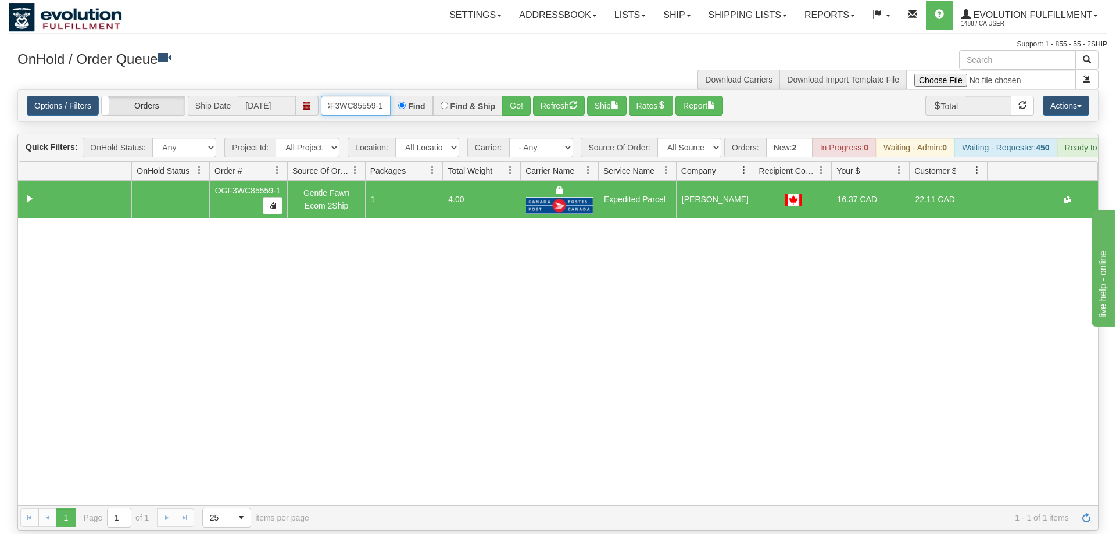
click at [368, 96] on input "oGF3WC85559-1" at bounding box center [356, 106] width 70 height 20
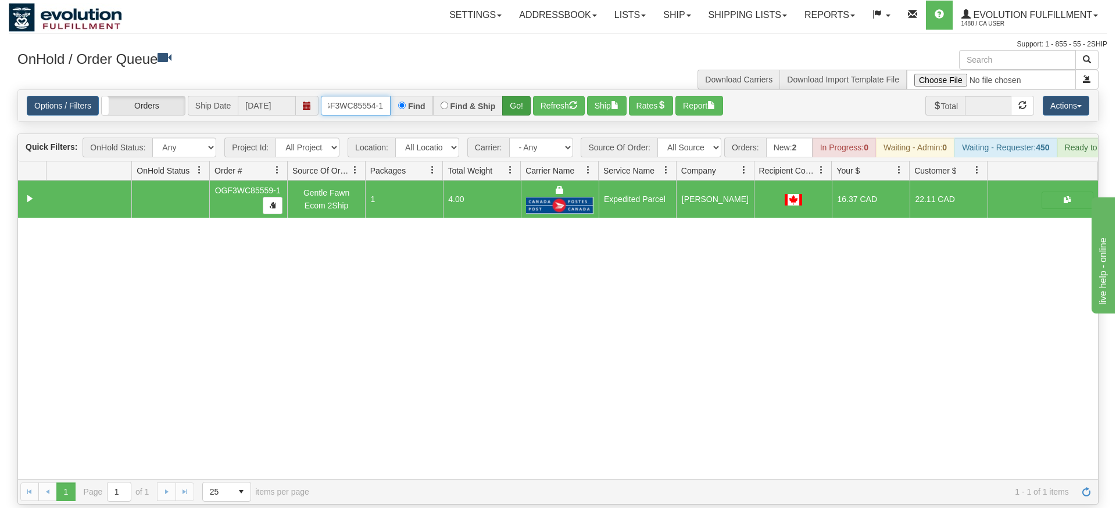
type input "OGF3WC85554-1"
click at [521, 117] on div "Is equal to Is not equal to Contains Does not contains CAD USD EUR ZAR [PERSON_…" at bounding box center [558, 296] width 1098 height 415
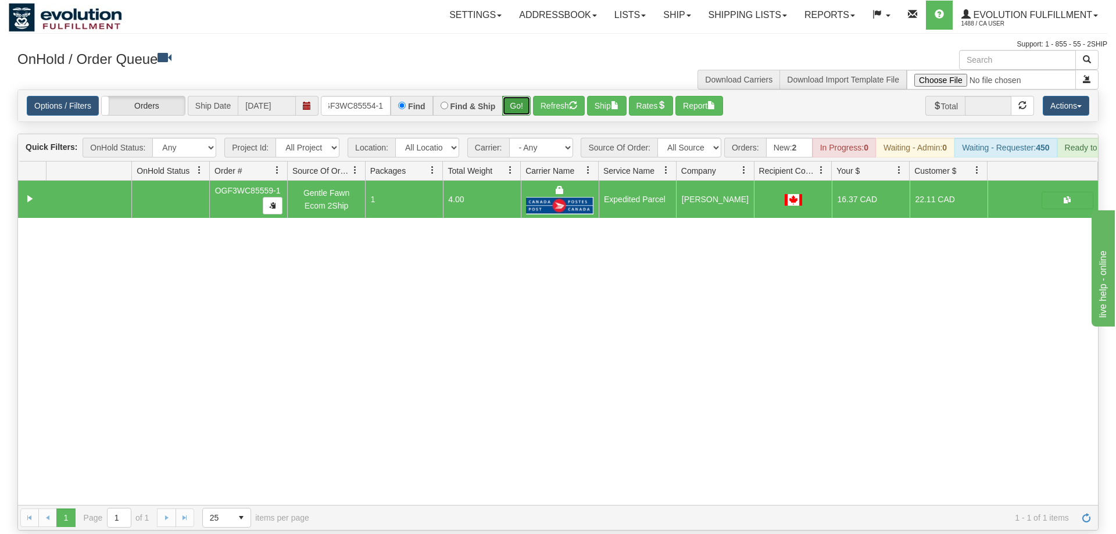
click at [518, 96] on button "Go!" at bounding box center [516, 106] width 28 height 20
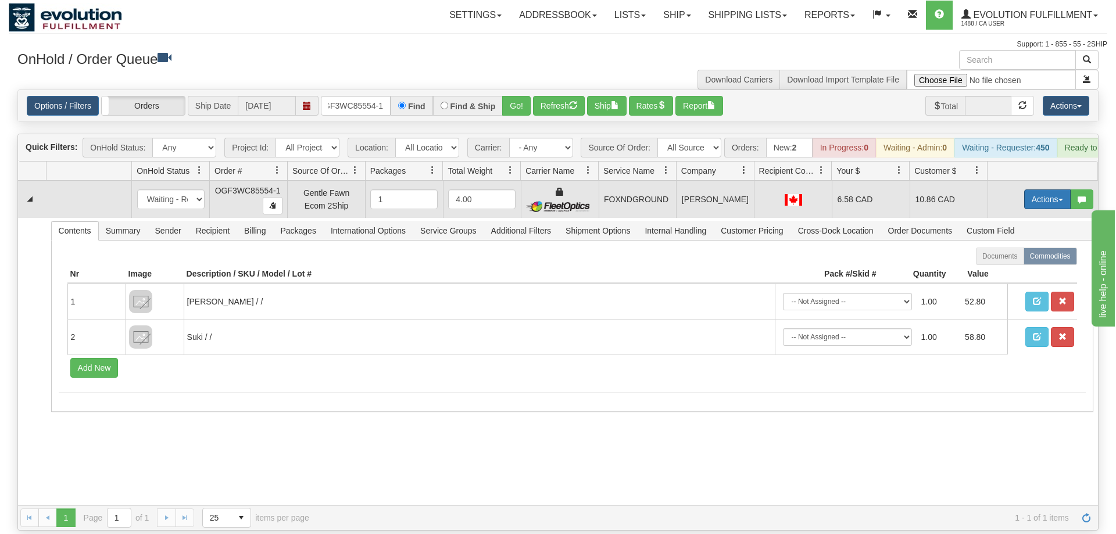
click at [1027, 189] on button "Actions" at bounding box center [1047, 199] width 46 height 20
click at [1002, 262] on span "Ship" at bounding box center [1000, 266] width 24 height 9
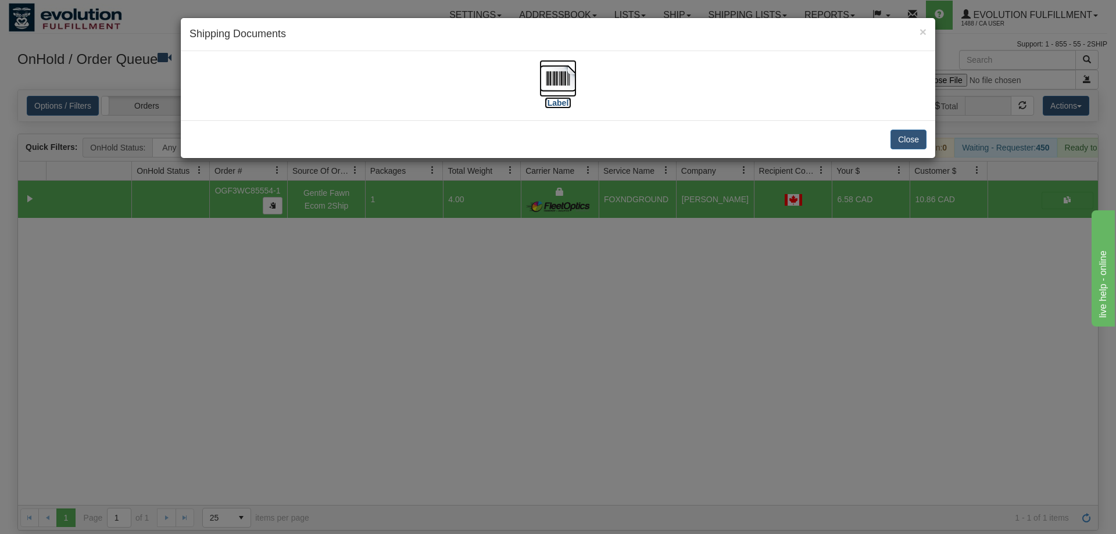
click at [562, 84] on img at bounding box center [557, 78] width 37 height 37
drag, startPoint x: 469, startPoint y: 313, endPoint x: 336, endPoint y: 126, distance: 229.6
click at [469, 304] on div "× Shipping Documents [Label] Close" at bounding box center [558, 267] width 1116 height 534
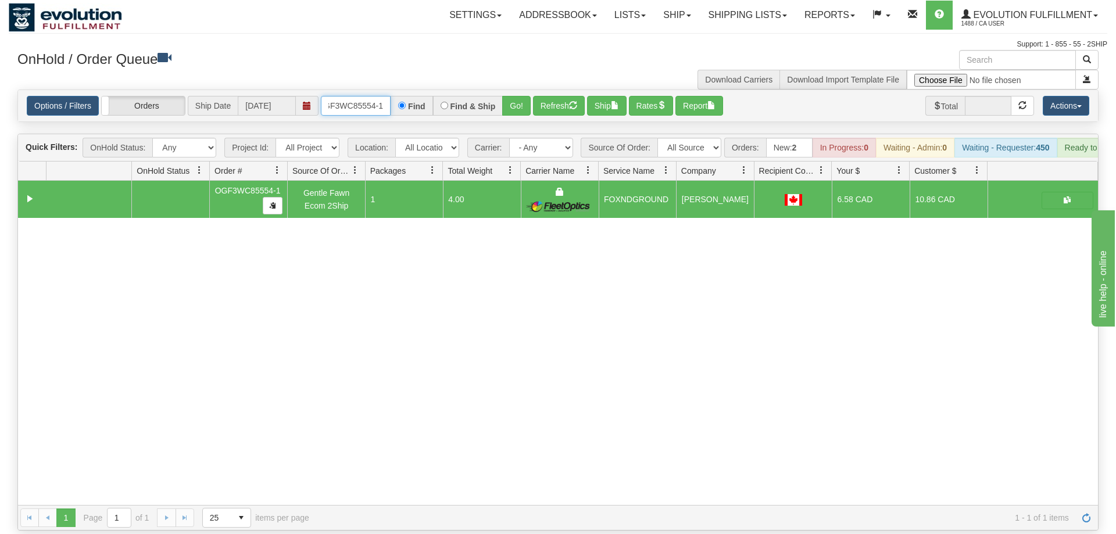
click at [345, 96] on input "OGF3WC85554-1" at bounding box center [356, 106] width 70 height 20
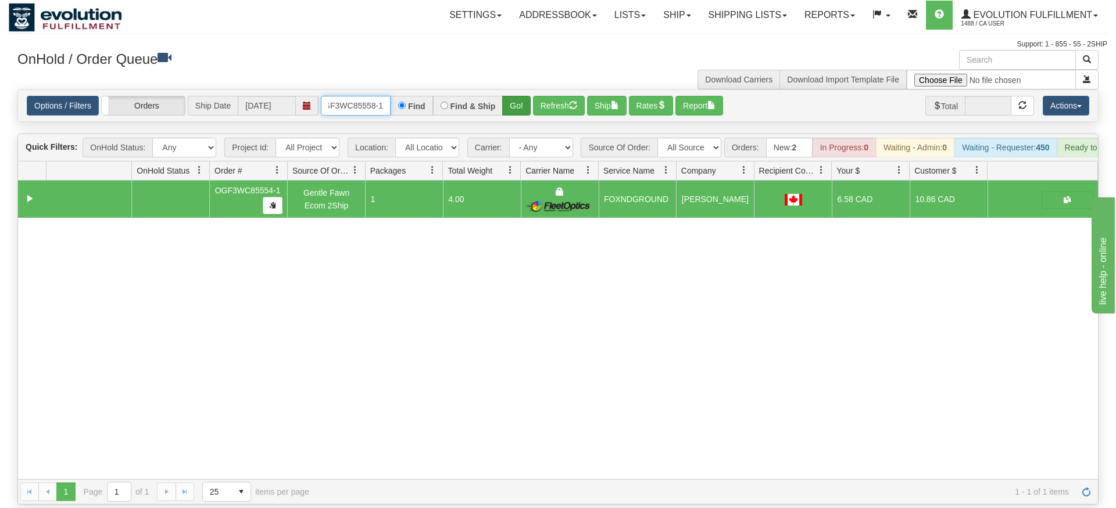
type input "OGF3WC85558-1"
click at [515, 105] on div "Options / Filters Group Shipments Orders Ship Date 08/28/2025 OGF3WC85558-1 Fin…" at bounding box center [557, 105] width 1081 height 33
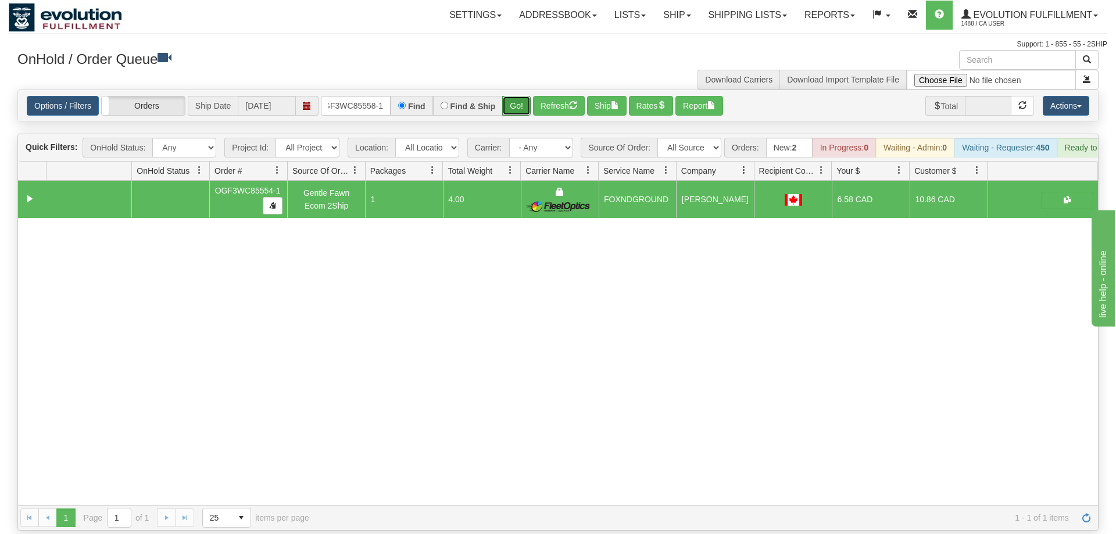
click at [514, 96] on button "Go!" at bounding box center [516, 106] width 28 height 20
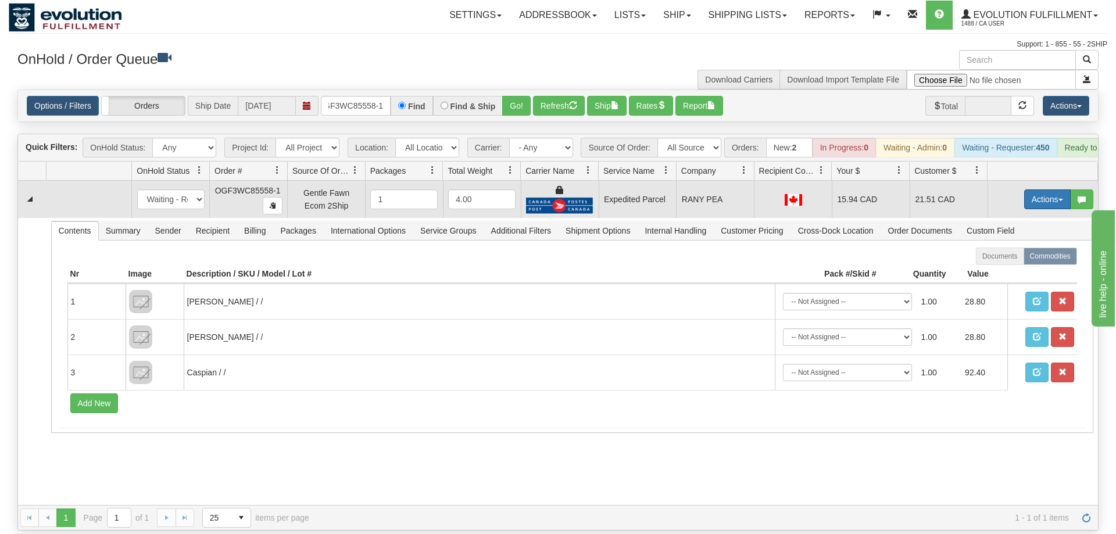
click at [1054, 189] on button "Actions" at bounding box center [1047, 199] width 46 height 20
click at [1012, 259] on link "Ship" at bounding box center [1023, 266] width 93 height 15
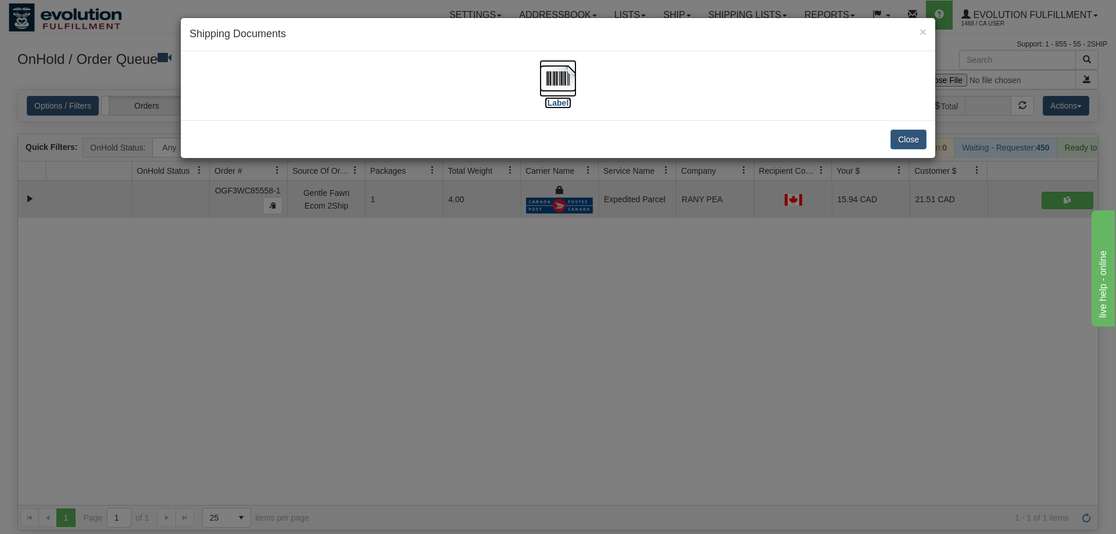
click at [555, 80] on img at bounding box center [557, 78] width 37 height 37
click at [457, 434] on div "× Shipping Documents [Label] Close" at bounding box center [558, 267] width 1116 height 534
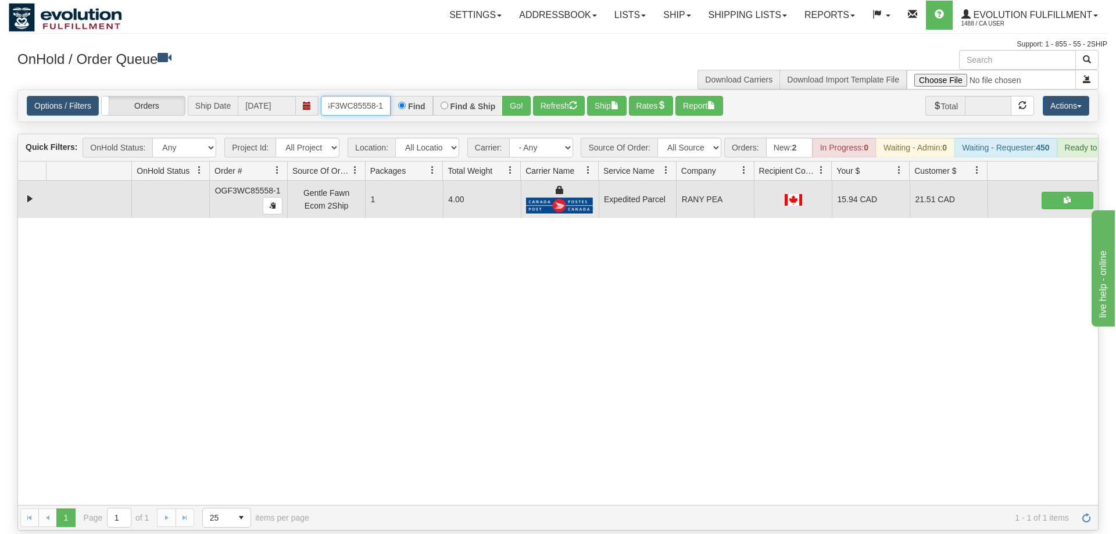
click at [368, 96] on input "OGF3WC85558-1" at bounding box center [356, 106] width 70 height 20
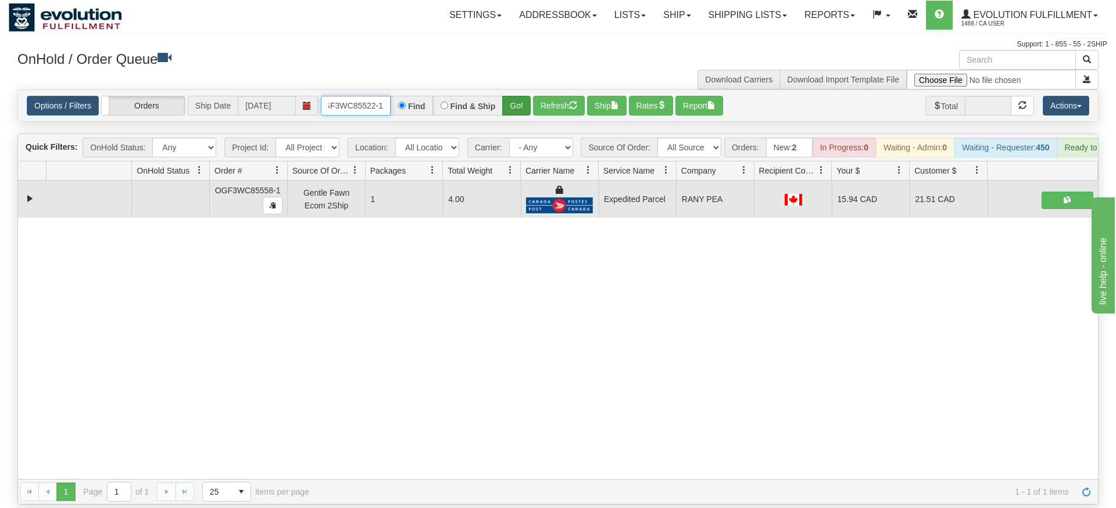
type input "OGF3WC85522-1"
click at [522, 120] on div "Is equal to Is not equal to Contains Does not contains CAD USD EUR ZAR [PERSON_…" at bounding box center [558, 296] width 1098 height 415
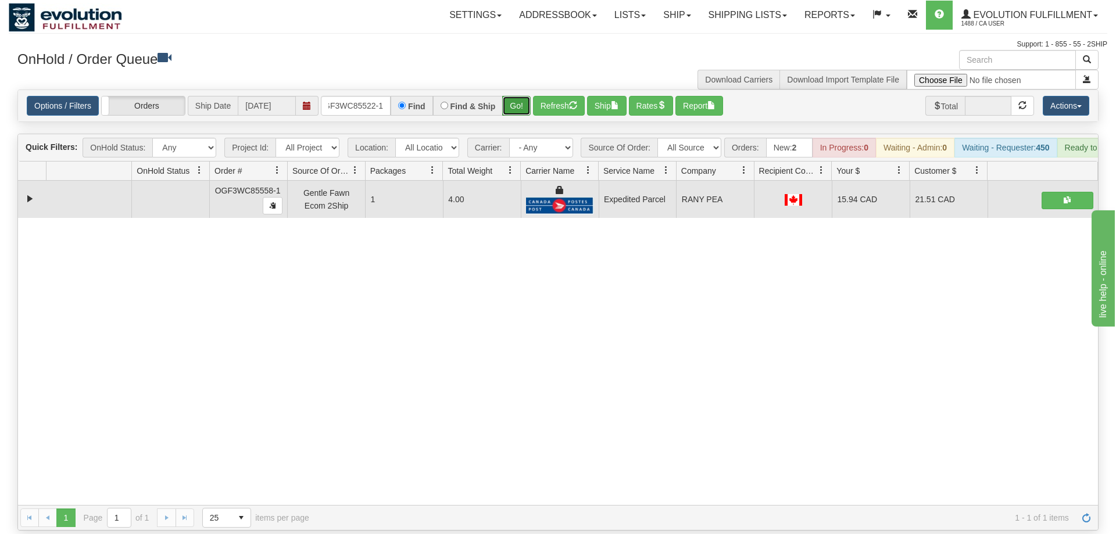
click at [517, 96] on button "Go!" at bounding box center [516, 106] width 28 height 20
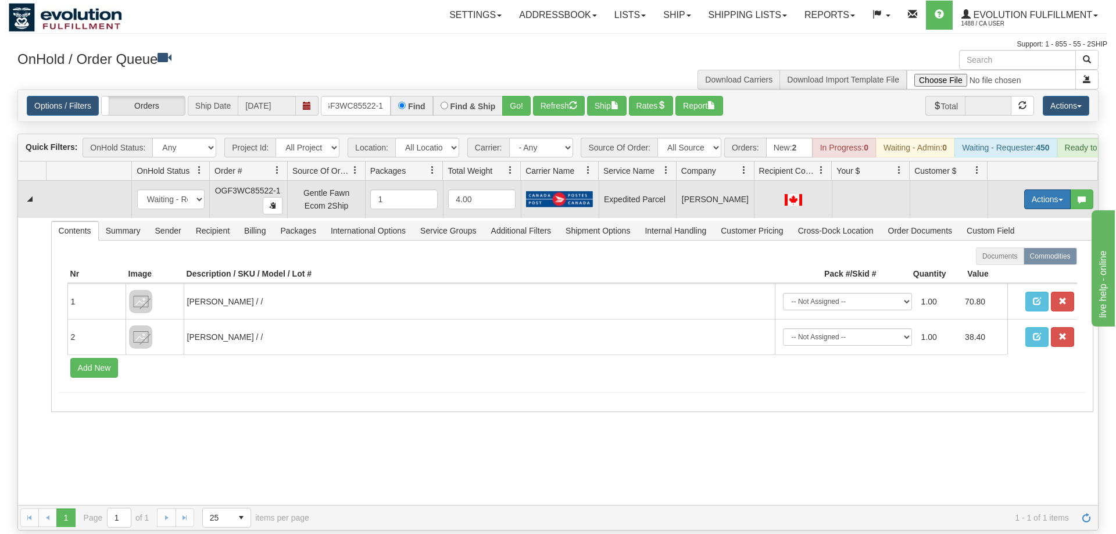
drag, startPoint x: 1042, startPoint y: 182, endPoint x: 1036, endPoint y: 182, distance: 6.4
click at [1041, 189] on button "Actions" at bounding box center [1047, 199] width 46 height 20
click at [1014, 247] on span "Rate All Services" at bounding box center [1023, 251] width 70 height 9
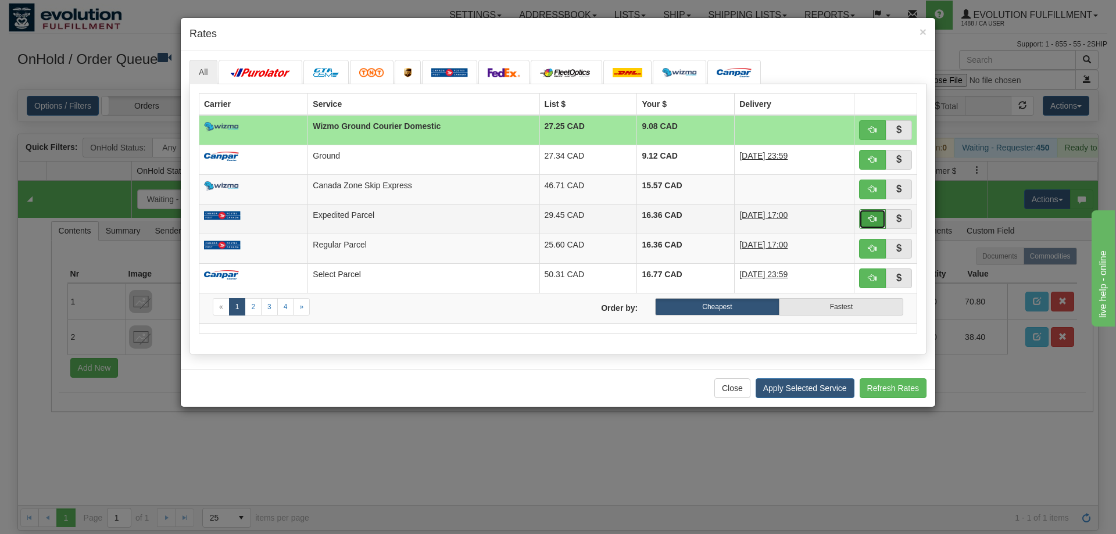
click at [871, 219] on span "button" at bounding box center [872, 218] width 8 height 8
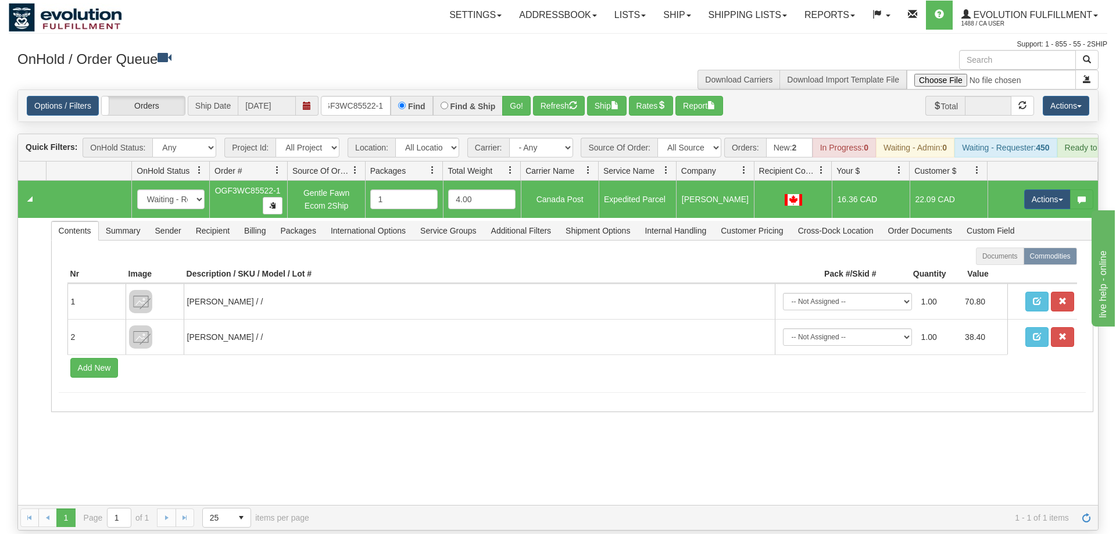
click at [1019, 181] on td "Actions Open Refresh Rates Rate All Services Ship Delete Edit Items" at bounding box center [1042, 199] width 110 height 37
click at [1031, 189] on button "Actions" at bounding box center [1047, 199] width 46 height 20
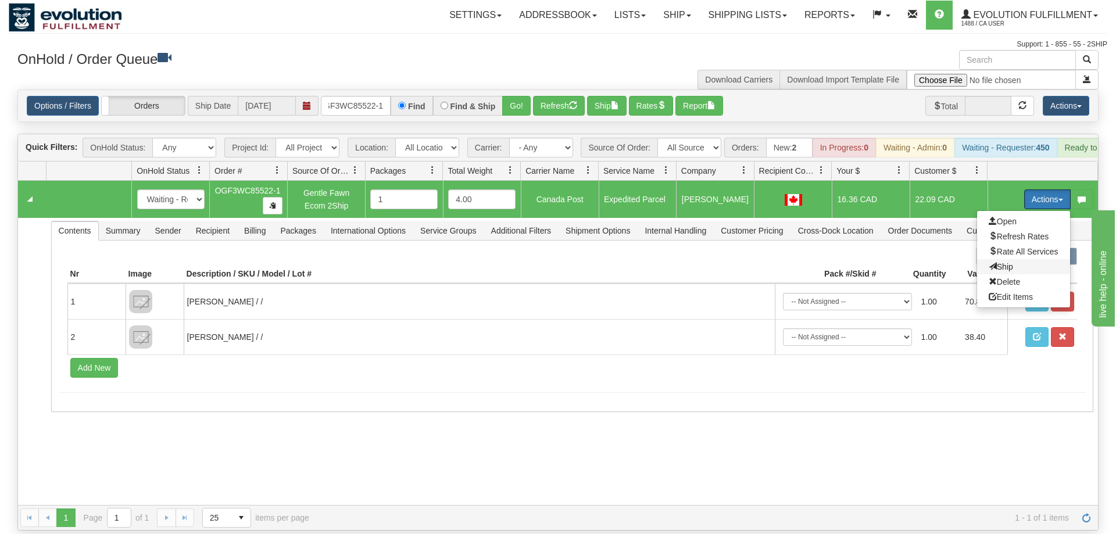
click at [1001, 262] on span "Ship" at bounding box center [1000, 266] width 24 height 9
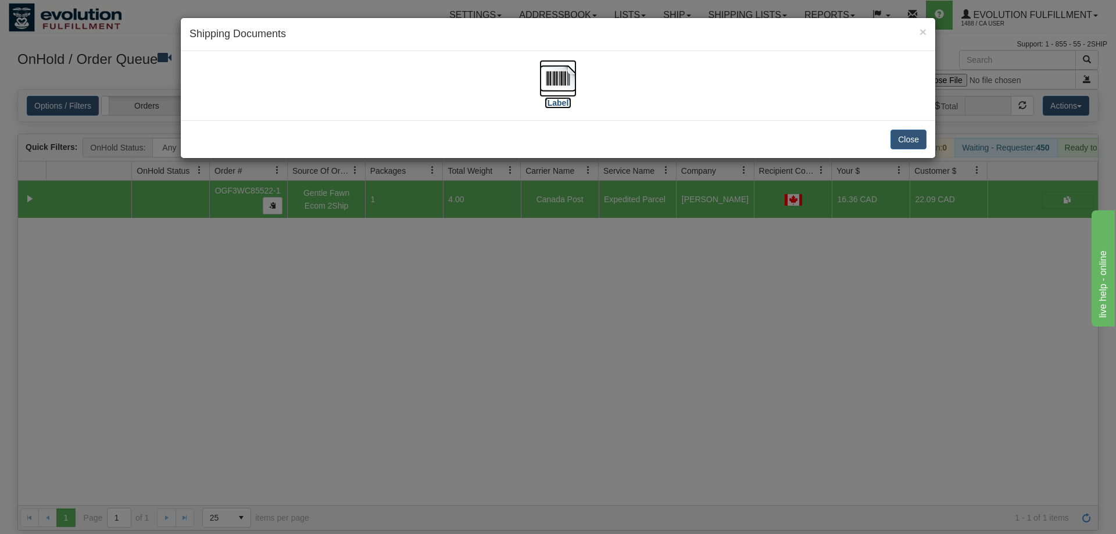
click at [570, 84] on img at bounding box center [557, 78] width 37 height 37
click at [529, 322] on div "× Shipping Documents [Label] Close" at bounding box center [558, 267] width 1116 height 534
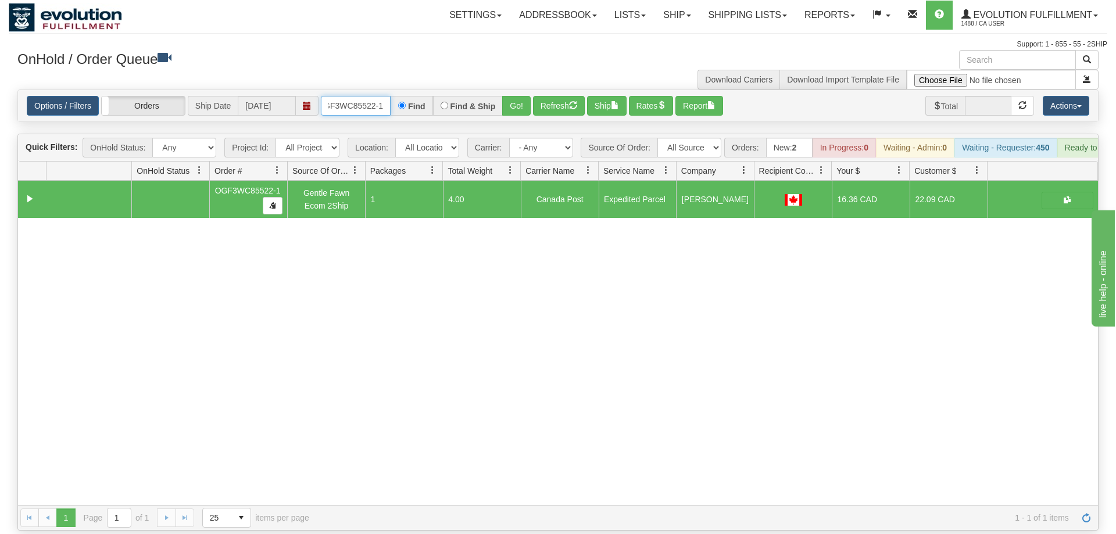
click at [361, 96] on input "OGF3WC85522-1" at bounding box center [356, 106] width 70 height 20
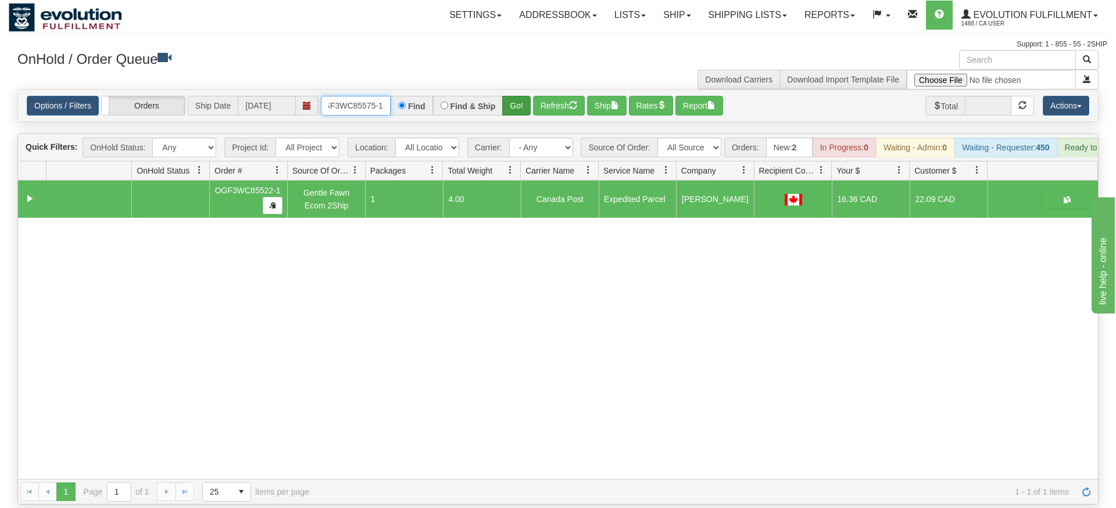
type input "oGF3WC85575-1"
drag, startPoint x: 521, startPoint y: 82, endPoint x: 521, endPoint y: 108, distance: 26.1
click at [521, 108] on div "Is equal to Is not equal to Contains Does not contains CAD USD EUR ZAR [PERSON_…" at bounding box center [558, 296] width 1098 height 415
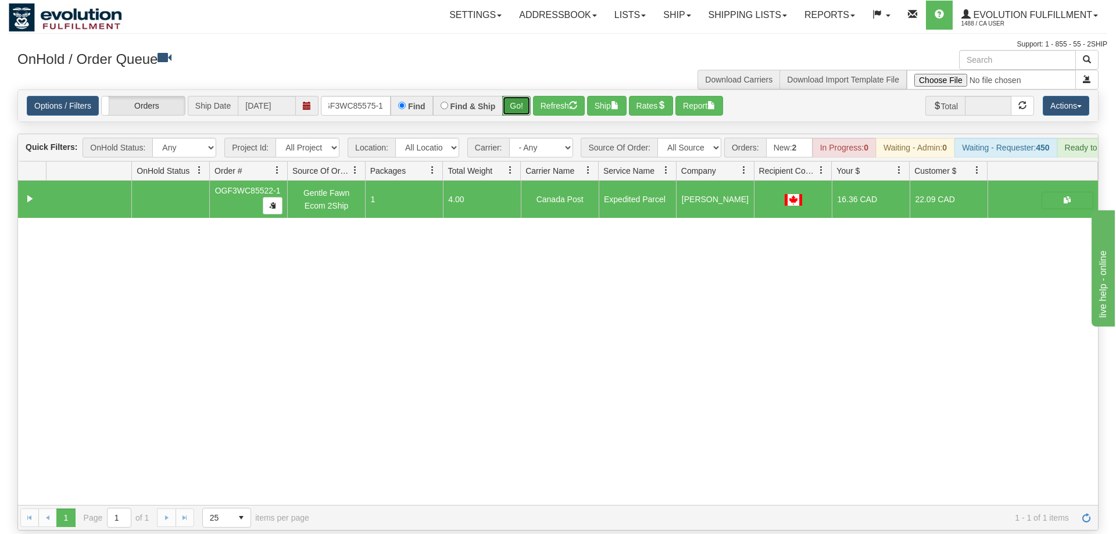
click at [519, 96] on button "Go!" at bounding box center [516, 106] width 28 height 20
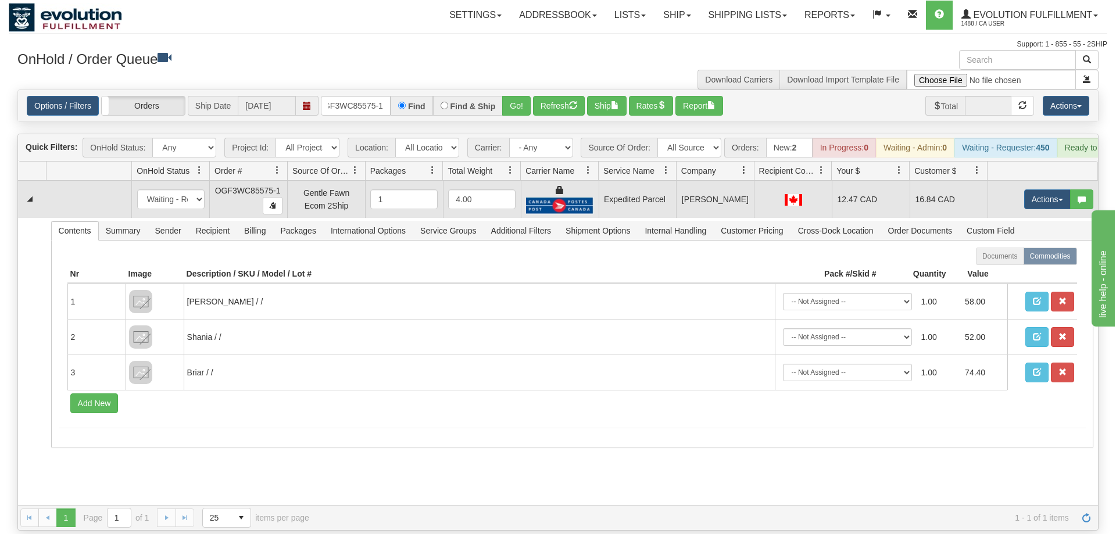
click at [1034, 195] on td "Actions Open Refresh Rates Rate All Services Ship Delete Edit Items" at bounding box center [1042, 199] width 110 height 37
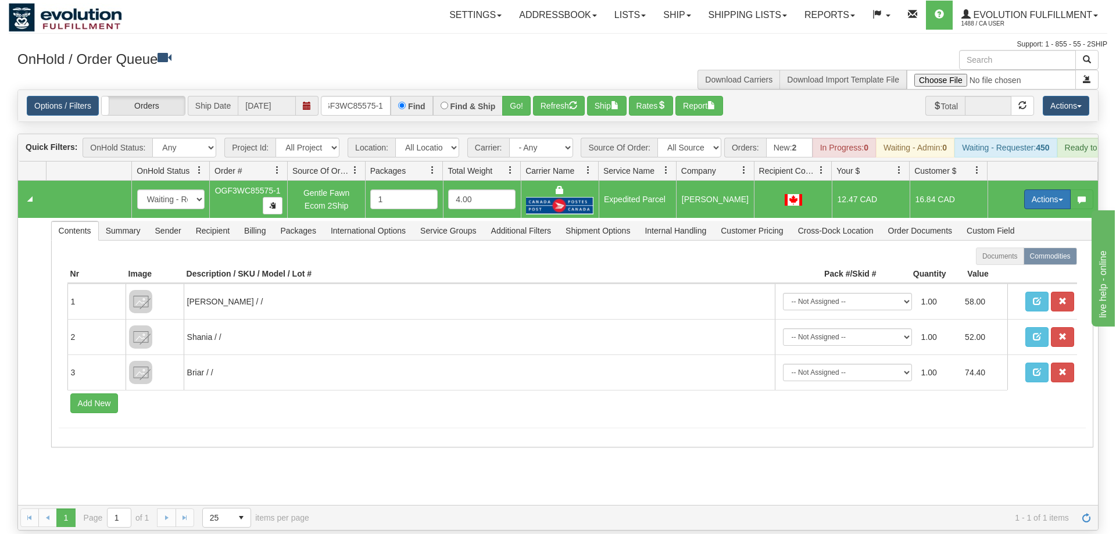
click at [1040, 189] on button "Actions" at bounding box center [1047, 199] width 46 height 20
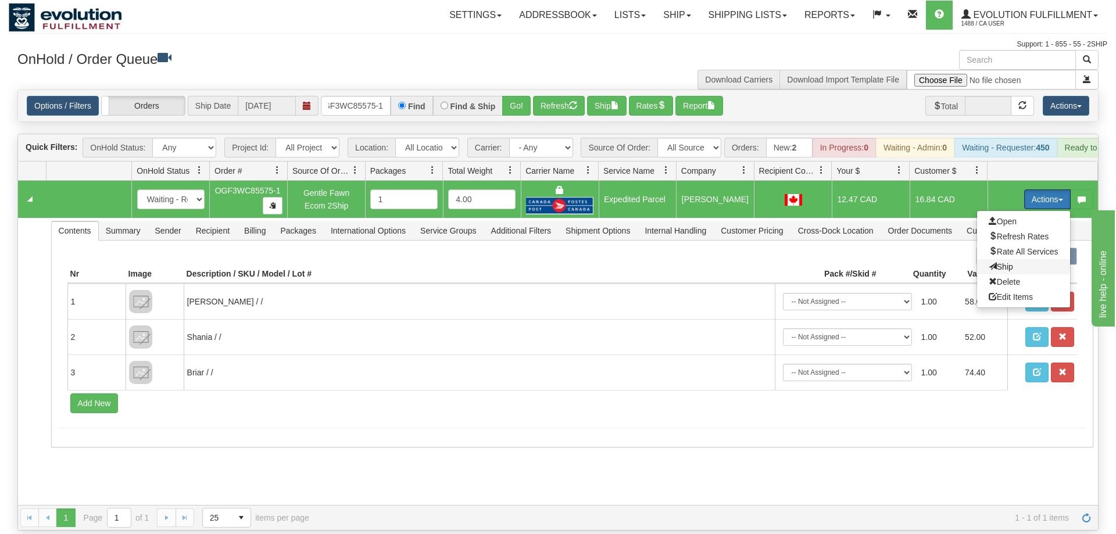
click at [1005, 262] on span "Ship" at bounding box center [1000, 266] width 24 height 9
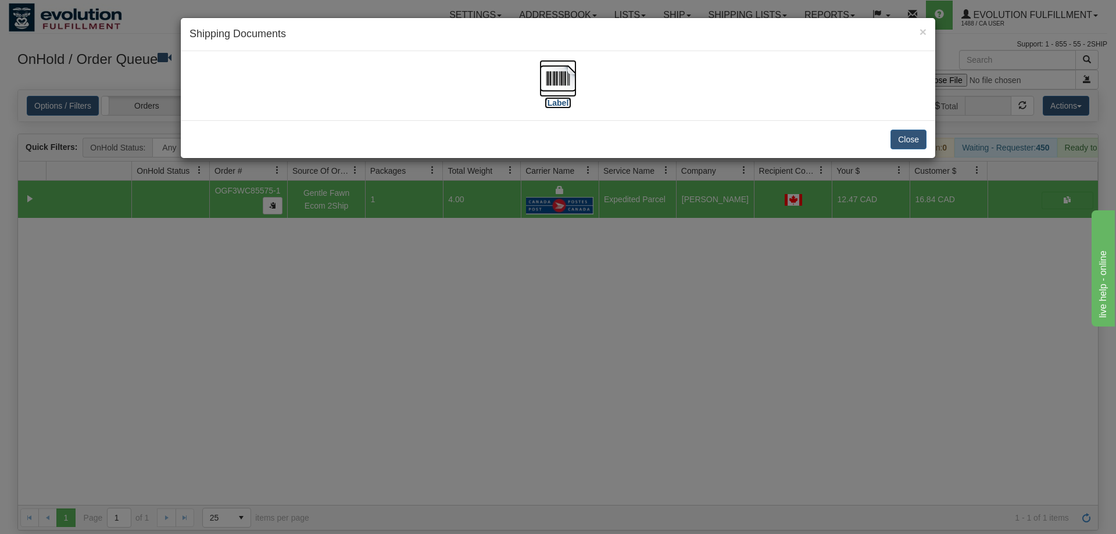
click at [556, 92] on img at bounding box center [557, 78] width 37 height 37
click at [549, 386] on div "× Shipping Documents [Label] Close" at bounding box center [558, 267] width 1116 height 534
